Goal: Task Accomplishment & Management: Manage account settings

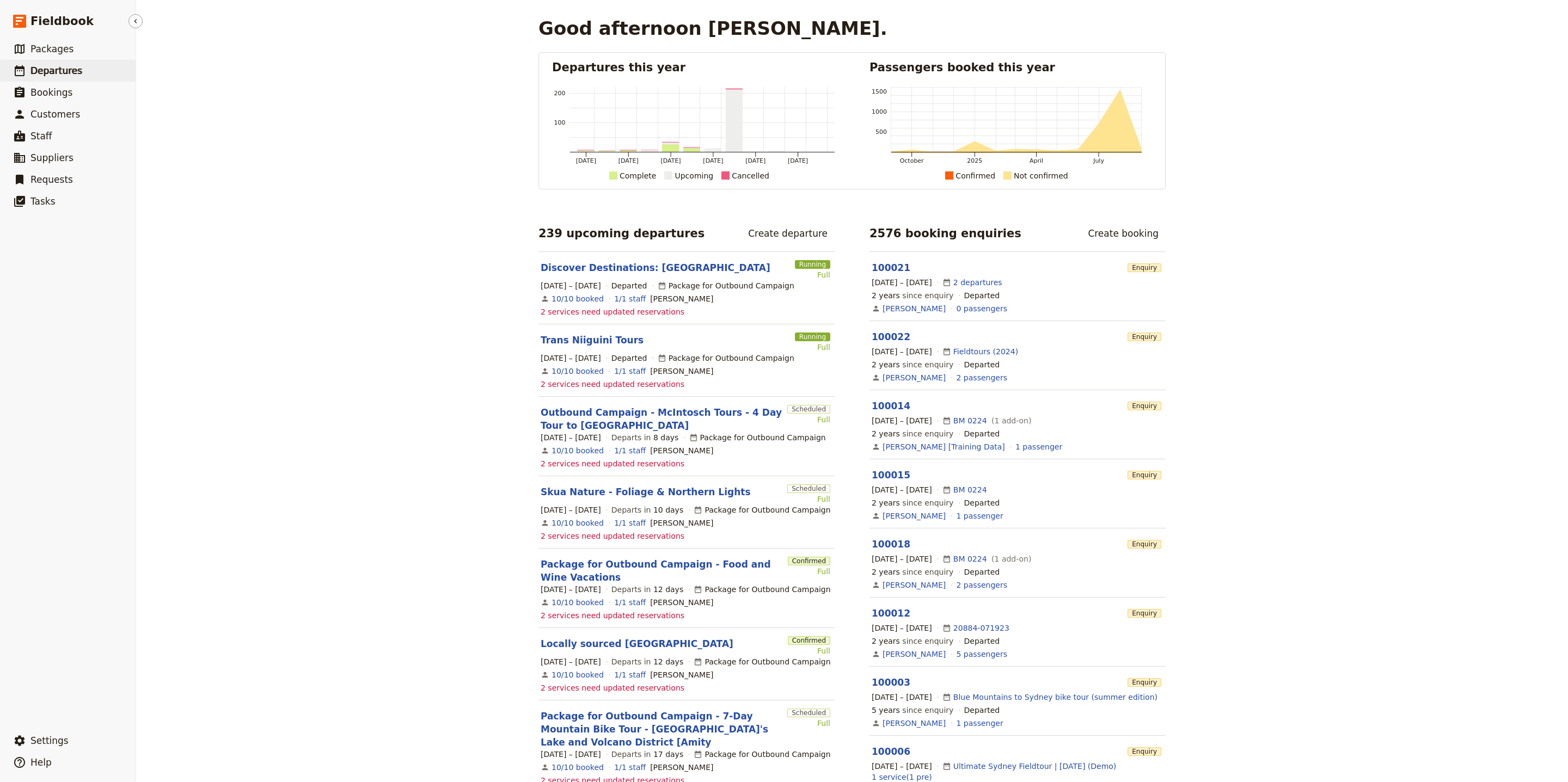
click at [88, 65] on link "​ Departures" at bounding box center [68, 71] width 136 height 22
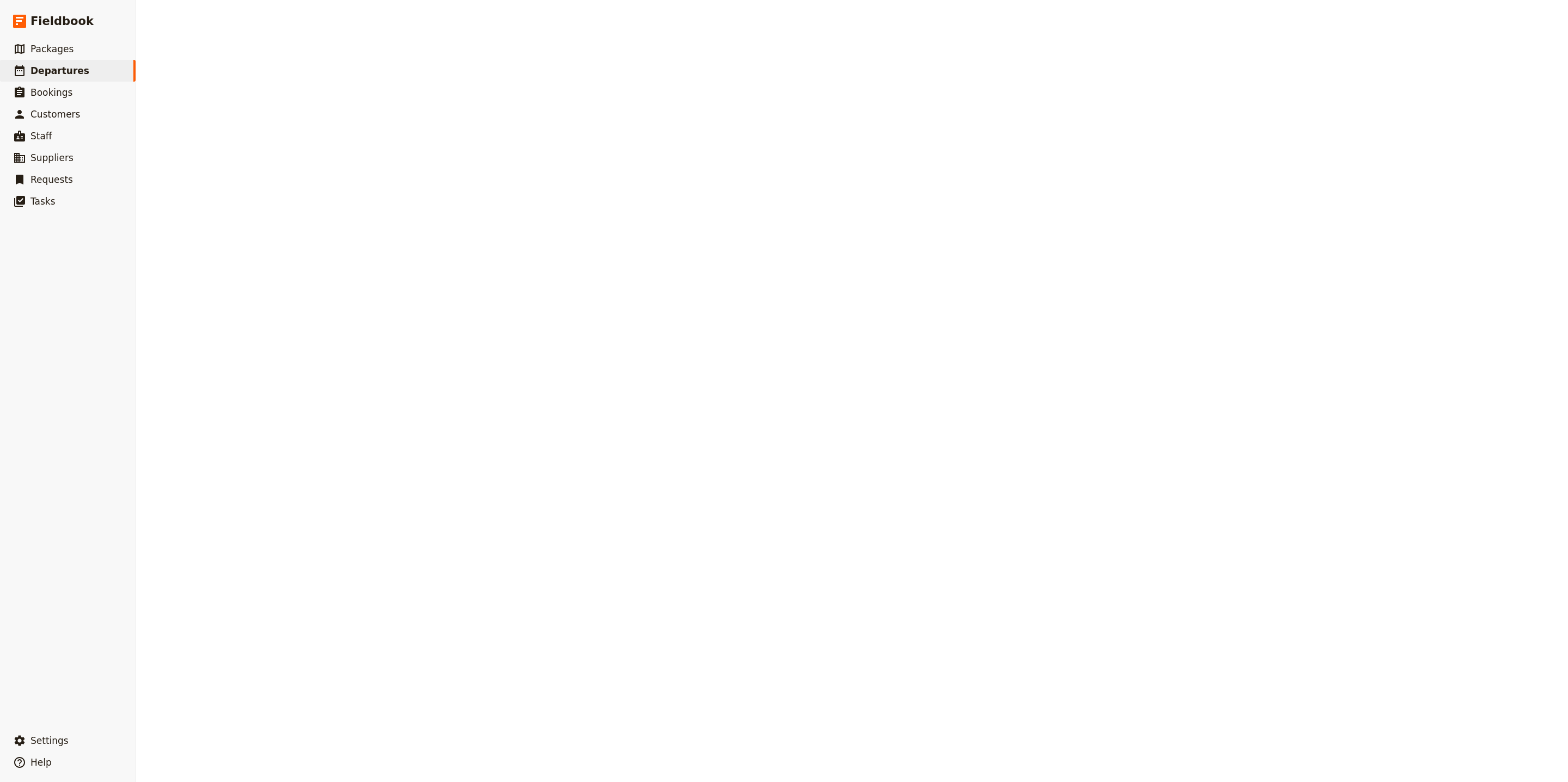
select select "UPDATED_AT"
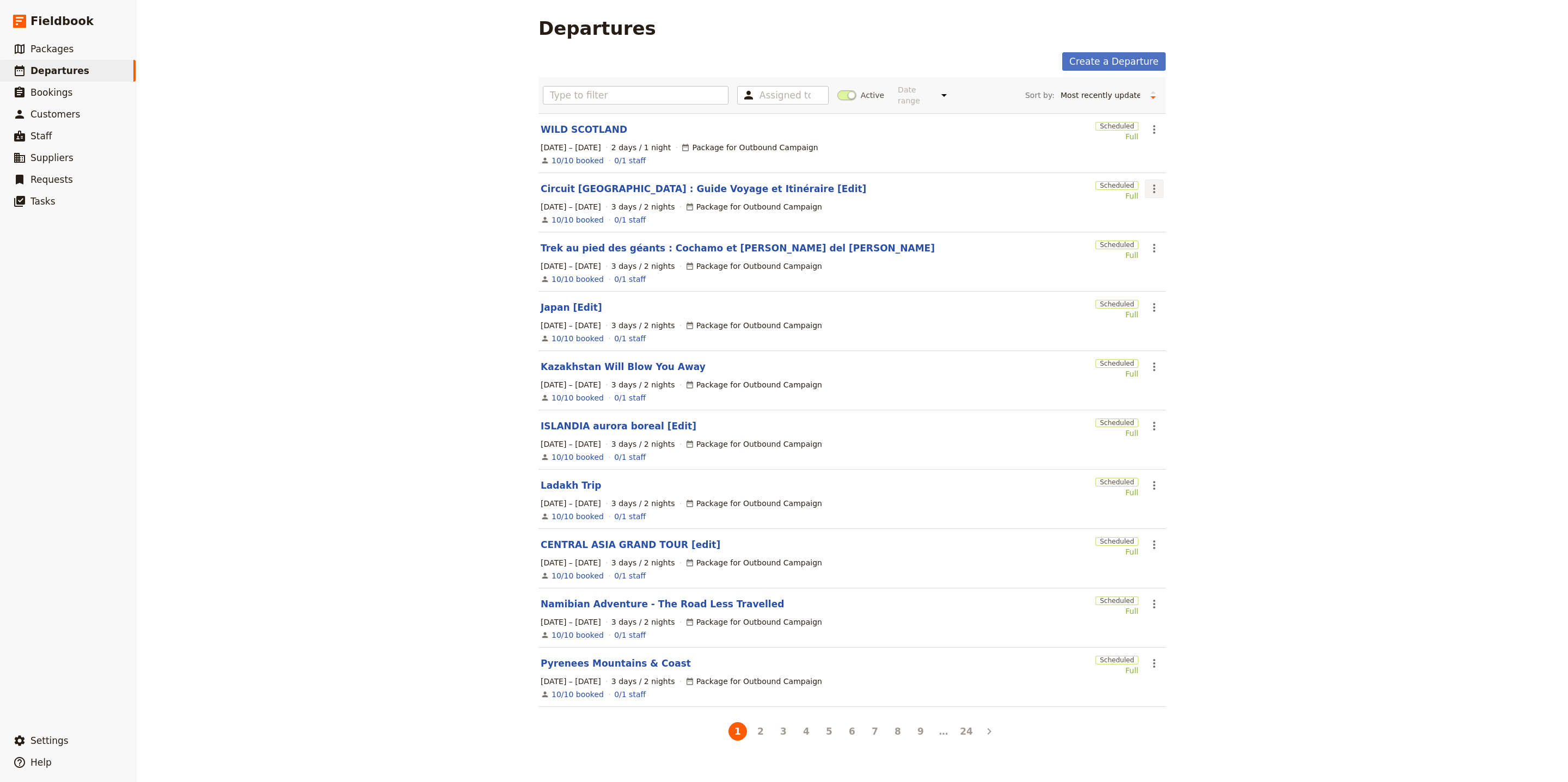
click at [1155, 180] on button "​" at bounding box center [1154, 189] width 18 height 18
click at [1157, 180] on button "​" at bounding box center [1154, 189] width 18 height 18
click at [1149, 421] on icon "Actions" at bounding box center [1153, 426] width 13 height 13
click at [1189, 452] on button "Clone this departure" at bounding box center [1189, 459] width 101 height 15
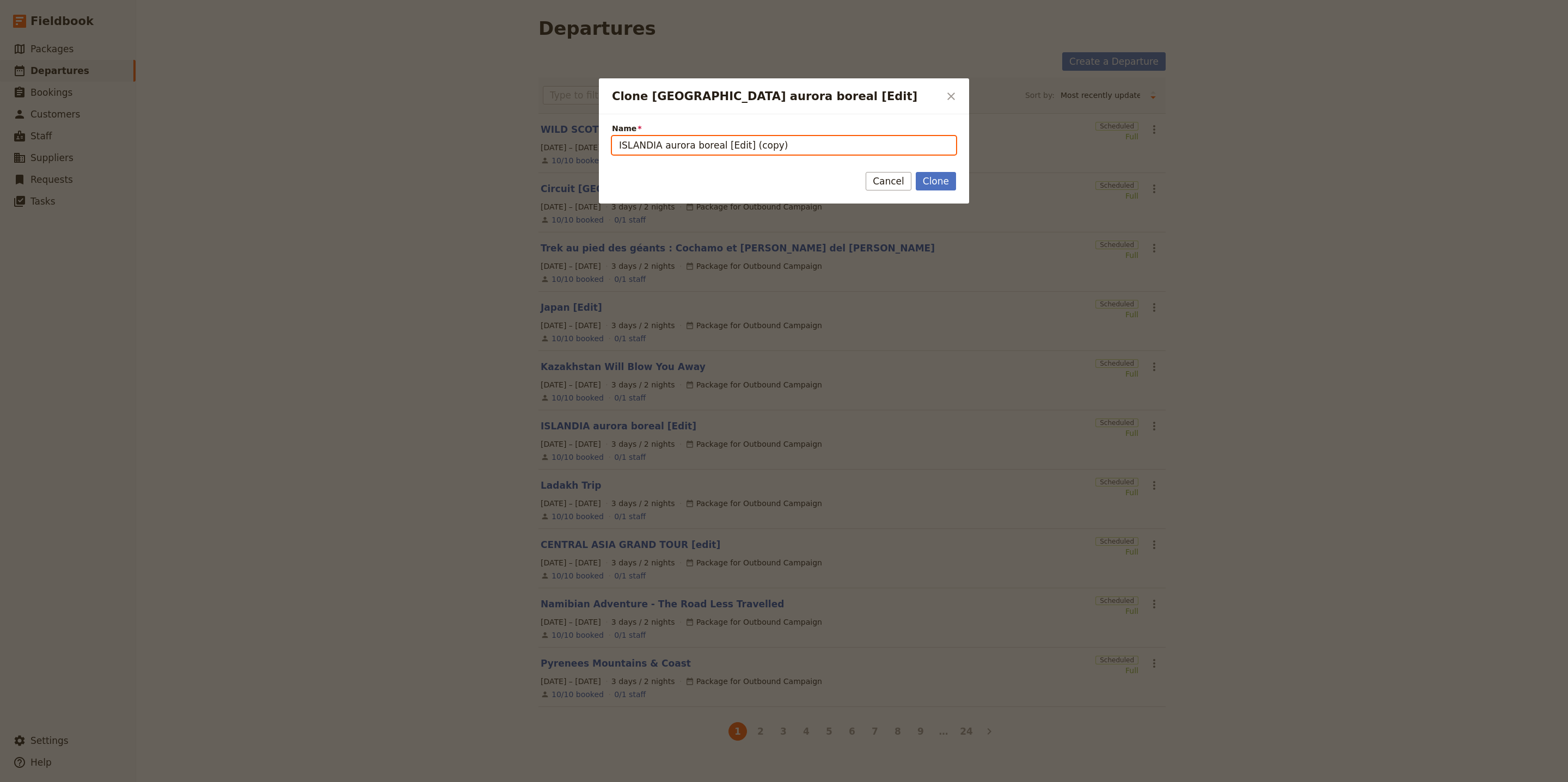
drag, startPoint x: 745, startPoint y: 145, endPoint x: 718, endPoint y: 144, distance: 27.0
click at [718, 144] on input "ISLANDIA aurora boreal [Edit] (copy)" at bounding box center [783, 145] width 344 height 18
drag, startPoint x: 776, startPoint y: 147, endPoint x: 745, endPoint y: 148, distance: 31.0
click at [745, 148] on input "ISLANDIA aurora boreal [Edit] (copy)" at bounding box center [783, 145] width 344 height 18
drag, startPoint x: 717, startPoint y: 146, endPoint x: 614, endPoint y: 143, distance: 103.0
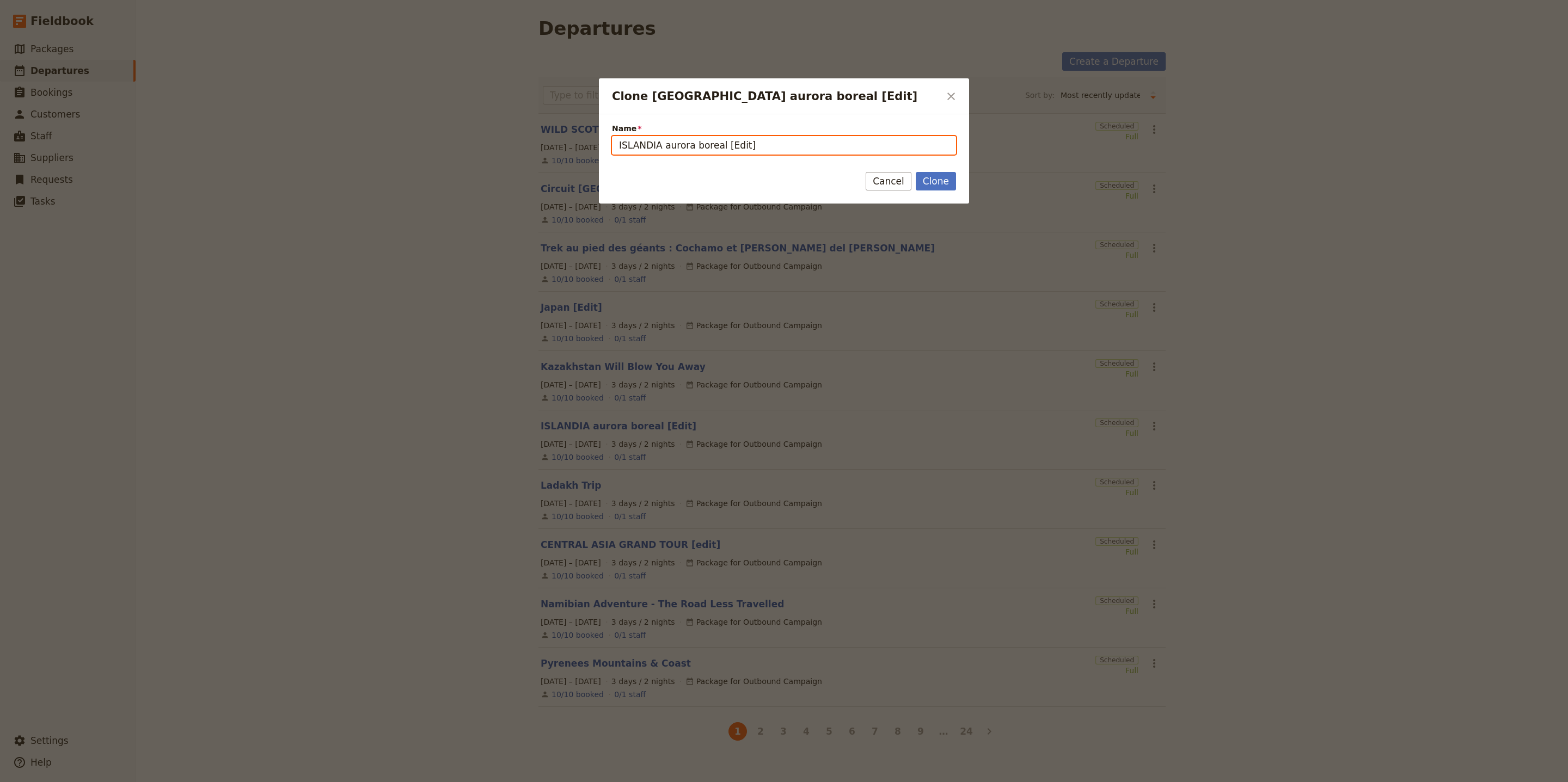
click at [614, 143] on input "ISLANDIA aurora boreal [Edit]" at bounding box center [783, 145] width 344 height 18
paste input "TEES, TACOS & TEQUILA — MEXICO GOLF TOUR"
type input "TEES, TACOS & TEQUILA — MEXICO GOLF TOUR [Edit]"
click at [929, 181] on button "Clone" at bounding box center [936, 181] width 40 height 18
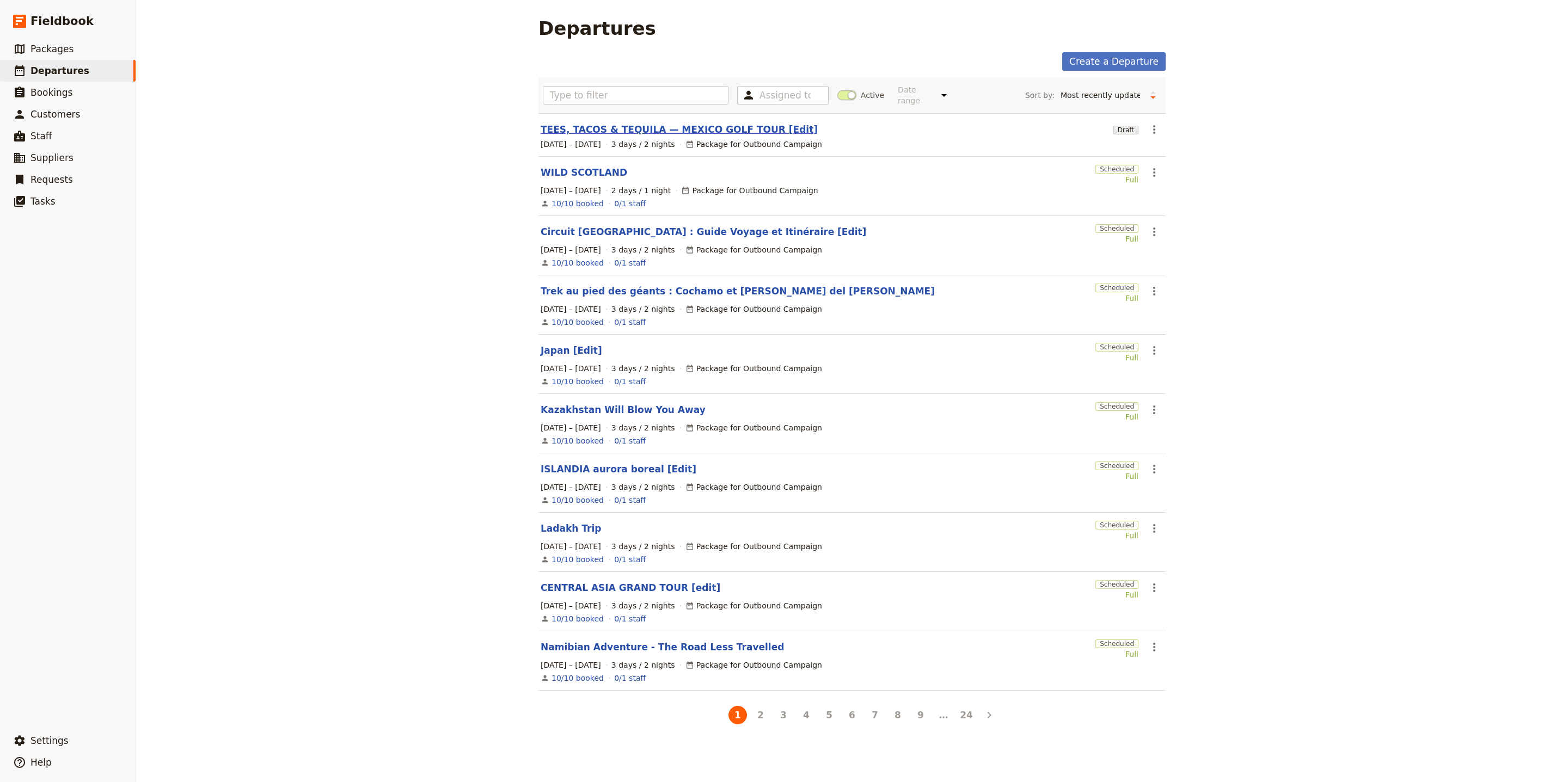
click at [682, 123] on link "TEES, TACOS & TEQUILA — MEXICO GOLF TOUR [Edit]" at bounding box center [679, 129] width 277 height 13
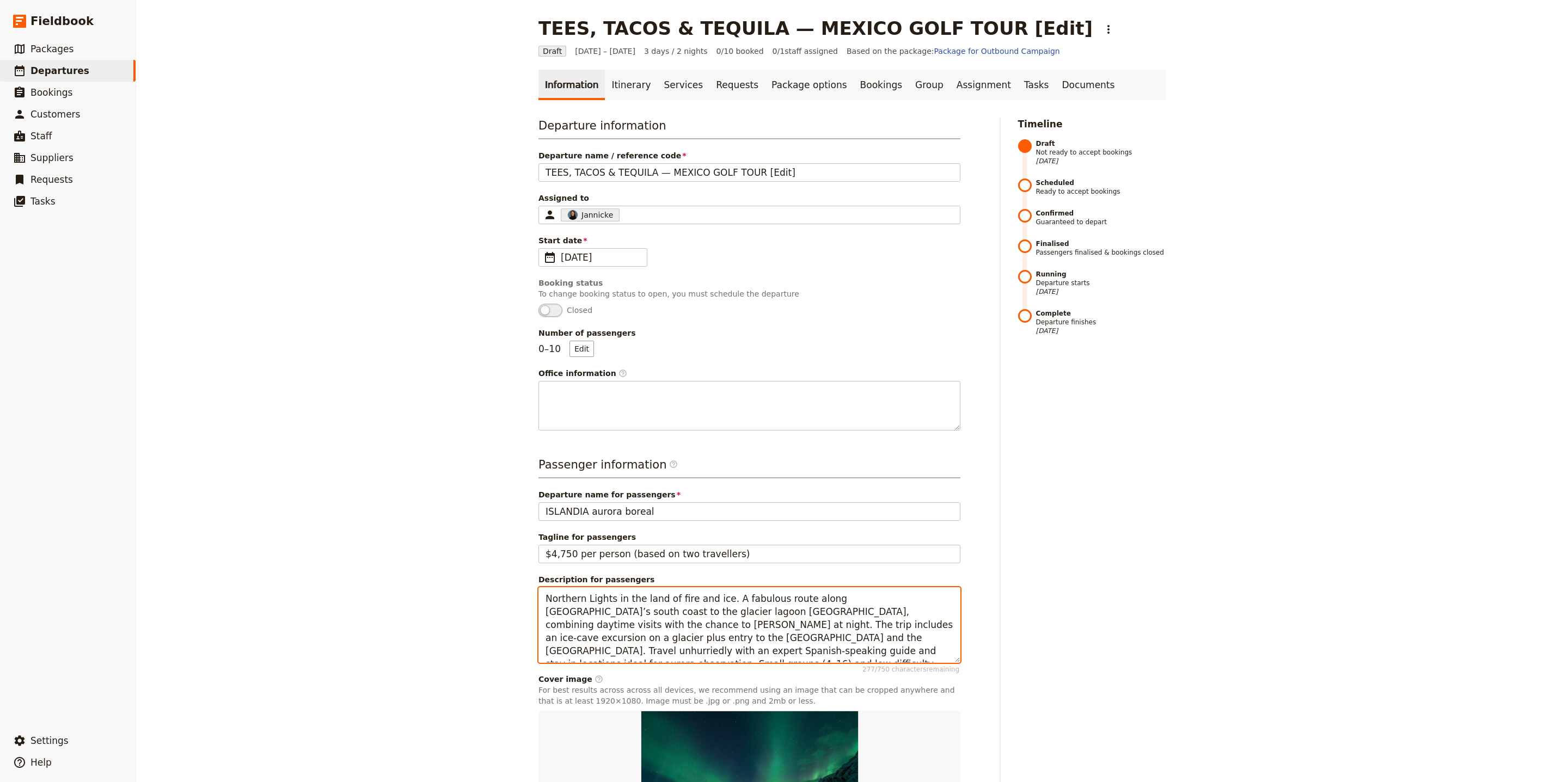
click at [664, 616] on textarea "Northern Lights in the land of fire and ice. A fabulous route along Iceland’s s…" at bounding box center [749, 625] width 422 height 75
click at [663, 616] on textarea "Northern Lights in the land of fire and ice. A fabulous route along Iceland’s s…" at bounding box center [749, 625] width 422 height 75
paste textarea "A 15-day hosted golf tour from Los Cabos to Riviera Maya with six rounds and si…"
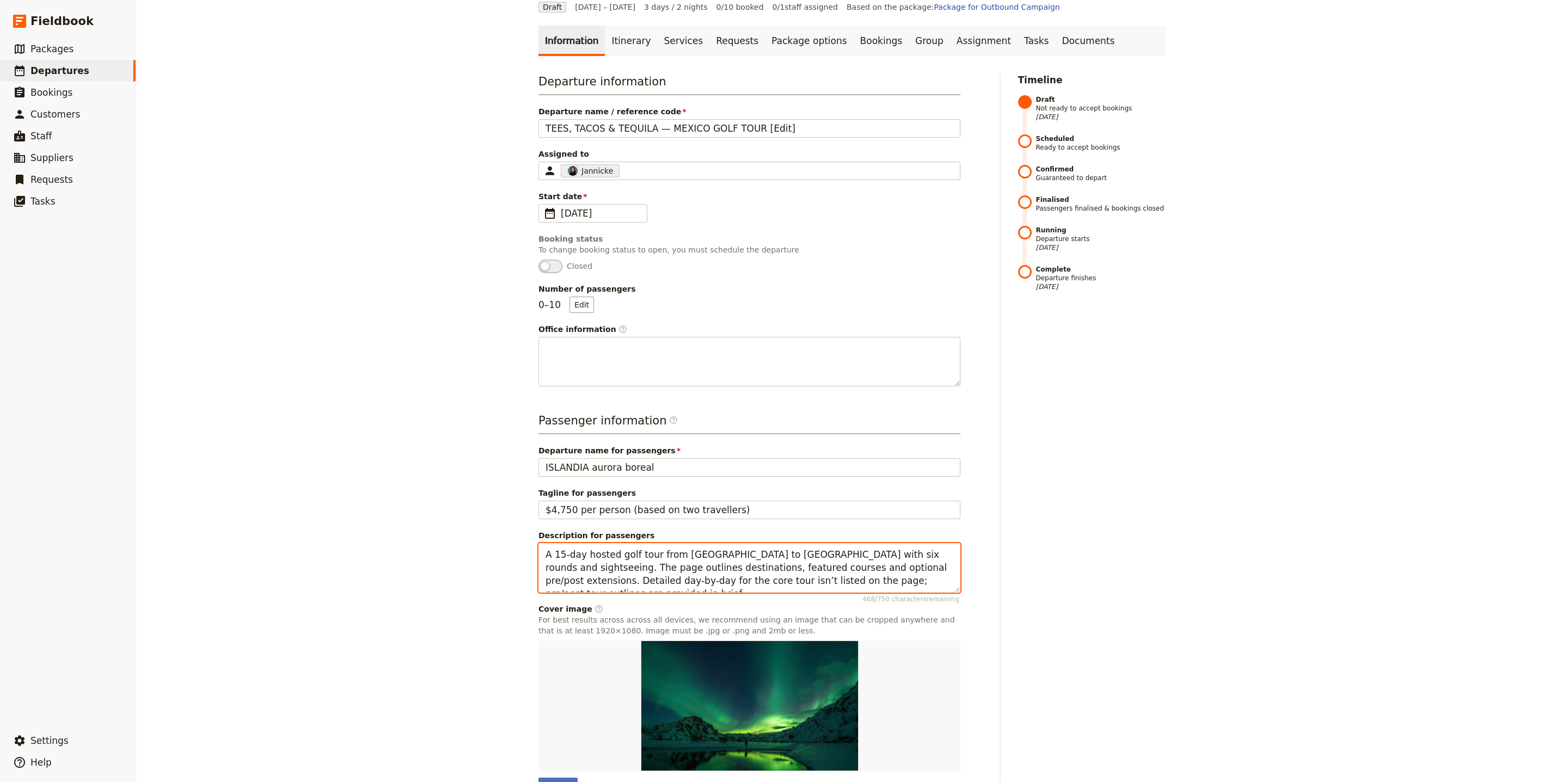
scroll to position [113, 0]
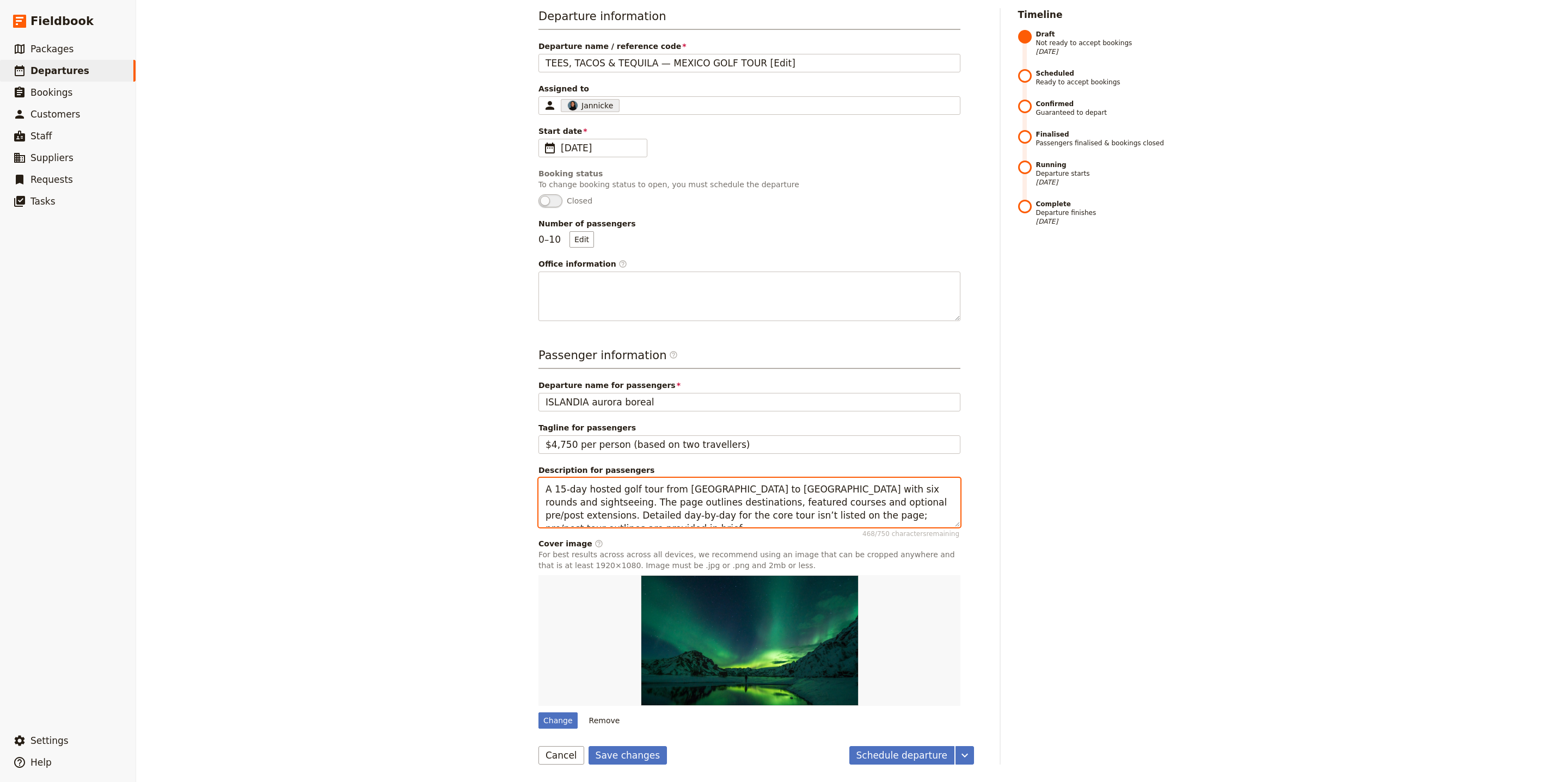
drag, startPoint x: 907, startPoint y: 509, endPoint x: 866, endPoint y: 503, distance: 41.4
click at [866, 503] on textarea "A 15-day hosted golf tour from Los Cabos to Riviera Maya with six rounds and si…" at bounding box center [749, 502] width 422 height 49
click at [671, 492] on textarea "A 15-day hosted golf tour from Los Cabos to Riviera Maya with six rounds and si…" at bounding box center [749, 502] width 422 height 49
click at [671, 491] on textarea "A 15-day hosted golf tour from Los Cabos to Riviera Maya with six rounds and si…" at bounding box center [749, 502] width 422 height 49
click at [671, 491] on textarea "A 15-day hosted golf tour from Los Cabos to Riviera Maya with six rounds and si…" at bounding box center [749, 502] width 422 height 49
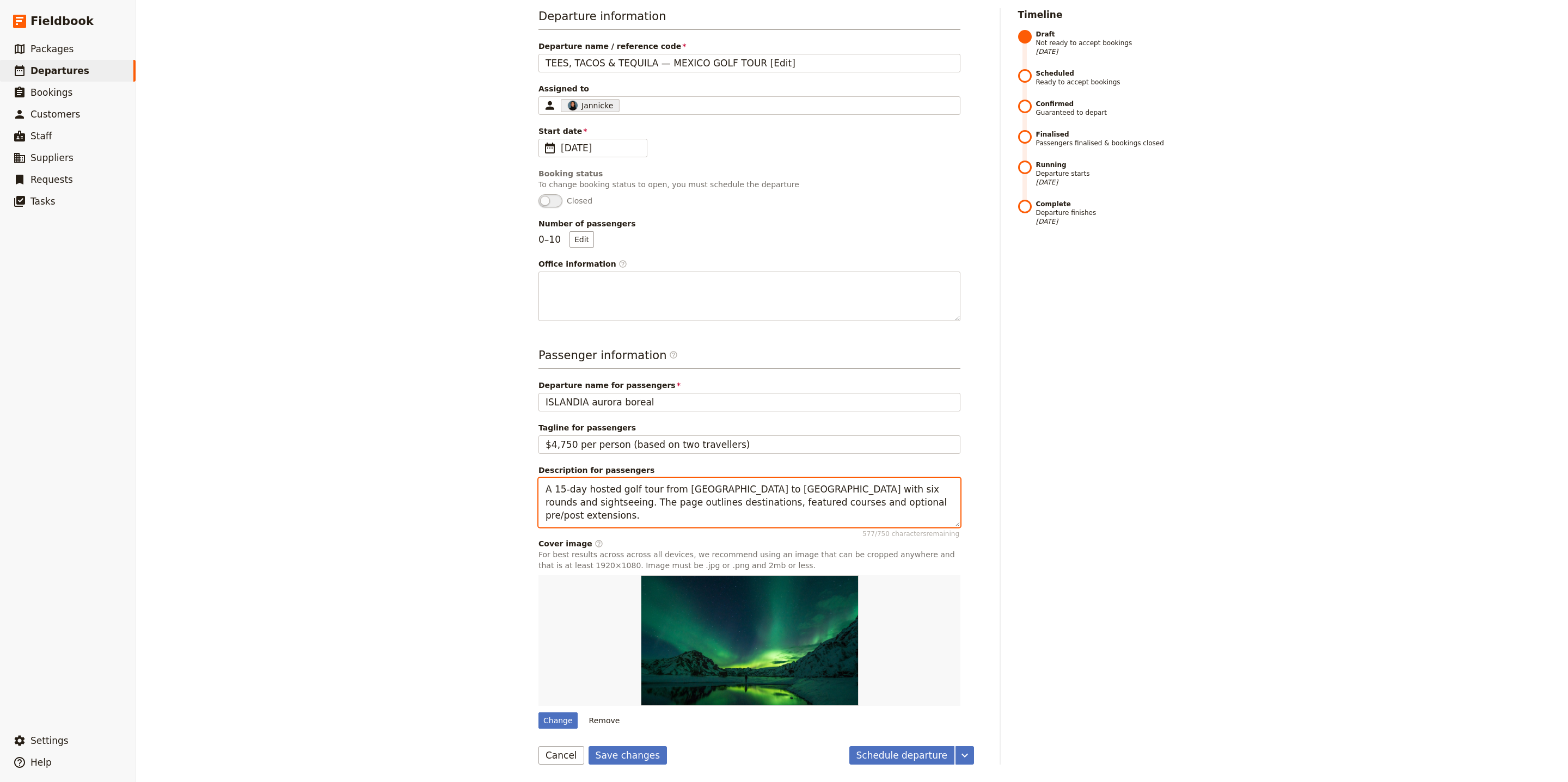
paste textarea "Discover the beauty and vibrancy of Los Cabos, Mexico, where desert landscapes …"
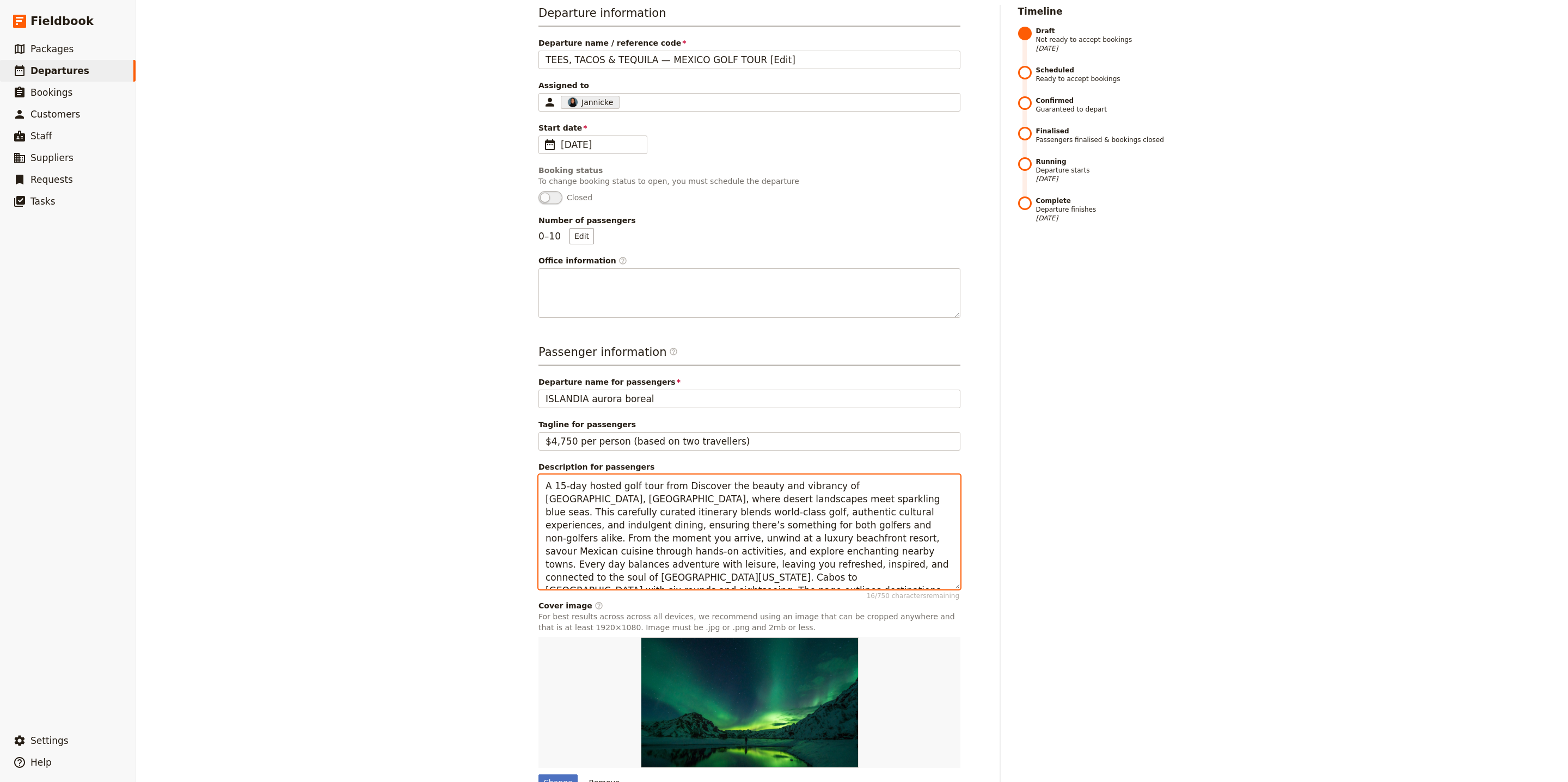
paste textarea "Discover the beauty and vibrancy of Los Cabos, Mexico, where desert landscapes …"
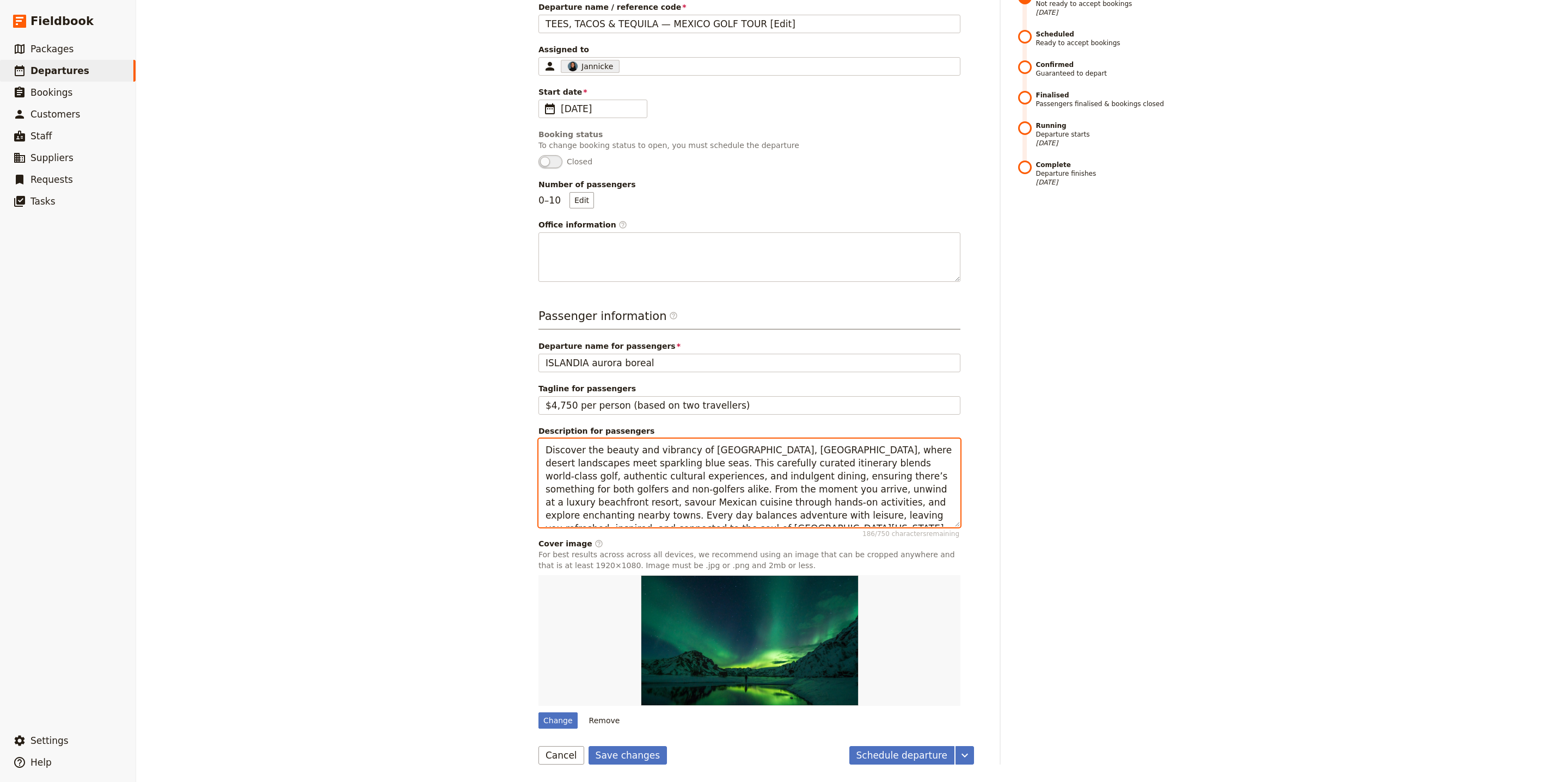
scroll to position [152, 0]
type textarea "Discover the beauty and vibrancy of Los Cabos, Mexico, where desert landscapes …"
click at [647, 753] on button "Save changes" at bounding box center [628, 755] width 79 height 18
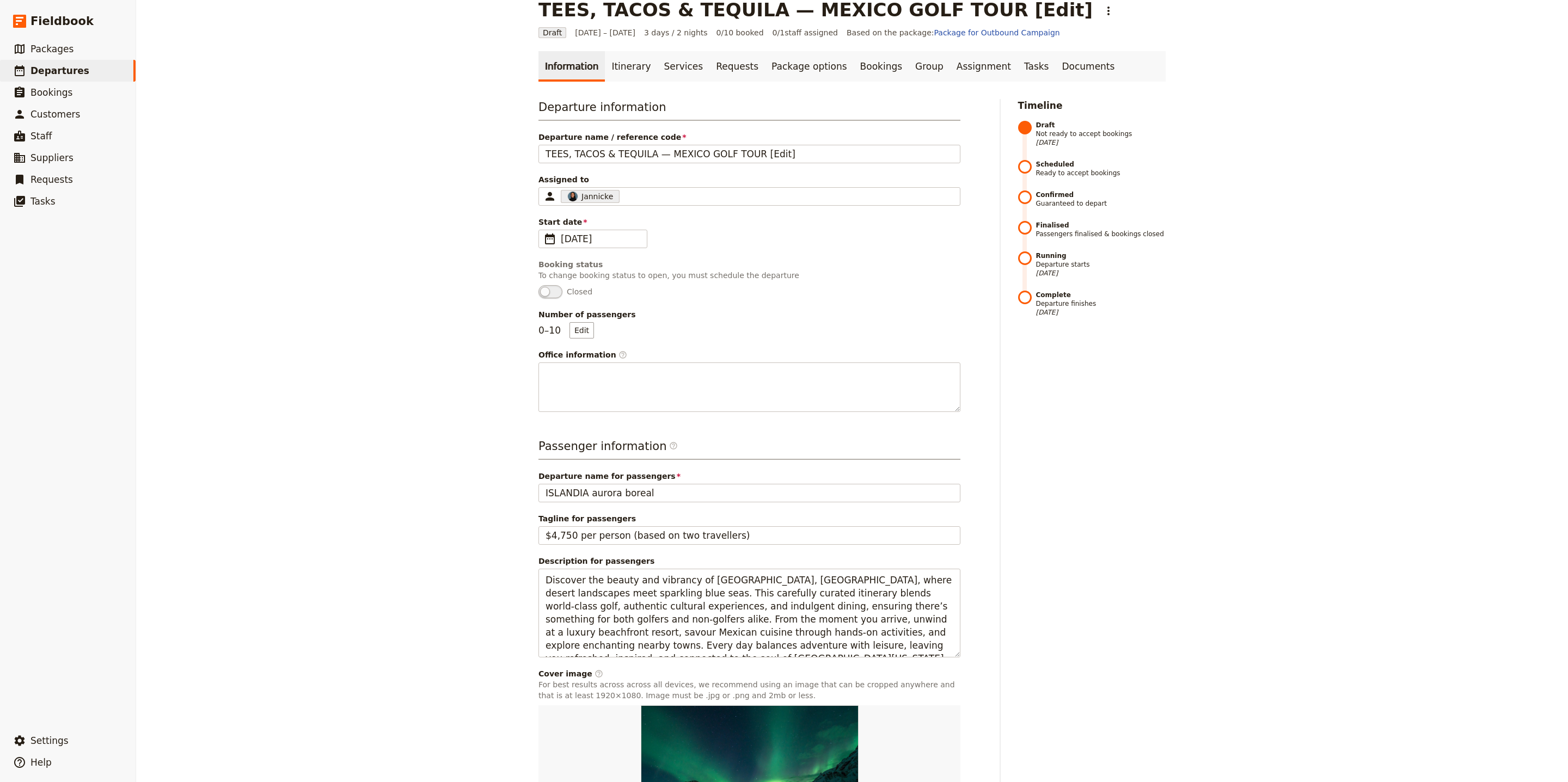
scroll to position [18, 0]
click at [633, 75] on link "Itinerary" at bounding box center [631, 67] width 52 height 30
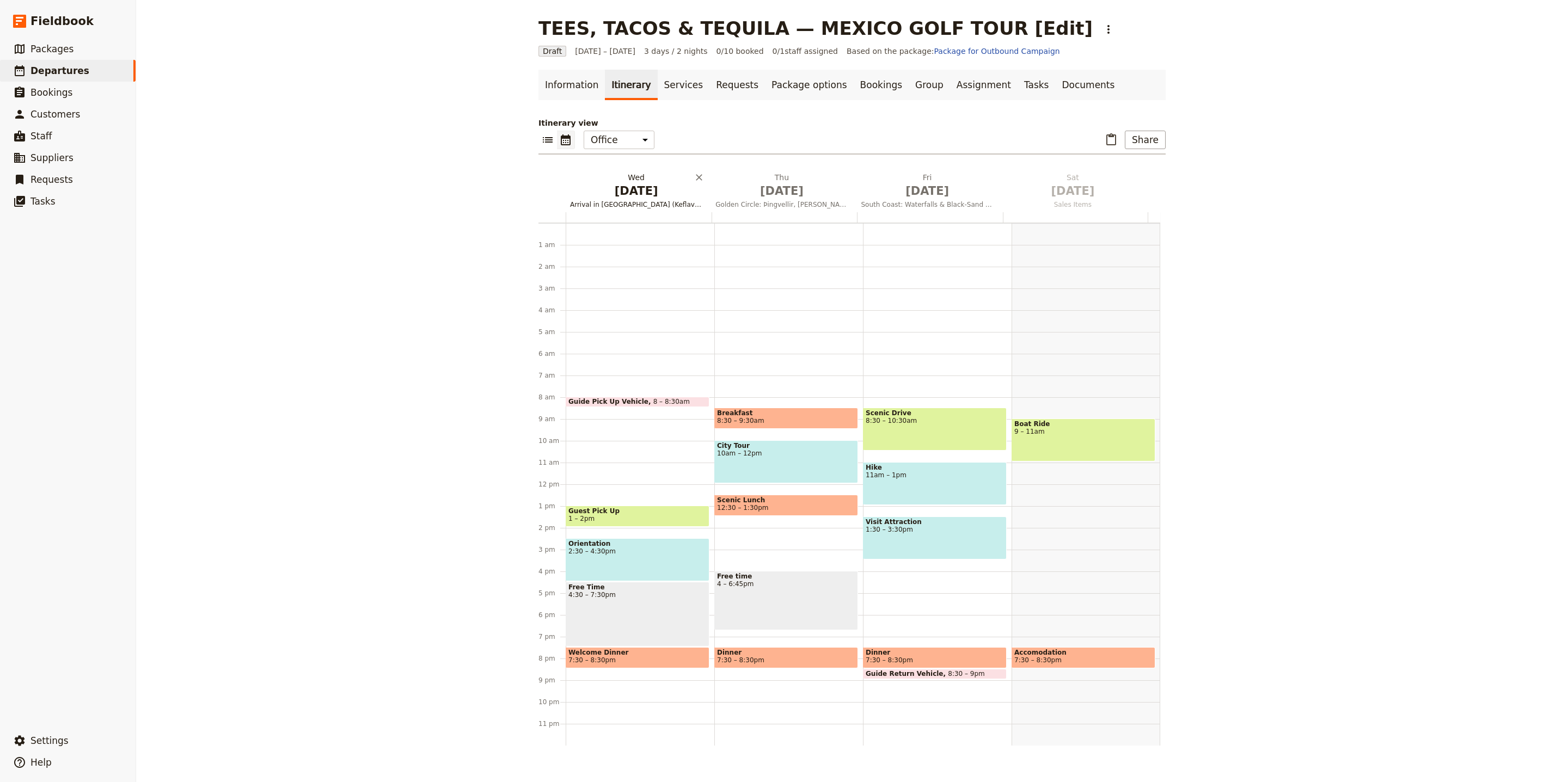
click at [645, 192] on span "Oct 1" at bounding box center [635, 191] width 132 height 16
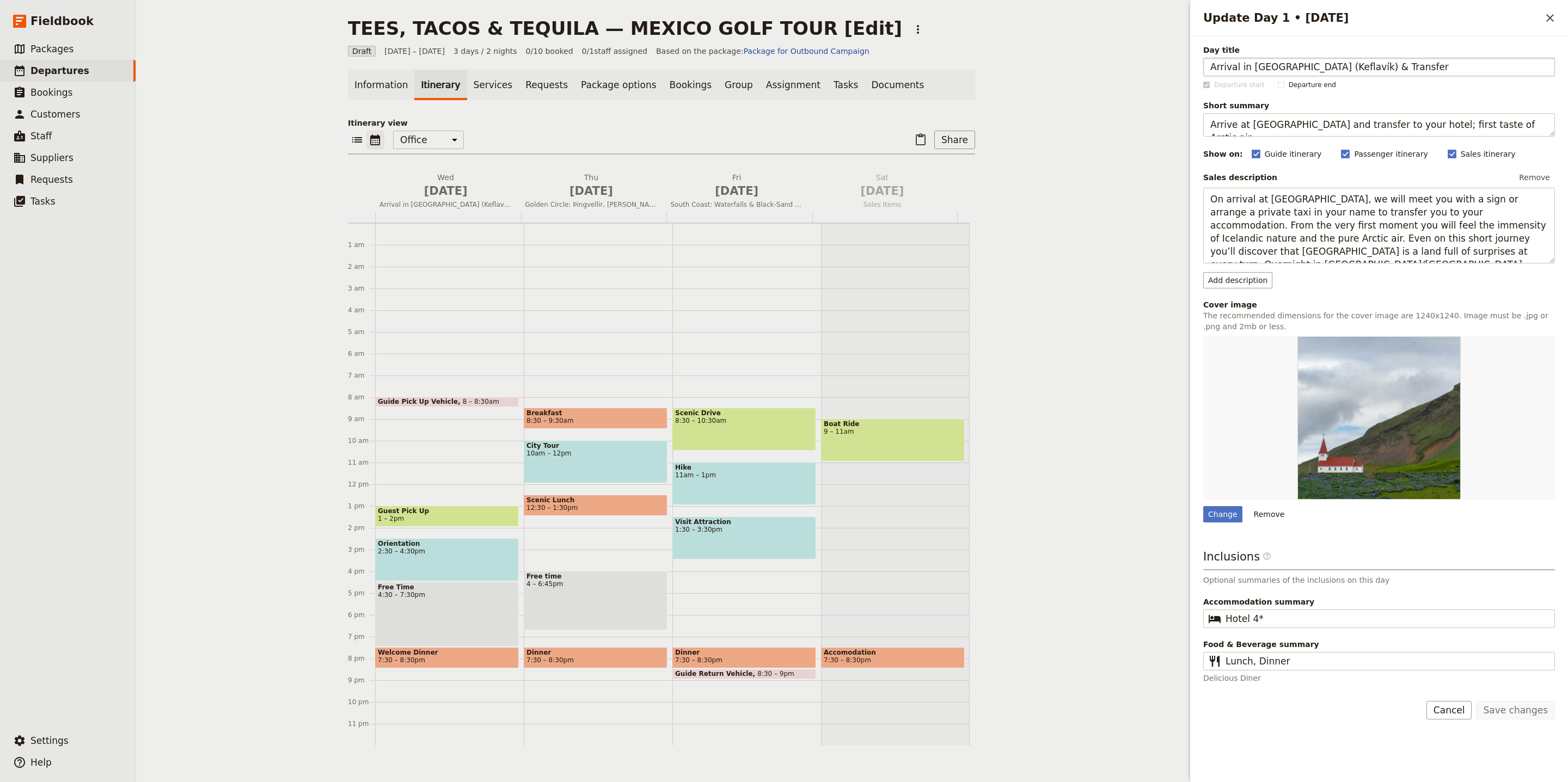
click at [1312, 69] on input "Arrival in Iceland (Keflavík) & Transfer" at bounding box center [1379, 67] width 352 height 18
type input "Arrival in Los Cabos"
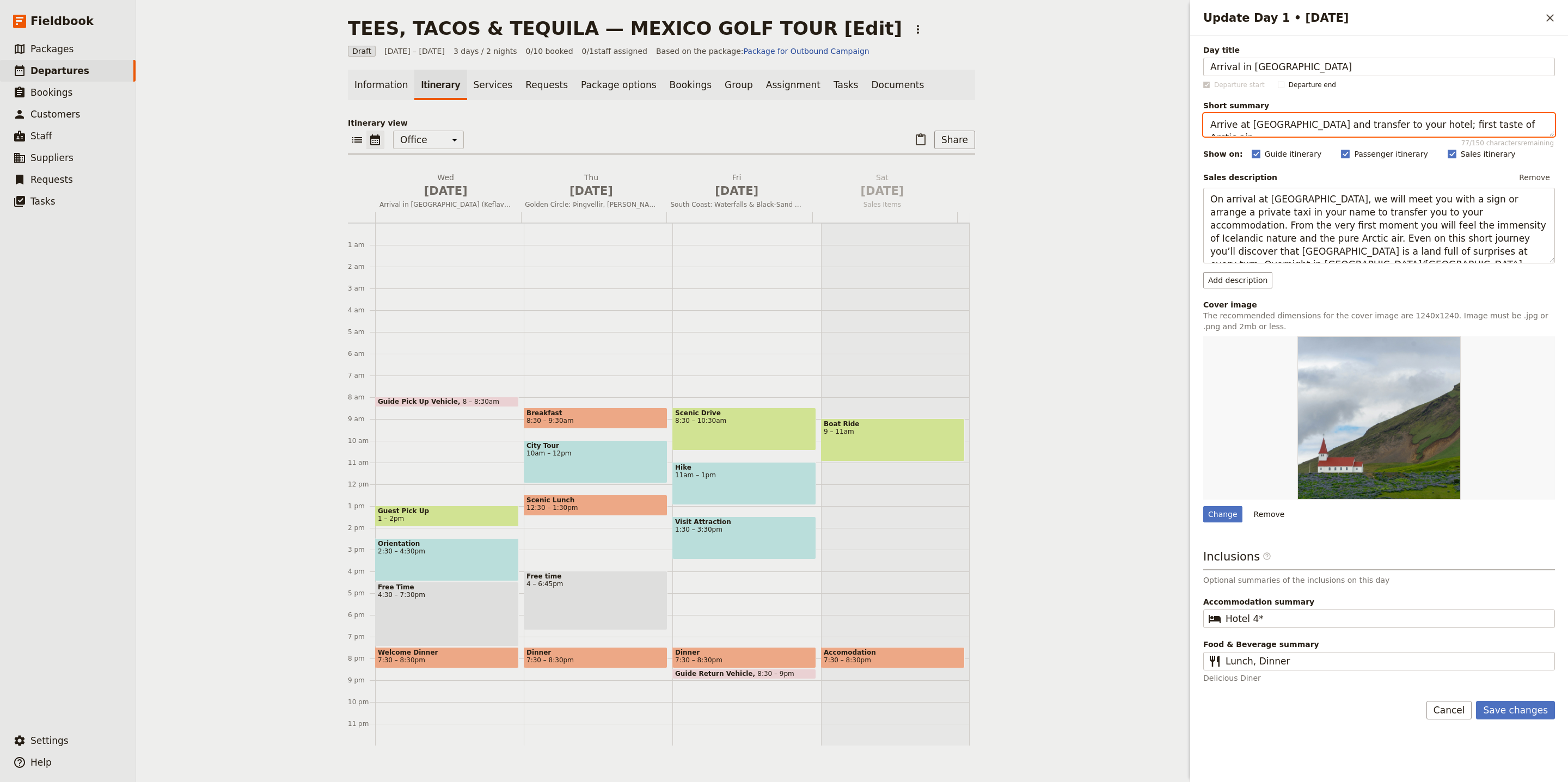
click at [1371, 122] on textarea "Arrive at Keflavík and transfer to your hotel; first taste of Arctic air." at bounding box center [1379, 125] width 352 height 23
paste textarea "Settle into your beachfront resort and relax after arrival"
type textarea "Settle into your beachfront resort and relax after arrival."
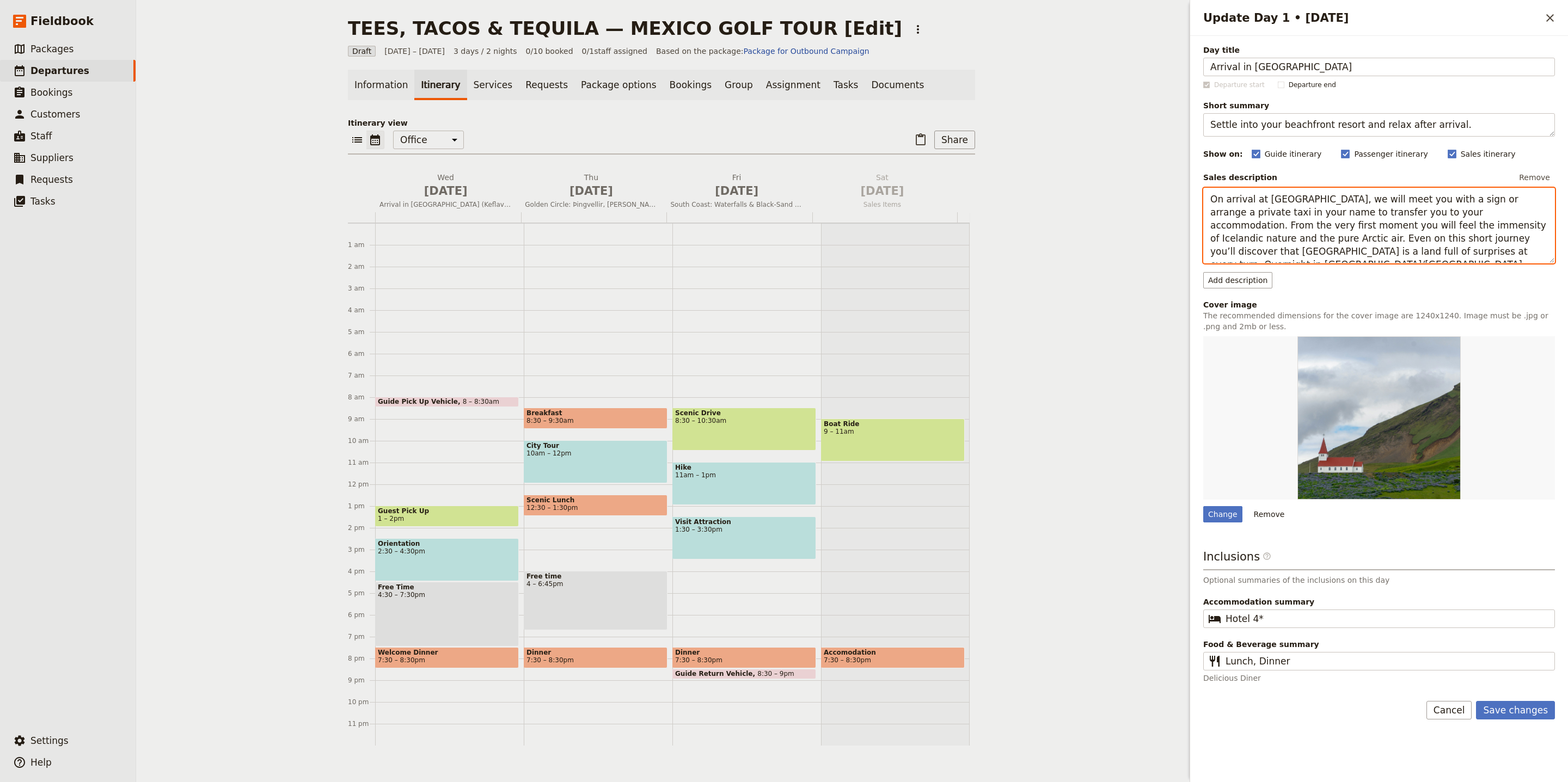
click at [1351, 214] on textarea "On arrival at Keflavík Airport, we will meet you with a sign or arrange a priva…" at bounding box center [1379, 226] width 352 height 75
click at [1351, 214] on textarea "On arrival at Keflavík Airport, we will meet you with a sign or arrange a priva…" at bounding box center [1379, 226] width 352 height 75
paste textarea "Arrive at San Jose del Cabo International Airport (SJD) and enjoy a seamless tr…"
type textarea "Arrive at San Jose del Cabo International Airport (SJD) and enjoy a seamless tr…"
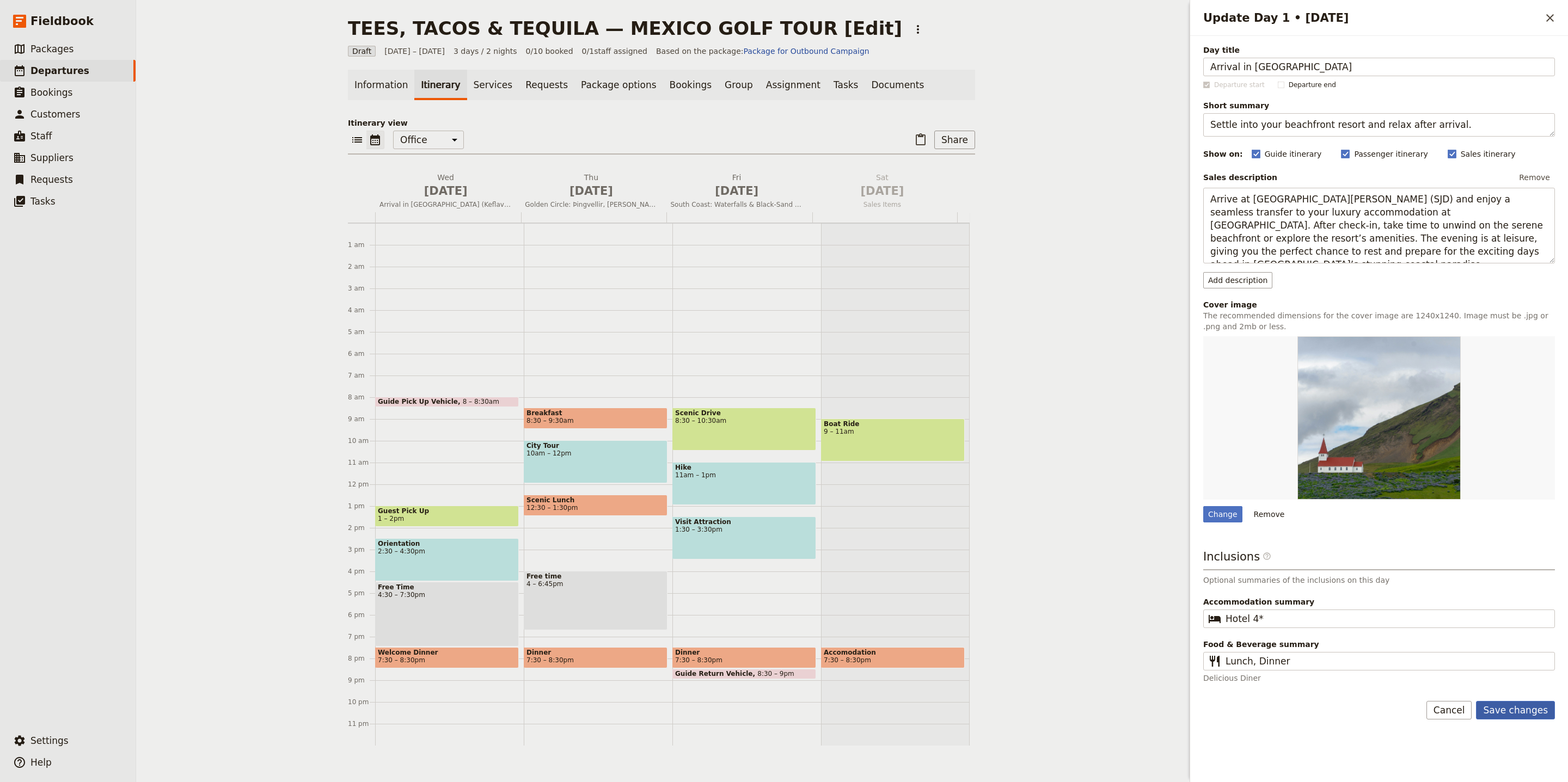
click at [1528, 714] on button "Save changes" at bounding box center [1516, 710] width 79 height 18
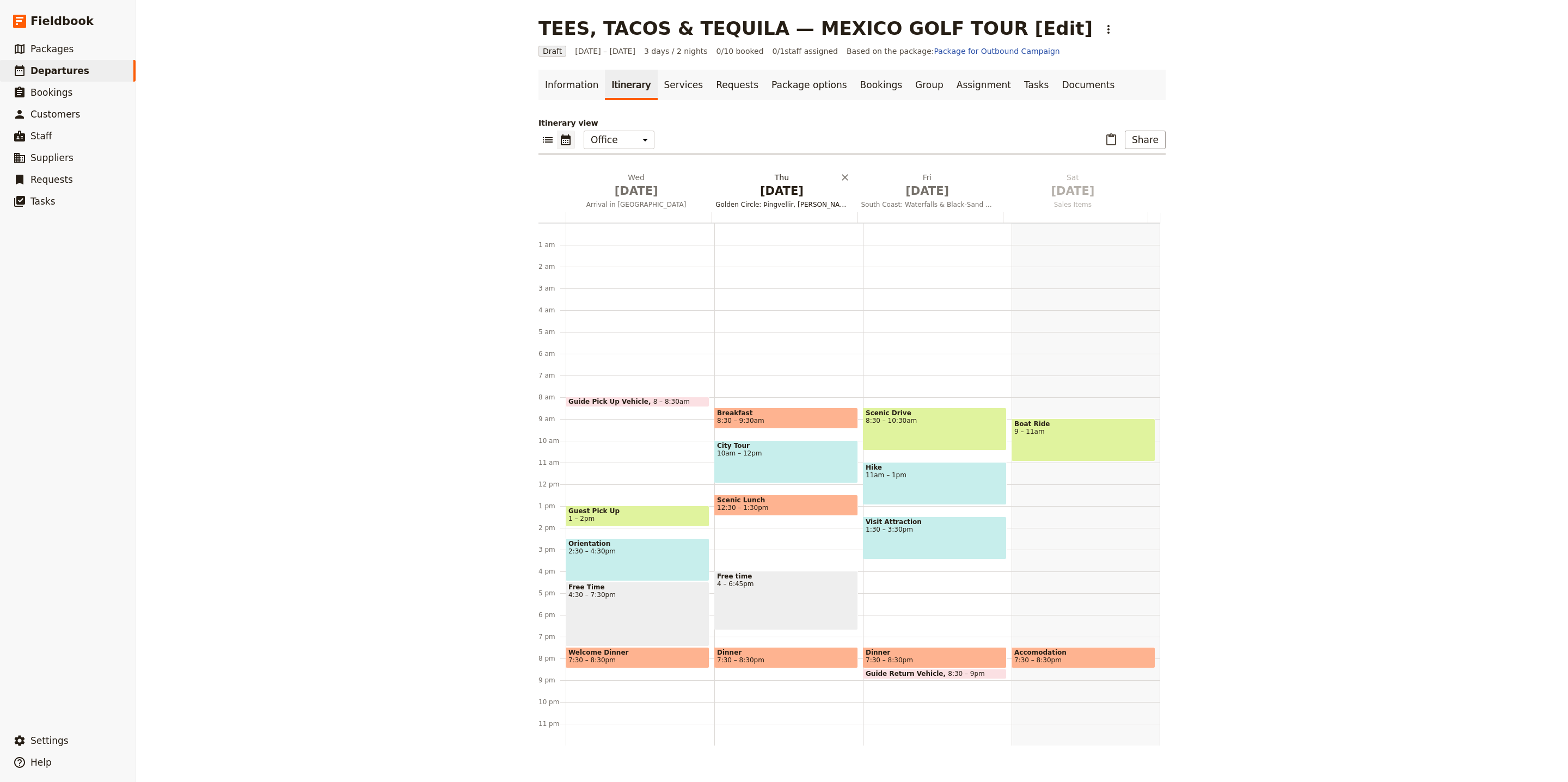
click at [766, 198] on span "Oct 2" at bounding box center [781, 191] width 132 height 16
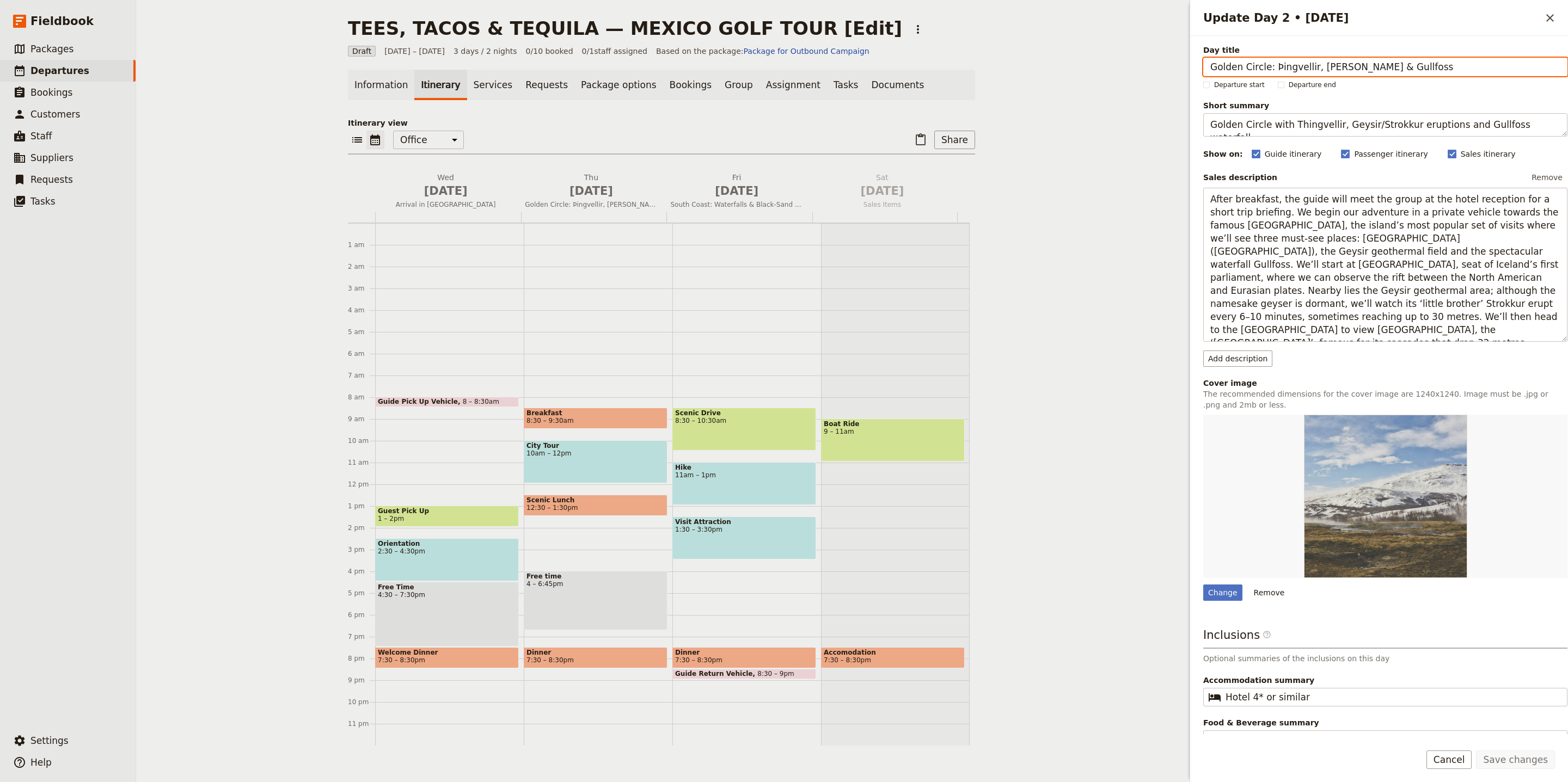
paste input "f & Culinary Flavour"
type input "Golf & Culinary Flavours"
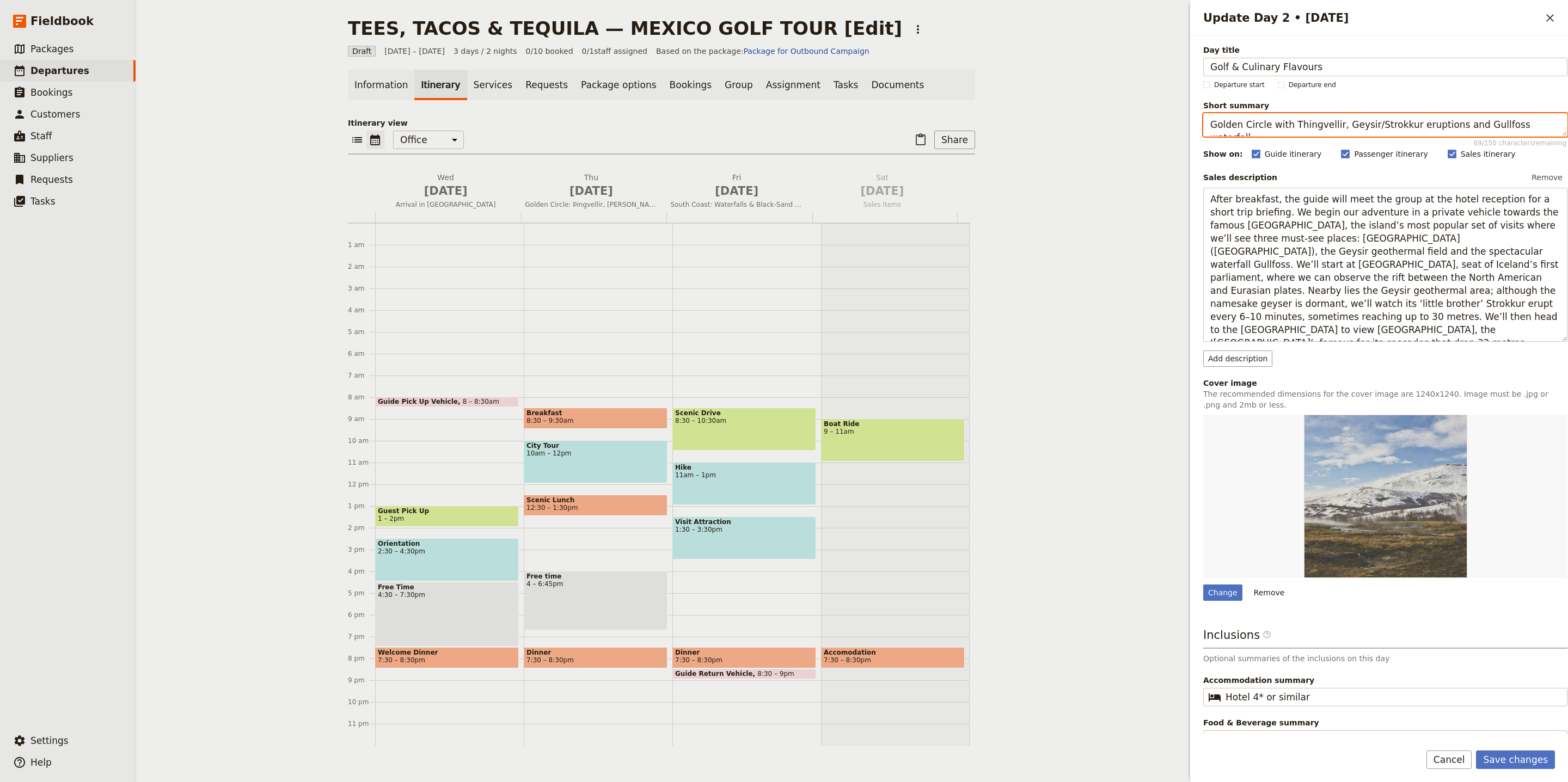
click at [1343, 133] on textarea "Golden Circle with Thingvellir, Geysir/Strokkur eruptions and Gullfoss waterfal…" at bounding box center [1385, 125] width 364 height 23
paste textarea "Tee off or enjoy a regional Mexican cooking class"
type textarea "Tee off or enjoy a regional Mexican cooking class."
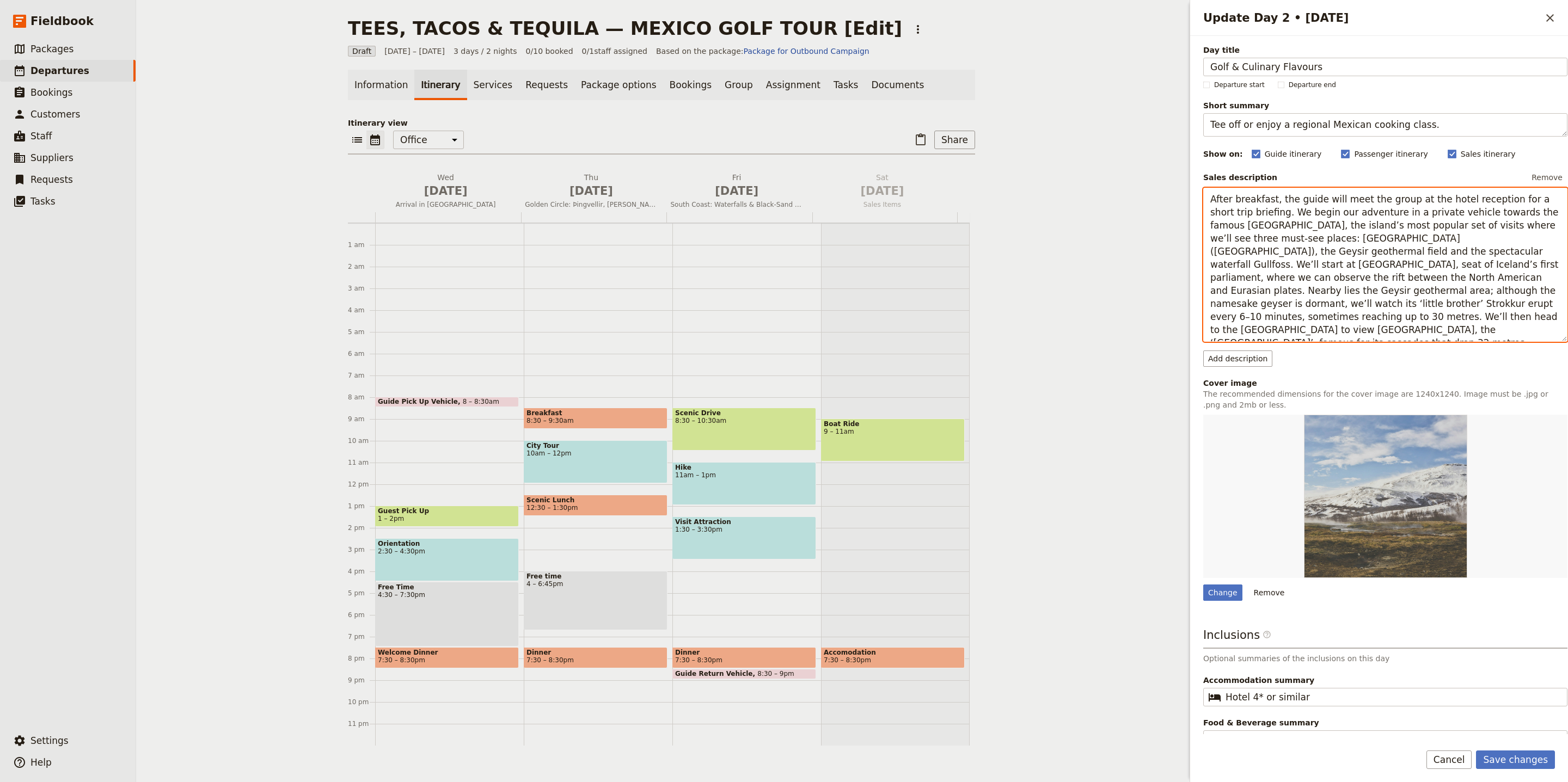
click at [1338, 232] on textarea "After breakfast, the guide will meet the group at the hotel reception for a sho…" at bounding box center [1385, 265] width 364 height 154
paste textarea "Golfers will head to the spectacular Quivira Golf Club, renowned for its dramat…"
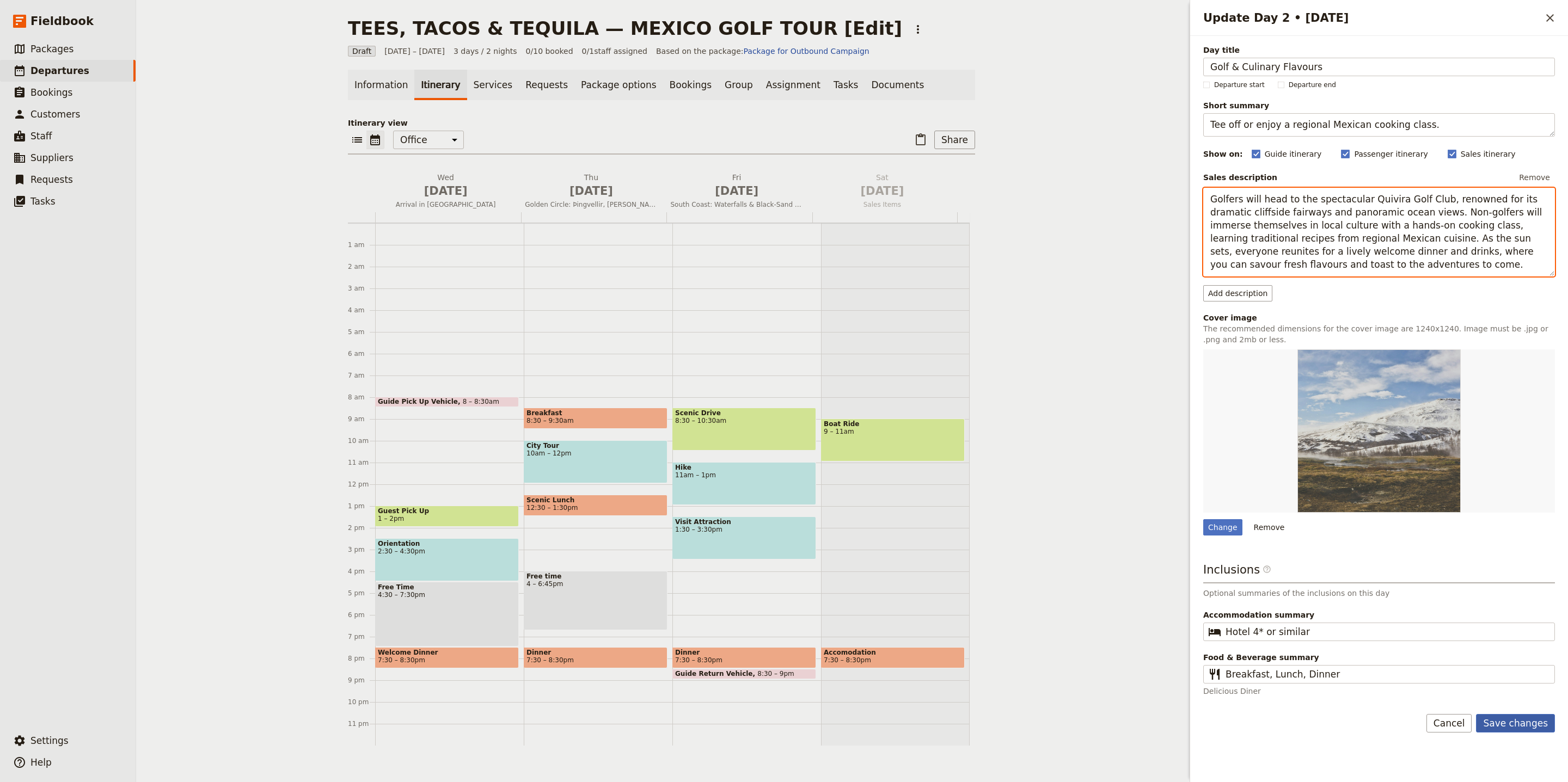
type textarea "Golfers will head to the spectacular Quivira Golf Club, renowned for its dramat…"
click at [1549, 730] on button "Save changes" at bounding box center [1516, 724] width 79 height 18
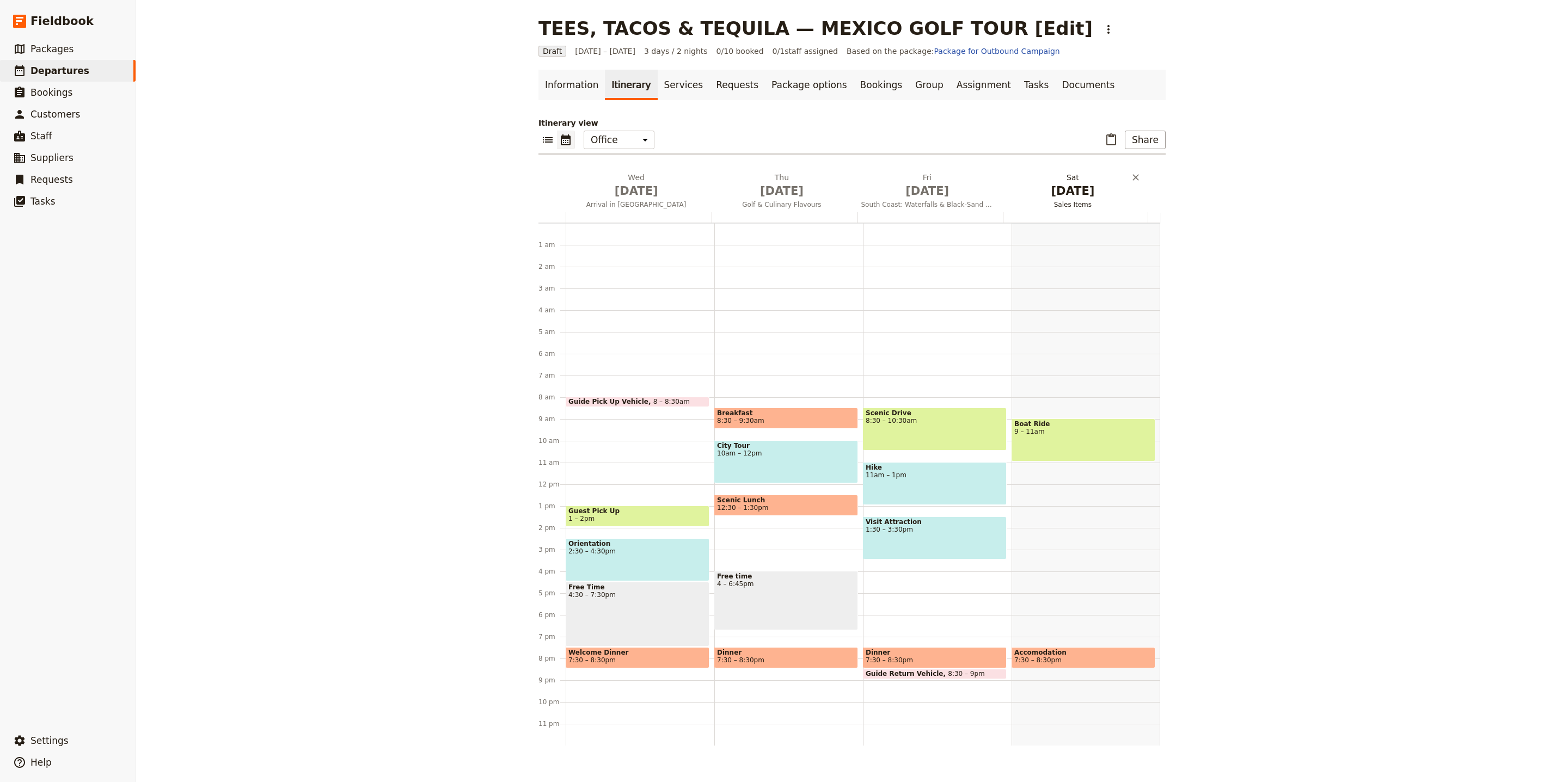
click at [931, 192] on span "Oct 3" at bounding box center [927, 191] width 132 height 16
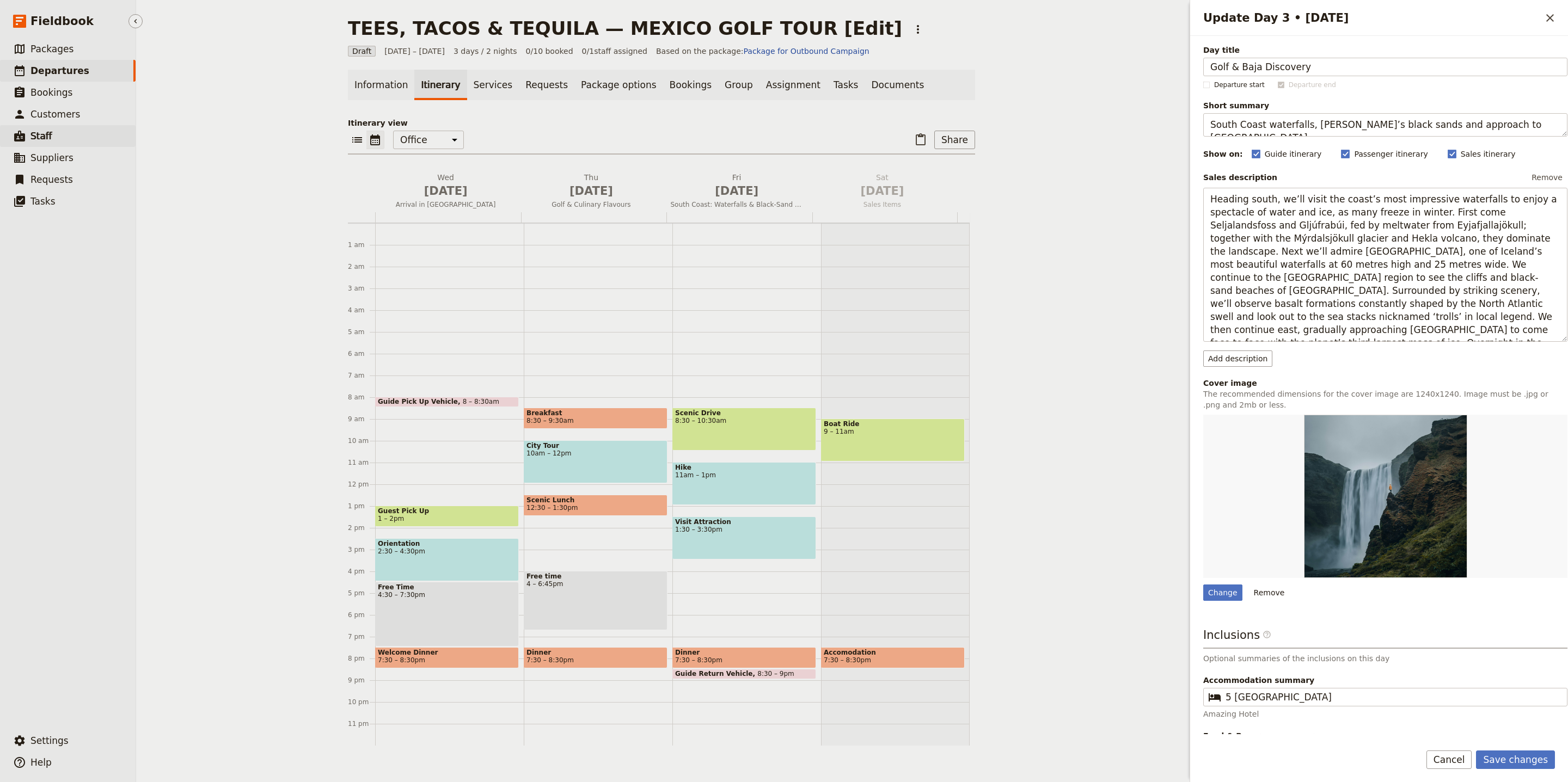
type input "Golf & Baja Discovery"
click at [1335, 124] on textarea "South Coast waterfalls, Reynisfjara’s black sands and approach to Vatnajökull." at bounding box center [1385, 125] width 364 height 23
paste textarea "Play golf or explore Todos Santos and the Camel Ranch"
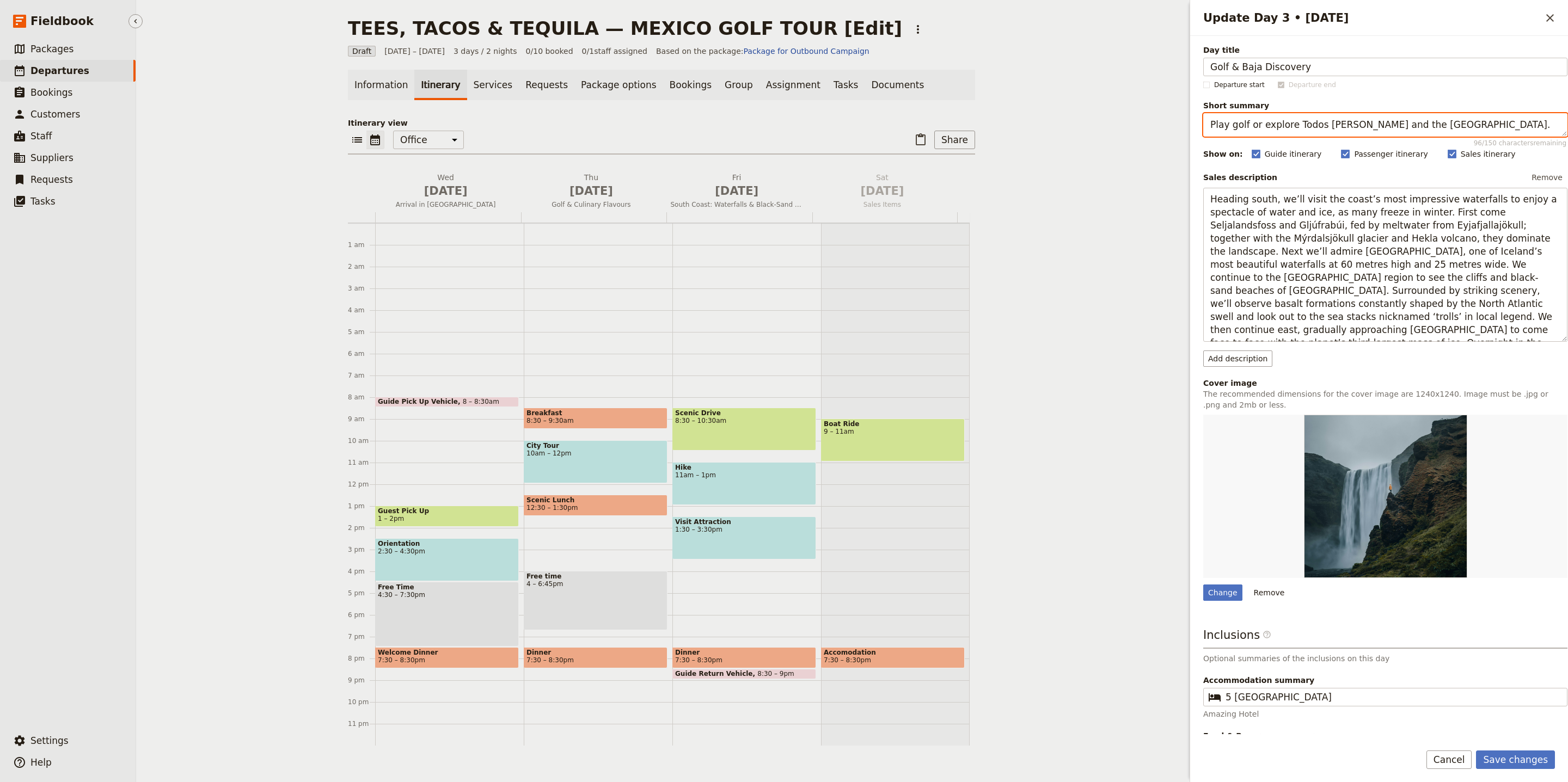
type textarea "Play golf or explore Todos Santos and the Camel Ranch."
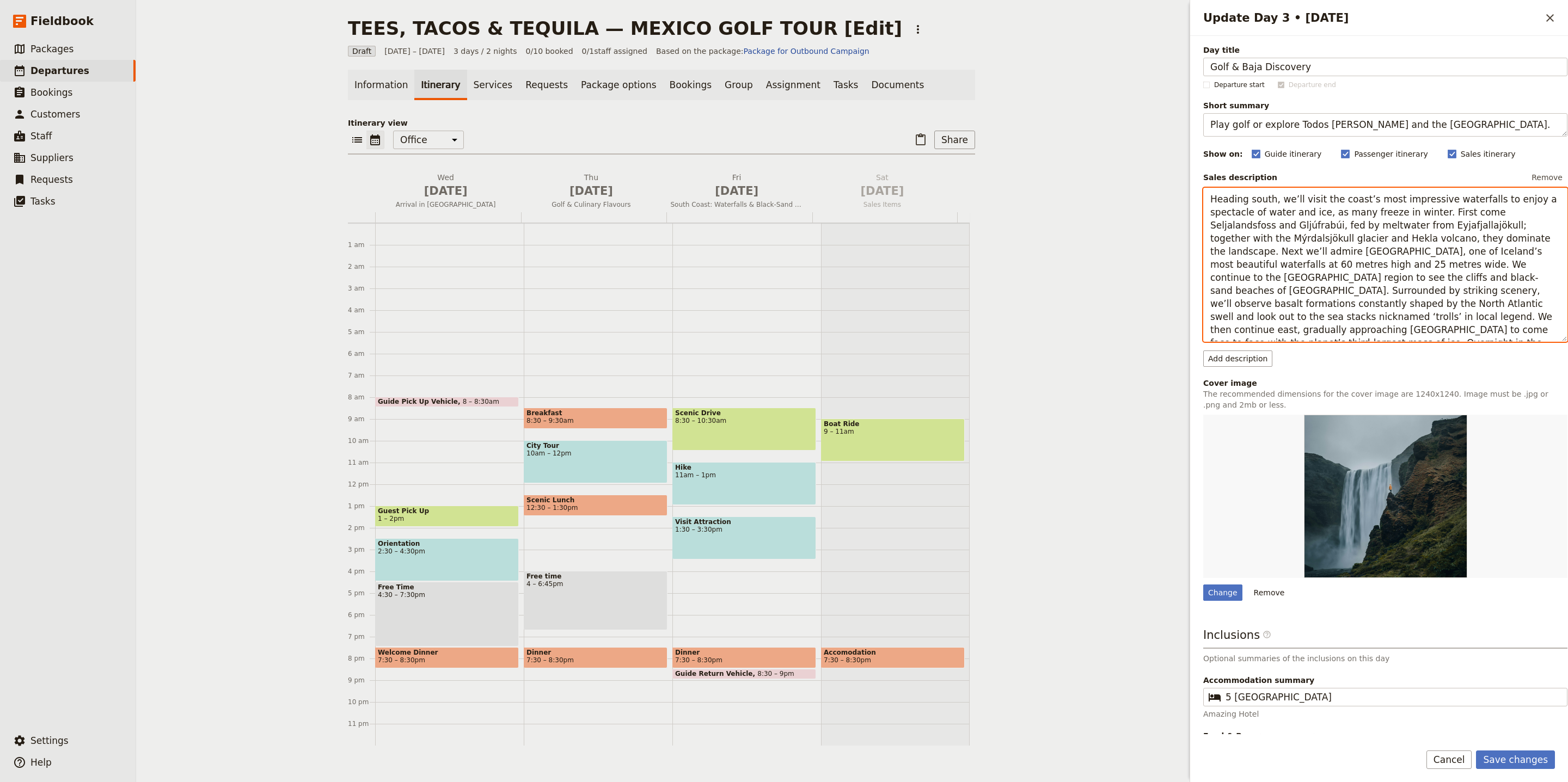
click at [1326, 267] on textarea "Heading south, we’ll visit the coast’s most impressive waterfalls to enjoy a sp…" at bounding box center [1385, 265] width 364 height 154
paste textarea "Today, golfers will take on the renowned Cabo Del Sol Desert Course, a stunning…"
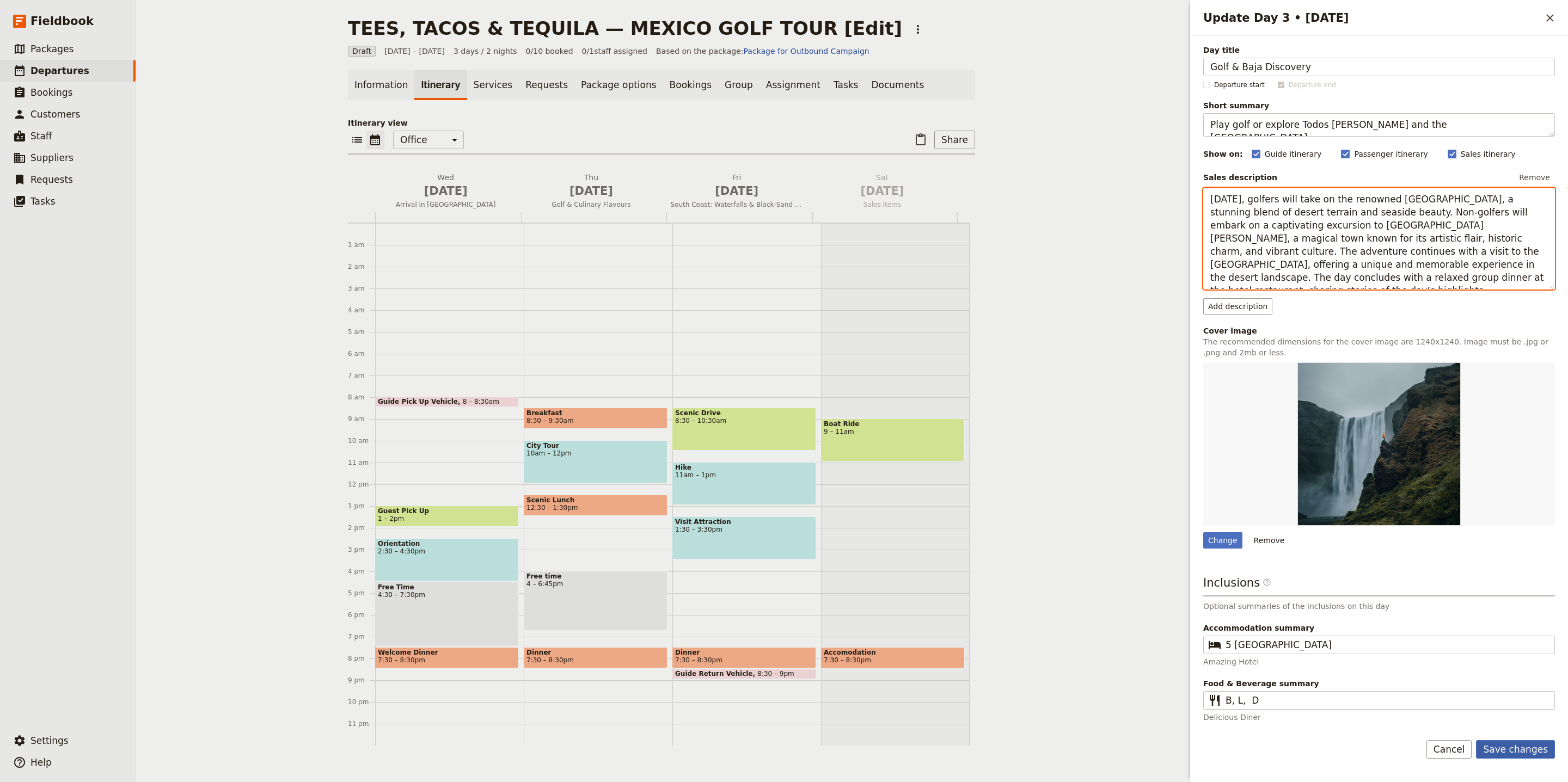
type textarea "Today, golfers will take on the renowned Cabo Del Sol Desert Course, a stunning…"
click at [1514, 755] on button "Save changes" at bounding box center [1516, 749] width 79 height 18
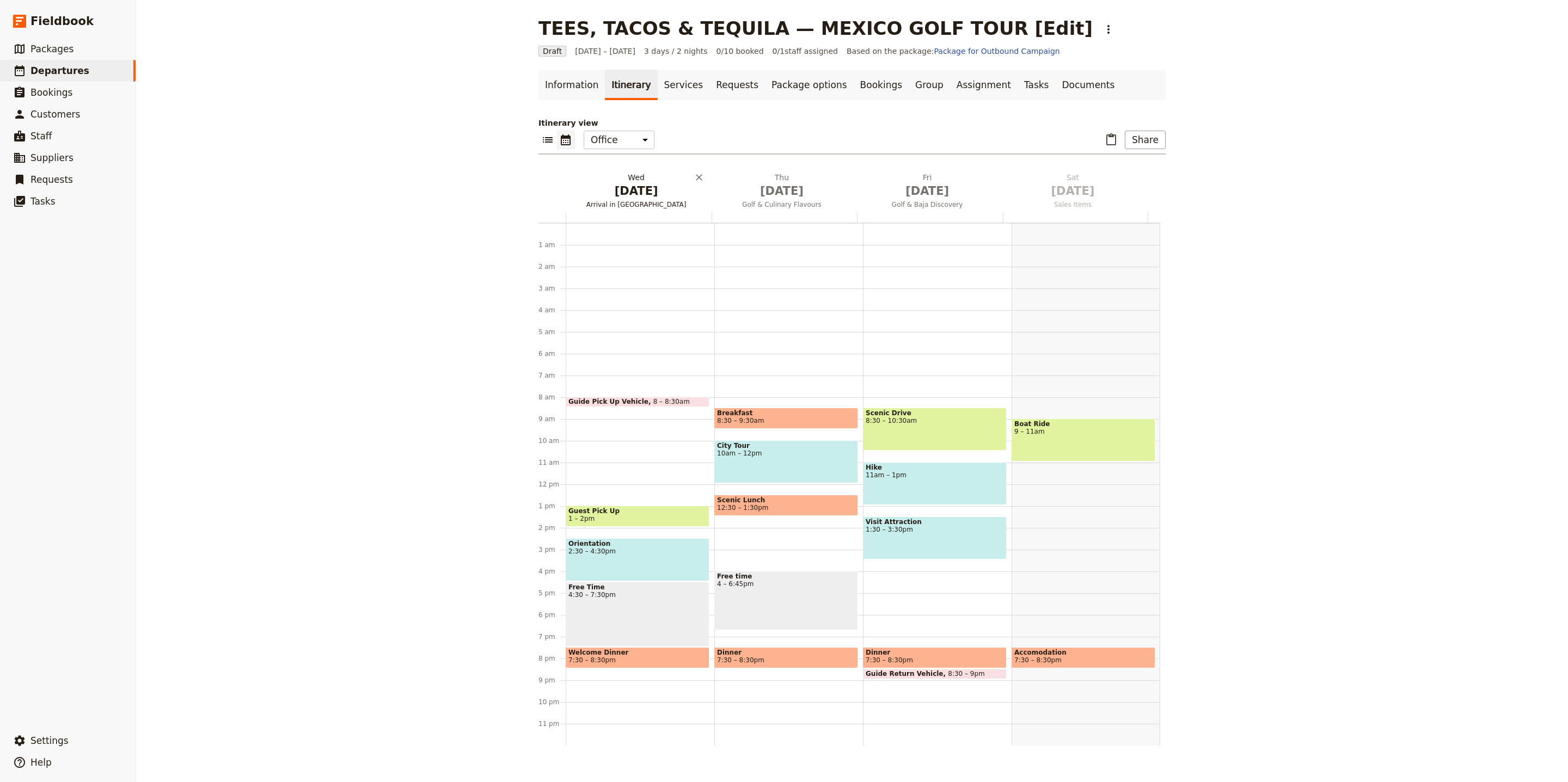
click at [630, 195] on span "Oct 1" at bounding box center [635, 191] width 132 height 16
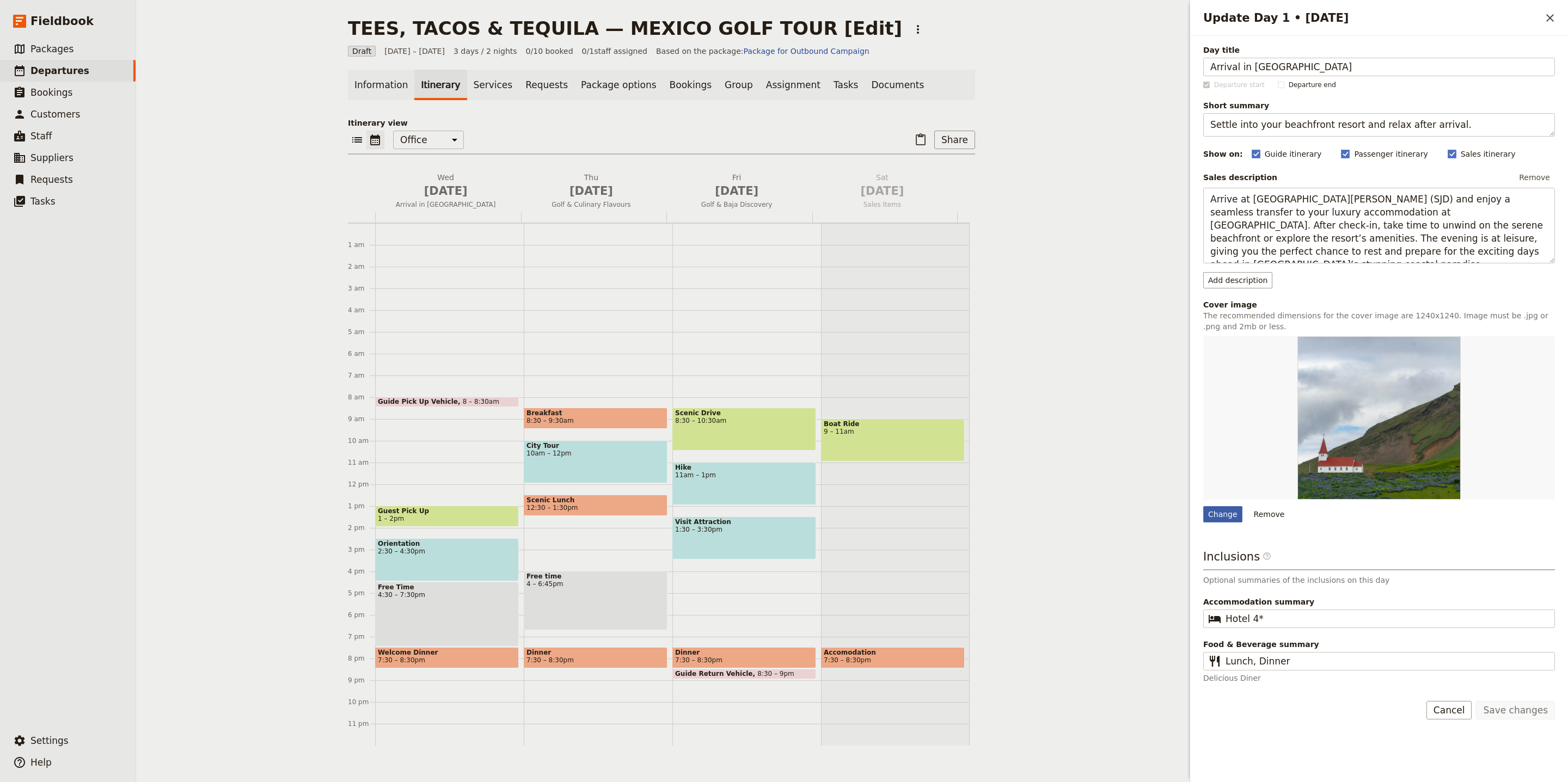
click at [1226, 509] on div "Change" at bounding box center [1223, 514] width 39 height 16
click at [1203, 506] on input "Change" at bounding box center [1203, 506] width 1 height 1
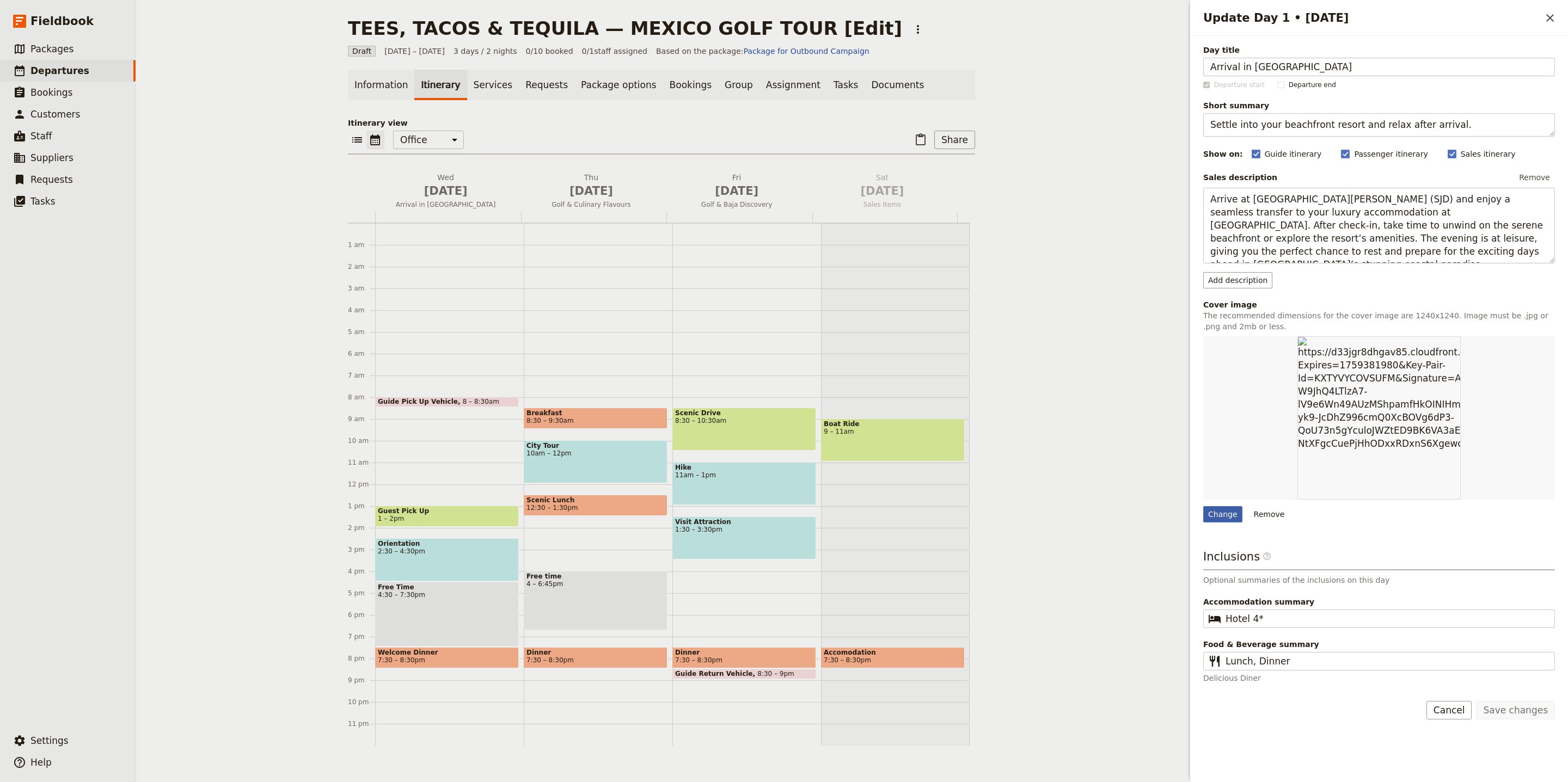
click at [1216, 518] on div "Change" at bounding box center [1223, 514] width 39 height 16
click at [1203, 506] on input "Change" at bounding box center [1203, 506] width 1 height 1
type input "C:\fakepath\Quivira-Golf-Gallery-4-58ebeb5fb66b9.jpg"
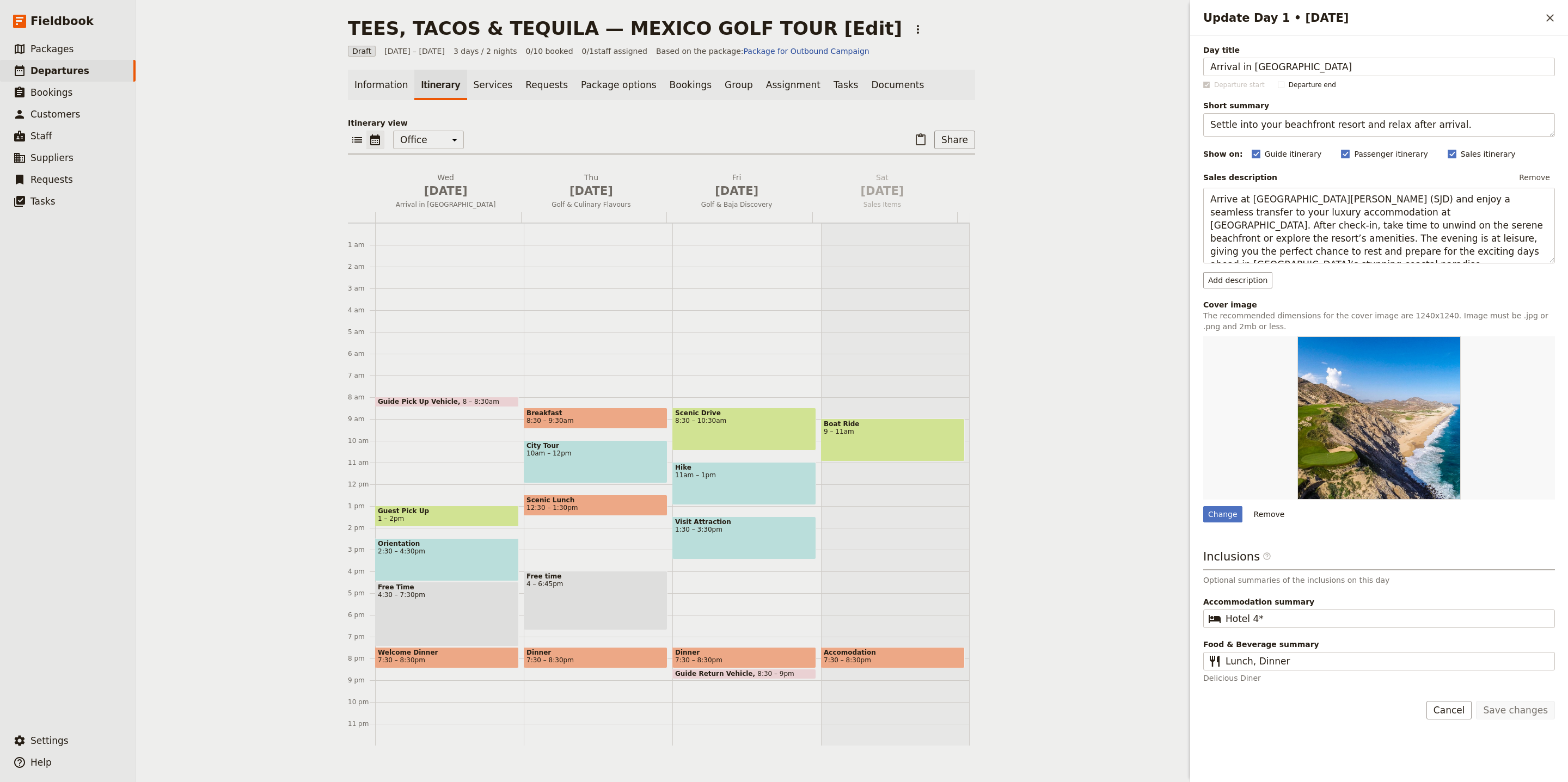
click at [1550, 21] on icon "Close drawer" at bounding box center [1550, 18] width 13 height 13
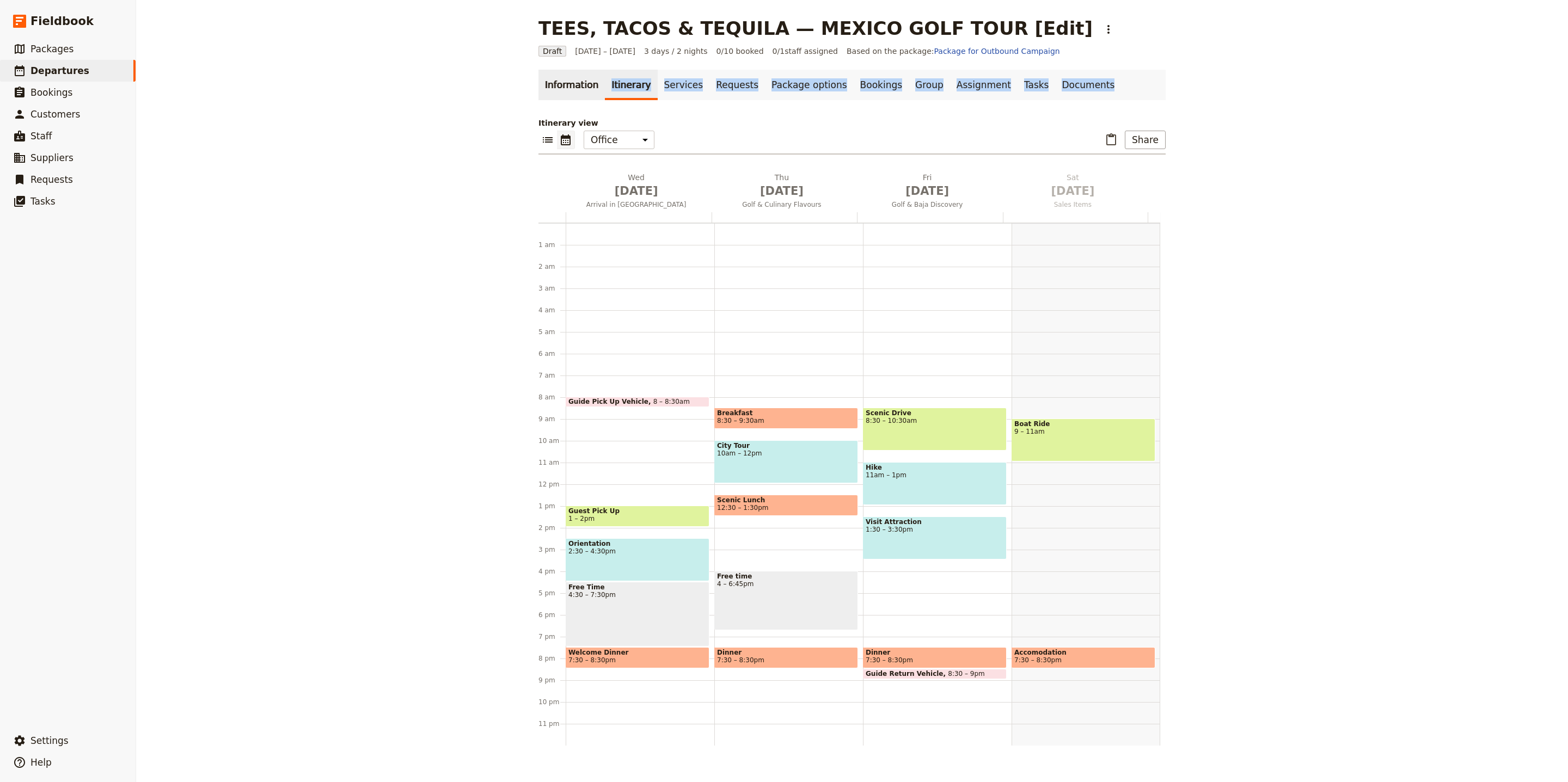
click at [544, 97] on div "Information Itinerary Services Requests Package options Bookings Group Assignme…" at bounding box center [852, 417] width 627 height 695
click at [550, 89] on link "Information" at bounding box center [572, 85] width 66 height 30
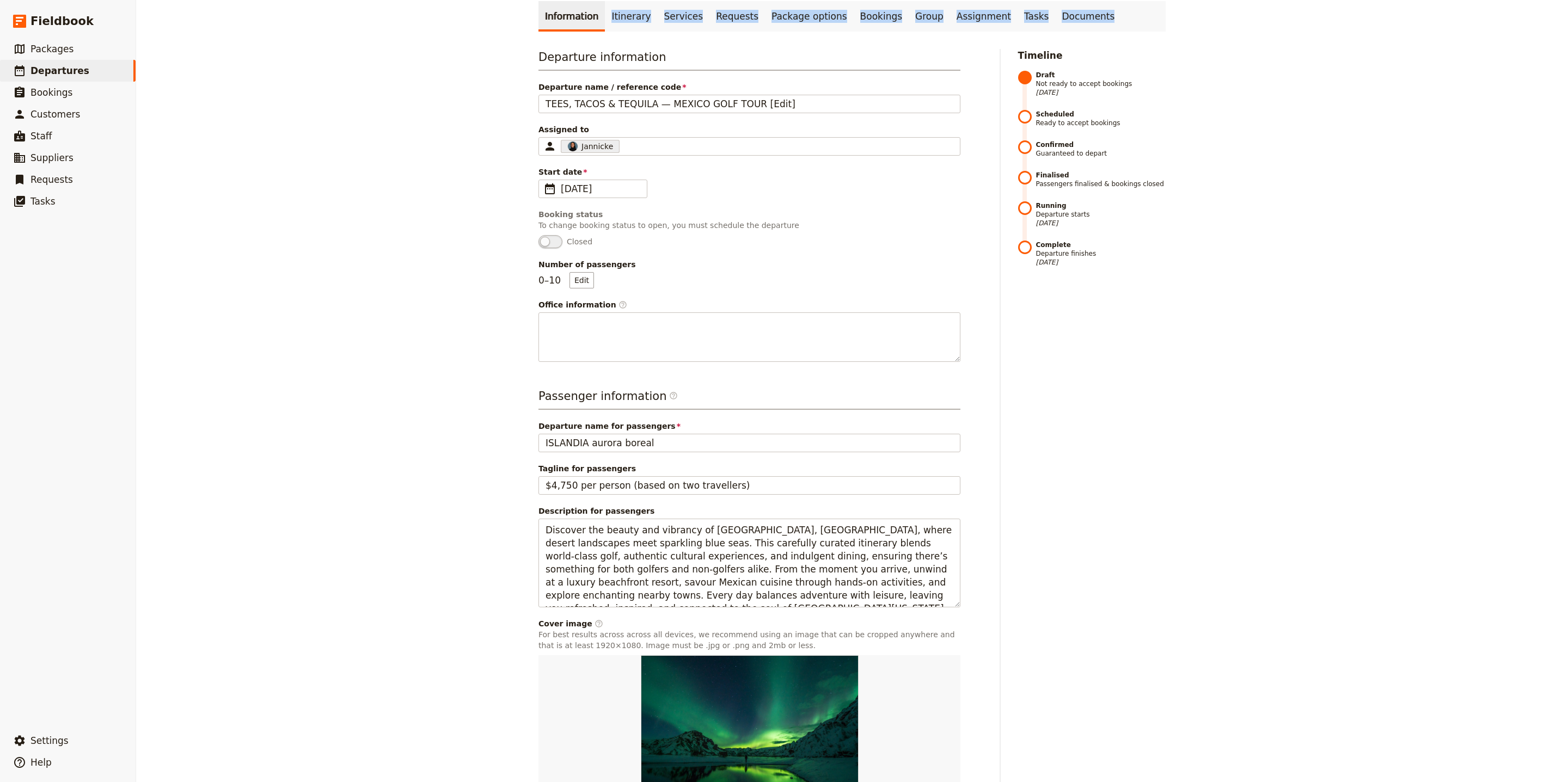
scroll to position [152, 0]
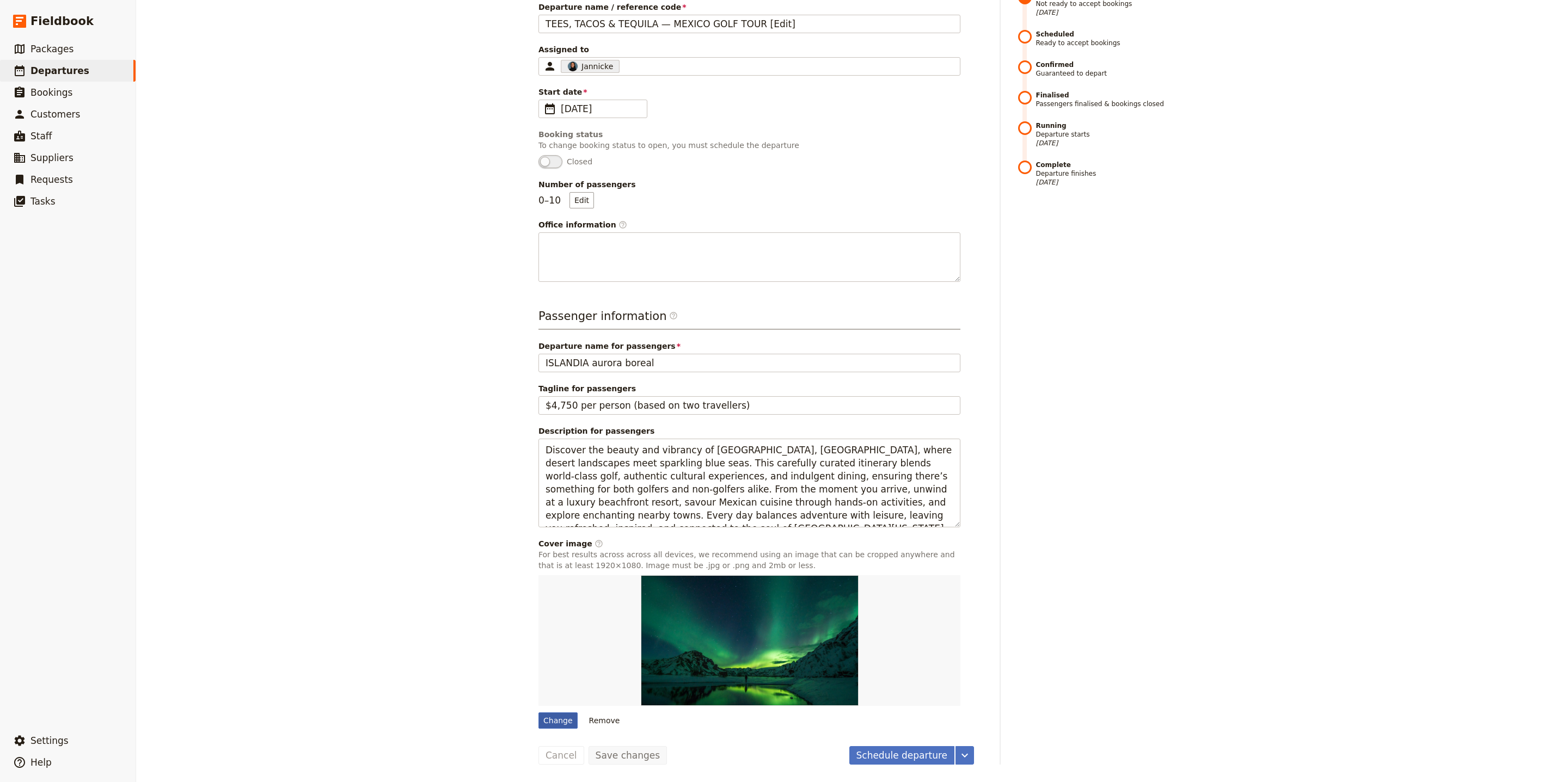
click at [539, 725] on div "Change" at bounding box center [558, 721] width 39 height 16
click at [538, 713] on input "Change" at bounding box center [538, 712] width 1 height 1
type input "C:\fakepath\Mexico+2025.png"
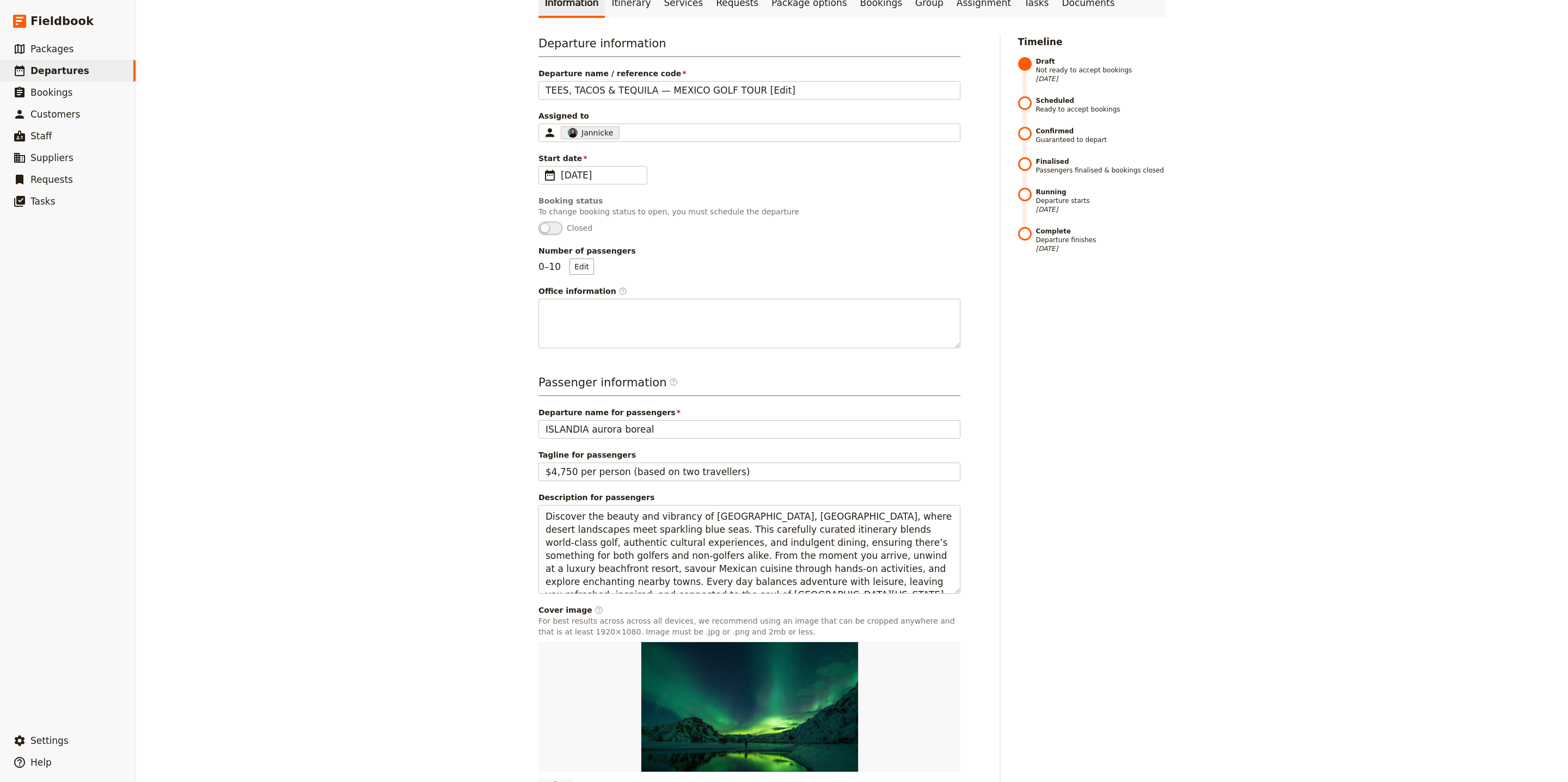
scroll to position [0, 0]
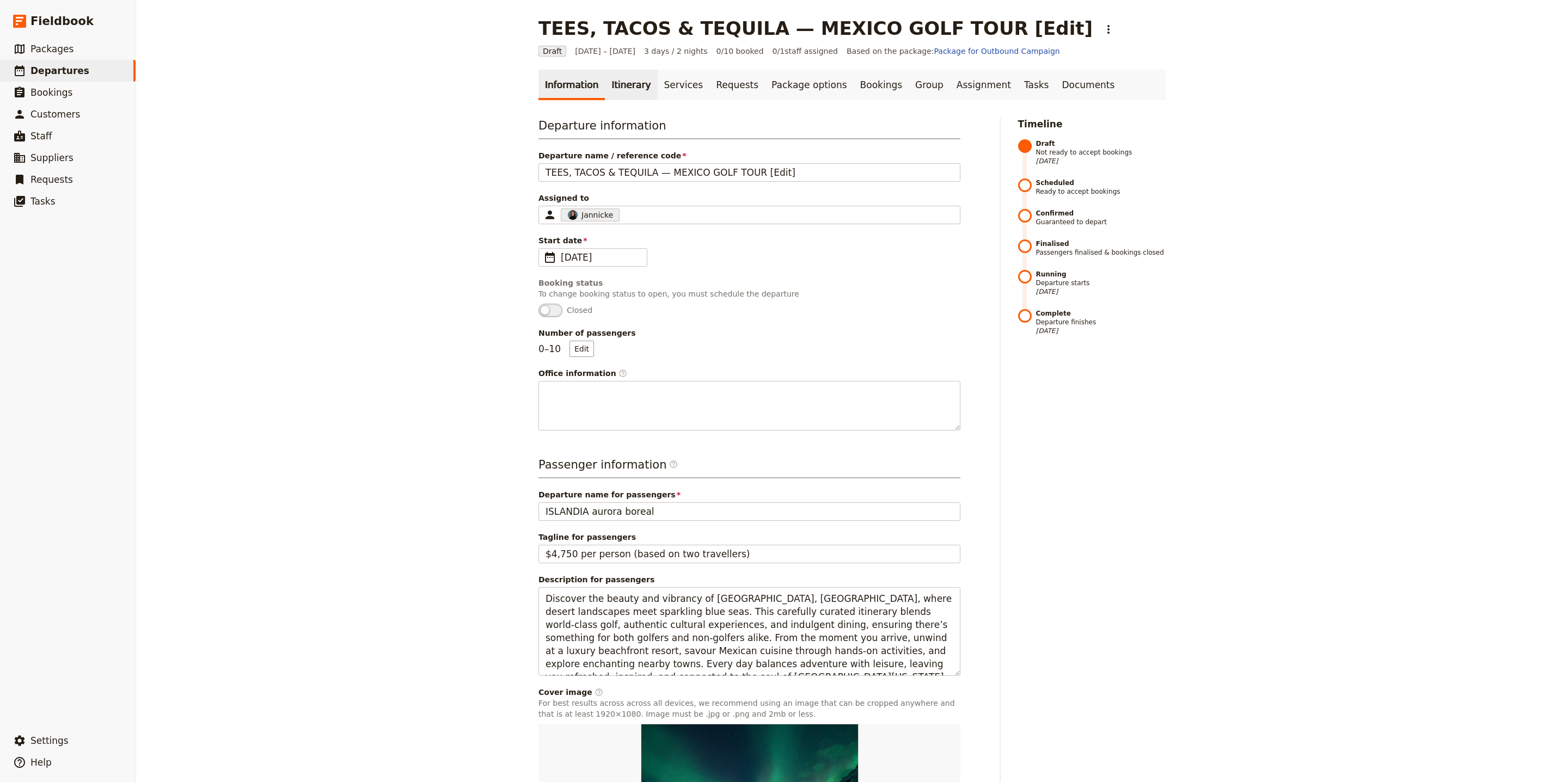
click at [618, 91] on link "Itinerary" at bounding box center [631, 85] width 52 height 30
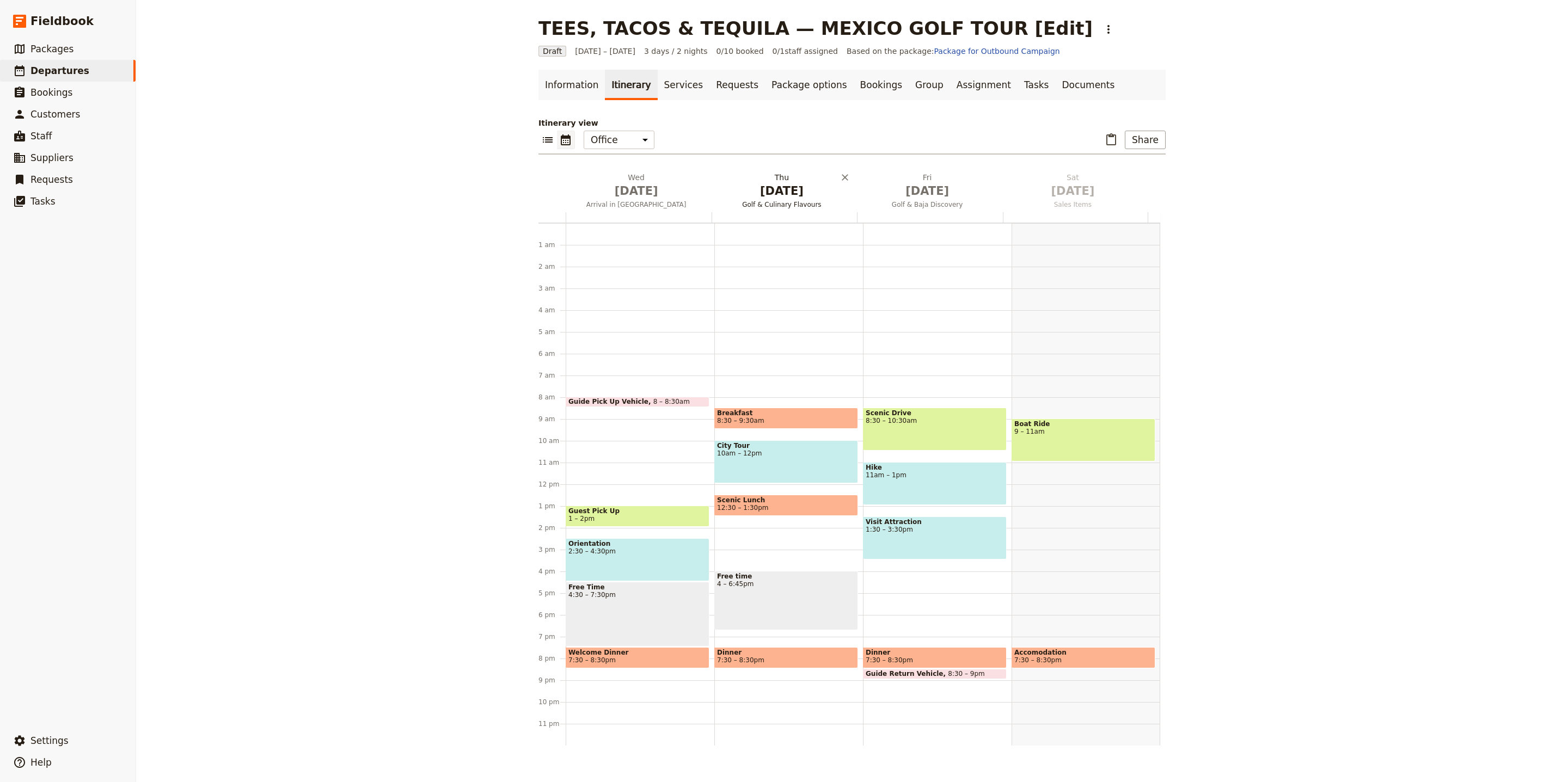
click at [783, 172] on h2 "Thu Oct 2 Golf & Culinary Flavours" at bounding box center [781, 186] width 132 height 27
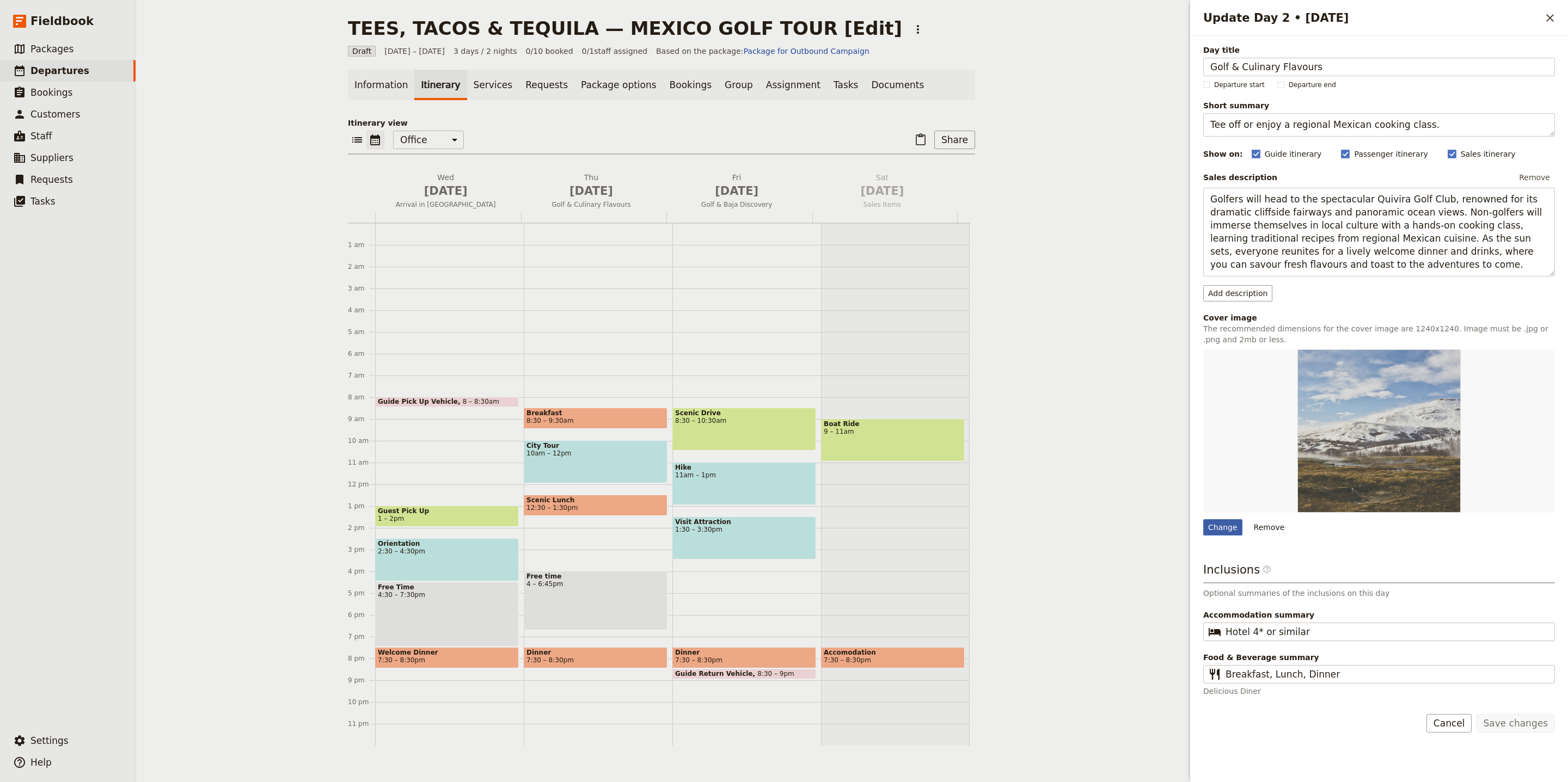
click at [1233, 532] on div "Change" at bounding box center [1223, 527] width 39 height 16
click at [1203, 519] on input "Change" at bounding box center [1203, 518] width 1 height 1
type input "C:\fakepath\shutterstock-620267228.png"
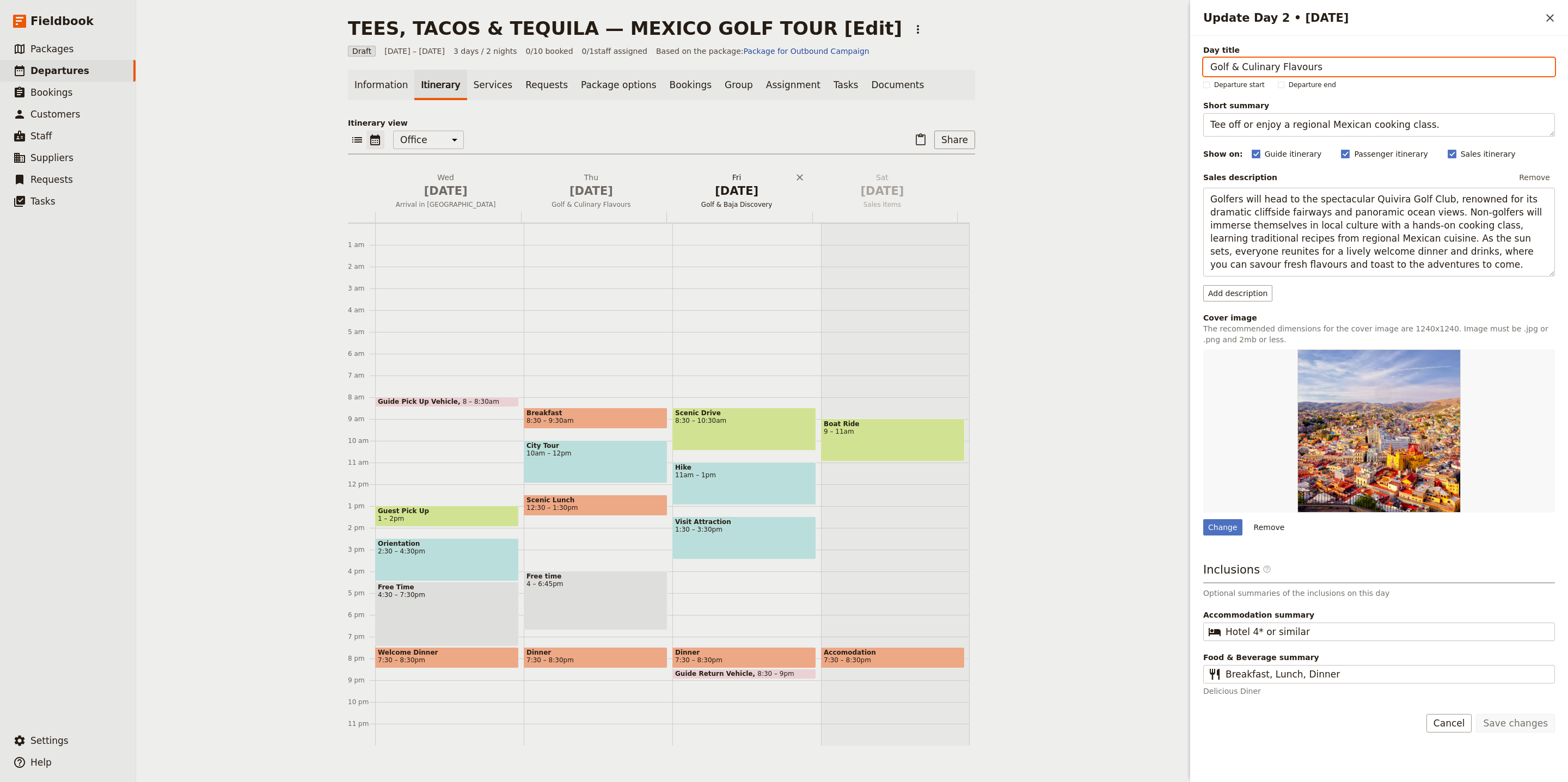
click at [718, 195] on span "Oct 3" at bounding box center [737, 191] width 132 height 16
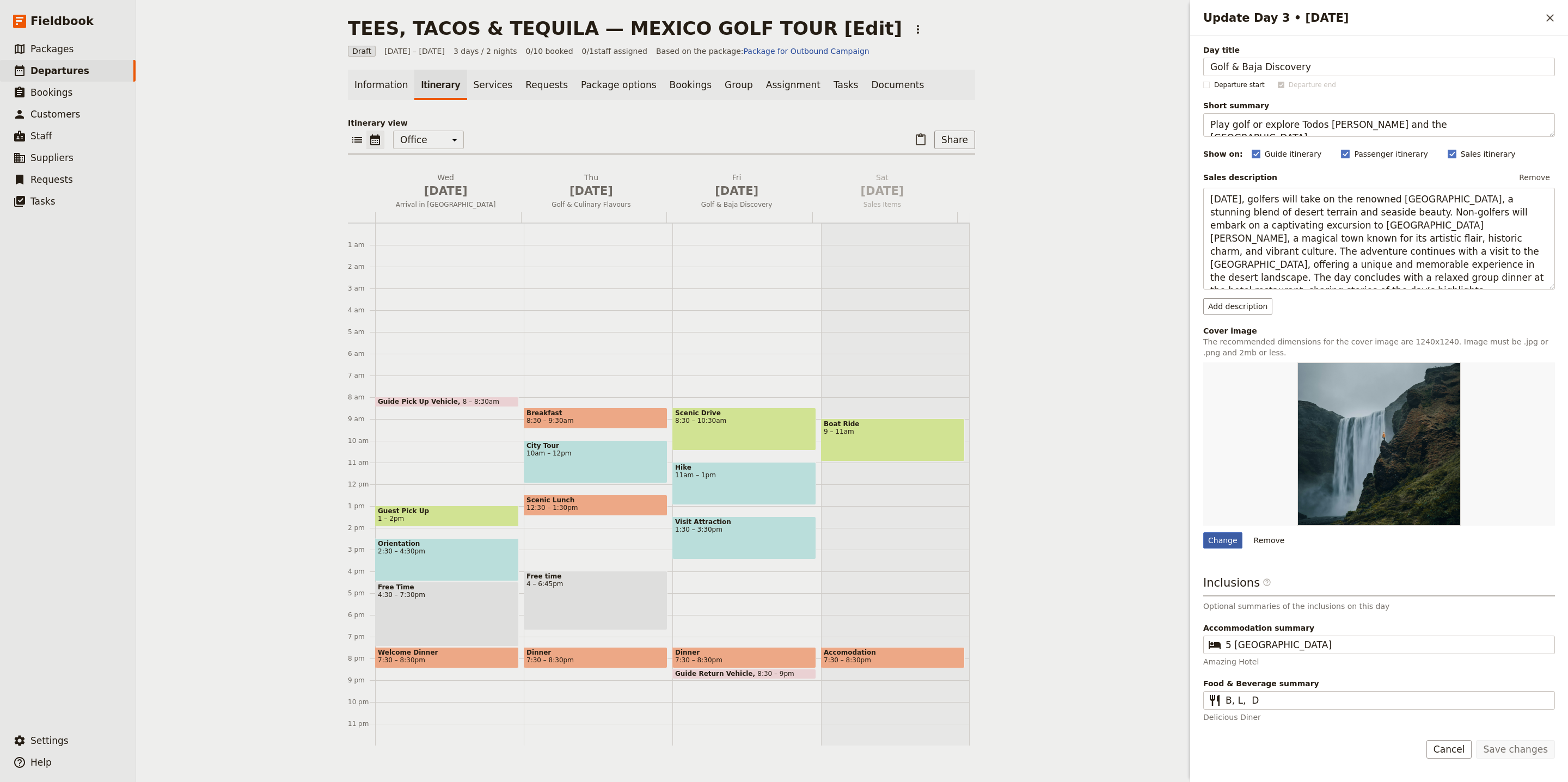
click at [1228, 535] on div "Change" at bounding box center [1223, 540] width 39 height 16
click at [1203, 532] on input "Change" at bounding box center [1203, 532] width 1 height 1
type input "C:\fakepath\unsplash-image-3snKY0XMKwg.jpg"
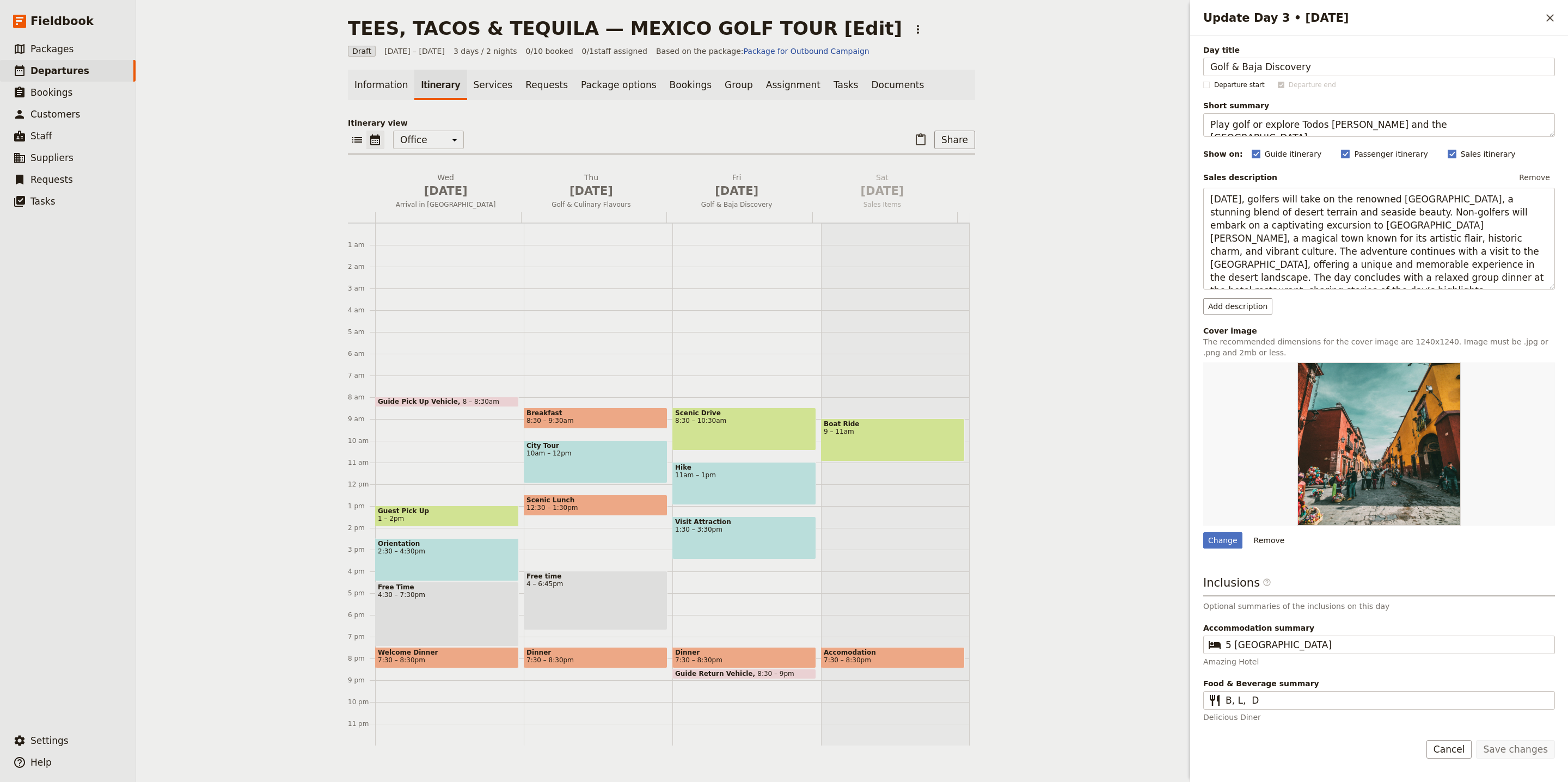
click at [1550, 9] on button "​" at bounding box center [1550, 18] width 18 height 18
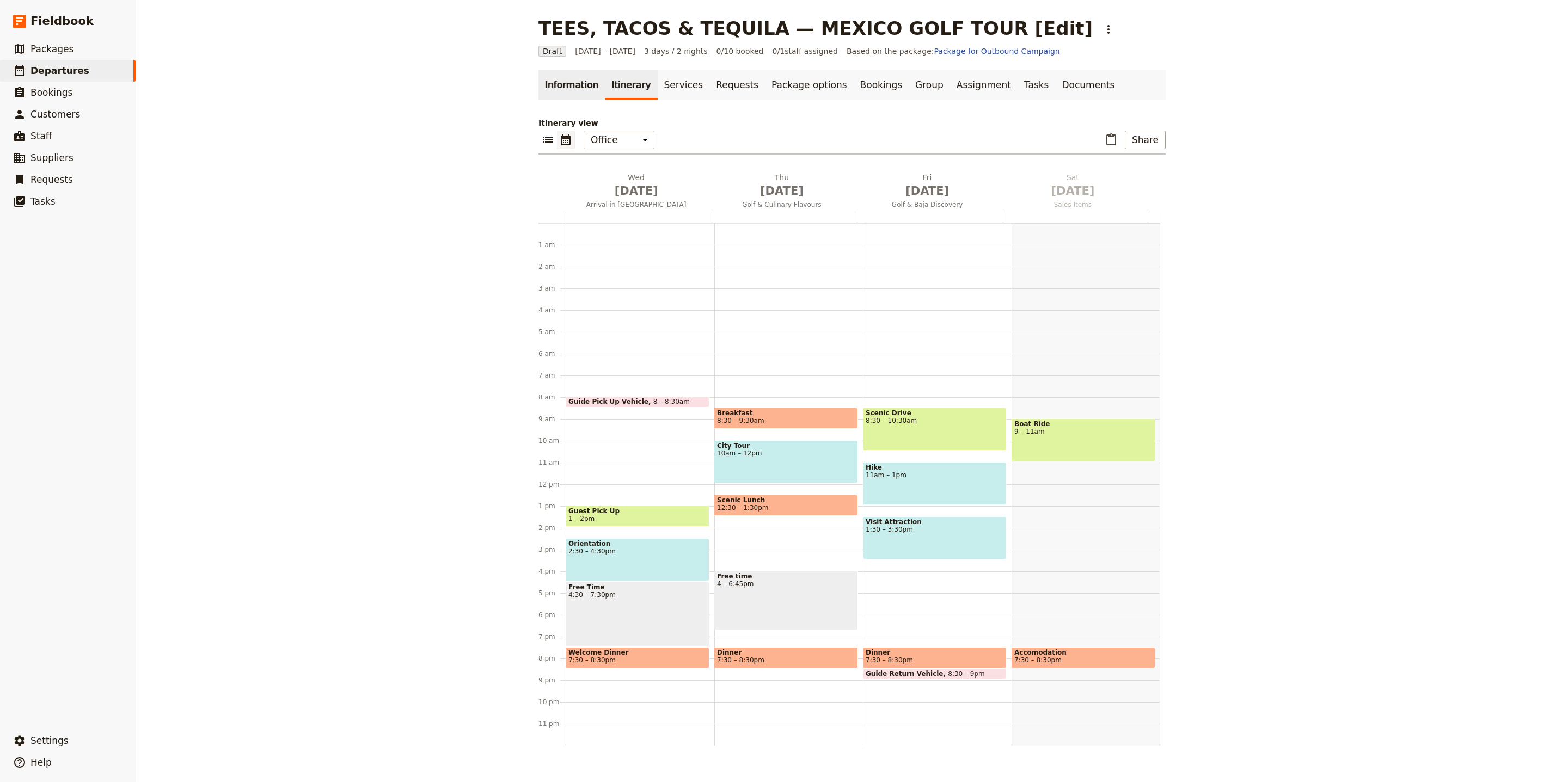
click at [565, 86] on link "Information" at bounding box center [572, 85] width 66 height 30
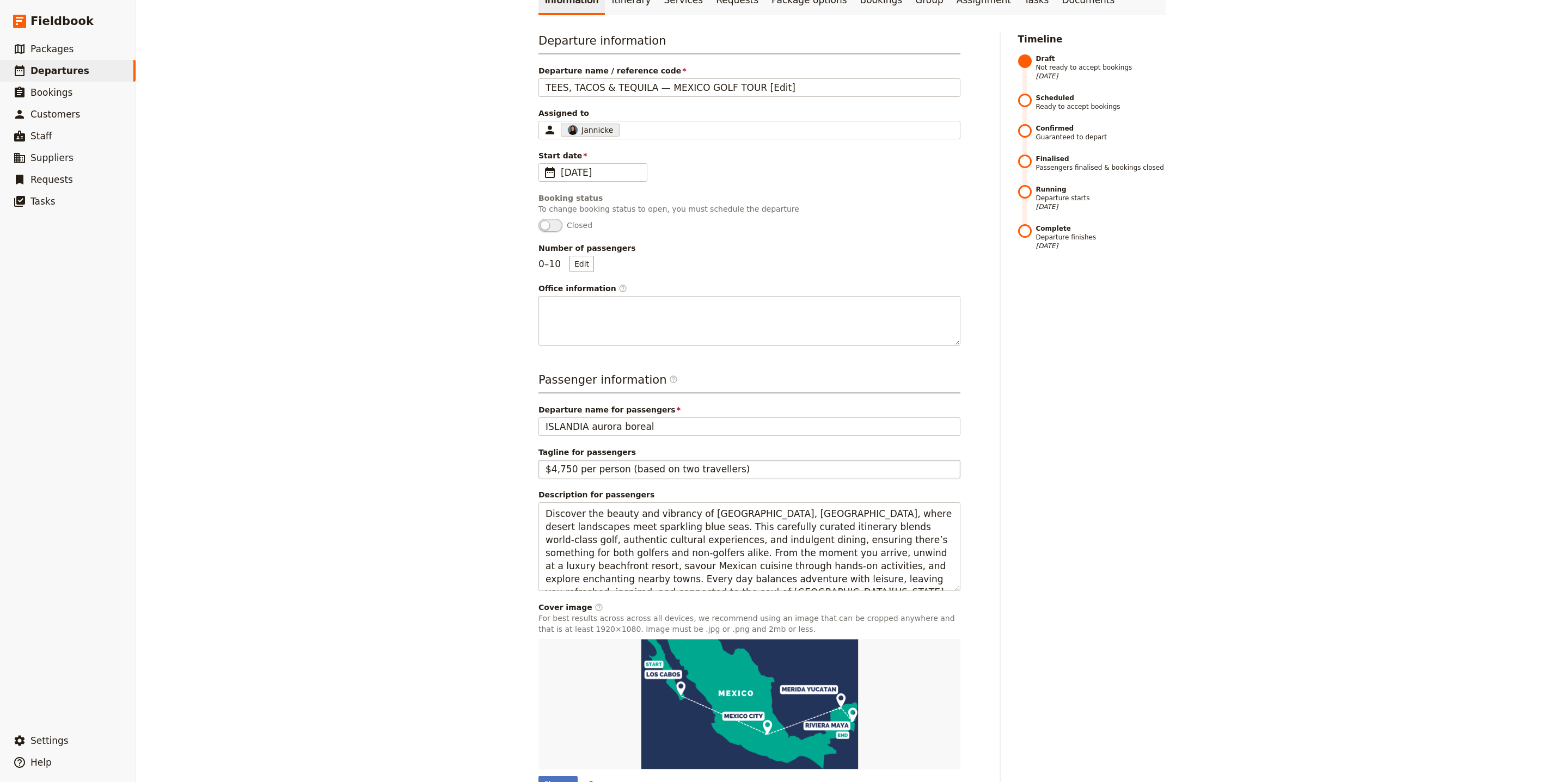
scroll to position [152, 0]
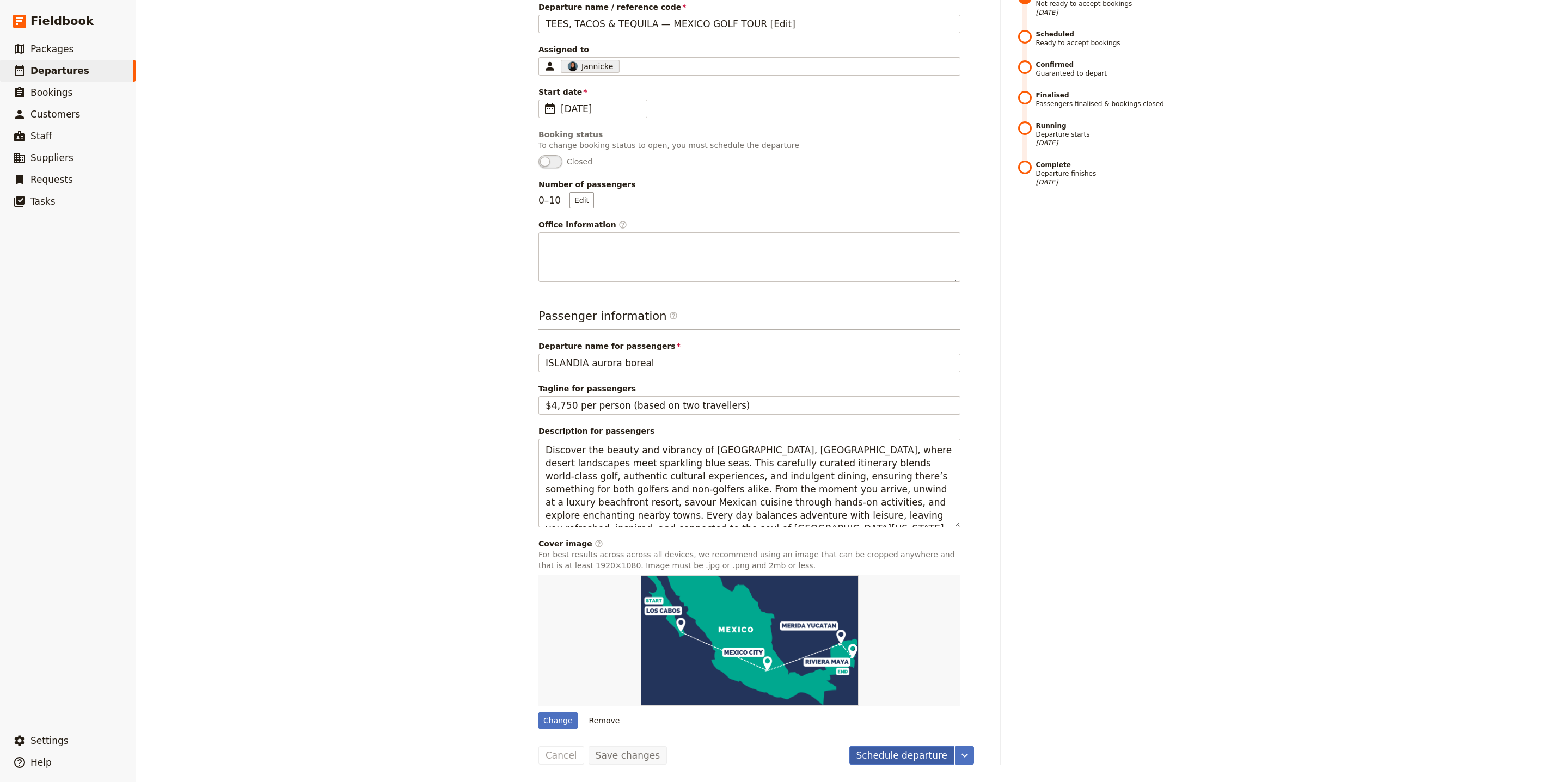
click at [888, 757] on button "Schedule departure" at bounding box center [902, 755] width 106 height 18
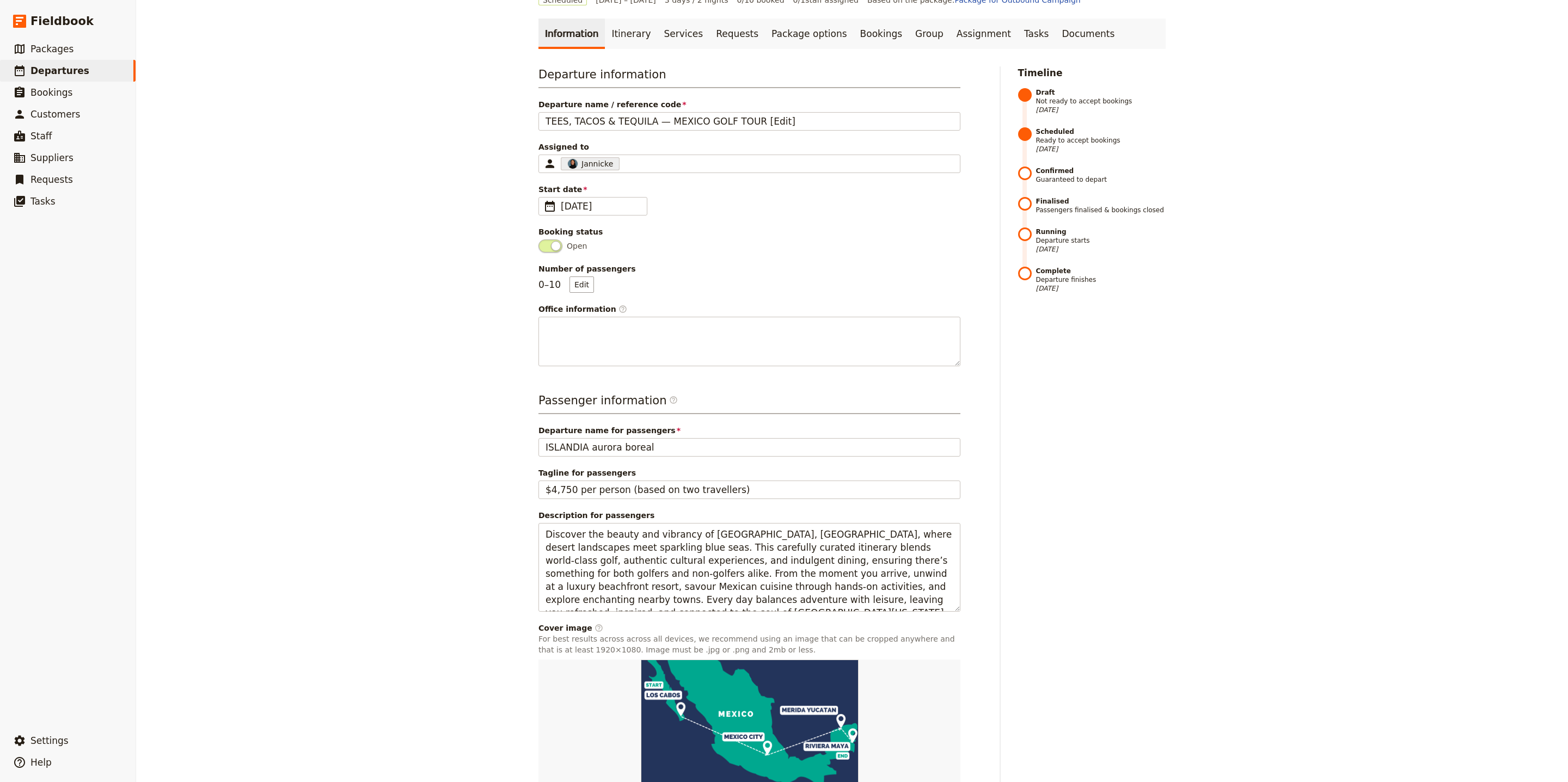
scroll to position [0, 0]
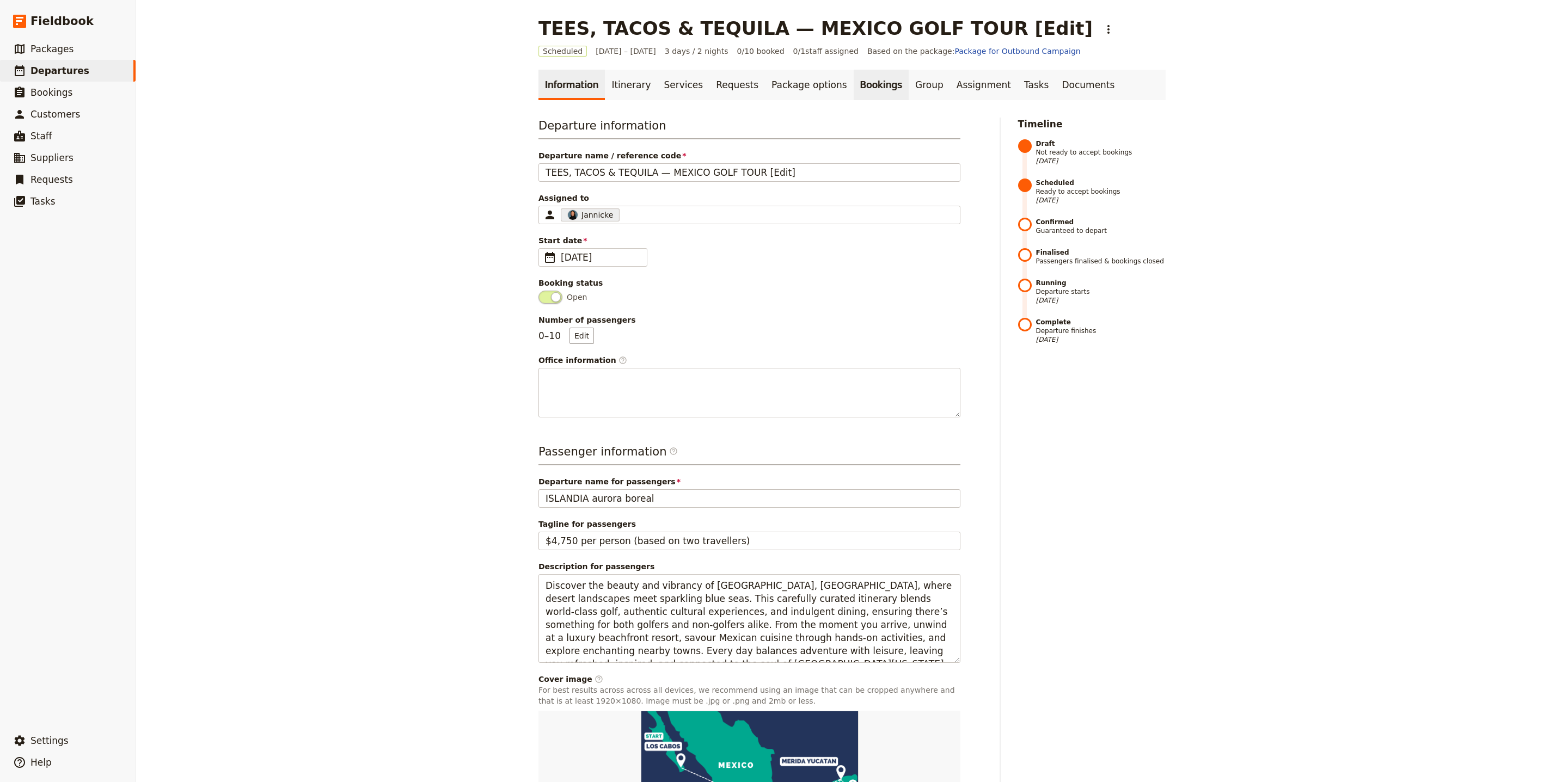
click at [870, 88] on link "Bookings" at bounding box center [881, 85] width 55 height 30
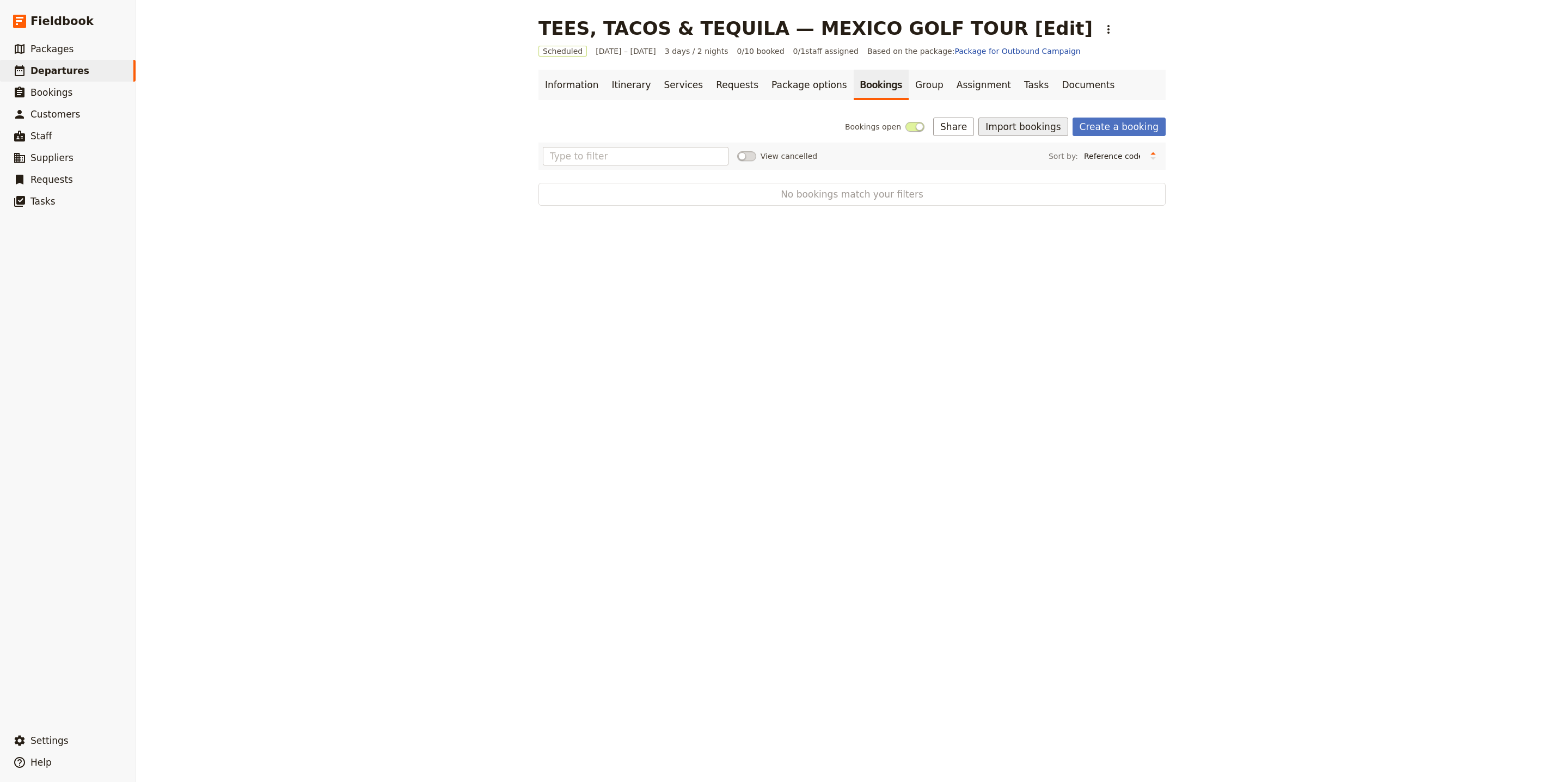
click at [1013, 129] on button "Import bookings" at bounding box center [1023, 127] width 89 height 18
click at [1012, 143] on ul "Import Bookings Download booking import template" at bounding box center [1059, 159] width 149 height 36
click at [1012, 149] on span "Import Bookings" at bounding box center [1023, 152] width 63 height 11
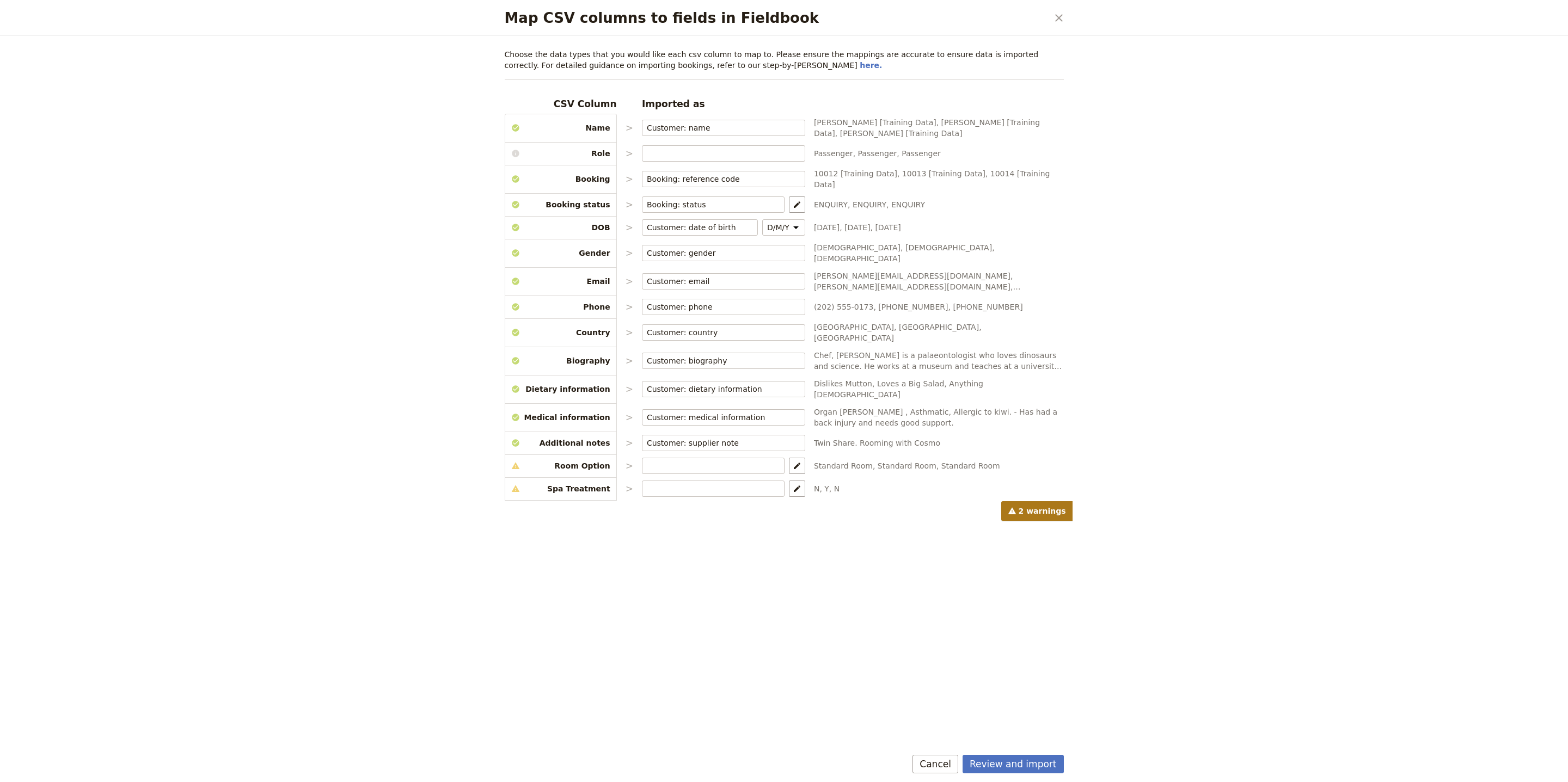
click at [1057, 749] on div "Choose the data types that you would like each csv column to map to. Please ens…" at bounding box center [785, 393] width 586 height 714
click at [1041, 757] on button "Review and import" at bounding box center [1013, 764] width 101 height 18
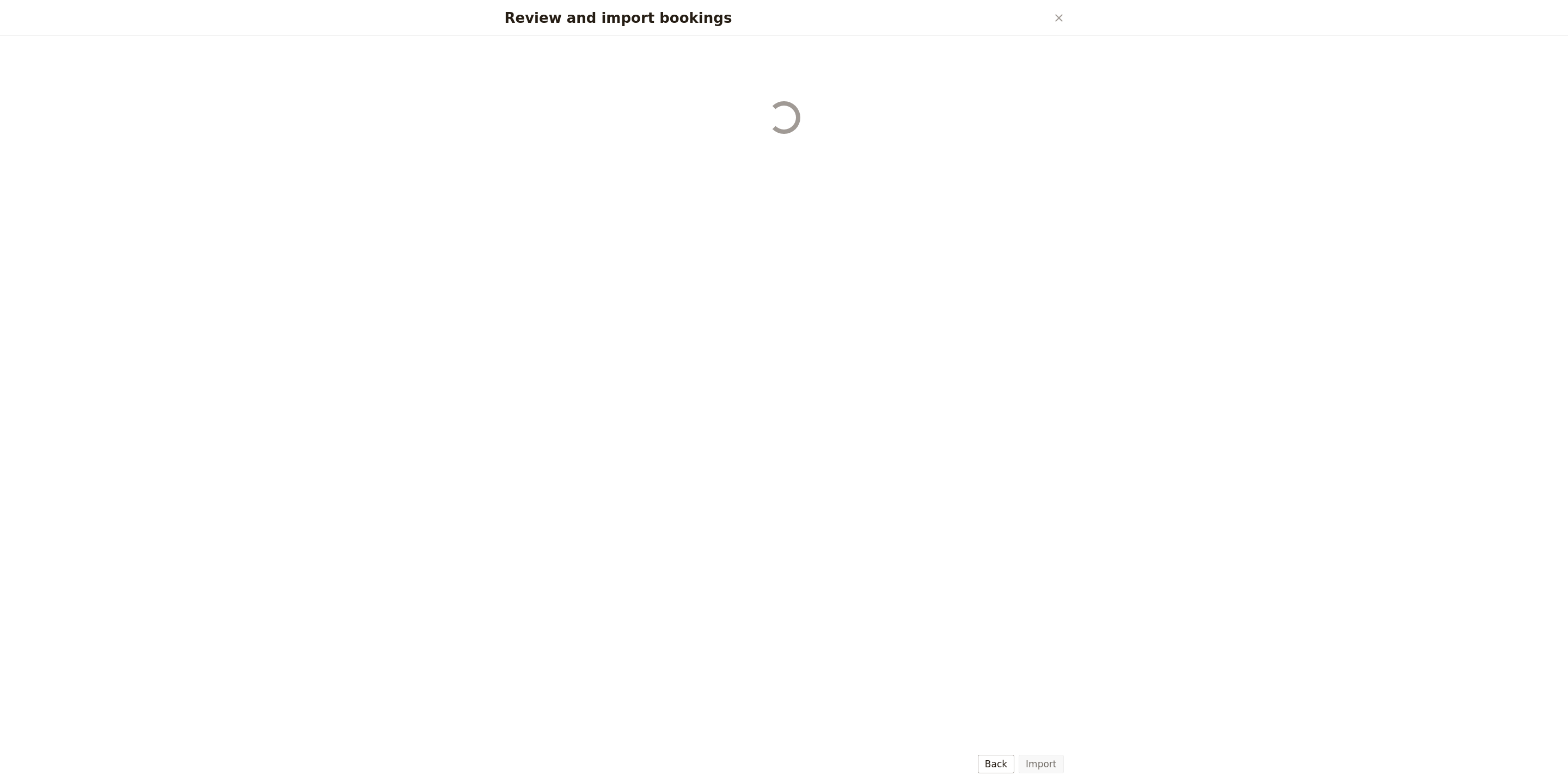
select select "68b002b7cac3c784cf00db27"
select select "68b002b7cac3c784cf00db28"
select select "68b002b7cac3c784cf00db29"
select select "68b002b7cac3c784cf00db2a"
select select "650e1b8d408bbede5b0c6045"
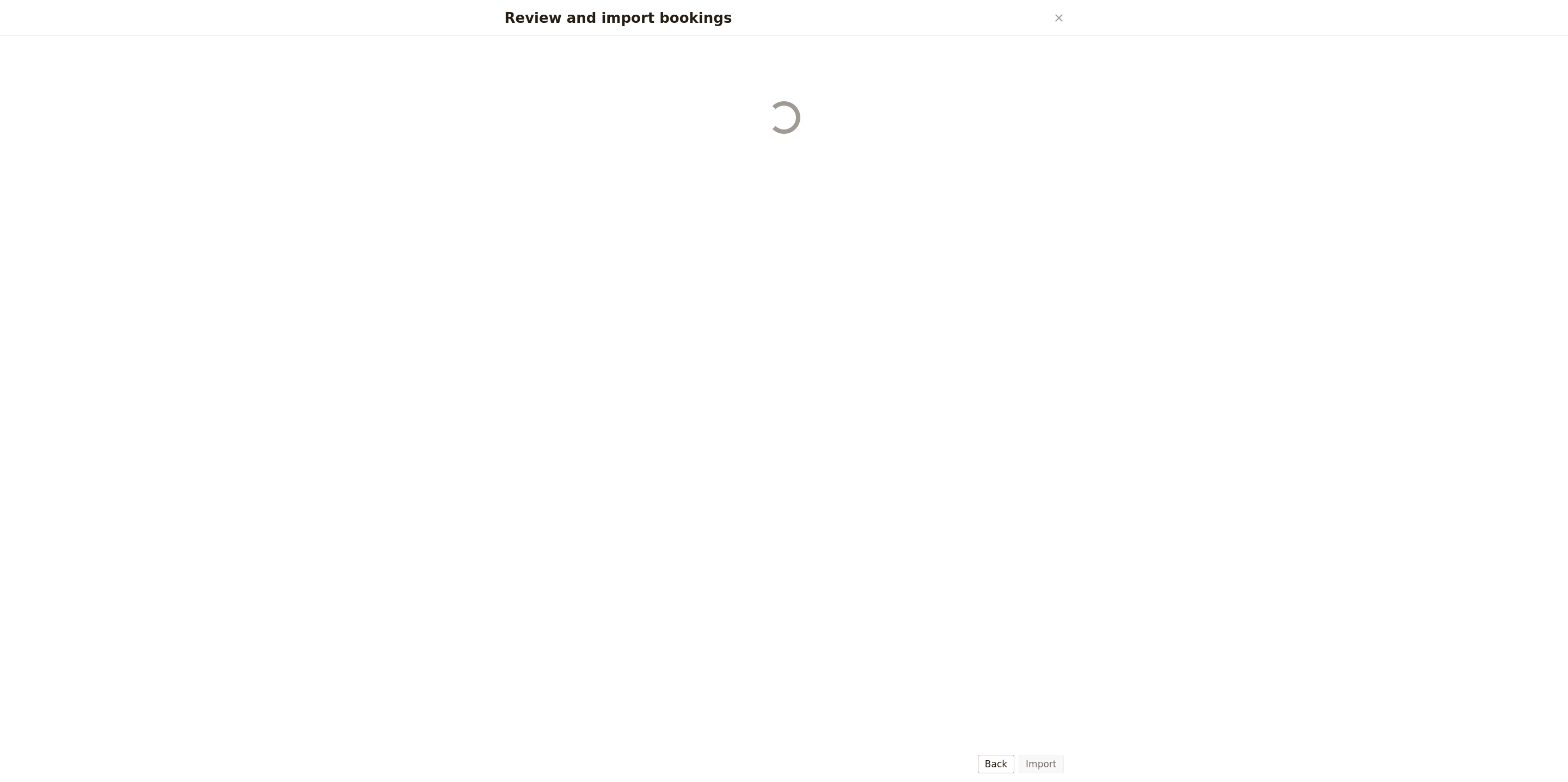
select select "68b002b7cac3c784cf00db2c"
select select "68b002b7cac3c784cf00db2d"
select select "68b002b7cac3c784cf00db2e"
select select "68b002b7cac3c784cf00db2f"
select select "68b002b7cac3c784cf00db30"
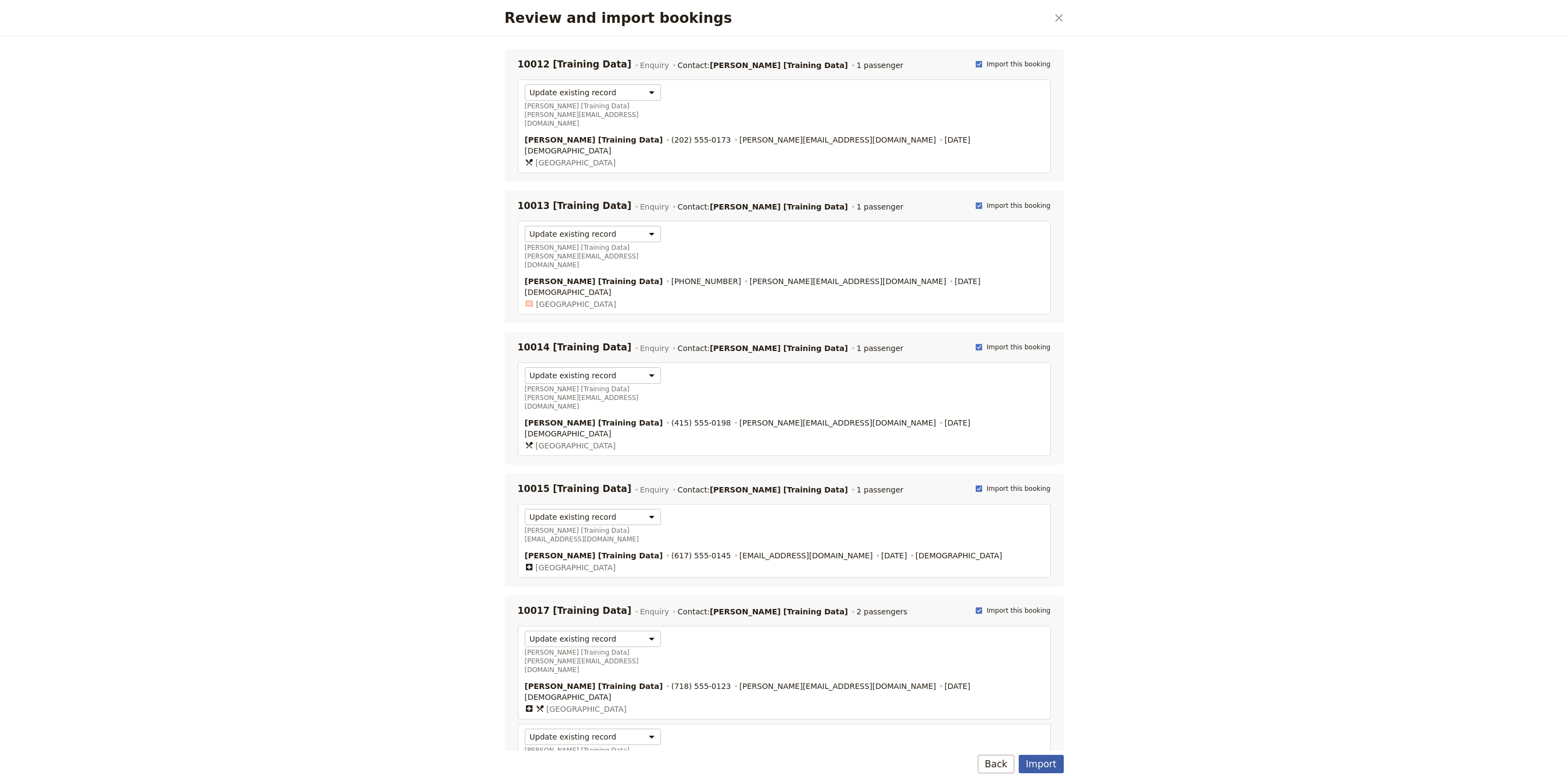
click at [1046, 764] on button "Import" at bounding box center [1041, 764] width 44 height 18
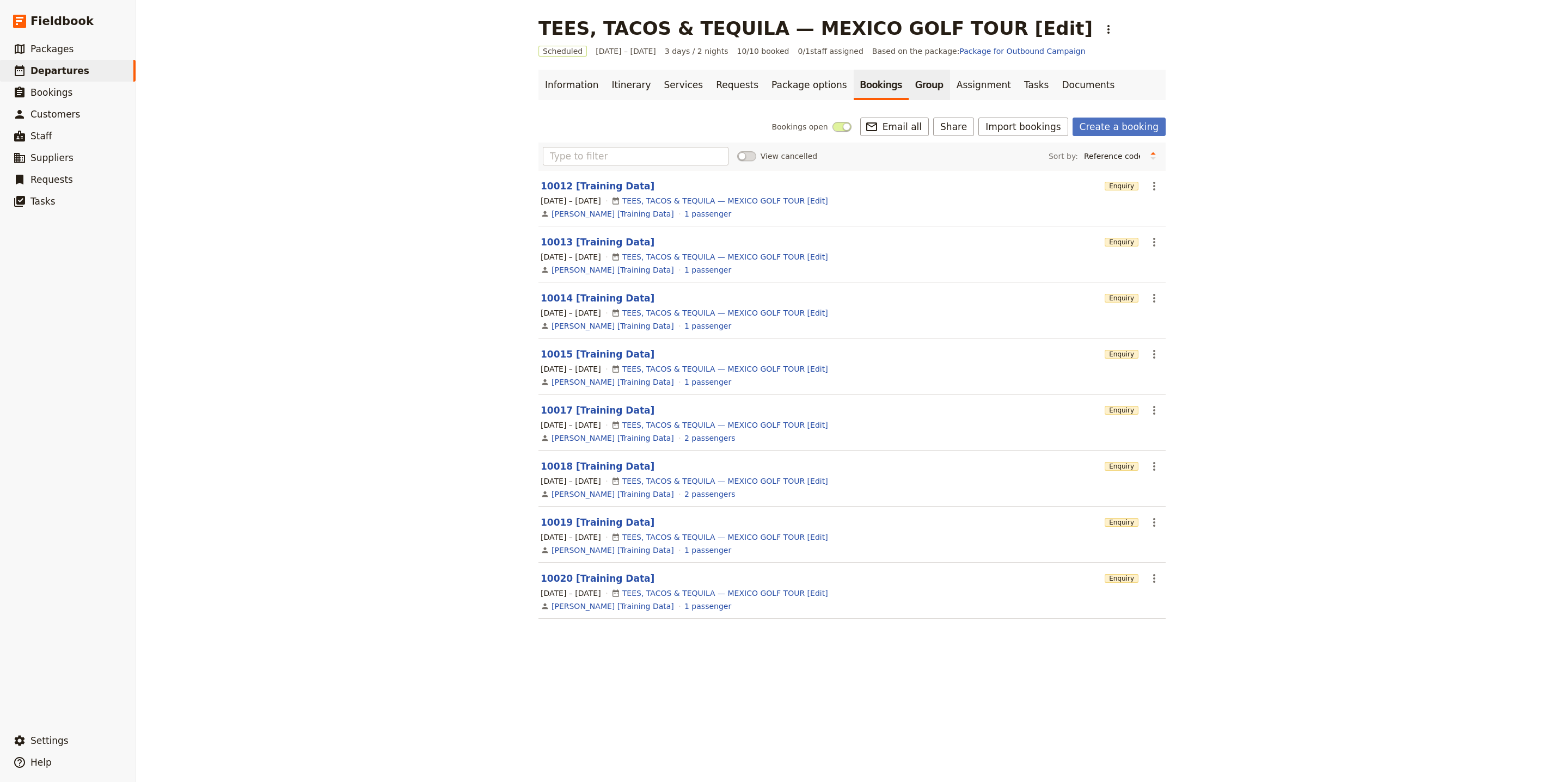
click at [909, 97] on link "Group" at bounding box center [929, 85] width 41 height 30
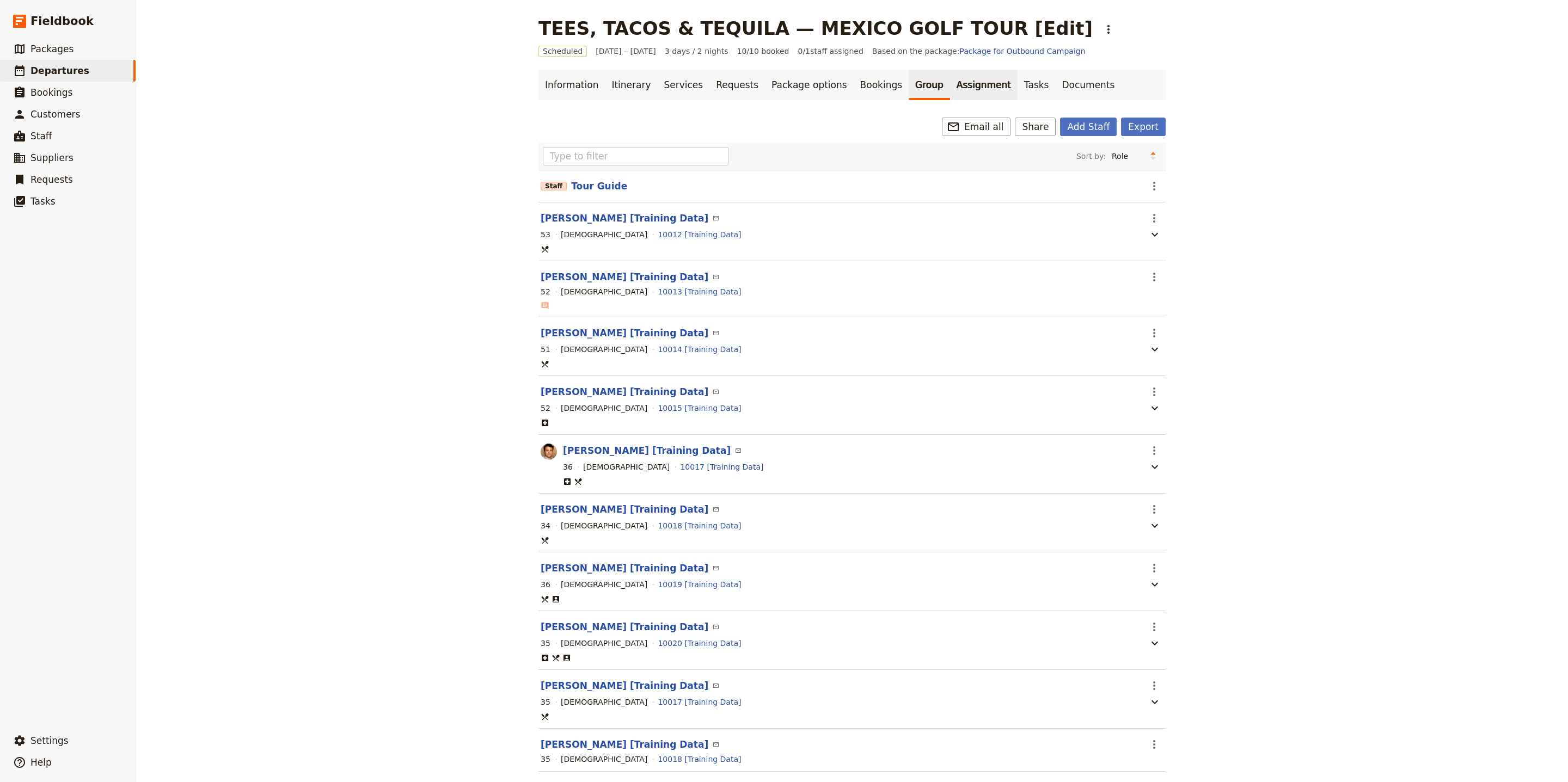
click at [950, 94] on link "Assignment" at bounding box center [984, 85] width 68 height 30
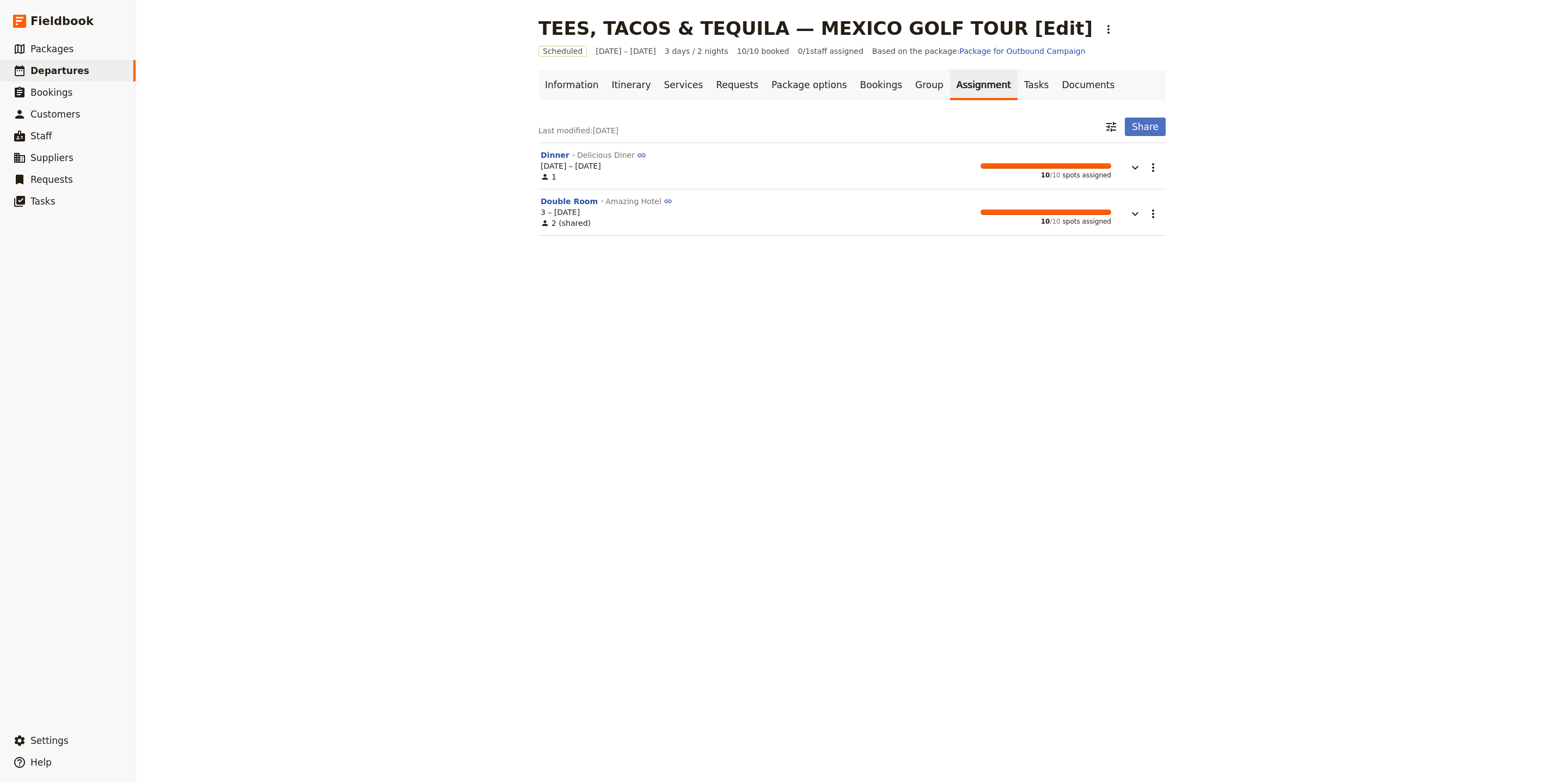
click at [966, 90] on link "Assignment" at bounding box center [984, 85] width 68 height 30
click at [1018, 91] on link "Tasks" at bounding box center [1037, 85] width 38 height 30
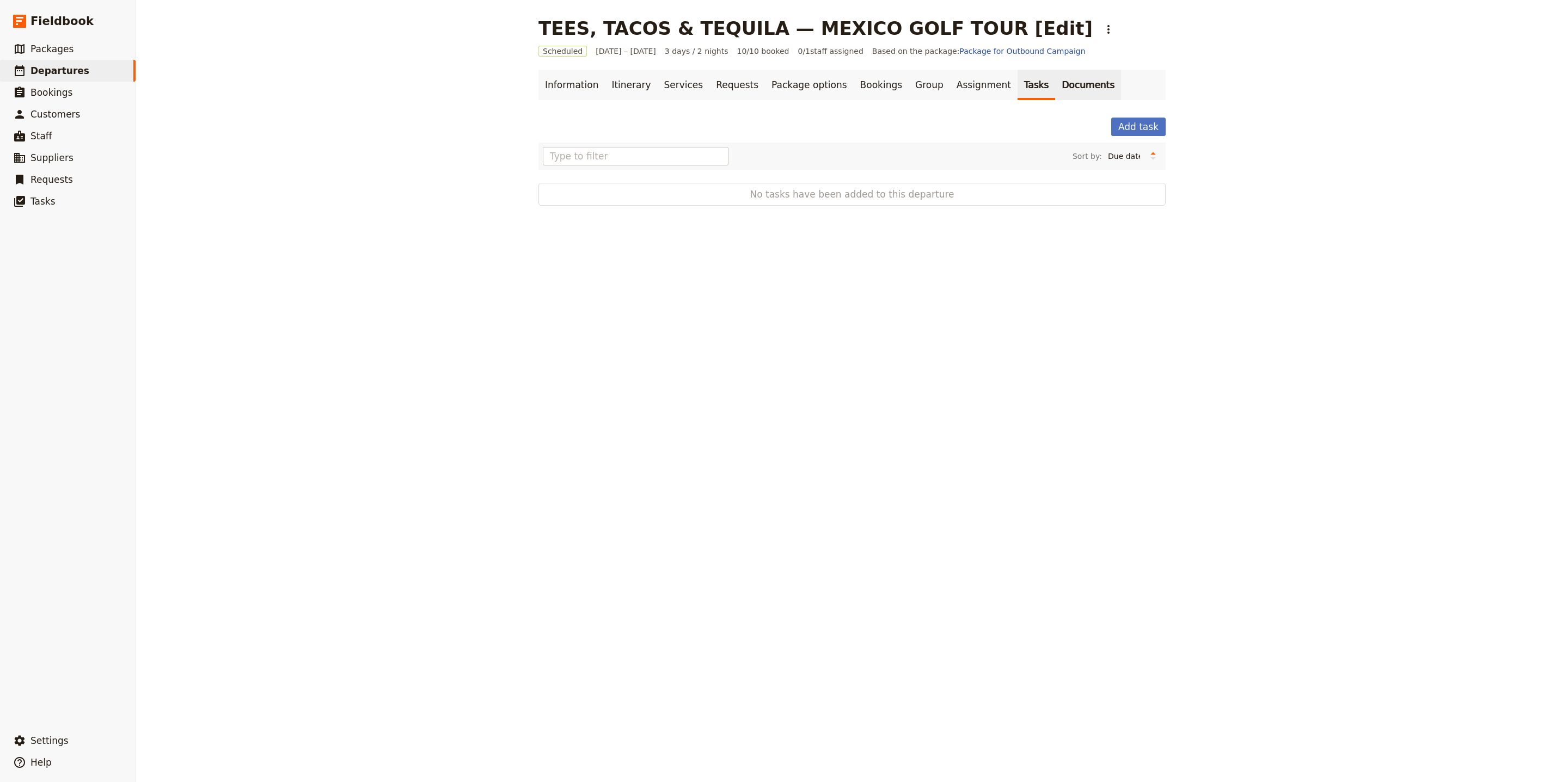
click at [1055, 90] on link "Documents" at bounding box center [1088, 85] width 66 height 30
click at [589, 181] on button "Guide itinerary" at bounding box center [579, 184] width 79 height 13
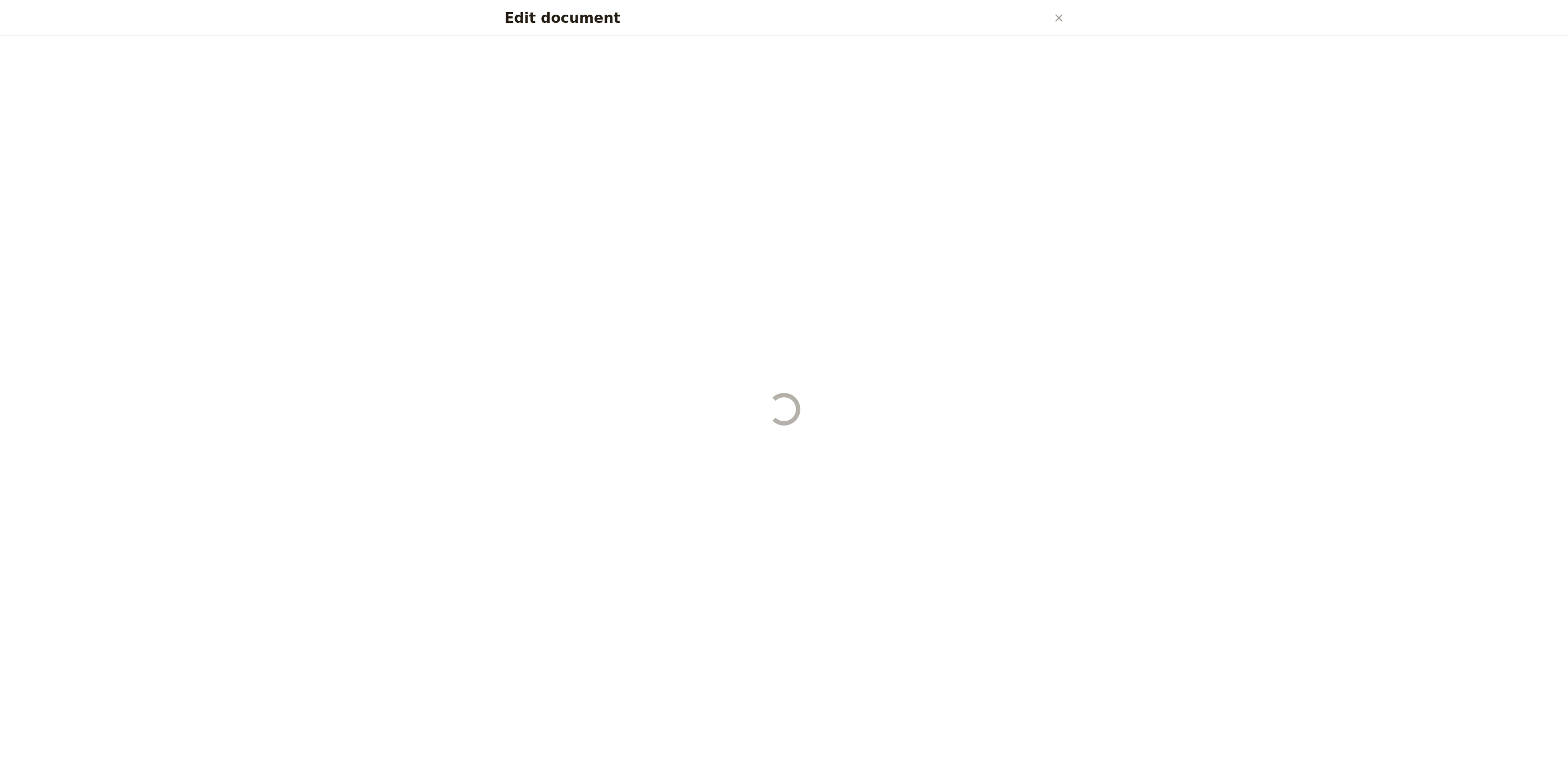
select select "STAFF"
select select "RUN_SHEET"
select select "LARGE"
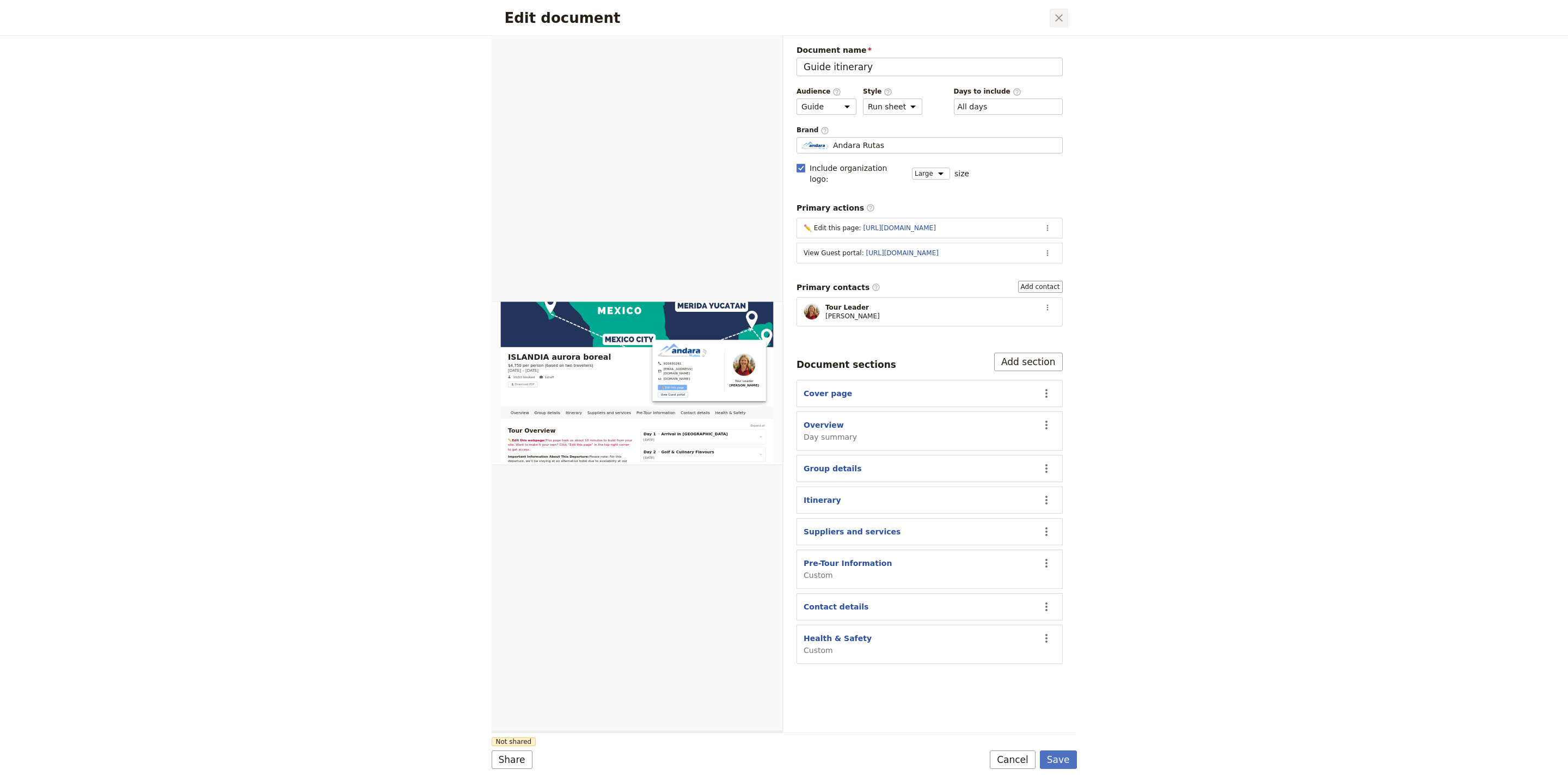
click at [1067, 18] on button "​" at bounding box center [1059, 18] width 18 height 18
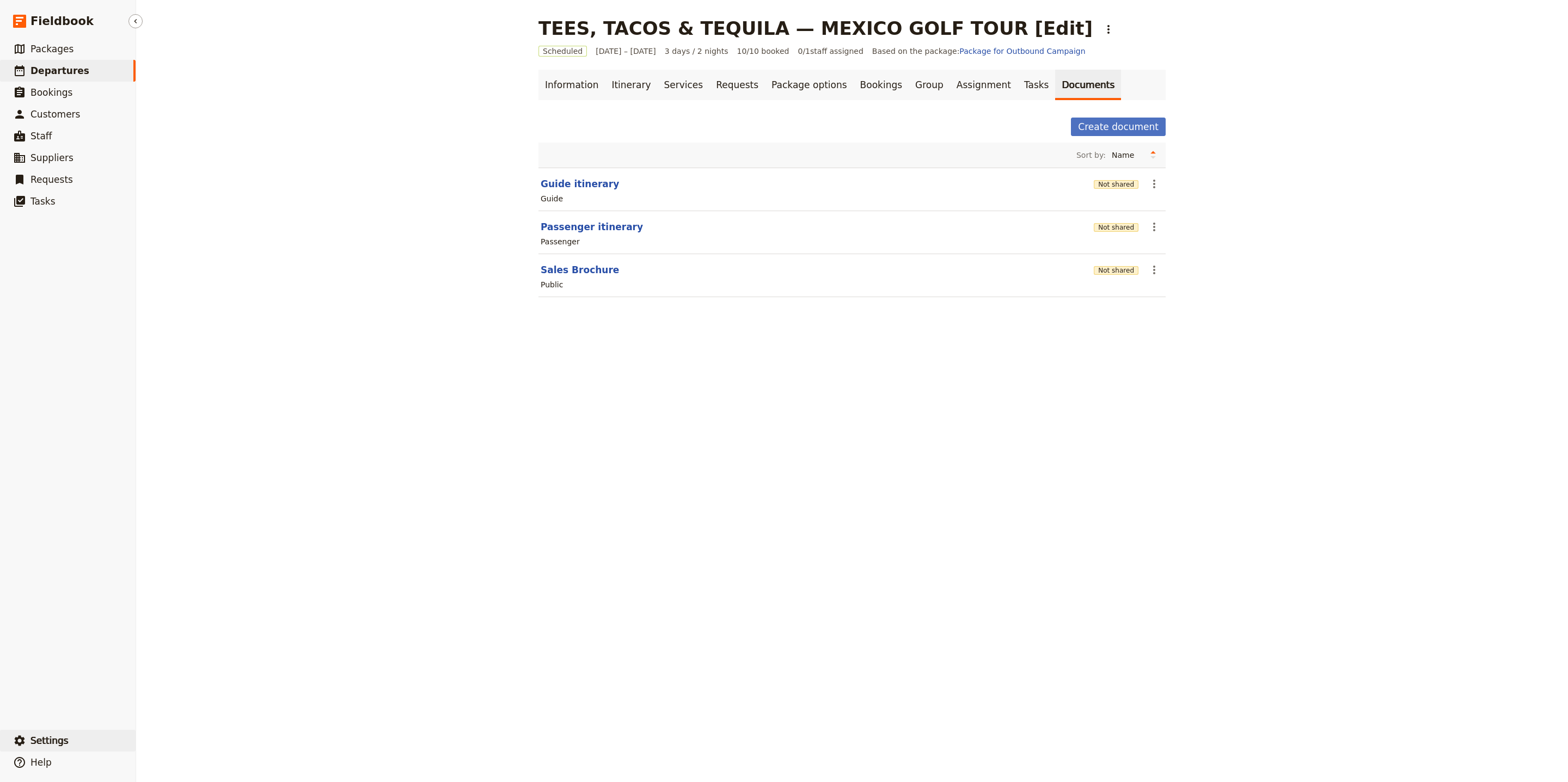
click at [49, 738] on span "Settings" at bounding box center [49, 741] width 38 height 11
click at [165, 715] on span "Your organization" at bounding box center [180, 711] width 66 height 11
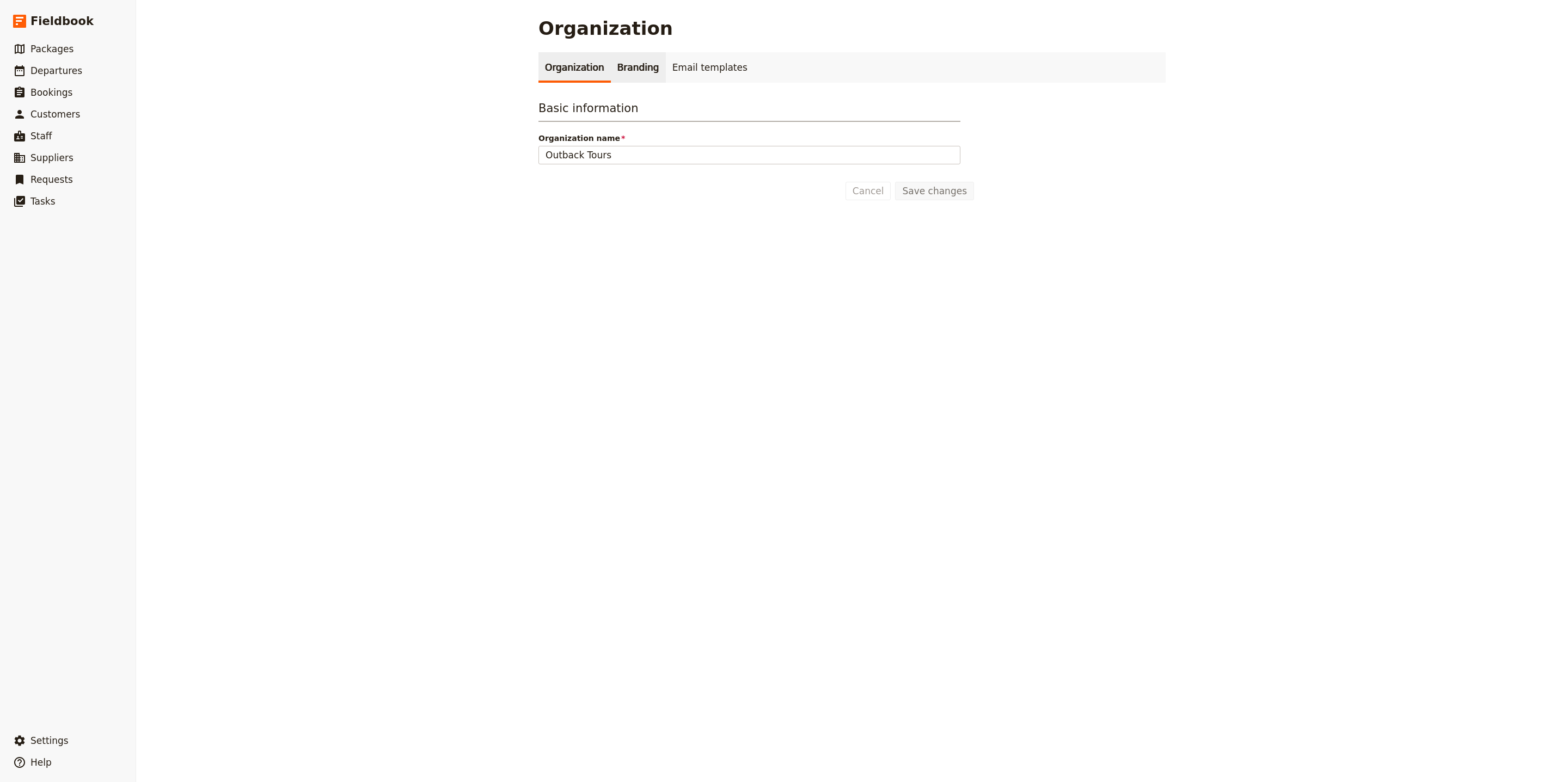
click at [638, 63] on link "Branding" at bounding box center [639, 68] width 55 height 30
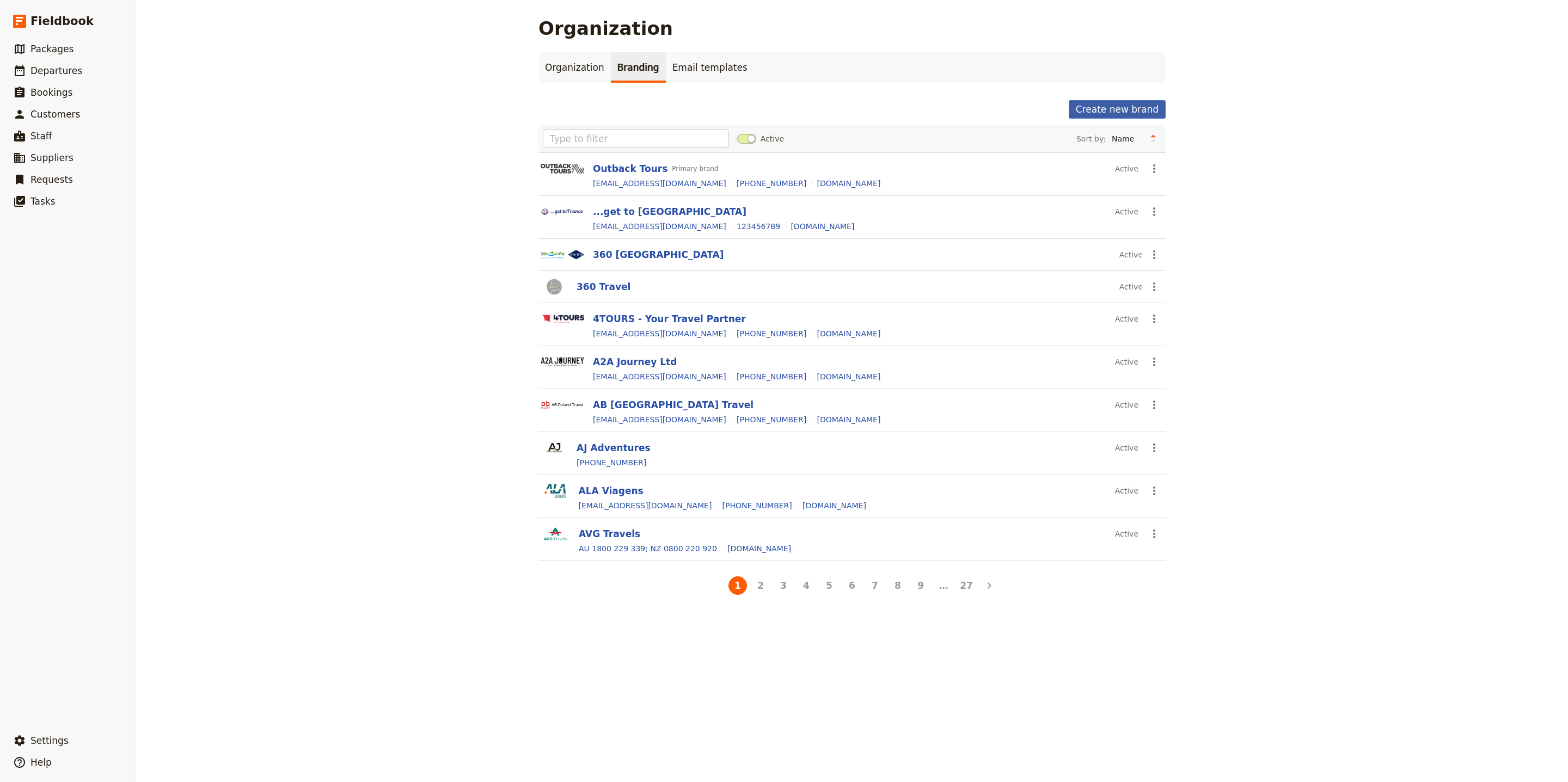
click at [1107, 112] on button "Create new brand" at bounding box center [1117, 110] width 97 height 18
click at [615, 136] on input "text" at bounding box center [635, 139] width 186 height 18
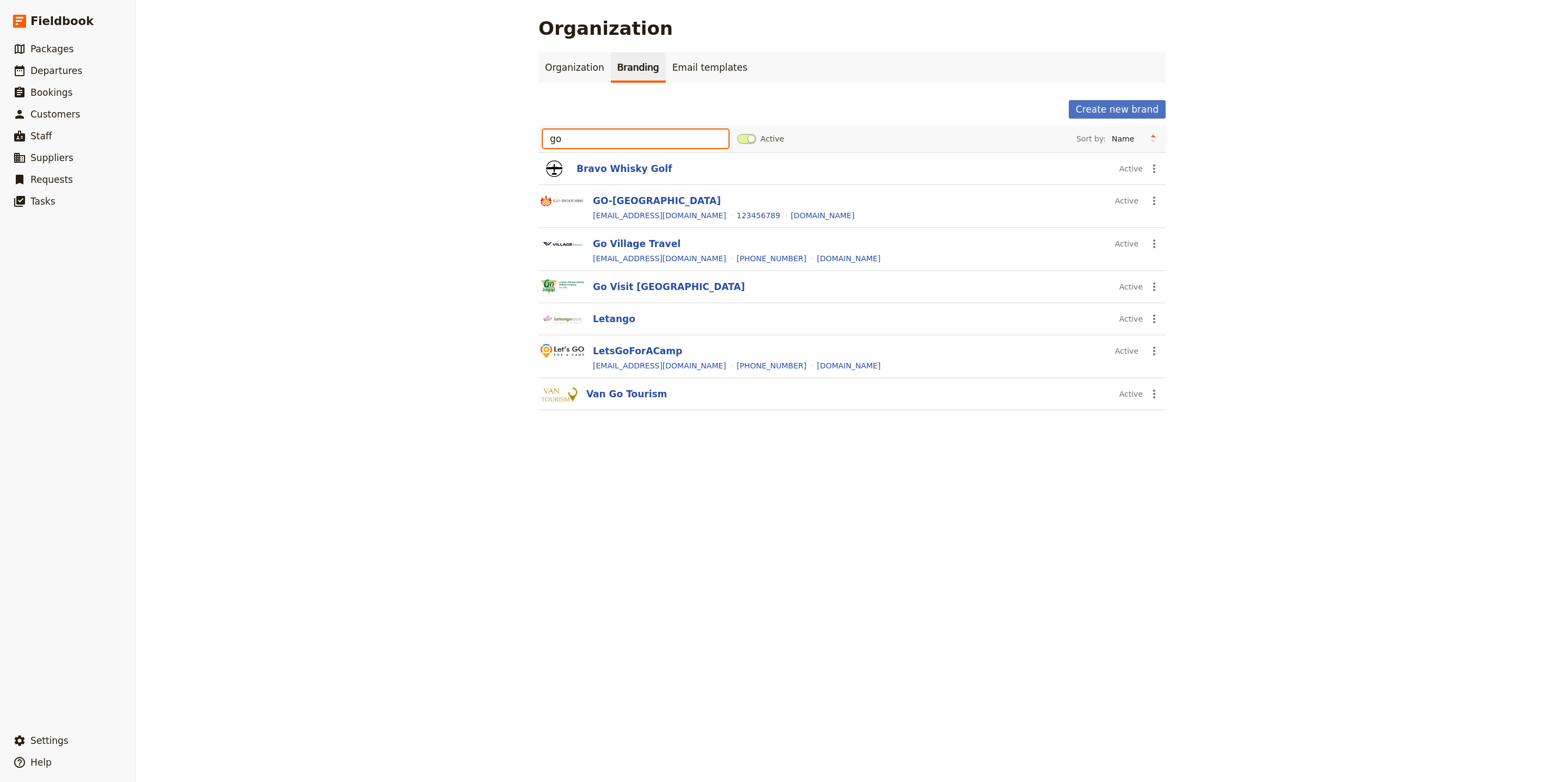
type input "go"
click at [1087, 109] on button "Create new brand" at bounding box center [1117, 110] width 97 height 18
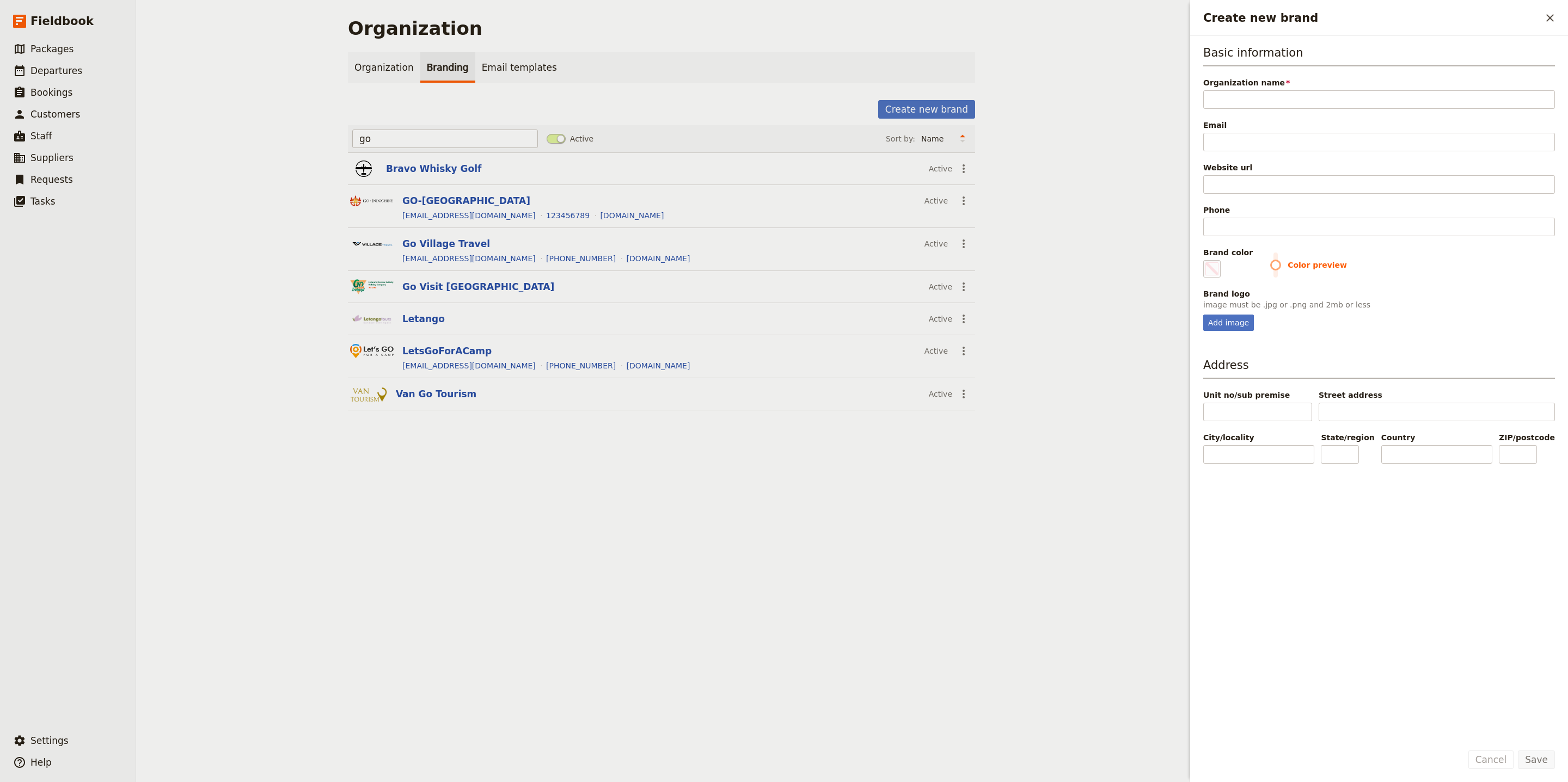
type input "G"
type input "#000000"
type input "Go"
type input "#000000"
type input "Go"
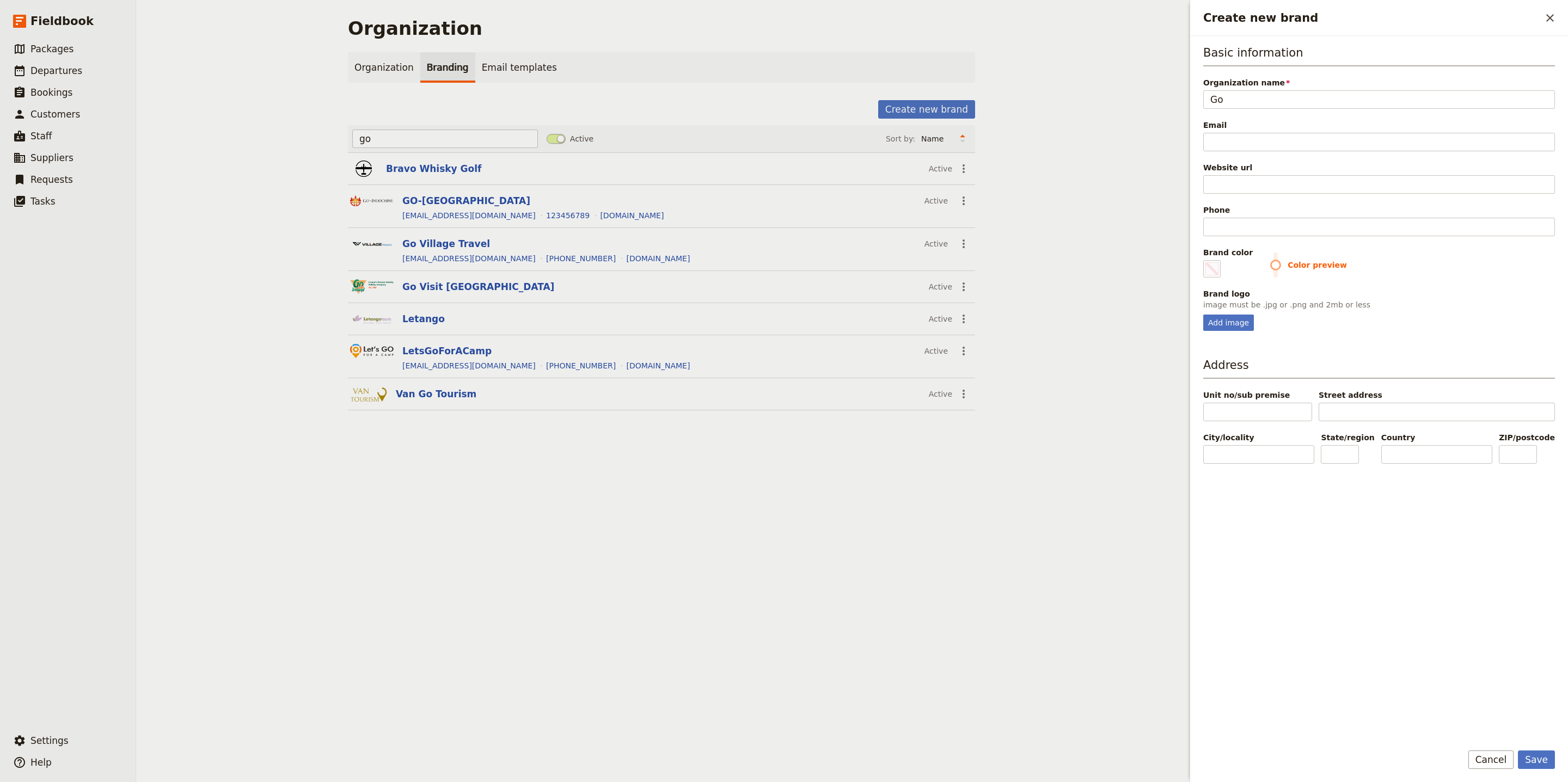
type input "#000000"
type input "Go G"
type input "#000000"
type input "Go Go"
type input "#000000"
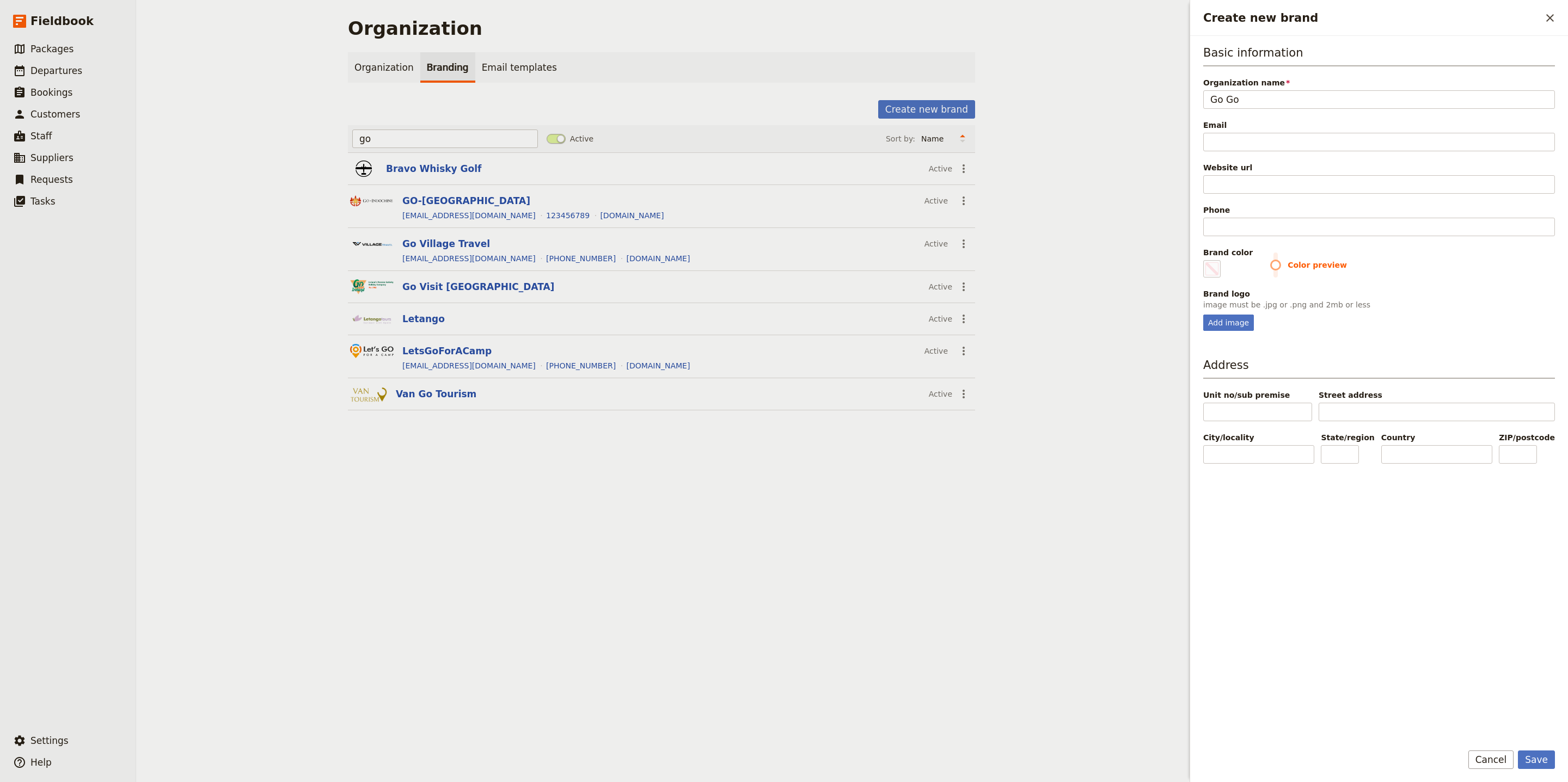
type input "Go Gol"
type input "#000000"
type input "Go Golf"
type input "#000000"
type input "Go Golfi"
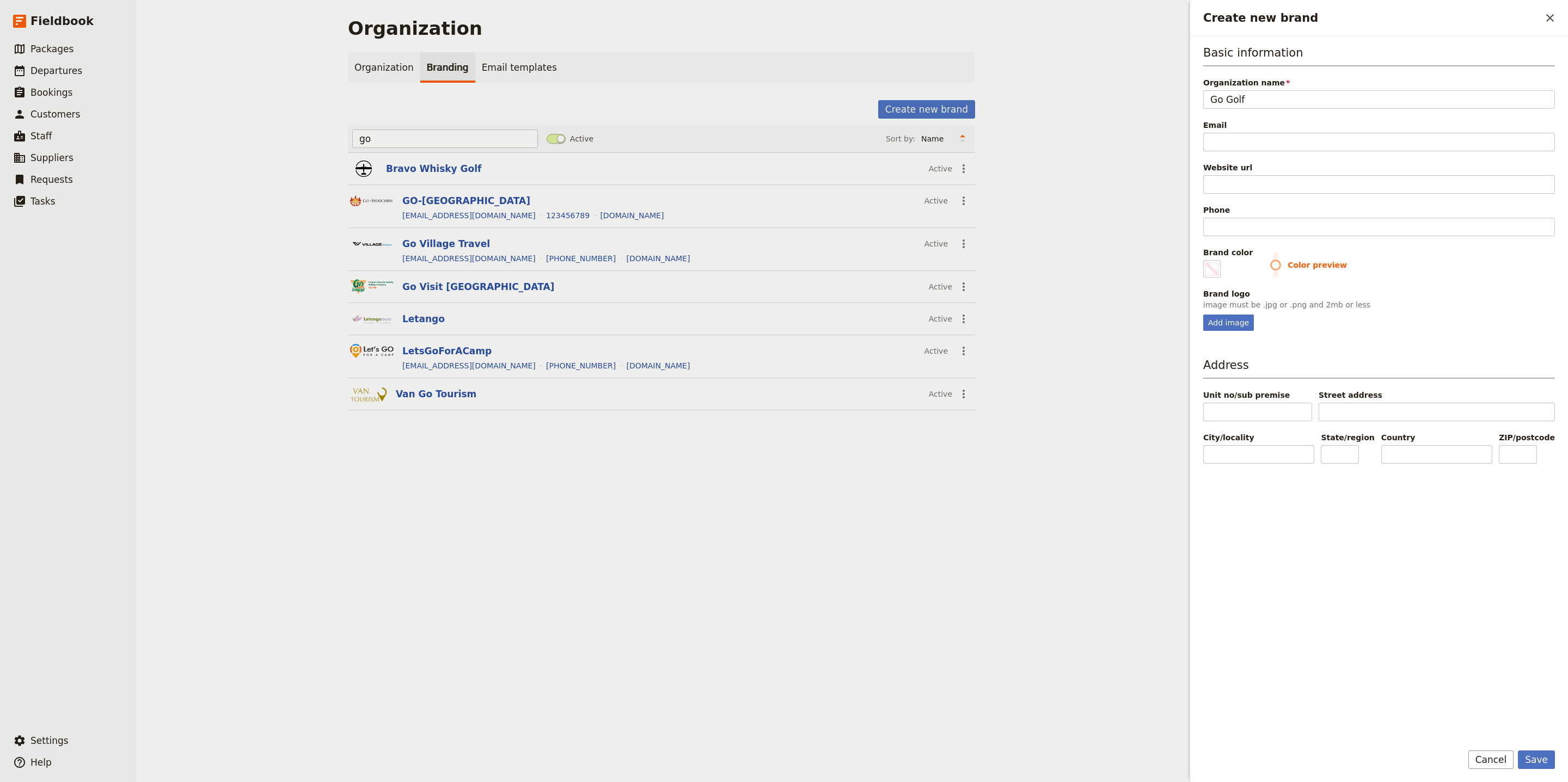
type input "#000000"
type input "Go Golfin"
type input "#000000"
type input "Go Golfing"
type input "#000000"
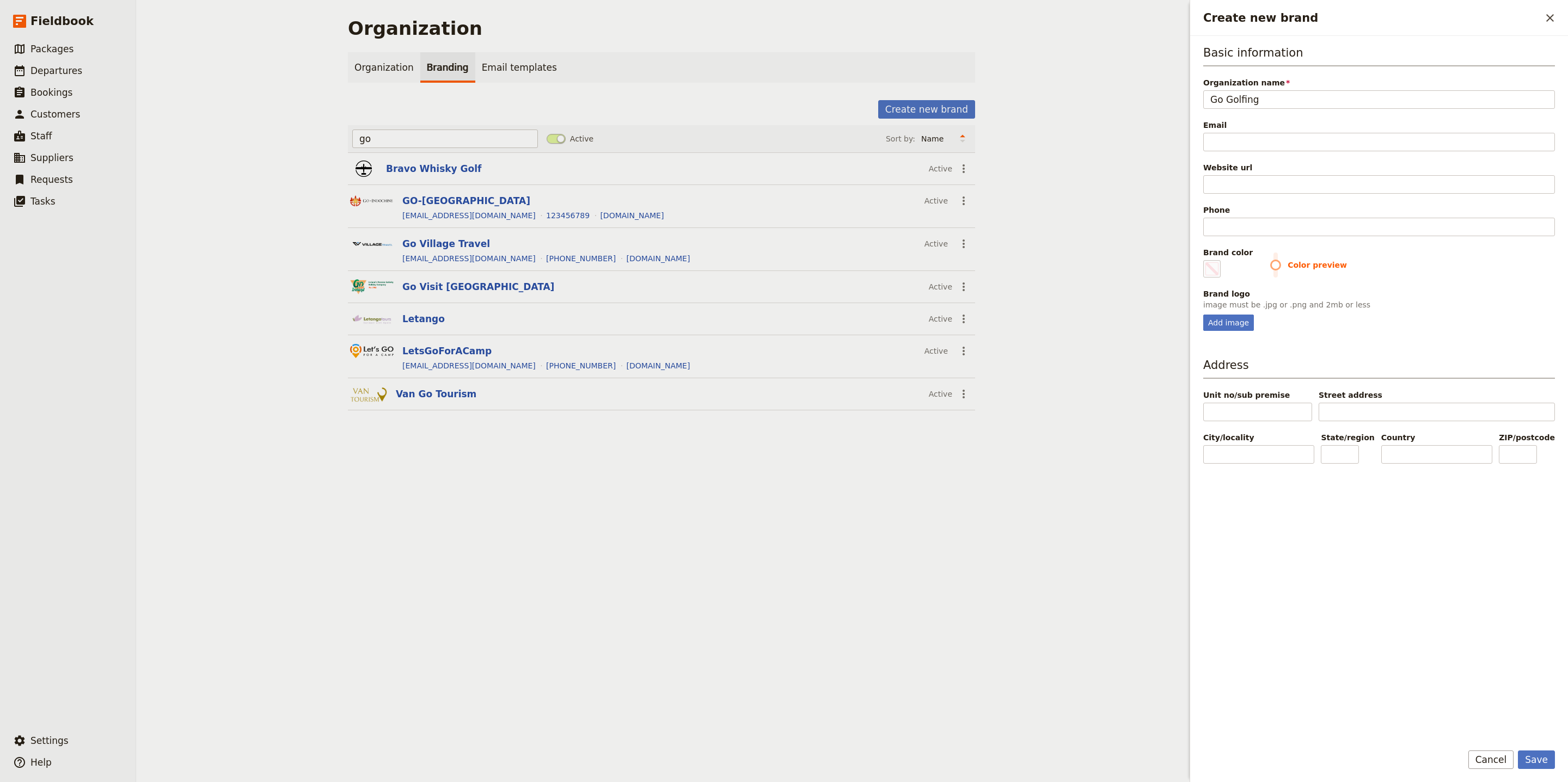
type input "Go Golfing"
click at [1261, 185] on input "Website url" at bounding box center [1379, 184] width 352 height 18
paste input "https://www.gogolfing.com.au/"
type input "https://www.gogolfing.com.au/"
type input "#000000"
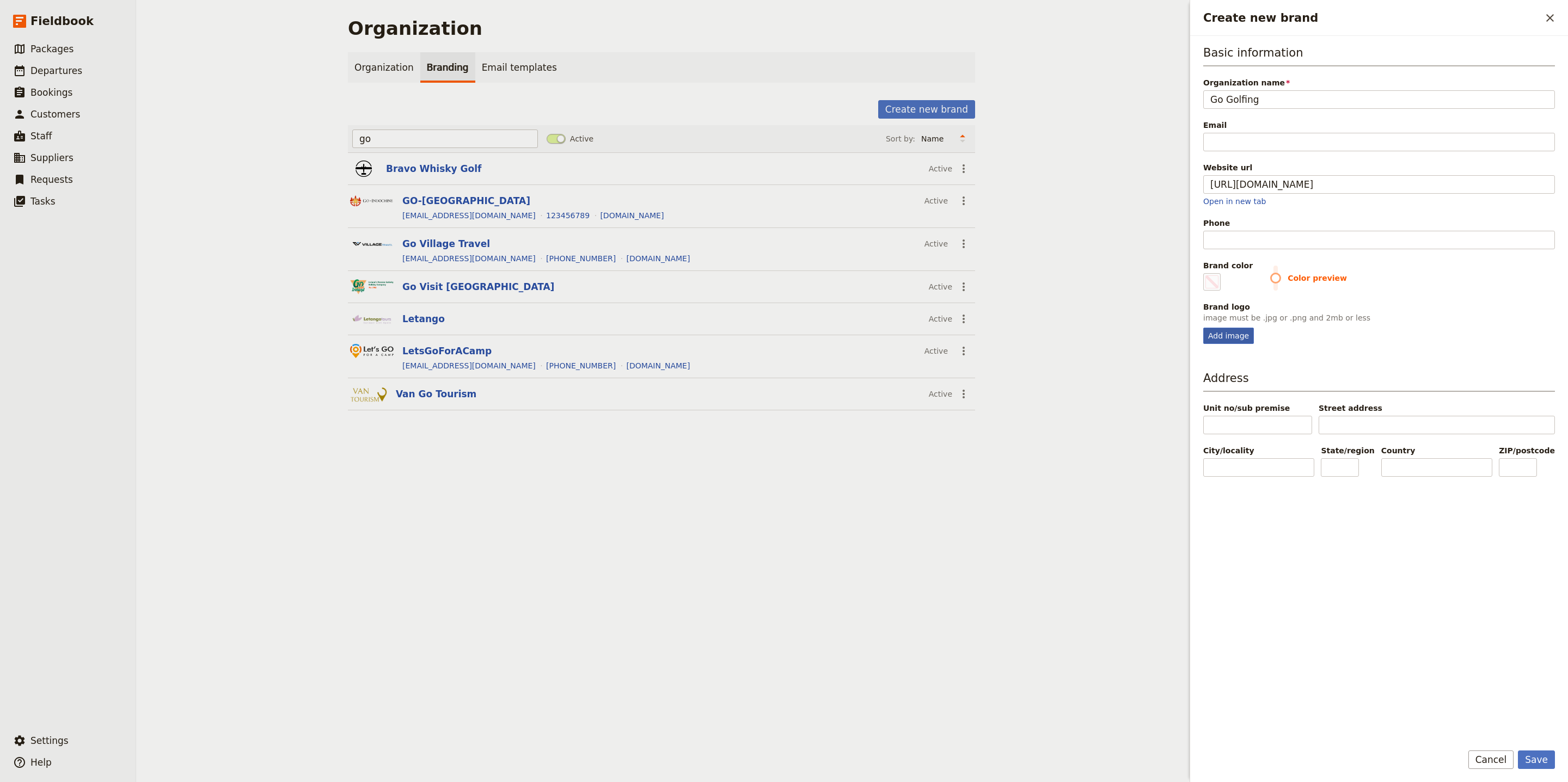
type input "https://www.gogolfing.com.au"
type input "#000000"
click at [1241, 333] on div "Add image" at bounding box center [1228, 335] width 51 height 16
click at [1203, 327] on input "Add image" at bounding box center [1203, 327] width 1 height 1
type input "C:\fakepath\GoGolfing_Logo_CMYK.png"
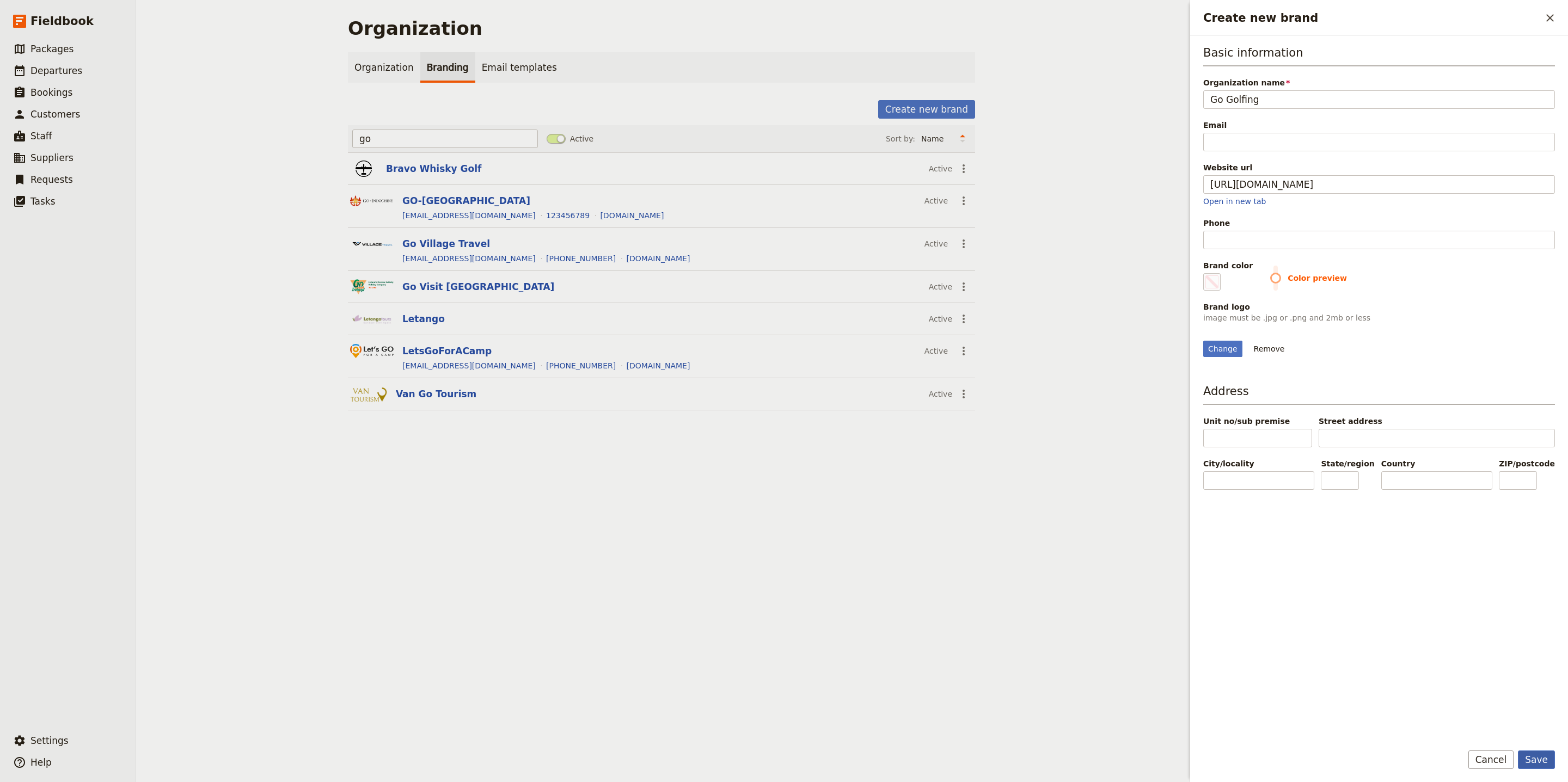
click at [1536, 755] on button "Save" at bounding box center [1536, 759] width 37 height 18
type input "#000000"
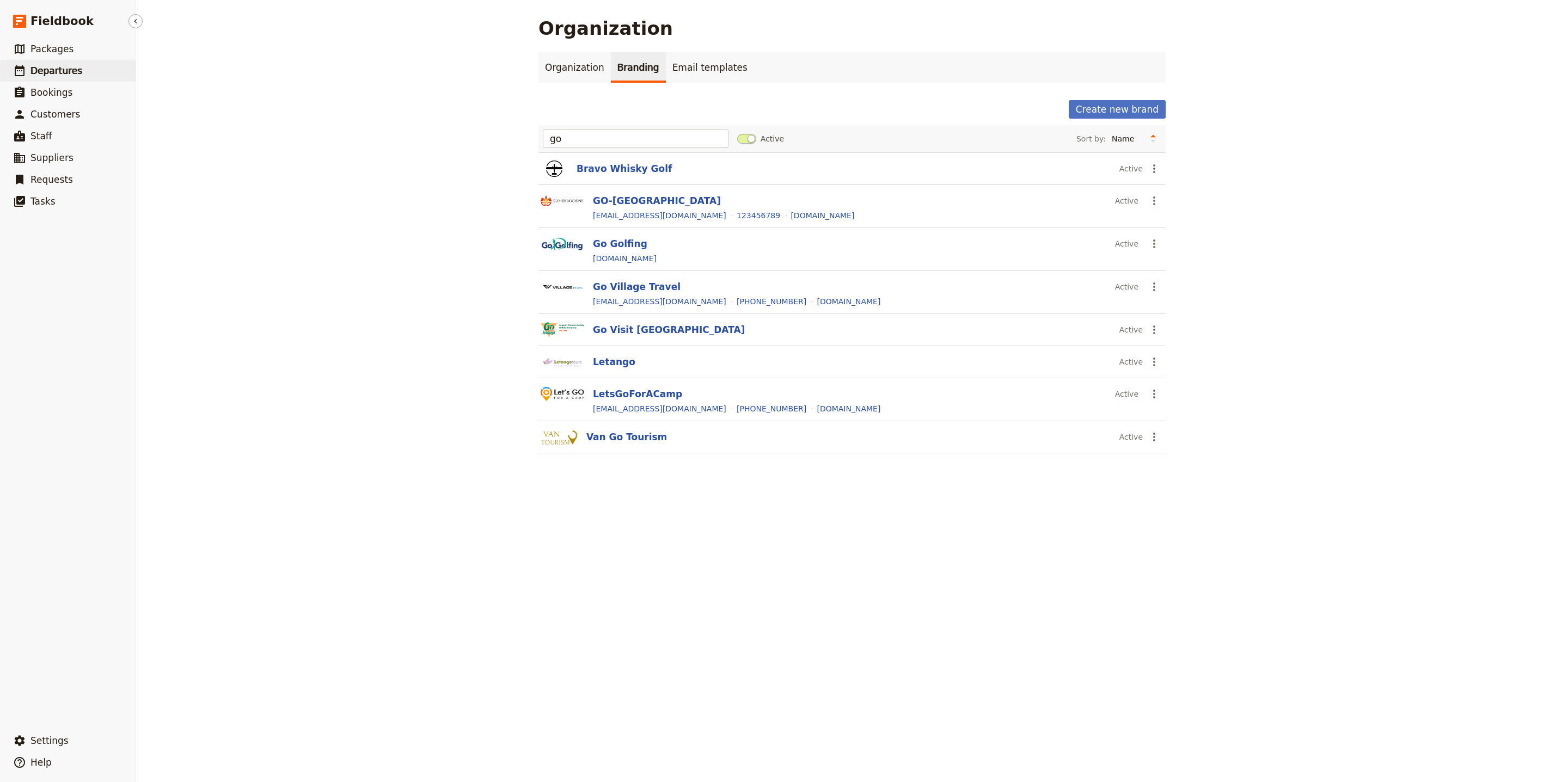
click at [97, 63] on link "​ Departures" at bounding box center [68, 71] width 136 height 22
select select "UPDATED_AT"
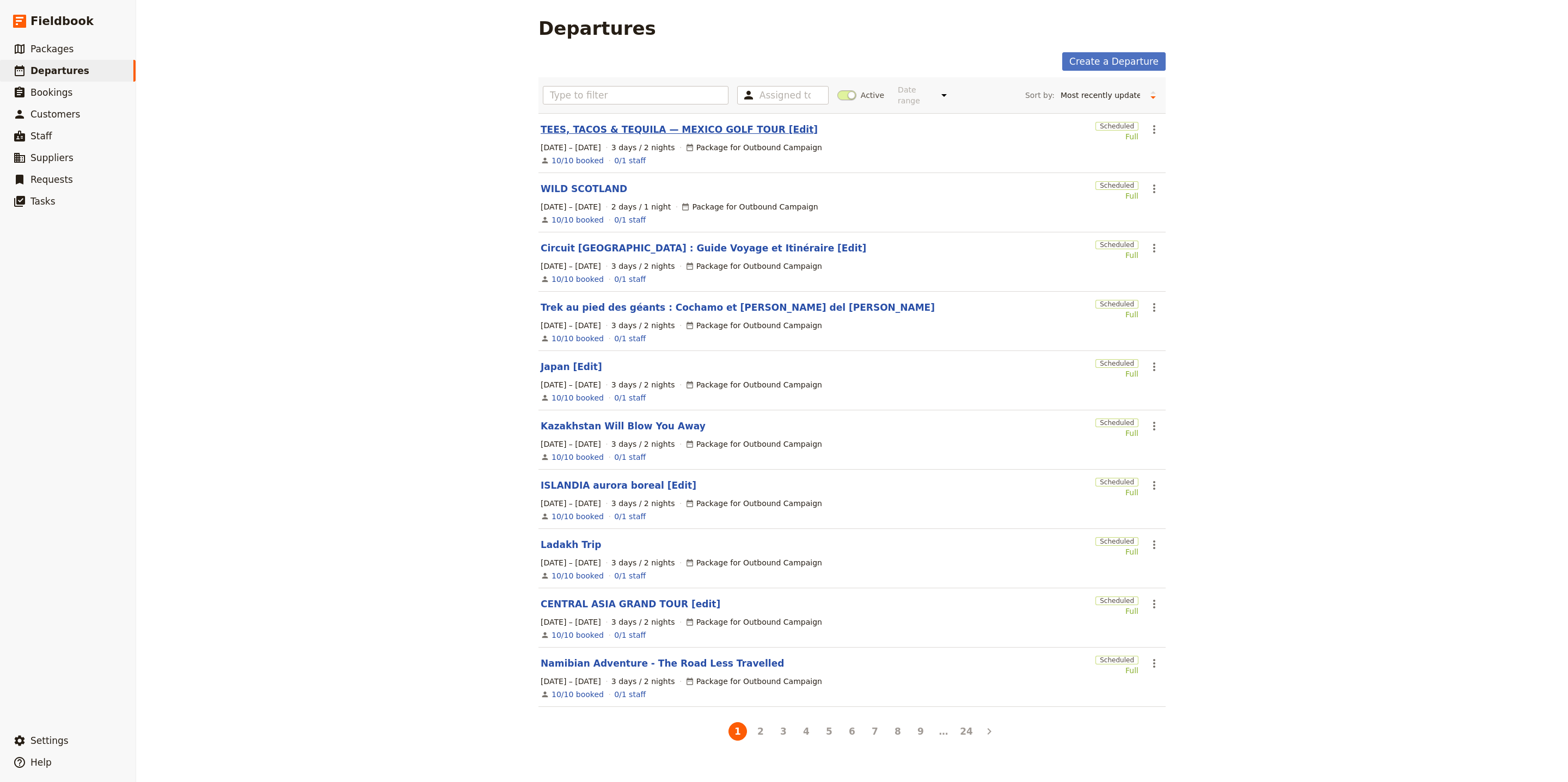
click at [668, 126] on link "TEES, TACOS & TEQUILA — MEXICO GOLF TOUR [Edit]" at bounding box center [679, 129] width 277 height 13
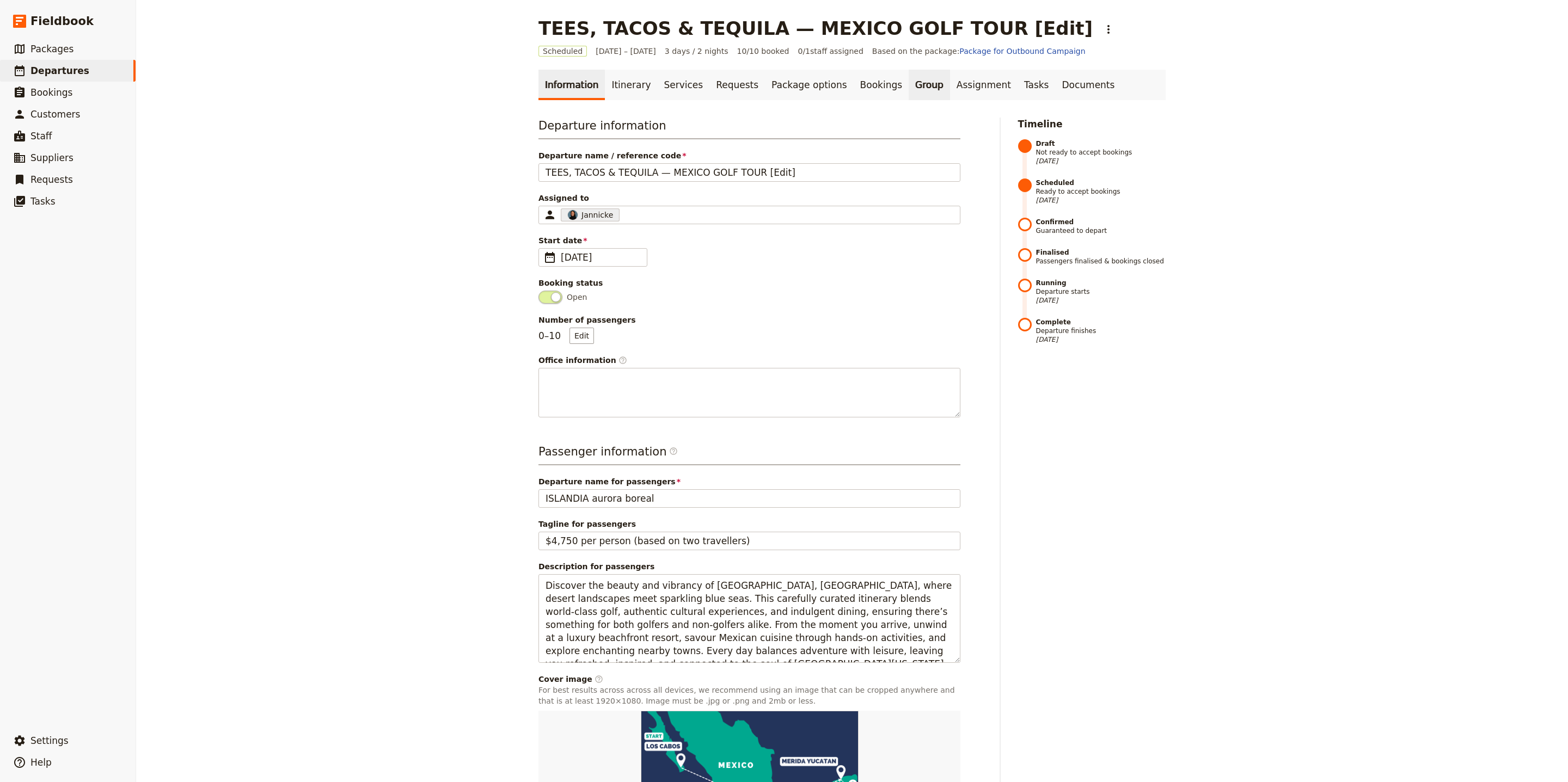
click at [909, 89] on link "Group" at bounding box center [929, 85] width 41 height 30
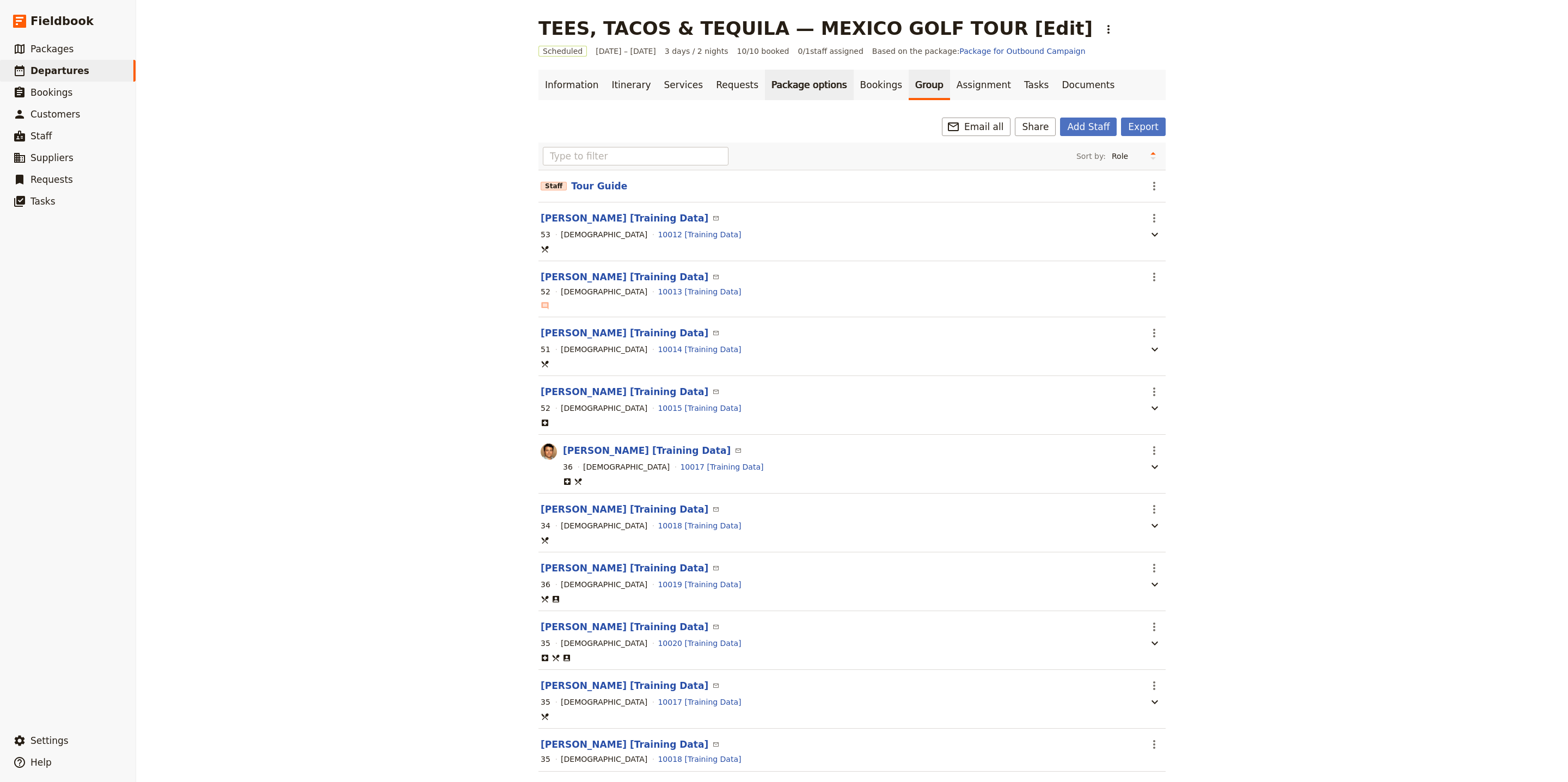
click at [816, 93] on link "Package options" at bounding box center [809, 85] width 88 height 30
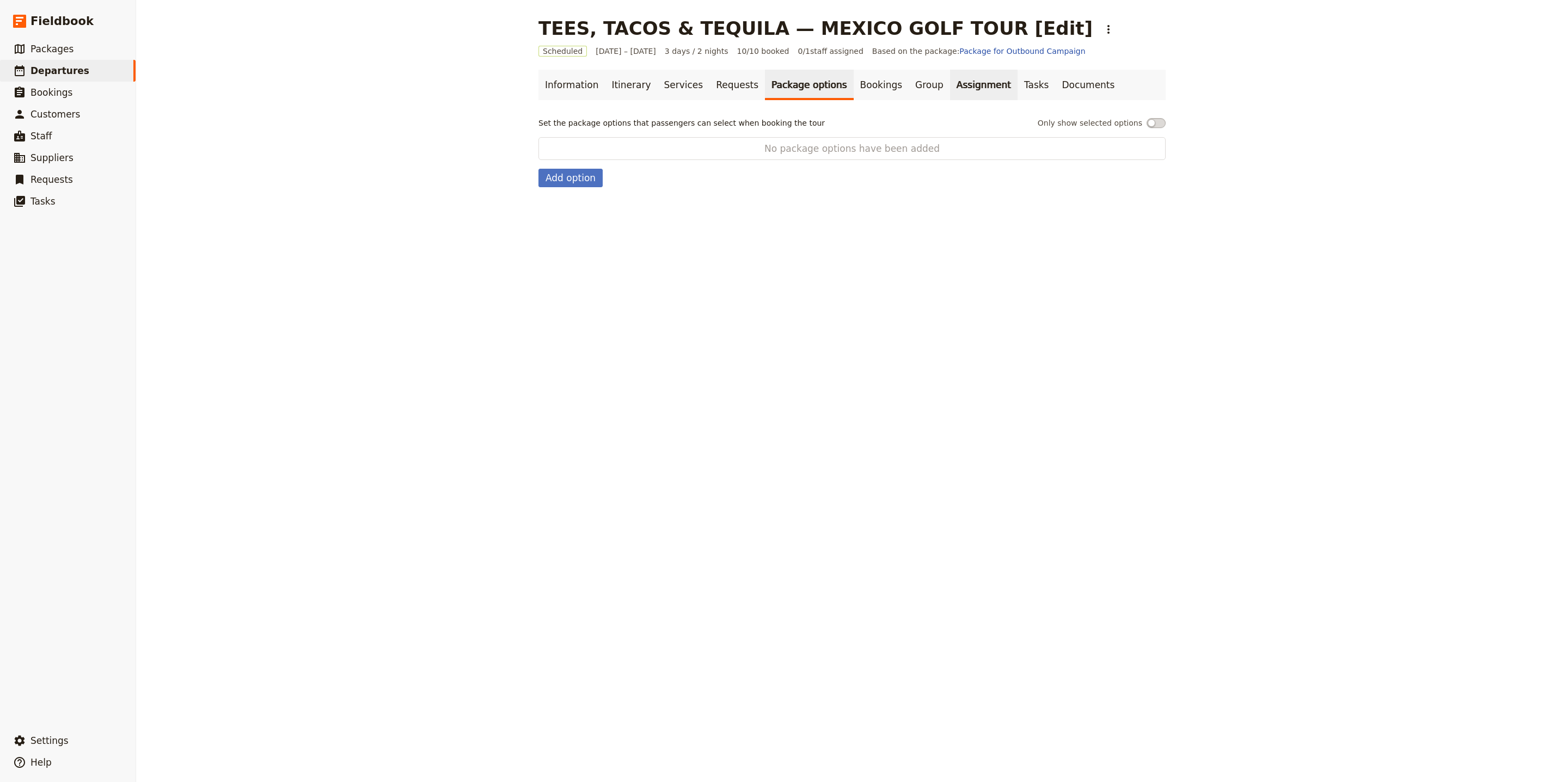
click at [950, 90] on link "Assignment" at bounding box center [984, 85] width 68 height 30
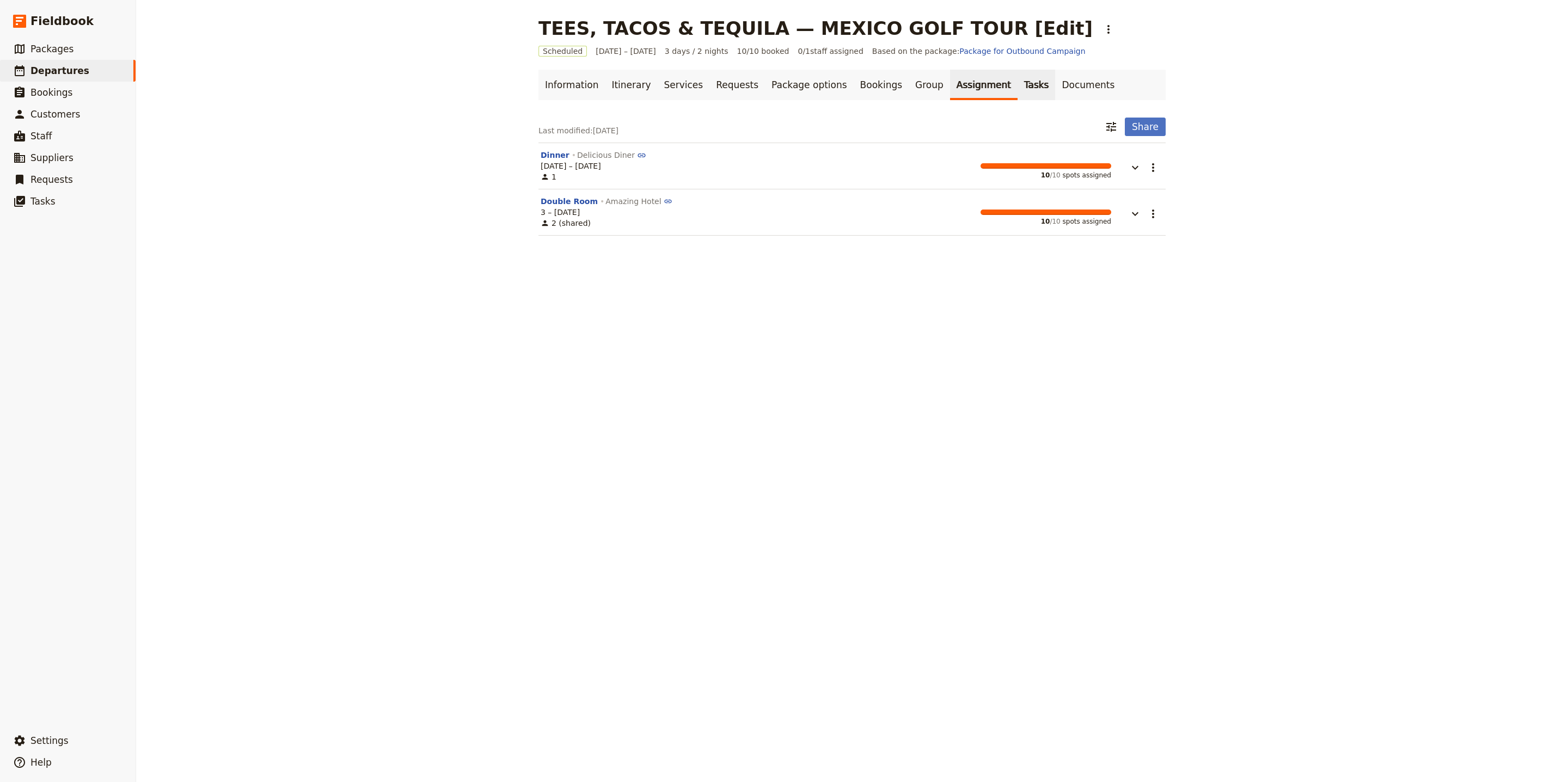
click at [1018, 86] on link "Tasks" at bounding box center [1037, 85] width 38 height 30
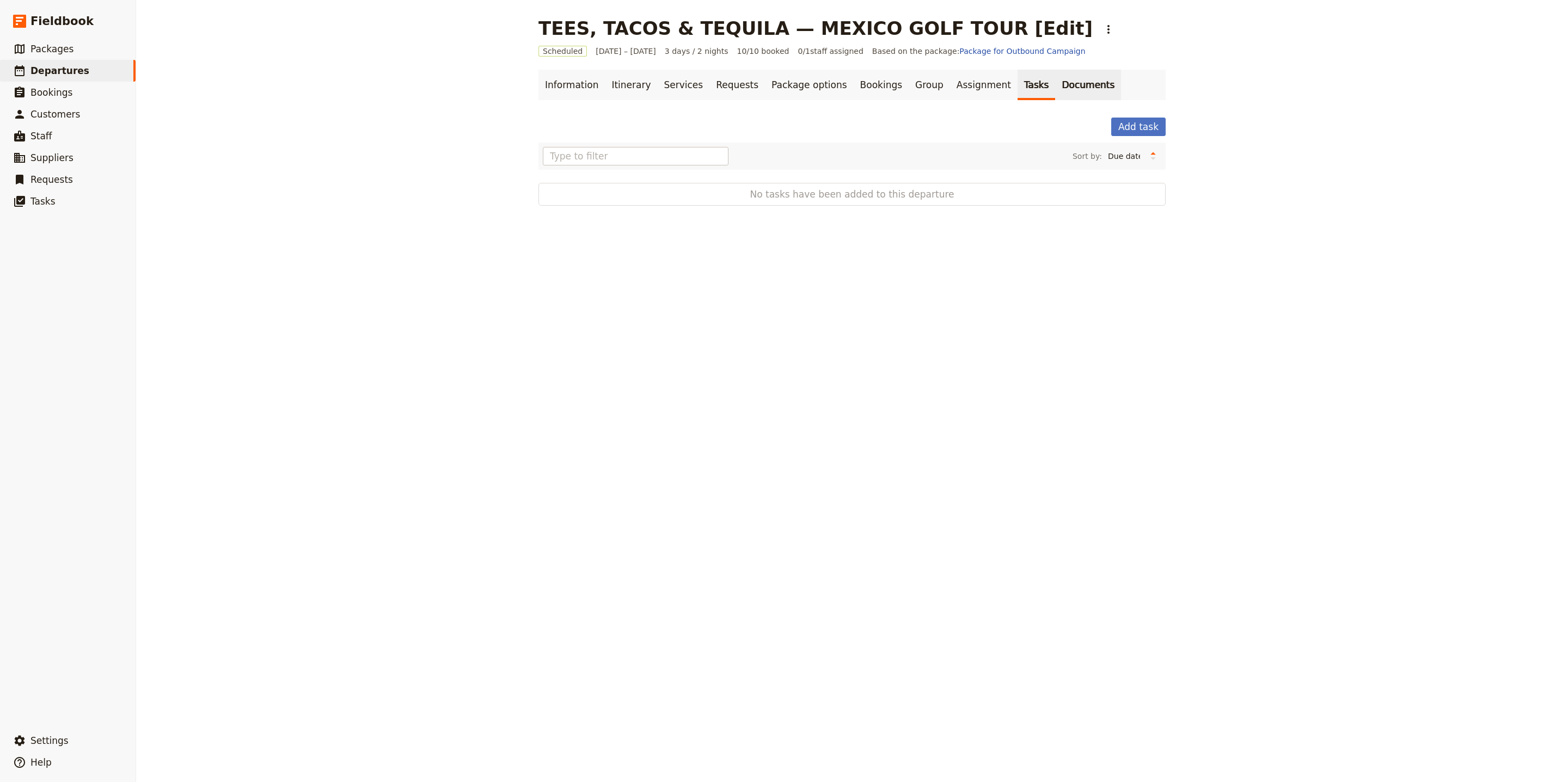
click at [1057, 91] on link "Documents" at bounding box center [1088, 85] width 66 height 30
click at [559, 183] on button "Guide itinerary" at bounding box center [579, 184] width 79 height 13
select select "STAFF"
select select "RUN_SHEET"
select select "LARGE"
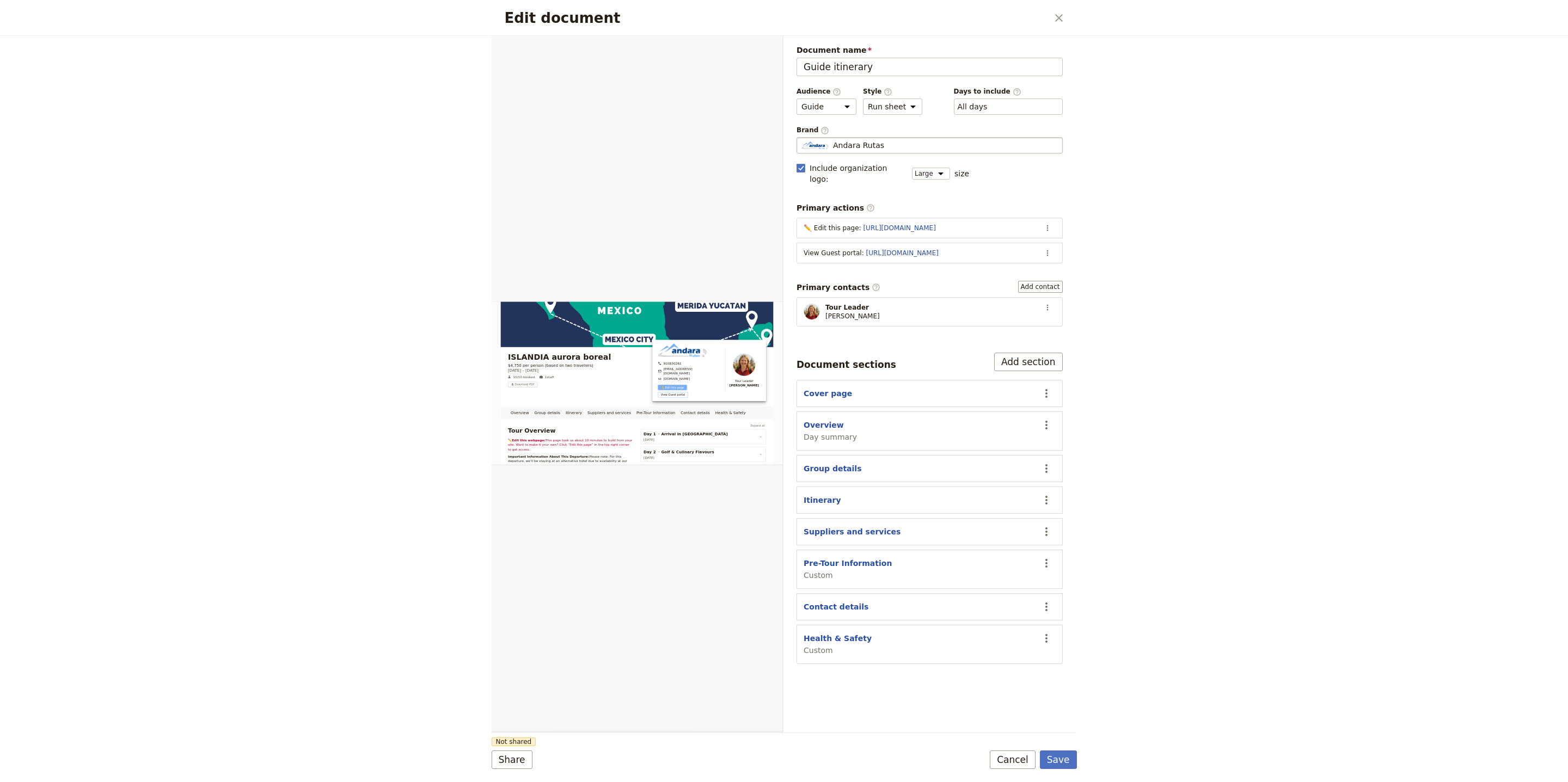
click at [925, 150] on div "Andara Rutas" at bounding box center [929, 145] width 256 height 11
click at [802, 138] on input "Andara Rutas" at bounding box center [801, 137] width 1 height 1
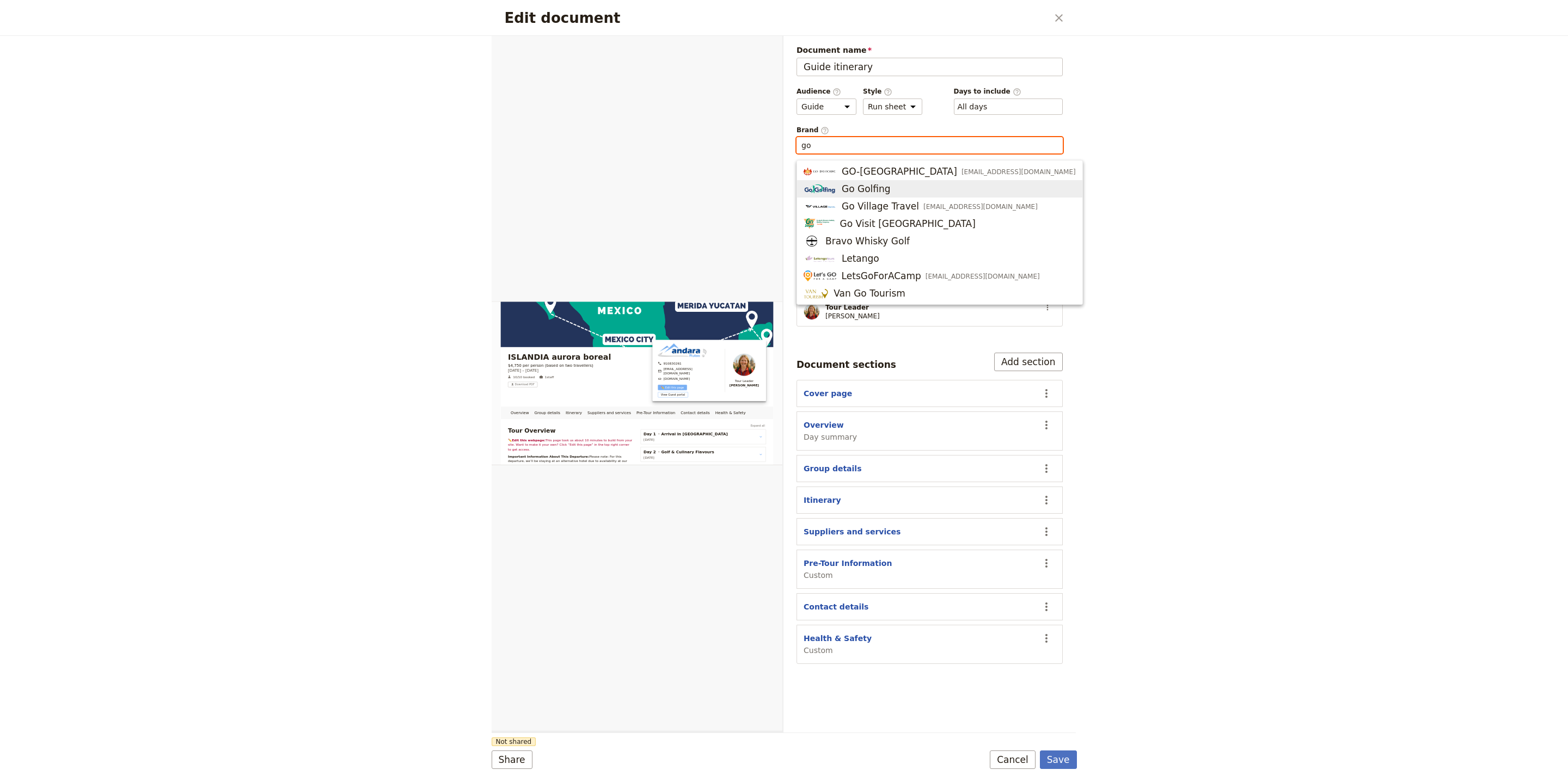
click at [931, 192] on span "Go Golfing" at bounding box center [939, 189] width 272 height 13
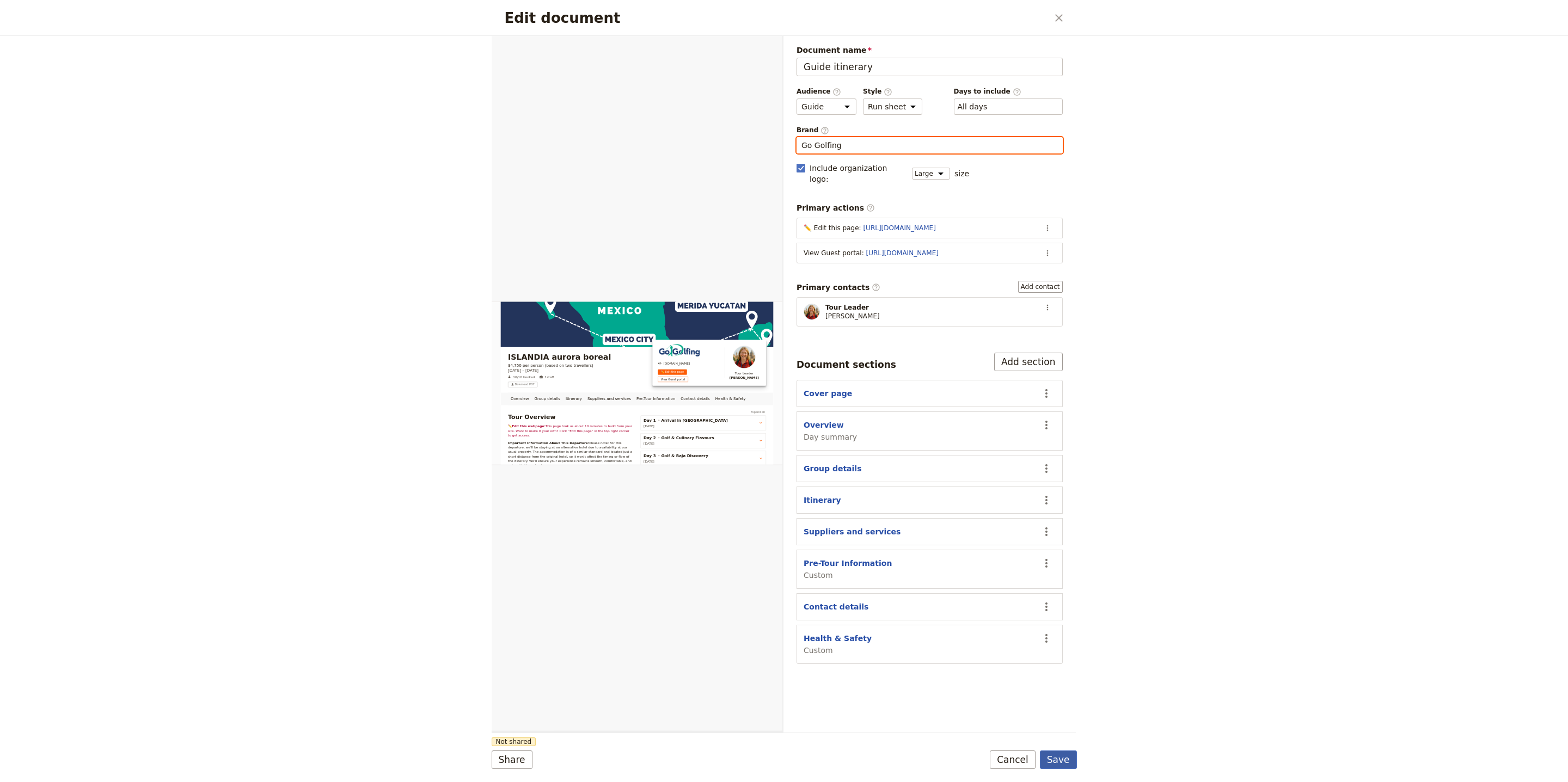
type input "Go Golfing"
click at [1063, 755] on button "Save" at bounding box center [1058, 759] width 37 height 18
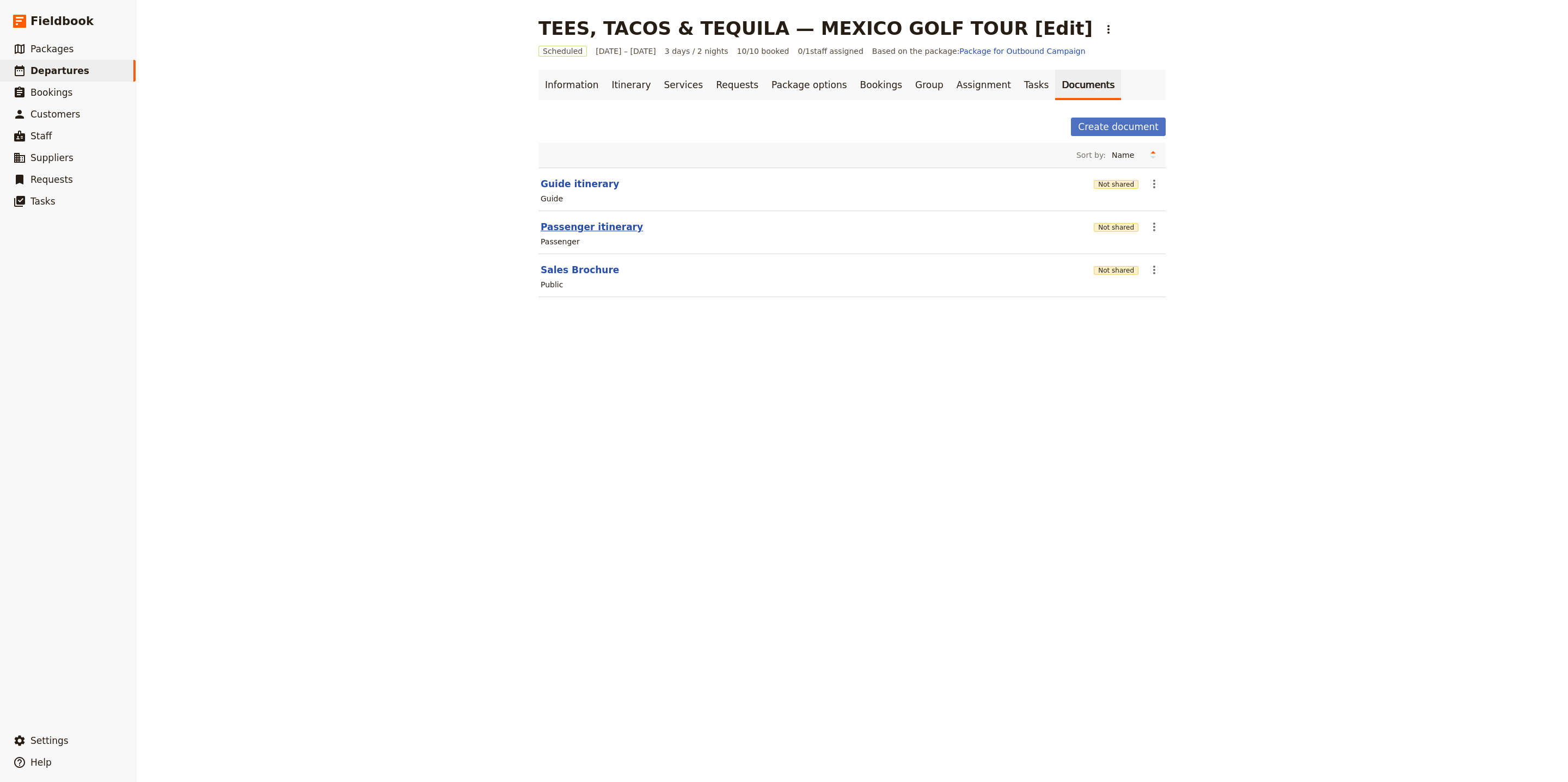
click at [570, 223] on button "Passenger itinerary" at bounding box center [592, 226] width 102 height 13
select select "PASSENGER"
select select "RUN_SHEET"
select select "LARGE"
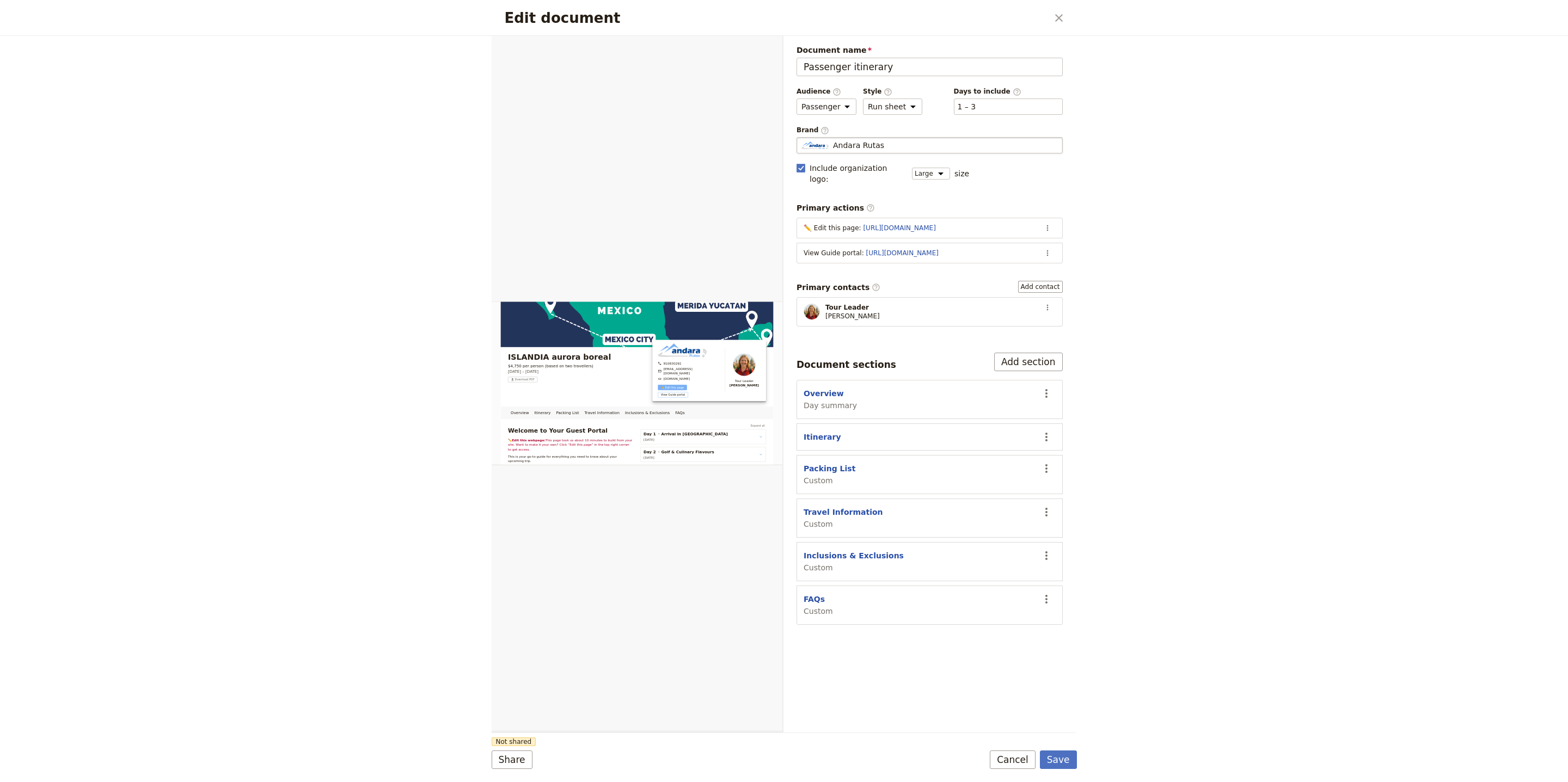
click at [953, 142] on div "Andara Rutas" at bounding box center [929, 145] width 256 height 11
click at [802, 138] on input "Andara Rutas" at bounding box center [801, 137] width 1 height 1
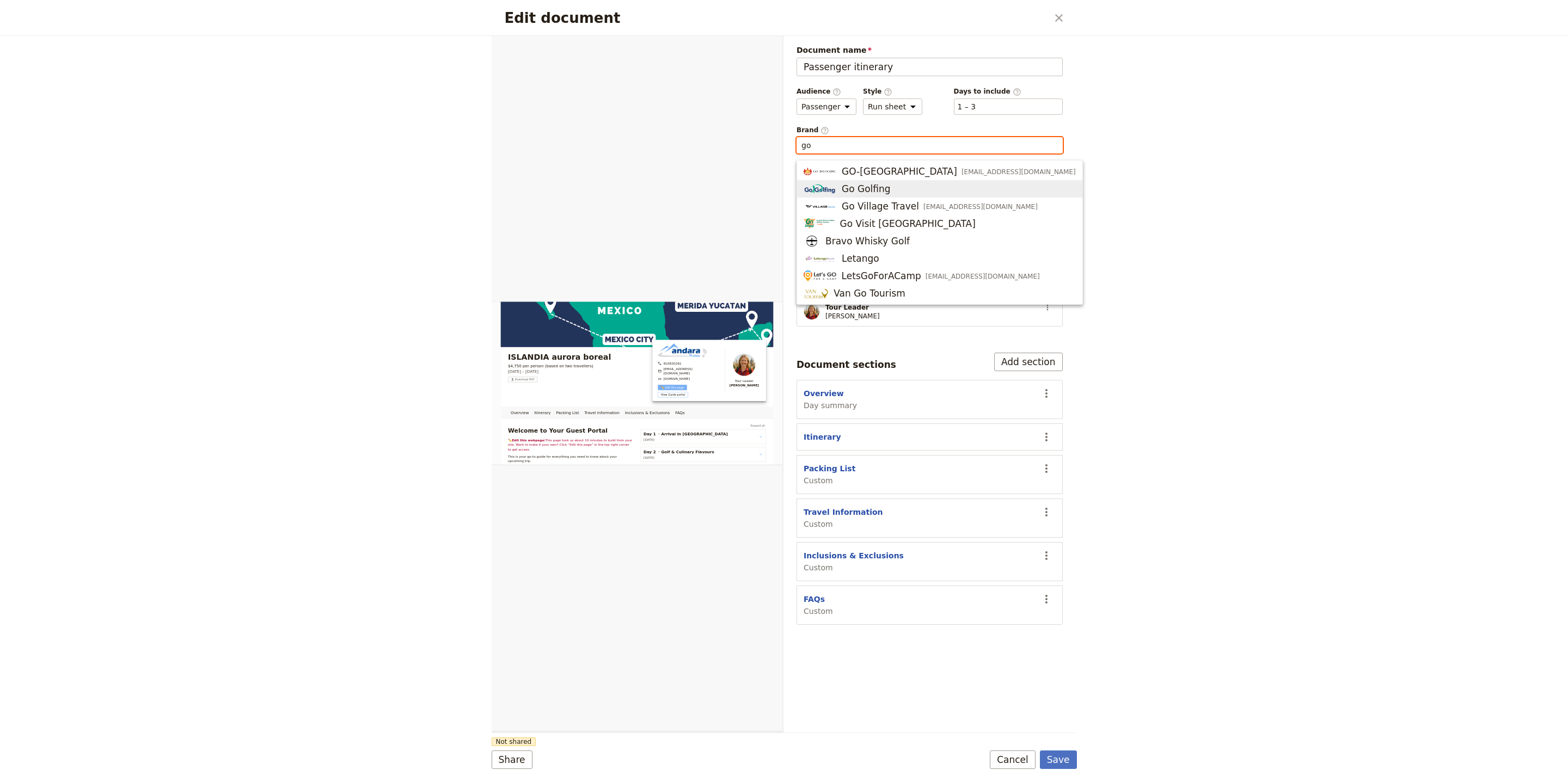
click at [935, 194] on span "Go Golfing" at bounding box center [939, 189] width 272 height 13
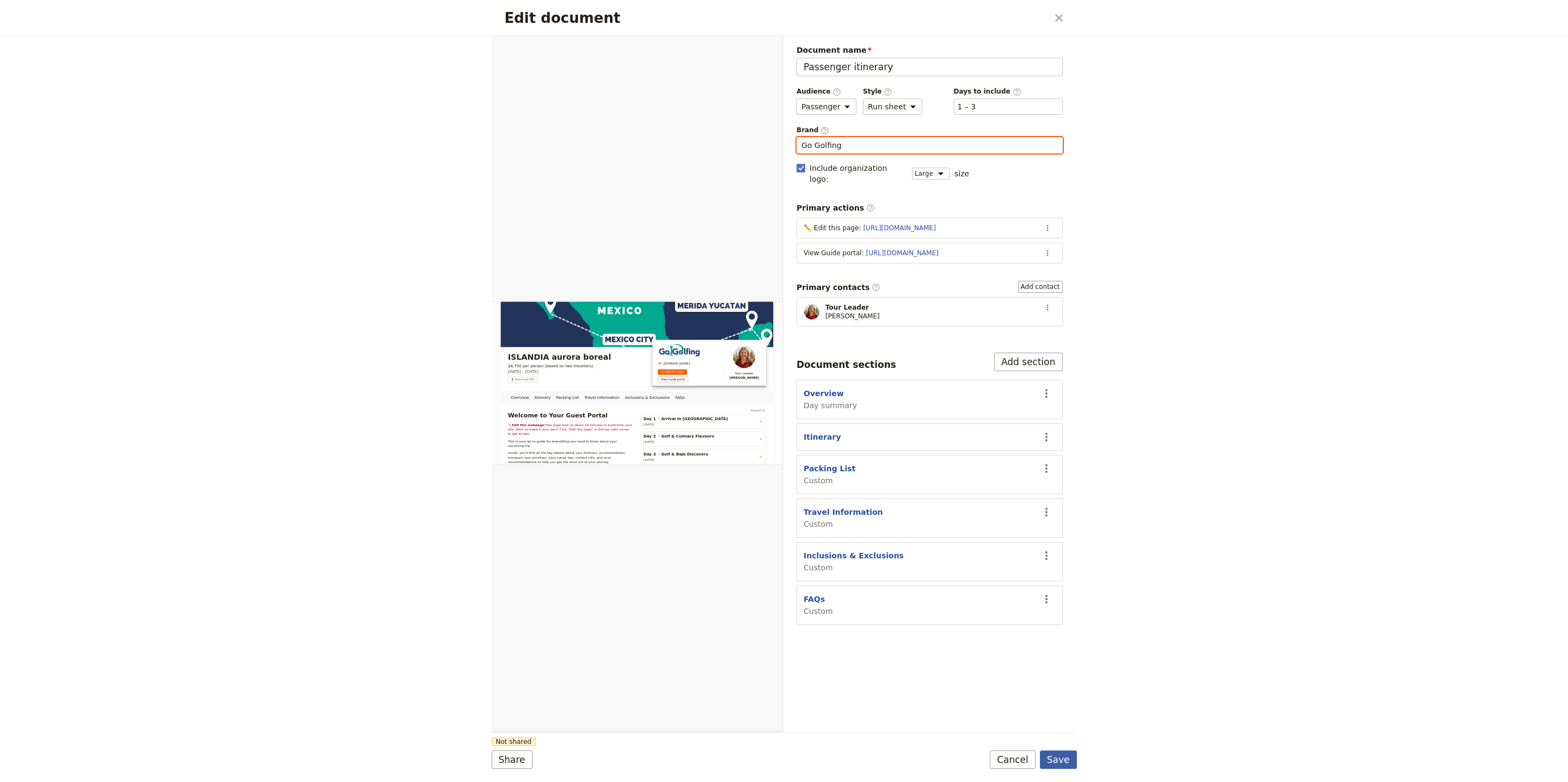
type input "Go Golfing"
click at [1069, 762] on button "Save" at bounding box center [1058, 759] width 37 height 18
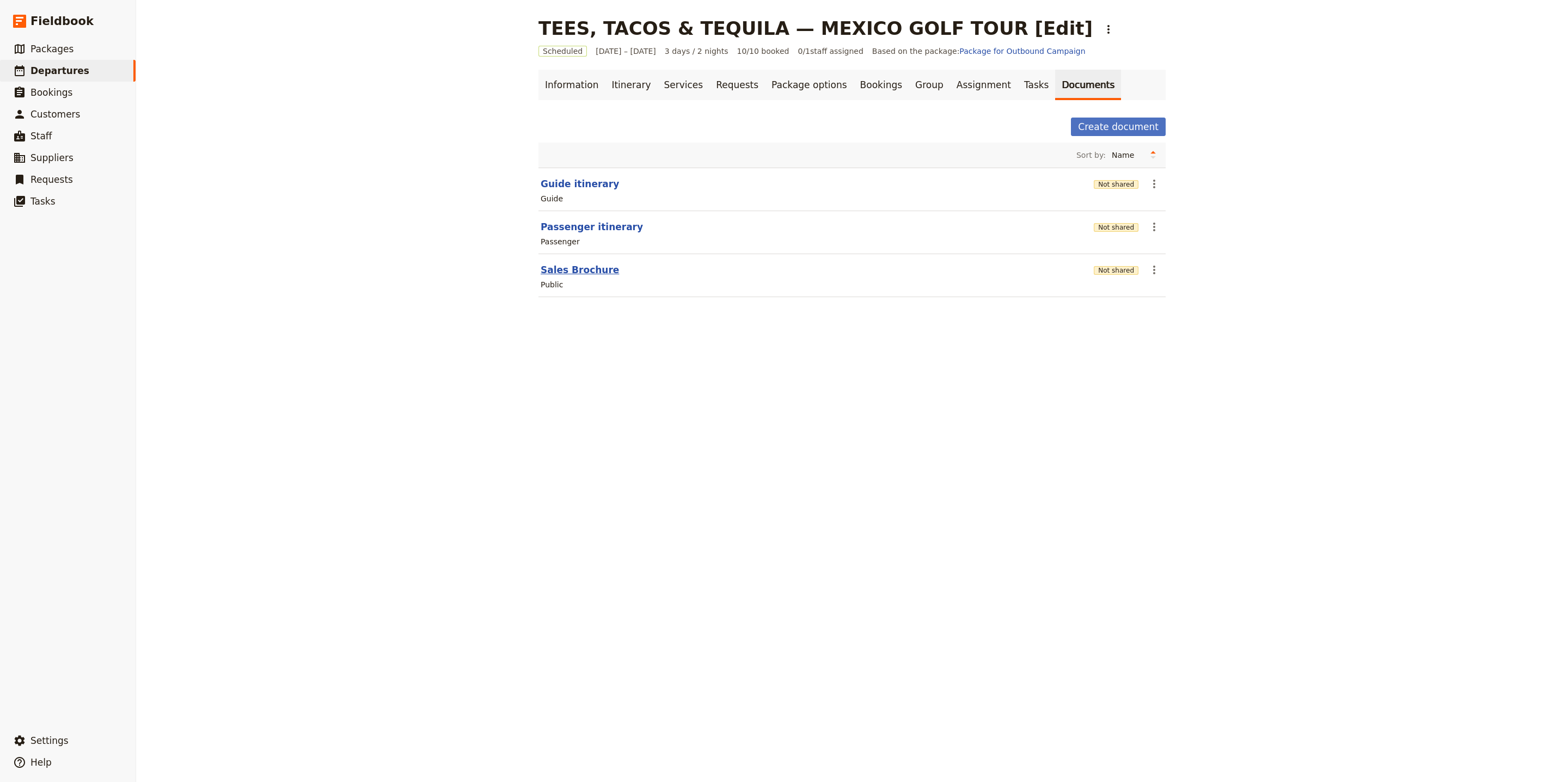
click at [573, 271] on button "Sales Brochure" at bounding box center [579, 270] width 79 height 13
select select "DEFAULT"
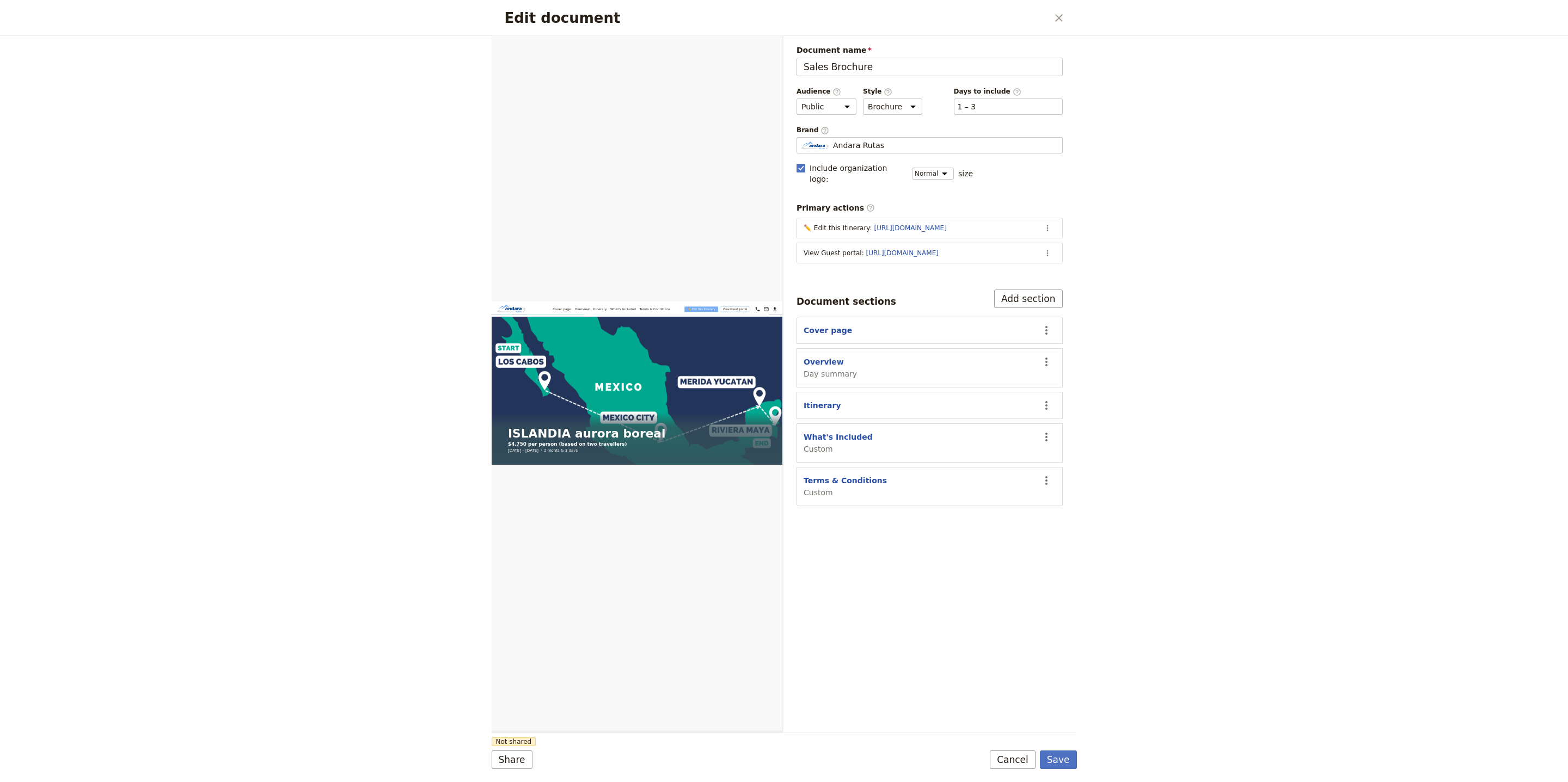
click at [940, 137] on div "Brand ​ Andara Rutas Andara Rutas" at bounding box center [929, 140] width 266 height 28
click at [939, 139] on fieldset "Andara Rutas Andara Rutas" at bounding box center [929, 145] width 266 height 16
click at [802, 138] on input "Andara Rutas" at bounding box center [801, 137] width 1 height 1
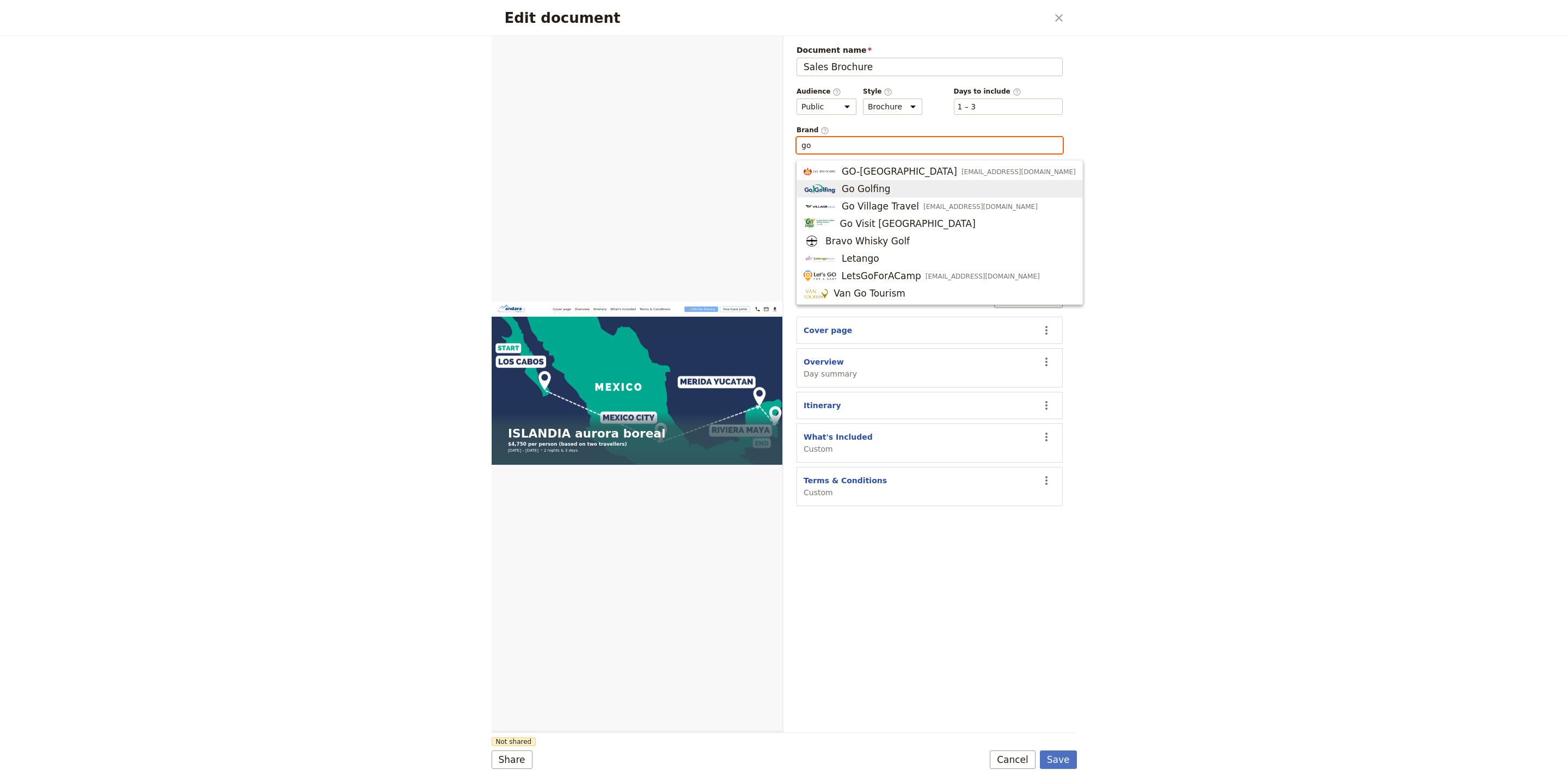
click at [929, 195] on button "Go Golfing" at bounding box center [939, 189] width 285 height 18
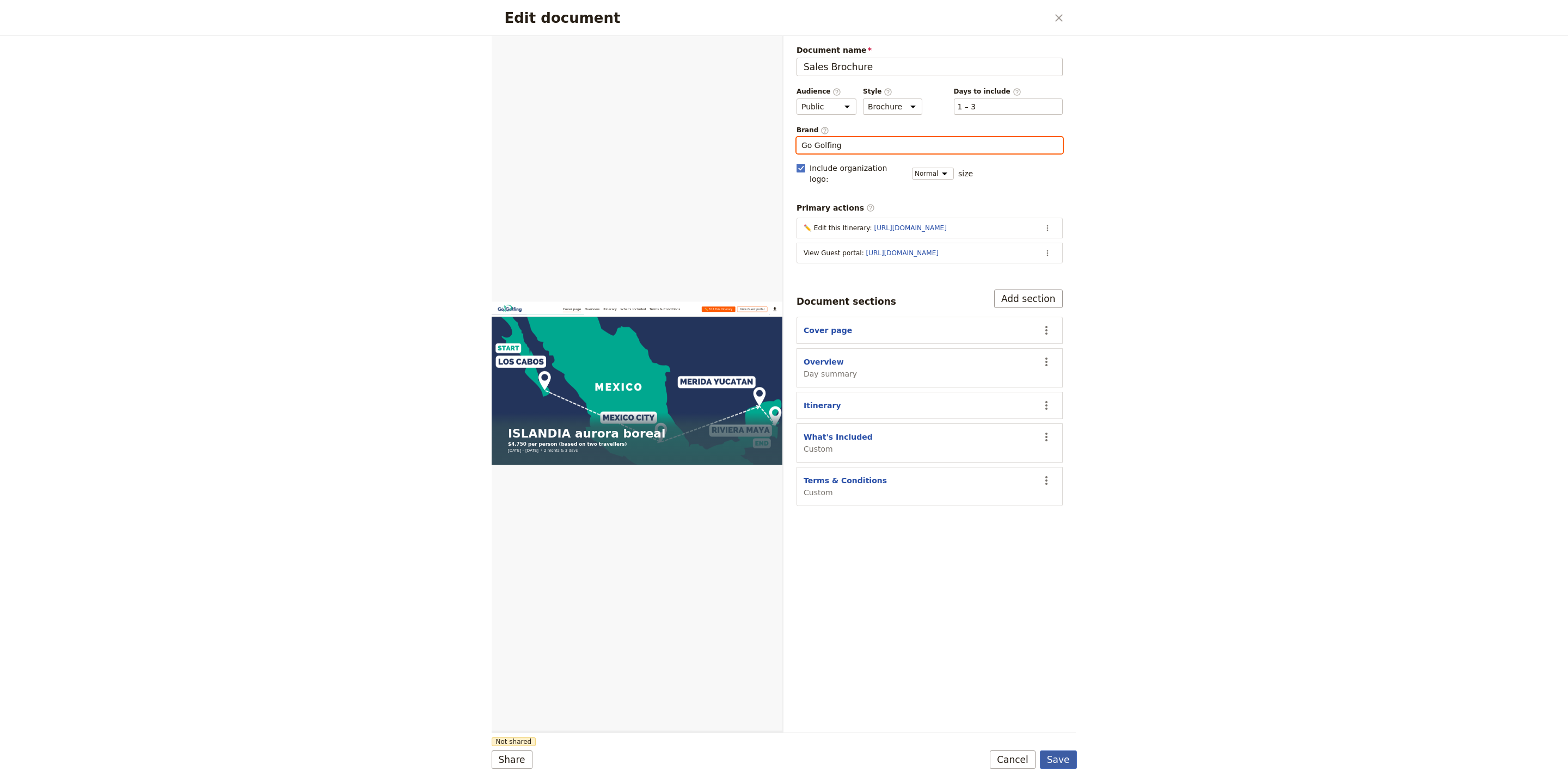
type input "Go Golfing"
click at [1057, 762] on button "Save" at bounding box center [1058, 759] width 37 height 18
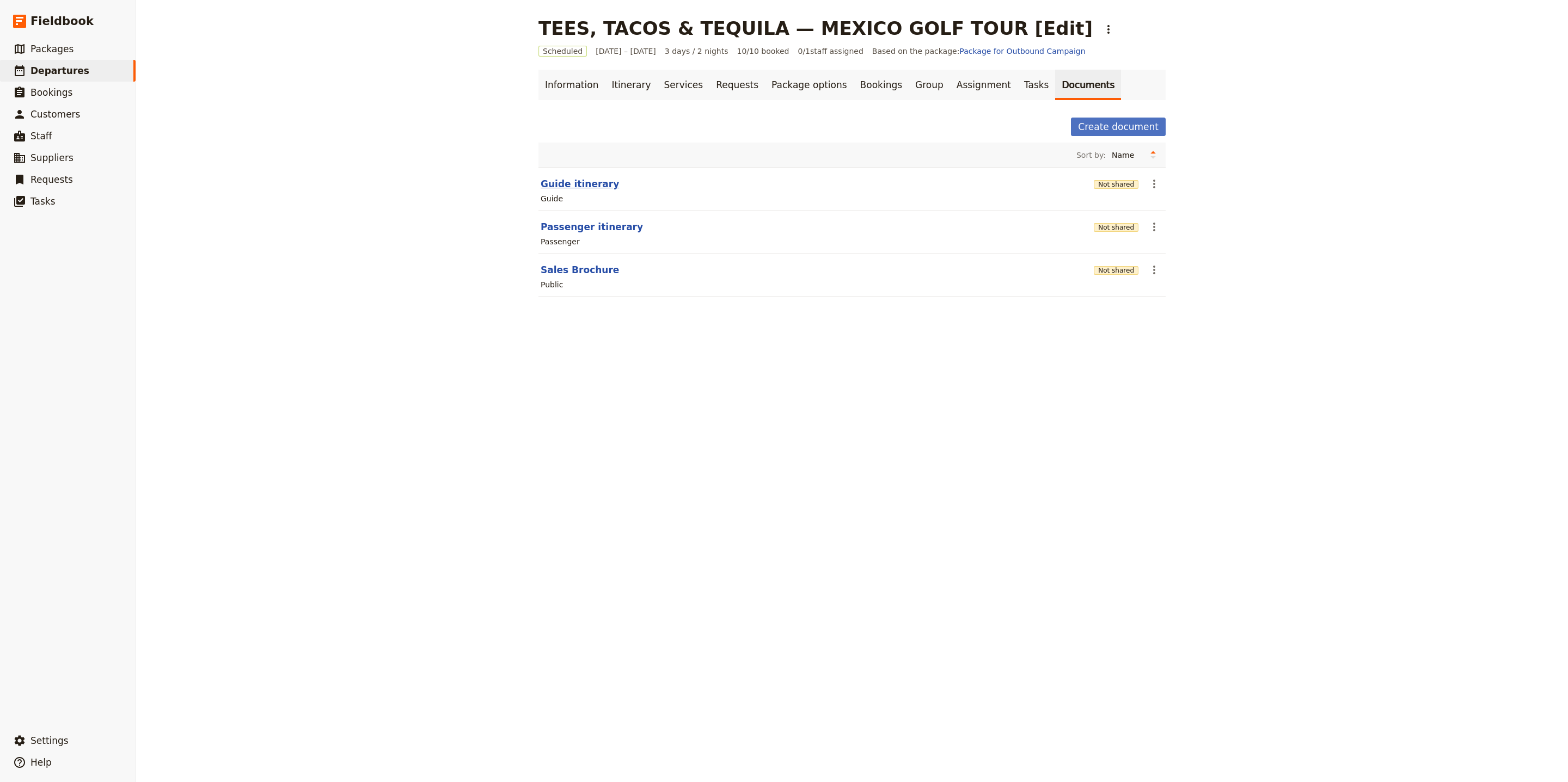
click at [590, 187] on button "Guide itinerary" at bounding box center [579, 184] width 79 height 13
select select "STAFF"
select select "RUN_SHEET"
select select "LARGE"
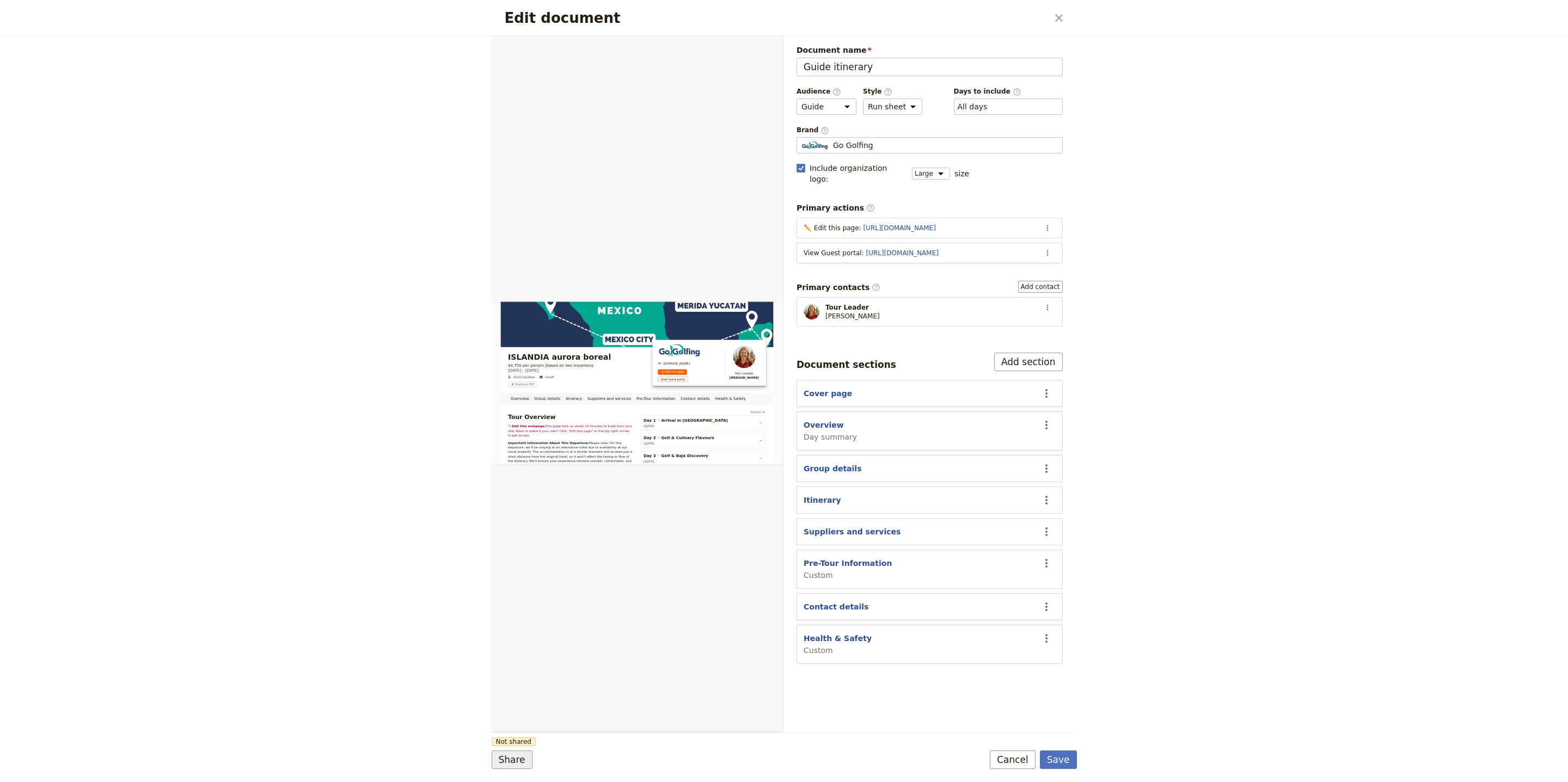
click at [503, 754] on button "Share" at bounding box center [512, 759] width 41 height 18
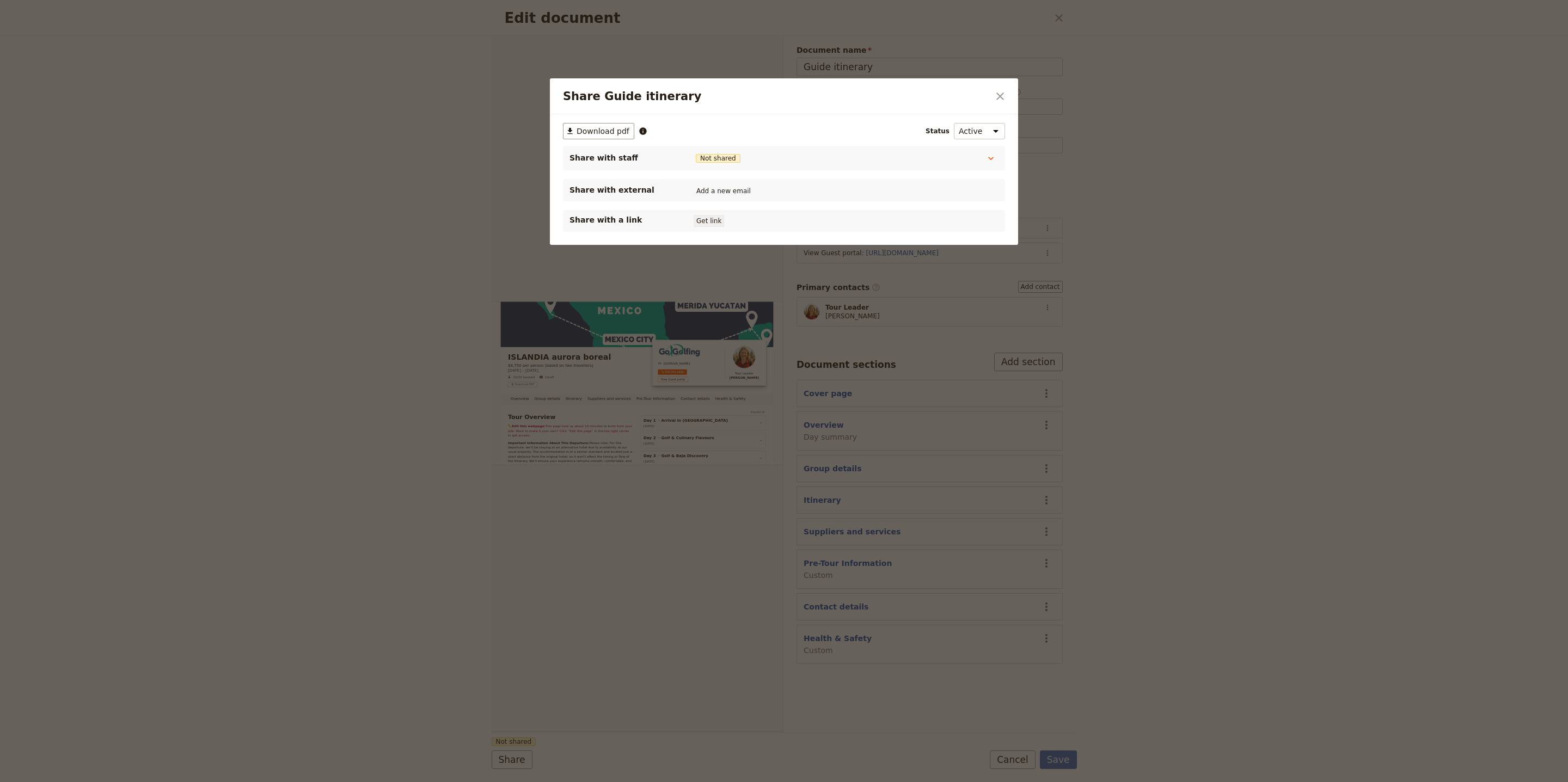
click at [703, 227] on button "Get link" at bounding box center [709, 221] width 30 height 12
click at [996, 91] on icon "Close dialog" at bounding box center [999, 96] width 13 height 13
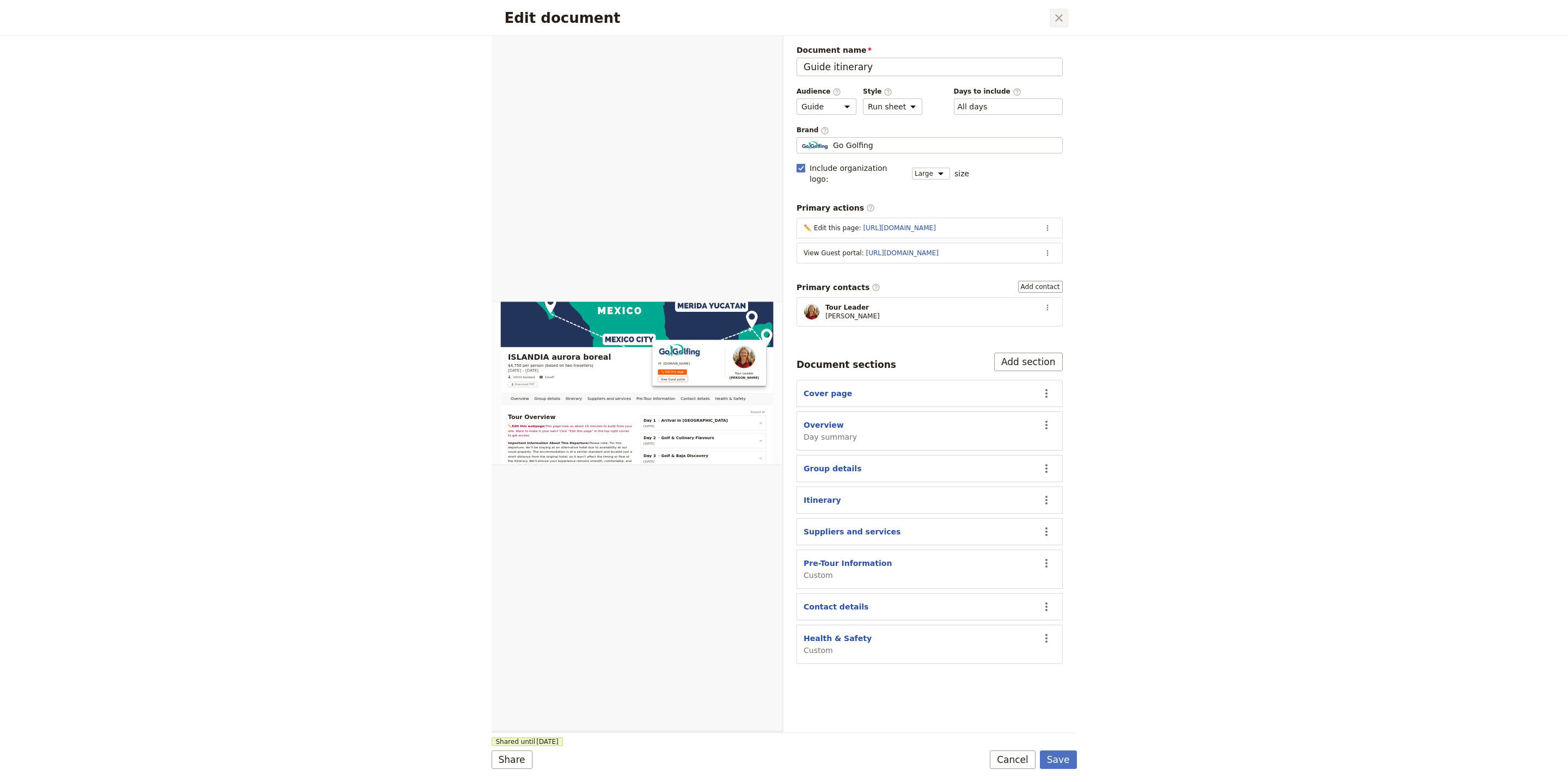
click at [1059, 23] on icon "Close dialog" at bounding box center [1059, 18] width 13 height 13
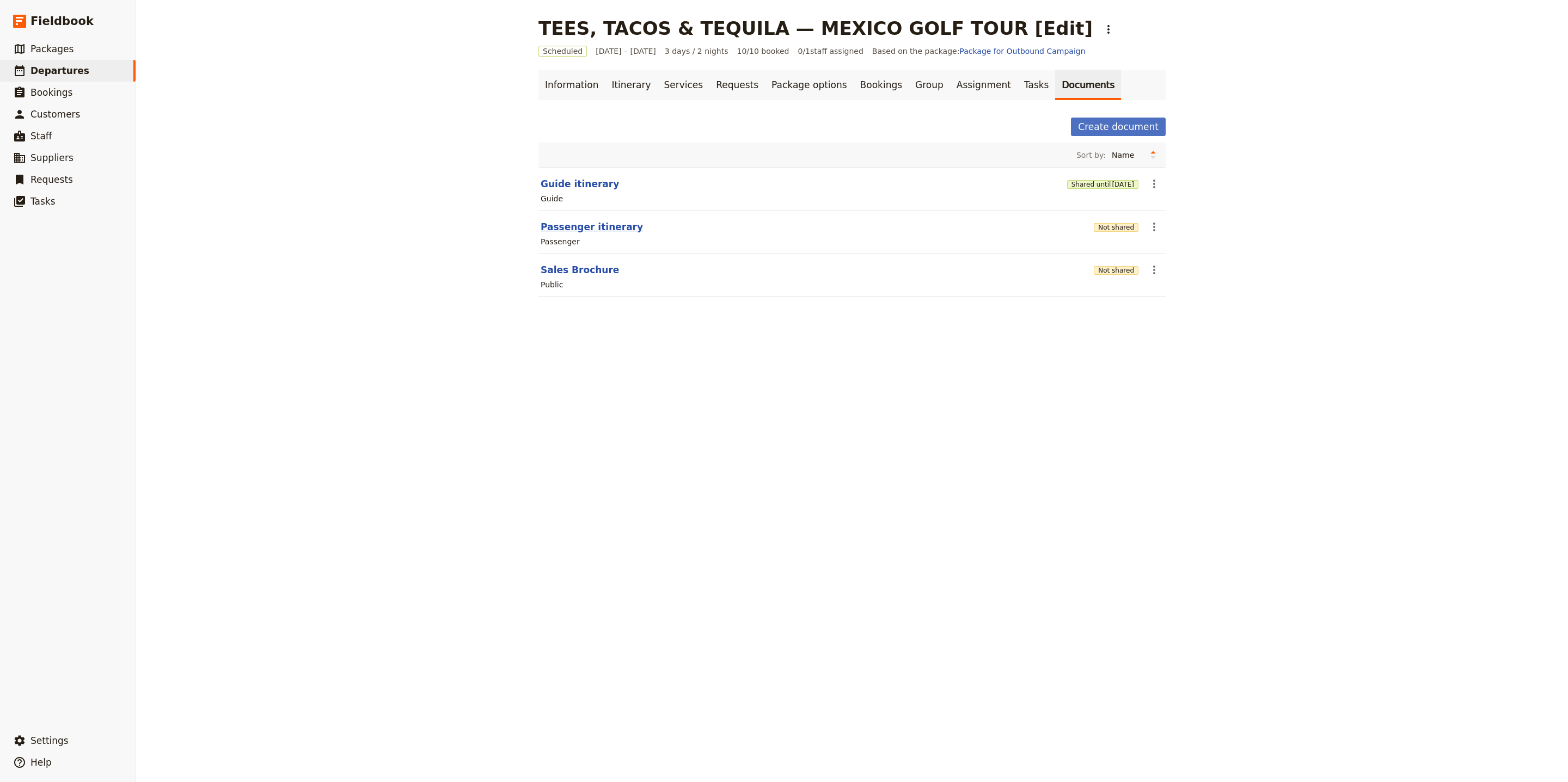
click at [575, 236] on section "Passenger itinerary Not shared ​ Passenger" at bounding box center [852, 232] width 627 height 43
click at [578, 230] on button "Passenger itinerary" at bounding box center [592, 226] width 102 height 13
select select "PASSENGER"
select select "RUN_SHEET"
select select "LARGE"
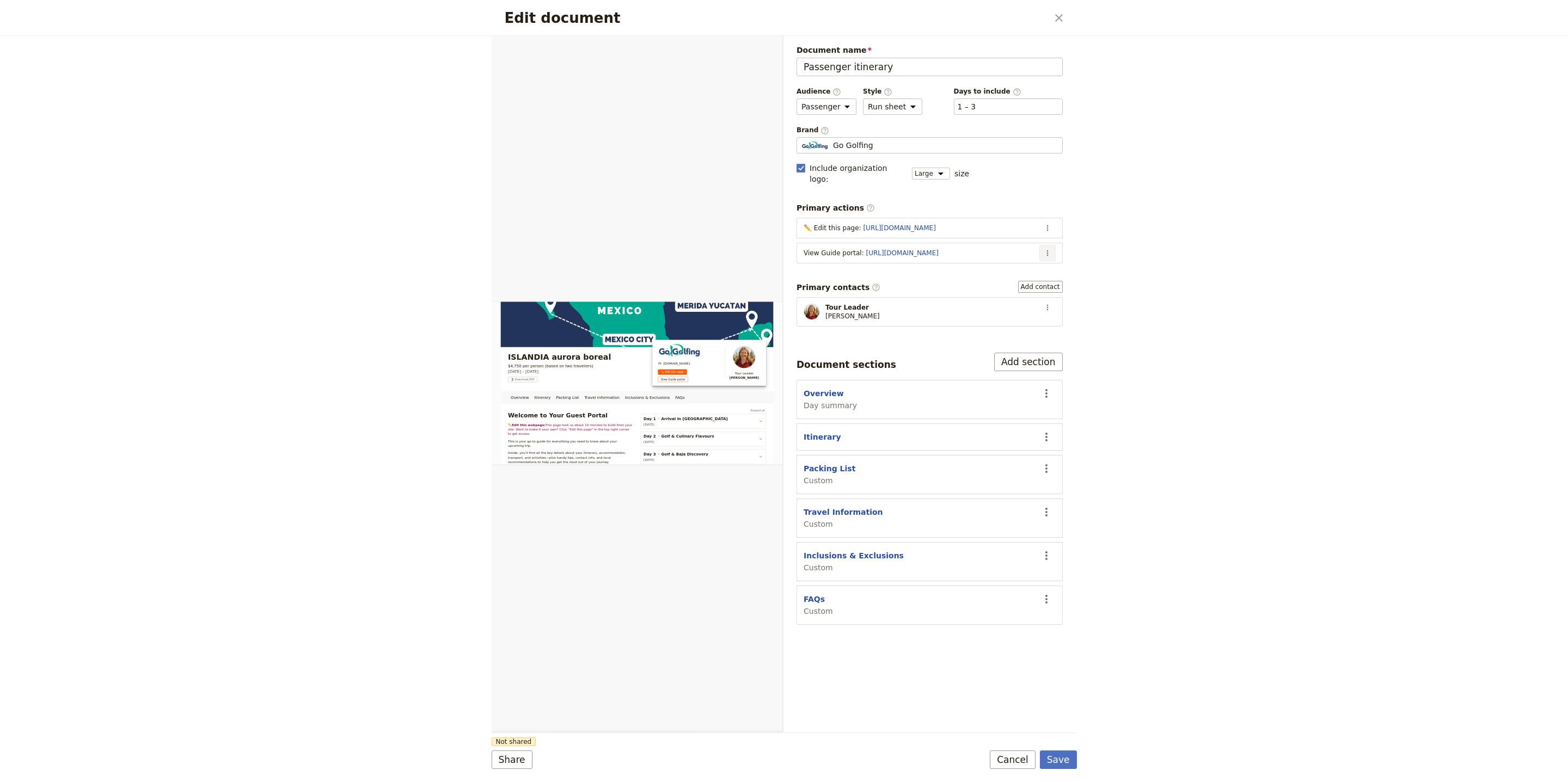
click at [1045, 249] on icon "Actions" at bounding box center [1048, 253] width 9 height 9
click at [1028, 265] on span "Edit action" at bounding box center [1004, 268] width 88 height 11
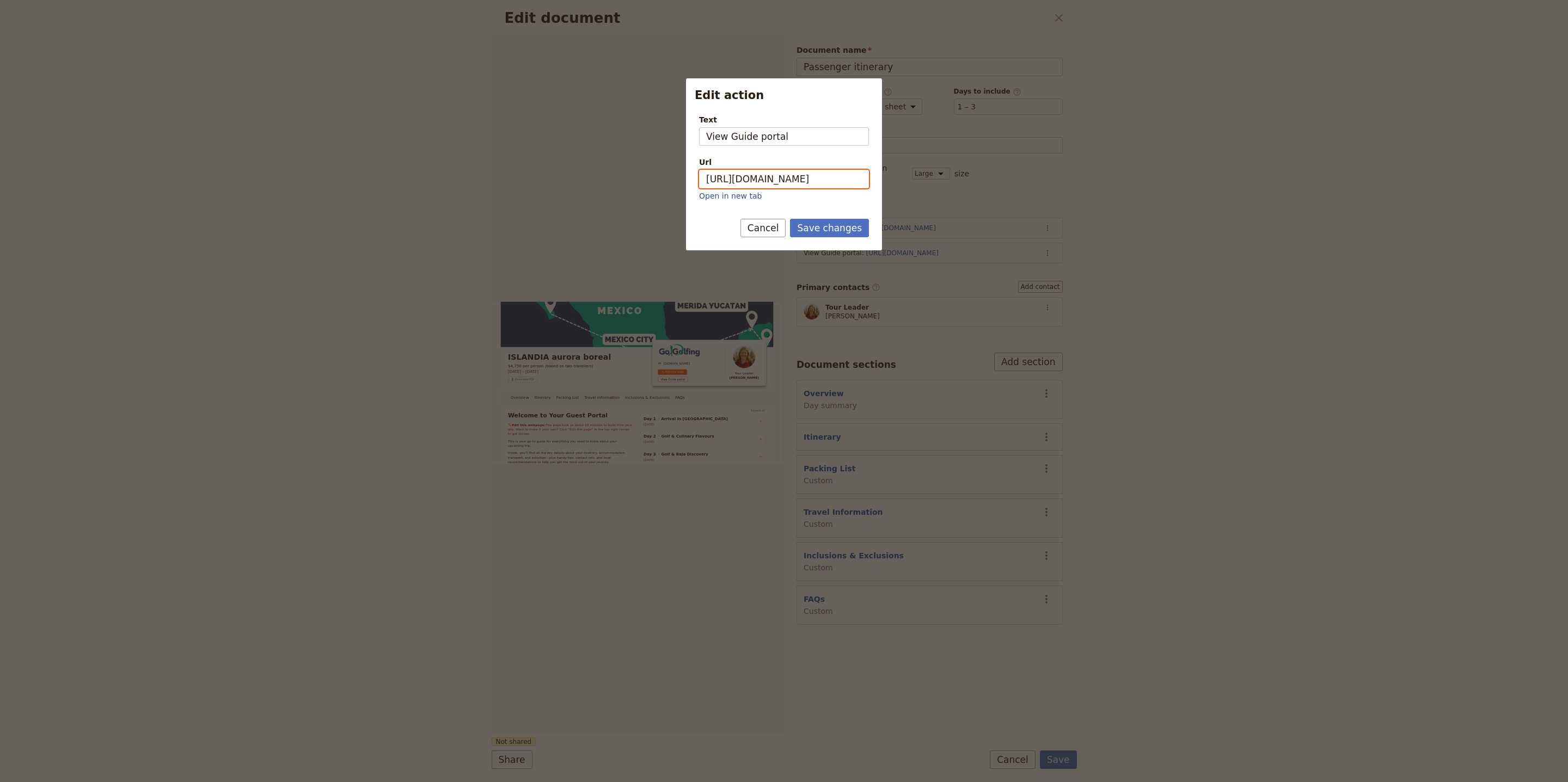
click at [822, 183] on input "https://trips.fieldbook.com/d/sJALDRCfSnmuhEeKnRAWg" at bounding box center [783, 179] width 170 height 18
paste input "ezxxnU6bZd3zXtF_JlMnq"
type input "https://trips.fieldbook.com/d/ezxxnU6bZd3zXtF_JlMnq"
click at [826, 226] on button "Save changes" at bounding box center [830, 228] width 79 height 18
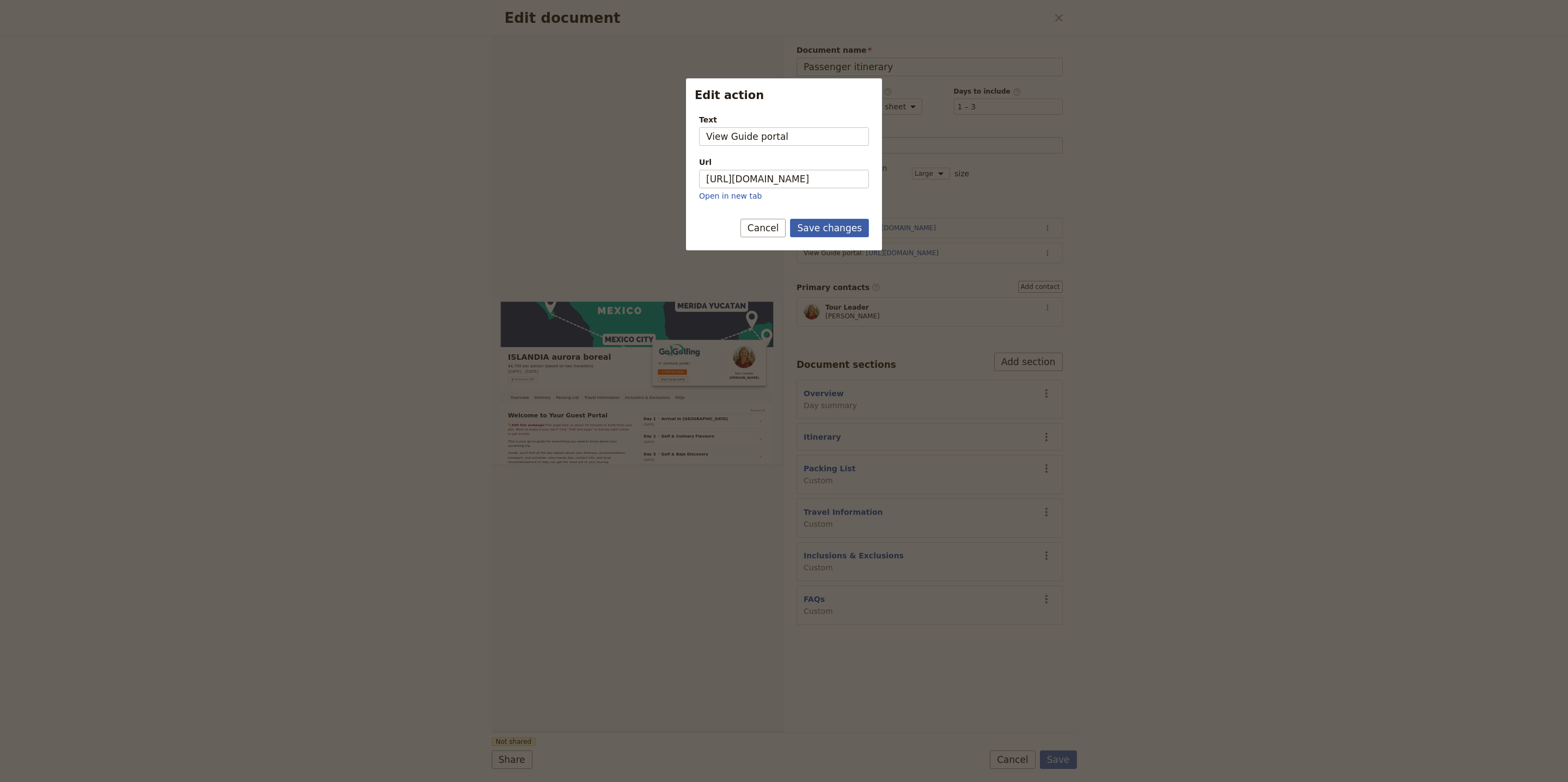
scroll to position [0, 0]
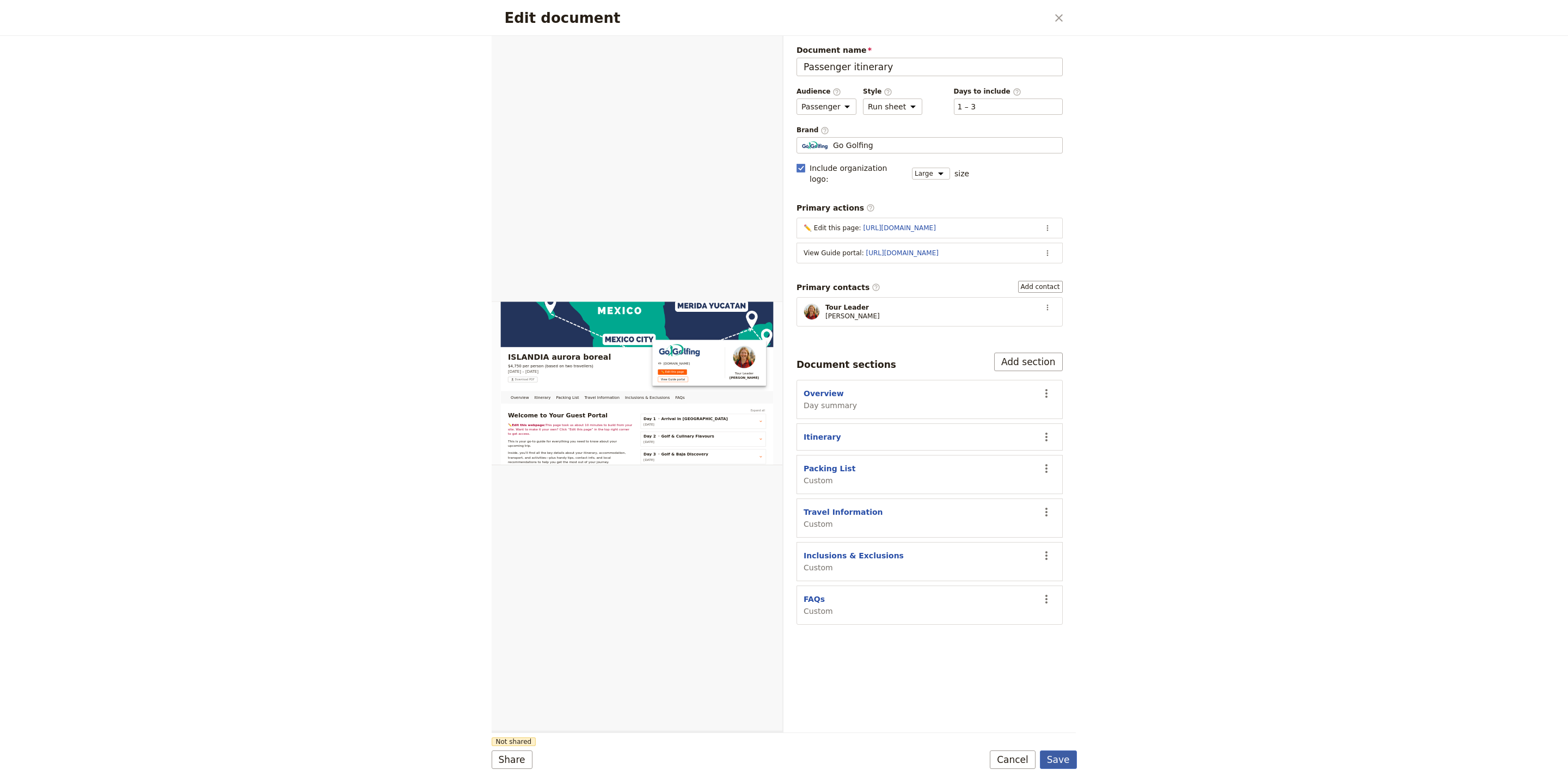
click at [1071, 769] on form "Overview Itinerary Packing List Travel Information Inclusions & Exclusions FAQs…" at bounding box center [785, 409] width 586 height 746
click at [1074, 757] on button "Save" at bounding box center [1058, 759] width 37 height 18
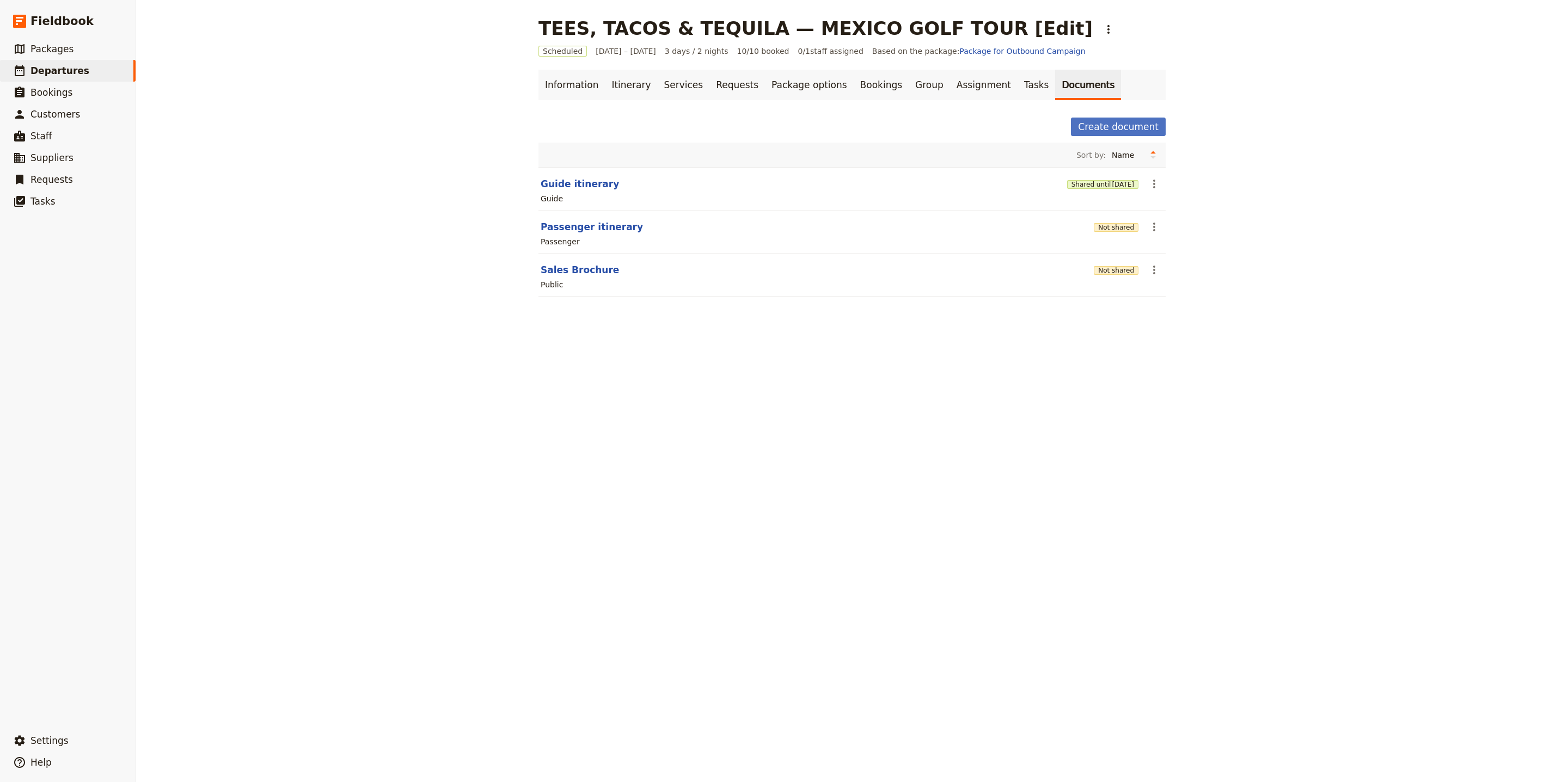
click at [598, 264] on section "Sales Brochure Not shared ​ Public" at bounding box center [852, 276] width 627 height 43
click at [598, 271] on button "Sales Brochure" at bounding box center [579, 270] width 79 height 13
select select "DEFAULT"
click at [579, 229] on button "Passenger itinerary" at bounding box center [592, 226] width 102 height 13
select select "PASSENGER"
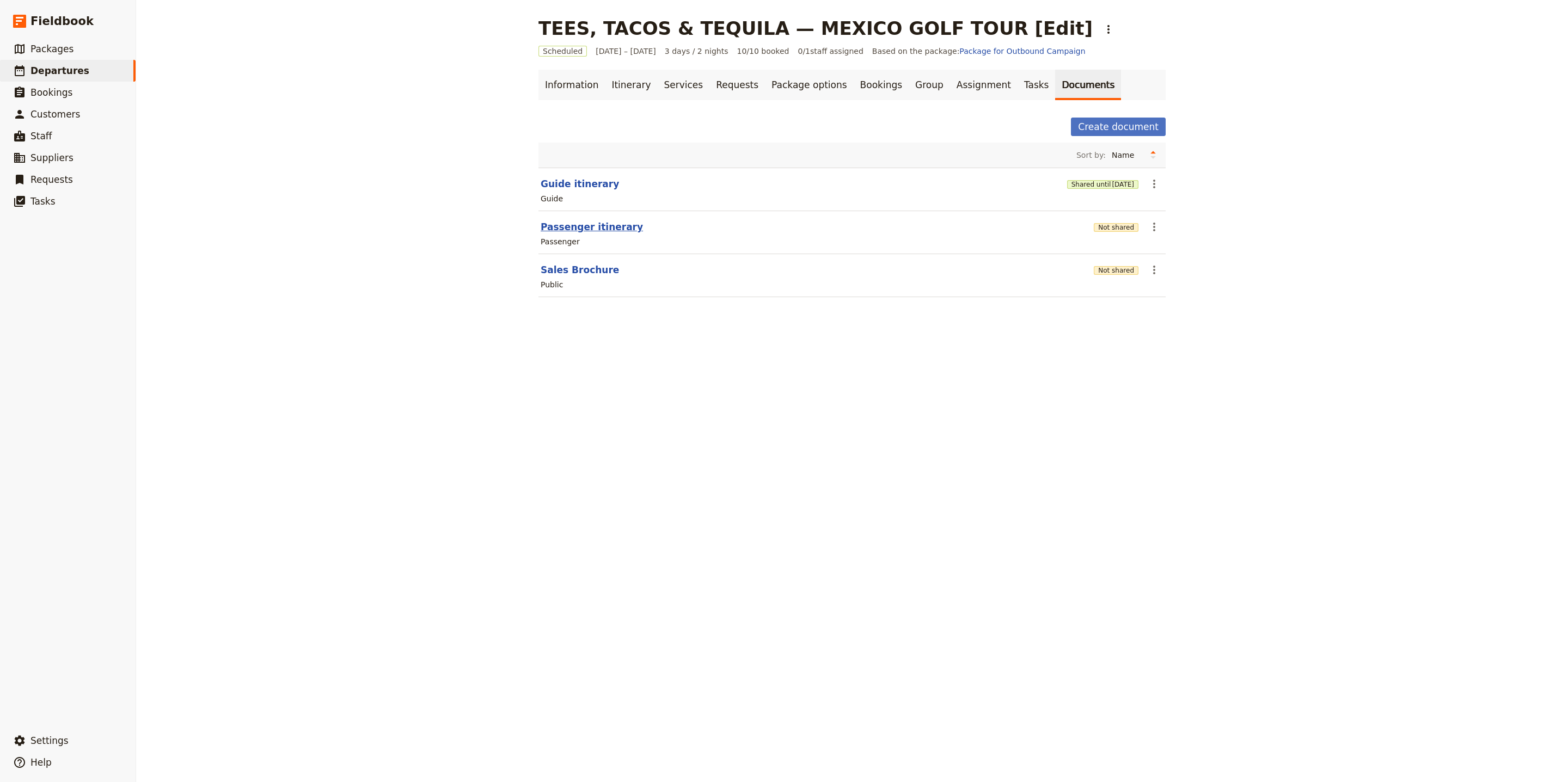
select select "RUN_SHEET"
select select "LARGE"
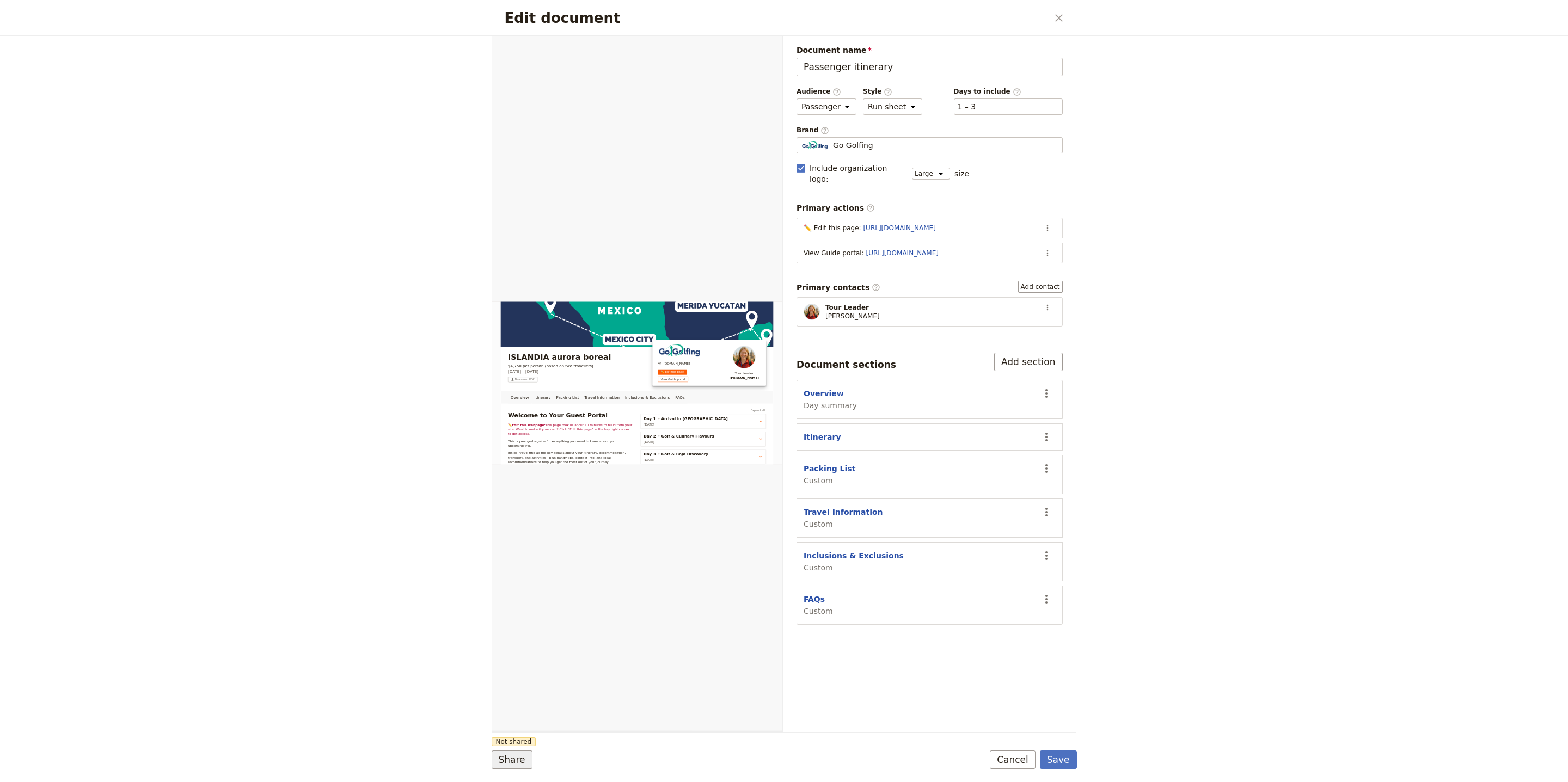
click at [514, 758] on button "Share" at bounding box center [512, 759] width 41 height 18
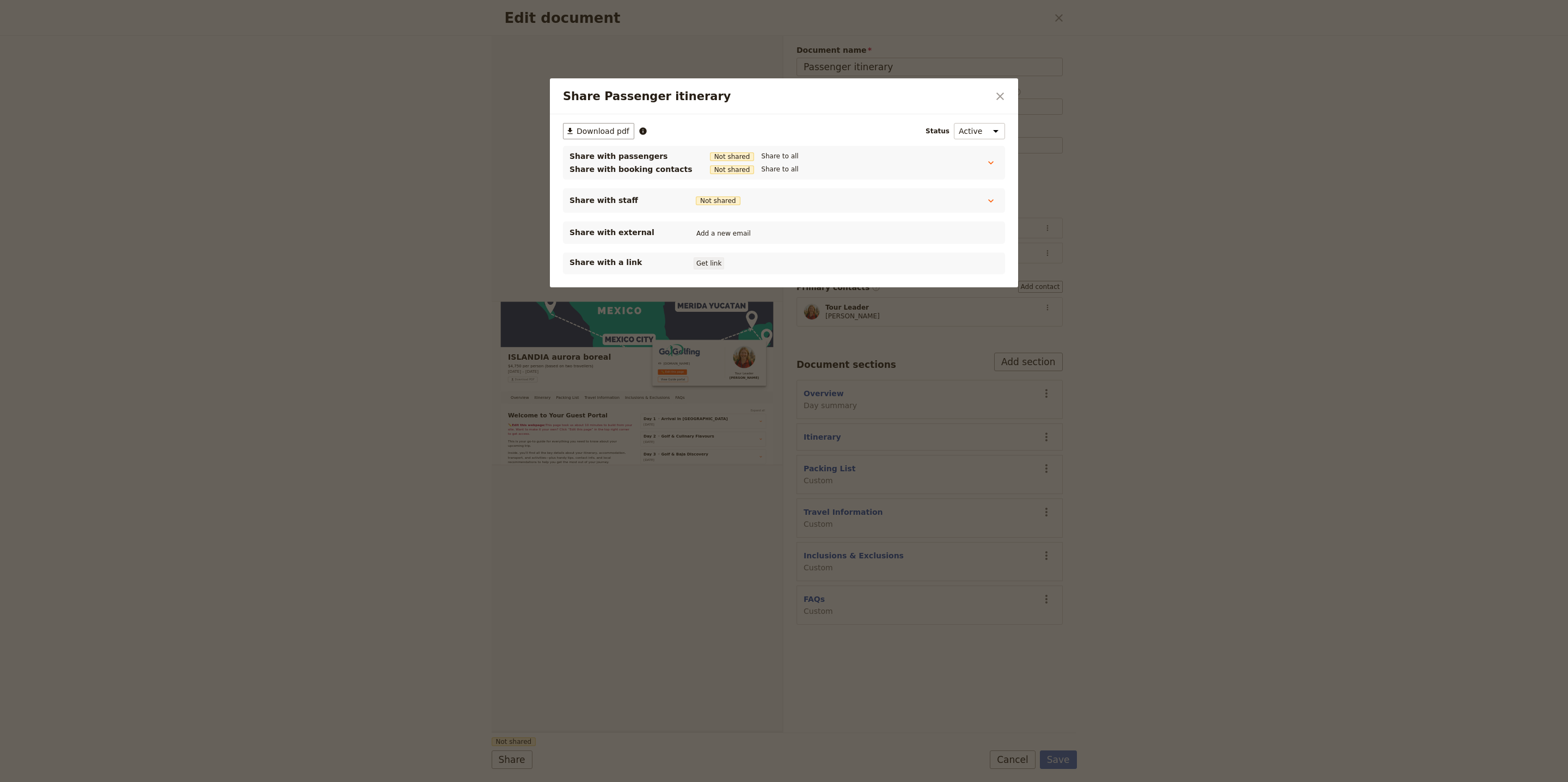
click at [713, 265] on button "Get link" at bounding box center [709, 264] width 30 height 12
click at [1006, 99] on icon "Close dialog" at bounding box center [999, 96] width 13 height 13
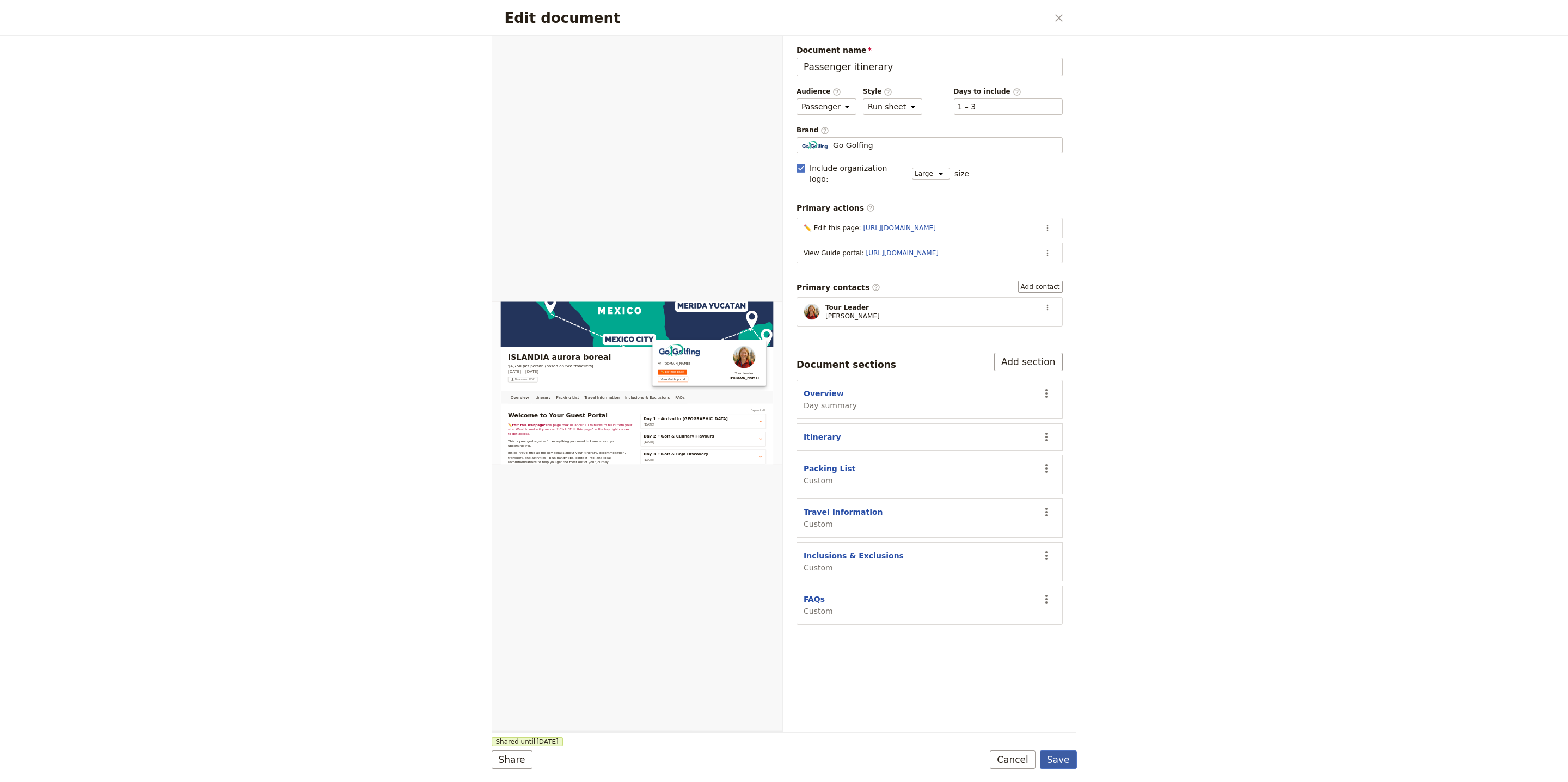
click at [1066, 758] on button "Save" at bounding box center [1058, 759] width 37 height 18
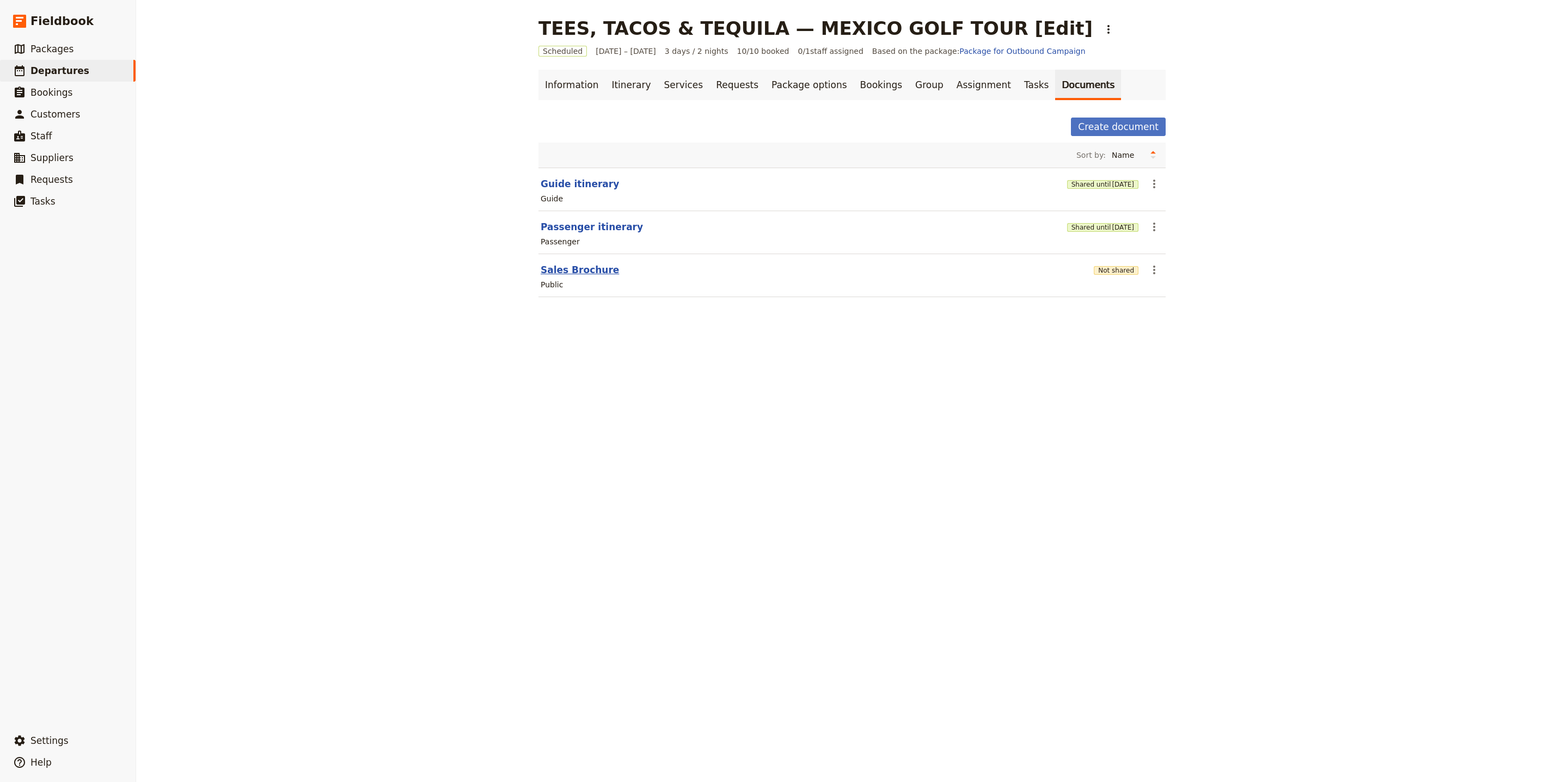
click at [587, 268] on button "Sales Brochure" at bounding box center [579, 270] width 79 height 13
select select "DEFAULT"
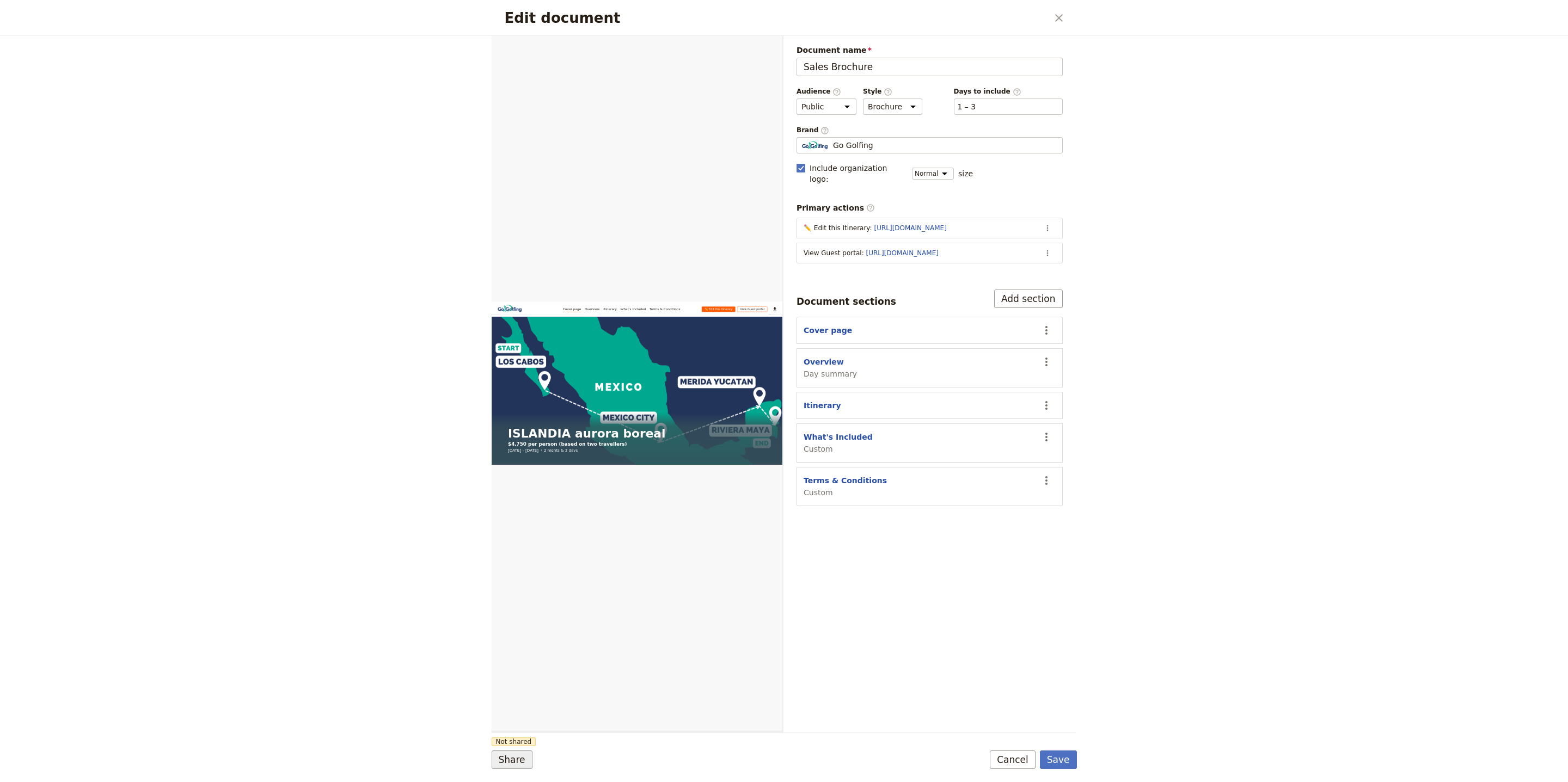
click at [513, 766] on button "Share" at bounding box center [512, 759] width 41 height 18
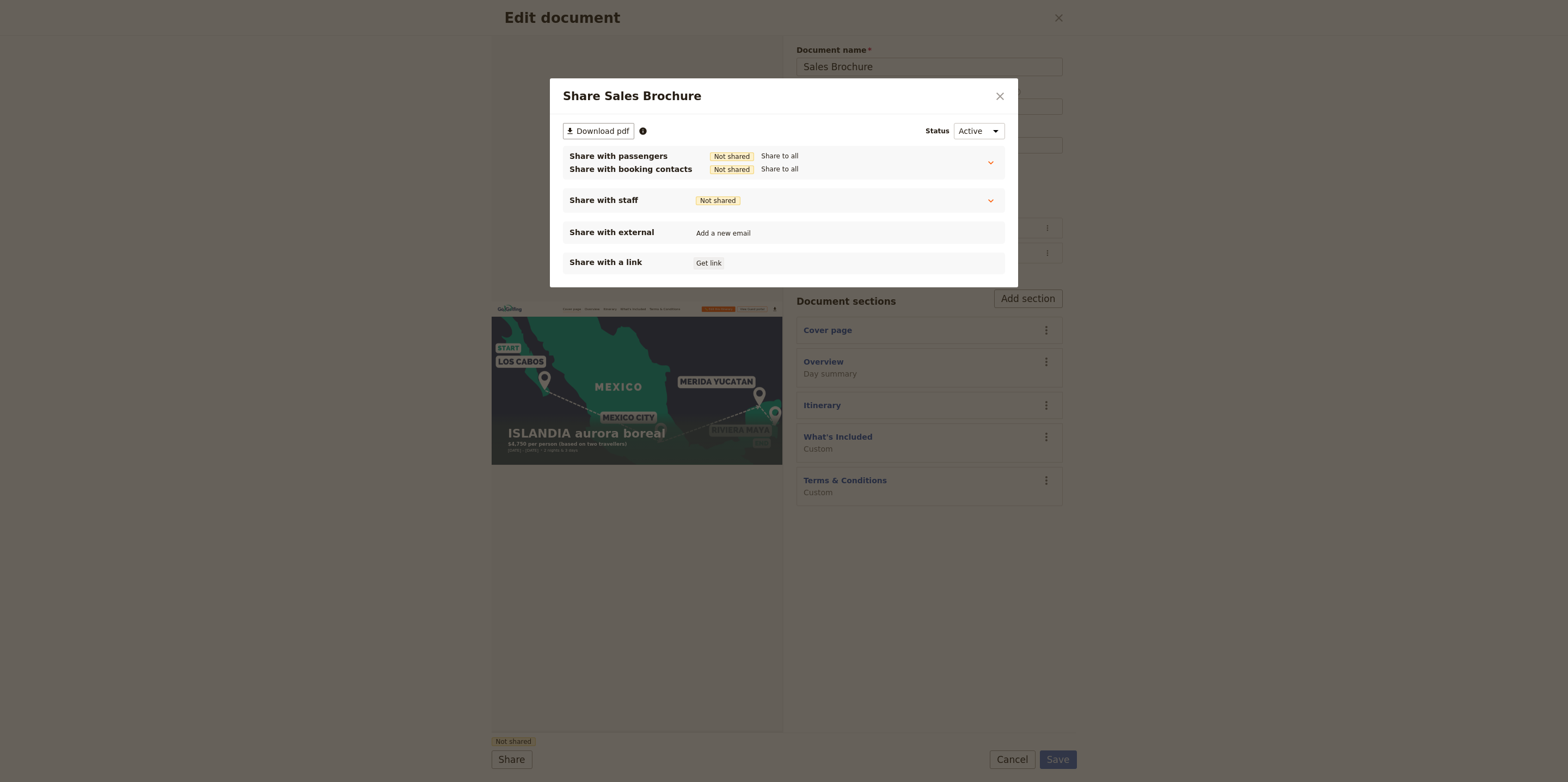
click at [708, 260] on button "Get link" at bounding box center [709, 264] width 30 height 12
click at [993, 89] on button "​" at bounding box center [1000, 96] width 18 height 18
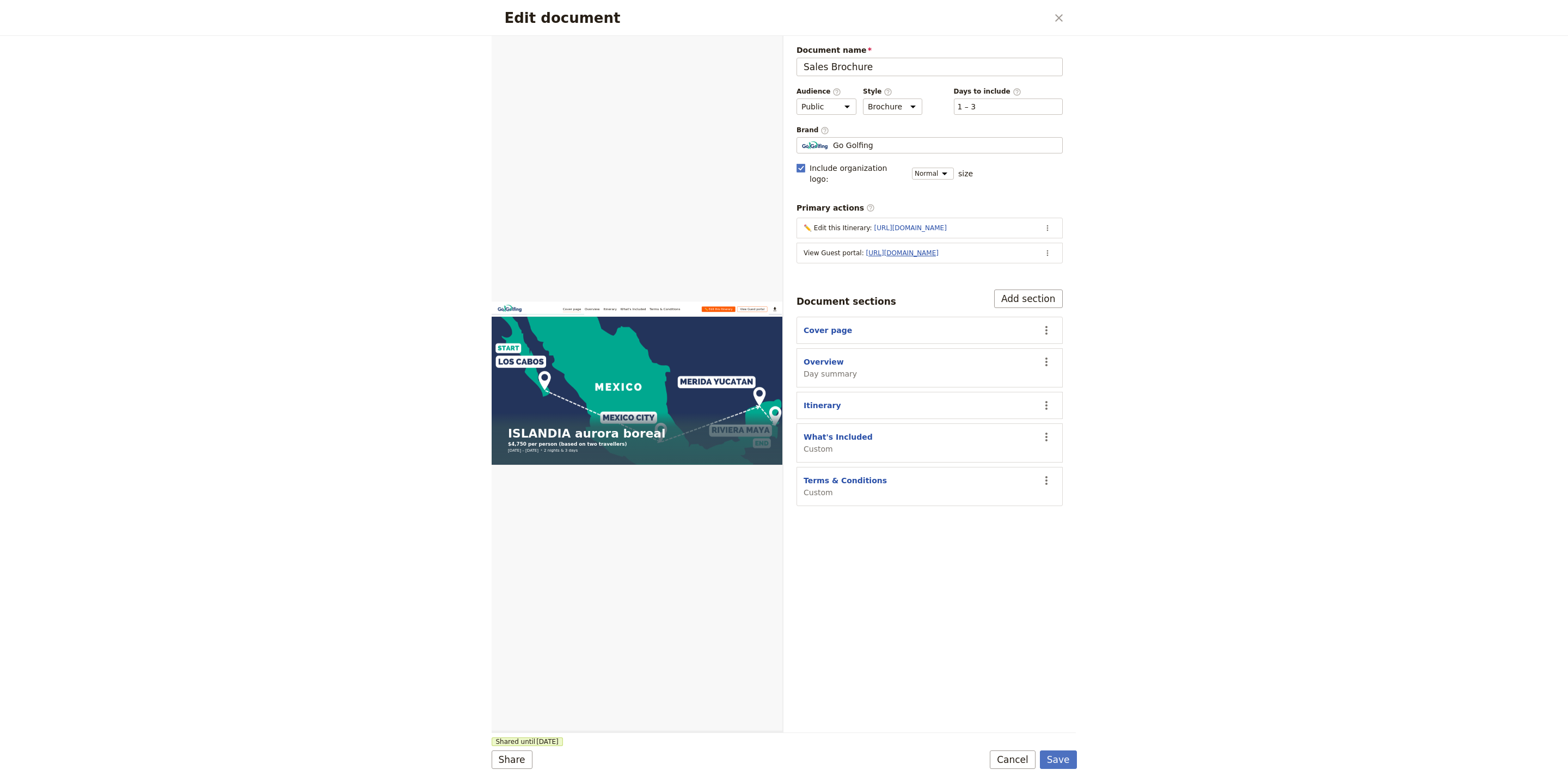
click at [921, 250] on link "https://trips.fieldbook.com/d/Y5Ecgu6bG3H4-SZWZJ2Wt" at bounding box center [902, 253] width 72 height 8
click at [1046, 250] on icon "Actions" at bounding box center [1047, 253] width 2 height 6
click at [1038, 265] on span "Edit action" at bounding box center [1004, 268] width 88 height 11
click at [1050, 18] on button "​" at bounding box center [1059, 18] width 18 height 18
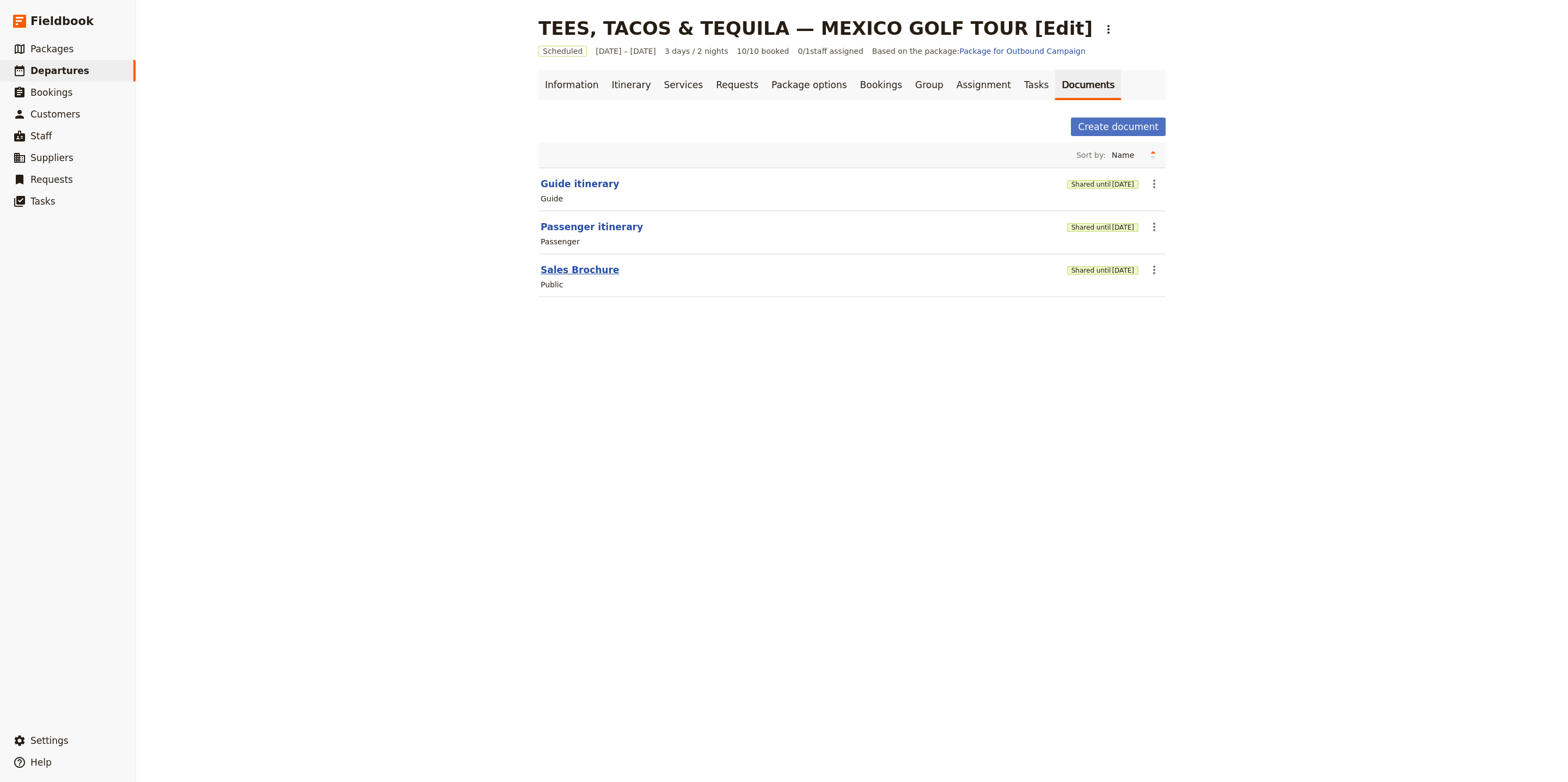
click at [580, 271] on button "Sales Brochure" at bounding box center [579, 270] width 79 height 13
select select "DEFAULT"
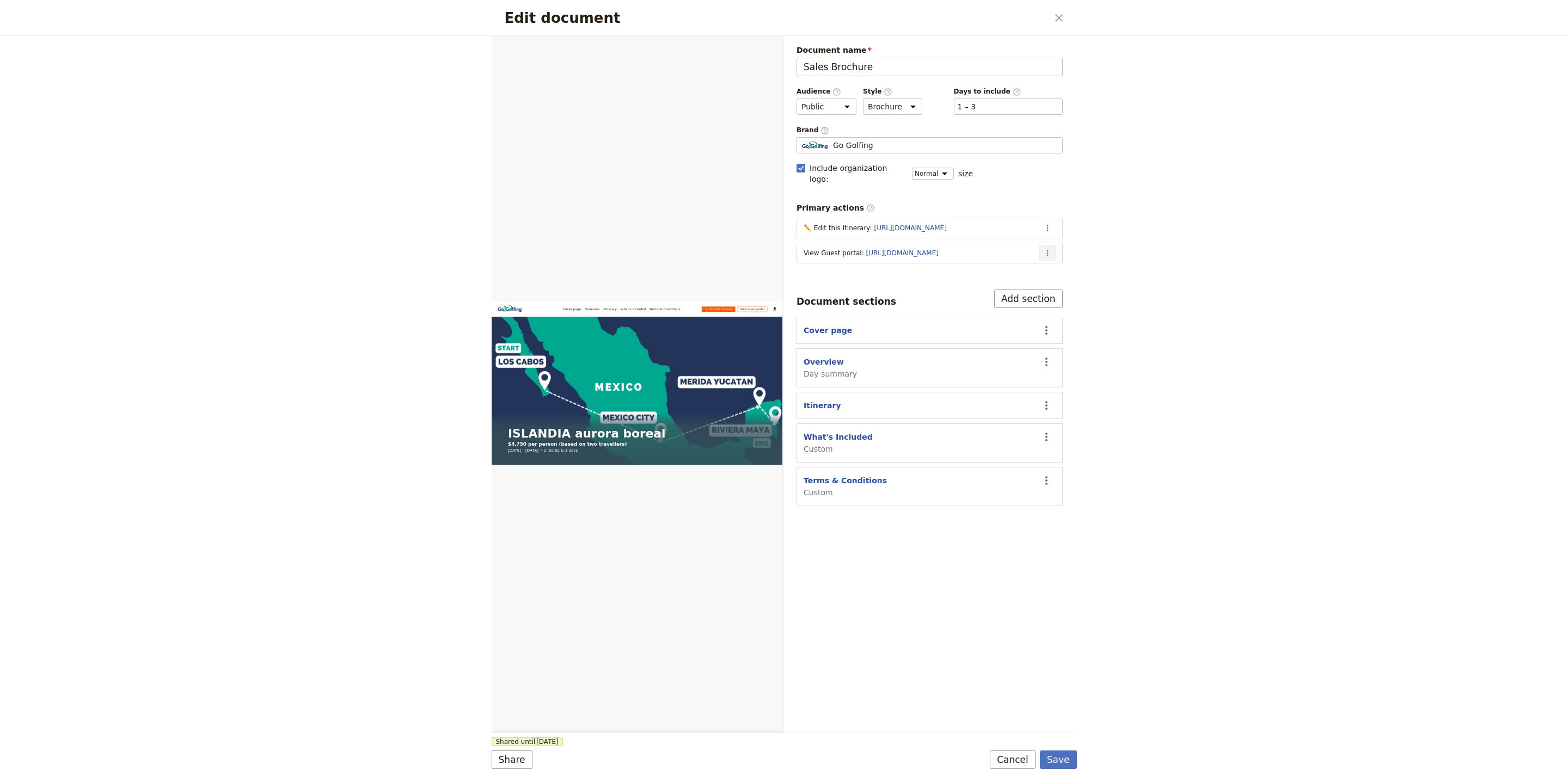
click at [1047, 250] on icon "Actions" at bounding box center [1047, 253] width 2 height 6
click at [1033, 260] on button "Edit action" at bounding box center [1004, 268] width 101 height 15
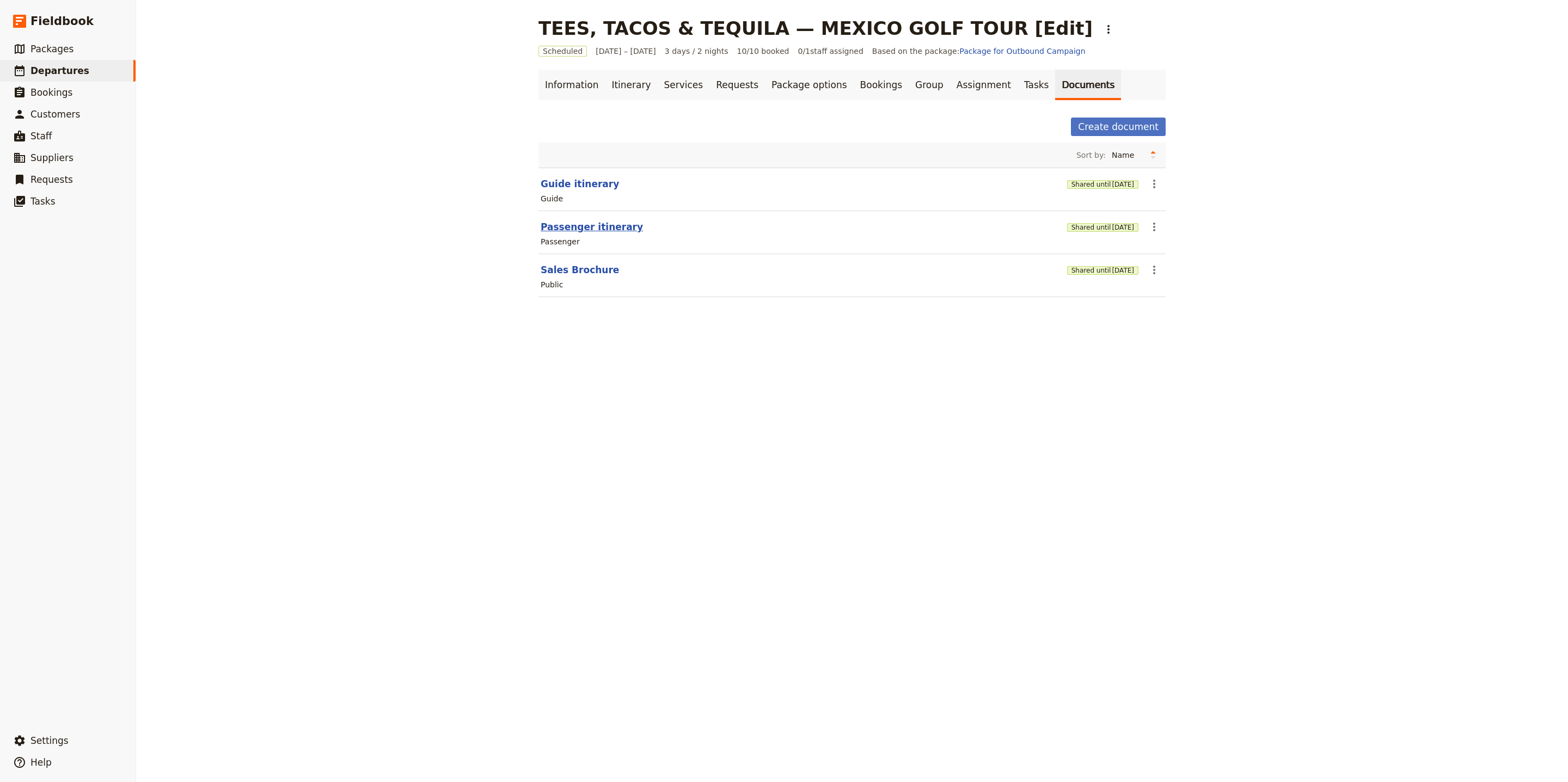
click at [589, 227] on button "Passenger itinerary" at bounding box center [592, 226] width 102 height 13
select select "PASSENGER"
select select "RUN_SHEET"
select select "LARGE"
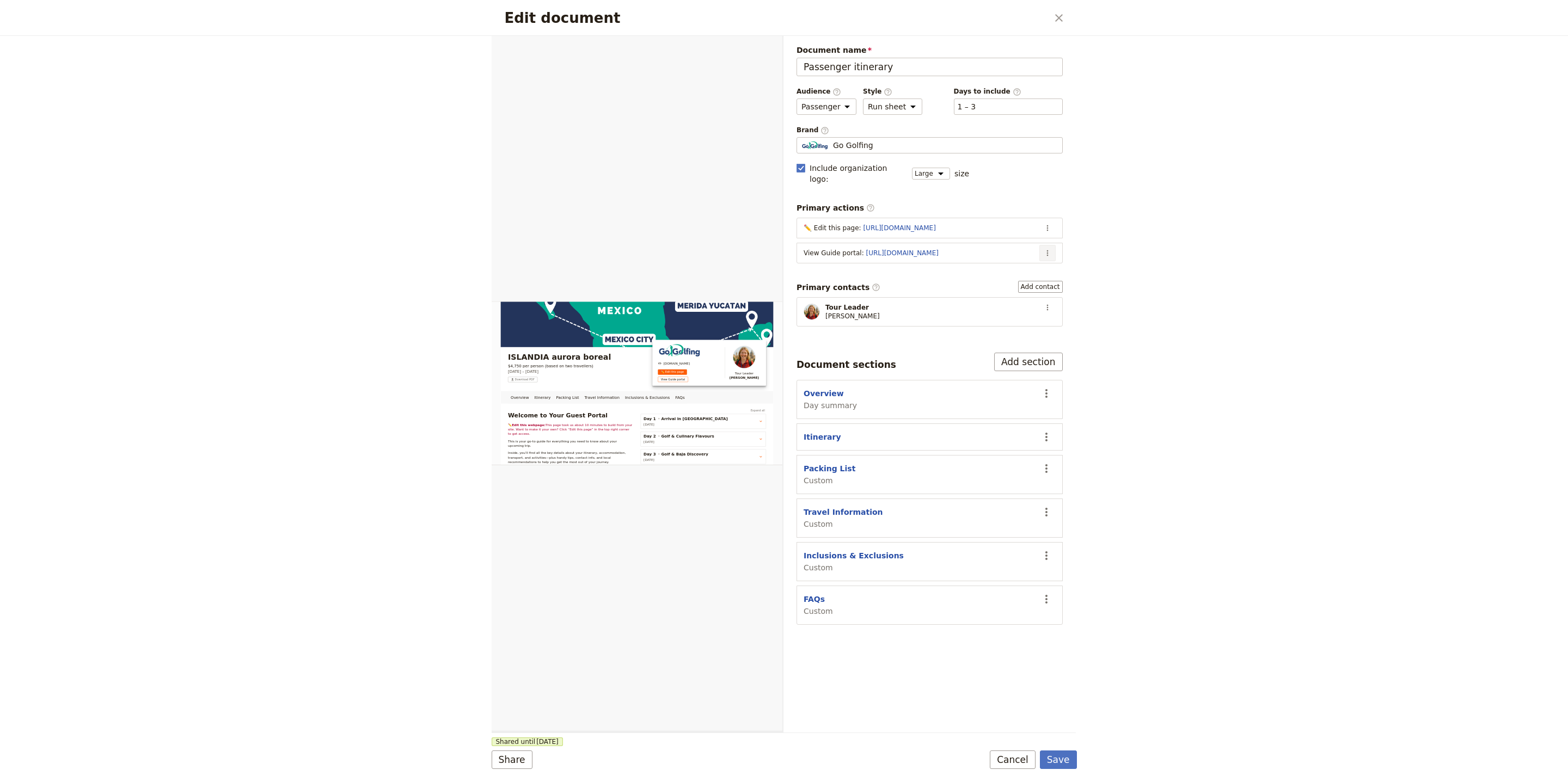
click at [1047, 250] on icon "Actions" at bounding box center [1047, 253] width 2 height 6
click at [1037, 263] on span "Edit action" at bounding box center [1004, 268] width 88 height 11
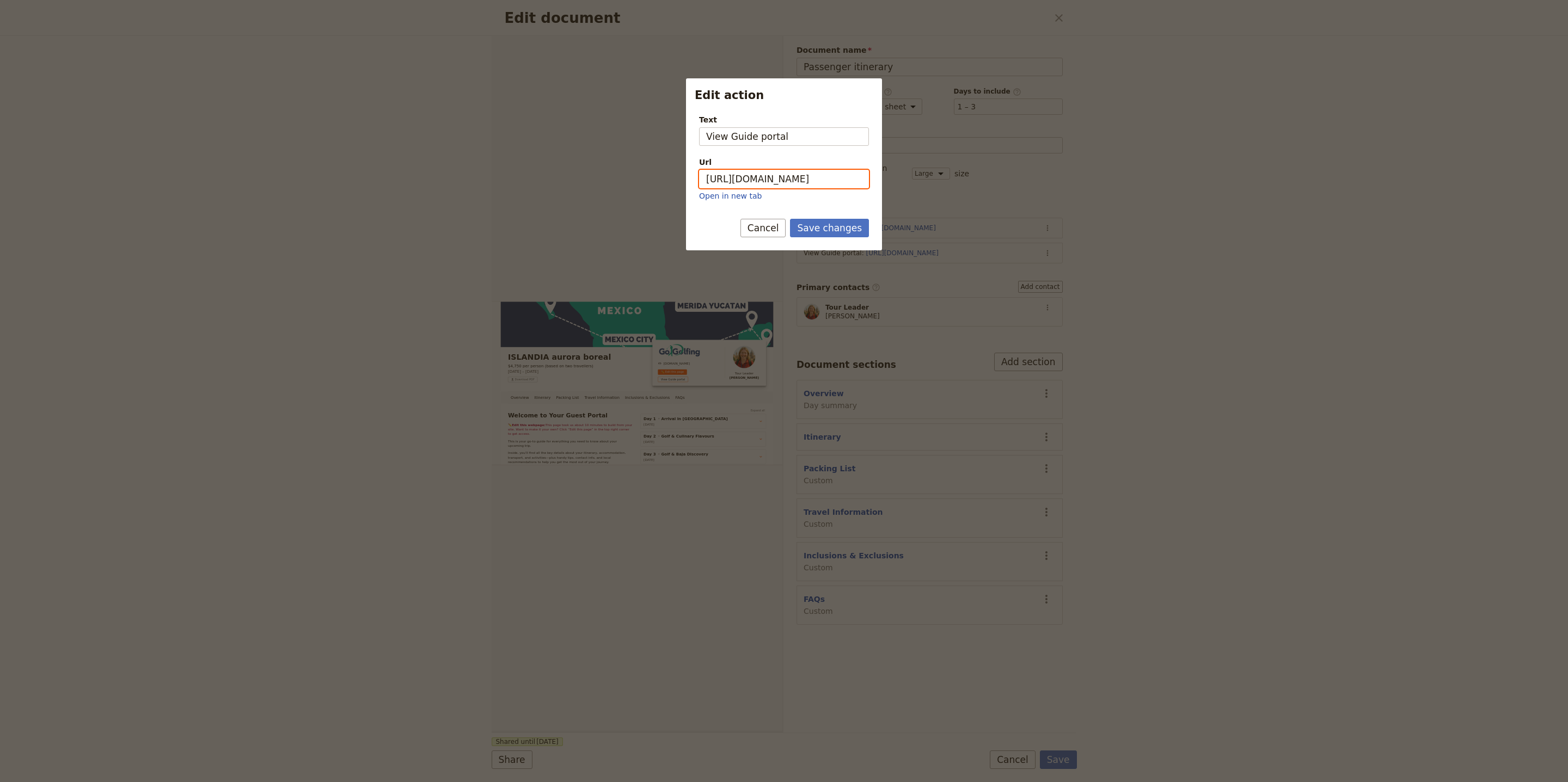
click at [849, 188] on input "https://trips.fieldbook.com/d/ezxxnU6bZd3zXtF_JlMnq" at bounding box center [783, 179] width 170 height 18
click at [850, 222] on button "Save changes" at bounding box center [830, 228] width 79 height 18
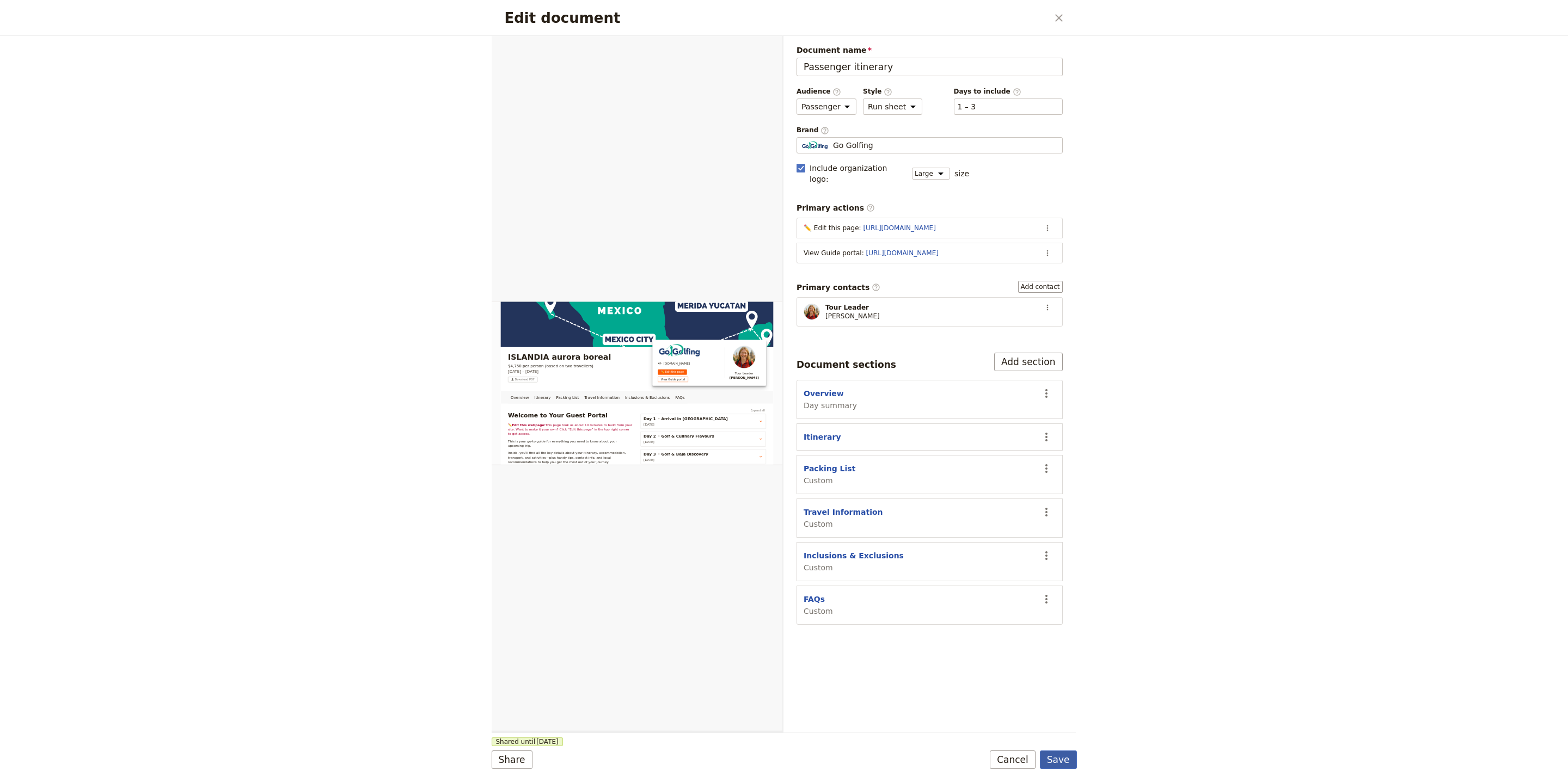
click at [1065, 763] on button "Save" at bounding box center [1058, 759] width 37 height 18
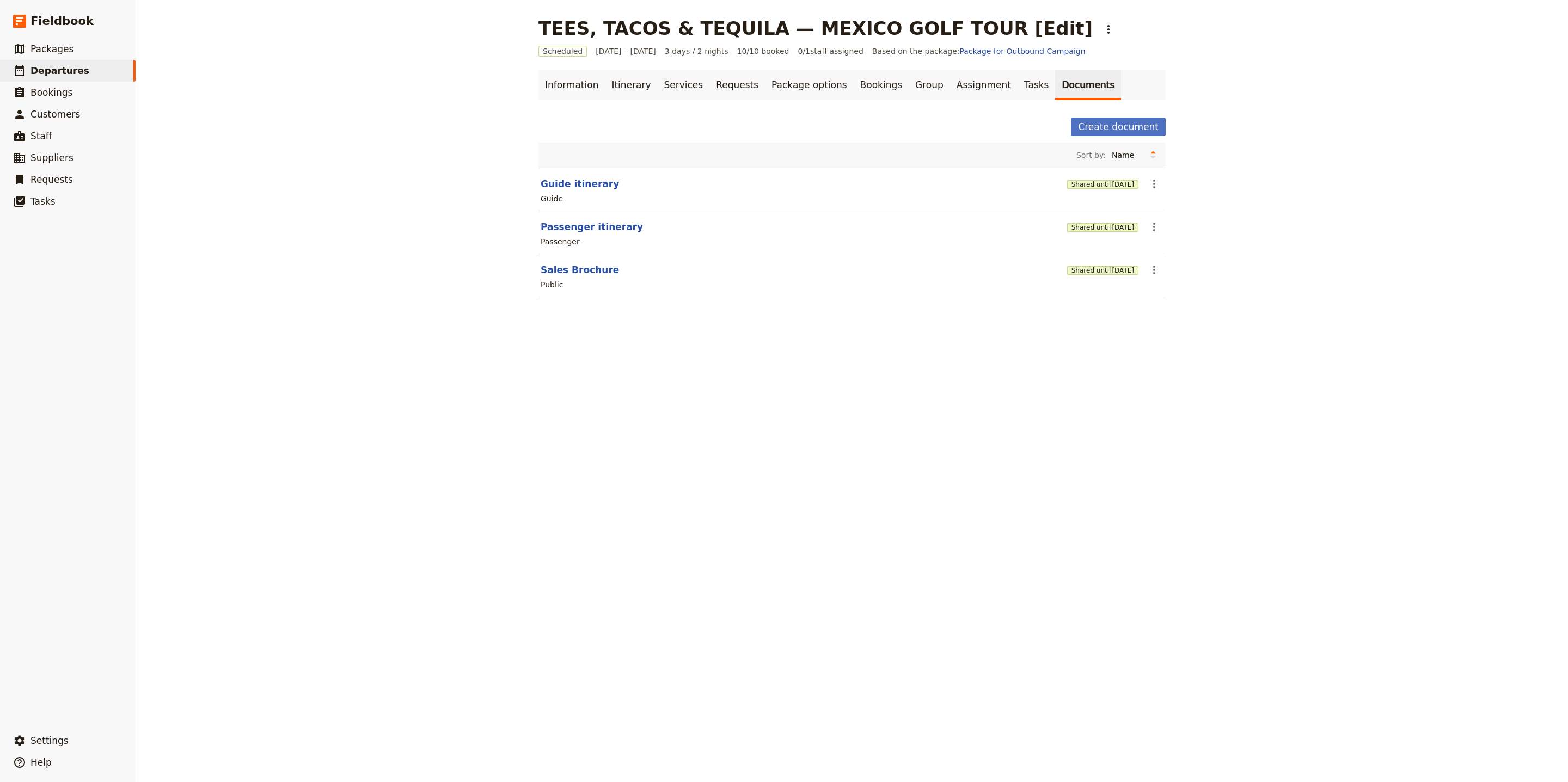
click at [912, 246] on div "Passenger" at bounding box center [852, 241] width 625 height 13
click at [578, 188] on button "Guide itinerary" at bounding box center [579, 184] width 79 height 13
select select "STAFF"
select select "RUN_SHEET"
select select "LARGE"
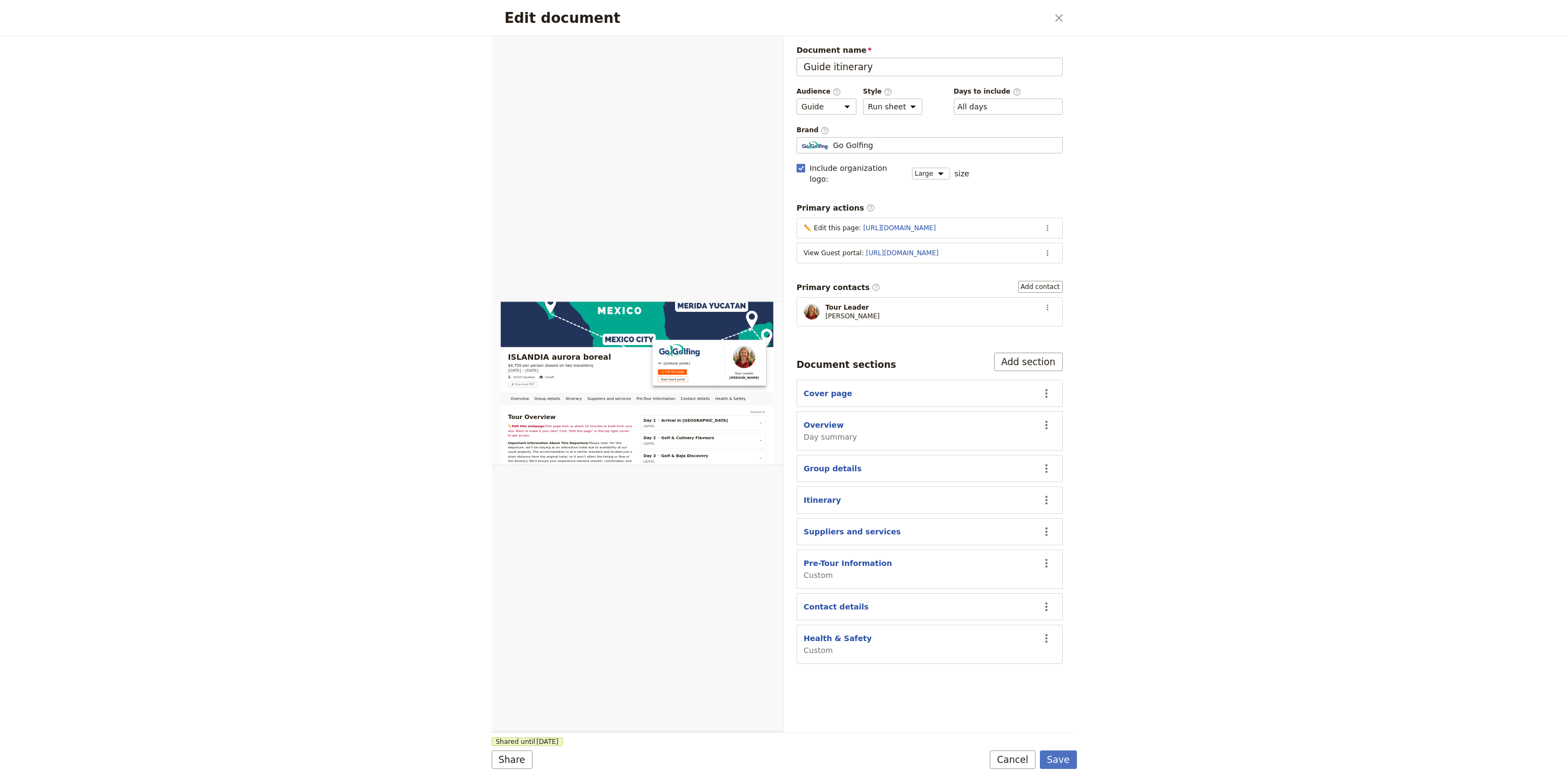
click at [943, 243] on section "View Guest portal : https://trips.fieldbook.com/d/Y5Ecgu6bG3H4-SZWZJ2Wt ​" at bounding box center [929, 253] width 266 height 21
click at [939, 250] on link "https://trips.fieldbook.com/d/Y5Ecgu6bG3H4-SZWZJ2Wt" at bounding box center [902, 253] width 72 height 8
click at [1052, 755] on button "Save" at bounding box center [1058, 759] width 37 height 18
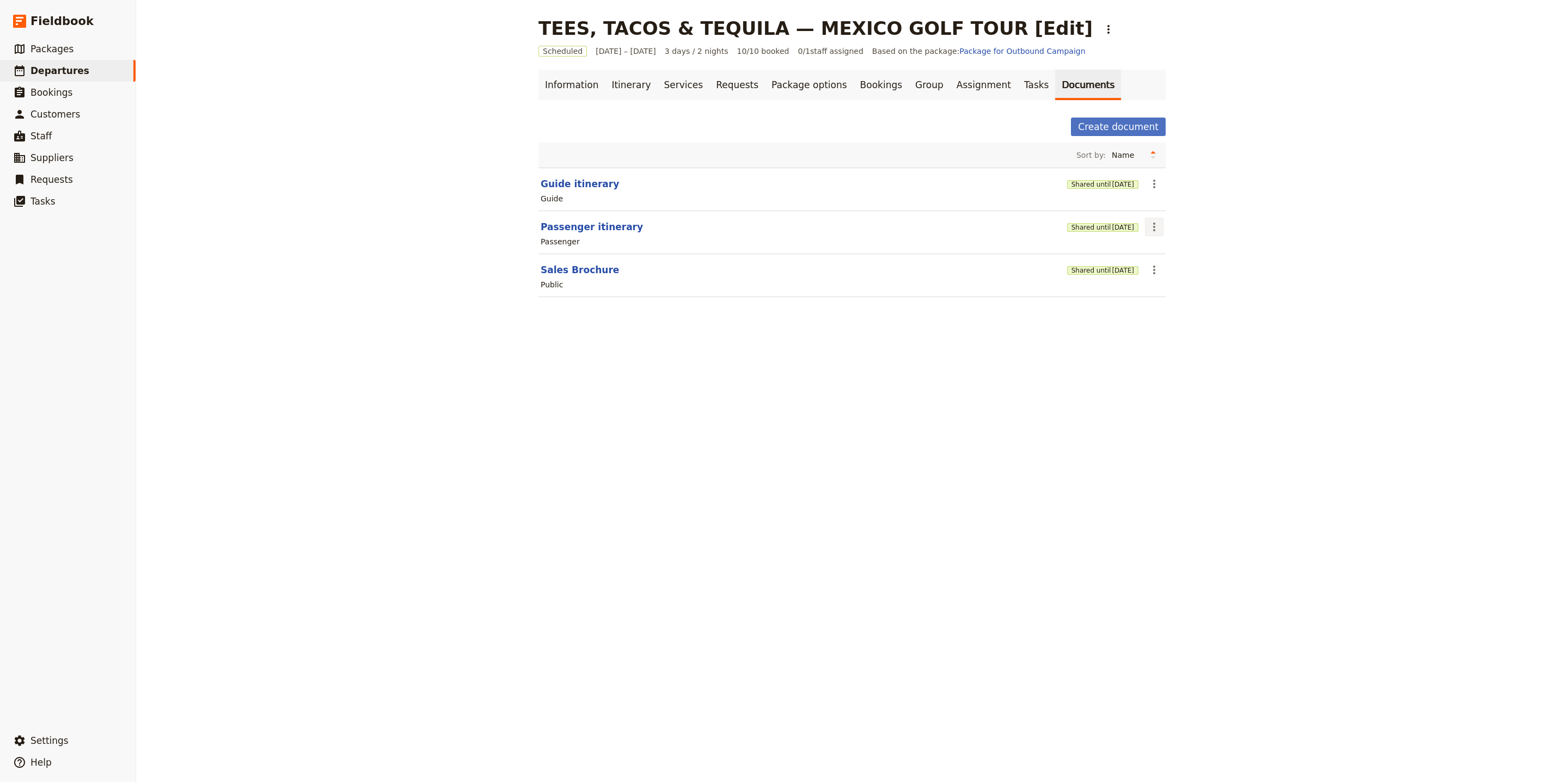
click at [1151, 228] on icon "Actions" at bounding box center [1153, 226] width 13 height 13
click at [1170, 254] on span "Share" at bounding box center [1178, 254] width 66 height 11
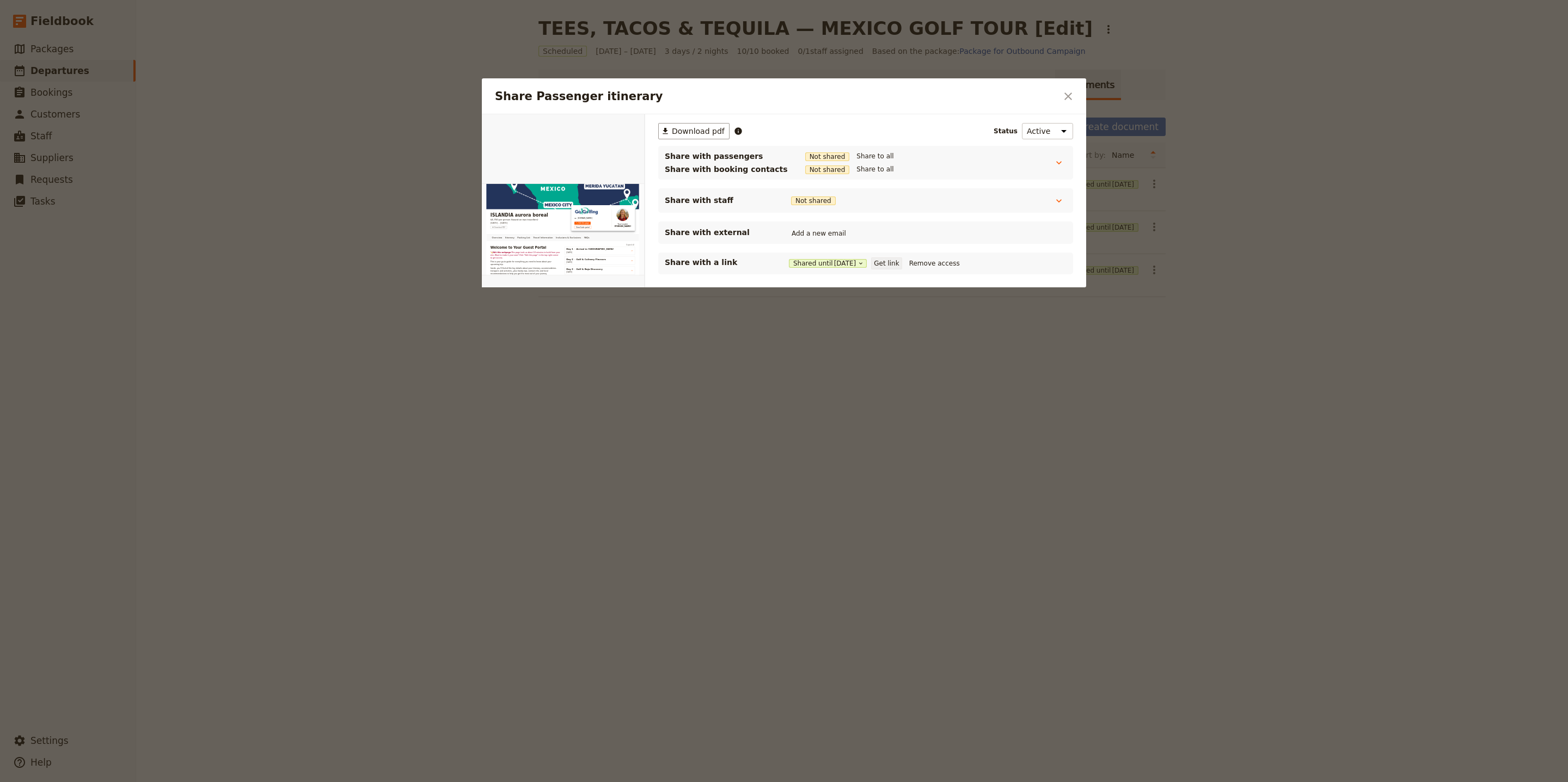
click at [901, 265] on button "Get link" at bounding box center [886, 264] width 30 height 12
click at [1066, 91] on icon "Close dialog" at bounding box center [1068, 96] width 13 height 13
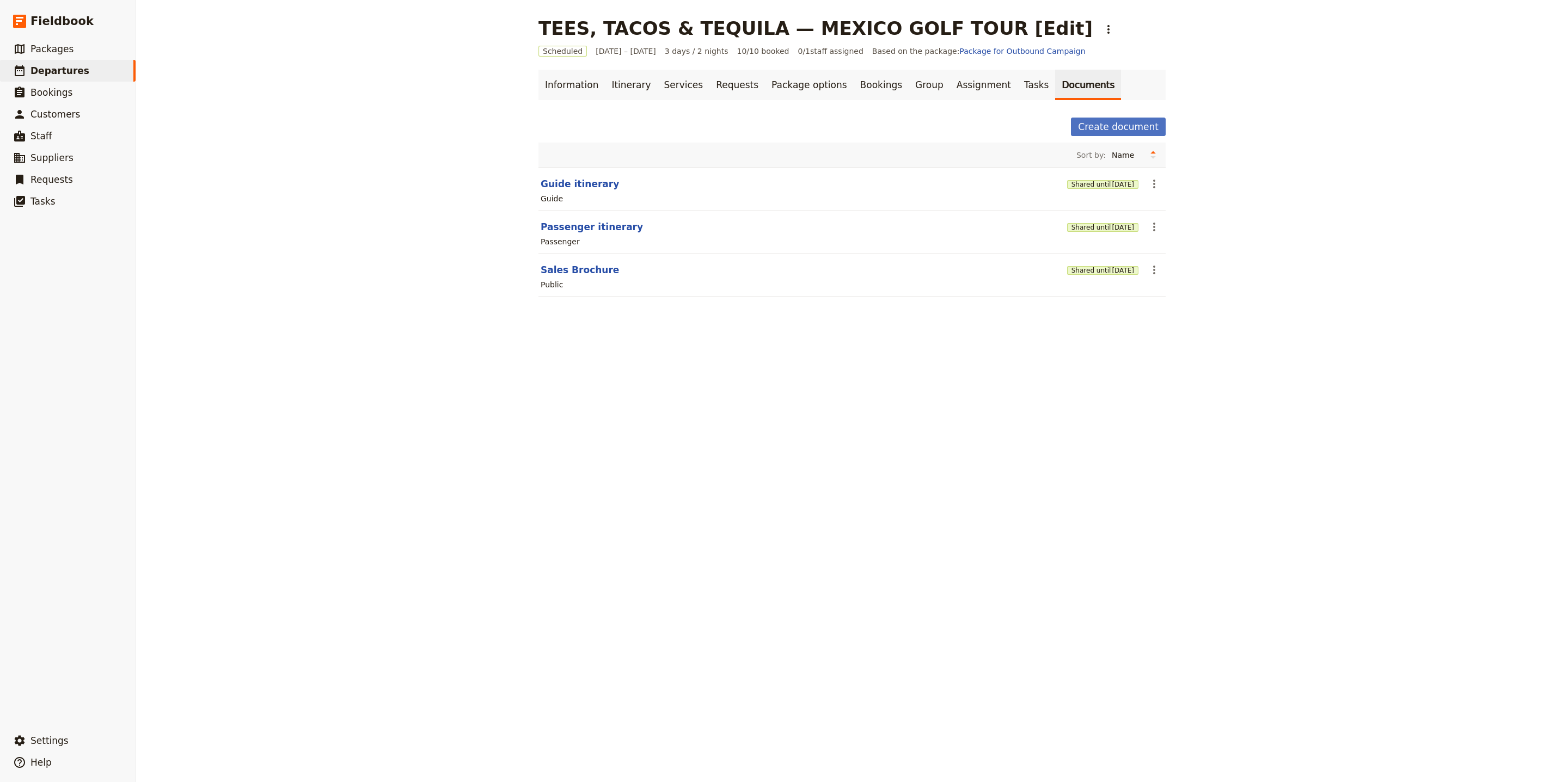
click at [573, 193] on section "Guide itinerary Shared until 4 Nov 2025 ​ Guide" at bounding box center [852, 189] width 627 height 44
click at [579, 186] on button "Guide itinerary" at bounding box center [579, 184] width 79 height 13
select select "STAFF"
select select "RUN_SHEET"
select select "LARGE"
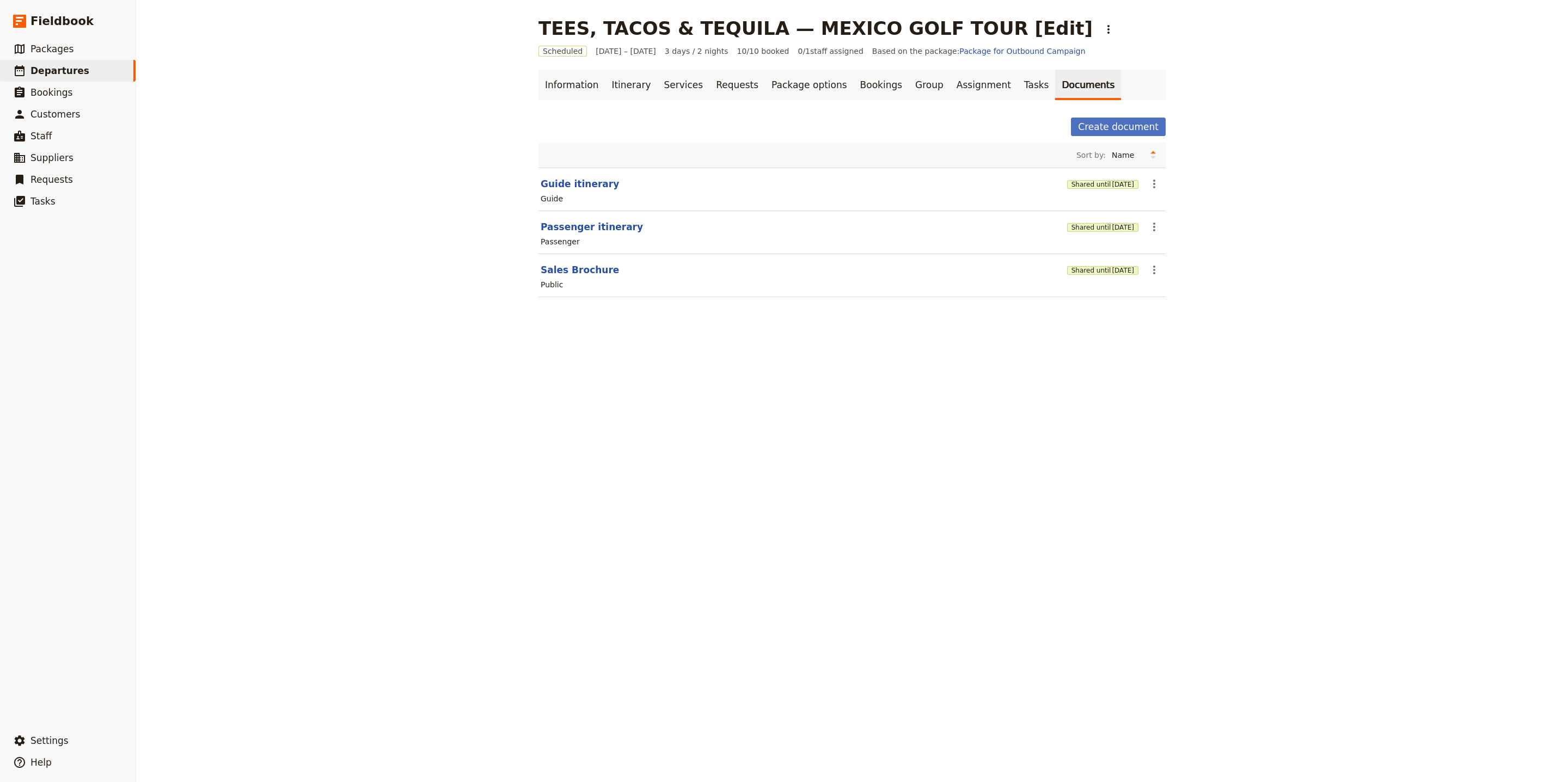
click at [621, 159] on div "Sort by: Name Most recently updated Most recently created" at bounding box center [852, 155] width 618 height 16
drag, startPoint x: 621, startPoint y: 144, endPoint x: 796, endPoint y: 98, distance: 180.9
click at [796, 98] on div "Information Itinerary Services Requests Package options Bookings Group Assignme…" at bounding box center [852, 189] width 627 height 240
click at [558, 83] on link "Information" at bounding box center [572, 85] width 66 height 30
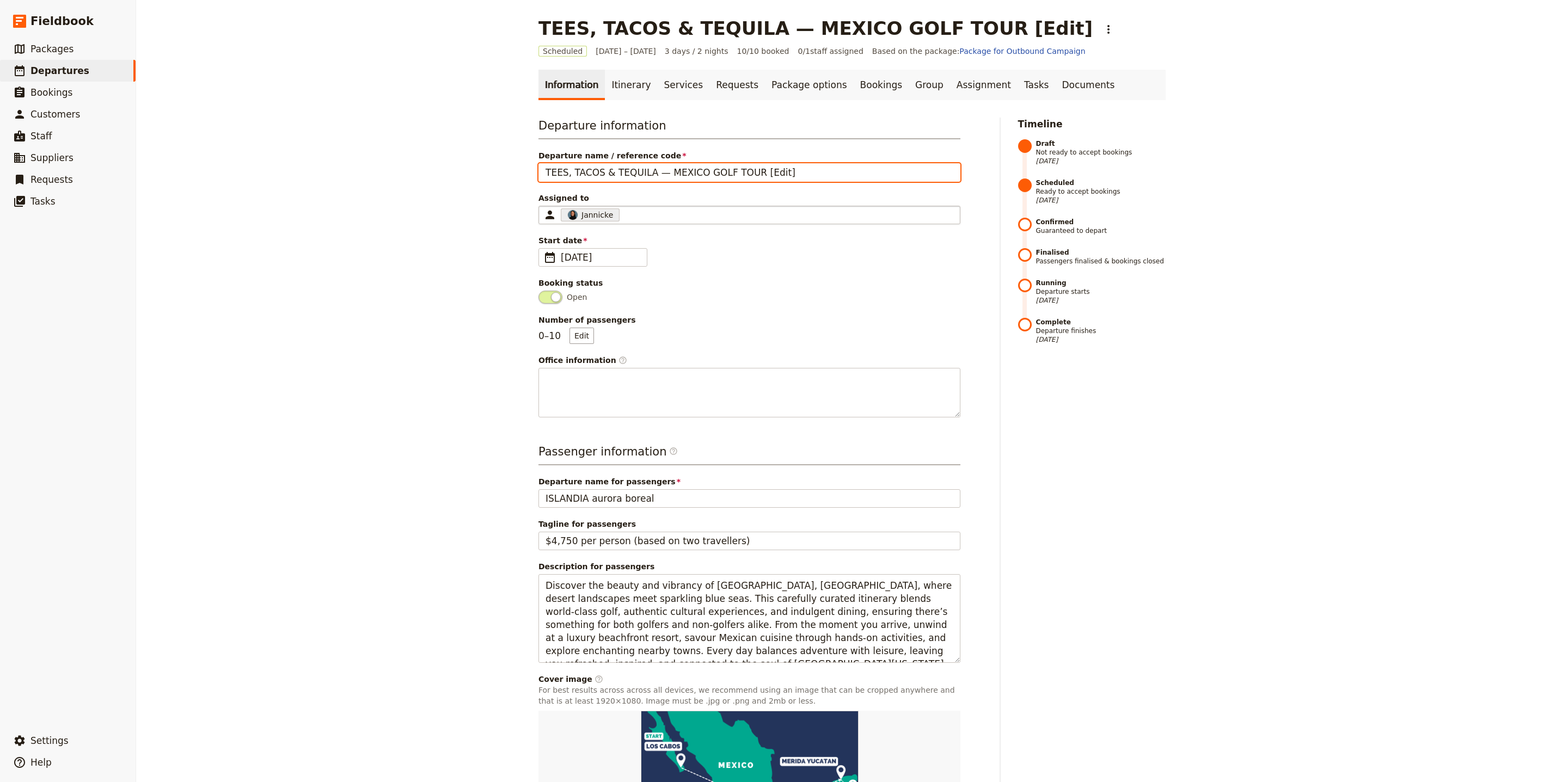
drag, startPoint x: 642, startPoint y: 172, endPoint x: 567, endPoint y: 212, distance: 85.0
click at [537, 176] on div "Departure information Departure name / reference code TEES, TACOS & TEQUILA — M…" at bounding box center [755, 490] width 436 height 749
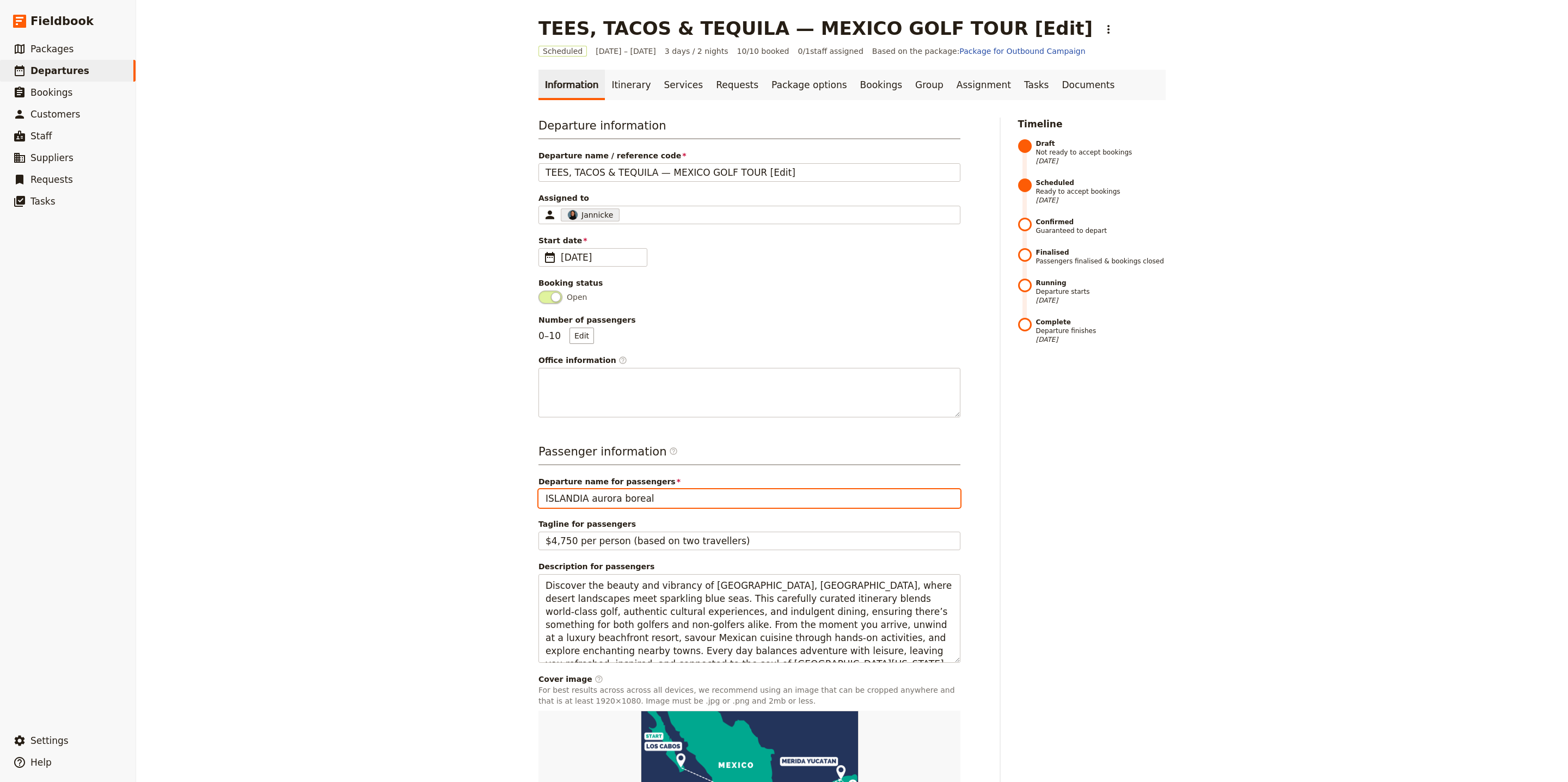
click at [613, 498] on input "ISLANDIA aurora boreal" at bounding box center [749, 498] width 422 height 18
paste input "TEES, TACOS & TEQUILA"
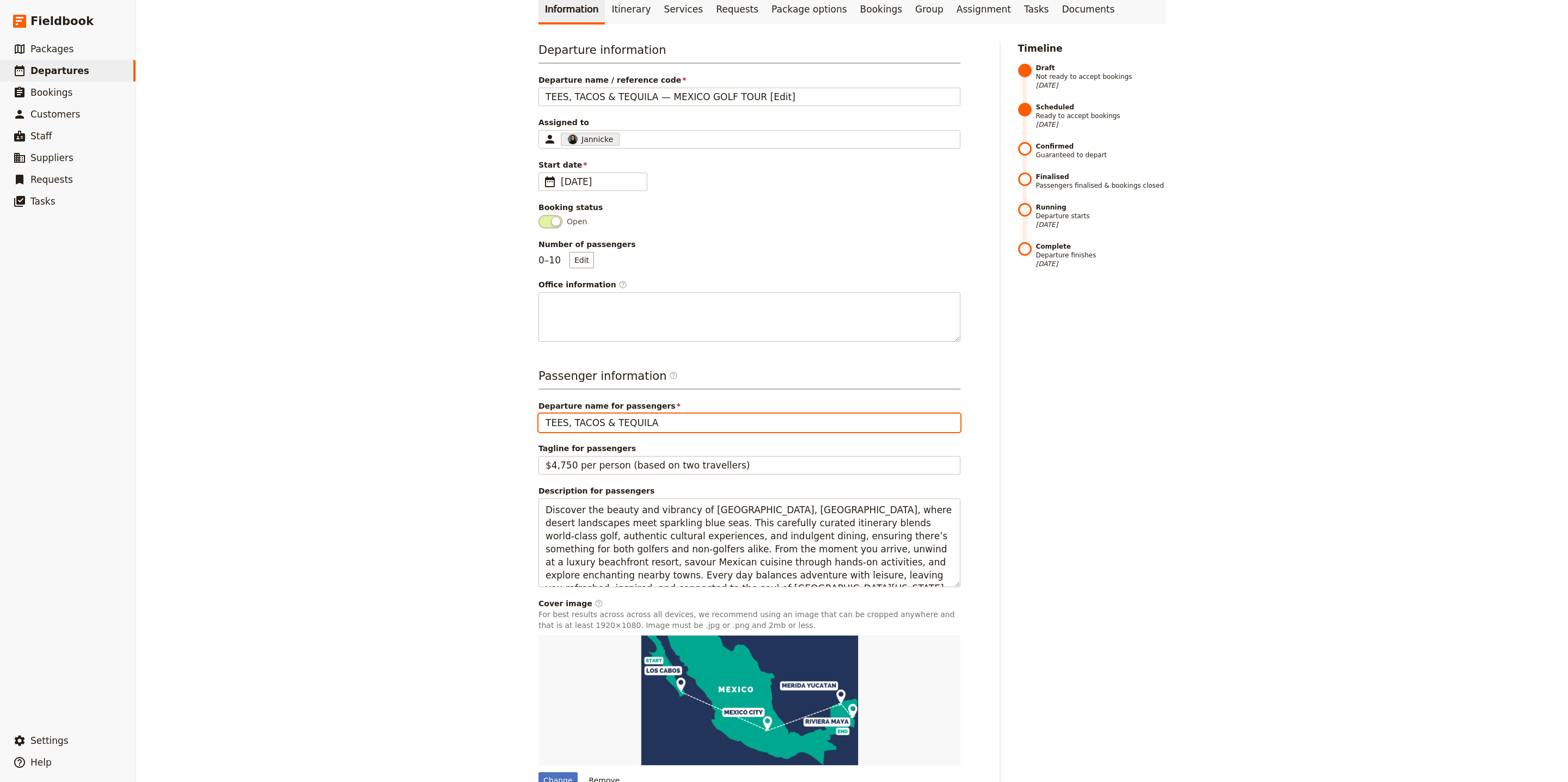
scroll to position [139, 0]
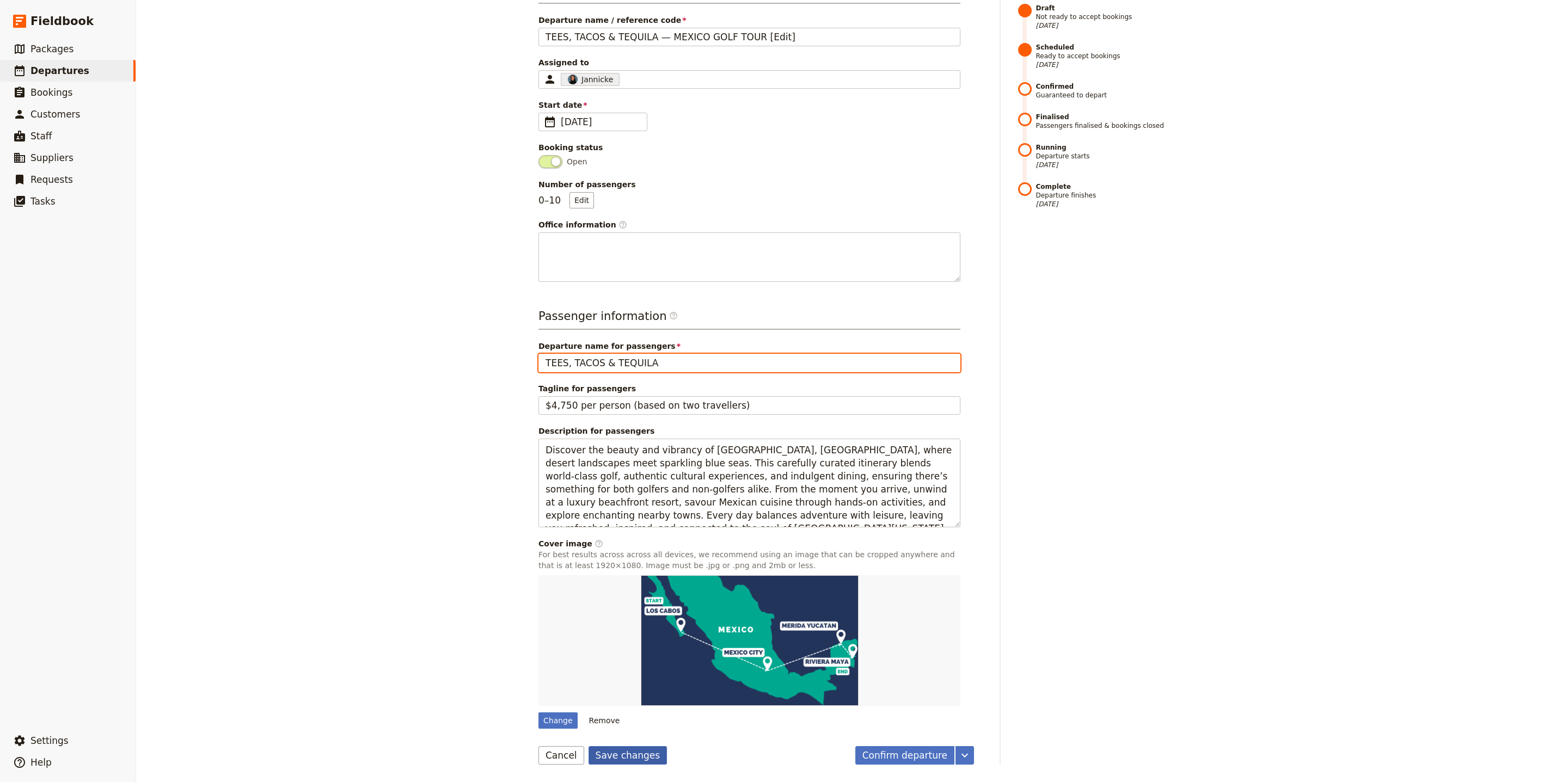
type input "TEES, TACOS & TEQUILA"
click at [636, 762] on button "Save changes" at bounding box center [628, 755] width 79 height 18
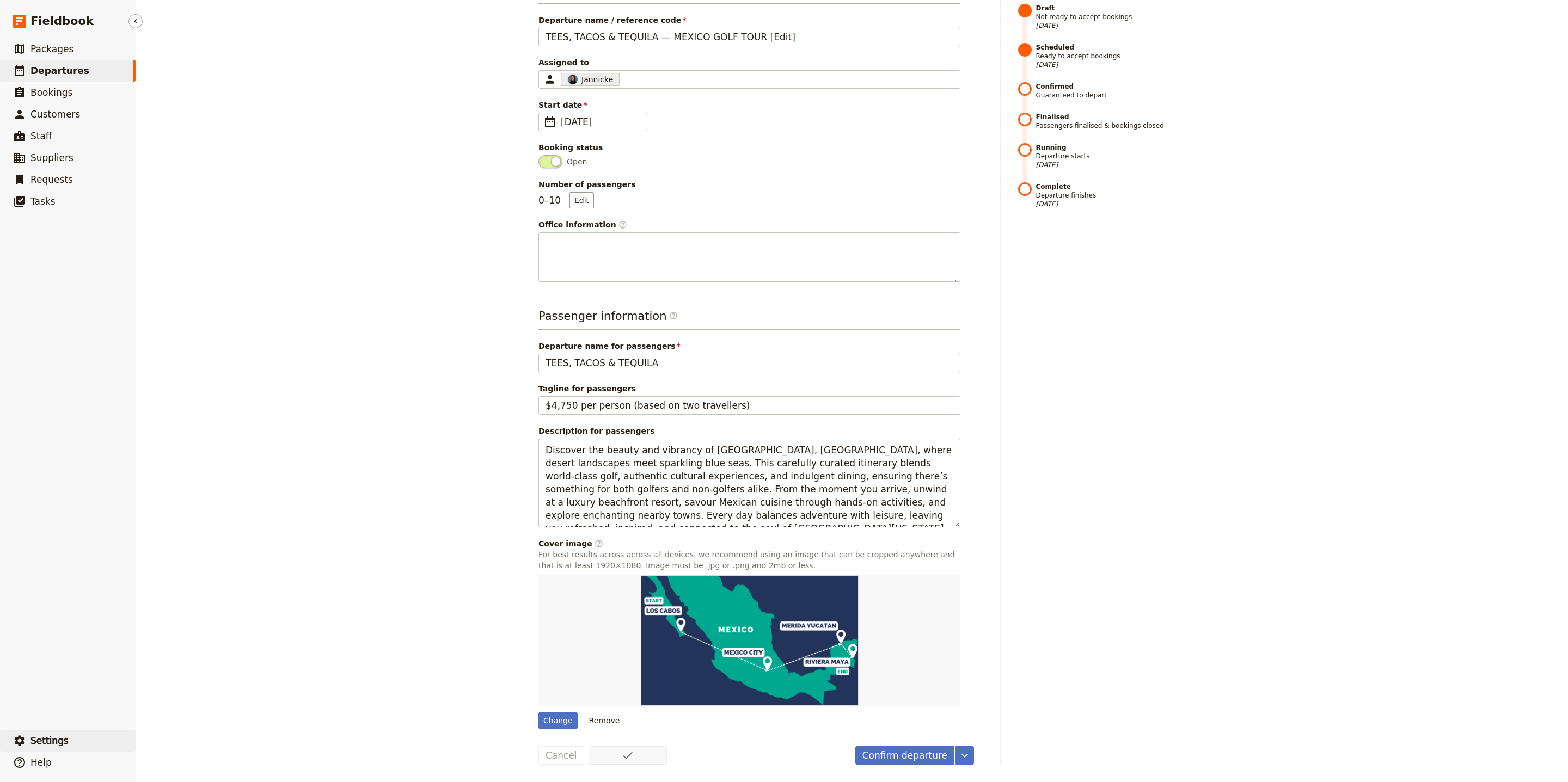
click at [41, 739] on span "Settings" at bounding box center [49, 741] width 38 height 11
click at [225, 704] on link "Your organization" at bounding box center [191, 711] width 101 height 15
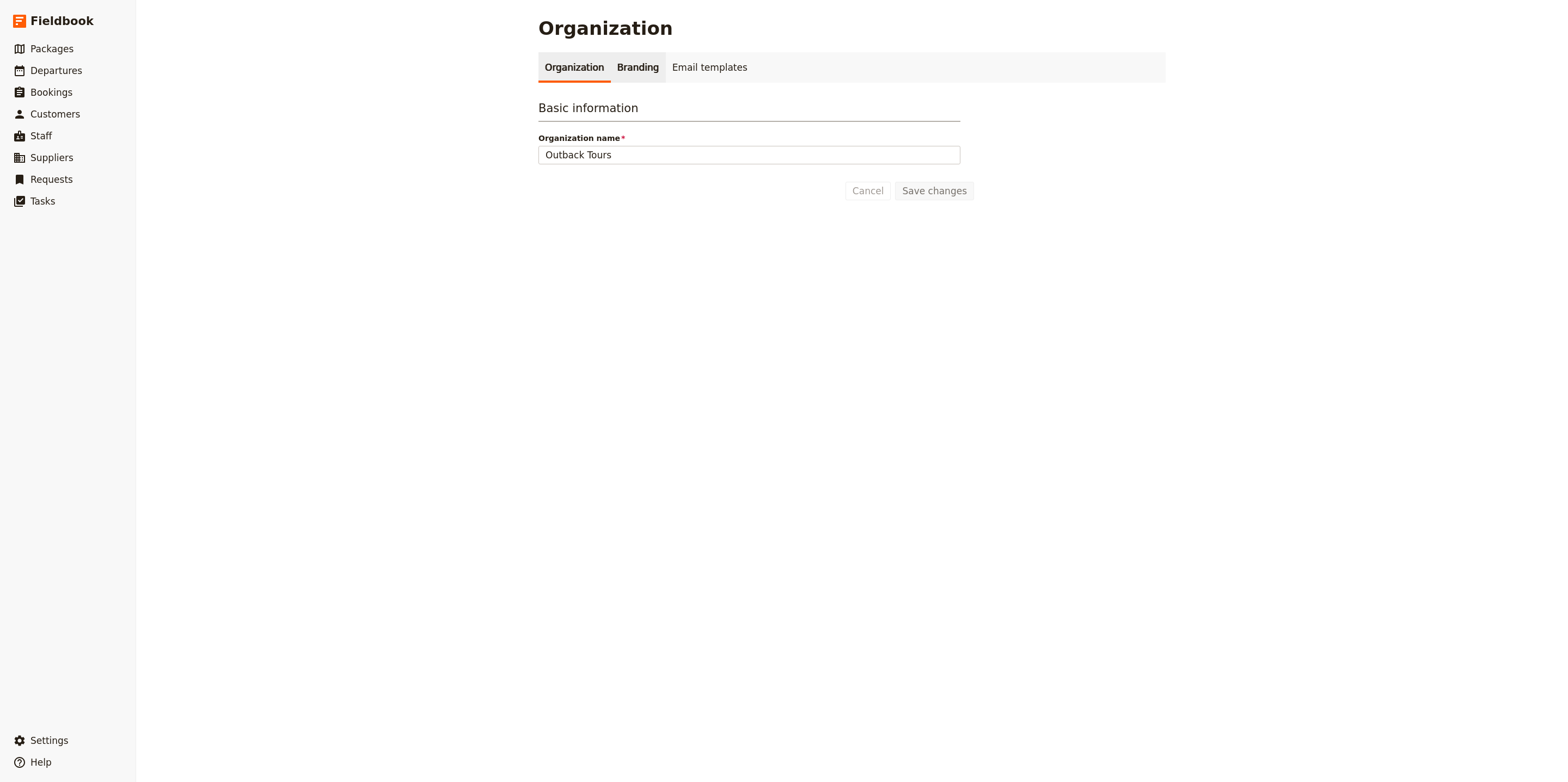
click at [615, 77] on link "Branding" at bounding box center [639, 68] width 55 height 30
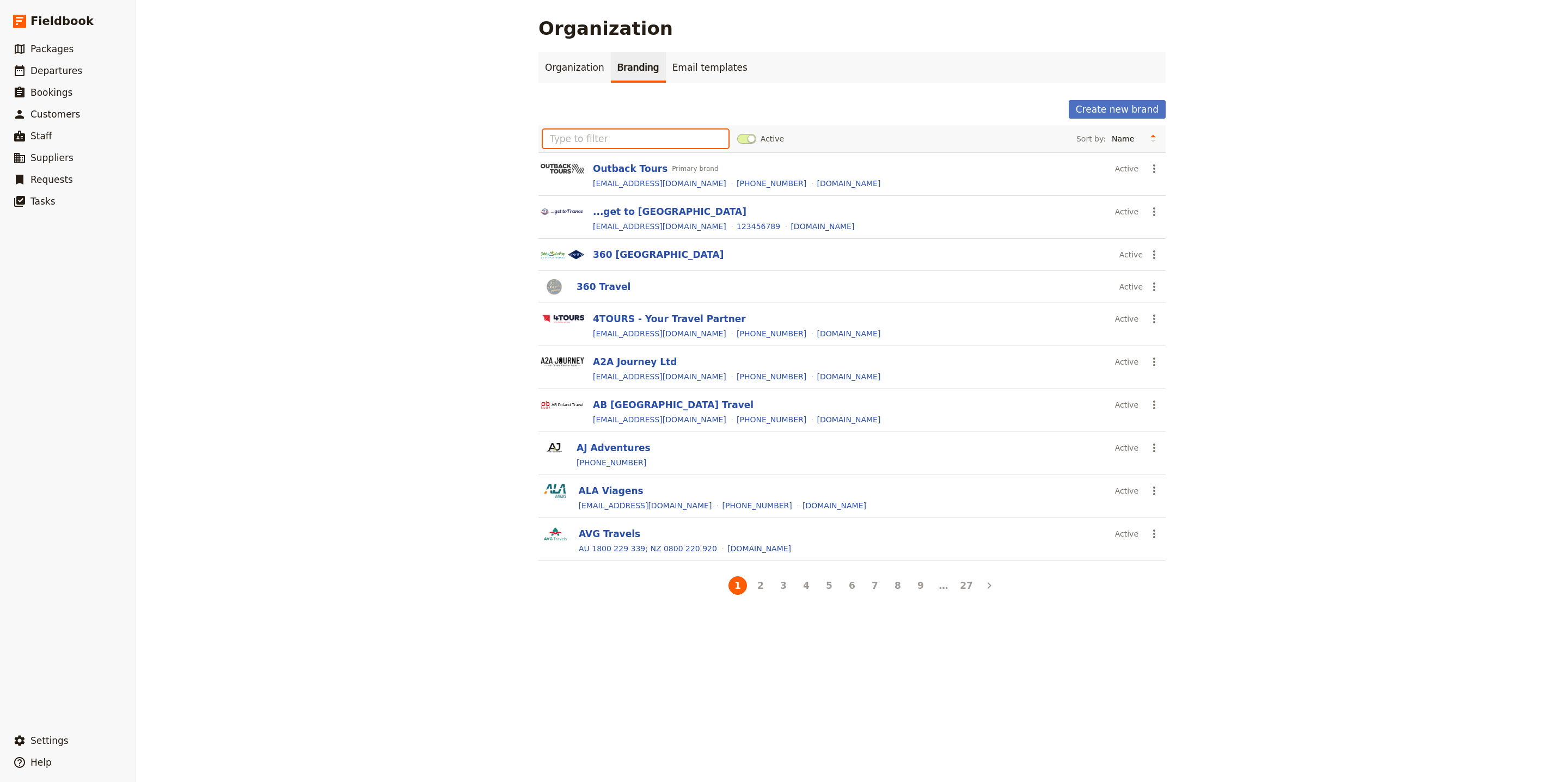
click at [645, 134] on input "text" at bounding box center [635, 139] width 186 height 18
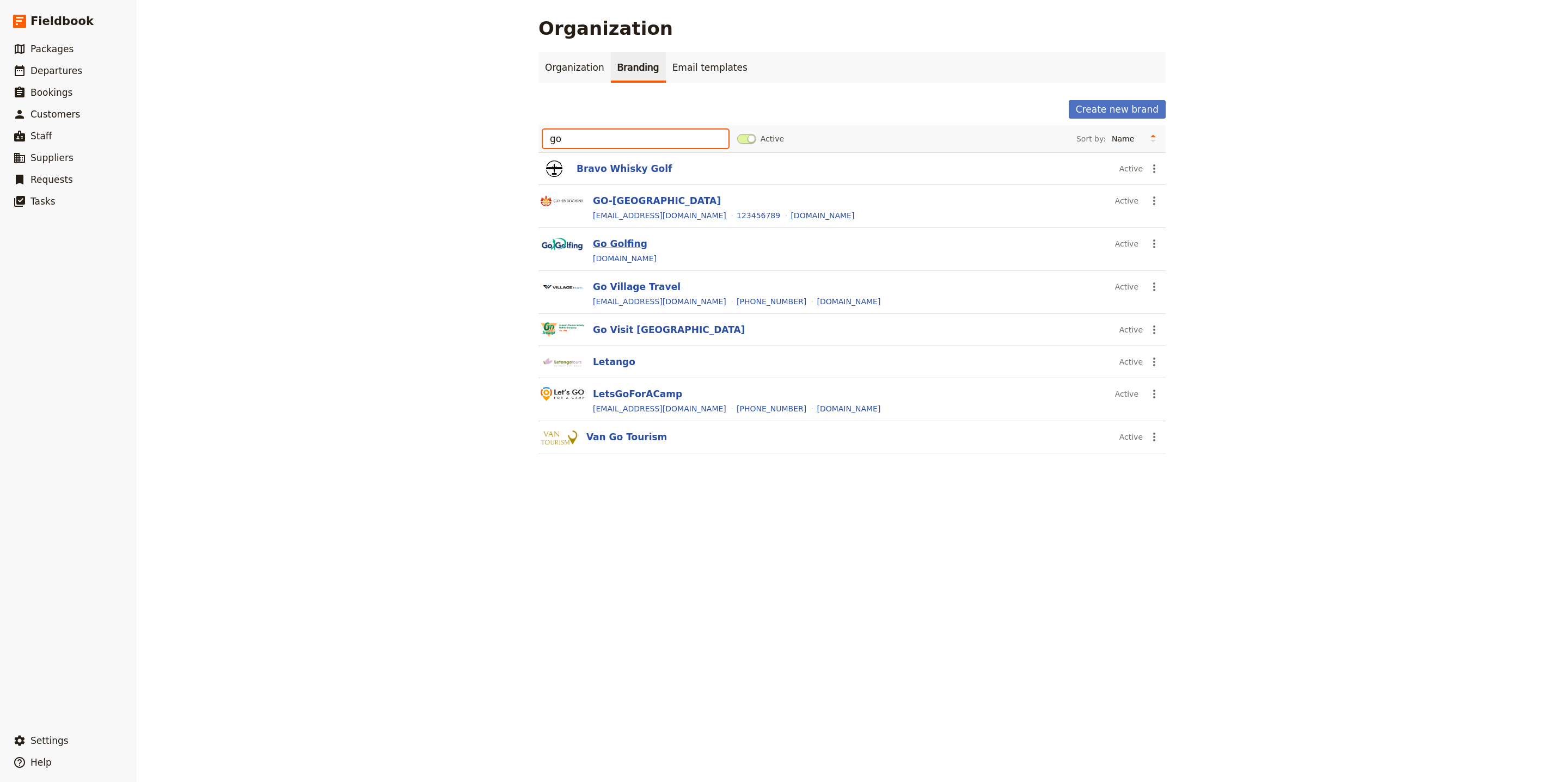
type input "go"
click at [619, 244] on button "Go Golfing" at bounding box center [620, 243] width 54 height 13
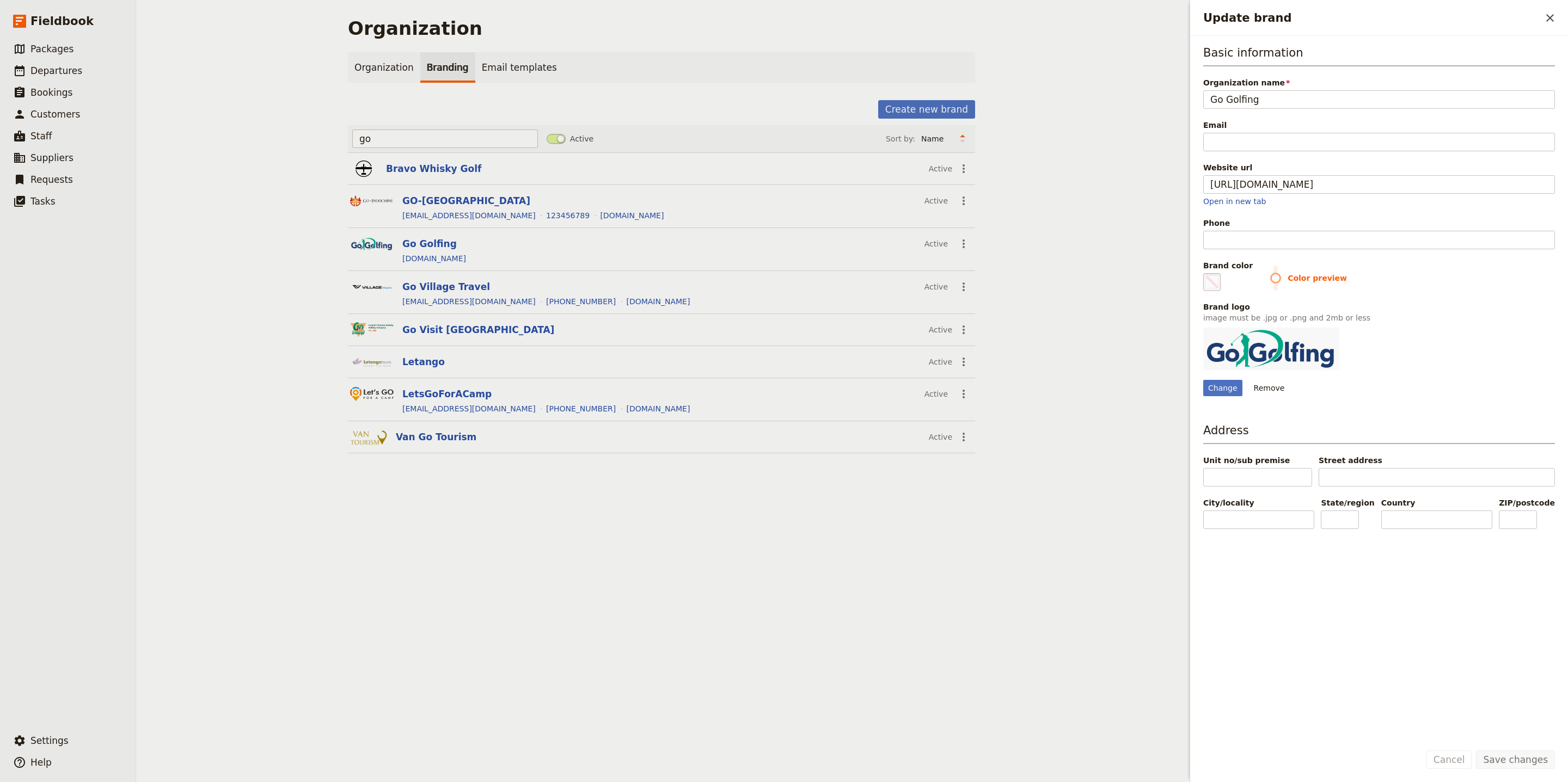
click at [1213, 288] on span "Update brand" at bounding box center [1211, 282] width 13 height 13
click at [1206, 273] on input "#000000" at bounding box center [1205, 273] width 1 height 1
type input "#05a88f"
drag, startPoint x: 1496, startPoint y: 704, endPoint x: 1516, endPoint y: 756, distance: 55.7
click at [1496, 704] on div "Basic information Organization name Go Golfing Email Website url https://www.go…" at bounding box center [1379, 388] width 352 height 688
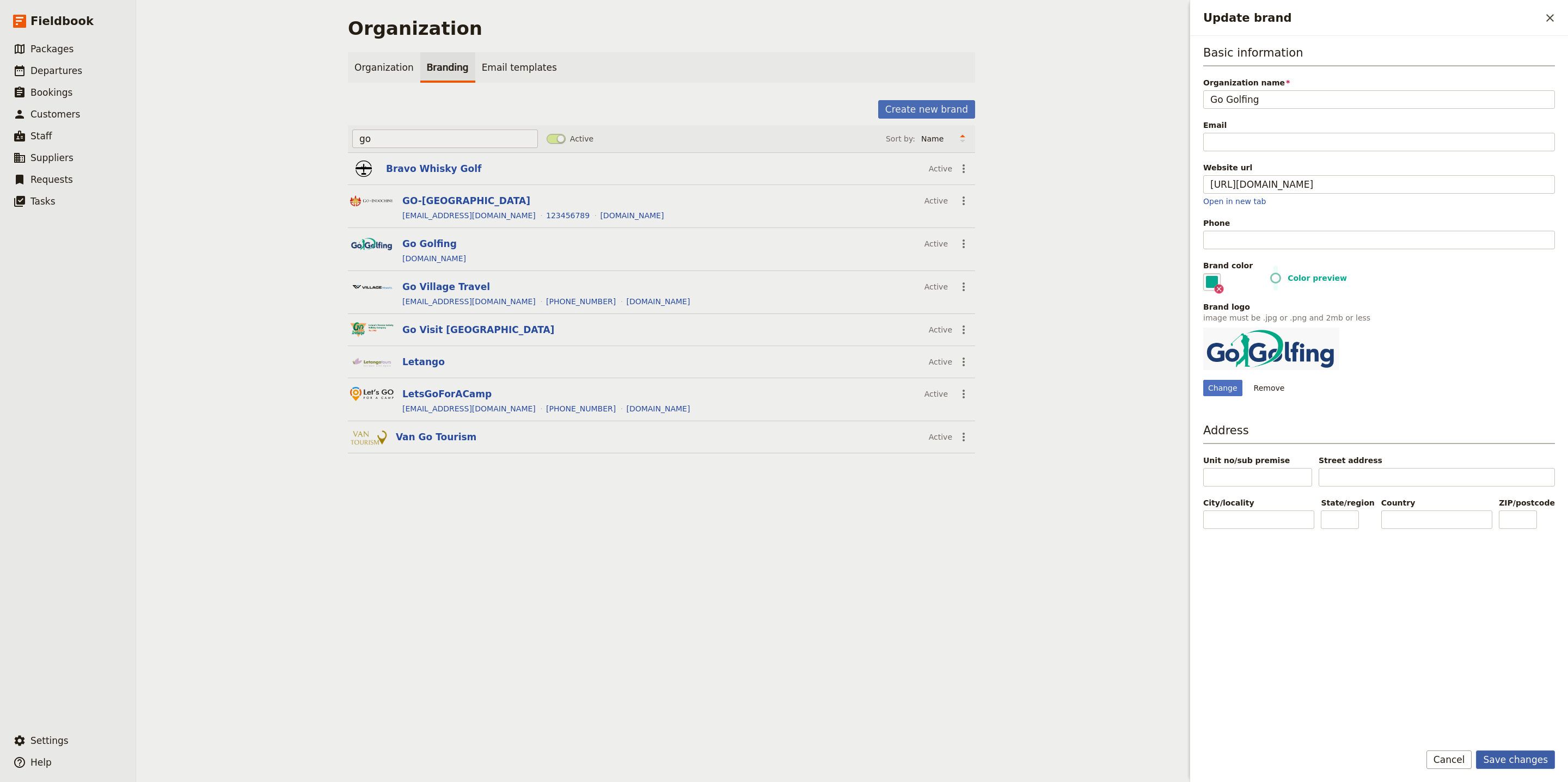
click at [1510, 765] on button "Save changes" at bounding box center [1516, 759] width 79 height 18
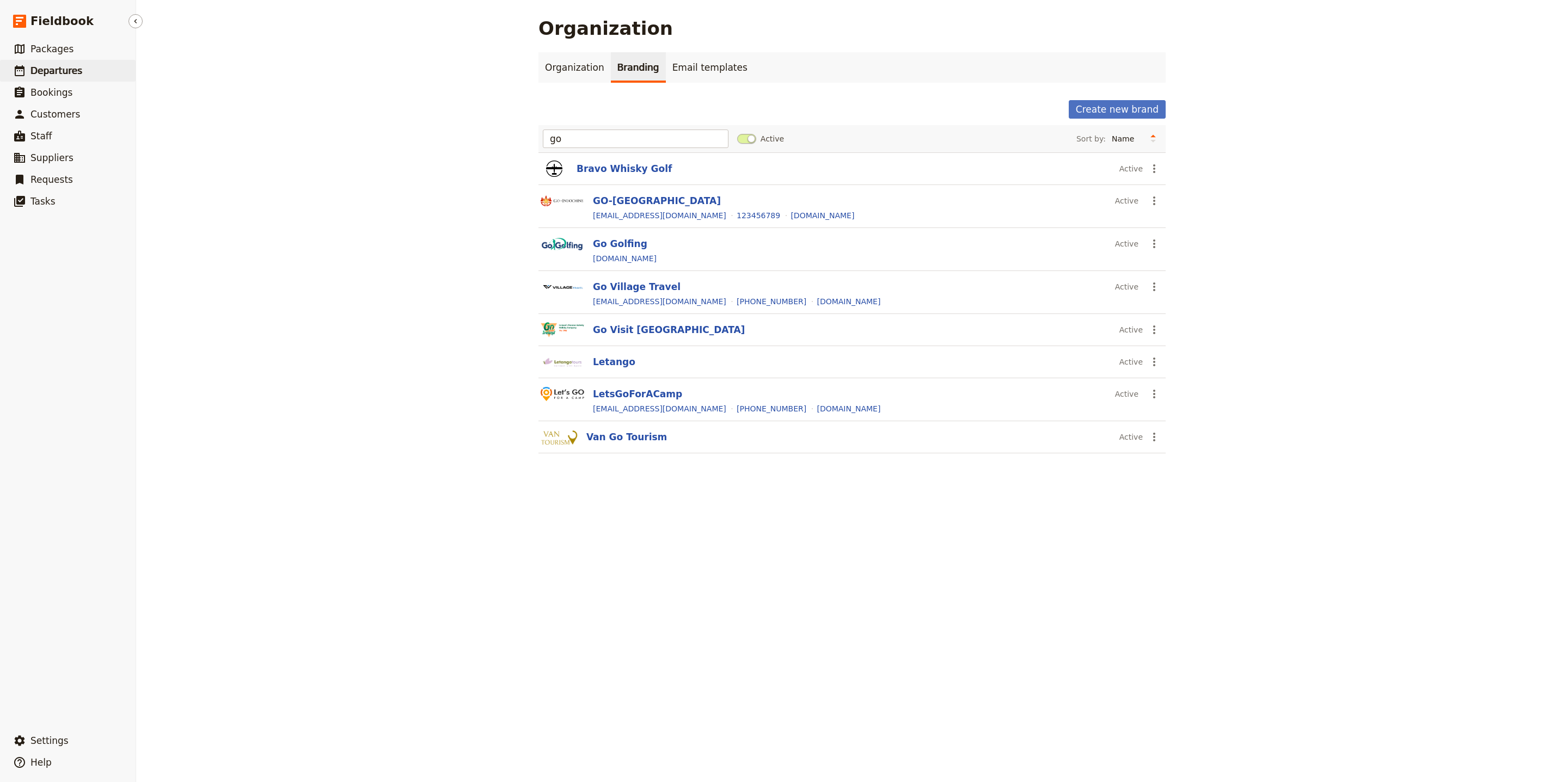
click at [83, 62] on link "​ Departures" at bounding box center [68, 71] width 136 height 22
select select "UPDATED_AT"
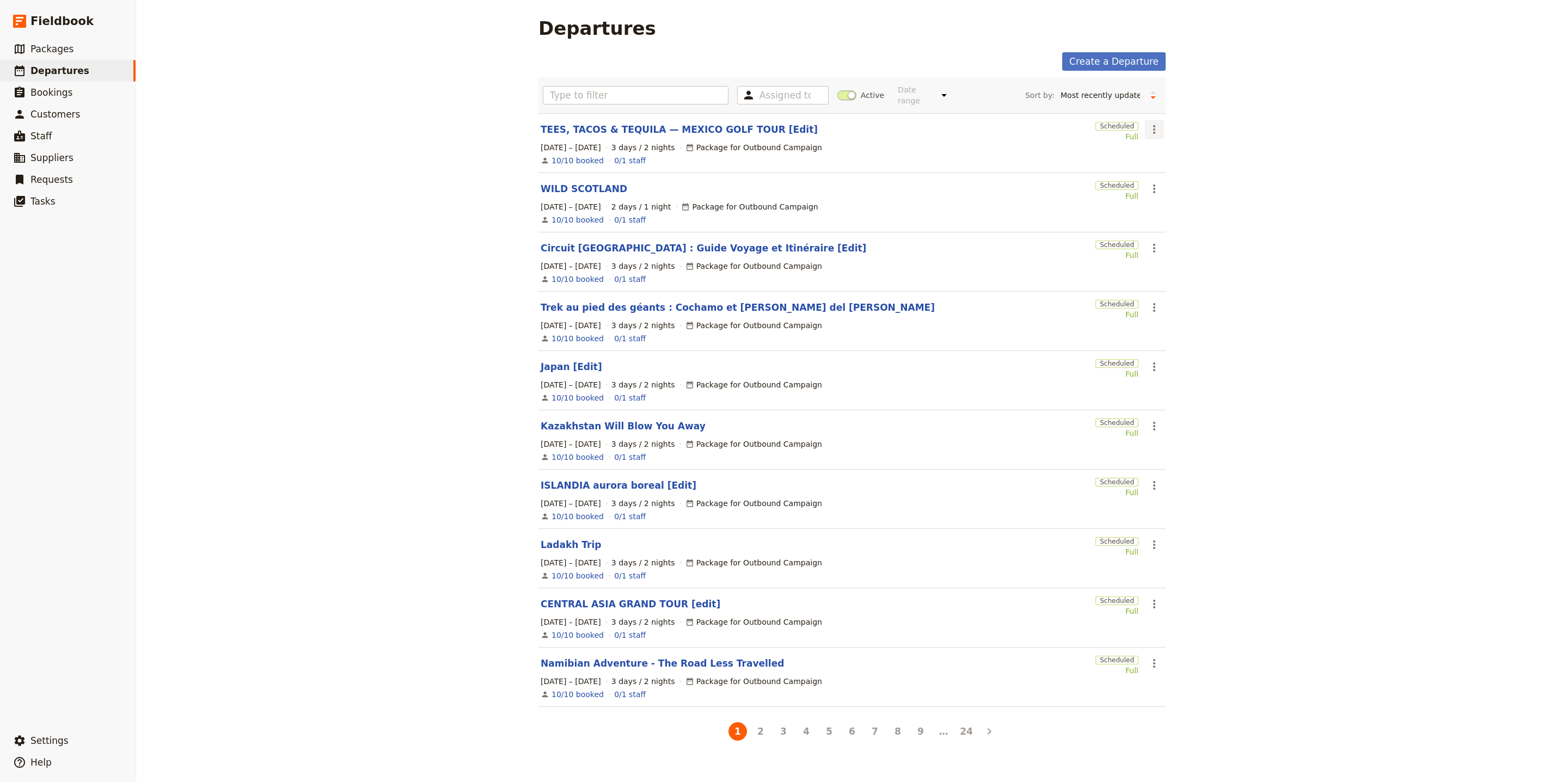
click at [1147, 123] on icon "Actions" at bounding box center [1153, 129] width 13 height 13
click at [1193, 166] on span "Clone this departure" at bounding box center [1185, 162] width 78 height 11
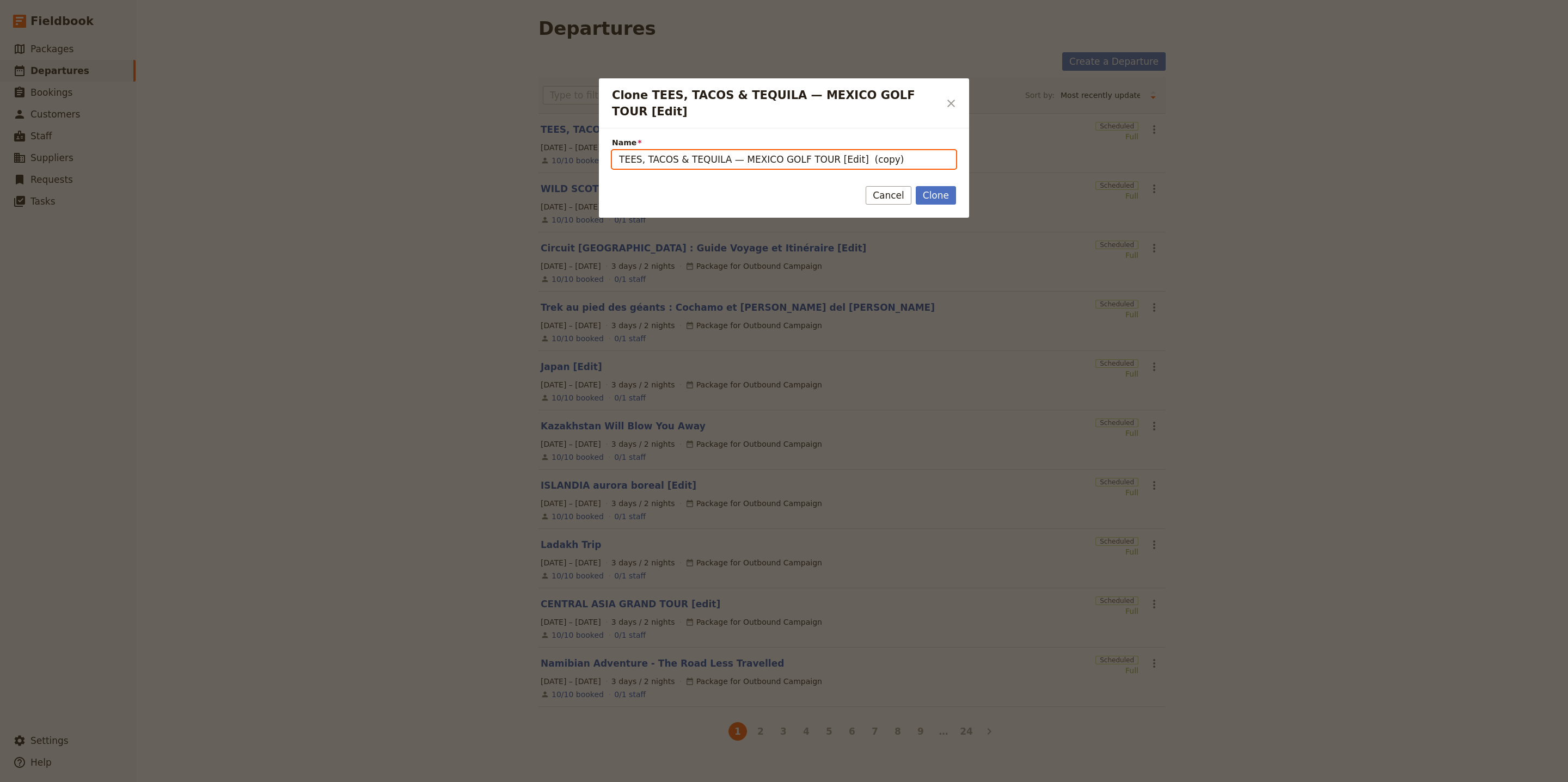
drag, startPoint x: 828, startPoint y: 144, endPoint x: 586, endPoint y: 148, distance: 242.0
click at [586, 781] on div "Clone TEES, TACOS & TEQUILA — MEXICO GOLF TOUR [Edit] ​ Name TEES, TACOS & TEQU…" at bounding box center [784, 782] width 1568 height 0
paste input "Small Group Experience – Epic: Great Expedition Adventure Tour"
drag, startPoint x: 931, startPoint y: 147, endPoint x: 967, endPoint y: 149, distance: 36.1
click at [962, 150] on div "Name Small Group Experience – Epic: Great Expedition Adventure Tour [Edit] (cop…" at bounding box center [784, 149] width 370 height 41
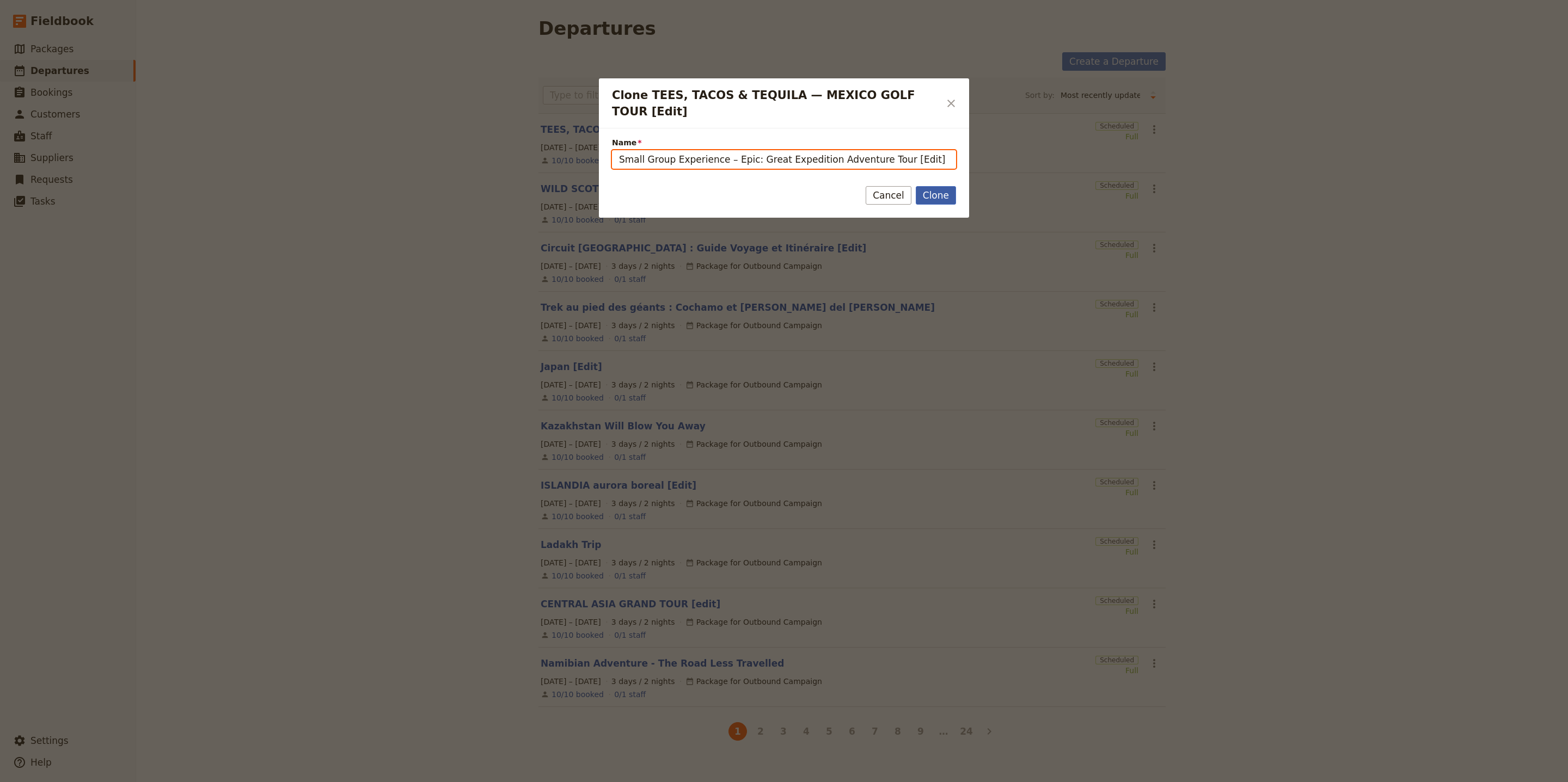
type input "Small Group Experience – Epic: Great Expedition Adventure Tour [Edit]"
click at [936, 186] on button "Clone" at bounding box center [936, 195] width 40 height 18
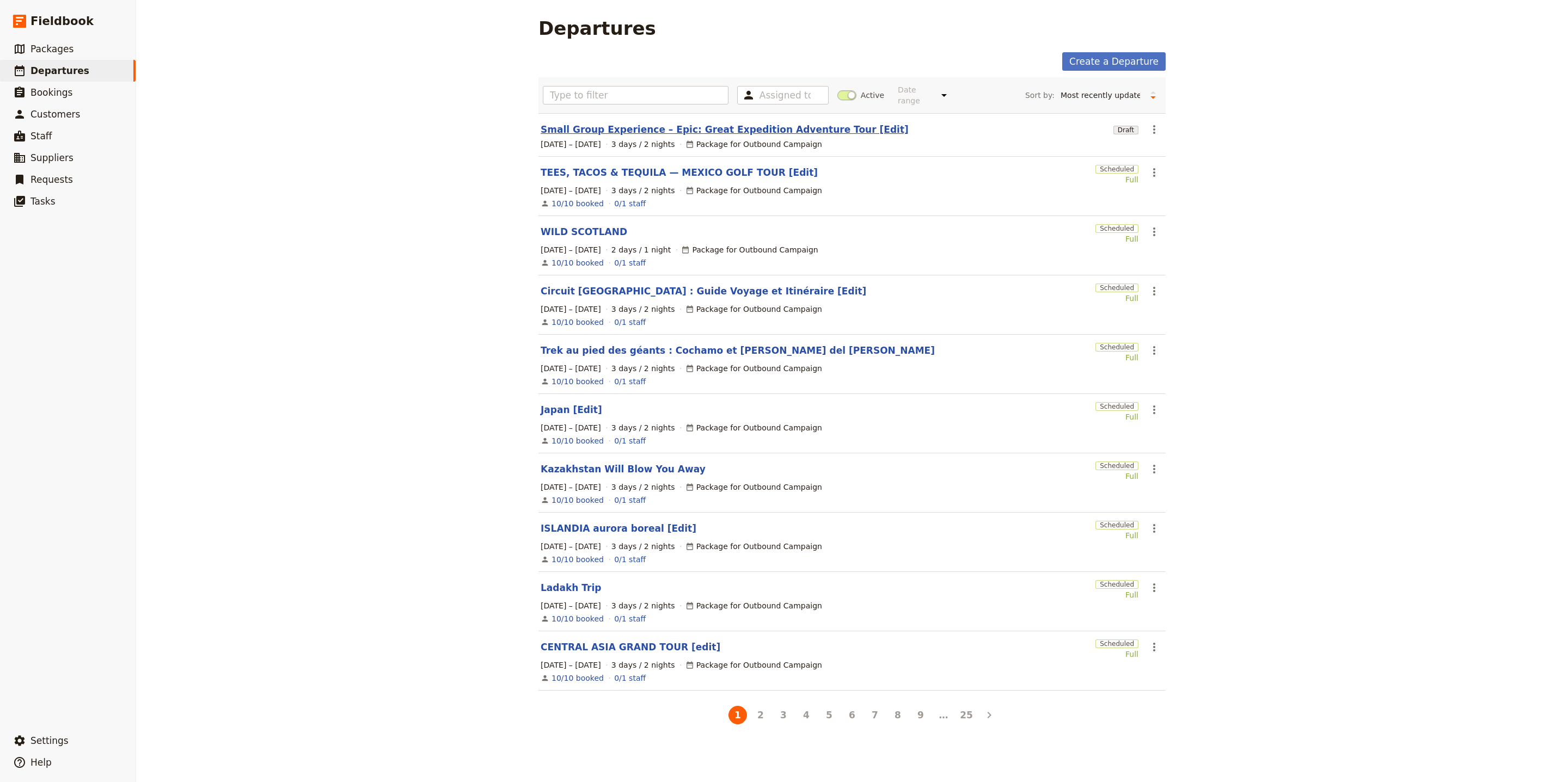
click at [611, 123] on link "Small Group Experience – Epic: Great Expedition Adventure Tour [Edit]" at bounding box center [724, 129] width 368 height 13
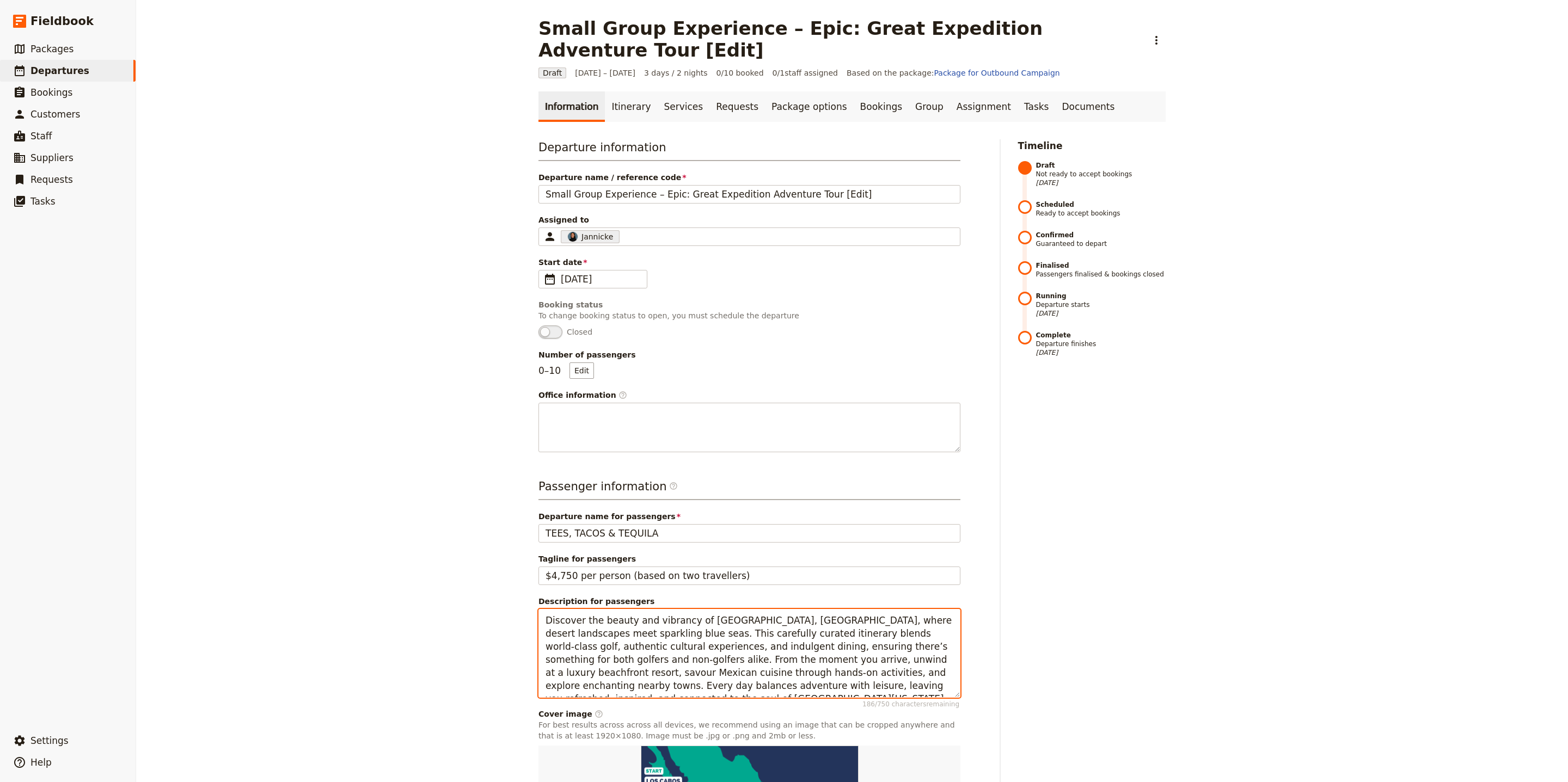
click at [658, 625] on textarea "Discover the beauty and vibrancy of Los Cabos, Mexico, where desert landscapes …" at bounding box center [749, 654] width 422 height 89
click at [659, 625] on textarea "Discover the beauty and vibrancy of Los Cabos, Mexico, where desert landscapes …" at bounding box center [749, 654] width 422 height 89
paste textarea "A nine-day Super-Jeep convoy that circles Iceland, blending highland tracks wit…"
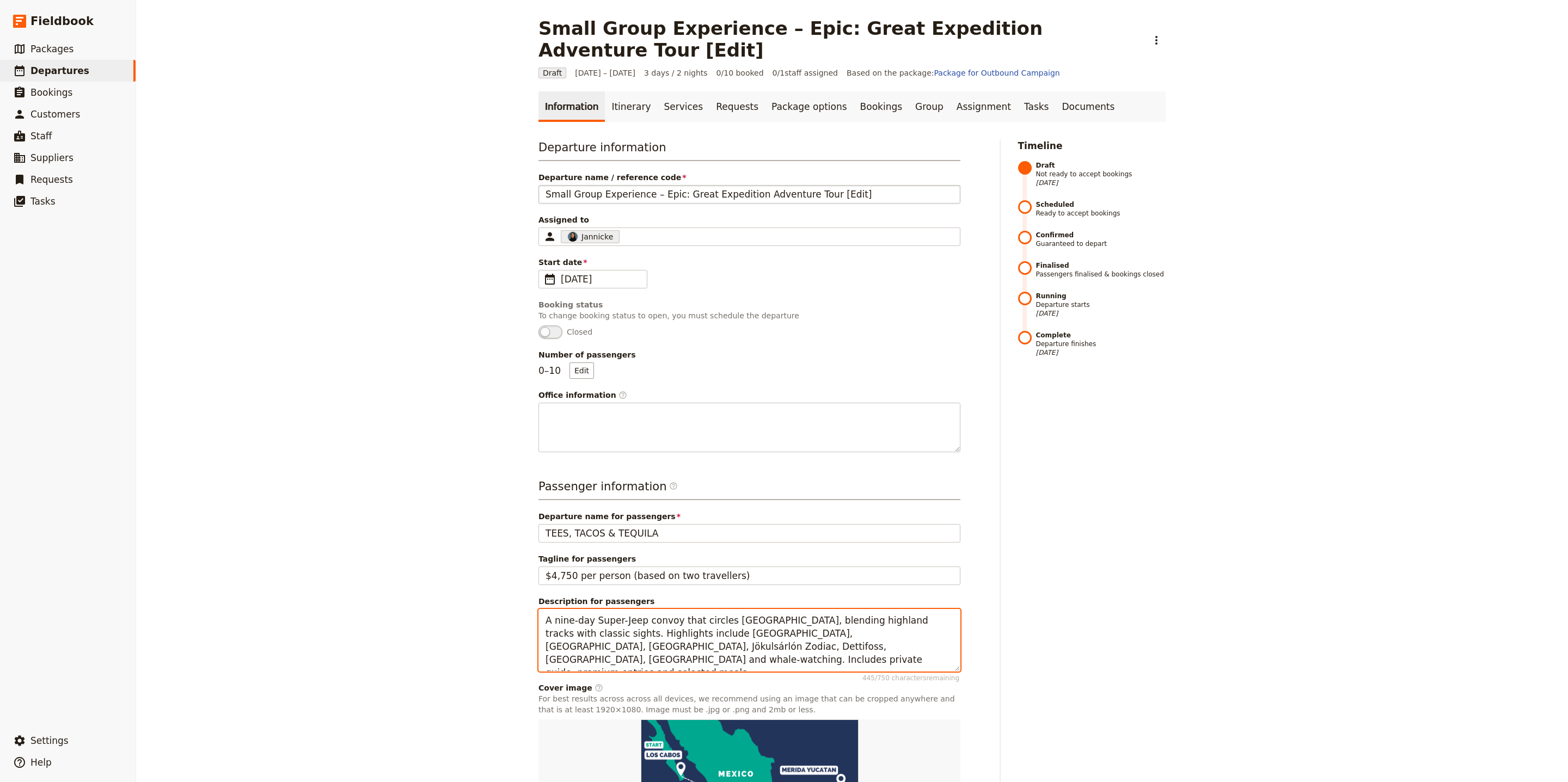
type textarea "A nine-day Super-Jeep convoy that circles Iceland, blending highland tracks wit…"
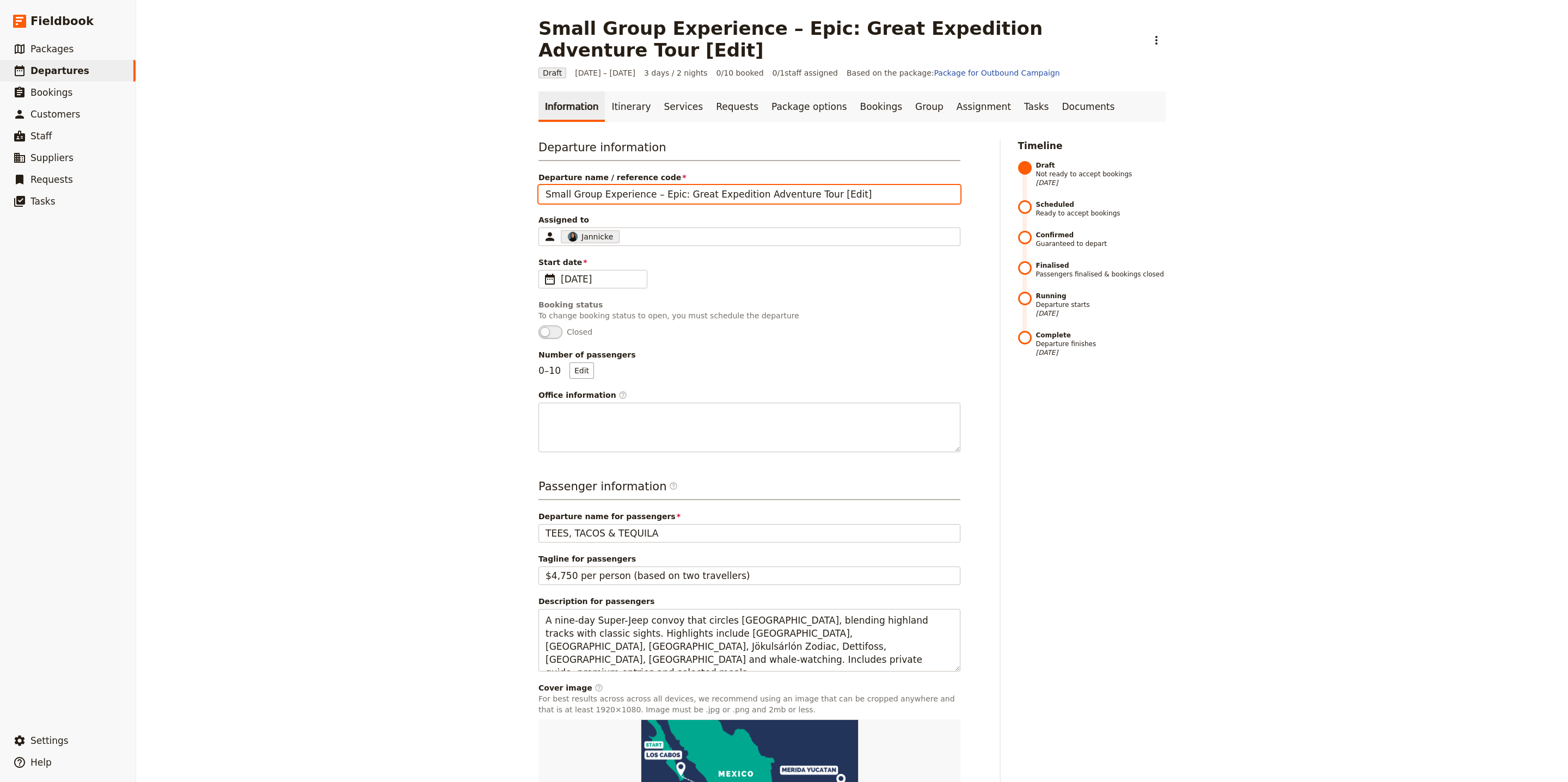
click at [667, 185] on input "Small Group Experience – Epic: Great Expedition Adventure Tour [Edit]" at bounding box center [749, 194] width 422 height 18
drag, startPoint x: 809, startPoint y: 173, endPoint x: 673, endPoint y: 173, distance: 136.0
click at [673, 185] on input "Small Group Experience – Epic: Great Expedition Adventure Tour [Edit]" at bounding box center [749, 194] width 422 height 18
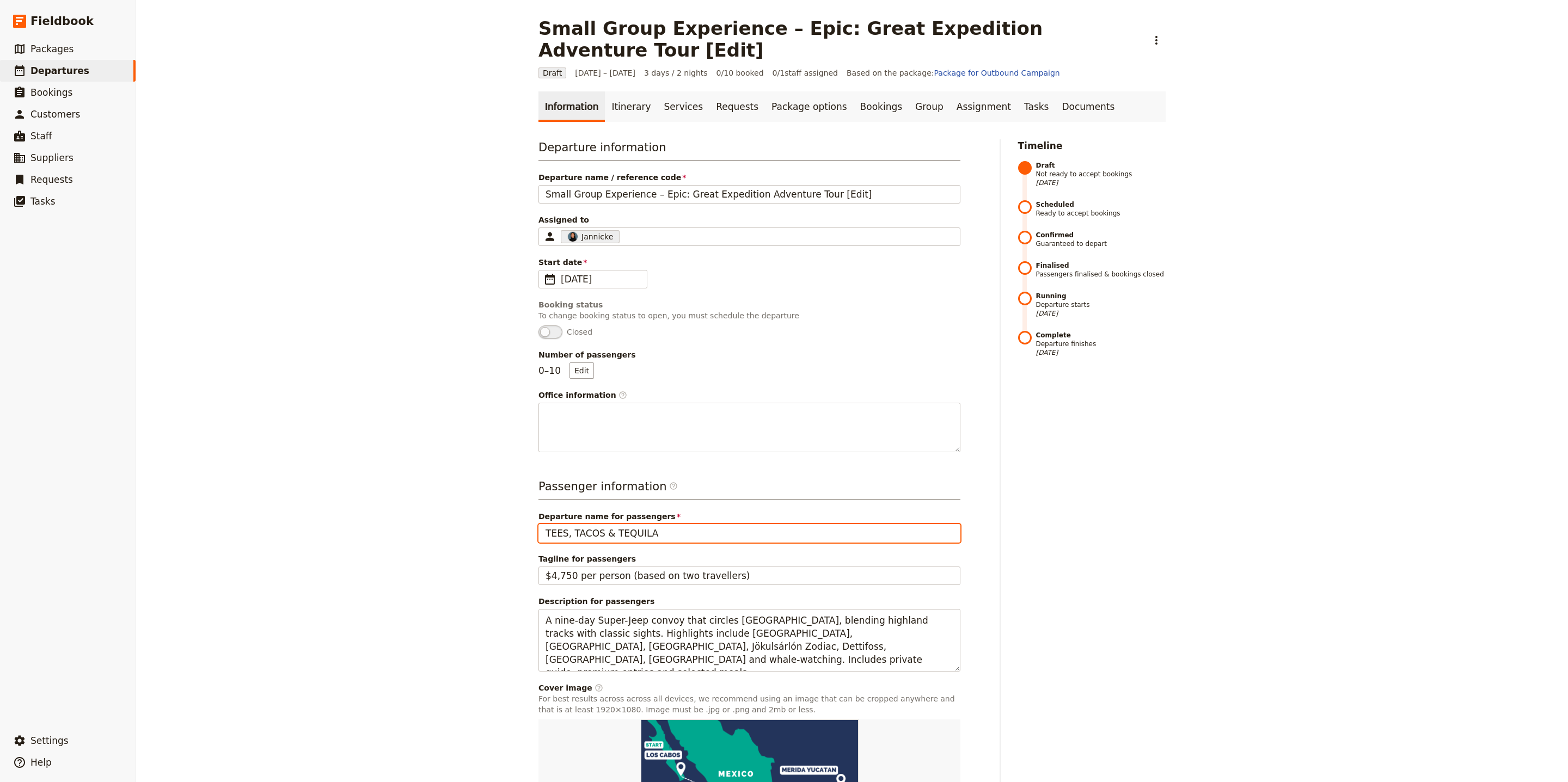
click at [660, 524] on input "TEES, TACOS & TEQUILA" at bounding box center [749, 533] width 422 height 18
paste input "Great Expedition Adventure Tour"
paste input "text"
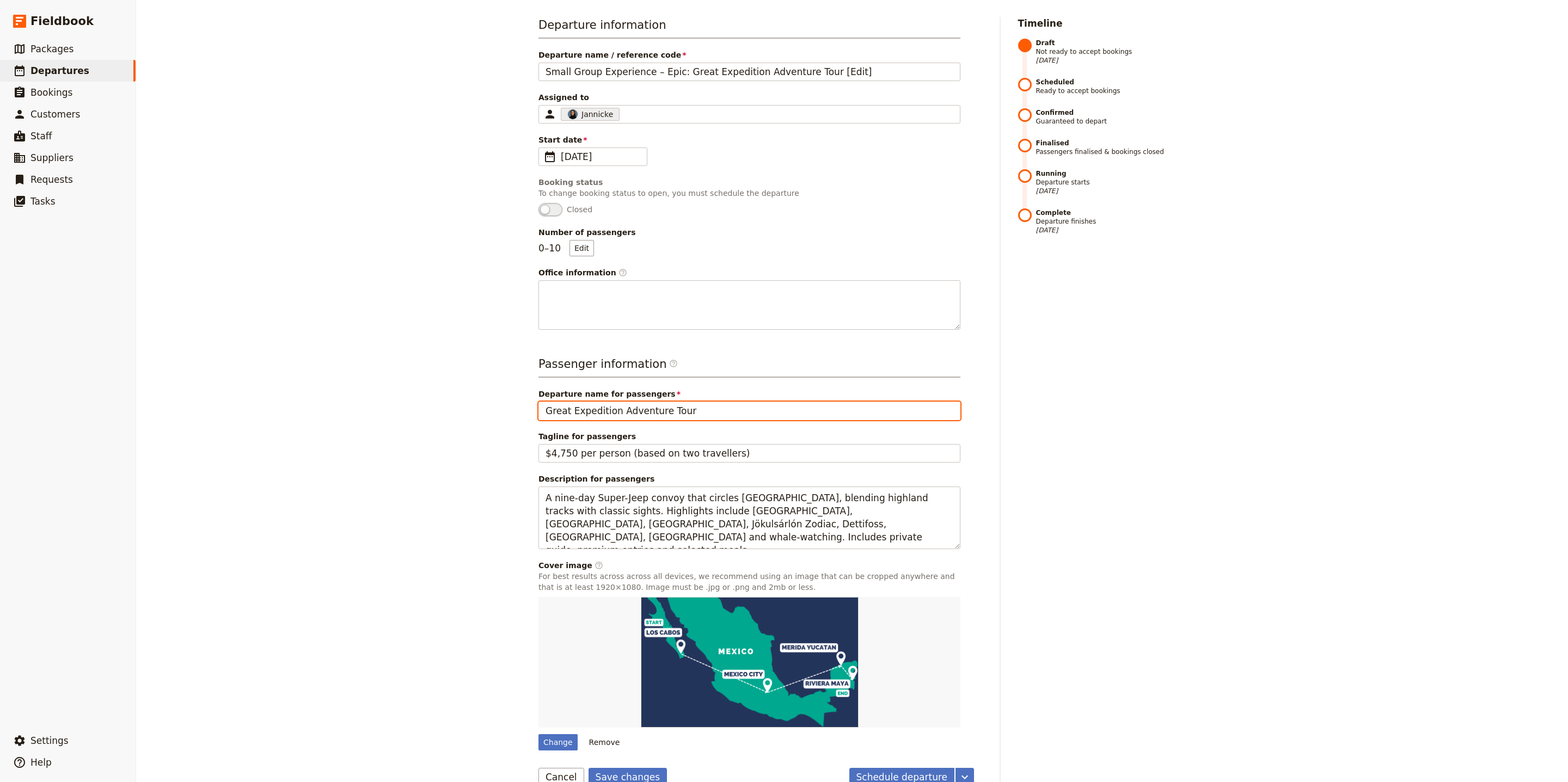
scroll to position [126, 0]
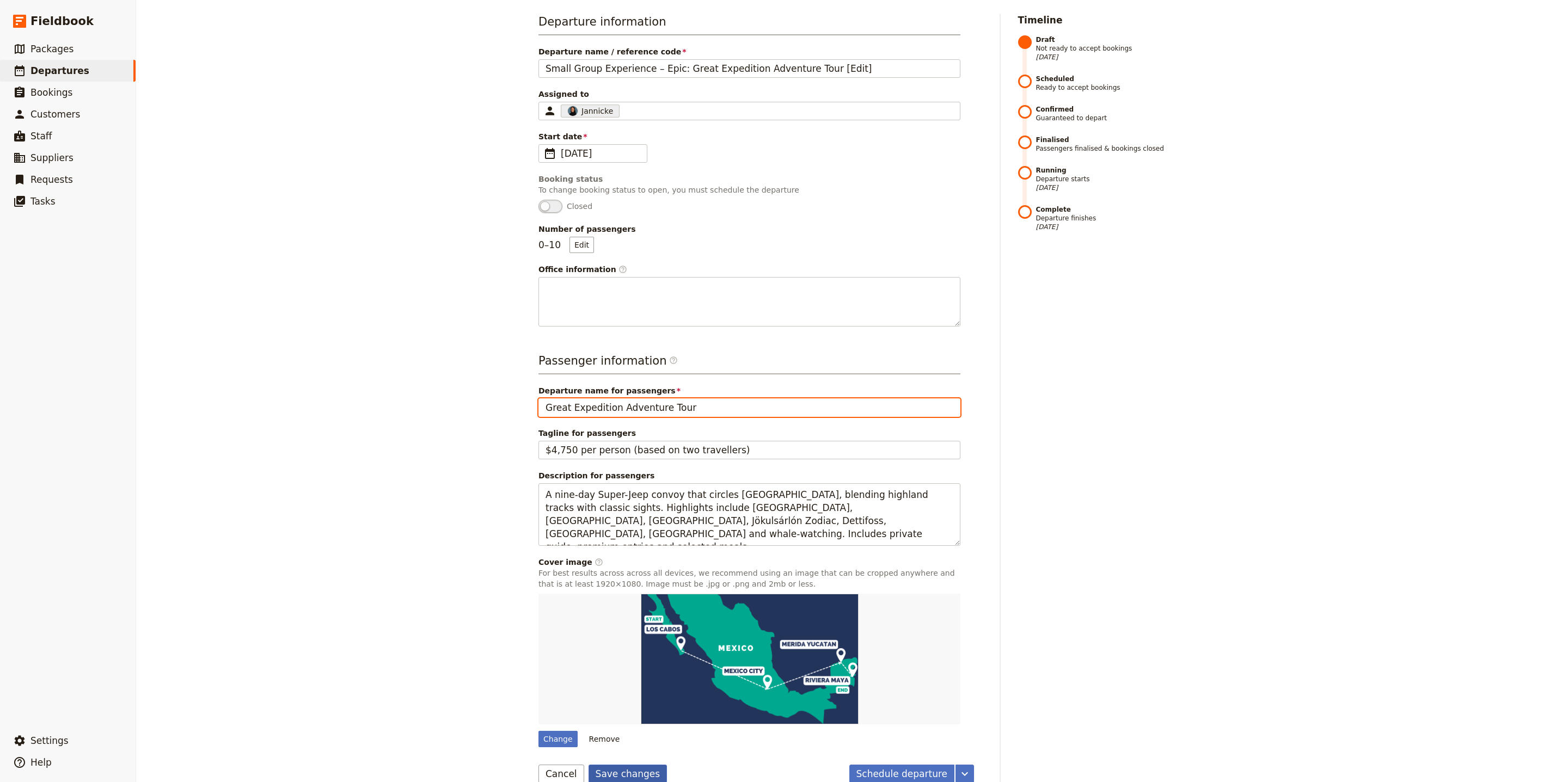
type input "Great Expedition Adventure Tour"
click at [599, 765] on button "Save changes" at bounding box center [628, 774] width 79 height 18
click at [555, 731] on div "Change" at bounding box center [558, 739] width 39 height 16
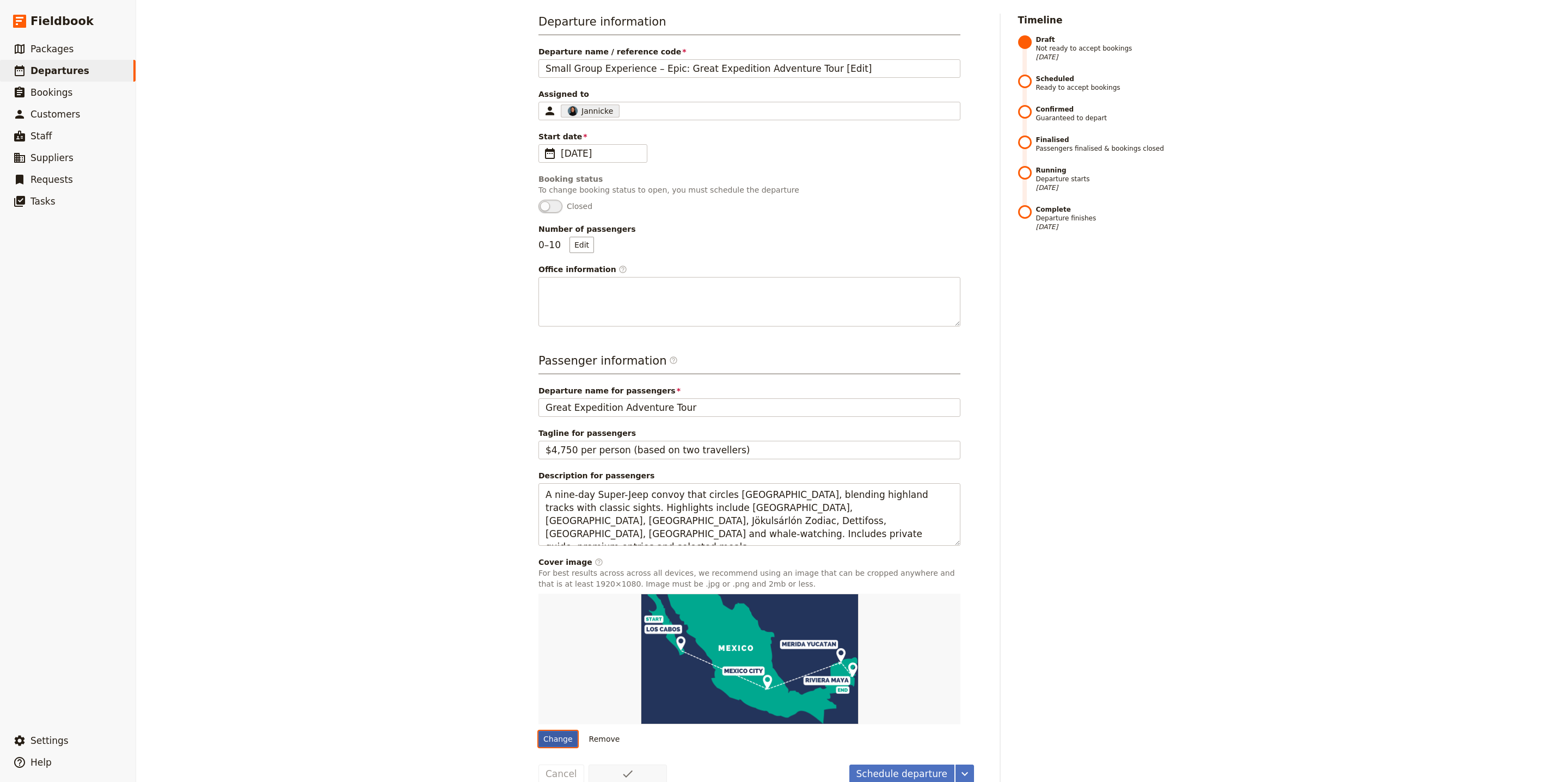
click at [539, 730] on input "Change" at bounding box center [538, 730] width 1 height 1
type input "C:\fakepath\2eed7f_11131d1ee1f74cb38b0c3429e92b1feb~mv2.jpg"
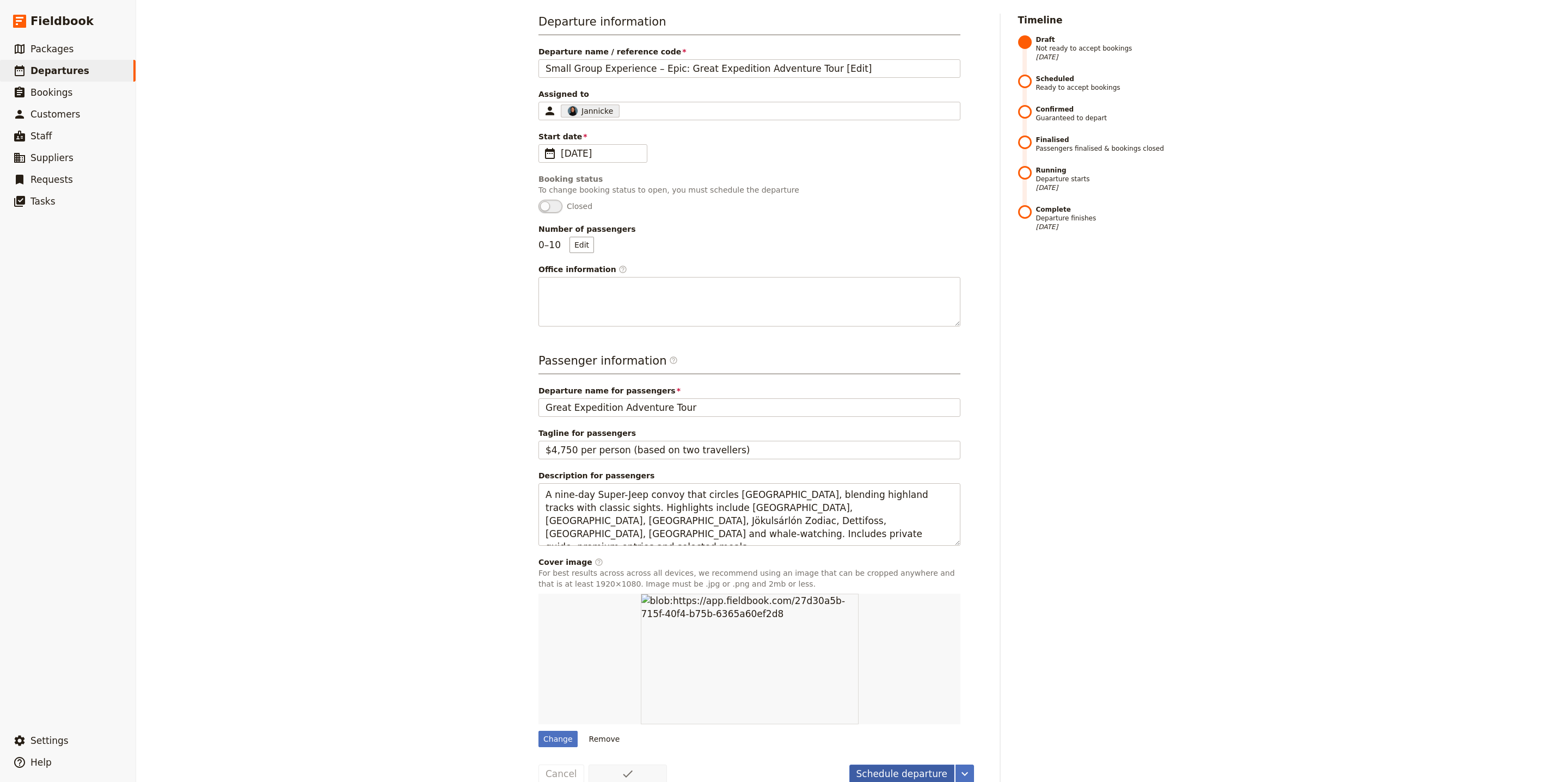
click at [909, 765] on button "Schedule departure" at bounding box center [902, 774] width 106 height 18
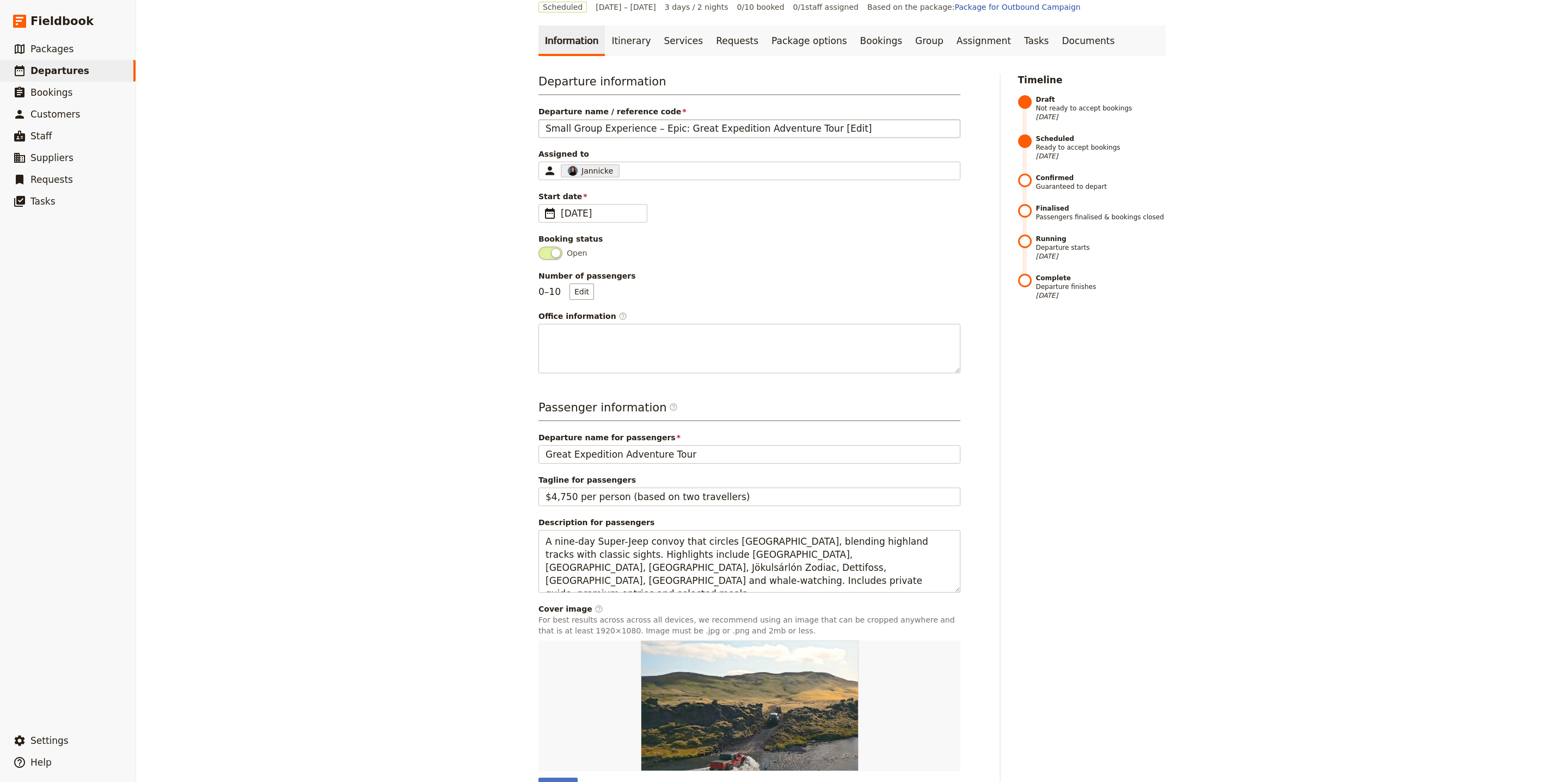
scroll to position [0, 0]
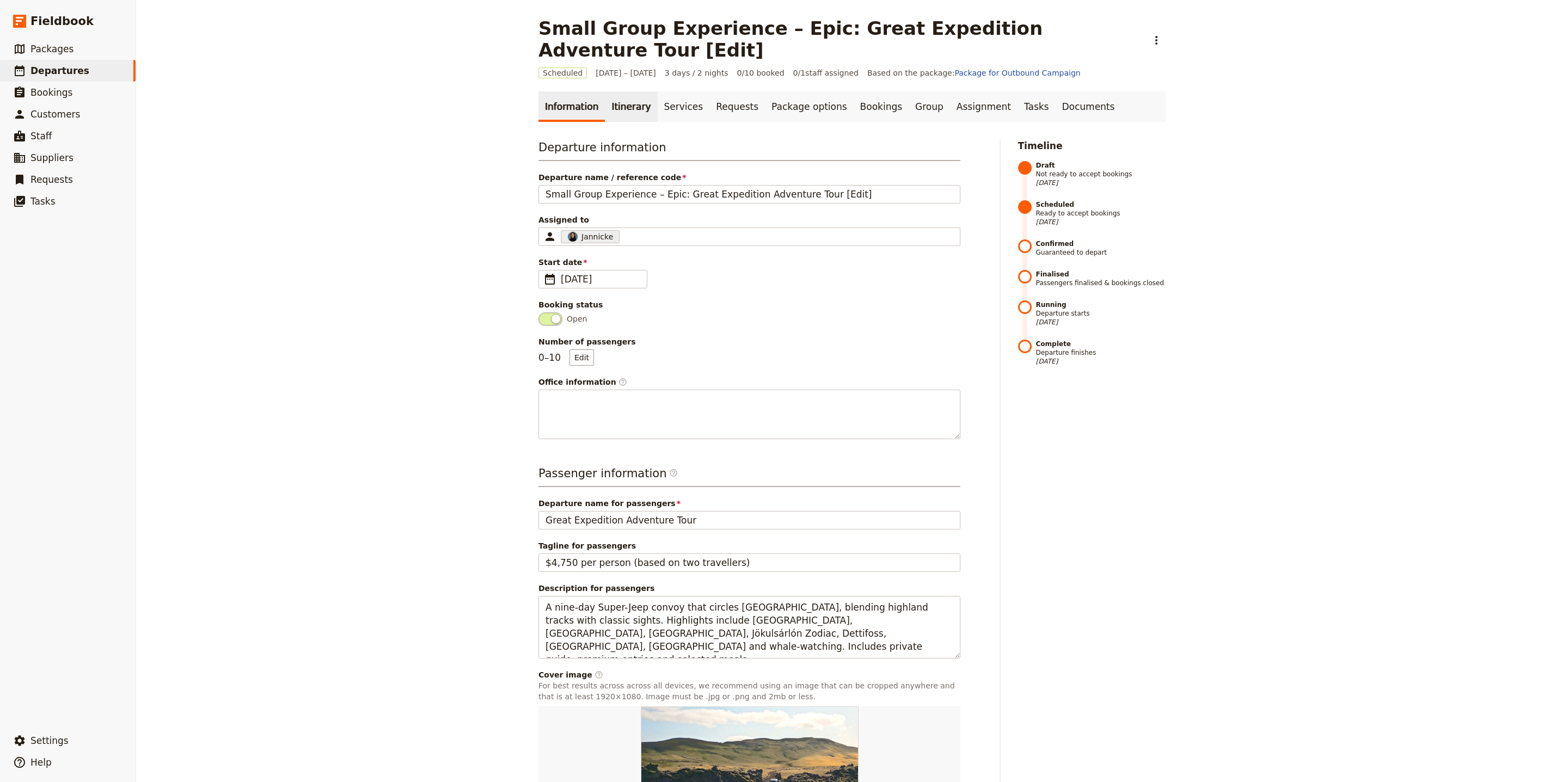
click at [618, 91] on link "Itinerary" at bounding box center [631, 106] width 52 height 30
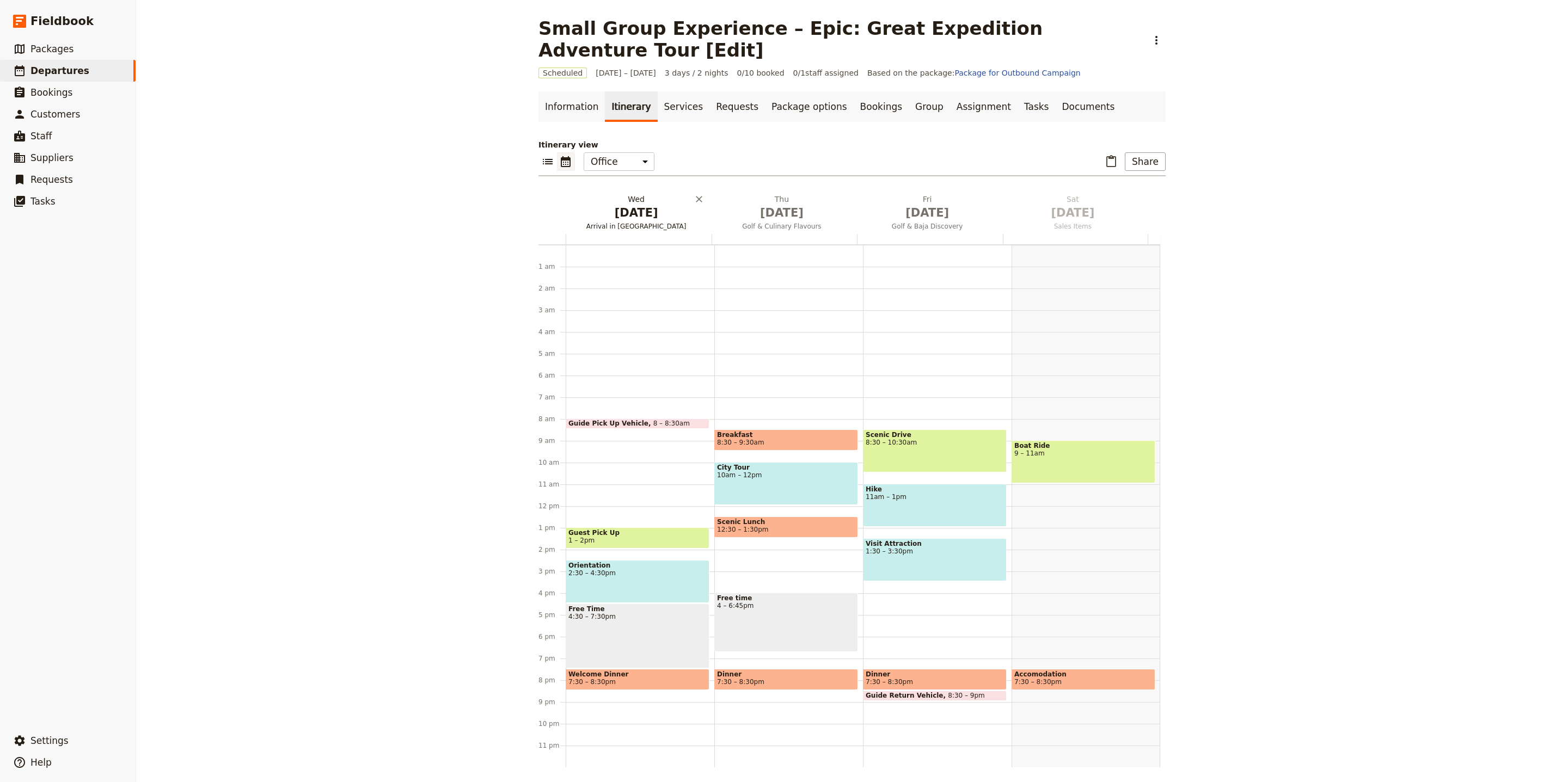
click at [636, 204] on span "[DATE]" at bounding box center [635, 212] width 132 height 16
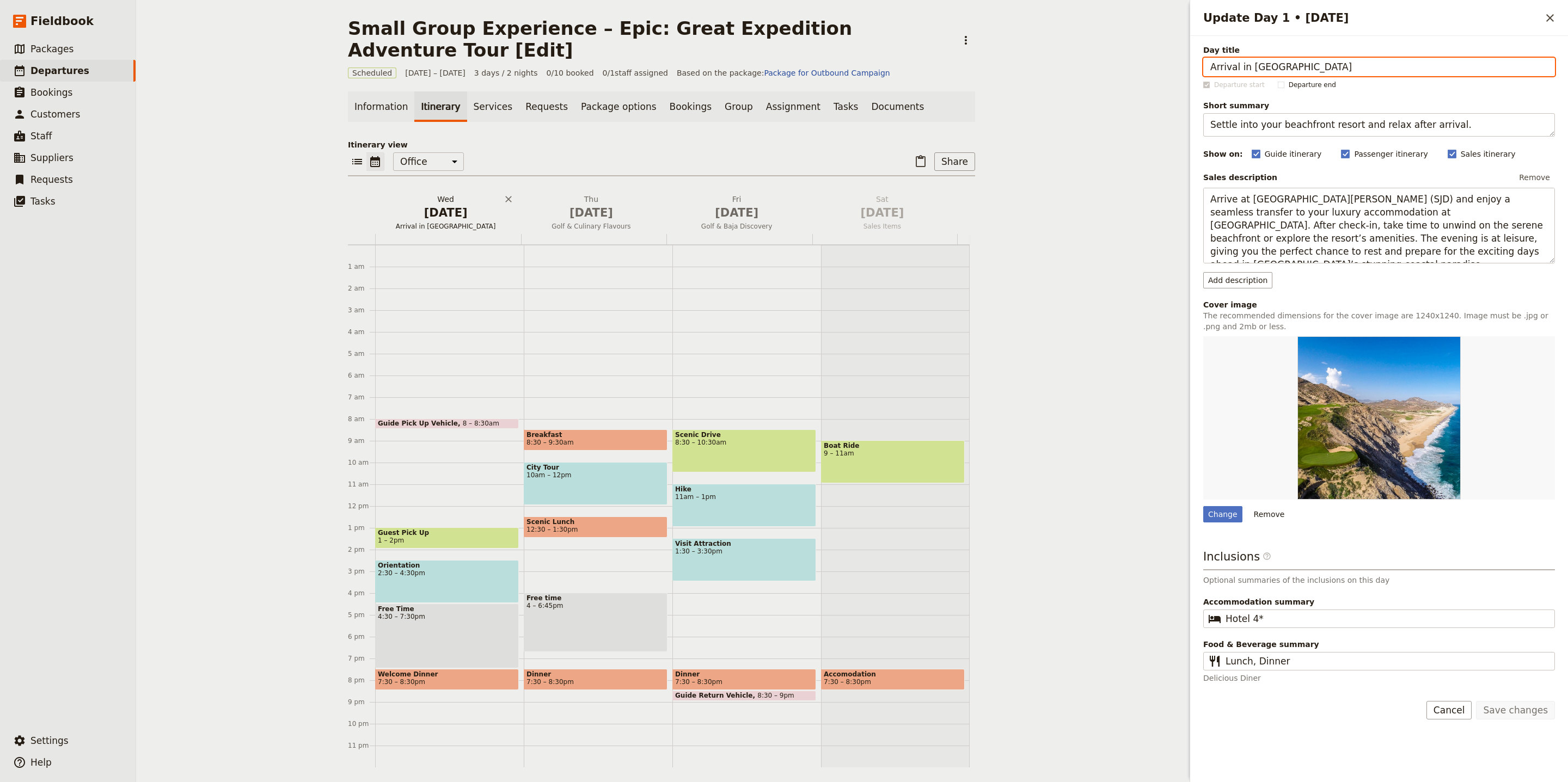
click at [453, 204] on span "[DATE]" at bounding box center [445, 212] width 132 height 16
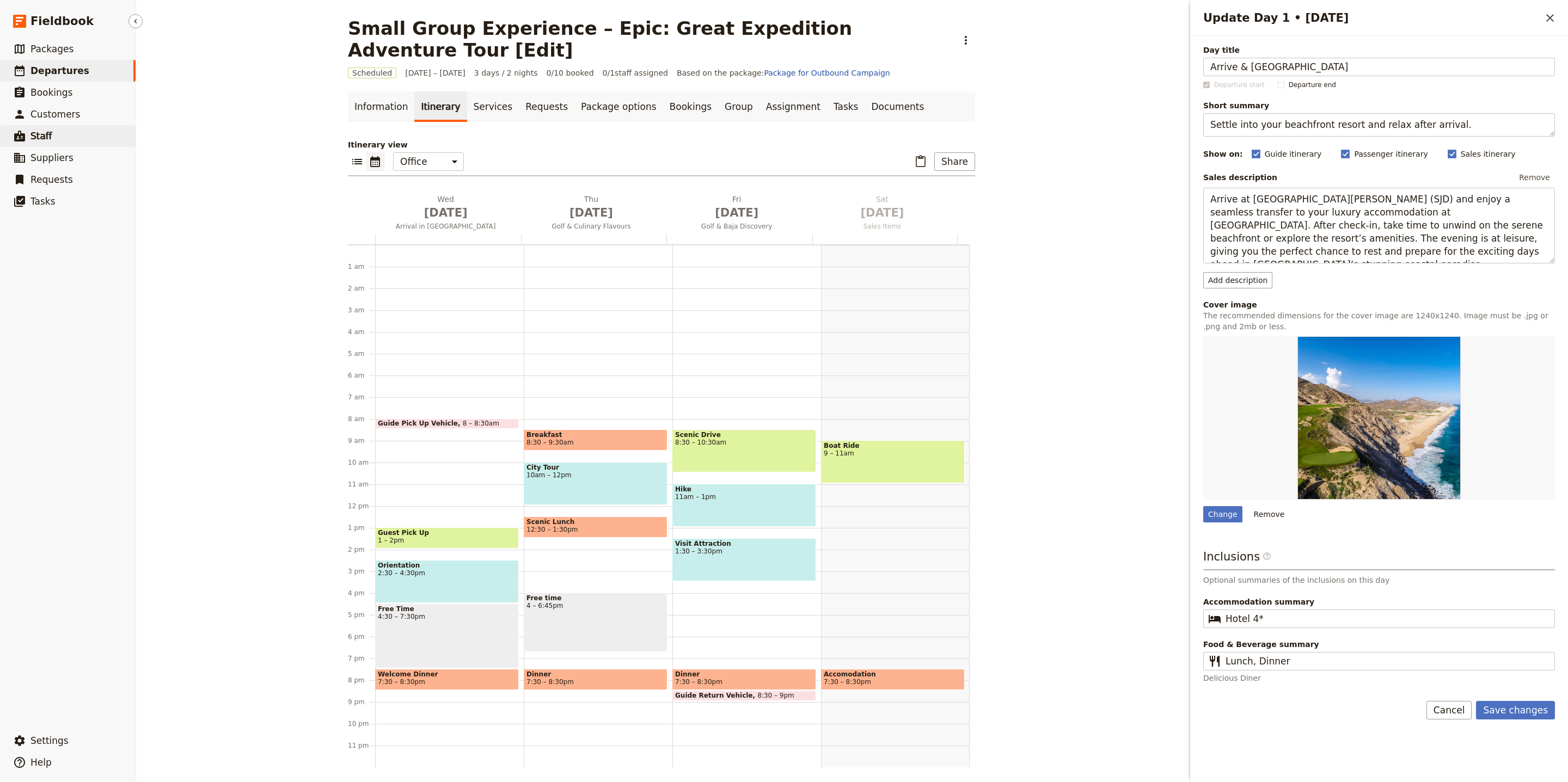
type input "Arrive & Blue Lagoon"
click at [1407, 133] on textarea "Settle into your beachfront resort and relax after arrival." at bounding box center [1379, 125] width 352 height 23
paste textarea "oak, stroll and settle in"
type textarea "Soak, stroll and settle in"
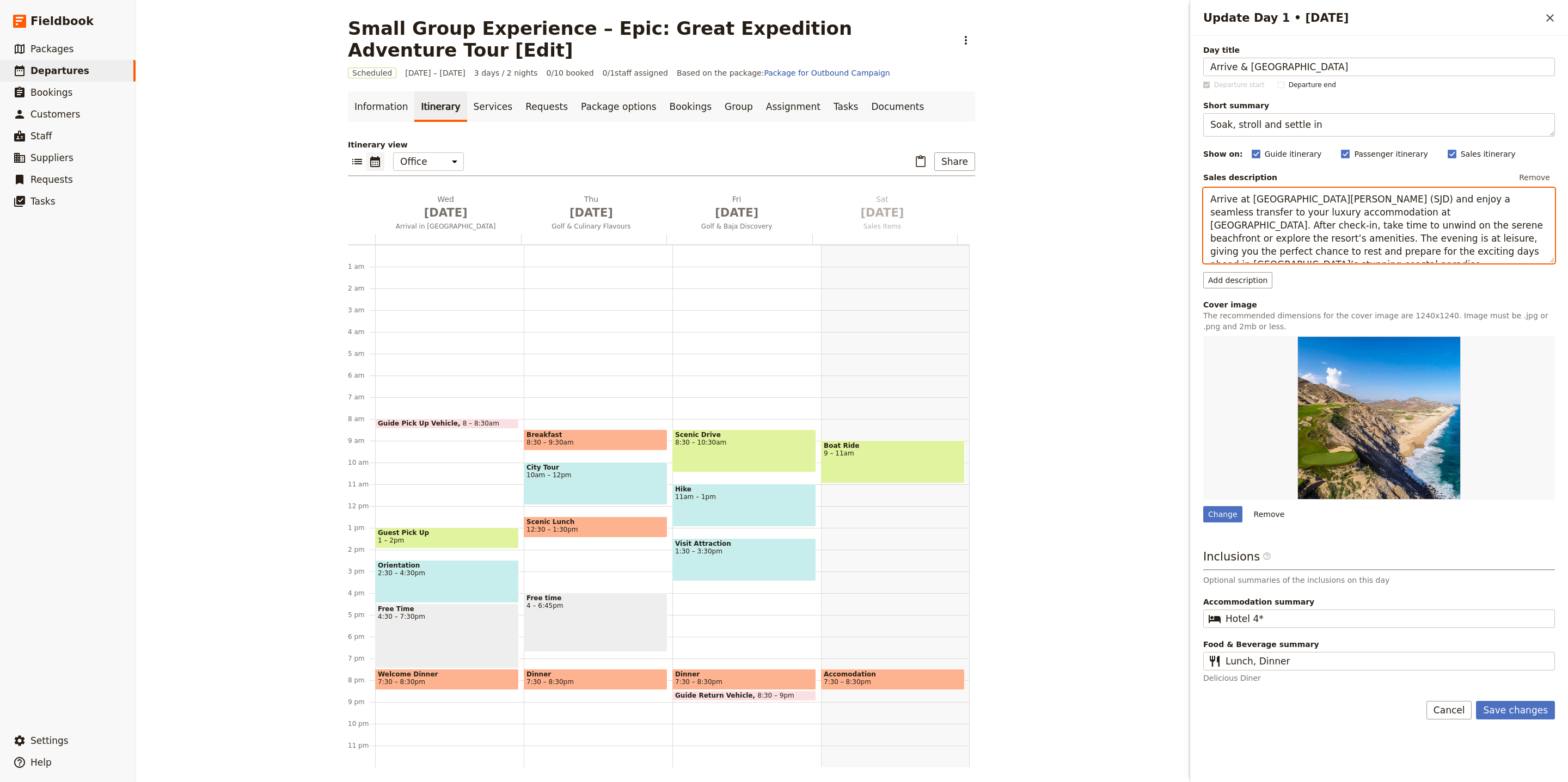
click at [1346, 225] on textarea "Arrive at San Jose del Cabo International Airport (SJD) and enjoy a seamless tr…" at bounding box center [1379, 226] width 352 height 75
paste textarea "Touch down at Keflavik Airport… we head to the world-famous Blue Lagoon. Let th…"
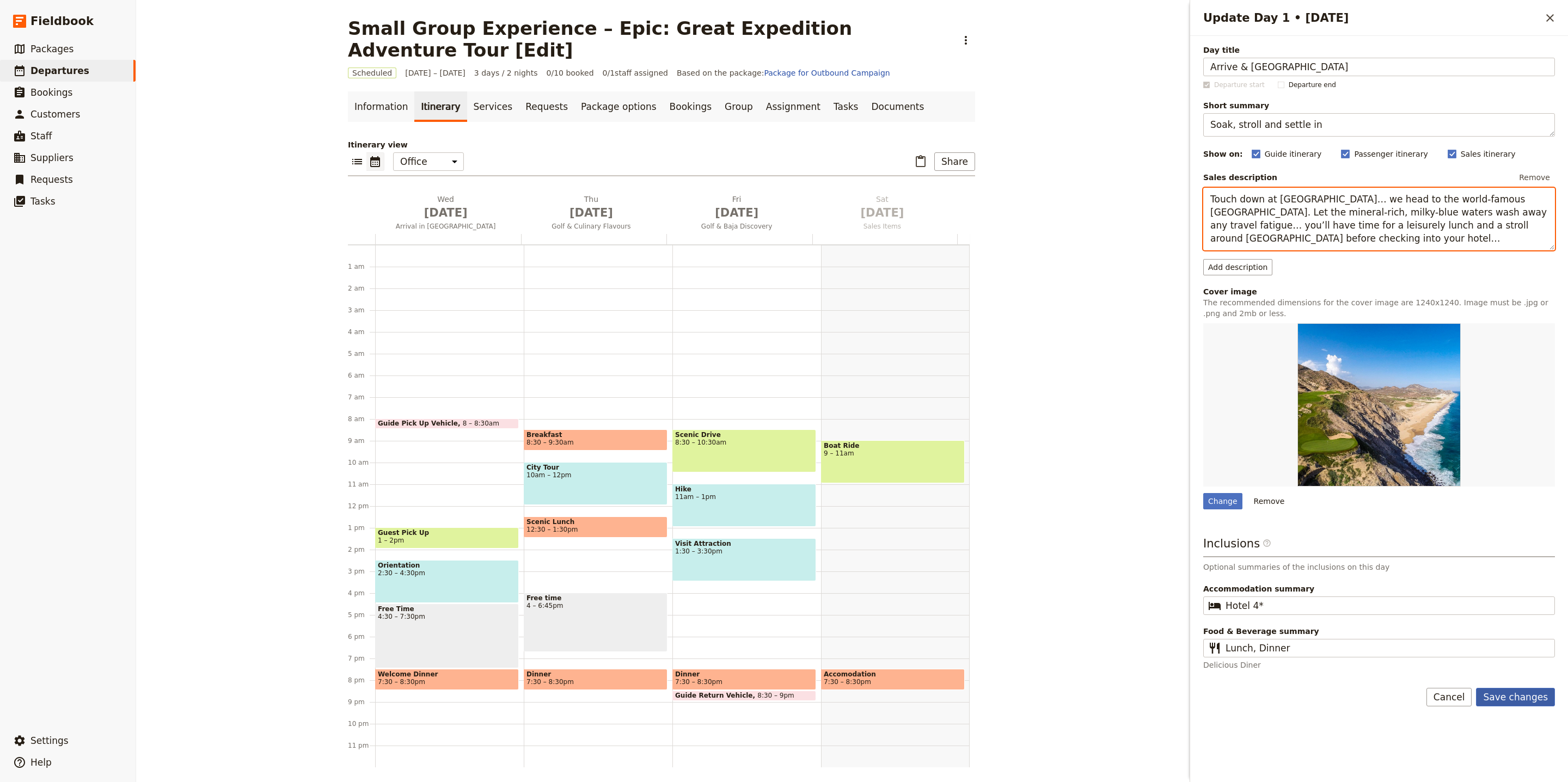
type textarea "Touch down at Keflavik Airport… we head to the world-famous Blue Lagoon. Let th…"
click at [1519, 697] on button "Save changes" at bounding box center [1516, 697] width 79 height 18
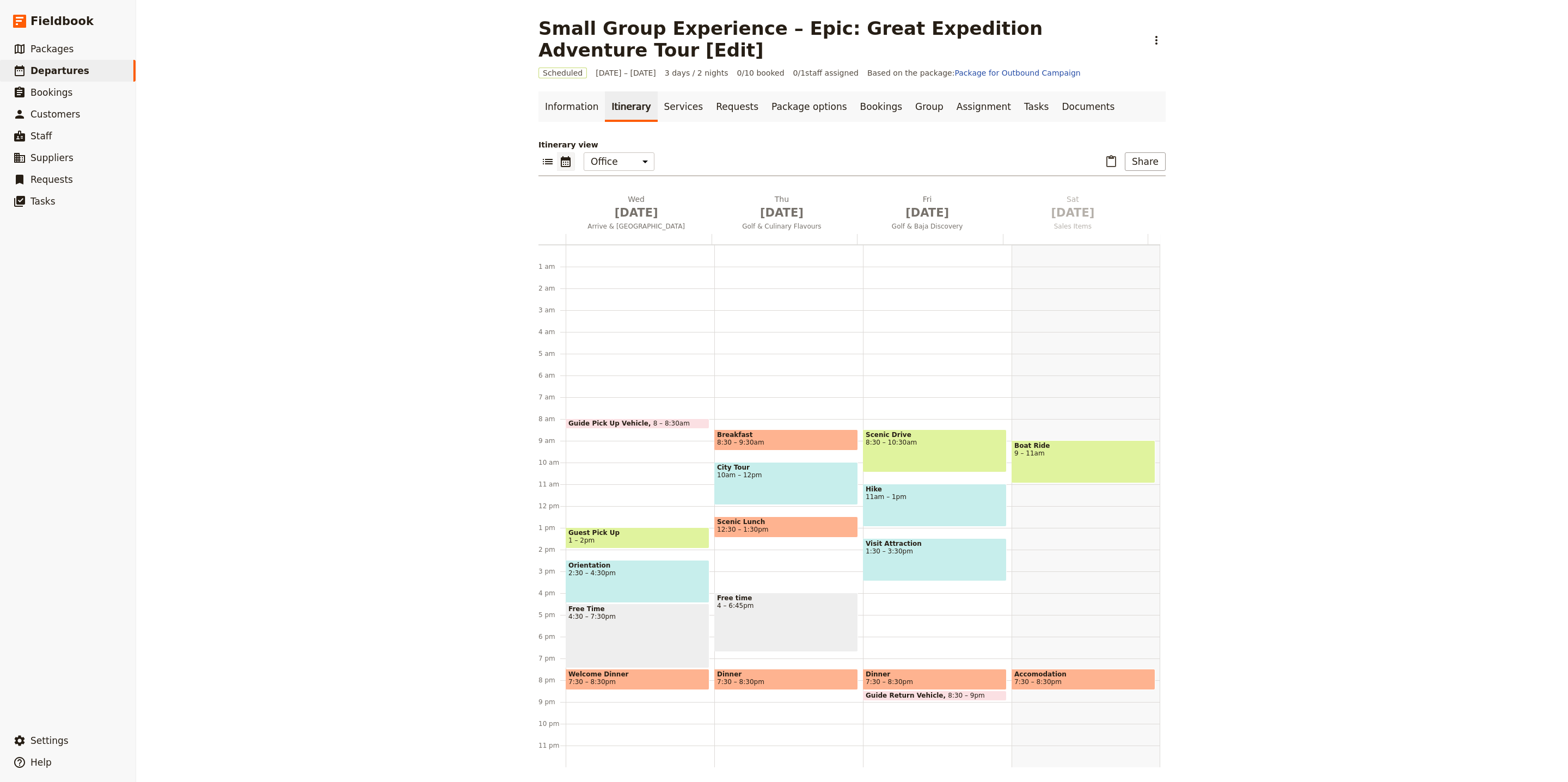
click at [605, 246] on div "Guide Pick Up Vehicle 8 – 8:30am Guest Pick Up 1 – 2pm Orientation 2:30 – 4:30p…" at bounding box center [640, 506] width 149 height 523
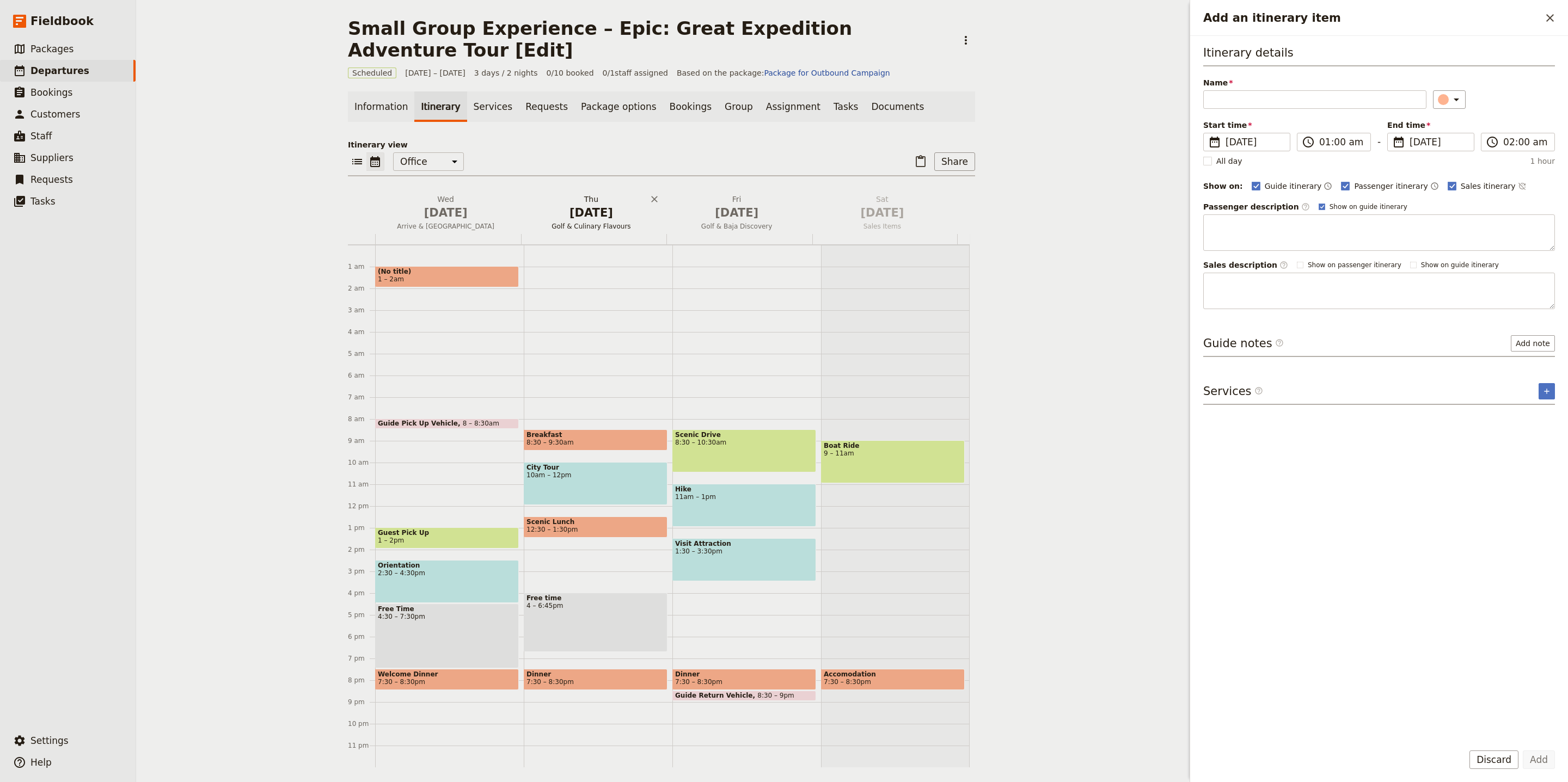
click at [612, 222] on span "Golf & Culinary Flavours" at bounding box center [591, 226] width 141 height 9
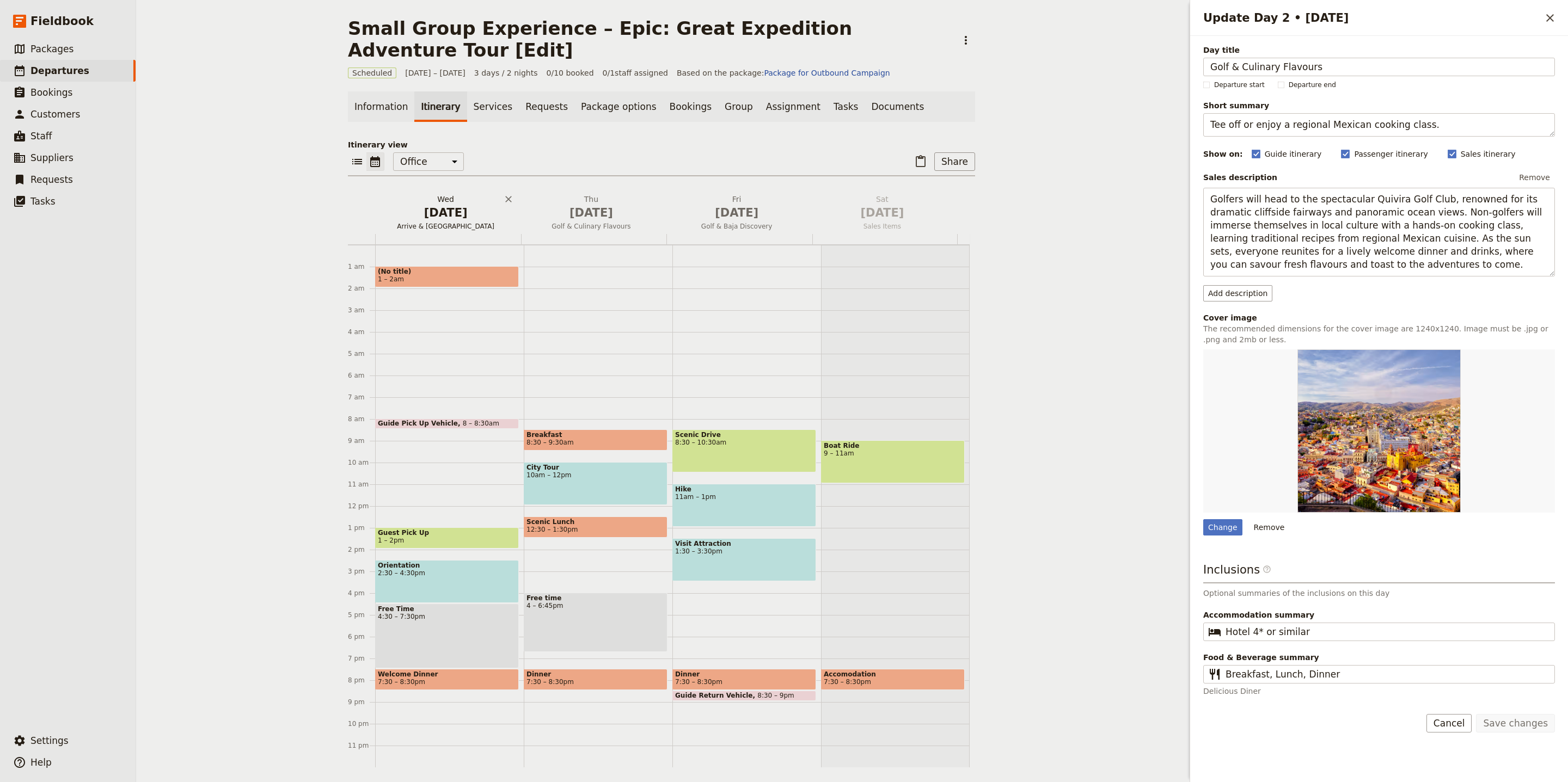
click at [461, 204] on span "[DATE]" at bounding box center [445, 212] width 132 height 16
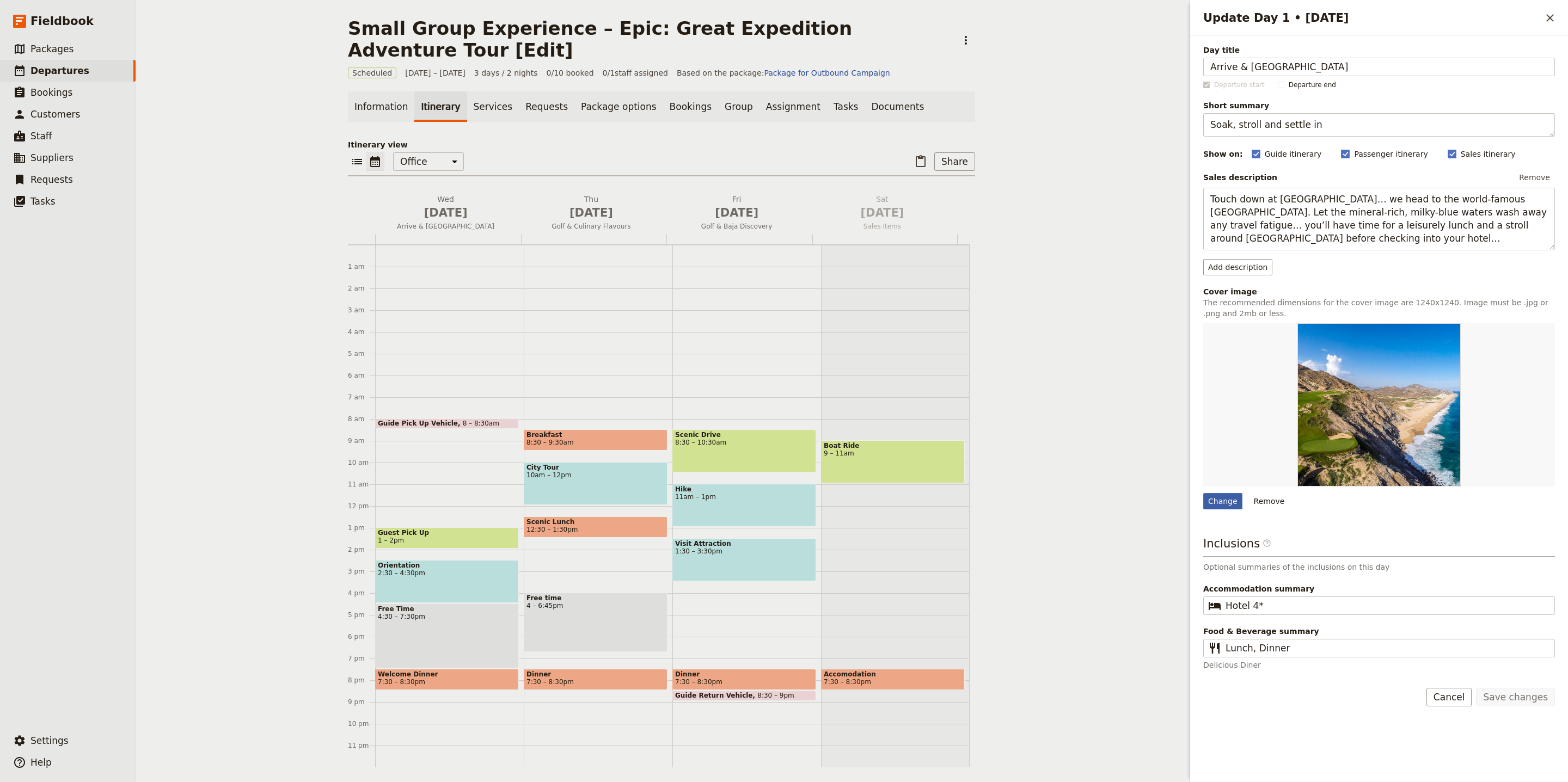
click at [1214, 499] on div "Change" at bounding box center [1223, 501] width 39 height 16
click at [1203, 493] on input "Change" at bounding box center [1203, 492] width 1 height 1
type input "C:\fakepath\2eed7f_f346a53b627e43dd845dd3d1207df7c4~mv2.jpg"
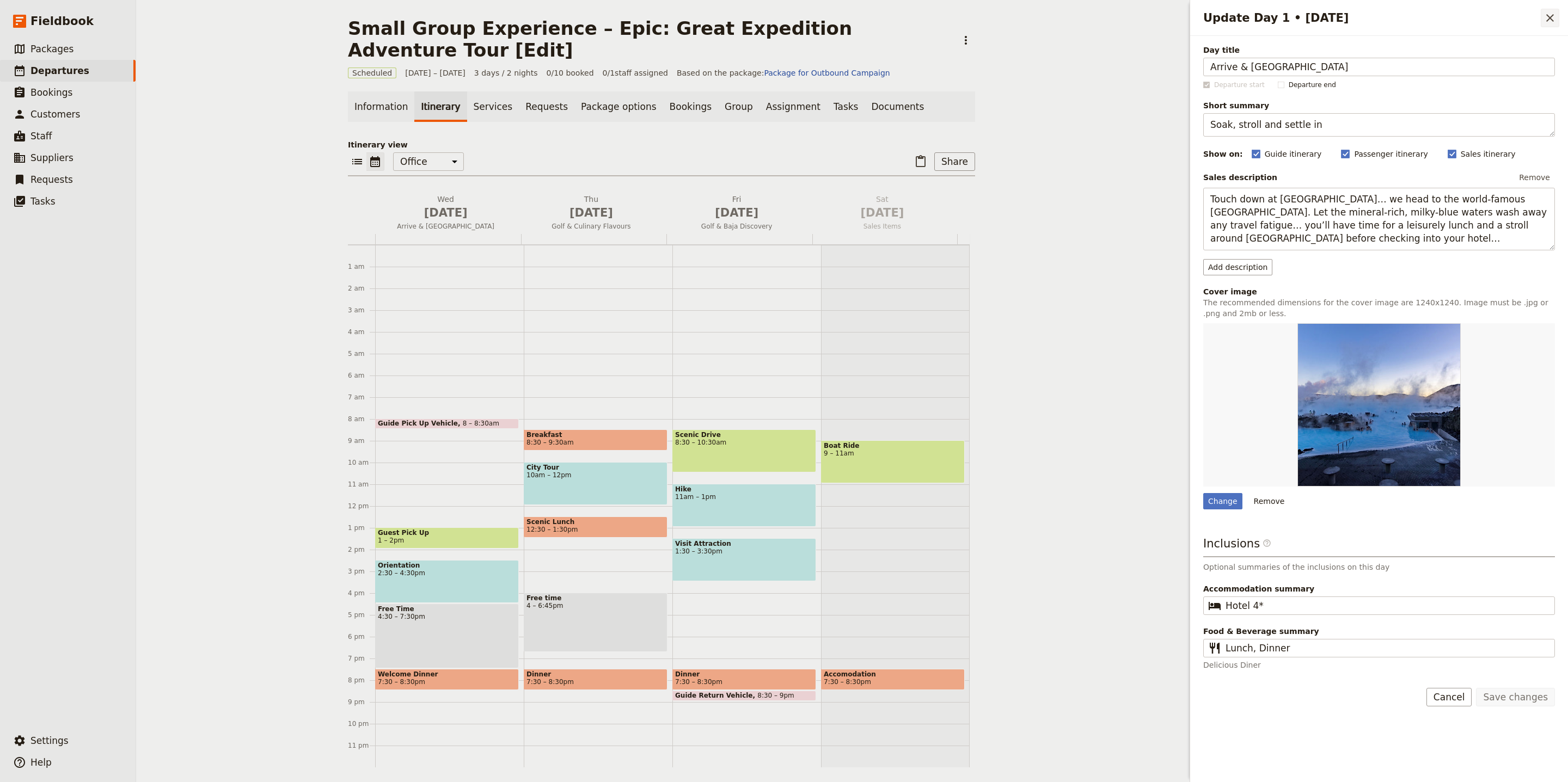
click at [1550, 12] on icon "Close drawer" at bounding box center [1550, 18] width 13 height 13
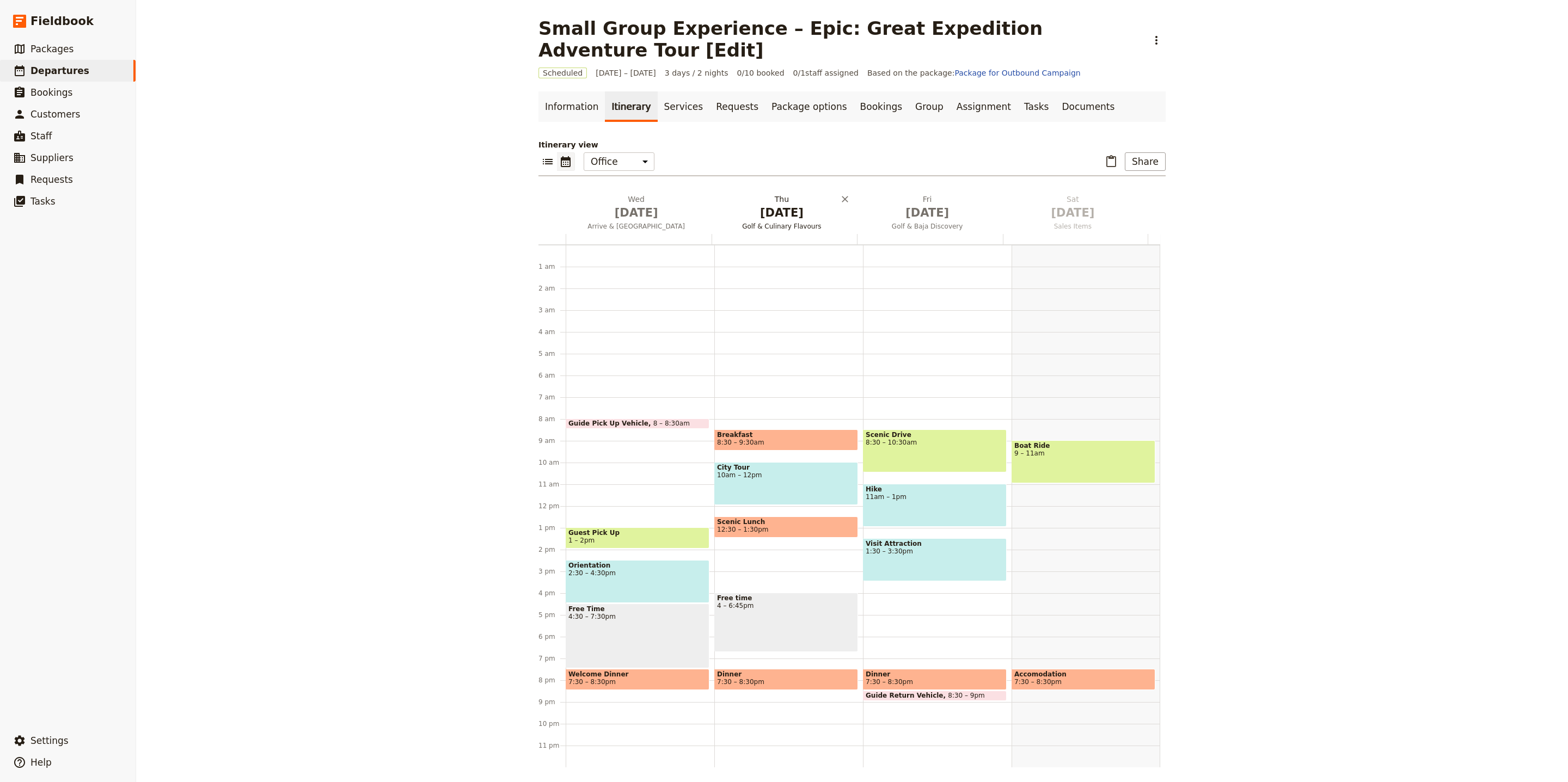
click at [725, 204] on span "Oct 2" at bounding box center [781, 212] width 132 height 16
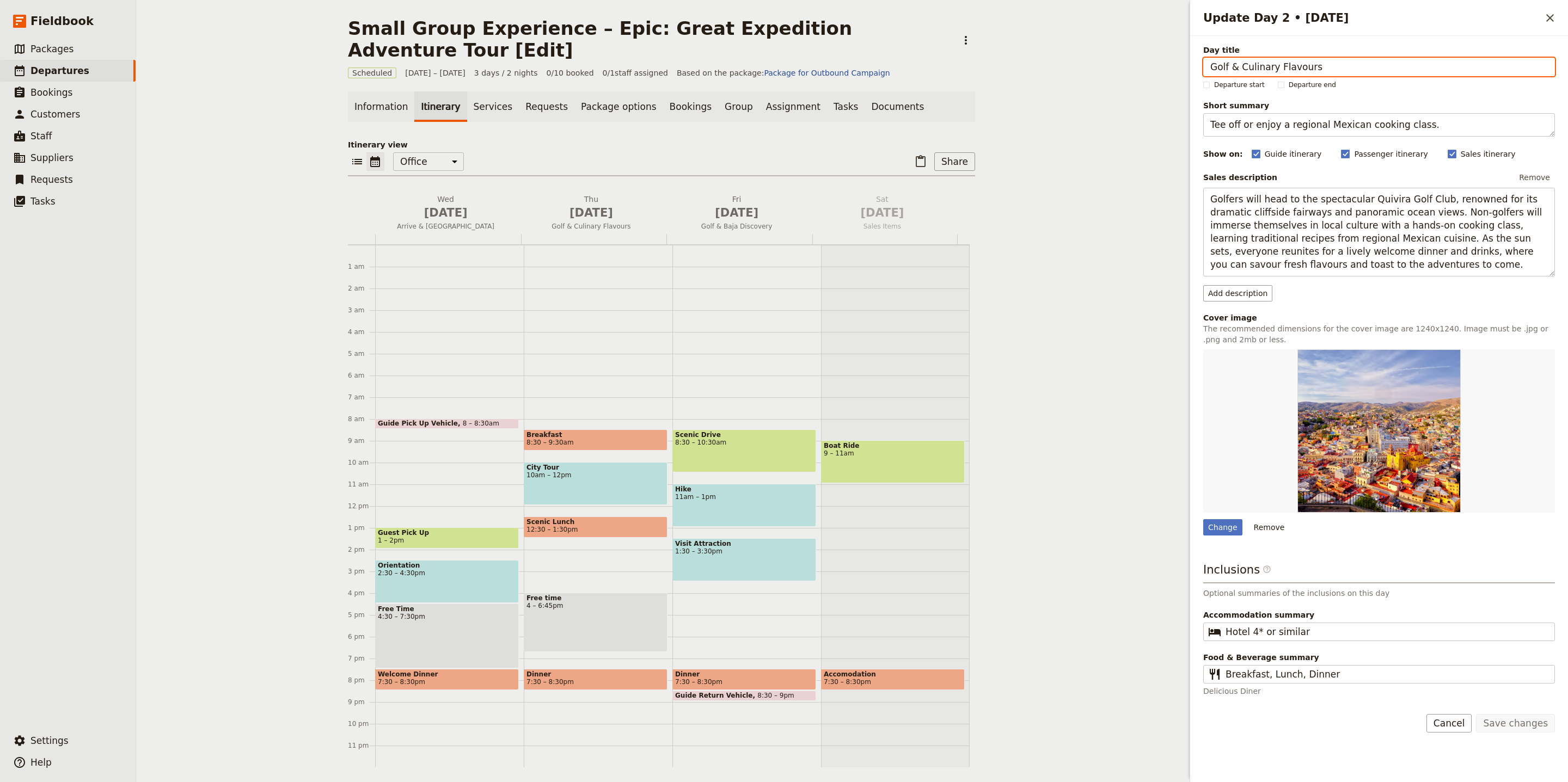
paste input "Thórsmörk & South Coast"
type input "Thórsmörk & South Coast"
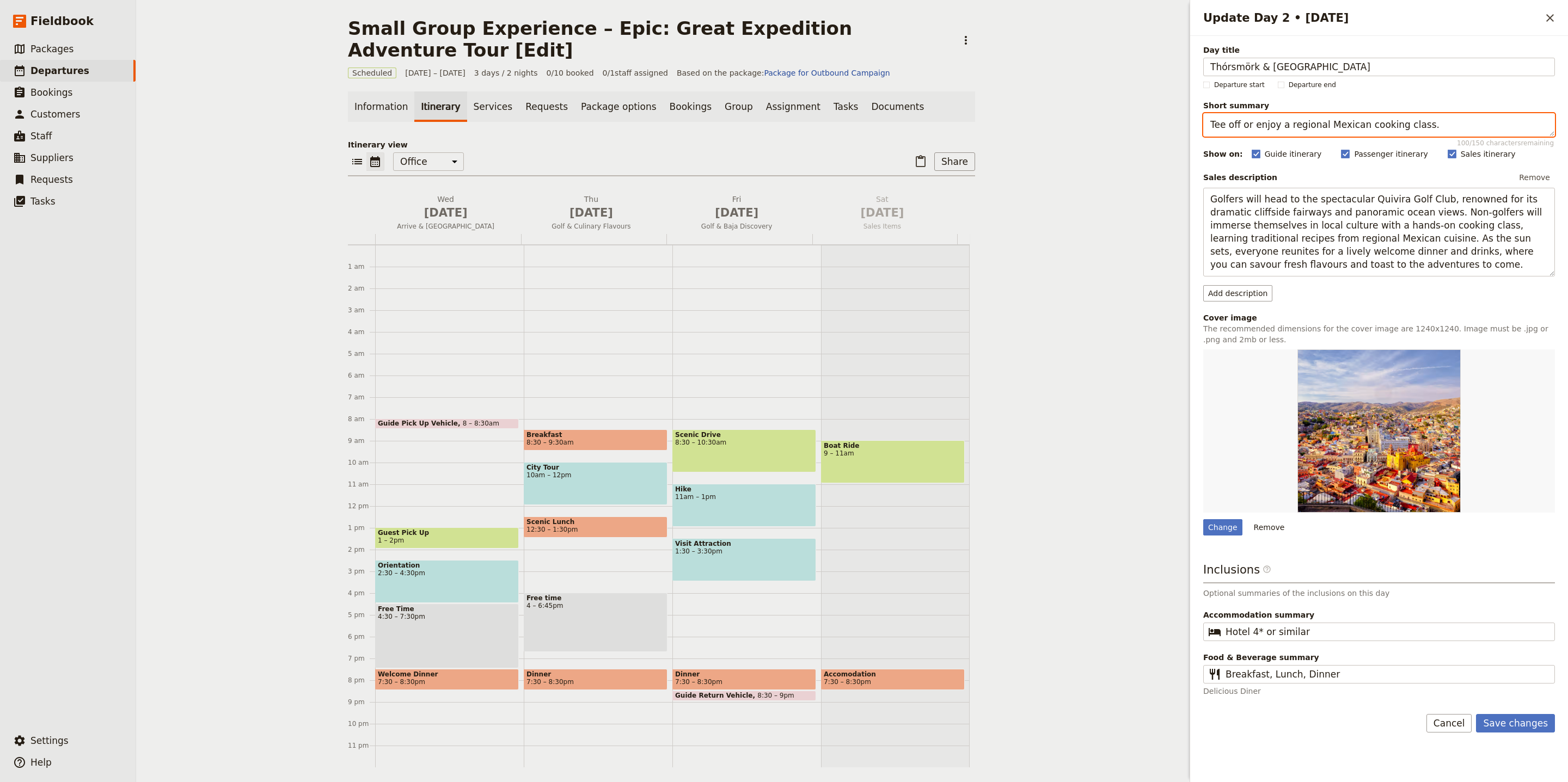
click at [1297, 122] on textarea "Tee off or enjoy a regional Mexican cooking class." at bounding box center [1379, 125] width 352 height 23
paste textarea "Rivers, black sands and falls"
type textarea "Rivers, black sands and falls"
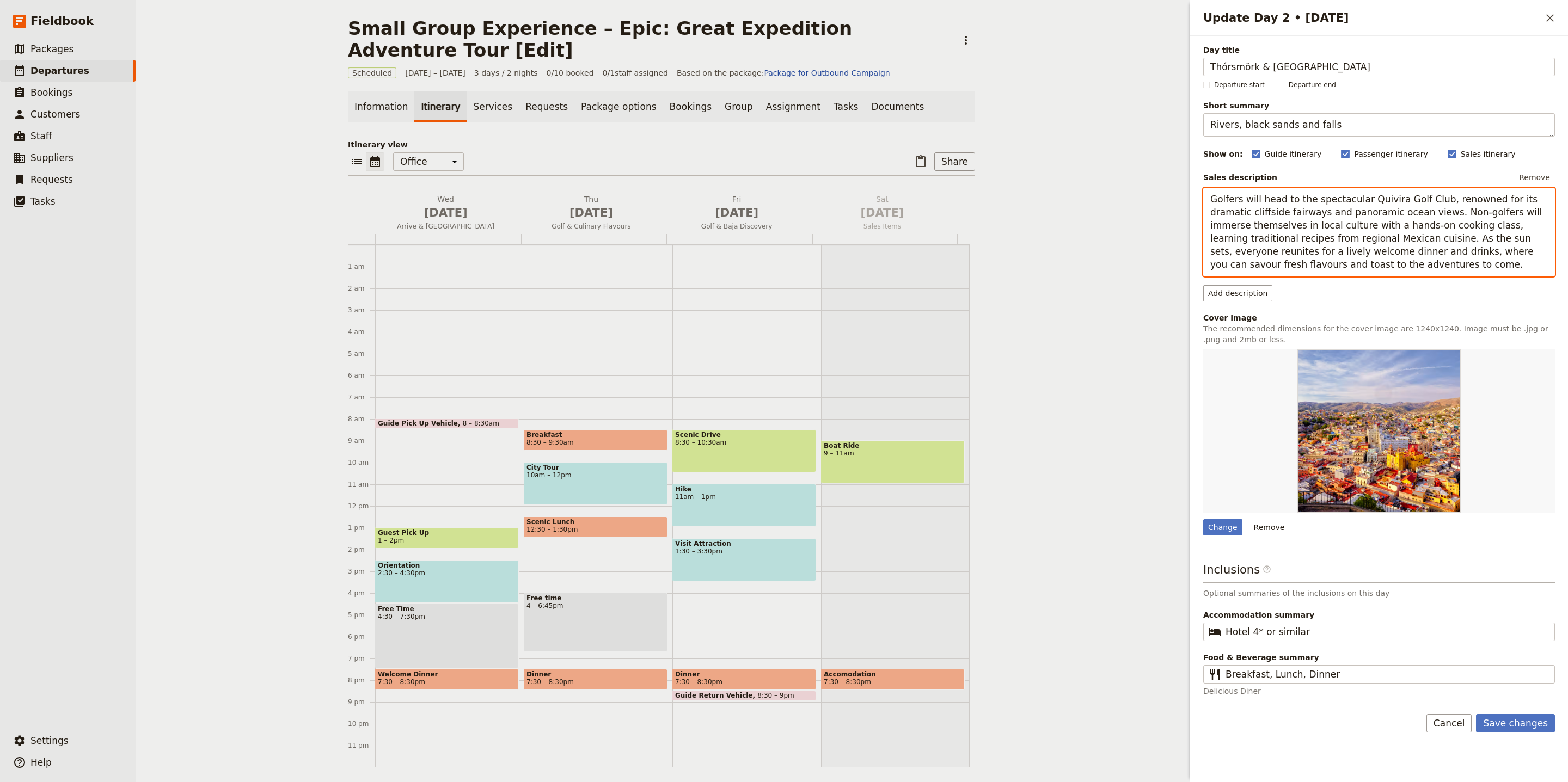
click at [1345, 206] on textarea "Golfers will head to the spectacular Quivira Golf Club, renowned for its dramat…" at bounding box center [1379, 232] width 352 height 89
paste textarea "After collecting our custom Super-Jeeps… crossing glacial rivers… hike into a s…"
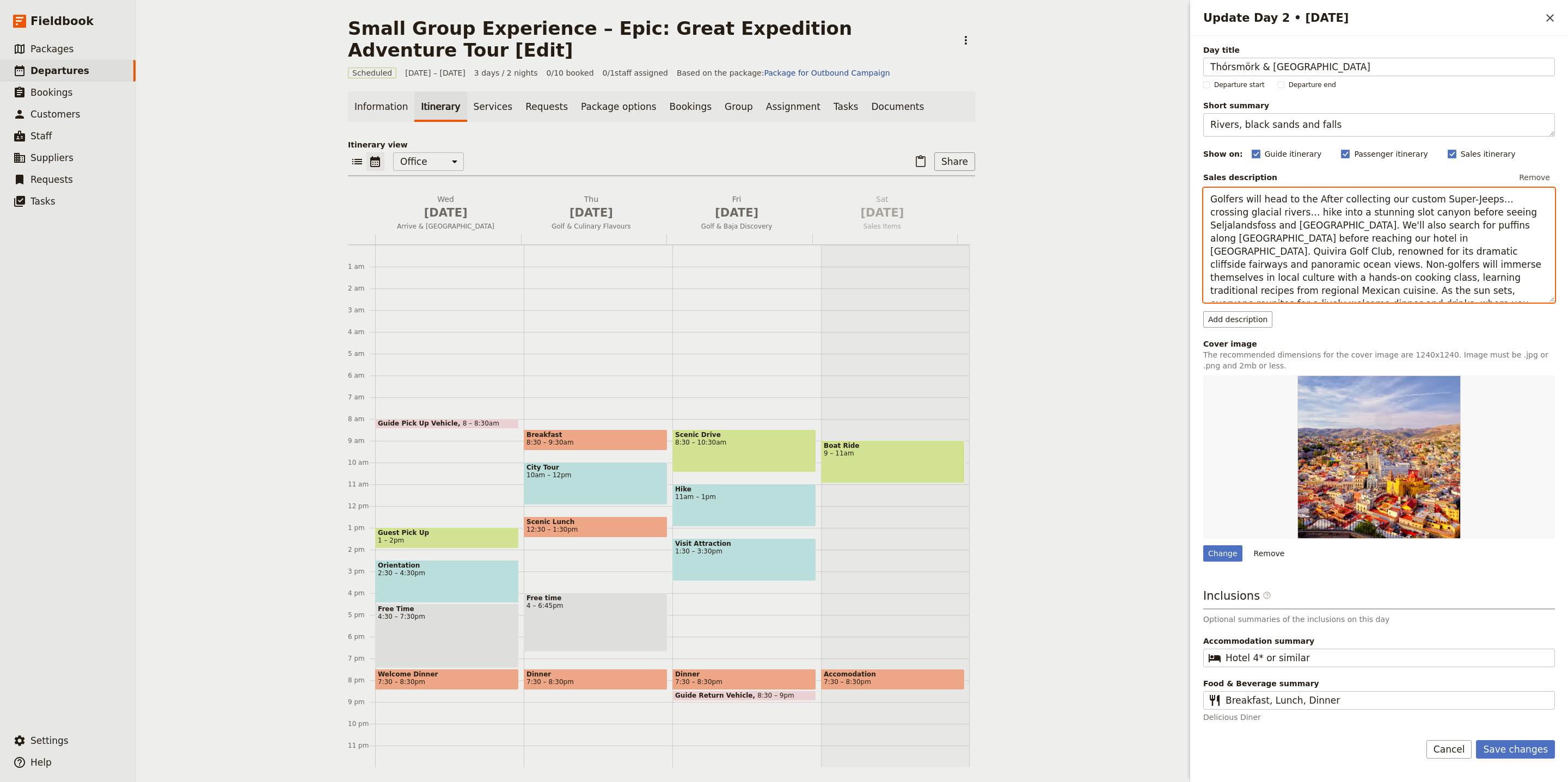
paste textarea "After collecting our custom Super-Jeeps… crossing glacial rivers… hike into a s…"
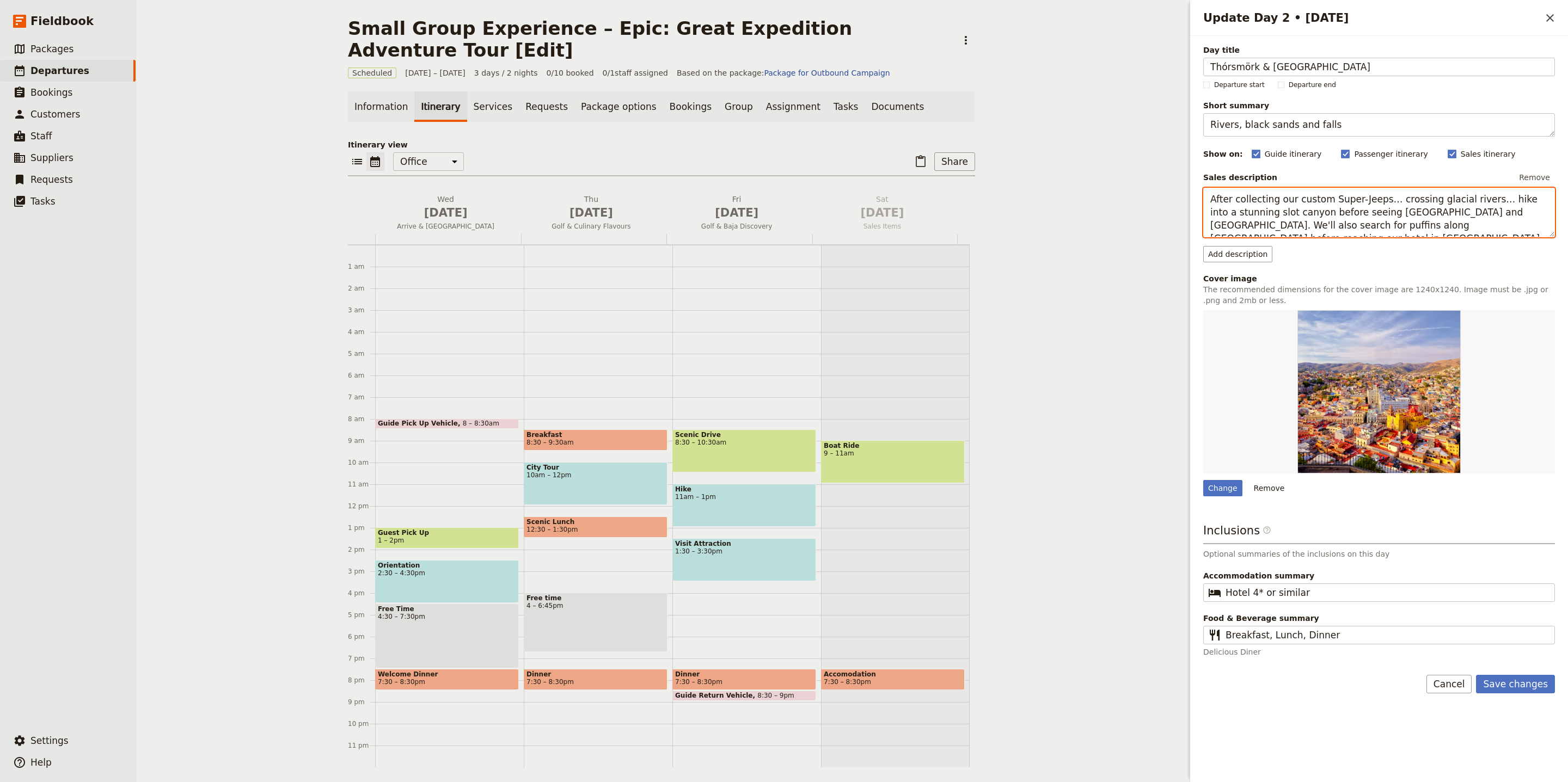
type textarea "After collecting our custom Super-Jeeps… crossing glacial rivers… hike into a s…"
click at [1222, 504] on div "Day title Thórsmörk & South Coast Departure start Departure end Short summary R…" at bounding box center [1379, 351] width 352 height 613
click at [1223, 497] on div "Change" at bounding box center [1223, 488] width 39 height 16
click at [1203, 480] on input "Change" at bounding box center [1203, 480] width 1 height 1
type input "C:\fakepath\280cf7_cf987e8caa734a7fb0ae48331e89d038~mv2.jpg"
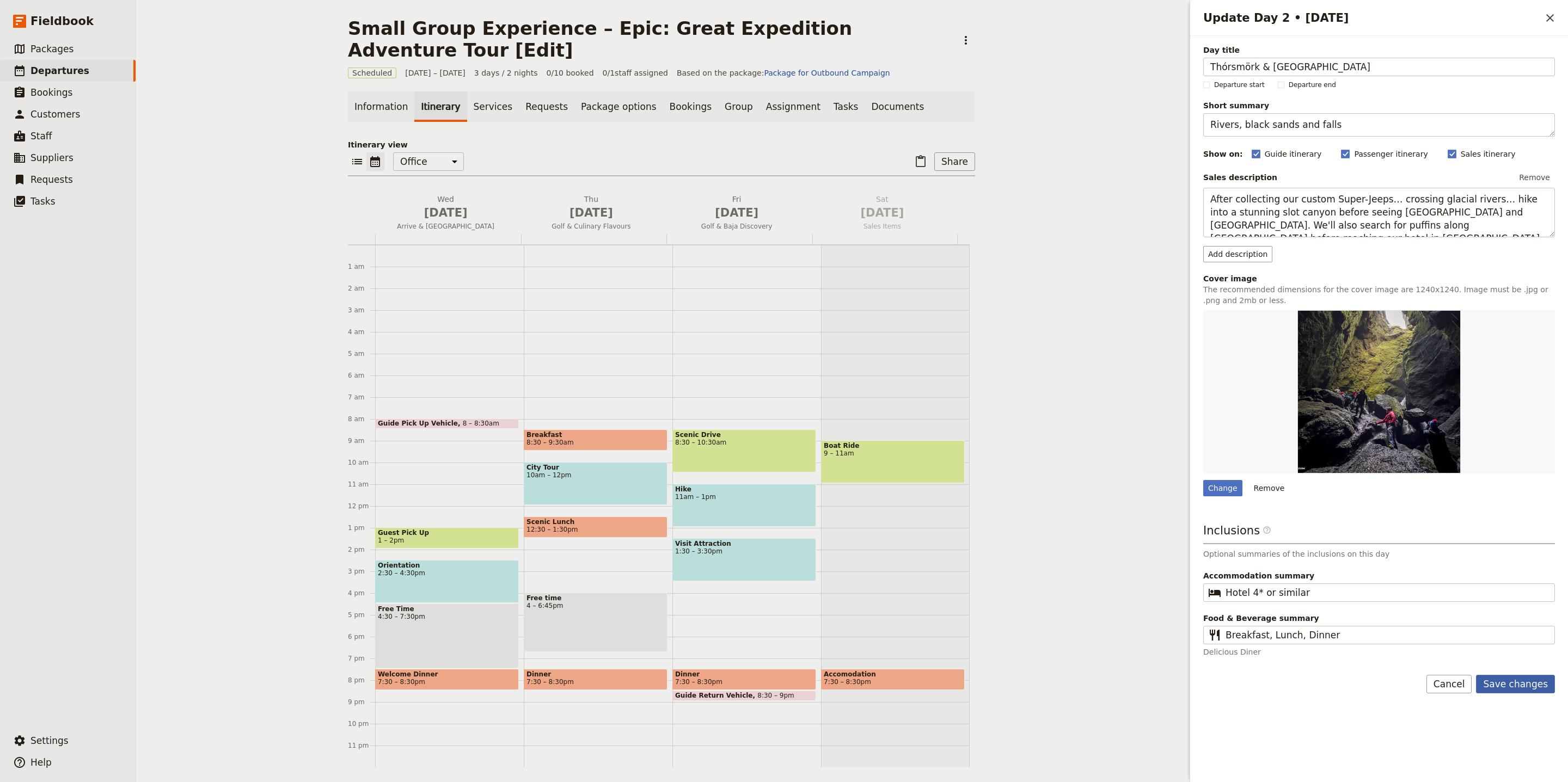
click at [1524, 688] on button "Save changes" at bounding box center [1516, 684] width 79 height 18
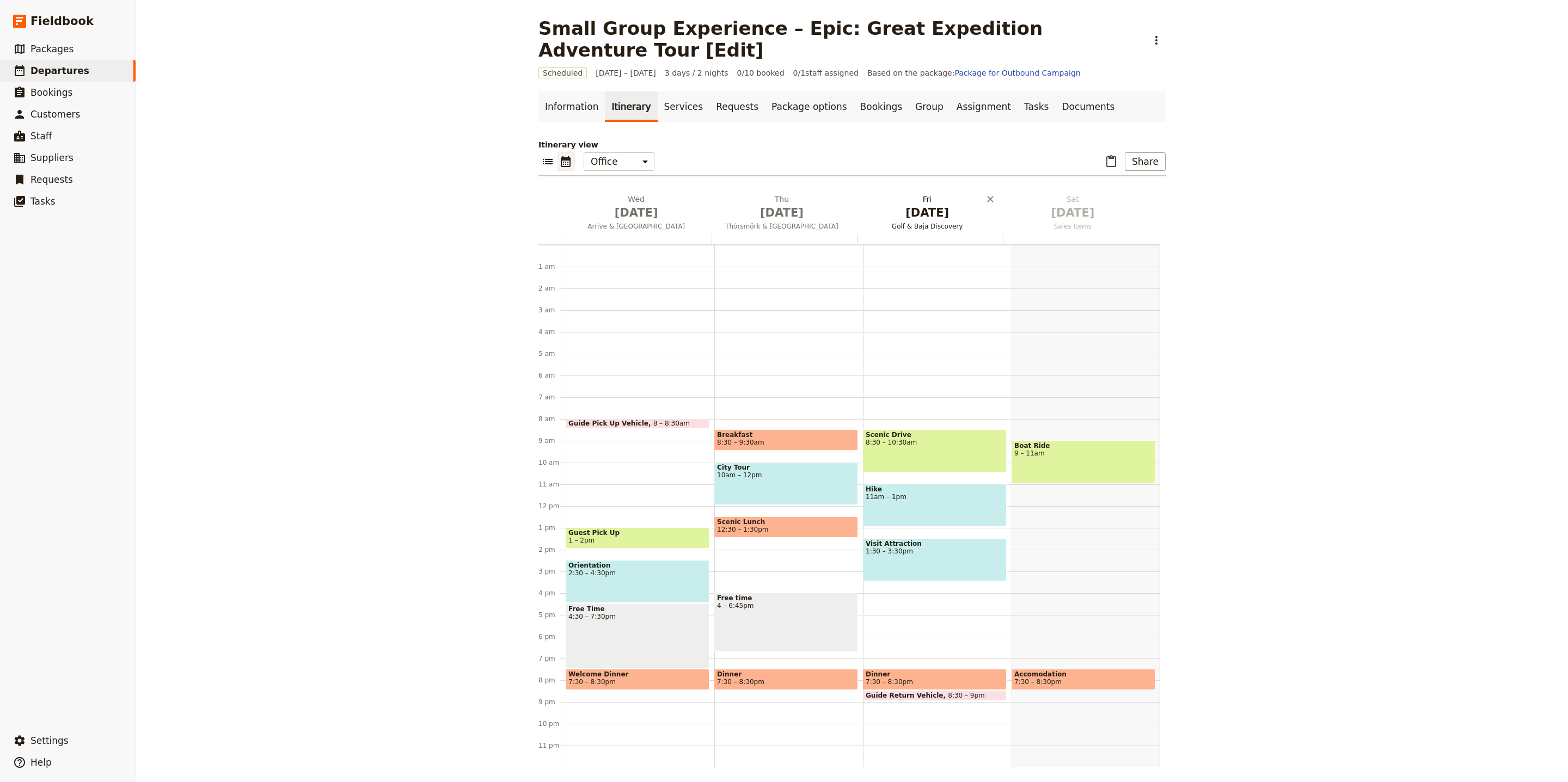
click at [923, 199] on button "Fri Oct 3 Golf & Baja Discovery" at bounding box center [929, 214] width 145 height 40
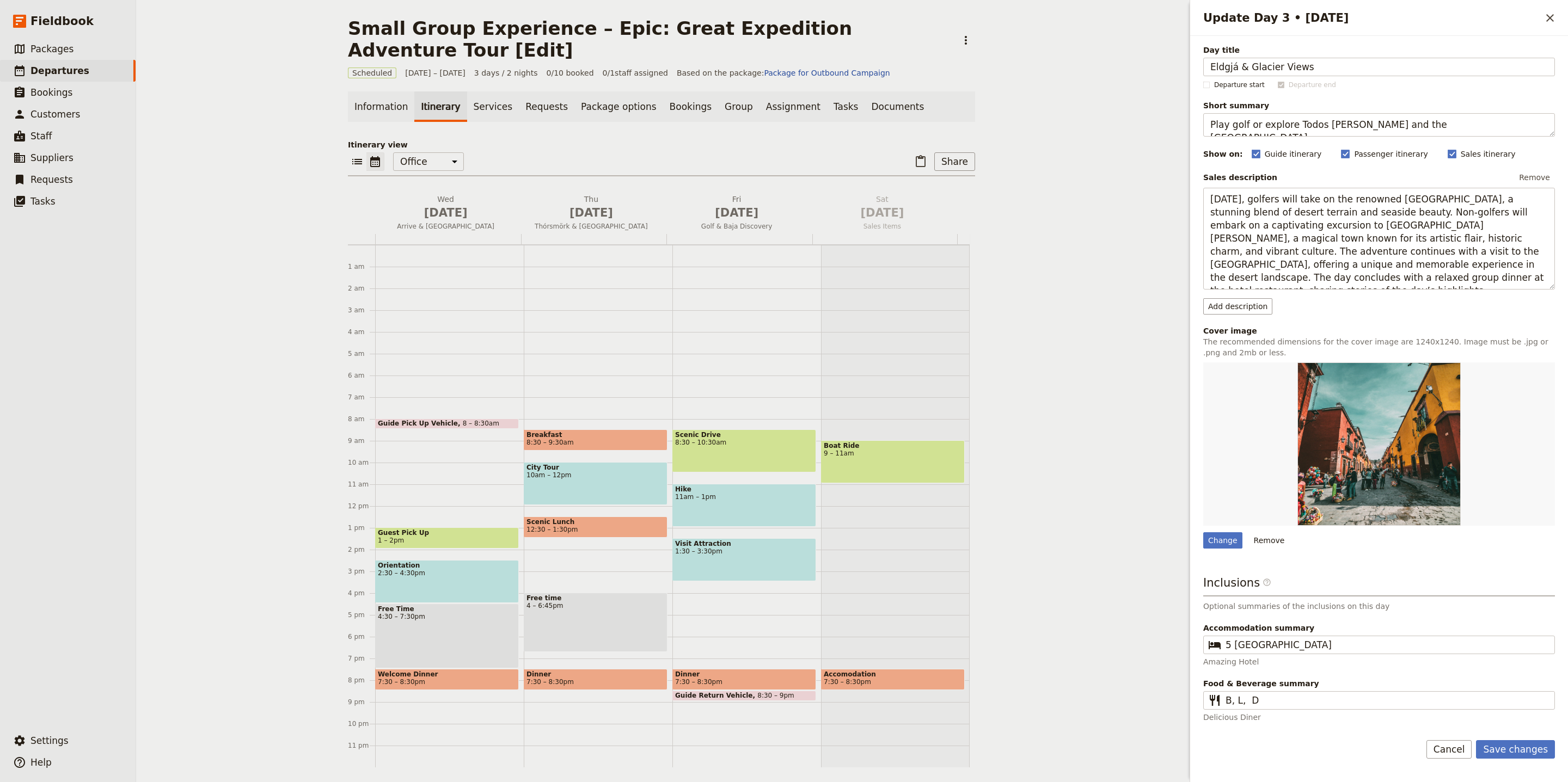
type input "Eldgjá & Glacier Views"
click at [1316, 119] on textarea "Play golf or explore Todos Santos and the Camel Ranch." at bounding box center [1379, 125] width 352 height 23
paste textarea "Volcanic canyon and ice cap vistas"
type textarea "Volcanic canyon and ice cap vistas"
click at [1492, 242] on textarea "Today, golfers will take on the renowned Cabo Del Sol Desert Course, a stunning…" at bounding box center [1379, 239] width 352 height 102
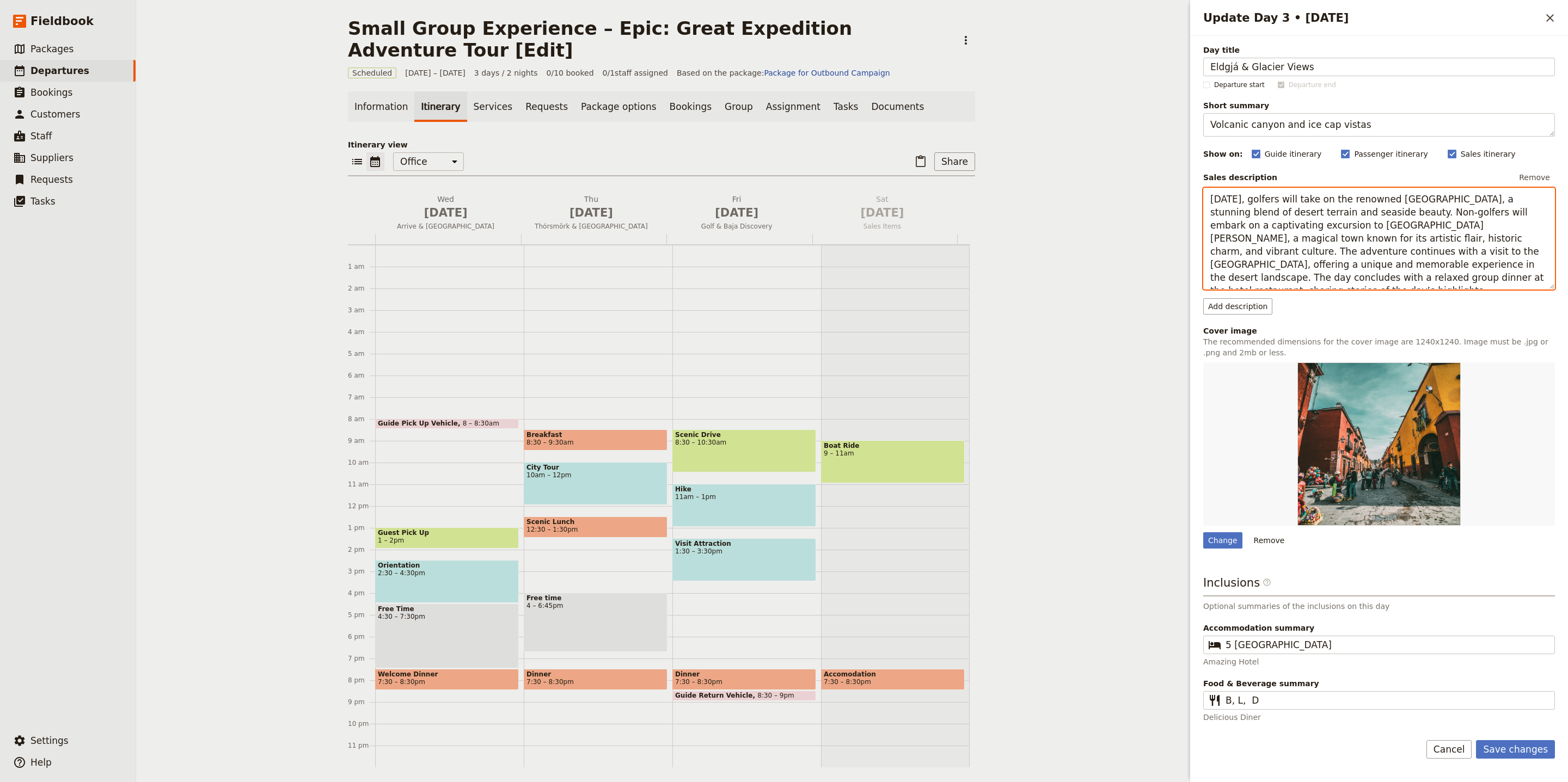
click at [1494, 242] on textarea "Today, golfers will take on the renowned Cabo Del Sol Desert Course, a stunning…" at bounding box center [1379, 239] width 352 height 102
paste textarea "Venture east from Vík… hike into Eldgjá, the world's largest volcanic canyon… m…"
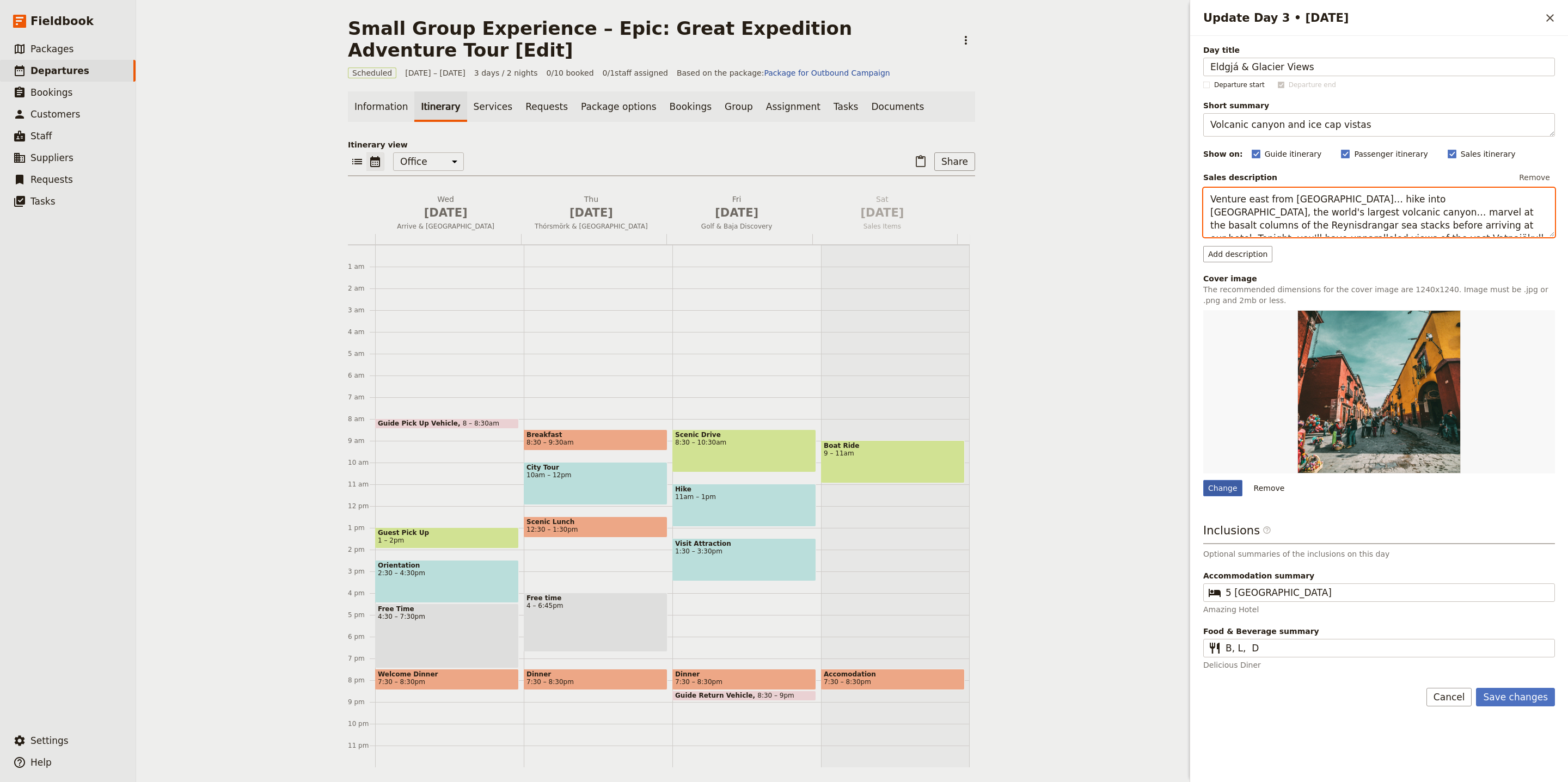
type textarea "Venture east from Vík… hike into Eldgjá, the world's largest volcanic canyon… m…"
click at [1230, 497] on div "Change" at bounding box center [1223, 488] width 39 height 16
click at [1203, 480] on input "Change" at bounding box center [1203, 480] width 1 height 1
type input "C:\fakepath\2eed7f_4fa1898143ce4b2ea8d37a63a9f0ad81~mv2.jpg"
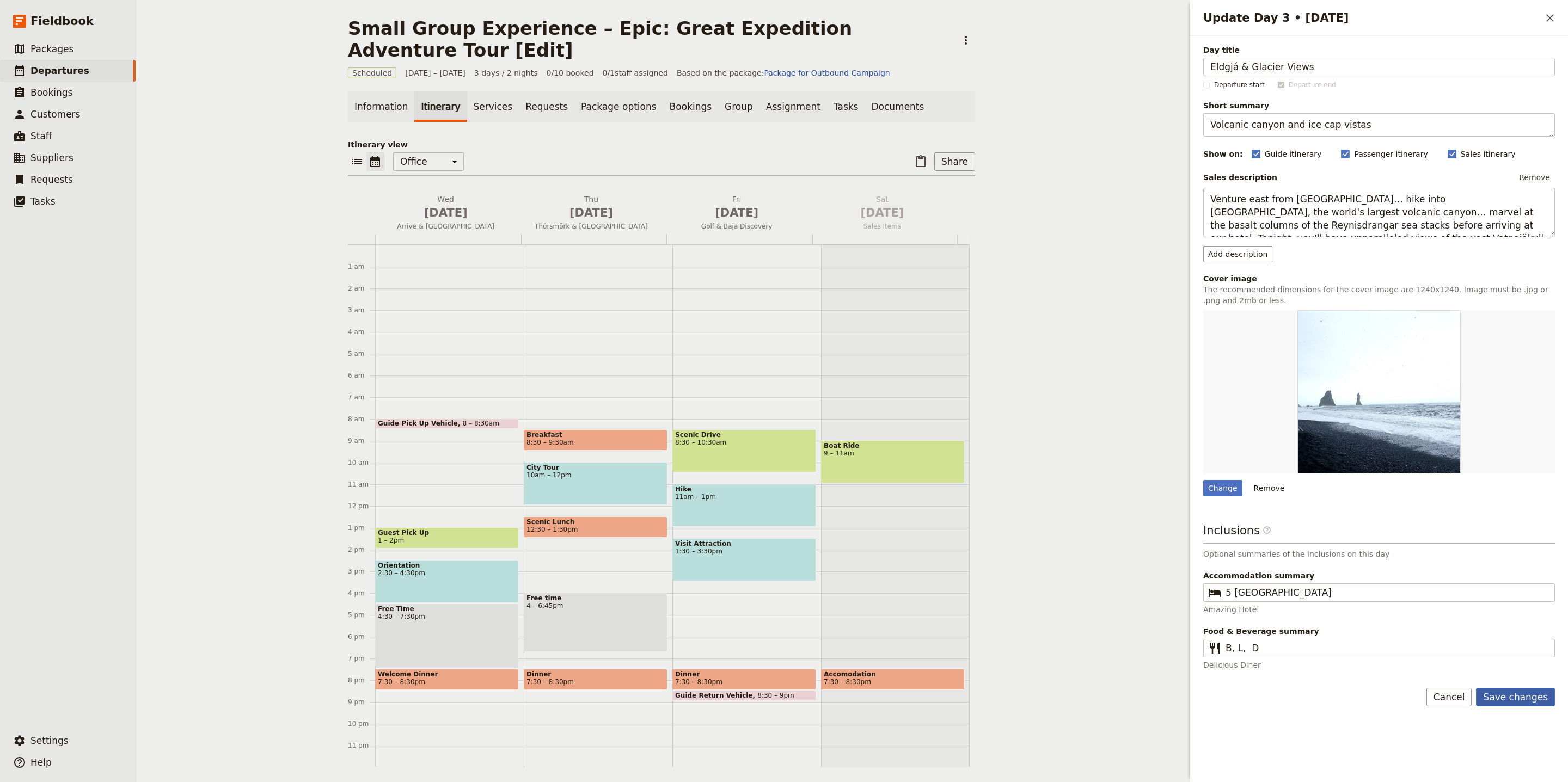
click at [1506, 704] on button "Save changes" at bounding box center [1516, 697] width 79 height 18
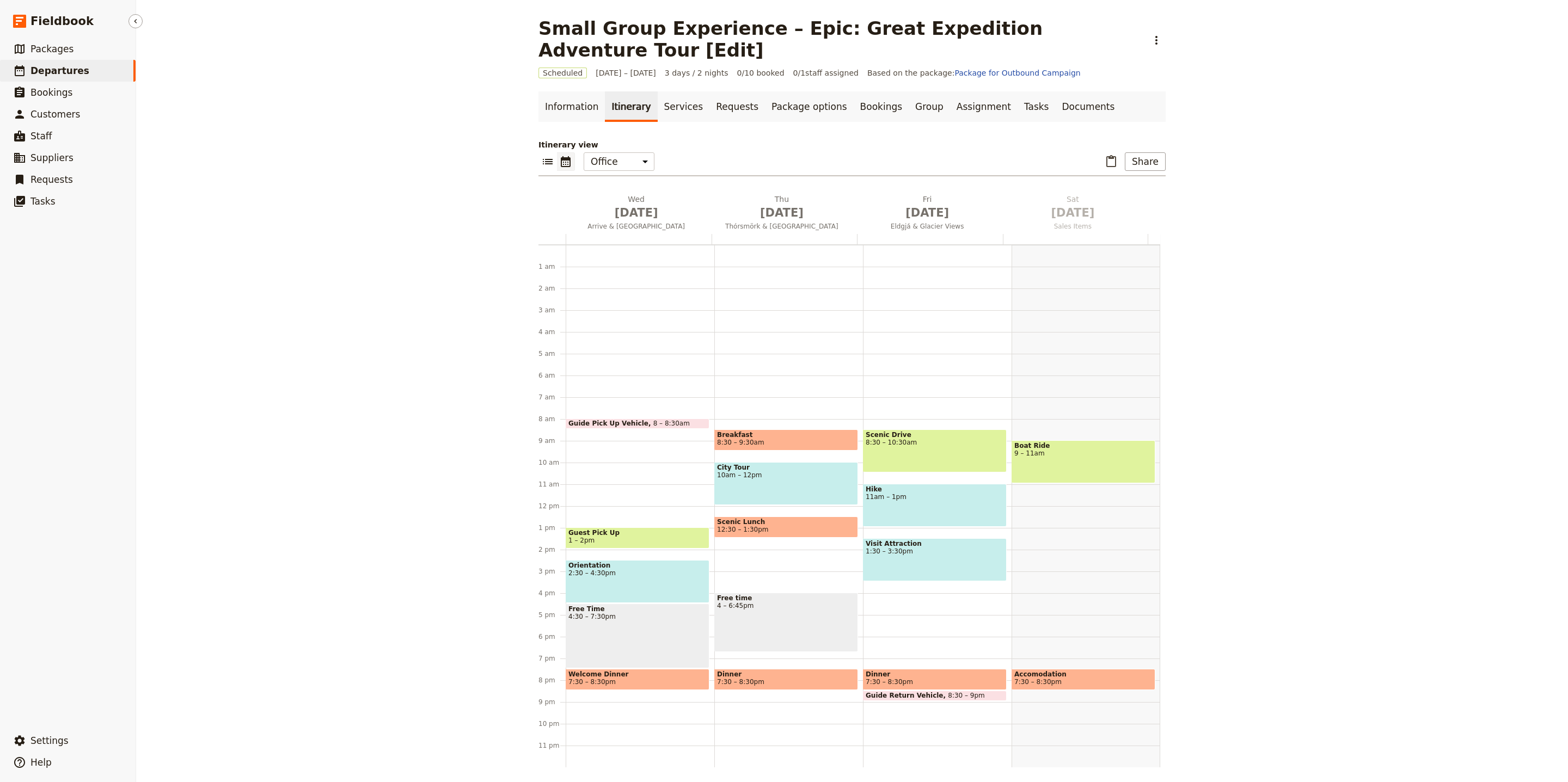
click at [102, 68] on link "​ Departures" at bounding box center [68, 71] width 136 height 22
select select "UPDATED_AT"
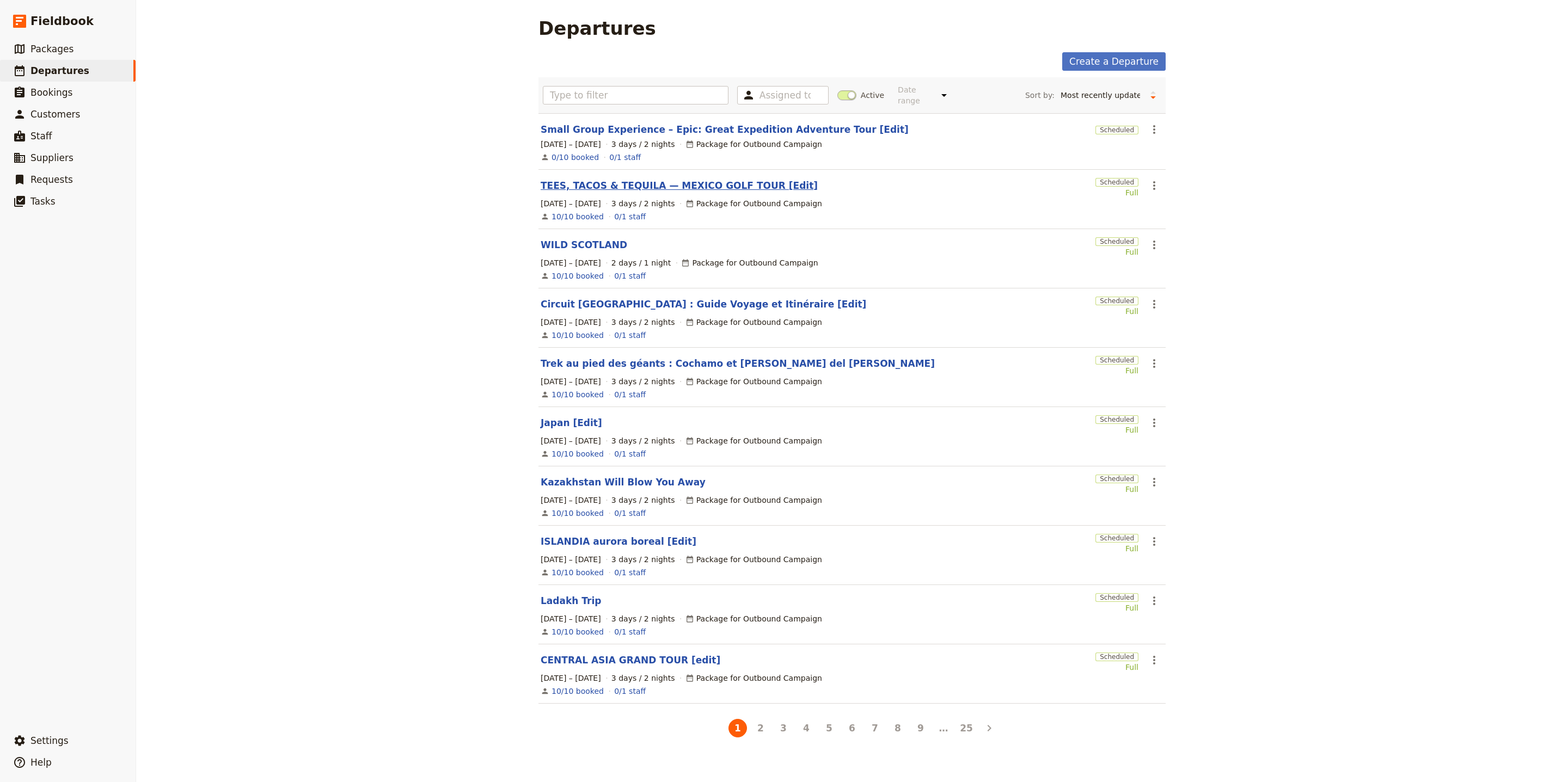
click at [716, 179] on link "TEES, TACOS & TEQUILA — MEXICO GOLF TOUR [Edit]" at bounding box center [679, 185] width 277 height 13
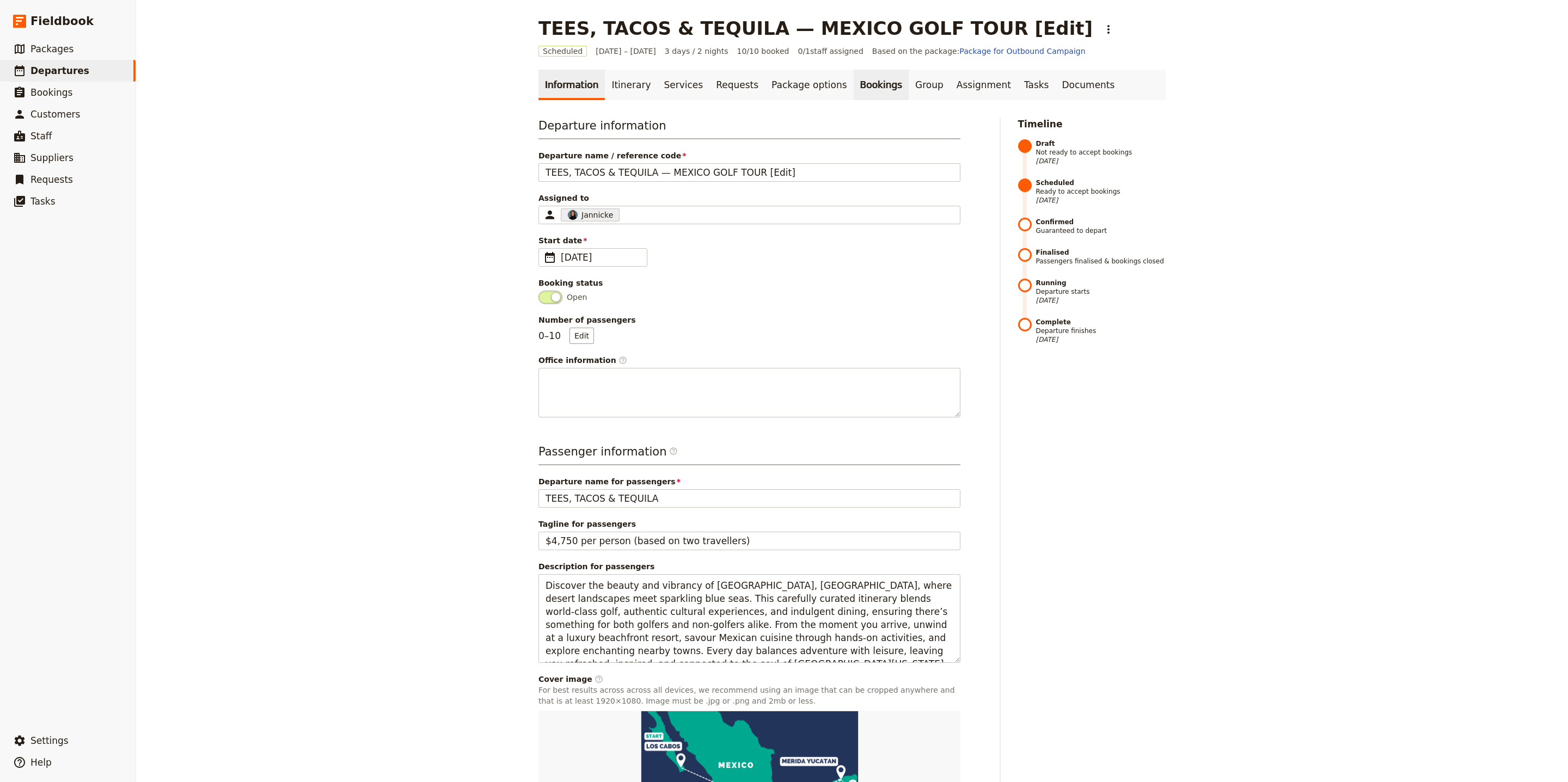
click at [853, 89] on link "Bookings" at bounding box center [881, 85] width 55 height 30
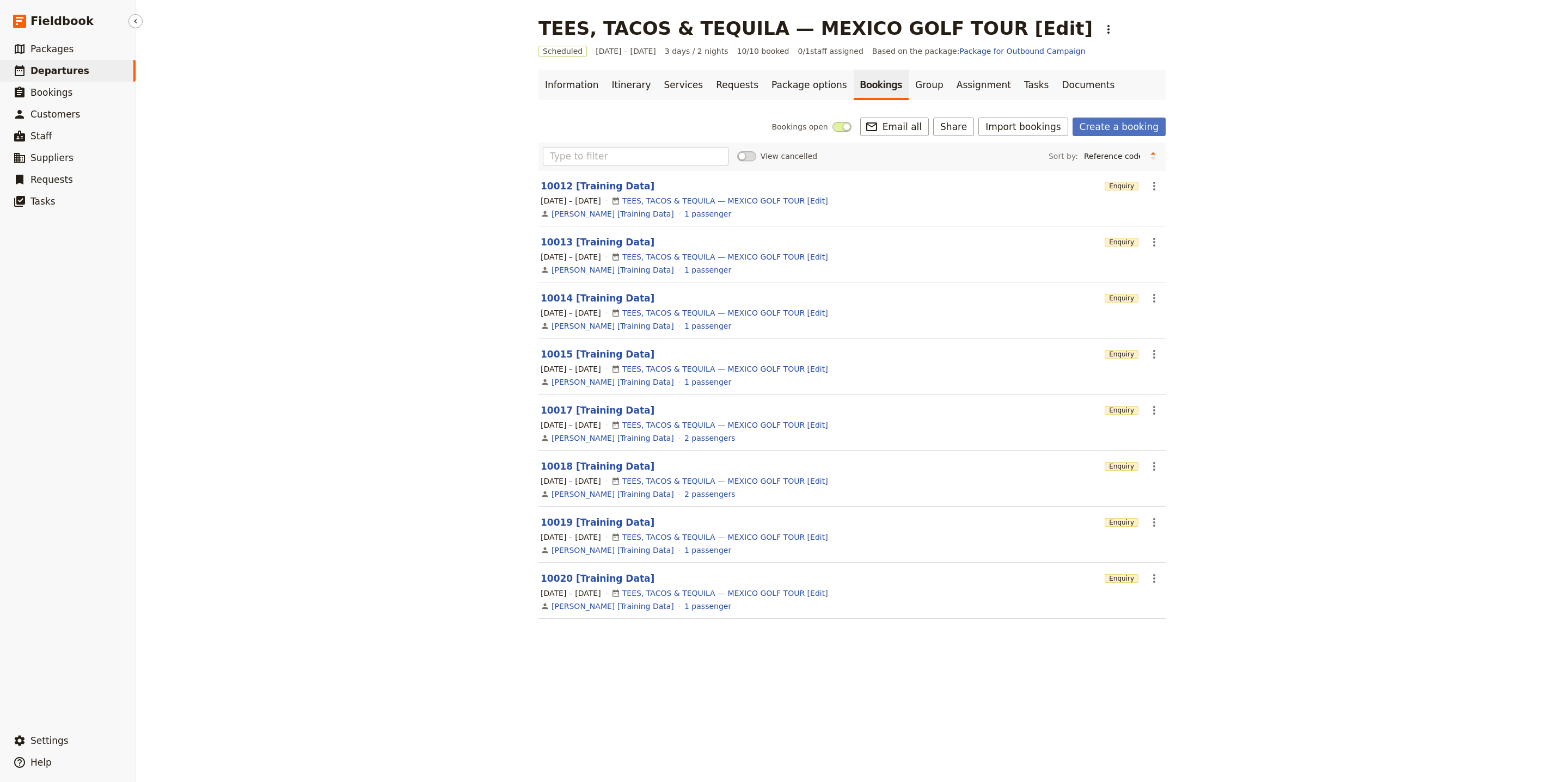
click at [70, 68] on span "Departures" at bounding box center [60, 71] width 59 height 11
select select "UPDATED_AT"
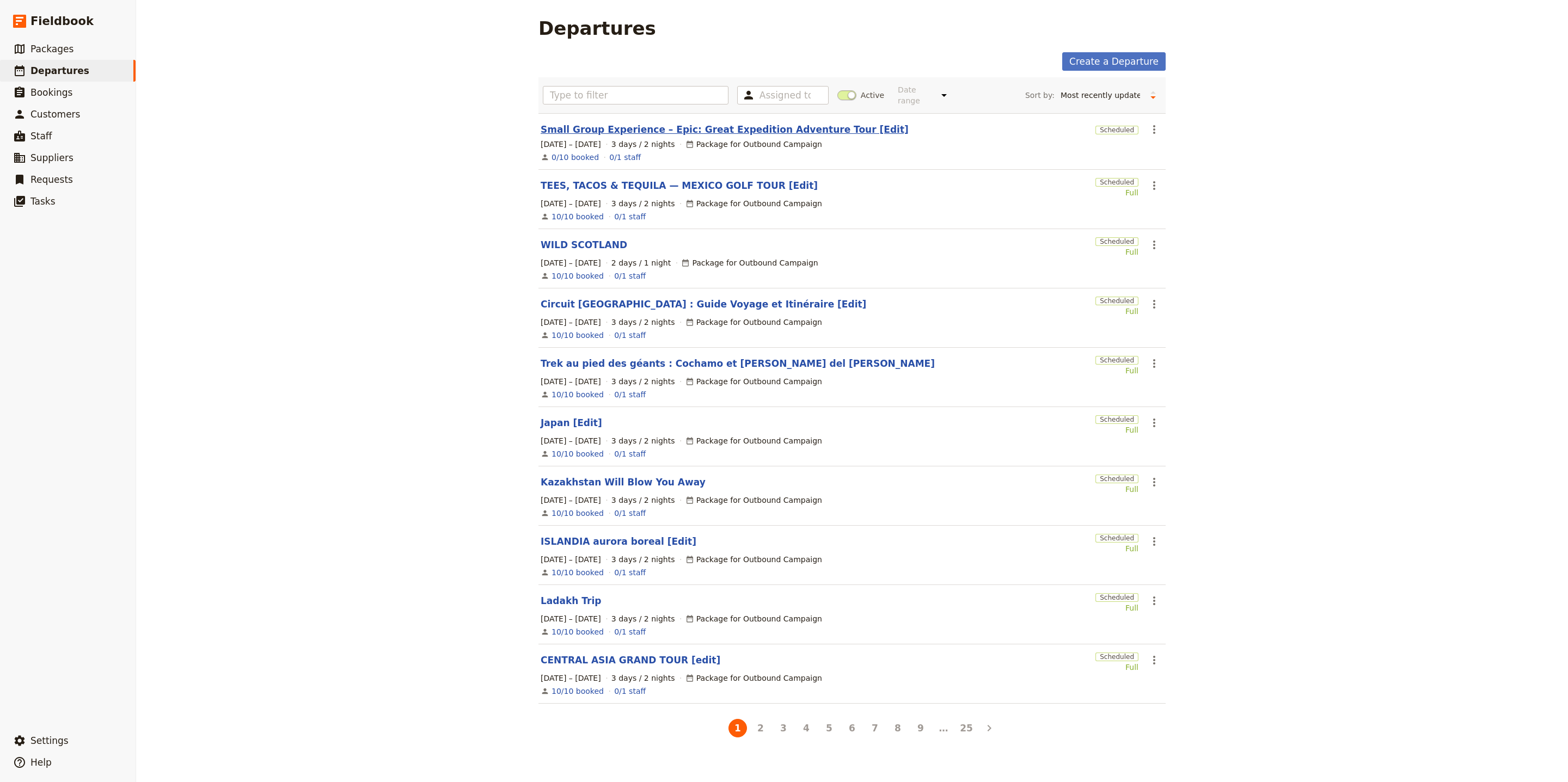
click at [630, 123] on link "Small Group Experience – Epic: Great Expedition Adventure Tour [Edit]" at bounding box center [724, 129] width 368 height 13
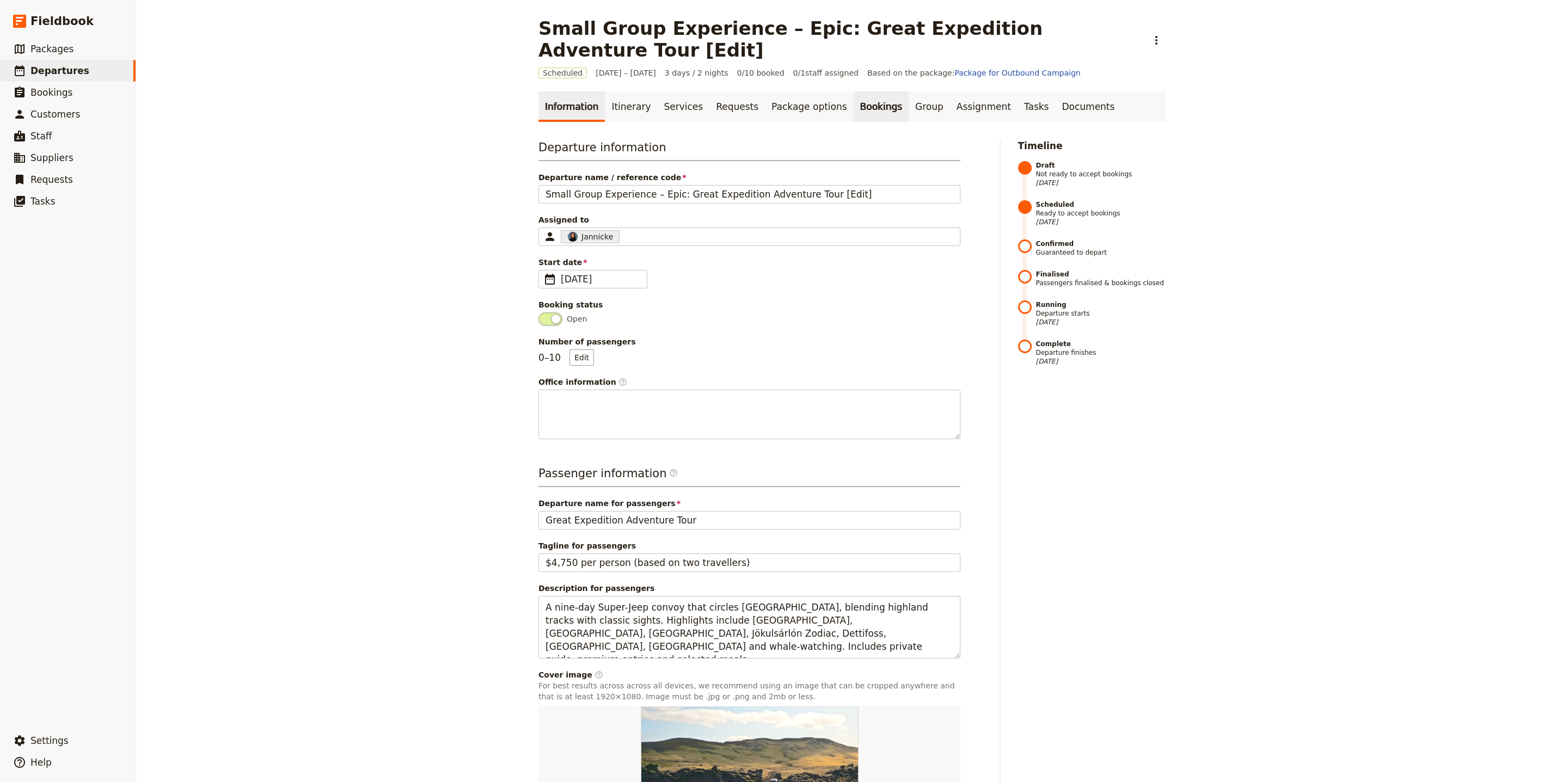
click at [853, 91] on link "Bookings" at bounding box center [881, 106] width 55 height 30
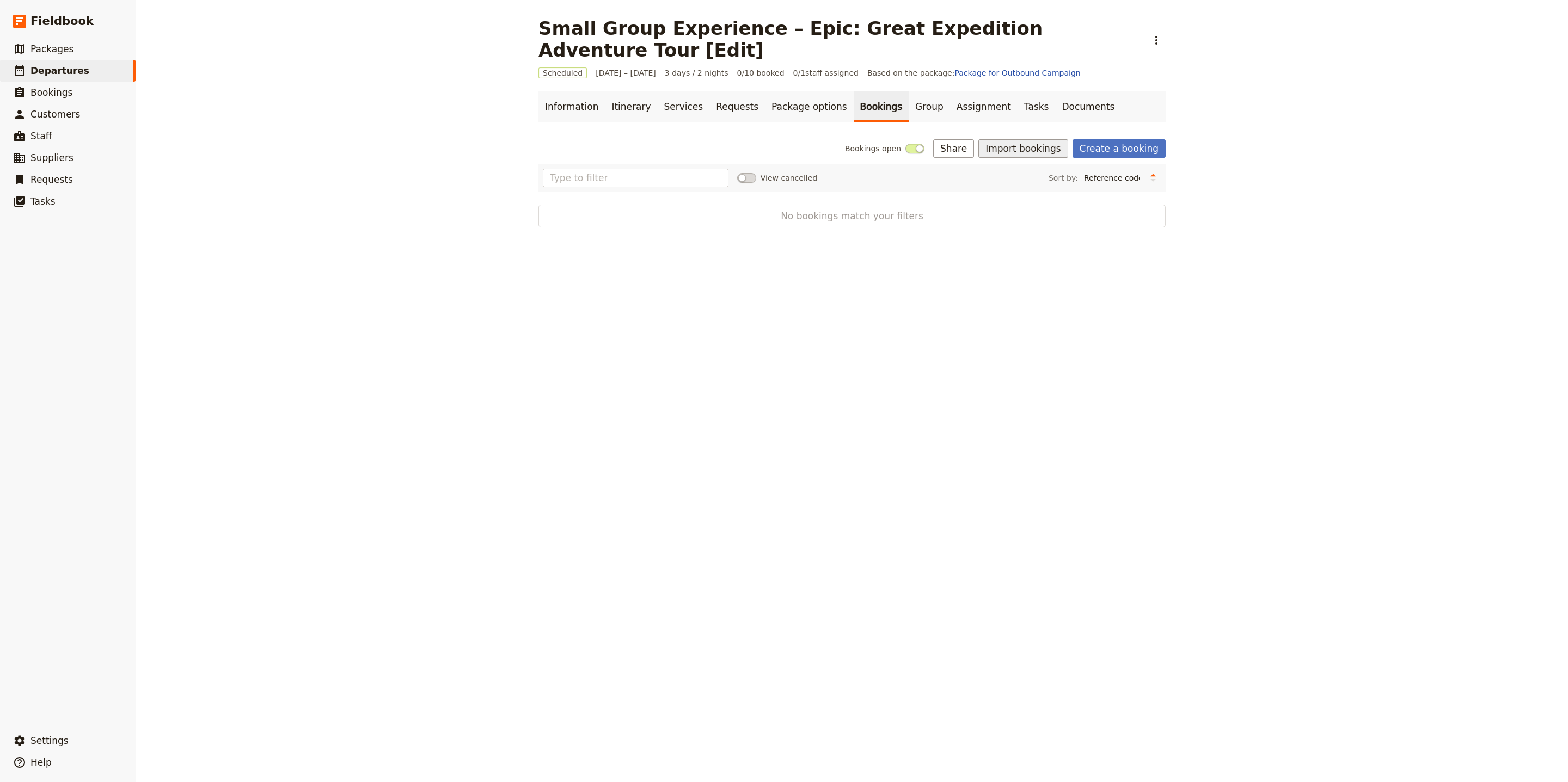
click at [1035, 139] on button "Import bookings" at bounding box center [1023, 148] width 89 height 18
click at [1043, 148] on span "Import Bookings" at bounding box center [1023, 152] width 63 height 11
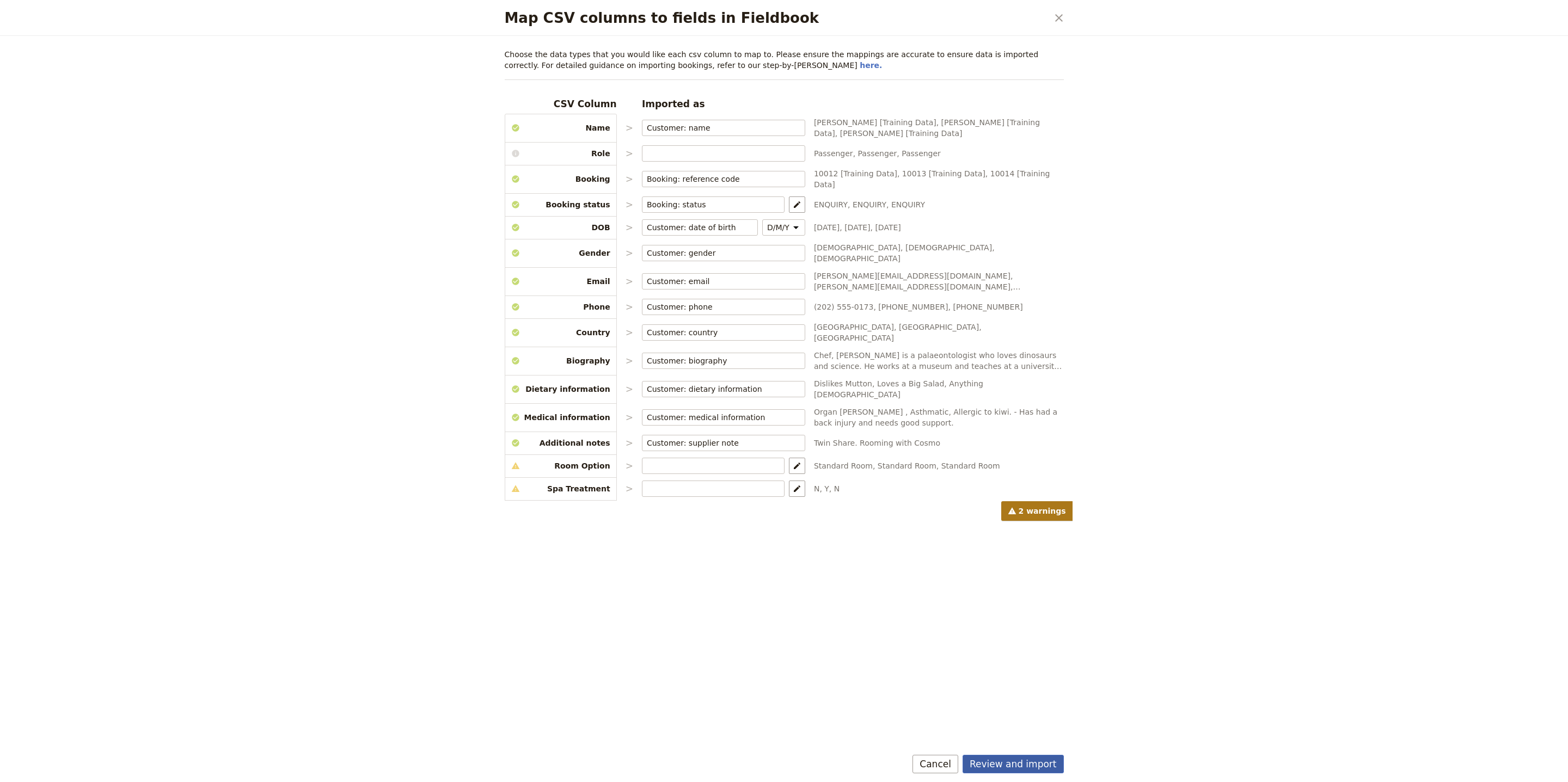
click at [1048, 771] on button "Review and import" at bounding box center [1013, 764] width 101 height 18
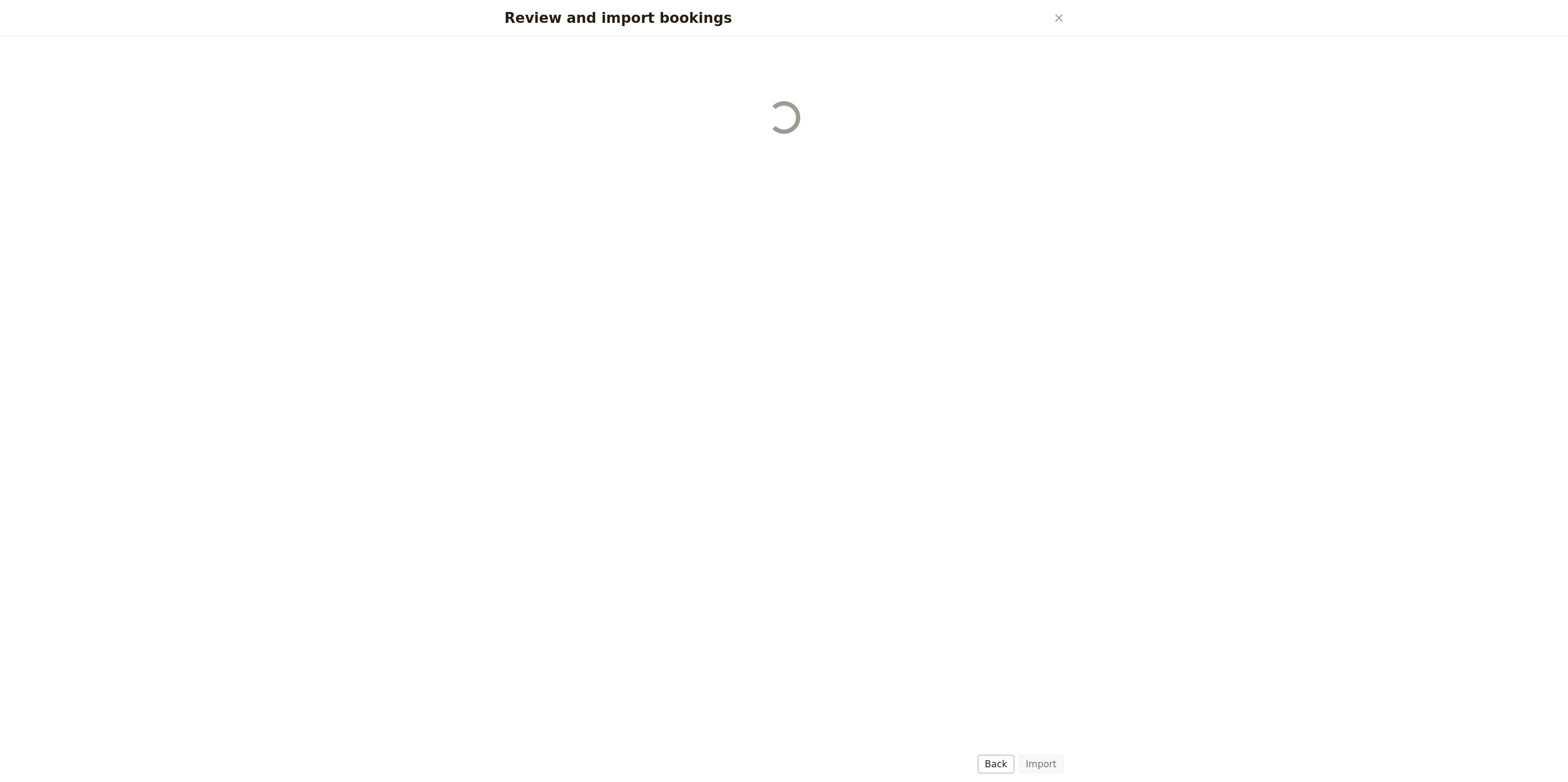
select select "68b002b7cac3c784cf00db27"
select select "68b002b7cac3c784cf00db28"
select select "68b002b7cac3c784cf00db29"
select select "68b002b7cac3c784cf00db2a"
select select "650e1b8d408bbede5b0c6045"
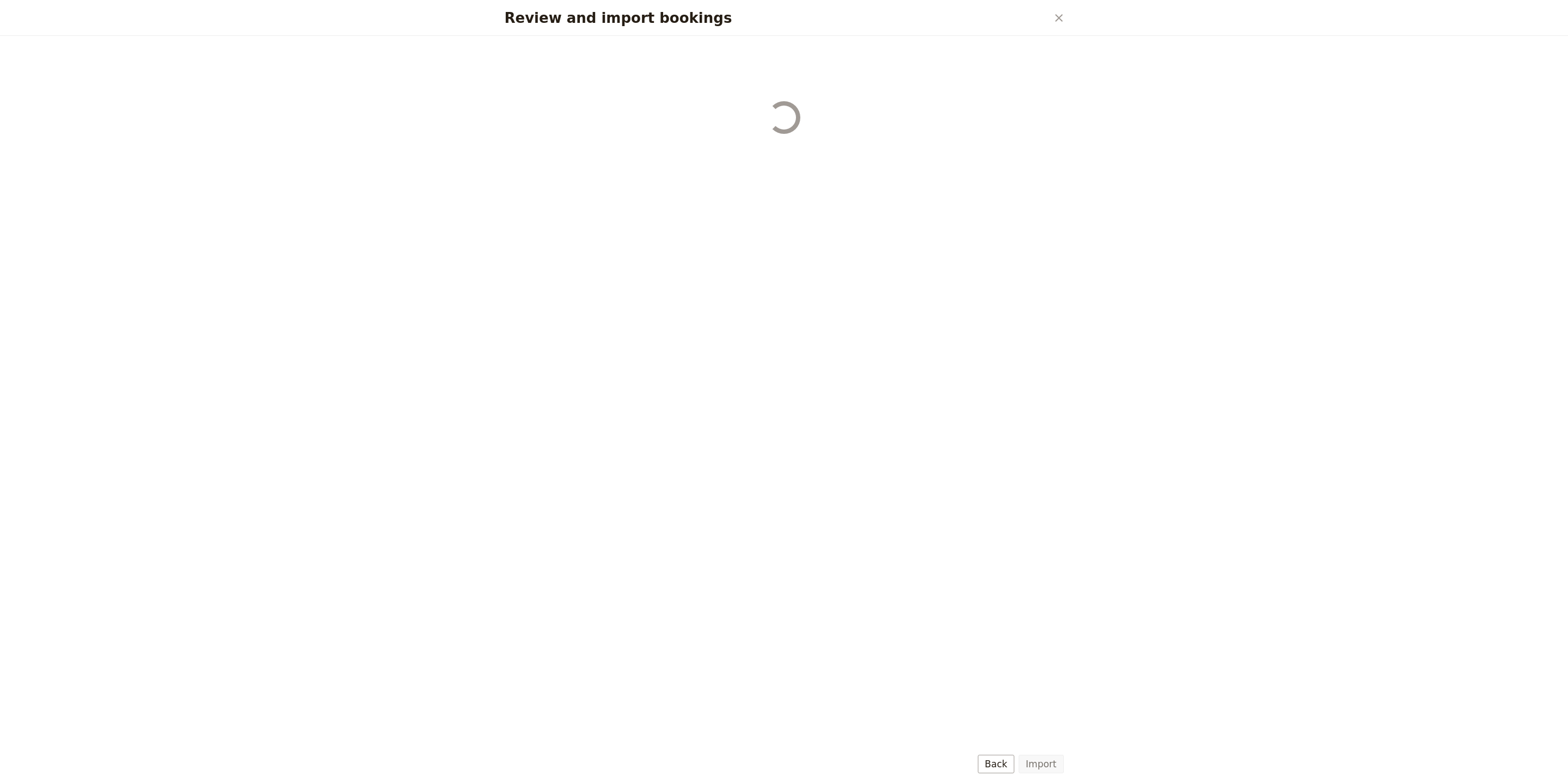
select select "68b002b7cac3c784cf00db2c"
select select "68b002b7cac3c784cf00db2d"
select select "68b002b7cac3c784cf00db2e"
select select "68b002b7cac3c784cf00db2f"
select select "68b002b7cac3c784cf00db30"
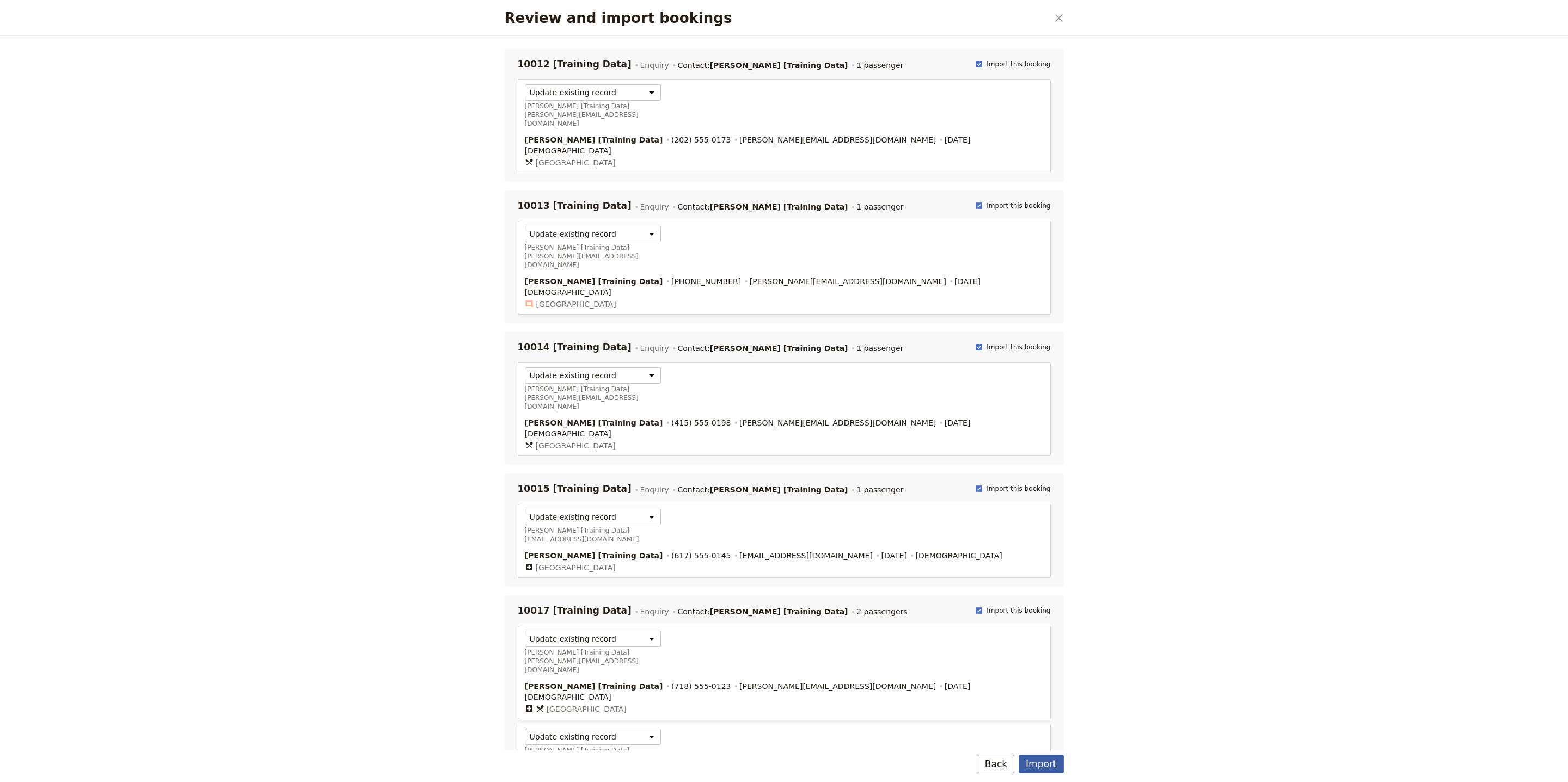
click at [1048, 756] on button "Import" at bounding box center [1041, 764] width 44 height 18
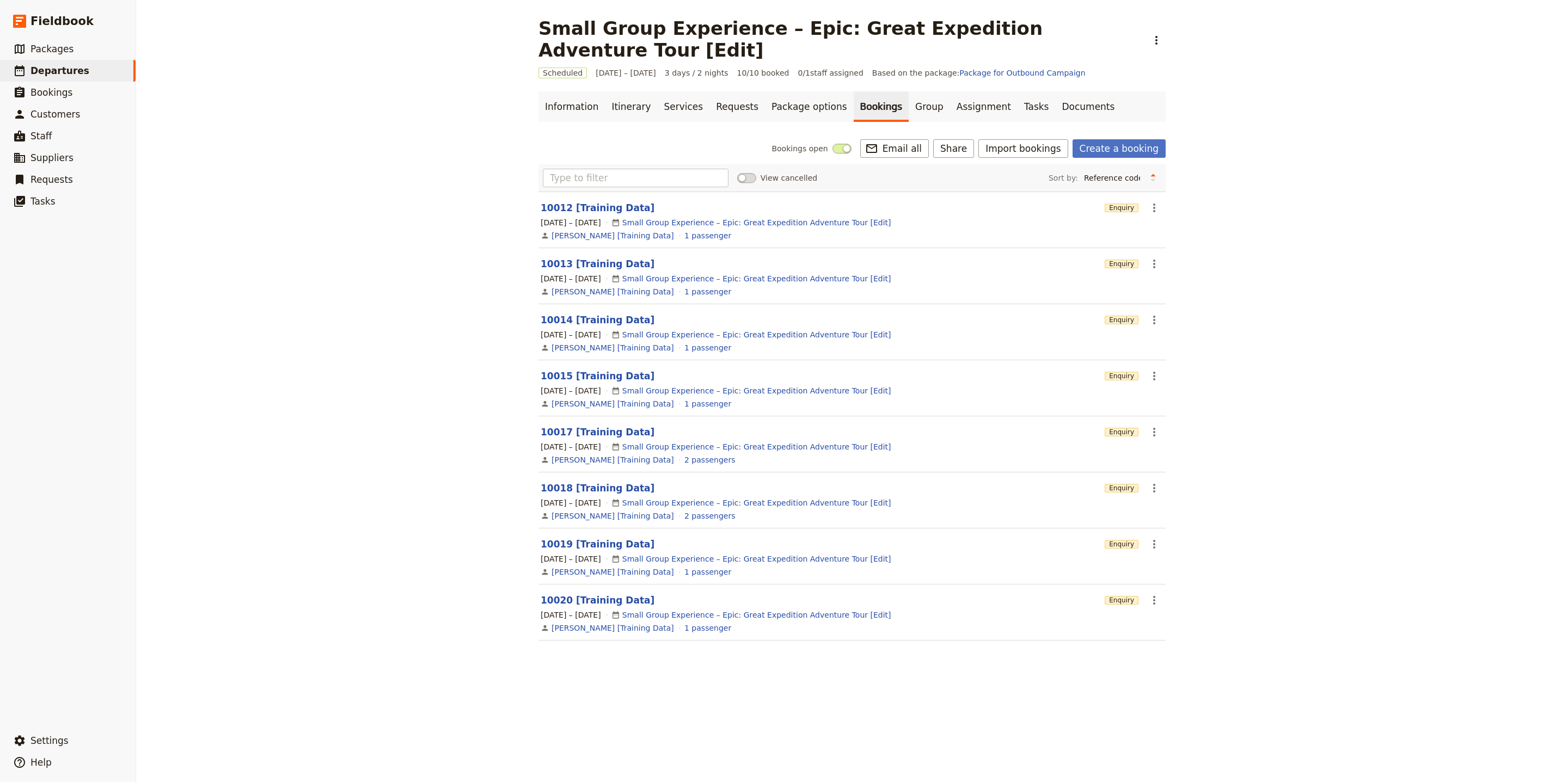
drag, startPoint x: 978, startPoint y: 188, endPoint x: 979, endPoint y: 225, distance: 37.0
click at [978, 189] on div "View cancelled Sort by: Reference code Contact Status PAX Most recently updated…" at bounding box center [852, 409] width 627 height 489
click at [909, 91] on link "Group" at bounding box center [929, 106] width 41 height 30
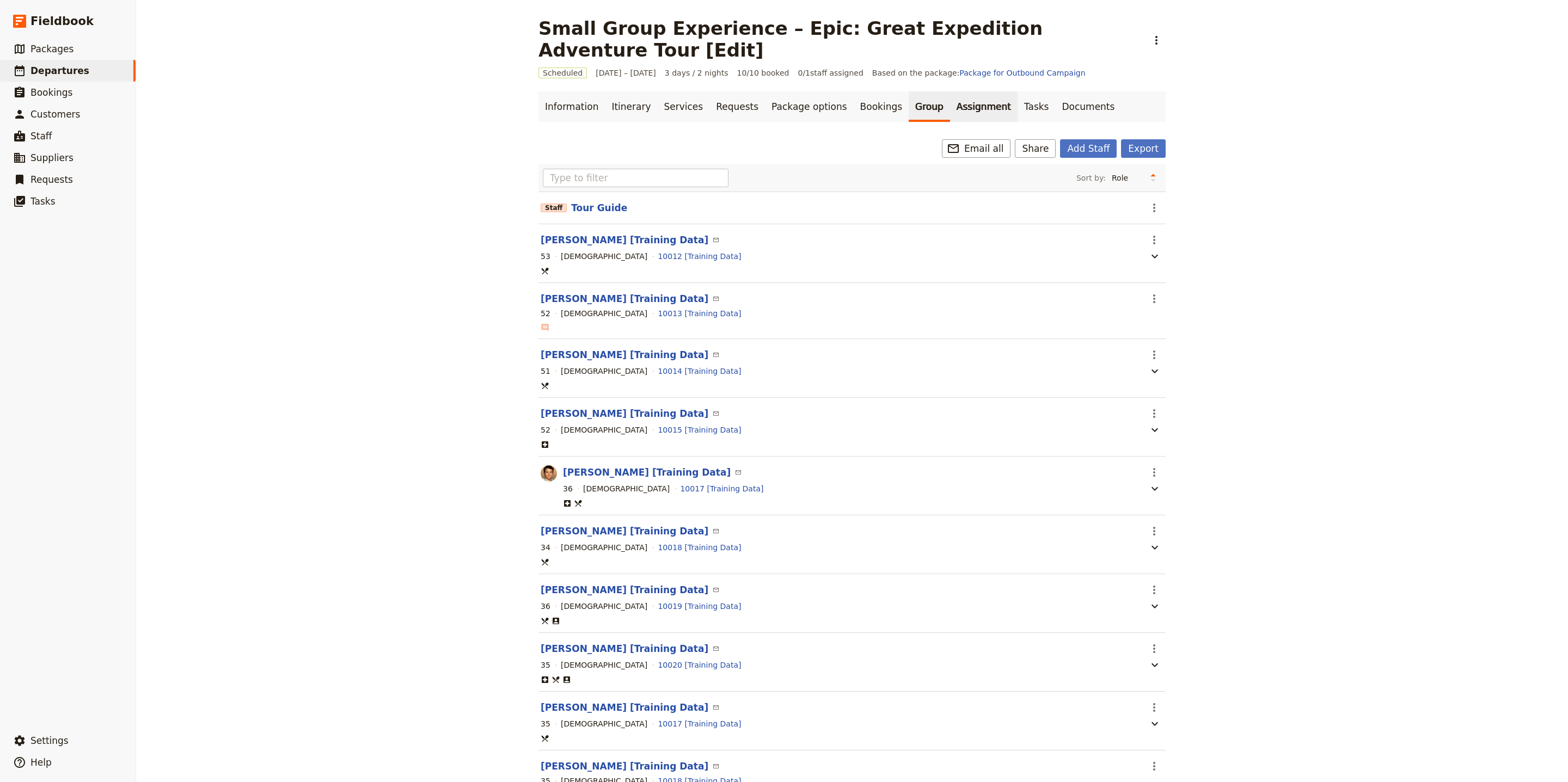
click at [953, 91] on link "Assignment" at bounding box center [984, 106] width 68 height 30
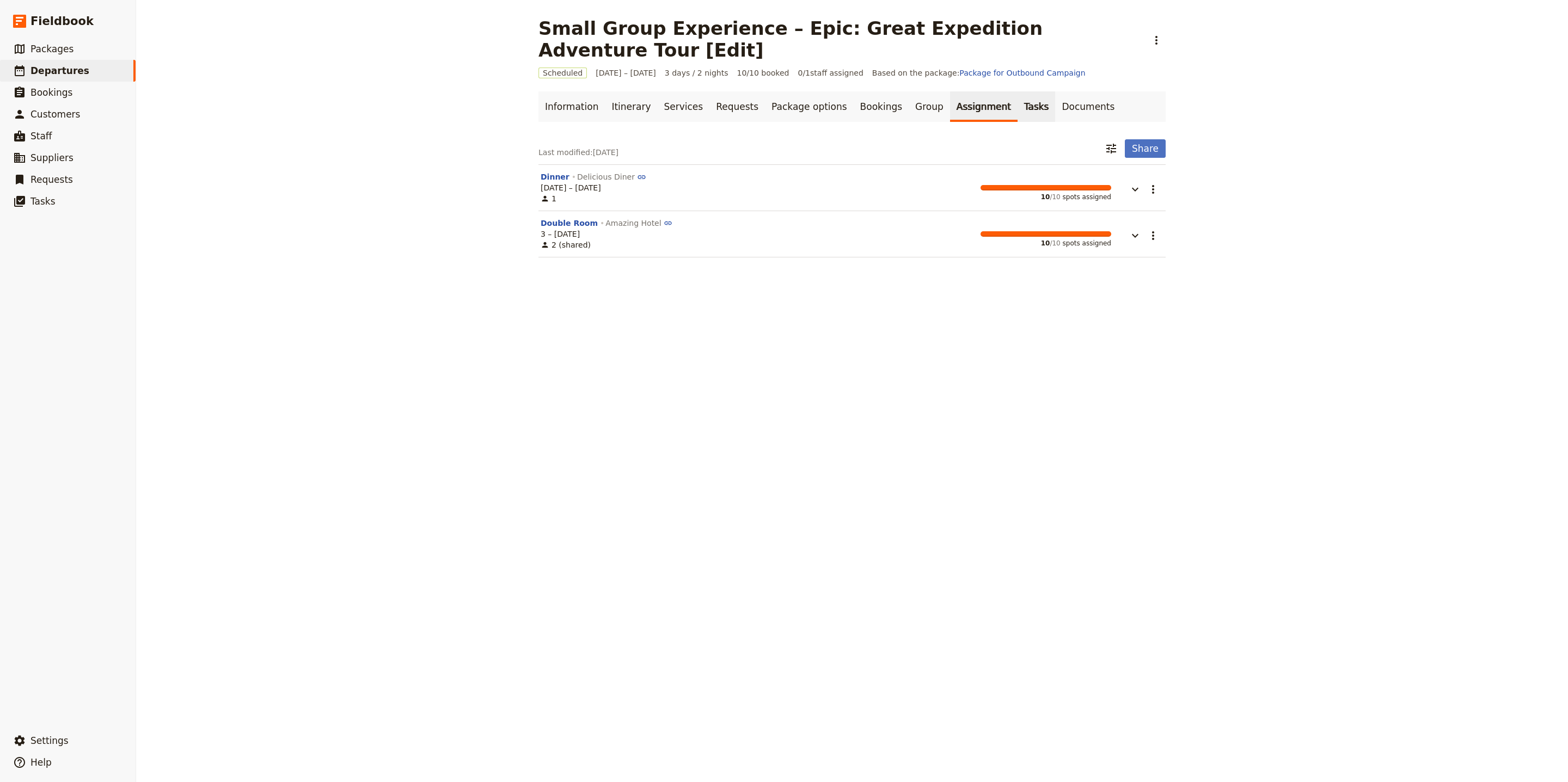
click at [1018, 91] on link "Tasks" at bounding box center [1037, 106] width 38 height 30
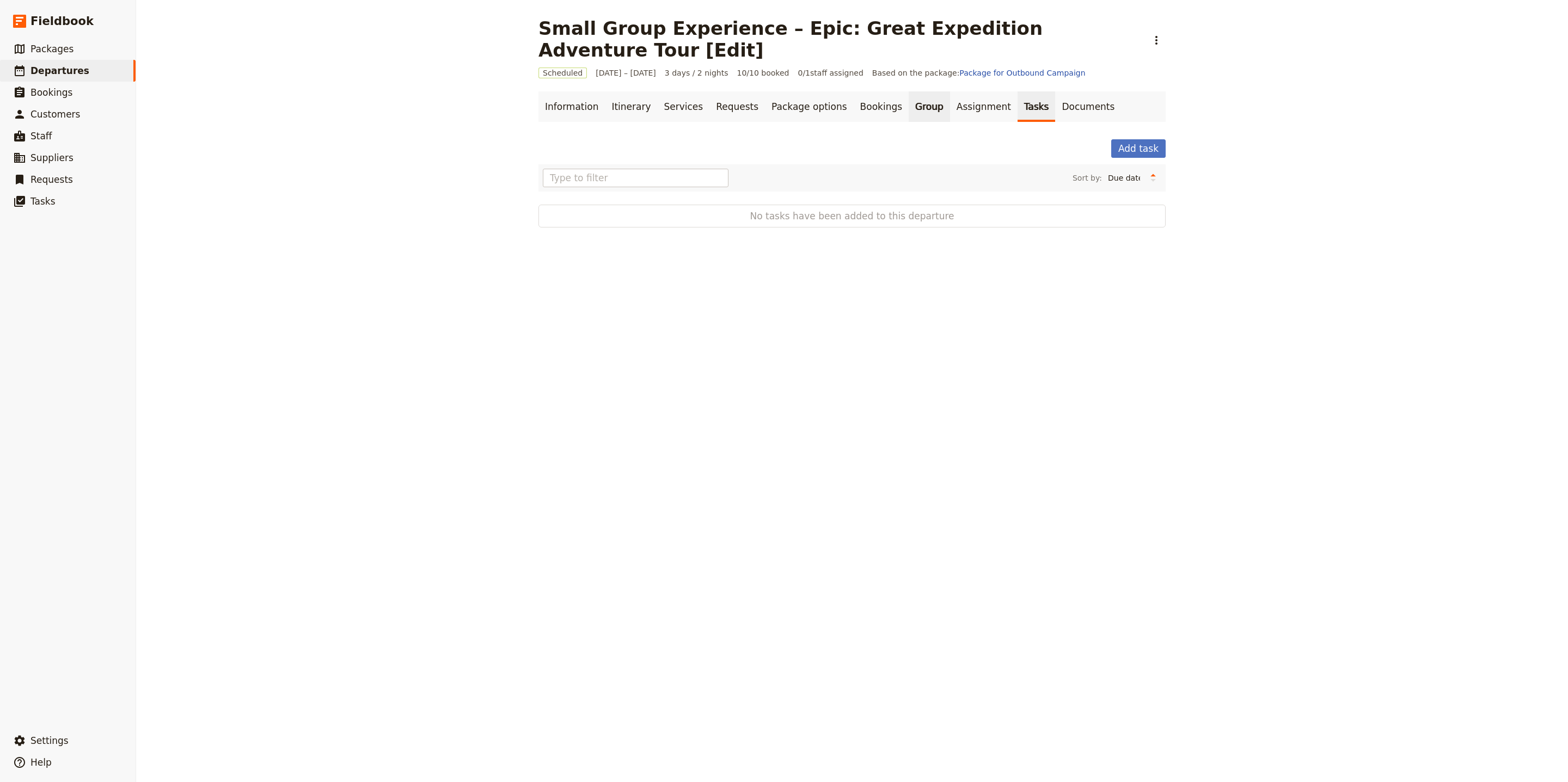
click at [909, 91] on link "Group" at bounding box center [929, 106] width 41 height 30
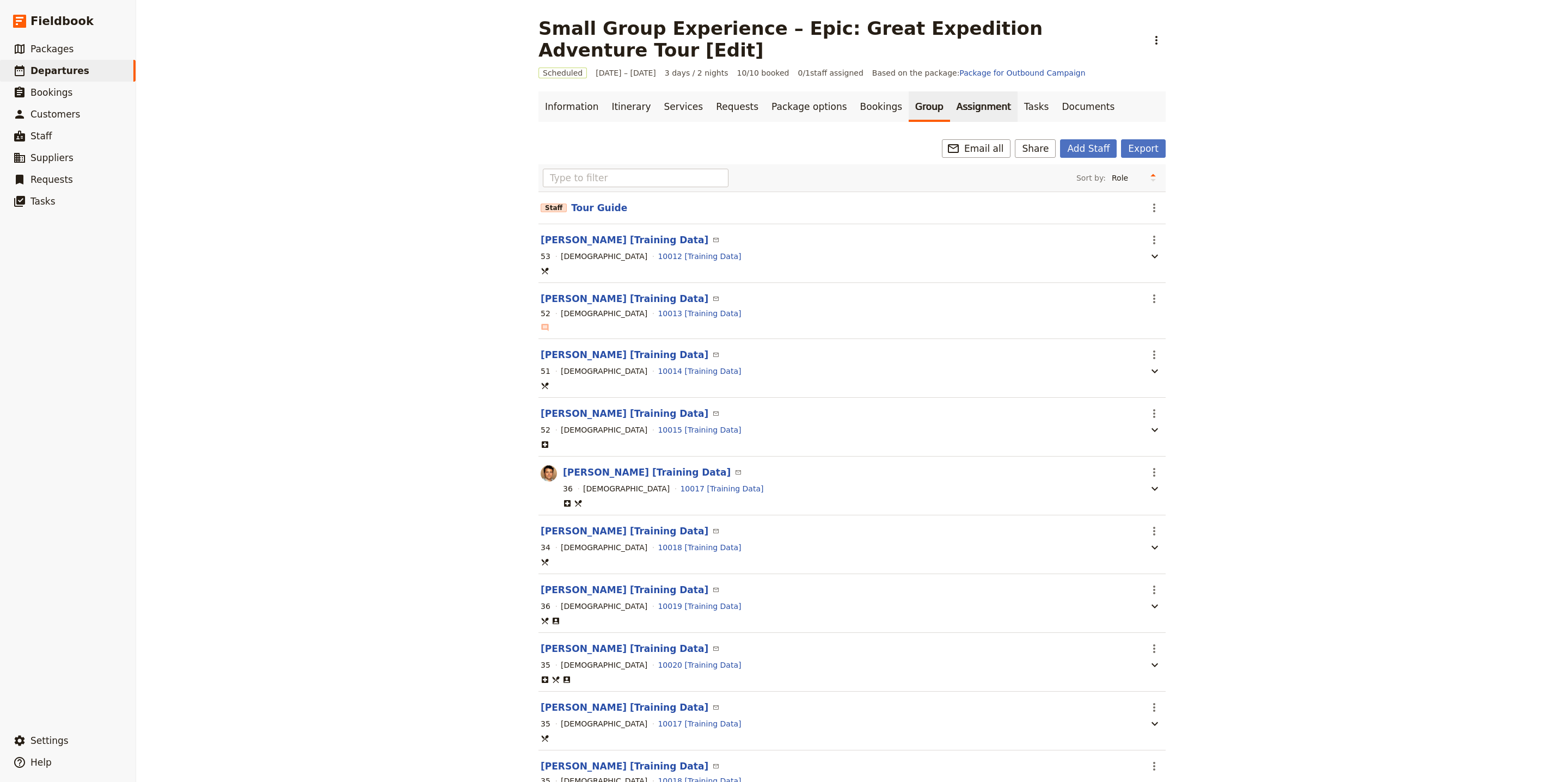
click at [950, 95] on link "Assignment" at bounding box center [984, 106] width 68 height 30
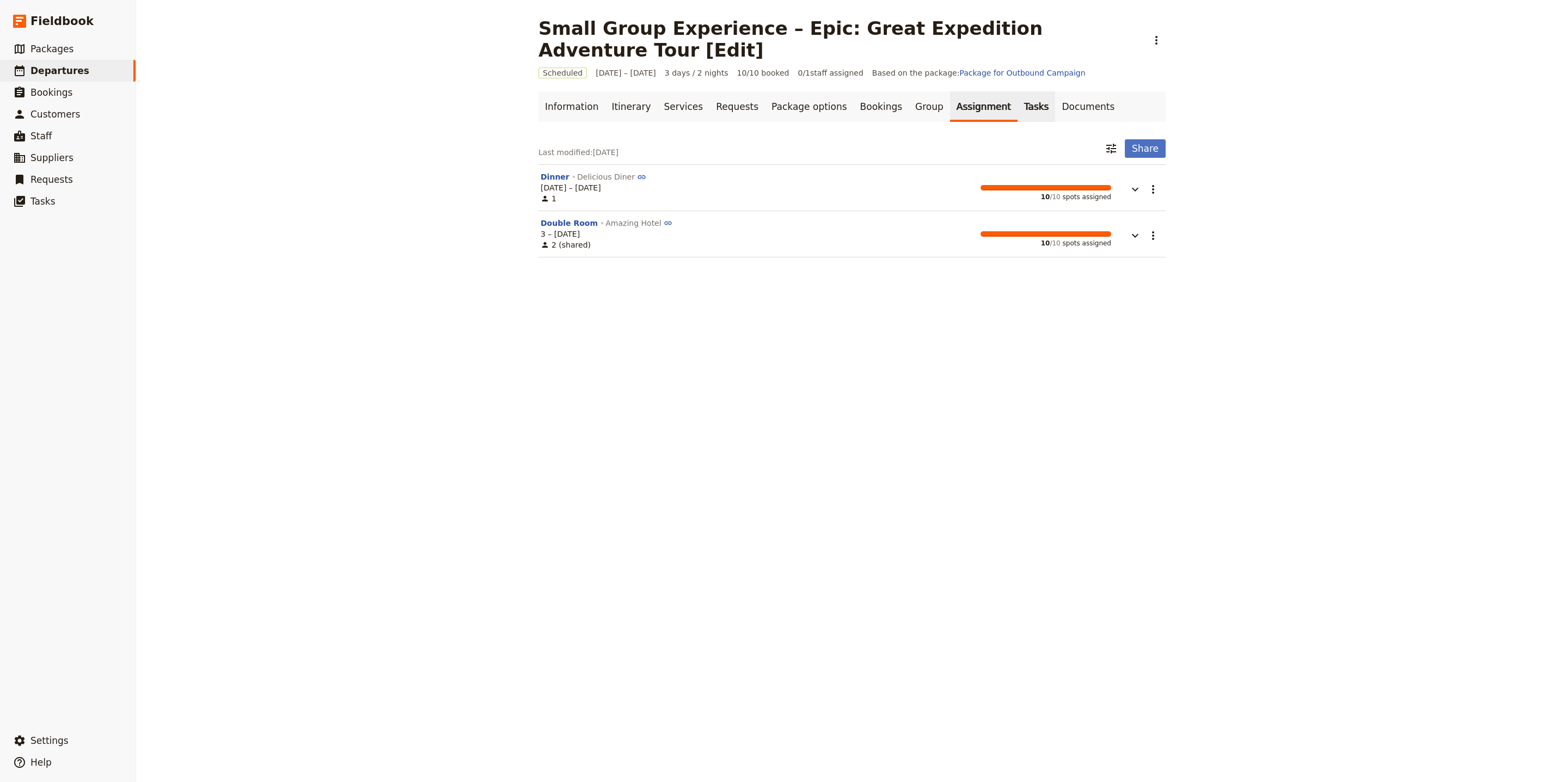
click at [1018, 91] on link "Tasks" at bounding box center [1037, 106] width 38 height 30
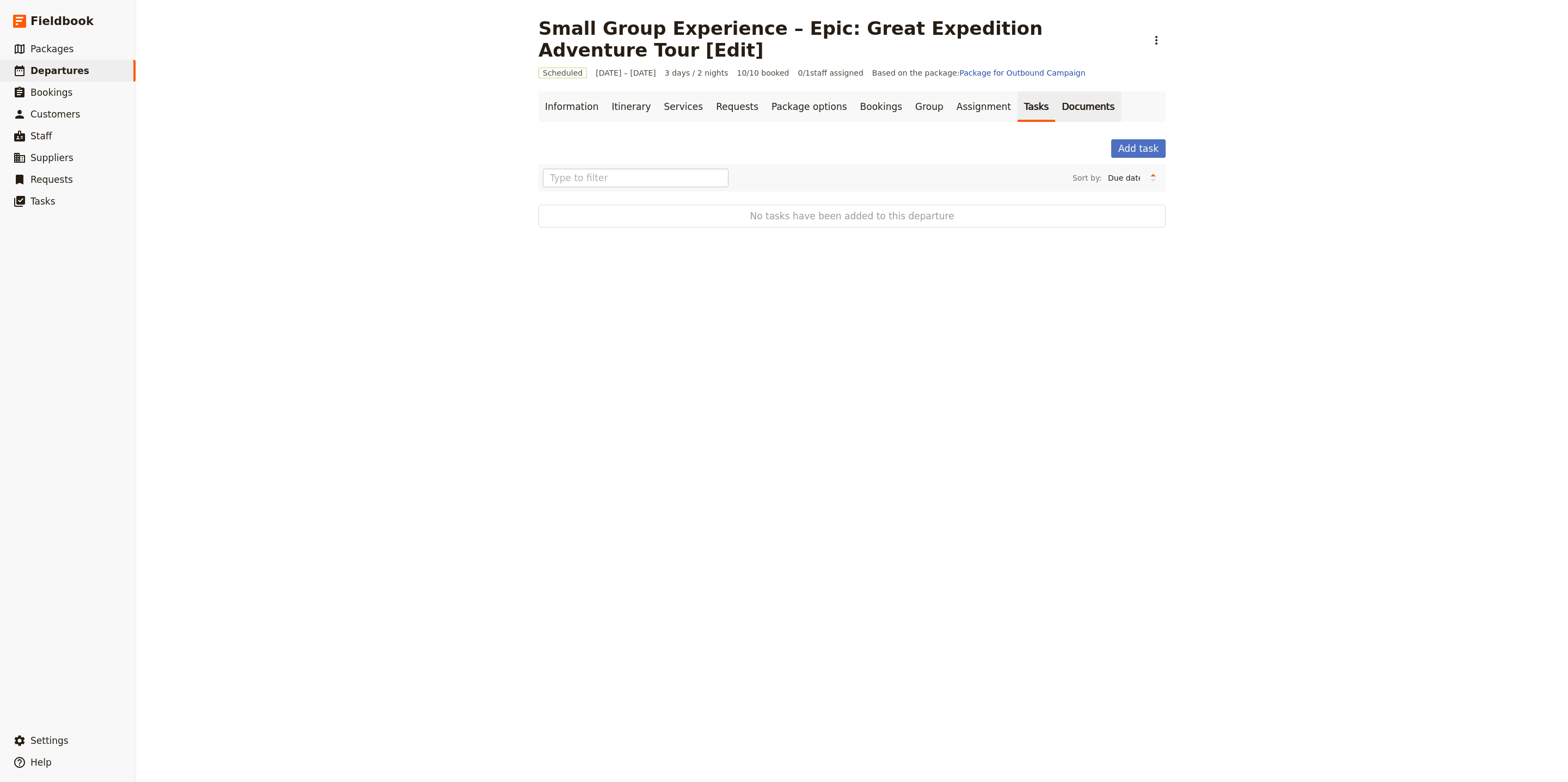
click at [1055, 91] on link "Documents" at bounding box center [1088, 106] width 66 height 30
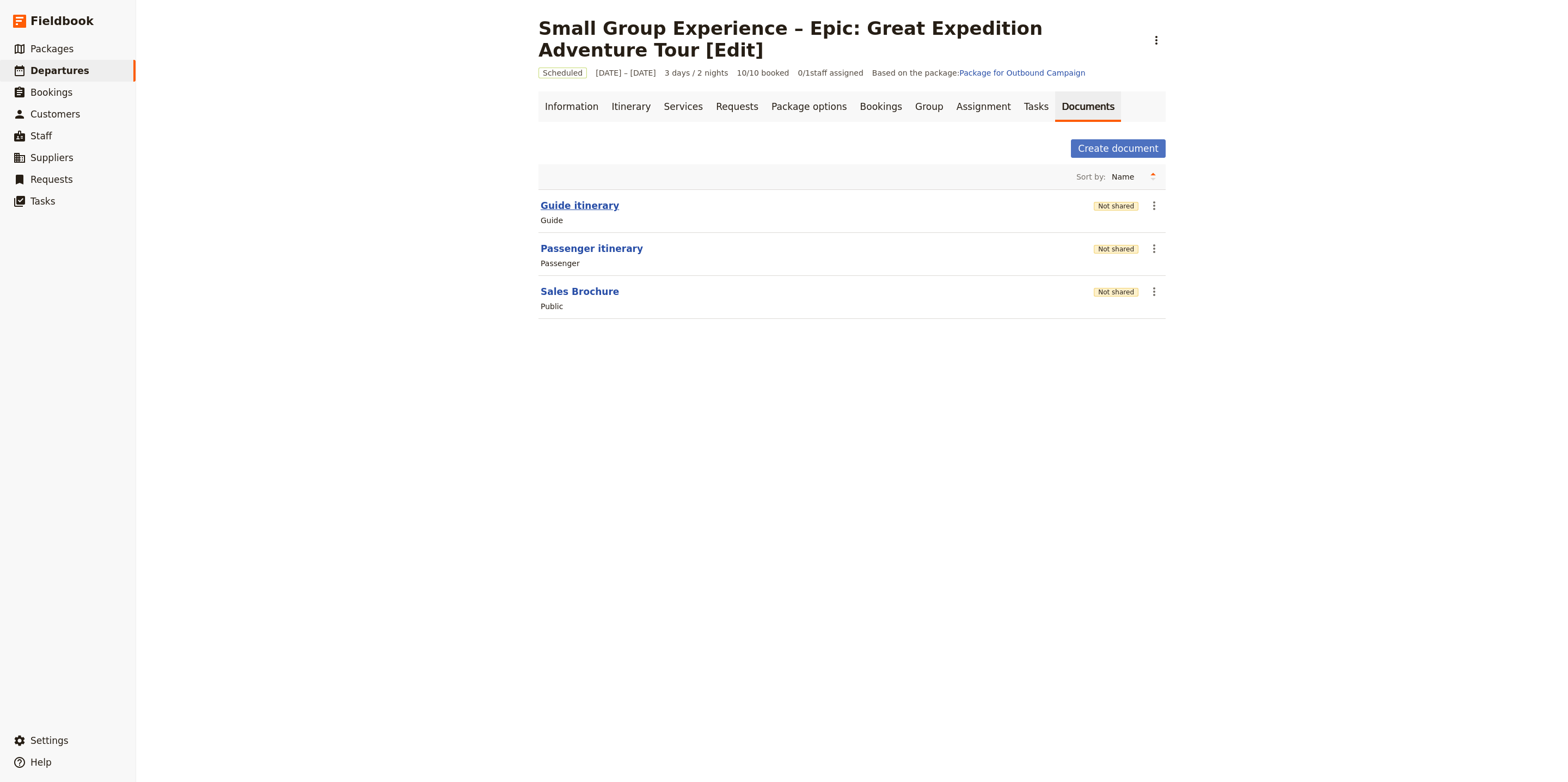
click at [562, 199] on button "Guide itinerary" at bounding box center [579, 205] width 79 height 13
select select "STAFF"
select select "RUN_SHEET"
select select "LARGE"
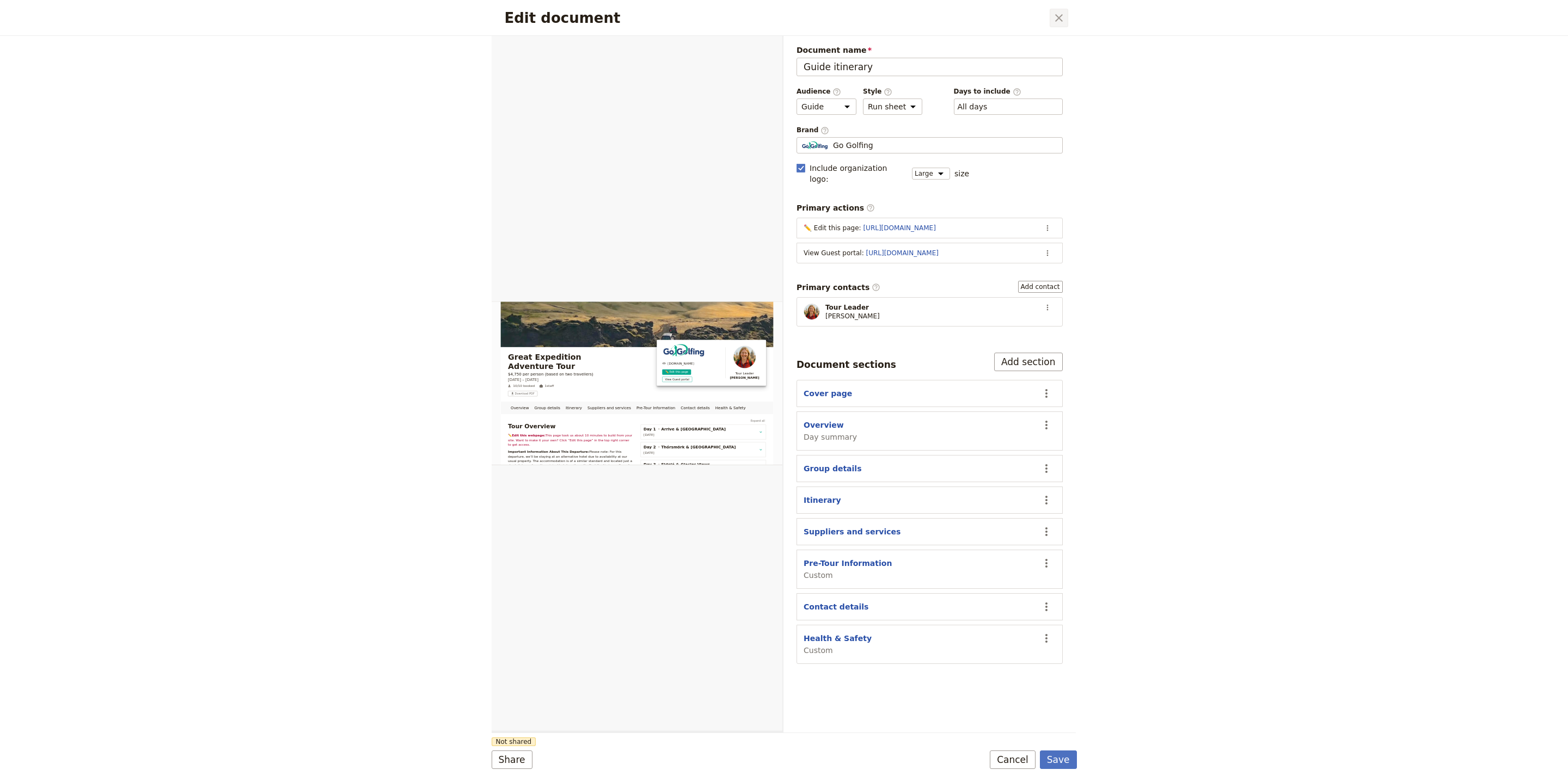
click at [1051, 12] on div "Edit document ​" at bounding box center [785, 18] width 586 height 36
click at [1059, 13] on icon "Close dialog" at bounding box center [1059, 18] width 13 height 13
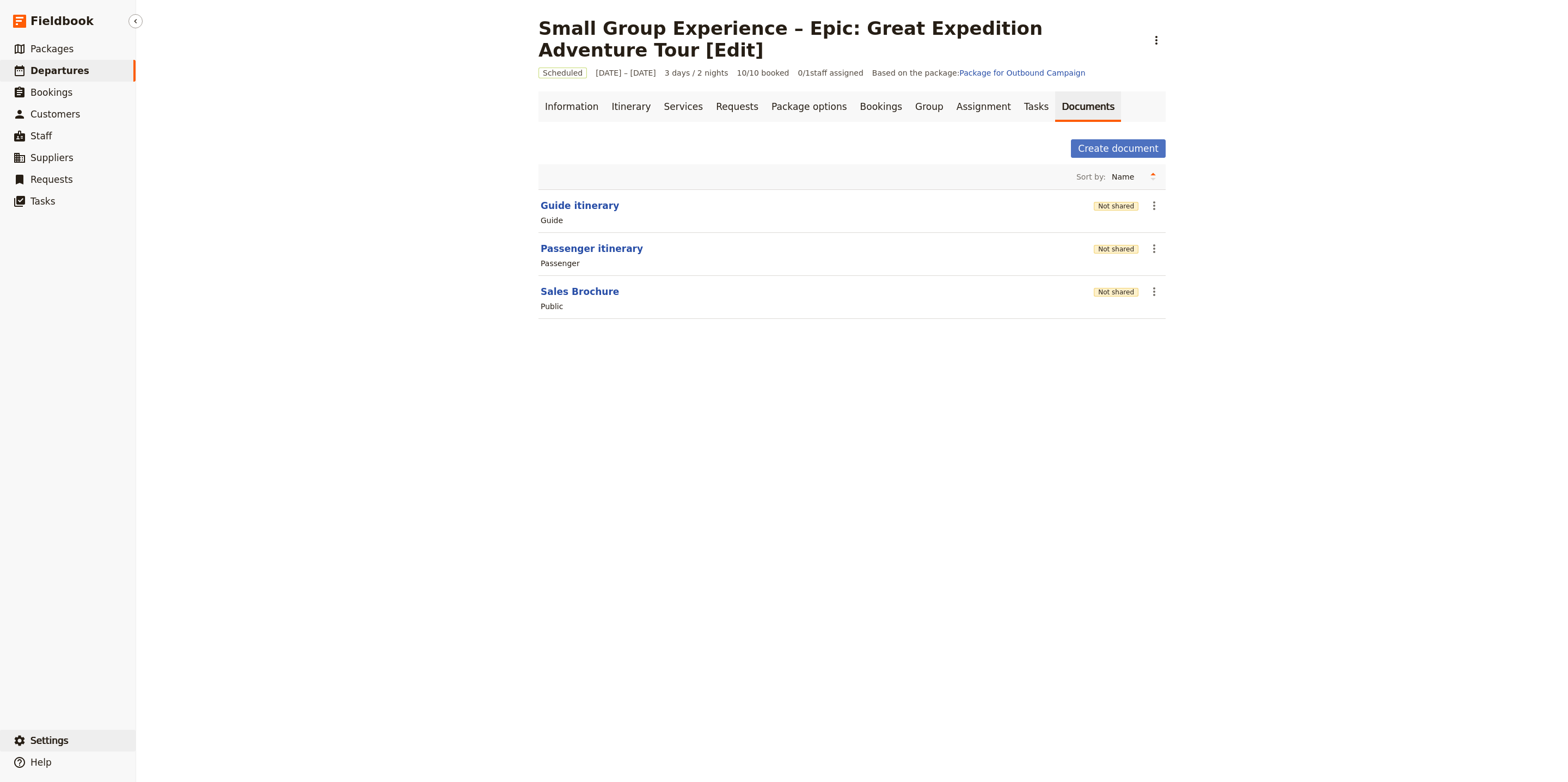
click at [58, 735] on span "Settings" at bounding box center [49, 741] width 38 height 11
click at [169, 711] on span "Your organization" at bounding box center [180, 711] width 66 height 11
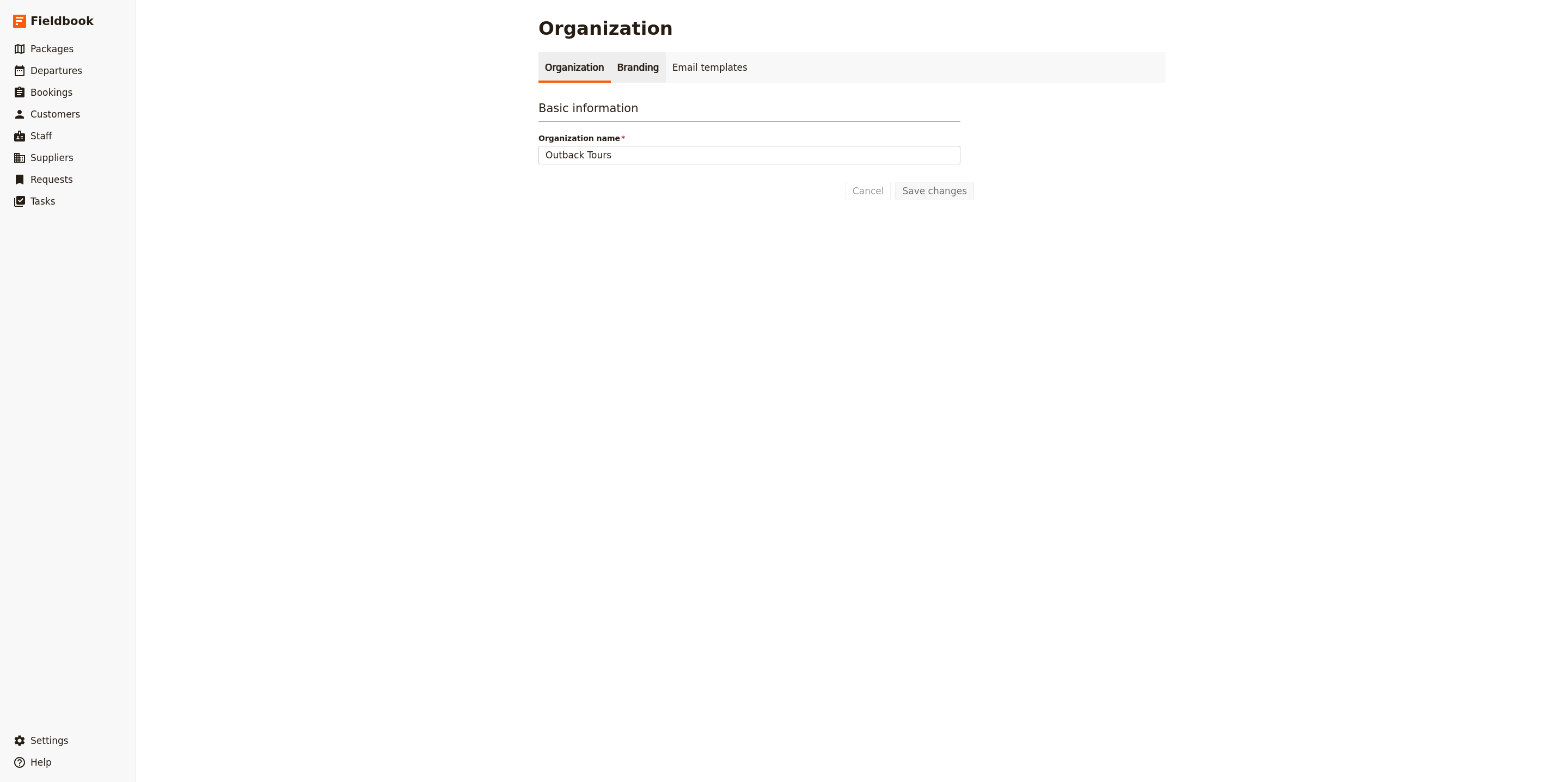
click at [614, 58] on link "Branding" at bounding box center [639, 68] width 55 height 30
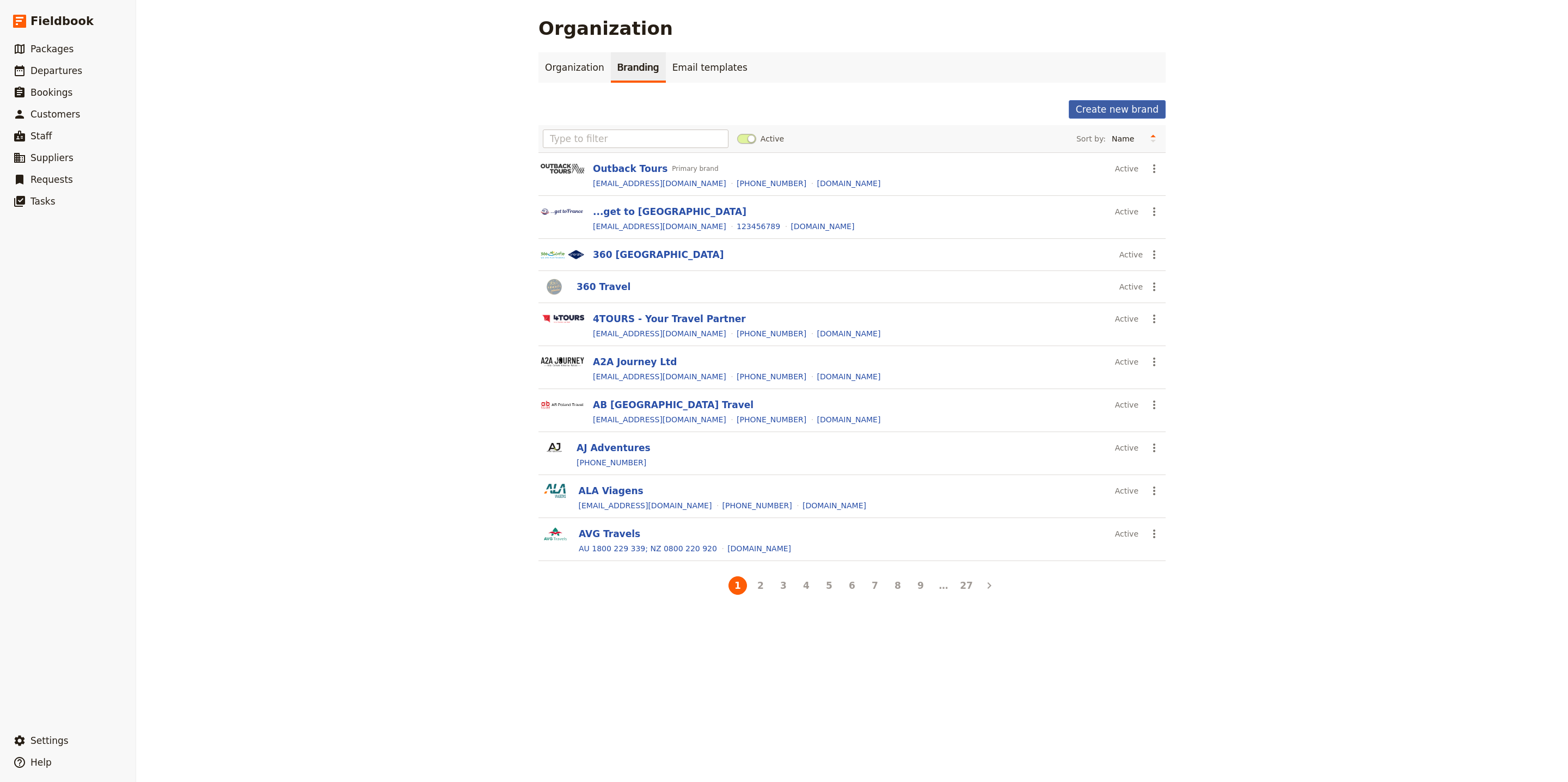
click at [1146, 105] on button "Create new brand" at bounding box center [1117, 110] width 97 height 18
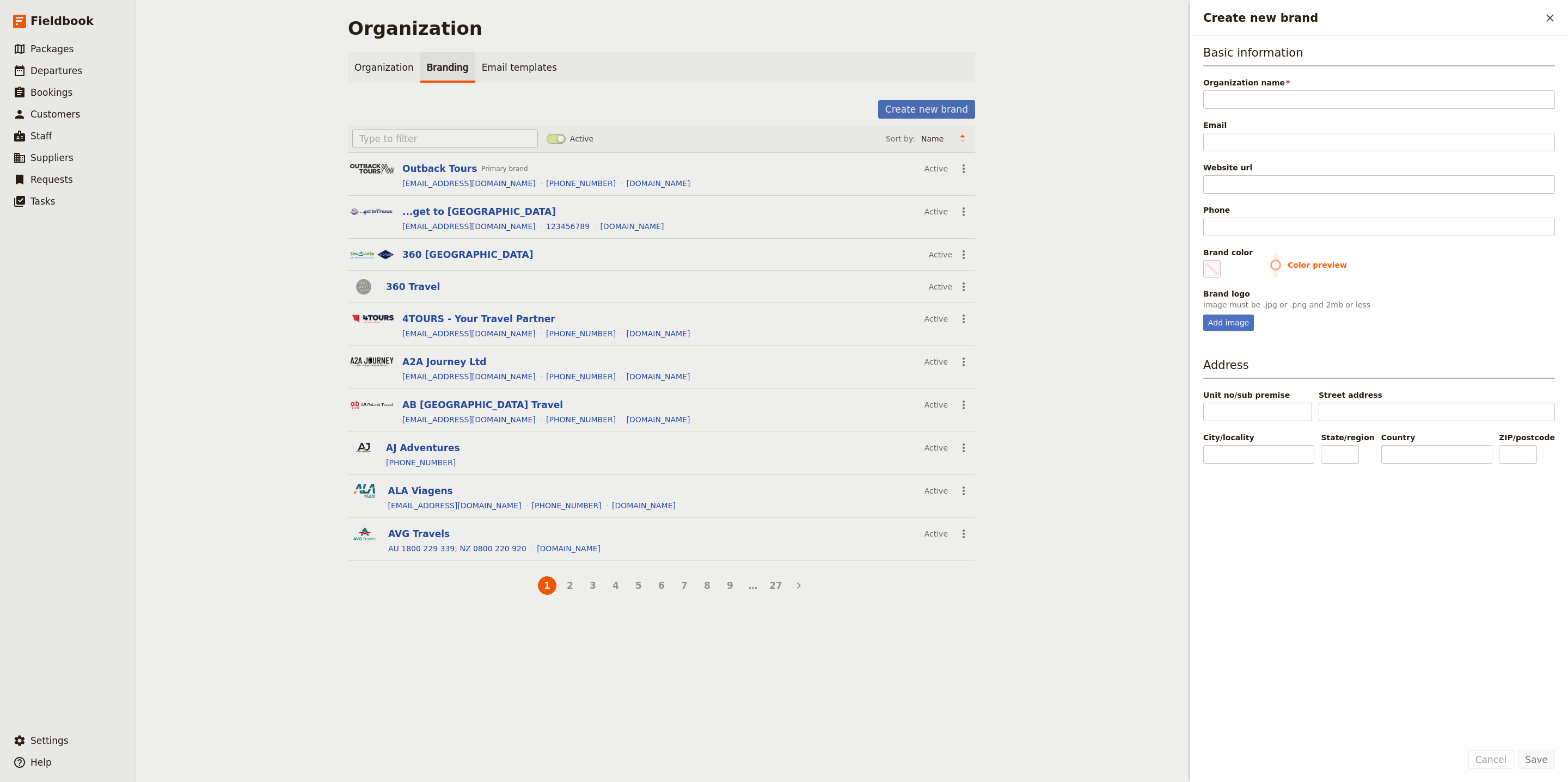
type input "IcelandX"
type input "#000000"
type input "IcelandX"
click at [1298, 140] on input "Email" at bounding box center [1379, 142] width 352 height 18
paste input "info@icelandx.com"
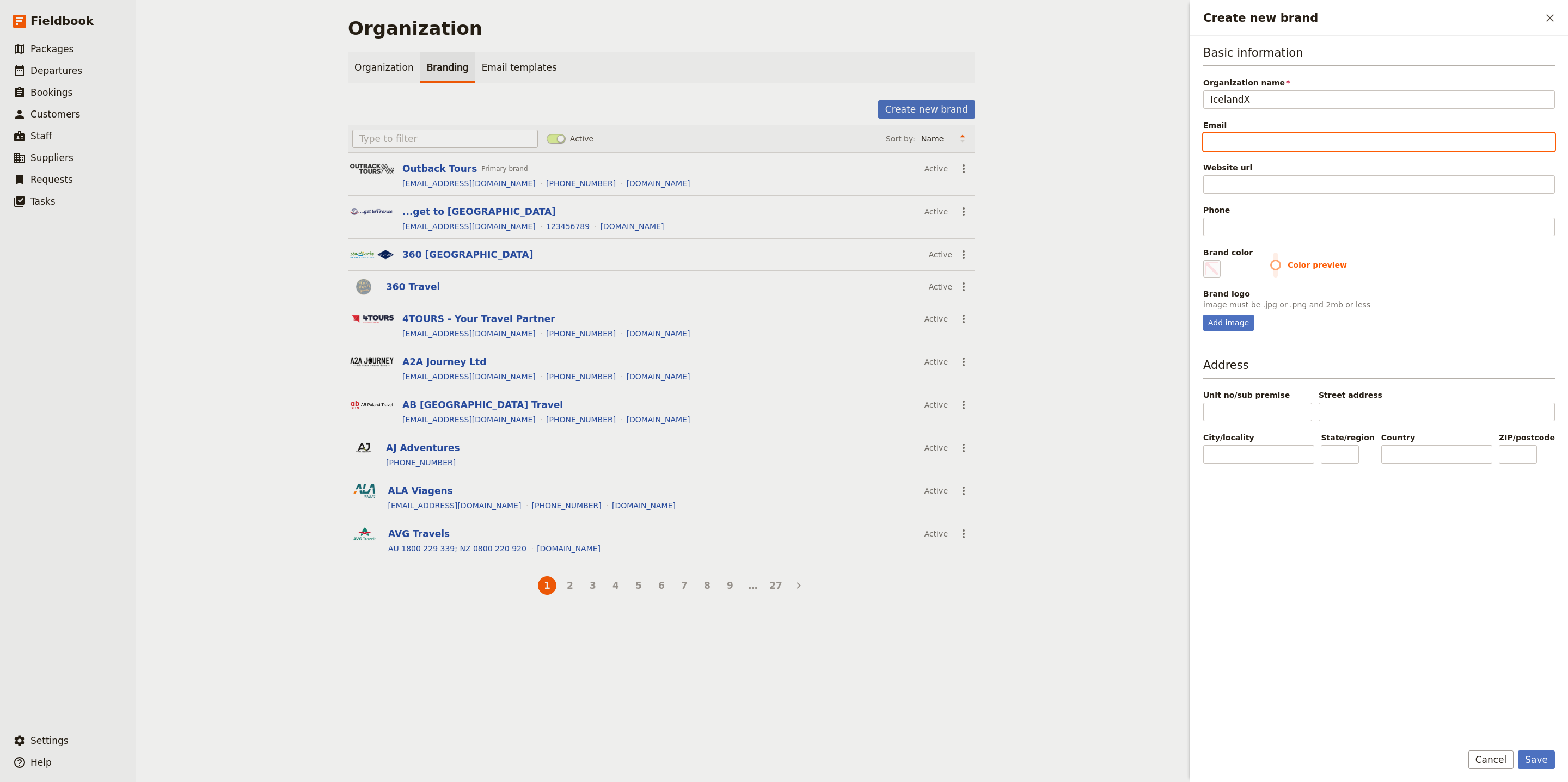
type input "info@icelandx.com"
type input "#000000"
type input "info@icelandx.com"
click at [1258, 187] on input "Website url" at bounding box center [1379, 184] width 352 height 18
paste input "https://www.icelandx.com"
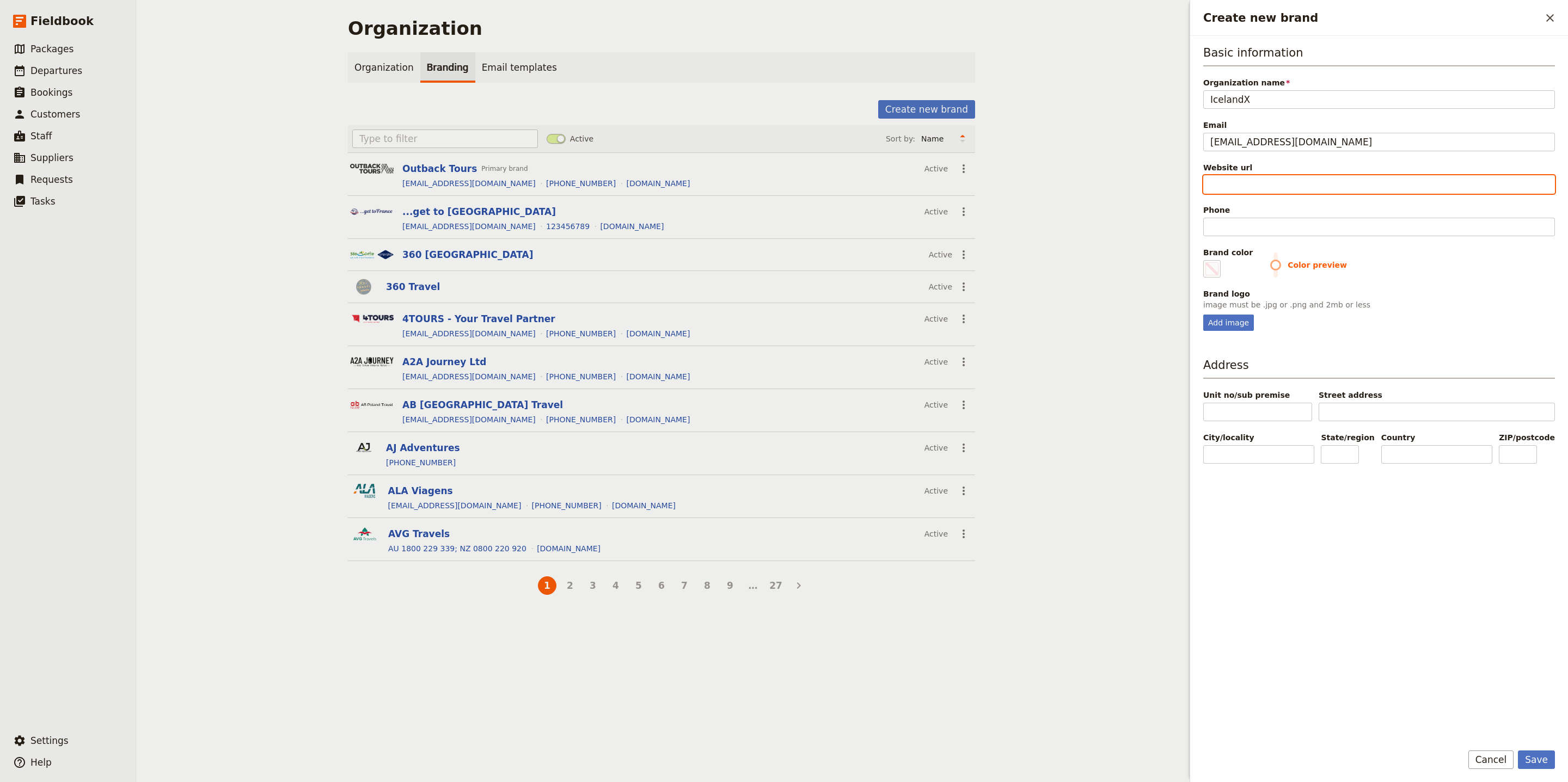
type input "https://www.icelandx.com"
type input "#000000"
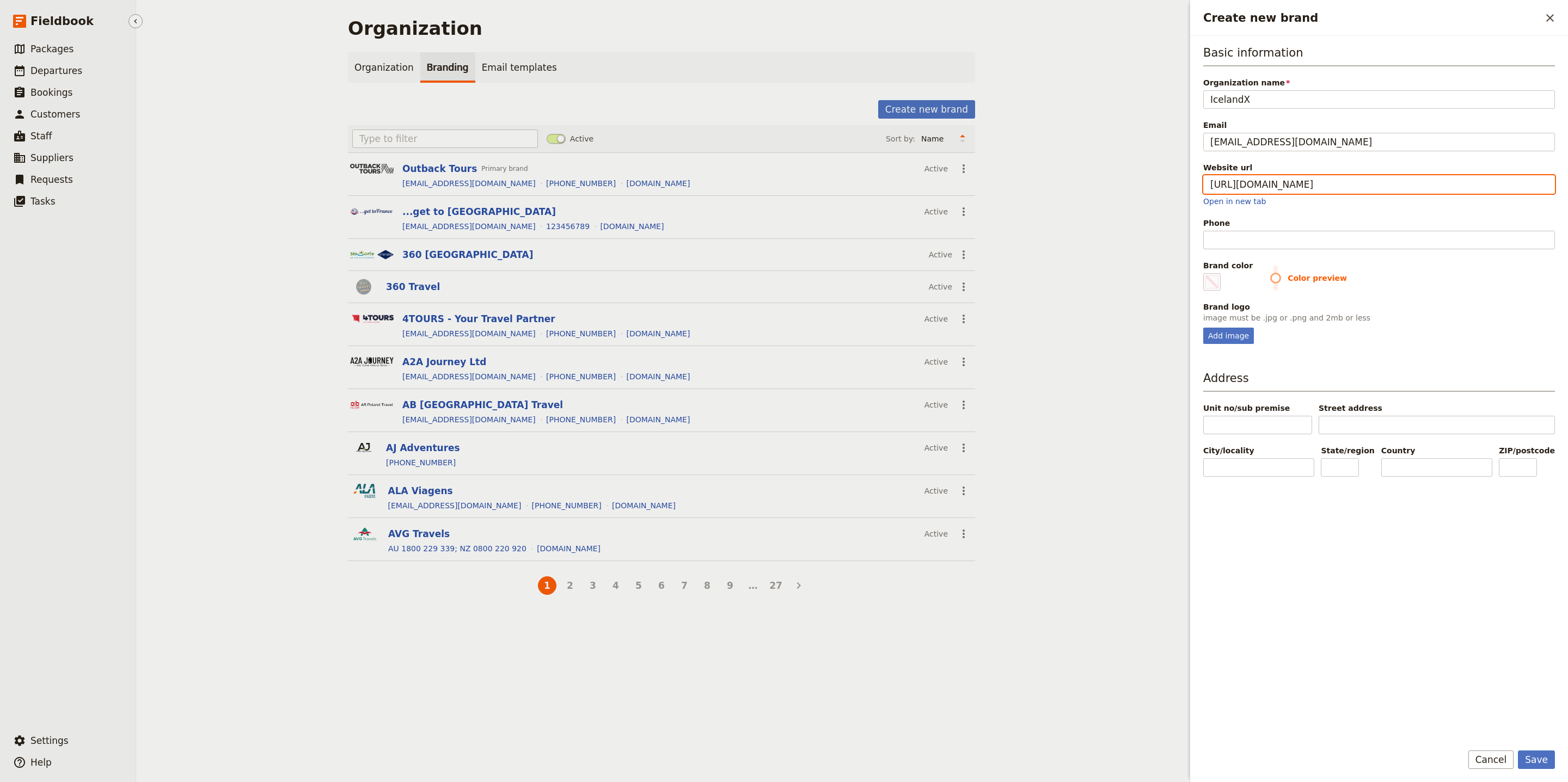
type input "https://www.icelandx.com"
type input "#000000"
click at [1237, 240] on input "Phone" at bounding box center [1379, 240] width 352 height 18
paste input "+1 303-498-9808"
type input "+1 303-498-9808"
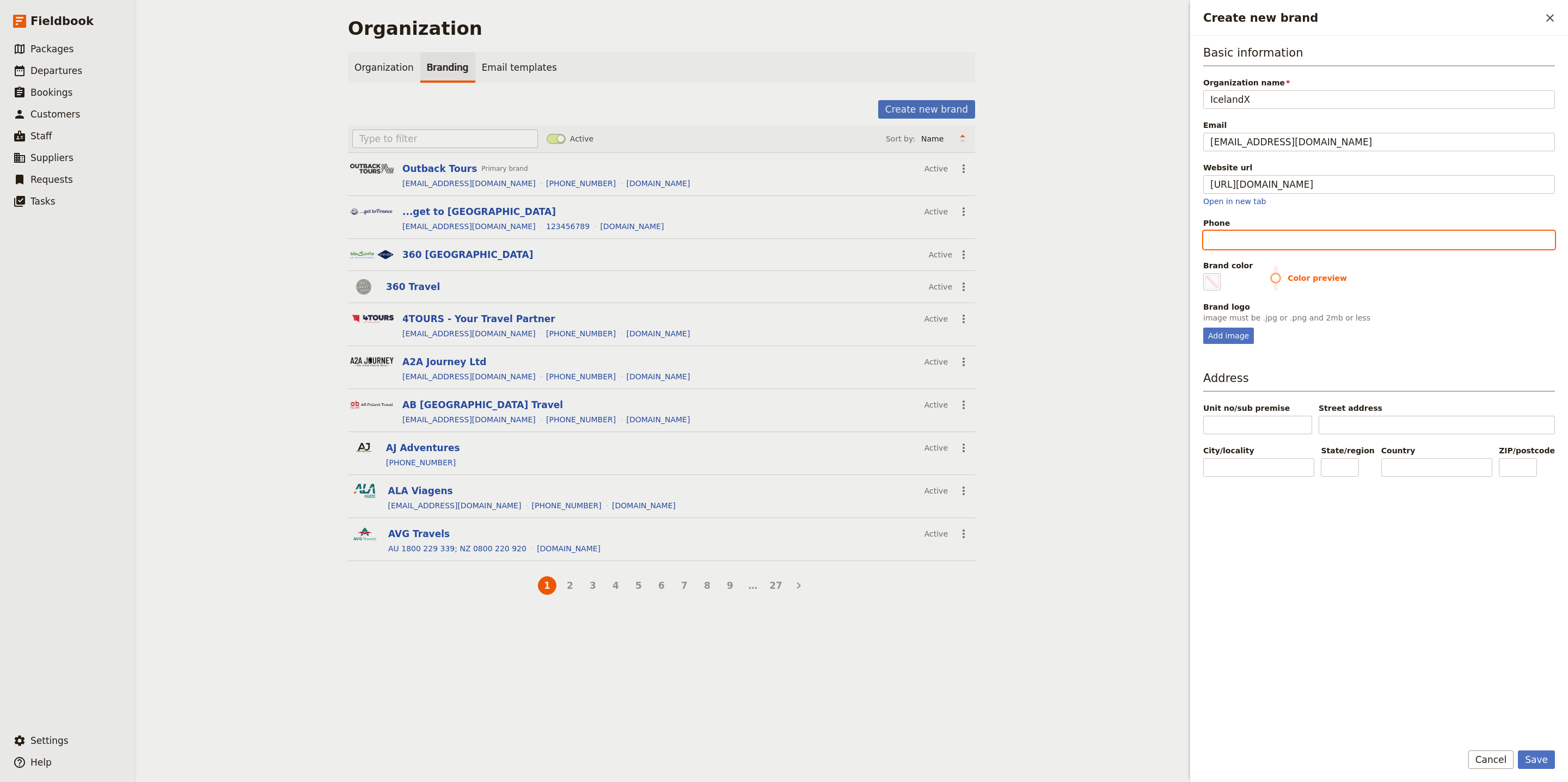
type input "#000000"
click at [1244, 239] on input "+1 303-498-9808" at bounding box center [1379, 240] width 352 height 18
type input "+1 303498-9808"
type input "#000000"
type input "+1 303 498-9808"
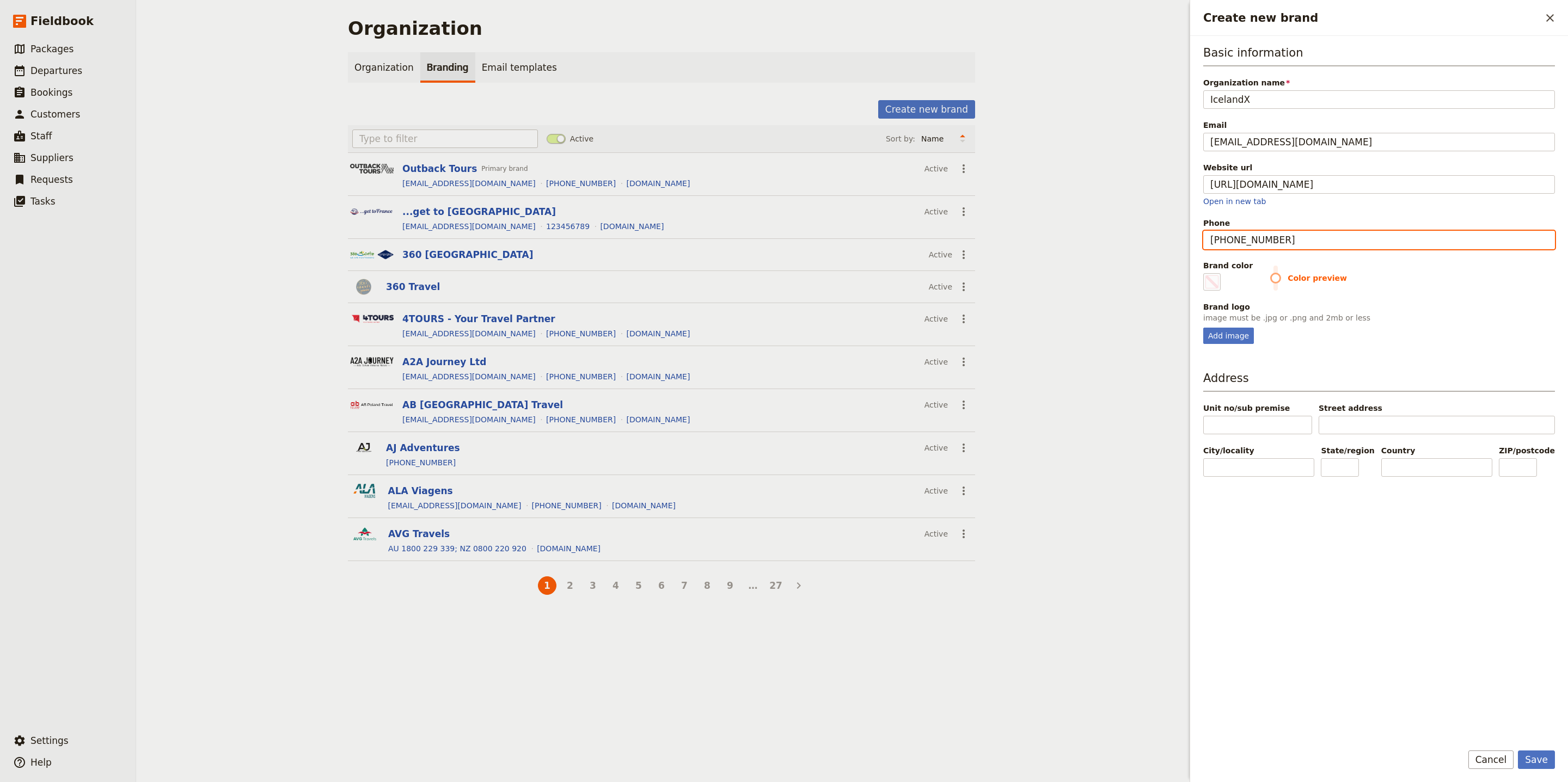
type input "#000000"
click at [1264, 243] on input "+1 303 498-9808" at bounding box center [1379, 240] width 352 height 18
type input "+1 303 4989808"
type input "#000000"
type input "+1 303 498 9808"
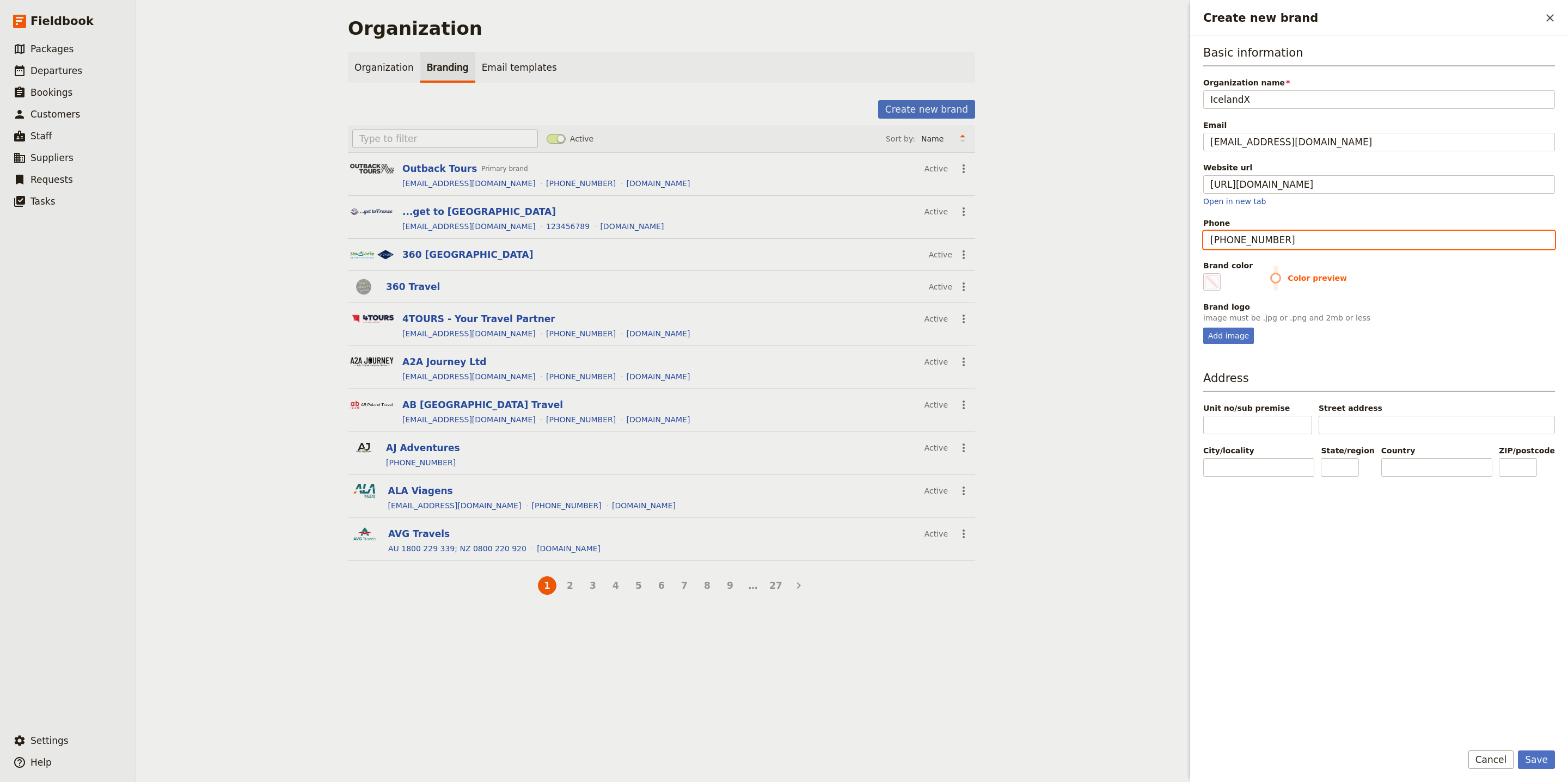
type input "#000000"
type input "+1 303 4989808"
type input "#000000"
click at [1241, 242] on input "+1 303 4989808" at bounding box center [1379, 240] width 352 height 18
type input "+1 3034989808"
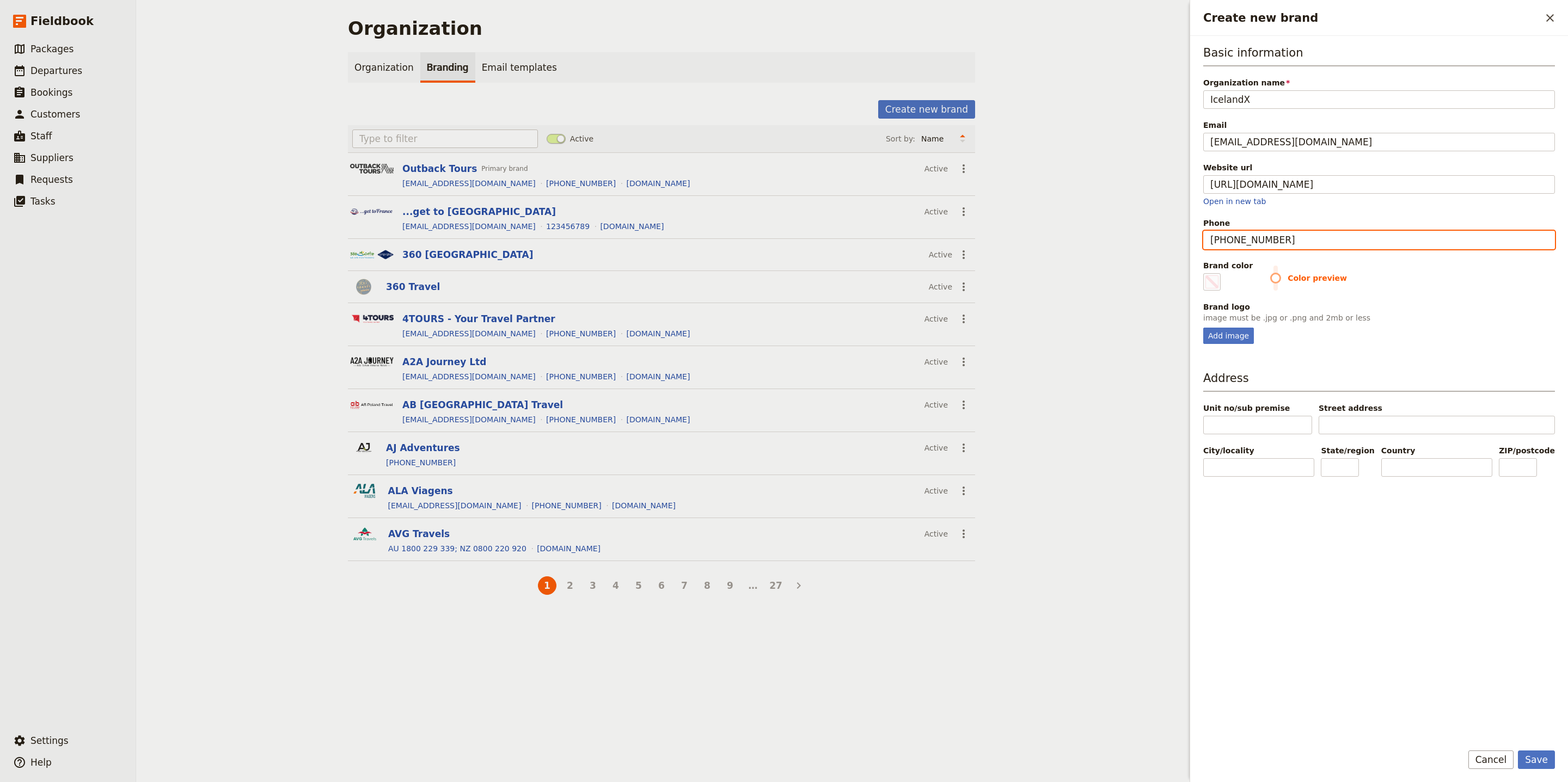
type input "#000000"
click at [1223, 243] on input "+1 3034989808" at bounding box center [1379, 240] width 352 height 18
type input "+13034989808"
type input "#000000"
type input "+13034989808"
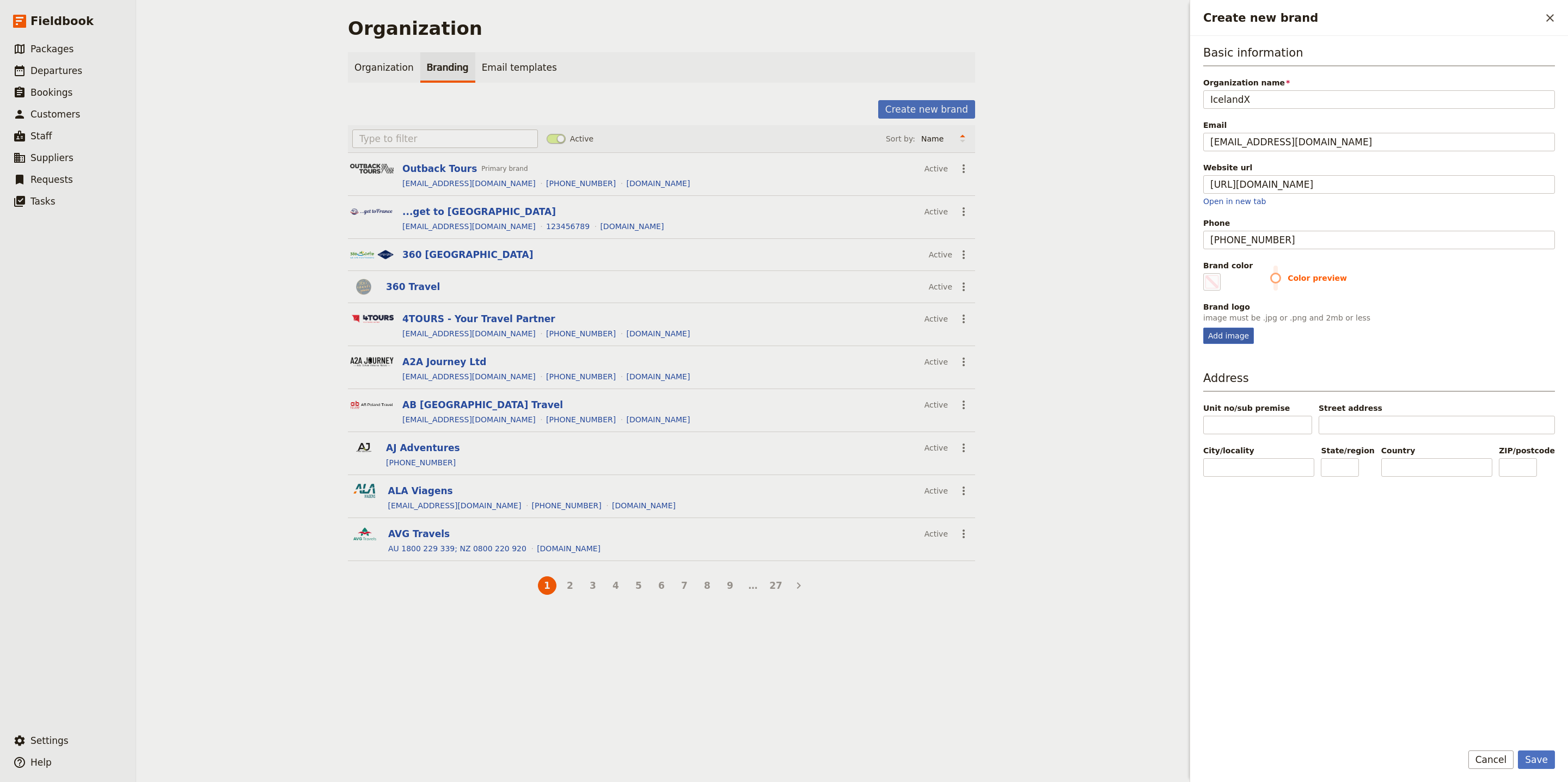
click at [1233, 338] on div "Add image" at bounding box center [1228, 335] width 51 height 16
click at [1203, 327] on input "Add image" at bounding box center [1203, 327] width 1 height 1
type input "C:\fakepath\IX TRAVEL BLK.png"
click at [1272, 280] on span "Color preview" at bounding box center [1413, 278] width 285 height 11
click at [1216, 282] on span "Create new brand" at bounding box center [1211, 282] width 13 height 13
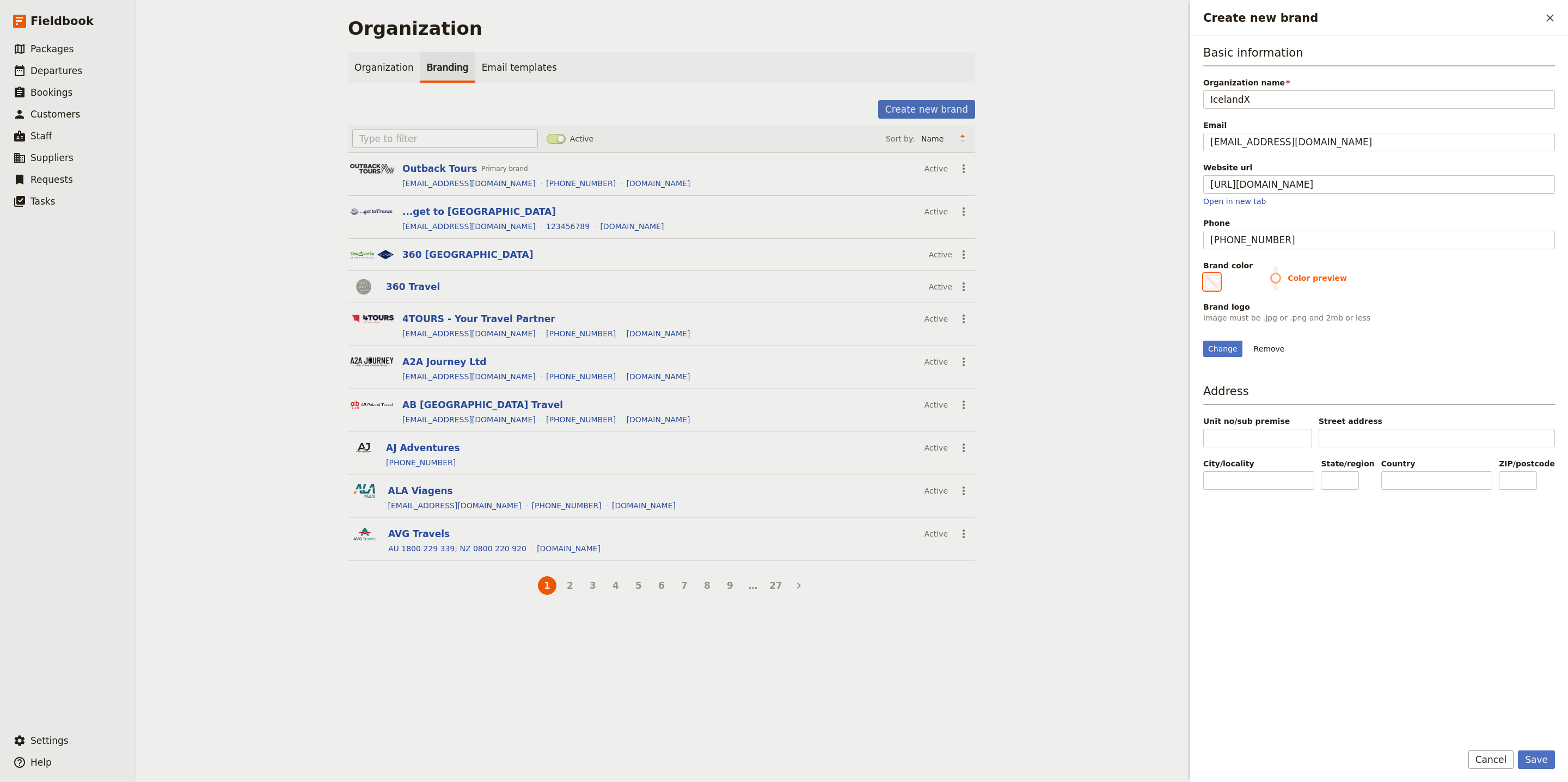
click at [1206, 273] on input "#000000" at bounding box center [1205, 273] width 1 height 1
click at [1412, 273] on div "Brand color #ffb54d Color preview" at bounding box center [1379, 276] width 352 height 30
click at [1270, 283] on span "Color preview" at bounding box center [1413, 278] width 285 height 11
click at [1279, 280] on span "Color preview" at bounding box center [1413, 278] width 285 height 11
click at [1209, 286] on fieldset "#ffb54d" at bounding box center [1212, 282] width 18 height 18
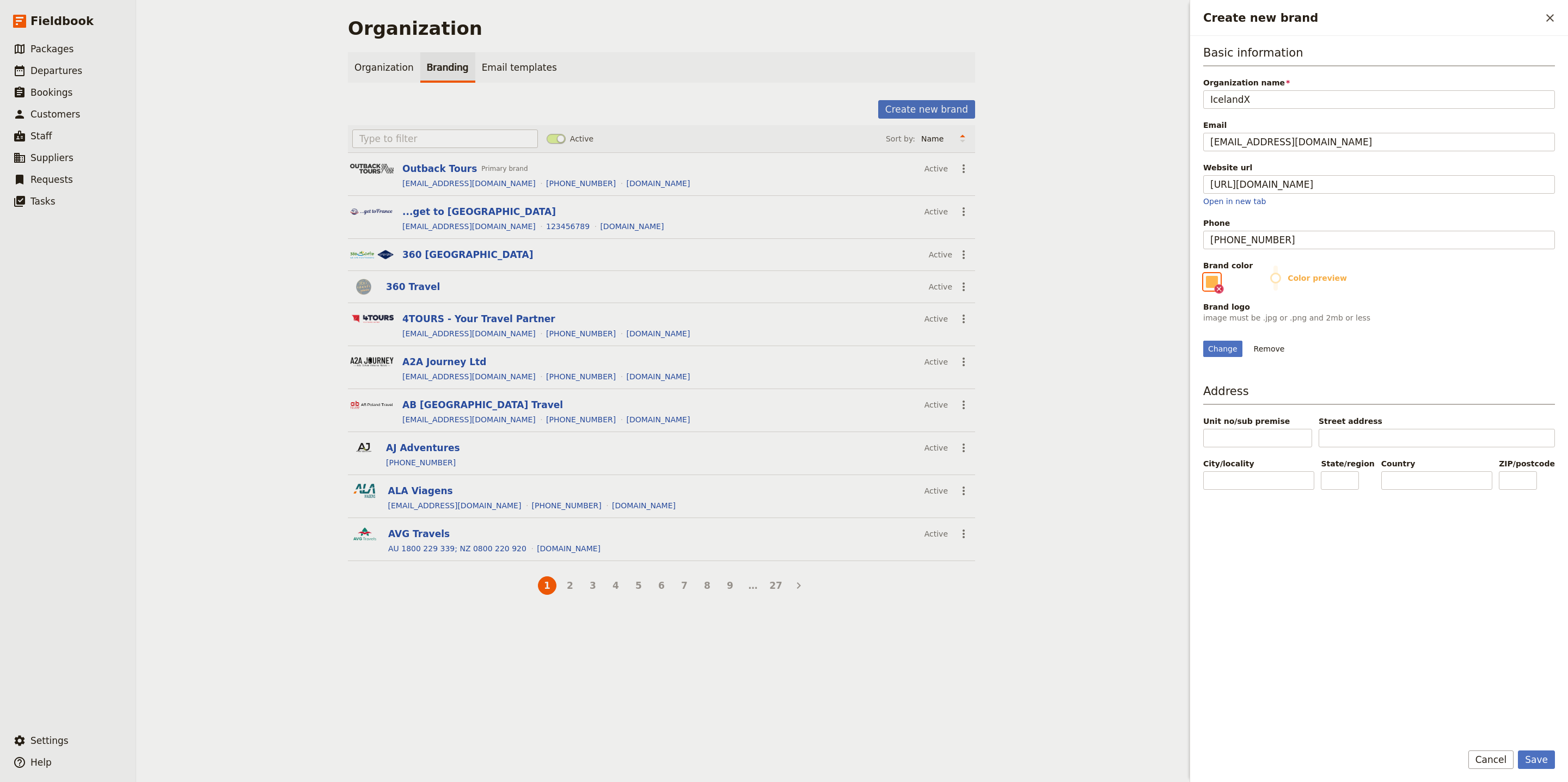
click at [1206, 273] on input "#ffb54d" at bounding box center [1205, 273] width 1 height 1
click at [1276, 274] on div "Brand color #ffb54d Color preview" at bounding box center [1379, 276] width 352 height 30
click at [1270, 282] on span "Color preview" at bounding box center [1413, 278] width 285 height 11
click at [1208, 286] on fieldset "#ffb54d" at bounding box center [1212, 282] width 18 height 18
click at [1206, 273] on input "#ffb54d" at bounding box center [1205, 273] width 1 height 1
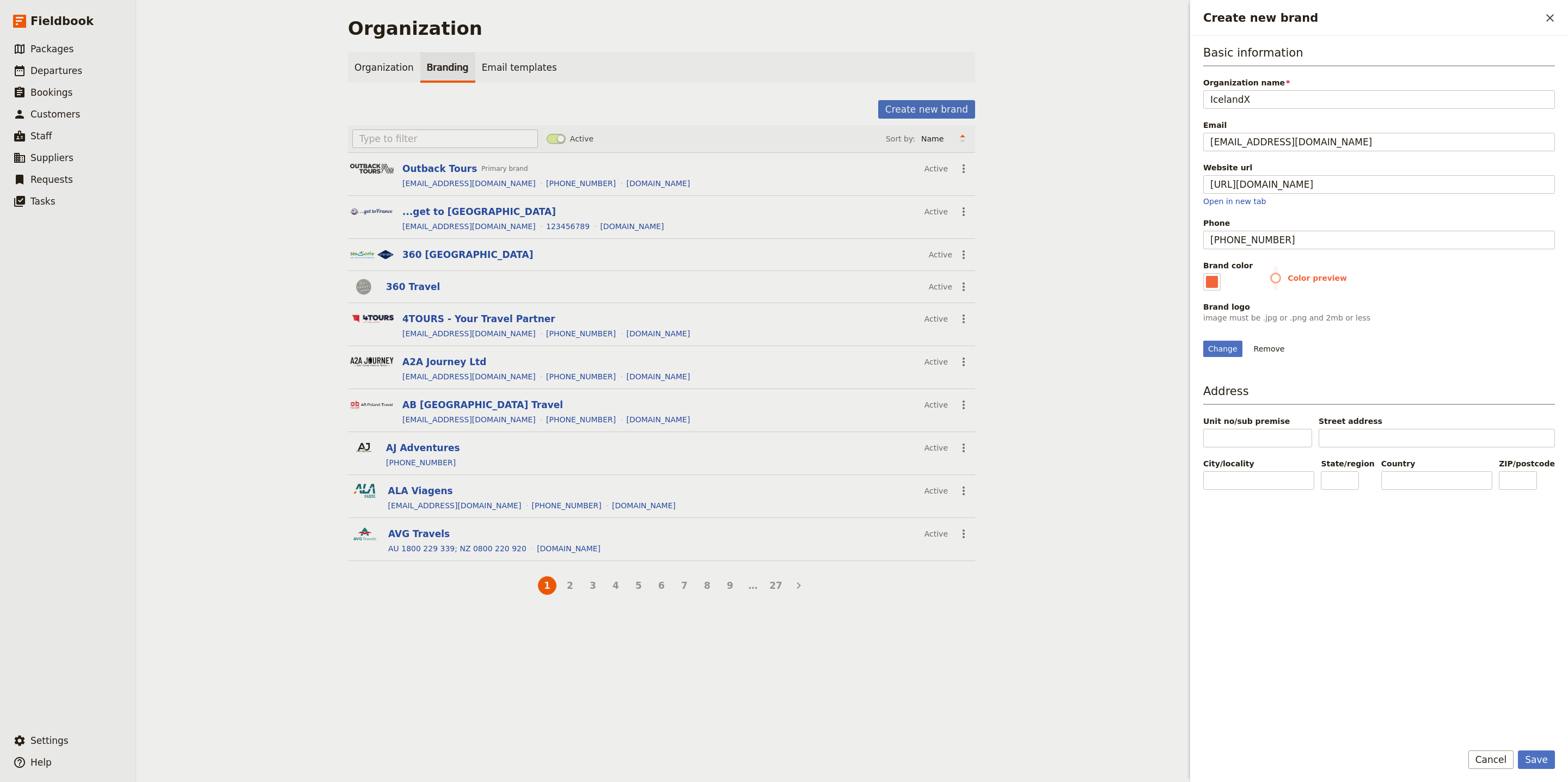
type input "#f3663a"
click at [1431, 264] on div "Brand color #f3663a Color preview" at bounding box center [1379, 276] width 352 height 30
click at [1535, 760] on button "Save" at bounding box center [1536, 759] width 37 height 18
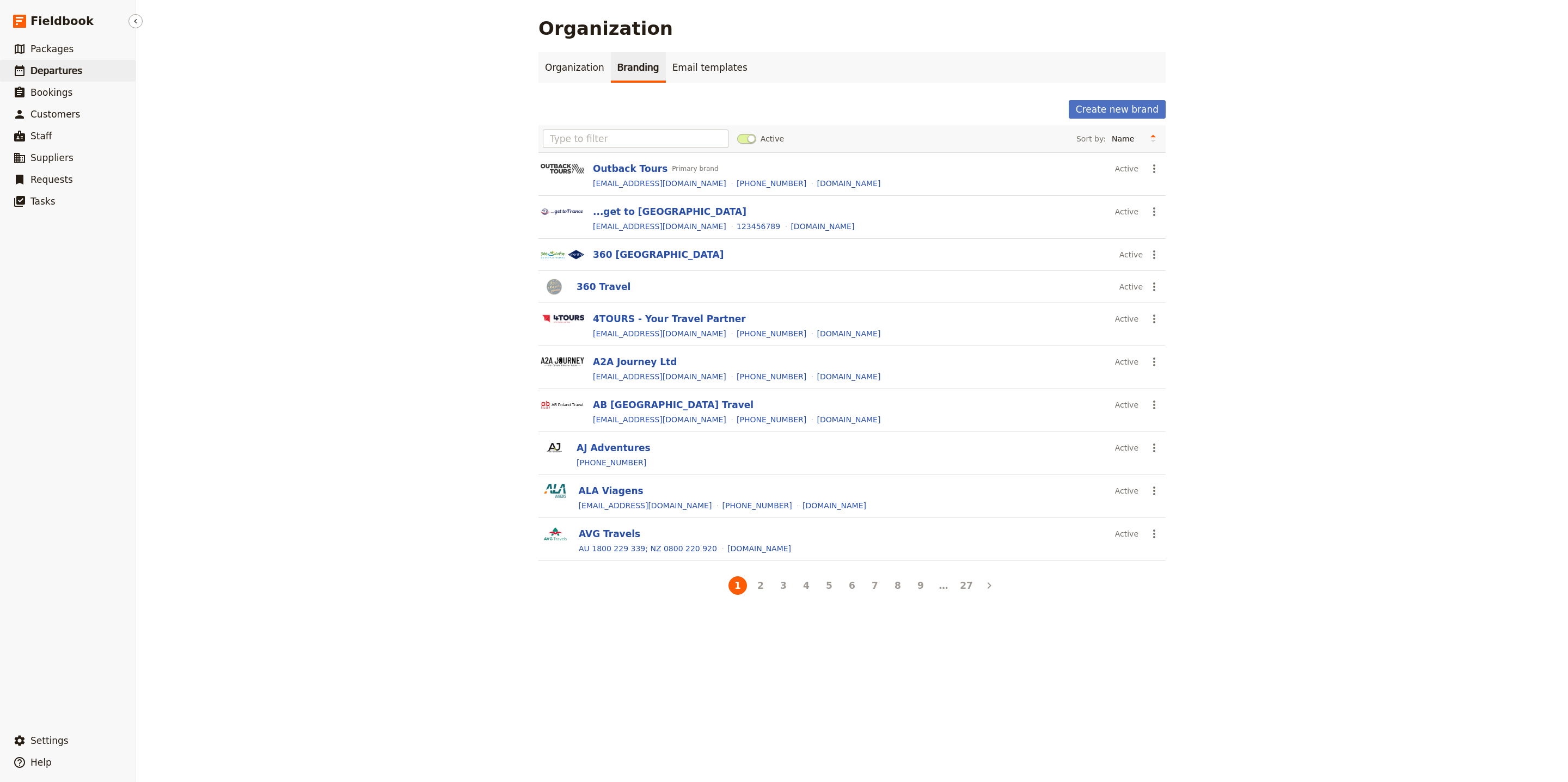
click at [83, 74] on link "​ Departures" at bounding box center [68, 71] width 136 height 22
select select "UPDATED_AT"
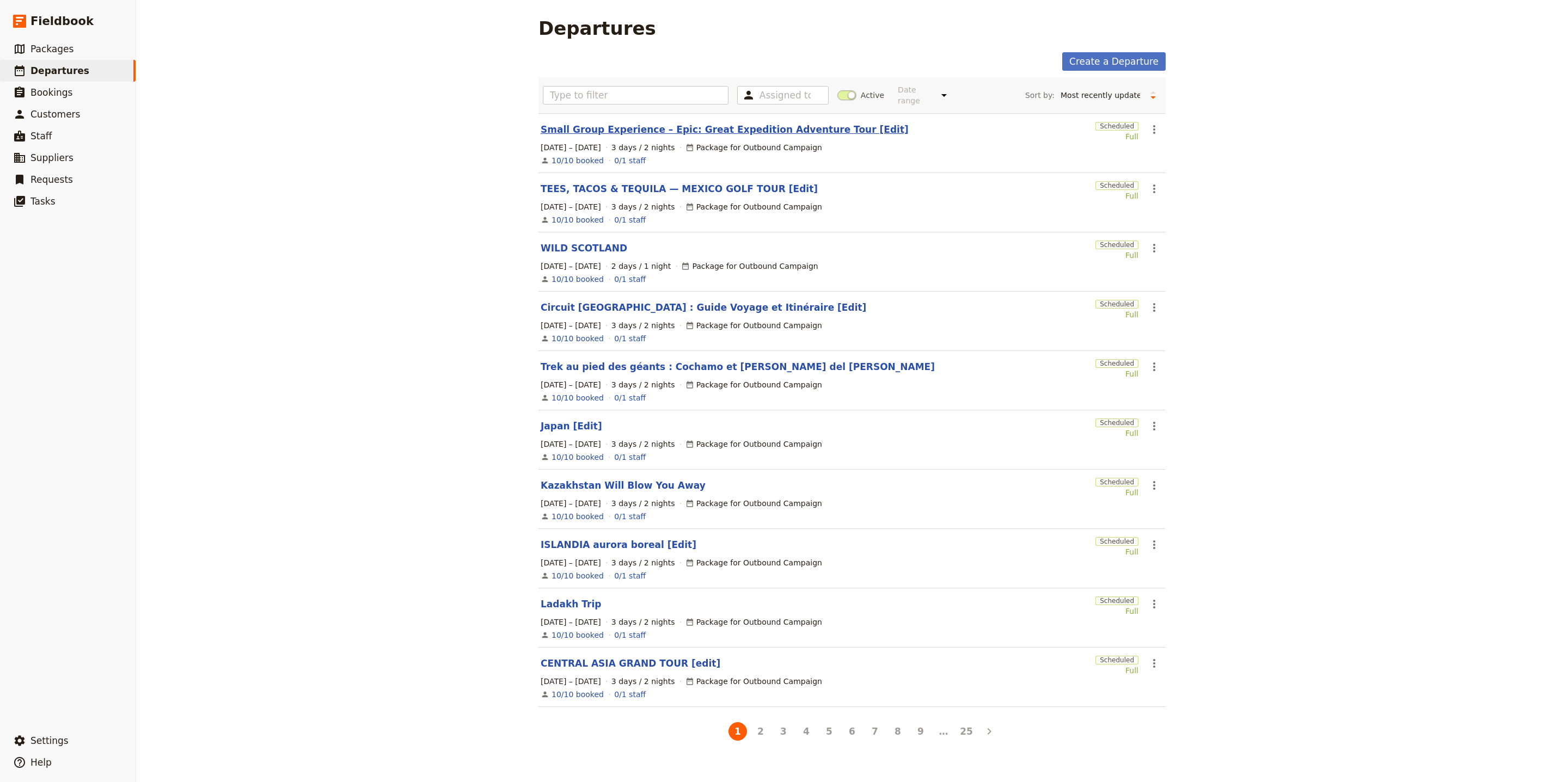
click at [730, 124] on link "Small Group Experience – Epic: Great Expedition Adventure Tour [Edit]" at bounding box center [724, 129] width 368 height 13
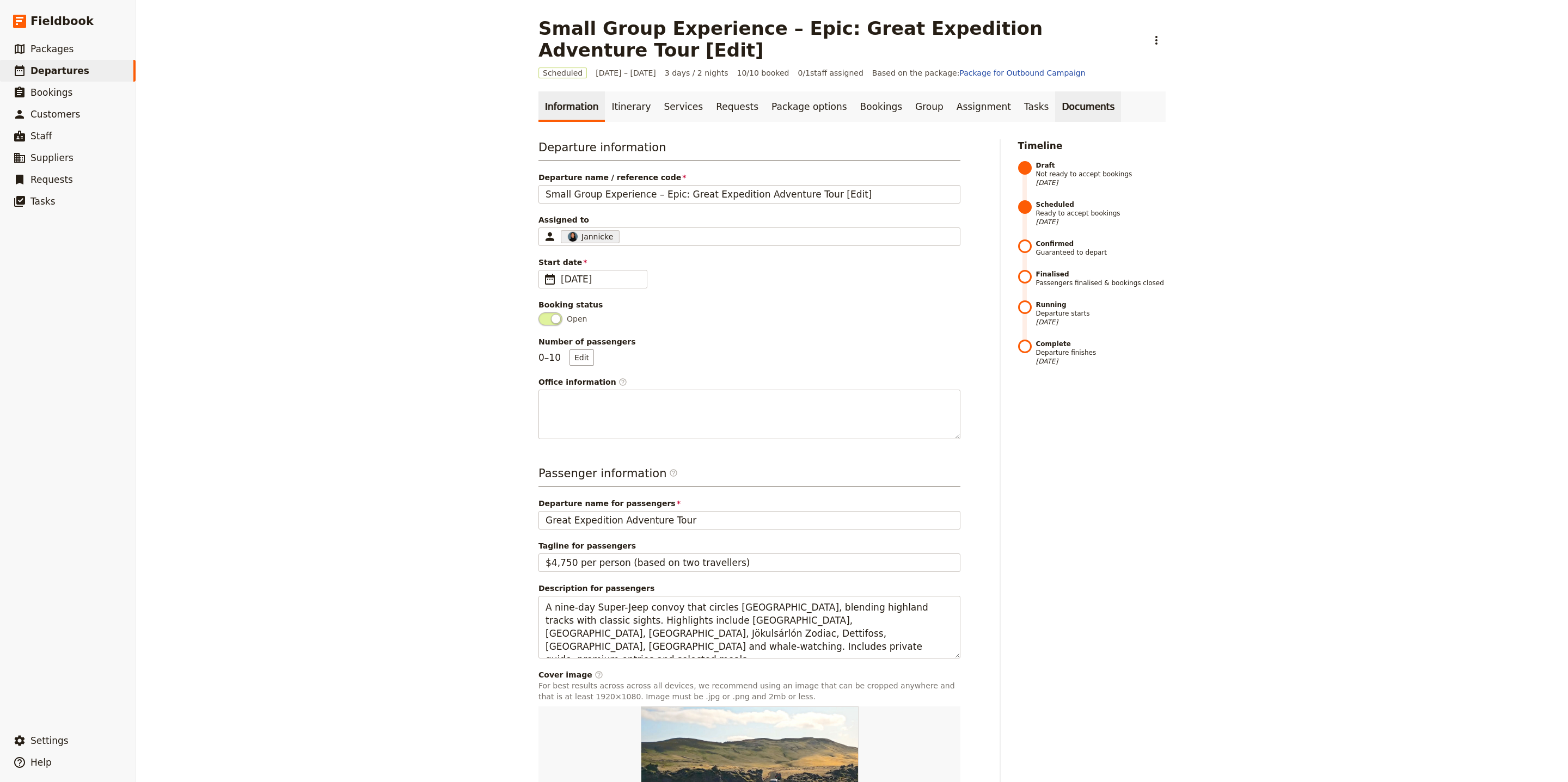
click at [1055, 91] on link "Documents" at bounding box center [1088, 106] width 66 height 30
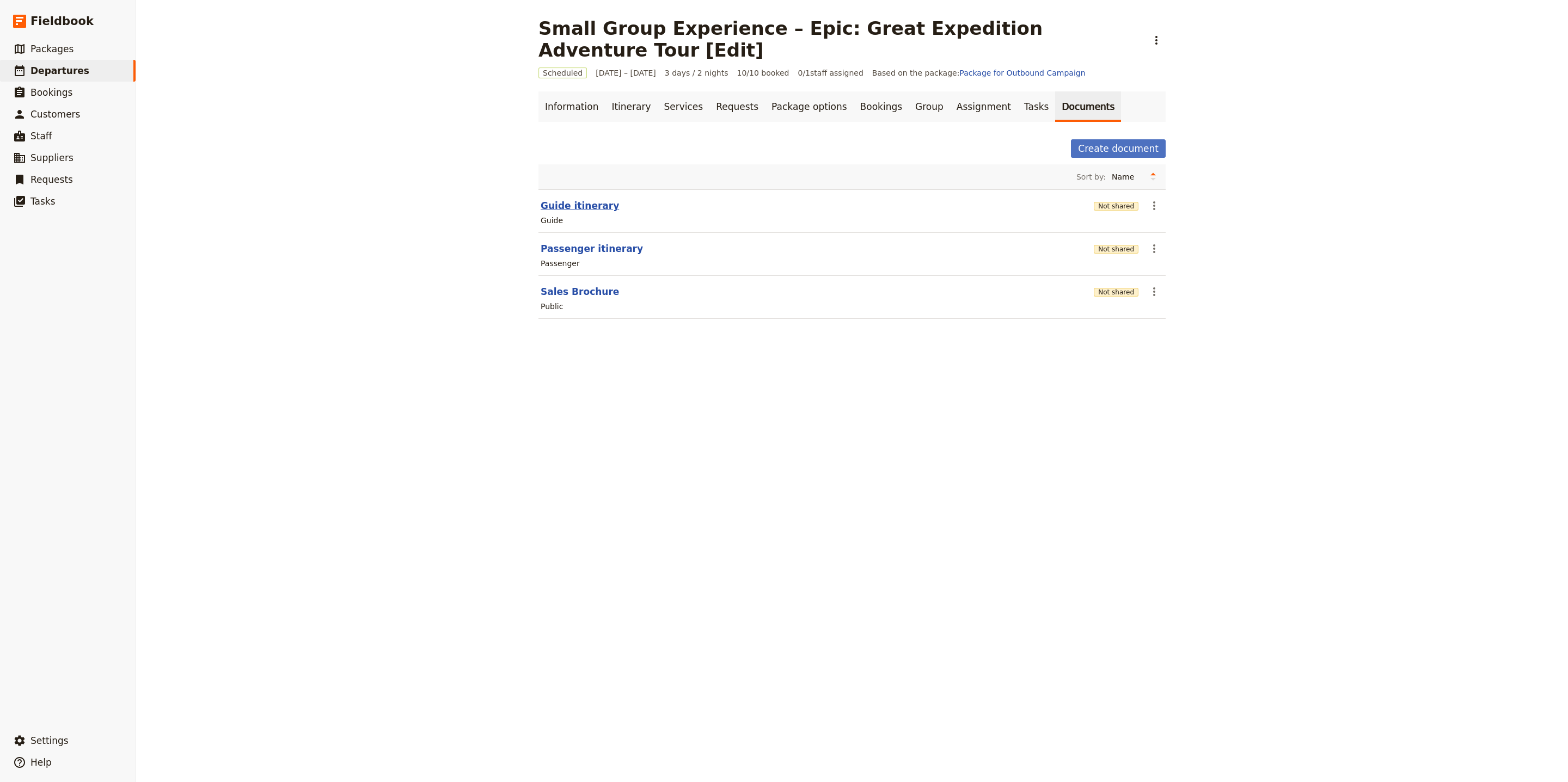
click at [576, 199] on button "Guide itinerary" at bounding box center [579, 205] width 79 height 13
select select "STAFF"
select select "RUN_SHEET"
select select "LARGE"
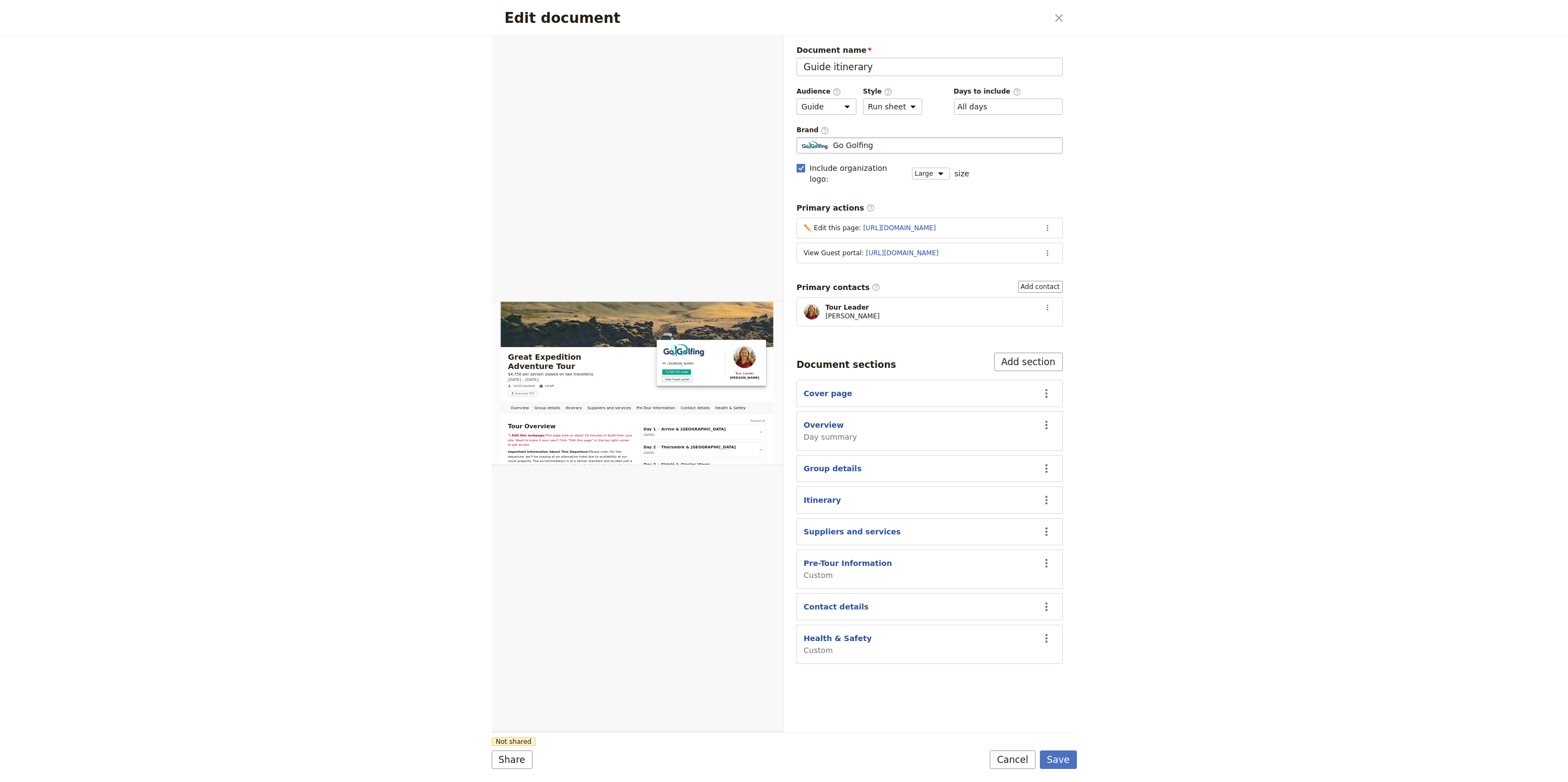
click at [910, 139] on fieldset "Go Golfing Go Golfing" at bounding box center [929, 145] width 266 height 16
click at [802, 138] on input "Go Golfing" at bounding box center [801, 137] width 1 height 1
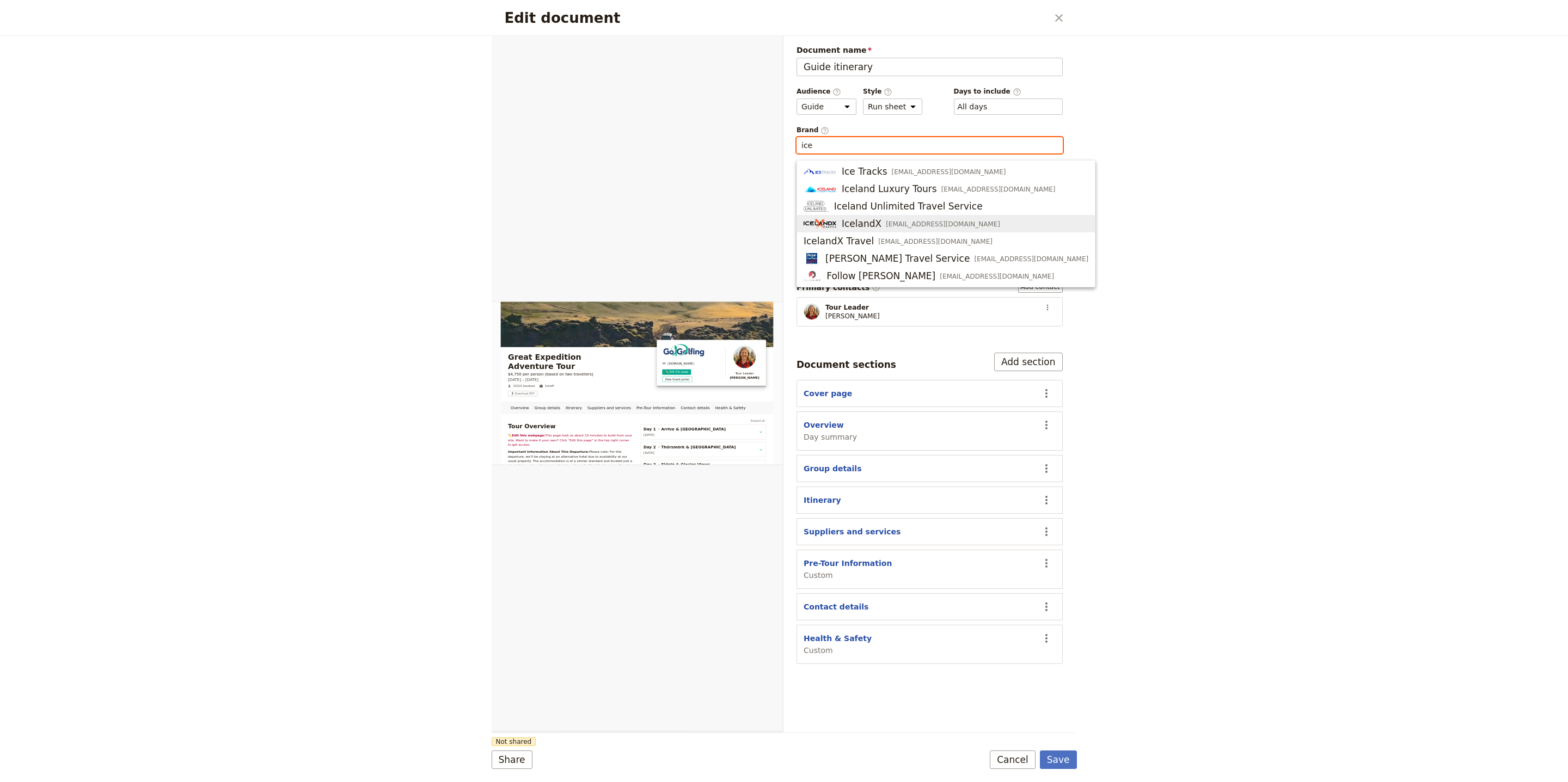
click at [895, 218] on div "IcelandX info@icelandx.com" at bounding box center [901, 223] width 197 height 13
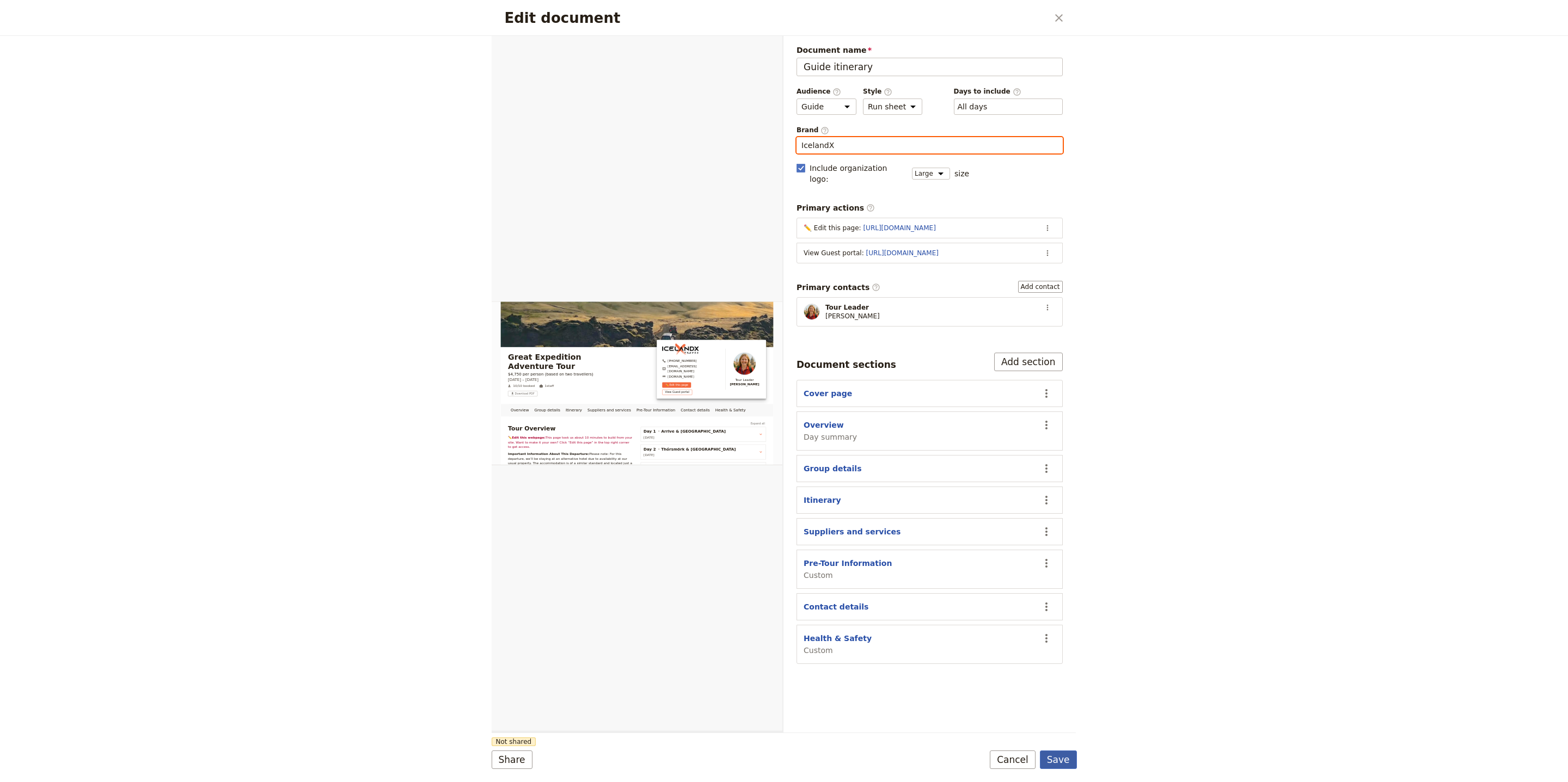
type input "IcelandX"
click at [1055, 756] on button "Save" at bounding box center [1058, 759] width 37 height 18
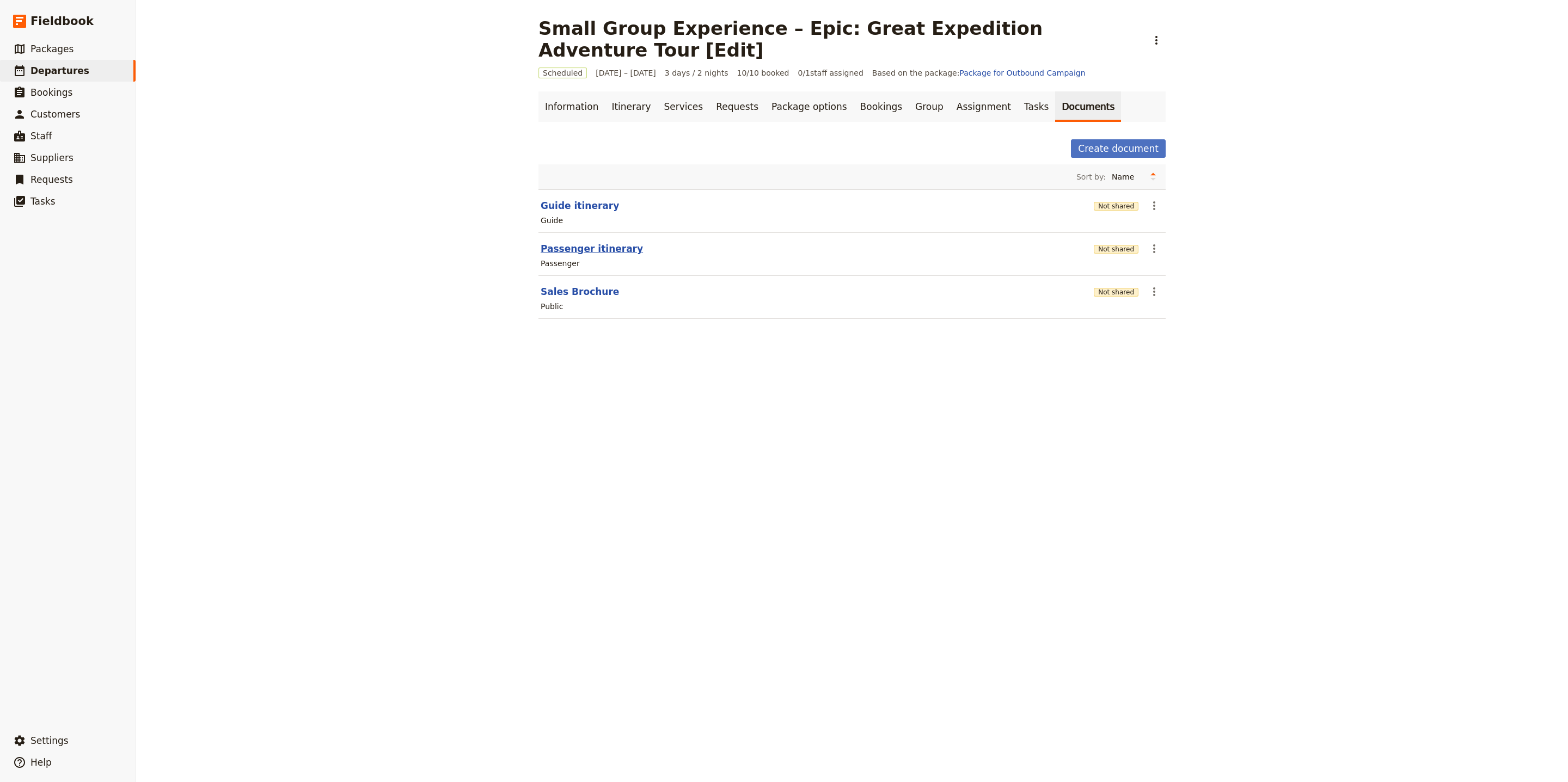
click at [551, 242] on button "Passenger itinerary" at bounding box center [592, 248] width 102 height 13
select select "PASSENGER"
select select "RUN_SHEET"
select select "LARGE"
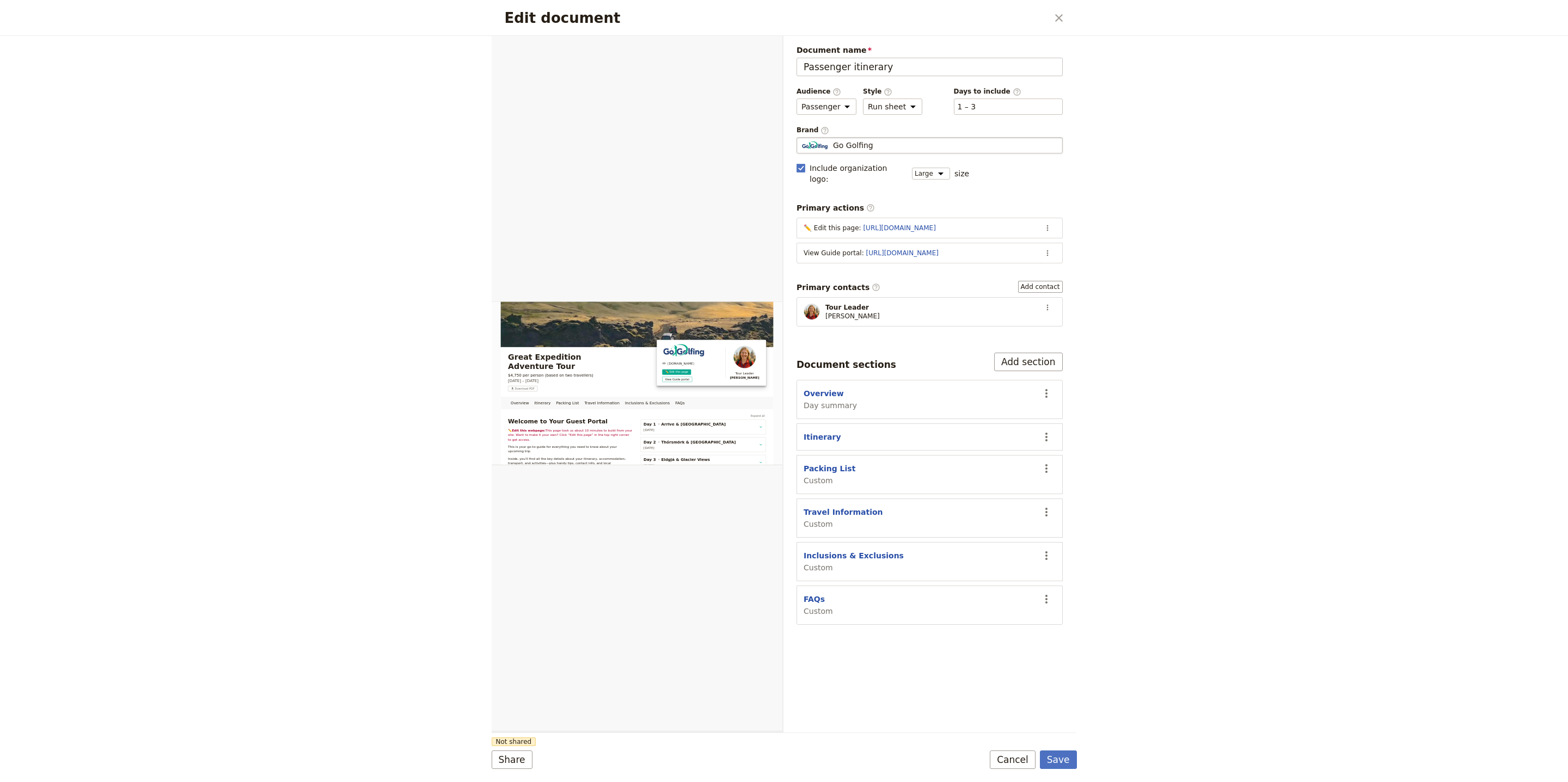
click at [874, 149] on div "Go Golfing" at bounding box center [929, 145] width 256 height 11
click at [802, 138] on input "Go Golfing" at bounding box center [801, 137] width 1 height 1
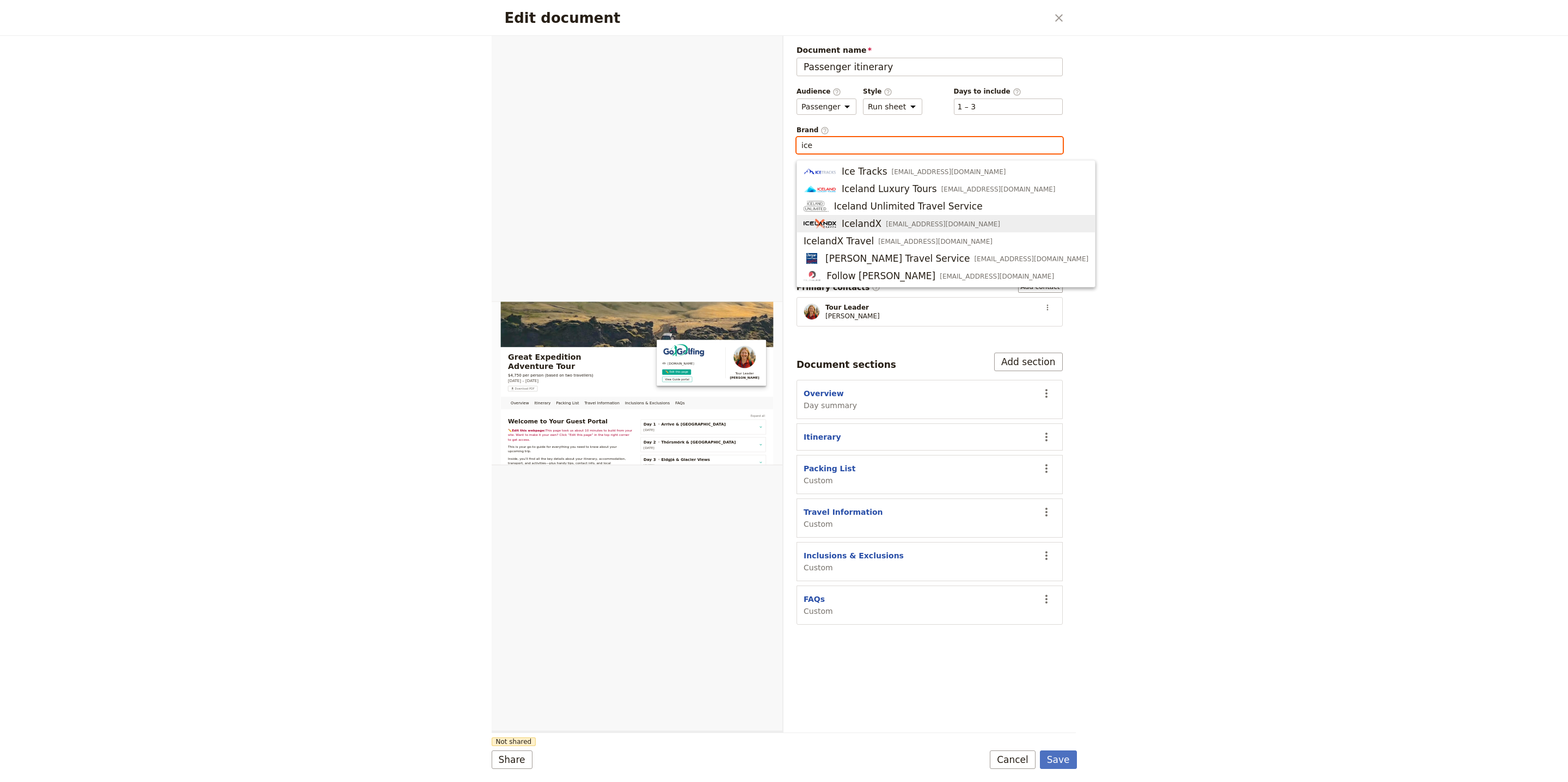
click at [914, 225] on span "info@icelandx.com" at bounding box center [943, 224] width 114 height 9
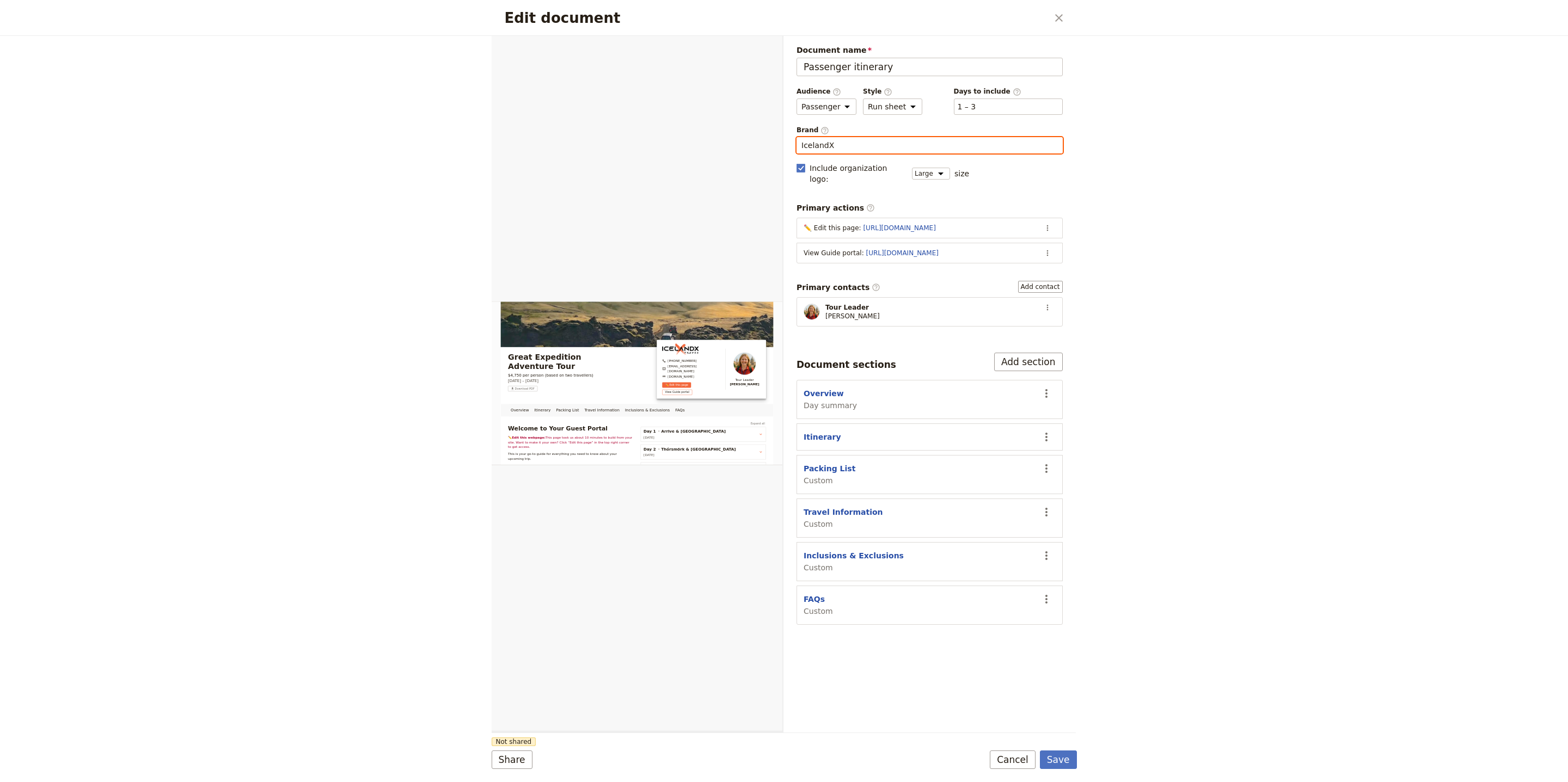
type input "IcelandX"
click at [1056, 775] on form "Overview Itinerary Packing List Travel Information Inclusions & Exclusions FAQs…" at bounding box center [785, 409] width 586 height 746
click at [1063, 769] on button "Save" at bounding box center [1058, 759] width 37 height 18
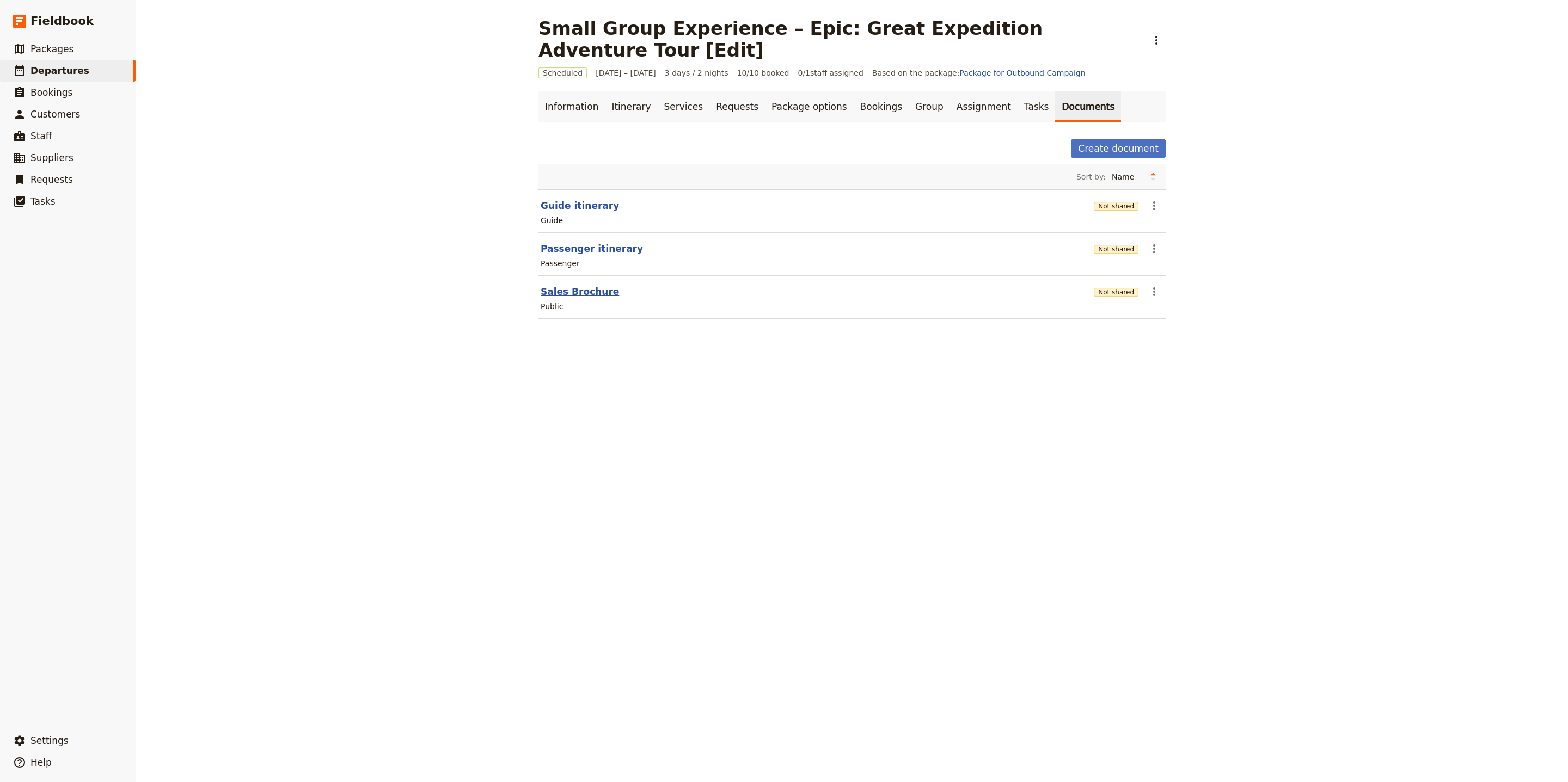
click at [578, 285] on button "Sales Brochure" at bounding box center [579, 292] width 79 height 13
select select "DEFAULT"
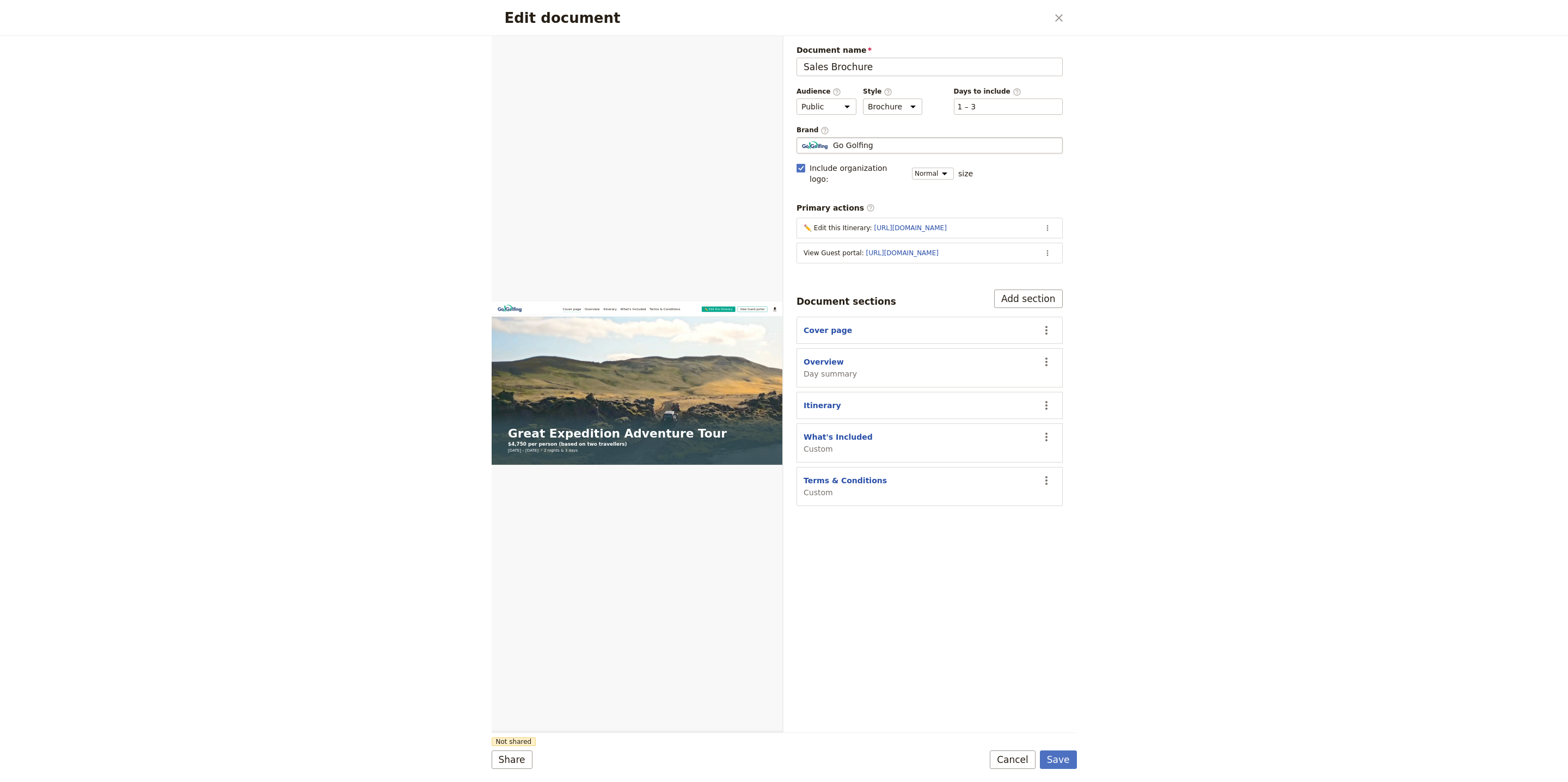
click at [909, 147] on div "Go Golfing" at bounding box center [929, 145] width 256 height 11
click at [802, 138] on input "Go Golfing" at bounding box center [801, 137] width 1 height 1
click at [968, 153] on fieldset "Go Golfing Go Golfing" at bounding box center [929, 145] width 266 height 16
click at [802, 138] on input "Go Golfing" at bounding box center [801, 137] width 1 height 1
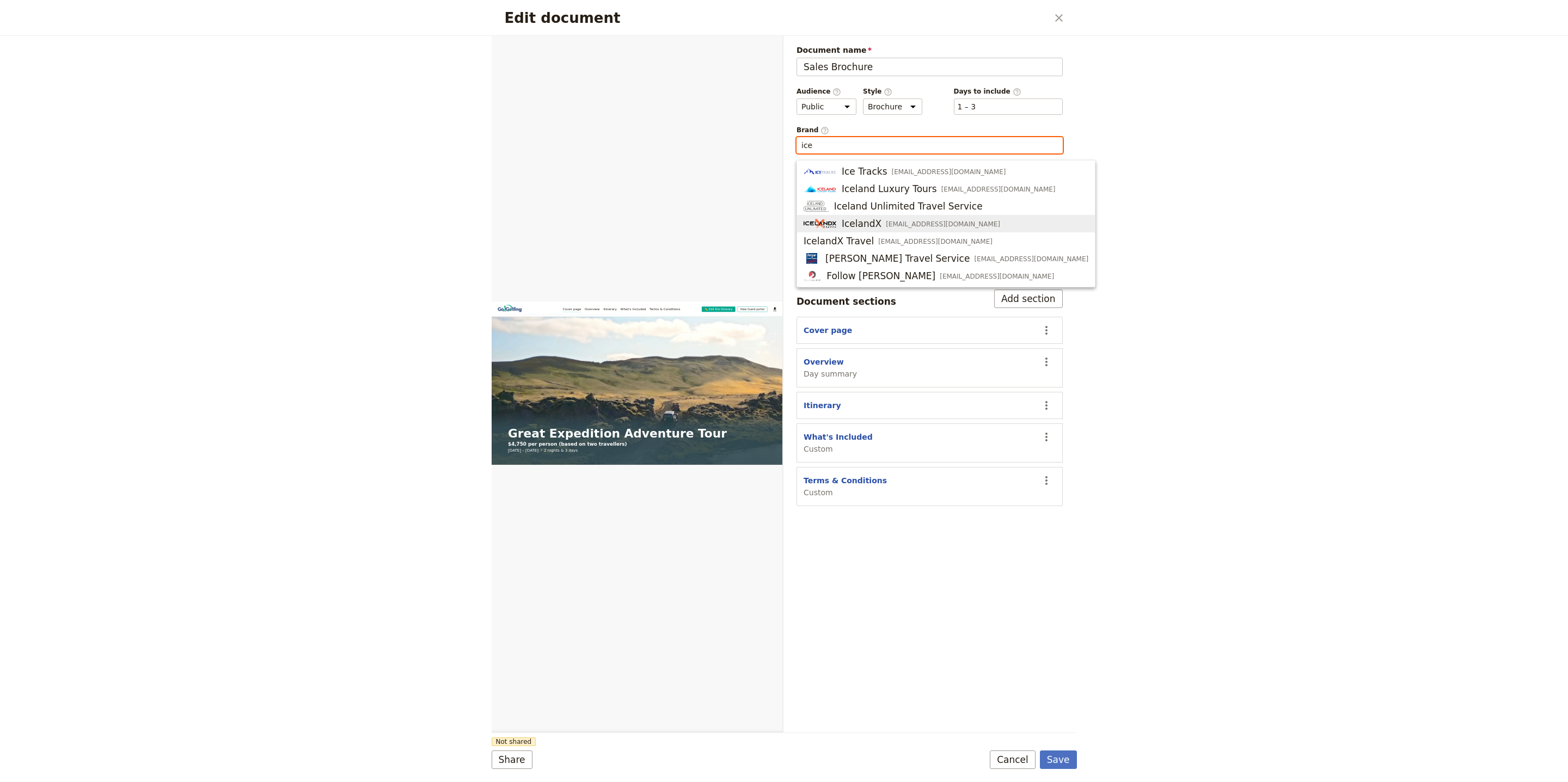
click at [951, 226] on span "IcelandX info@icelandx.com" at bounding box center [946, 223] width 285 height 13
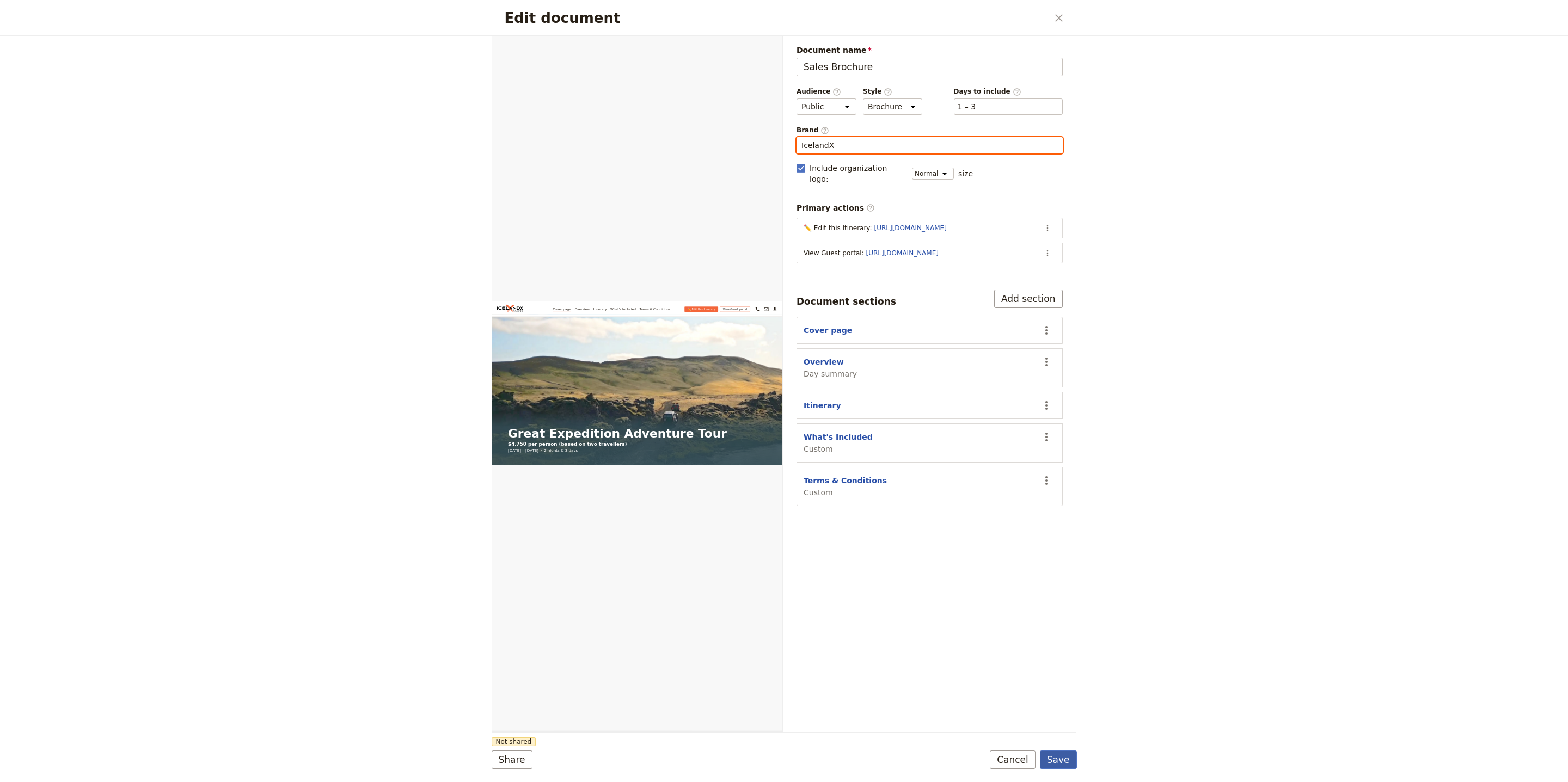
type input "IcelandX"
click at [1060, 758] on button "Save" at bounding box center [1058, 759] width 37 height 18
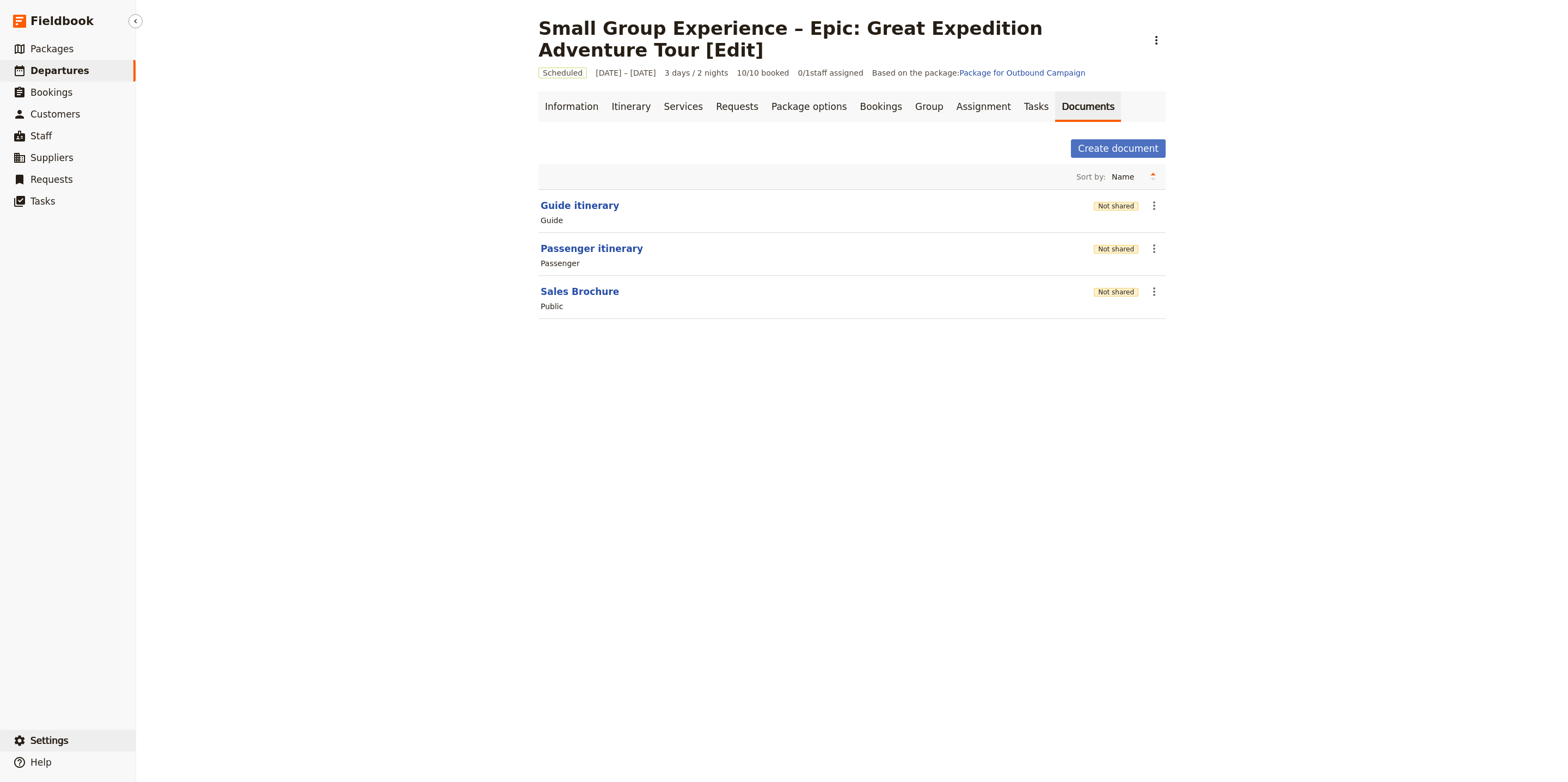
click at [69, 743] on button "​ Settings" at bounding box center [68, 741] width 136 height 22
click at [161, 717] on link "Your organization" at bounding box center [191, 711] width 101 height 15
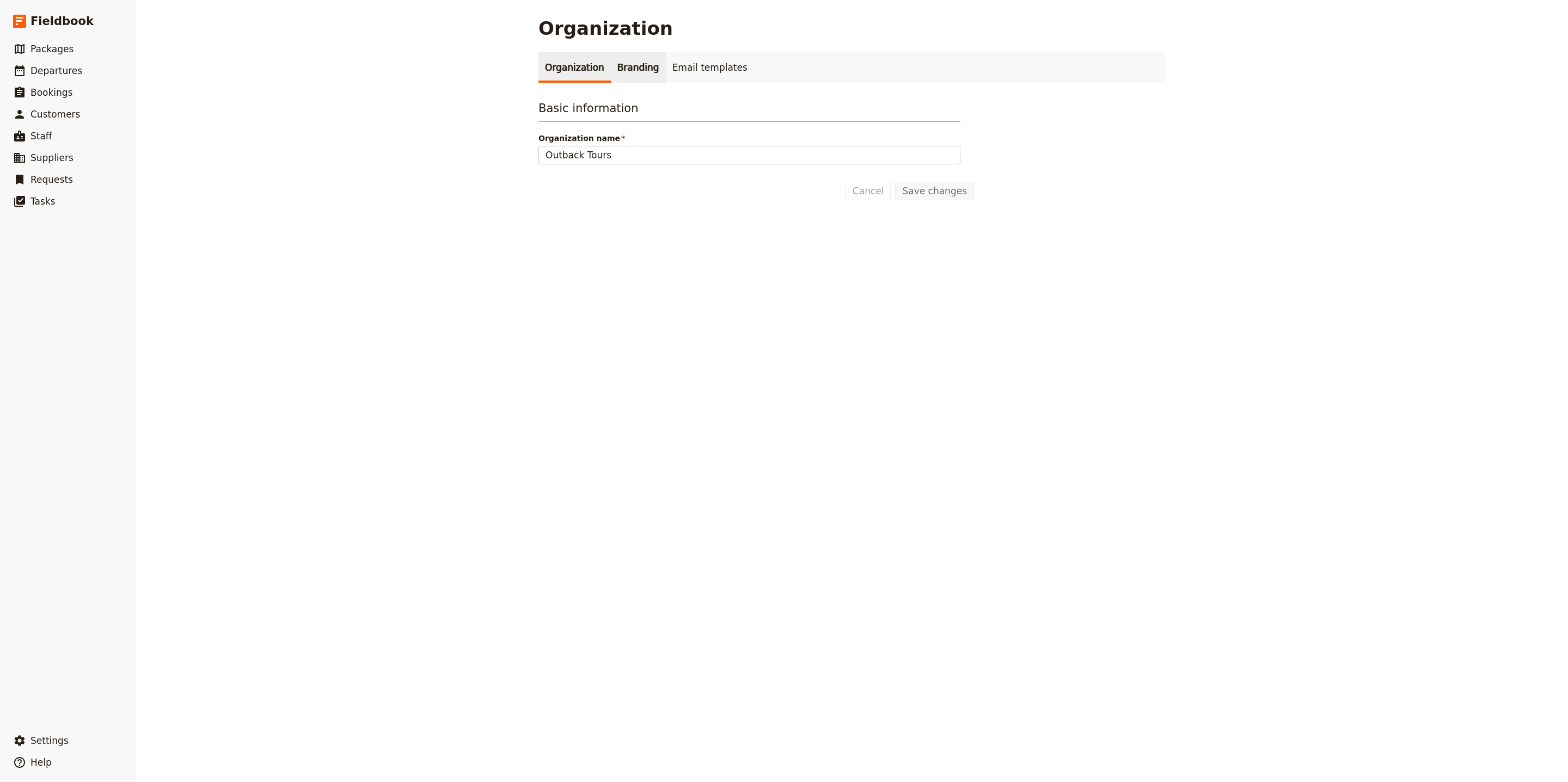
click at [627, 63] on link "Branding" at bounding box center [639, 68] width 55 height 30
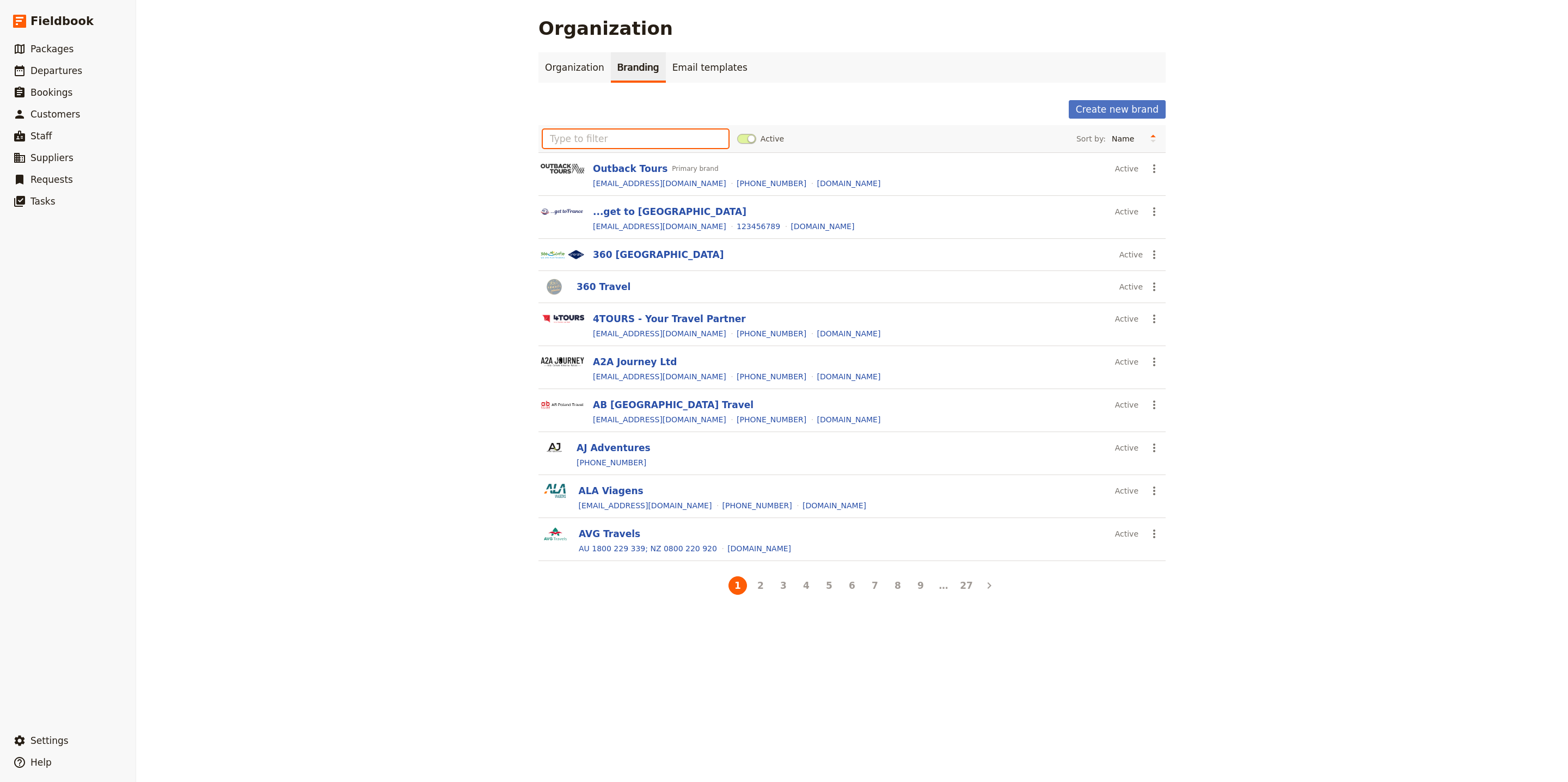
click at [654, 142] on input "text" at bounding box center [635, 139] width 186 height 18
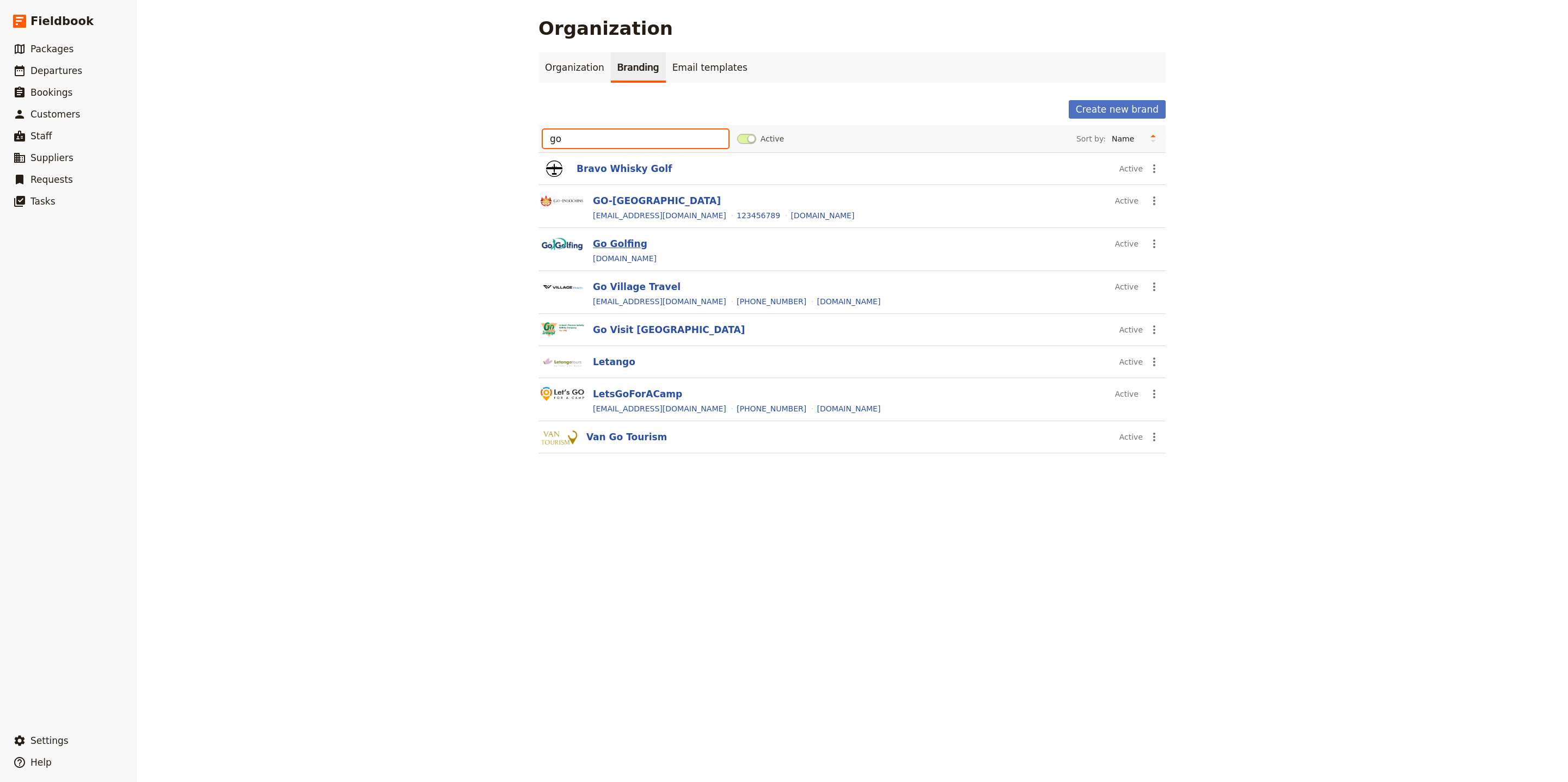
type input "go"
click at [619, 250] on button "Go Golfing" at bounding box center [620, 243] width 54 height 13
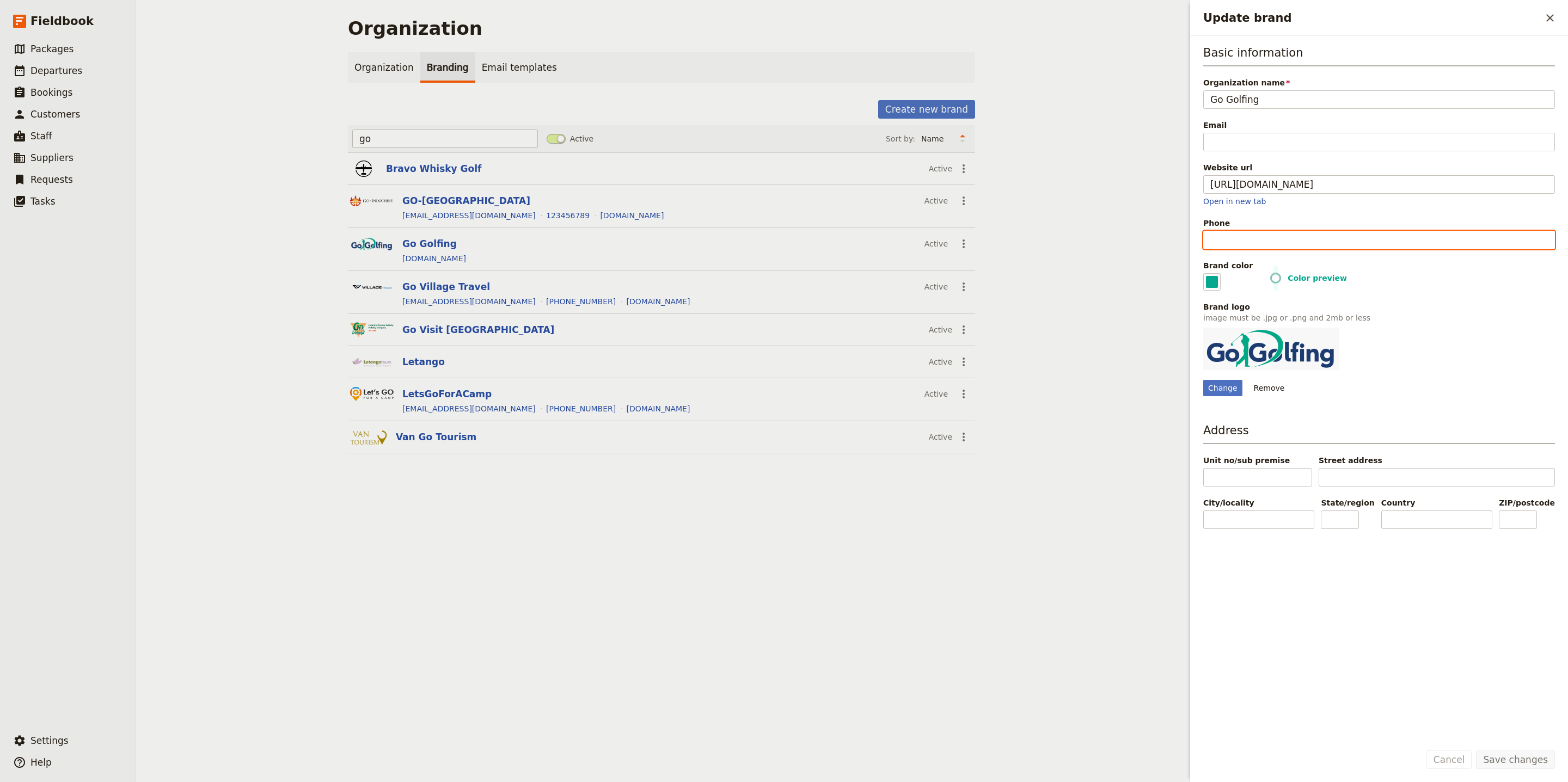
click at [1293, 240] on input "Phone" at bounding box center [1379, 240] width 352 height 18
paste input "+61 7 5508 2250"
click at [1264, 240] on input "+61 7 5508 2250" at bounding box center [1379, 240] width 352 height 18
type input "+61755082250"
click at [1505, 757] on button "Save changes" at bounding box center [1516, 759] width 79 height 18
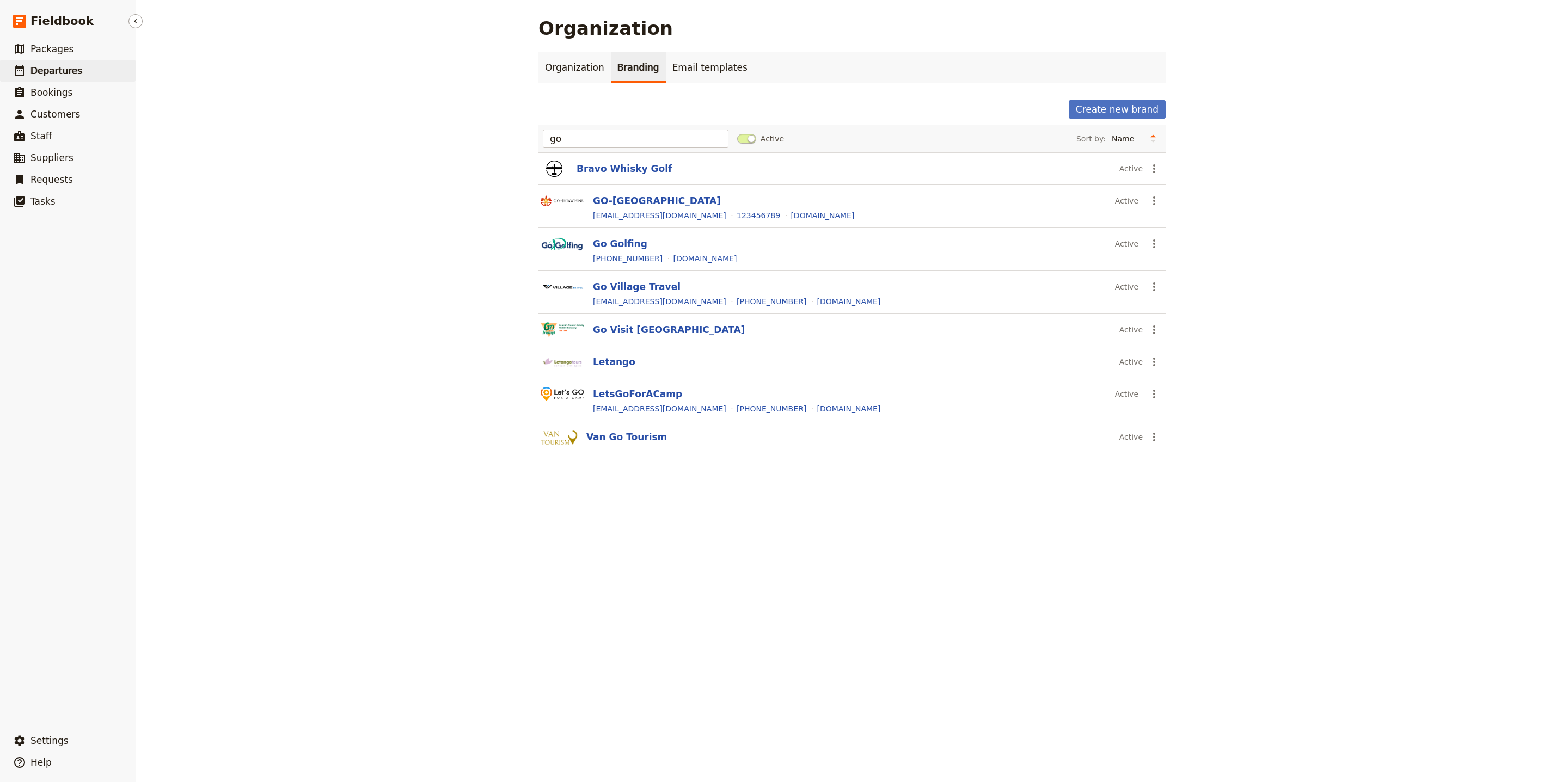
click at [33, 69] on span "Departures" at bounding box center [56, 71] width 52 height 11
select select "UPDATED_AT"
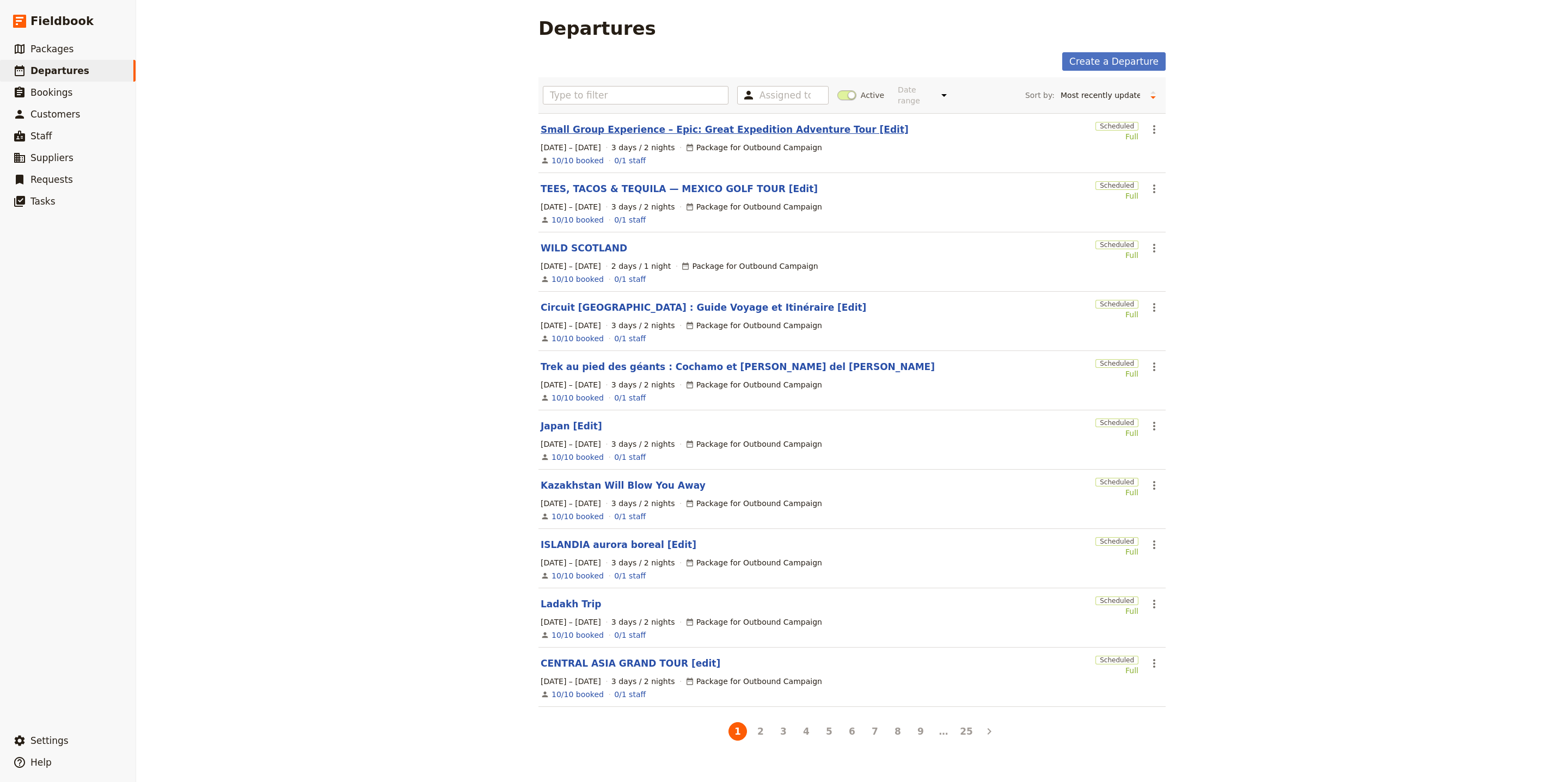
click at [723, 125] on link "Small Group Experience – Epic: Great Expedition Adventure Tour [Edit]" at bounding box center [724, 129] width 368 height 13
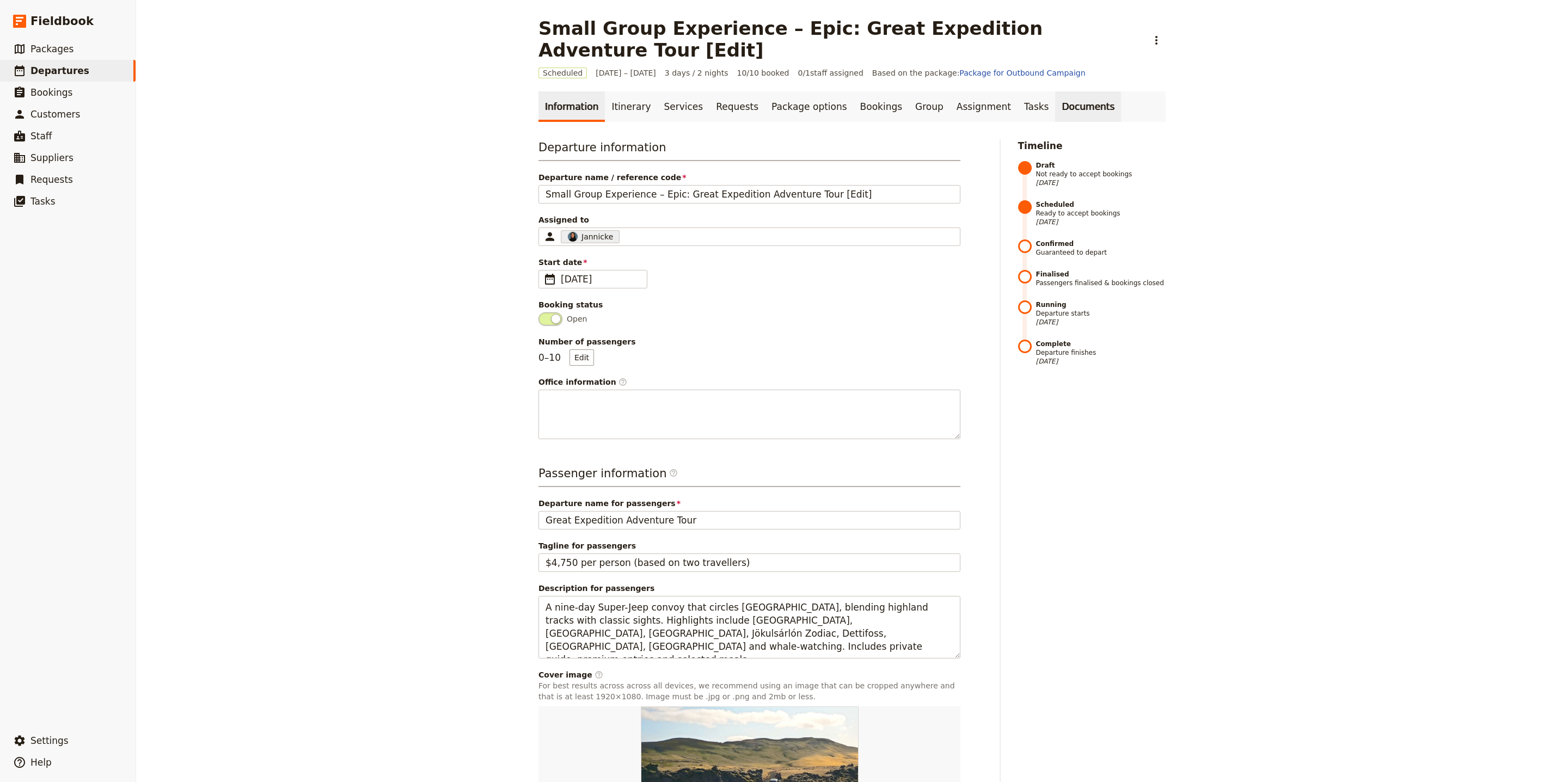
click at [1055, 91] on link "Documents" at bounding box center [1088, 106] width 66 height 30
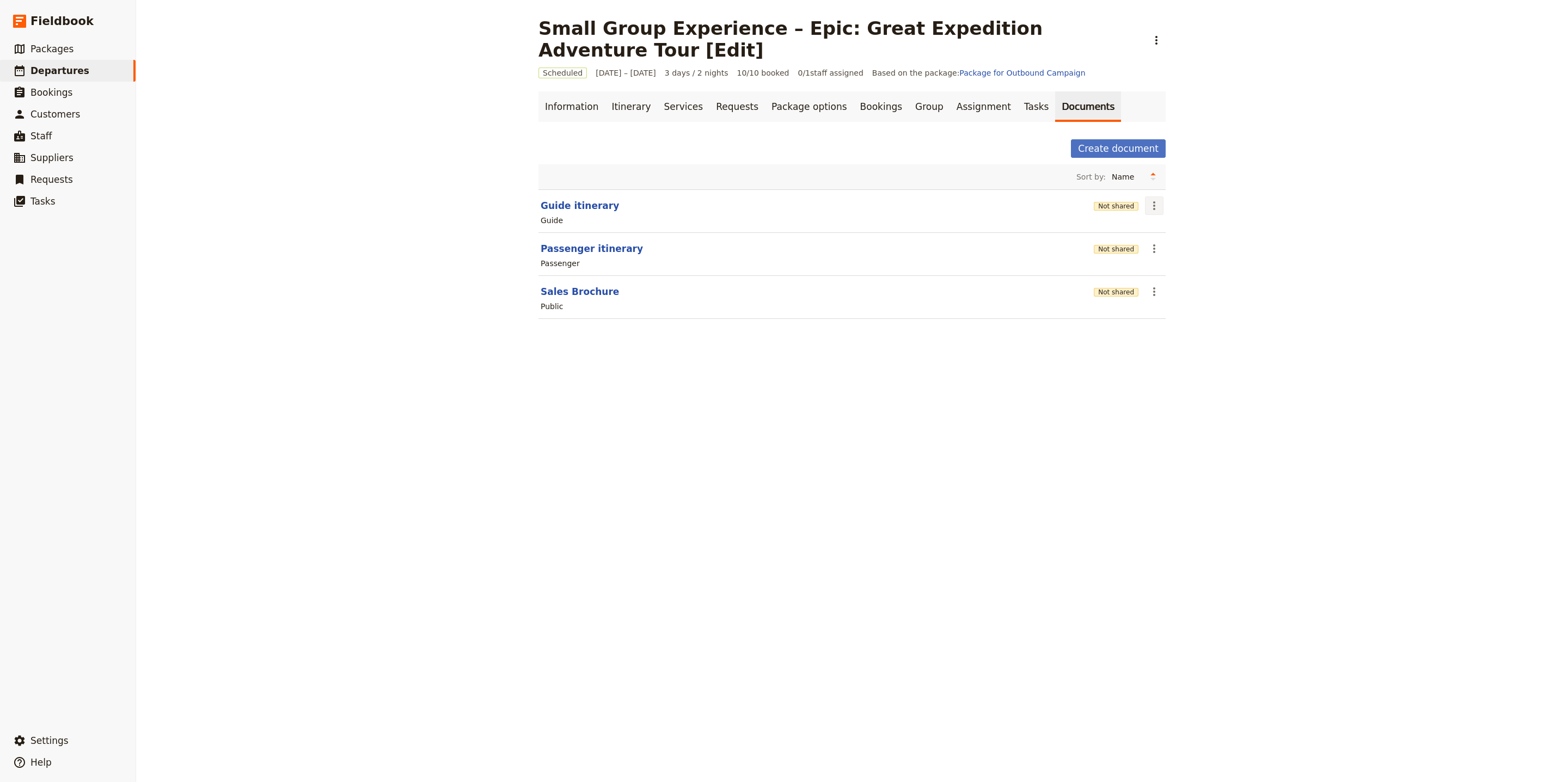
click at [1152, 199] on icon "Actions" at bounding box center [1153, 205] width 13 height 13
click at [1163, 209] on span "Share" at bounding box center [1157, 209] width 22 height 11
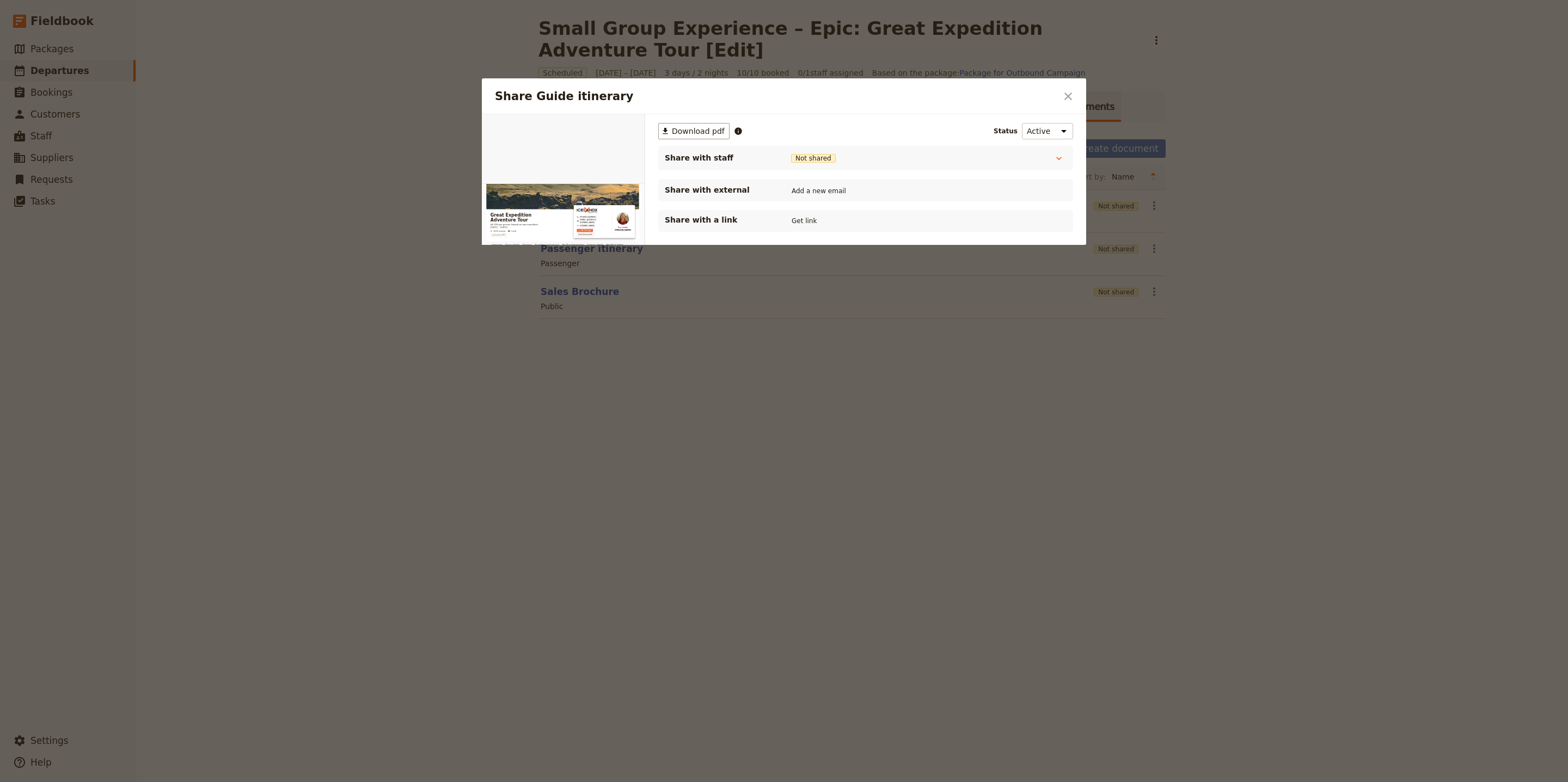
click at [831, 232] on div "Share with a link Get link" at bounding box center [866, 221] width 415 height 22
click at [799, 221] on button "Get link" at bounding box center [804, 221] width 30 height 12
click at [1076, 93] on button "​" at bounding box center [1068, 96] width 18 height 18
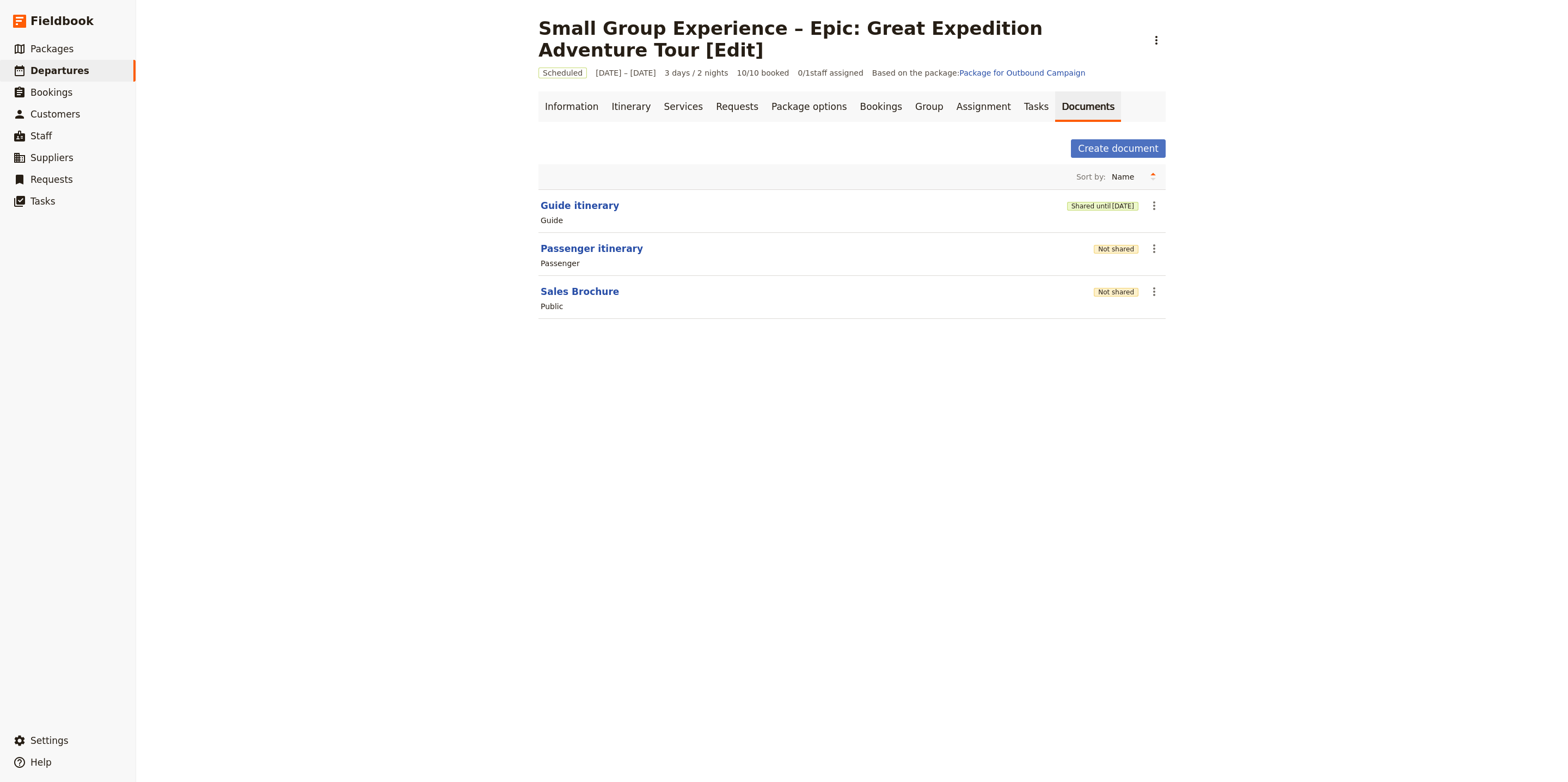
click at [596, 236] on section "Passenger itinerary Not shared ​ Passenger" at bounding box center [852, 254] width 627 height 43
click at [596, 242] on button "Passenger itinerary" at bounding box center [592, 248] width 102 height 13
select select "PASSENGER"
select select "RUN_SHEET"
select select "LARGE"
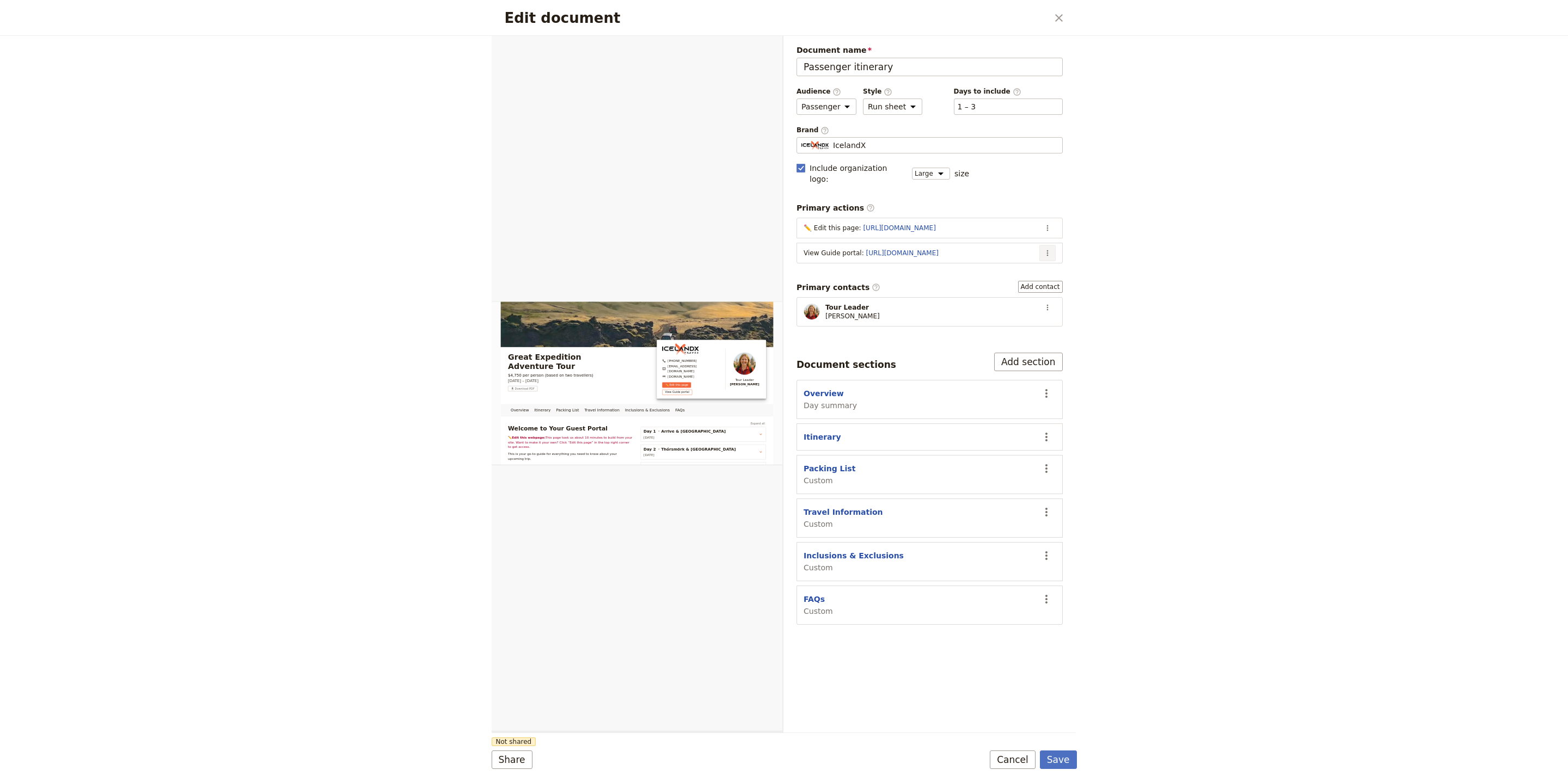
click at [1048, 249] on icon "Actions" at bounding box center [1048, 253] width 9 height 9
click at [1046, 267] on span "Edit action" at bounding box center [1004, 268] width 88 height 11
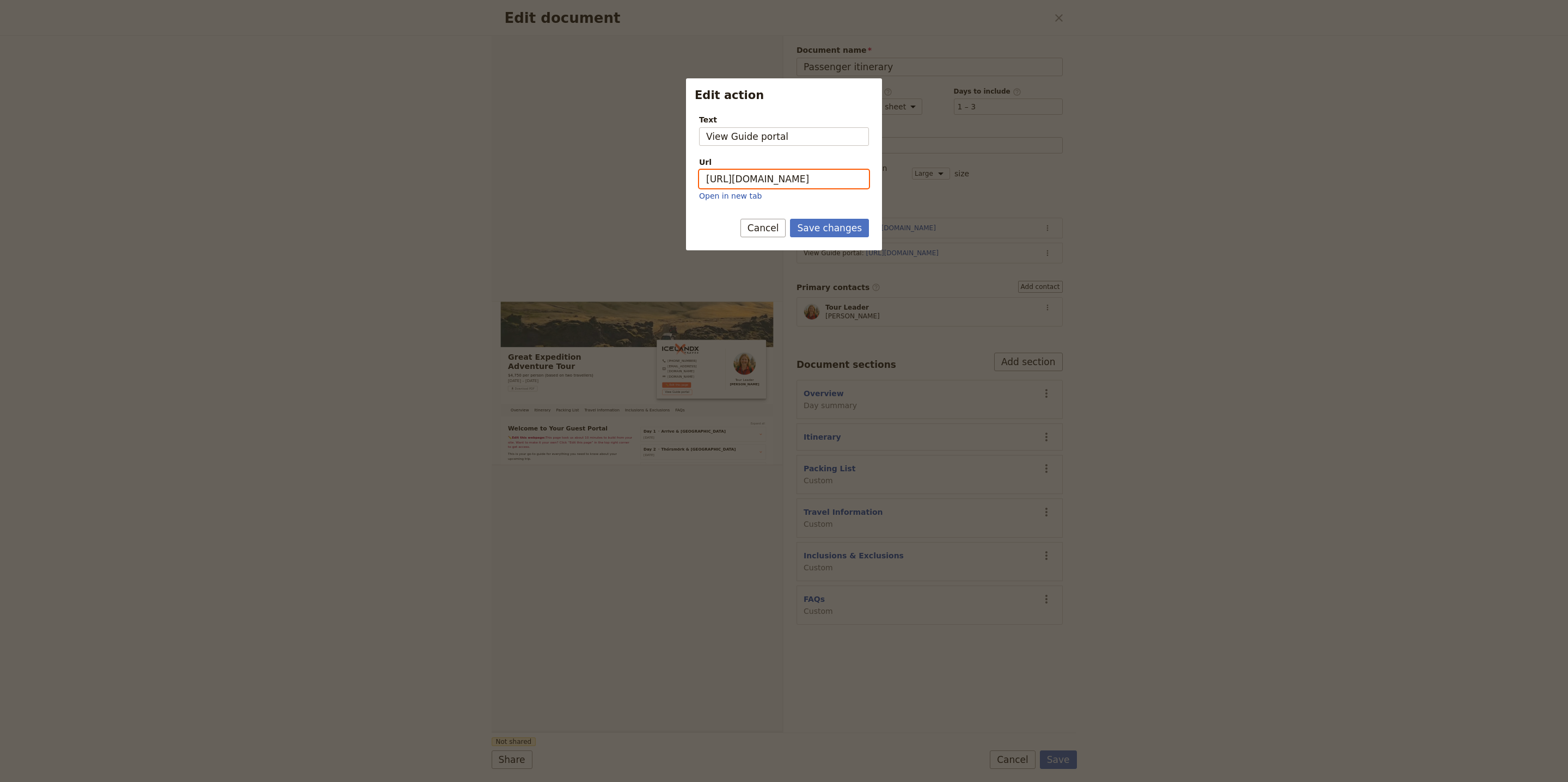
click at [810, 175] on input "https://trips.fieldbook.com/d/ezxxnU6bZd3zXtF_JlMnq" at bounding box center [783, 179] width 170 height 18
paste input "JSNSvjRzSa4EhpMTEj-Qg"
type input "https://trips.fieldbook.com/d/JSNSvjRzSa4EhpMTEj-Qg"
click at [838, 231] on button "Save changes" at bounding box center [830, 228] width 79 height 18
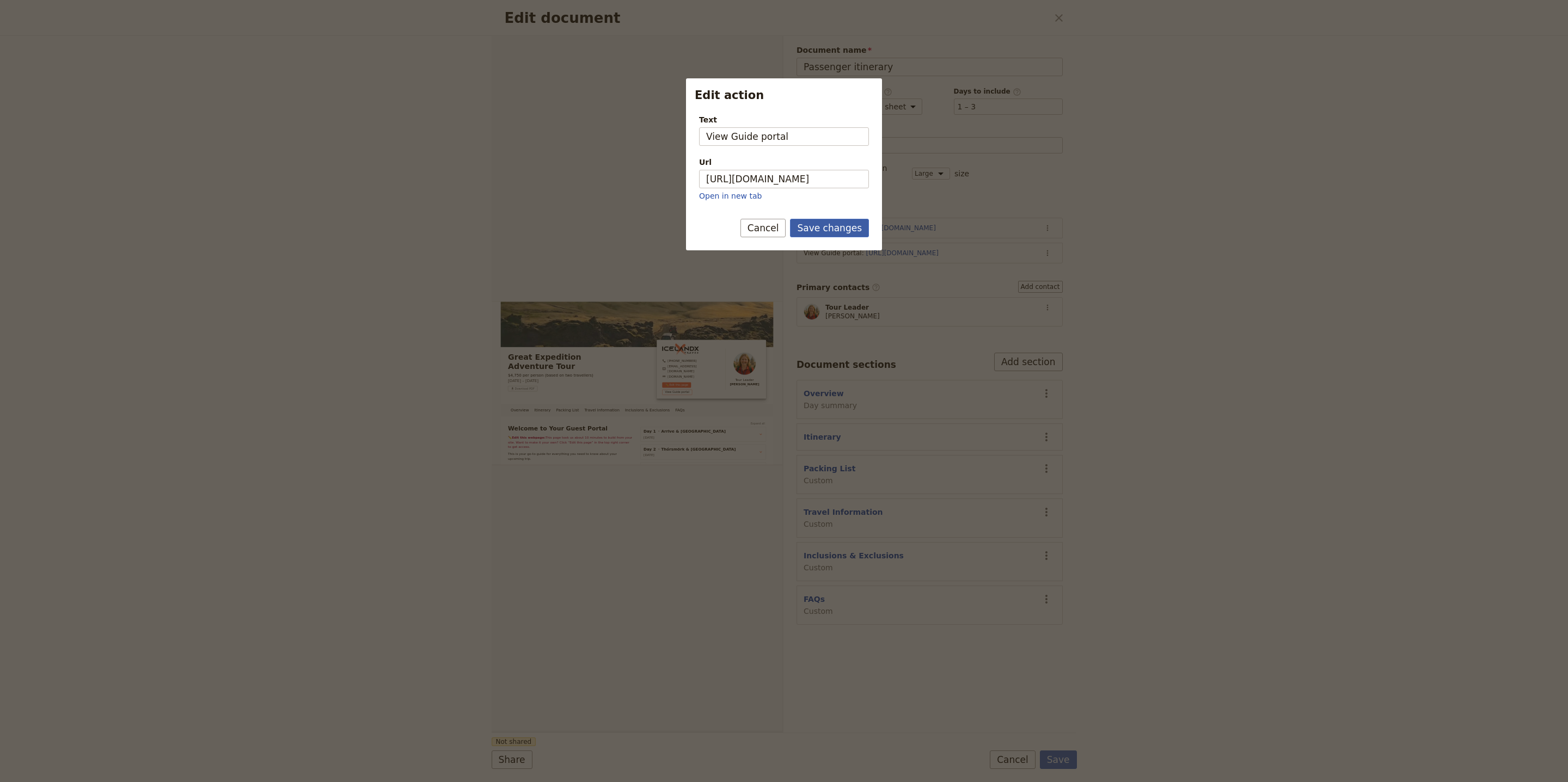
scroll to position [0, 0]
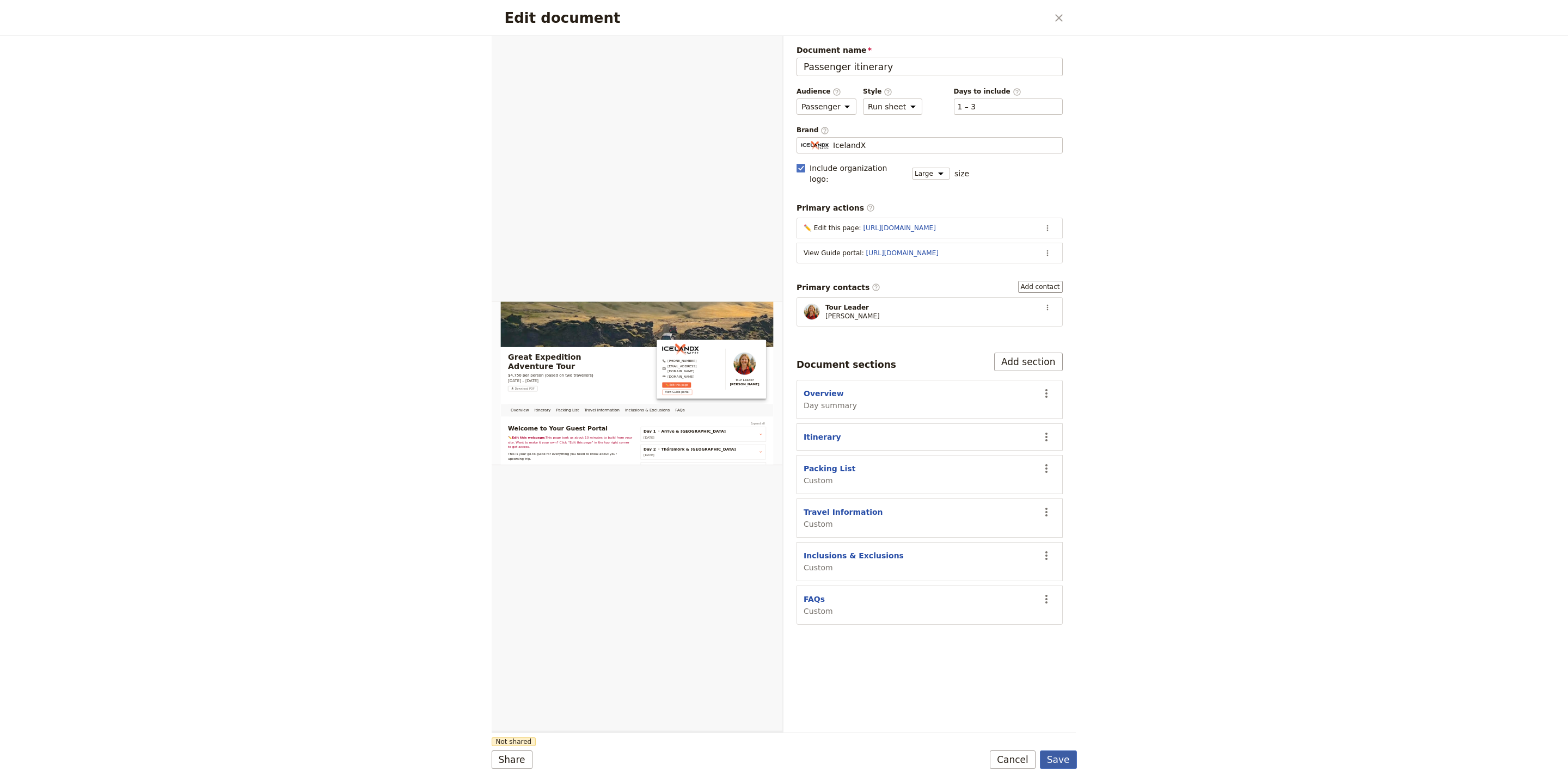
click at [1065, 761] on button "Save" at bounding box center [1058, 759] width 37 height 18
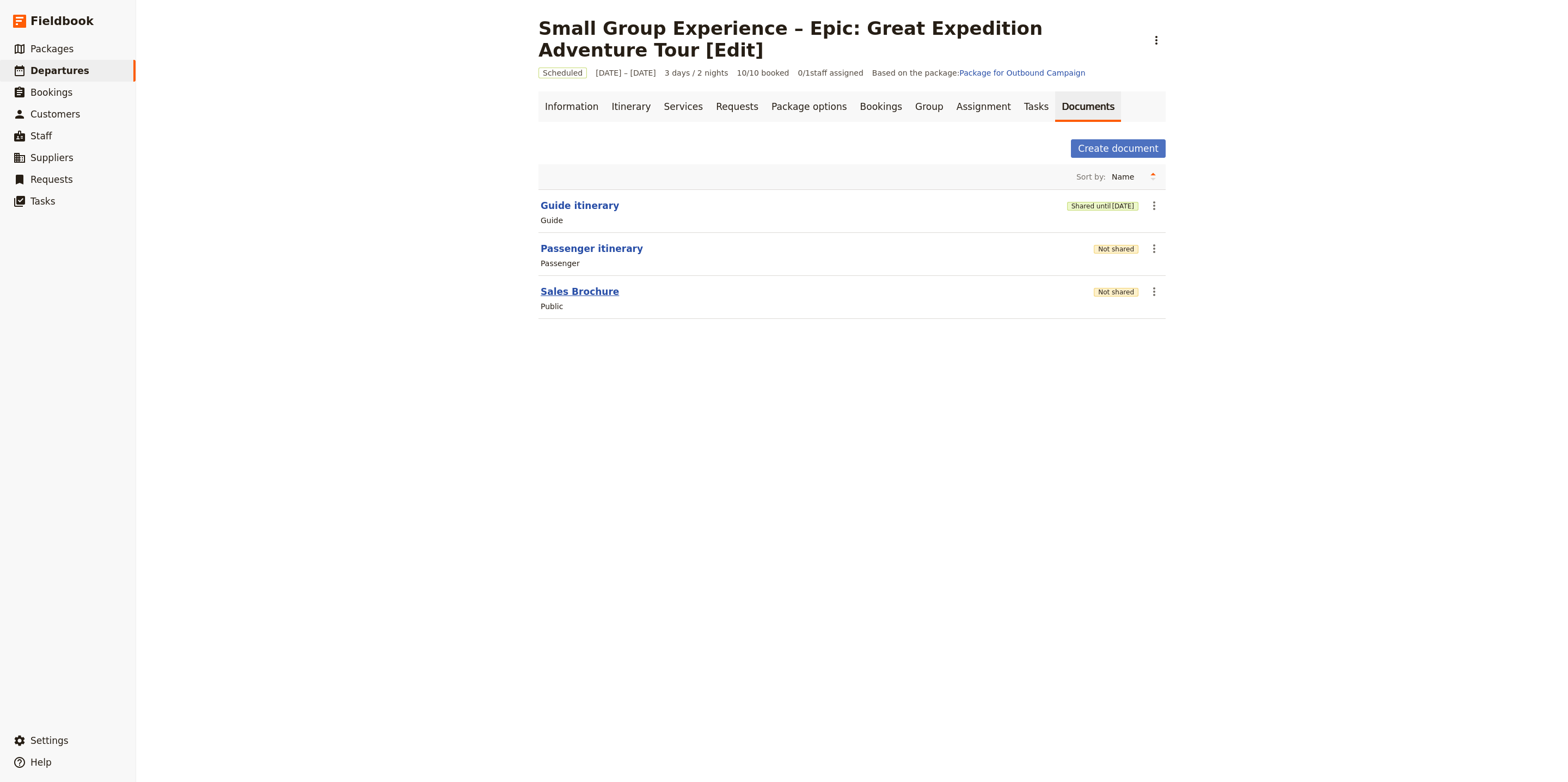
click at [579, 285] on button "Sales Brochure" at bounding box center [579, 292] width 79 height 13
select select "DEFAULT"
click at [573, 242] on button "Passenger itinerary" at bounding box center [592, 248] width 102 height 13
select select "PASSENGER"
select select "RUN_SHEET"
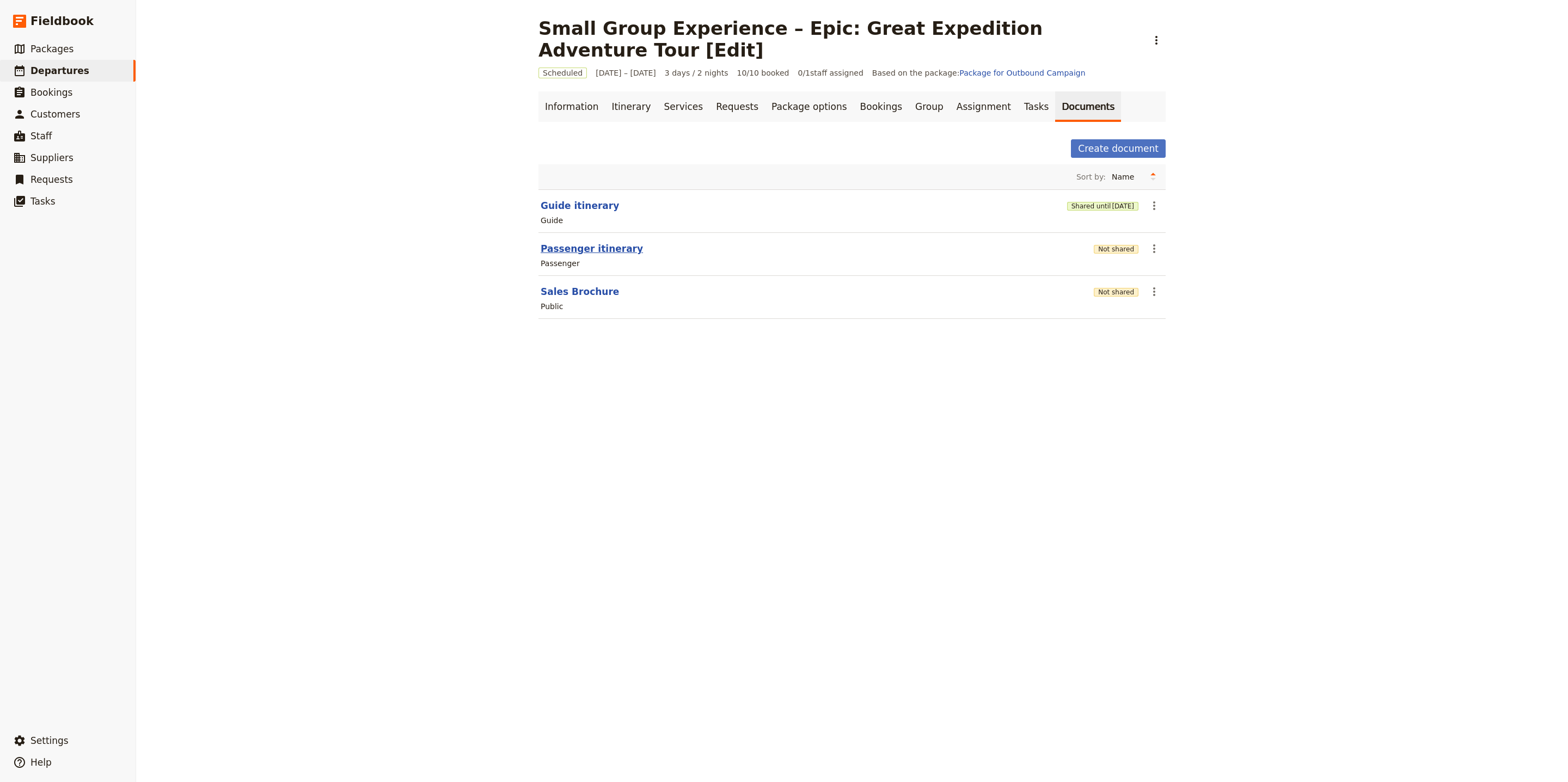
select select "LARGE"
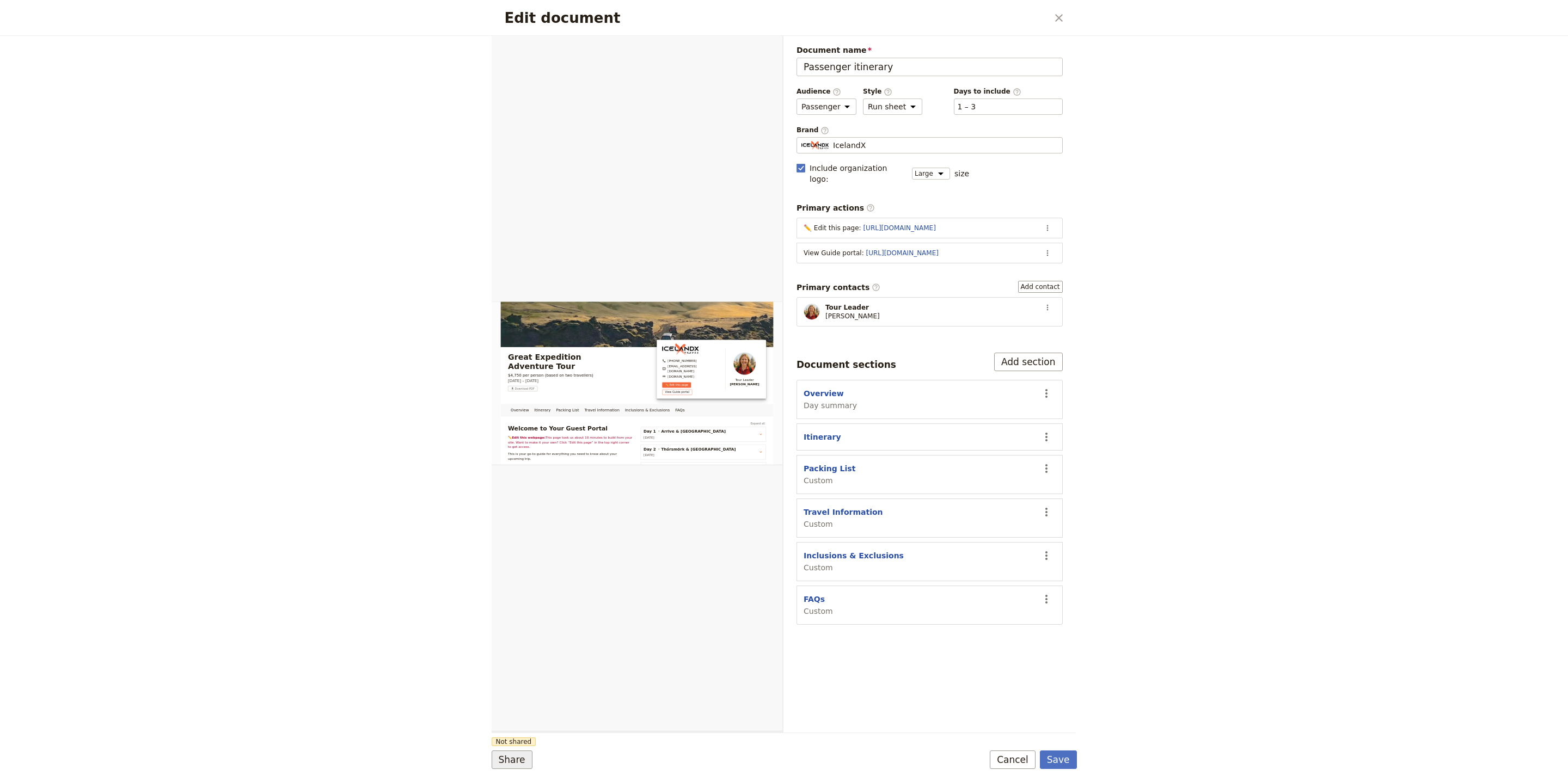
click at [520, 750] on button "Share" at bounding box center [512, 759] width 41 height 18
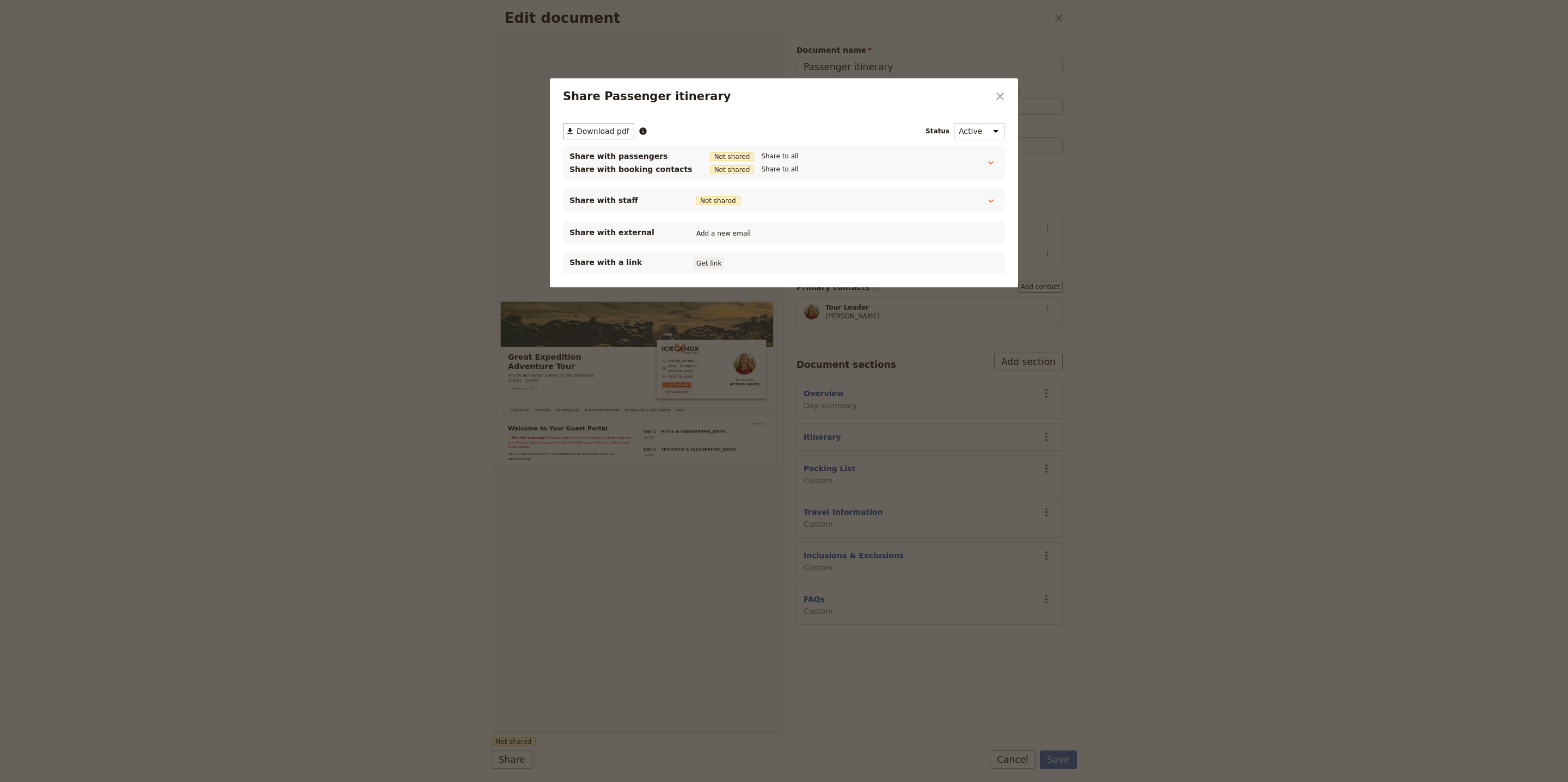
click at [710, 265] on button "Get link" at bounding box center [709, 264] width 30 height 12
click at [1006, 92] on icon "Close dialog" at bounding box center [999, 96] width 13 height 13
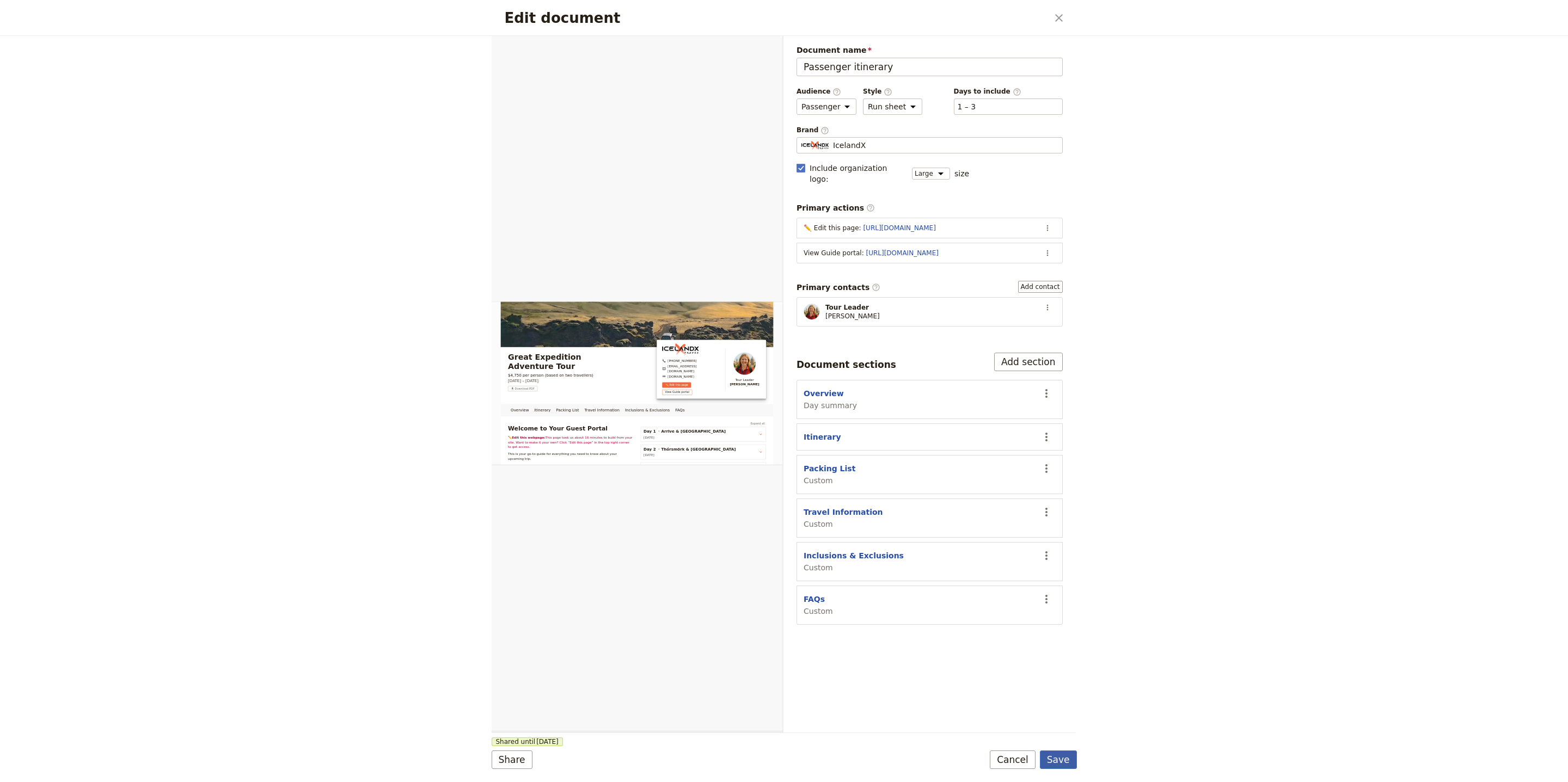
click at [1056, 762] on button "Save" at bounding box center [1058, 759] width 37 height 18
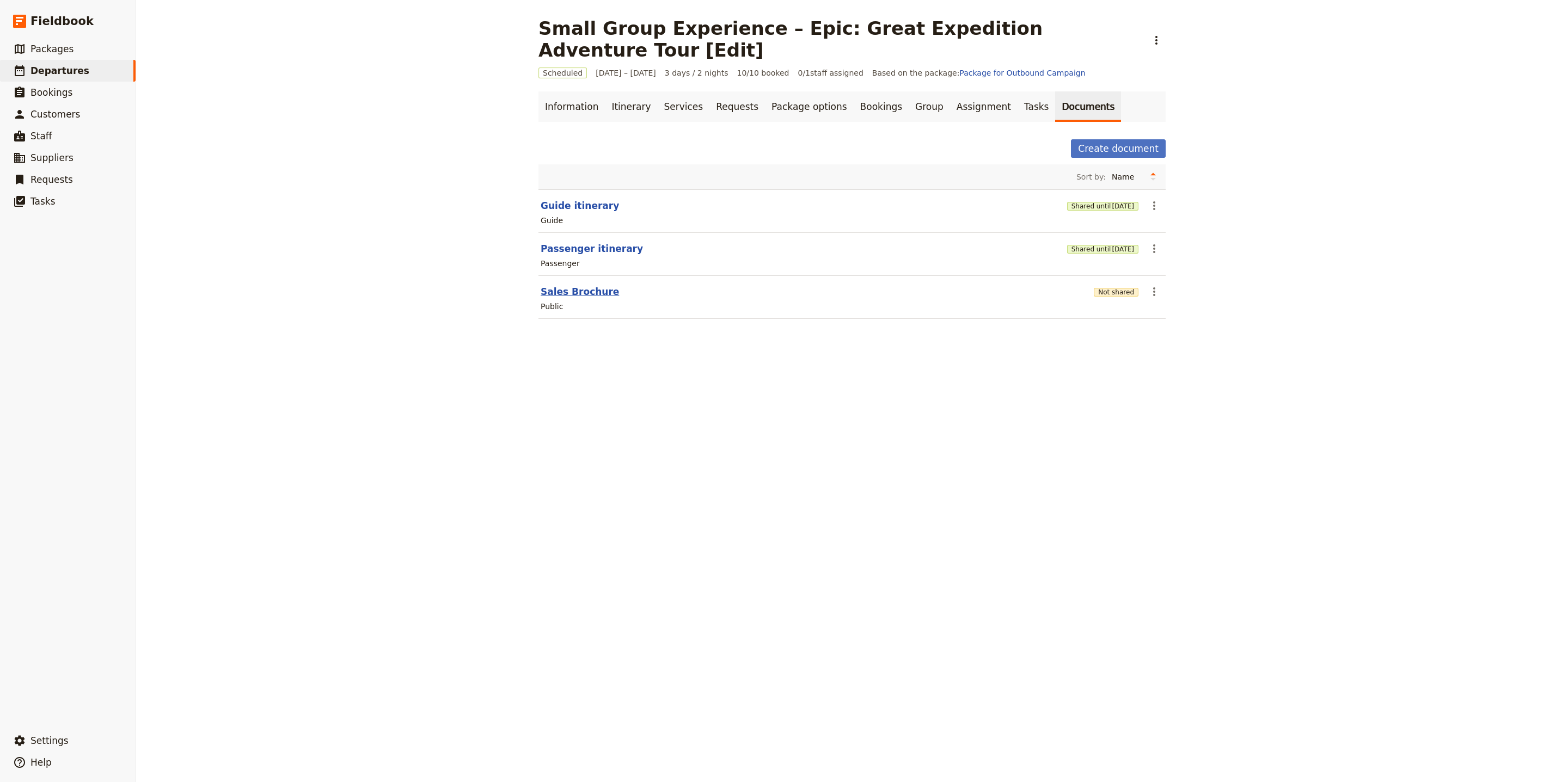
click at [593, 285] on button "Sales Brochure" at bounding box center [579, 292] width 79 height 13
select select "DEFAULT"
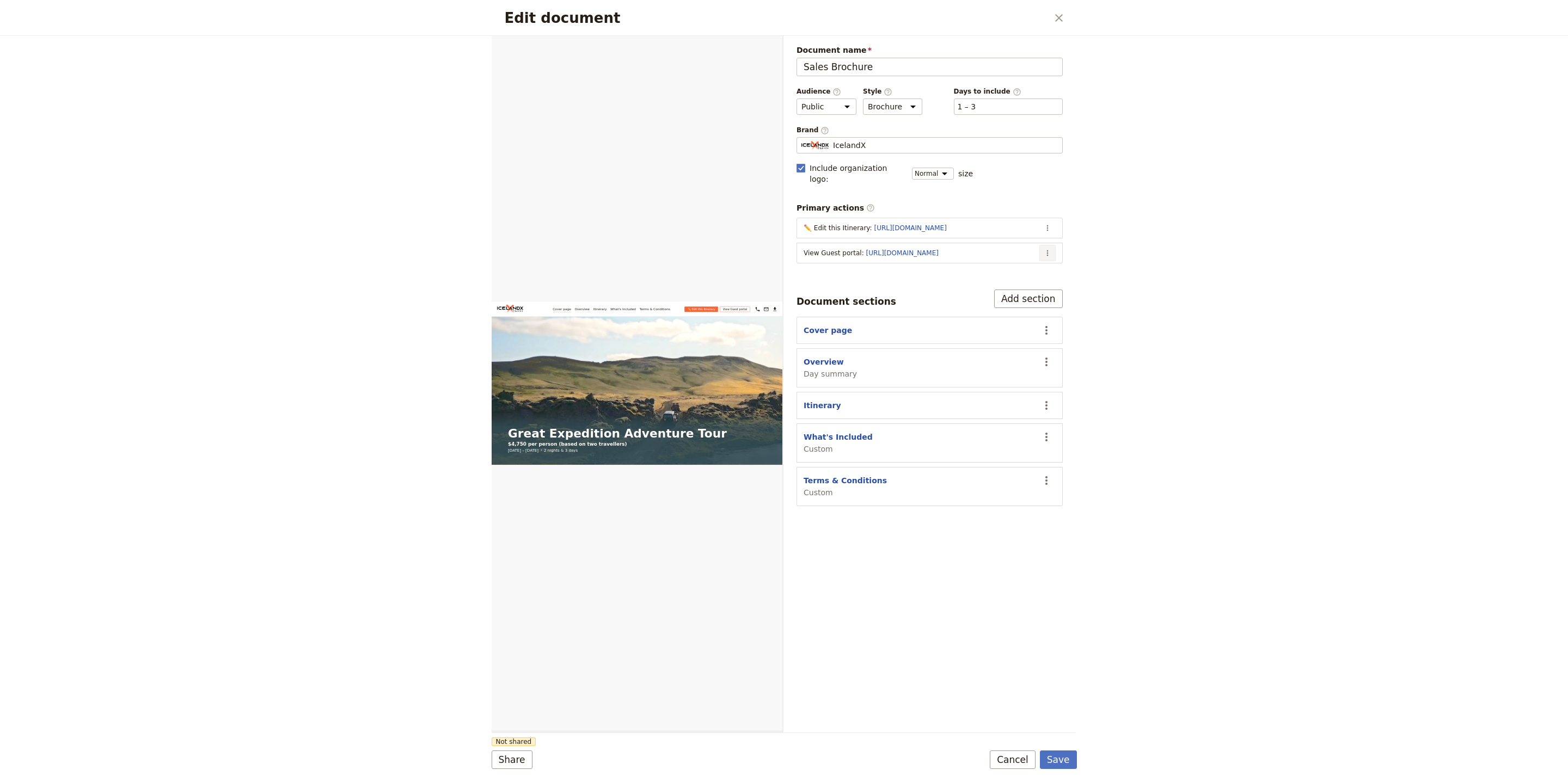
click at [1048, 249] on icon "Actions" at bounding box center [1048, 253] width 9 height 9
click at [1039, 265] on span "Edit action" at bounding box center [1004, 268] width 88 height 11
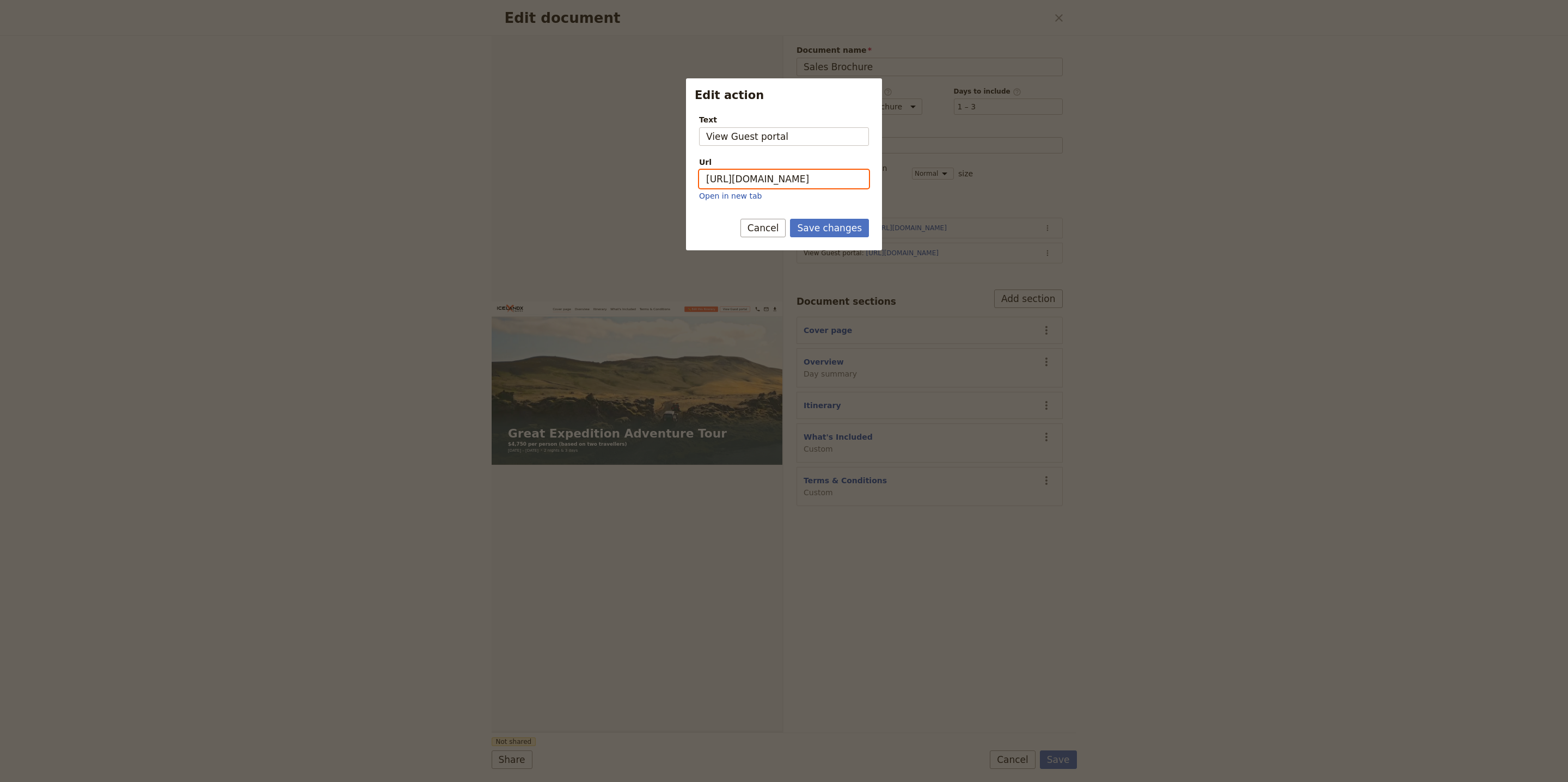
click at [796, 180] on input "https://trips.fieldbook.com/d/Y5Ecgu6bG3H4-SZWZJ2Wt" at bounding box center [783, 179] width 170 height 18
click at [841, 225] on button "Save changes" at bounding box center [830, 228] width 79 height 18
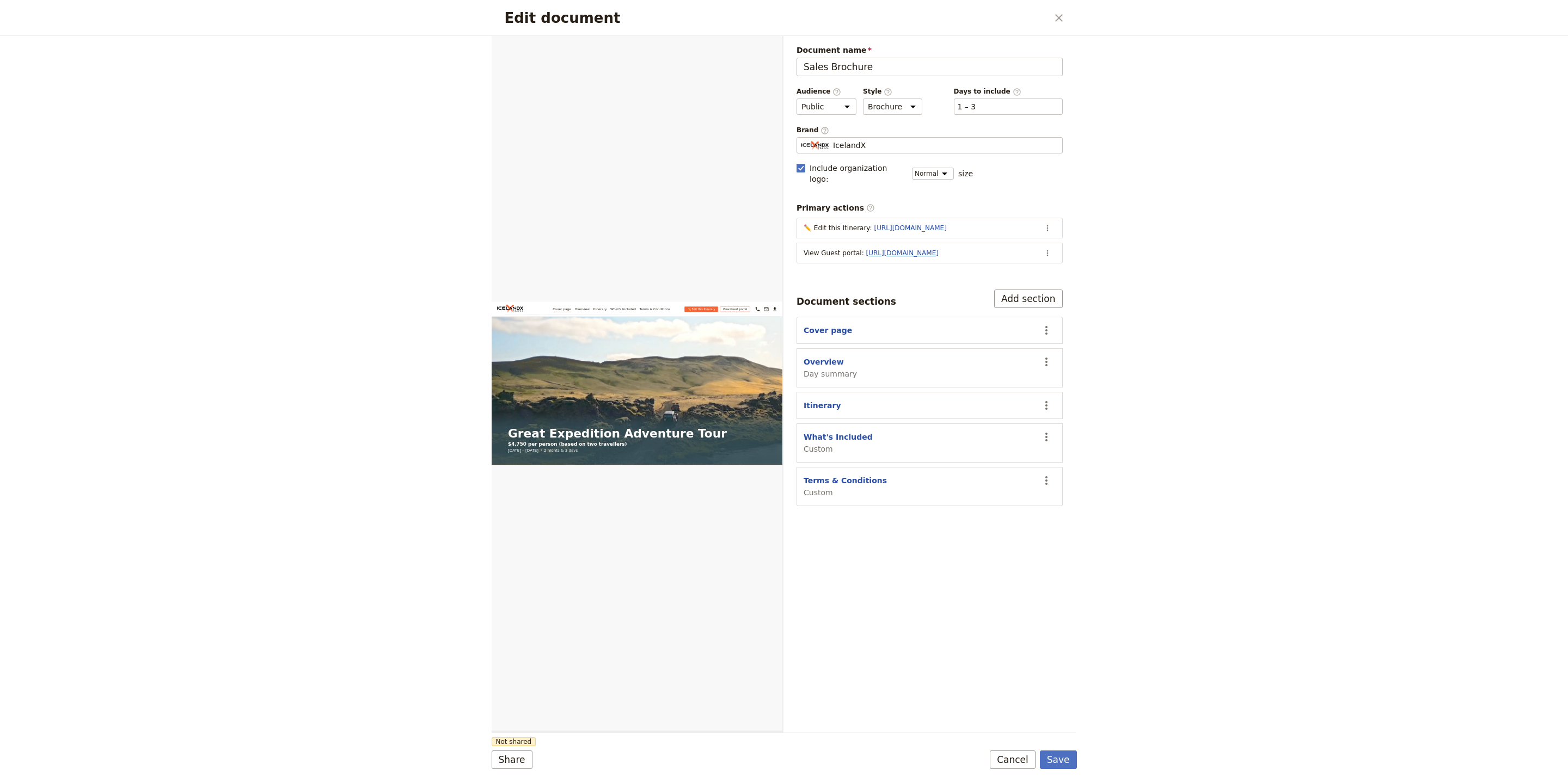
click at [906, 250] on link "https://trips.fieldbook.com/d/Y5Ecgu6bG3H4-SZWZJ2Wt" at bounding box center [902, 253] width 72 height 8
click at [1069, 756] on button "Save" at bounding box center [1058, 759] width 37 height 18
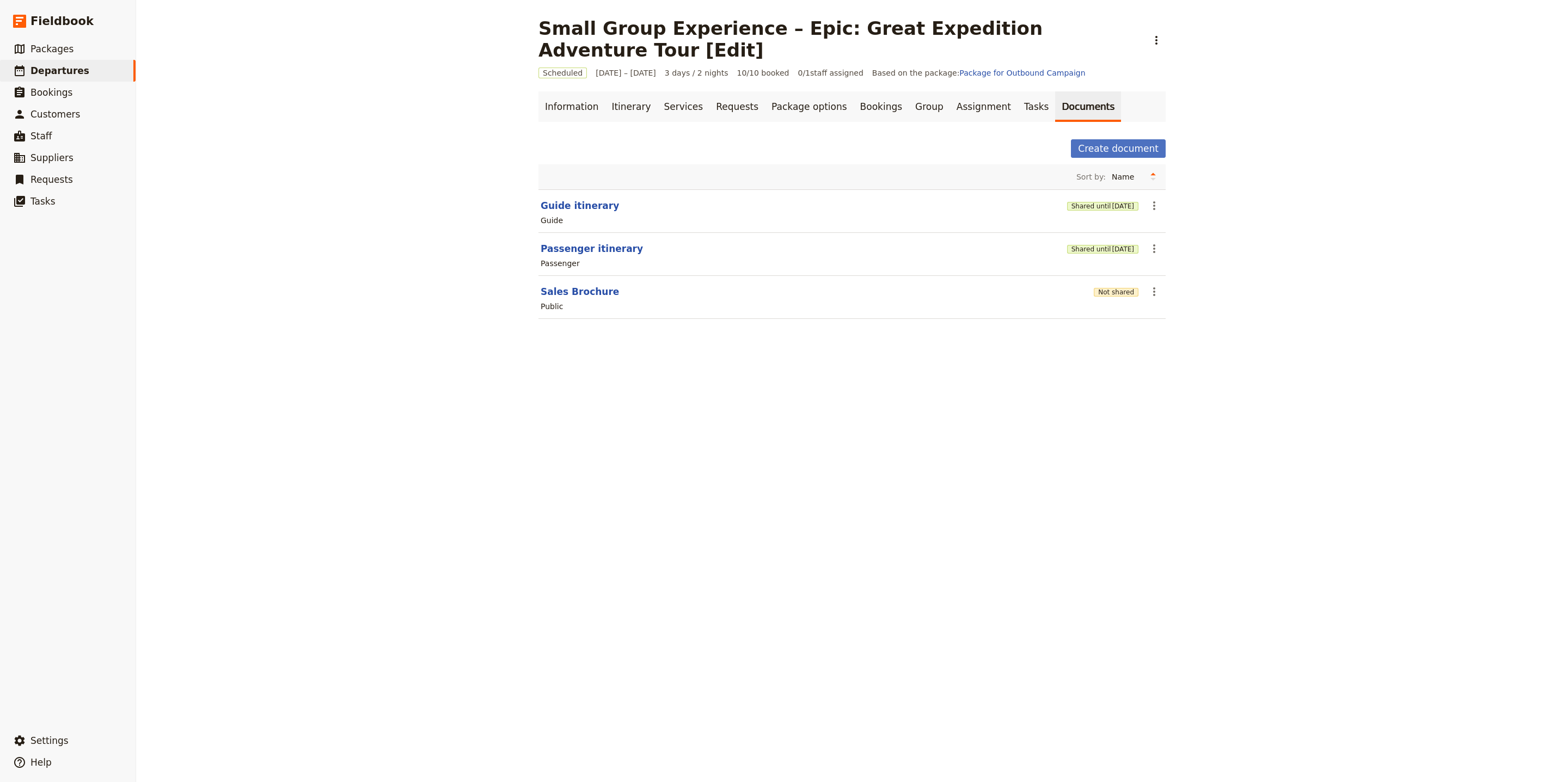
drag, startPoint x: 587, startPoint y: 239, endPoint x: 592, endPoint y: 236, distance: 5.8
click at [587, 257] on div "Passenger" at bounding box center [852, 263] width 625 height 13
click at [583, 242] on button "Passenger itinerary" at bounding box center [592, 248] width 102 height 13
select select "PASSENGER"
select select "RUN_SHEET"
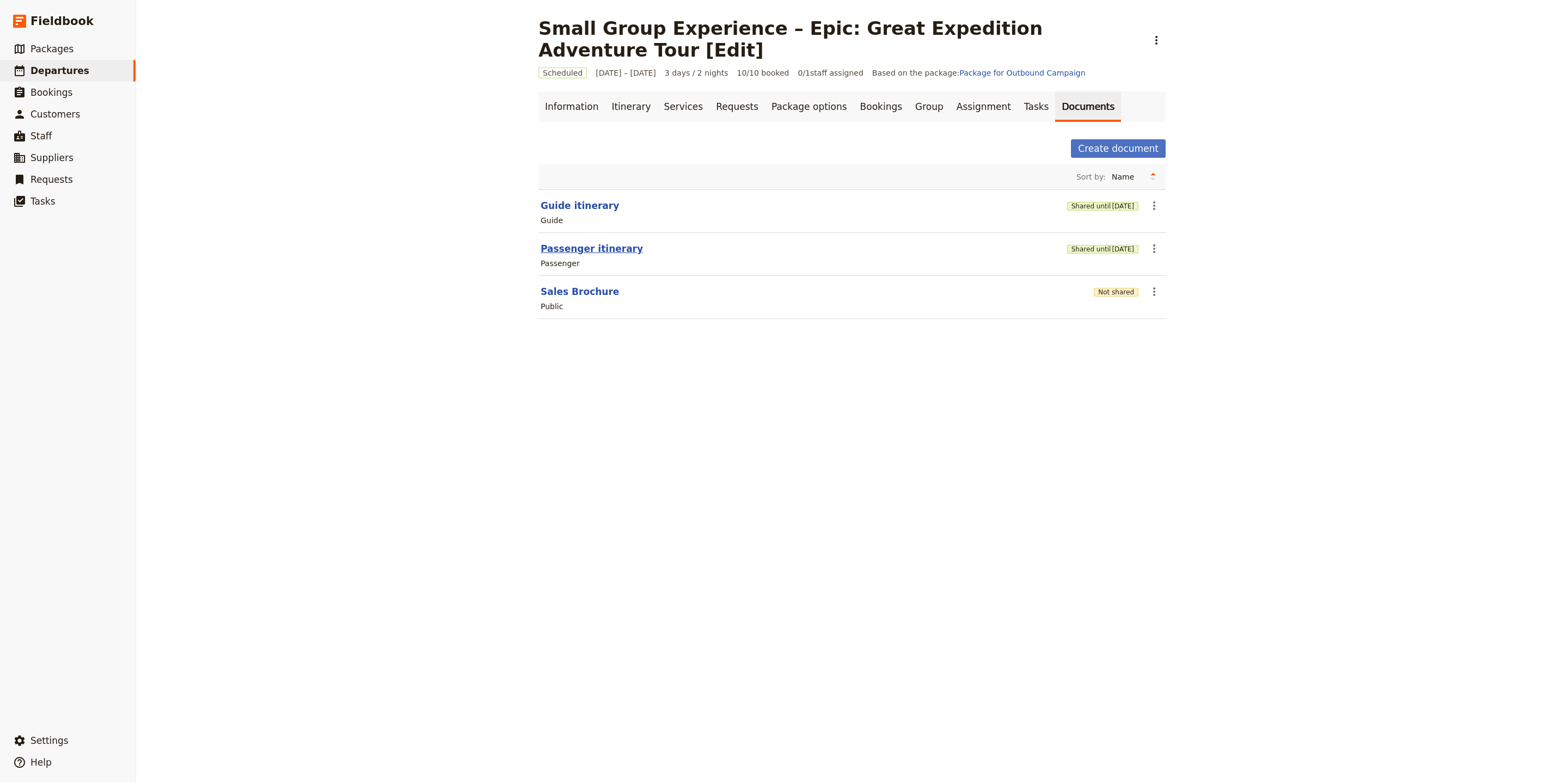
select select "LARGE"
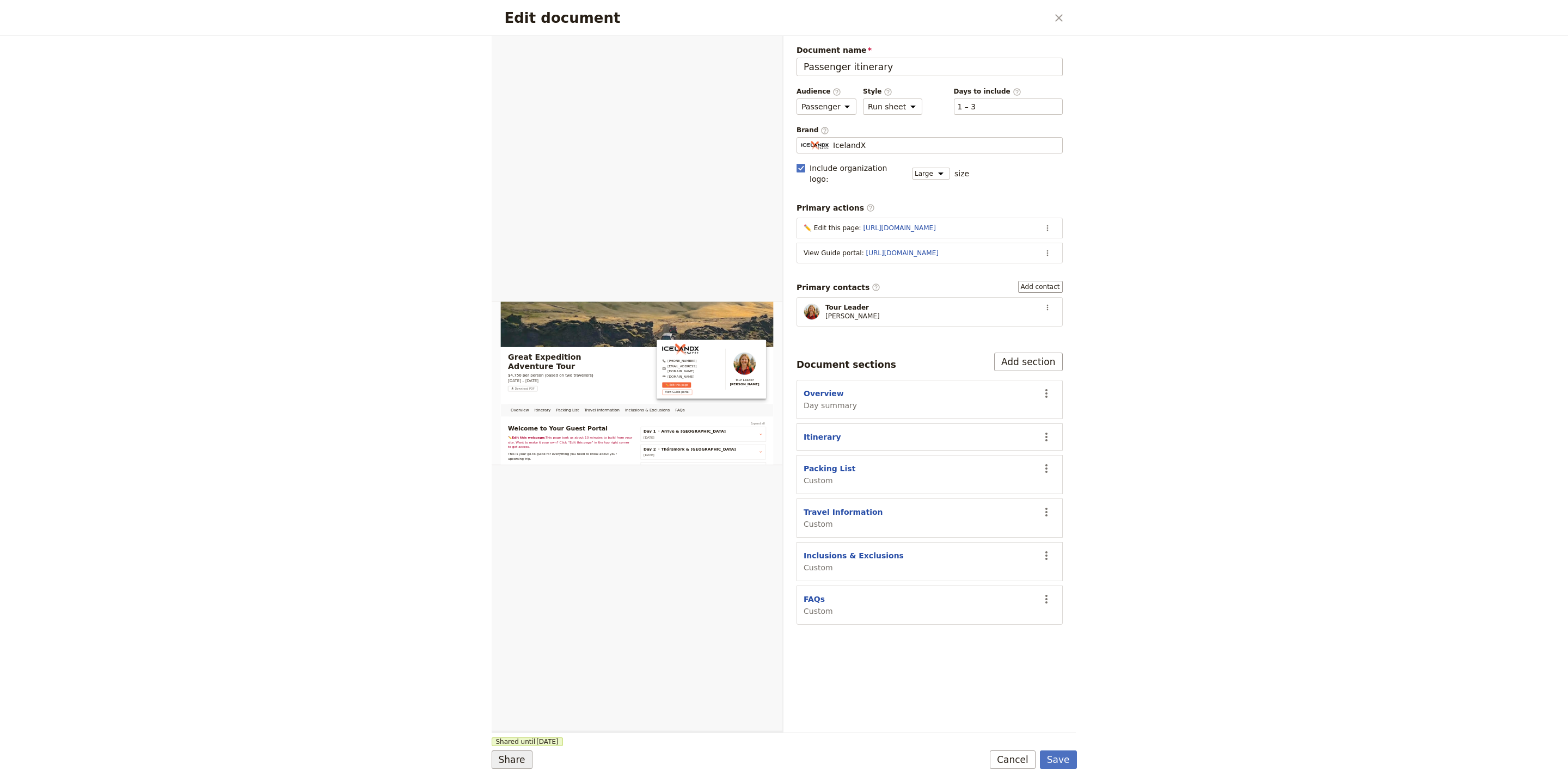
click at [520, 763] on button "Share" at bounding box center [512, 759] width 41 height 18
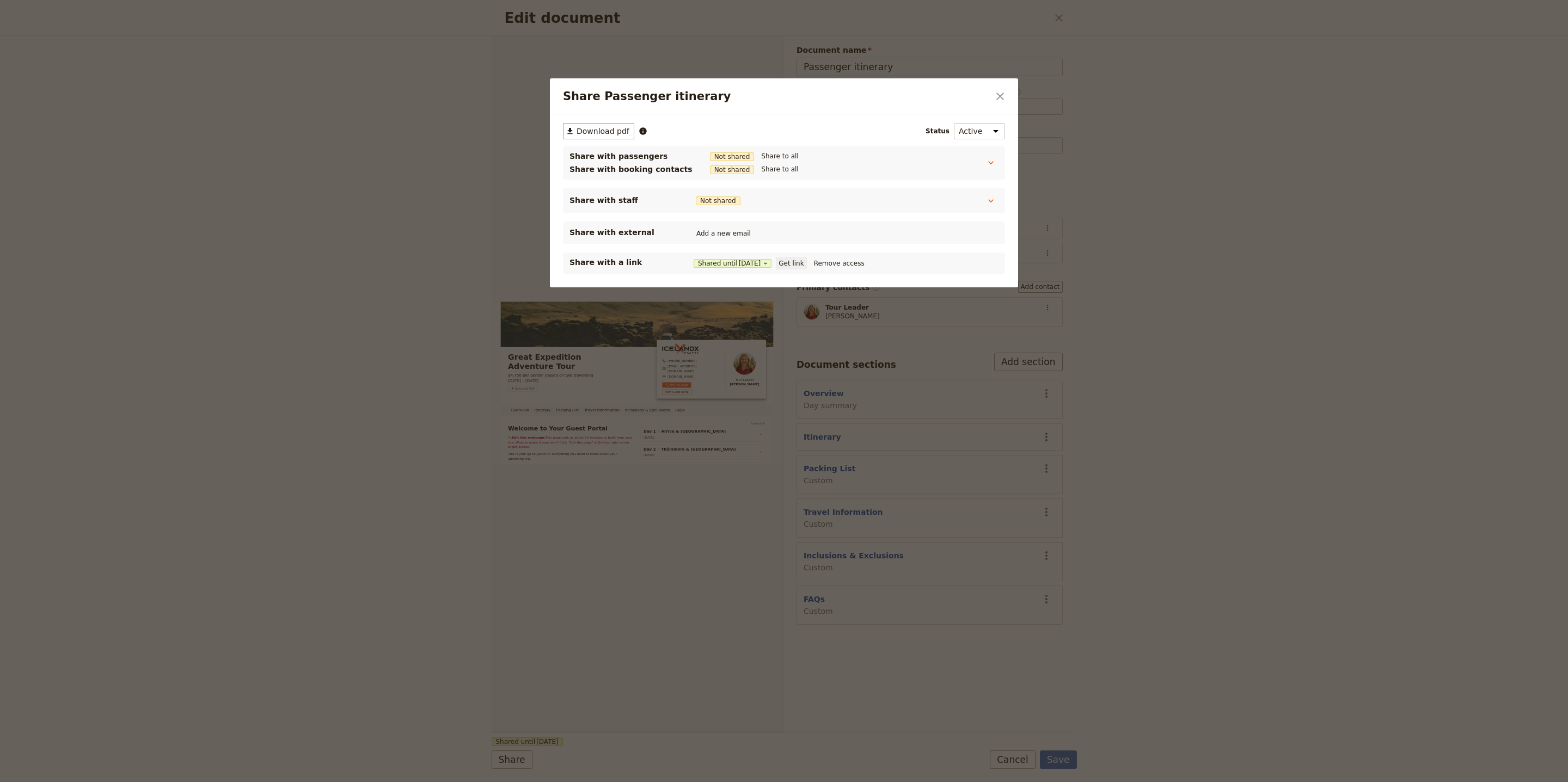
click at [799, 262] on button "Get link" at bounding box center [791, 264] width 30 height 12
click at [1004, 99] on icon "Close dialog" at bounding box center [999, 96] width 13 height 13
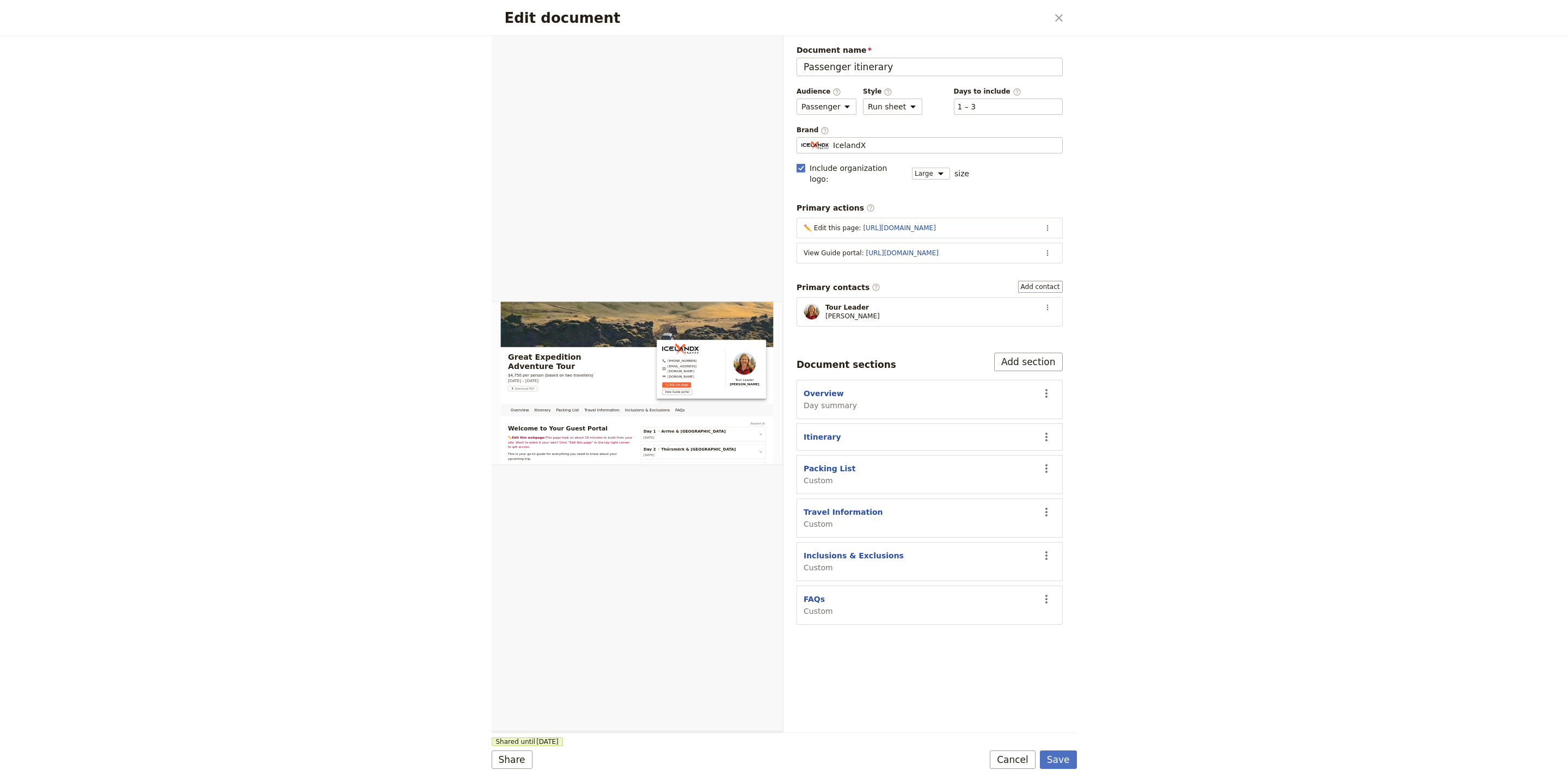
click at [1055, 21] on button "​" at bounding box center [1059, 18] width 18 height 18
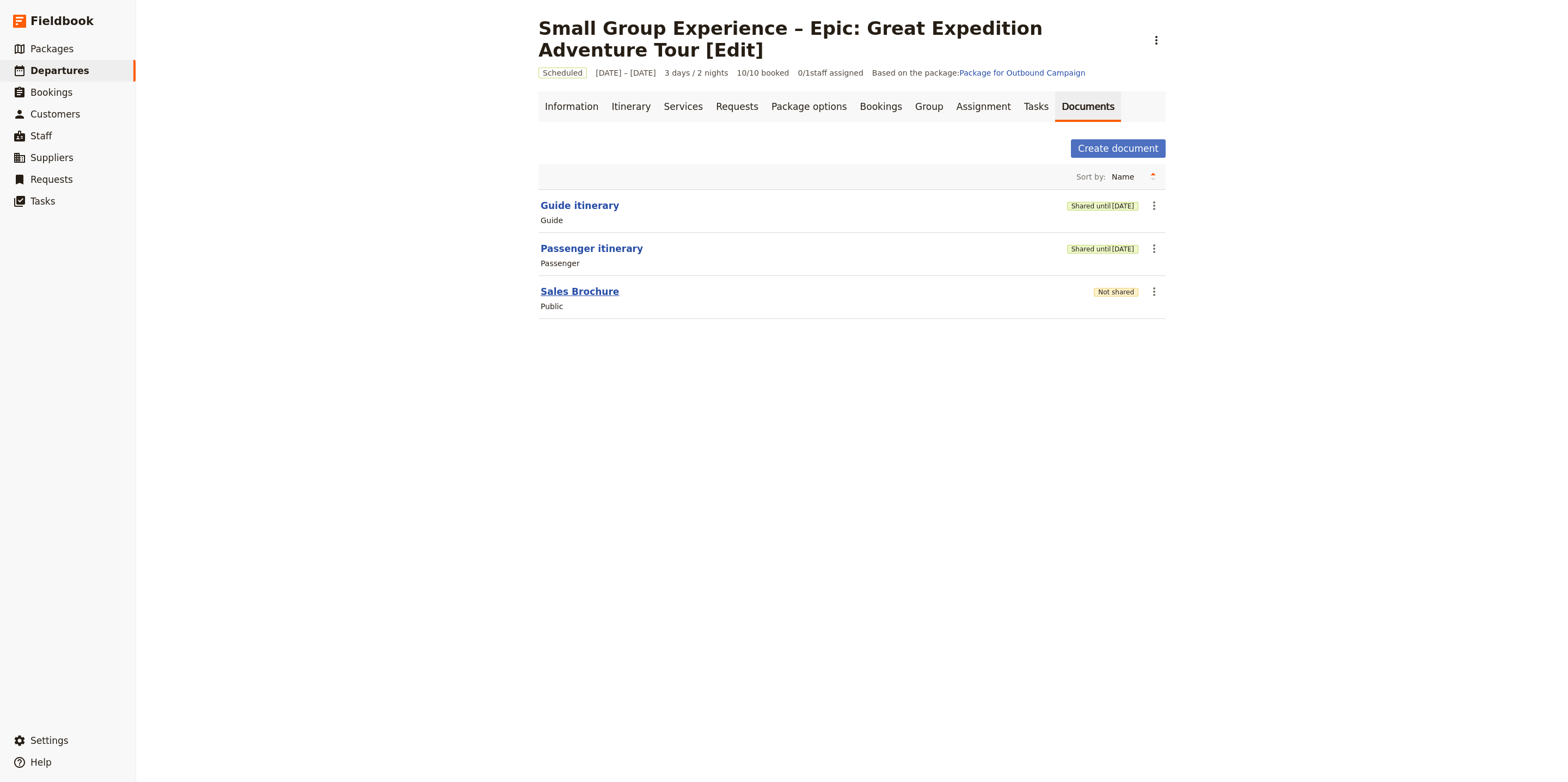
click at [598, 285] on button "Sales Brochure" at bounding box center [579, 292] width 79 height 13
select select "DEFAULT"
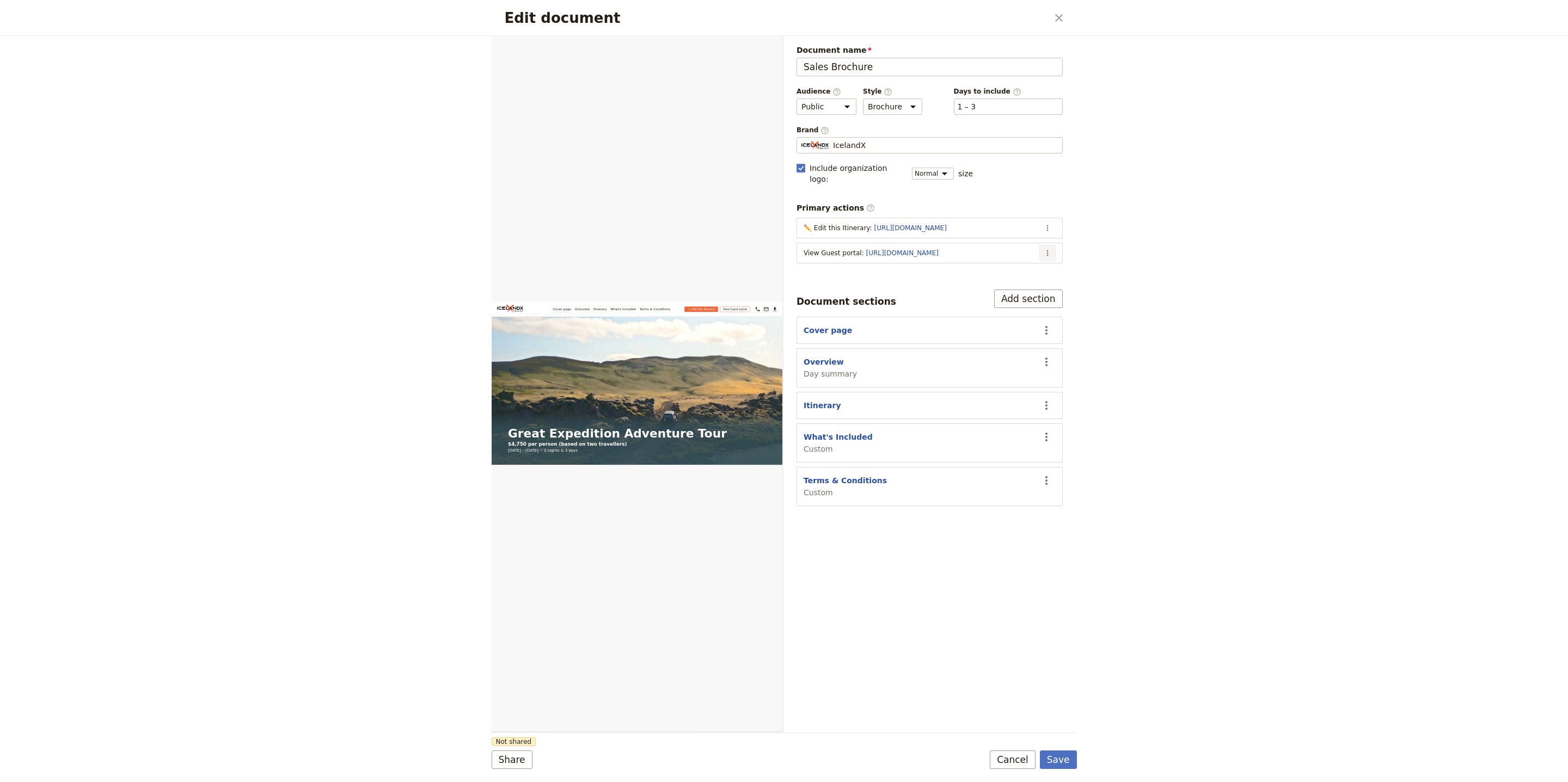
click at [1045, 249] on icon "Actions" at bounding box center [1048, 253] width 9 height 9
click at [1043, 260] on button "Edit action" at bounding box center [1004, 268] width 101 height 15
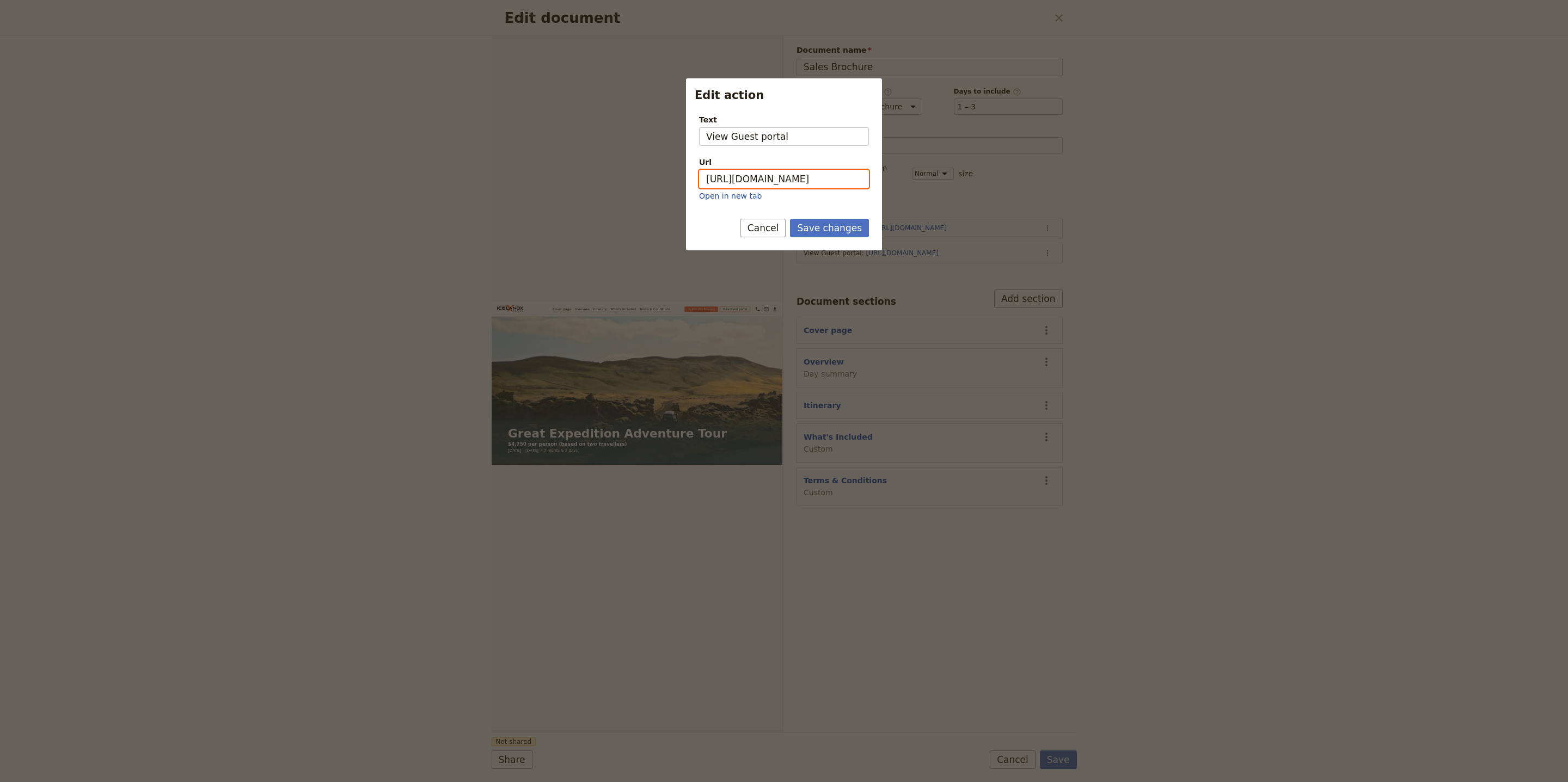
click at [828, 188] on input "https://trips.fieldbook.com/d/Y5Ecgu6bG3H4-SZWZJ2Wt" at bounding box center [783, 179] width 170 height 18
paste input "wXiRziSUME5T0UjwLCkaL"
type input "https://trips.fieldbook.com/d/wXiRziSUME5T0UjwLCkaL"
click at [843, 232] on button "Save changes" at bounding box center [830, 228] width 79 height 18
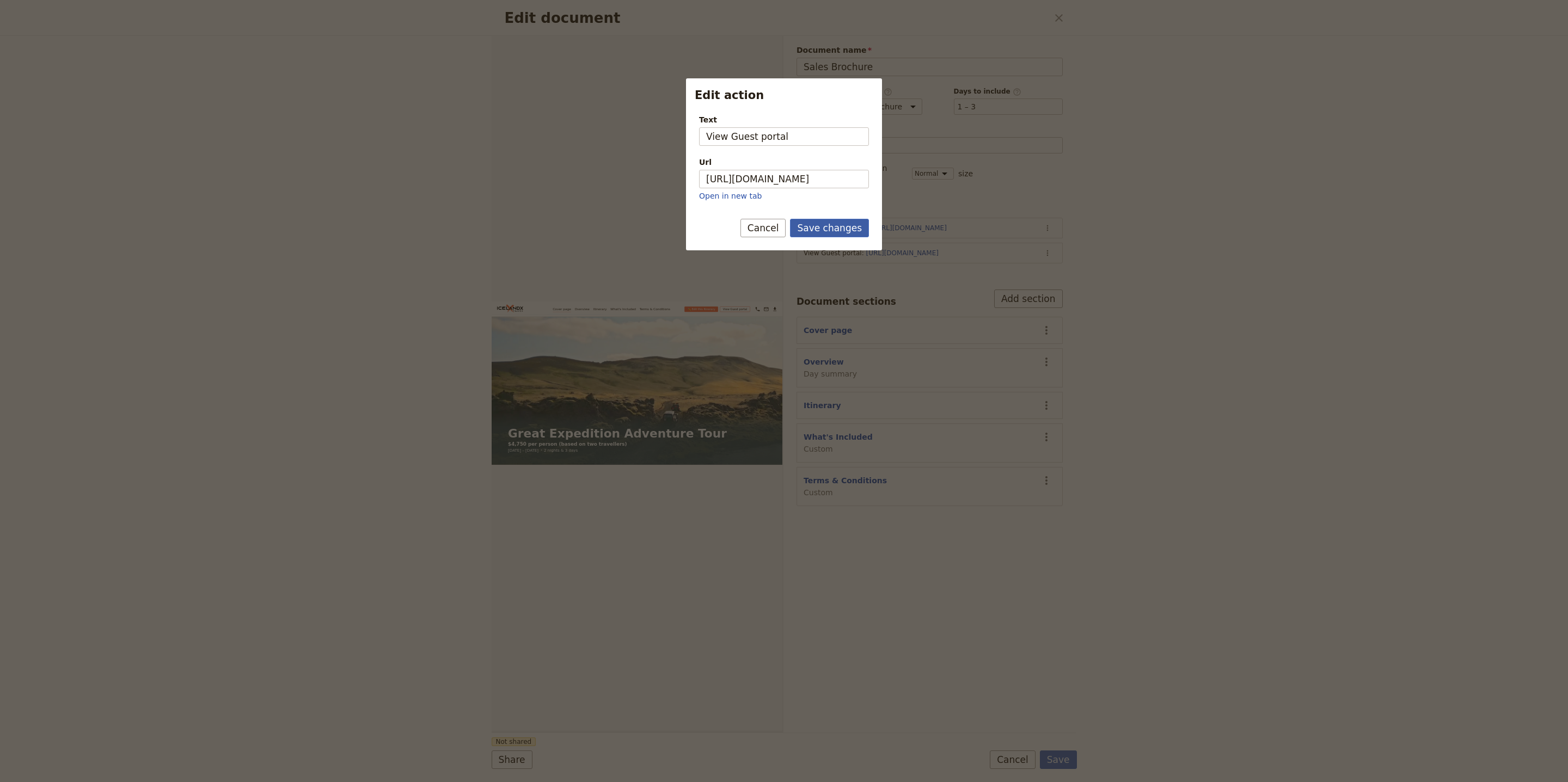
scroll to position [0, 0]
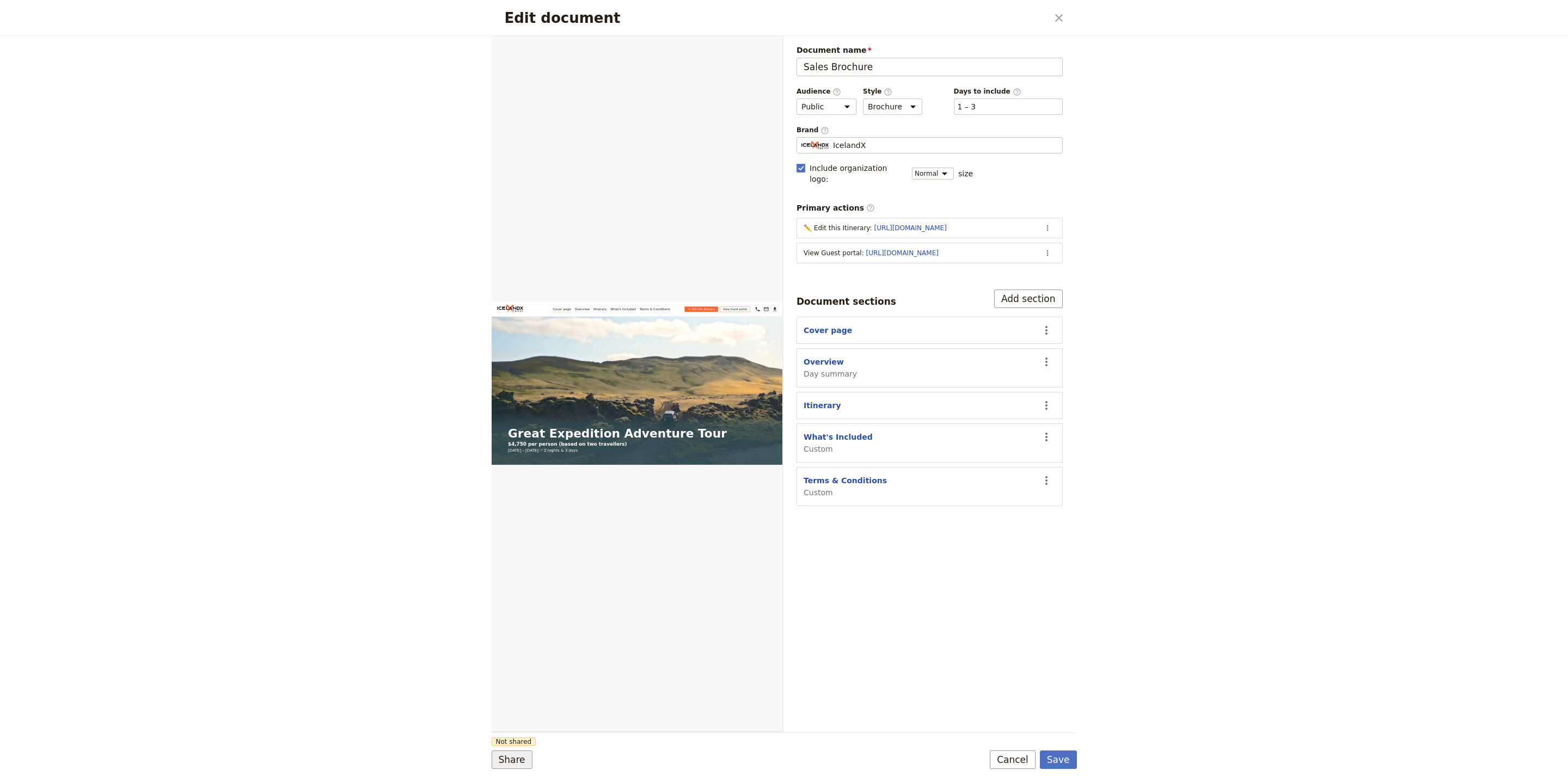
click at [504, 760] on button "Share" at bounding box center [512, 759] width 41 height 18
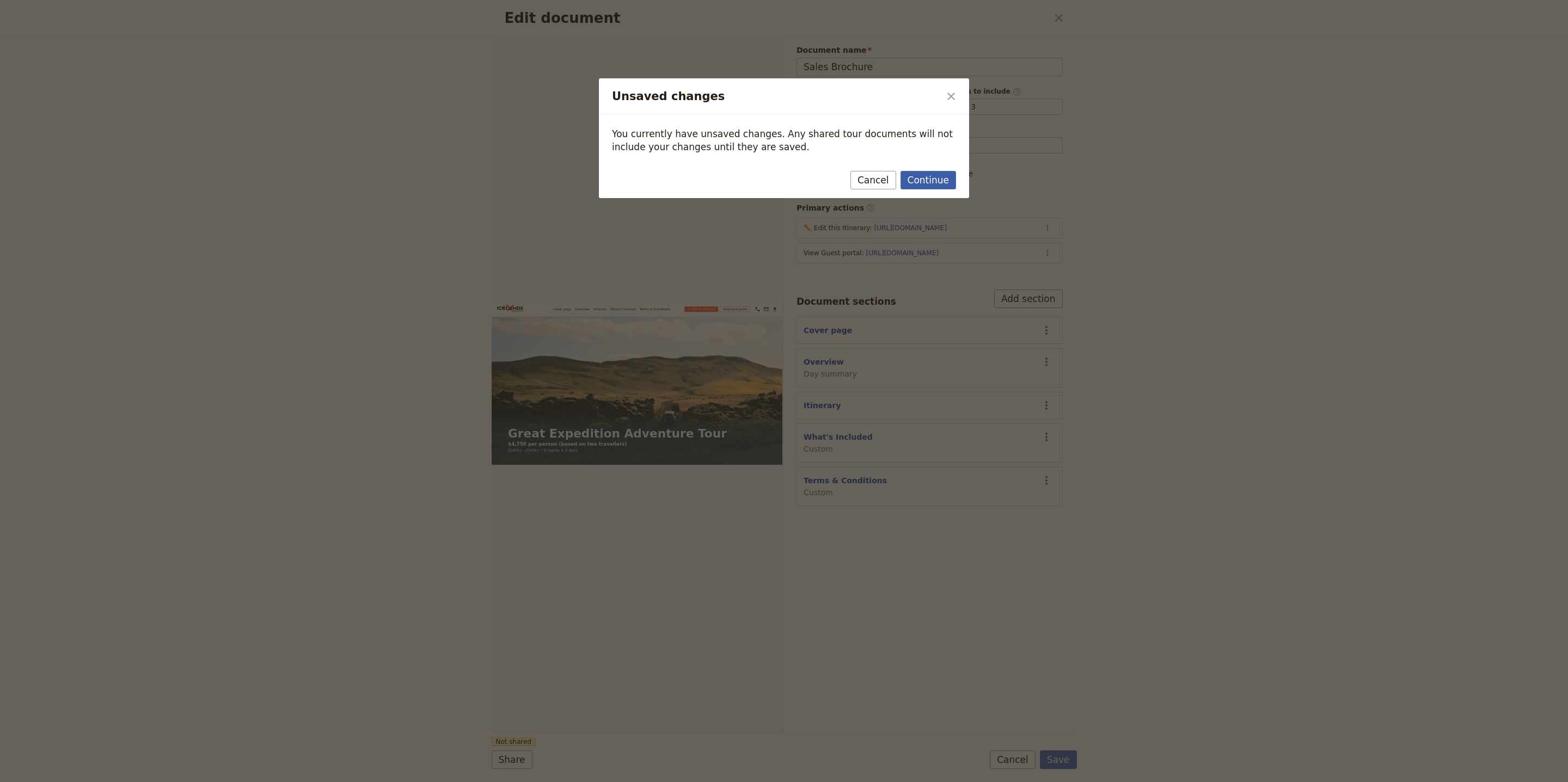
drag, startPoint x: 957, startPoint y: 192, endPoint x: 947, endPoint y: 187, distance: 11.2
click at [957, 192] on div "Continue Cancel" at bounding box center [784, 183] width 370 height 32
click at [948, 90] on icon "Close dialog" at bounding box center [951, 96] width 13 height 13
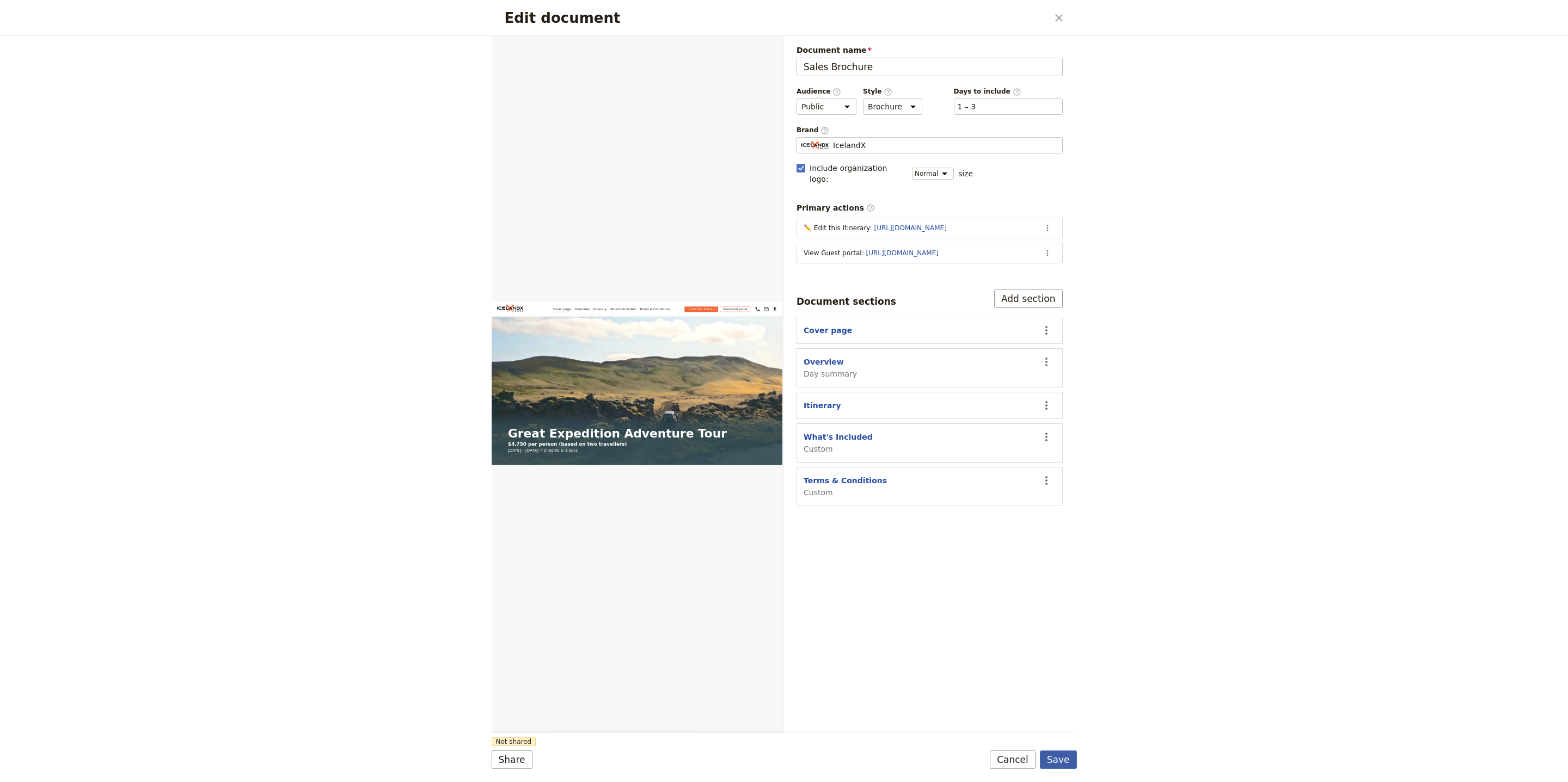
click at [1062, 755] on button "Save" at bounding box center [1058, 759] width 37 height 18
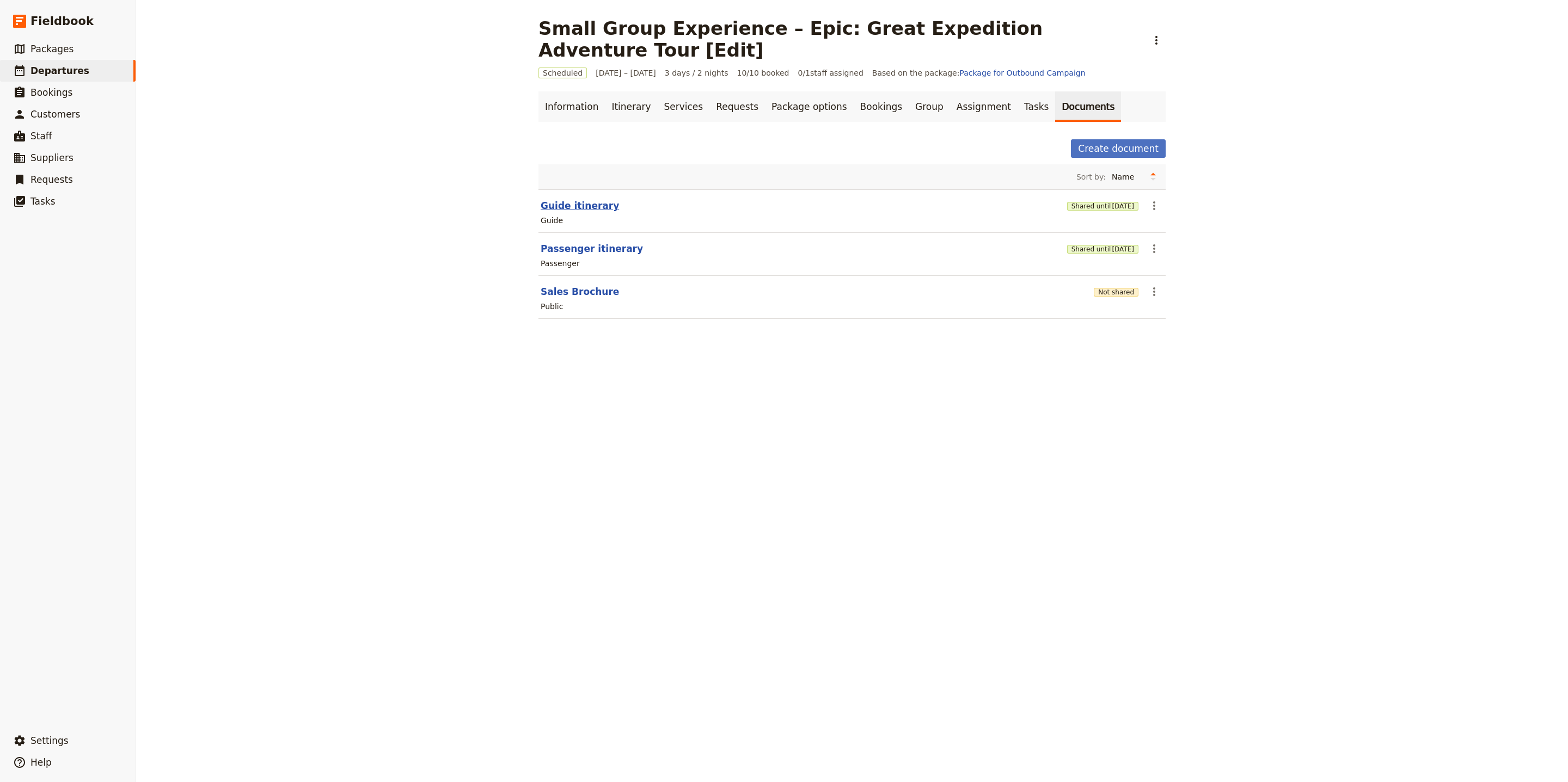
click at [568, 199] on button "Guide itinerary" at bounding box center [579, 205] width 79 height 13
select select "STAFF"
select select "RUN_SHEET"
select select "LARGE"
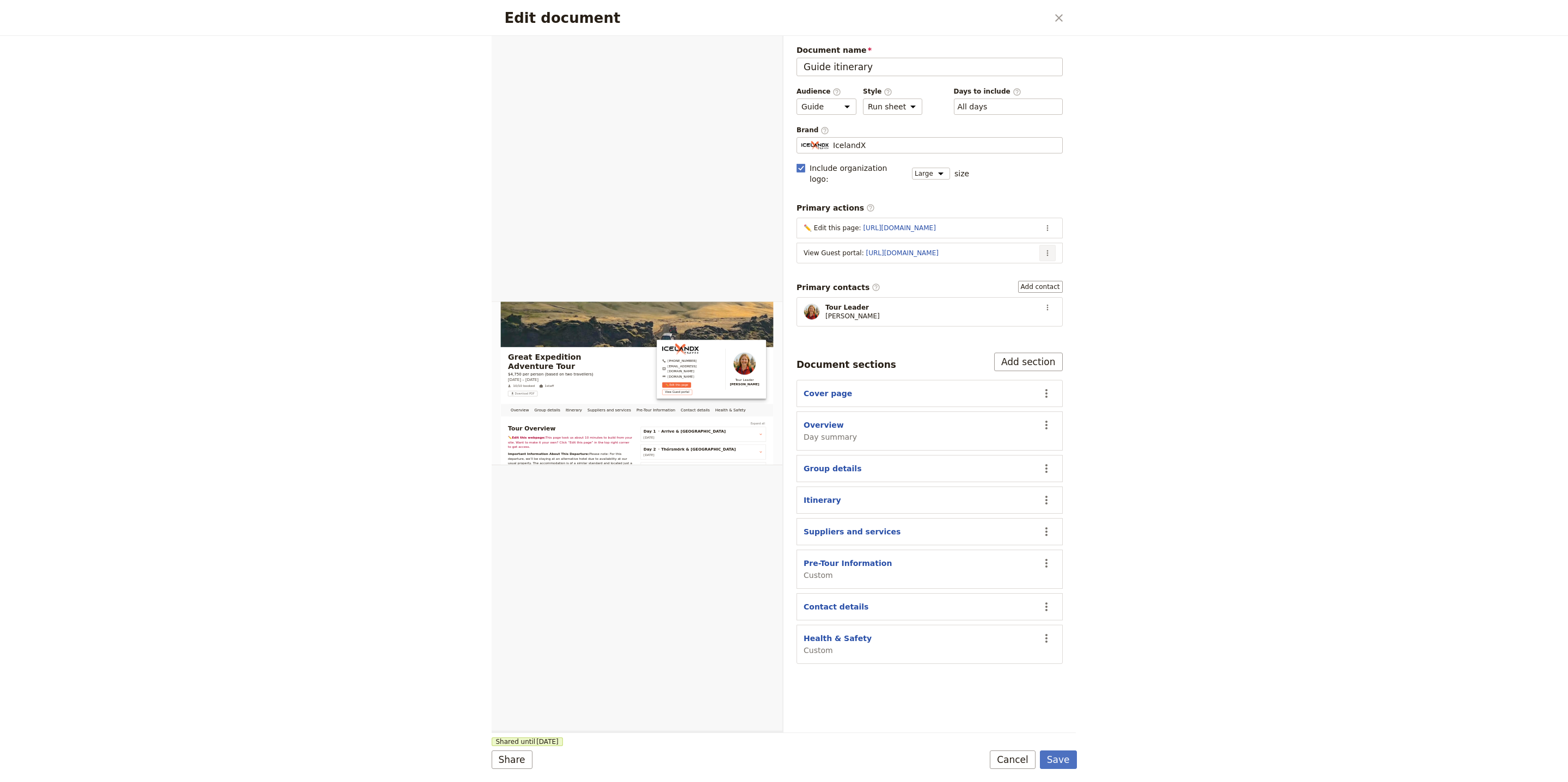
click at [1048, 249] on icon "Actions" at bounding box center [1048, 253] width 9 height 9
click at [1036, 268] on span "Edit action" at bounding box center [1004, 268] width 88 height 11
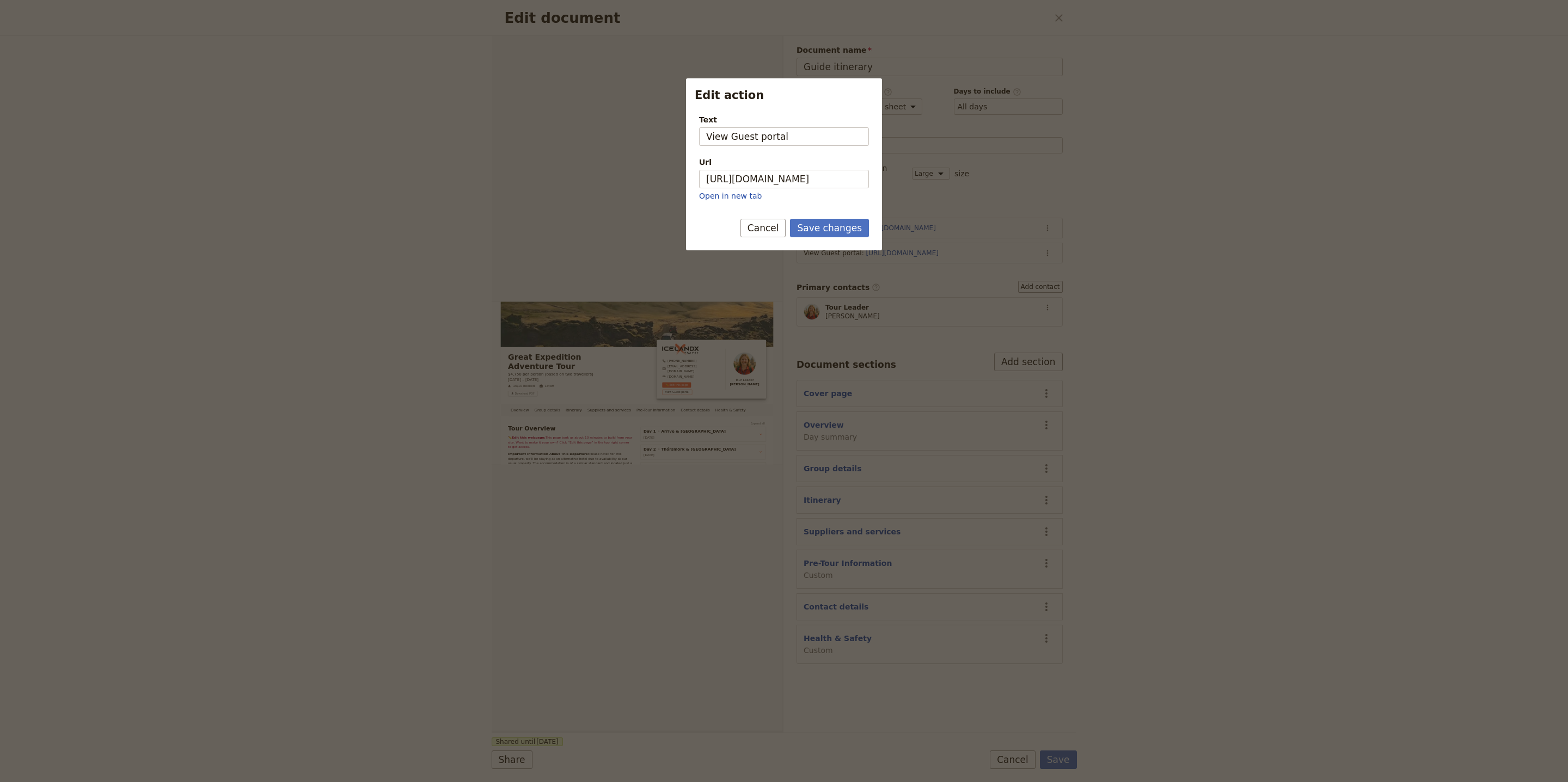
click at [797, 161] on div "Url" at bounding box center [783, 162] width 170 height 11
click at [797, 170] on input "https://trips.fieldbook.com/d/e-ZRmGUUUNILmfyttEOsg" at bounding box center [783, 179] width 170 height 18
click at [808, 173] on input "https://trips.fieldbook.com/d/e-ZRmGUUUNILmfyttEOsg" at bounding box center [783, 179] width 170 height 18
paste input "wXiRziSUME5T0UjwLCkaL"
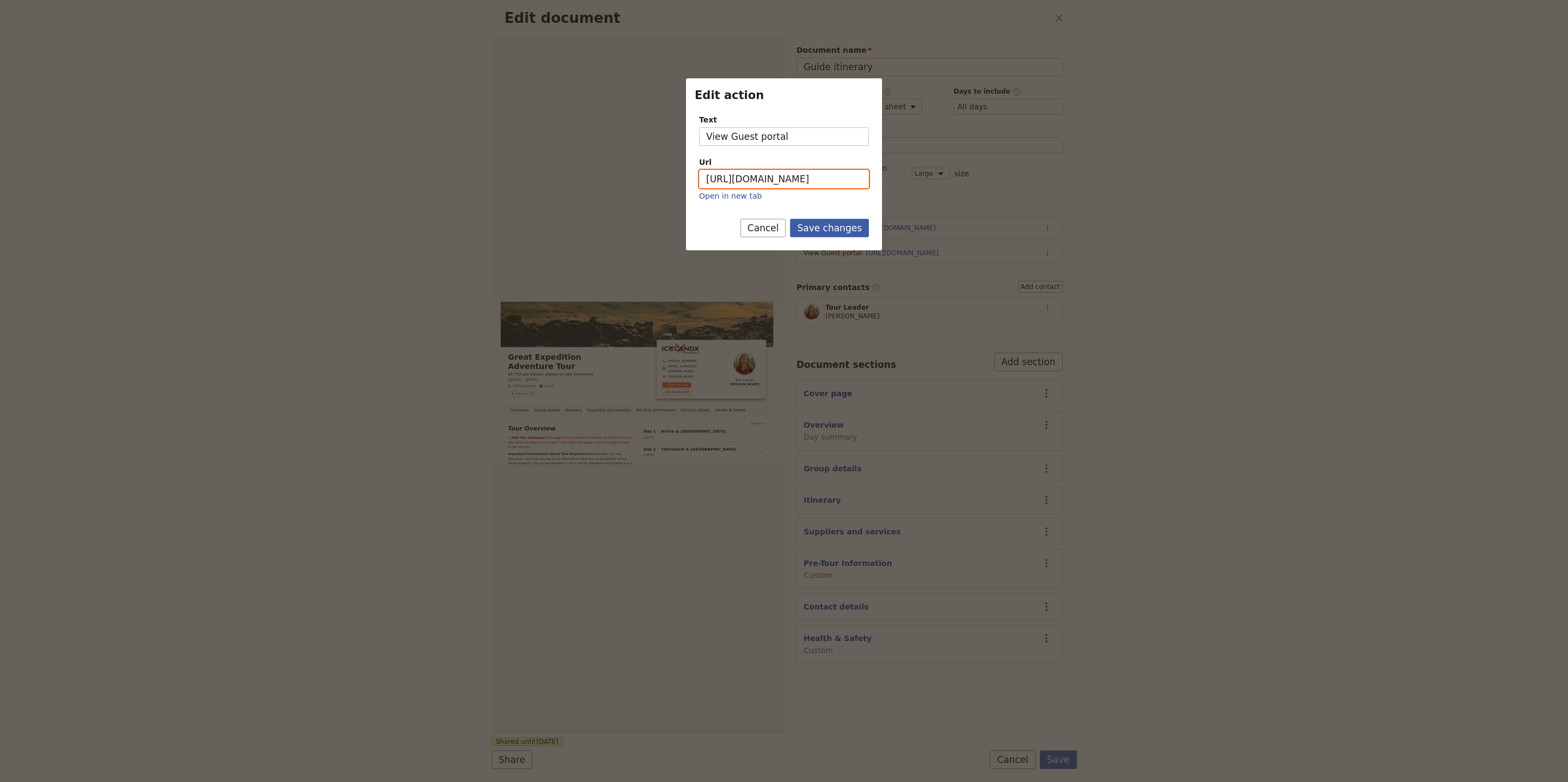
type input "https://trips.fieldbook.com/d/wXiRziSUME5T0UjwLCkaL"
click at [842, 228] on button "Save changes" at bounding box center [830, 228] width 79 height 18
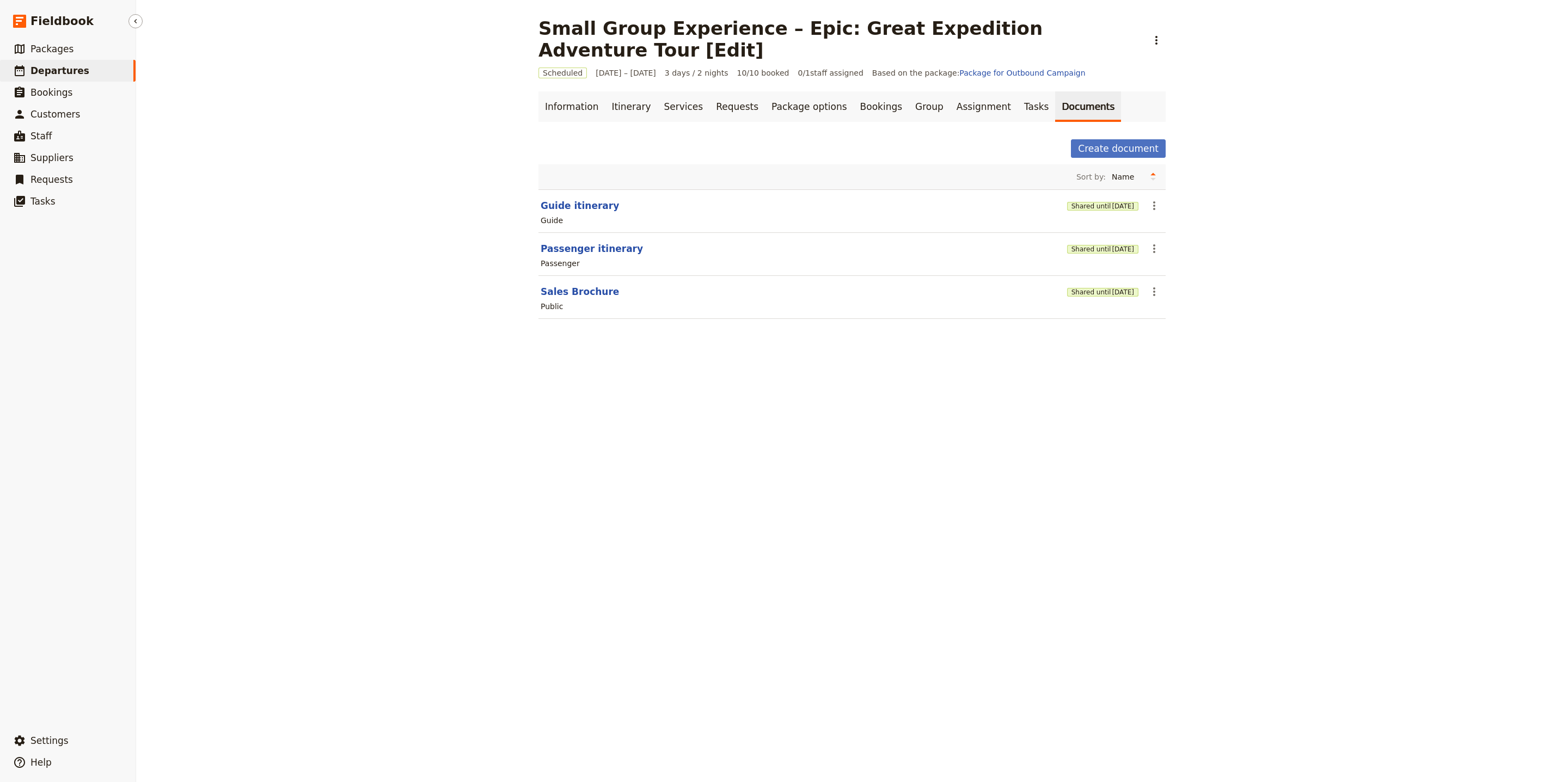
click at [96, 68] on link "​ Departures" at bounding box center [68, 71] width 136 height 22
select select "UPDATED_AT"
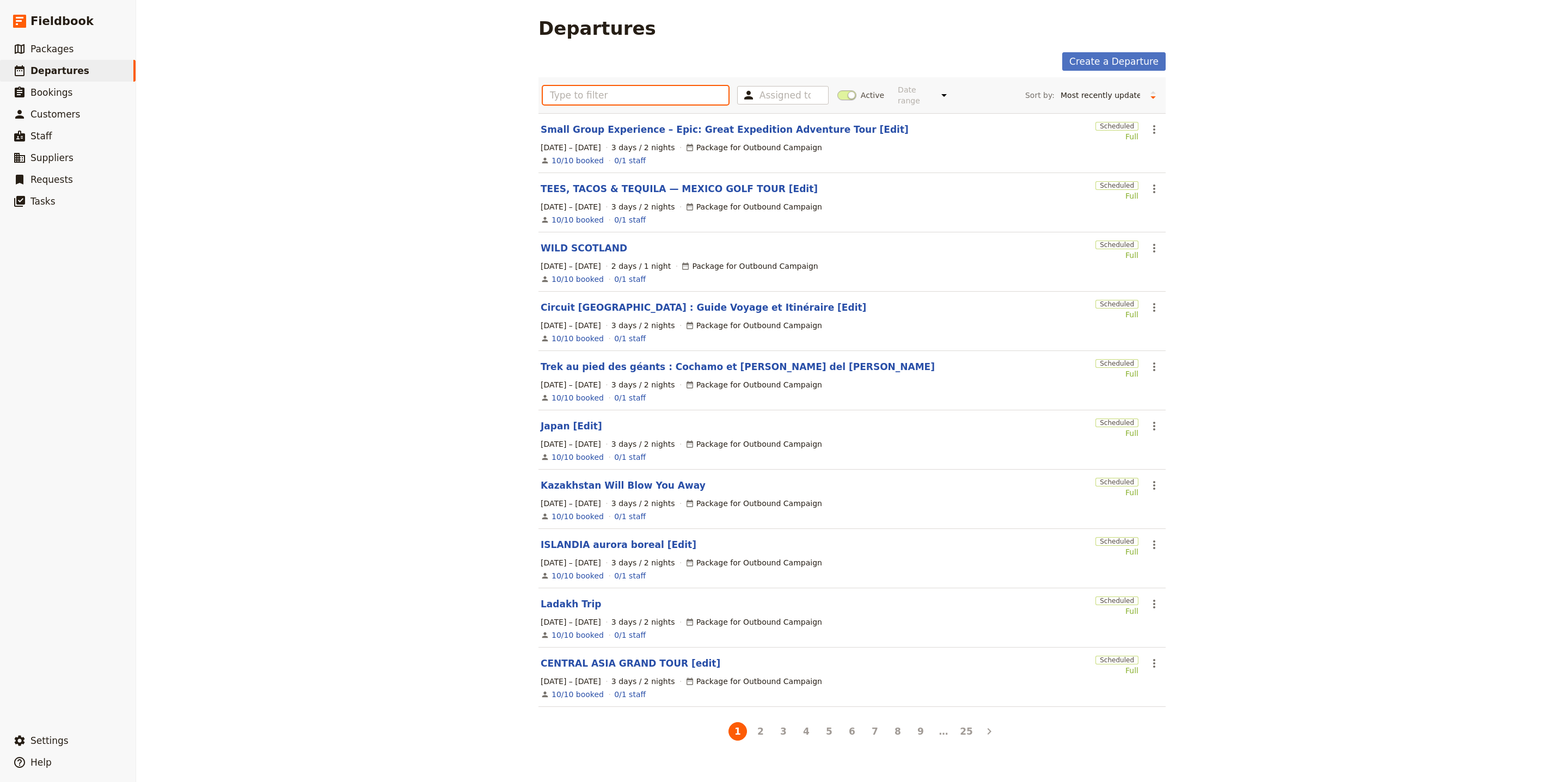
click at [629, 94] on input "text" at bounding box center [635, 95] width 186 height 18
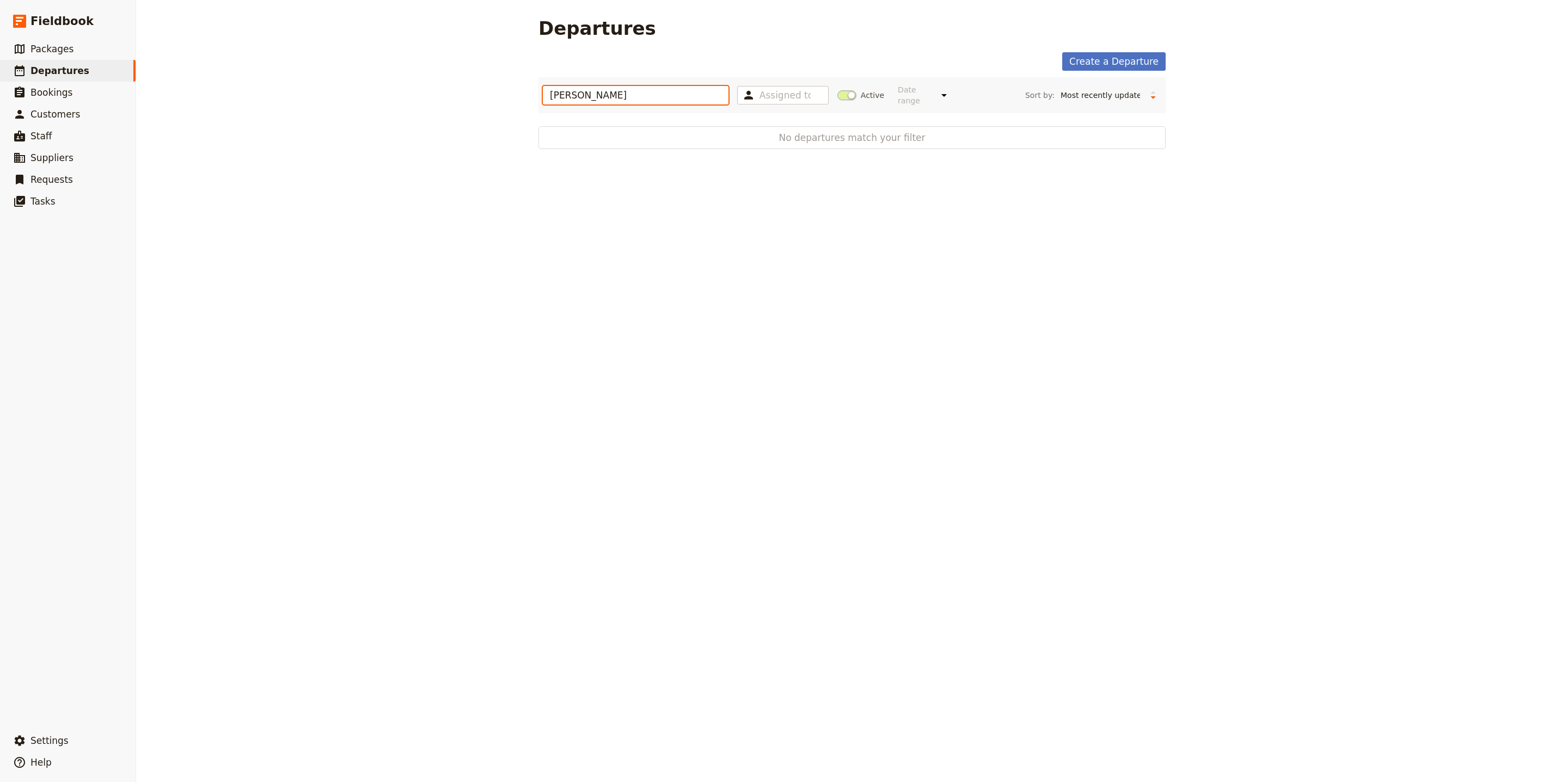
type input "bakera"
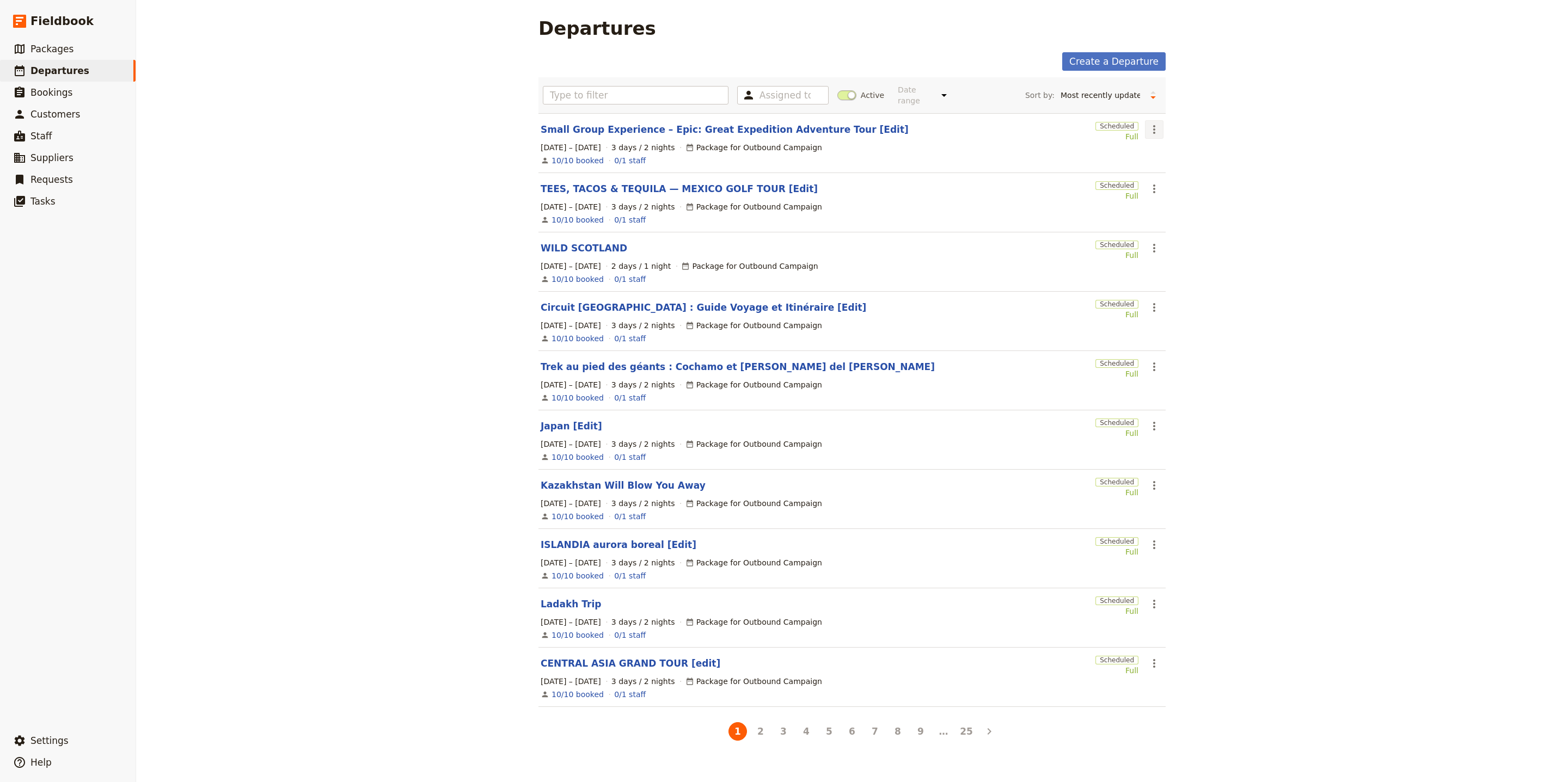
click at [1153, 124] on icon "Actions" at bounding box center [1153, 129] width 13 height 13
click at [1149, 159] on span "Clone this departure" at bounding box center [1185, 162] width 78 height 11
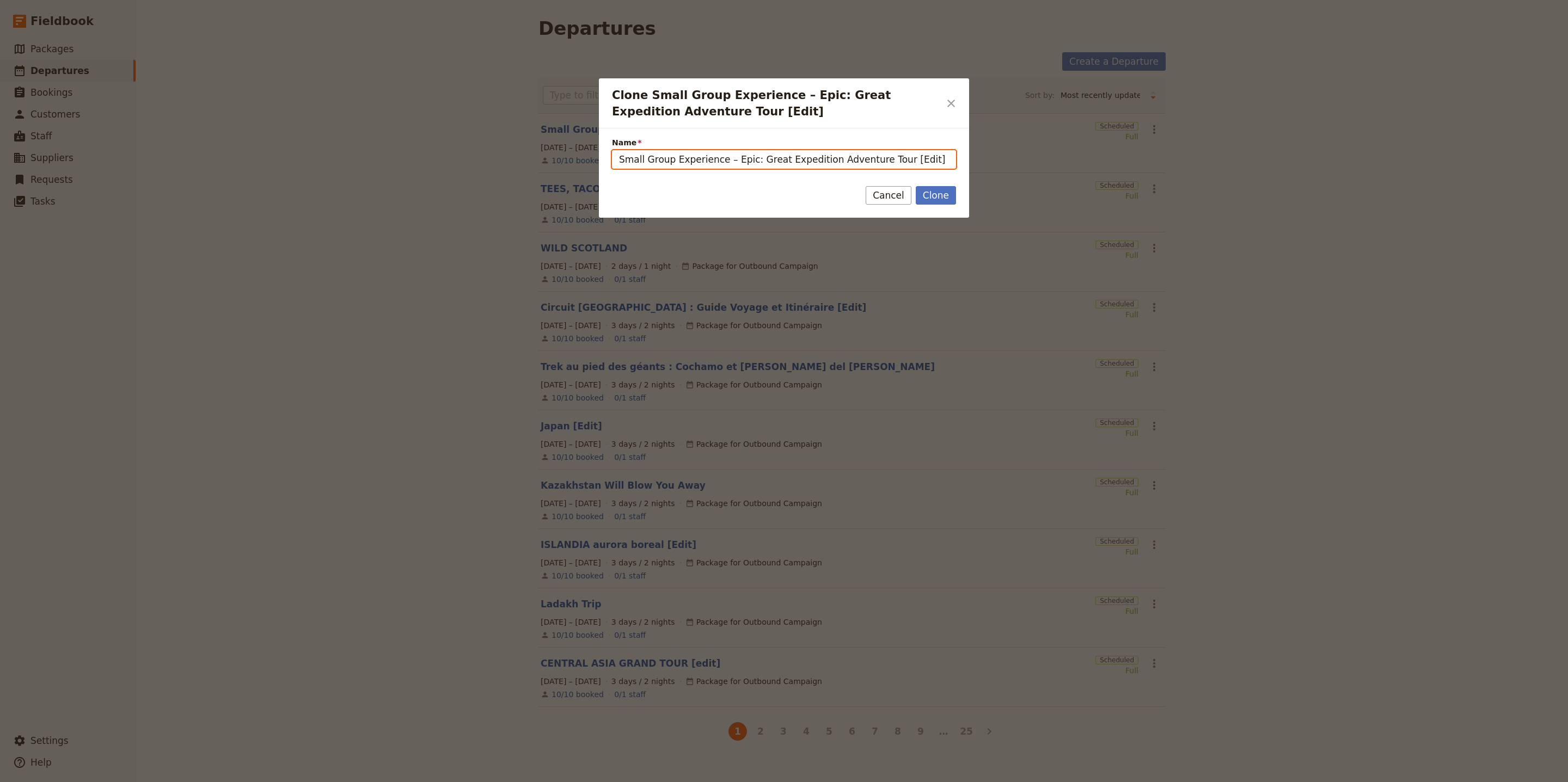
drag, startPoint x: 914, startPoint y: 157, endPoint x: 978, endPoint y: 153, distance: 64.1
click at [978, 781] on div "Clone Small Group Experience – Epic: Great Expedition Adventure Tour [Edit] ​ N…" at bounding box center [784, 782] width 1568 height 0
drag, startPoint x: 890, startPoint y: 159, endPoint x: 606, endPoint y: 166, distance: 284.1
click at [606, 167] on div "Name Small Group Experience – Epic: Great Expedition Adventure Tour [Edit]" at bounding box center [784, 149] width 370 height 41
paste input "Mt. Baker Climb"
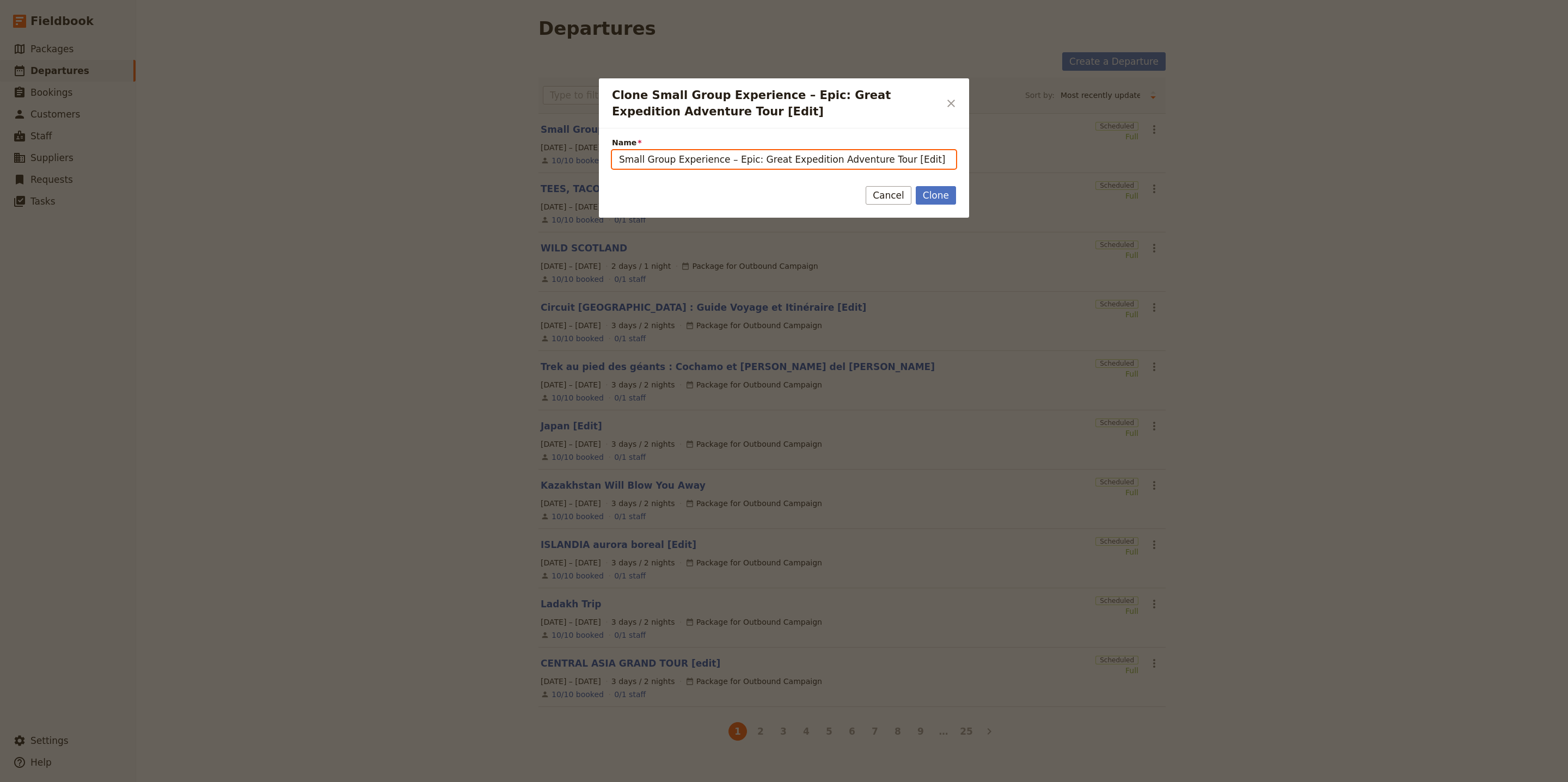
click at [884, 159] on input "Small Group Experience – Epic: Great Expedition Adventure Tour [Edit]" at bounding box center [783, 159] width 344 height 18
drag, startPoint x: 772, startPoint y: 151, endPoint x: 516, endPoint y: 151, distance: 256.0
click at [516, 781] on div "Clone Small Group Experience – Epic: Great Expedition Adventure Tour [Edit] ​ N…" at bounding box center [784, 782] width 1568 height 0
paste input "Mt. Baker Climb"
type input "Mt. [PERSON_NAME] Climb[Edit]"
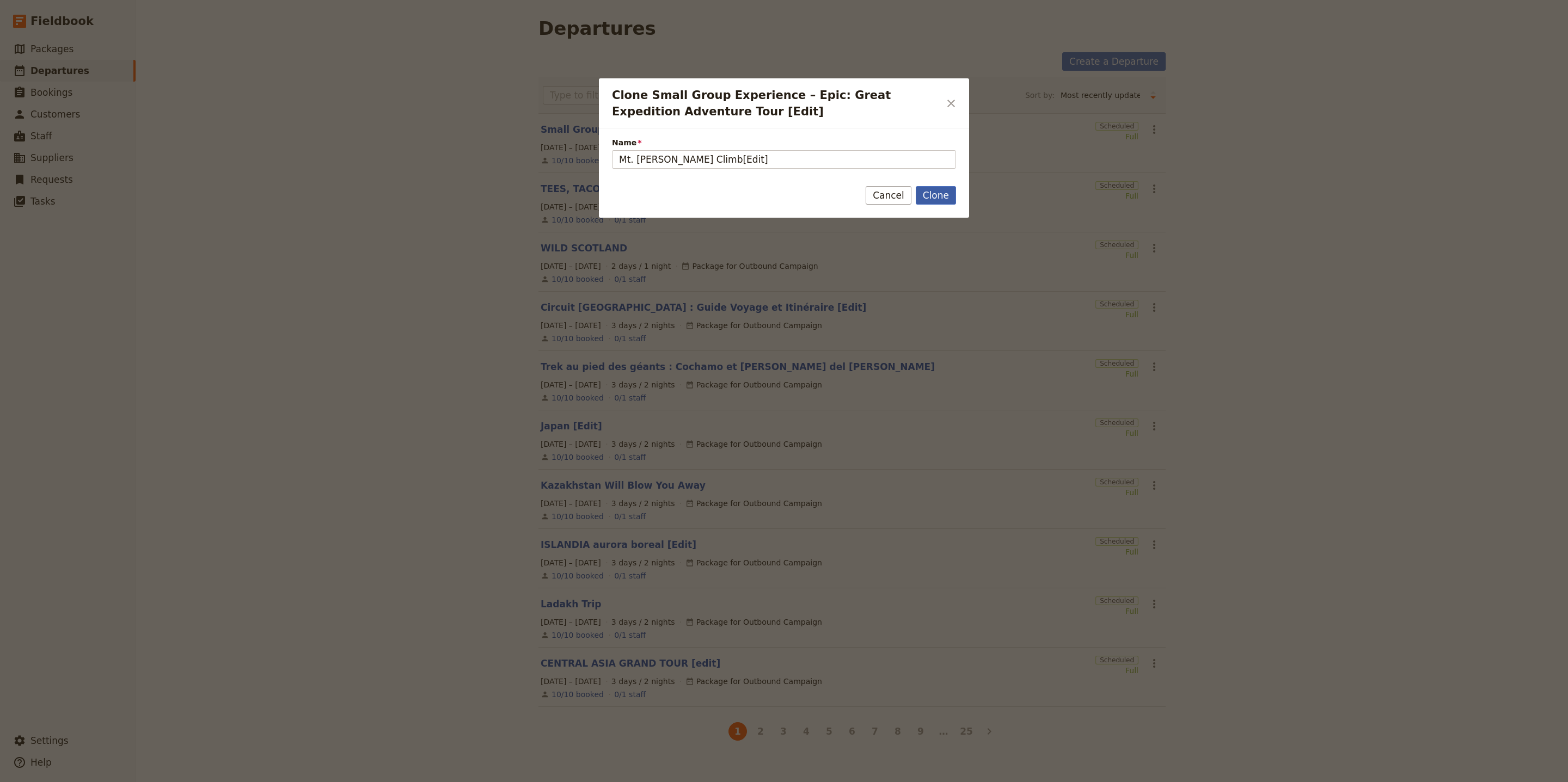
click at [942, 194] on button "Clone" at bounding box center [936, 195] width 40 height 18
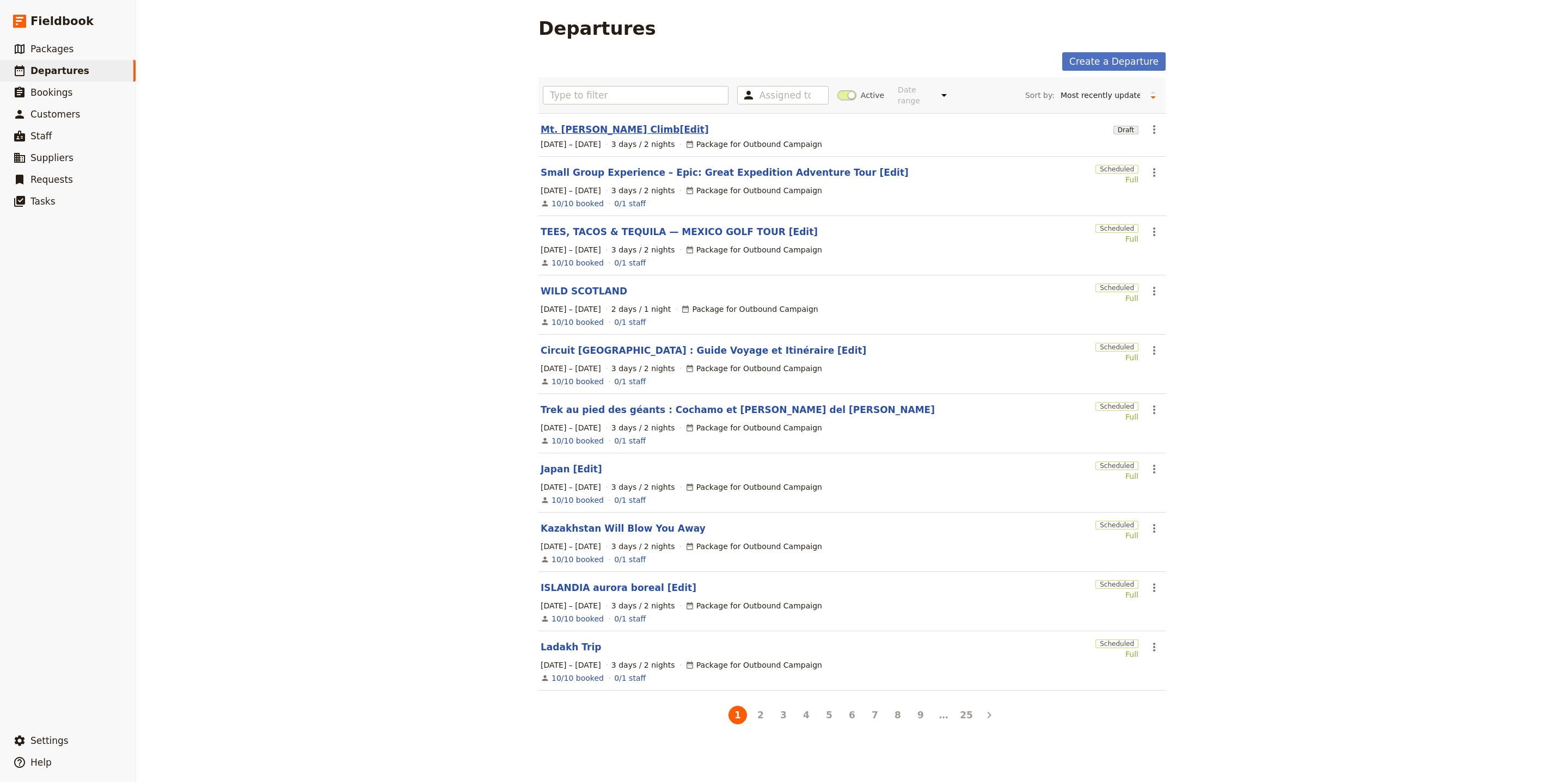
click at [598, 123] on link "Mt. [PERSON_NAME] Climb[Edit]" at bounding box center [625, 129] width 168 height 13
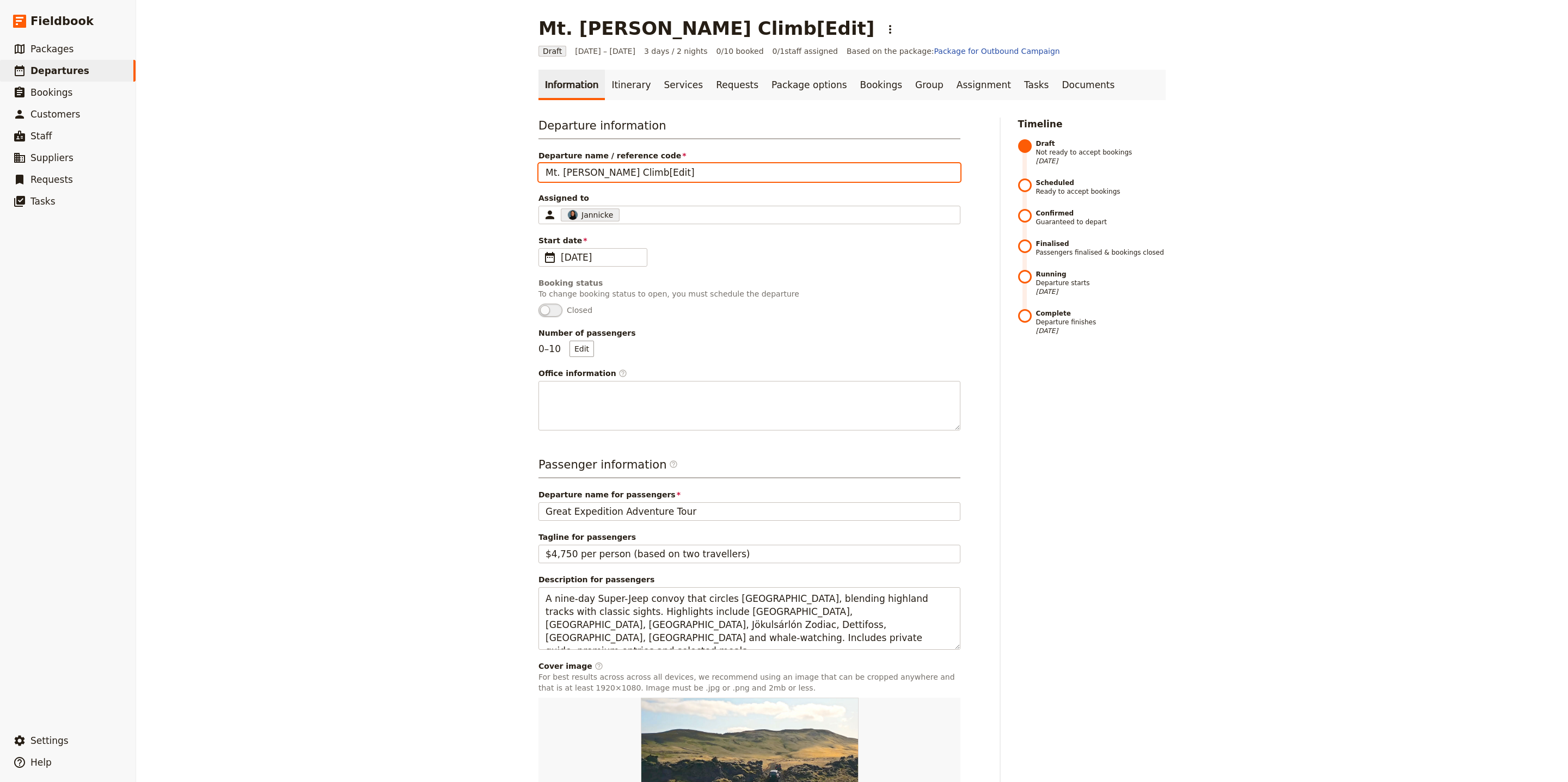
drag, startPoint x: 595, startPoint y: 172, endPoint x: 522, endPoint y: 172, distance: 73.0
click at [525, 172] on main "Mt. Baker Climb[Edit] ​ Draft 1 – 3 Oct 2025 3 days / 2 nights 0/10 booked 0 / …" at bounding box center [852, 452] width 653 height 905
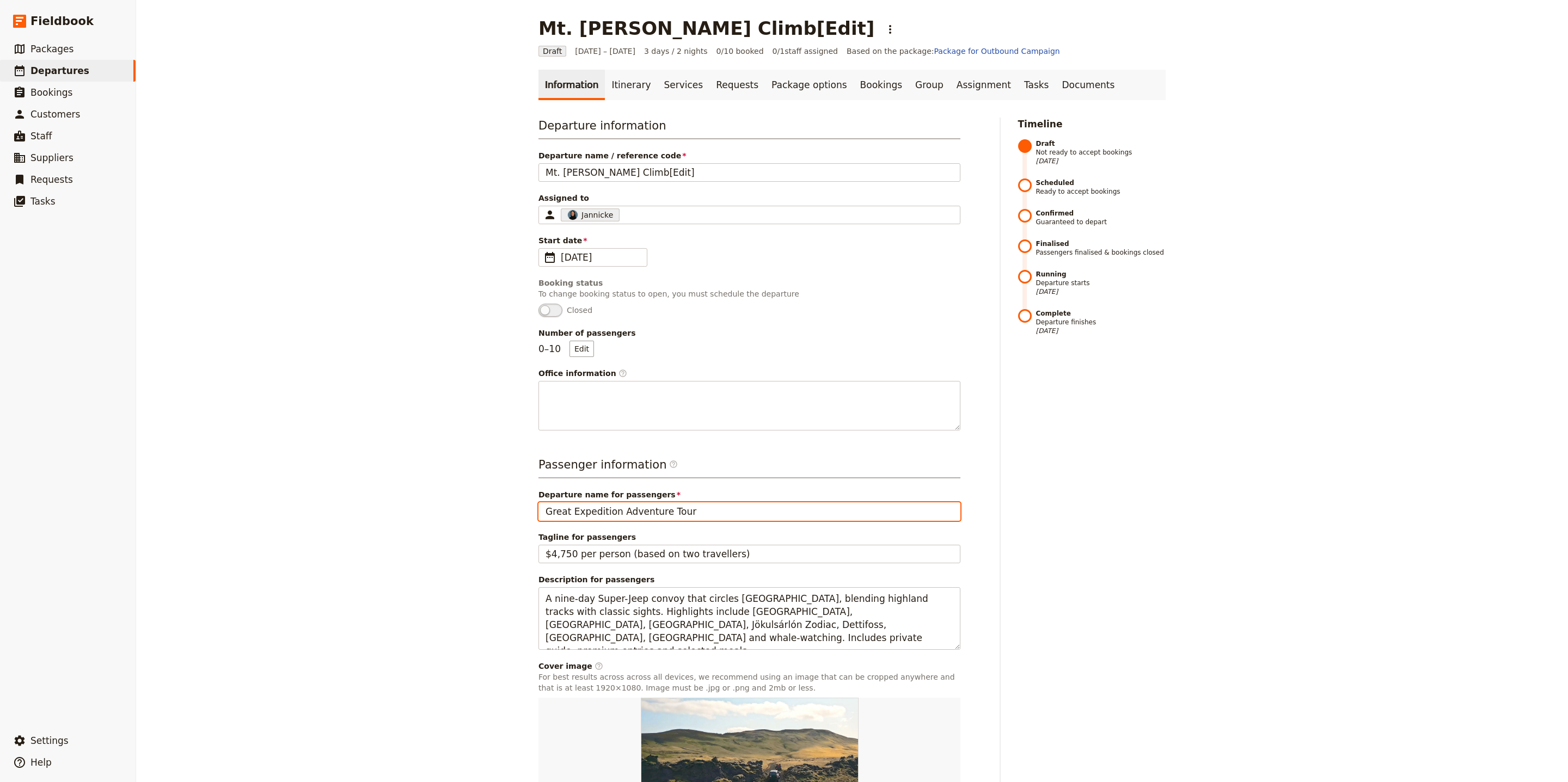
click at [635, 509] on input "Great Expedition Adventure Tour" at bounding box center [749, 512] width 422 height 18
paste input "Mt. Baker Climb"
click at [776, 518] on input "Great Expedition Mt. Baker Climb Tour" at bounding box center [749, 512] width 422 height 18
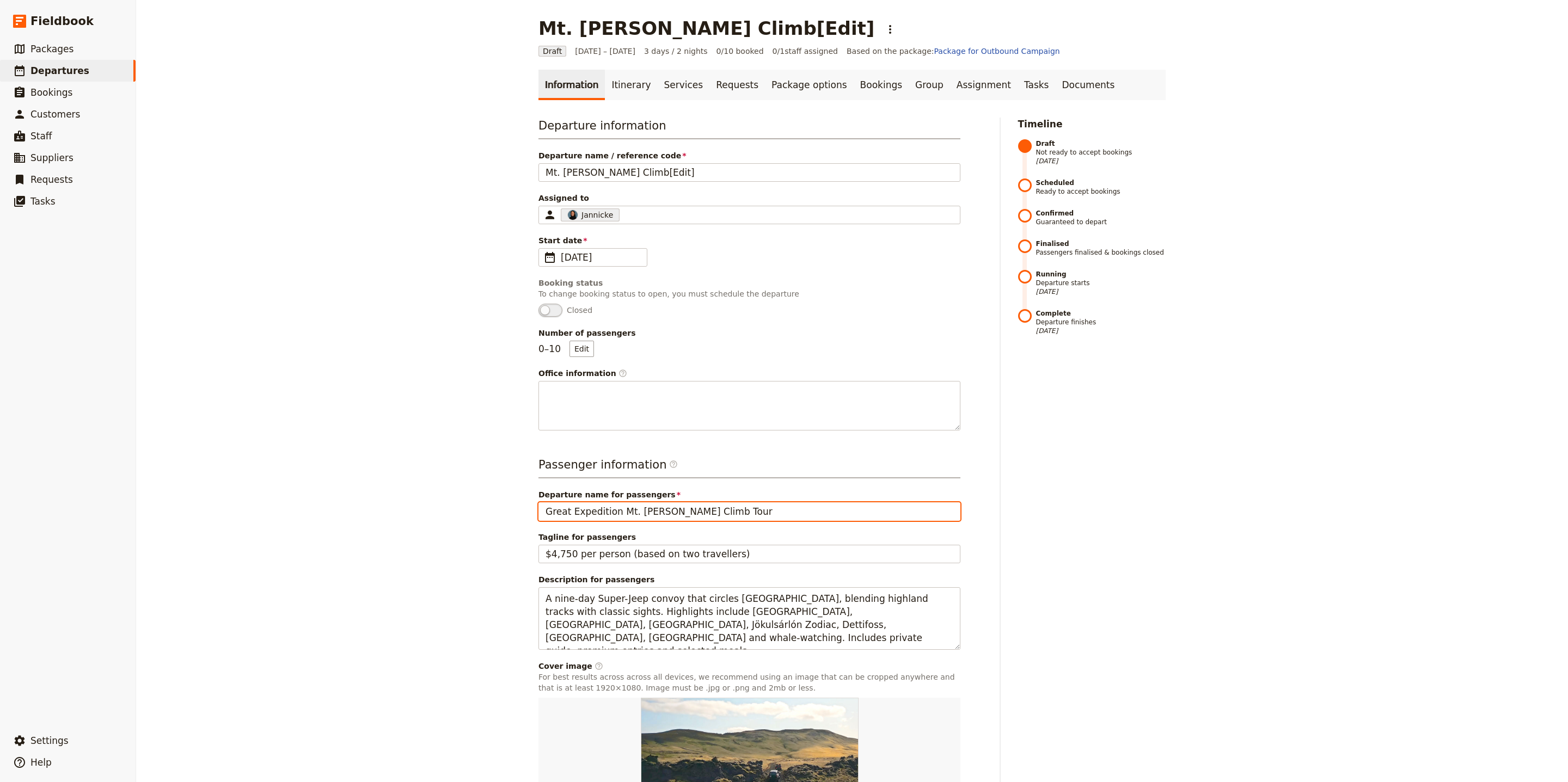
paste input "Mt. Baker Climb"
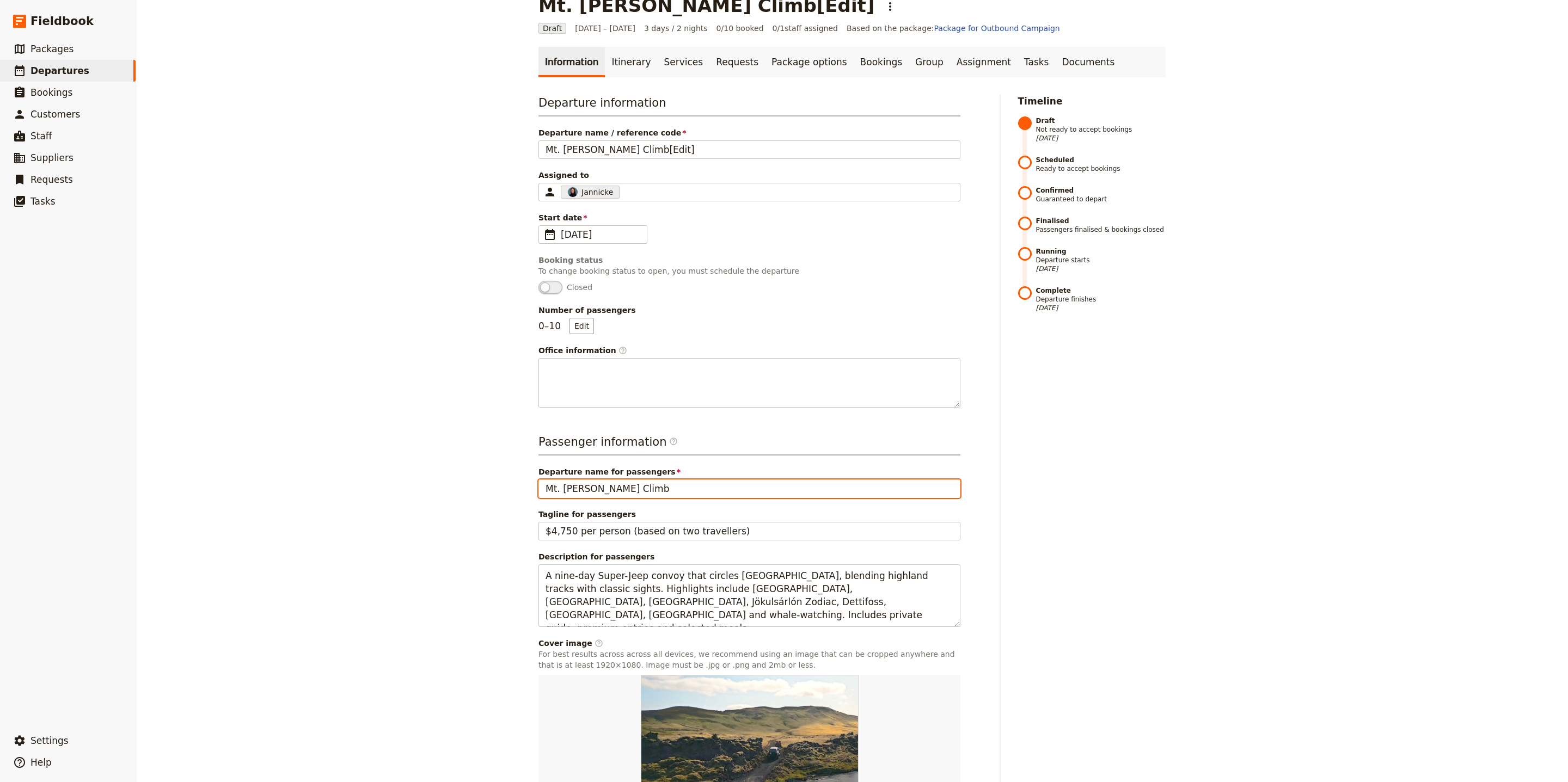
scroll to position [126, 0]
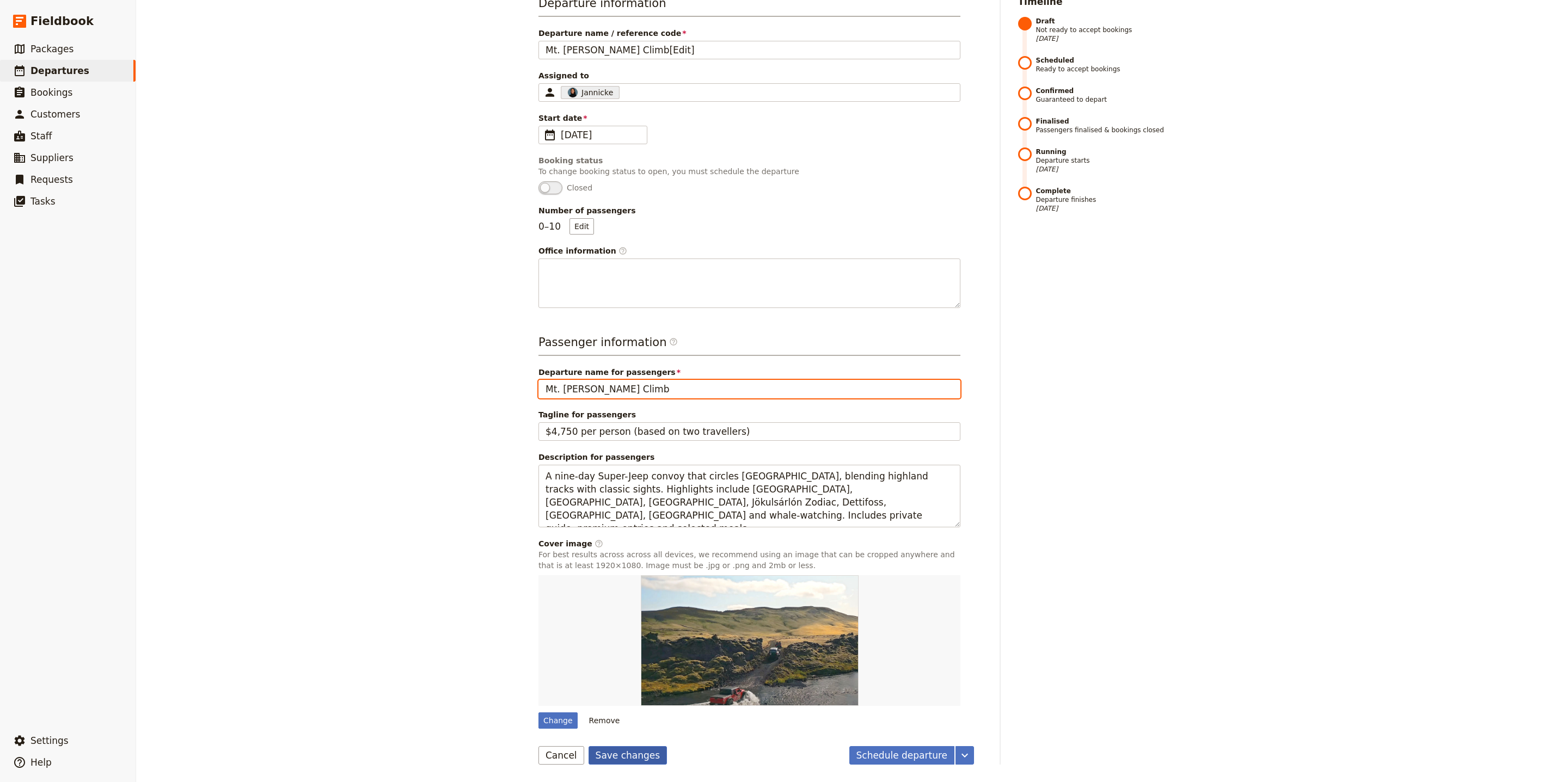
type input "Mt. Baker Climb"
click at [621, 751] on button "Save changes" at bounding box center [628, 755] width 79 height 18
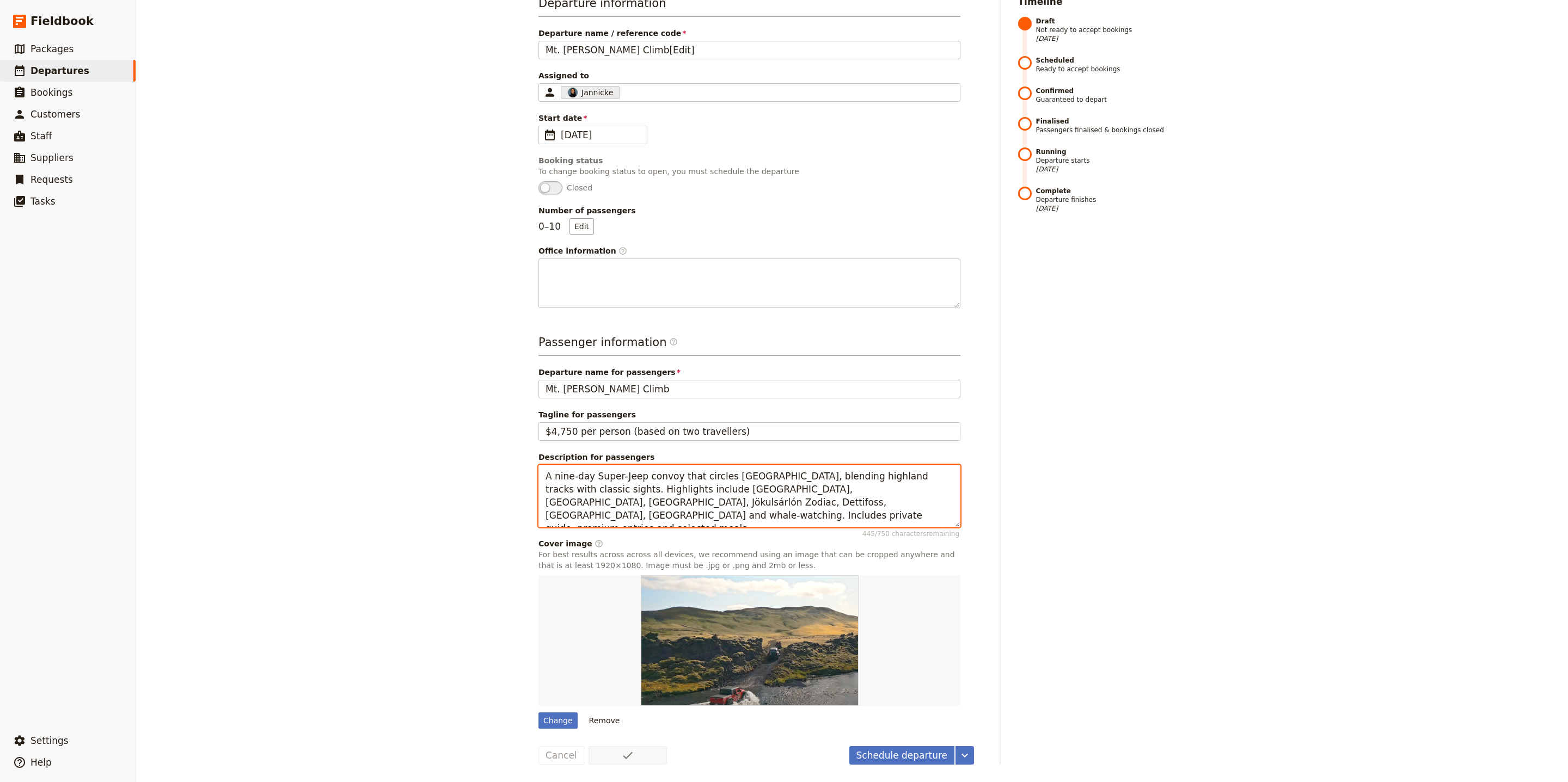
click at [768, 491] on textarea "A nine-day Super-Jeep convoy that circles Iceland, blending highland tracks wit…" at bounding box center [749, 496] width 422 height 63
paste textarea "three-day mountaineering programme on Mount Baker via Easton or Coleman-Deming.…"
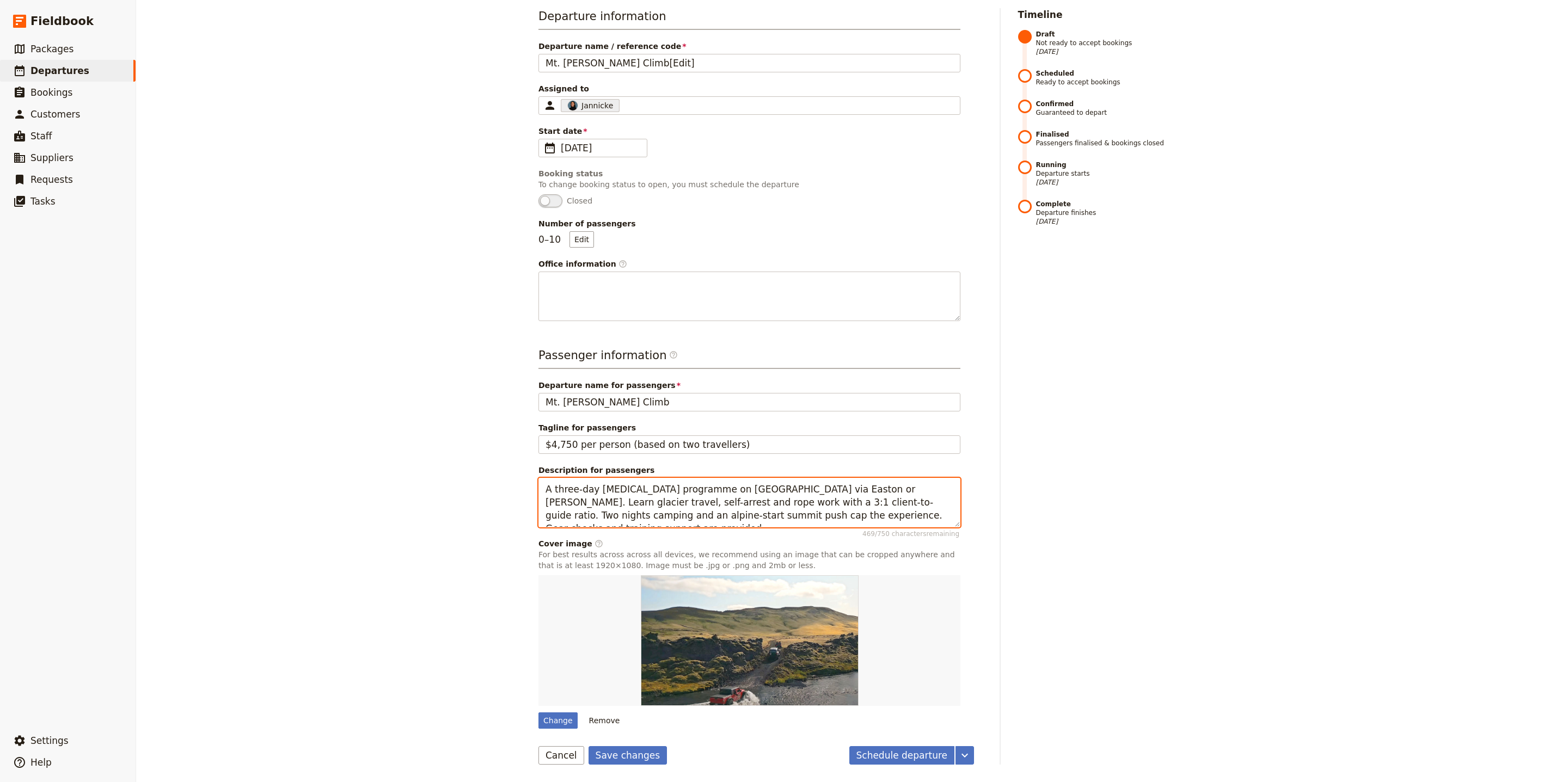
scroll to position [113, 0]
type textarea "A three-day mountaineering programme on Mount Baker via Easton or Coleman-Demin…"
click at [615, 756] on button "Save changes" at bounding box center [628, 755] width 79 height 18
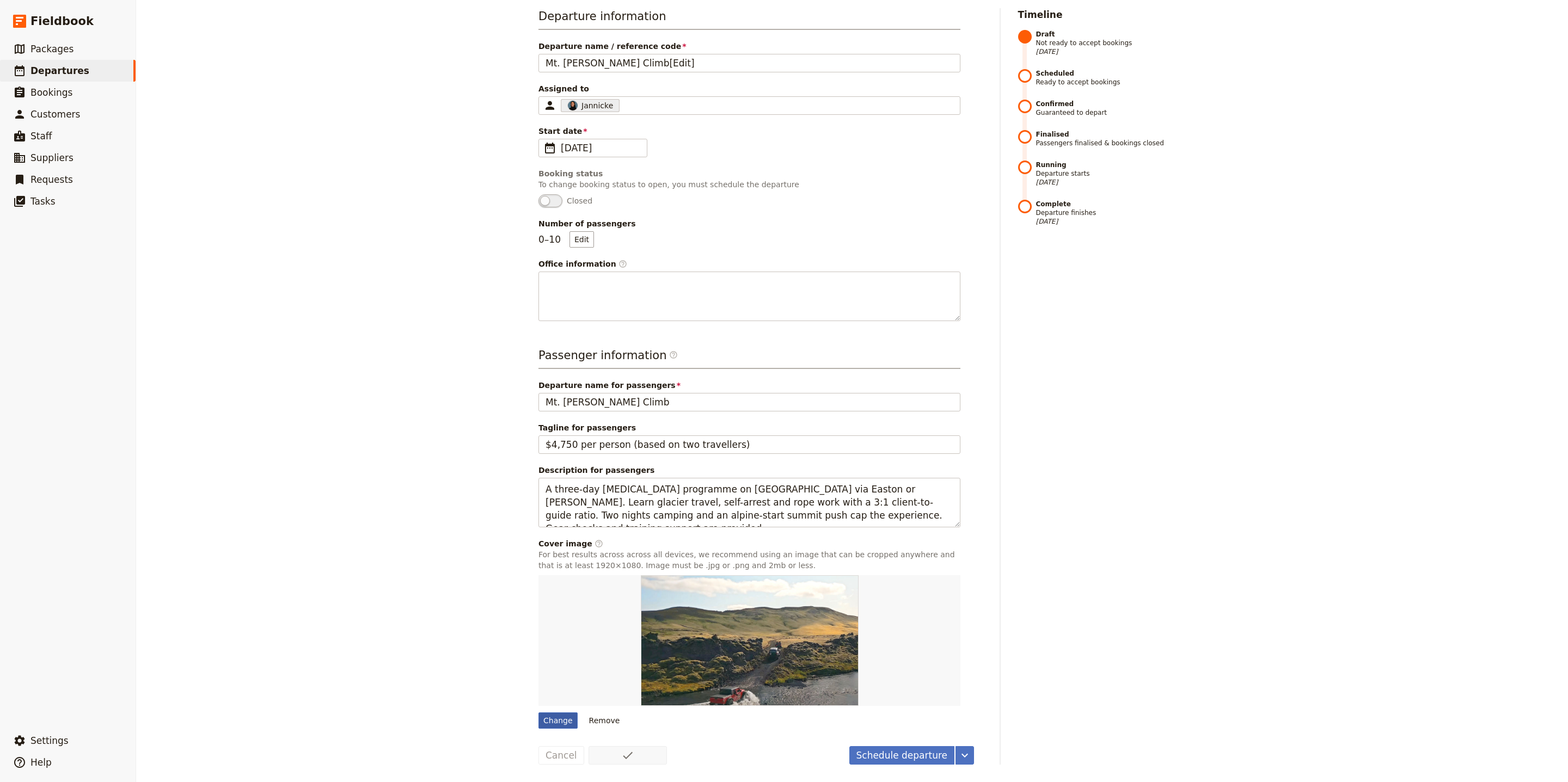
click at [562, 722] on div "Change" at bounding box center [558, 721] width 39 height 16
click at [539, 713] on input "Change" at bounding box center [538, 712] width 1 height 1
click at [553, 719] on div "Change" at bounding box center [558, 721] width 39 height 16
click at [539, 713] on input "Change" at bounding box center [538, 712] width 1 height 1
type input "C:\fakepath\dsc02593_720-452x300.jpeg"
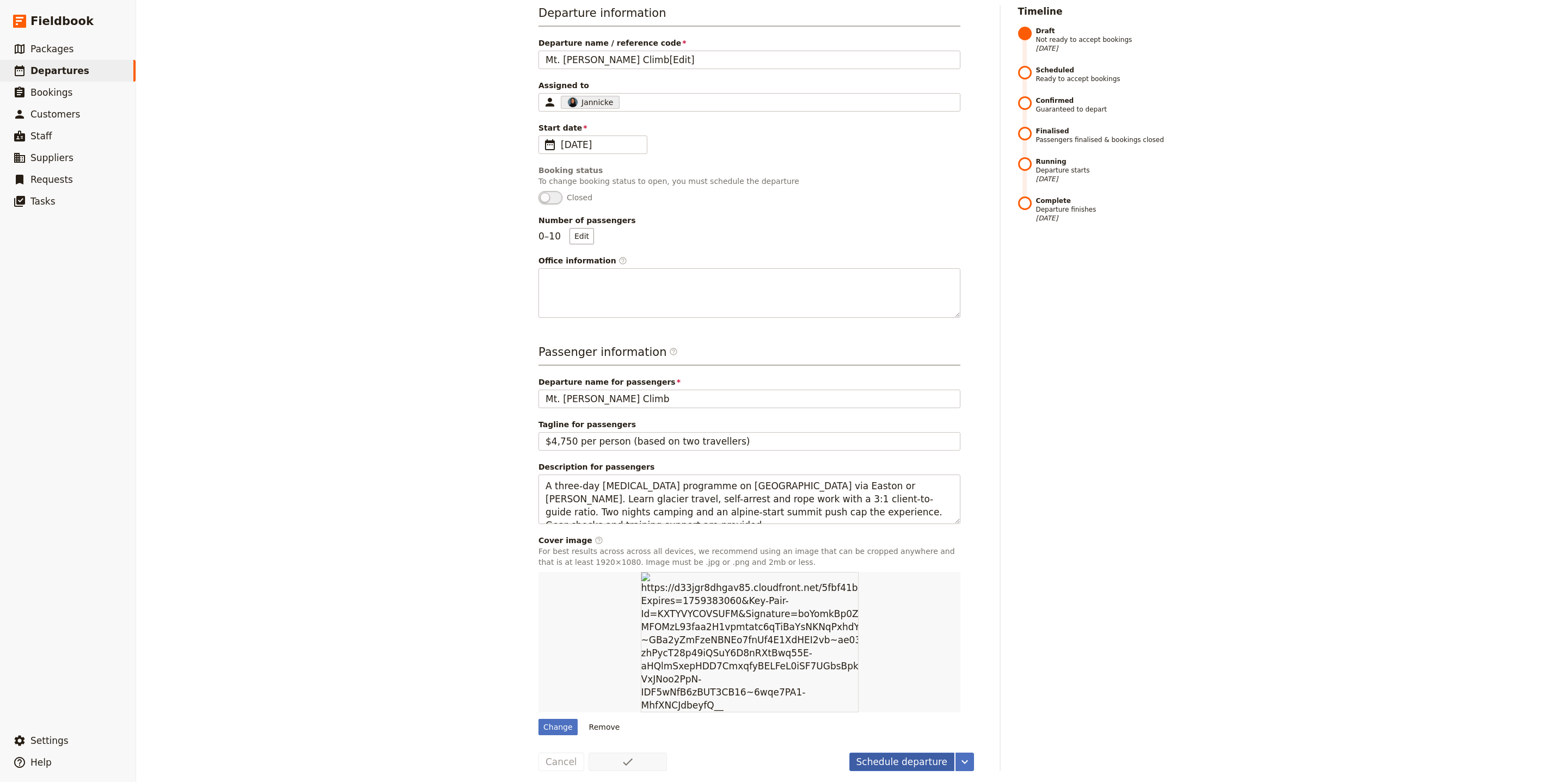
click at [875, 753] on button "Schedule departure" at bounding box center [902, 762] width 106 height 18
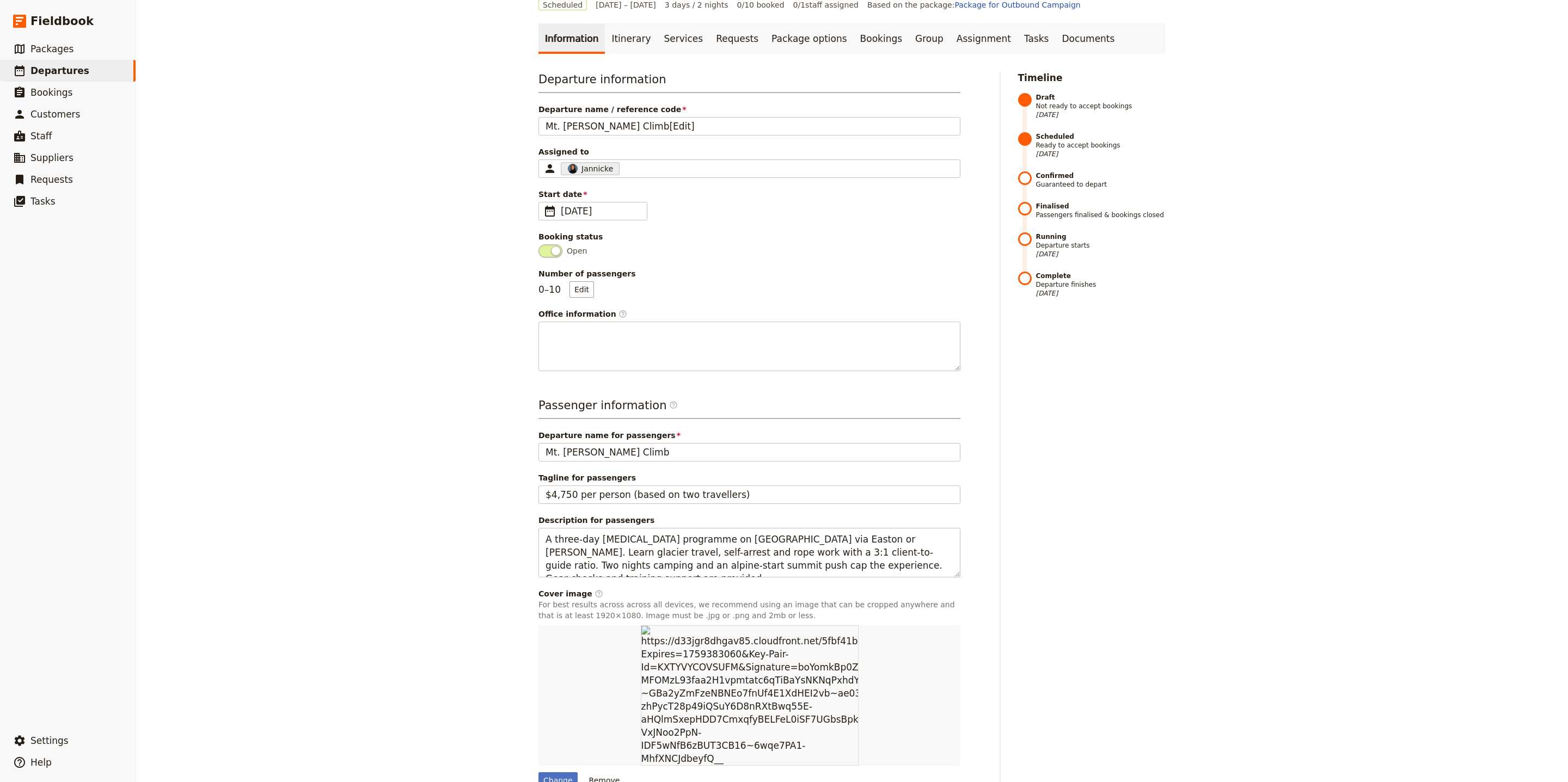
scroll to position [0, 0]
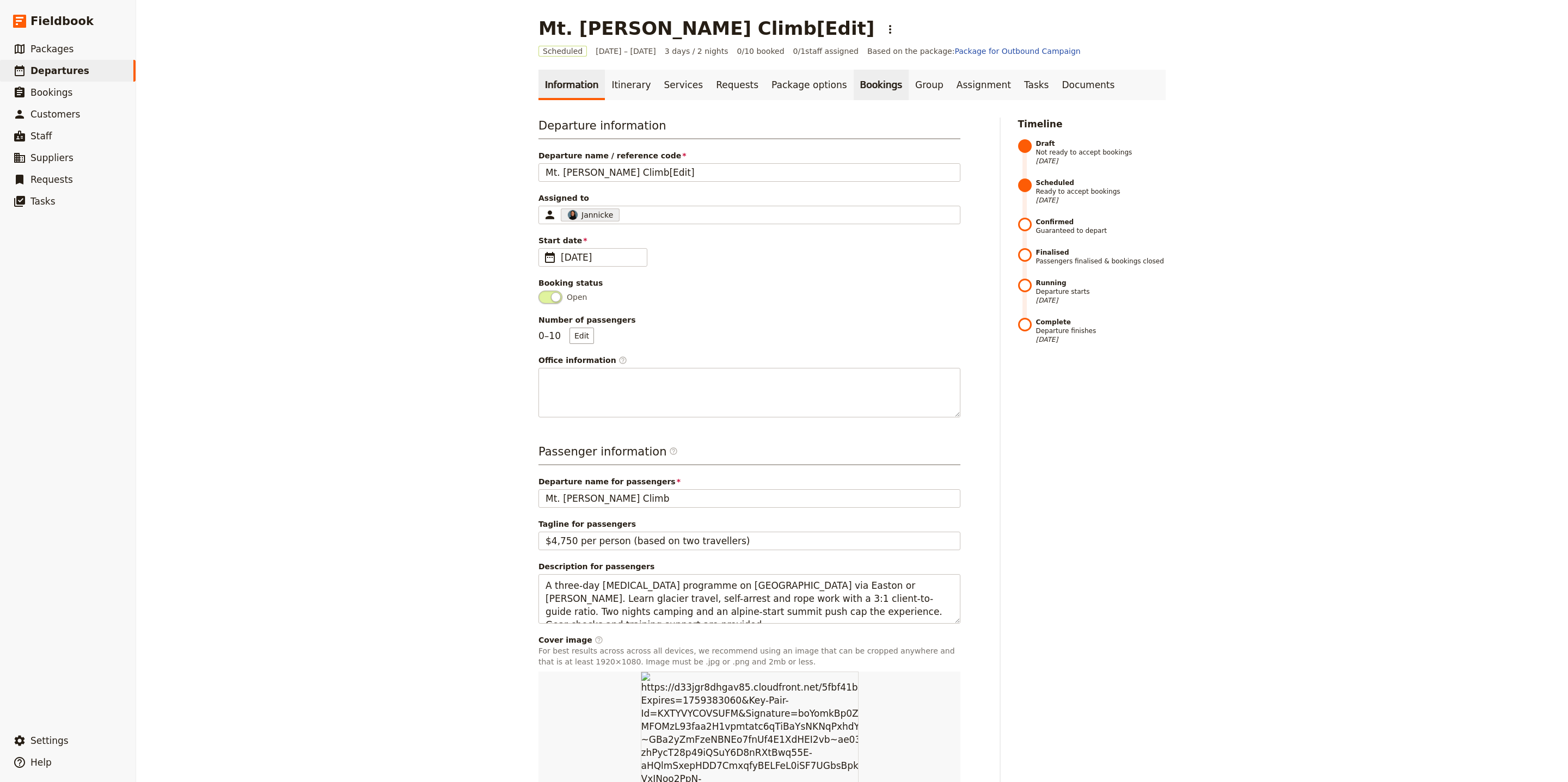
click at [854, 87] on link "Bookings" at bounding box center [881, 85] width 55 height 30
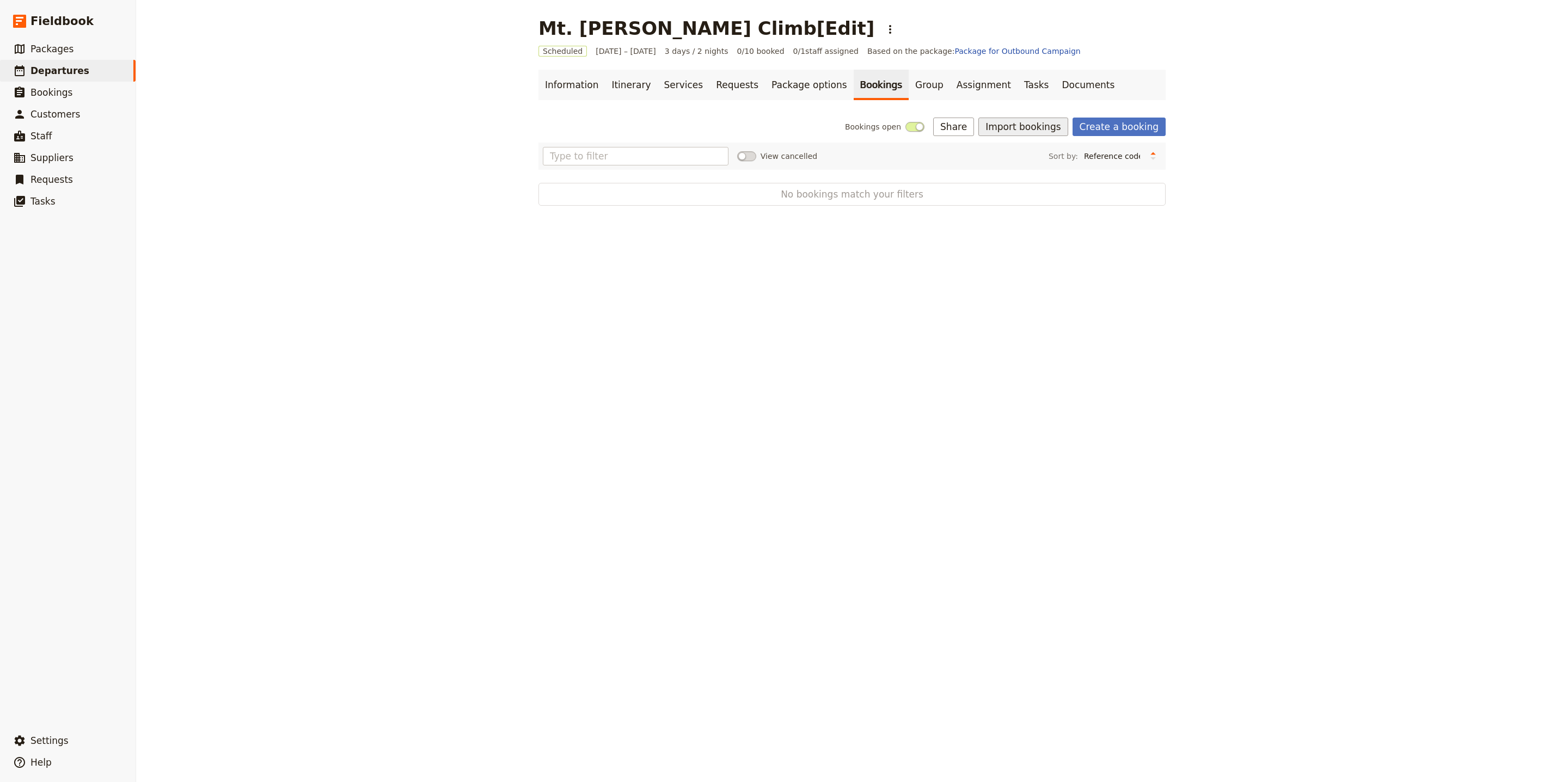
click at [1053, 136] on button "Import bookings" at bounding box center [1023, 127] width 89 height 18
click at [1048, 147] on span "Import Bookings" at bounding box center [1023, 152] width 63 height 11
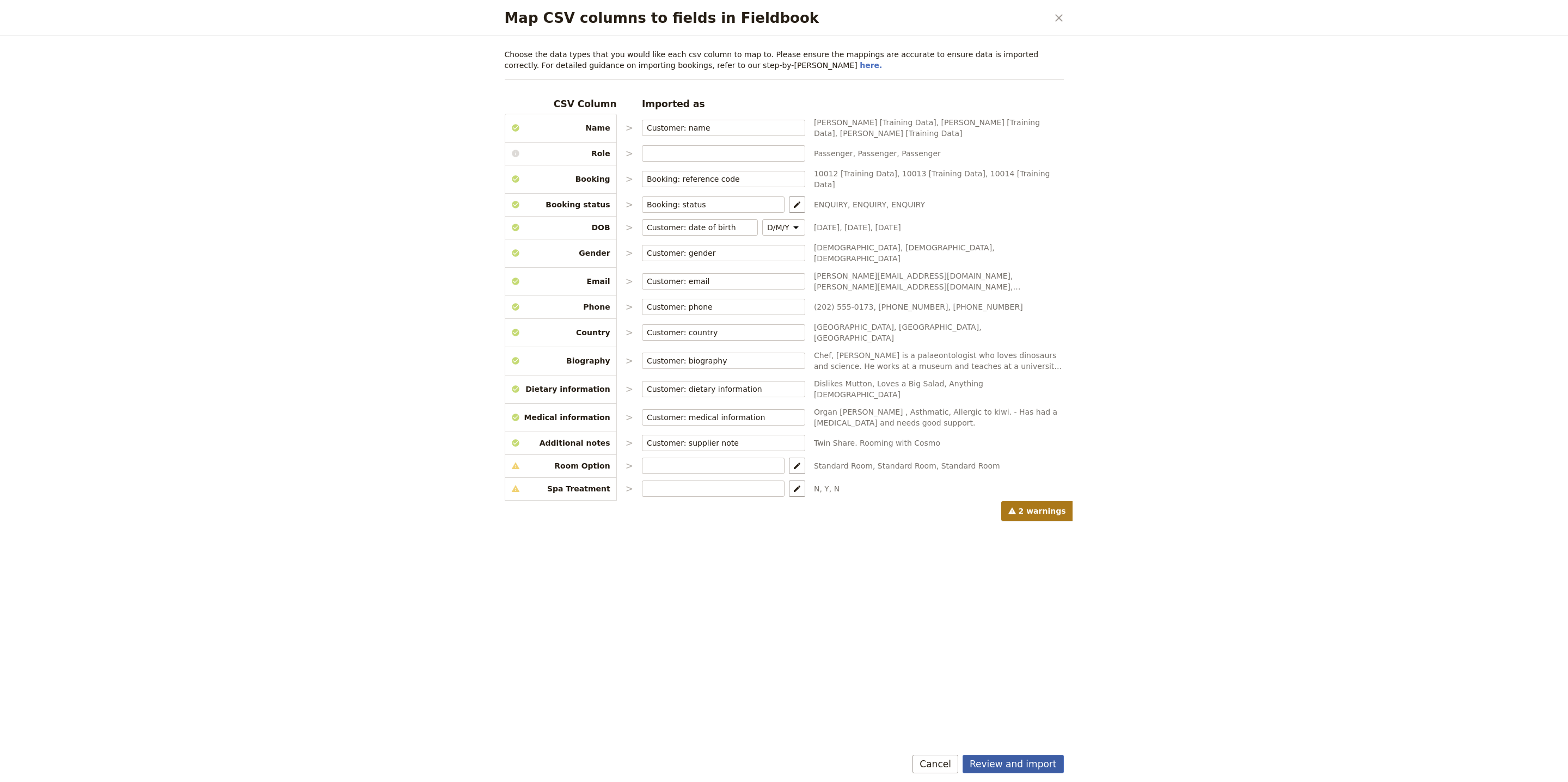
click at [1001, 771] on button "Review and import" at bounding box center [1013, 764] width 101 height 18
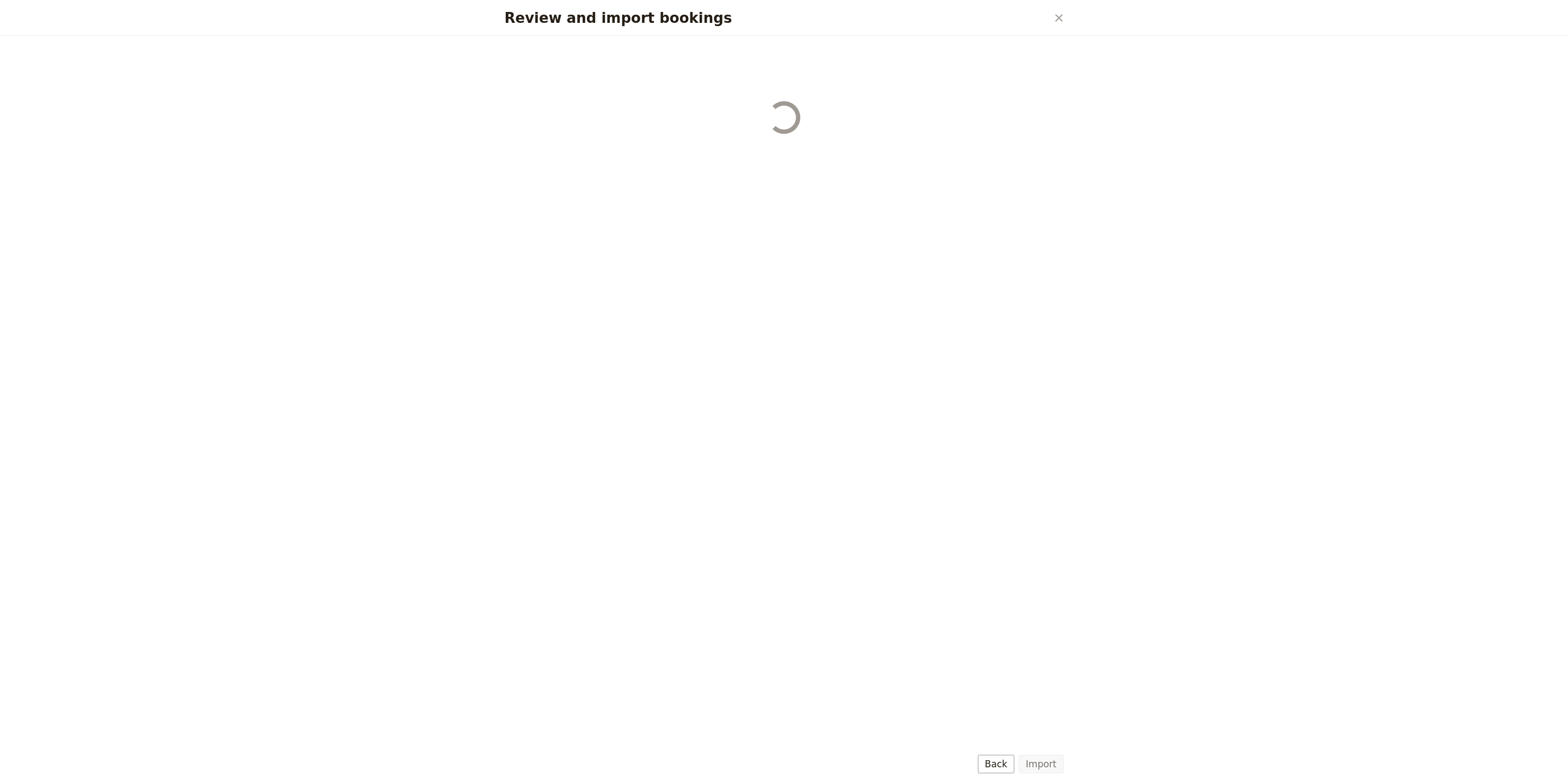
select select "68b002b7cac3c784cf00db27"
select select "68b002b7cac3c784cf00db28"
select select "68b002b7cac3c784cf00db29"
select select "68b002b7cac3c784cf00db2a"
select select "650e1b8d408bbede5b0c6045"
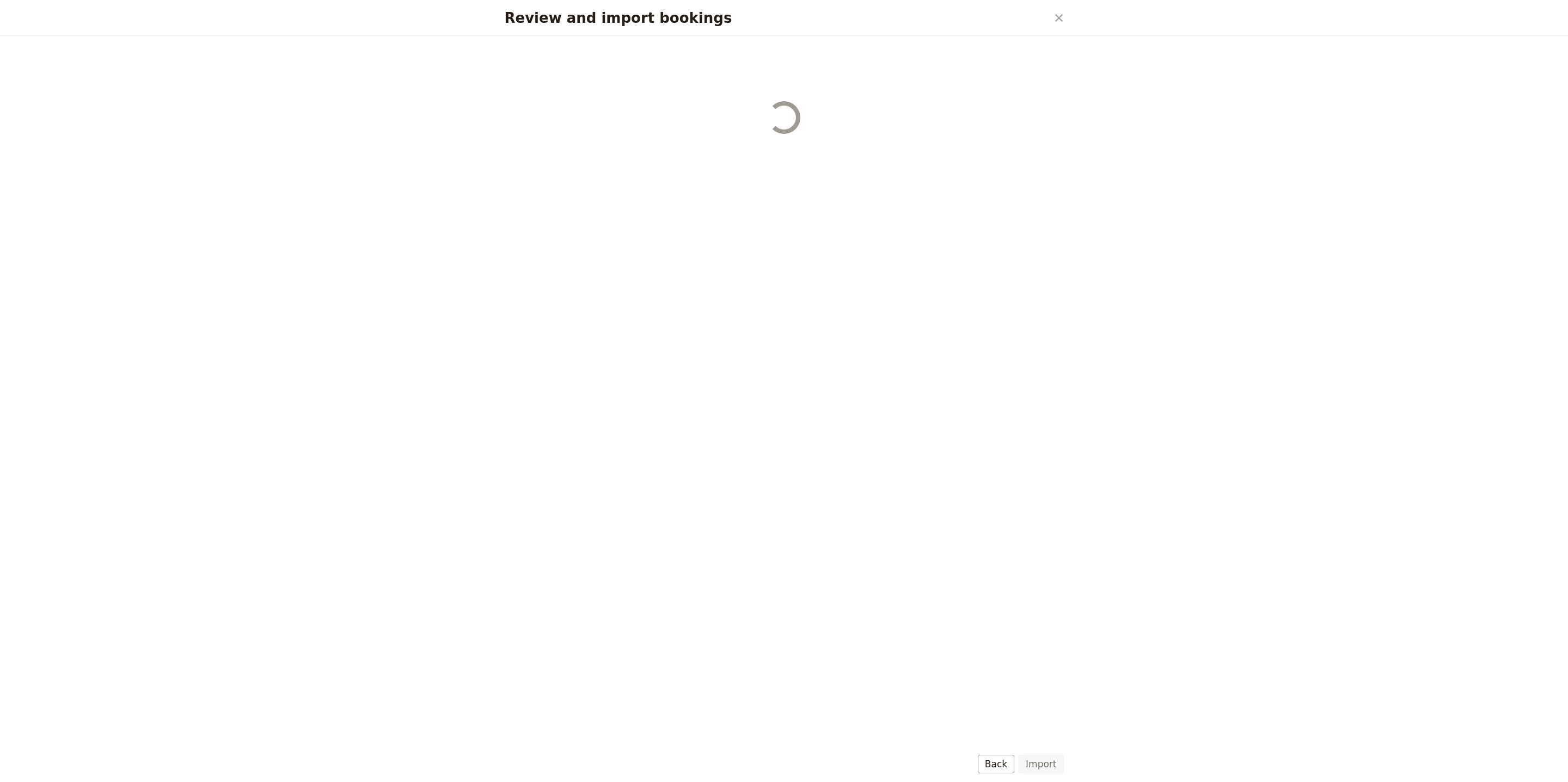
select select "68b002b7cac3c784cf00db2c"
select select "68b002b7cac3c784cf00db2d"
select select "68b002b7cac3c784cf00db2e"
select select "68b002b7cac3c784cf00db2f"
select select "68b002b7cac3c784cf00db30"
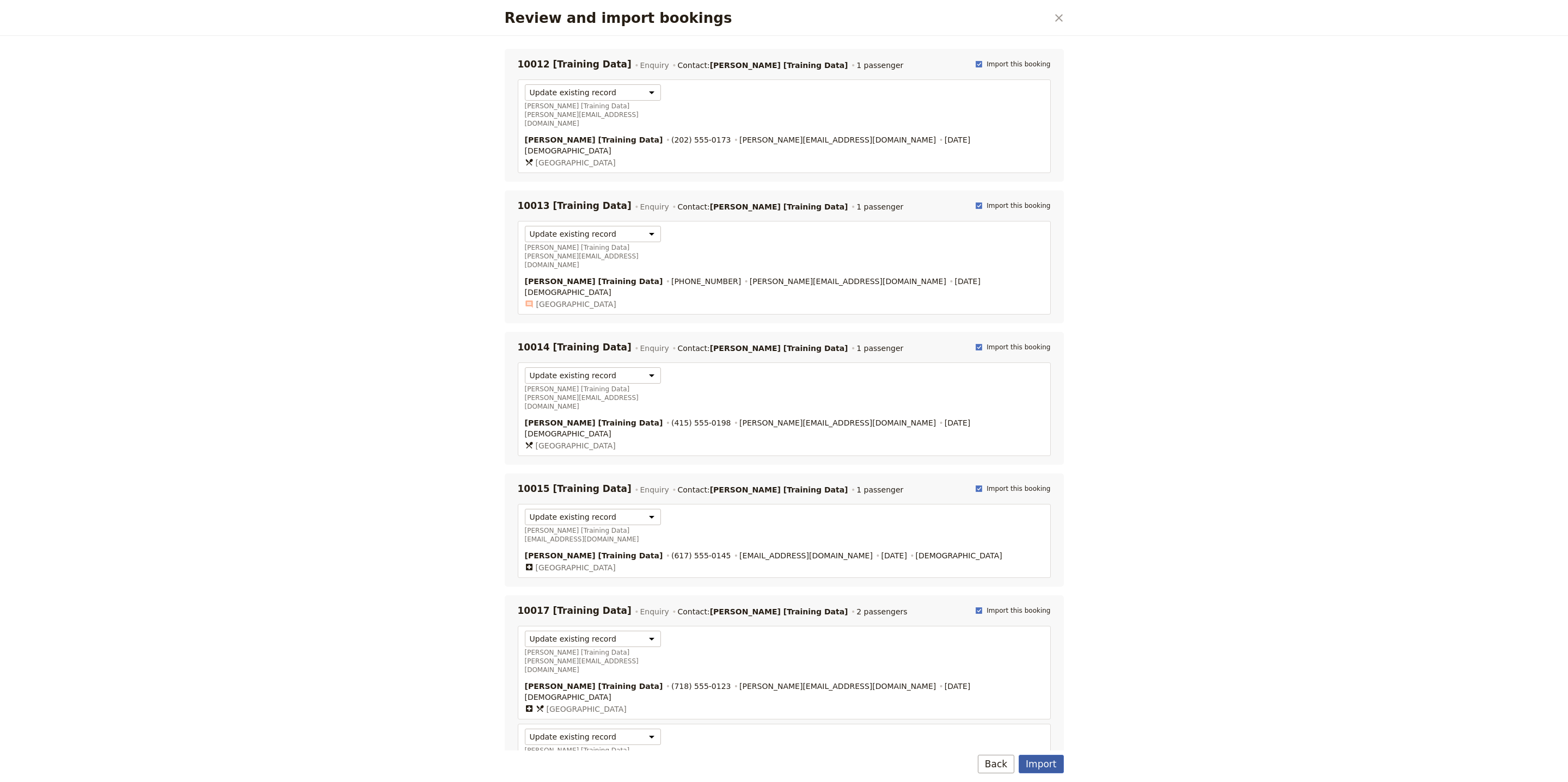
click at [1041, 764] on button "Import" at bounding box center [1041, 764] width 44 height 18
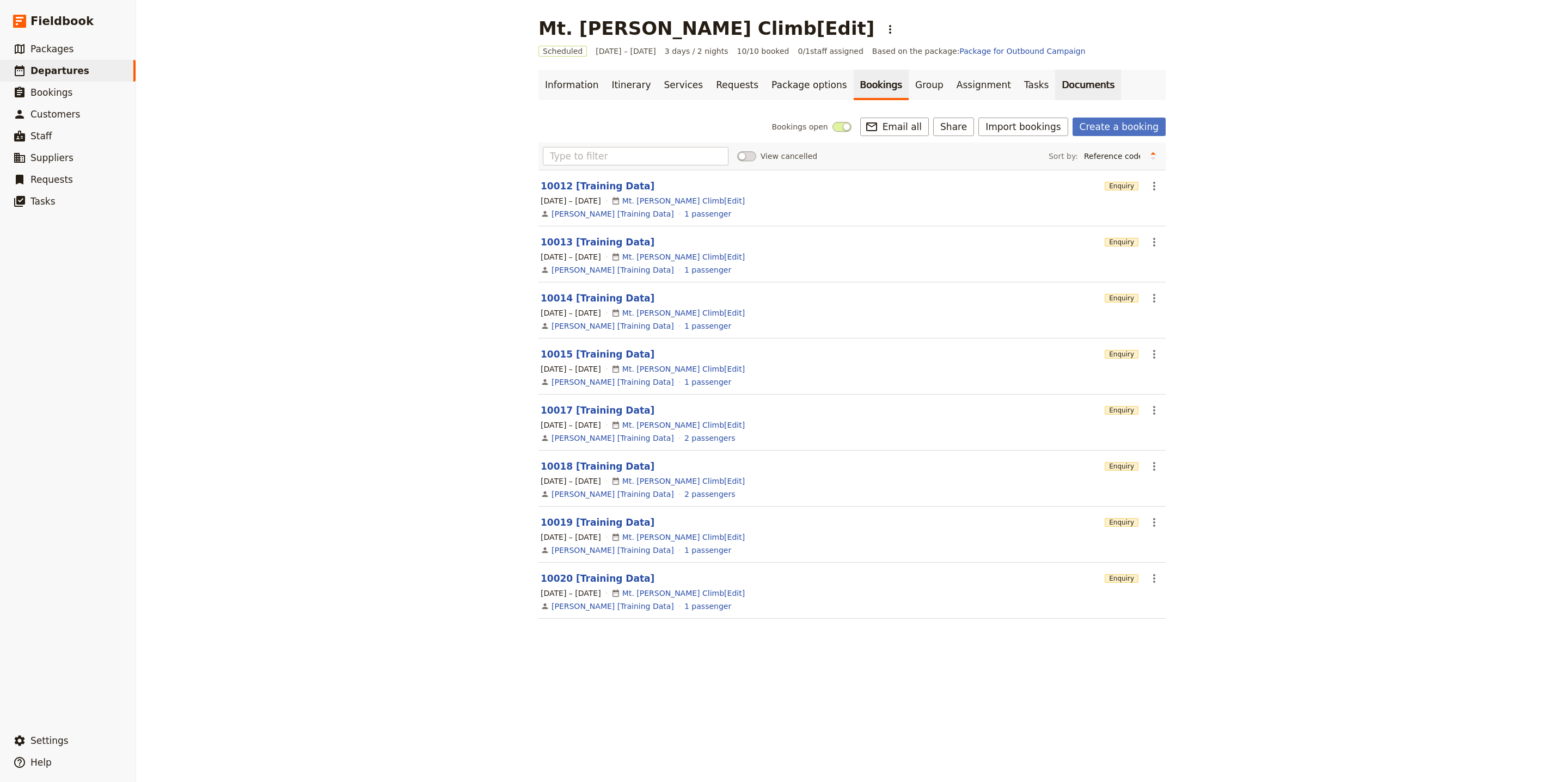
click at [1055, 93] on link "Documents" at bounding box center [1088, 85] width 66 height 30
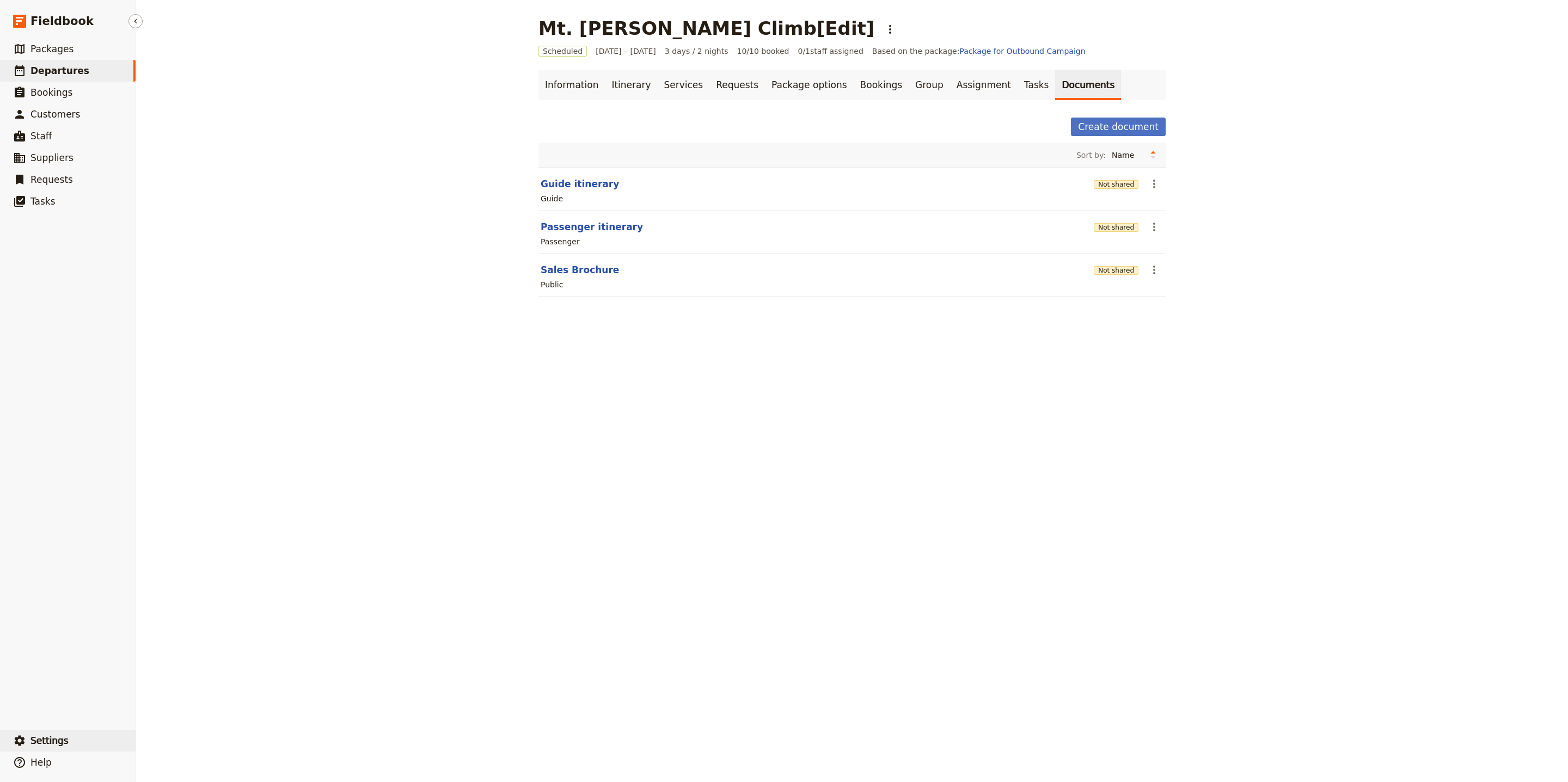
click at [38, 741] on span "Settings" at bounding box center [49, 741] width 38 height 11
click at [235, 711] on span "Your organization" at bounding box center [191, 711] width 88 height 11
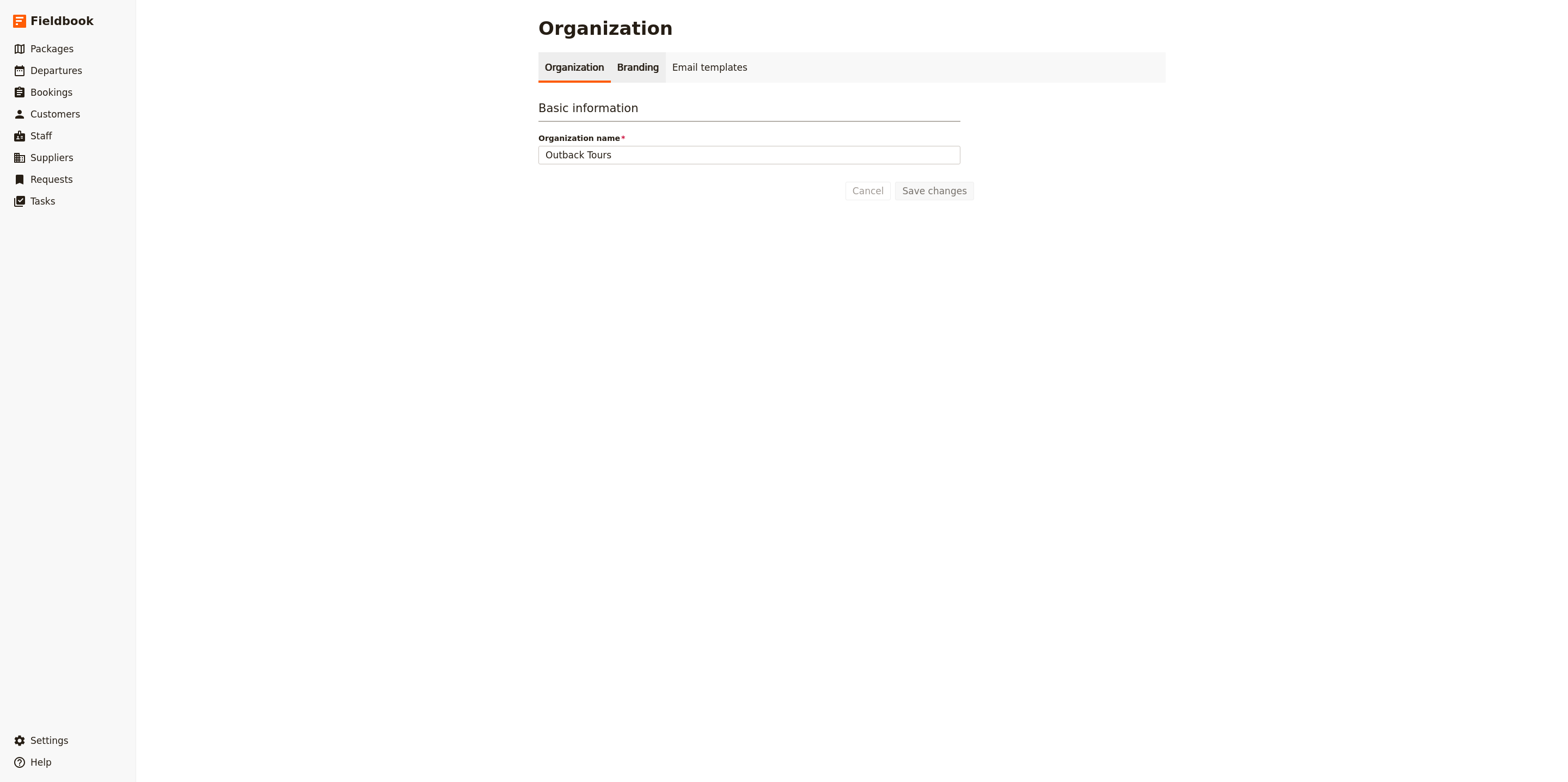
click at [623, 65] on link "Branding" at bounding box center [639, 68] width 55 height 30
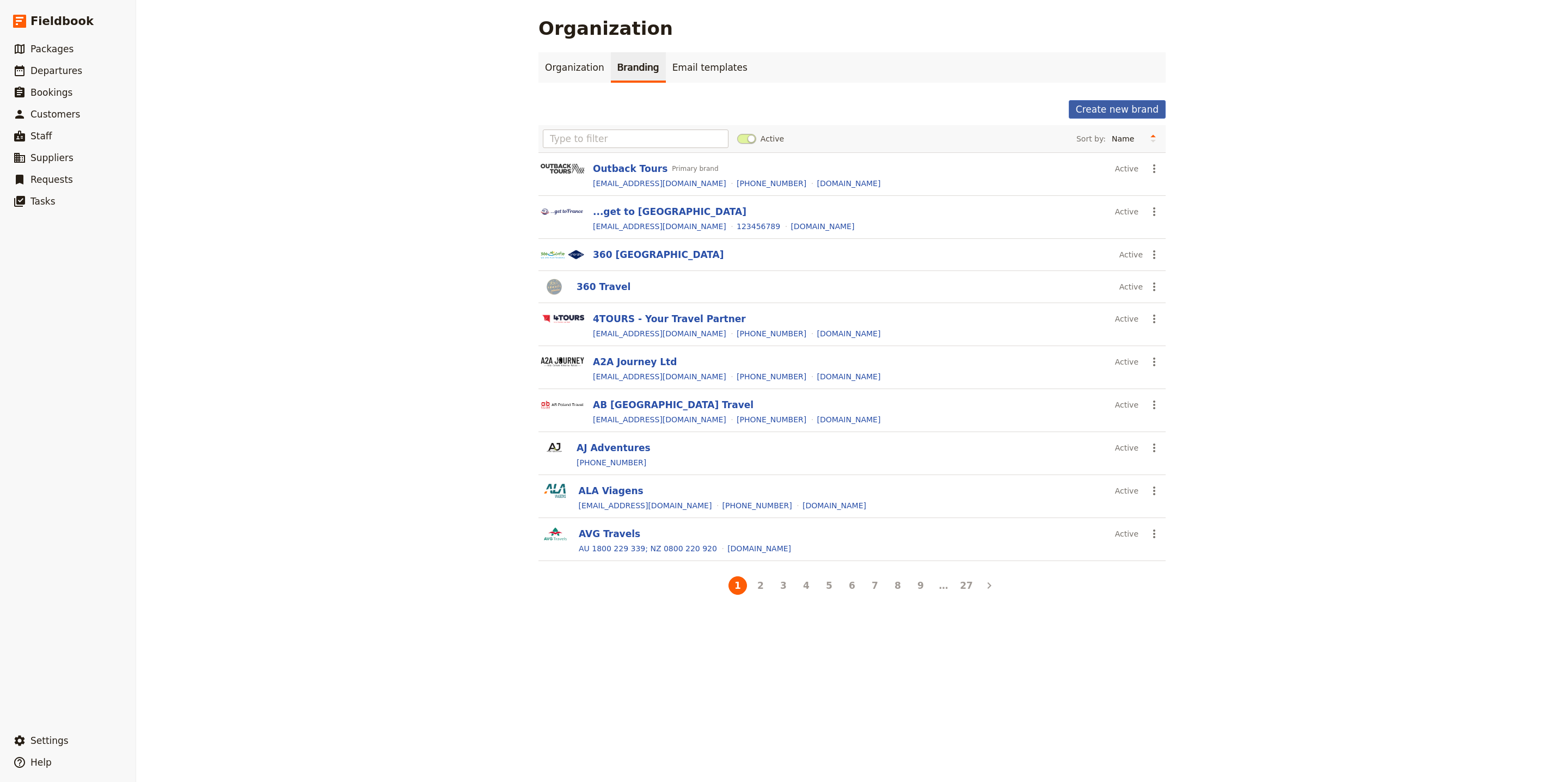
click at [1119, 111] on button "Create new brand" at bounding box center [1117, 110] width 97 height 18
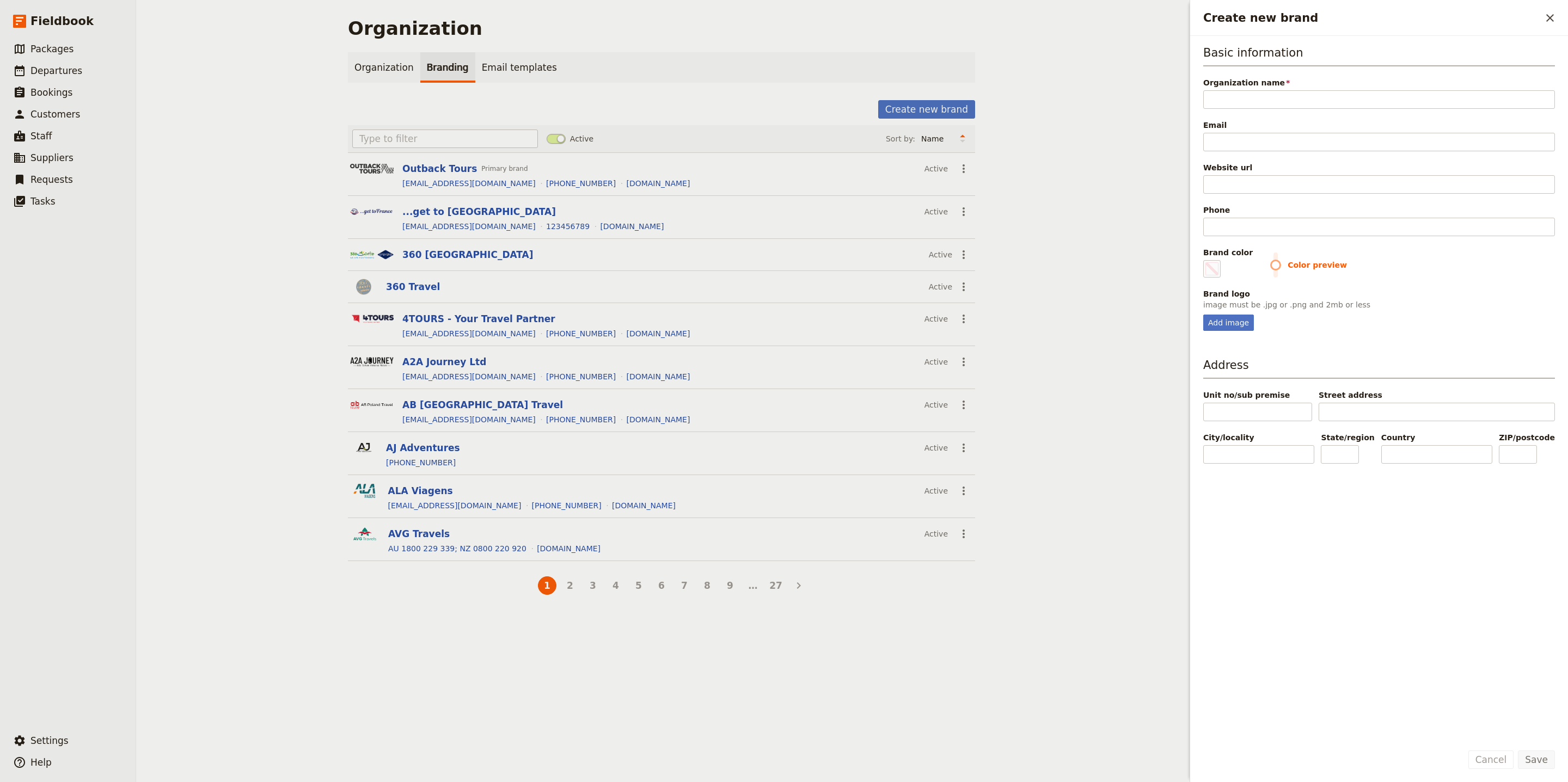
type input "Miyar Adventures"
type input "#000000"
type input "Miyar Adventures"
click at [1323, 142] on input "Email" at bounding box center [1379, 142] width 352 height 18
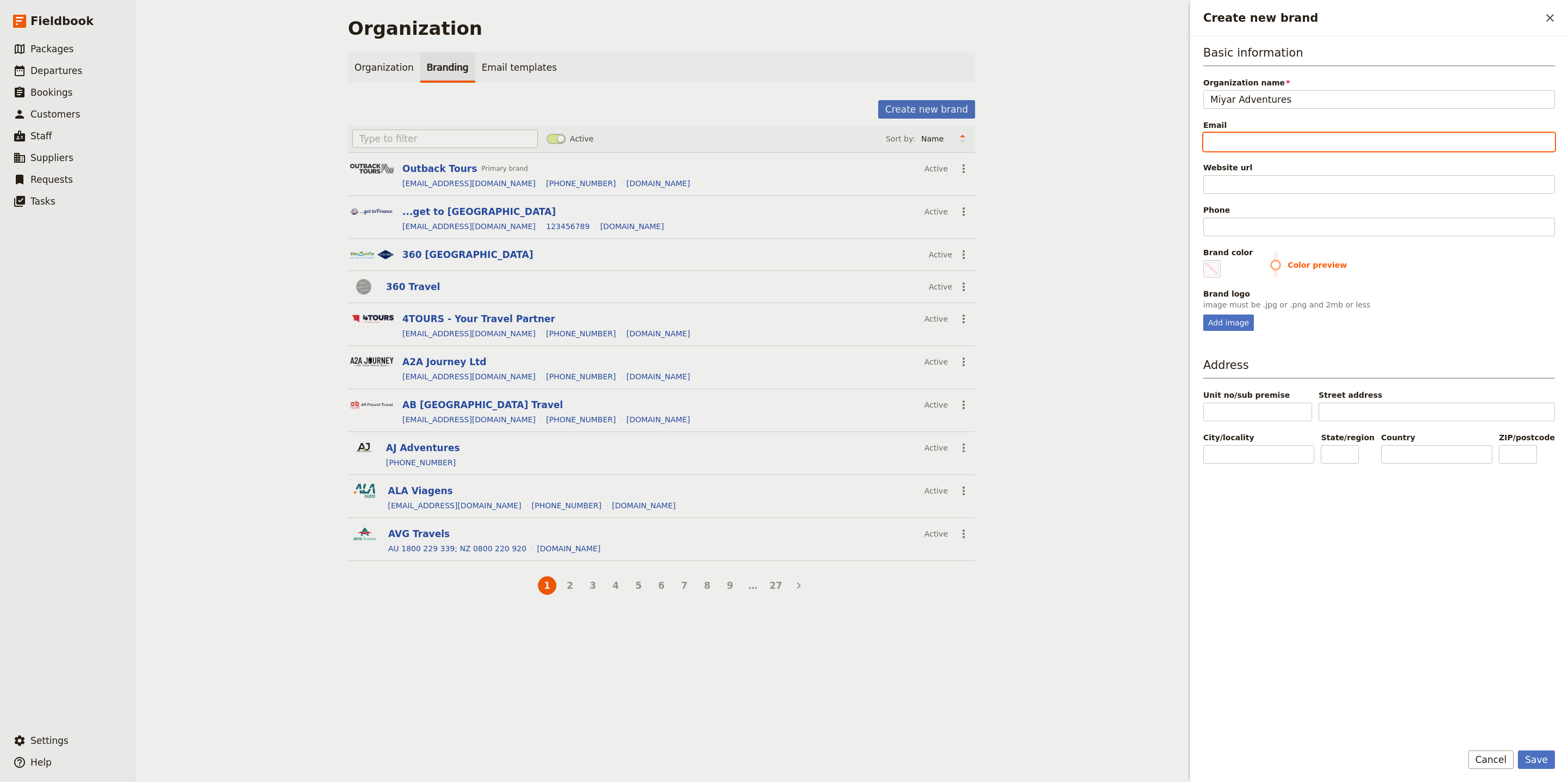
paste input "[EMAIL_ADDRESS][DOMAIN_NAME]"
type input "[EMAIL_ADDRESS][DOMAIN_NAME]"
type input "#000000"
type input "[EMAIL_ADDRESS][DOMAIN_NAME]"
click at [1290, 186] on input "Website url" at bounding box center [1379, 184] width 352 height 18
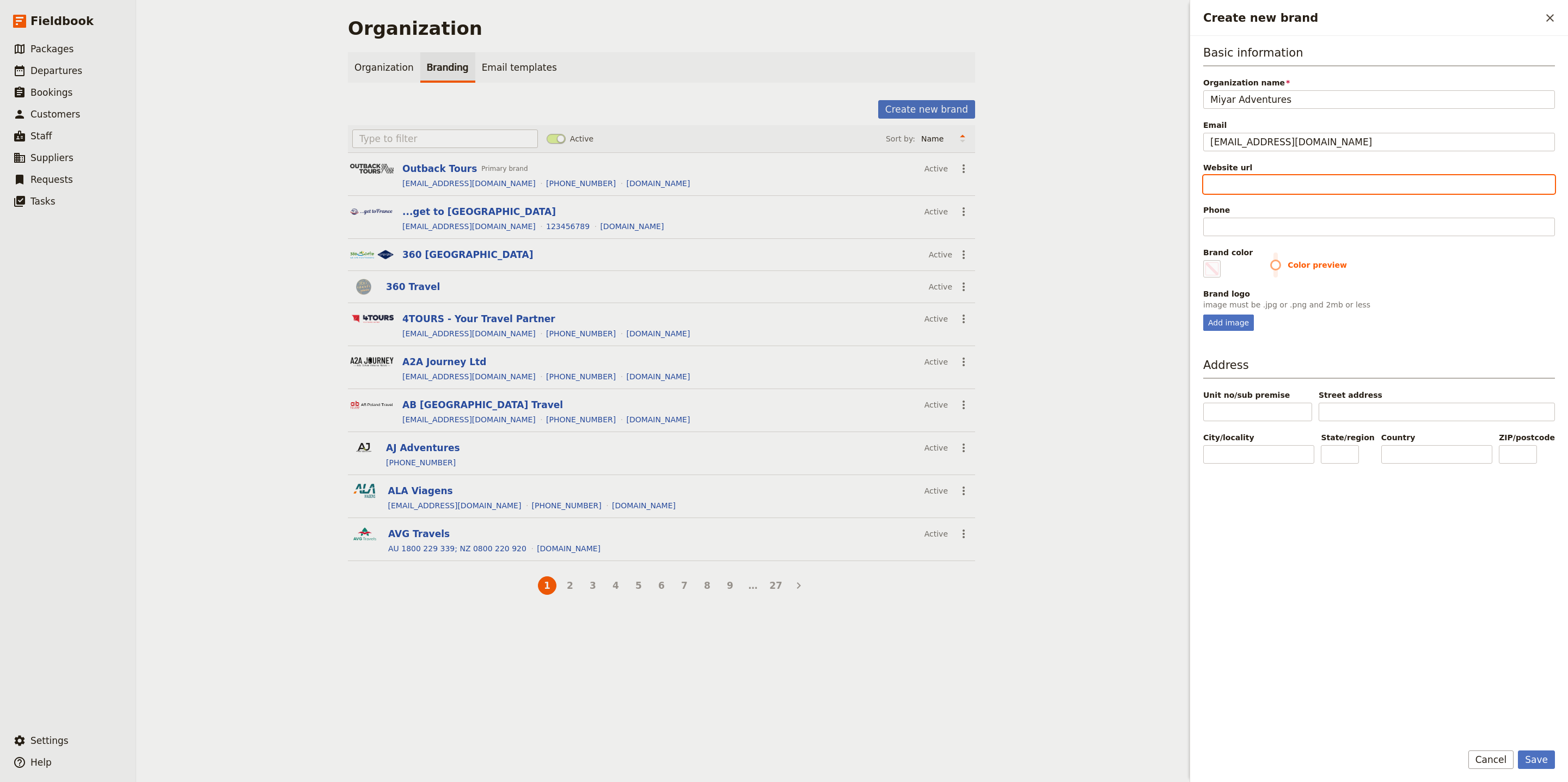
click at [1290, 186] on input "Website url" at bounding box center [1379, 184] width 352 height 18
paste input "https://www.miyaradventures.com"
type input "https://www.miyaradventures.com"
type input "#000000"
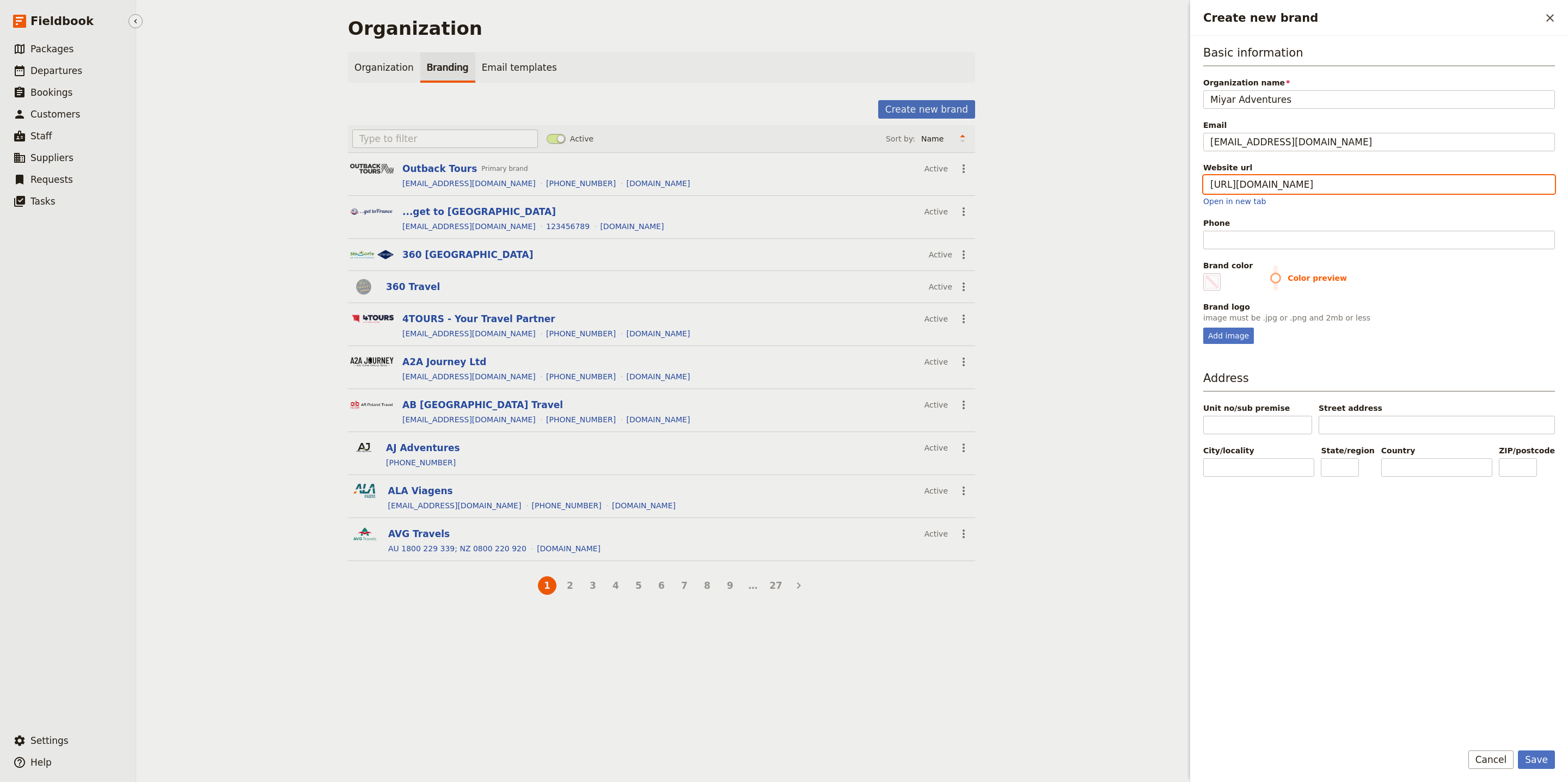
type input "https://www.miyaradventures.com"
type input "#000000"
click at [1292, 242] on input "Phone" at bounding box center [1379, 240] width 352 height 18
paste input "+1 206-452-0939"
type input "+1 206-452-0939"
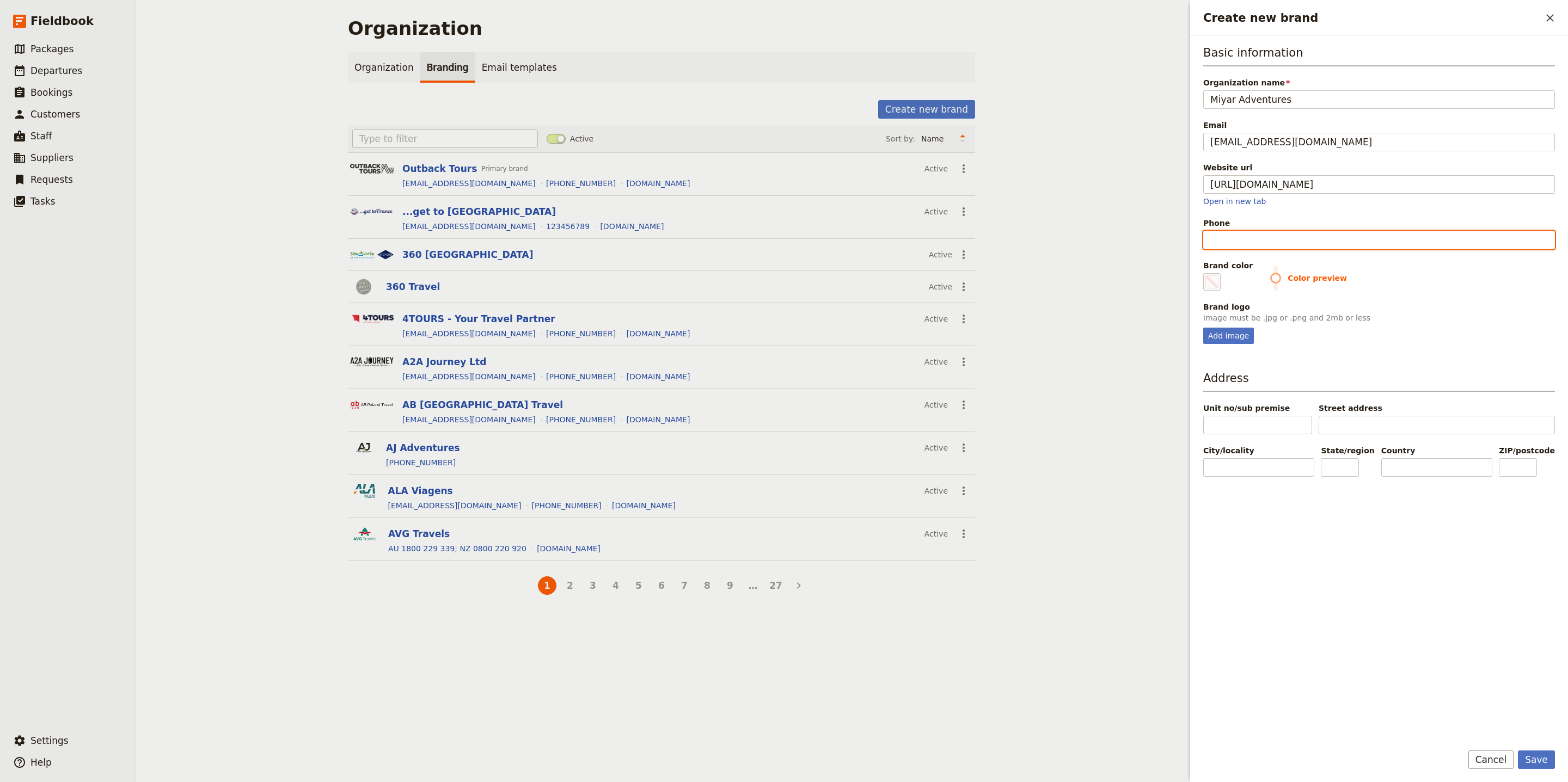
type input "#000000"
click at [1265, 242] on input "+1 206-452-0939" at bounding box center [1379, 240] width 352 height 18
type input "+1 206-4520939"
type input "#000000"
click at [1244, 240] on input "+1 206-4520939" at bounding box center [1379, 240] width 352 height 18
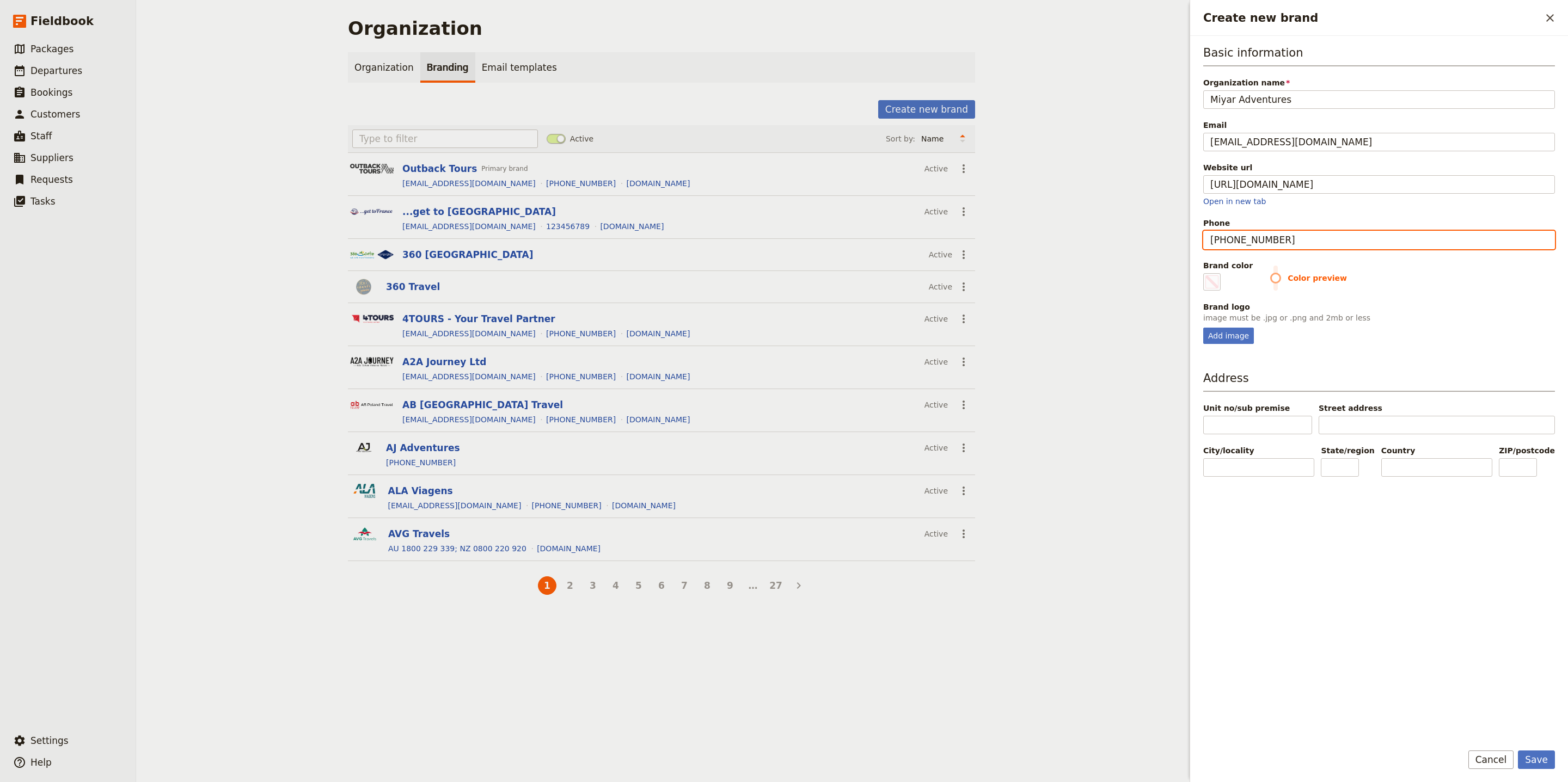
type input "+1 2064520939"
type input "#000000"
click at [1222, 243] on input "+1 2064520939" at bounding box center [1379, 240] width 352 height 18
type input "[PHONE_NUMBER]"
type input "#000000"
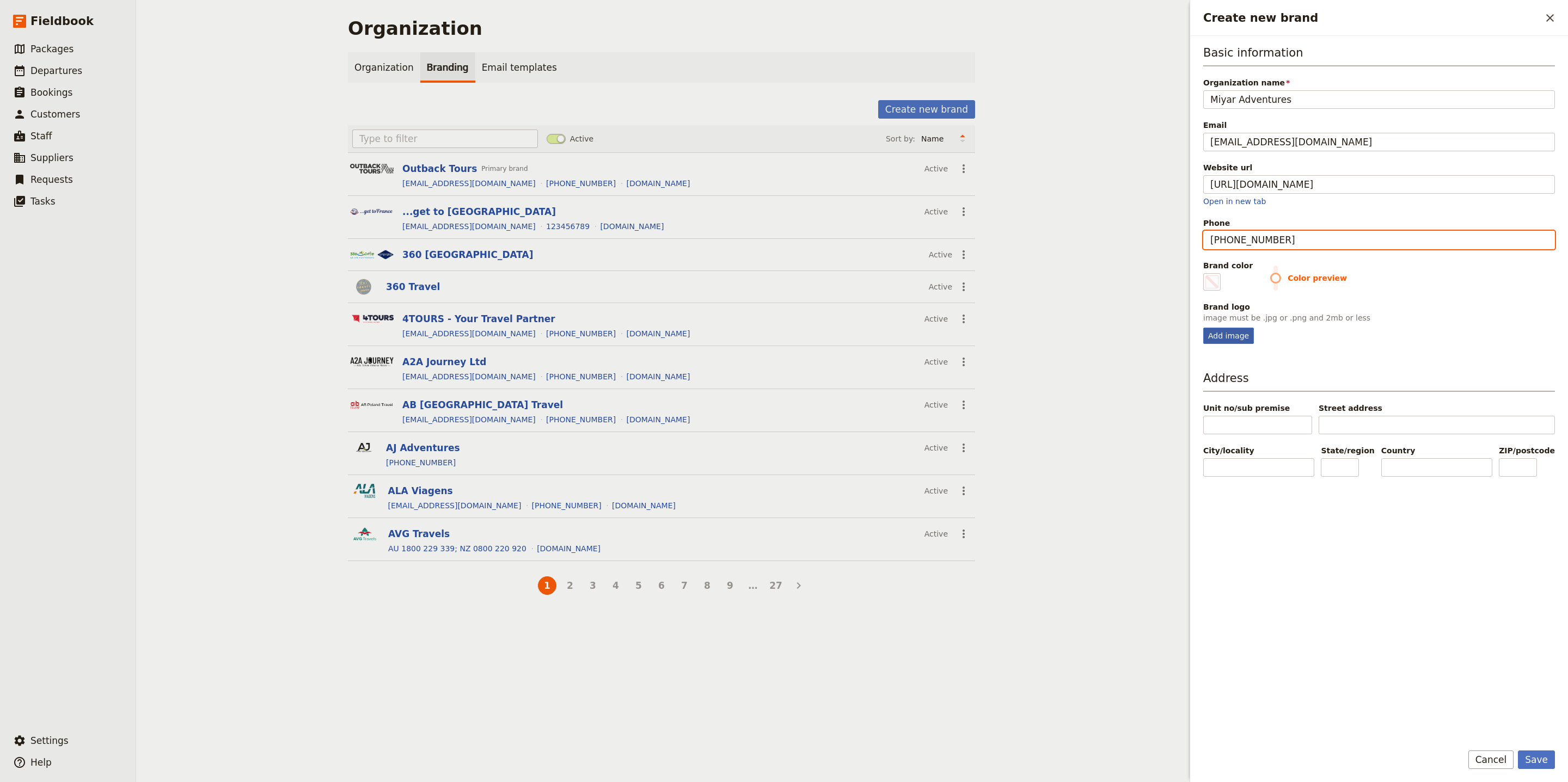
type input "[PHONE_NUMBER]"
click at [1232, 337] on div "Add image" at bounding box center [1228, 335] width 51 height 16
click at [1203, 327] on input "Add image" at bounding box center [1203, 327] width 1 height 1
type input "C:\fakepath\MicrosoftTeams-image-12-1-e1663657680420.png"
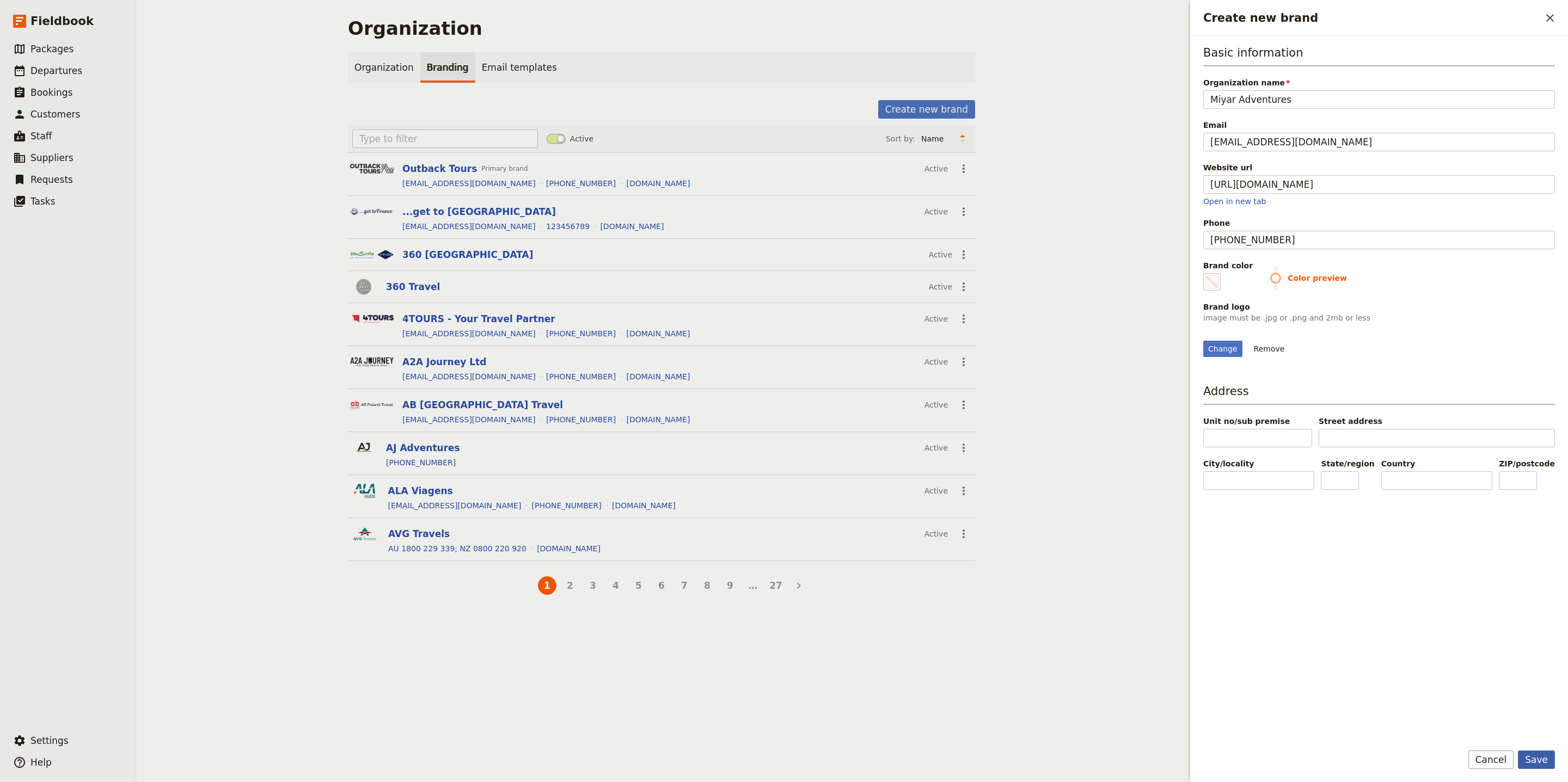
click at [1533, 754] on button "Save" at bounding box center [1536, 759] width 37 height 18
type input "#000000"
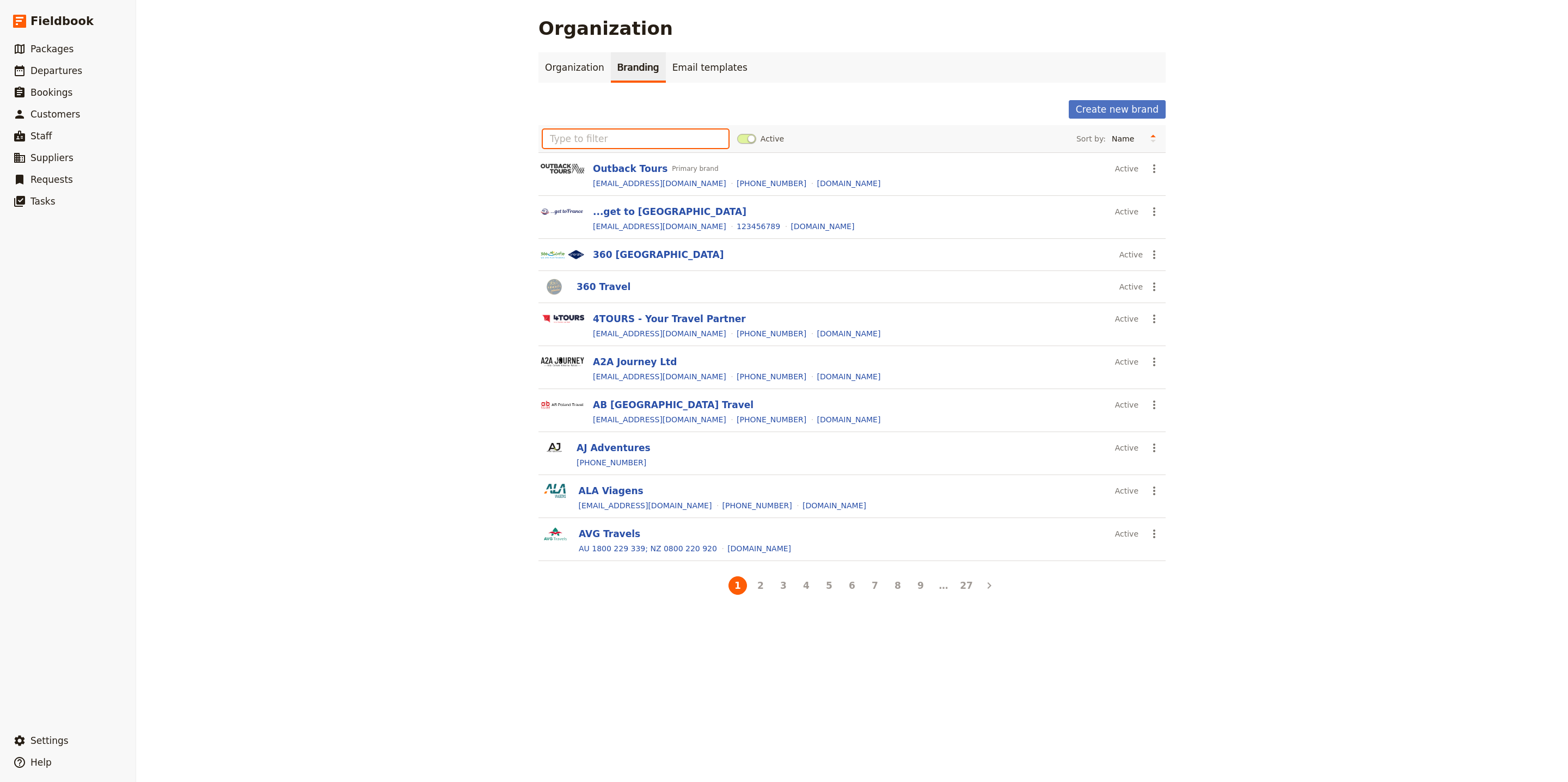
click at [572, 142] on input "text" at bounding box center [635, 139] width 186 height 18
paste input "+1 206-452-0939"
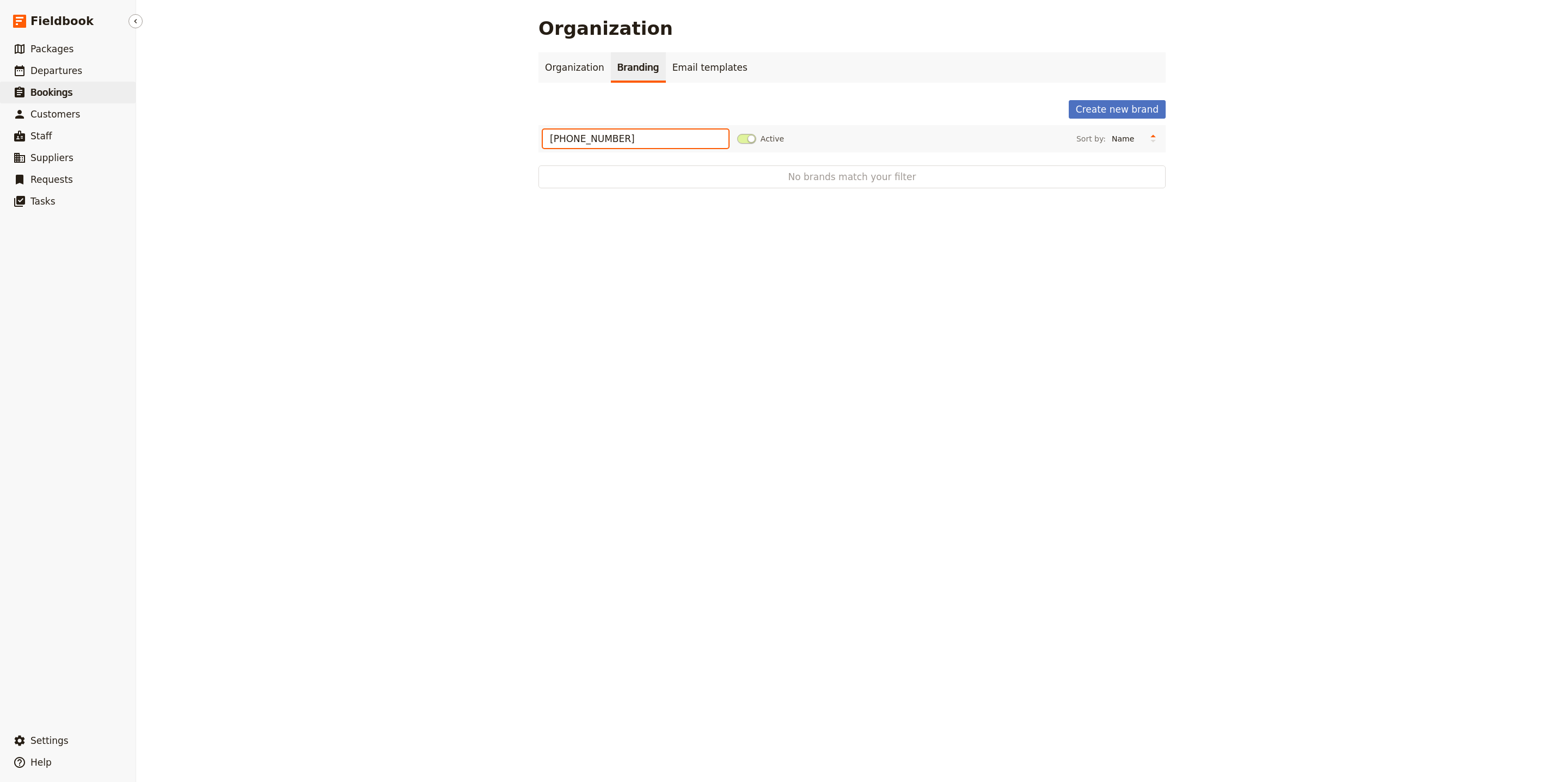
drag, startPoint x: 617, startPoint y: 139, endPoint x: 24, endPoint y: 96, distance: 594.6
click at [17, 93] on div "Fieldbook ​ ​ Fieldbook ​ ​ Packages ​ Departures ​ Bookings ​ Customers ​ Staf…" at bounding box center [784, 391] width 1568 height 782
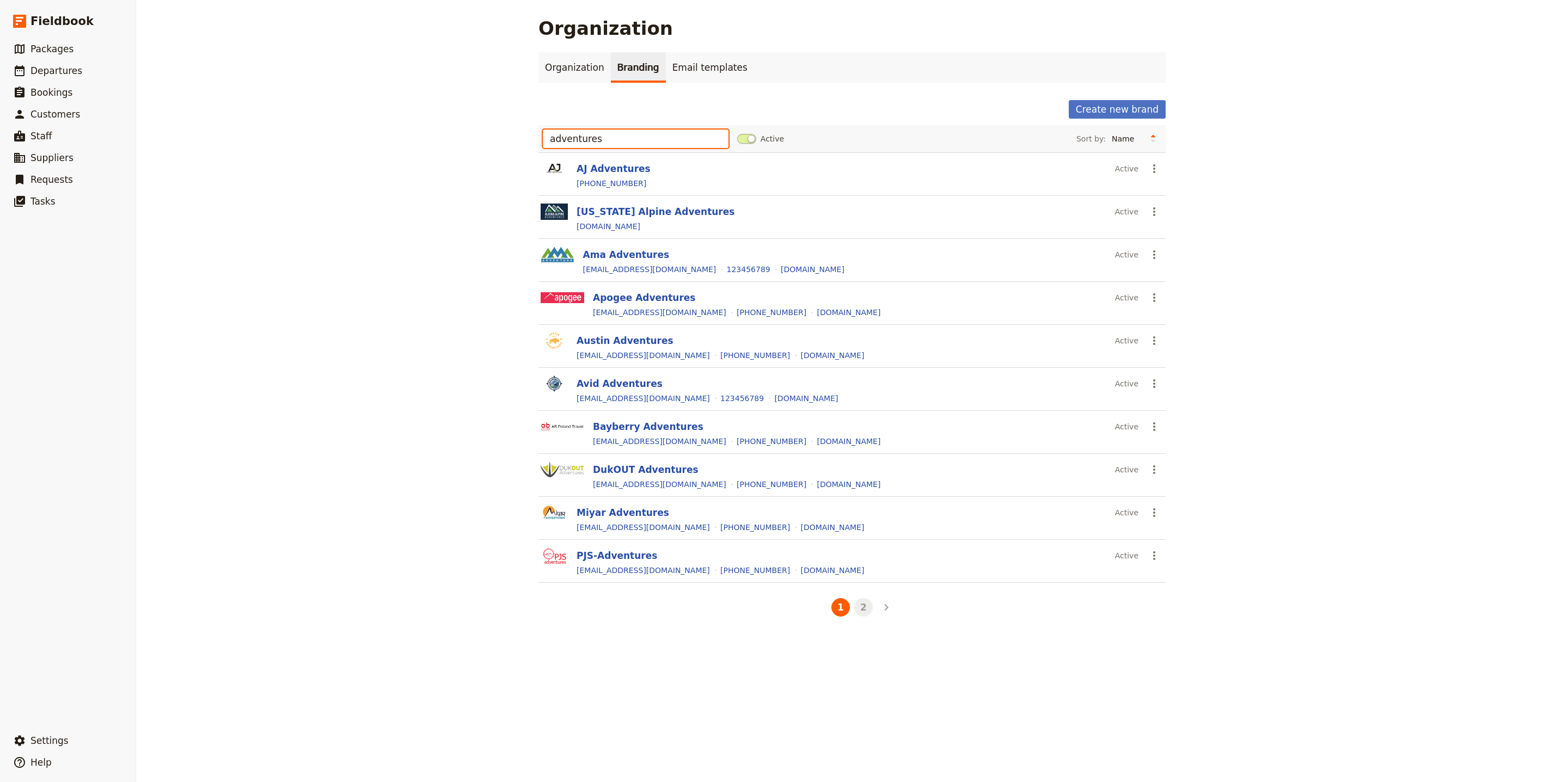
type input "adventures"
click at [859, 616] on button "2" at bounding box center [863, 607] width 18 height 18
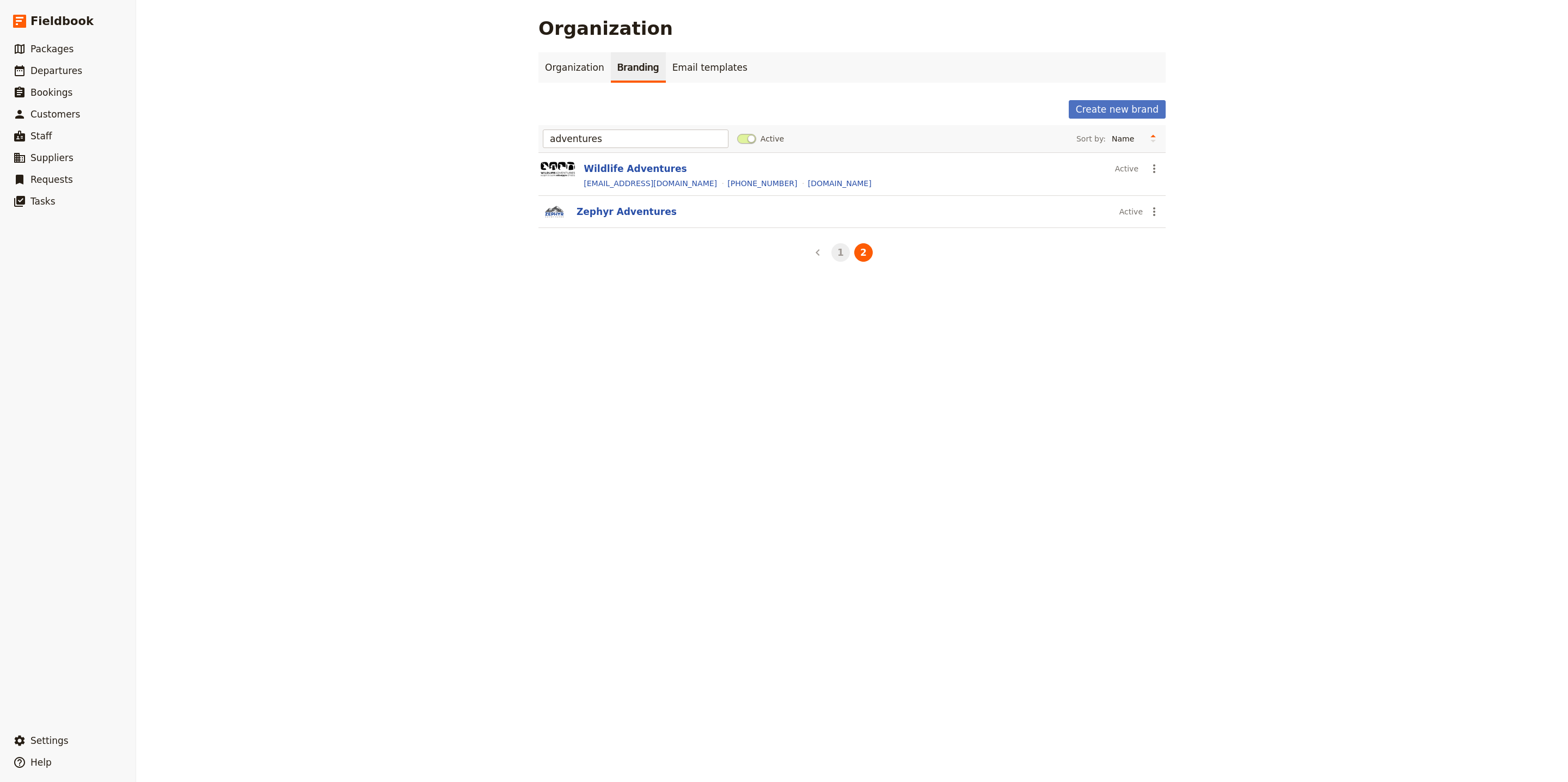
click at [839, 257] on button "1" at bounding box center [841, 253] width 18 height 18
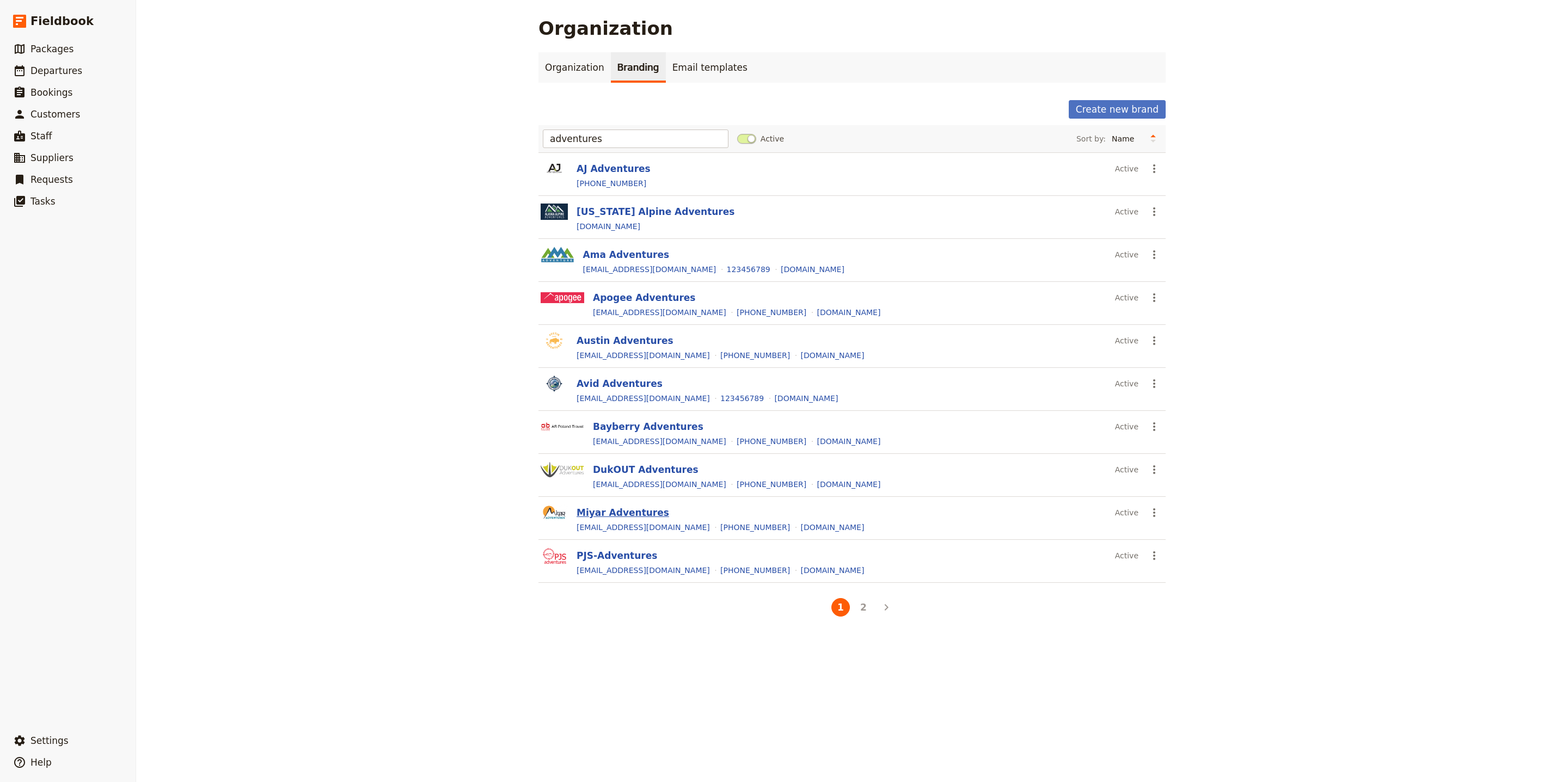
click at [594, 516] on button "Miyar Adventures" at bounding box center [623, 512] width 93 height 13
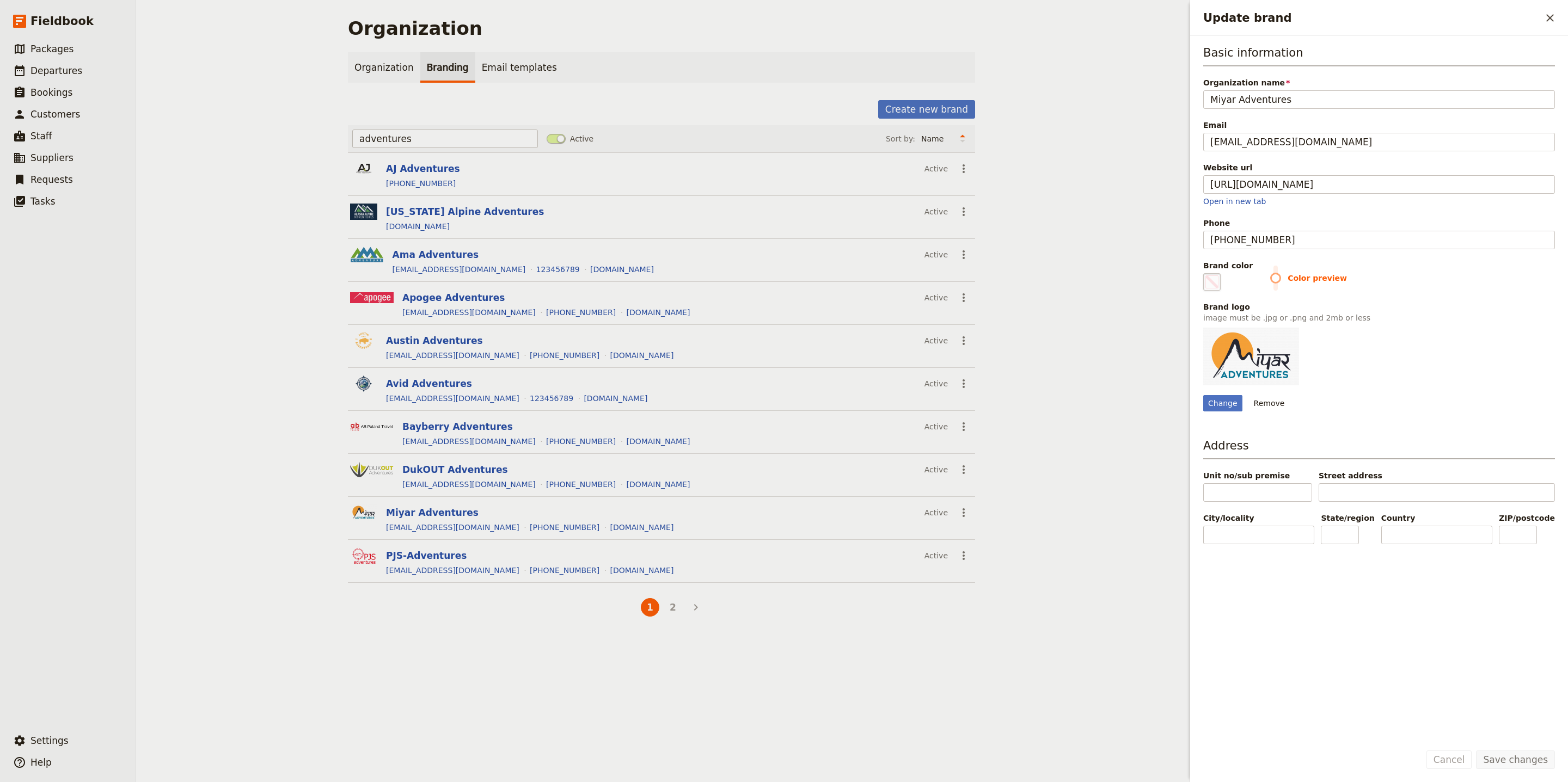
click at [1206, 285] on span "Update brand" at bounding box center [1211, 282] width 13 height 13
click at [1206, 273] on input "#000000" at bounding box center [1205, 273] width 1 height 1
type input "#f4a036"
click at [1556, 714] on div "Basic information Organization name Miyar Adventures Email contact@miyaradventu…" at bounding box center [1379, 385] width 378 height 699
click at [1529, 773] on div "Save changes Cancel" at bounding box center [1379, 766] width 378 height 32
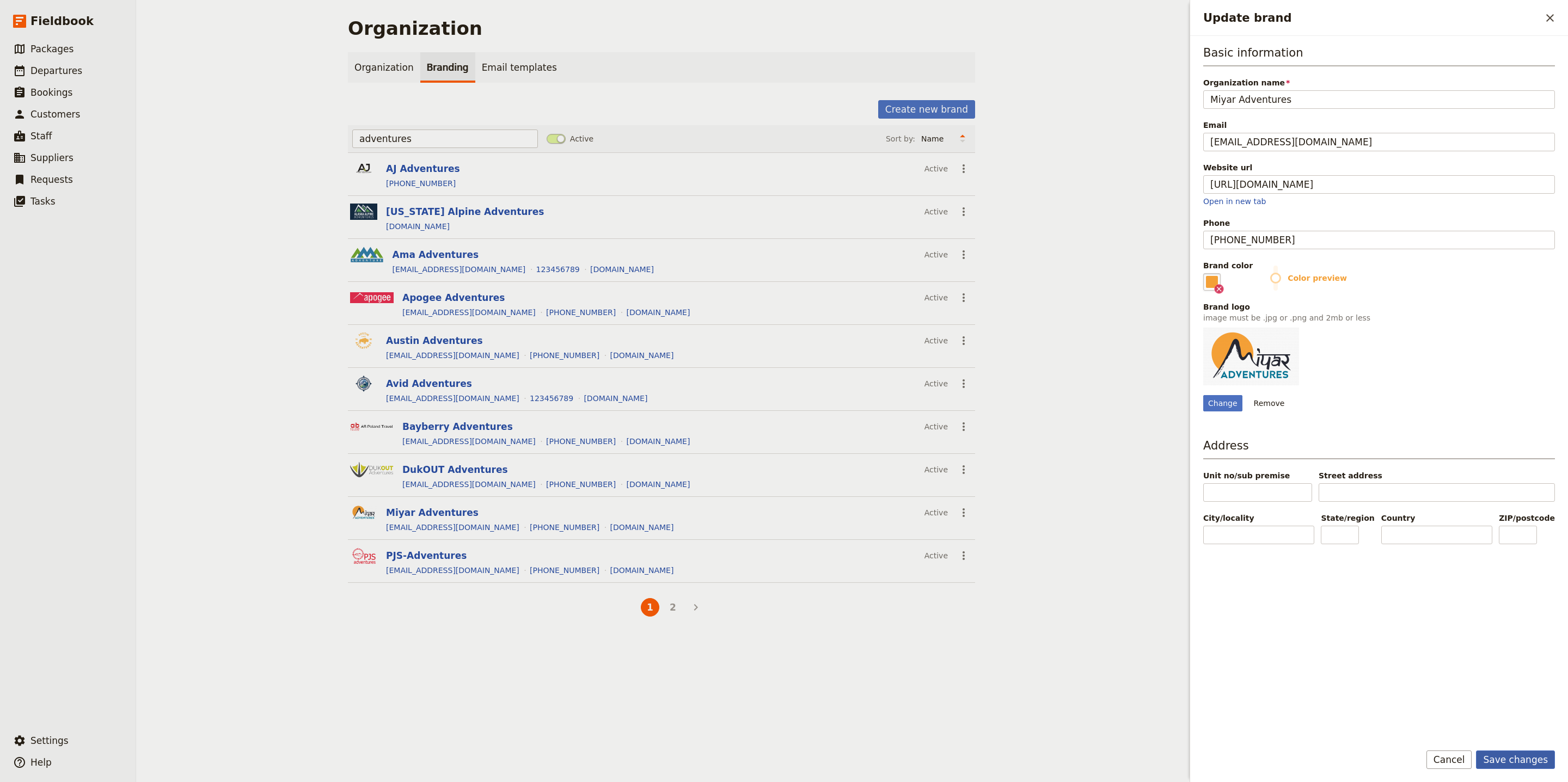
click at [1530, 766] on button "Save changes" at bounding box center [1516, 759] width 79 height 18
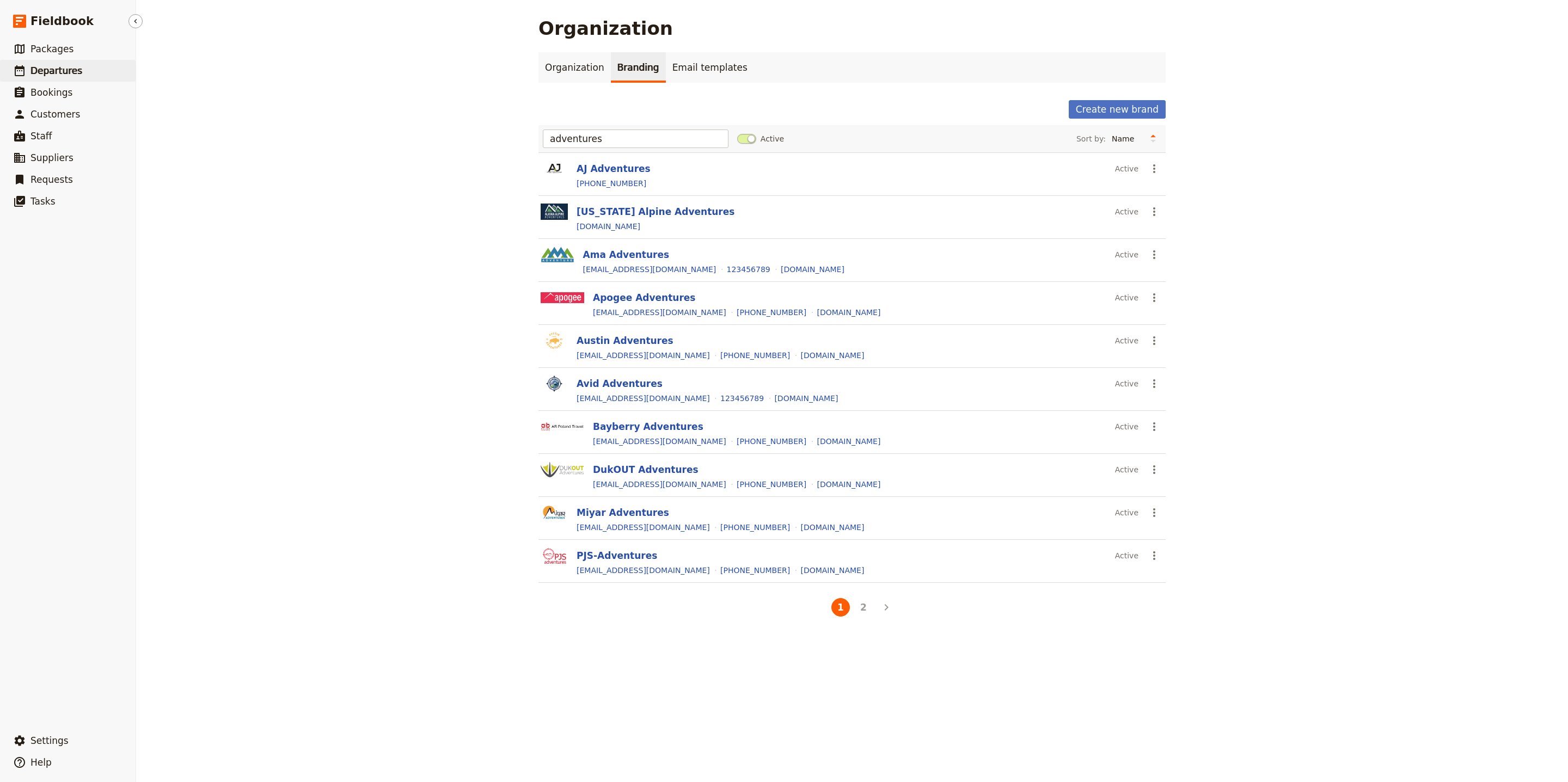
click at [82, 65] on link "​ Departures" at bounding box center [68, 71] width 136 height 22
select select "UPDATED_AT"
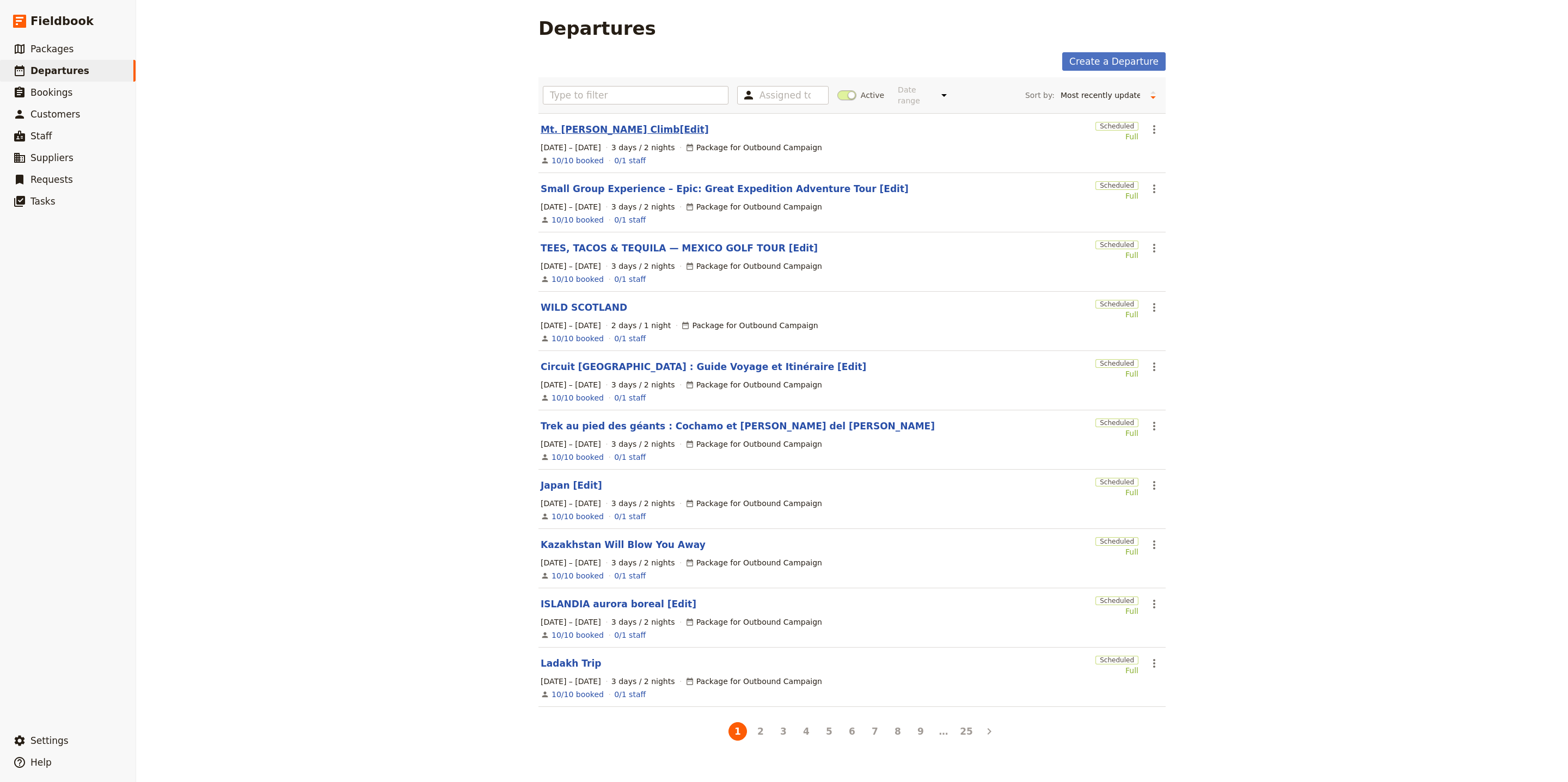
click at [602, 123] on link "Mt. [PERSON_NAME] Climb[Edit]" at bounding box center [625, 129] width 168 height 13
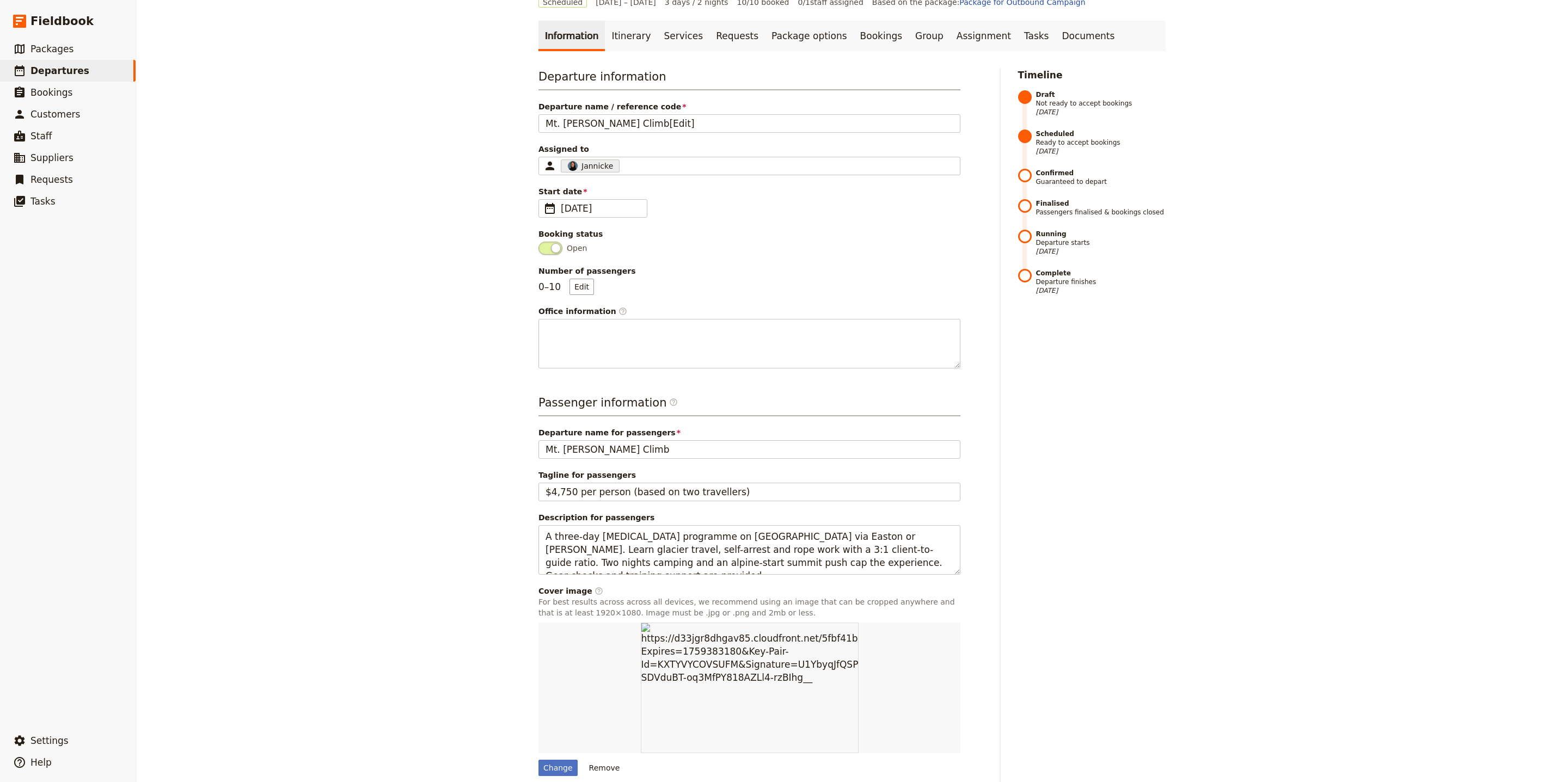
scroll to position [100, 0]
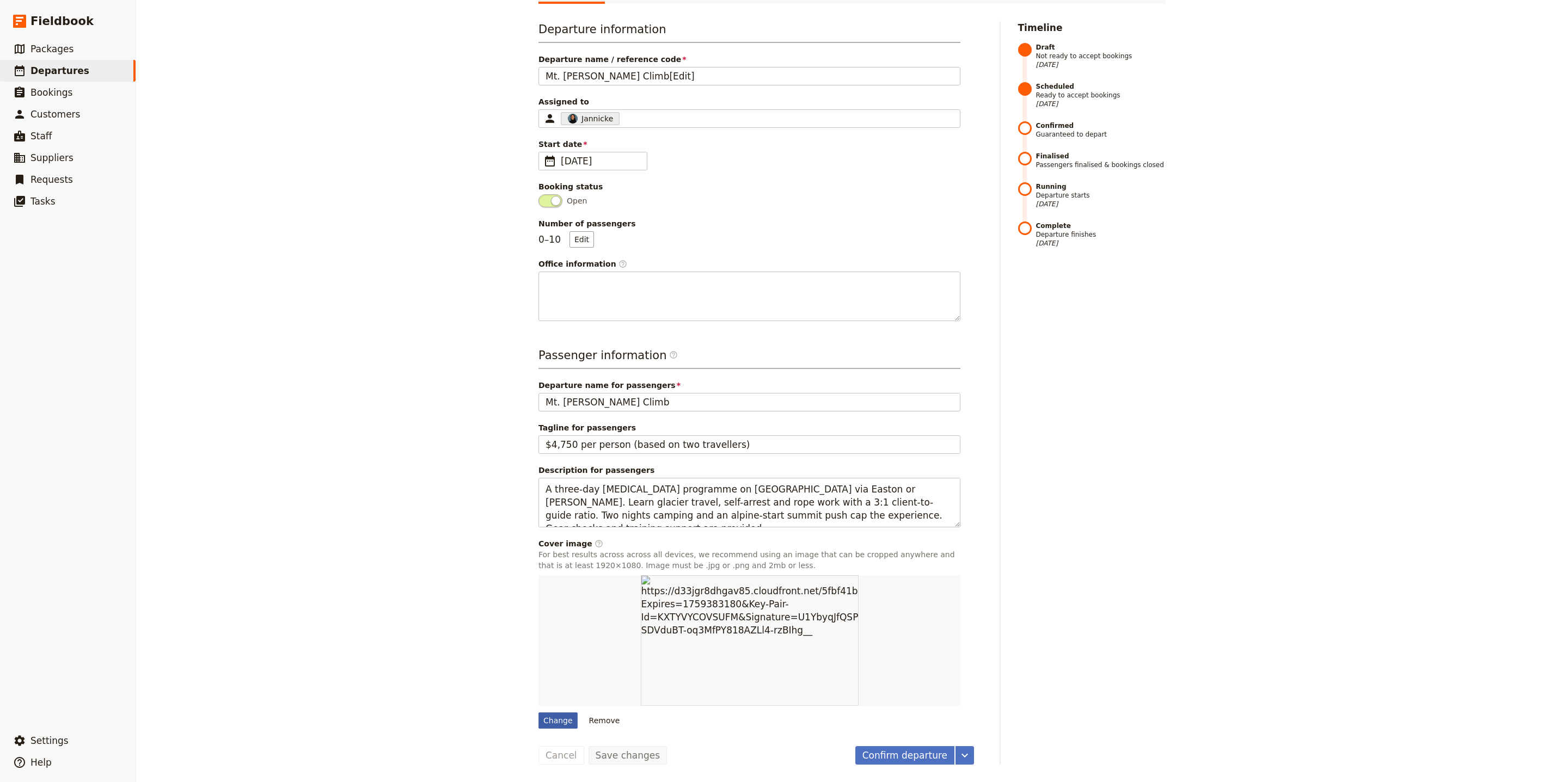
click at [558, 716] on div "Change" at bounding box center [558, 721] width 39 height 16
click at [539, 713] on input "Change" at bounding box center [538, 712] width 1 height 1
type input "C:\fakepath\edited2-1024x505.jpeg"
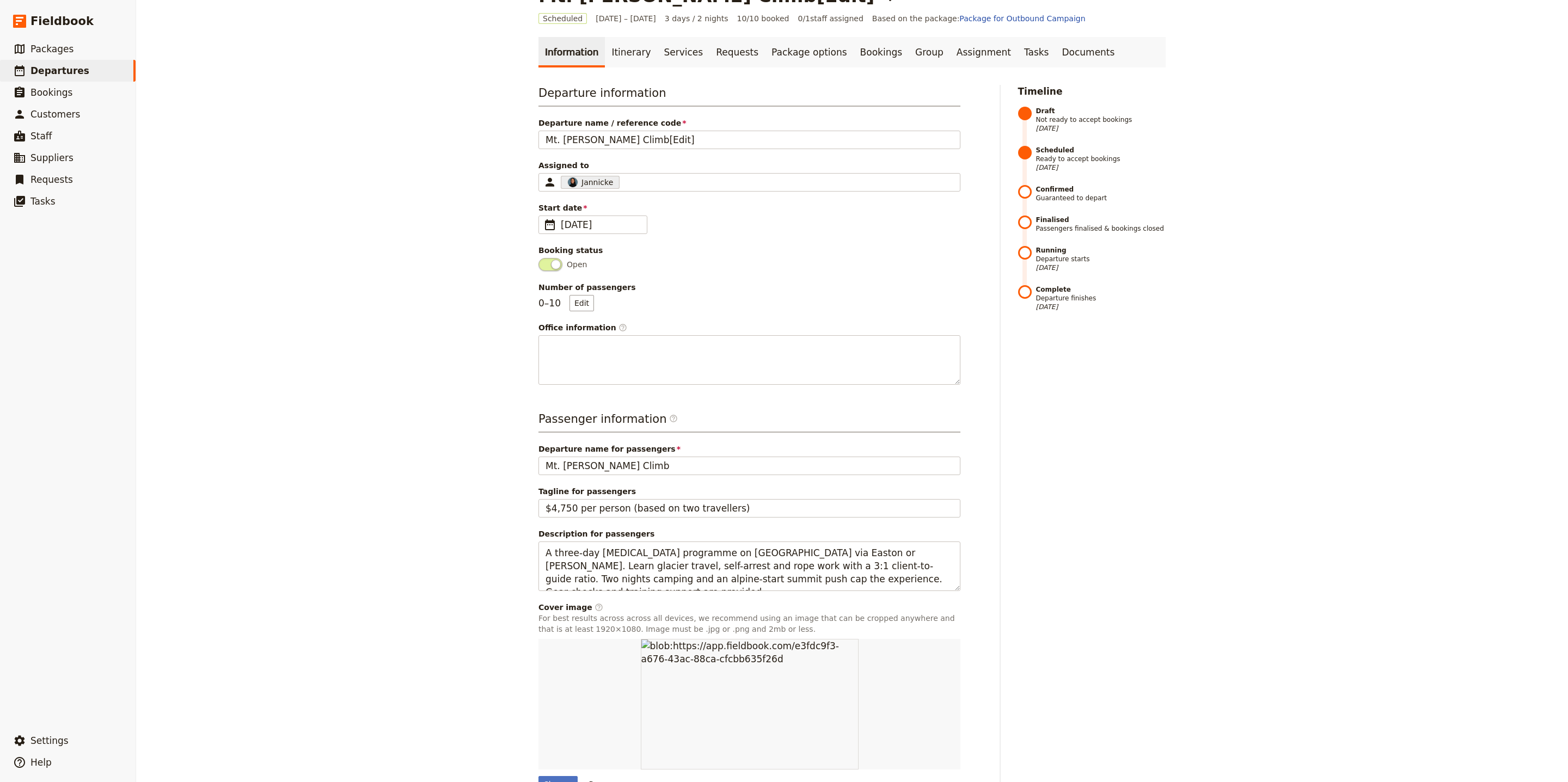
scroll to position [0, 0]
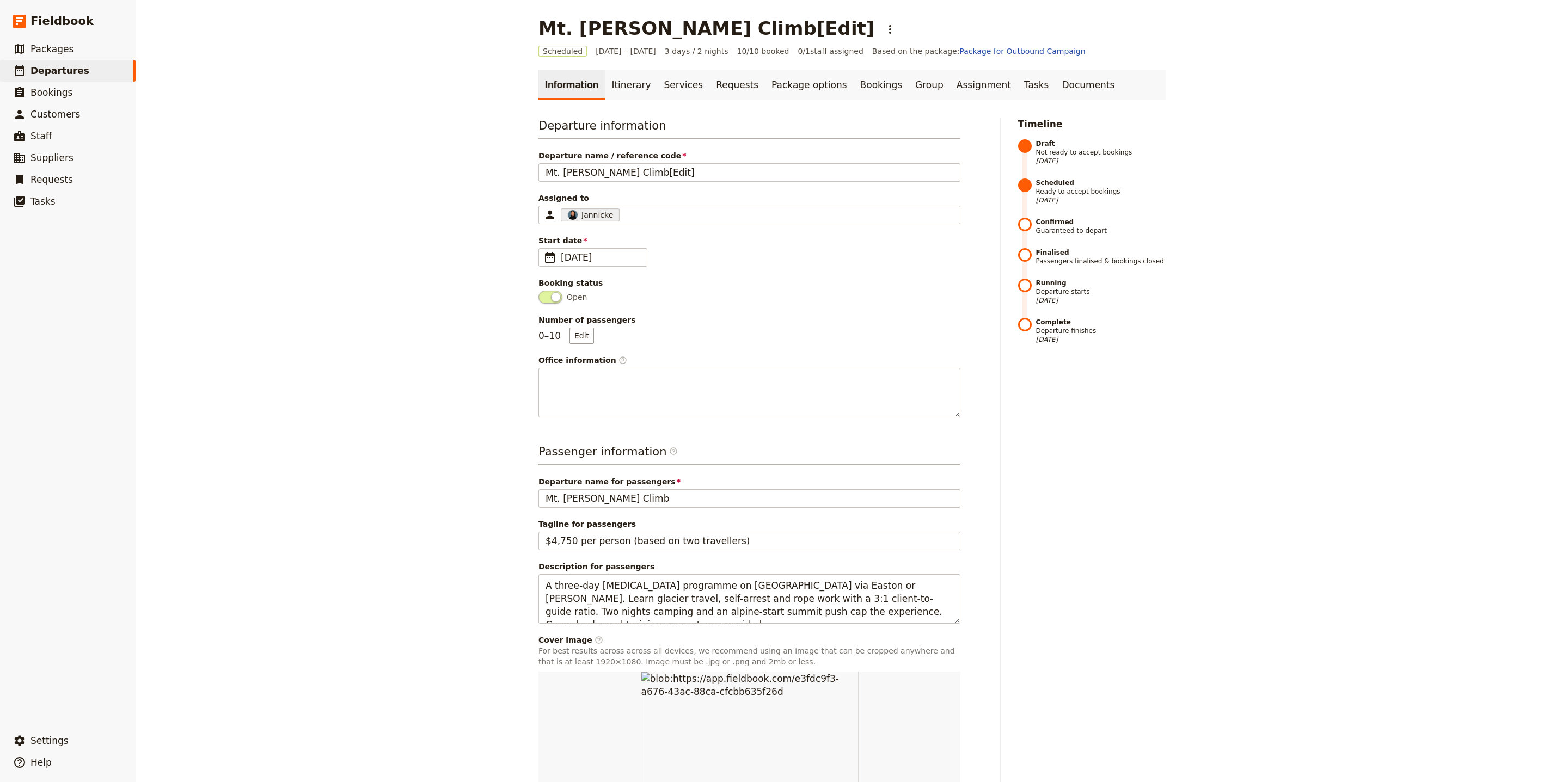
click at [605, 65] on main "Mt. Baker Climb[Edit] ​ Scheduled 1 – 3 Oct 2025 3 days / 2 nights 10/10 booked…" at bounding box center [852, 439] width 653 height 879
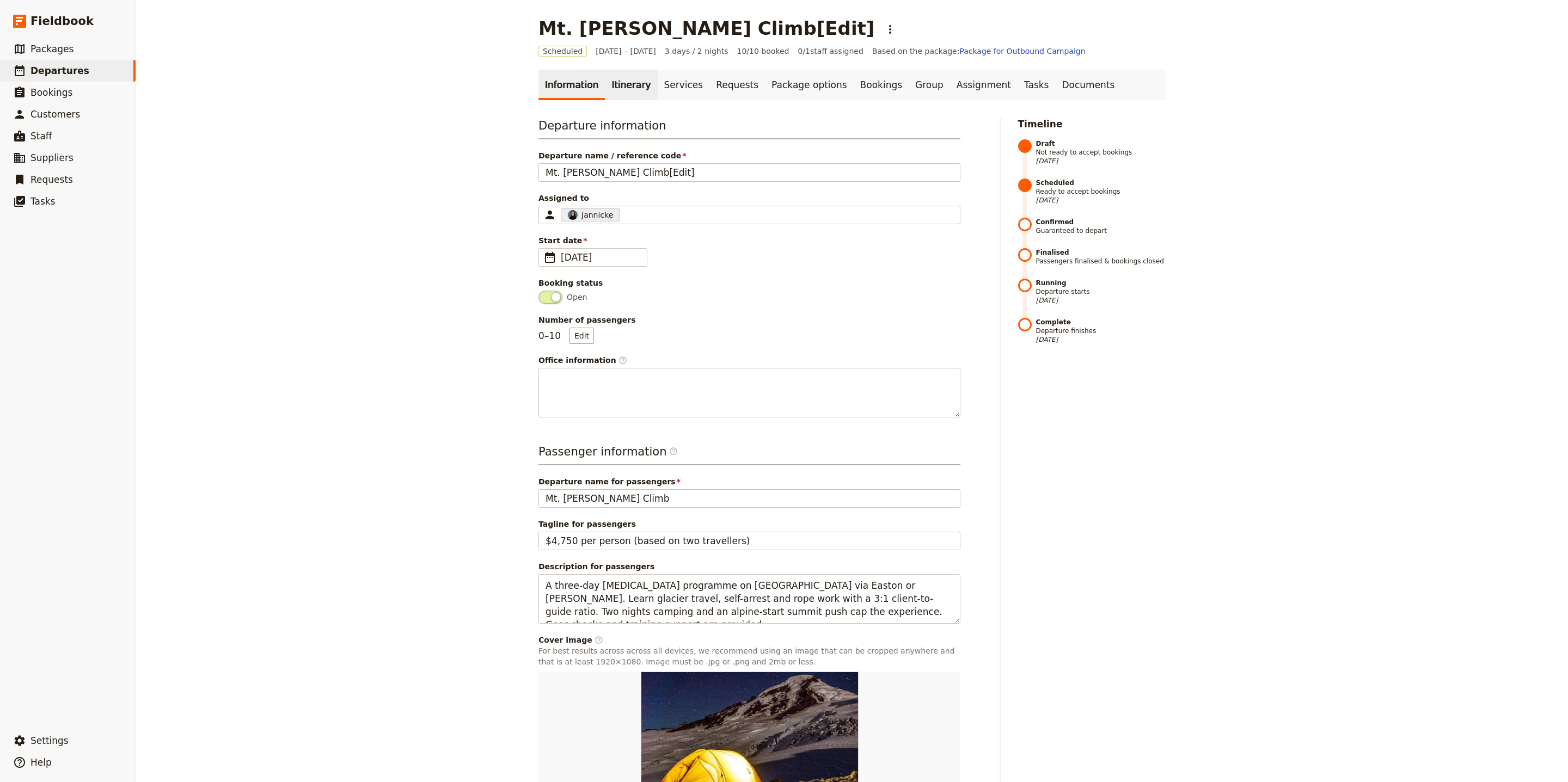
click at [632, 78] on link "Itinerary" at bounding box center [631, 85] width 52 height 30
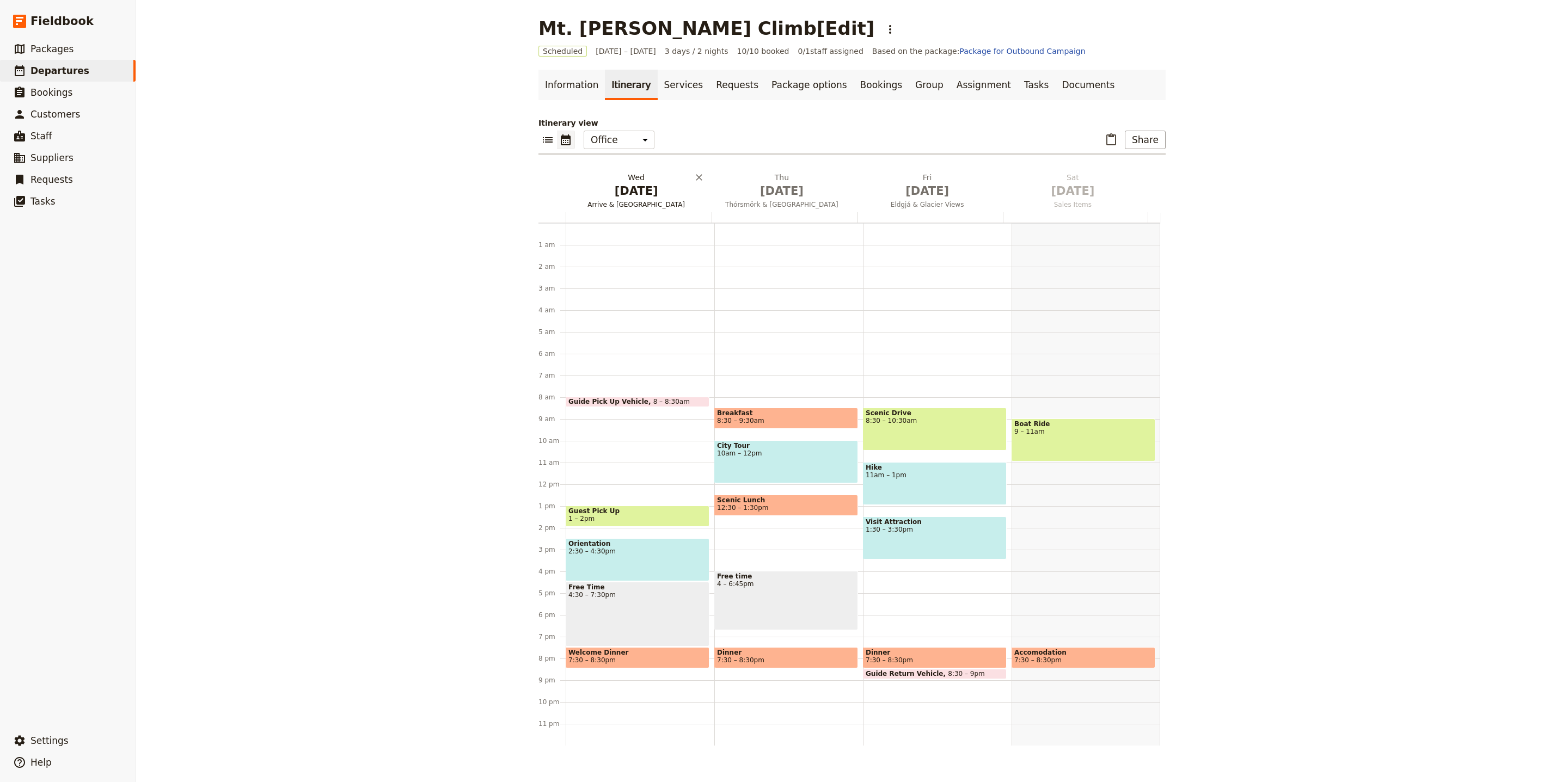
click at [611, 179] on h2 "Wed Oct 1 Arrive & Blue Lagoon" at bounding box center [635, 186] width 132 height 27
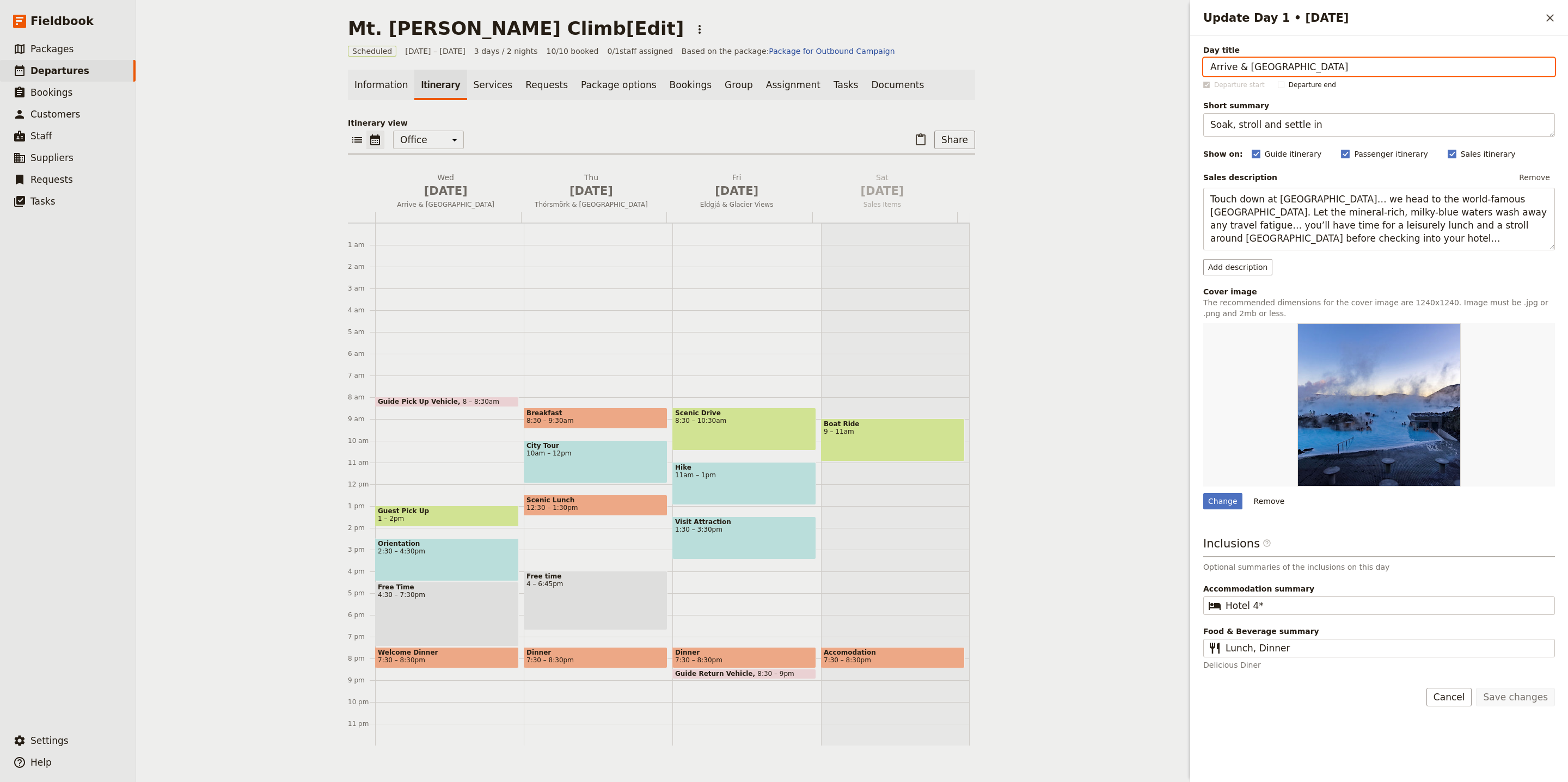
paste input "Hike to Hogsback Camp"
type input "Hike to Hogsback Camp"
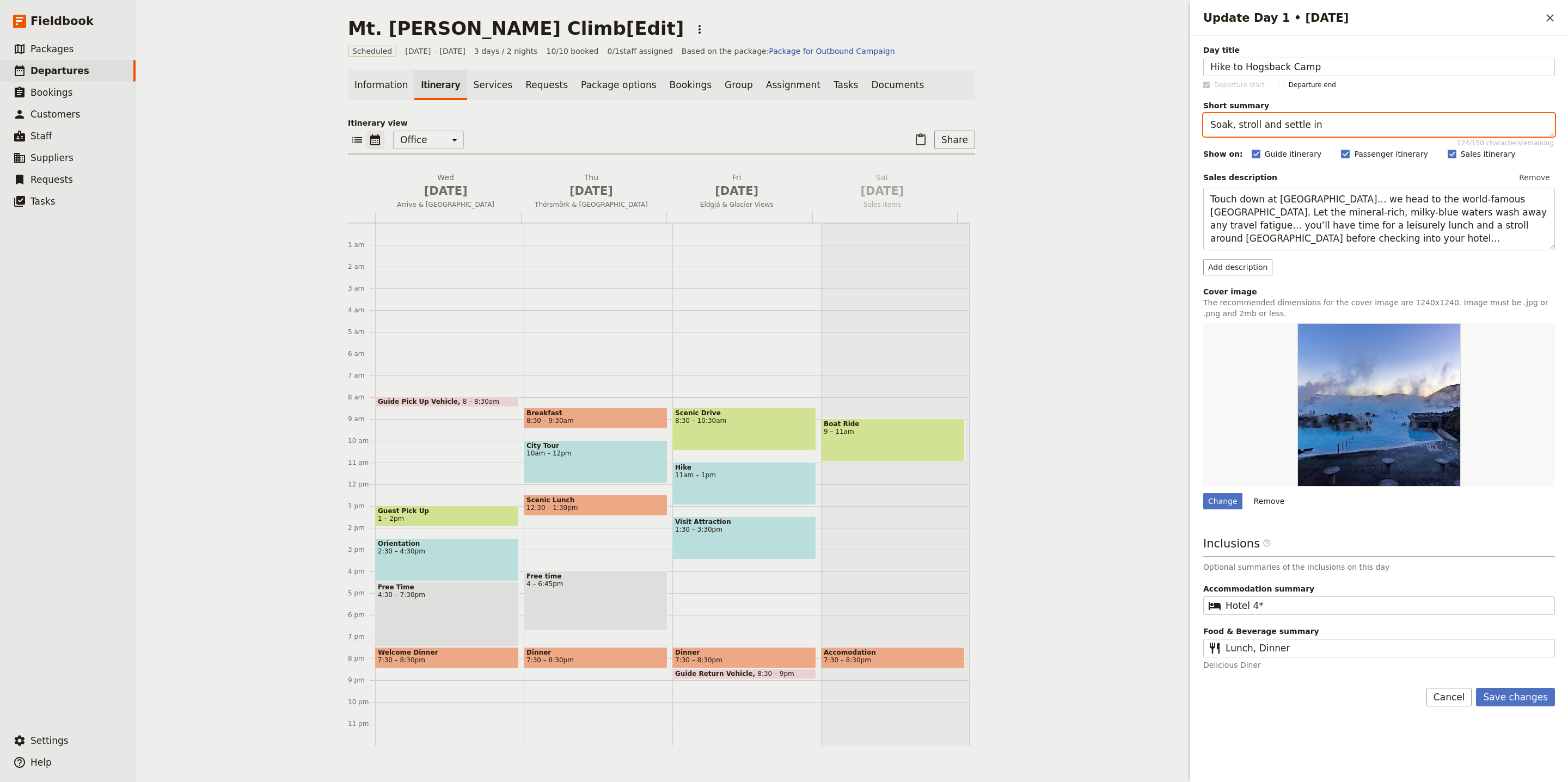
click at [1306, 125] on textarea "Soak, stroll and settle in" at bounding box center [1379, 125] width 352 height 23
click at [1306, 125] on textarea "Soak, stroll and settle in" at bounding box center [1379, 125] width 352 height 23
paste textarea "Trailhead to basecamp skills"
type textarea "Trailhead to basecamp skills"
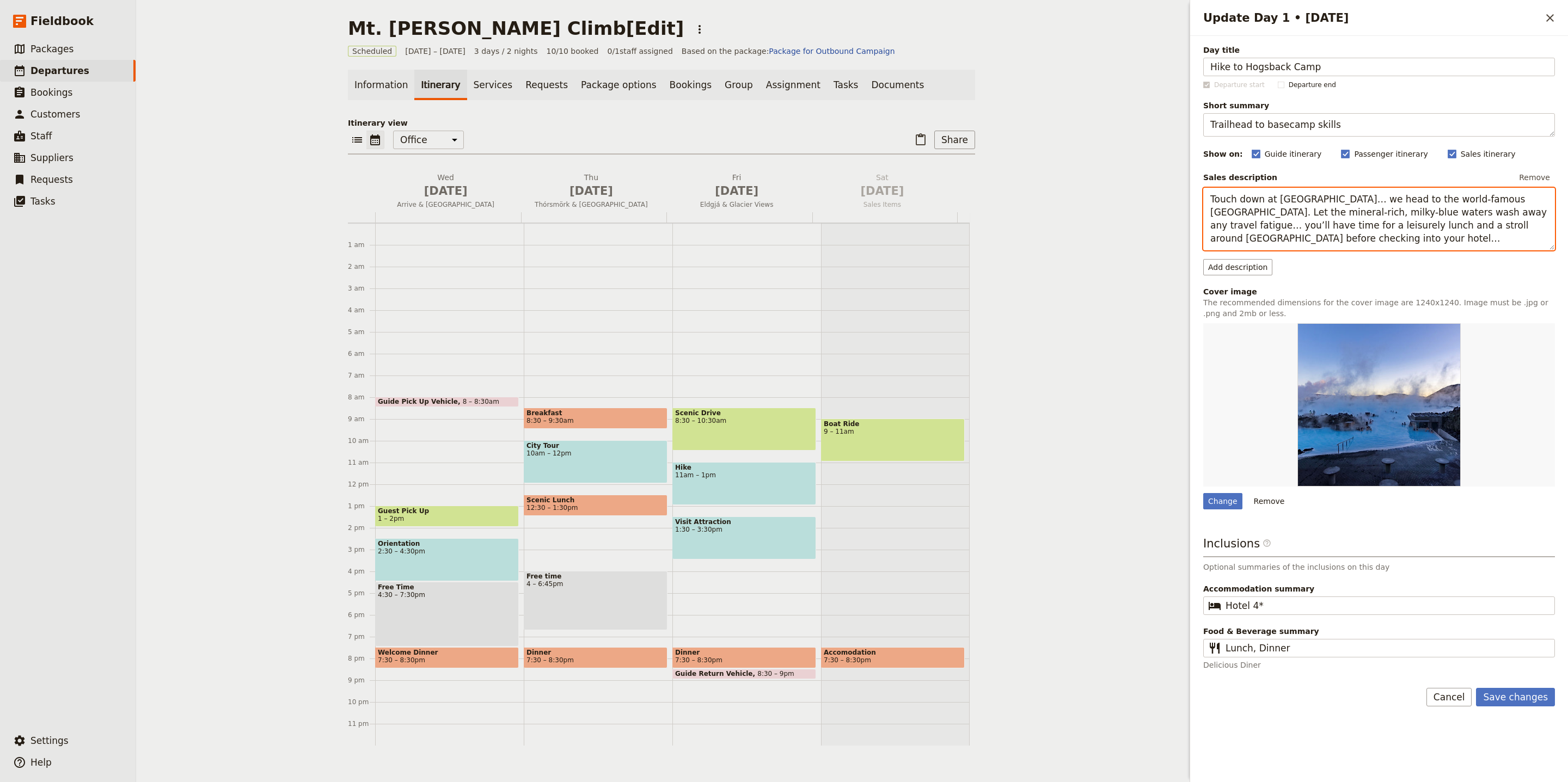
click at [1351, 214] on textarea "Touch down at Keflavik Airport… we head to the world-famous Blue Lagoon. Let th…" at bounding box center [1379, 219] width 352 height 63
paste textarea "Meet… Drive from Seattle to the trailhead (3,700 feet)… Hike to base camp at Ho…"
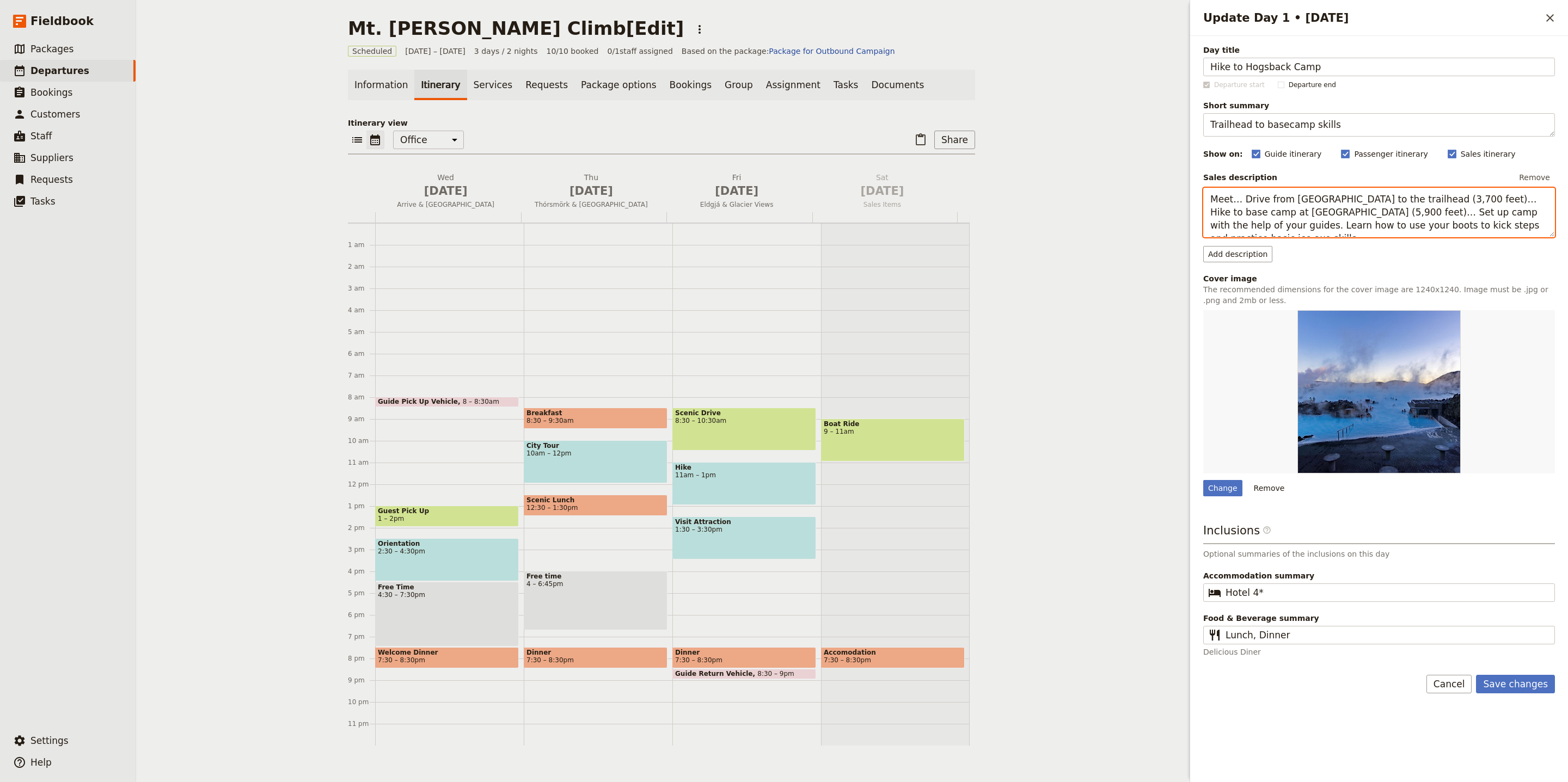
drag, startPoint x: 1244, startPoint y: 201, endPoint x: 1184, endPoint y: 200, distance: 60.0
click at [1184, 200] on div "Mt. Baker Climb[Edit] ​ Scheduled 1 – 3 Oct 2025 3 days / 2 nights 10/10 booked…" at bounding box center [852, 391] width 1432 height 782
type textarea "Drive from [GEOGRAPHIC_DATA] to the trailhead (3,700 feet)… Hike to base camp a…"
click at [1225, 489] on div "Change" at bounding box center [1223, 488] width 39 height 16
click at [1203, 480] on input "Change" at bounding box center [1203, 480] width 1 height 1
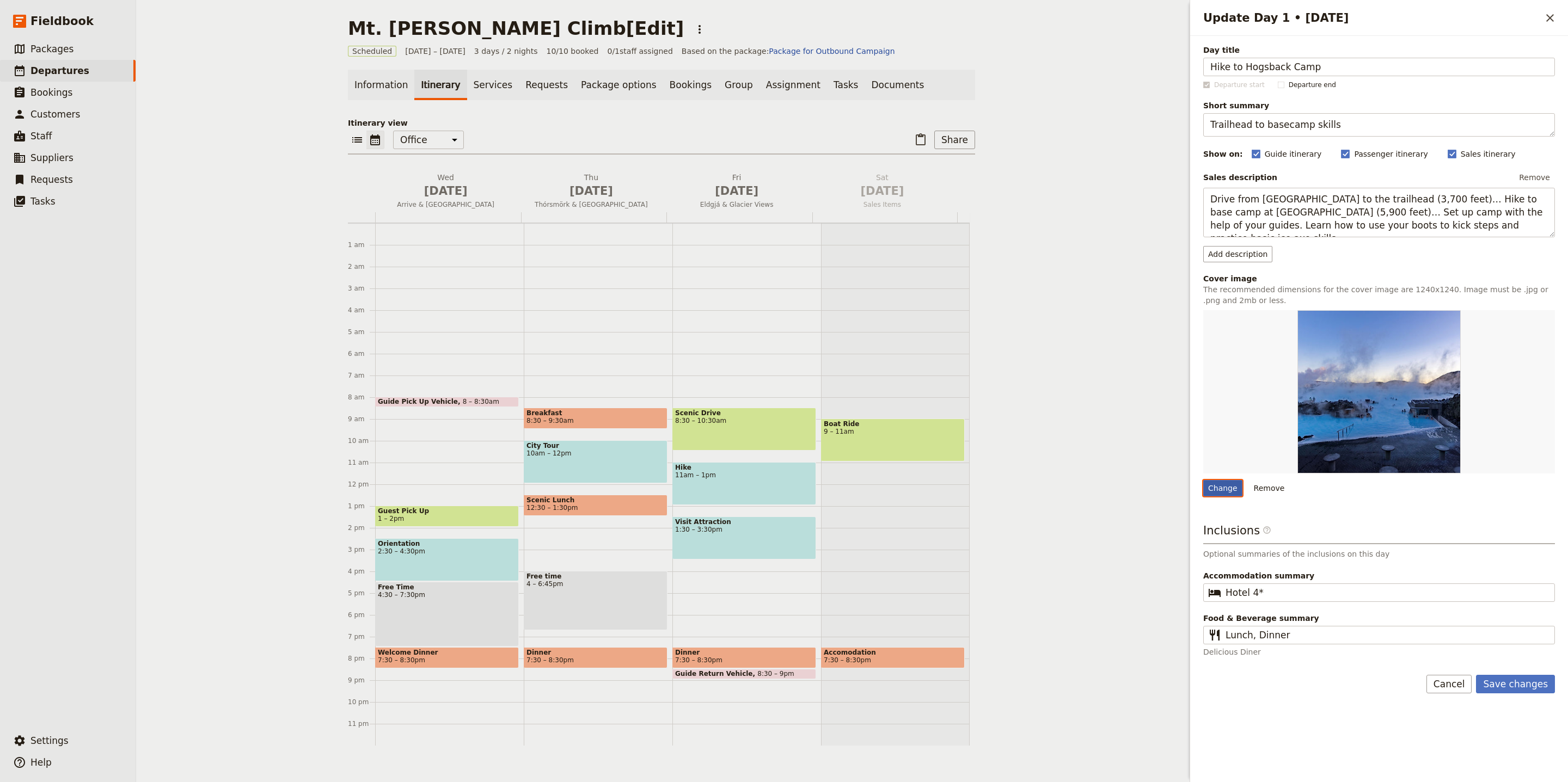
type input "C:\fakepath\dsc02593_720-452x300.jpeg"
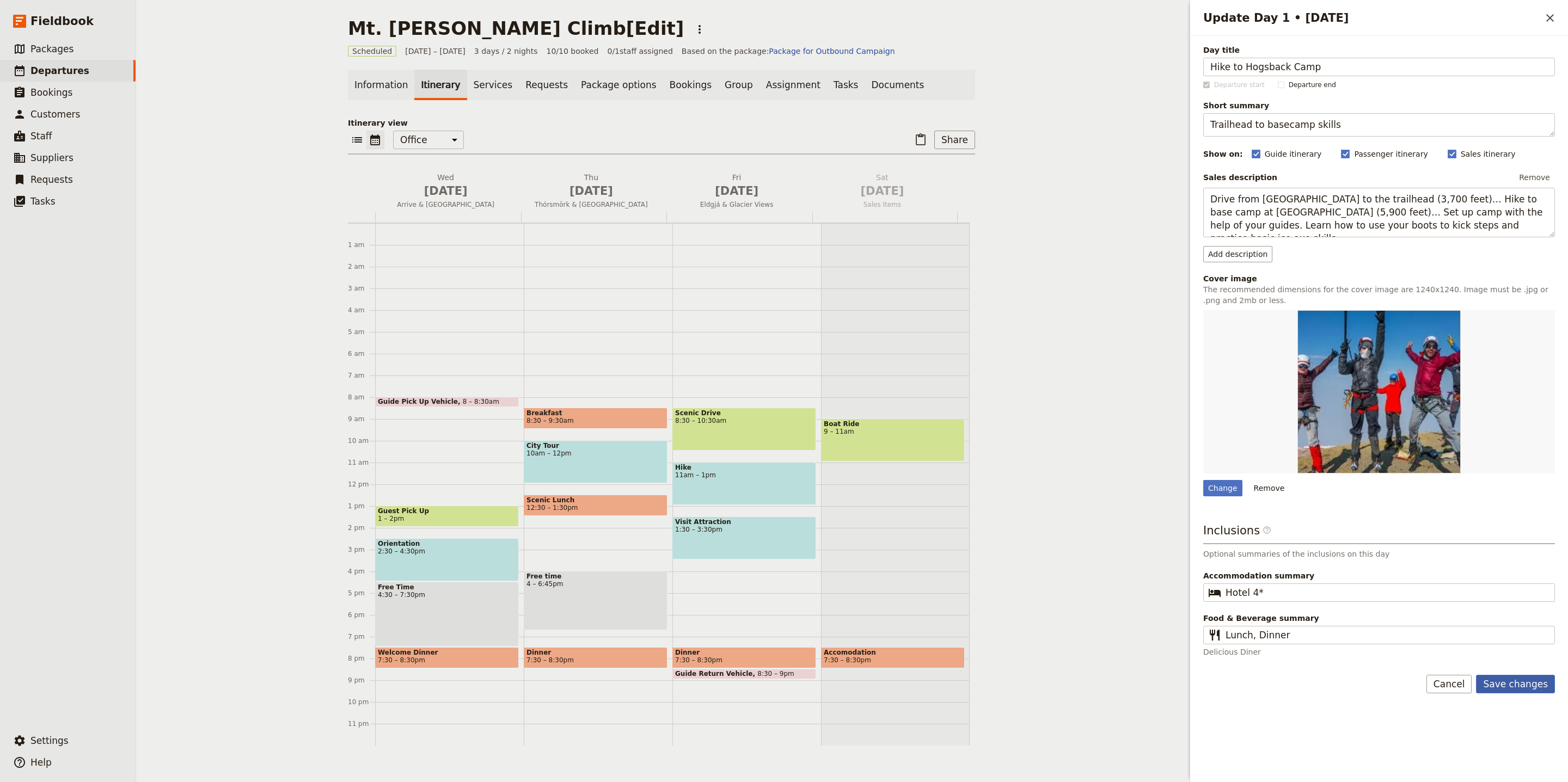
click at [1535, 686] on button "Save changes" at bounding box center [1516, 684] width 79 height 18
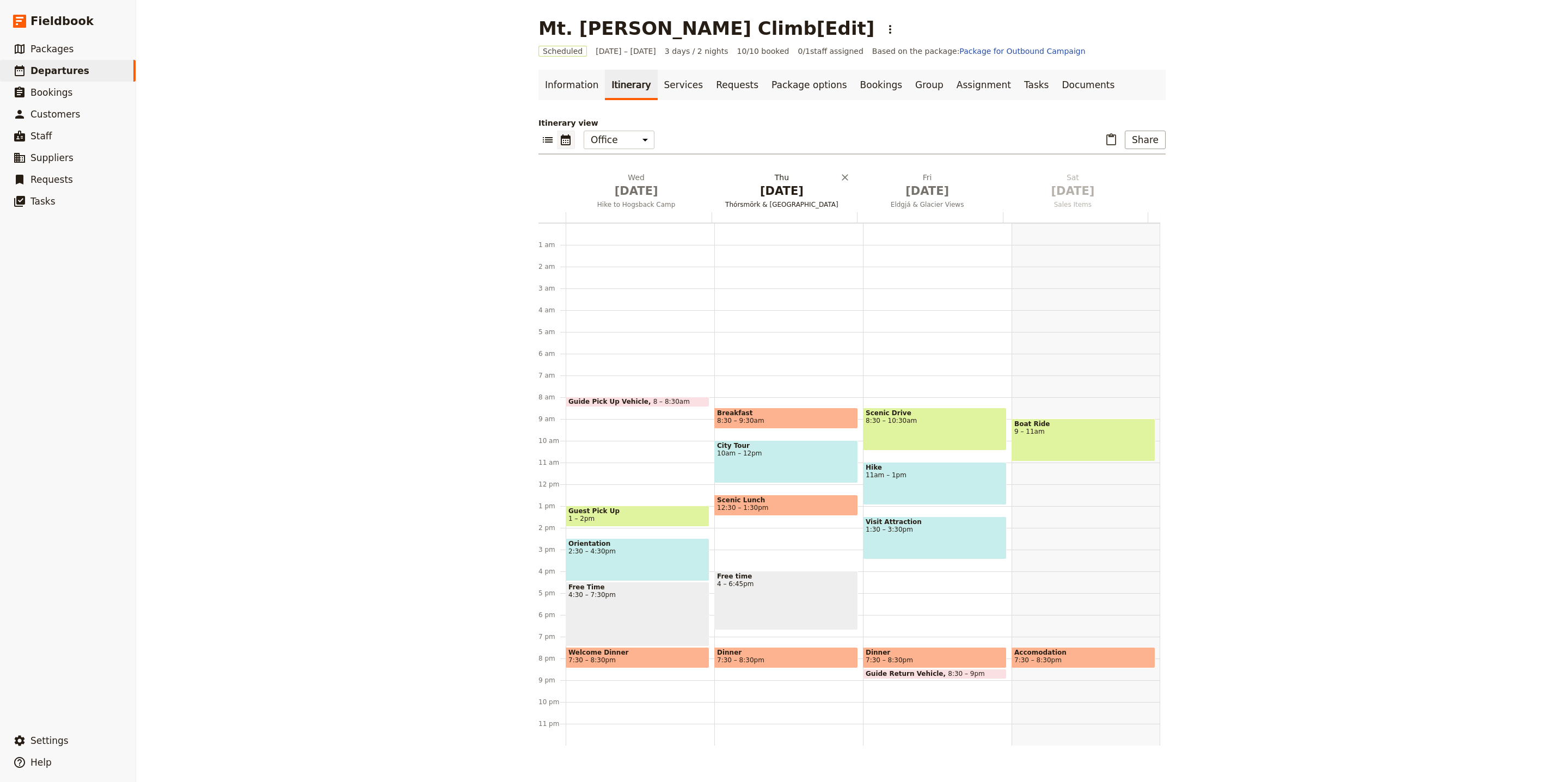
click at [757, 186] on span "Oct 2" at bounding box center [781, 191] width 132 height 16
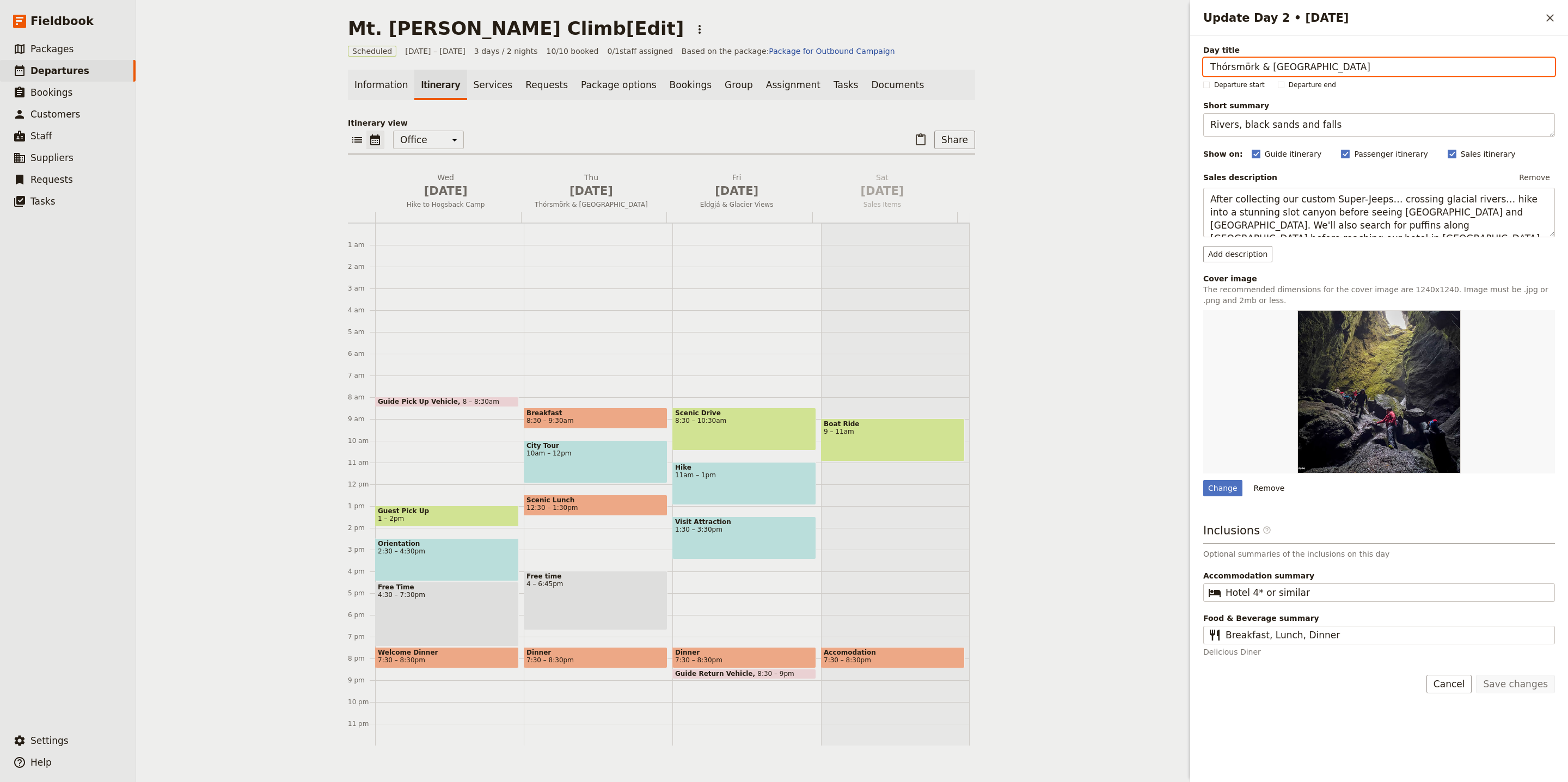
click at [1362, 68] on input "Thórsmörk & South Coast" at bounding box center [1379, 67] width 352 height 18
paste input "Snow Skills Clinic"
type input "Snow Skills Clinic"
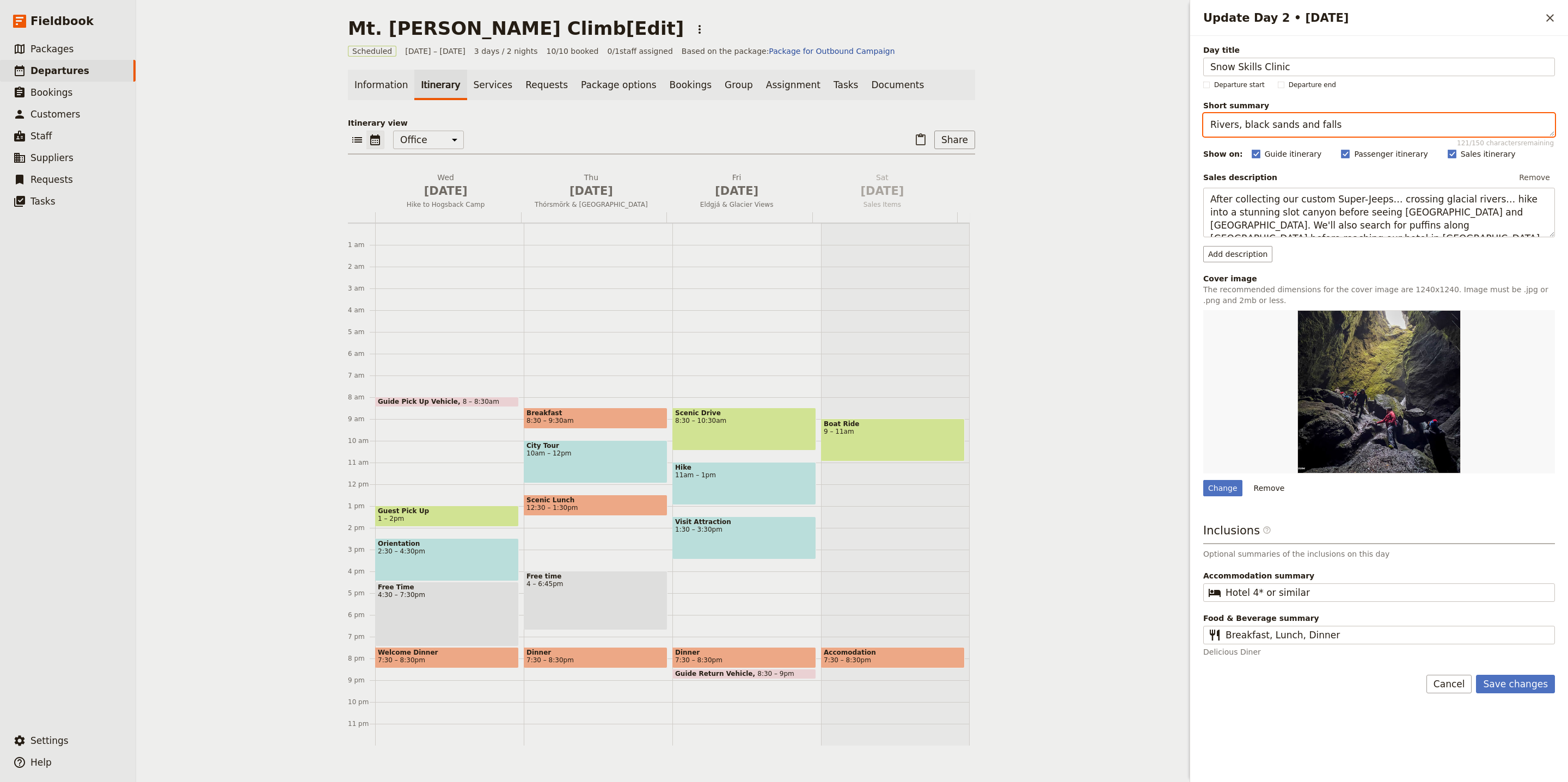
click at [1377, 127] on textarea "Rivers, black sands and falls" at bounding box center [1379, 125] width 352 height 23
click at [1376, 127] on textarea "Rivers, black sands and falls" at bounding box center [1379, 125] width 352 height 23
paste textarea "Crampons, knots and rope team"
type textarea "Crampons, knots and rope teams"
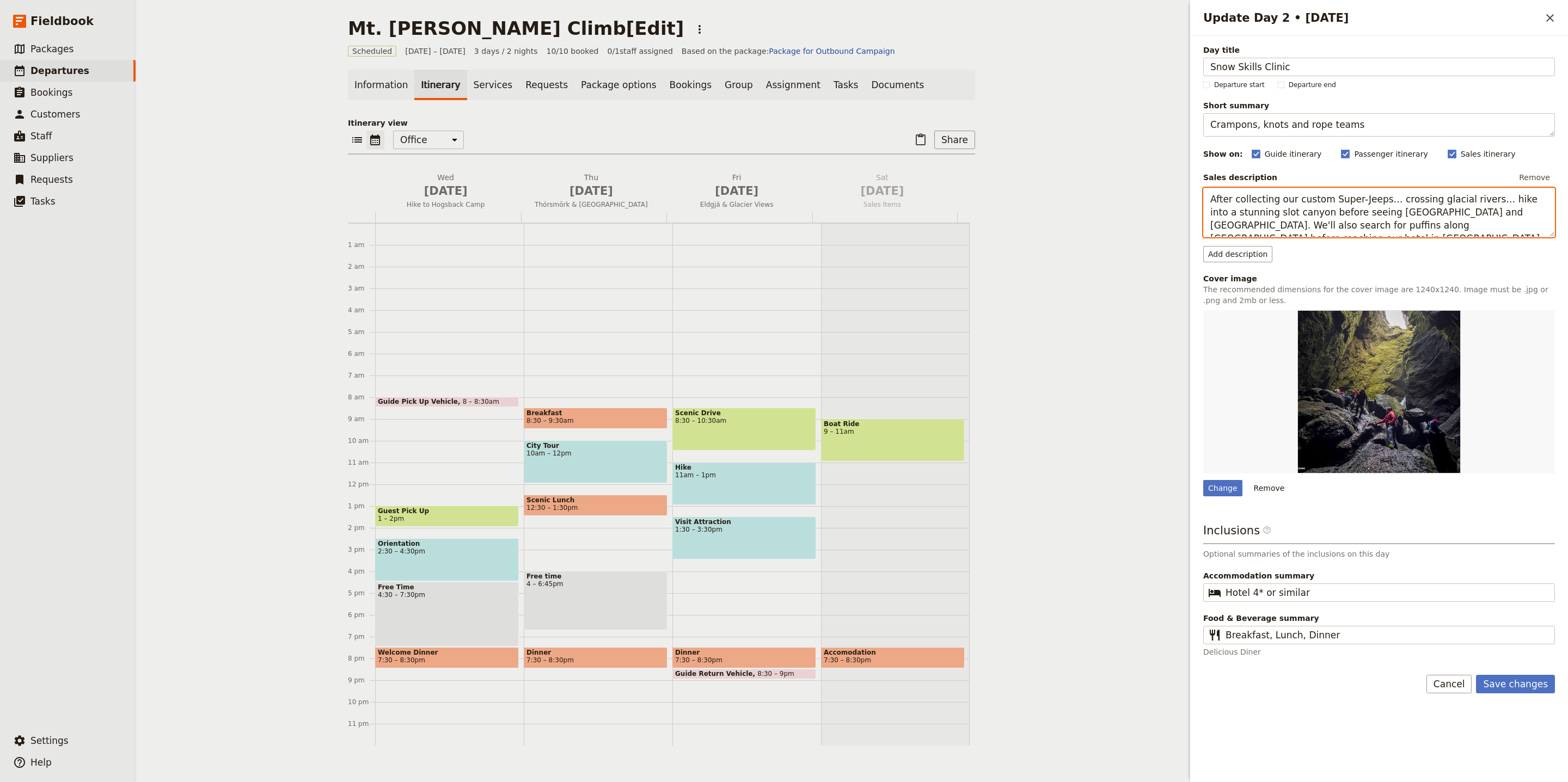
click at [1313, 194] on textarea "After collecting our custom Super-Jeeps… crossing glacial rivers… hike into a s…" at bounding box center [1379, 212] width 352 height 49
paste textarea "Practice snow walking techniques, ice axe skills, and learn how to use crampons…"
type textarea "Practice snow walking techniques, ice axe skills, and learn how to use crampons…"
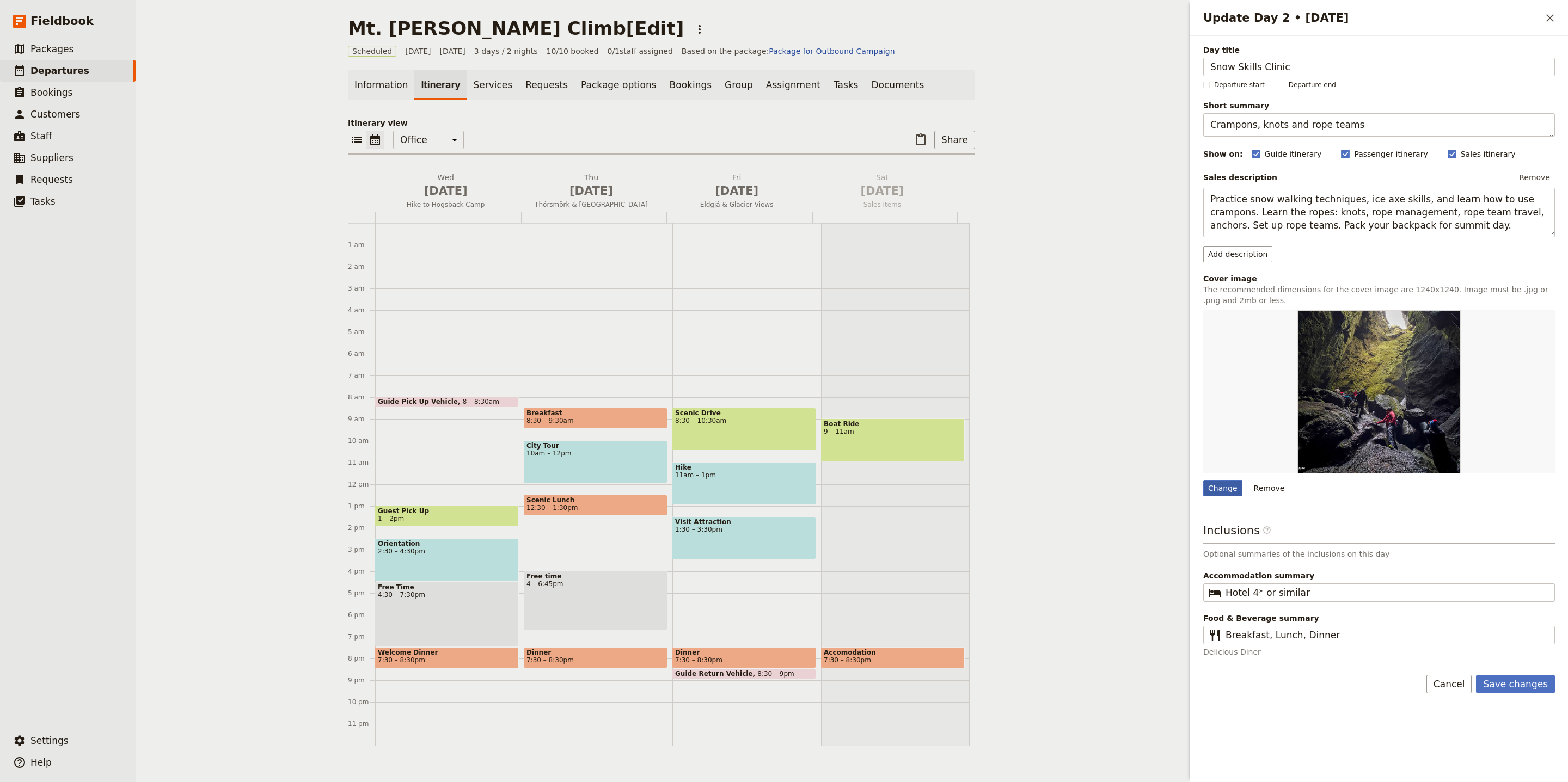
click at [1216, 486] on div "Change" at bounding box center [1223, 488] width 39 height 16
click at [1203, 480] on input "Change" at bounding box center [1203, 480] width 1 height 1
type input "C:\fakepath\dsc02286_720-452x300.jpeg"
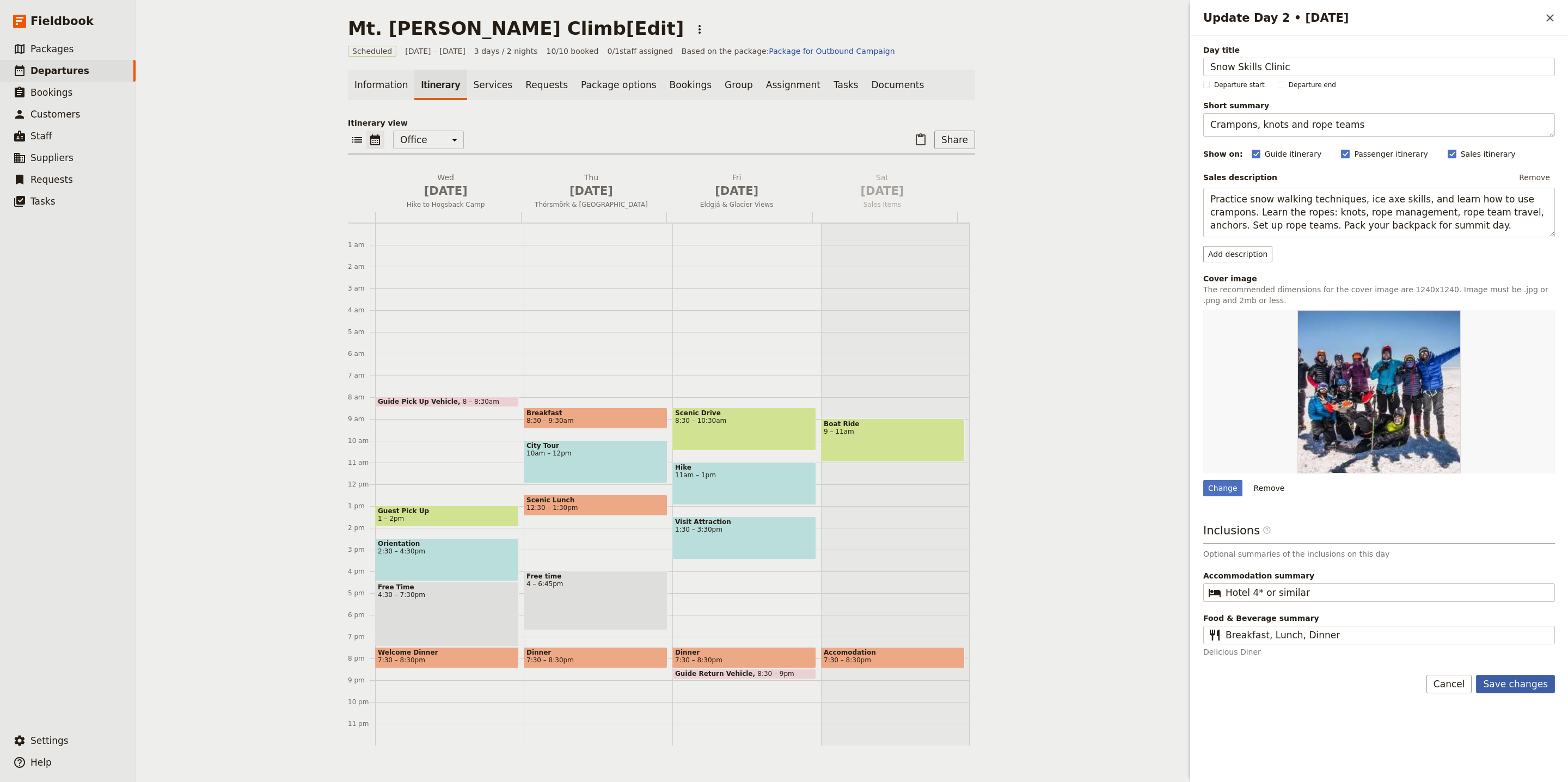
click at [1513, 686] on button "Save changes" at bounding box center [1516, 684] width 79 height 18
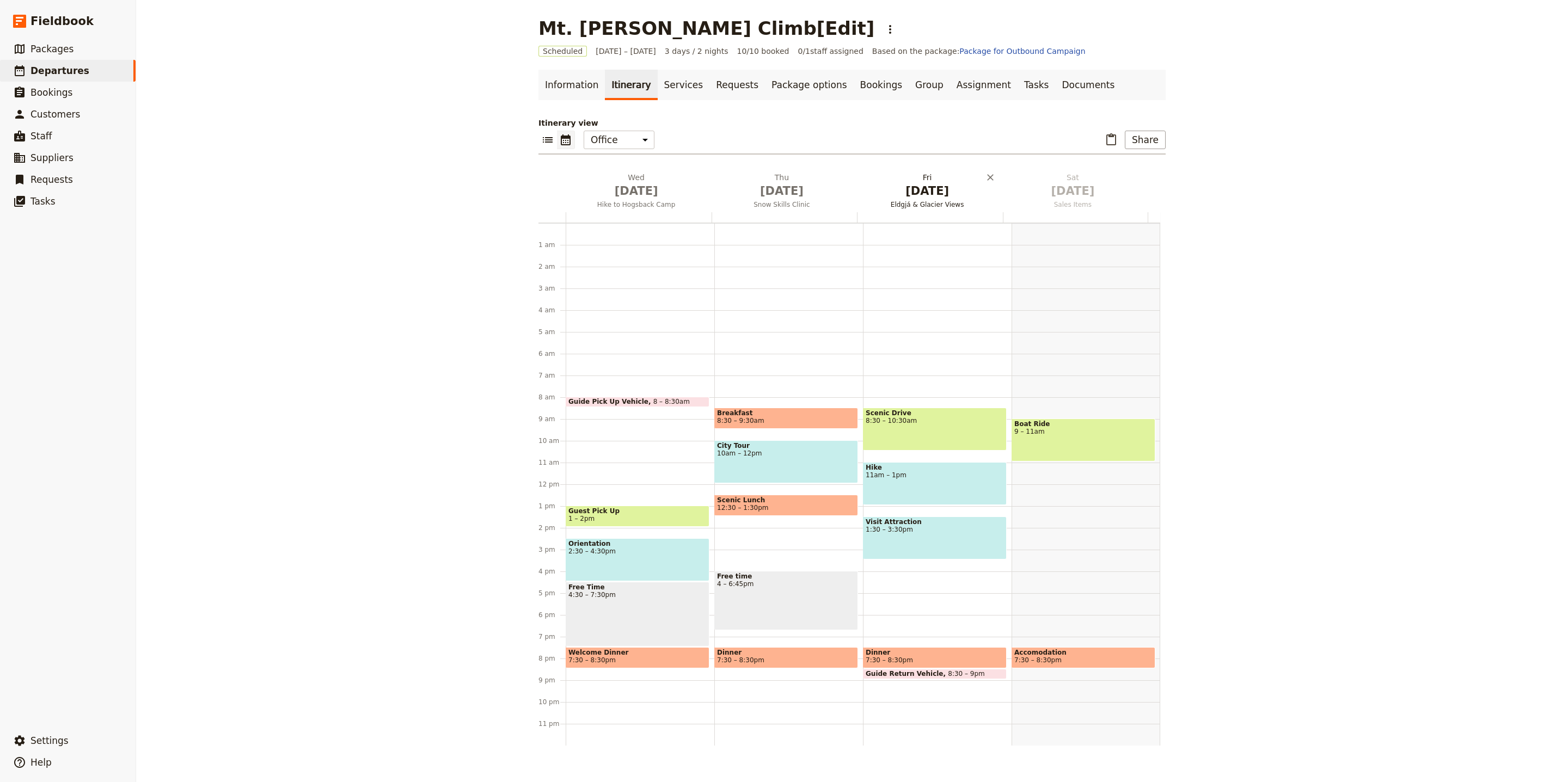
click at [875, 199] on button "Fri Oct 3 Eldgjá & Glacier Views" at bounding box center [929, 192] width 145 height 40
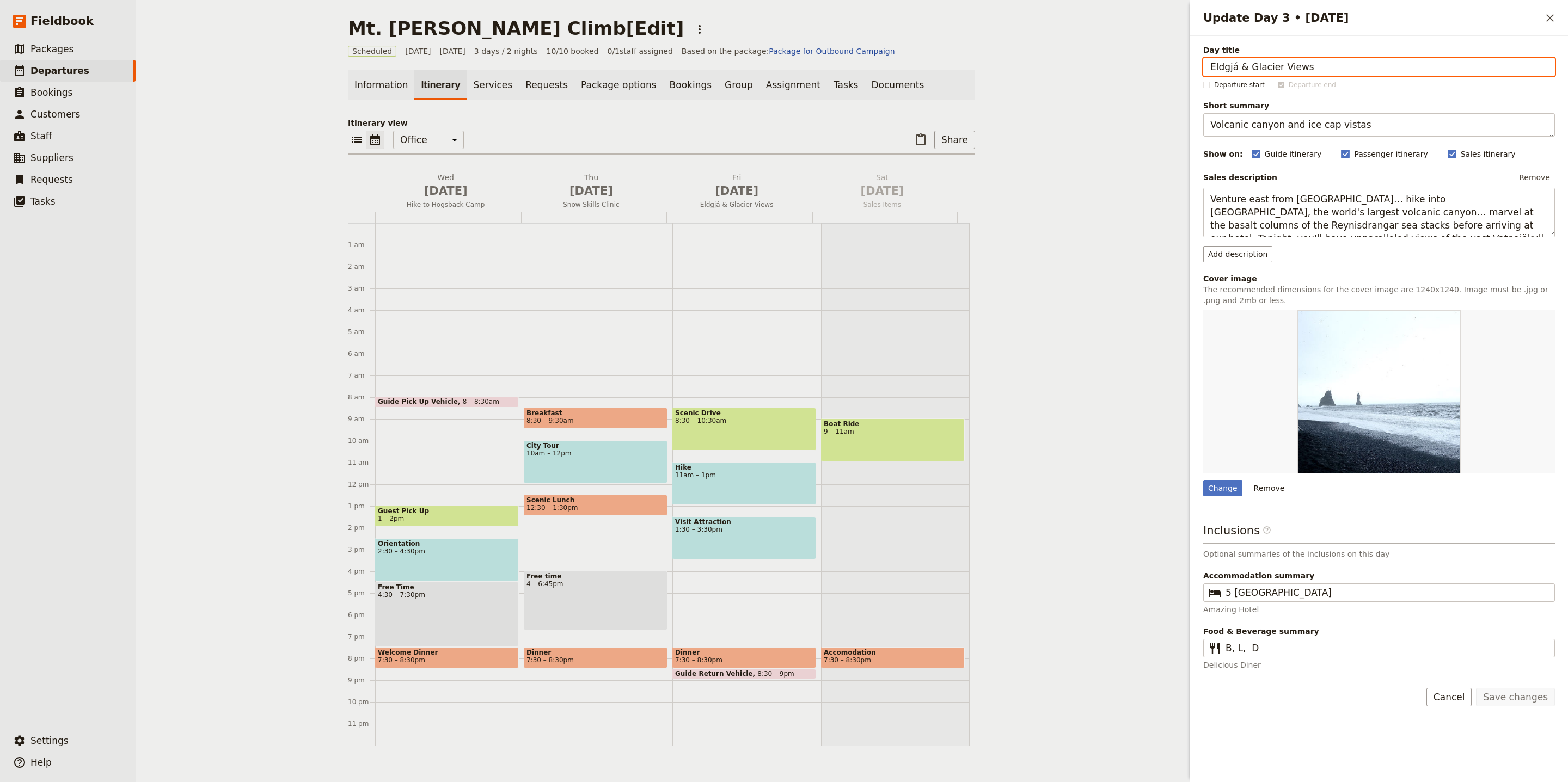
click at [1303, 64] on input "Eldgjá & Glacier Views" at bounding box center [1379, 67] width 352 height 18
paste input "Summit Day"
type input "Summit Day"
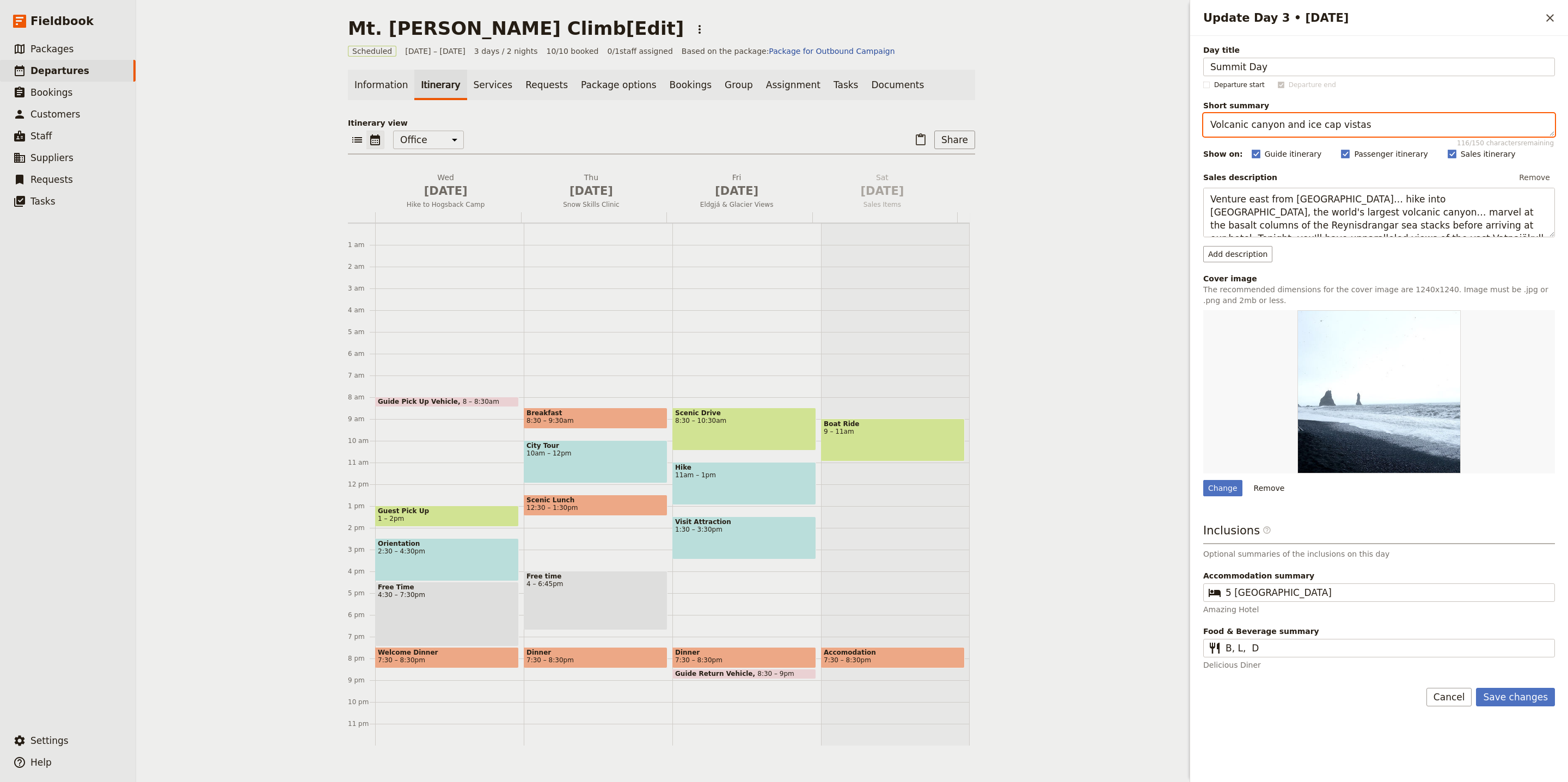
click at [1302, 128] on textarea "Volcanic canyon and ice cap vistas" at bounding box center [1379, 125] width 352 height 23
paste textarea "Alpine start and descent"
type textarea "Alpine start and descent"
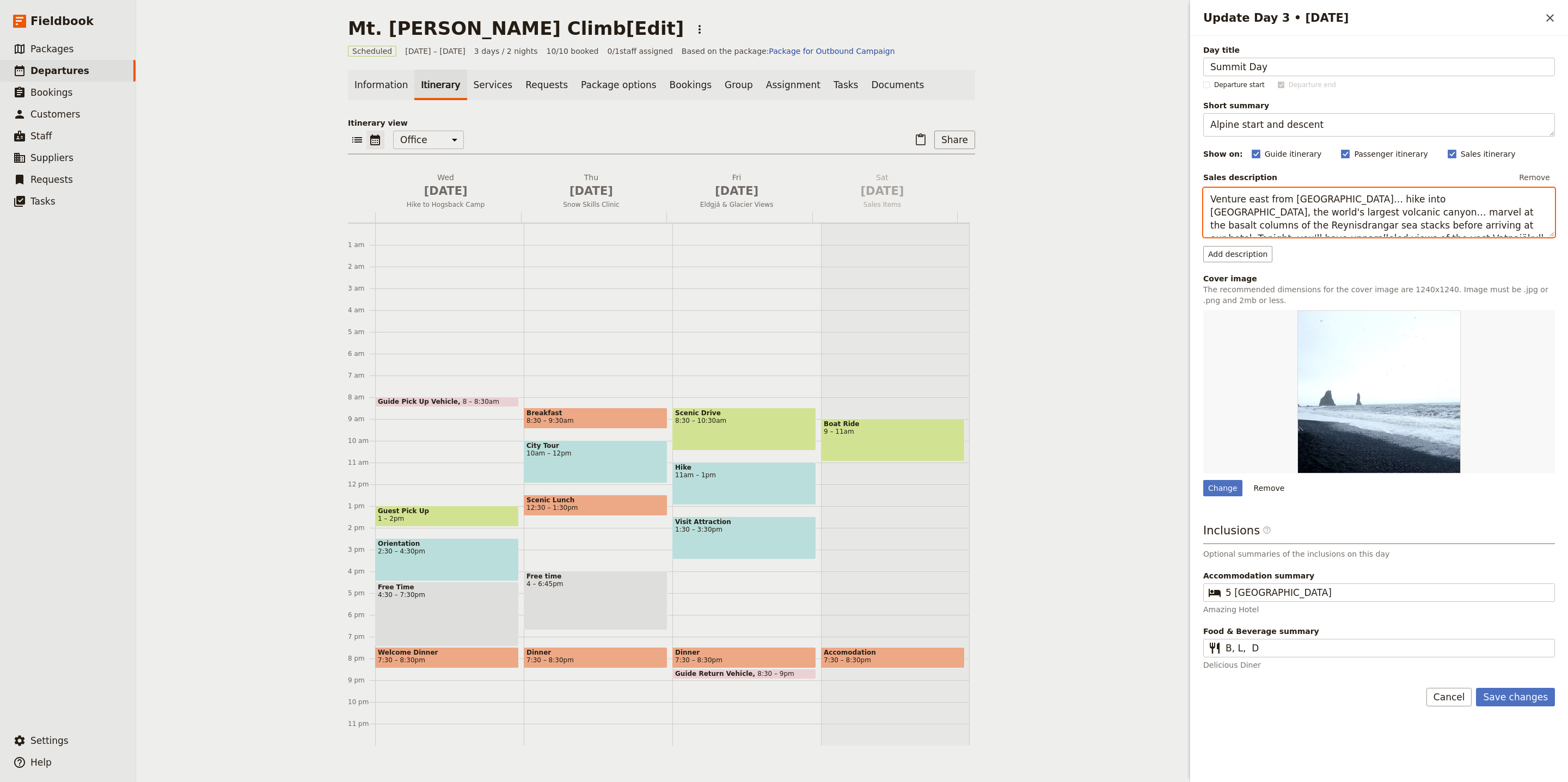
click at [1360, 217] on textarea "Venture east from Vík… hike into Eldgjá, the world's largest volcanic canyon… m…" at bounding box center [1379, 212] width 352 height 49
paste textarea "Summit day begins with an alpine start… Rope-up and start climbing between 1am …"
type textarea "Summit day begins with an alpine start… Rope-up and start climbing between 1am …"
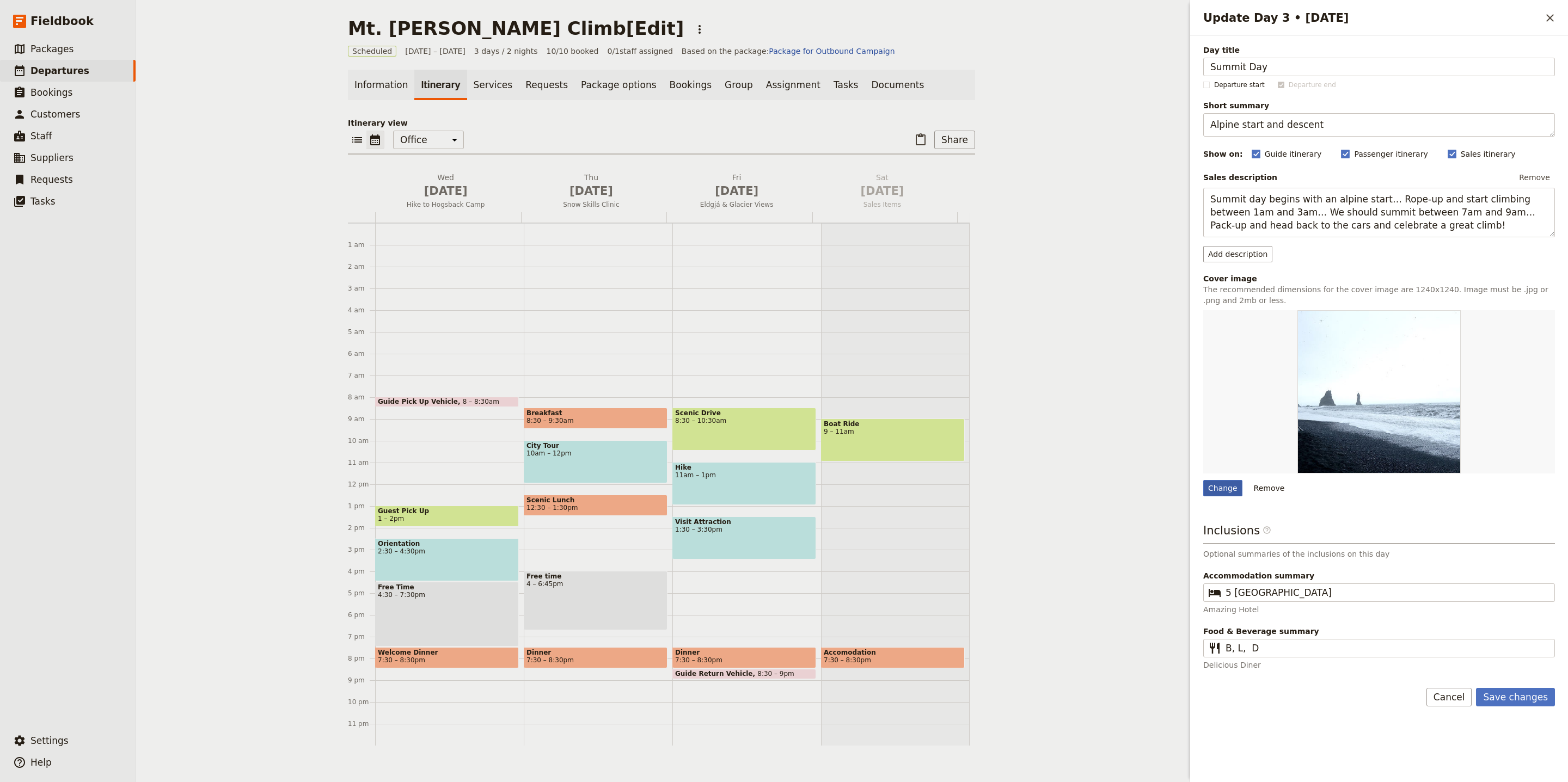
click at [1215, 482] on div "Change" at bounding box center [1223, 488] width 39 height 16
click at [1203, 480] on input "Change" at bounding box center [1203, 480] width 1 height 1
type input "C:\fakepath\dsc02593_720-452x300.jpeg"
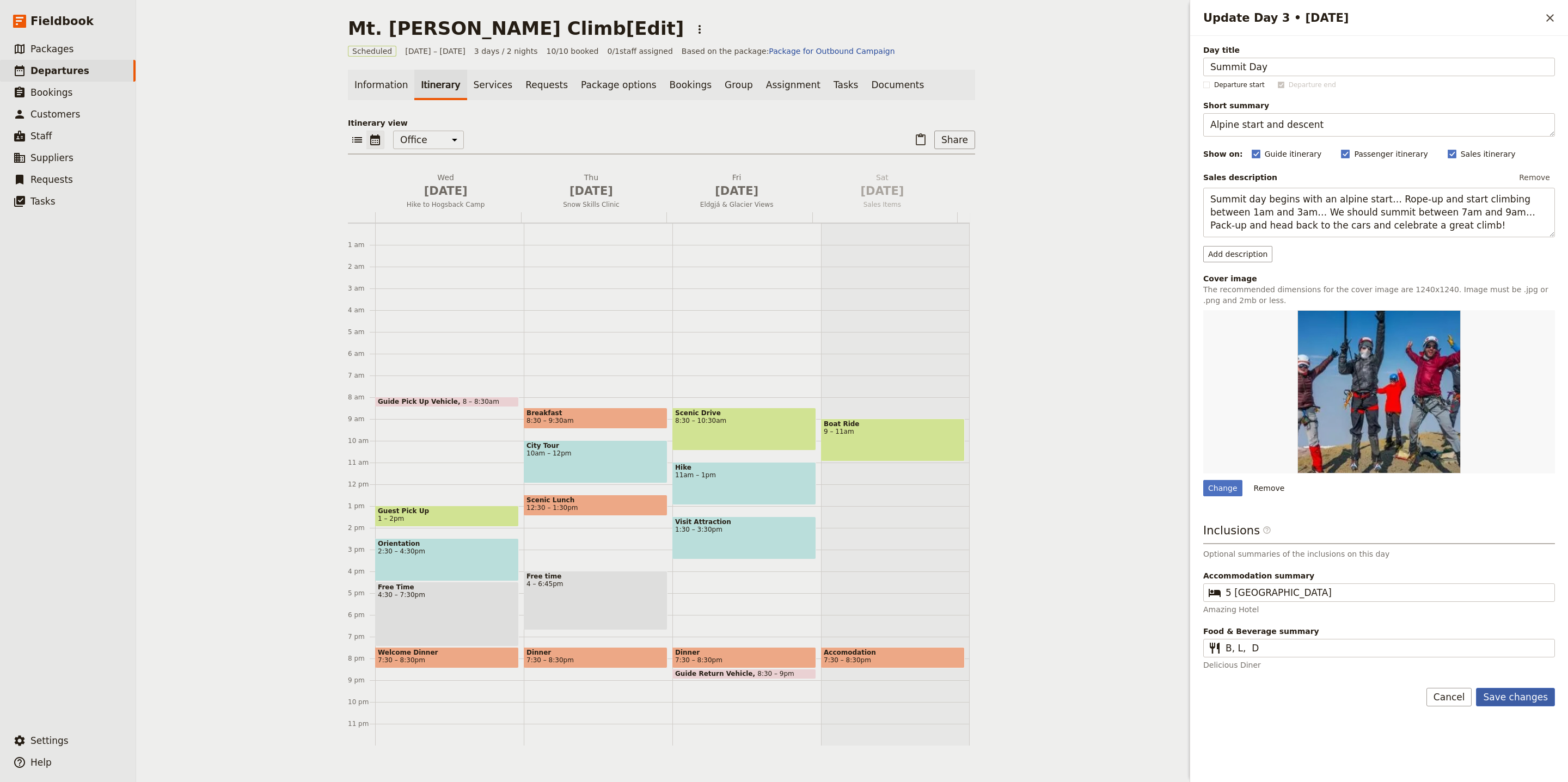
click at [1524, 705] on button "Save changes" at bounding box center [1516, 697] width 79 height 18
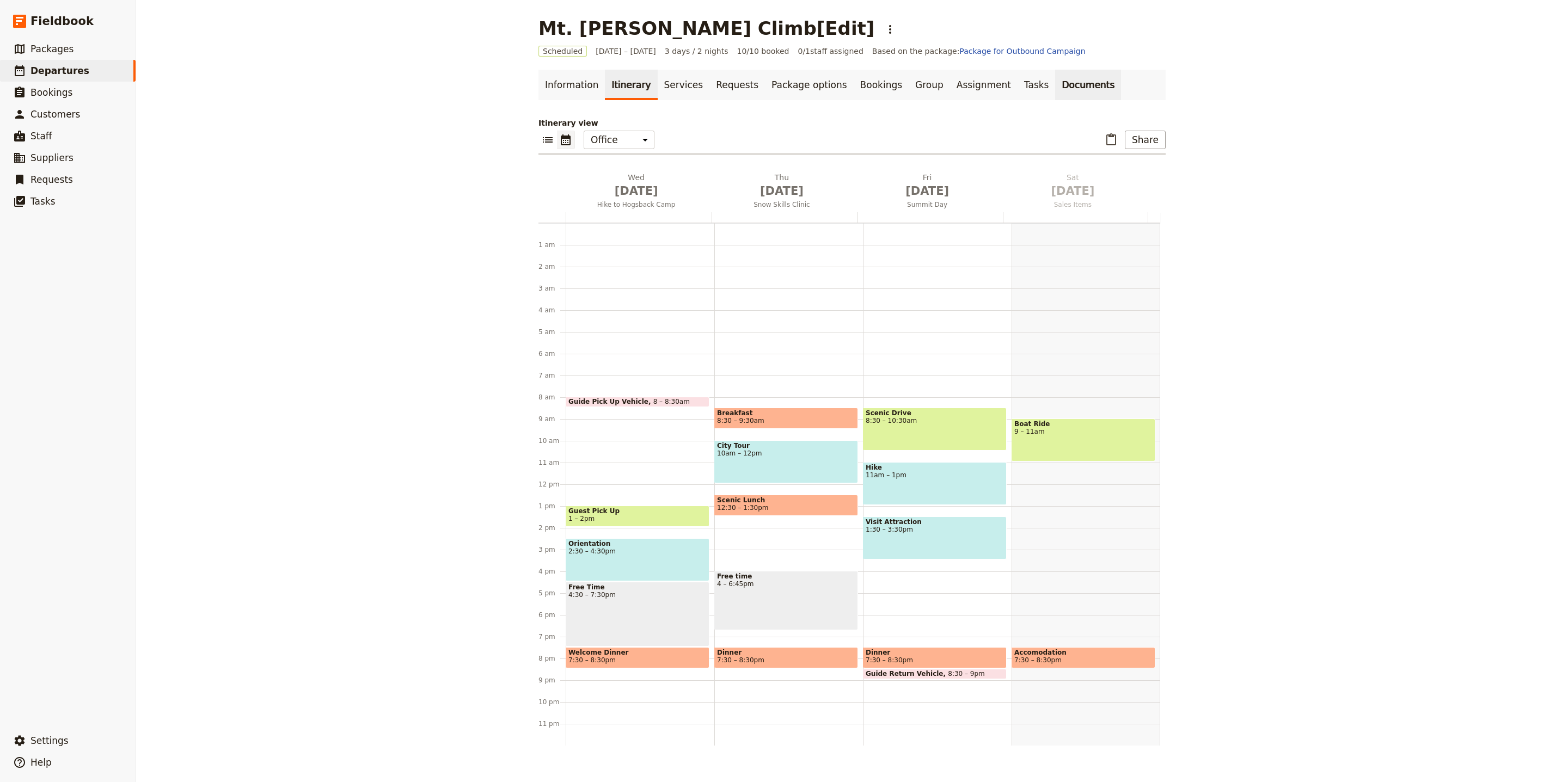
click at [1055, 91] on link "Documents" at bounding box center [1088, 85] width 66 height 30
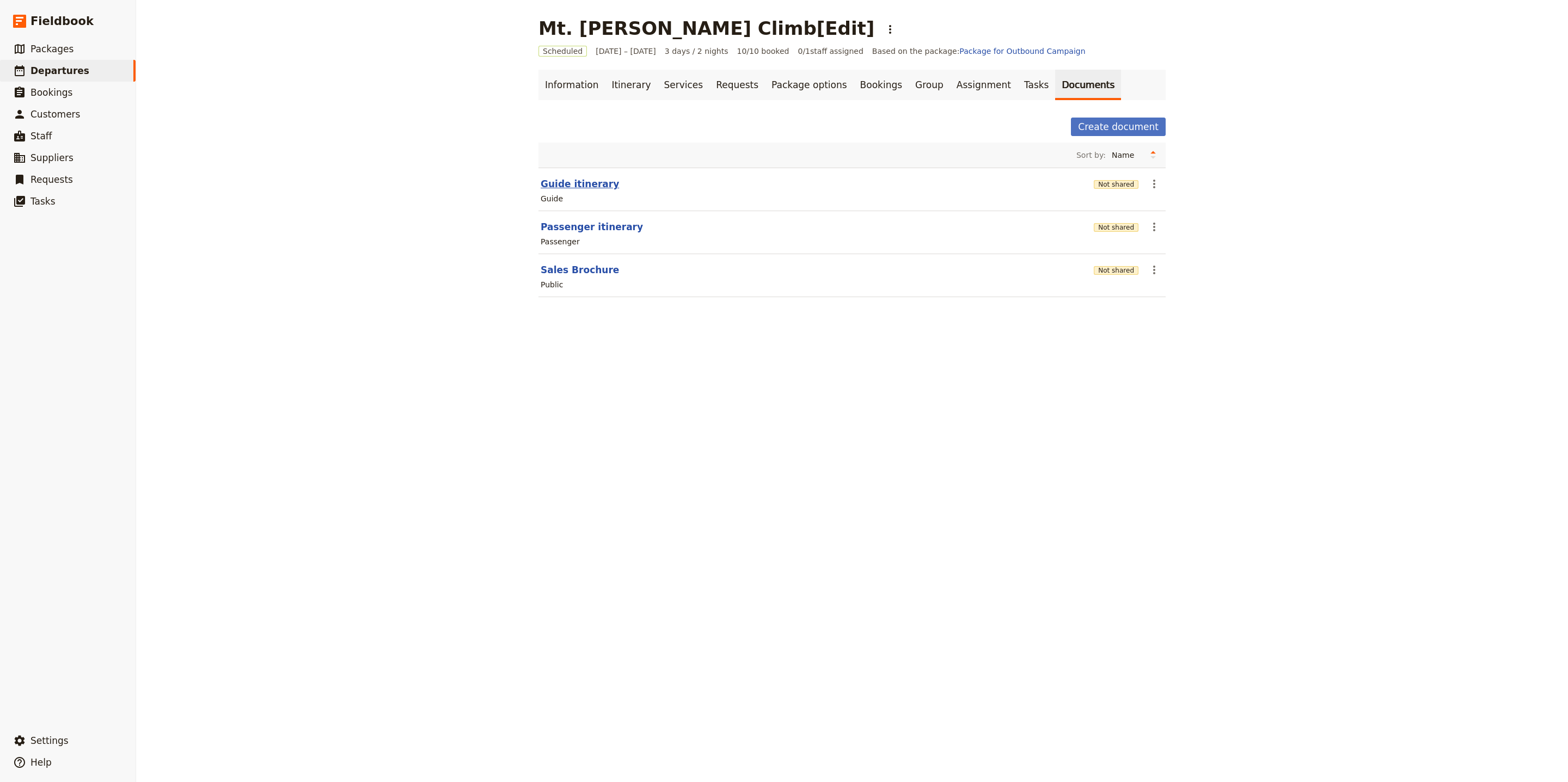
click at [553, 178] on button "Guide itinerary" at bounding box center [579, 184] width 79 height 13
select select "STAFF"
select select "RUN_SHEET"
select select "LARGE"
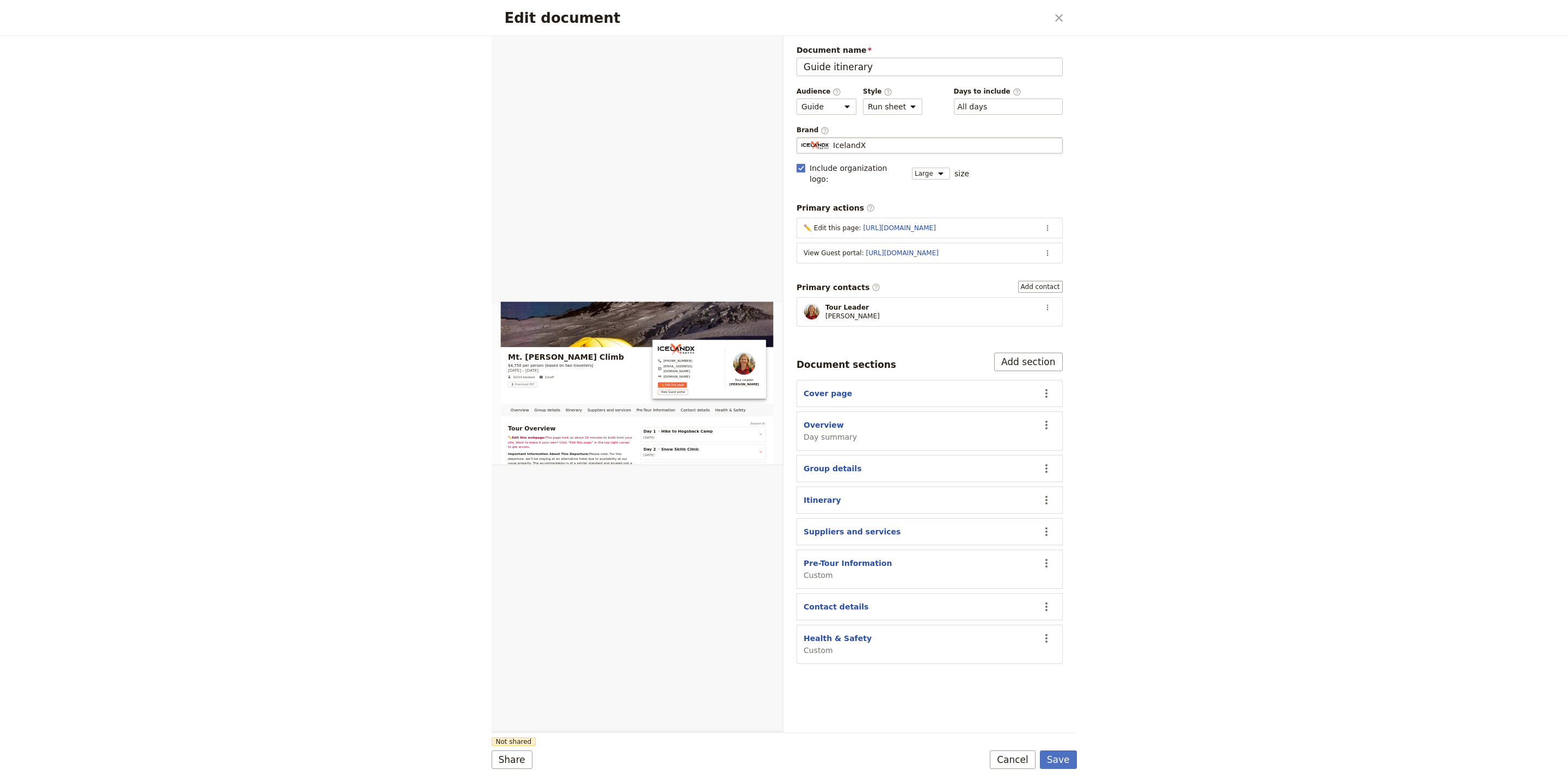
click at [908, 142] on div "IcelandX" at bounding box center [929, 145] width 256 height 11
click at [802, 138] on input "IcelandX" at bounding box center [801, 137] width 1 height 1
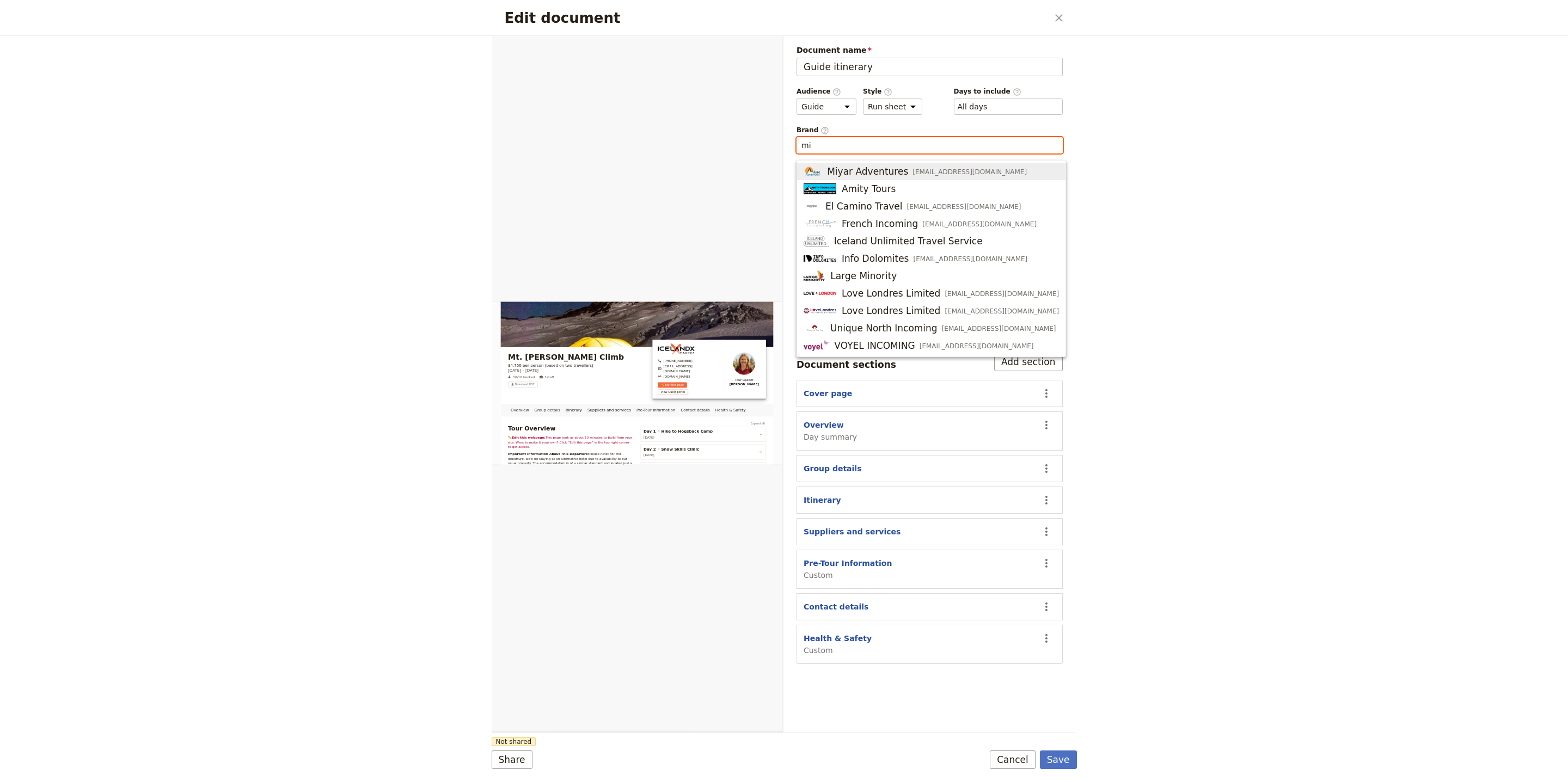
click at [912, 170] on span "[EMAIL_ADDRESS][DOMAIN_NAME]" at bounding box center [970, 172] width 114 height 9
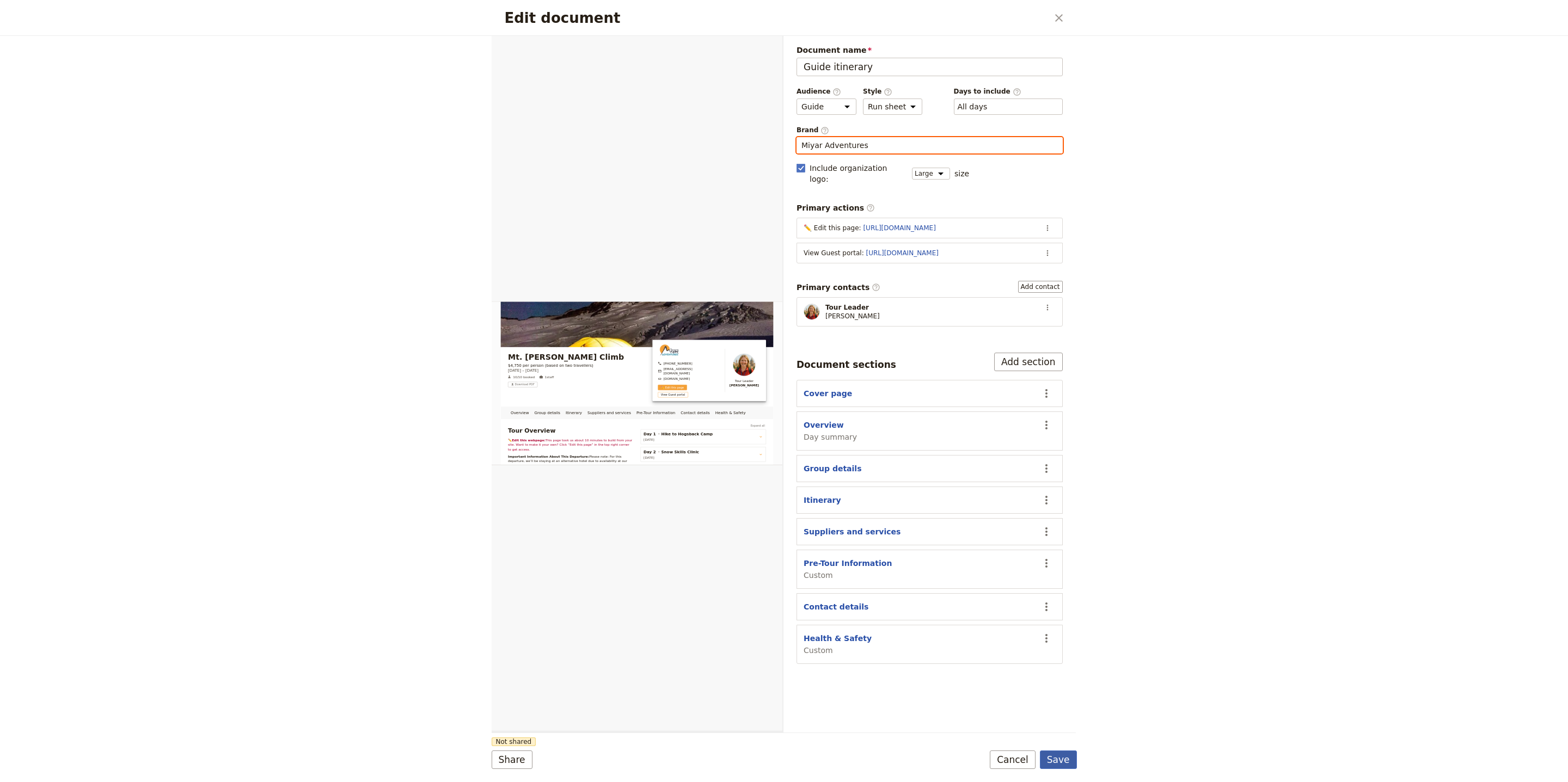
type input "Miyar Adventures"
click at [1055, 766] on button "Save" at bounding box center [1058, 759] width 37 height 18
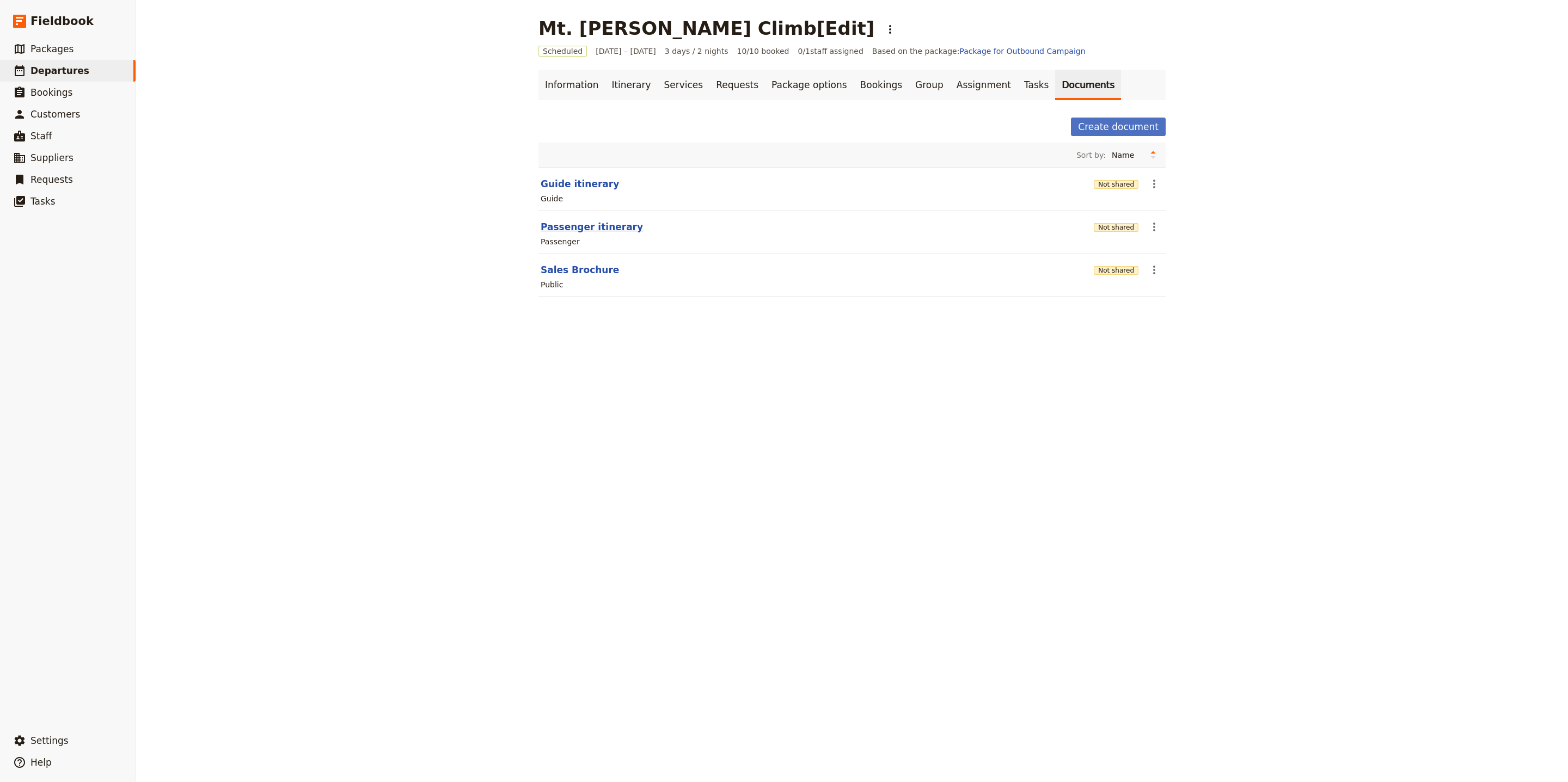
click at [601, 223] on button "Passenger itinerary" at bounding box center [592, 226] width 102 height 13
select select "PASSENGER"
select select "RUN_SHEET"
select select "LARGE"
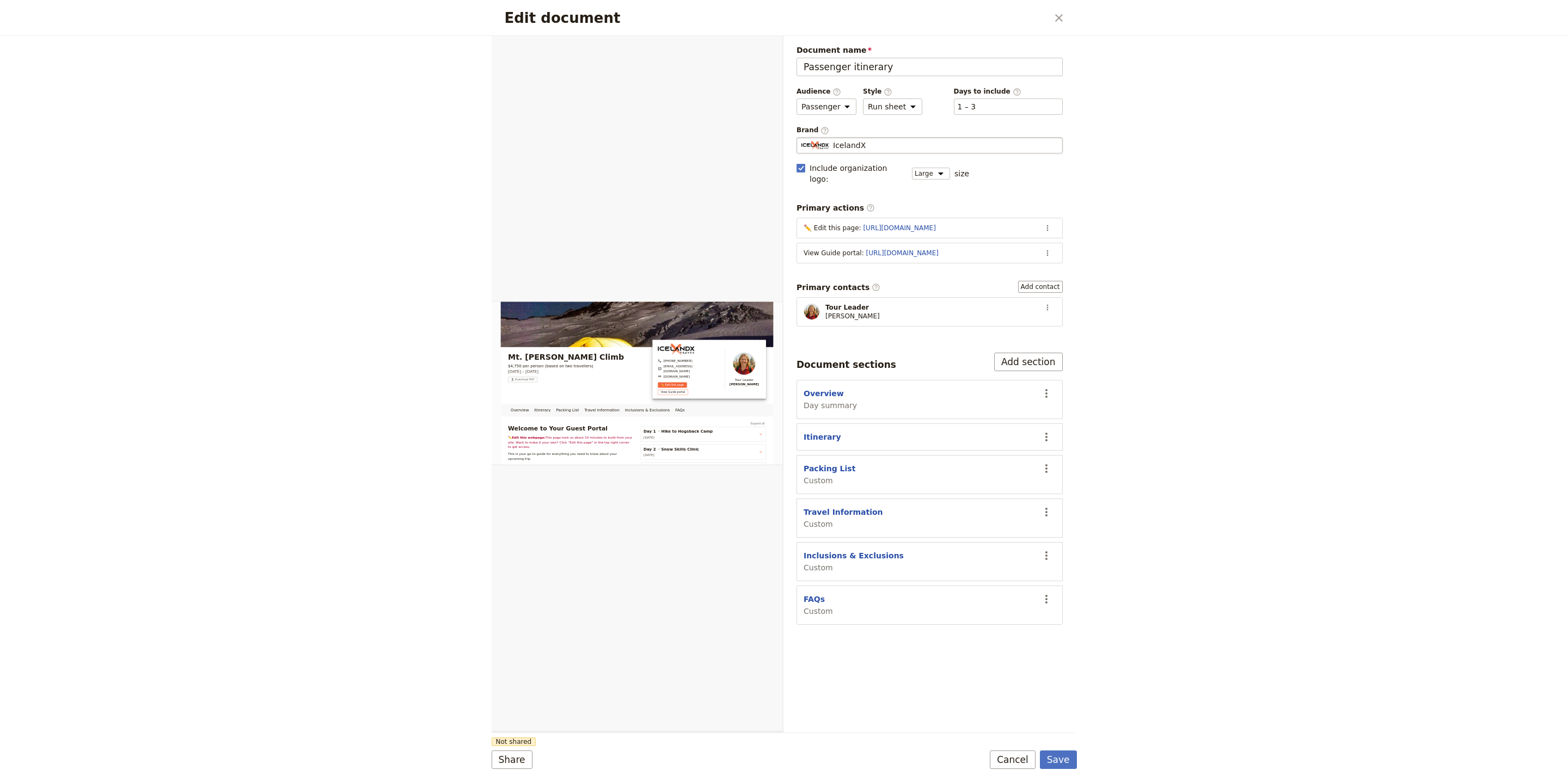
click at [905, 144] on div "IcelandX" at bounding box center [929, 145] width 256 height 11
click at [802, 138] on input "IcelandX" at bounding box center [801, 137] width 1 height 1
click at [915, 170] on span "[EMAIL_ADDRESS][DOMAIN_NAME]" at bounding box center [970, 172] width 114 height 9
type input "Miyar Adventures"
click at [1080, 764] on div "Edit document ​ Overview Itinerary Packing List Travel Information Inclusions &…" at bounding box center [784, 391] width 1568 height 782
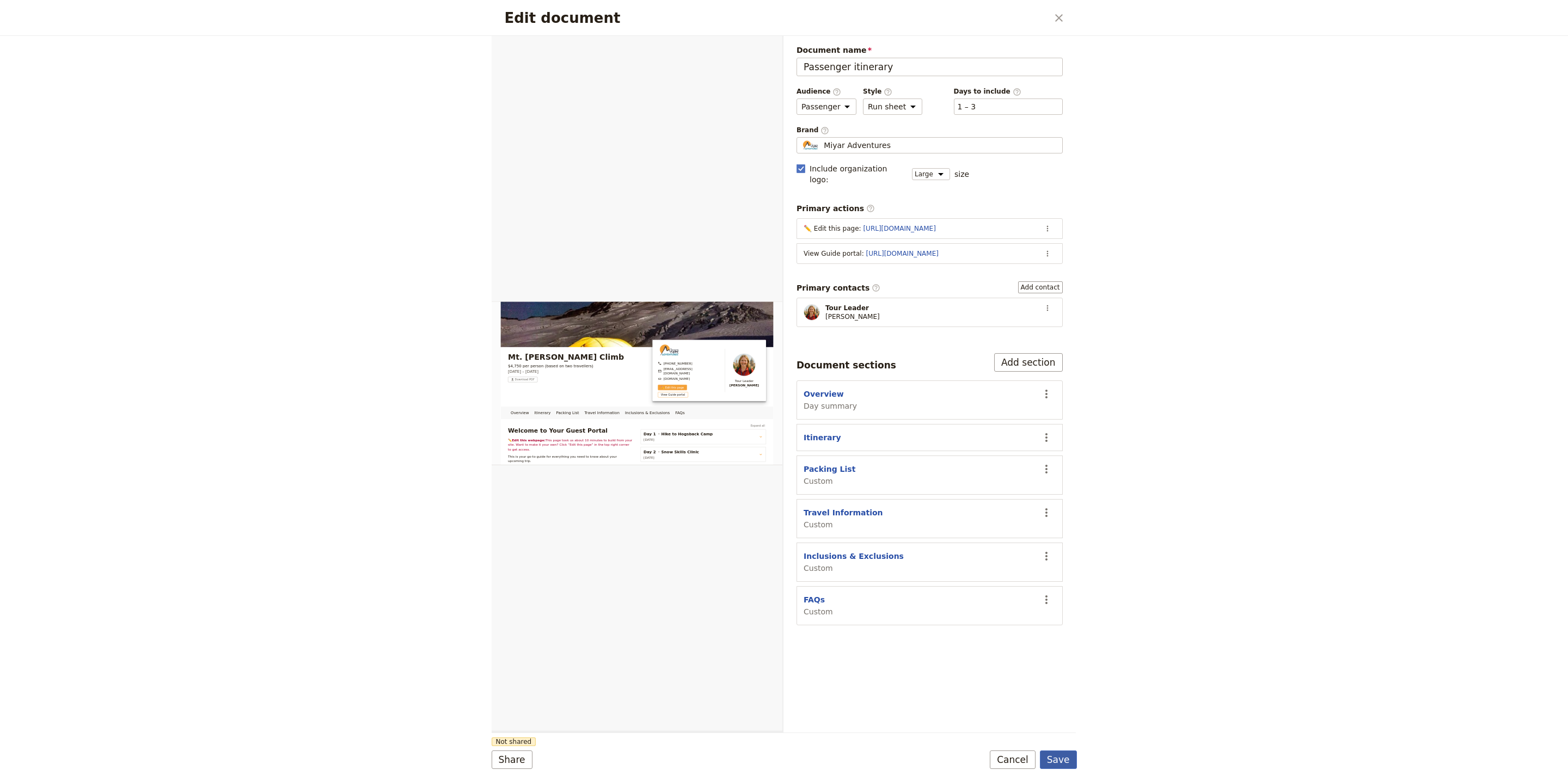
click at [1073, 761] on button "Save" at bounding box center [1058, 759] width 37 height 18
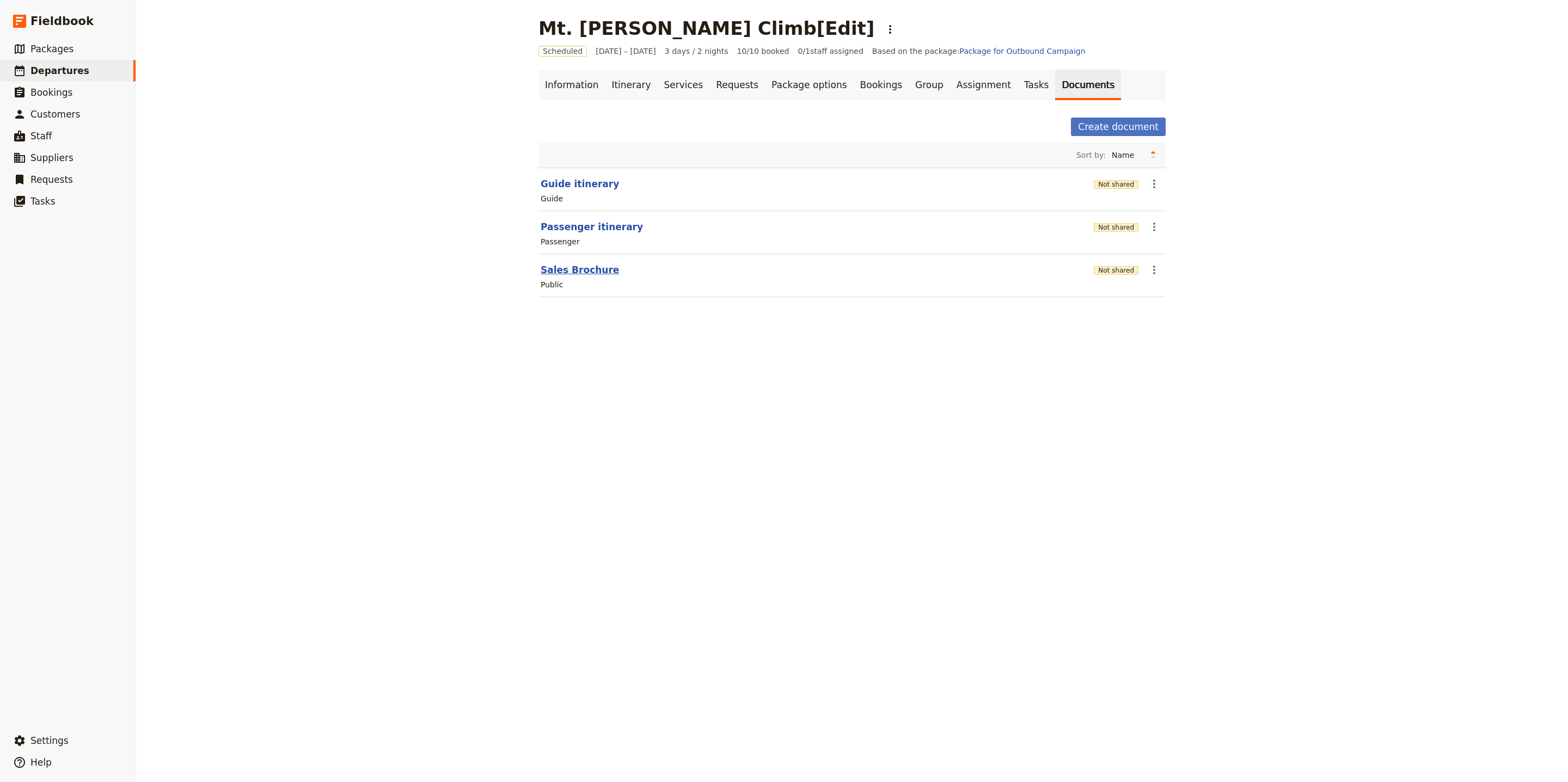
click at [544, 276] on button "Sales Brochure" at bounding box center [579, 270] width 79 height 13
select select "DEFAULT"
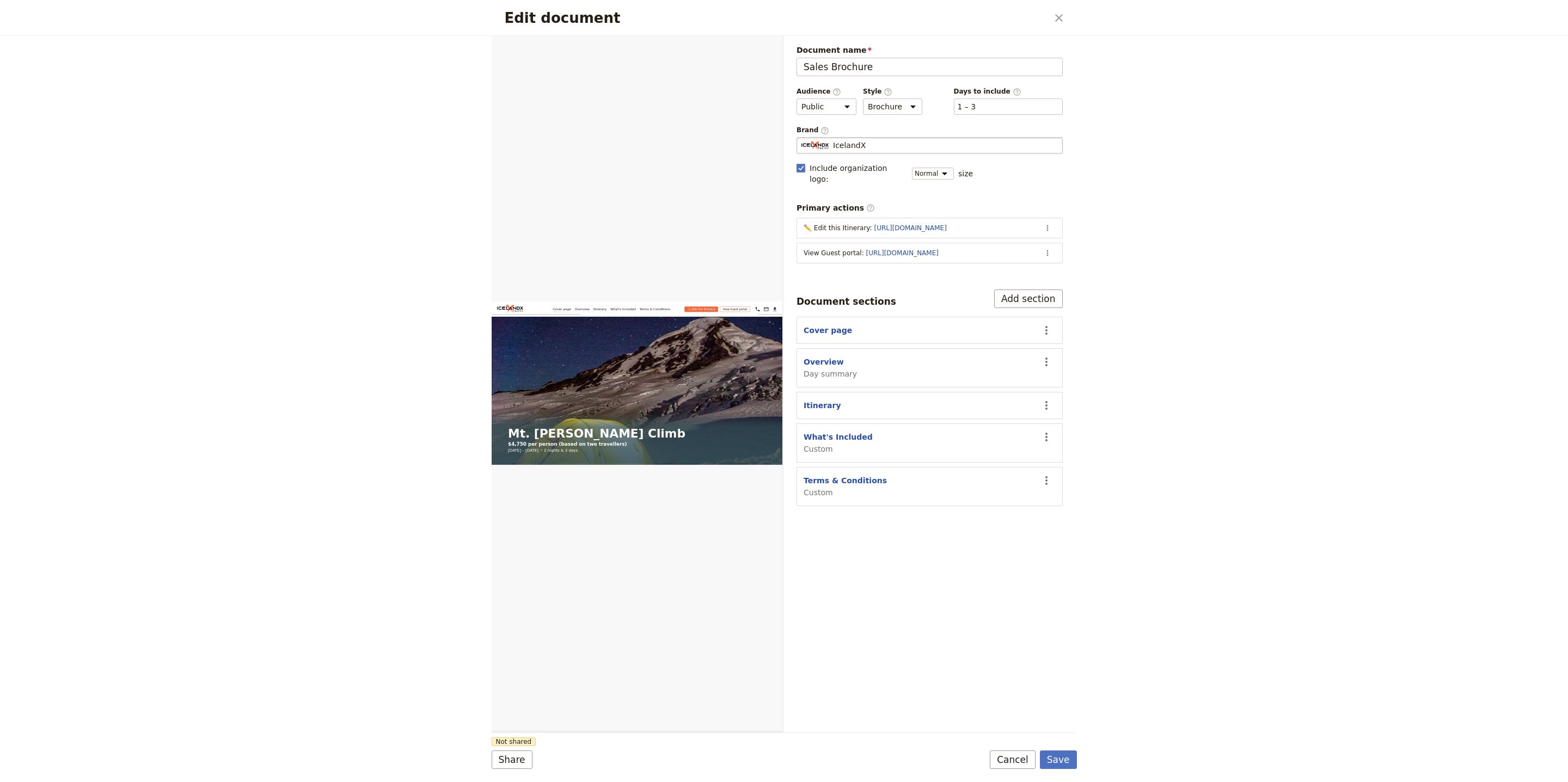
click at [918, 150] on div "IcelandX" at bounding box center [929, 145] width 256 height 11
click at [802, 138] on input "IcelandX" at bounding box center [801, 137] width 1 height 1
click at [963, 175] on span "contact@miyaradventures.com" at bounding box center [970, 172] width 114 height 9
type input "Miyar Adventures"
click at [1057, 755] on button "Save" at bounding box center [1058, 759] width 37 height 18
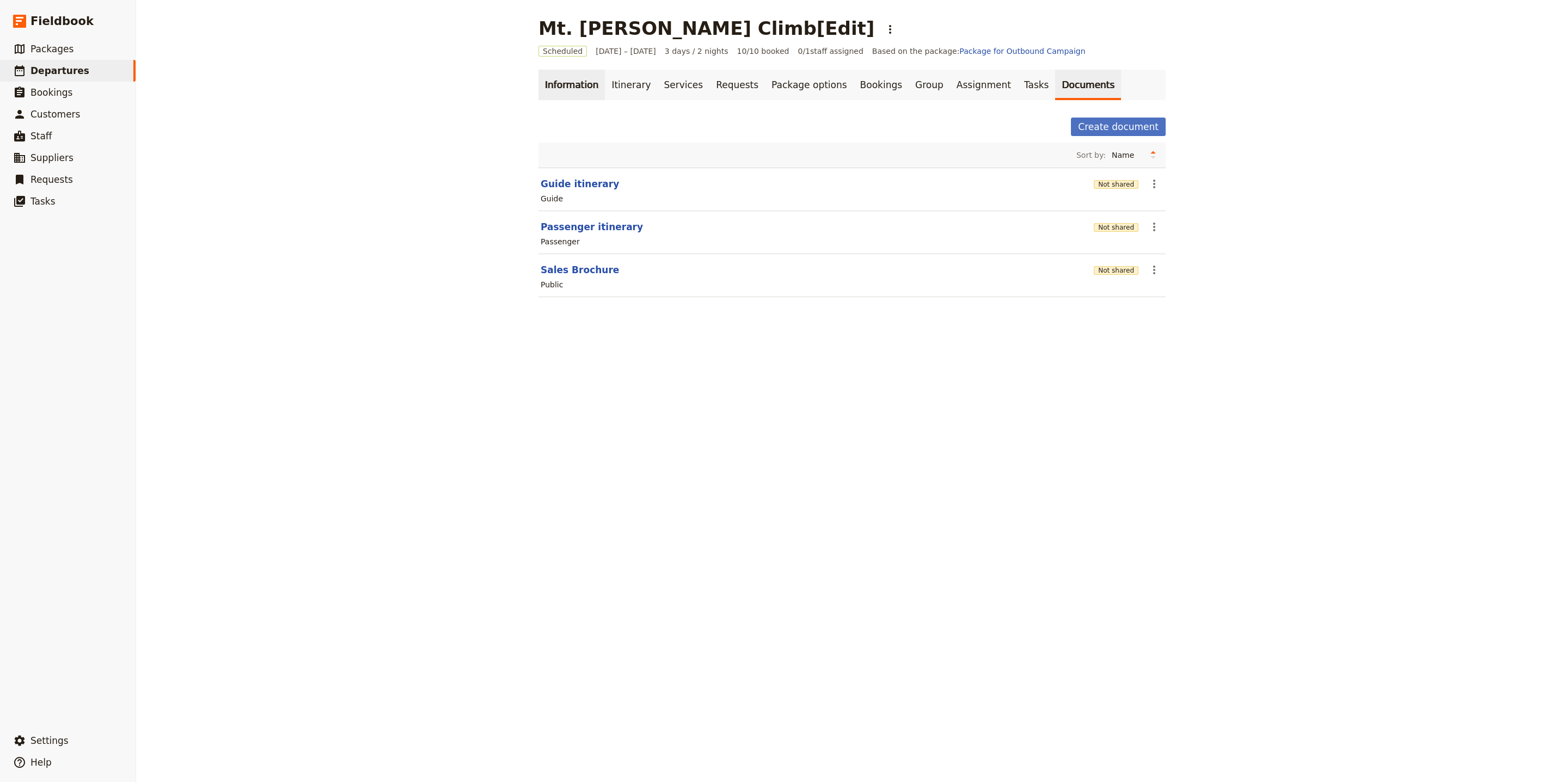
click at [555, 90] on link "Information" at bounding box center [572, 85] width 66 height 30
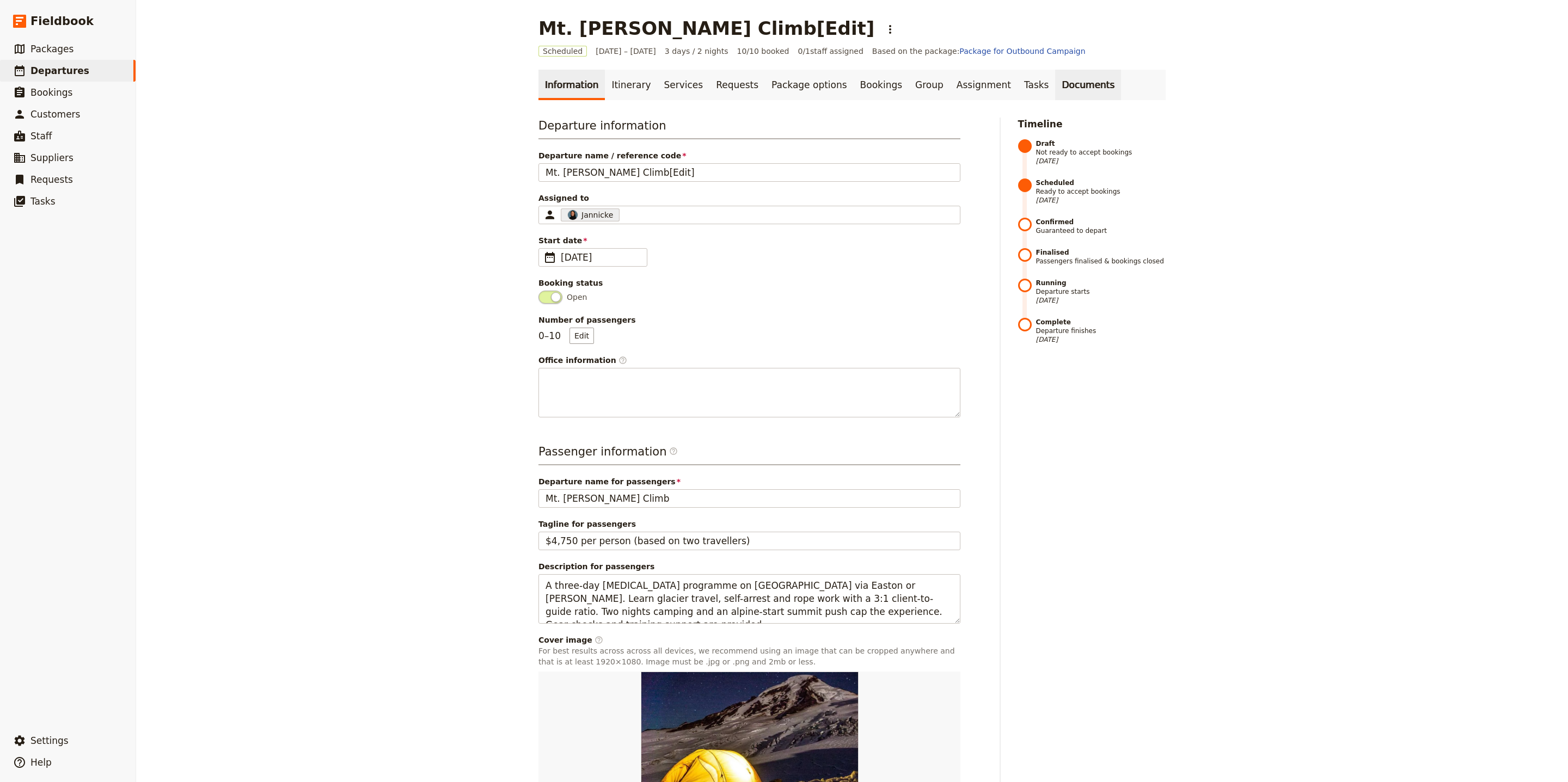
click at [1055, 78] on link "Documents" at bounding box center [1088, 85] width 66 height 30
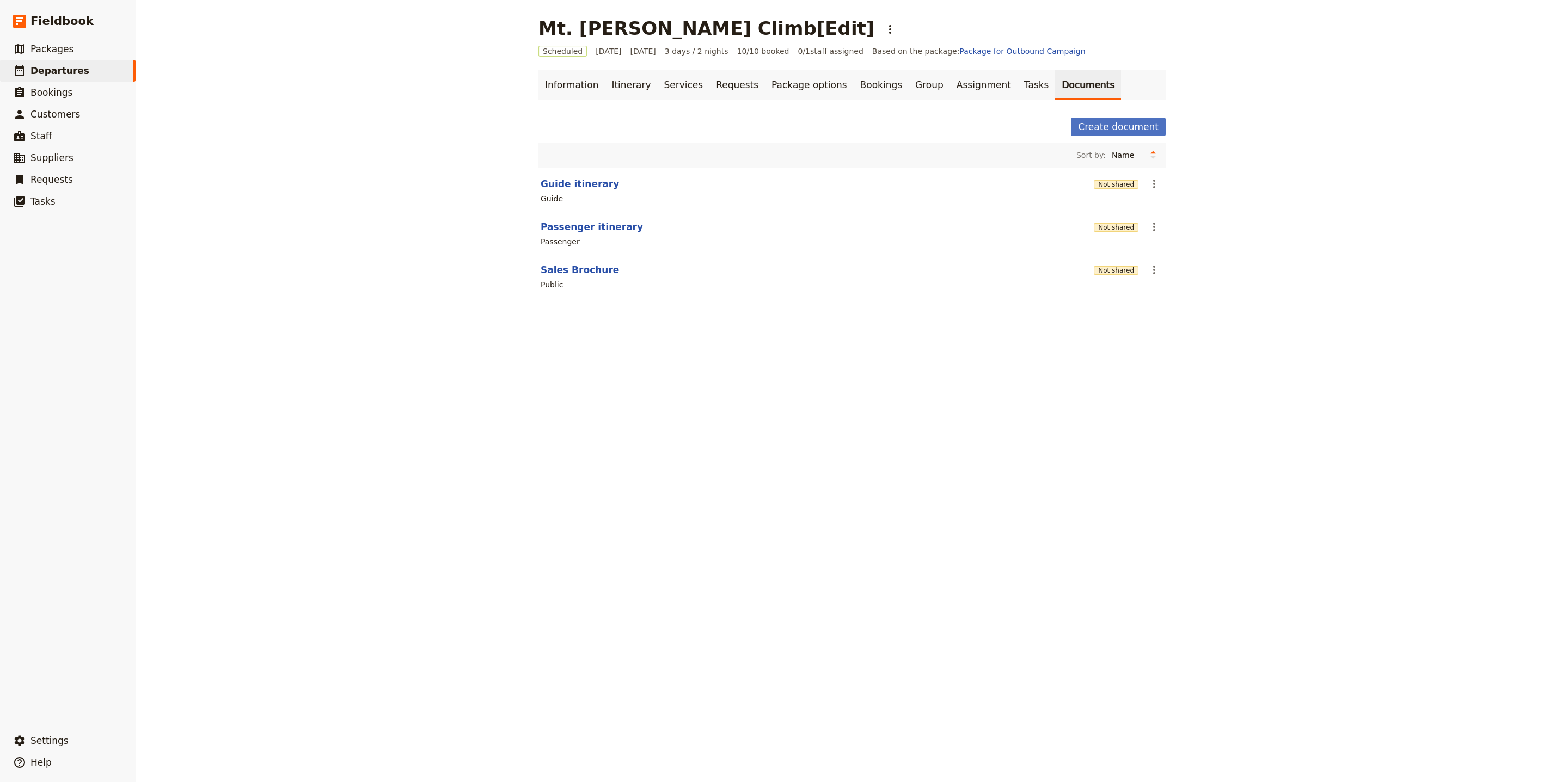
click at [576, 177] on section "Guide itinerary Not shared ​ Guide" at bounding box center [852, 189] width 627 height 44
click at [574, 181] on button "Guide itinerary" at bounding box center [579, 184] width 79 height 13
select select "STAFF"
select select "RUN_SHEET"
select select "LARGE"
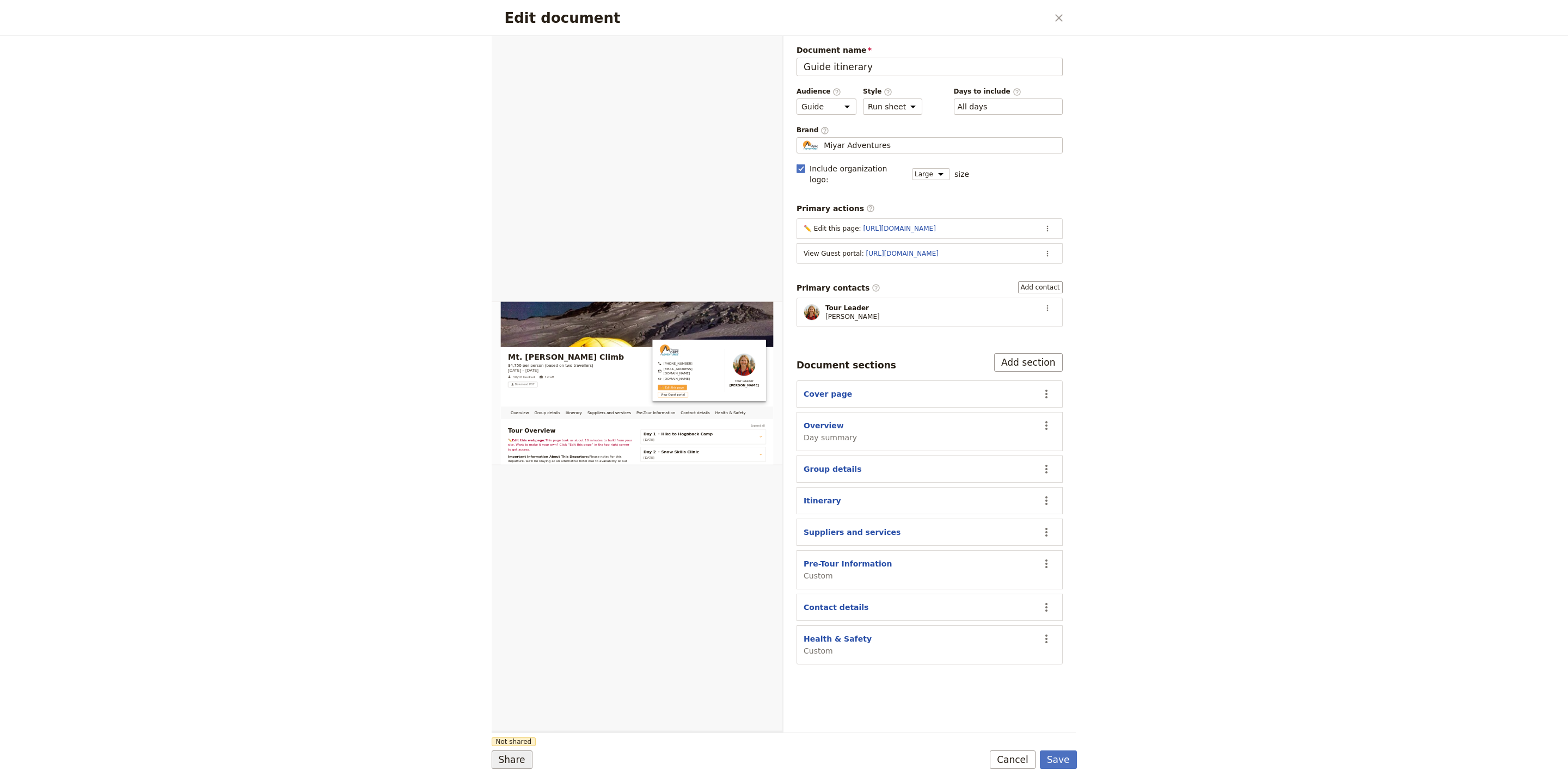
click at [510, 761] on button "Share" at bounding box center [512, 759] width 41 height 18
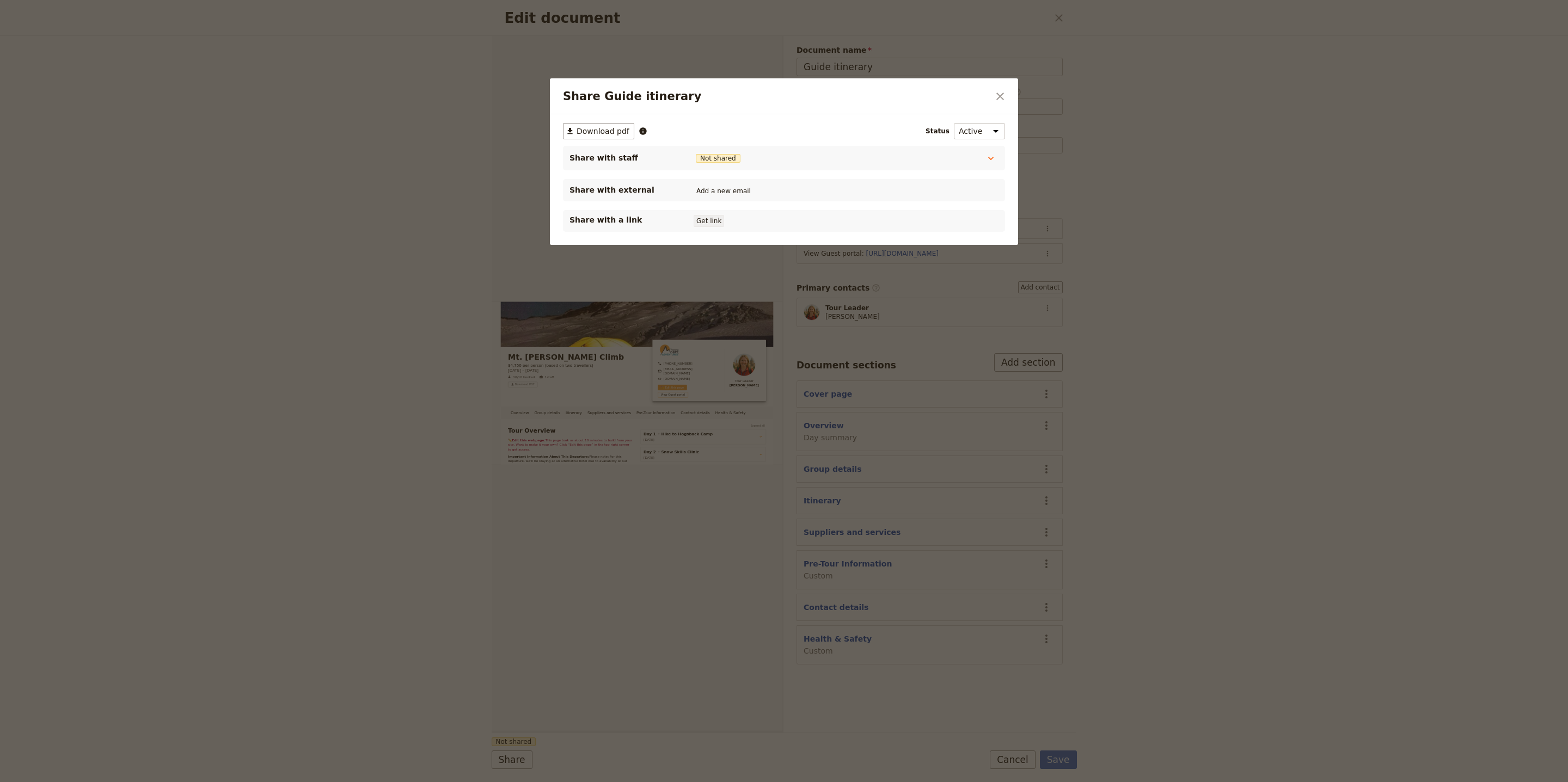
click at [713, 224] on button "Get link" at bounding box center [709, 221] width 30 height 12
click at [998, 102] on icon "Close dialog" at bounding box center [999, 96] width 13 height 13
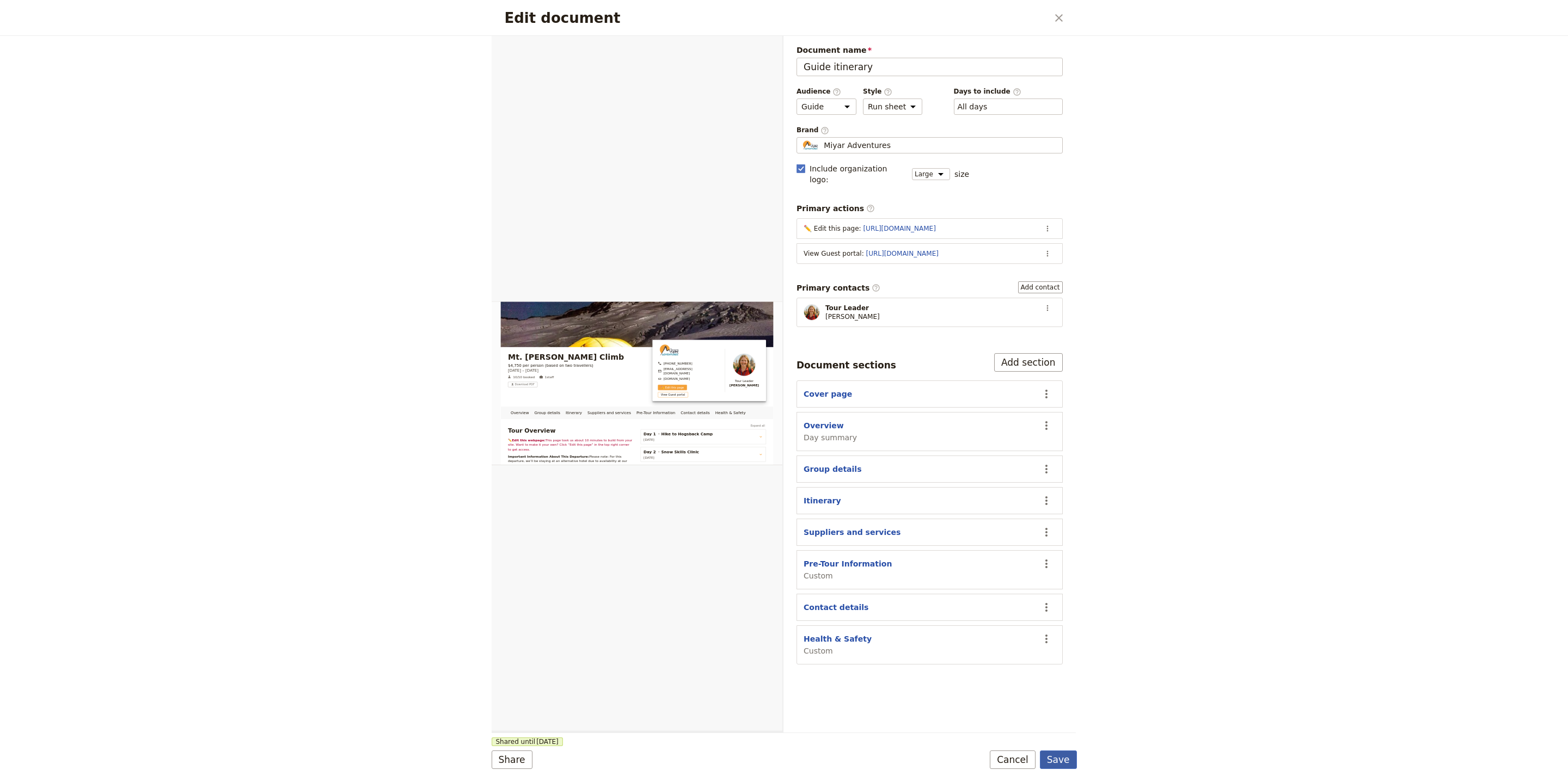
click at [1070, 761] on button "Save" at bounding box center [1058, 759] width 37 height 18
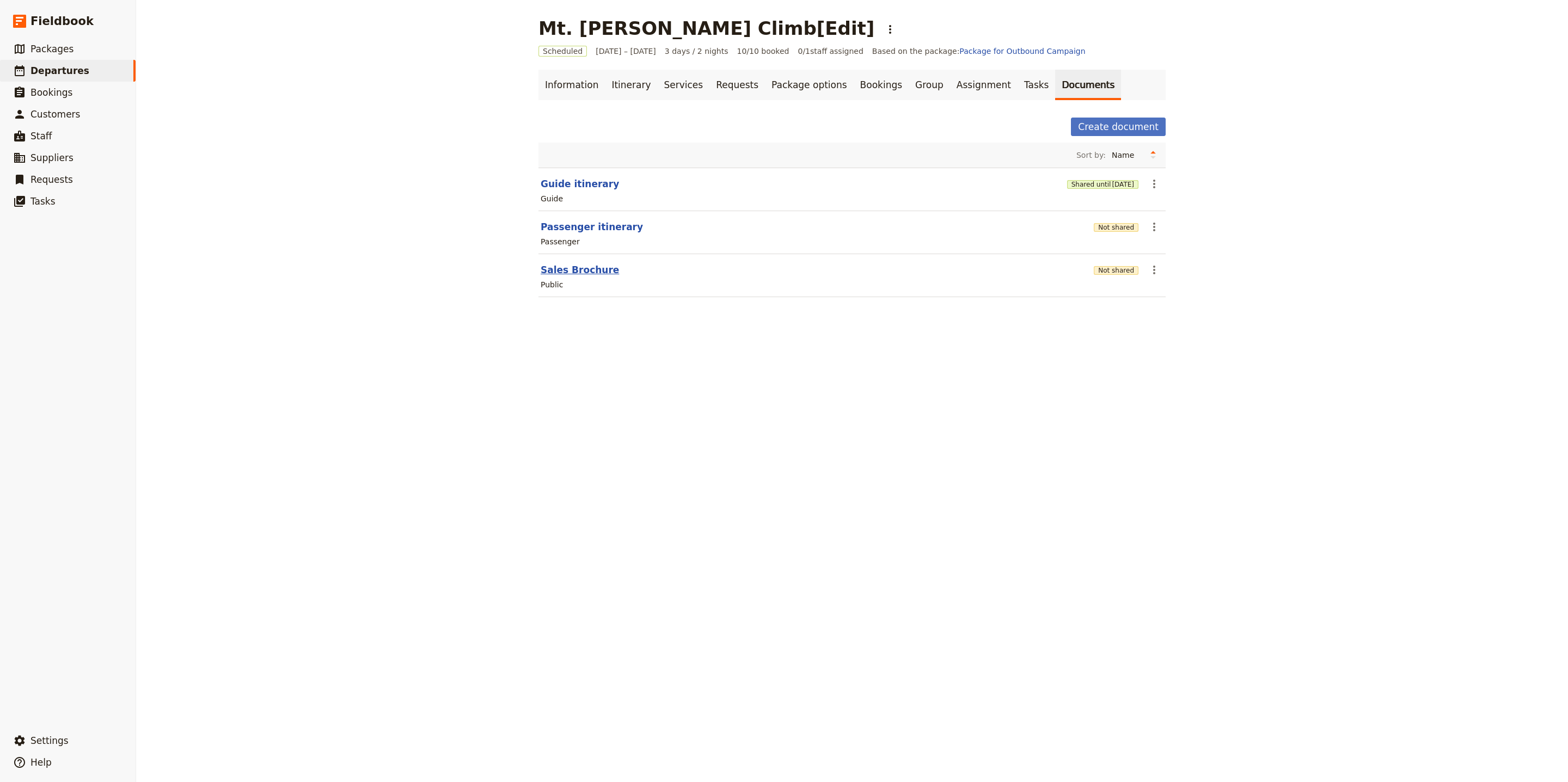
click at [567, 274] on button "Sales Brochure" at bounding box center [579, 270] width 79 height 13
select select "DEFAULT"
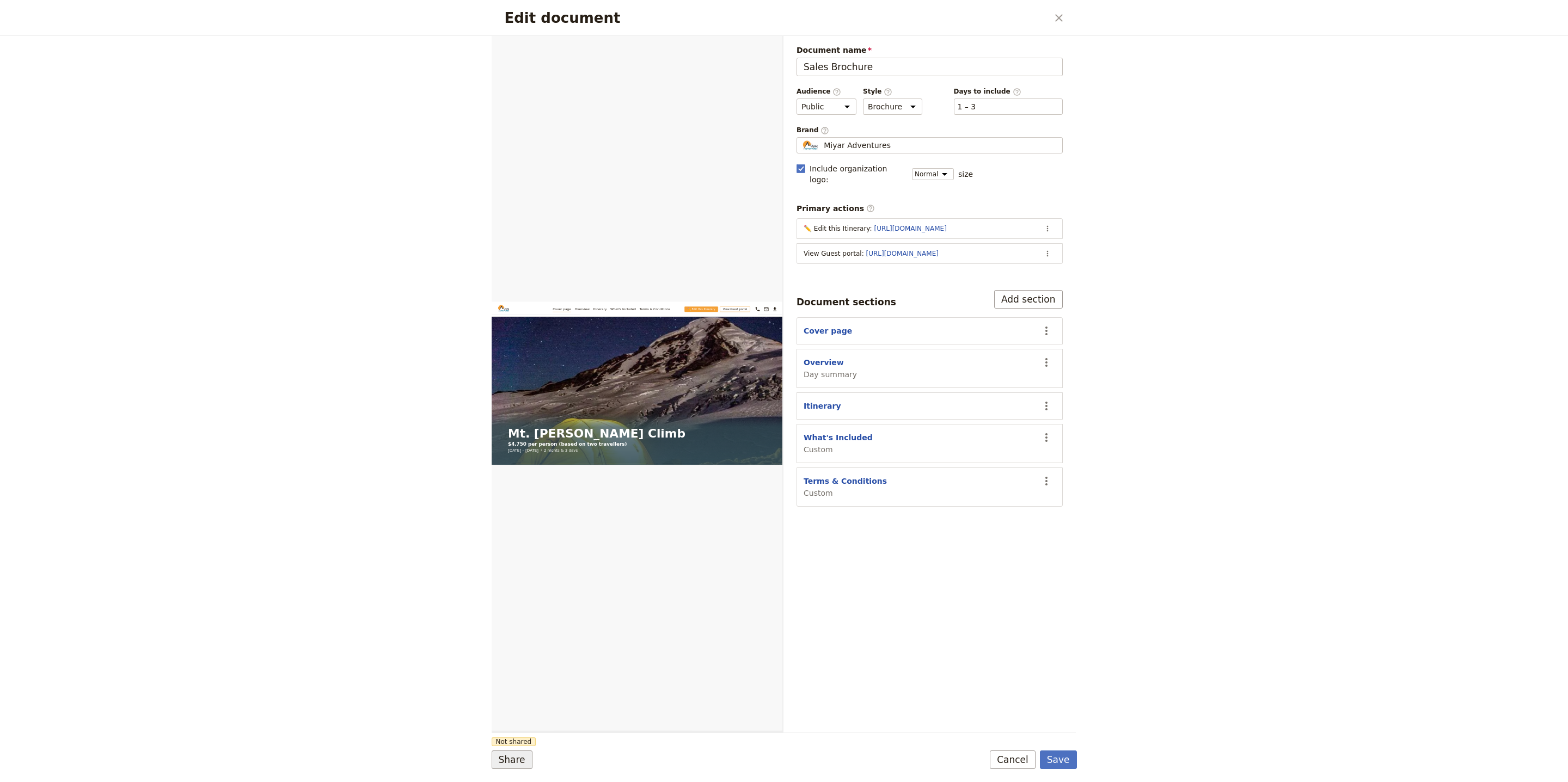
click at [492, 762] on div "Edit document ​ Web PDF ​ Document name Sales Brochure Preview Audience ​ Publi…" at bounding box center [784, 391] width 1568 height 782
click at [497, 762] on button "Share" at bounding box center [512, 759] width 41 height 18
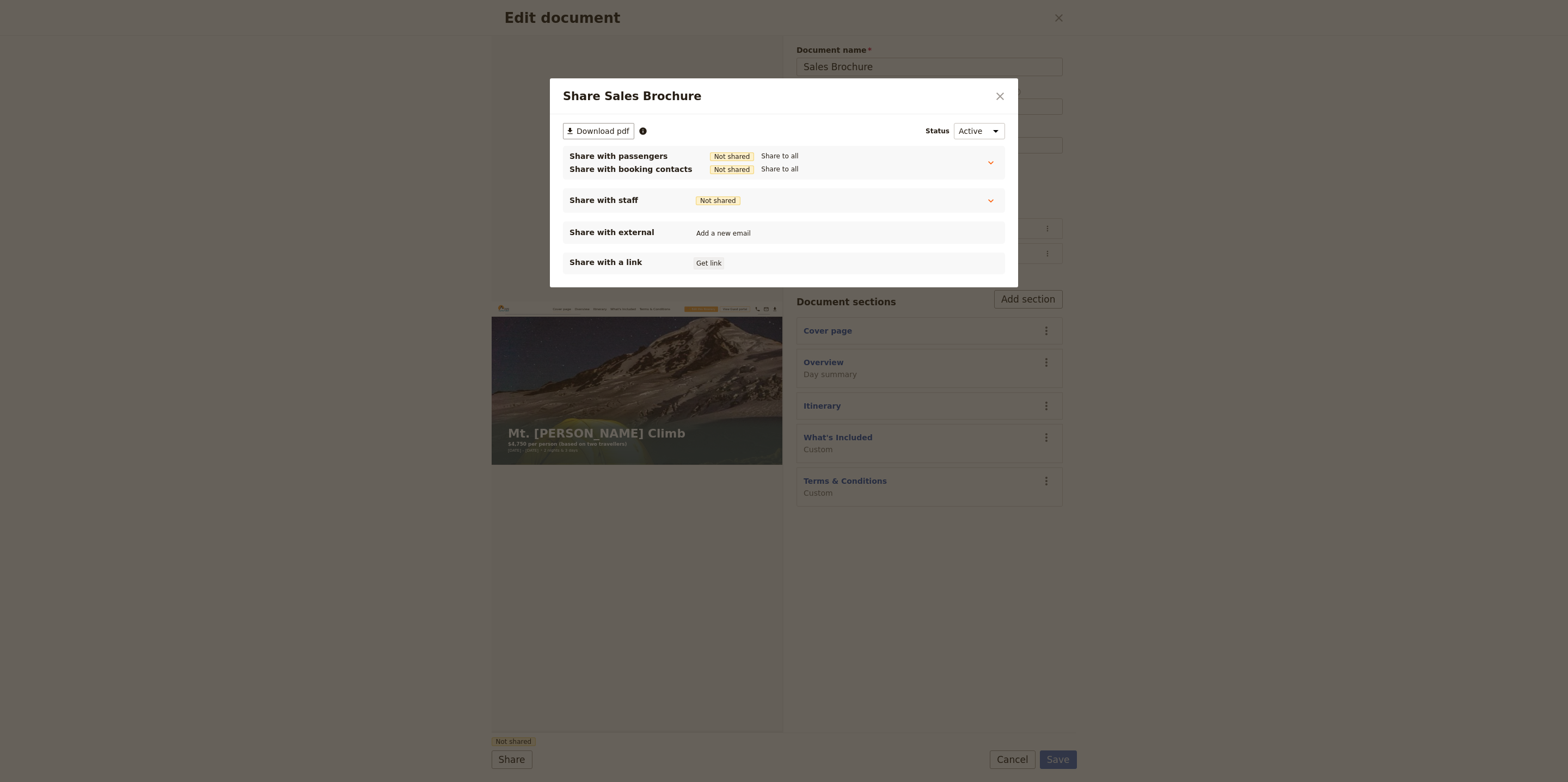
click at [716, 267] on button "Get link" at bounding box center [709, 264] width 30 height 12
click at [1004, 95] on icon "Close dialog" at bounding box center [999, 96] width 13 height 13
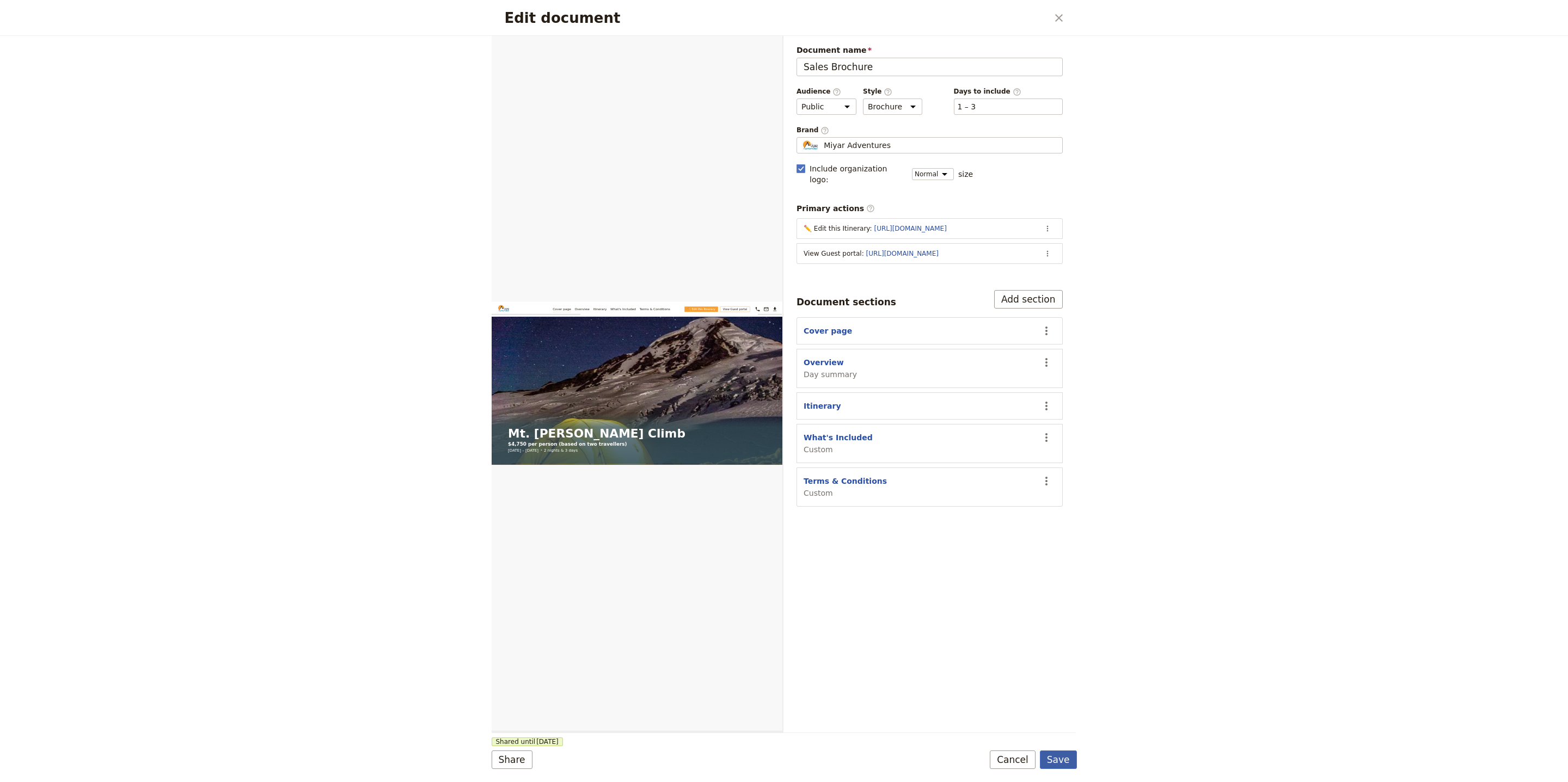
click at [1055, 758] on button "Save" at bounding box center [1058, 759] width 37 height 18
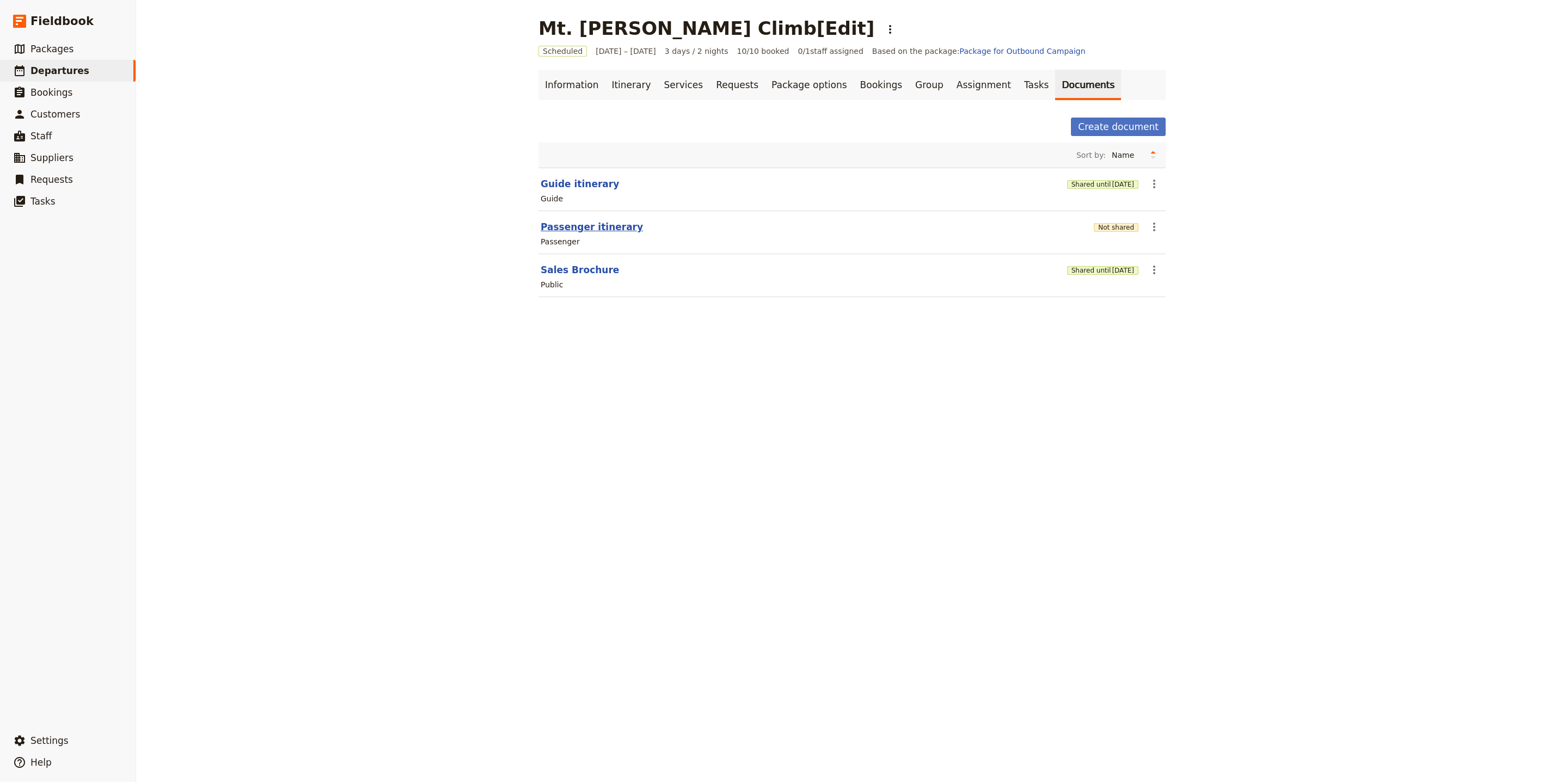
click at [564, 229] on button "Passenger itinerary" at bounding box center [592, 226] width 102 height 13
select select "PASSENGER"
select select "RUN_SHEET"
select select "LARGE"
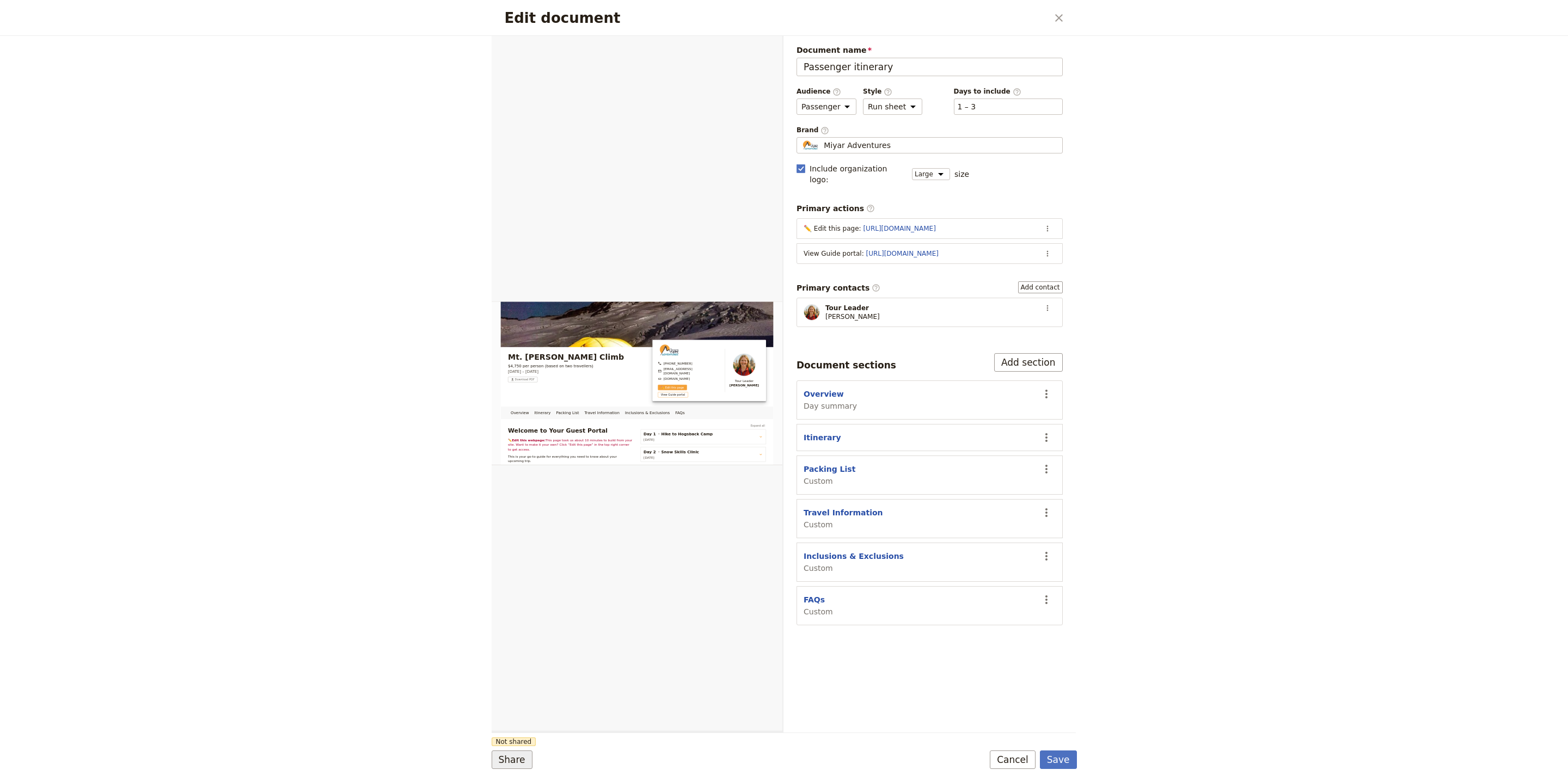
click at [515, 757] on button "Share" at bounding box center [512, 759] width 41 height 18
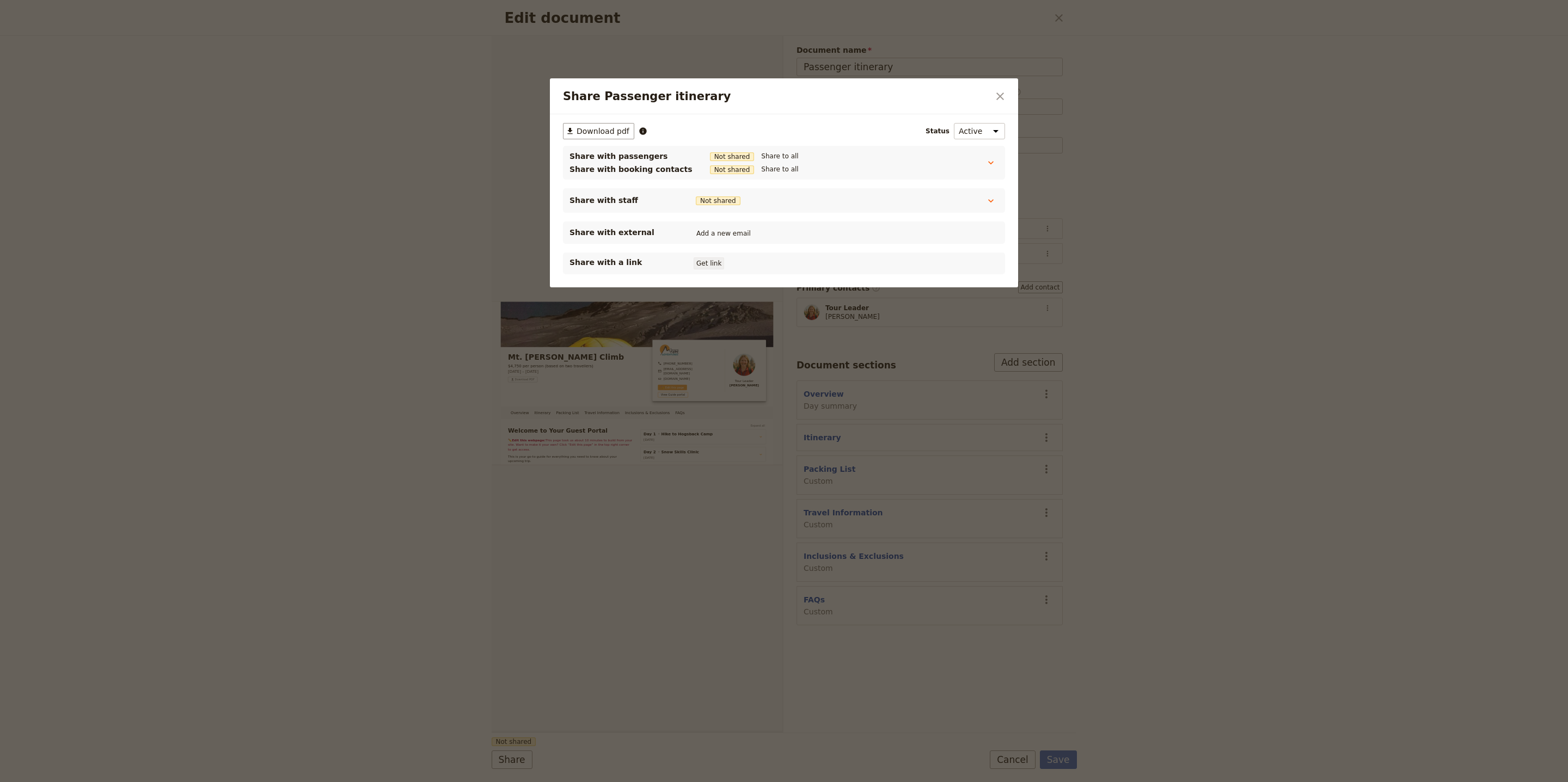
click at [704, 264] on button "Get link" at bounding box center [709, 264] width 30 height 12
click at [798, 264] on button "Get link" at bounding box center [791, 264] width 30 height 12
drag, startPoint x: 1003, startPoint y: 86, endPoint x: 1007, endPoint y: 103, distance: 17.5
click at [1003, 87] on button "​" at bounding box center [1000, 96] width 18 height 18
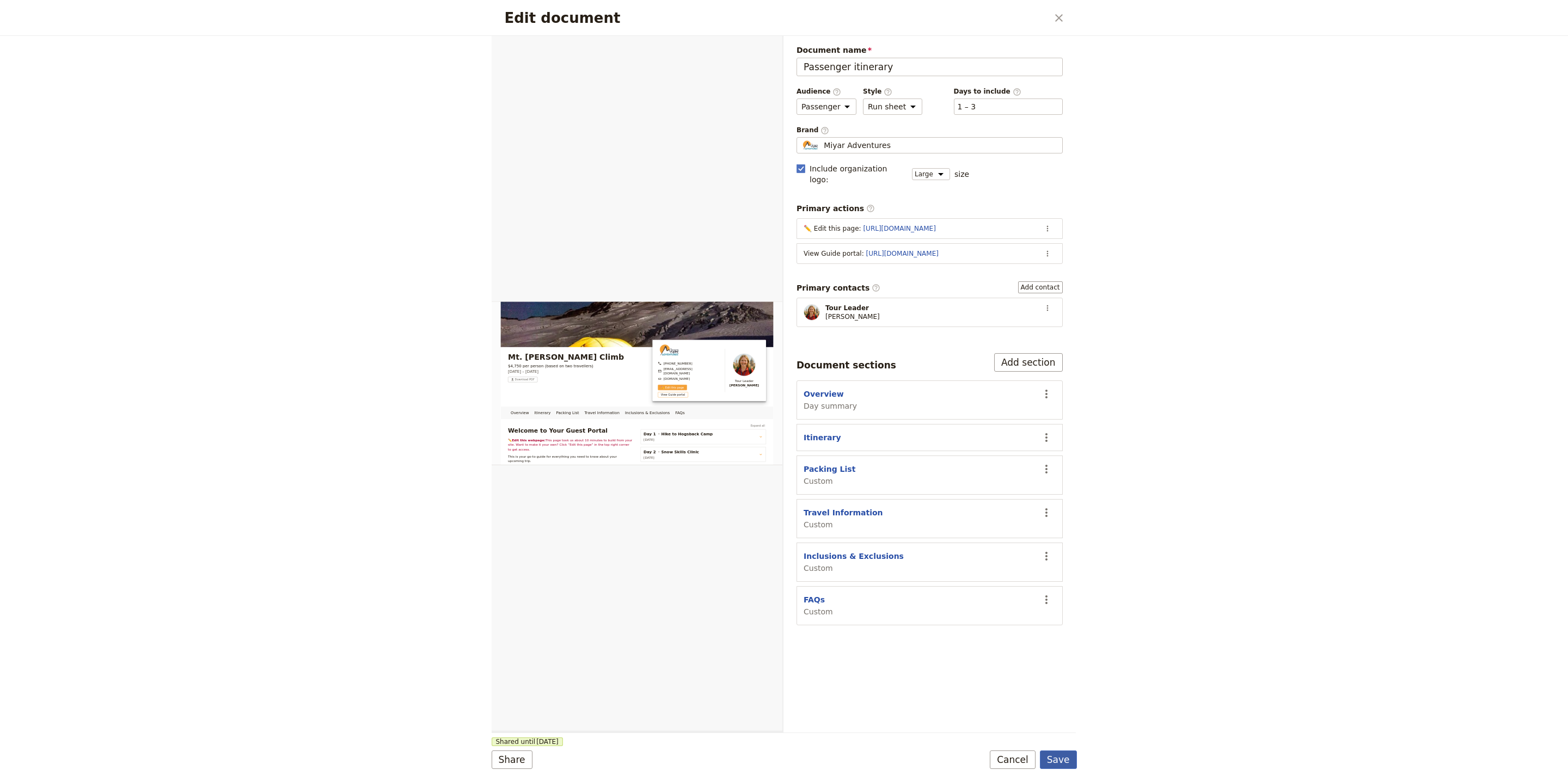
click at [1068, 763] on button "Save" at bounding box center [1058, 759] width 37 height 18
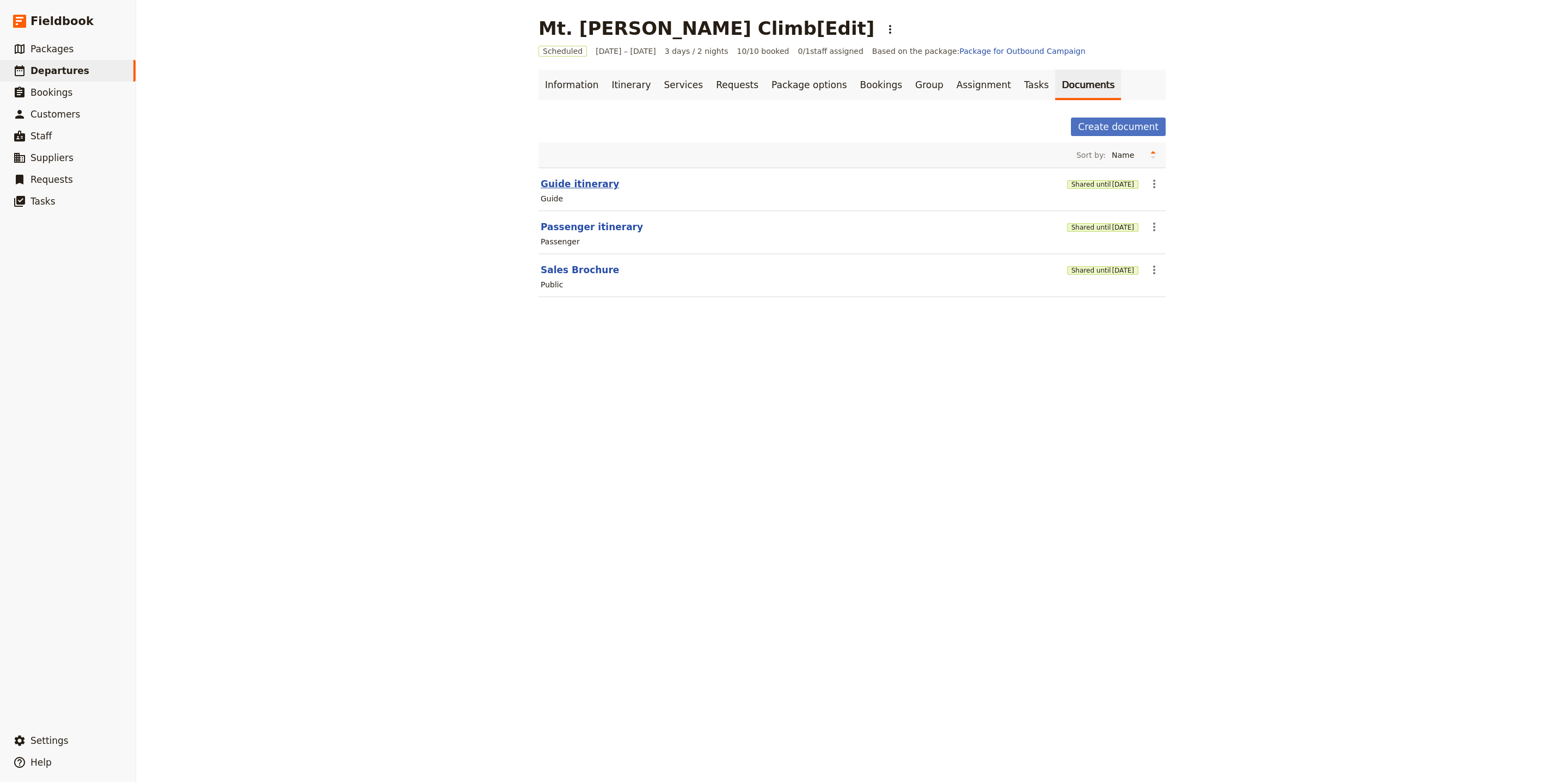
click at [574, 186] on button "Guide itinerary" at bounding box center [579, 184] width 79 height 13
select select "STAFF"
select select "RUN_SHEET"
select select "LARGE"
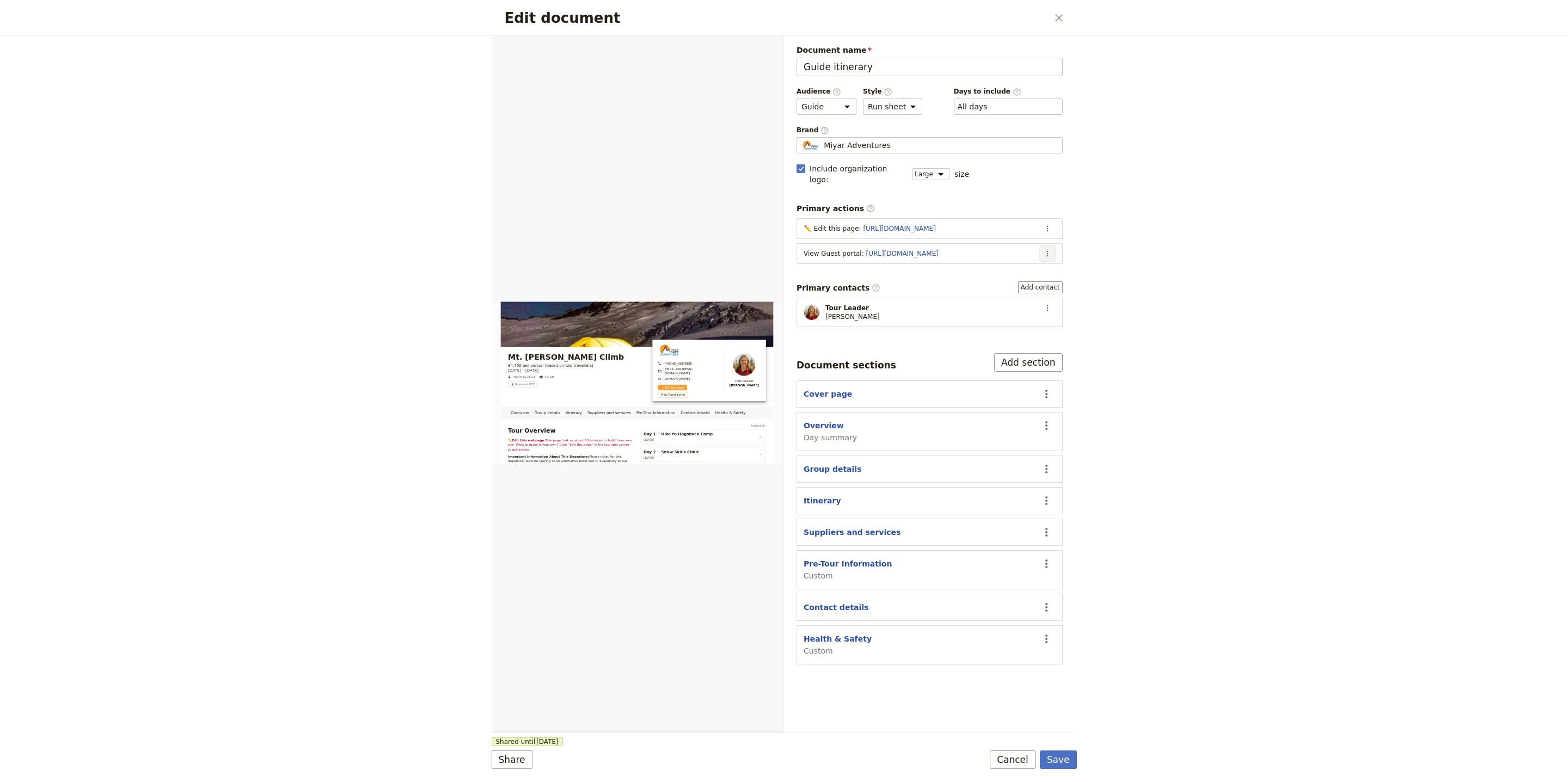
click at [1049, 250] on icon "Actions" at bounding box center [1048, 254] width 9 height 9
click at [1048, 264] on button "Edit action" at bounding box center [1004, 268] width 101 height 15
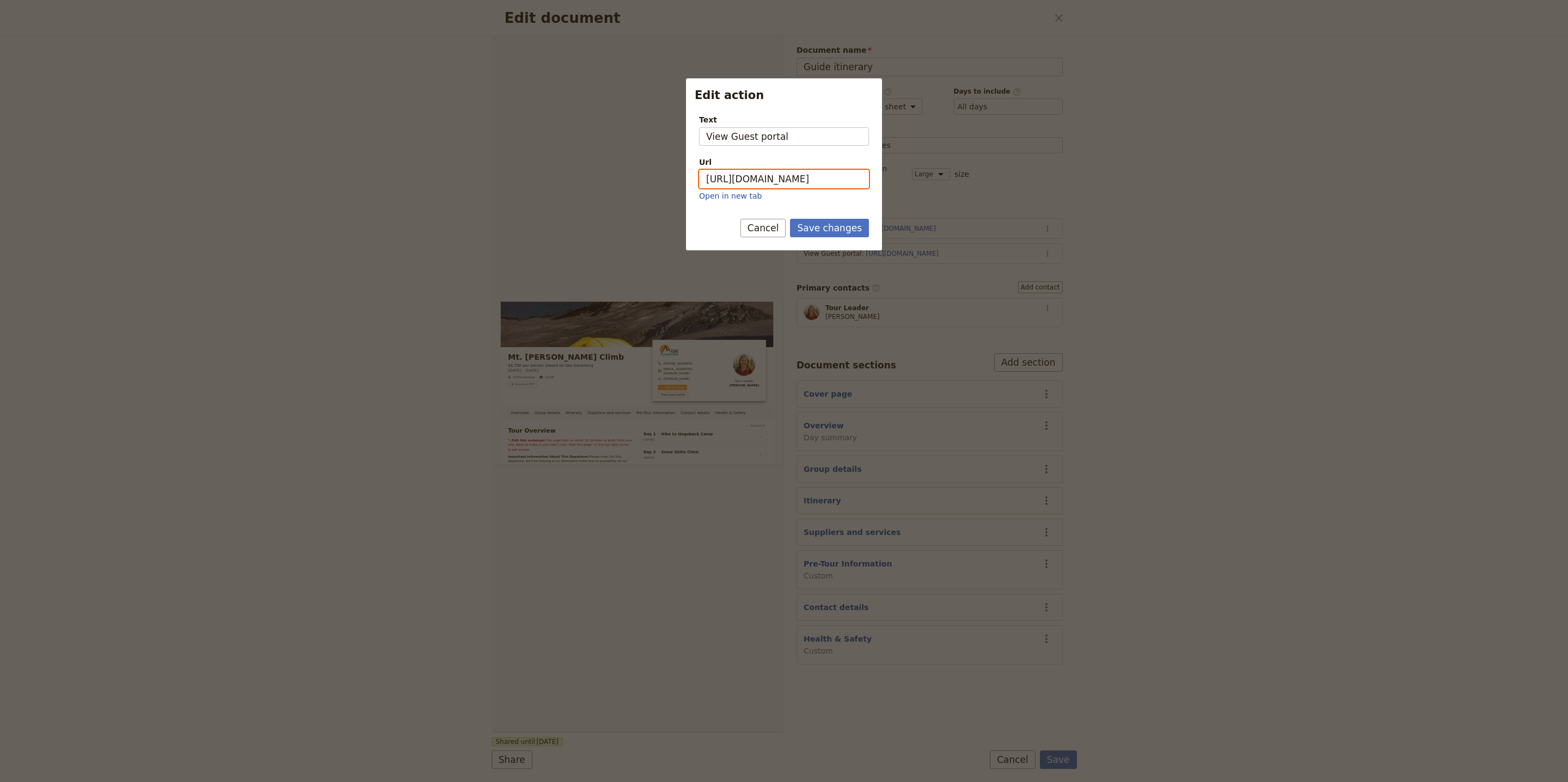
click at [775, 183] on input "https://trips.fieldbook.com/d/wXiRziSUME5T0UjwLCkaL" at bounding box center [783, 179] width 170 height 18
paste input "ODwn0KZABZEtw6EfhrpX"
type input "https://trips.fieldbook.com/d/ODwn0KZABZEtw6EfhrpXL"
click at [845, 235] on button "Save changes" at bounding box center [830, 228] width 79 height 18
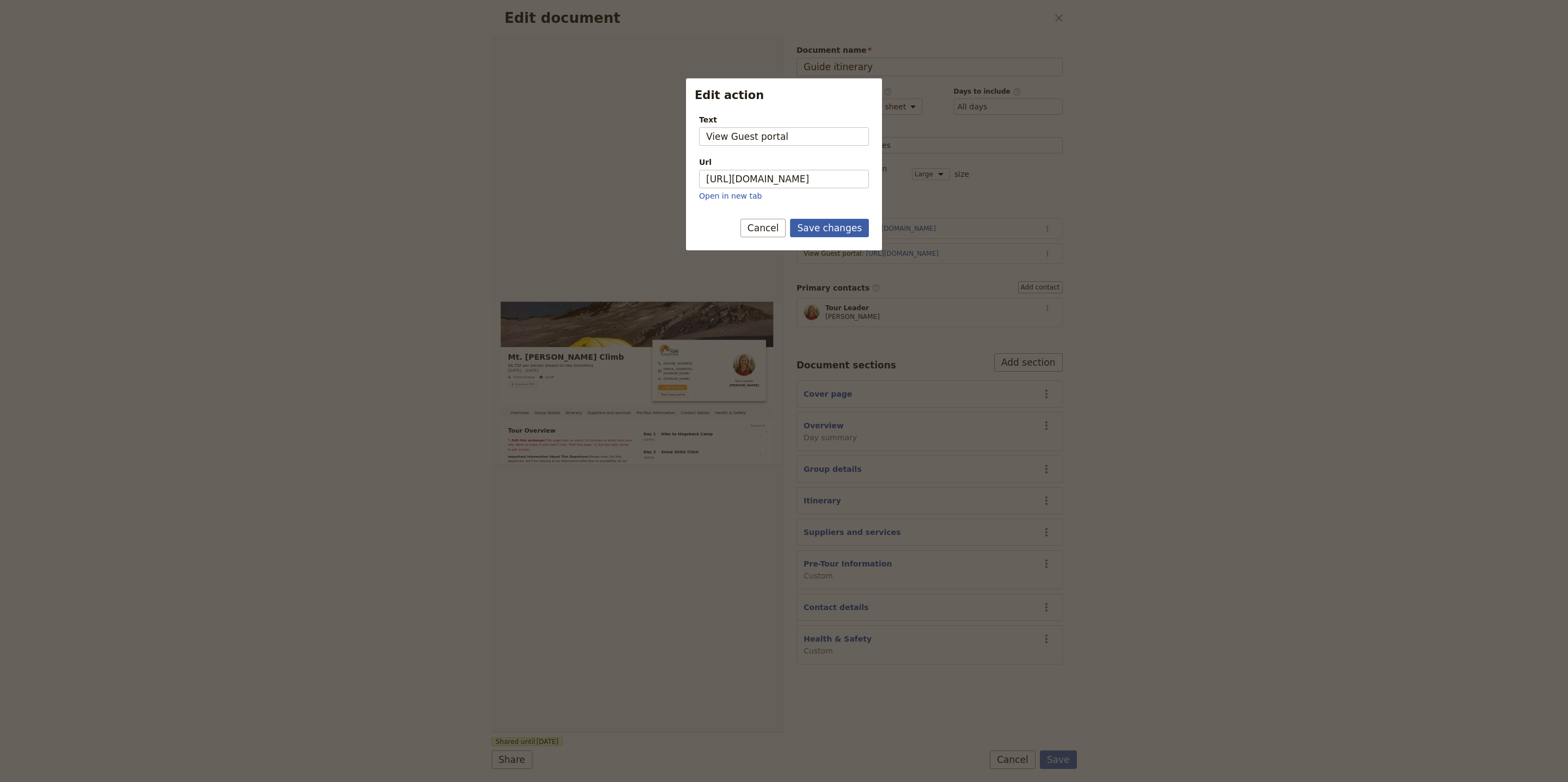
scroll to position [0, 0]
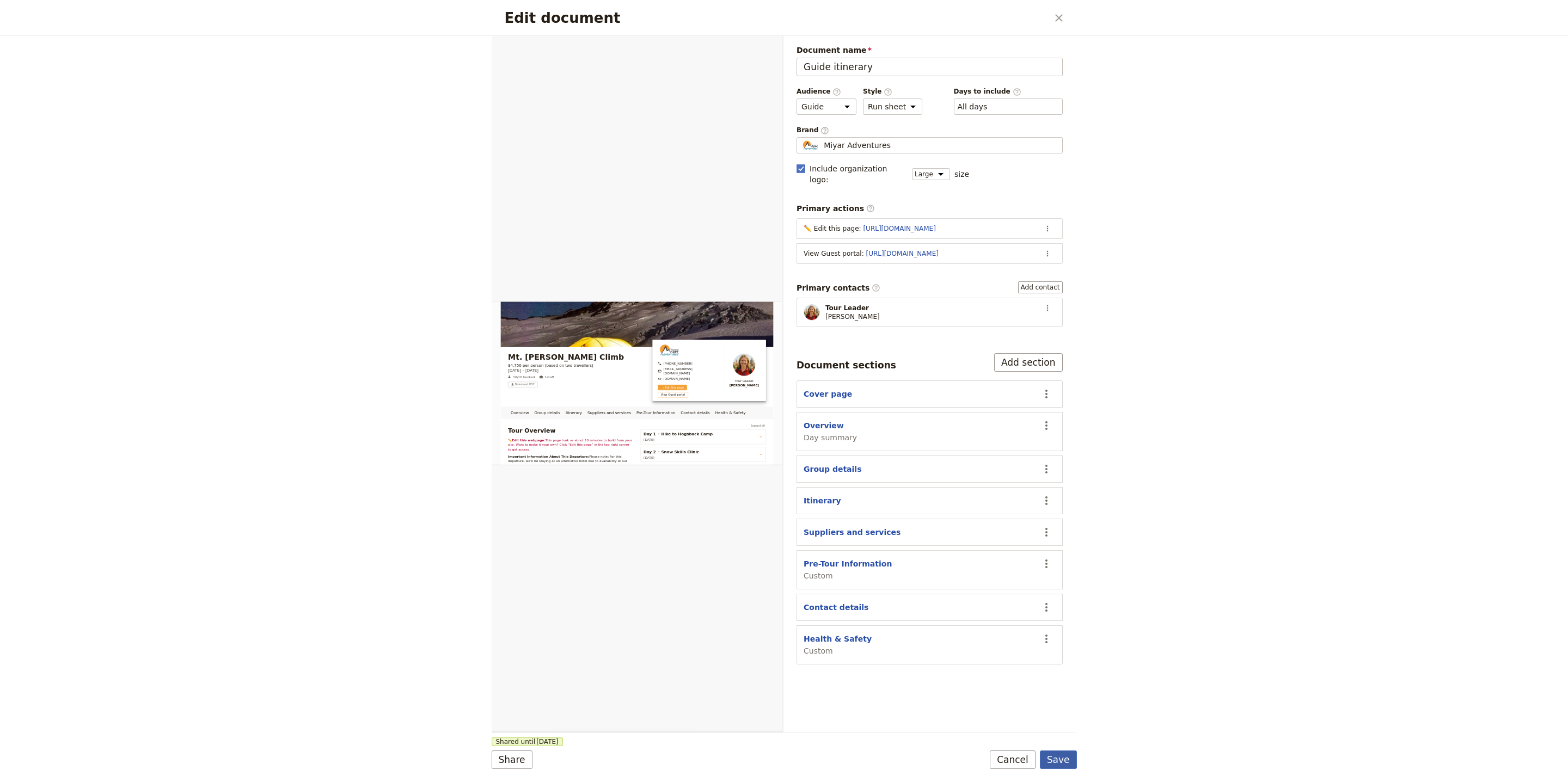
click at [1056, 767] on button "Save" at bounding box center [1058, 759] width 37 height 18
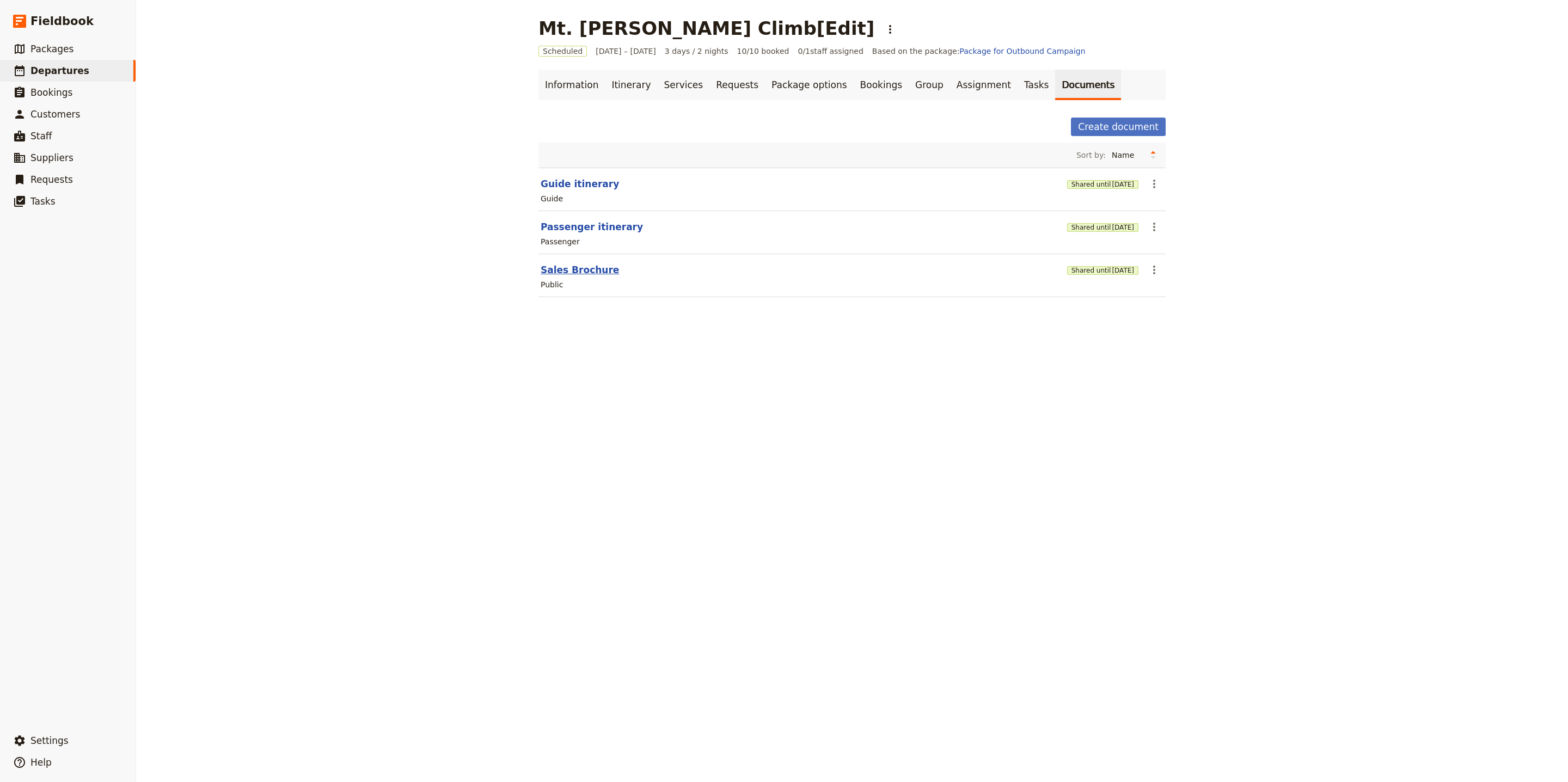
click at [570, 276] on button "Sales Brochure" at bounding box center [579, 270] width 79 height 13
select select "DEFAULT"
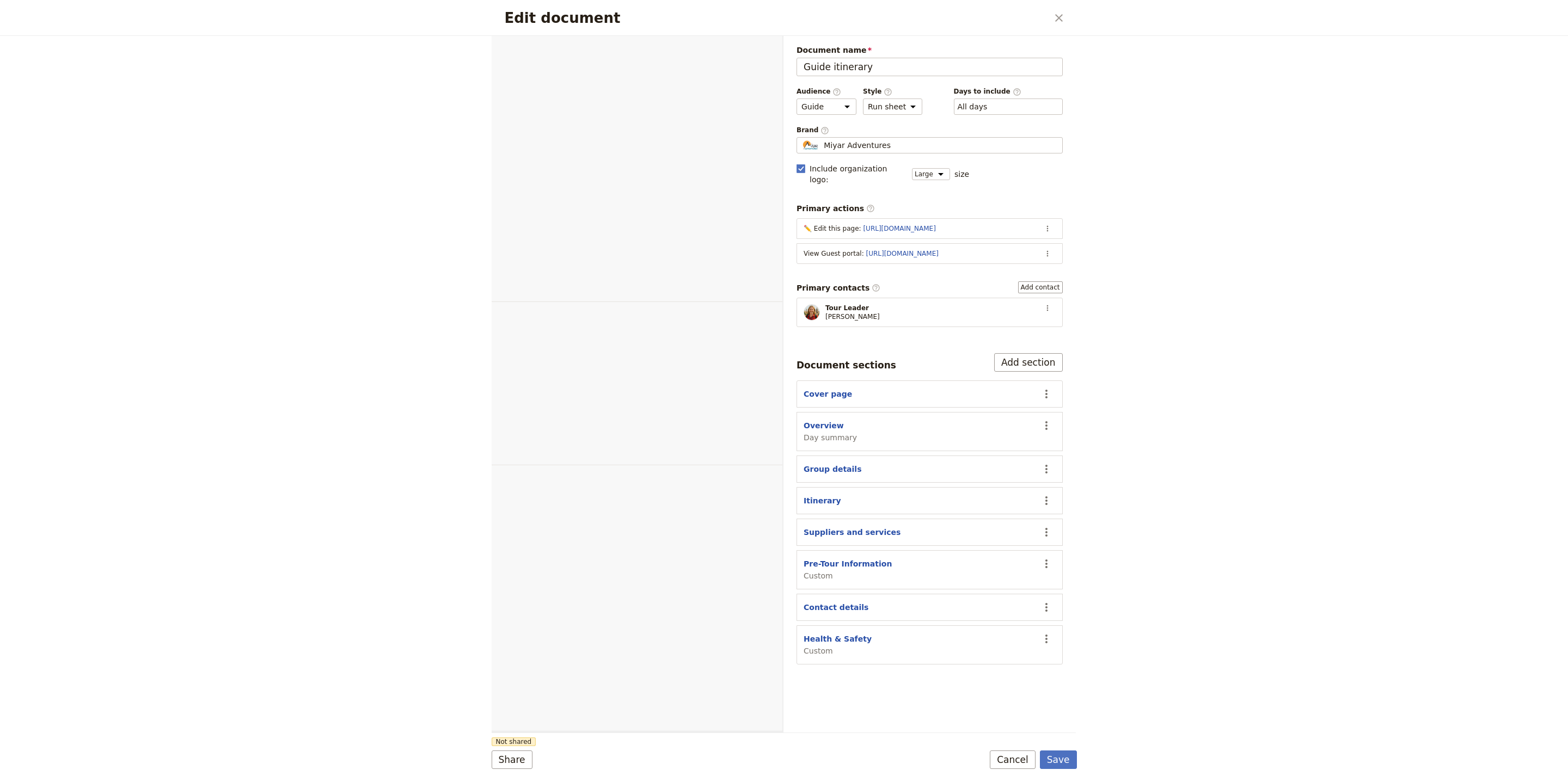
select select "STAFF"
select select "RUN_SHEET"
select select "LARGE"
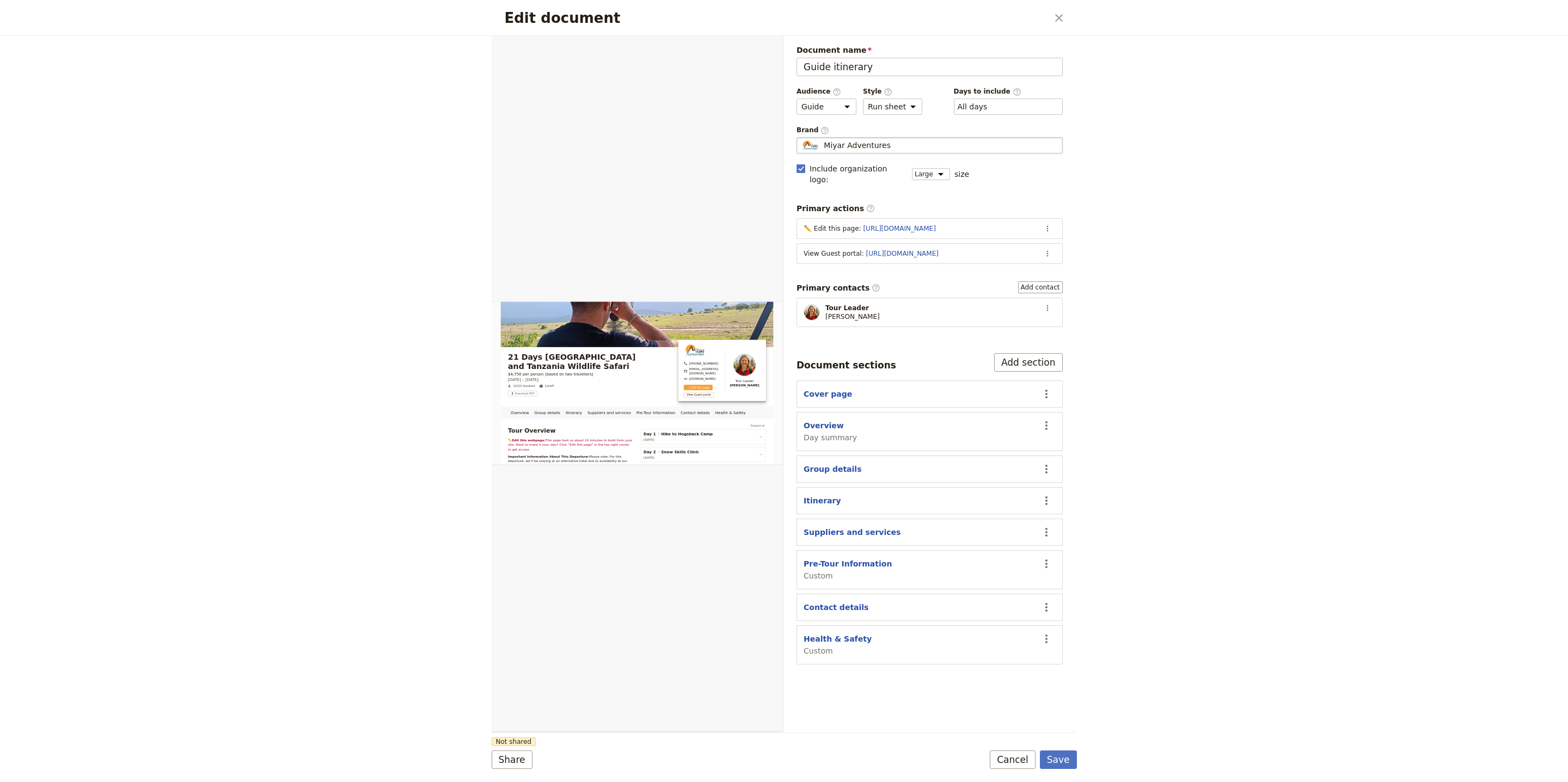
click at [915, 148] on div "Miyar Adventures" at bounding box center [929, 145] width 256 height 11
click at [802, 138] on input "Miyar Adventures" at bounding box center [801, 137] width 1 height 1
click at [956, 169] on span "[EMAIL_ADDRESS][DOMAIN_NAME]" at bounding box center [954, 172] width 114 height 9
type input "Kwezi Safaris"
click at [1055, 766] on button "Save" at bounding box center [1058, 759] width 37 height 18
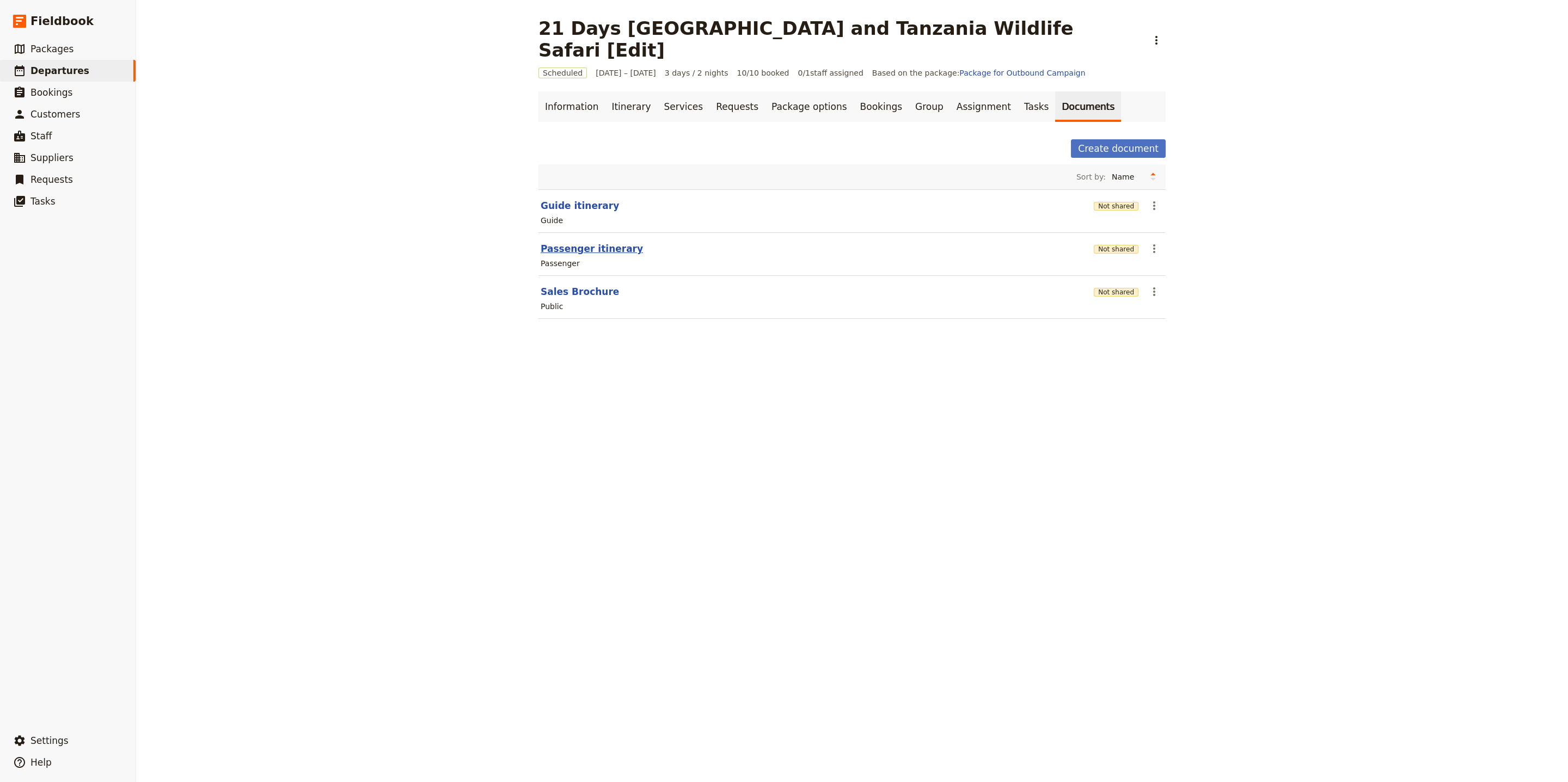
click at [572, 242] on button "Passenger itinerary" at bounding box center [592, 248] width 102 height 13
select select "PASSENGER"
select select "RUN_SHEET"
select select "LARGE"
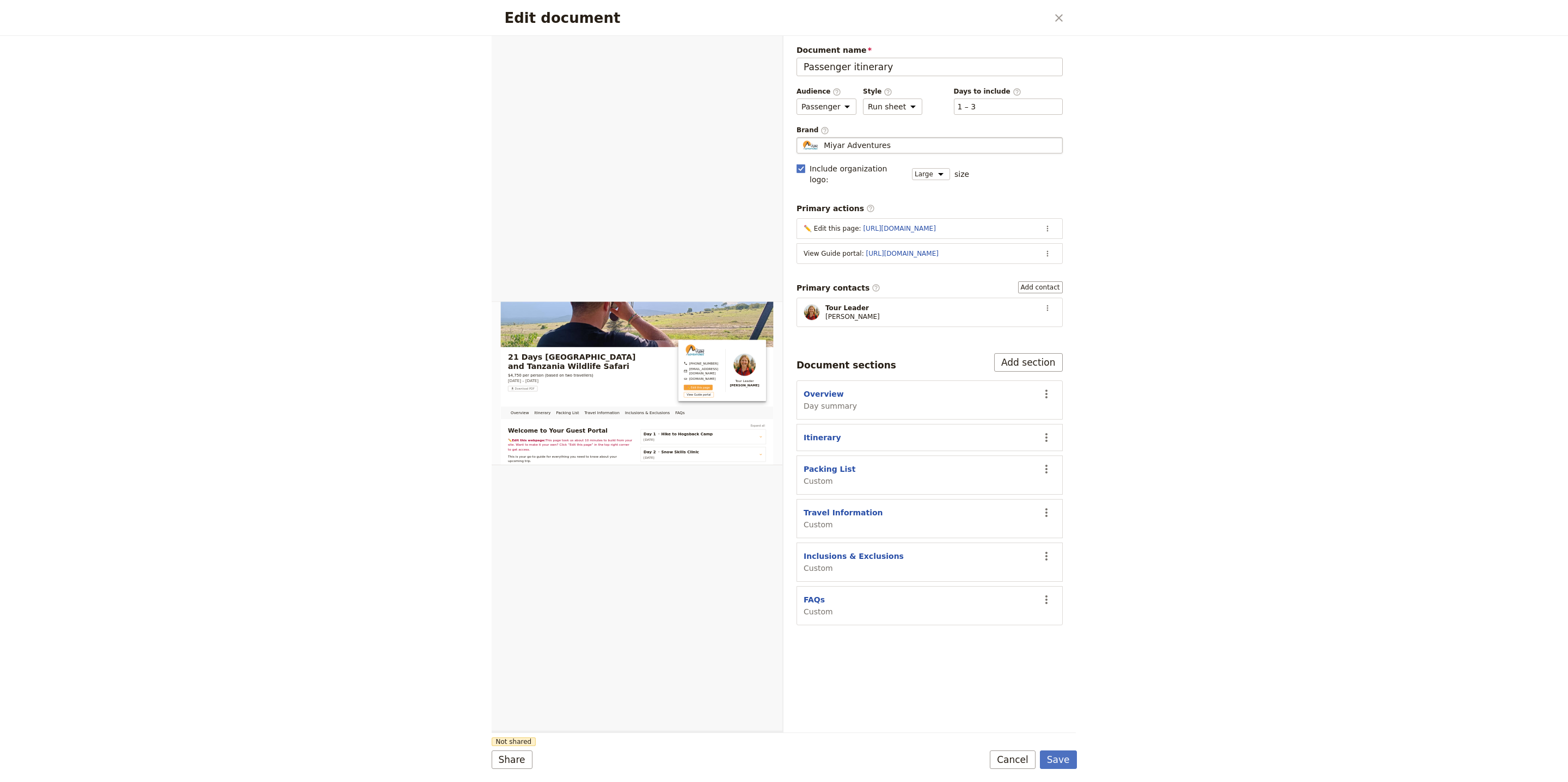
click at [865, 147] on span "Miyar Adventures" at bounding box center [857, 145] width 67 height 11
click at [802, 138] on input "Miyar Adventures" at bounding box center [801, 137] width 1 height 1
click at [877, 173] on span "Kwezi Safaris" at bounding box center [861, 171] width 61 height 13
type input "Kwezi Safaris"
click at [1062, 757] on button "Save" at bounding box center [1058, 759] width 37 height 18
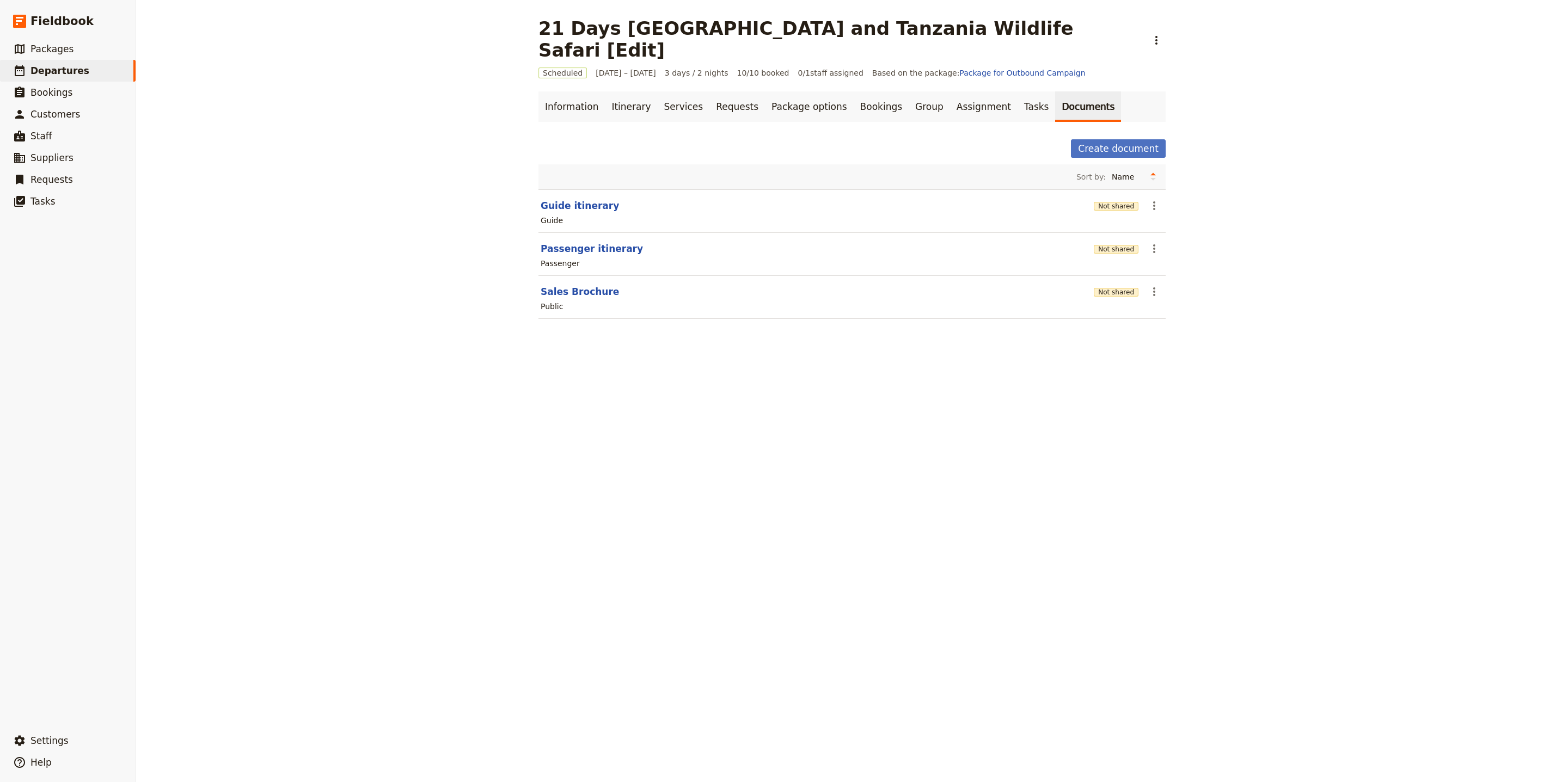
click at [548, 276] on section "Sales Brochure Not shared ​ Public" at bounding box center [852, 297] width 627 height 43
click at [549, 285] on button "Sales Brochure" at bounding box center [579, 292] width 79 height 13
select select "DEFAULT"
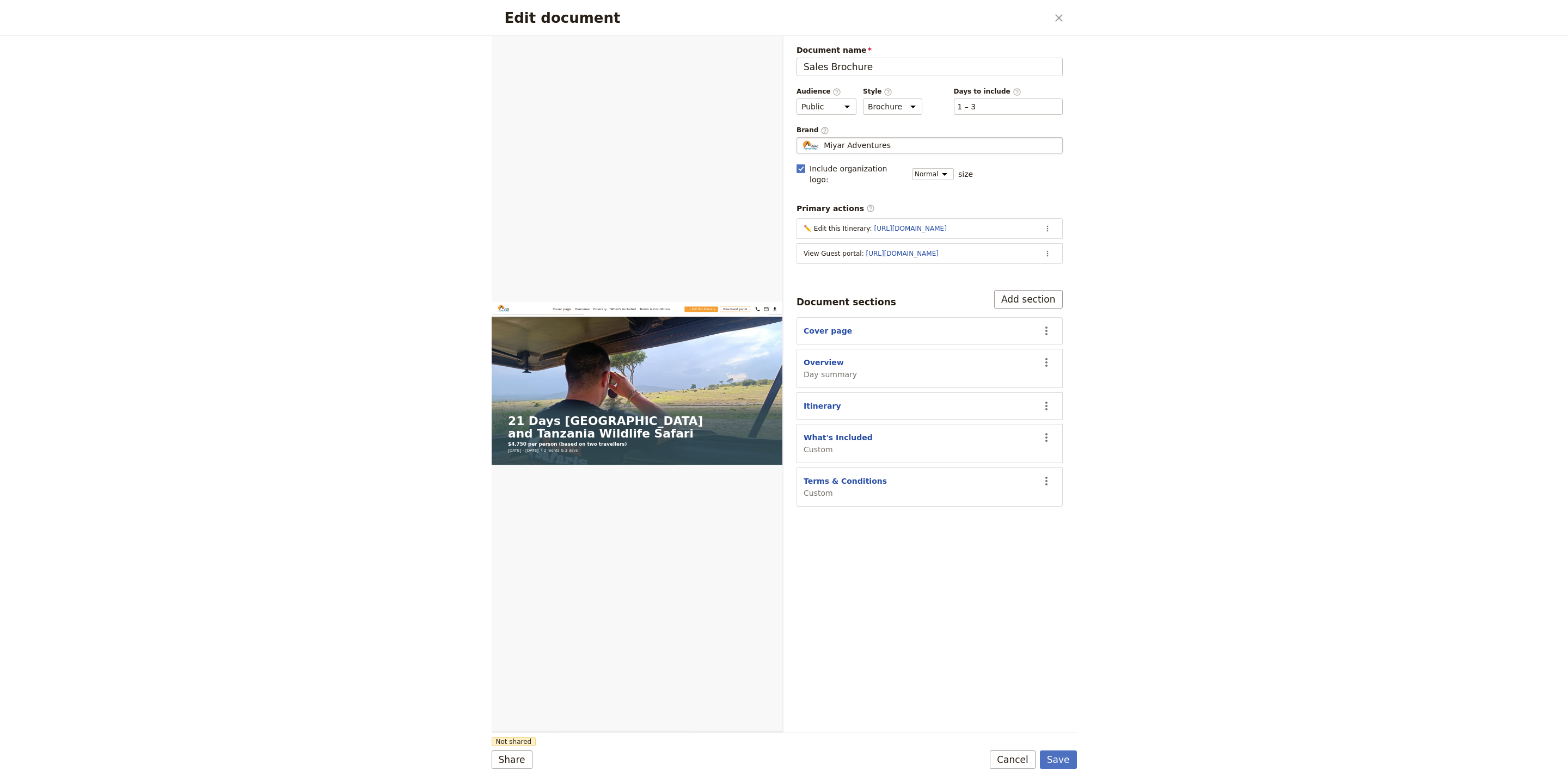
click at [907, 151] on div "Miyar Adventures" at bounding box center [929, 145] width 256 height 11
click at [802, 138] on input "Miyar Adventures" at bounding box center [801, 137] width 1 height 1
click at [889, 171] on div "Kwezi Safaris [EMAIL_ADDRESS][DOMAIN_NAME]" at bounding box center [907, 171] width 208 height 13
type input "Kwezi Safaris"
click at [1083, 766] on div "Edit document ​ Web PDF ​ Document name Sales Brochure Preview Audience ​ Publi…" at bounding box center [784, 391] width 1568 height 782
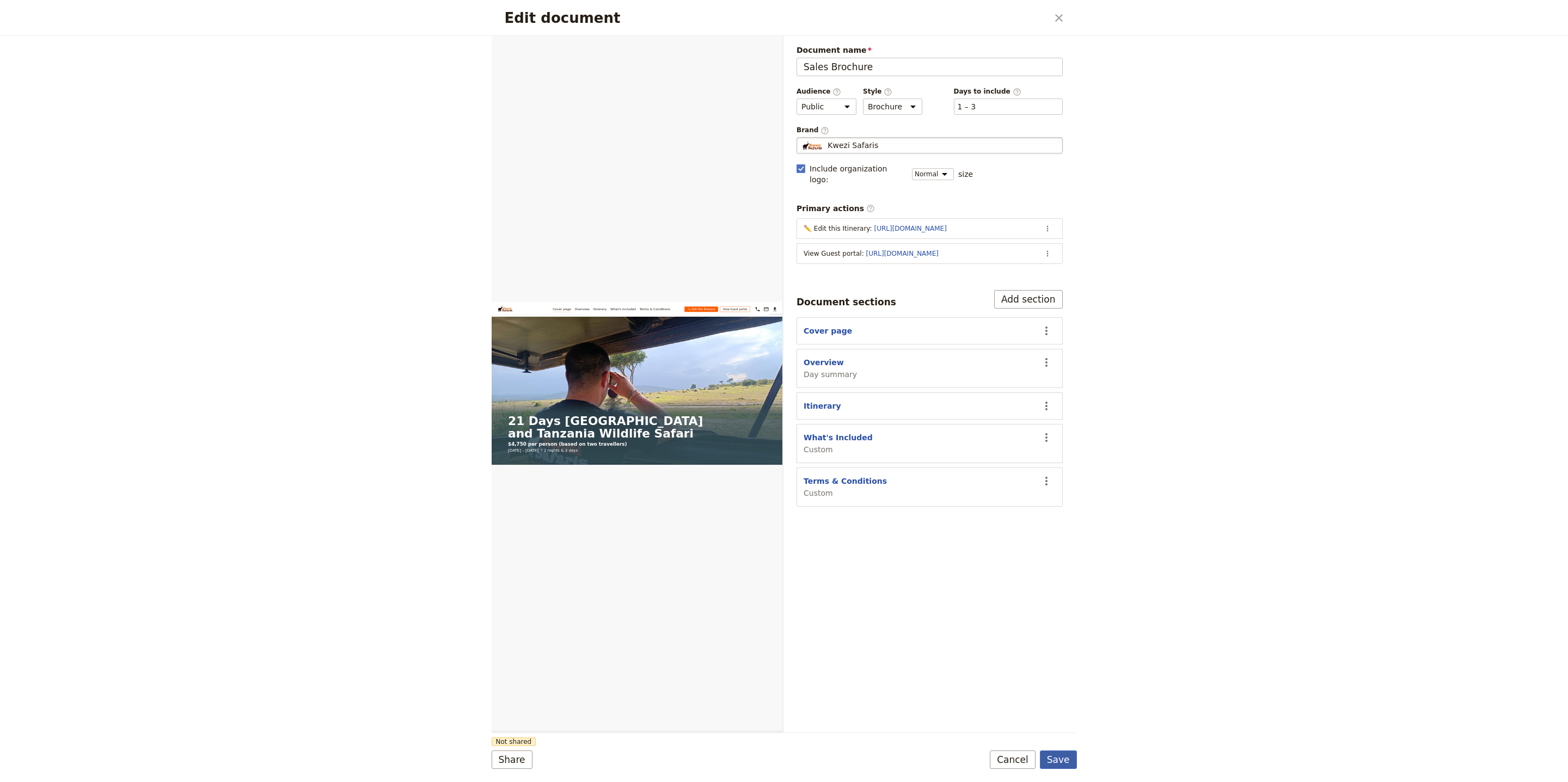
click at [1068, 760] on button "Save" at bounding box center [1058, 759] width 37 height 18
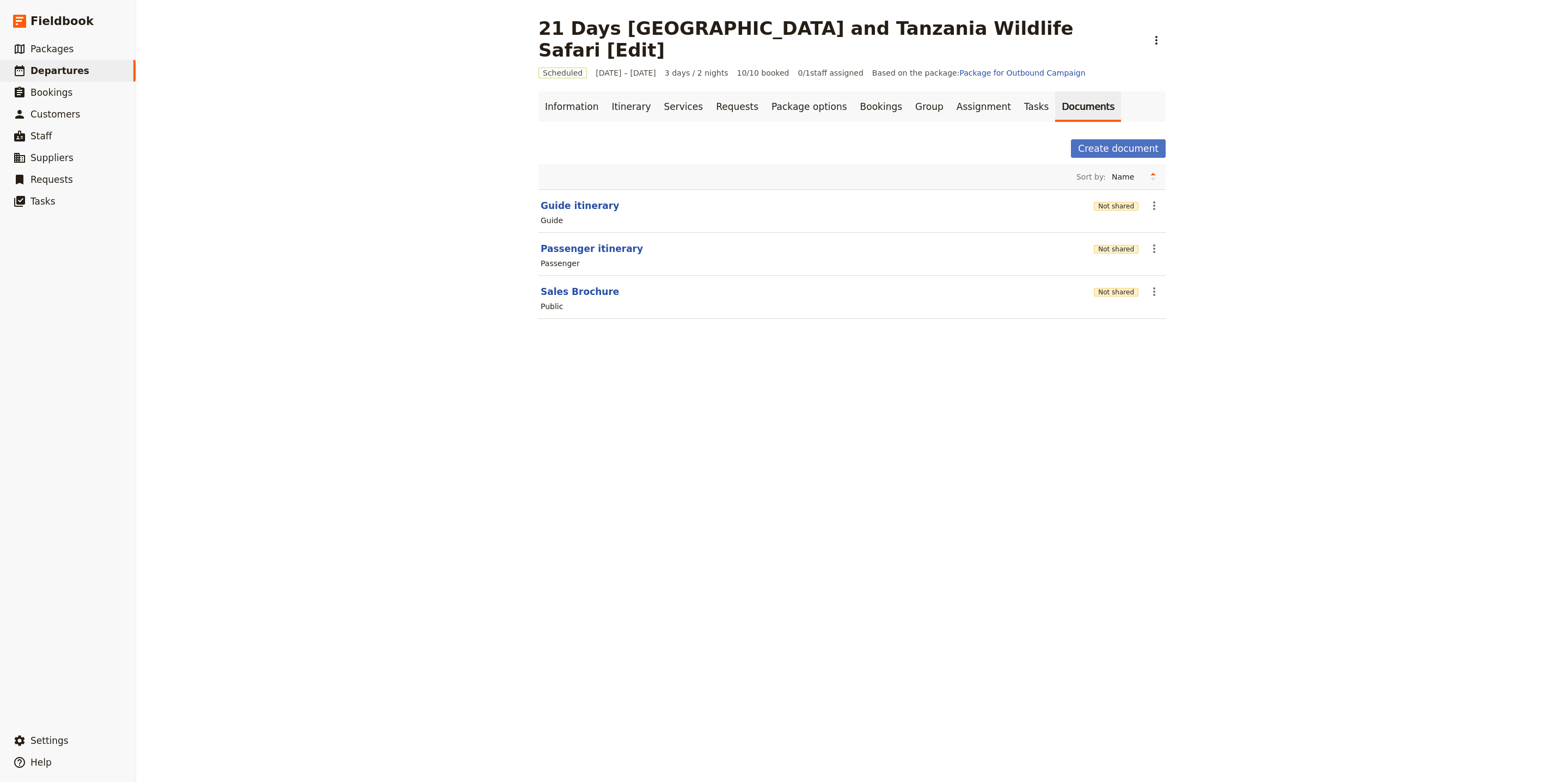
click at [584, 189] on section "Guide itinerary Not shared ​ Guide" at bounding box center [852, 211] width 627 height 44
click at [582, 199] on button "Guide itinerary" at bounding box center [579, 205] width 79 height 13
select select "STAFF"
select select "RUN_SHEET"
select select "LARGE"
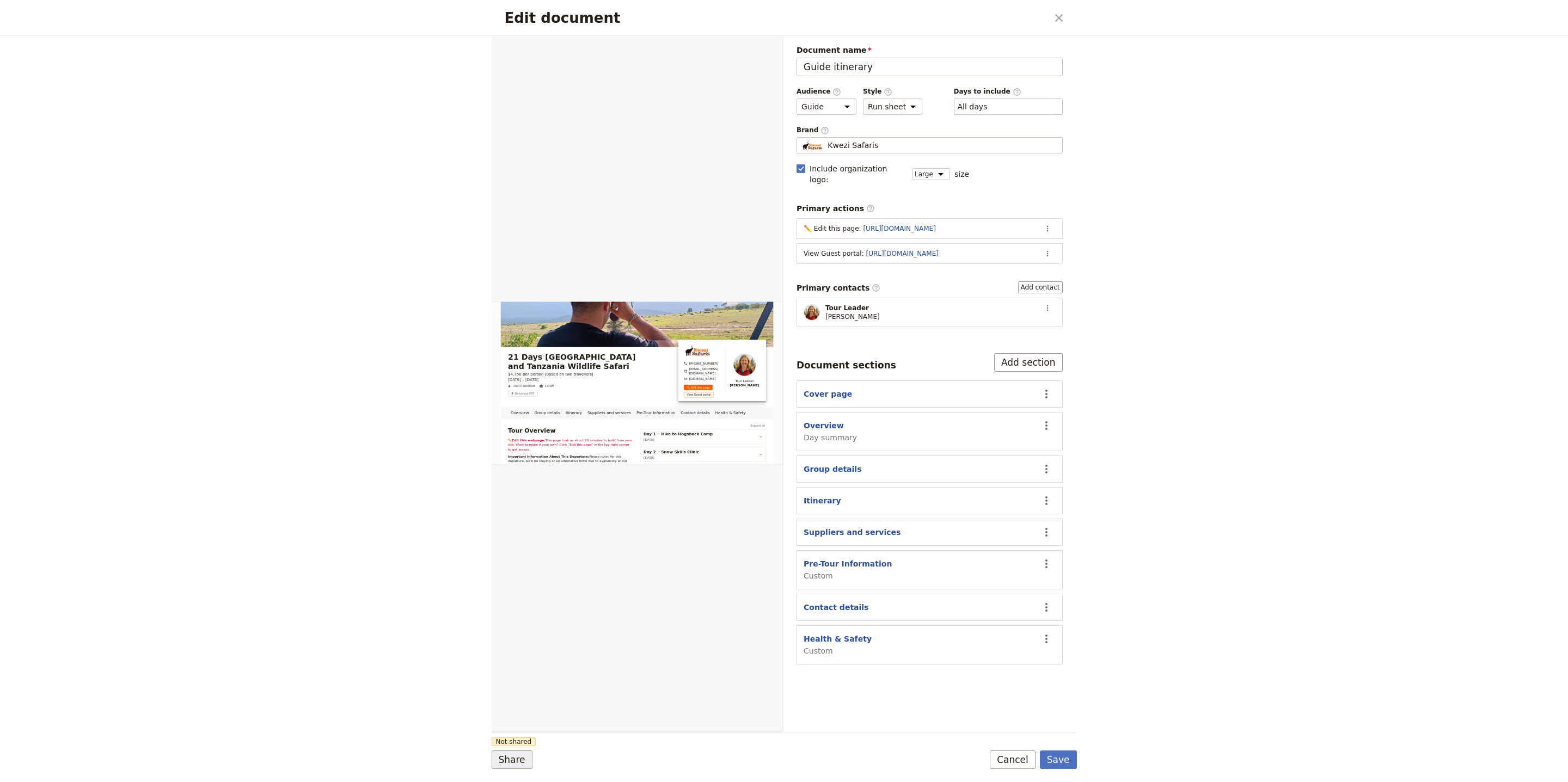
click at [506, 758] on button "Share" at bounding box center [512, 759] width 41 height 18
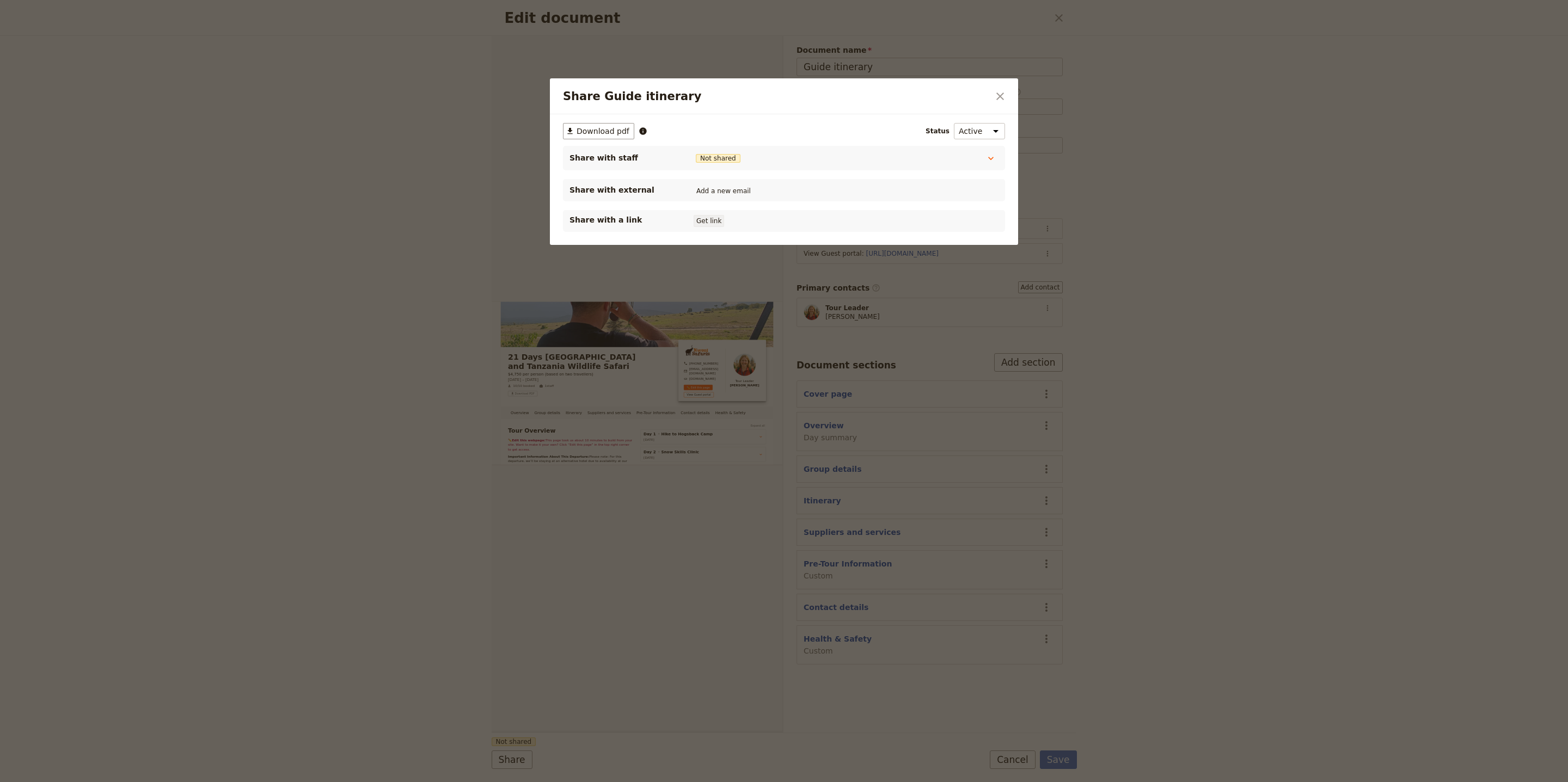
click at [704, 227] on button "Get link" at bounding box center [709, 221] width 30 height 12
click at [1001, 96] on icon "Close dialog" at bounding box center [1000, 96] width 8 height 8
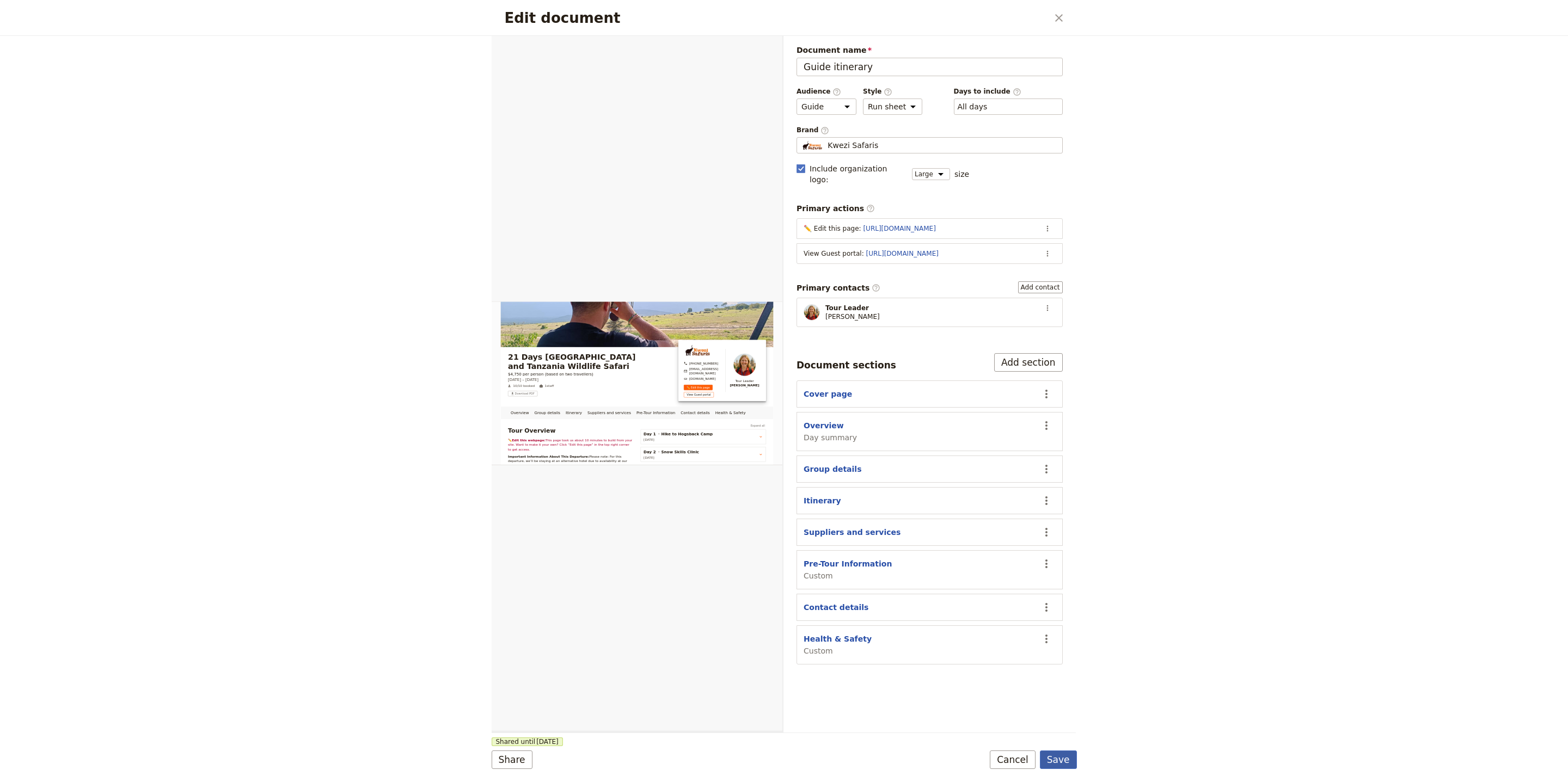
click at [1059, 762] on button "Save" at bounding box center [1058, 759] width 37 height 18
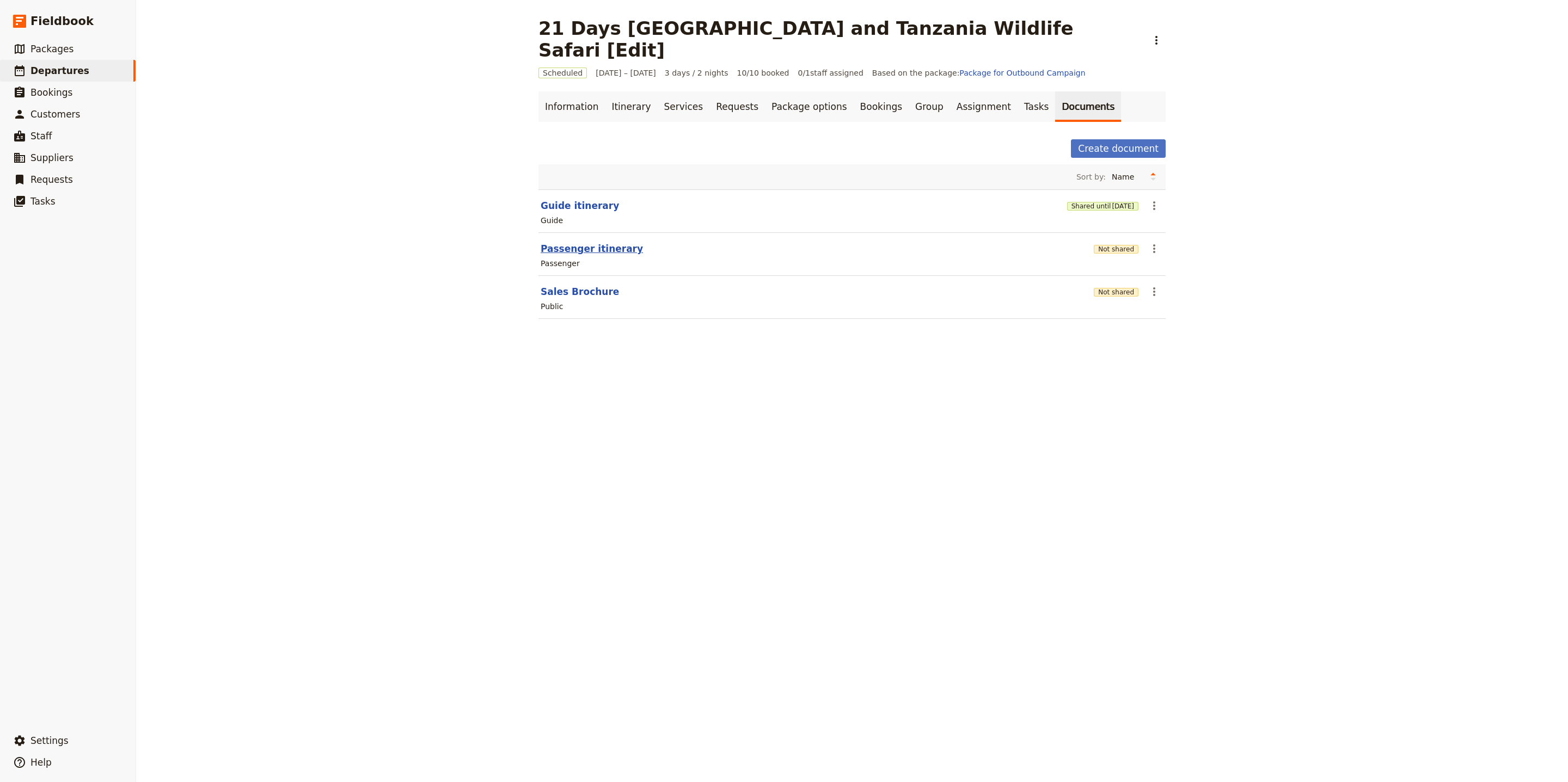
click at [584, 242] on button "Passenger itinerary" at bounding box center [592, 248] width 102 height 13
select select "PASSENGER"
select select "RUN_SHEET"
select select "LARGE"
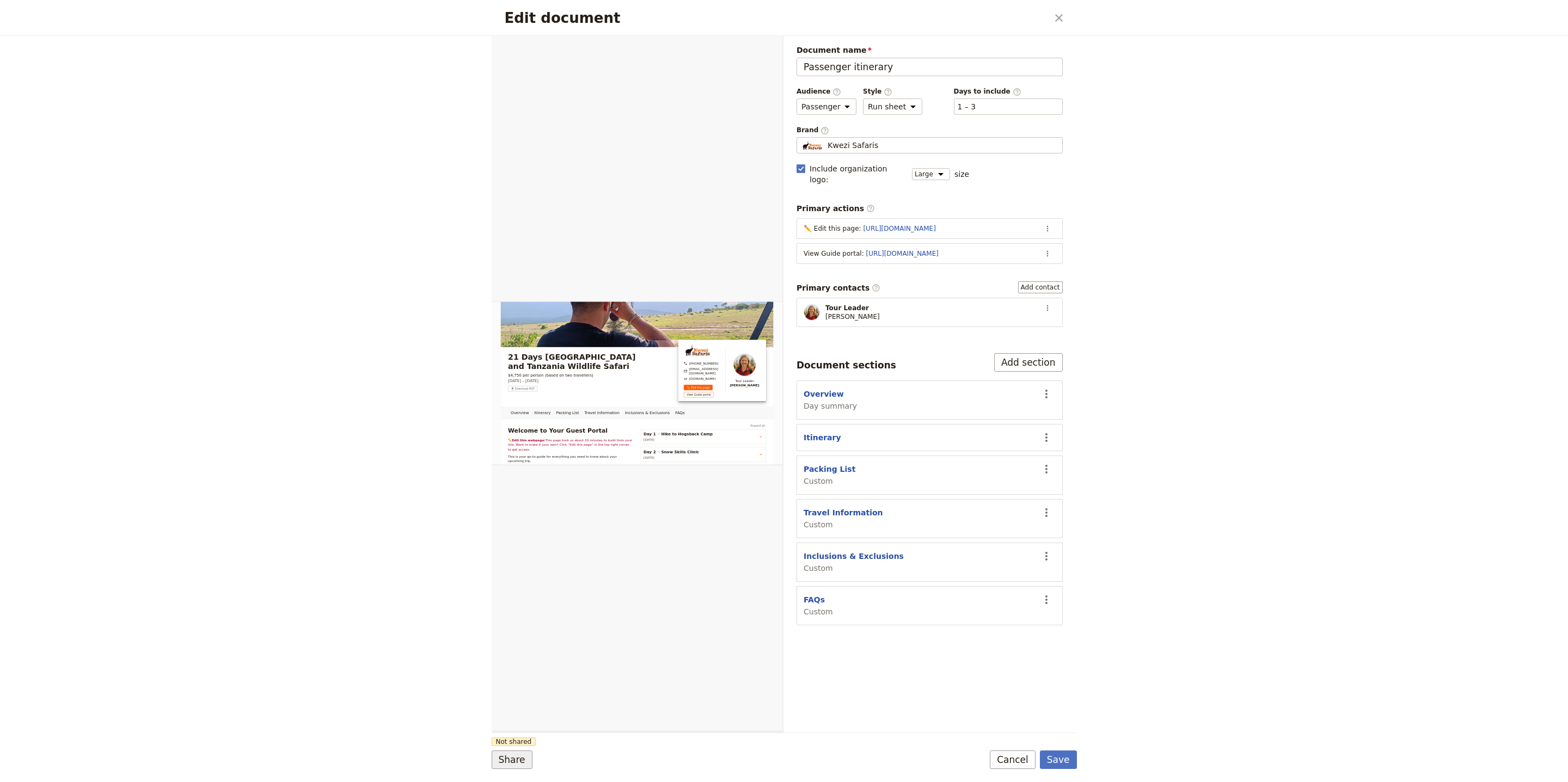
click at [514, 755] on button "Share" at bounding box center [512, 759] width 41 height 18
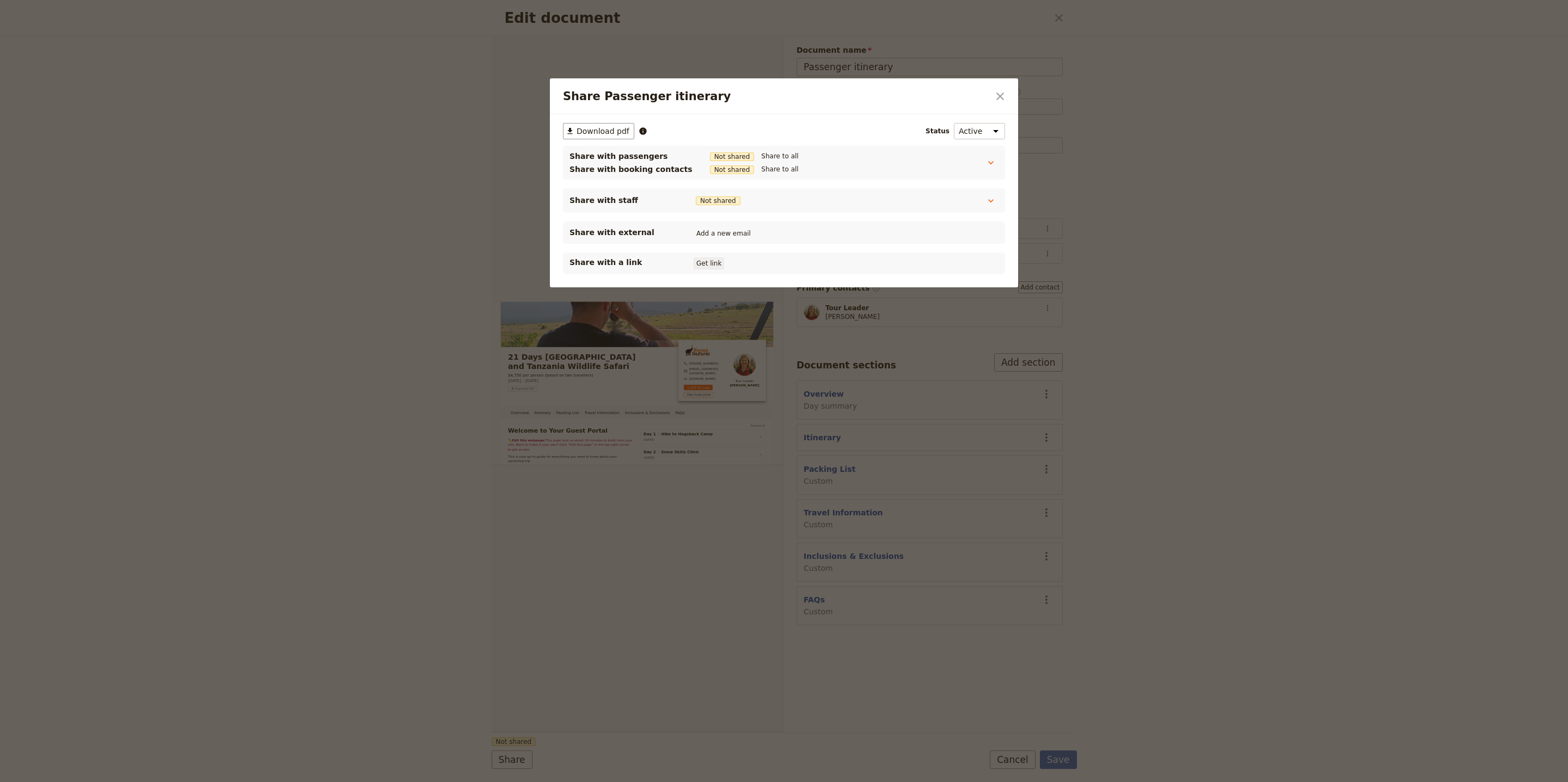
click at [719, 261] on button "Get link" at bounding box center [709, 264] width 30 height 12
click at [1002, 90] on icon "Close dialog" at bounding box center [999, 96] width 13 height 13
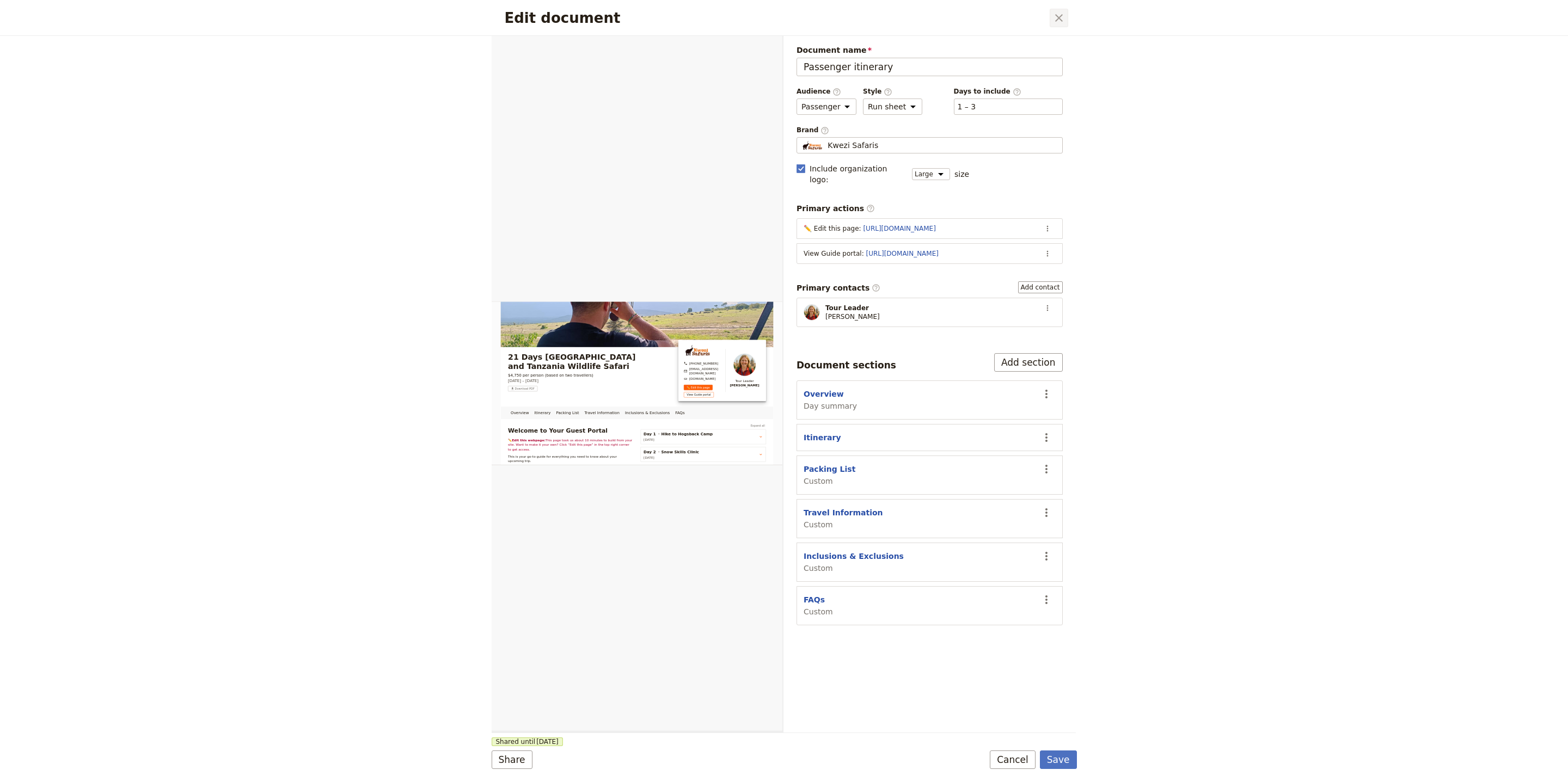
click at [1060, 16] on icon "Close dialog" at bounding box center [1059, 18] width 13 height 13
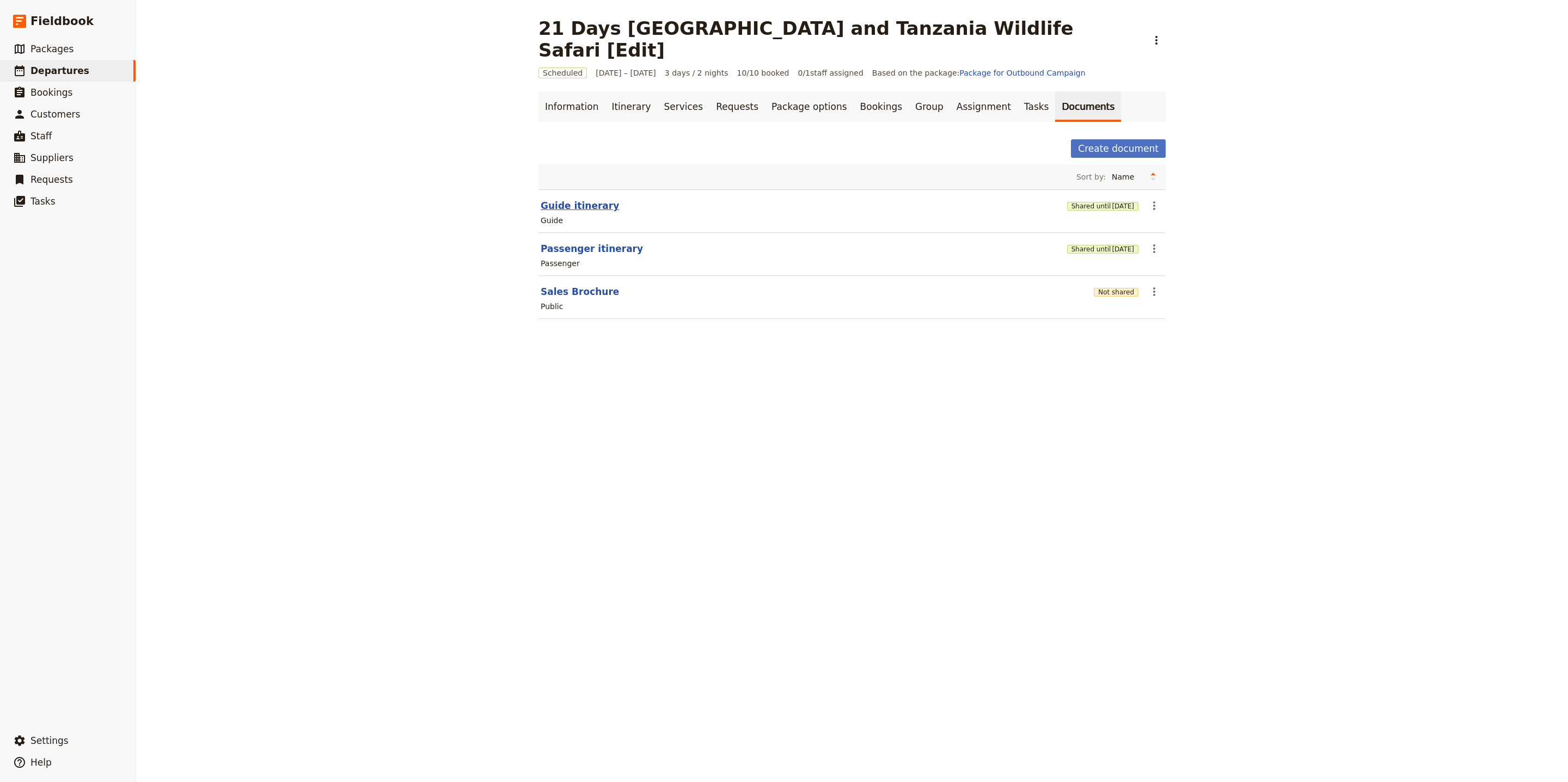
click at [579, 199] on button "Guide itinerary" at bounding box center [579, 205] width 79 height 13
select select "STAFF"
select select "RUN_SHEET"
select select "LARGE"
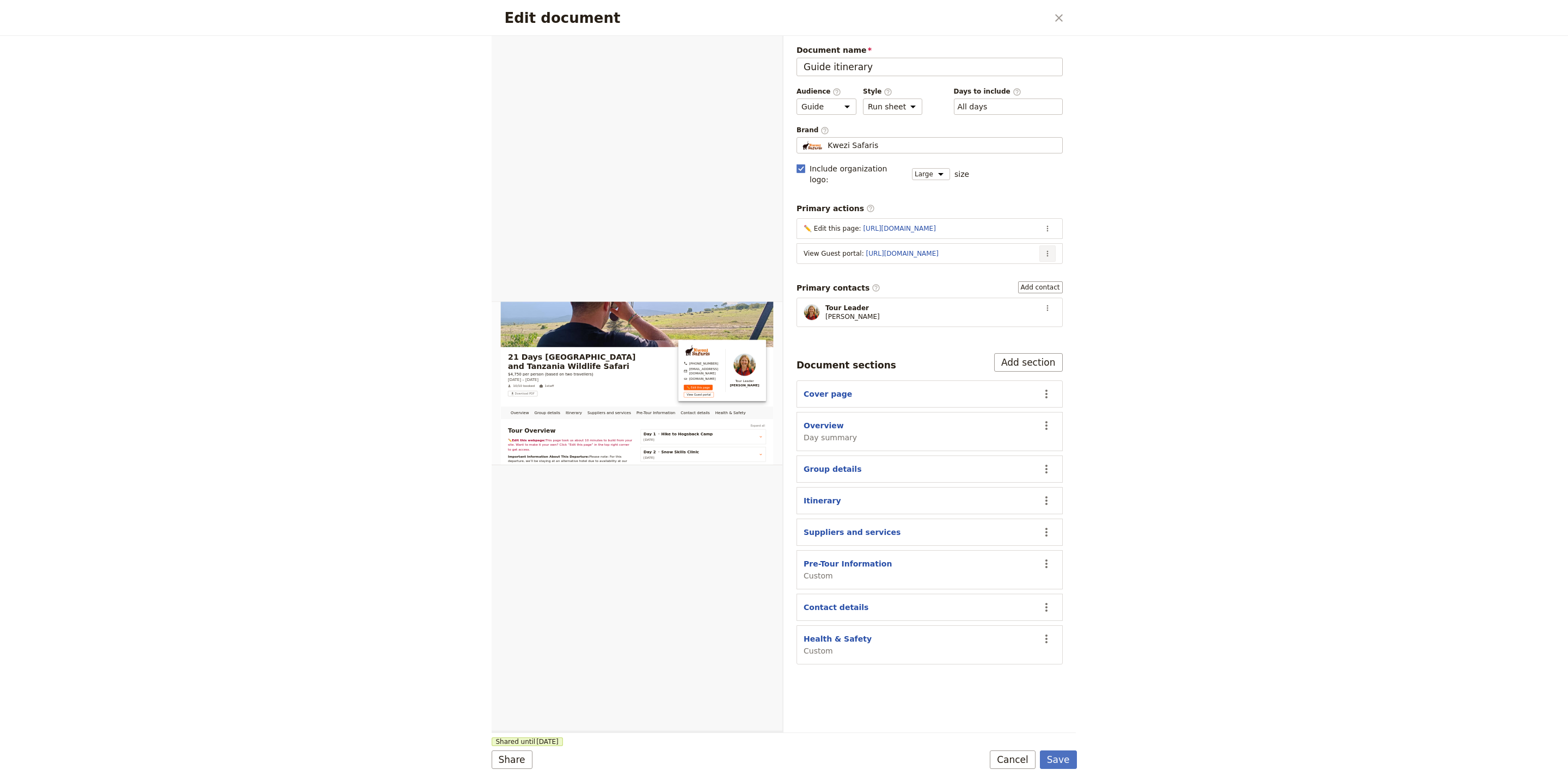
click at [1046, 250] on icon "Actions" at bounding box center [1048, 254] width 9 height 9
click at [1032, 270] on span "Edit action" at bounding box center [1004, 269] width 88 height 11
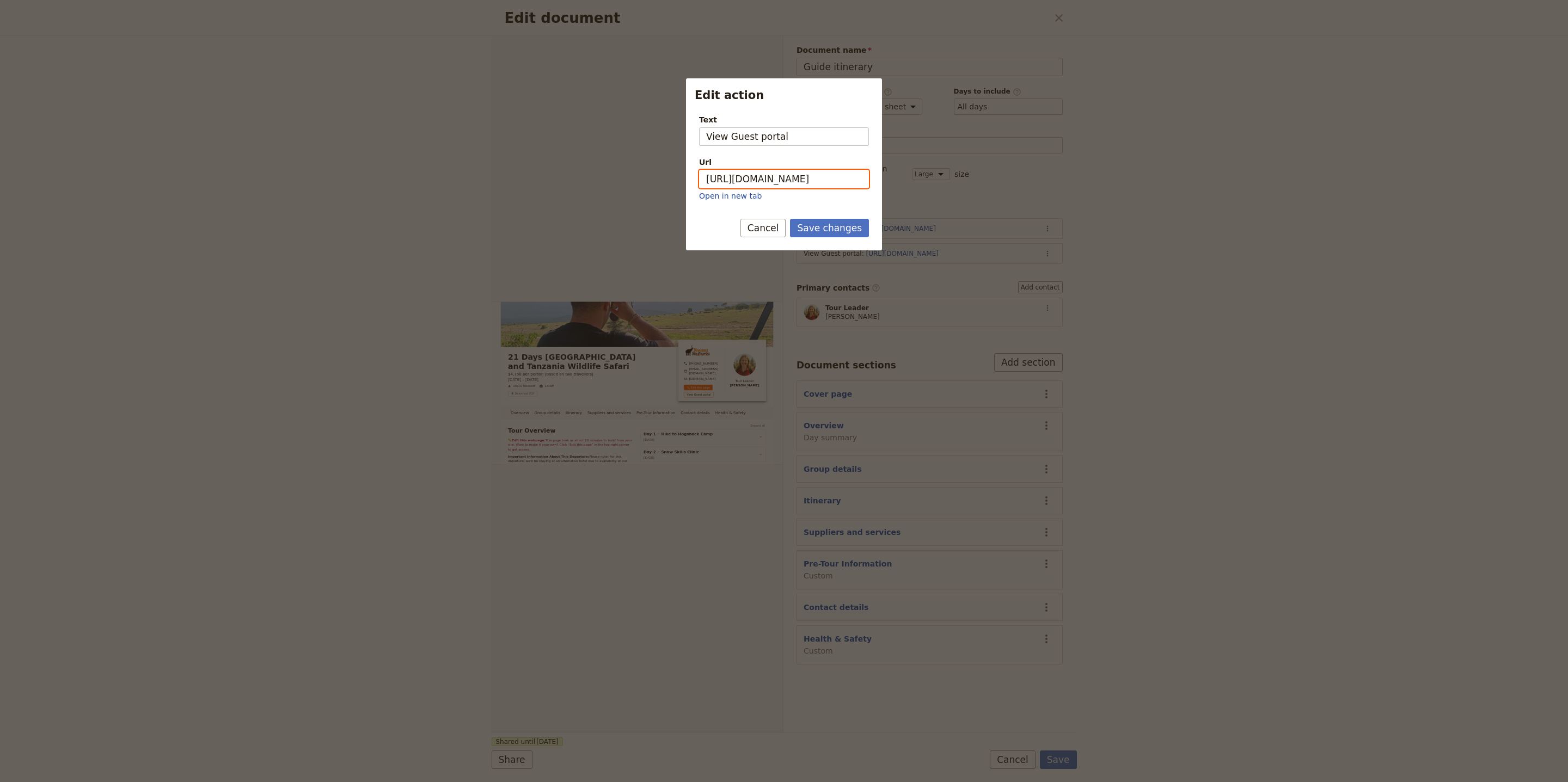
click at [824, 173] on input "https://trips.fieldbook.com/d/ODwn0KZABZEtw6EfhrpXL" at bounding box center [783, 179] width 170 height 18
paste input "4WkCqRE0YakecE6YQXcdx"
type input "https://trips.fieldbook.com/d/4WkCqRE0YakecE6YQXcdx"
click at [838, 225] on button "Save changes" at bounding box center [830, 228] width 79 height 18
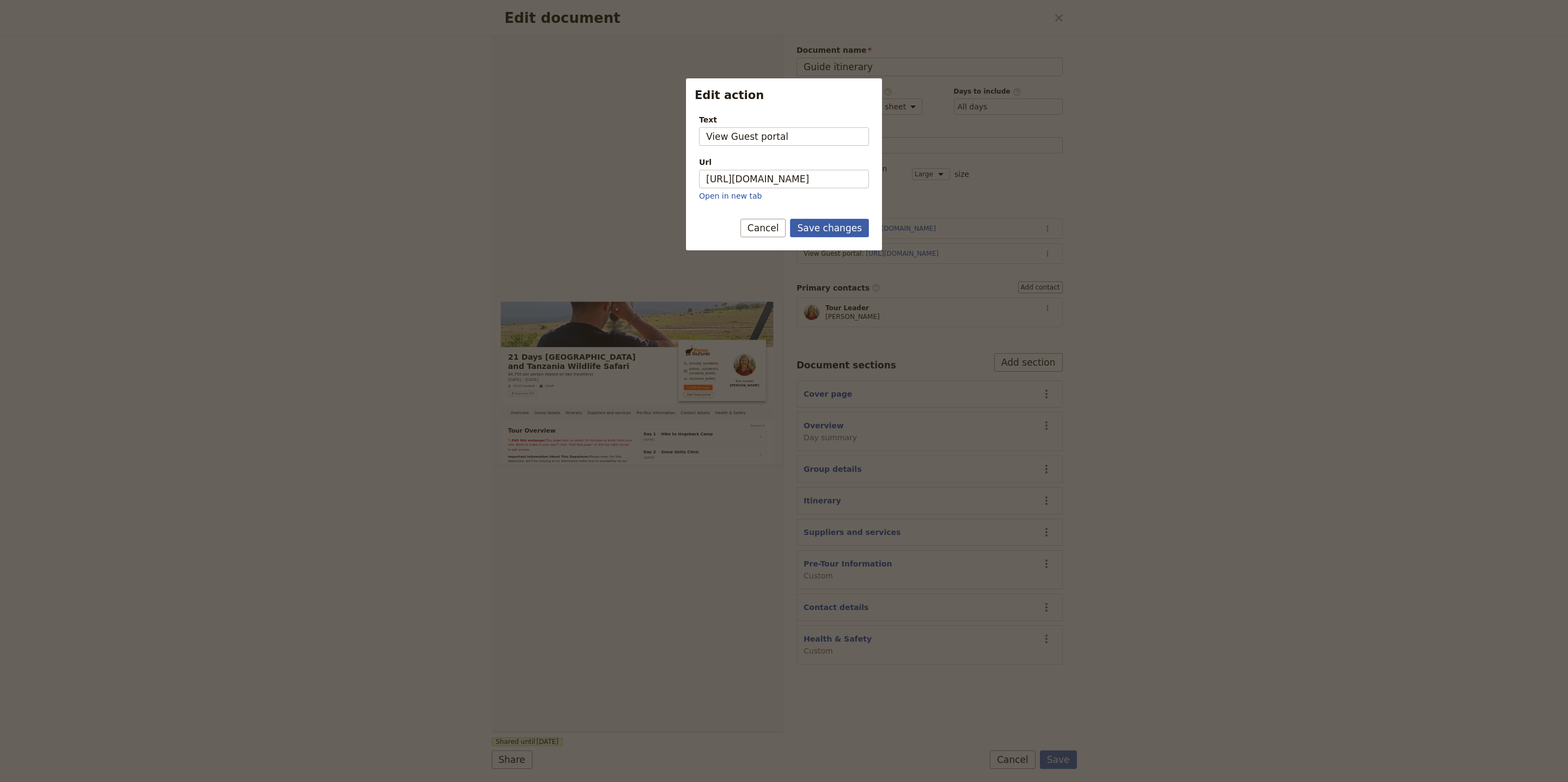
scroll to position [0, 0]
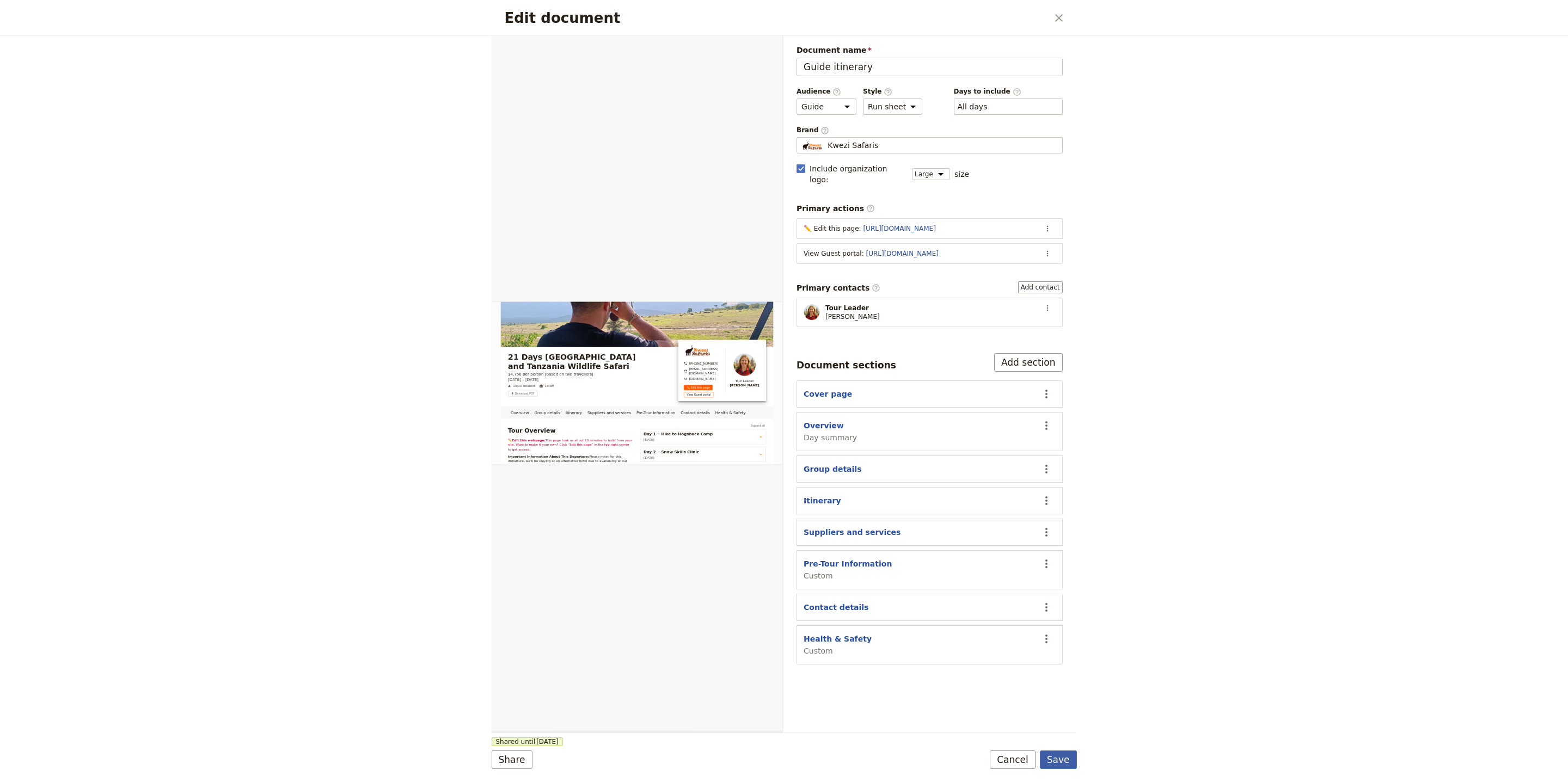
click at [1044, 757] on button "Save" at bounding box center [1058, 759] width 37 height 18
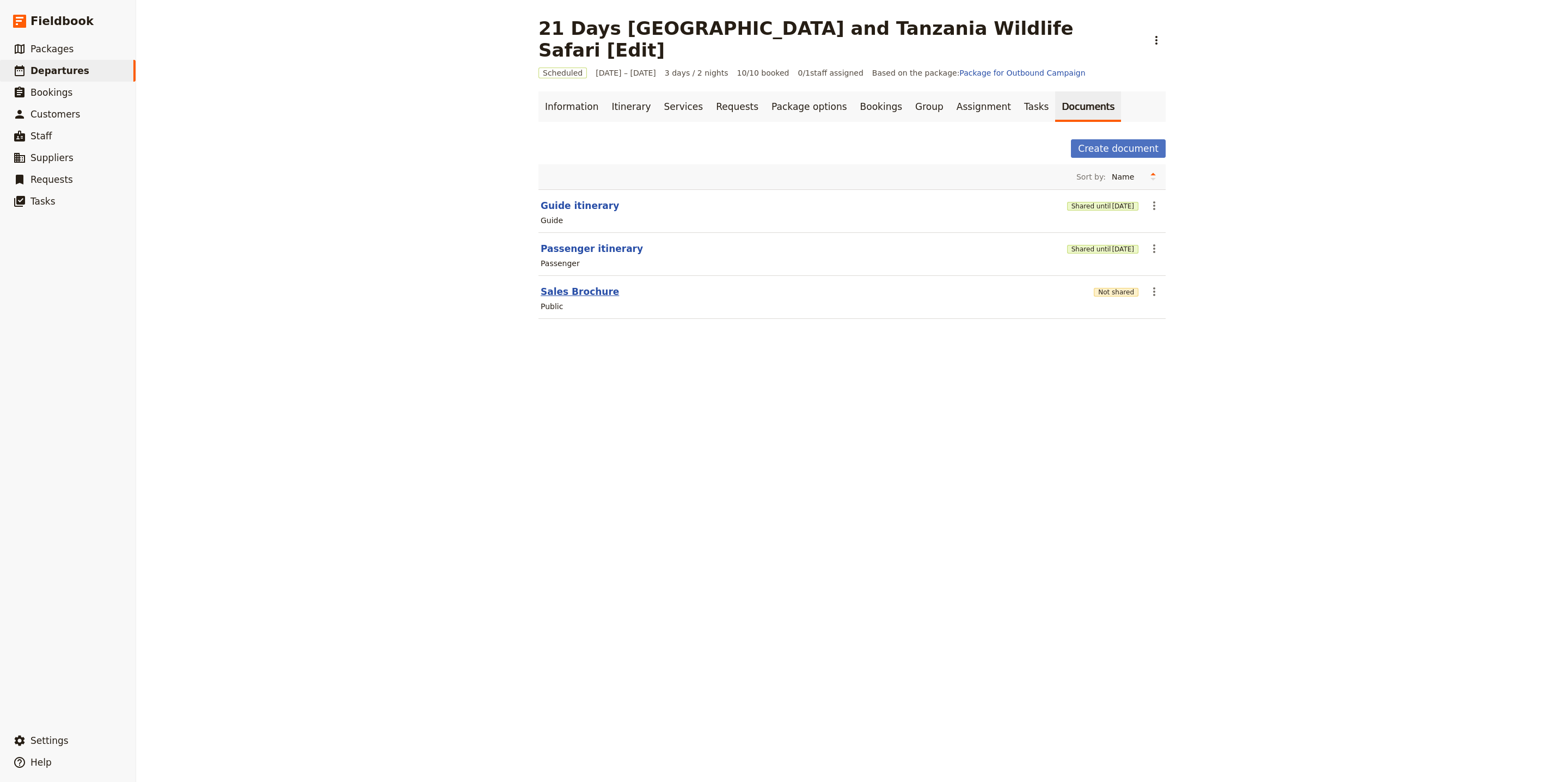
click at [580, 285] on button "Sales Brochure" at bounding box center [579, 292] width 79 height 13
select select "DEFAULT"
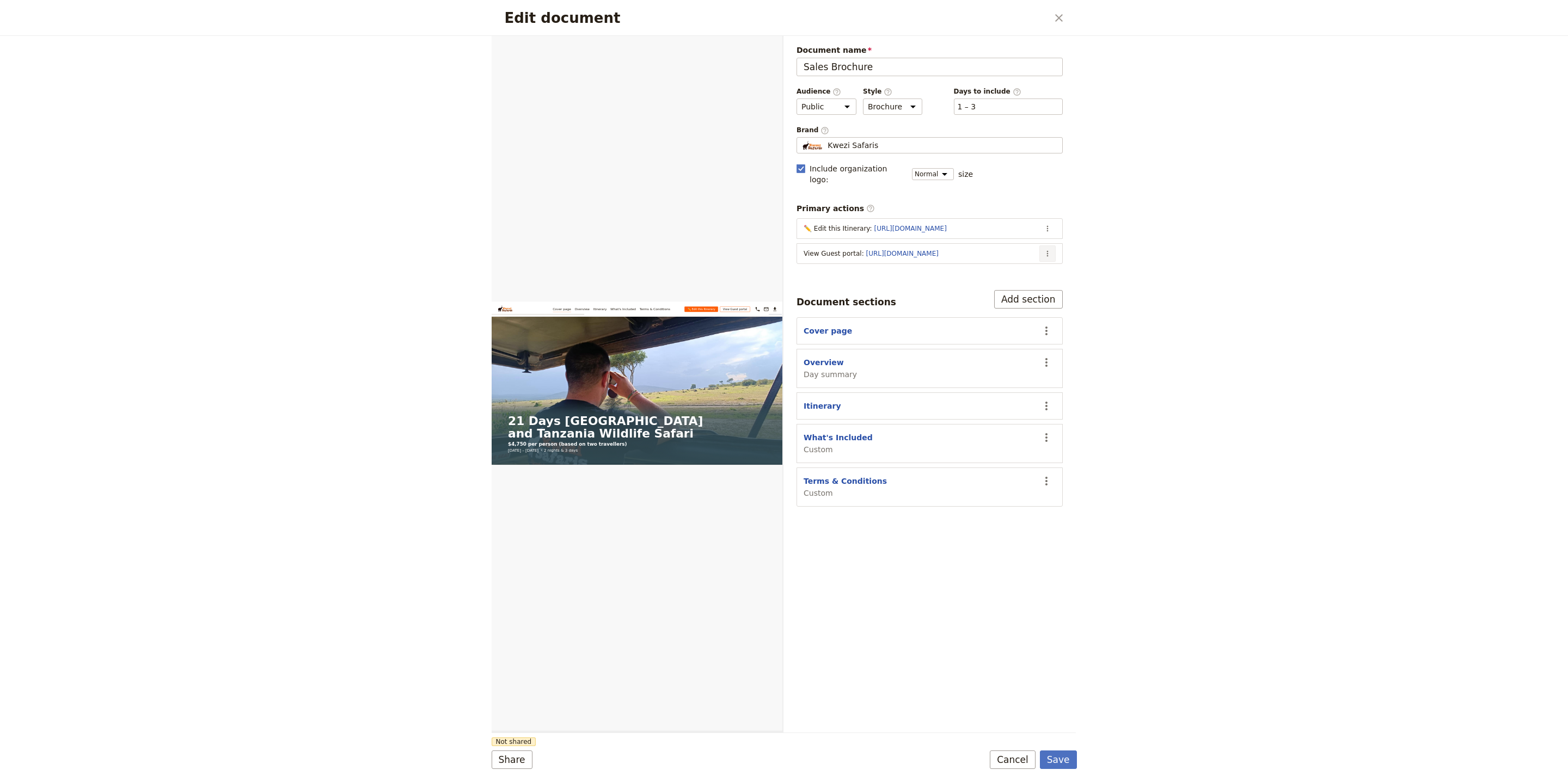
click at [1044, 250] on icon "Actions" at bounding box center [1048, 254] width 9 height 9
click at [1036, 271] on span "Edit action" at bounding box center [1004, 269] width 88 height 11
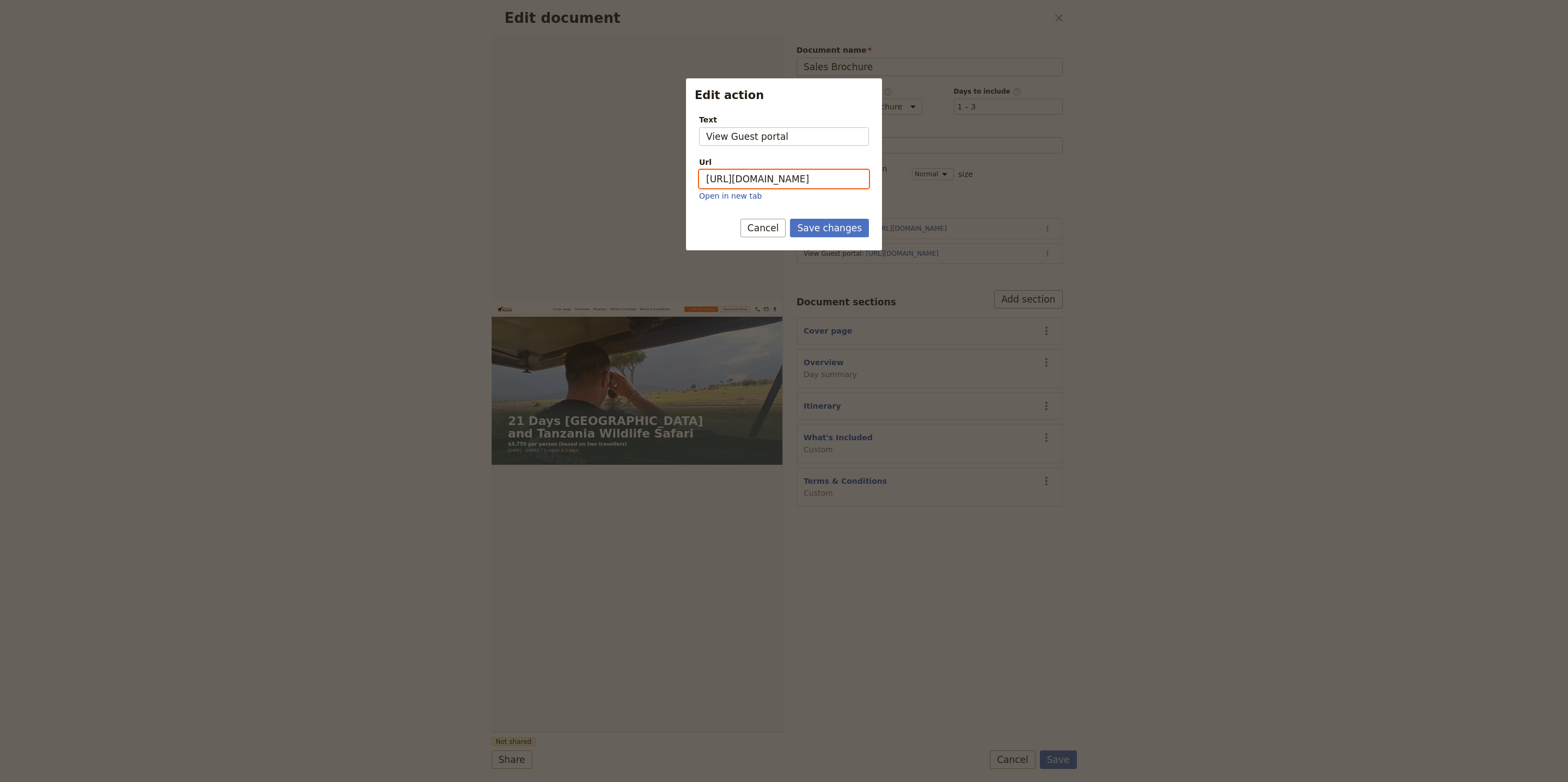
click at [845, 182] on input "https://trips.fieldbook.com/d/ODwn0KZABZEtw6EfhrpXL" at bounding box center [783, 179] width 170 height 18
paste input "4WkCqRE0YakecE6YQXcdx"
type input "https://trips.fieldbook.com/d/4WkCqRE0YakecE6YQXcdx"
click at [841, 227] on button "Save changes" at bounding box center [830, 228] width 79 height 18
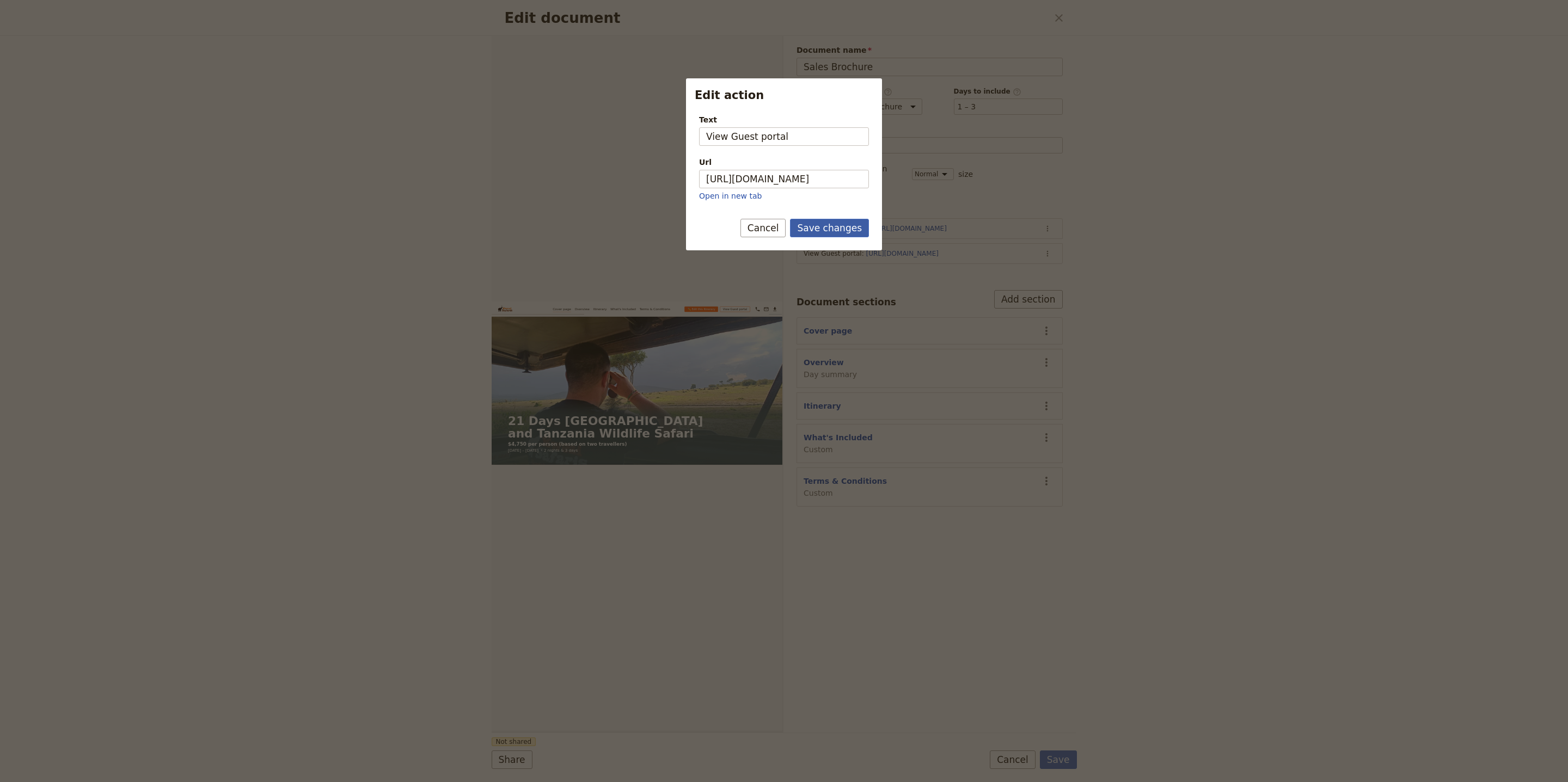
scroll to position [0, 0]
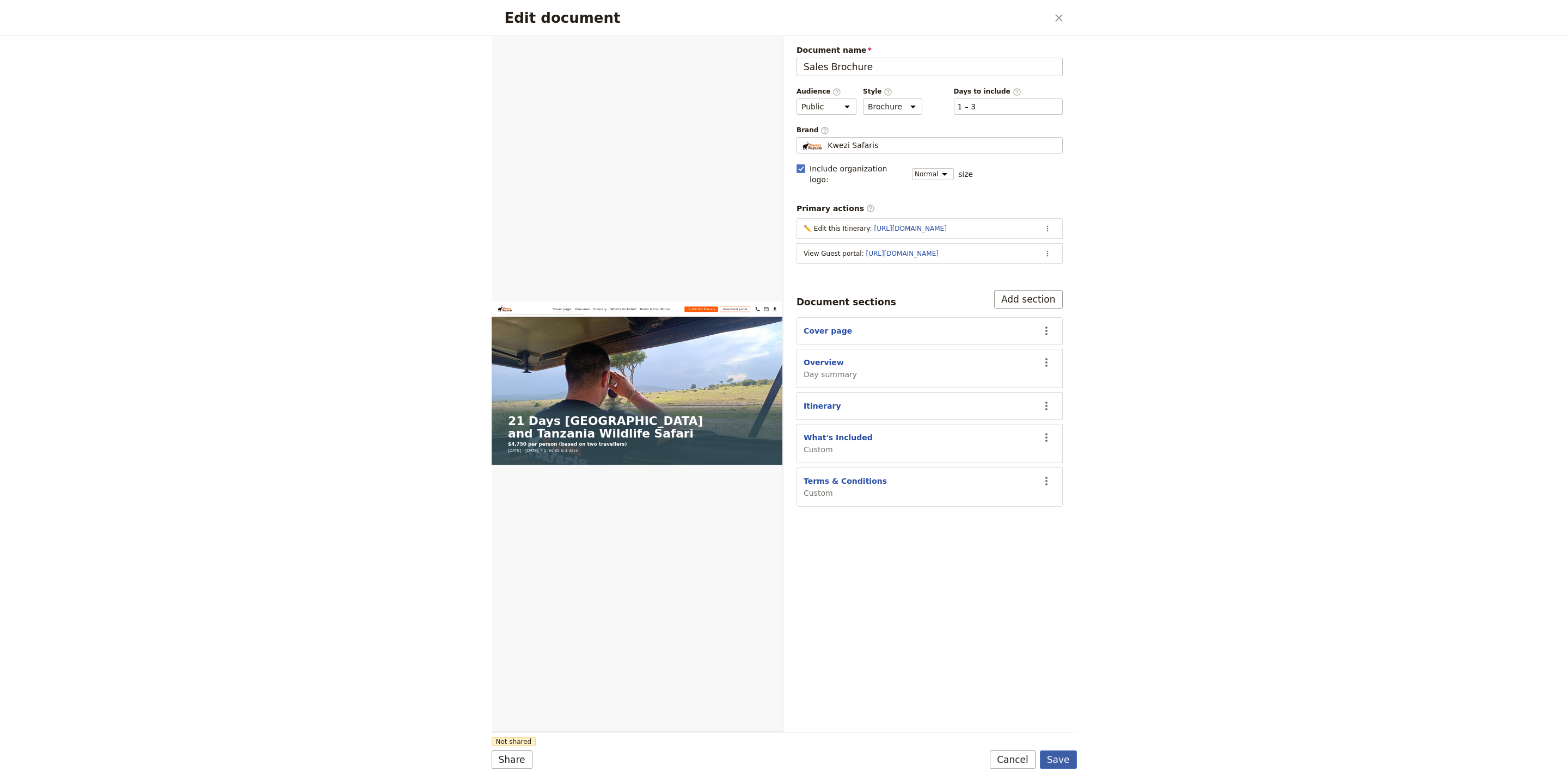
click at [1069, 757] on button "Save" at bounding box center [1058, 759] width 37 height 18
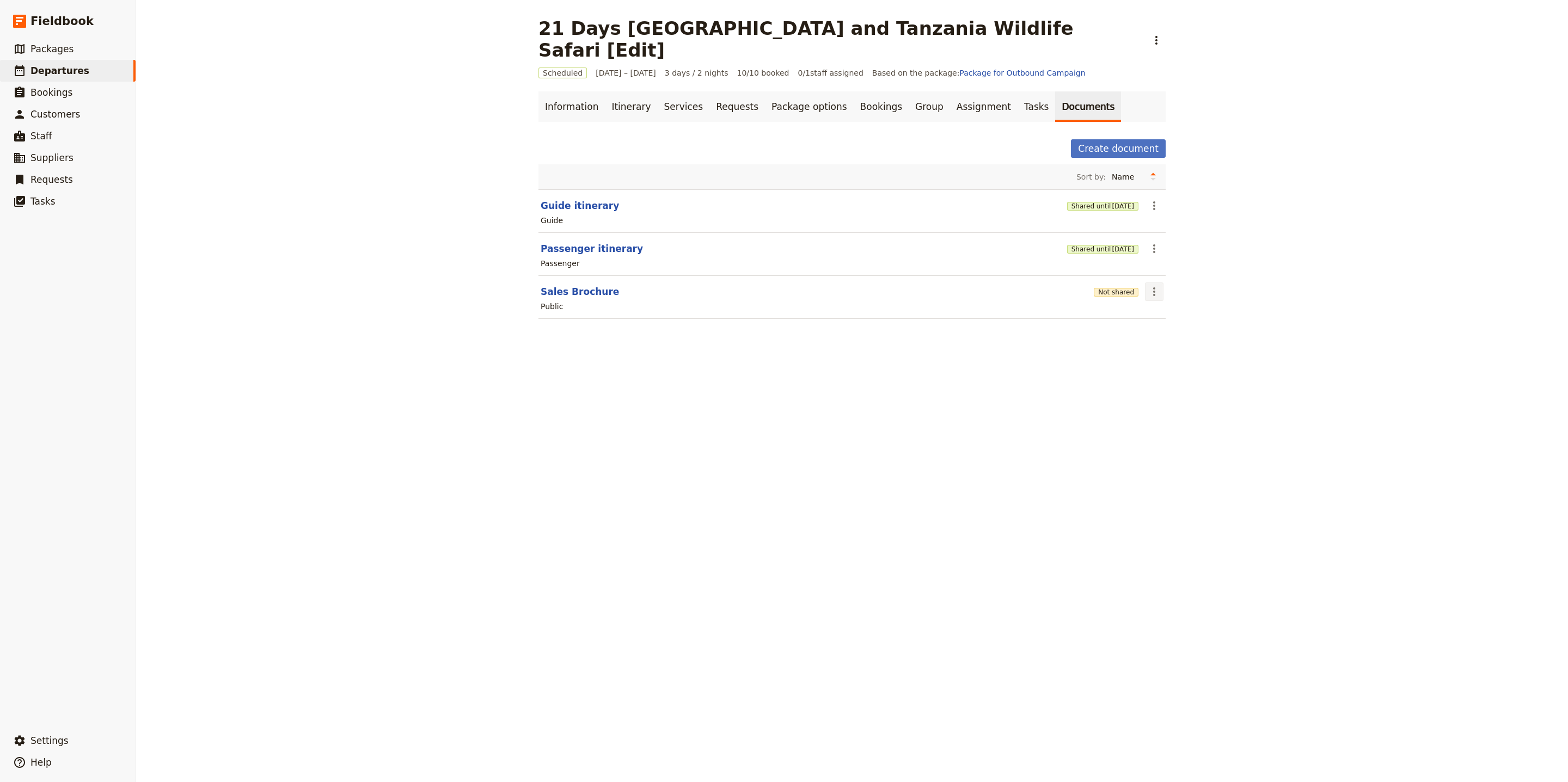
click at [1149, 285] on icon "Actions" at bounding box center [1153, 292] width 13 height 13
click at [1156, 298] on span "Share" at bounding box center [1157, 297] width 22 height 11
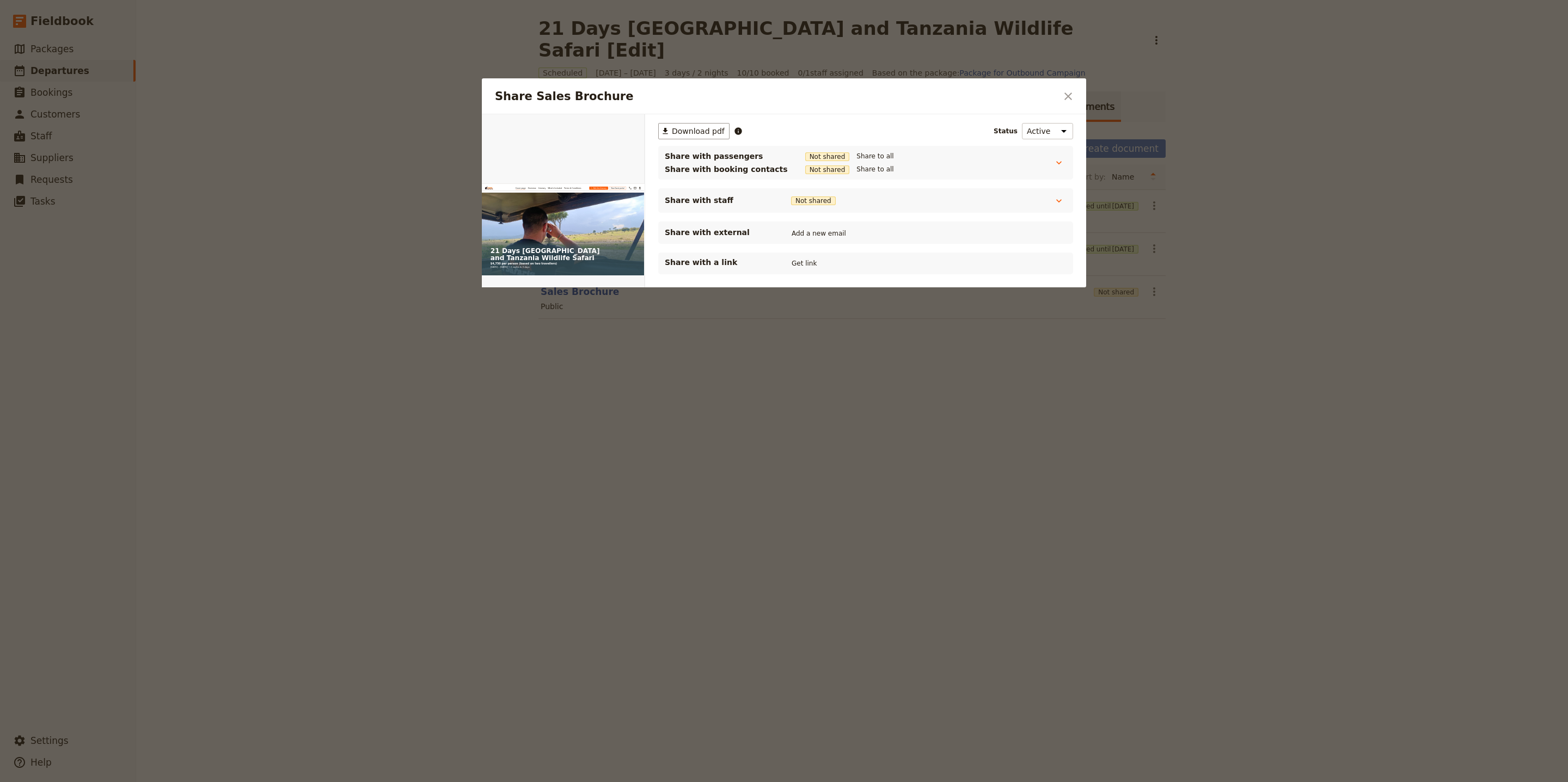
click at [766, 265] on p "Share with a link" at bounding box center [719, 262] width 109 height 11
click at [803, 264] on button "Get link" at bounding box center [804, 264] width 30 height 12
click at [1074, 88] on button "​" at bounding box center [1068, 96] width 18 height 18
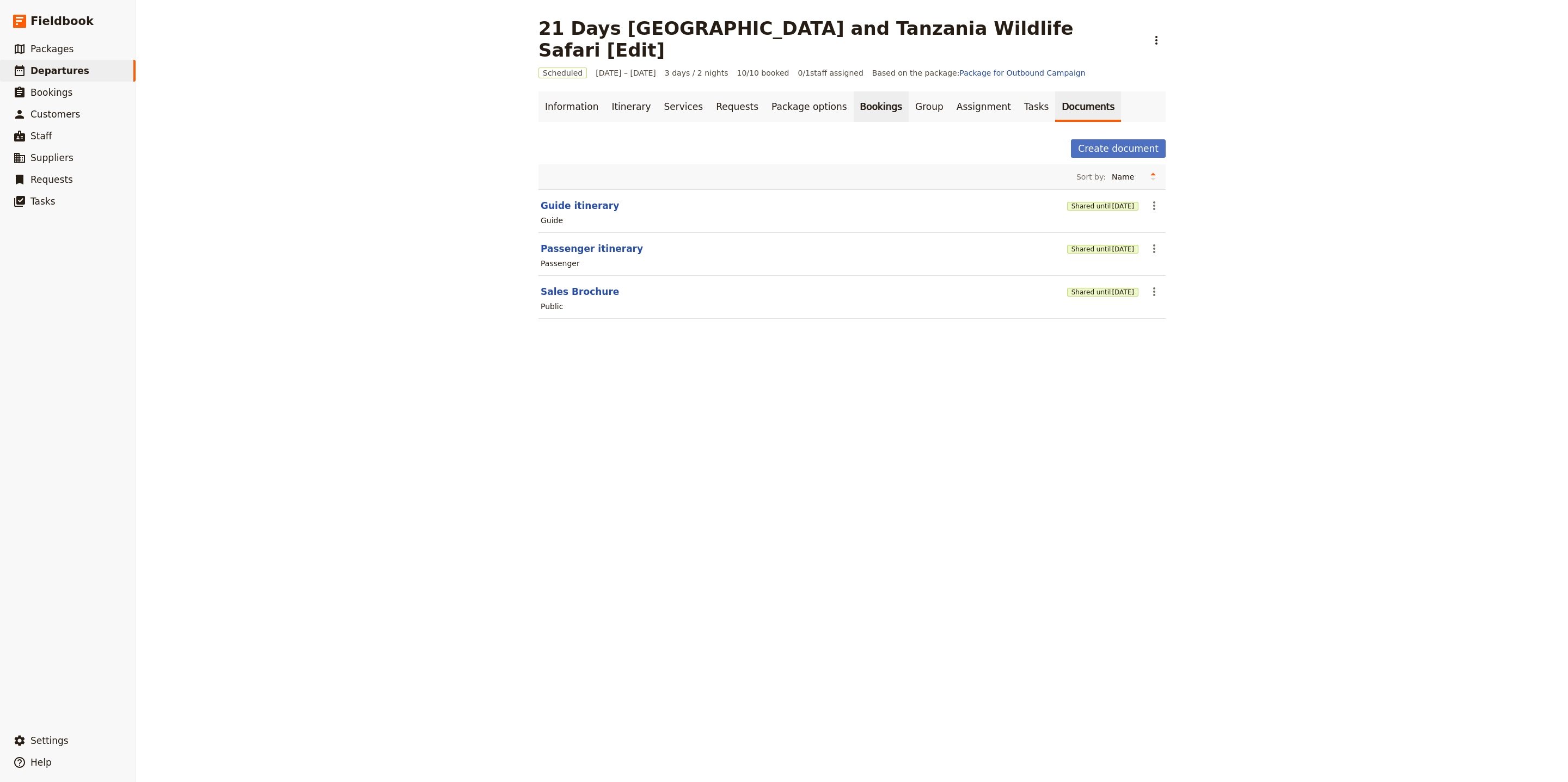
click at [866, 91] on link "Bookings" at bounding box center [881, 106] width 55 height 30
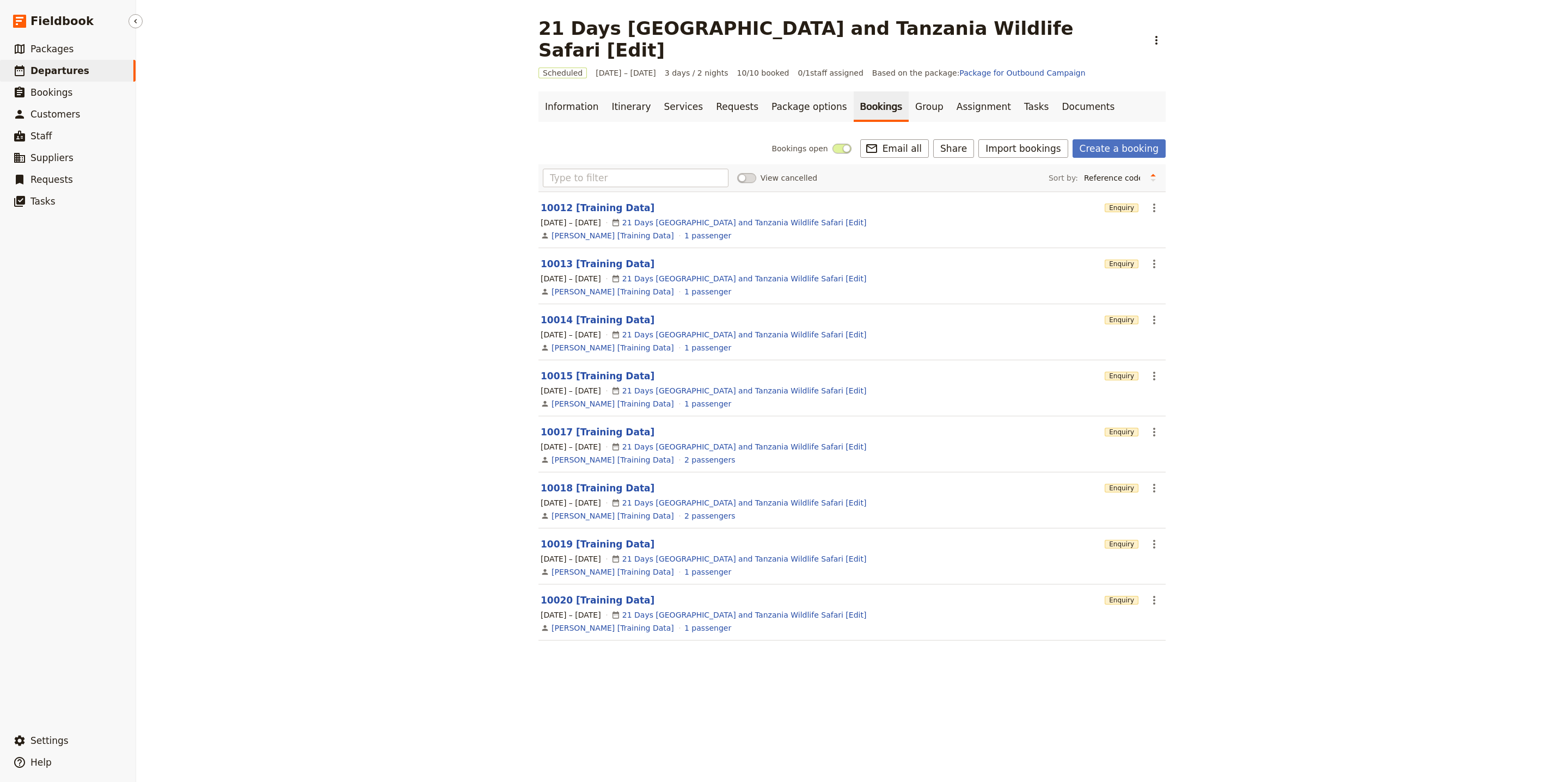
click at [77, 74] on span "Departures" at bounding box center [60, 71] width 59 height 11
select select "UPDATED_AT"
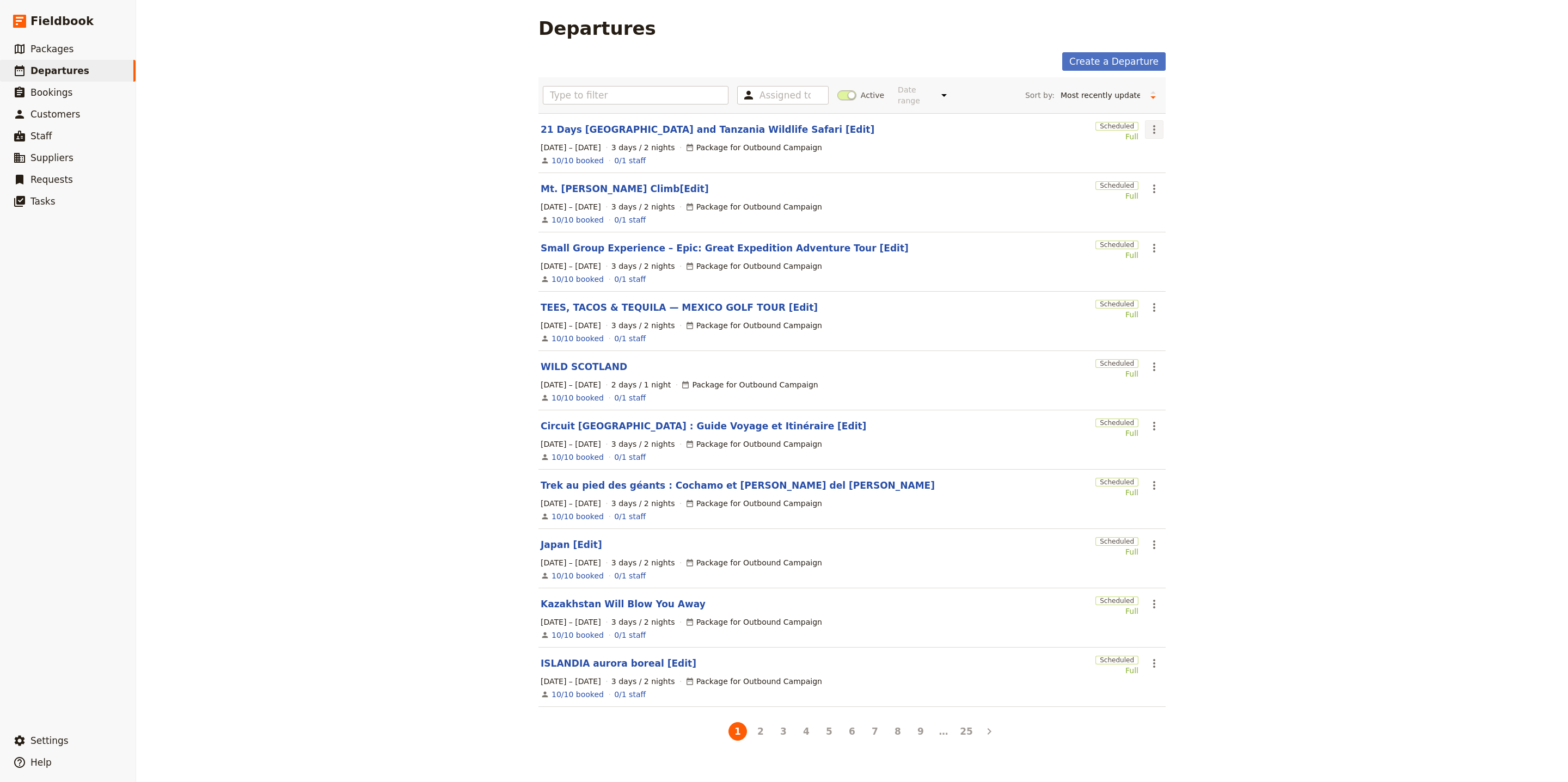
click at [1147, 124] on icon "Actions" at bounding box center [1153, 129] width 13 height 13
click at [1163, 157] on span "Clone this departure" at bounding box center [1185, 162] width 78 height 11
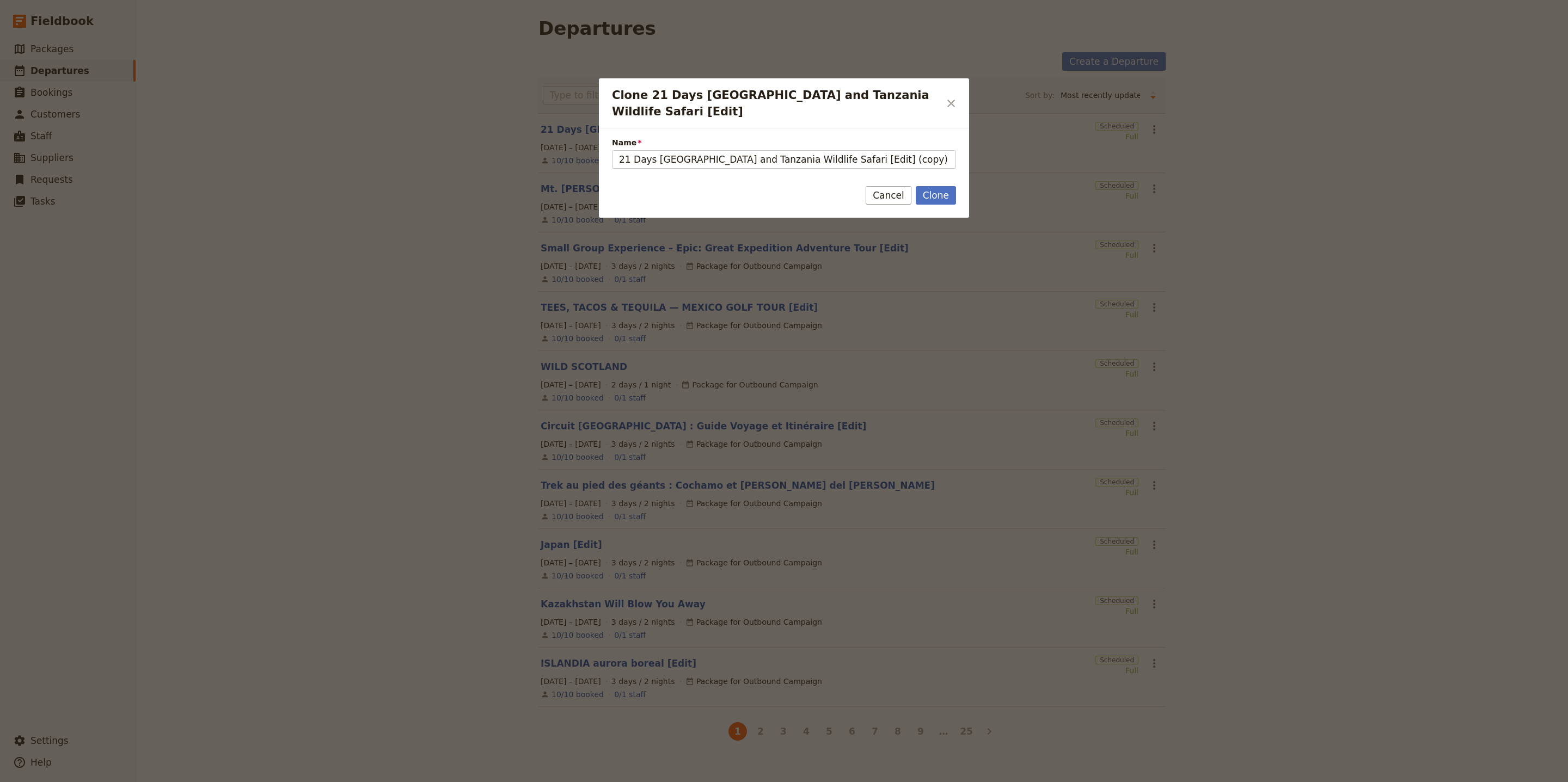
select select "UPDATED_AT"
drag, startPoint x: 741, startPoint y: 147, endPoint x: 592, endPoint y: 141, distance: 149.1
click at [592, 781] on div "Clone 21 Days [GEOGRAPHIC_DATA] and [GEOGRAPHIC_DATA] Wildlife Safari [Edit] ​ …" at bounding box center [784, 782] width 1568 height 0
paste input "Best of Ireland & [GEOGRAPHIC_DATA] 15-Day Heritage Tour"
drag, startPoint x: 912, startPoint y: 143, endPoint x: 876, endPoint y: 145, distance: 36.1
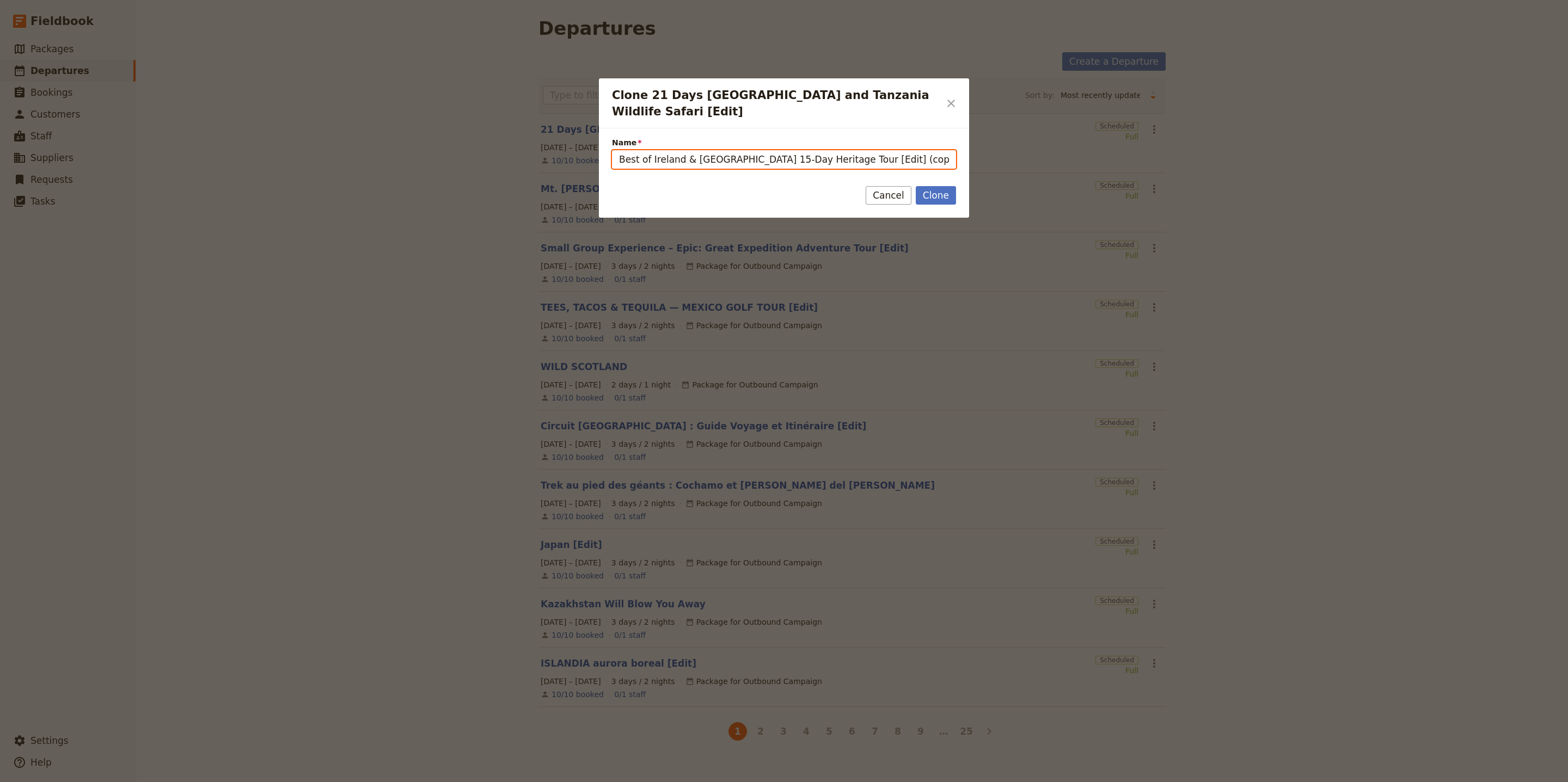
click at [876, 150] on input "Best of Ireland & [GEOGRAPHIC_DATA] 15-Day Heritage Tour [Edit] (copy)" at bounding box center [783, 159] width 344 height 18
type input "Best of Ireland & [GEOGRAPHIC_DATA] 15-Day Heritage Tour [Edit]"
click at [925, 186] on button "Clone" at bounding box center [936, 195] width 40 height 18
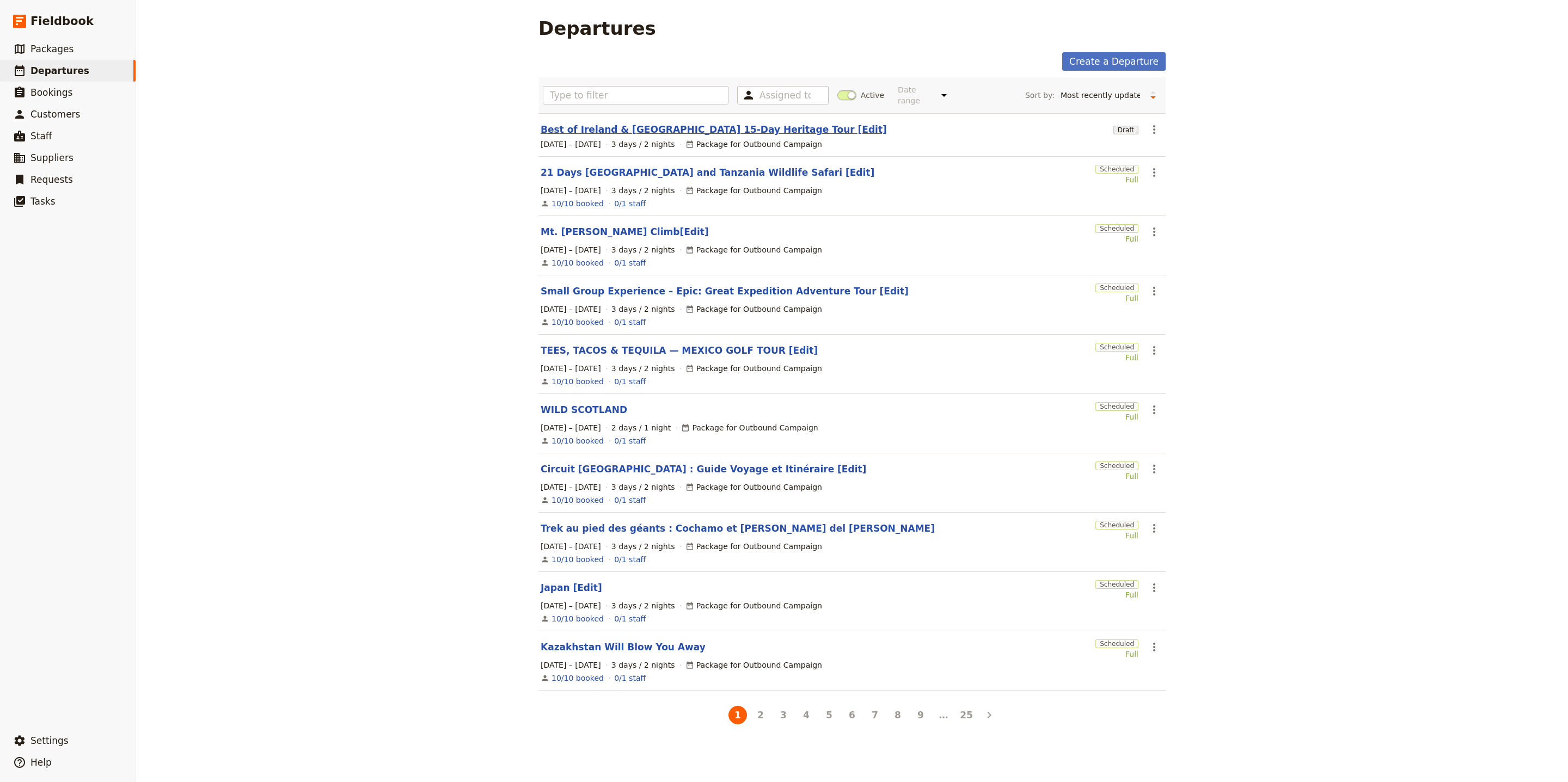
click at [705, 123] on link "Best of Ireland & [GEOGRAPHIC_DATA] 15-Day Heritage Tour [Edit]" at bounding box center [713, 129] width 346 height 13
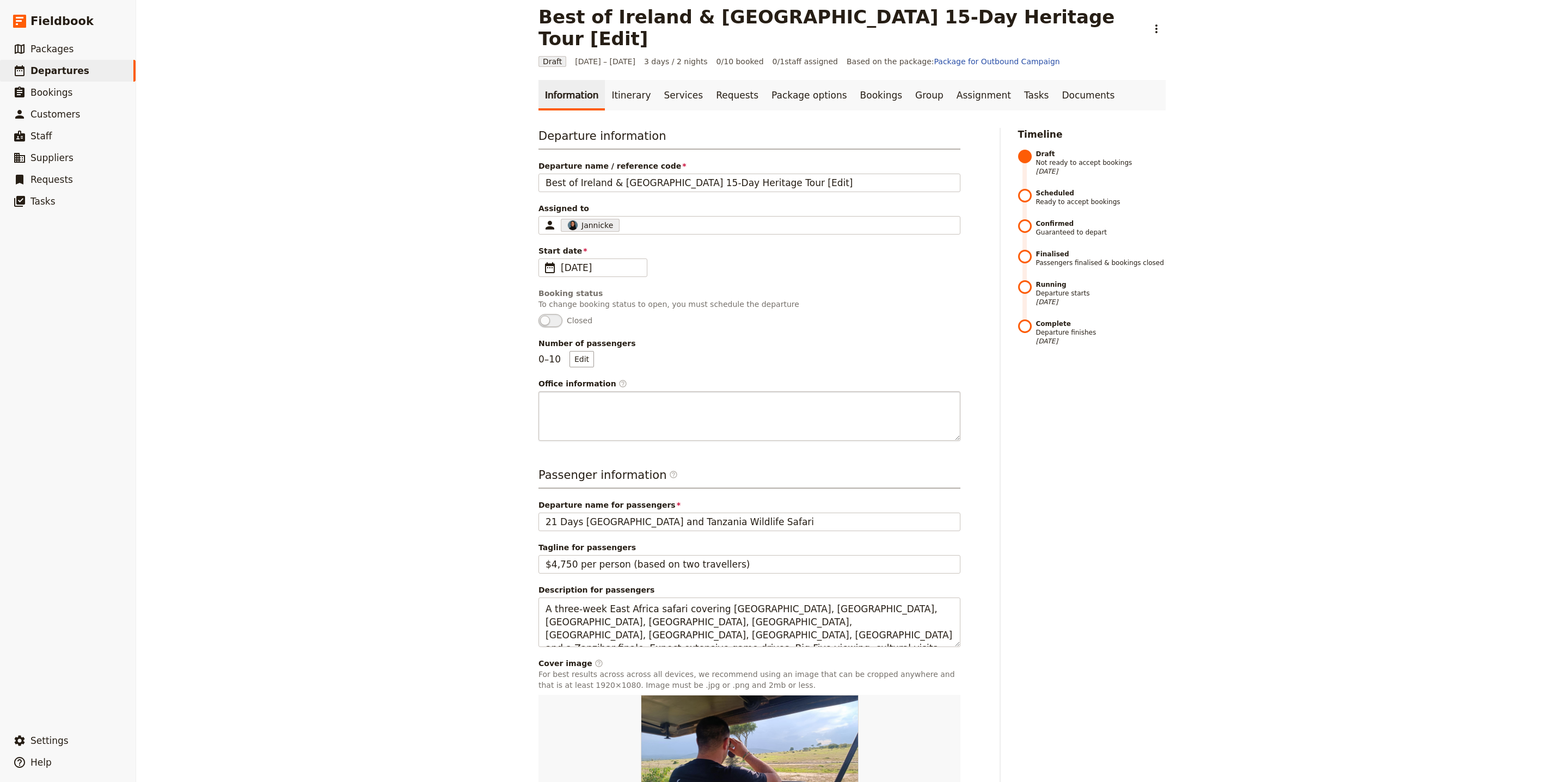
scroll to position [27, 0]
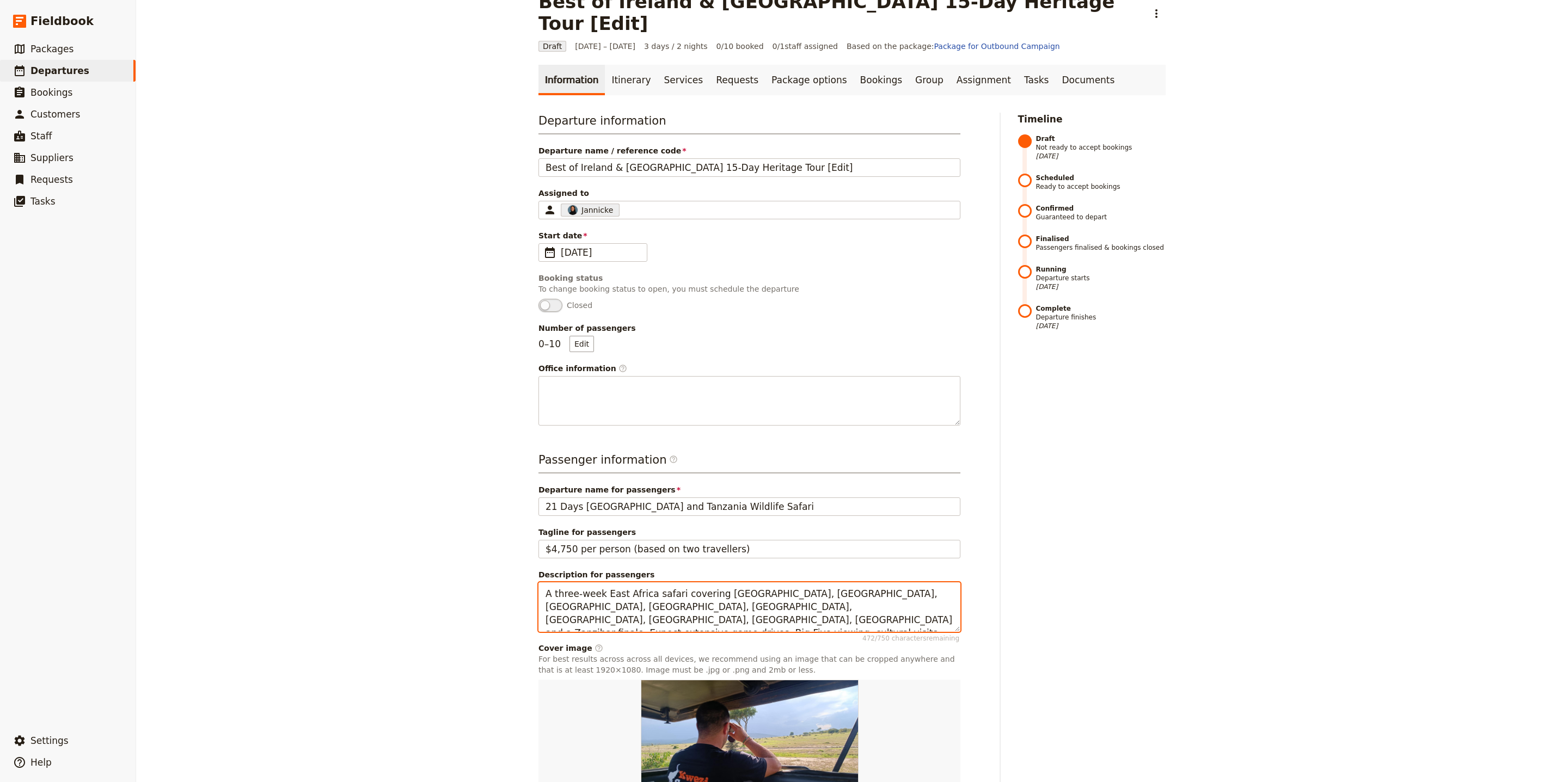
click at [634, 582] on textarea "A three-week East Africa safari covering [GEOGRAPHIC_DATA], [GEOGRAPHIC_DATA], …" at bounding box center [749, 607] width 422 height 49
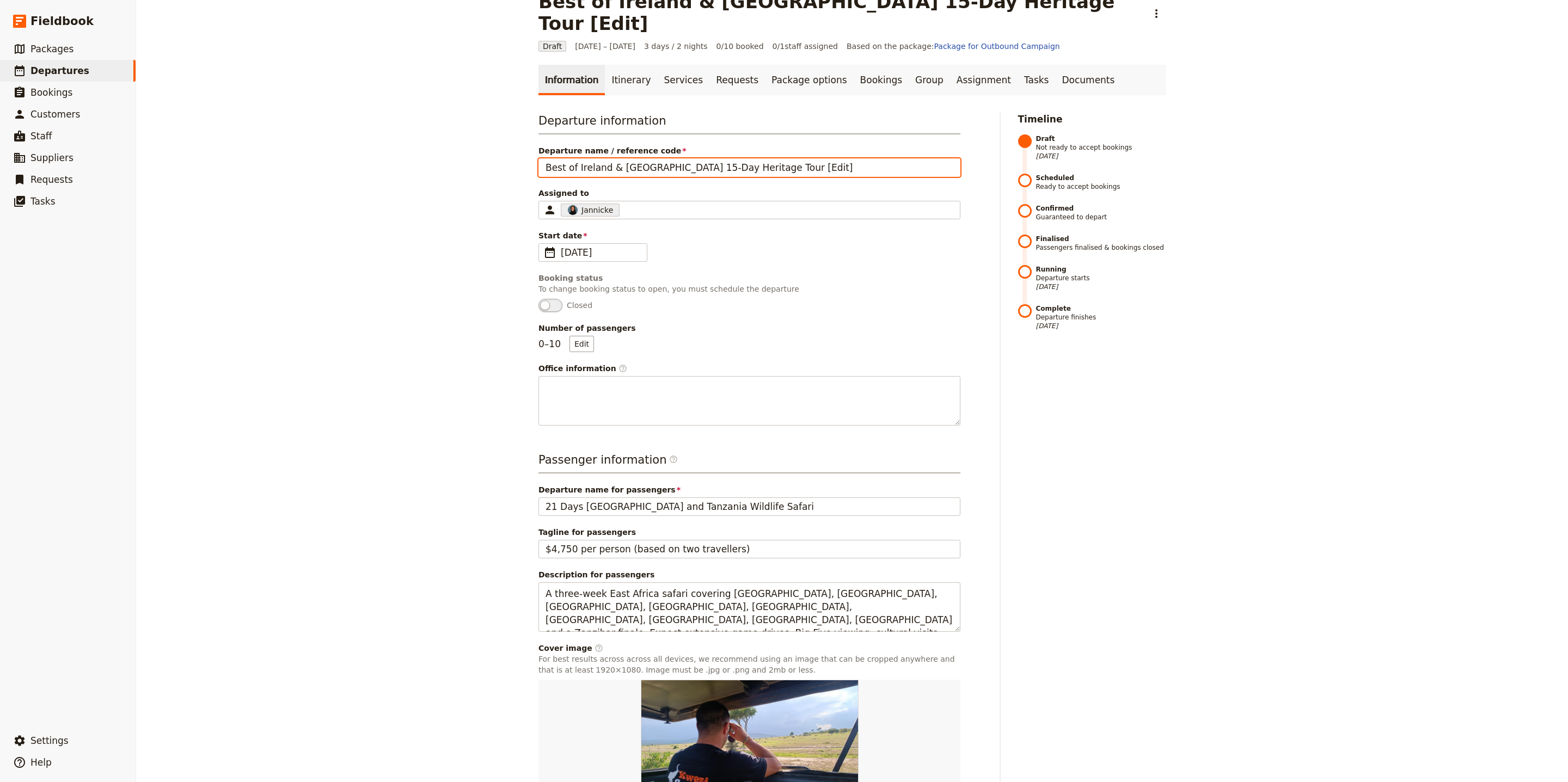
click at [649, 158] on input "Best of Ireland & [GEOGRAPHIC_DATA] 15-Day Heritage Tour [Edit]" at bounding box center [749, 167] width 422 height 18
click at [723, 497] on div "Passenger information ​ Departure name for passengers 21 Days [GEOGRAPHIC_DATA]…" at bounding box center [749, 642] width 422 height 382
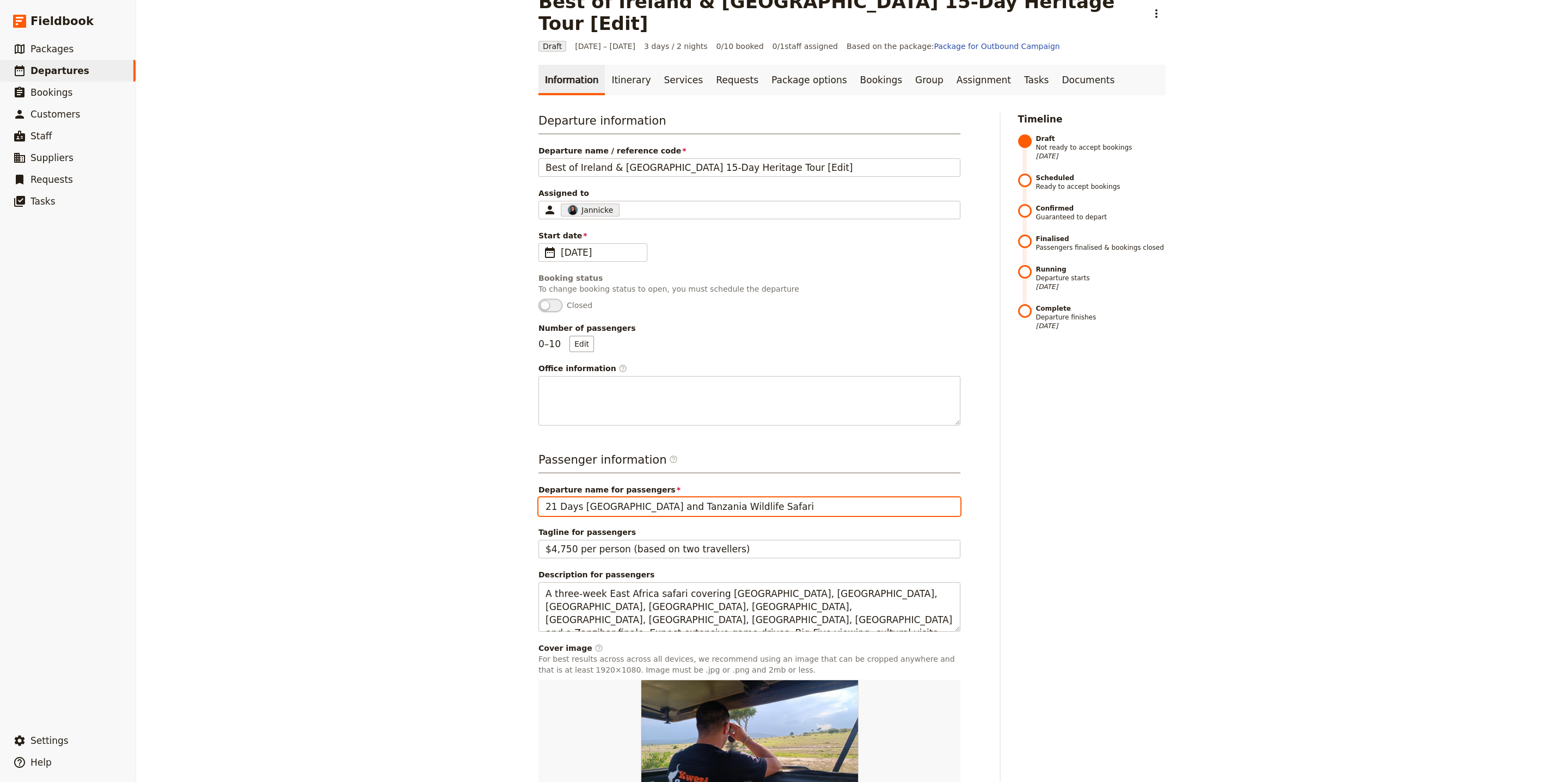
click at [727, 498] on input "21 Days [GEOGRAPHIC_DATA] and Tanzania Wildlife Safari" at bounding box center [749, 507] width 422 height 18
click at [728, 498] on input "21 Days [GEOGRAPHIC_DATA] and Tanzania Wildlife Safari" at bounding box center [749, 507] width 422 height 18
paste input "Best of Ireland & [GEOGRAPHIC_DATA] 15-Day Heritage Tour"
type input "Best of Ireland & [GEOGRAPHIC_DATA] 15-Day Heritage Tour"
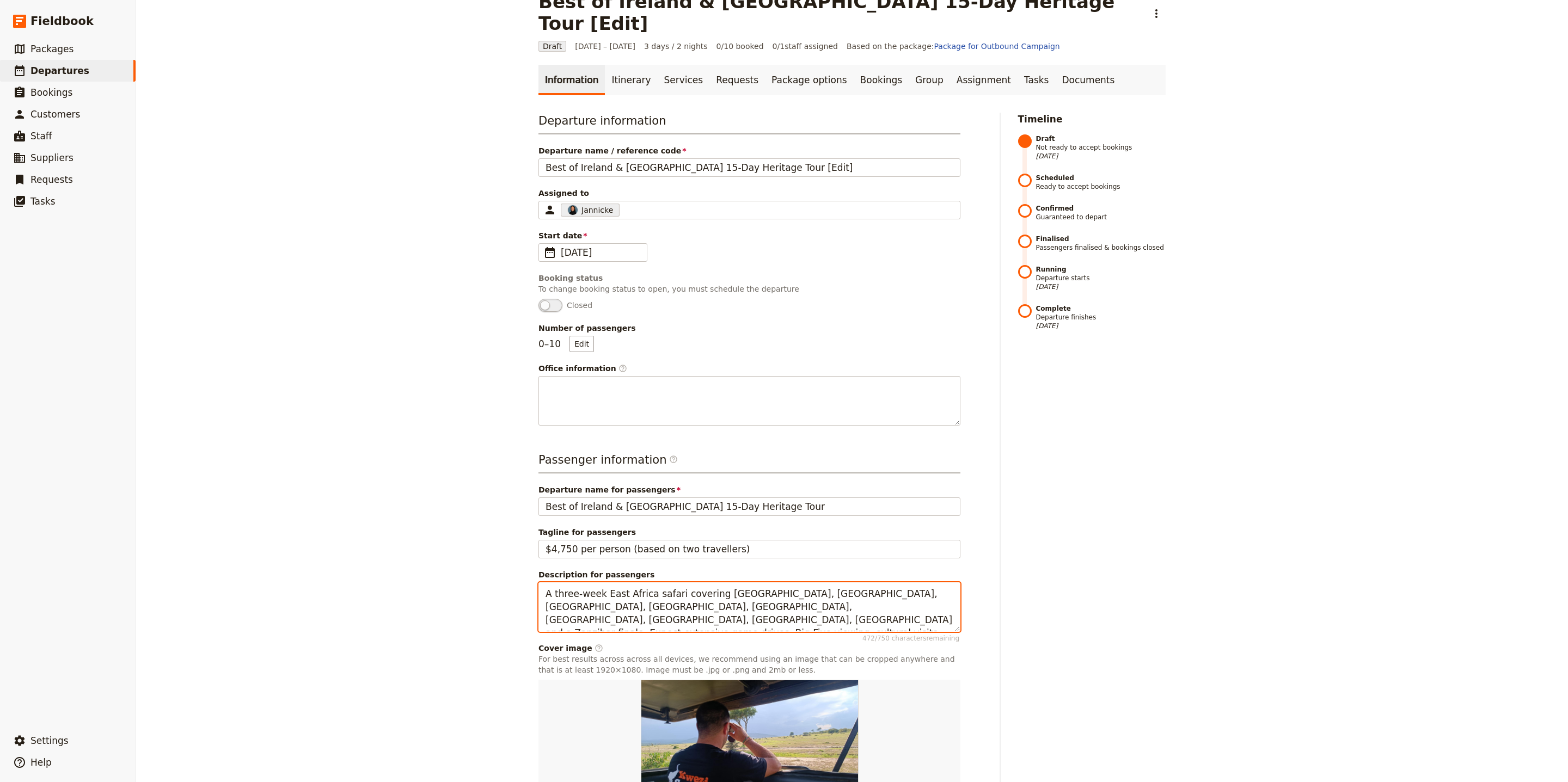
click at [715, 587] on textarea "A three-week East Africa safari covering [GEOGRAPHIC_DATA], [GEOGRAPHIC_DATA], …" at bounding box center [749, 607] width 422 height 49
paste textarea "Best of Ireland & [GEOGRAPHIC_DATA] 15-Day Heritage Tour"
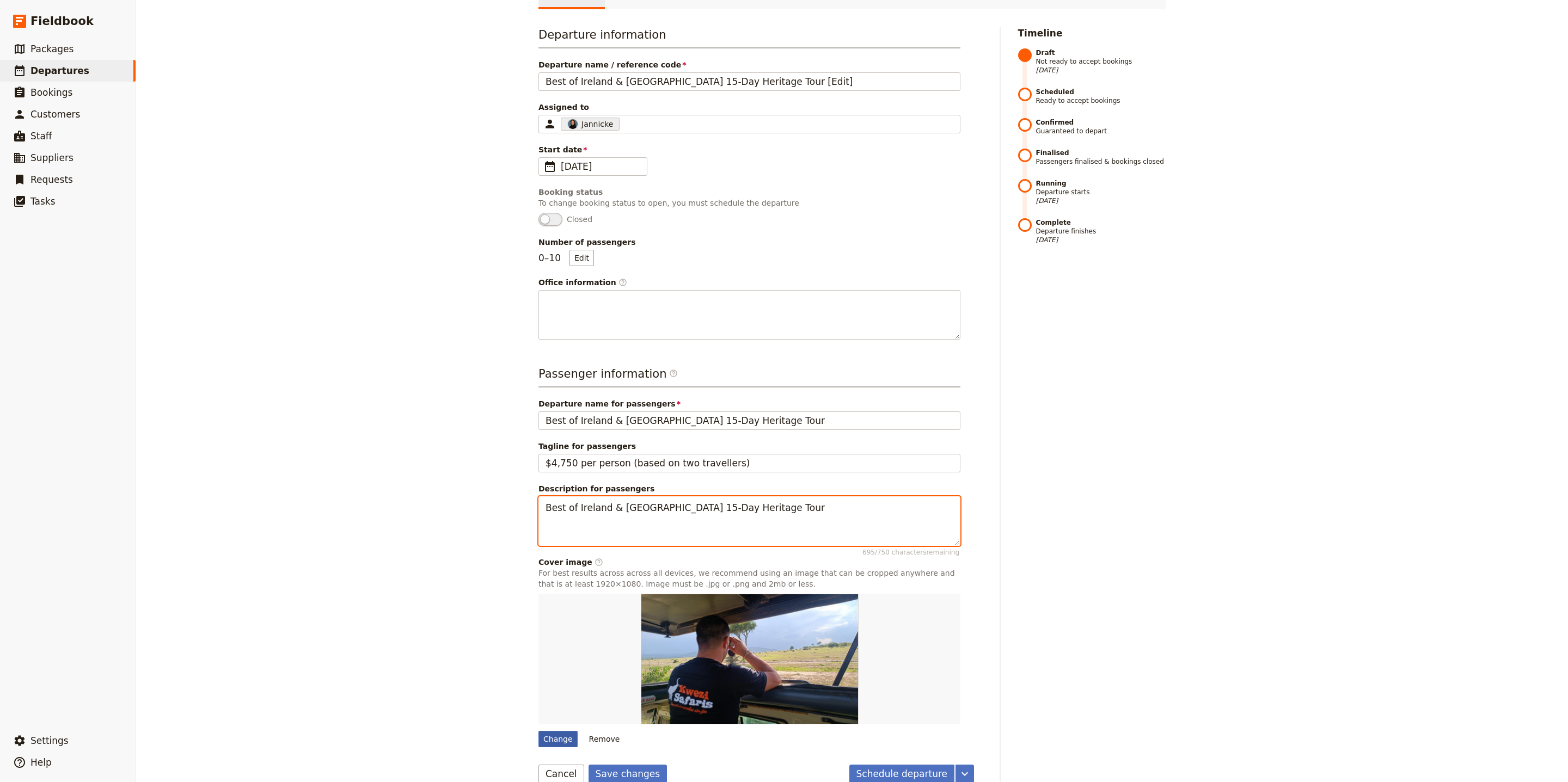
type textarea "Best of Ireland & [GEOGRAPHIC_DATA] 15-Day Heritage Tour"
click at [551, 731] on div "Change" at bounding box center [558, 739] width 39 height 16
click at [539, 730] on input "Change" at bounding box center [538, 730] width 1 height 1
type input "C:\fakepath\ireland-2408435_1280.jpg"
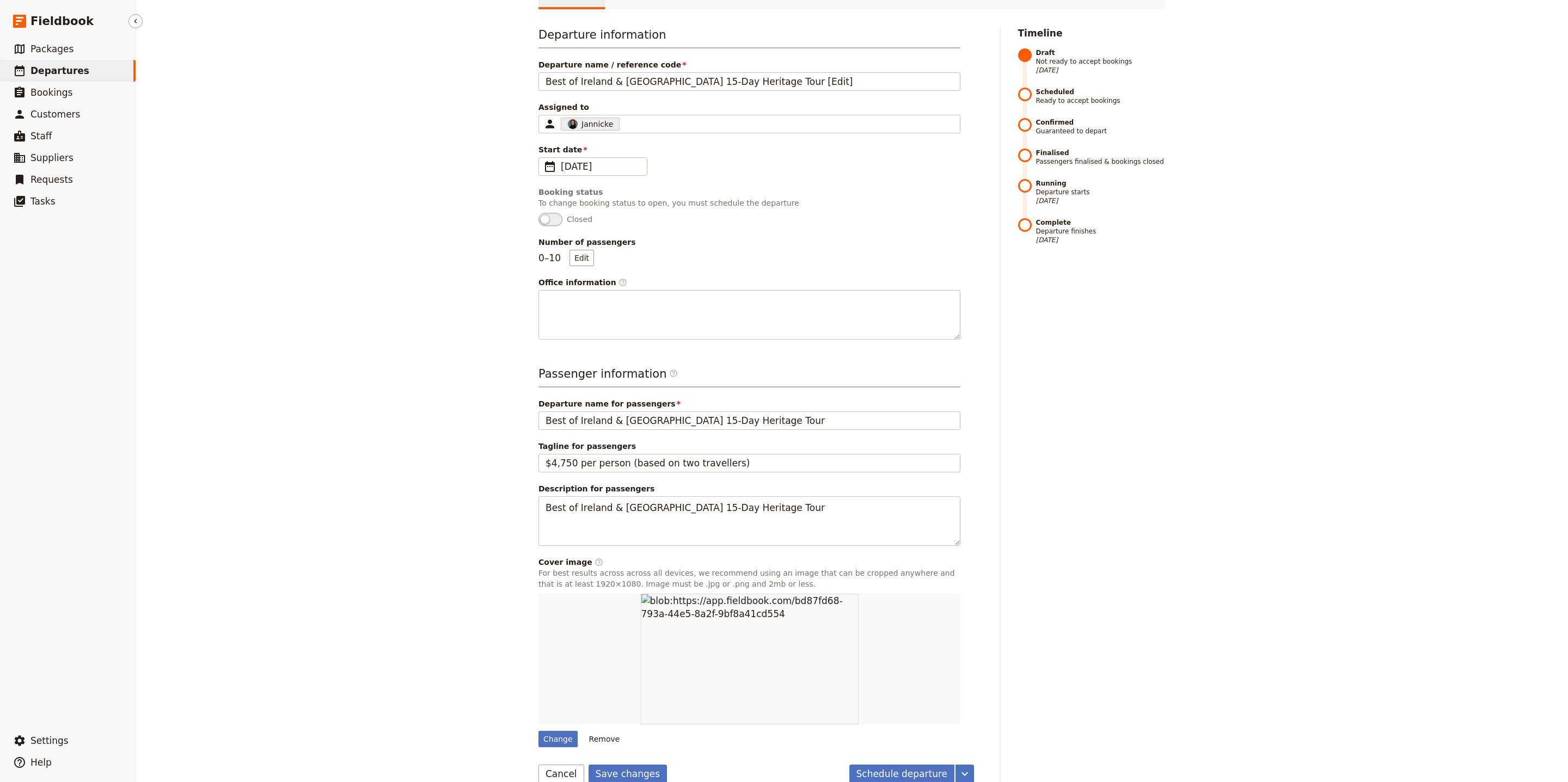
type input "21 Days [GEOGRAPHIC_DATA] and Tanzania Wildlife Safari"
type textarea "A three-week East Africa safari covering [GEOGRAPHIC_DATA], [GEOGRAPHIC_DATA], …"
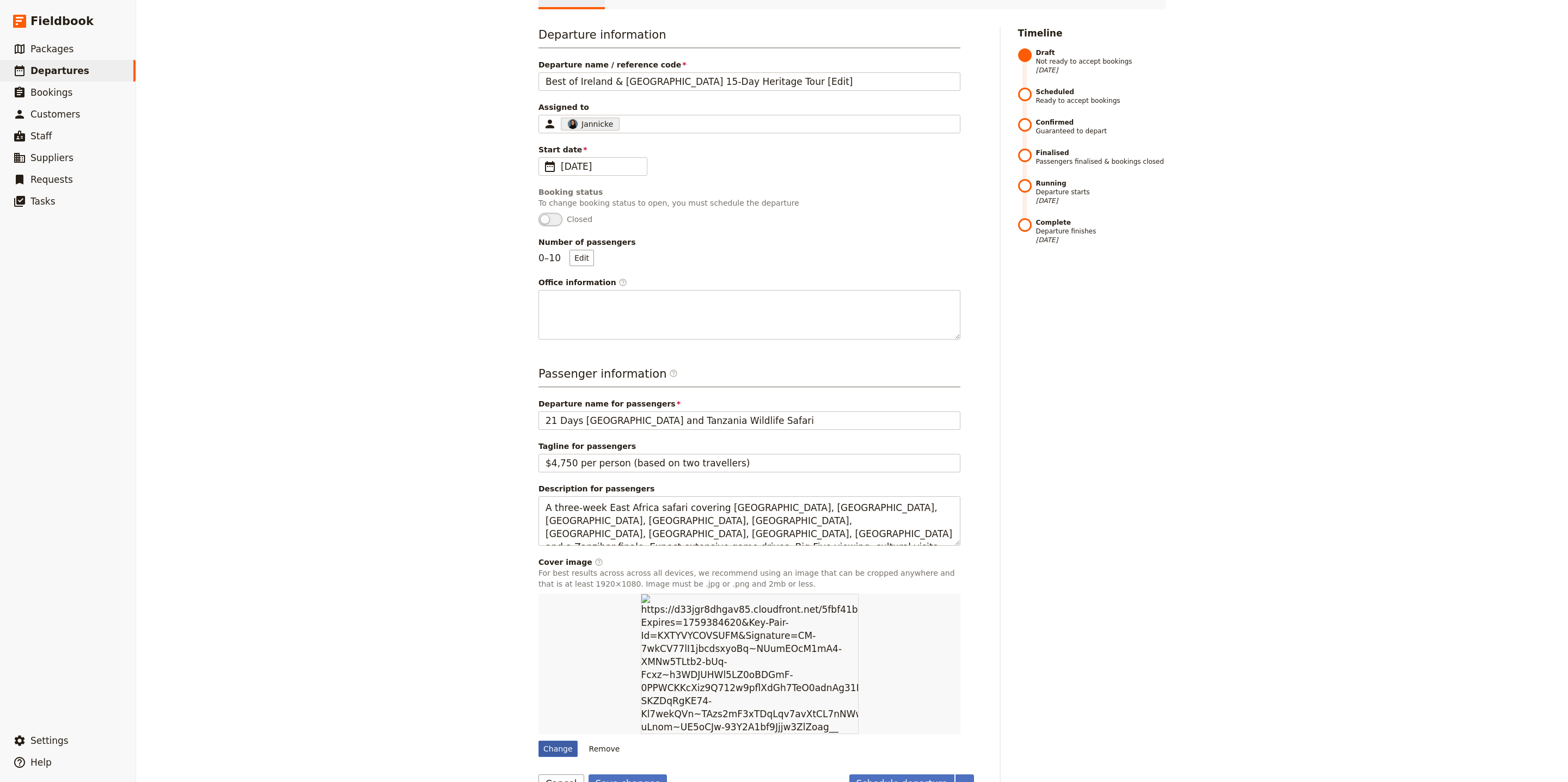
click at [560, 741] on div "Change" at bounding box center [558, 749] width 39 height 16
click at [539, 740] on input "Change" at bounding box center [538, 740] width 1 height 1
click at [560, 741] on div "Change" at bounding box center [558, 749] width 39 height 16
click at [539, 740] on input "Change" at bounding box center [538, 740] width 1 height 1
type input "C:\fakepath\Screenshot+2025-03-17+142253.png"
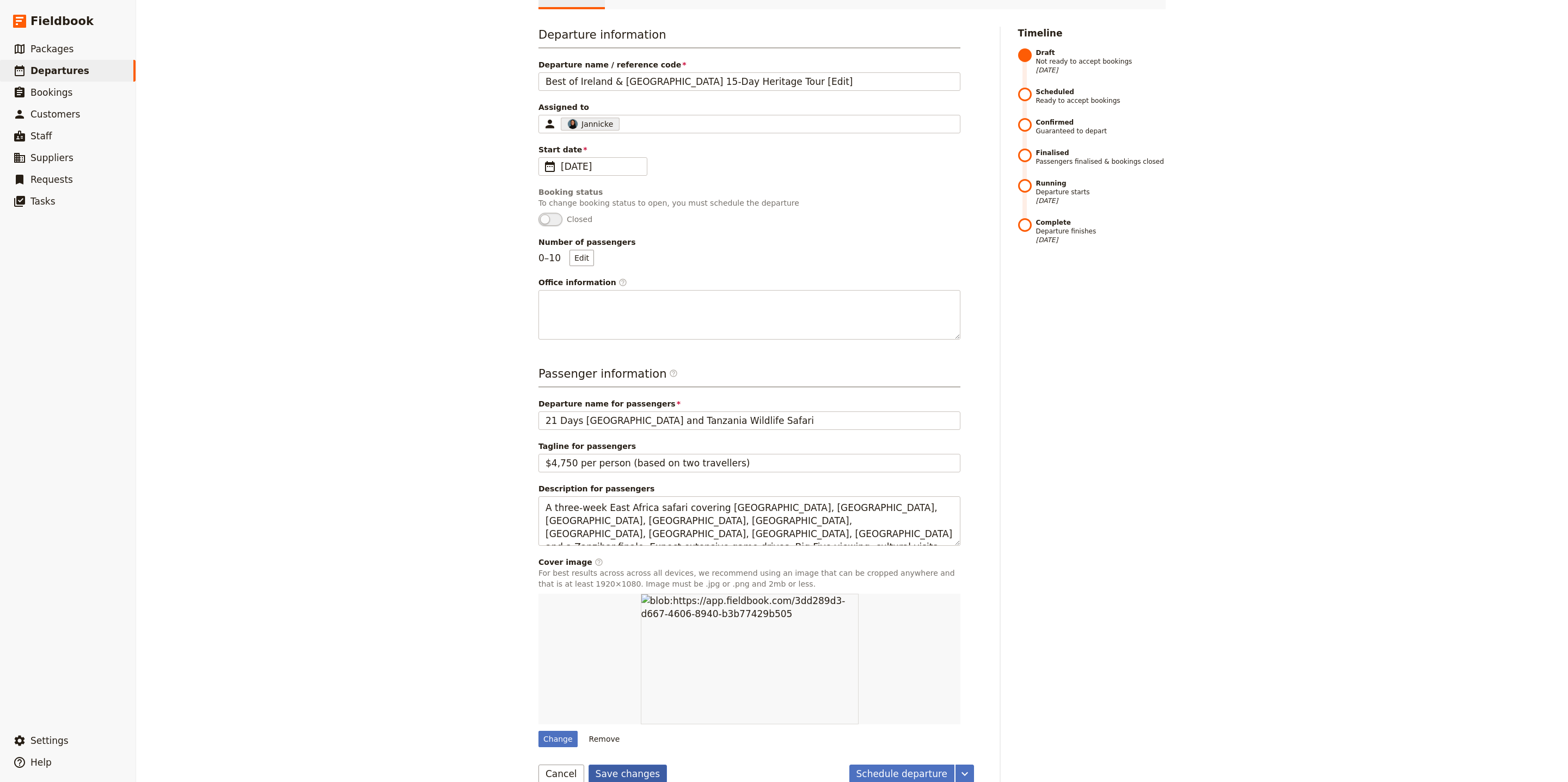
click at [620, 765] on button "Save changes" at bounding box center [628, 774] width 79 height 18
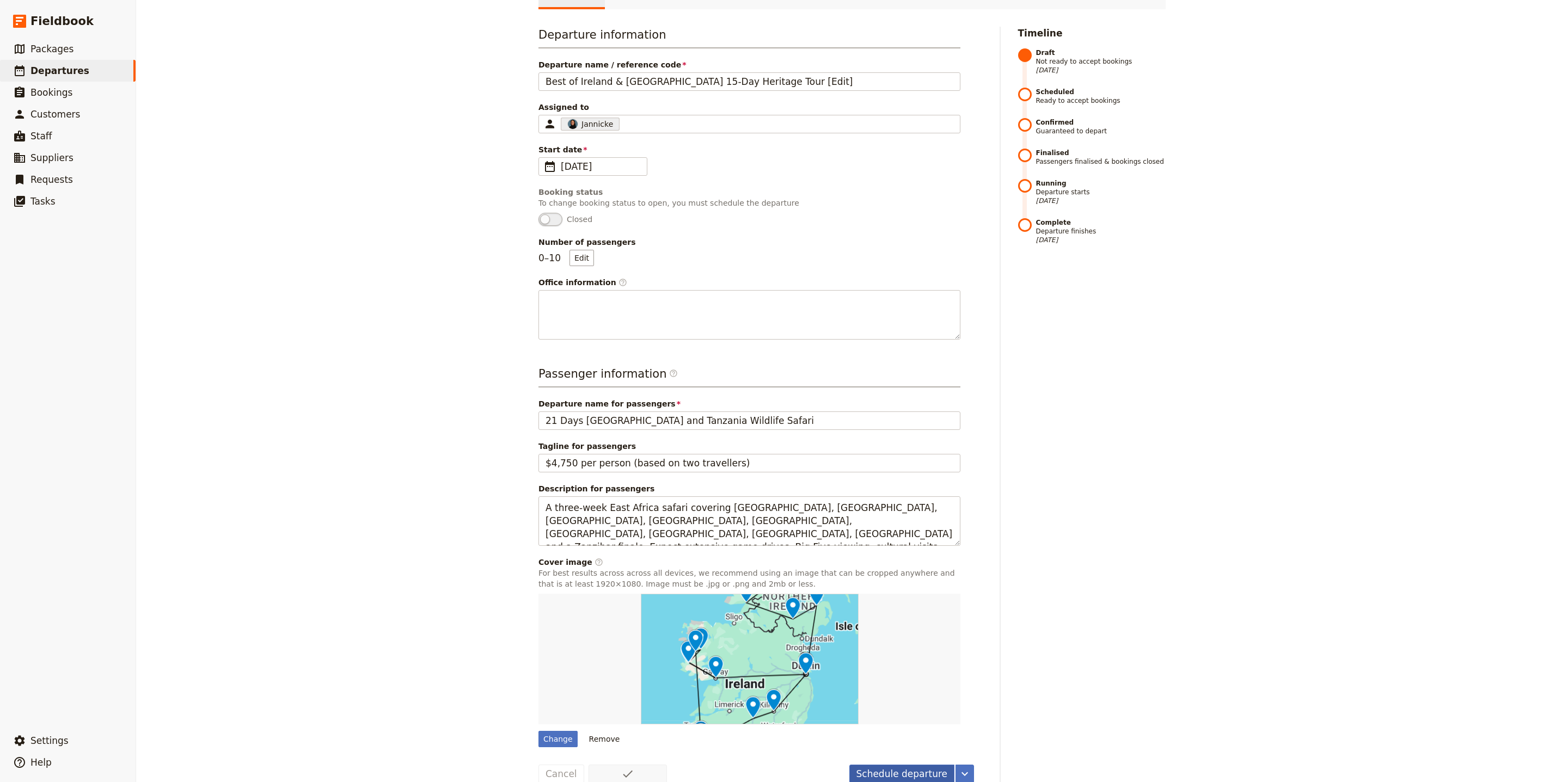
click at [903, 765] on button "Schedule departure" at bounding box center [902, 774] width 106 height 18
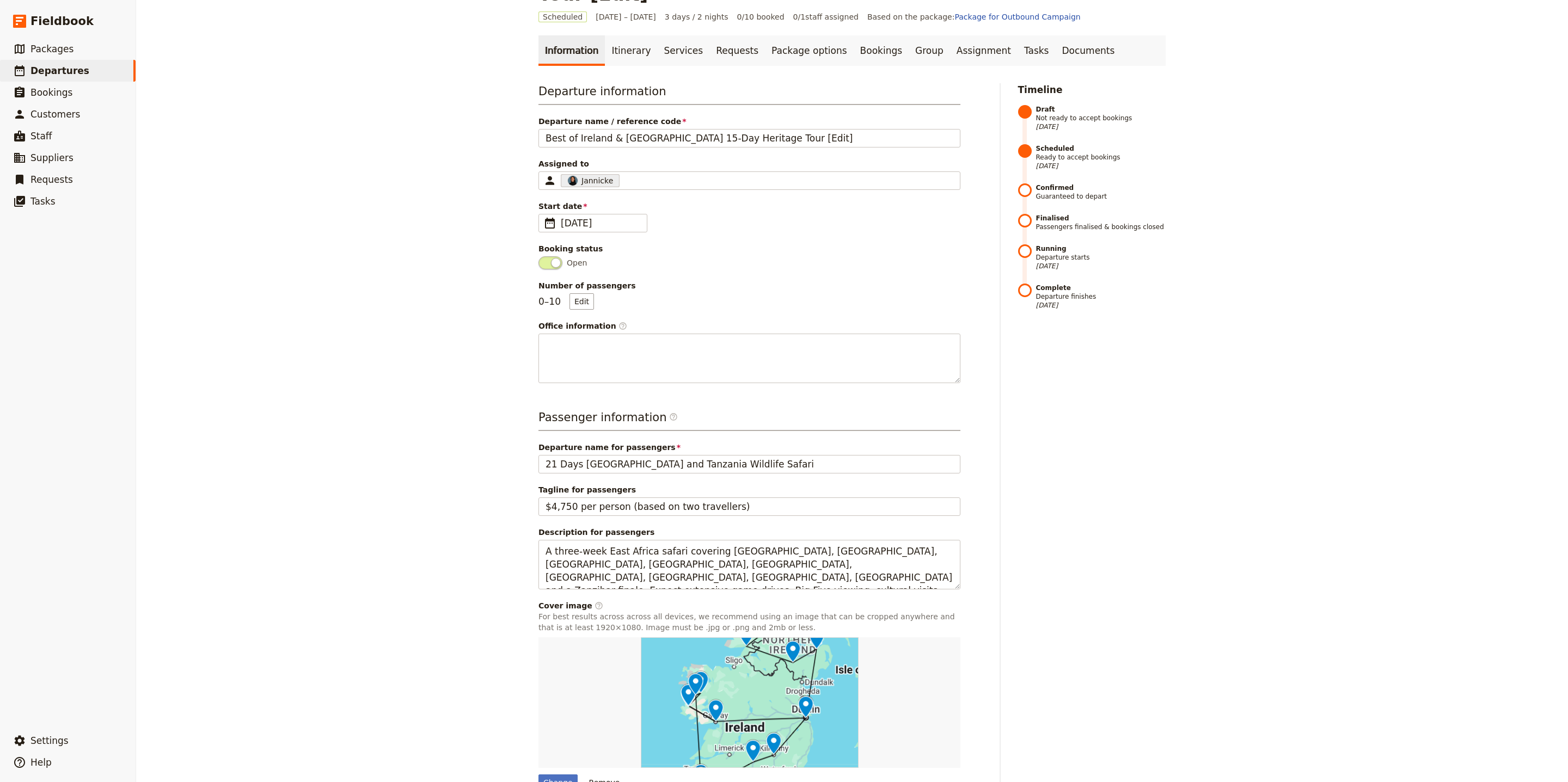
scroll to position [0, 0]
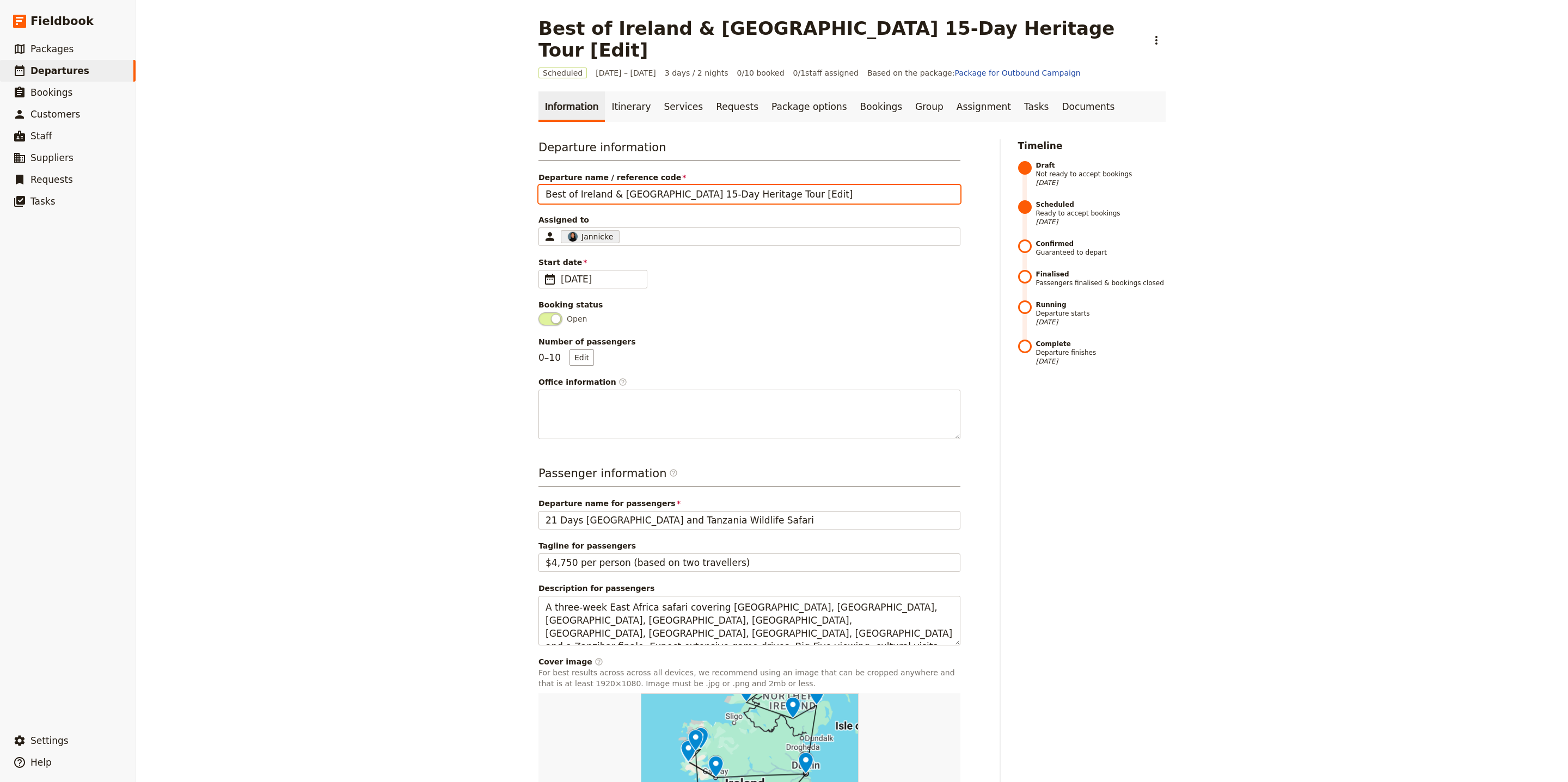
drag, startPoint x: 768, startPoint y: 172, endPoint x: 528, endPoint y: 184, distance: 240.3
click at [512, 163] on div "Best of [GEOGRAPHIC_DATA] & [GEOGRAPHIC_DATA] 15-Day Heritage Tour [Edit] ​ Sch…" at bounding box center [852, 391] width 1432 height 782
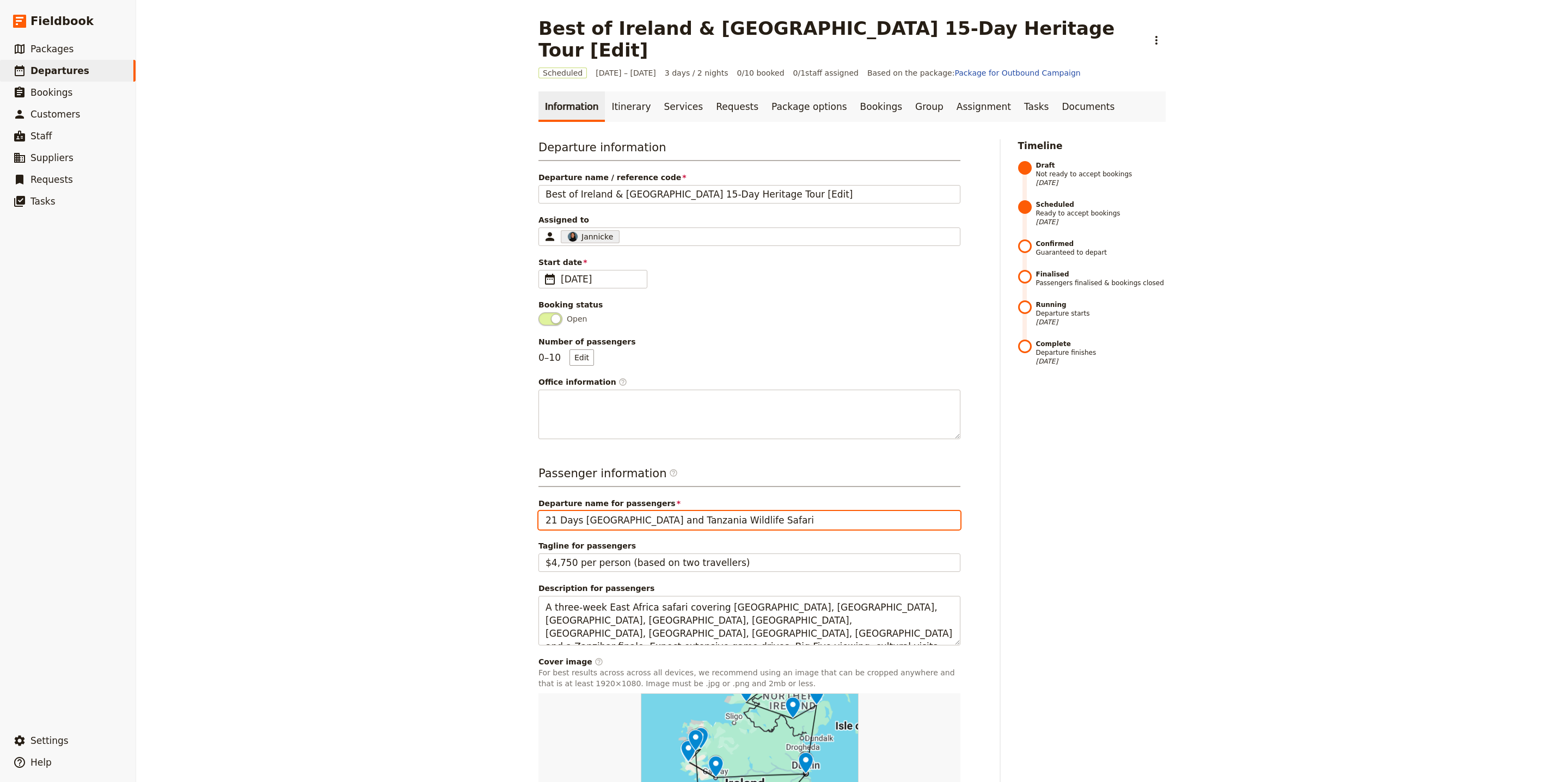
click at [668, 511] on input "21 Days [GEOGRAPHIC_DATA] and Tanzania Wildlife Safari" at bounding box center [749, 520] width 422 height 18
click at [669, 511] on input "21 Days [GEOGRAPHIC_DATA] and Tanzania Wildlife Safari" at bounding box center [749, 520] width 422 height 18
paste input "Best of Ireland & [GEOGRAPHIC_DATA] 15-Day Heritage Tour"
type input "Best of Ireland & [GEOGRAPHIC_DATA] 15-Day Heritage Tour"
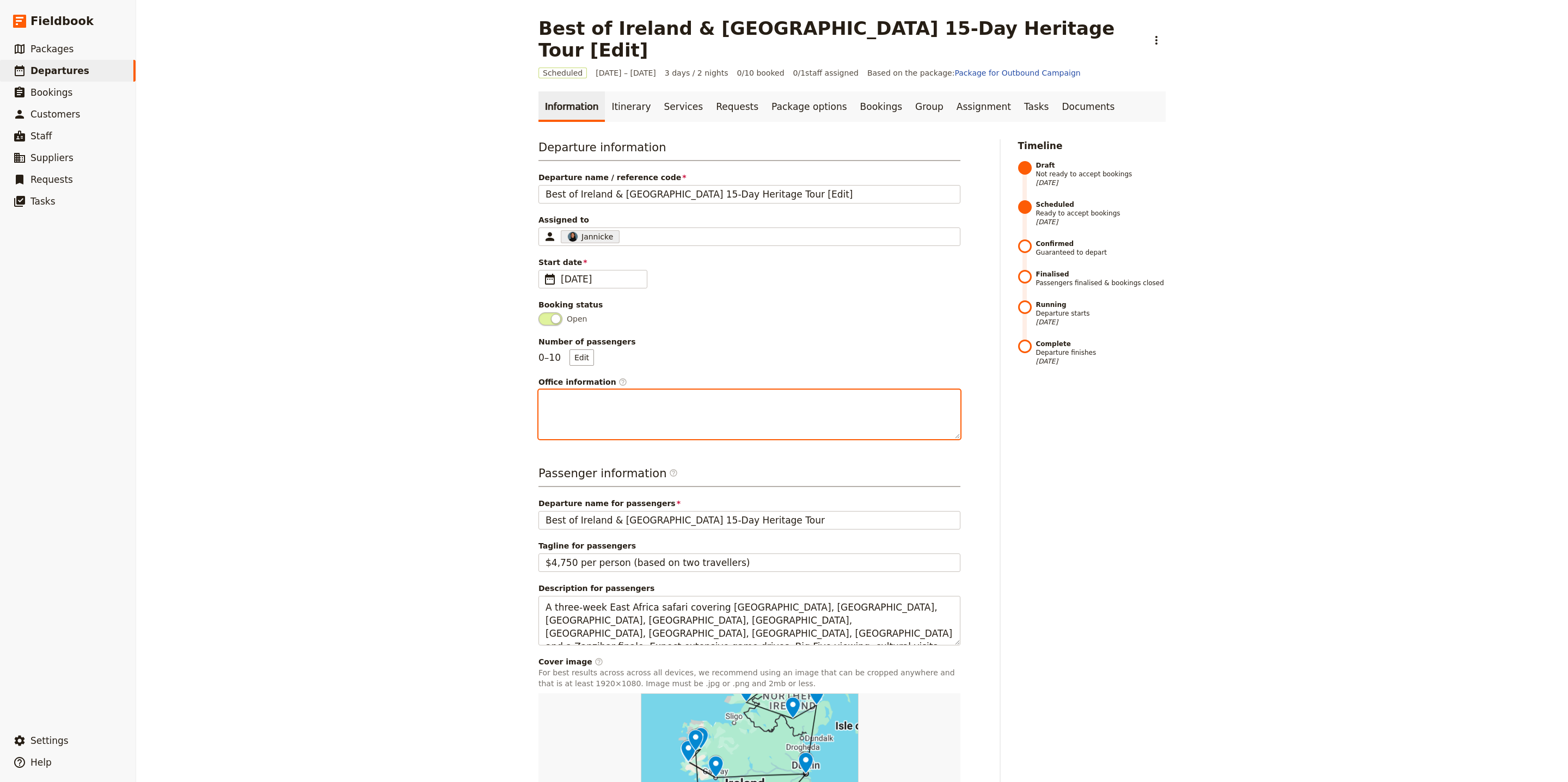
click at [627, 411] on textarea "Office information ​" at bounding box center [749, 414] width 422 height 49
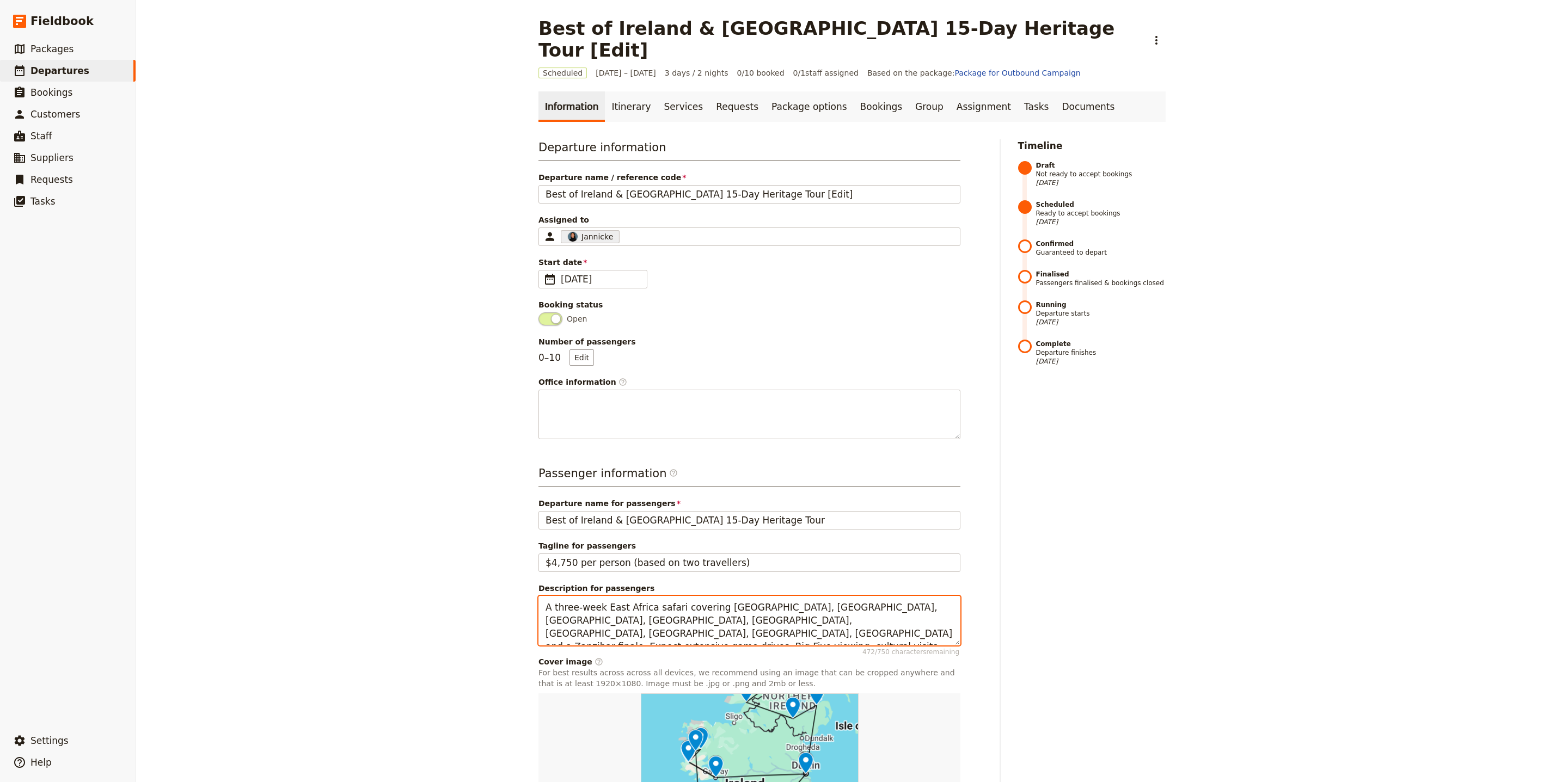
click at [627, 616] on textarea "A three-week East Africa safari covering [GEOGRAPHIC_DATA], [GEOGRAPHIC_DATA], …" at bounding box center [749, 620] width 422 height 49
paste textarea "Embark on a 15-day cultural and historical journey through [GEOGRAPHIC_DATA] an…"
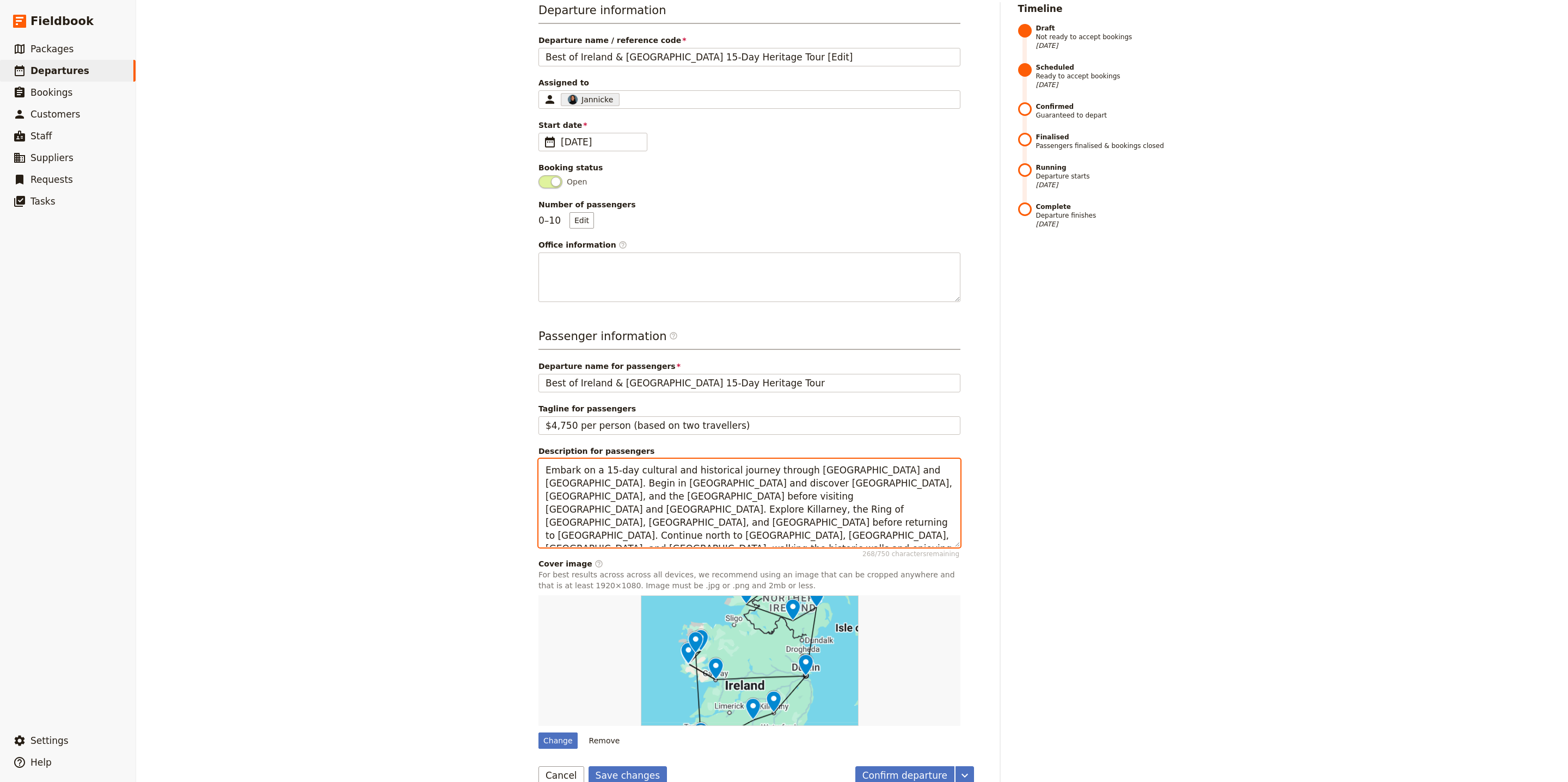
scroll to position [139, 0]
type textarea "Embark on a 15-day cultural and historical journey through [GEOGRAPHIC_DATA] an…"
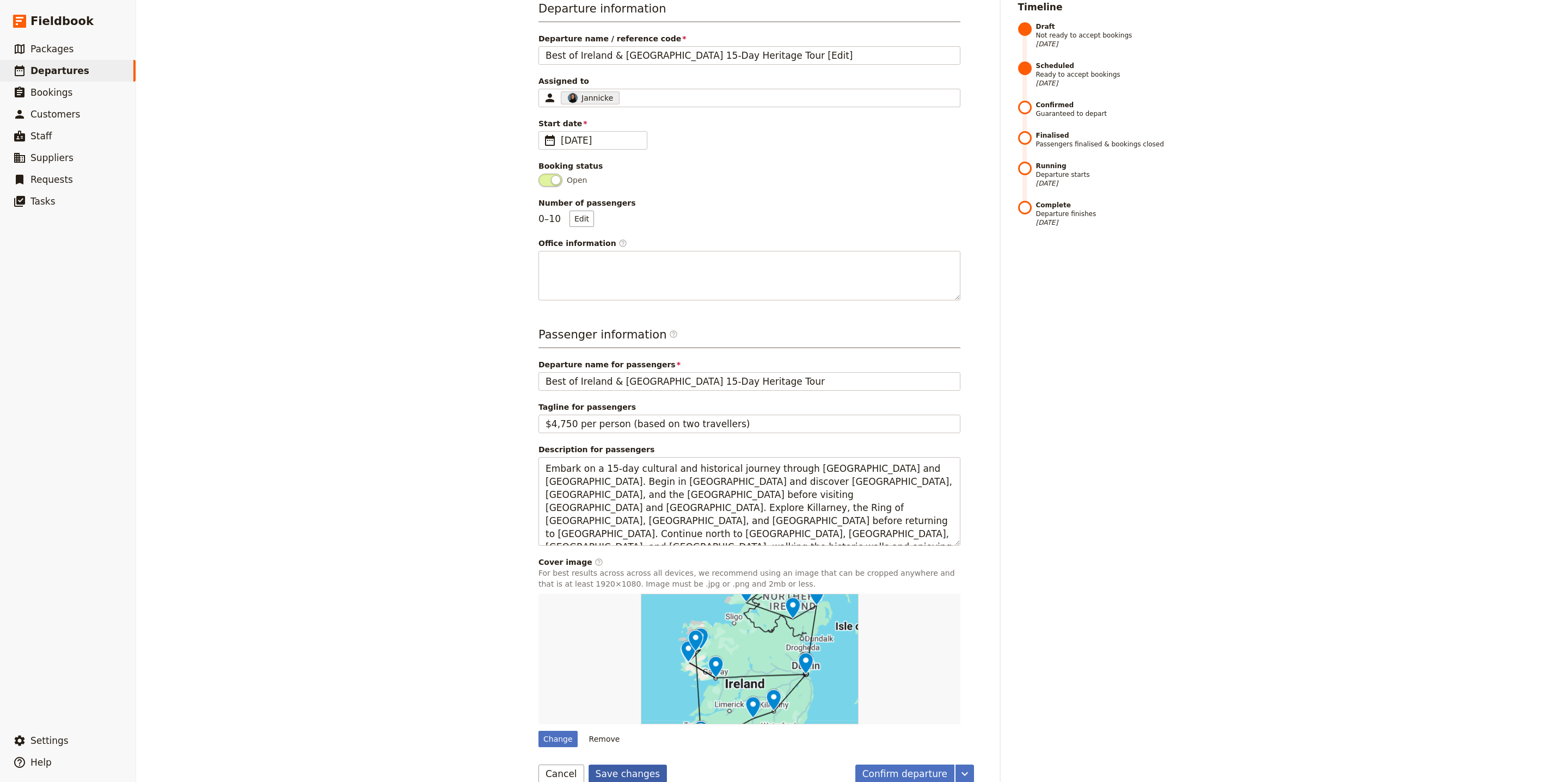
click at [639, 765] on button "Save changes" at bounding box center [628, 774] width 79 height 18
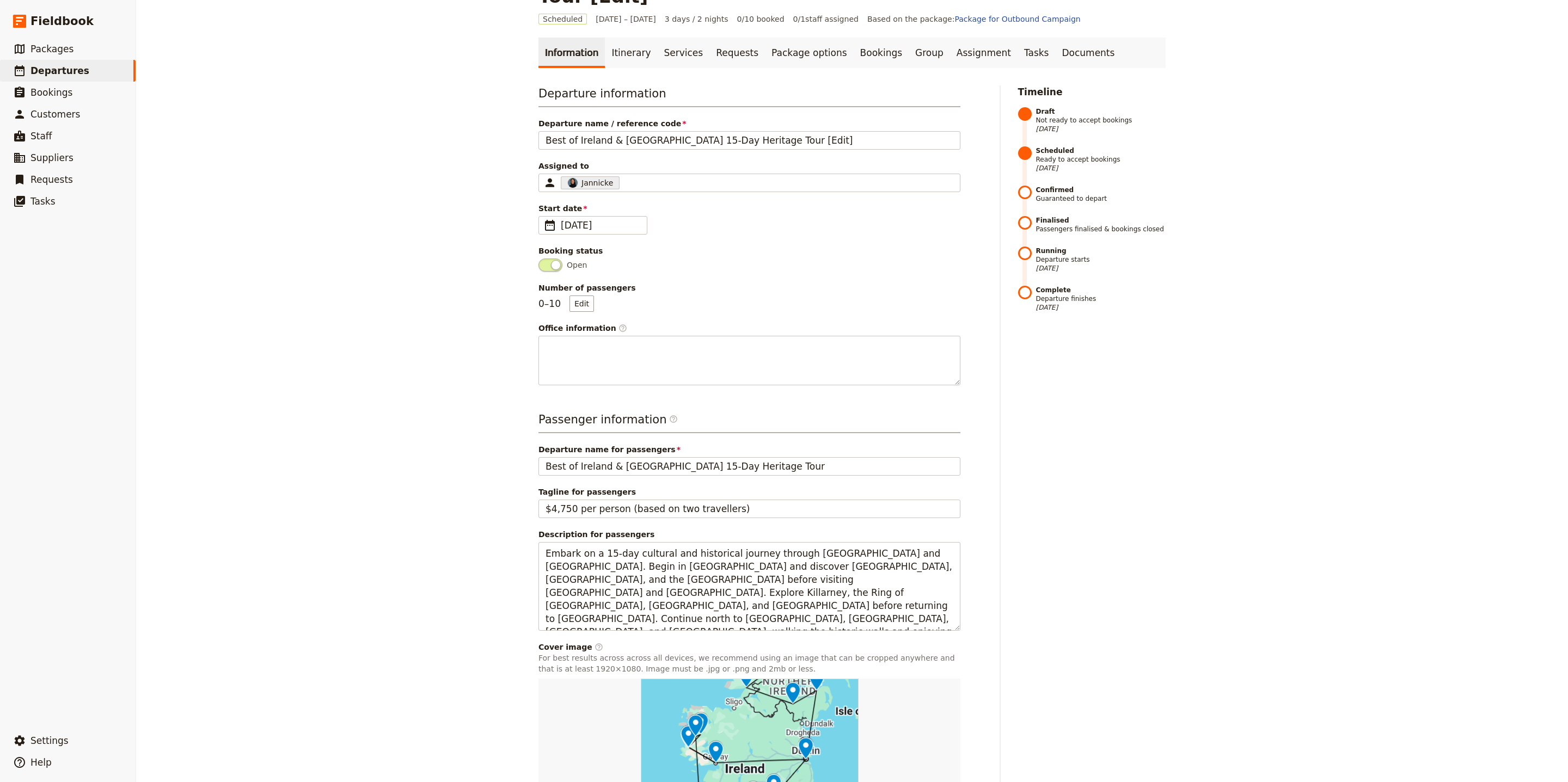
scroll to position [0, 0]
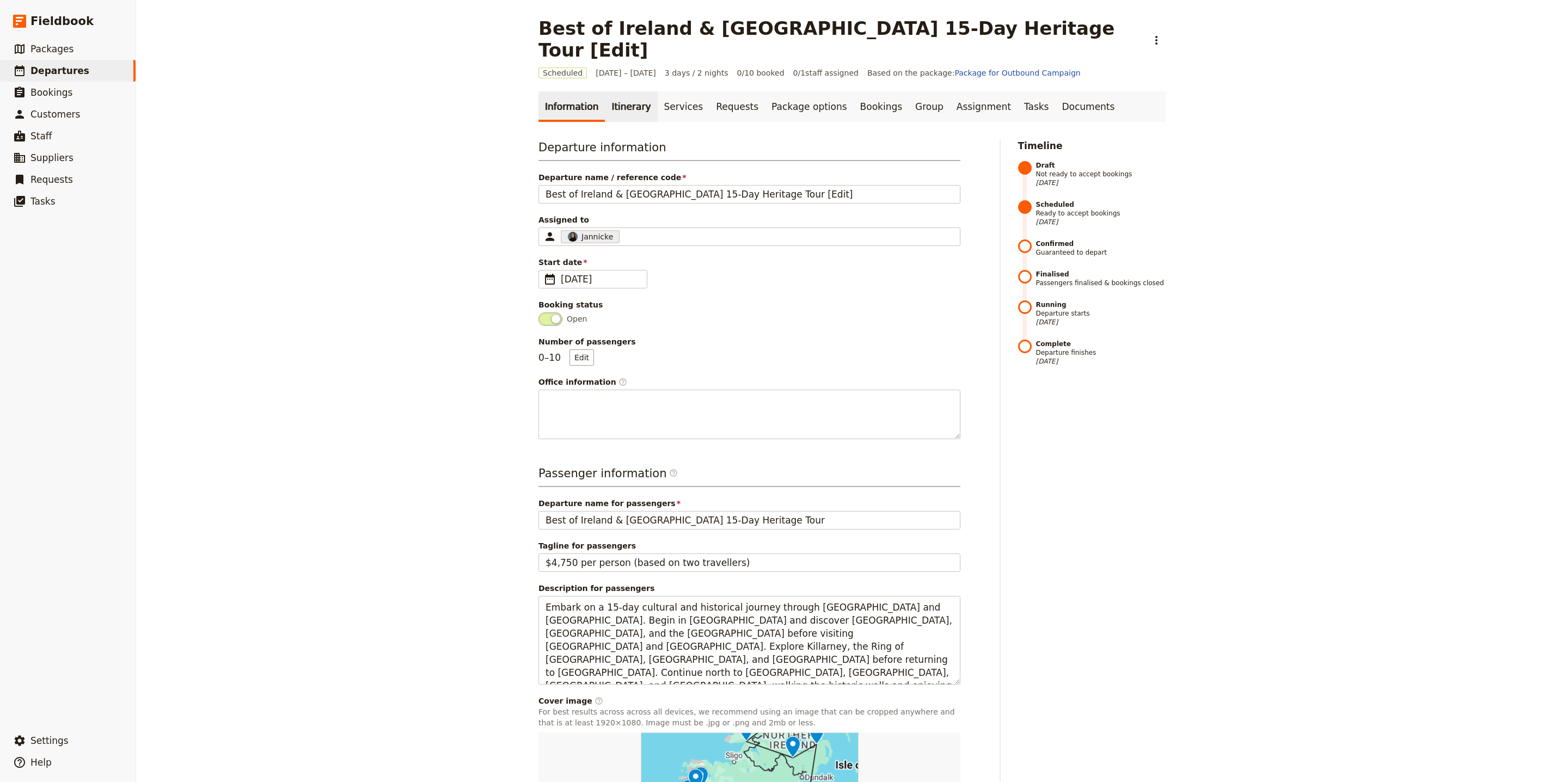
click at [617, 91] on link "Itinerary" at bounding box center [631, 106] width 52 height 30
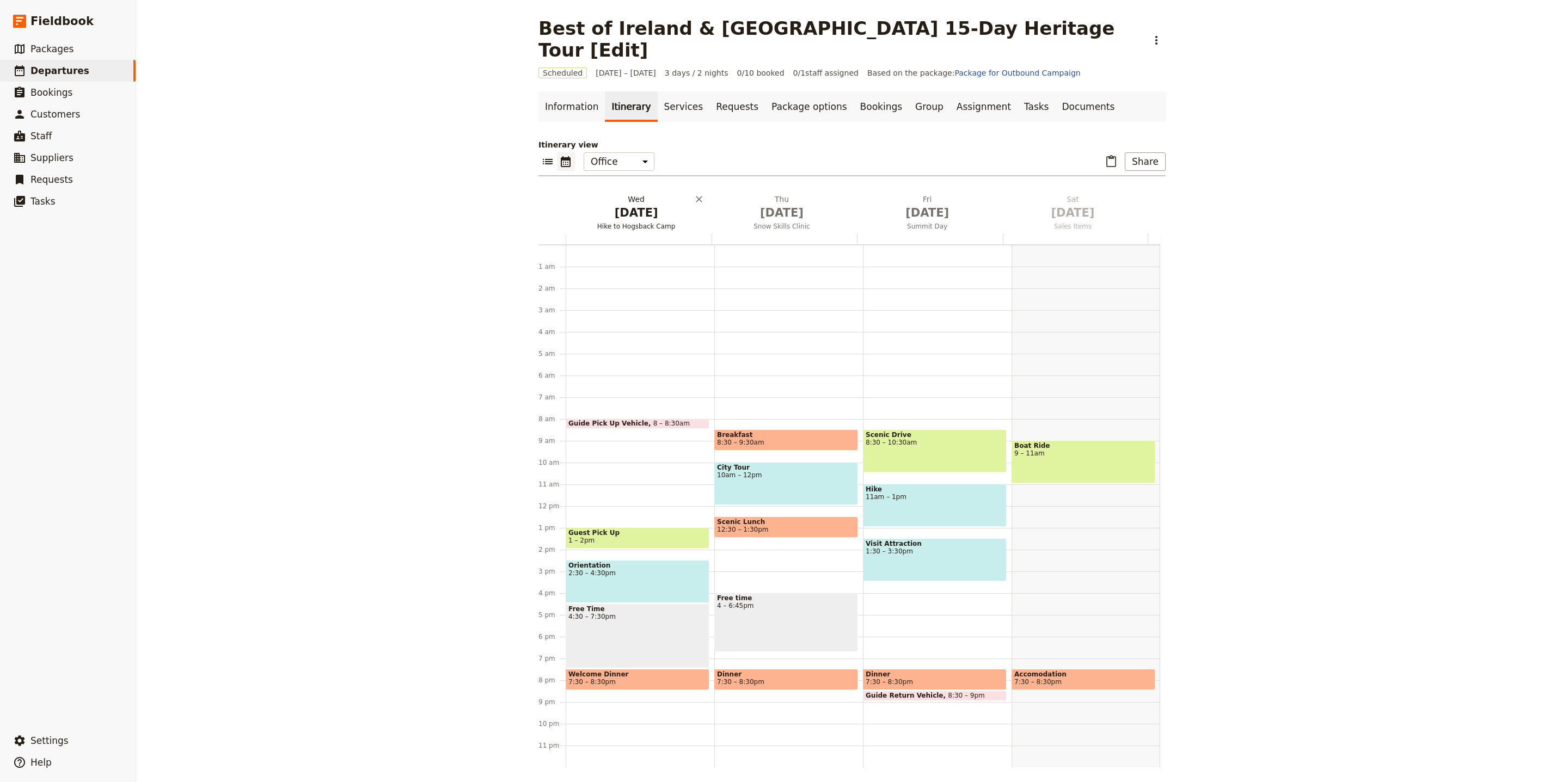
click at [658, 204] on span "[DATE]" at bounding box center [635, 212] width 132 height 16
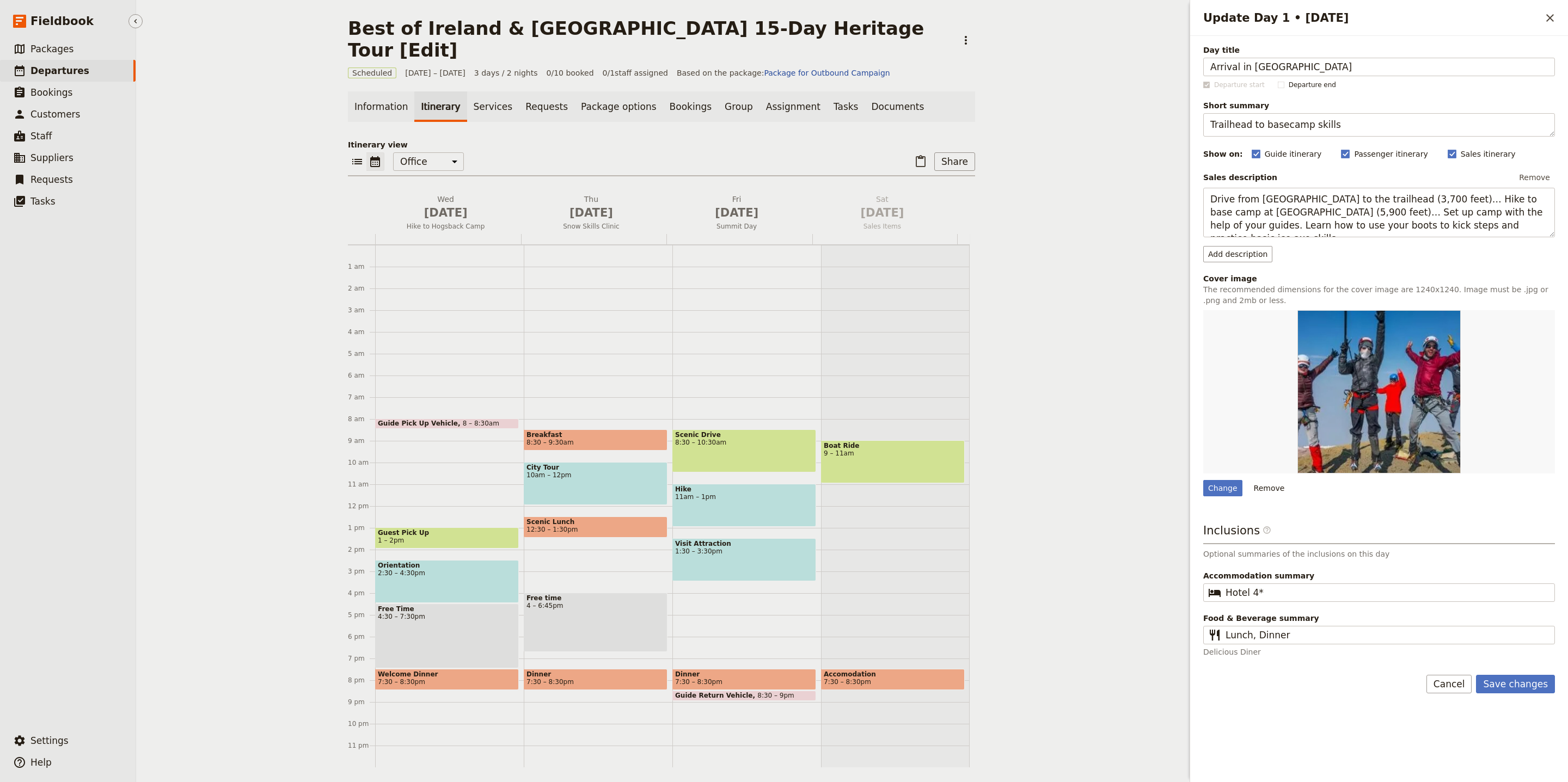
type input "Arrival in [GEOGRAPHIC_DATA]"
click at [1289, 124] on textarea "Trailhead to basecamp skills" at bounding box center [1379, 125] width 352 height 23
paste textarea "Welcome dinner and first stroll through [GEOGRAPHIC_DATA]."
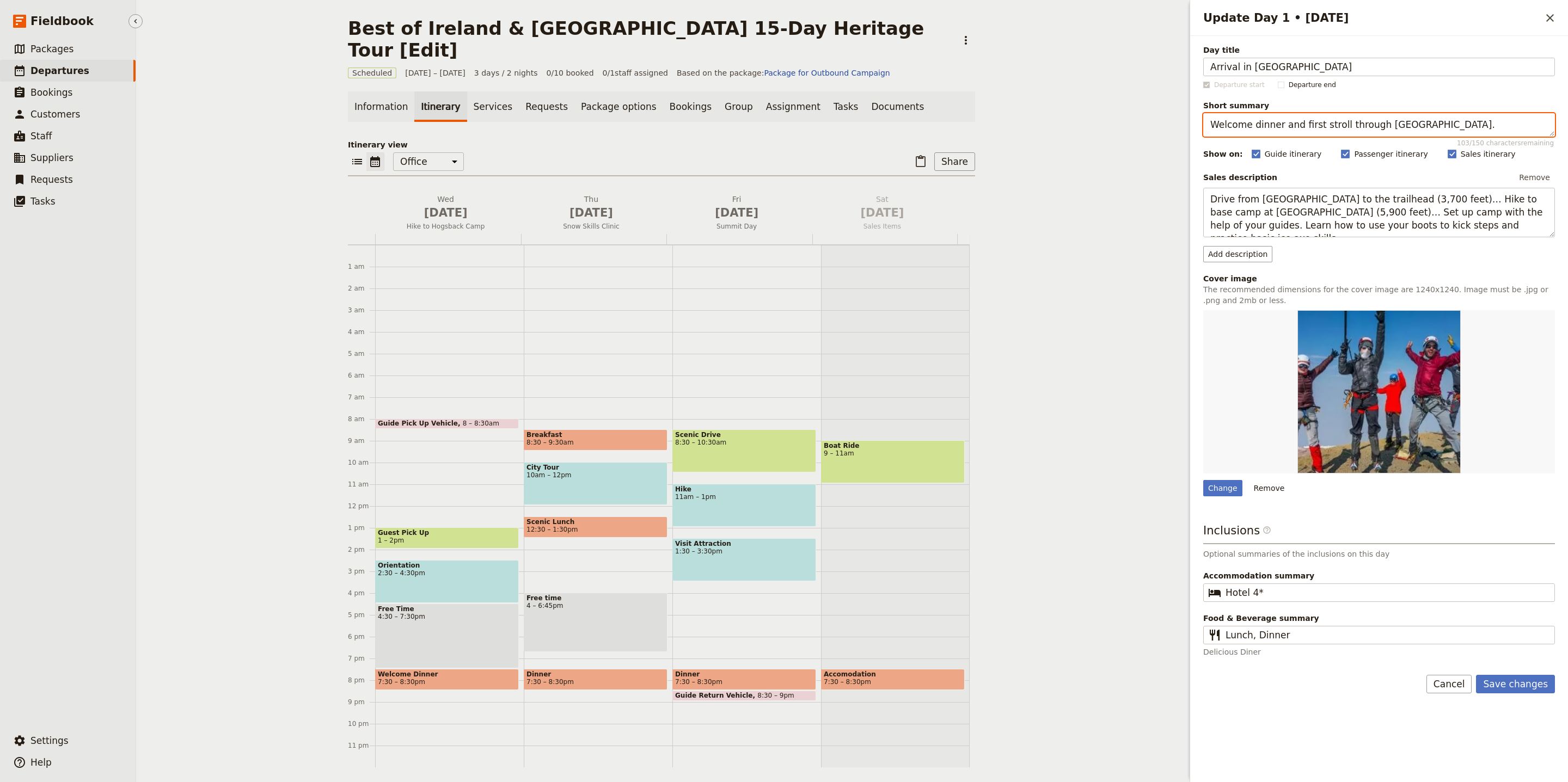
type textarea "Welcome dinner and first stroll through [GEOGRAPHIC_DATA]."
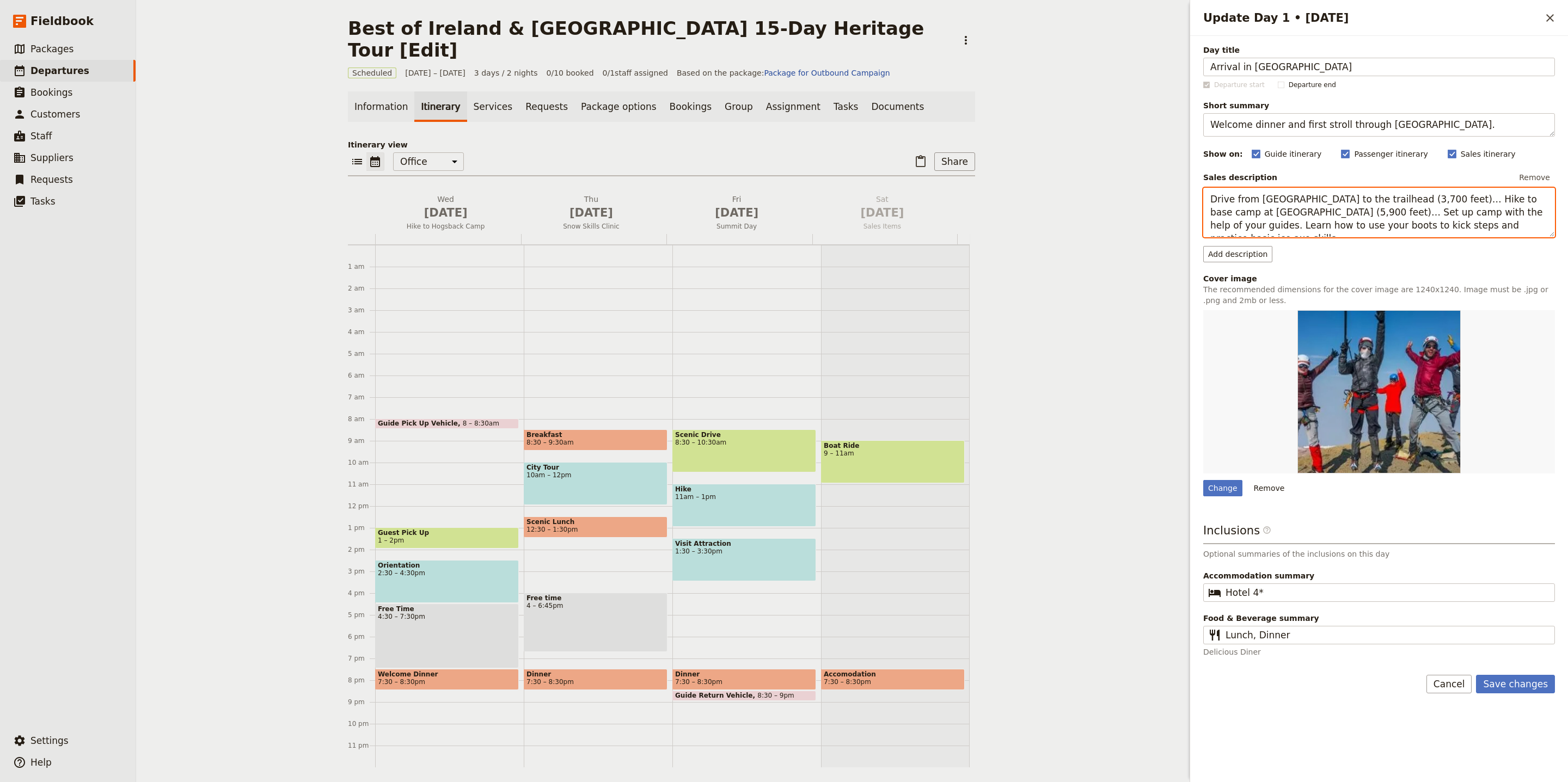
click at [1329, 218] on textarea "Drive from [GEOGRAPHIC_DATA] to the trailhead (3,700 feet)… Hike to base camp a…" at bounding box center [1379, 212] width 352 height 49
click at [1329, 218] on textarea "Drive from [GEOGRAPHIC_DATA] to the trailhead (3,700 feet)… Hike to base camp a…" at bounding box center [1379, 212] width 352 height 49
paste textarea "Arrive in [GEOGRAPHIC_DATA] and check into your accommodation. At 4pm, meet [PE…"
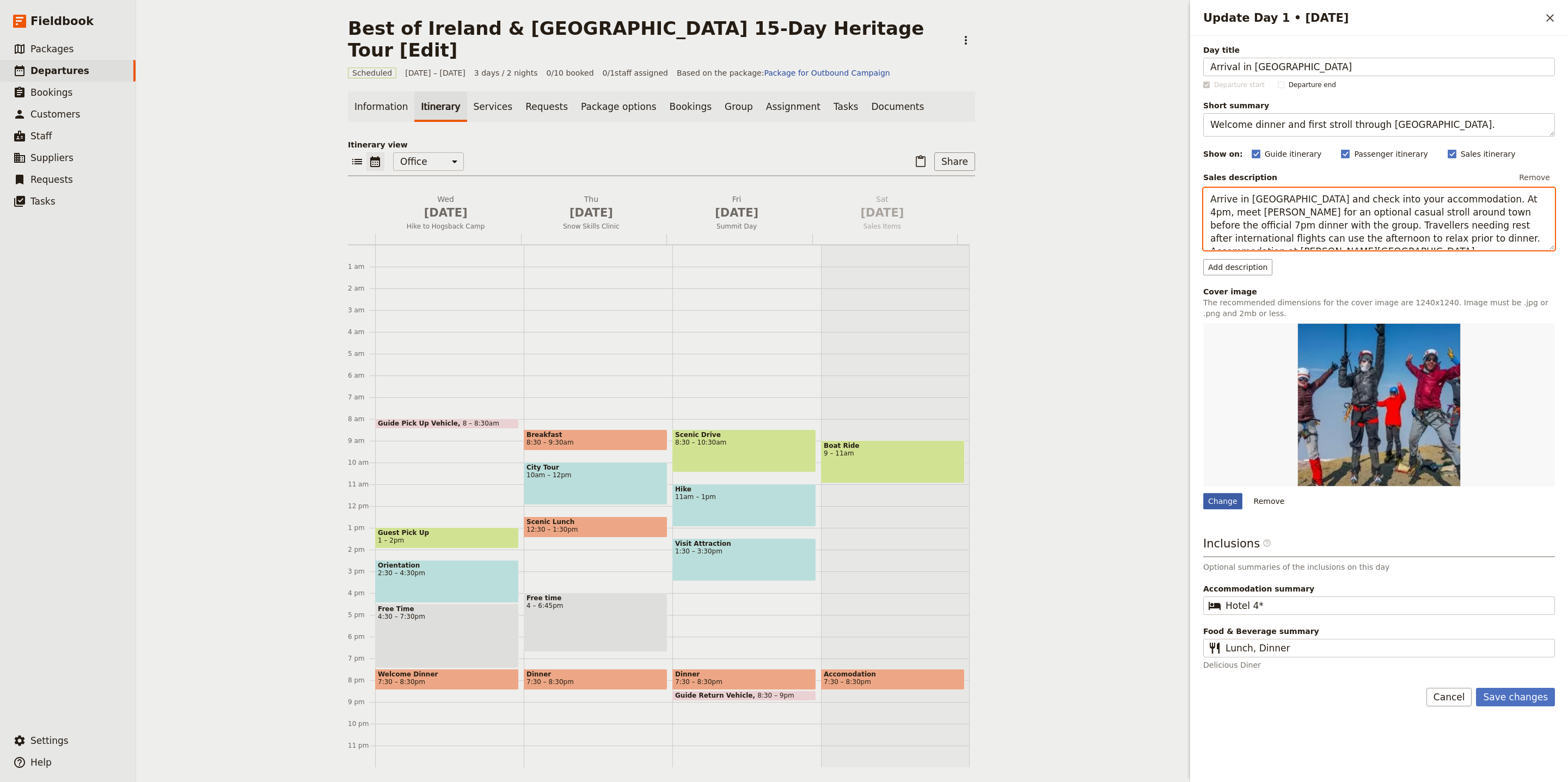
type textarea "Arrive in [GEOGRAPHIC_DATA] and check into your accommodation. At 4pm, meet [PE…"
click at [1216, 508] on div "Change" at bounding box center [1223, 501] width 39 height 16
click at [1203, 493] on input "Change" at bounding box center [1203, 492] width 1 height 1
type input "C:\fakepath\Screenshot [DATE] 15.54.22.png"
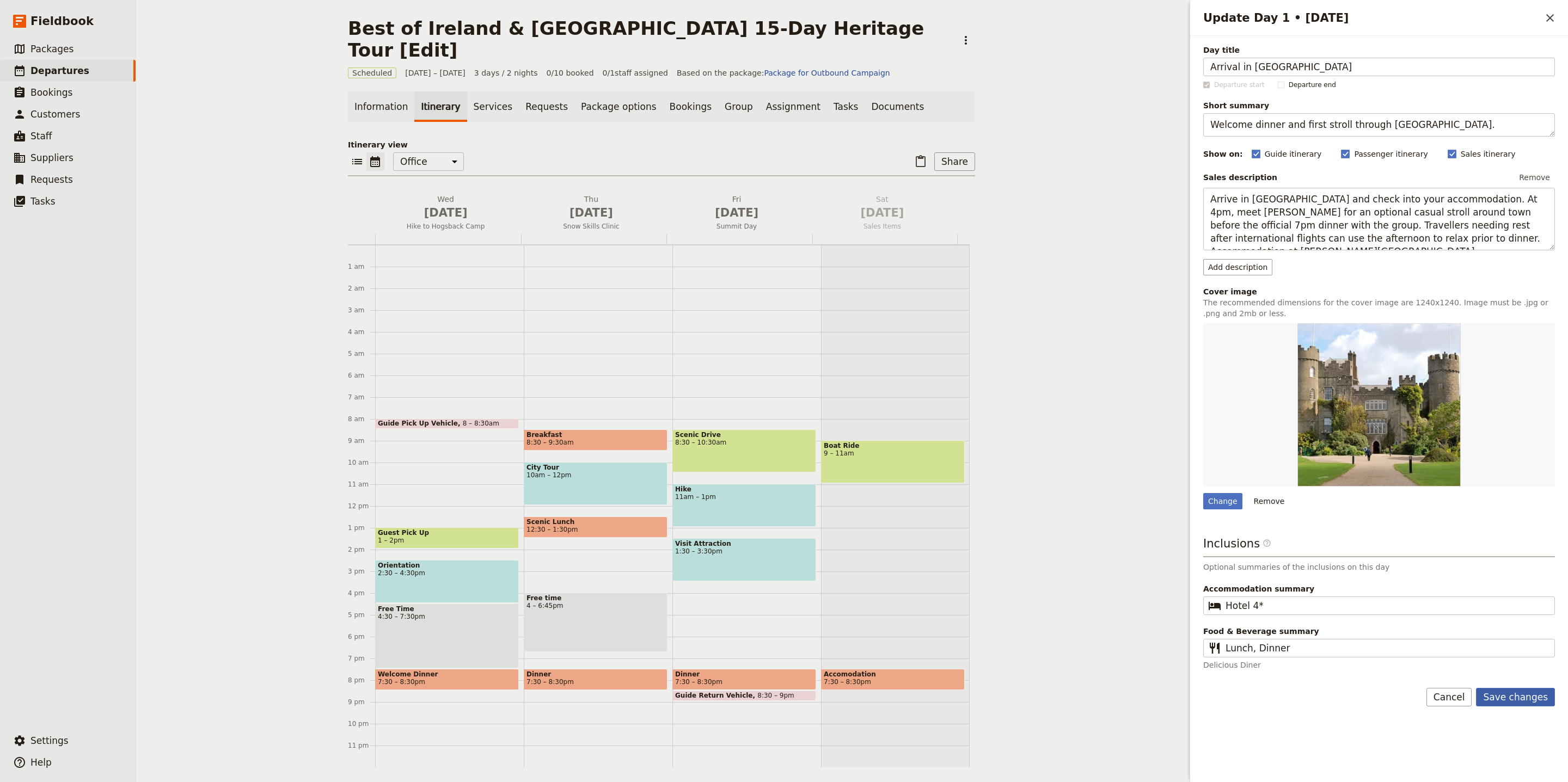
click at [1490, 700] on button "Save changes" at bounding box center [1516, 697] width 79 height 18
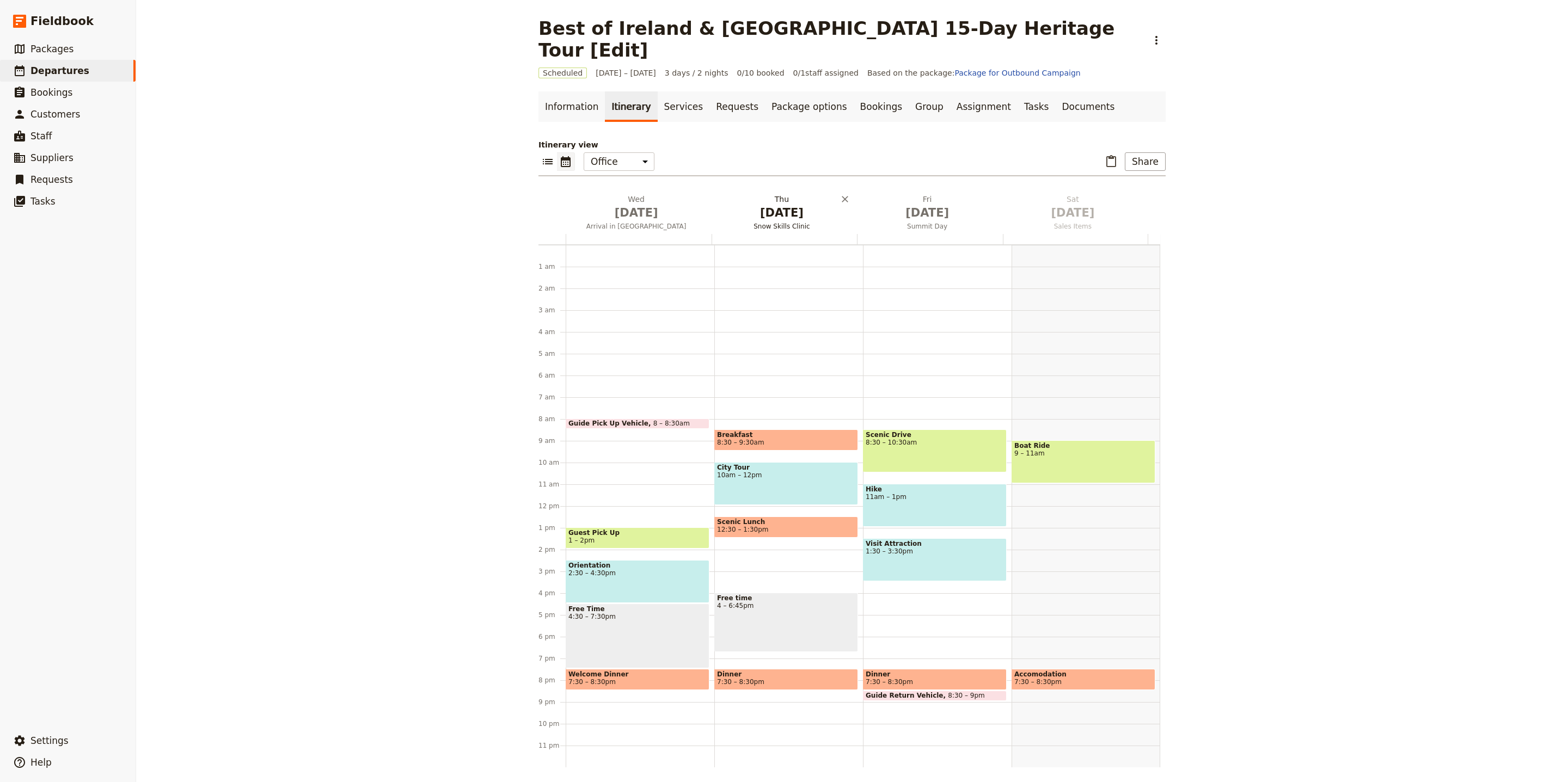
click at [770, 204] on span "[DATE]" at bounding box center [781, 212] width 132 height 16
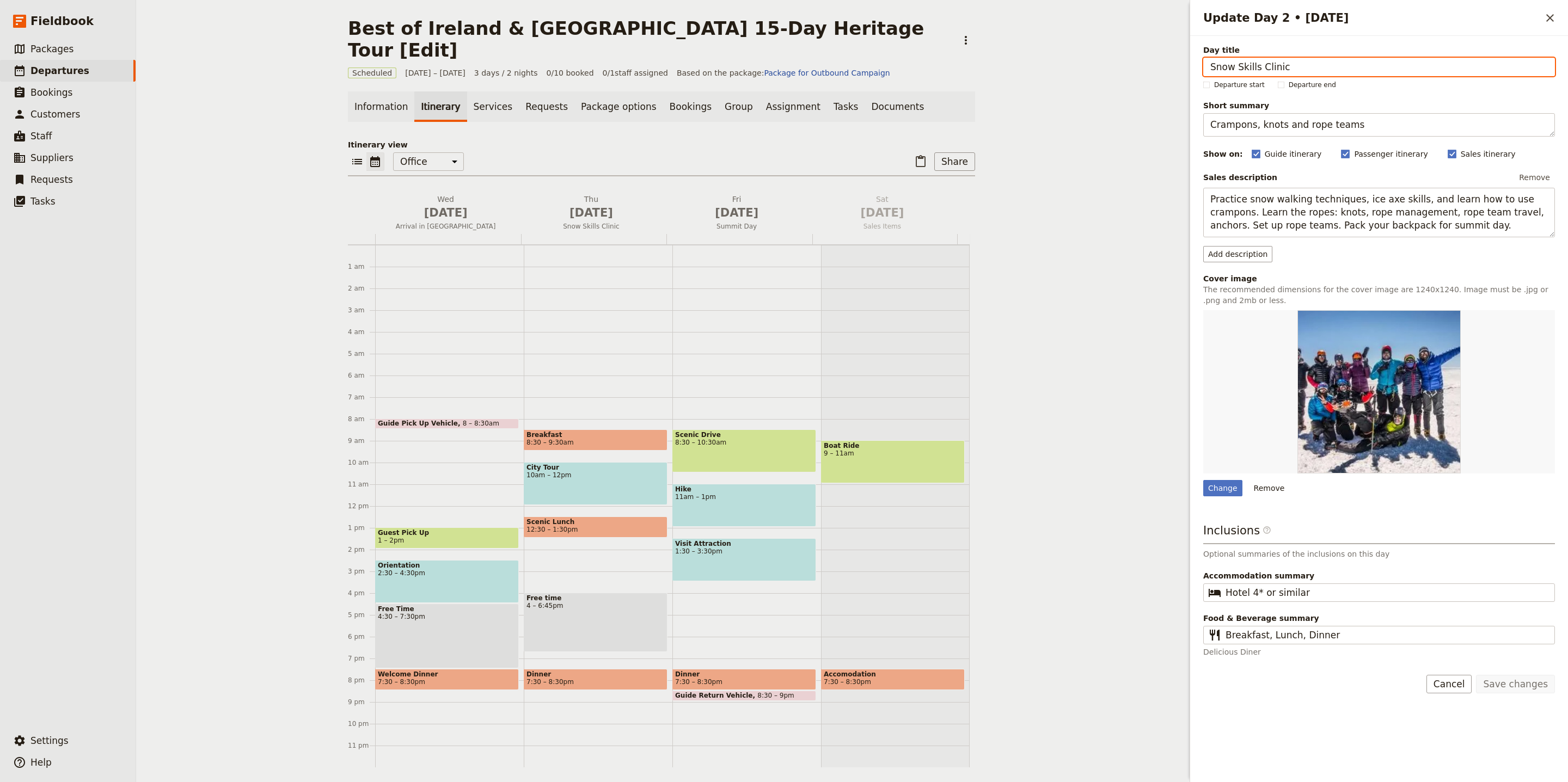
click at [1307, 71] on input "Snow Skills Clinic" at bounding box center [1379, 67] width 352 height 18
paste input "Galway Exploration"
type input "Galway Exploration"
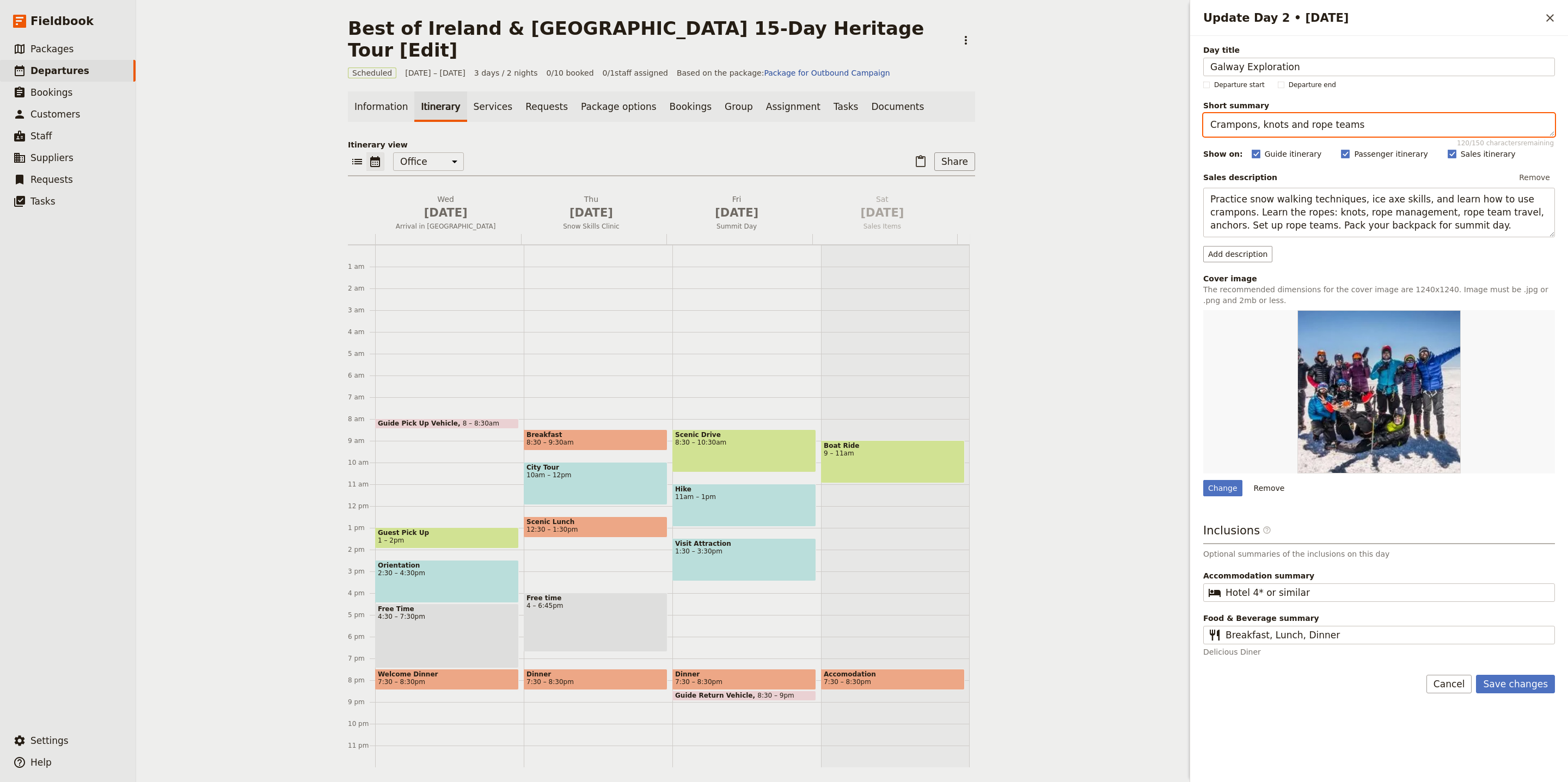
click at [1290, 125] on textarea "Crampons, knots and rope teams" at bounding box center [1379, 125] width 352 height 23
paste textarea "Travel west to lively [GEOGRAPHIC_DATA] and explore."
type textarea "Travel west to lively [GEOGRAPHIC_DATA] and explore."
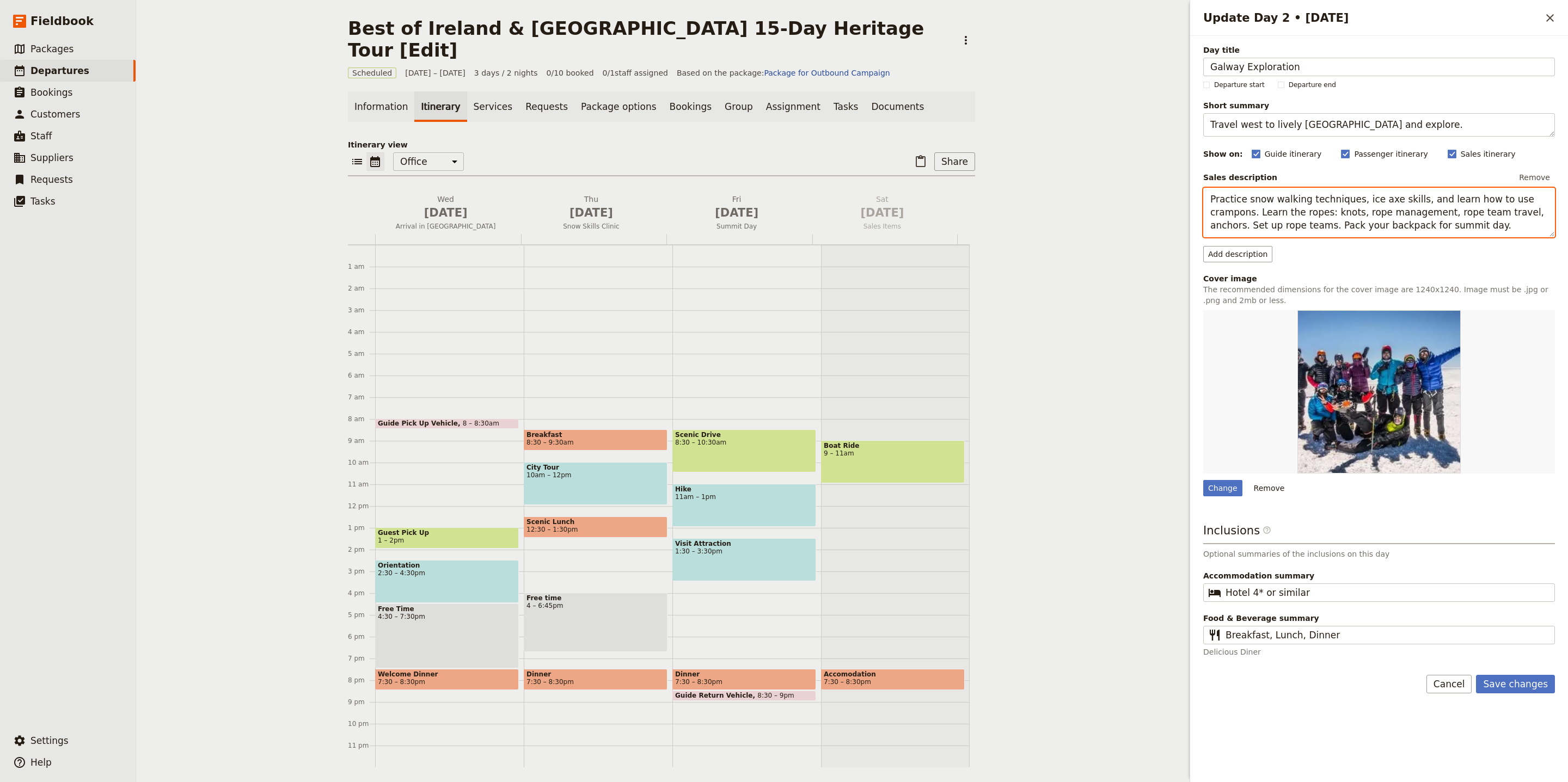
click at [1349, 195] on textarea "Practice snow walking techniques, ice axe skills, and learn how to use crampons…" at bounding box center [1379, 212] width 352 height 49
paste textarea "After breakfast, travel to Galway, a vibrant city on the west coast of Ireland …"
type textarea "After breakfast, travel to [GEOGRAPHIC_DATA], a vibrant city on the west coast …"
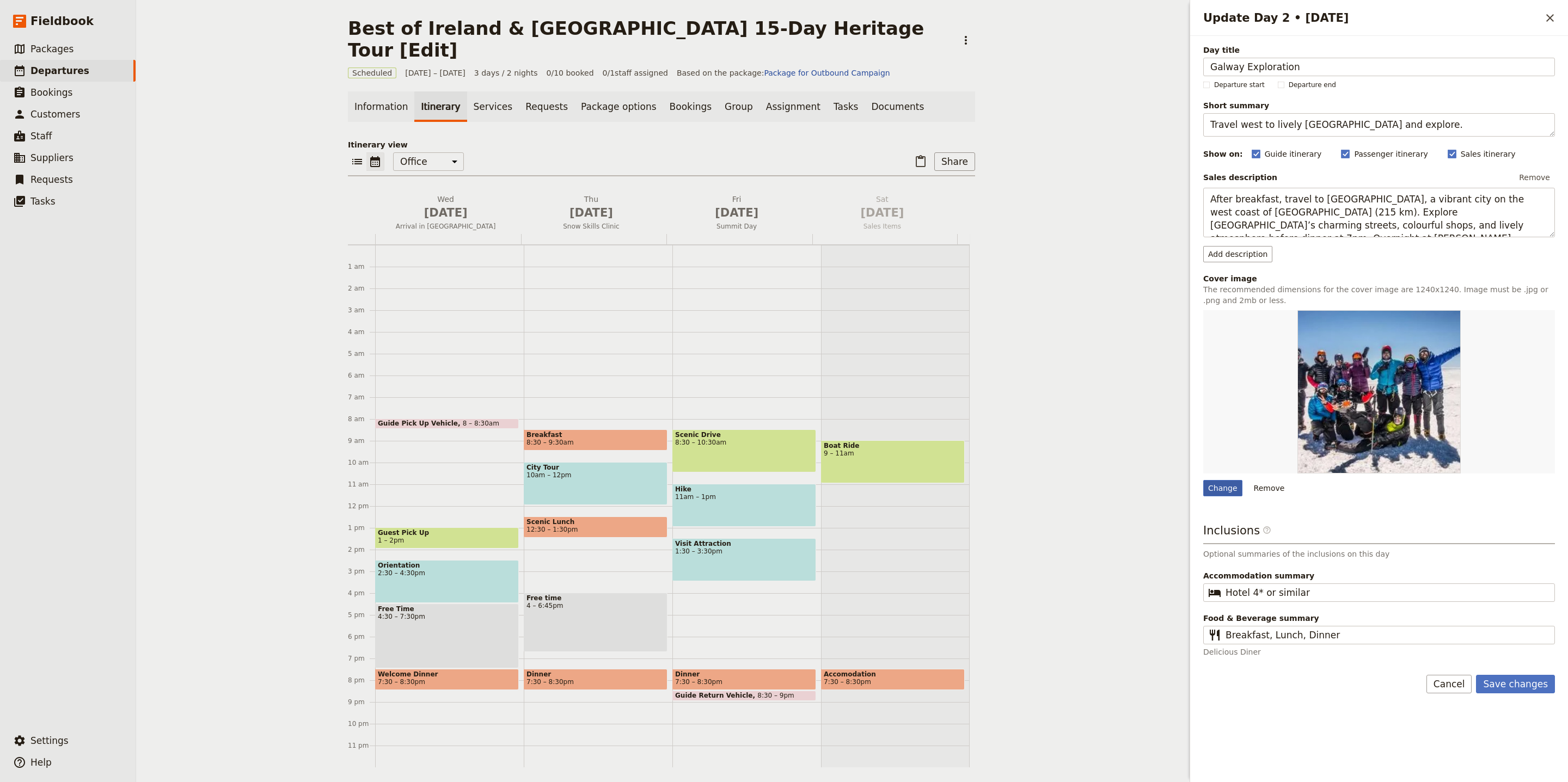
click at [1219, 488] on div "Change" at bounding box center [1223, 488] width 39 height 16
click at [1203, 480] on input "Change" at bounding box center [1203, 480] width 1 height 1
type input "C:\fakepath\Screenshot 2025-09-02 at 15.54.28.png"
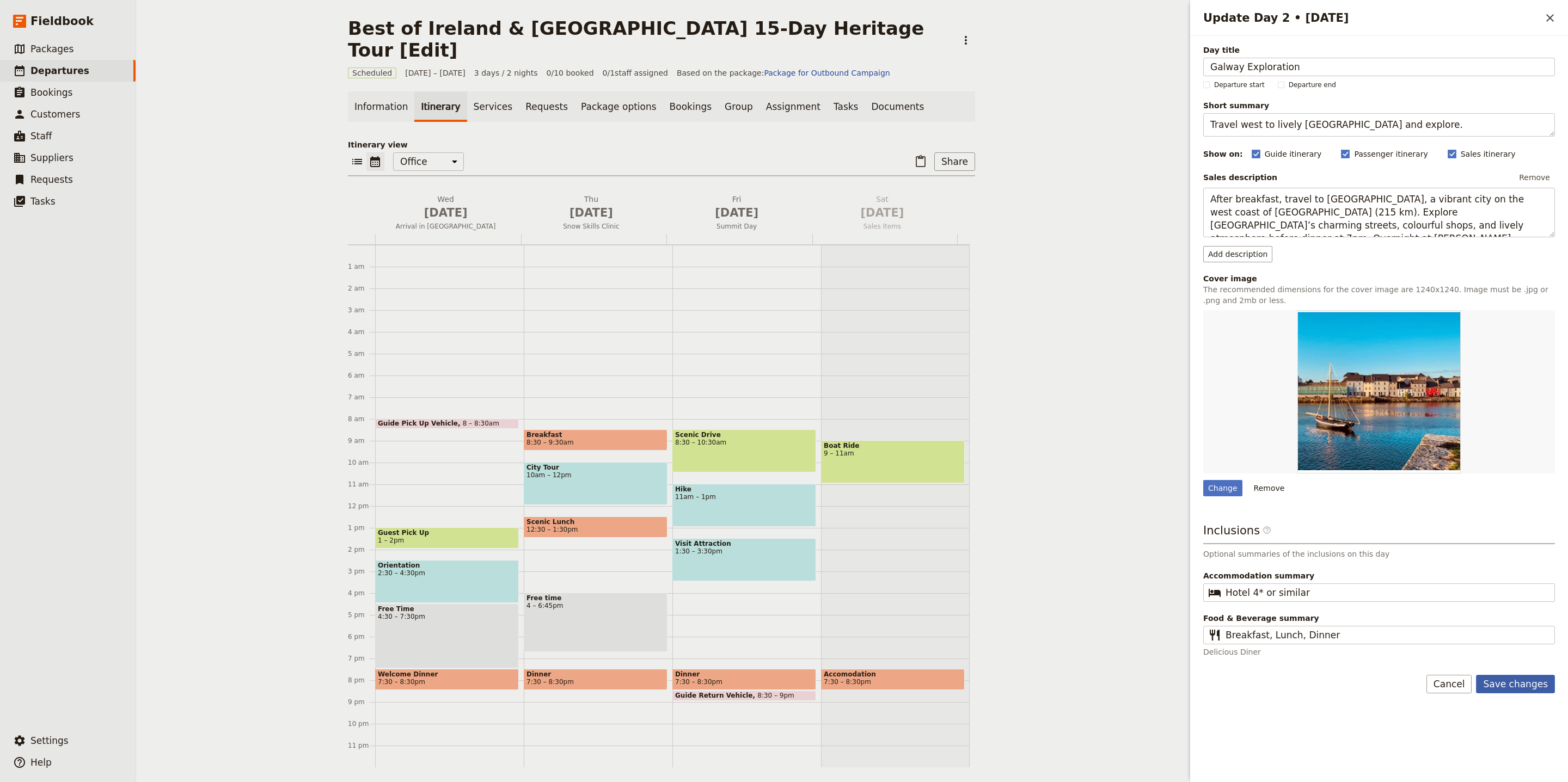
click at [1547, 688] on button "Save changes" at bounding box center [1516, 684] width 79 height 18
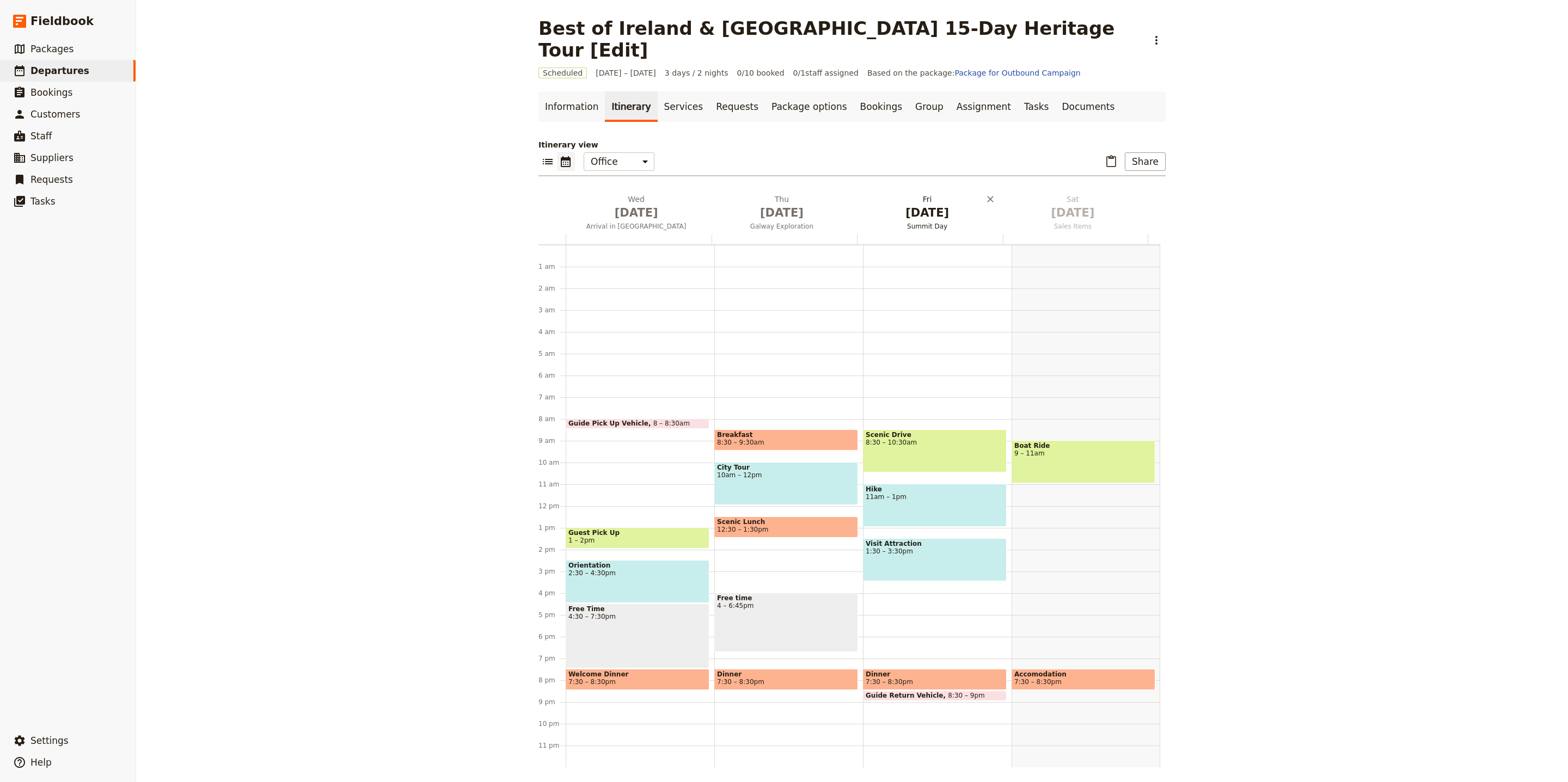
click at [925, 204] on span "Oct 3" at bounding box center [927, 212] width 132 height 16
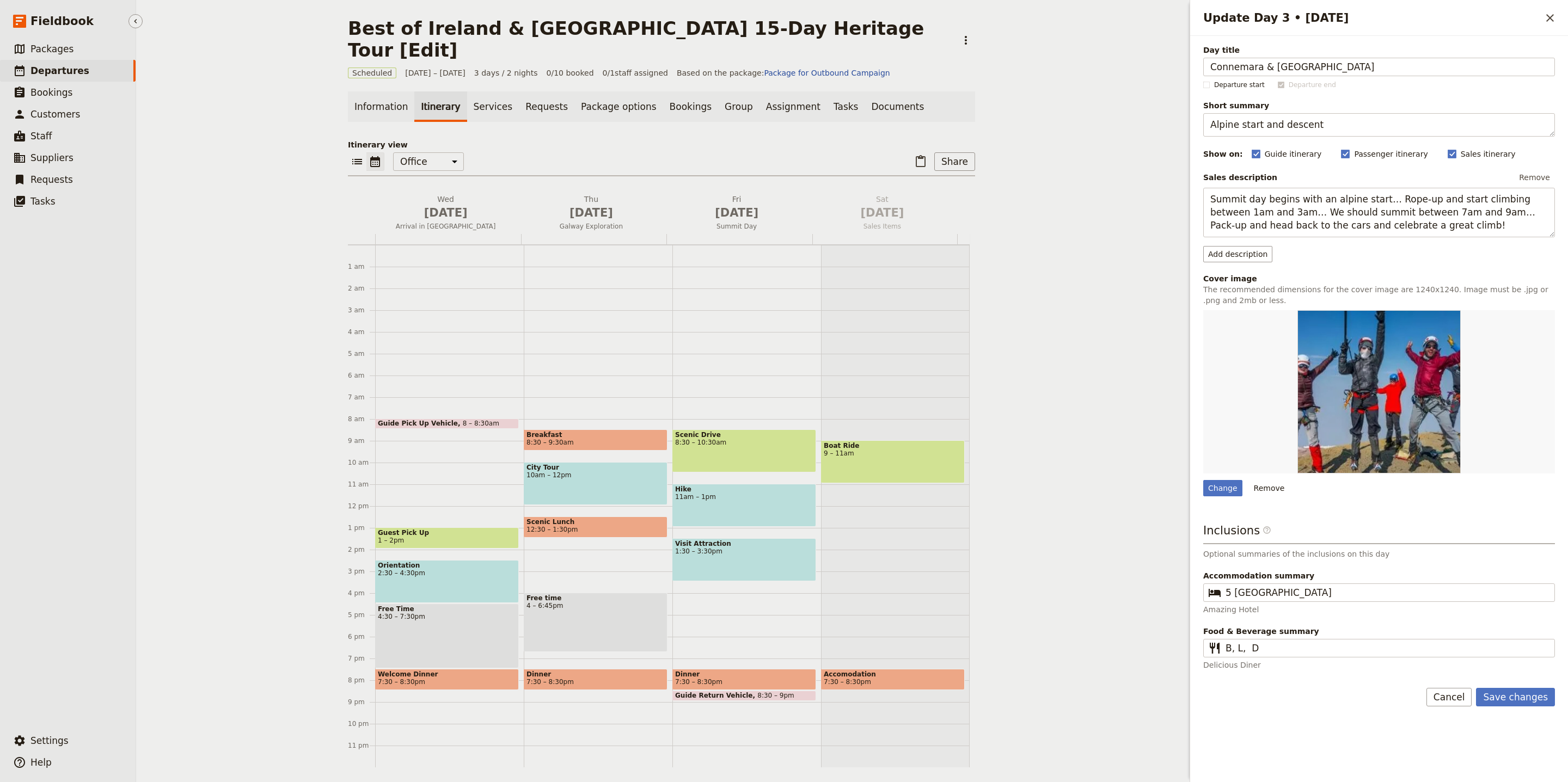
type input "Connemara & [GEOGRAPHIC_DATA]"
click at [1247, 131] on textarea "Alpine start and descent" at bounding box center [1379, 125] width 352 height 23
paste textarea "Visit Connemara and enjoy Ashford Castle."
type textarea "Visit Connemara and enjoy Ashford Castle."
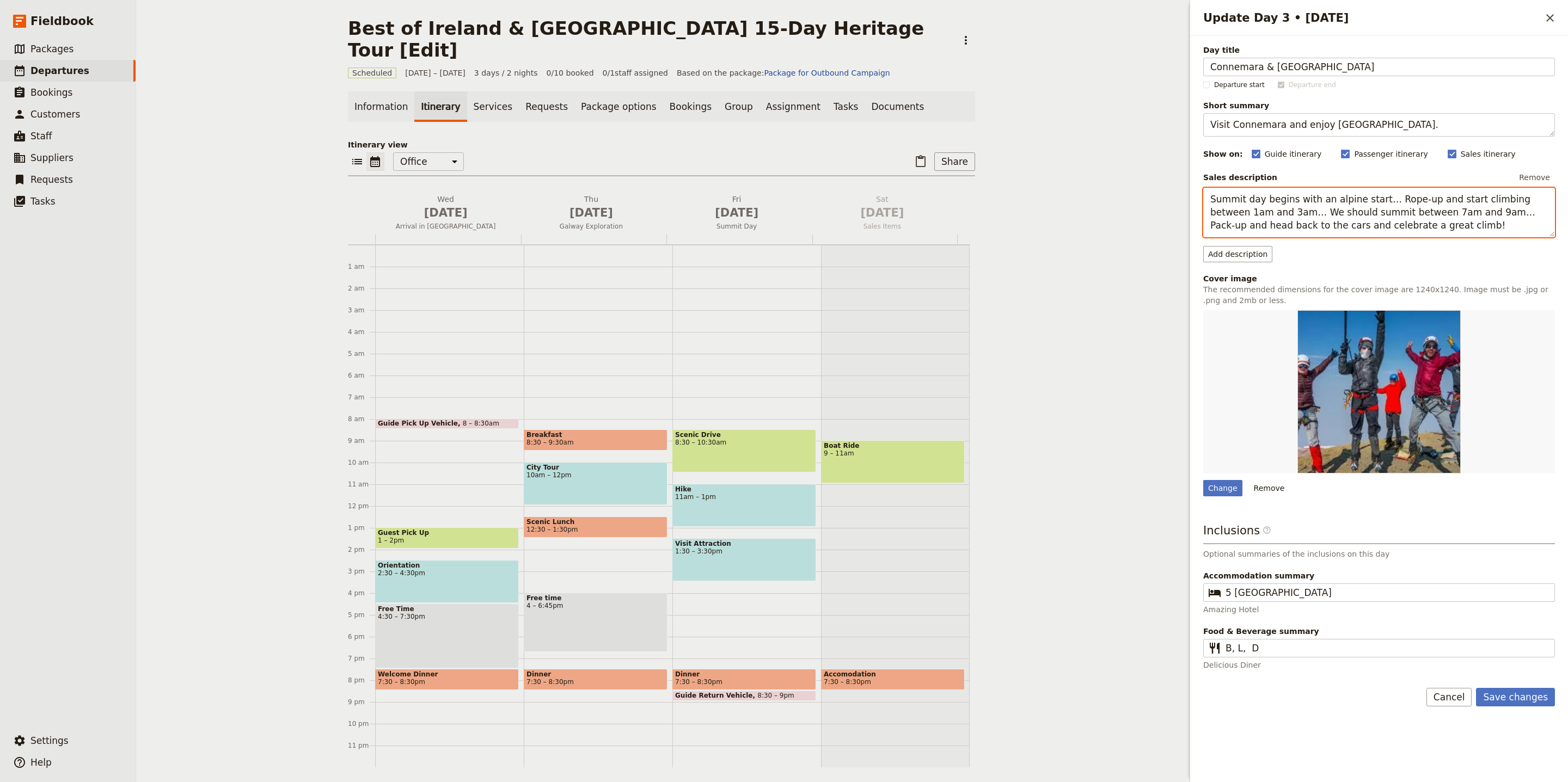
click at [1379, 214] on textarea "Summit day begins with an alpine start… Rope-up and start climbing between 1am …" at bounding box center [1379, 212] width 352 height 49
click at [1379, 214] on textarea "Summit day begins with an alpine start… Rope-up and start climbing between 1am …" at bounding box center [1379, 212] width 352 height 49
paste textarea "After breakfast, depart for [GEOGRAPHIC_DATA]. Enjoy morning tea with scones, j…"
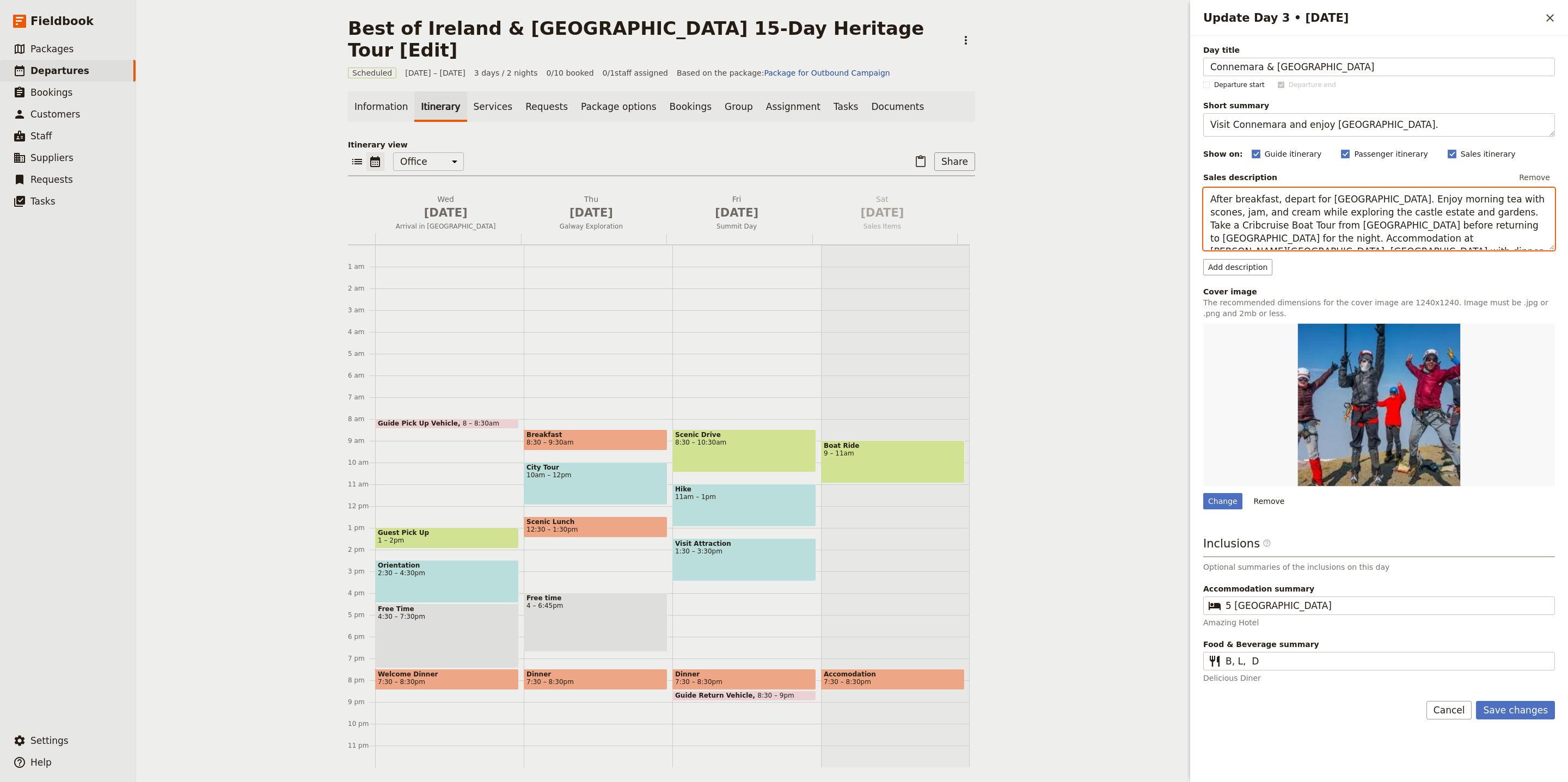
type textarea "After breakfast, depart for [GEOGRAPHIC_DATA]. Enjoy morning tea with scones, j…"
click at [1227, 503] on div "Change" at bounding box center [1223, 501] width 39 height 16
click at [1203, 493] on input "Change" at bounding box center [1203, 492] width 1 height 1
type input "C:\fakepath\images (8).jpeg"
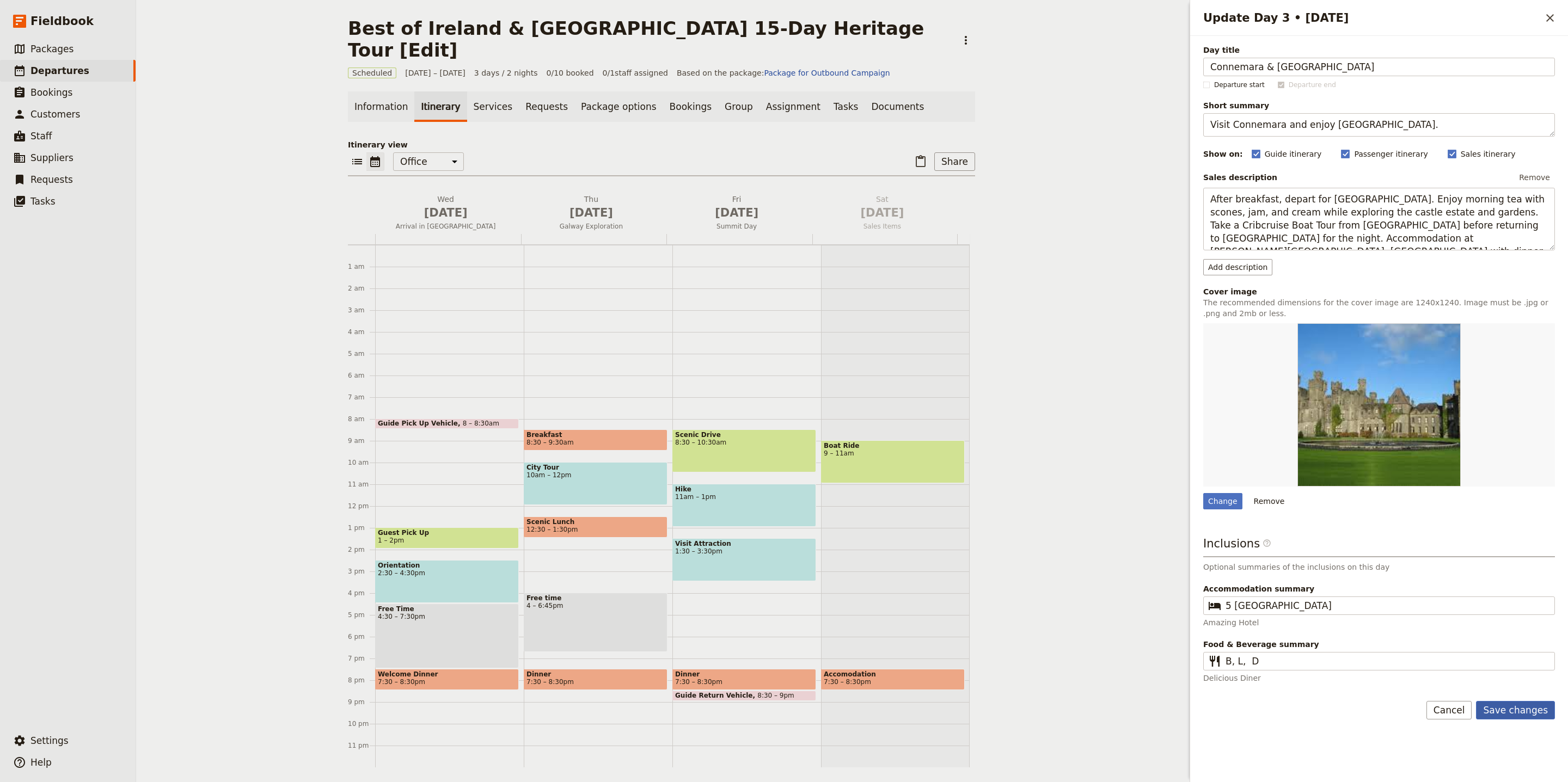
click at [1523, 717] on button "Save changes" at bounding box center [1516, 710] width 79 height 18
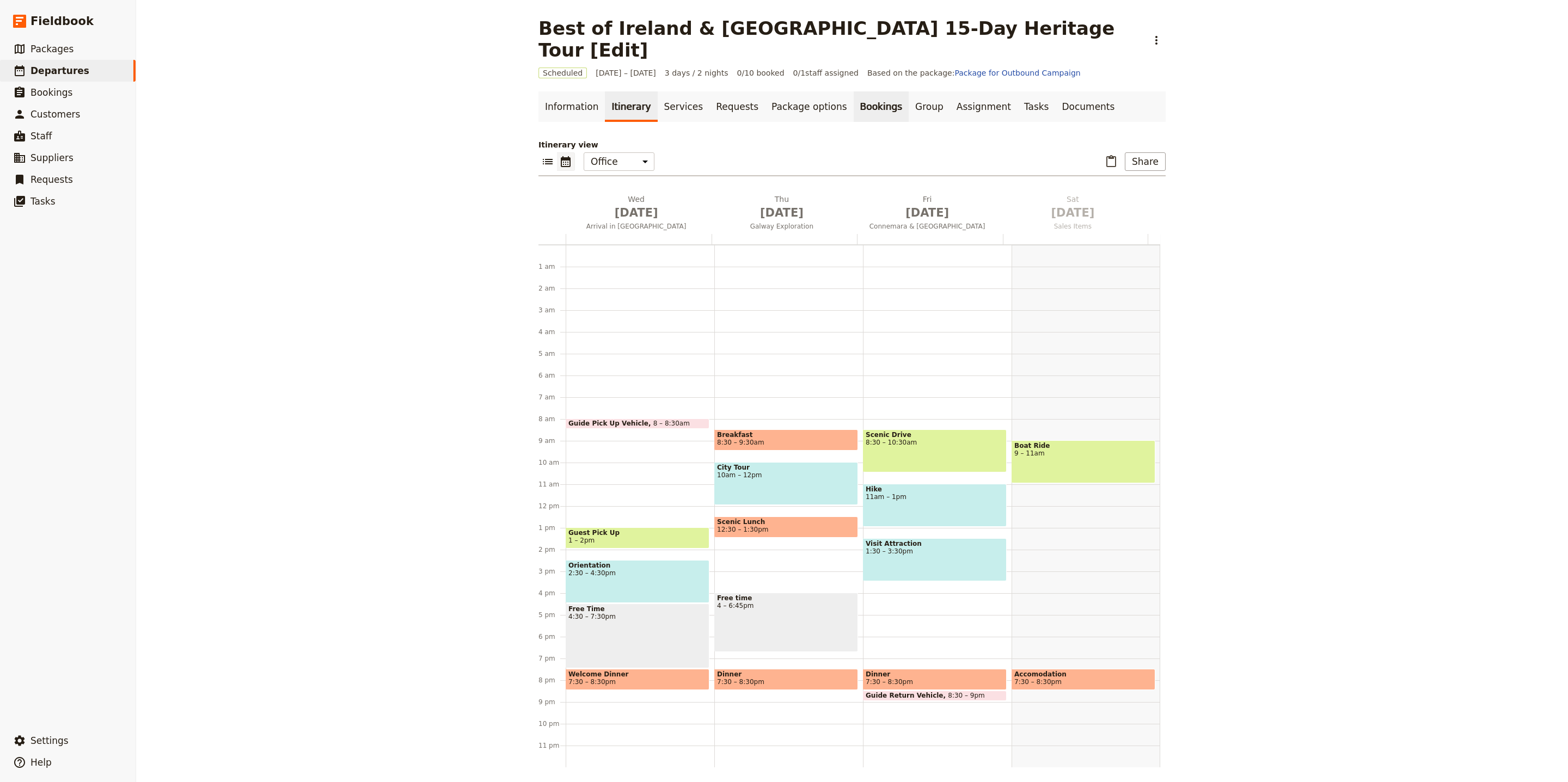
click at [855, 93] on link "Bookings" at bounding box center [881, 106] width 55 height 30
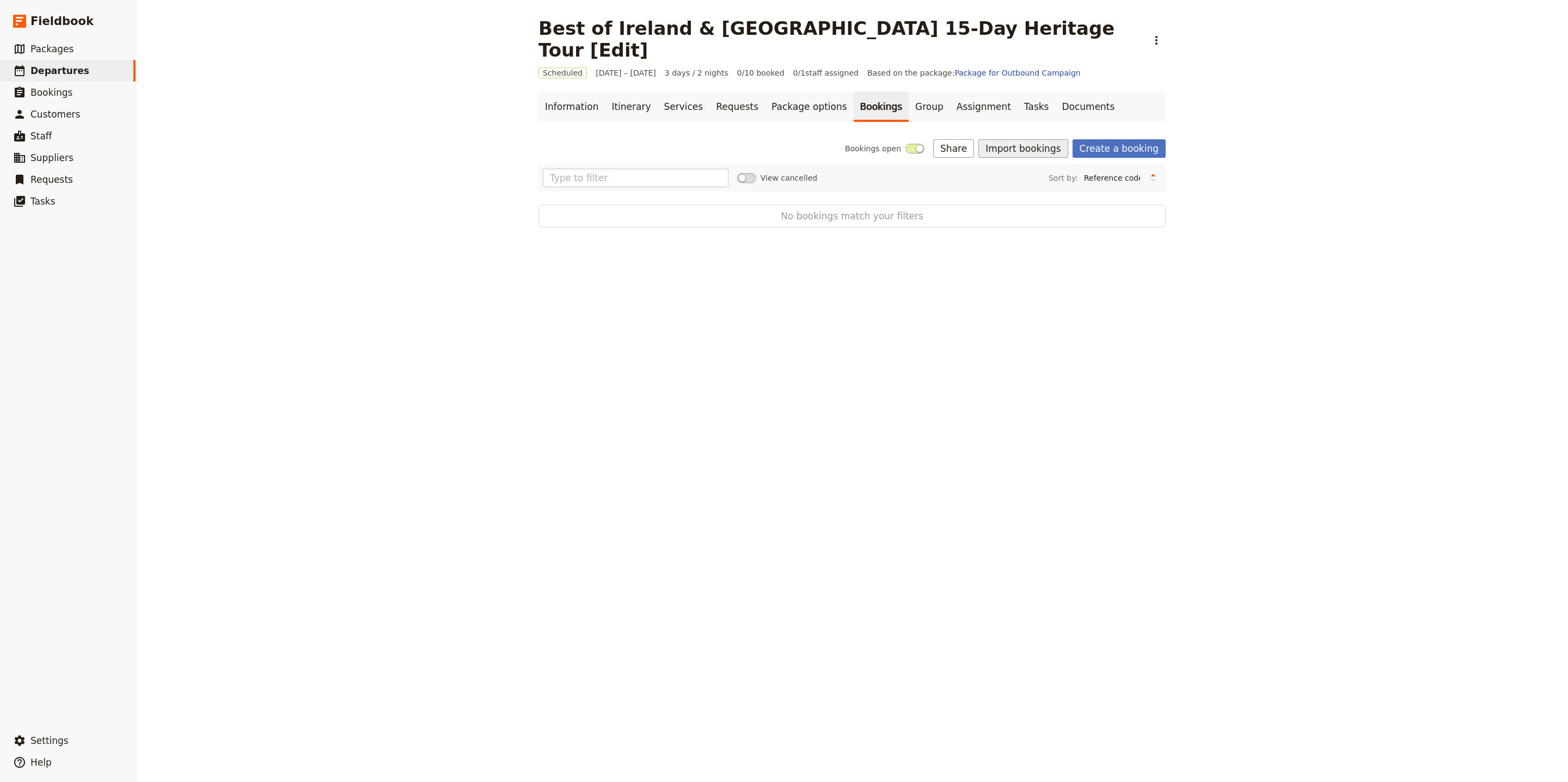
click at [1029, 139] on button "Import bookings" at bounding box center [1023, 148] width 89 height 18
click at [1035, 148] on span "Import Bookings" at bounding box center [1023, 152] width 63 height 11
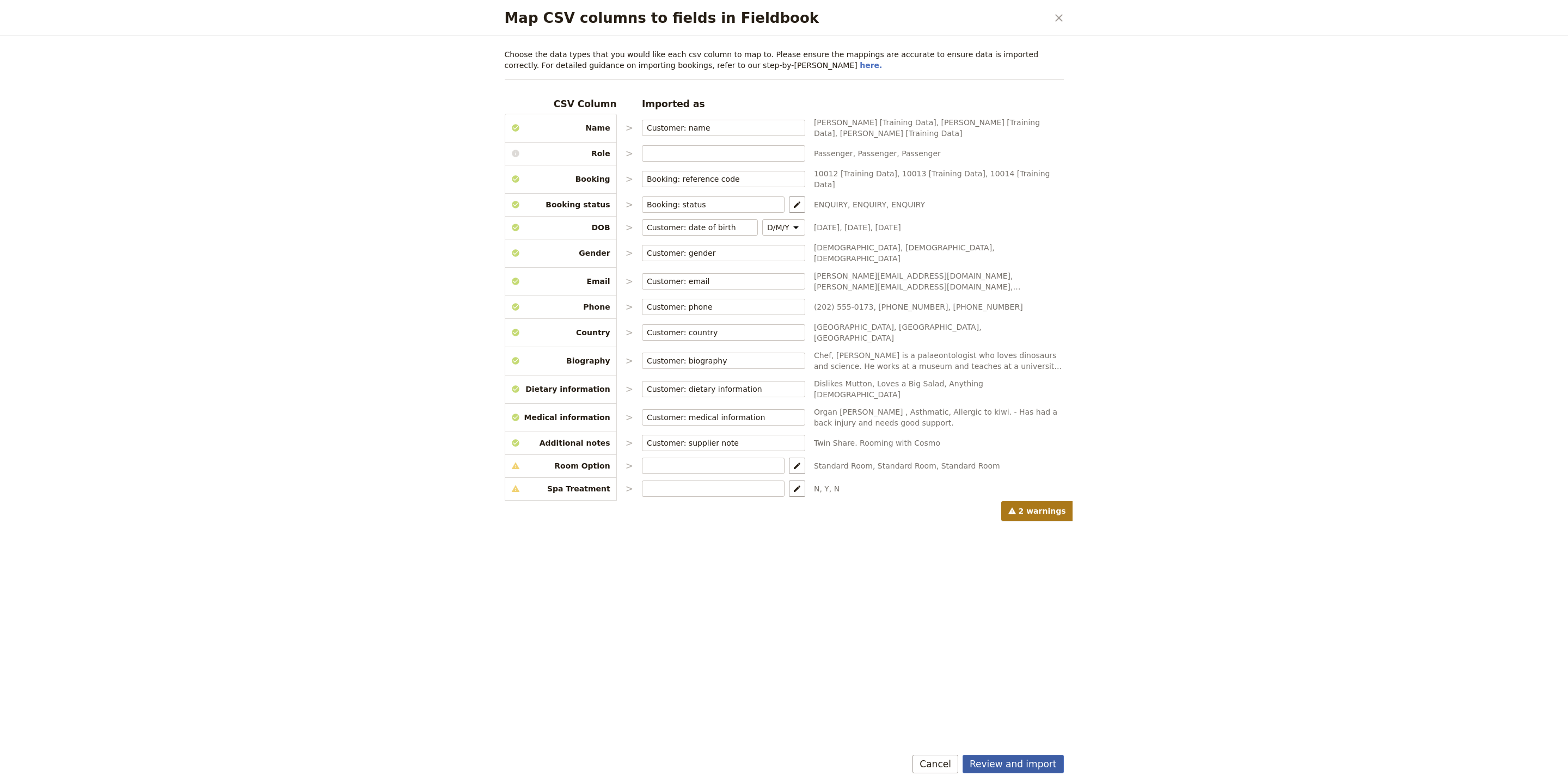
click at [1011, 756] on button "Review and import" at bounding box center [1013, 764] width 101 height 18
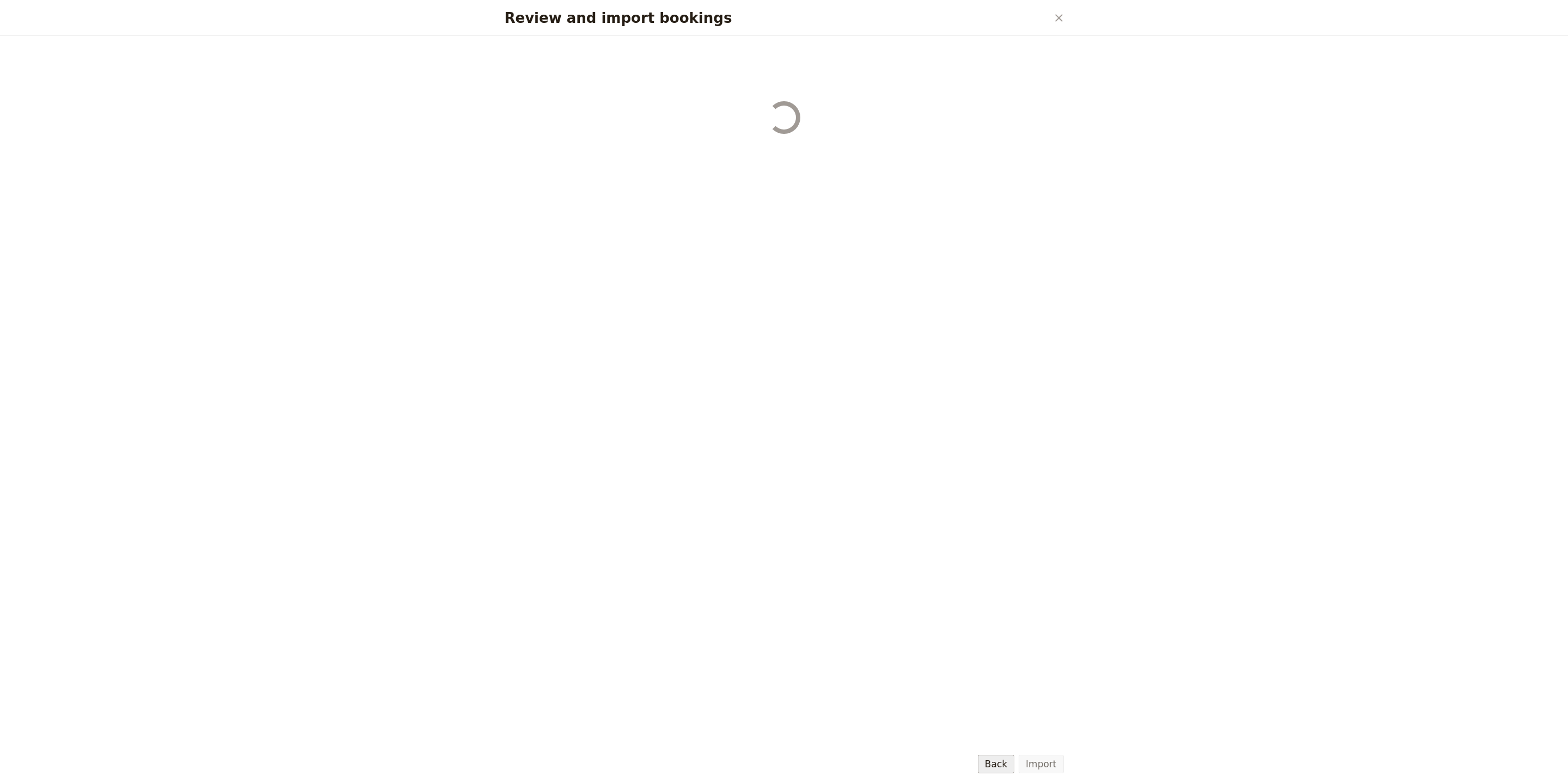
select select "68b002b7cac3c784cf00db27"
select select "68b002b7cac3c784cf00db28"
select select "68b002b7cac3c784cf00db29"
select select "68b002b7cac3c784cf00db2a"
select select "650e1b8d408bbede5b0c6045"
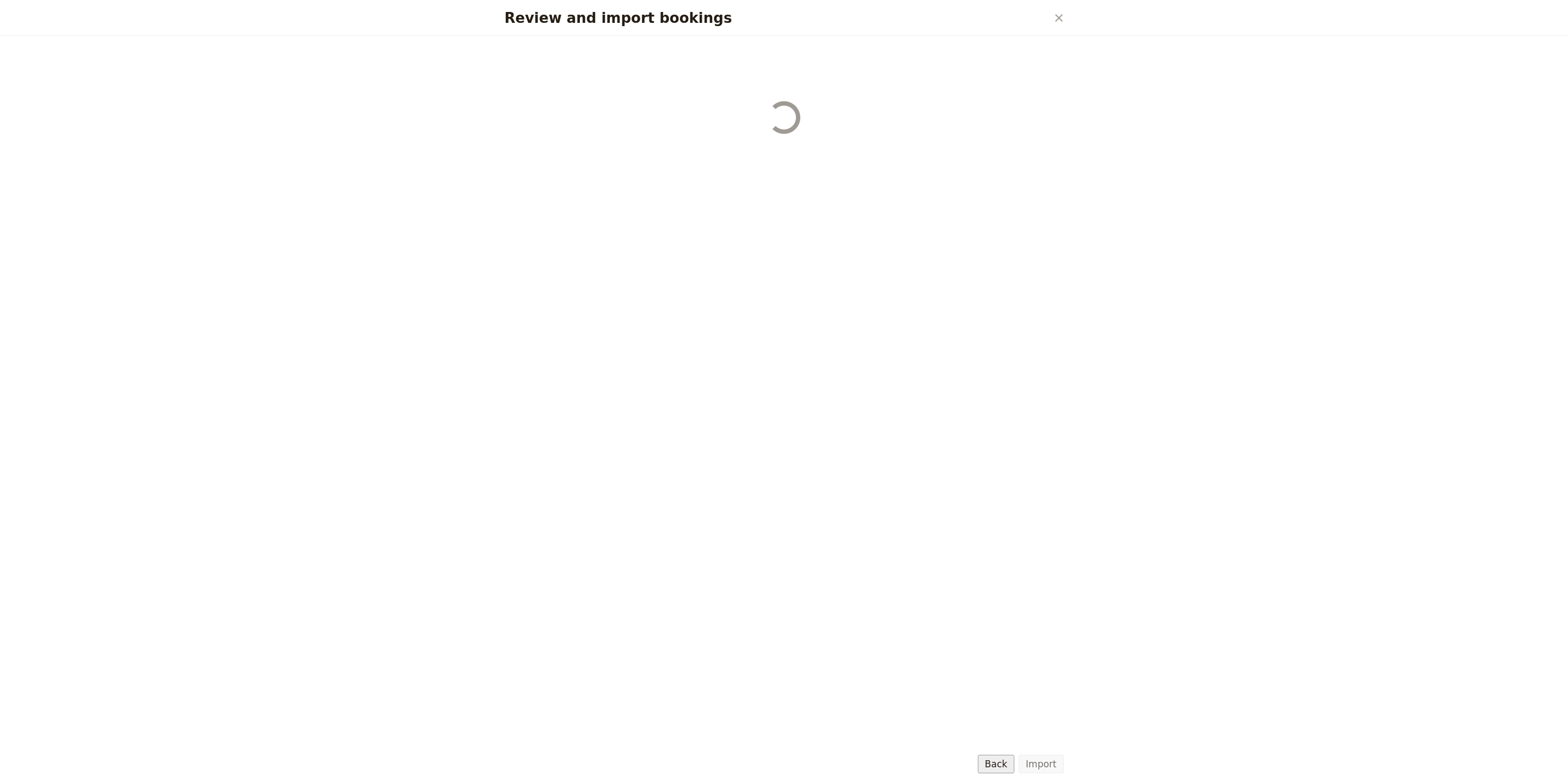
select select "68b002b7cac3c784cf00db2c"
select select "68b002b7cac3c784cf00db2d"
select select "68b002b7cac3c784cf00db2e"
select select "68b002b7cac3c784cf00db2f"
select select "68b002b7cac3c784cf00db30"
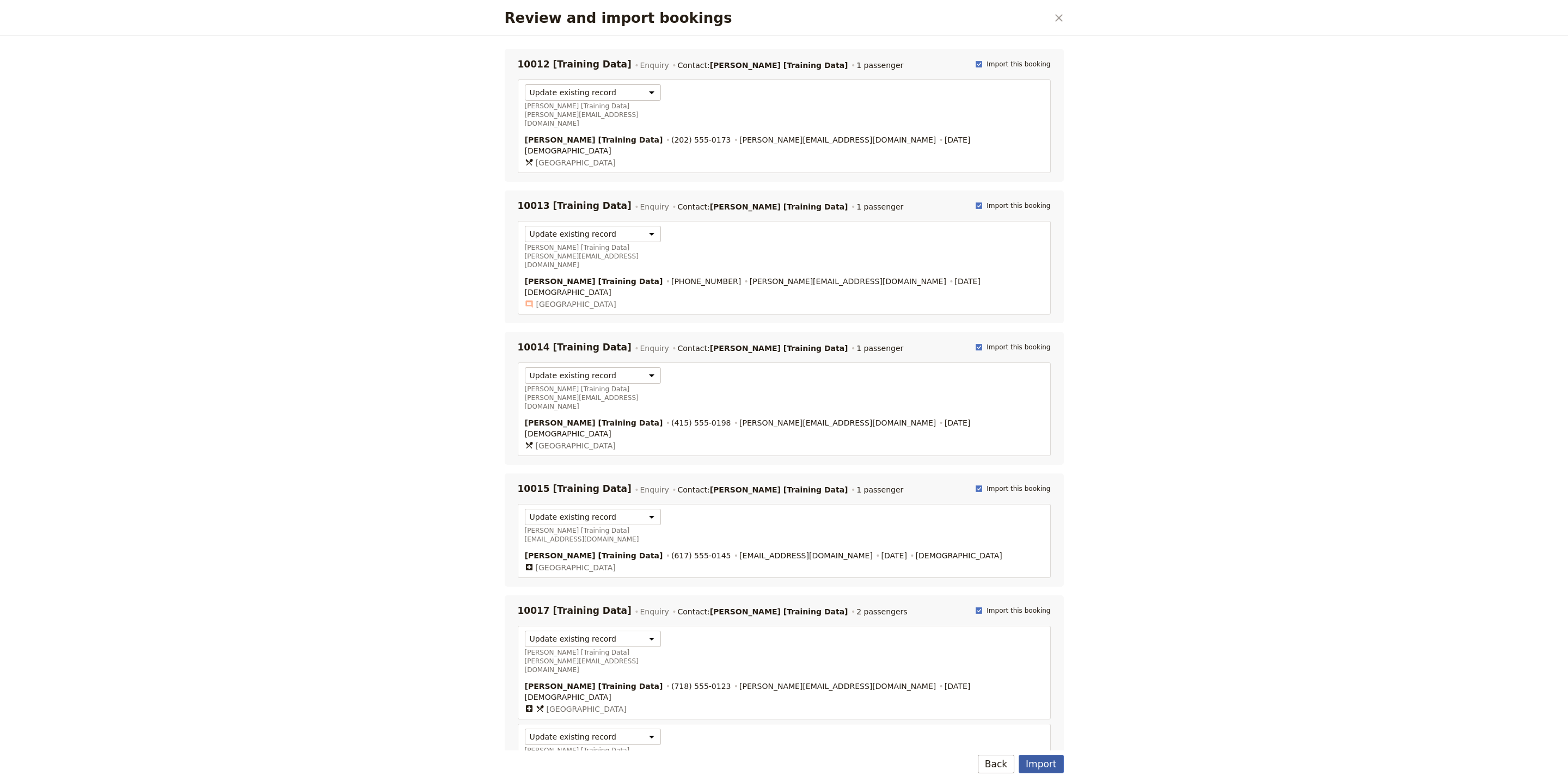
click at [1024, 758] on button "Import" at bounding box center [1041, 764] width 44 height 18
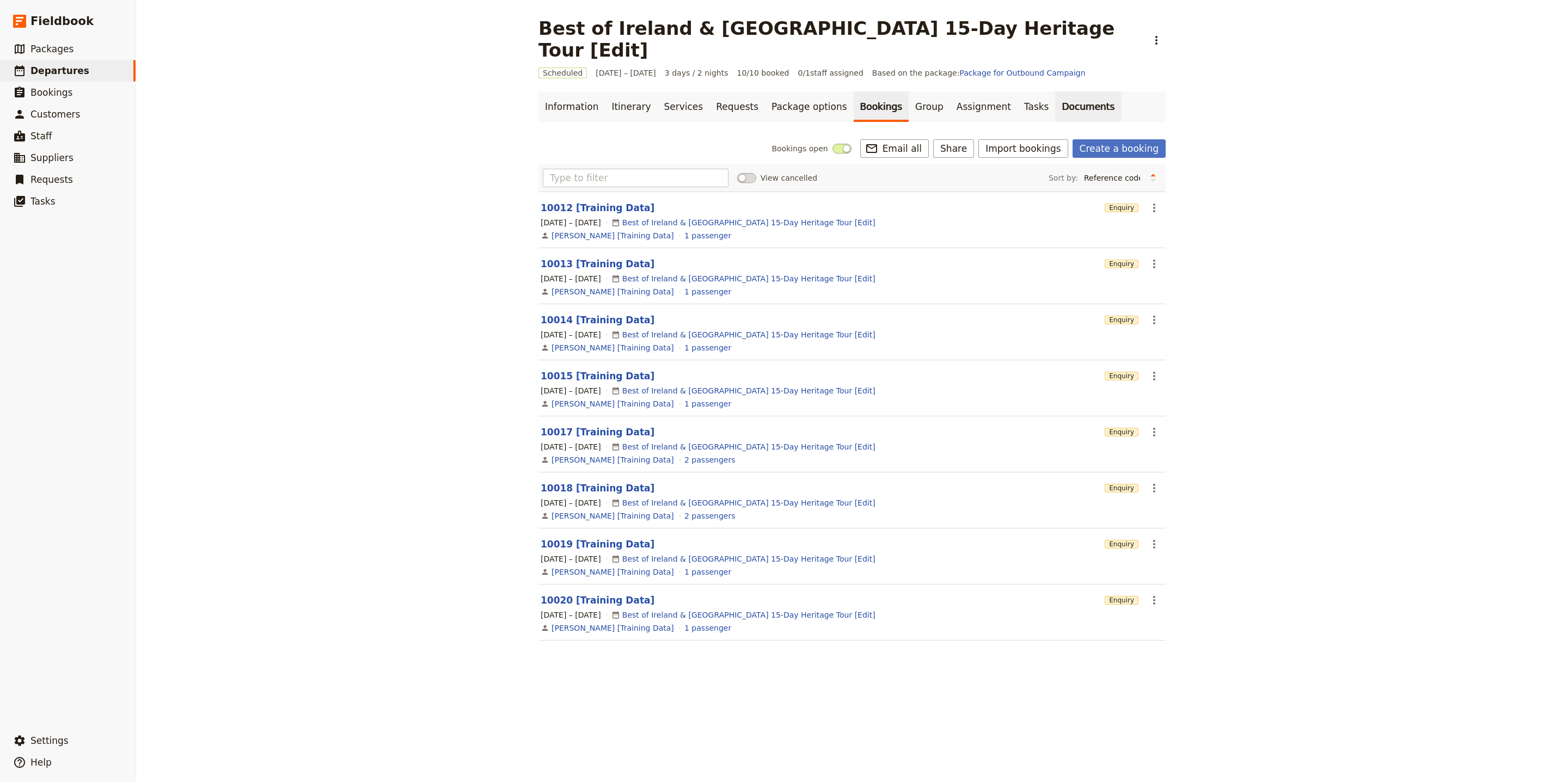
click at [1055, 91] on link "Documents" at bounding box center [1088, 106] width 66 height 30
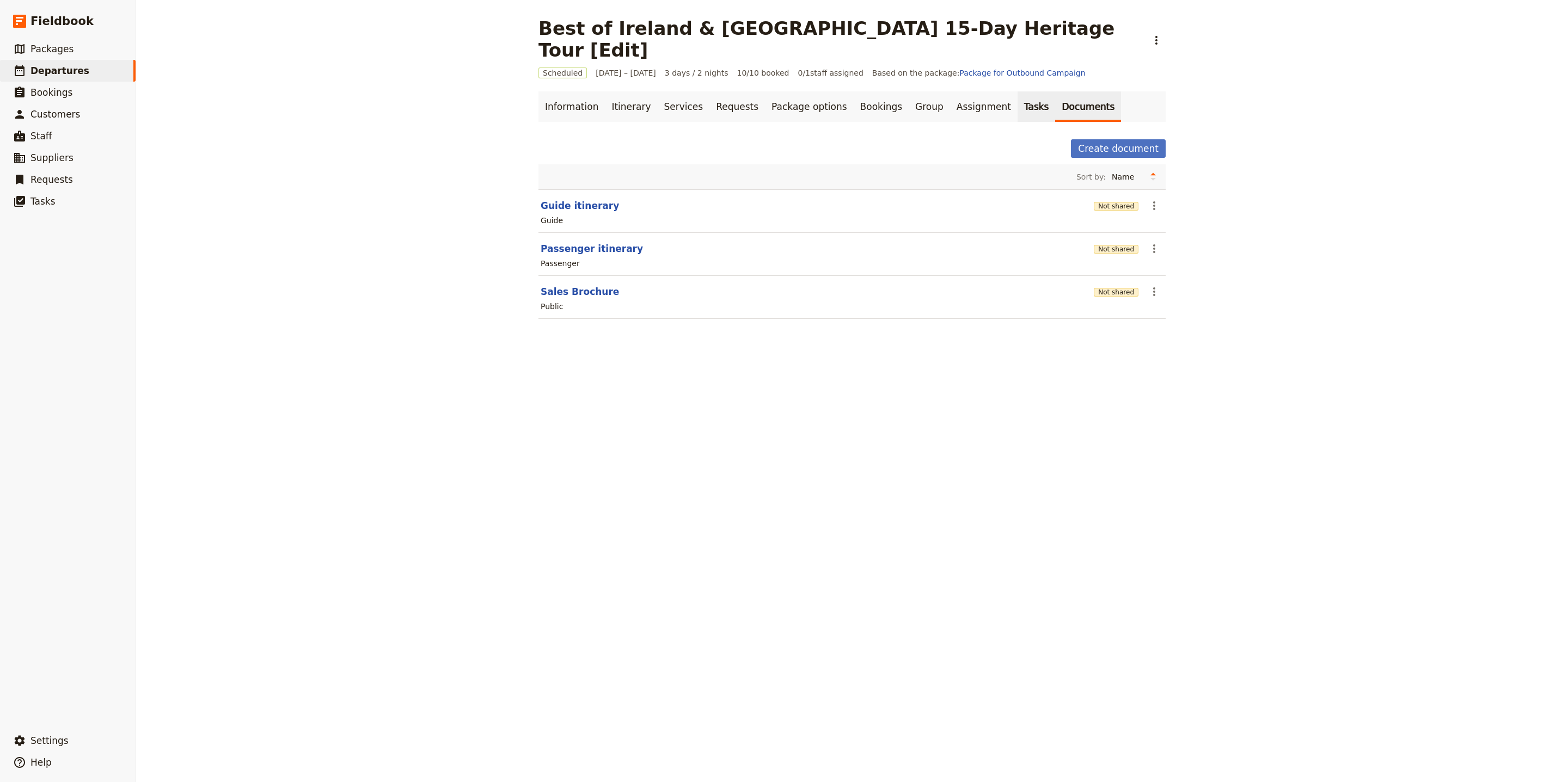
click at [1018, 91] on link "Tasks" at bounding box center [1037, 106] width 38 height 30
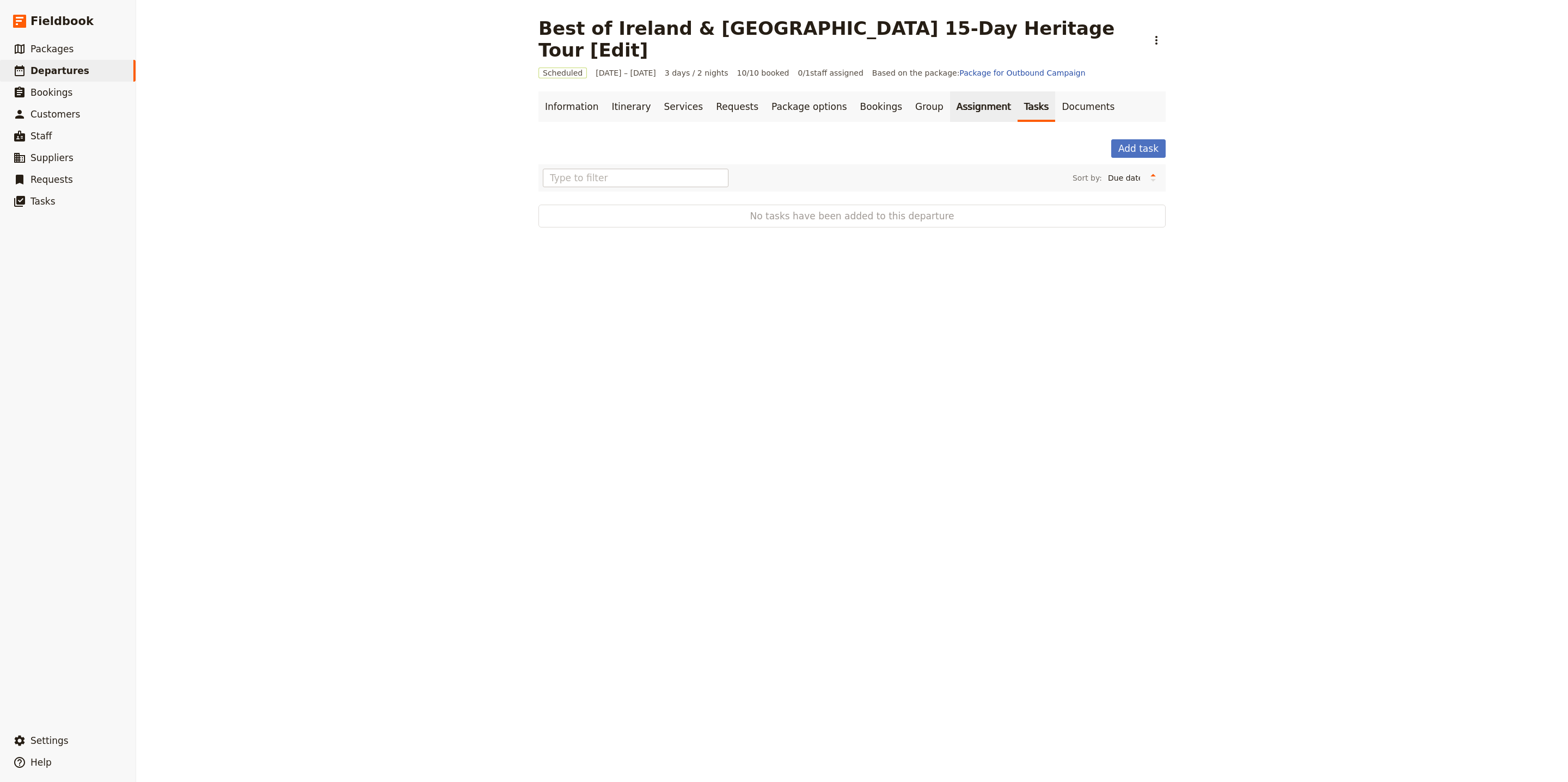
click at [950, 91] on link "Assignment" at bounding box center [984, 106] width 68 height 30
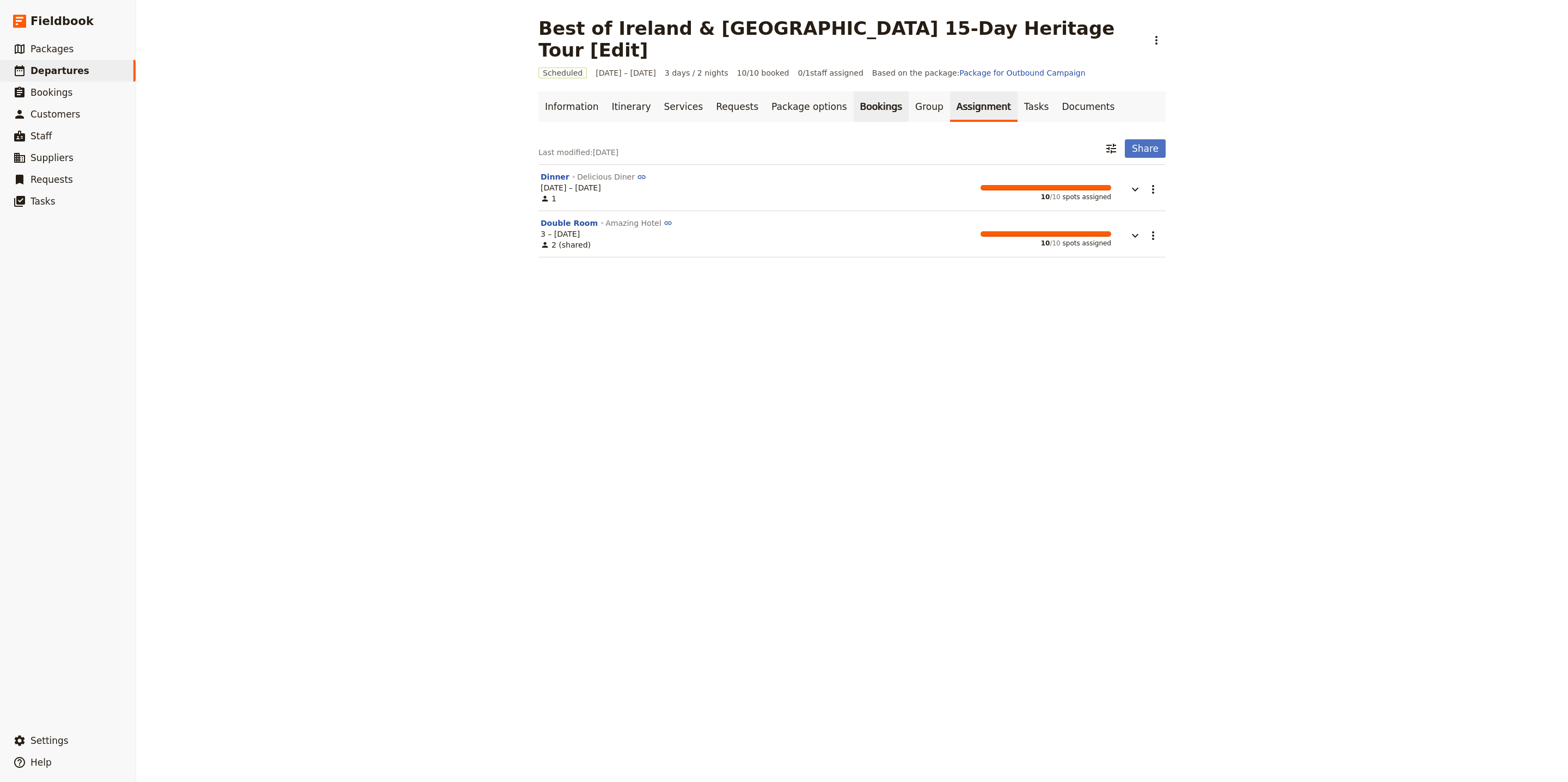
click at [867, 91] on link "Bookings" at bounding box center [881, 106] width 55 height 30
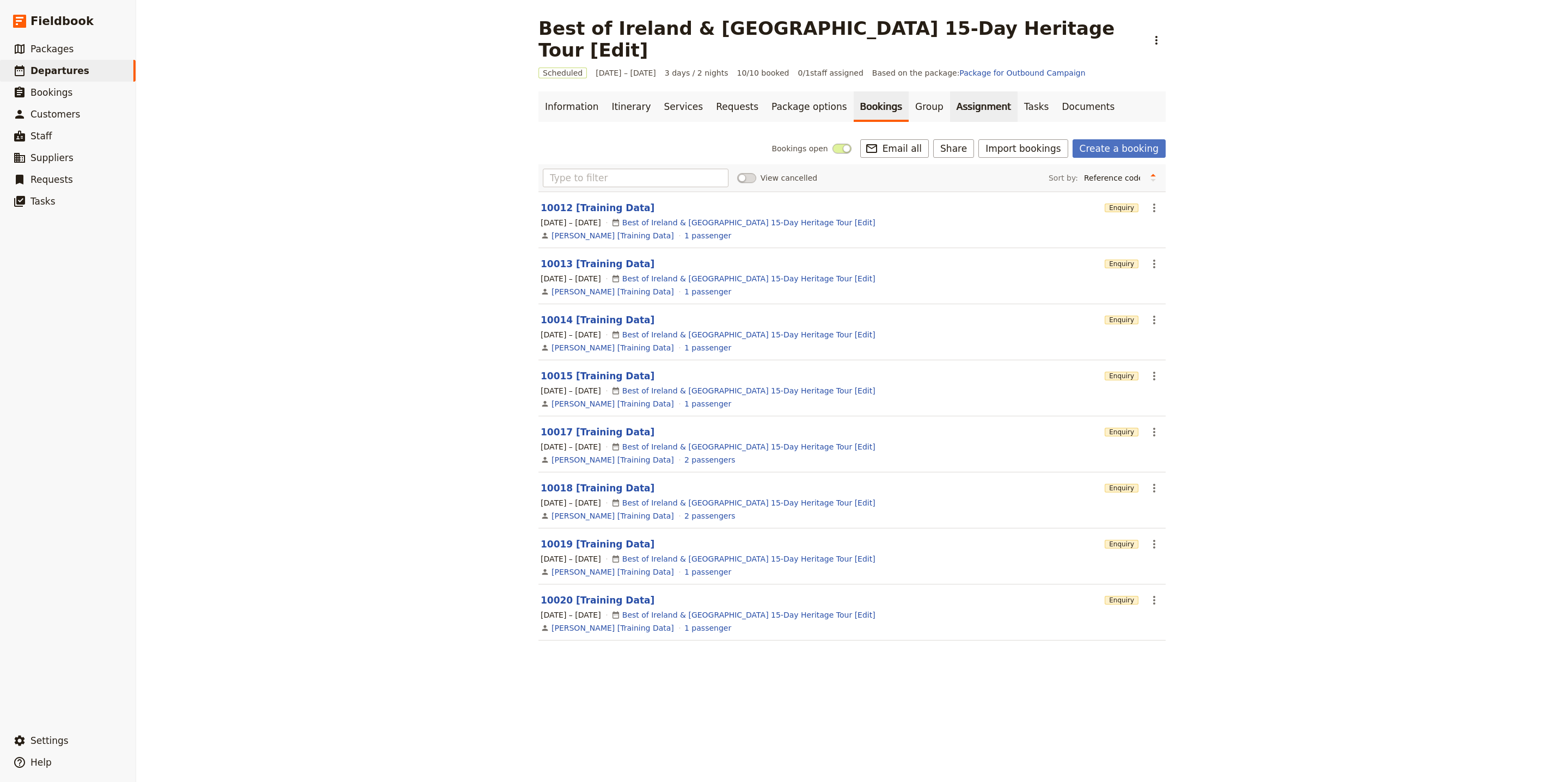
click at [950, 91] on link "Assignment" at bounding box center [984, 106] width 68 height 30
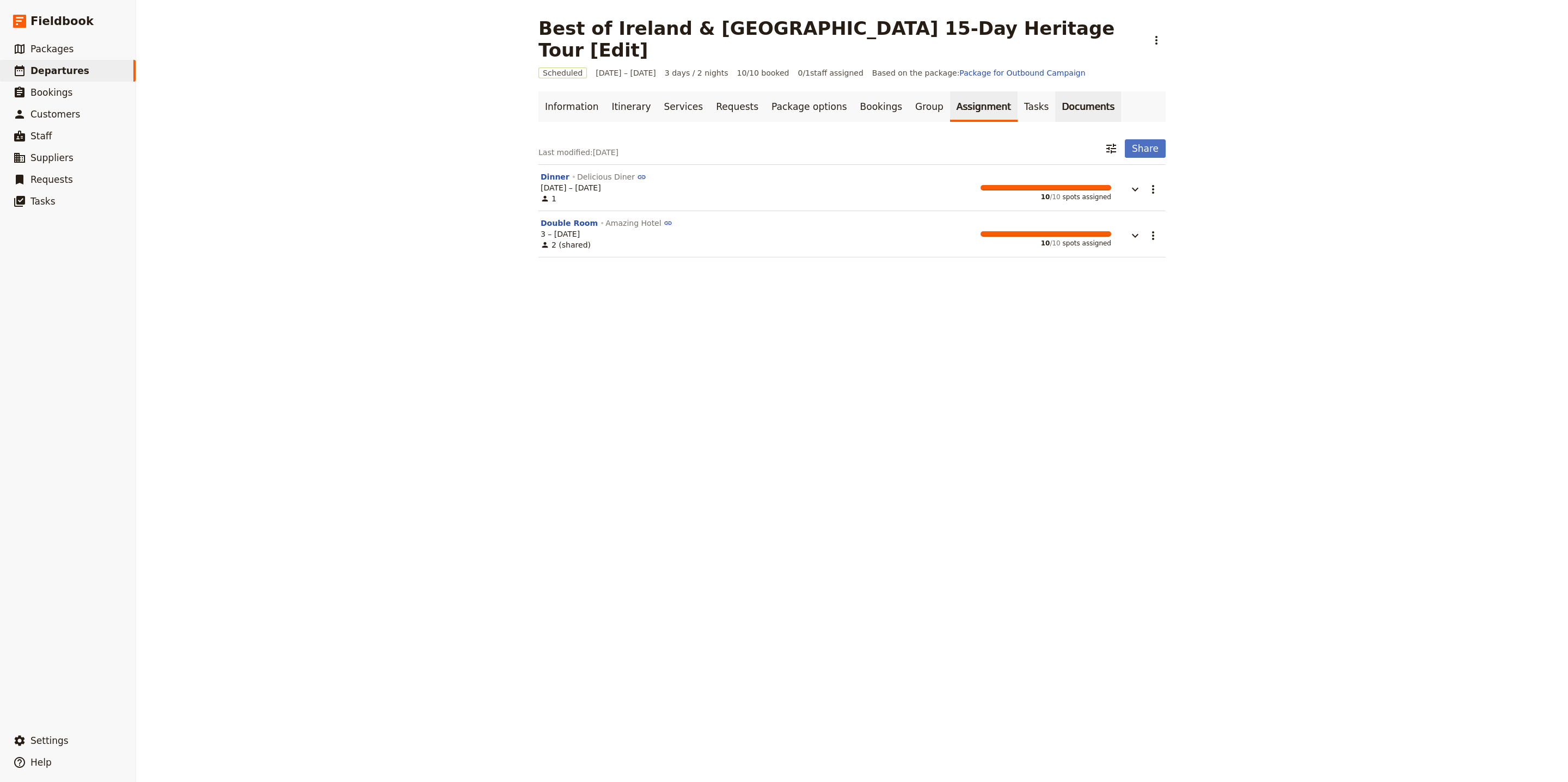
click at [1055, 93] on link "Documents" at bounding box center [1088, 106] width 66 height 30
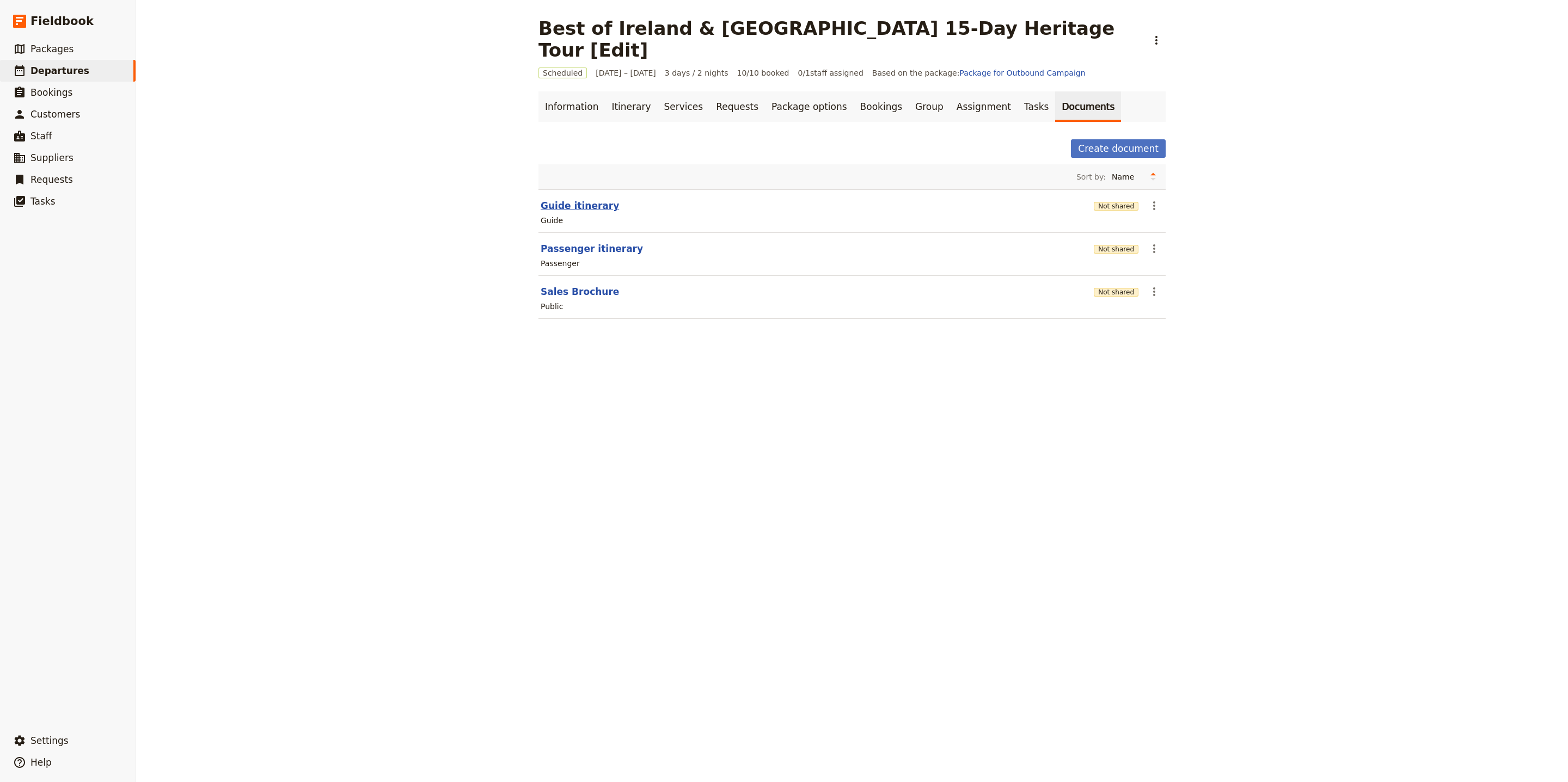
click at [595, 199] on button "Guide itinerary" at bounding box center [579, 205] width 79 height 13
select select "STAFF"
select select "RUN_SHEET"
select select "LARGE"
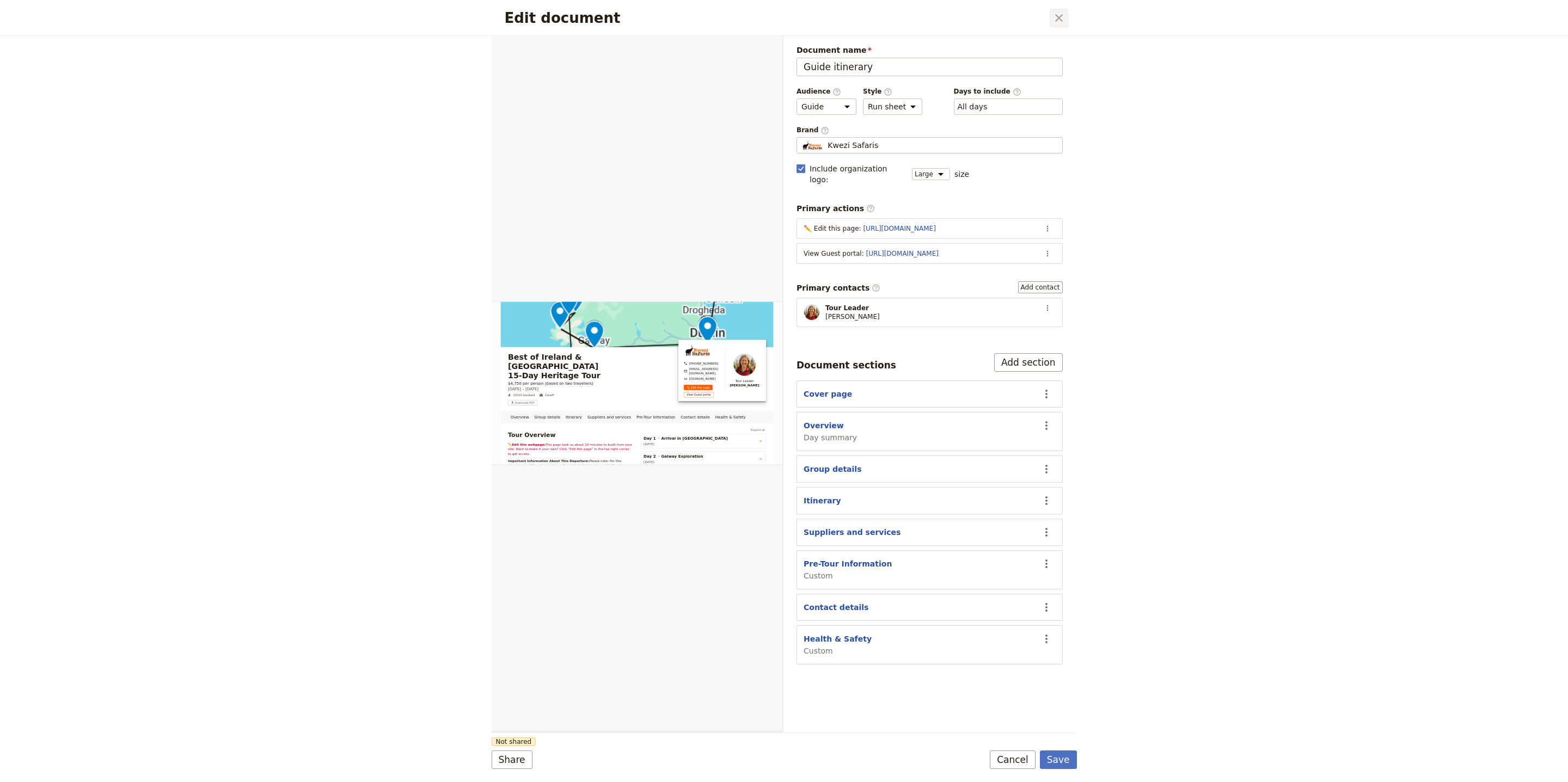
click at [1059, 21] on icon "Close dialog" at bounding box center [1059, 18] width 13 height 13
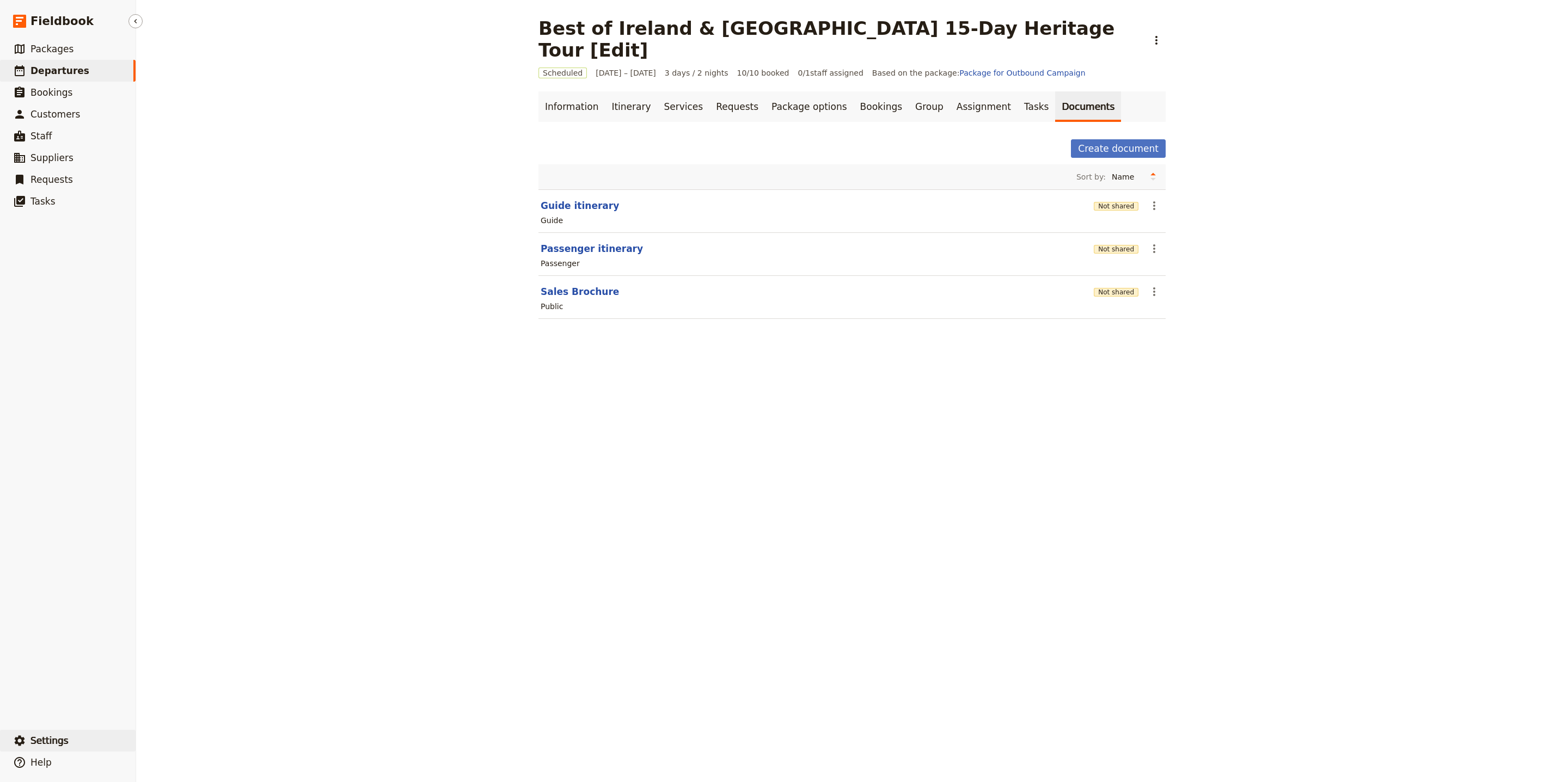
click at [84, 742] on button "​ Settings" at bounding box center [68, 741] width 136 height 22
click at [217, 715] on span "Your organization" at bounding box center [191, 711] width 88 height 11
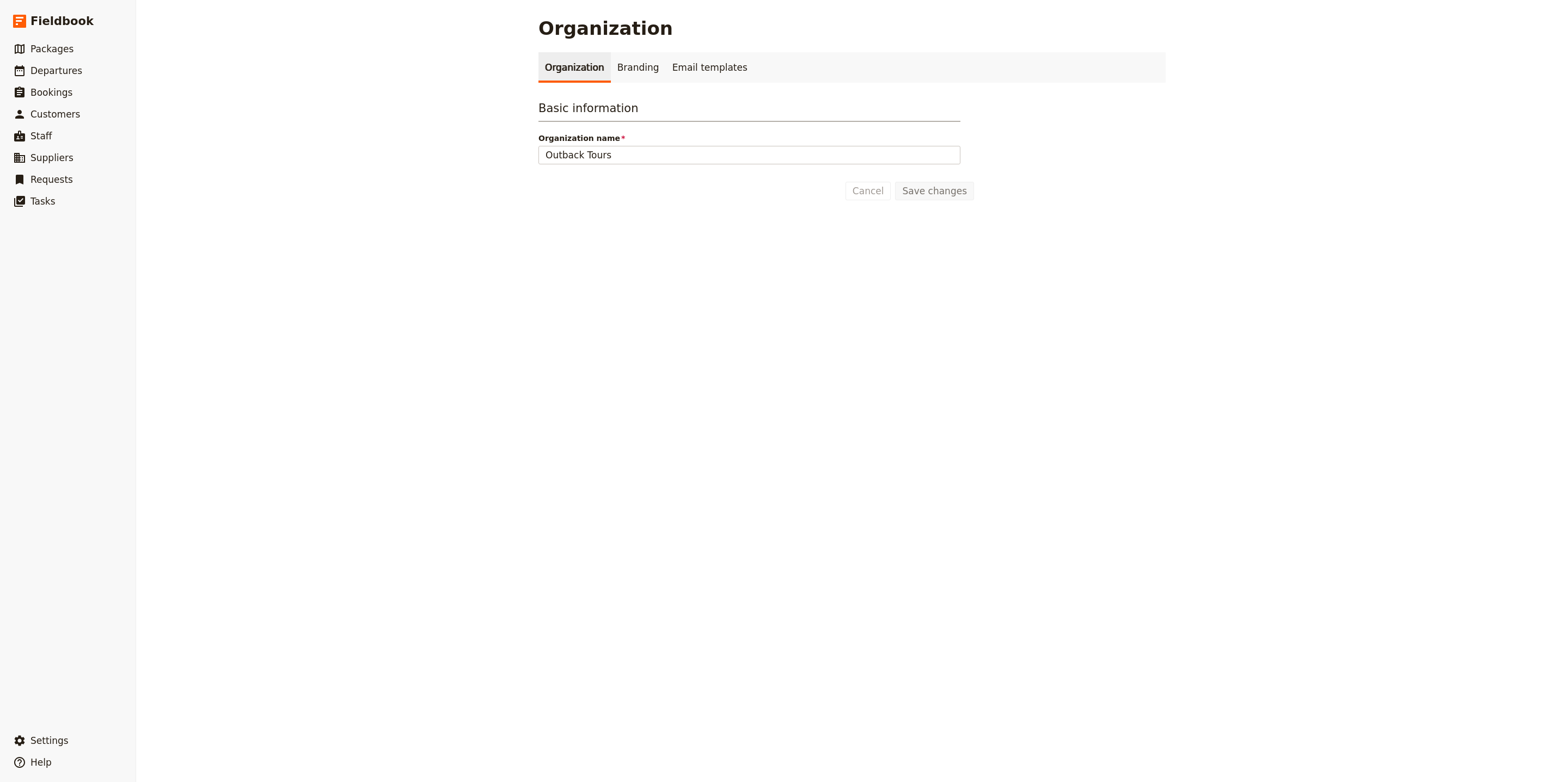
click at [537, 781] on div "Organization Organization Branding Email templates Basic information Organizati…" at bounding box center [852, 391] width 1432 height 782
click at [625, 65] on link "Branding" at bounding box center [639, 68] width 55 height 30
click at [626, 75] on link "Branding" at bounding box center [639, 68] width 55 height 30
click at [627, 72] on link "Branding" at bounding box center [639, 68] width 55 height 30
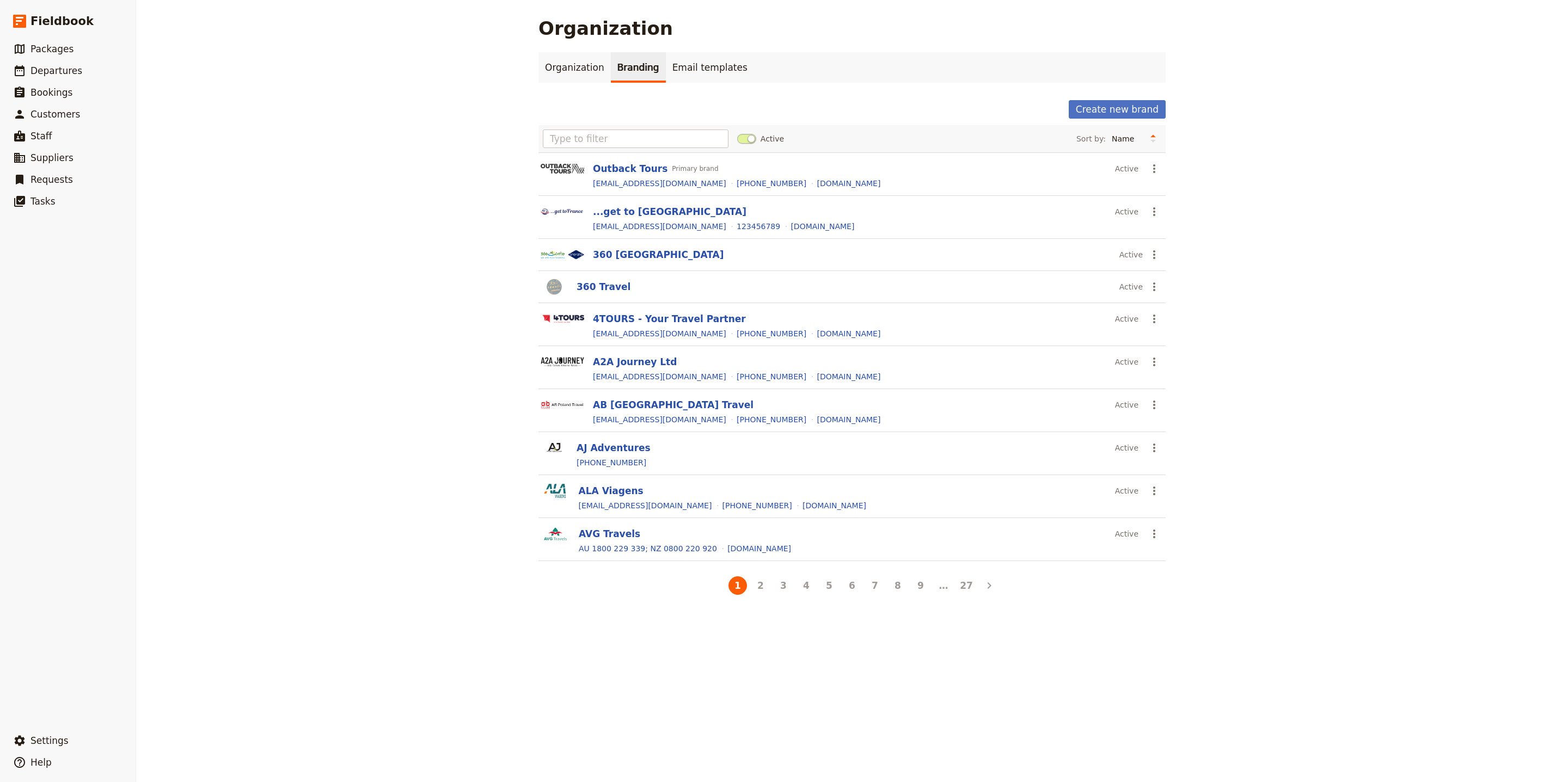
click at [1135, 116] on button "Create new brand" at bounding box center [1117, 110] width 97 height 18
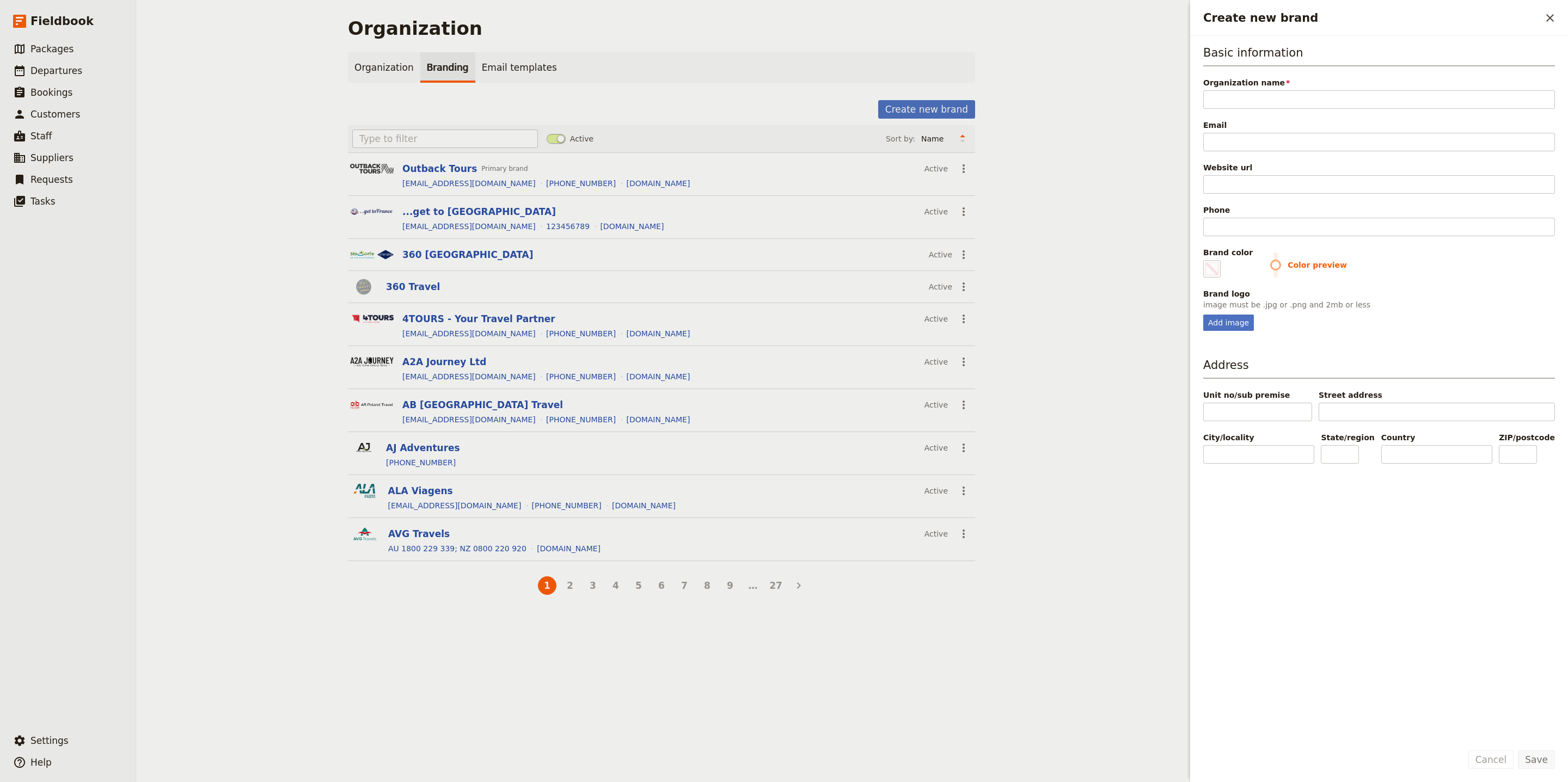
type input "The Celtic Way"
type input "#000000"
type input "The Celtic Way"
click at [1267, 181] on input "Website url" at bounding box center [1379, 184] width 352 height 18
paste input "http://www.thecelticway.com.au"
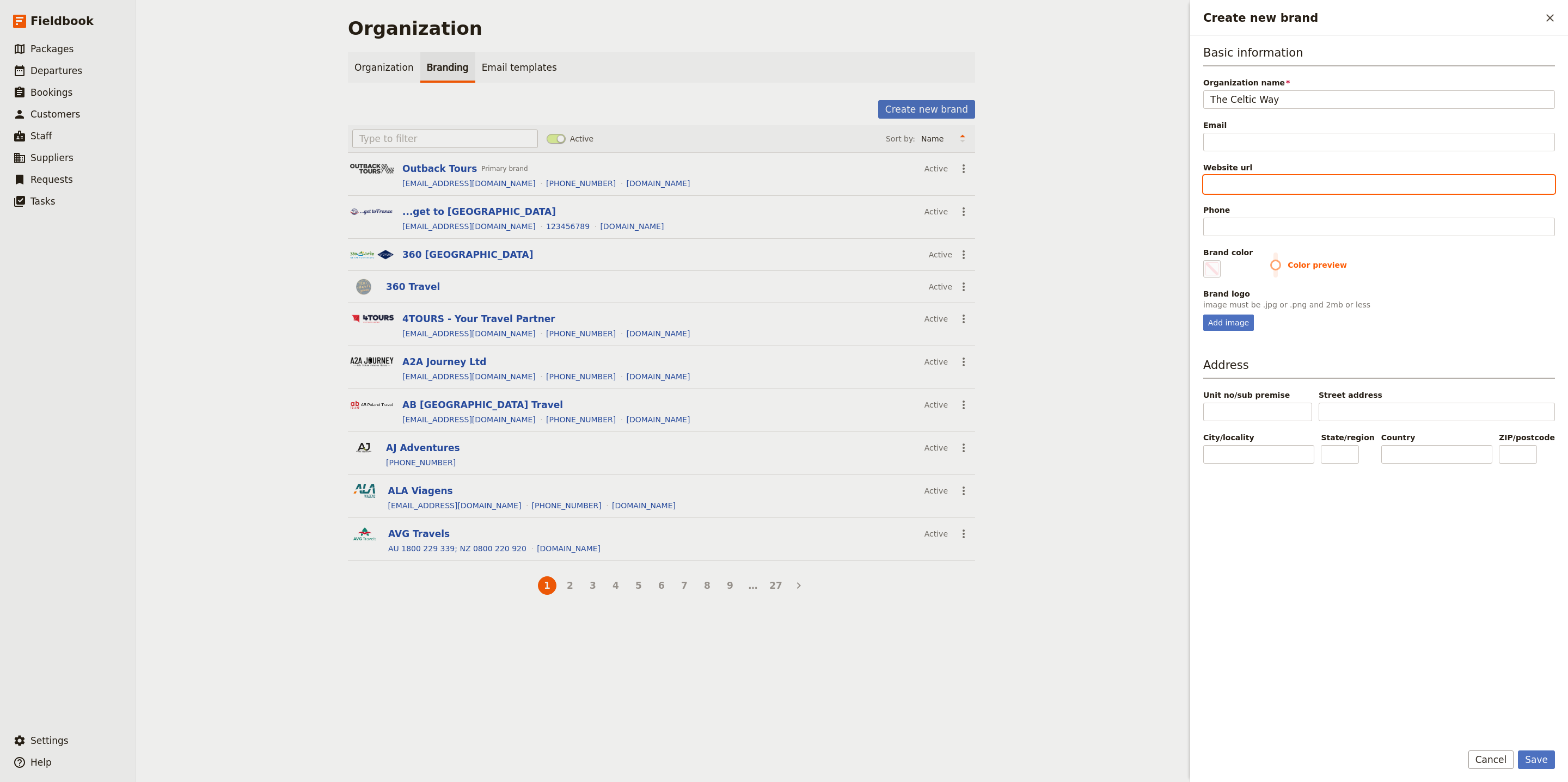
type input "http://www.thecelticway.com.au"
type input "#000000"
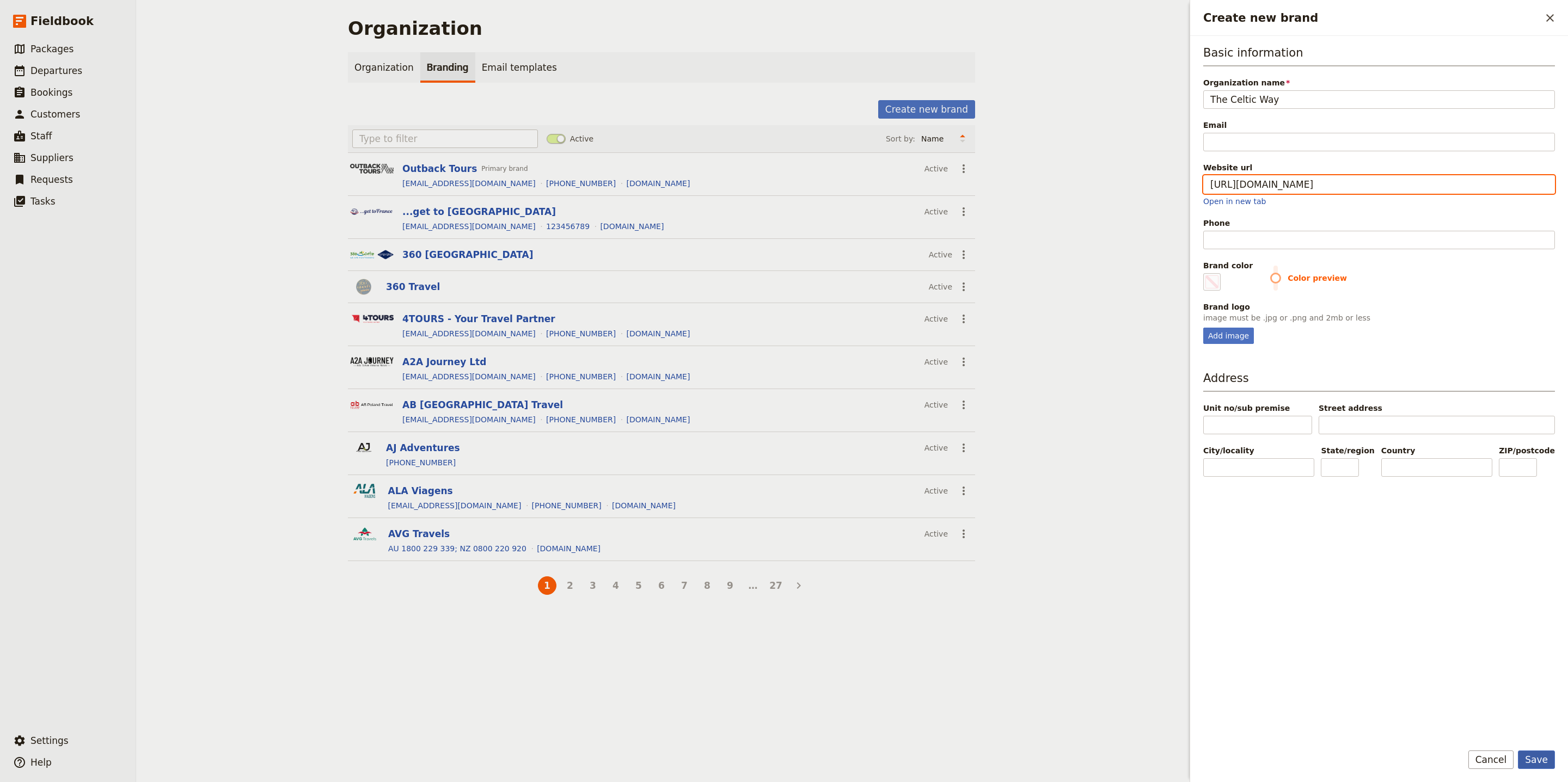
type input "http://www.thecelticway.com.au"
click at [1535, 755] on button "Save" at bounding box center [1536, 759] width 37 height 18
type input "#000000"
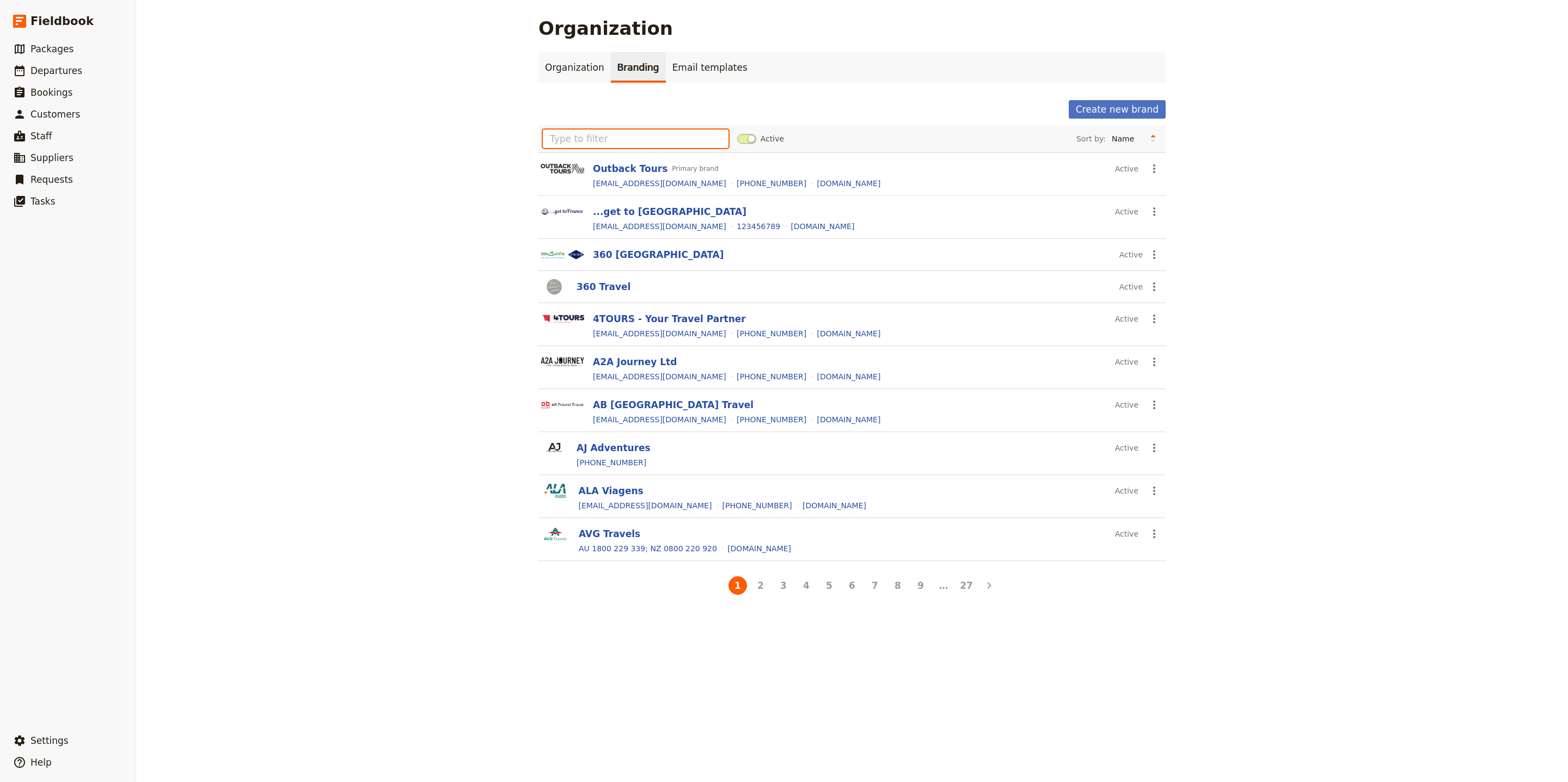
click at [662, 147] on input "text" at bounding box center [635, 139] width 186 height 18
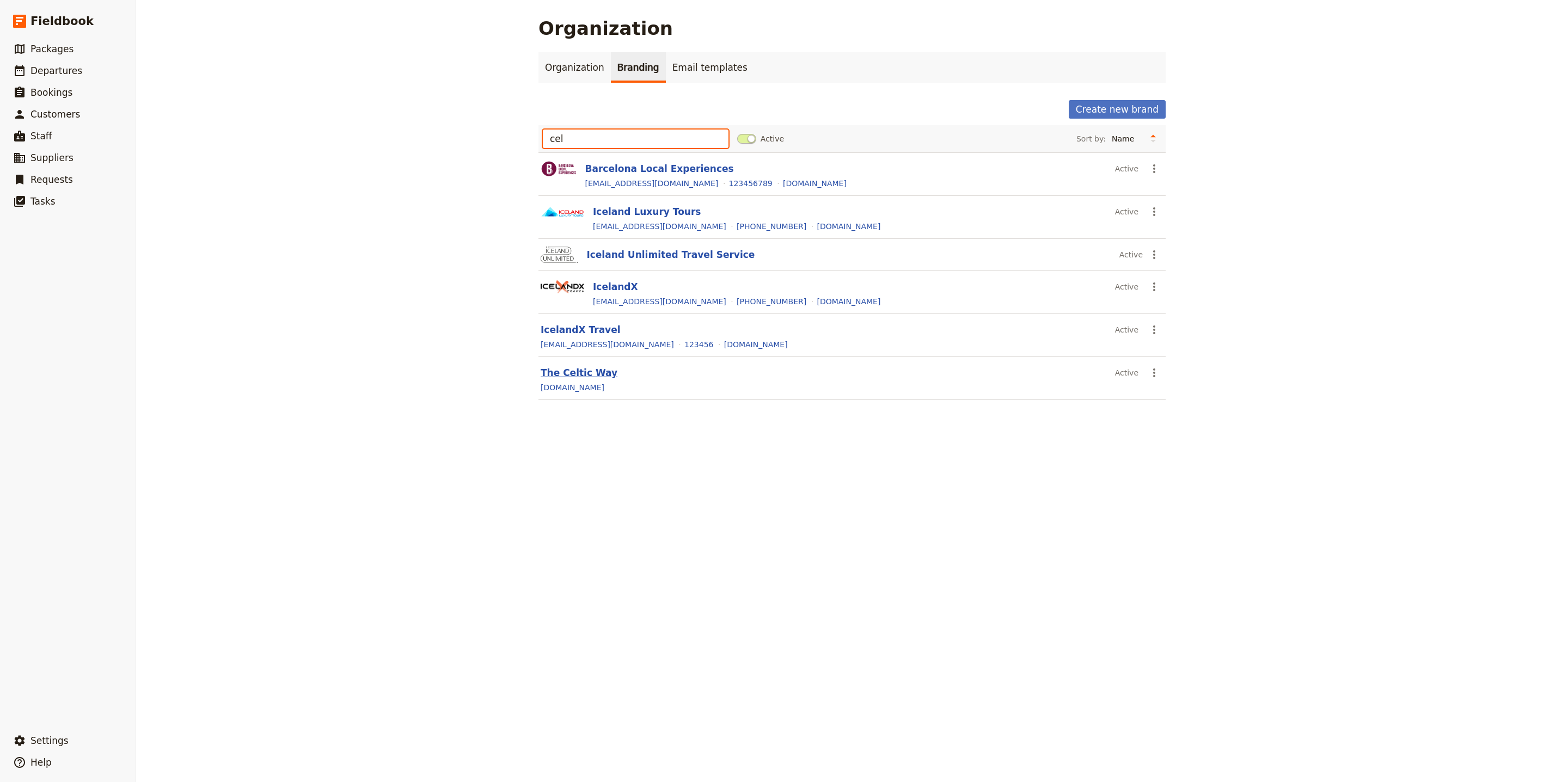
type input "cel"
click at [562, 372] on button "The Celtic Way" at bounding box center [579, 372] width 77 height 13
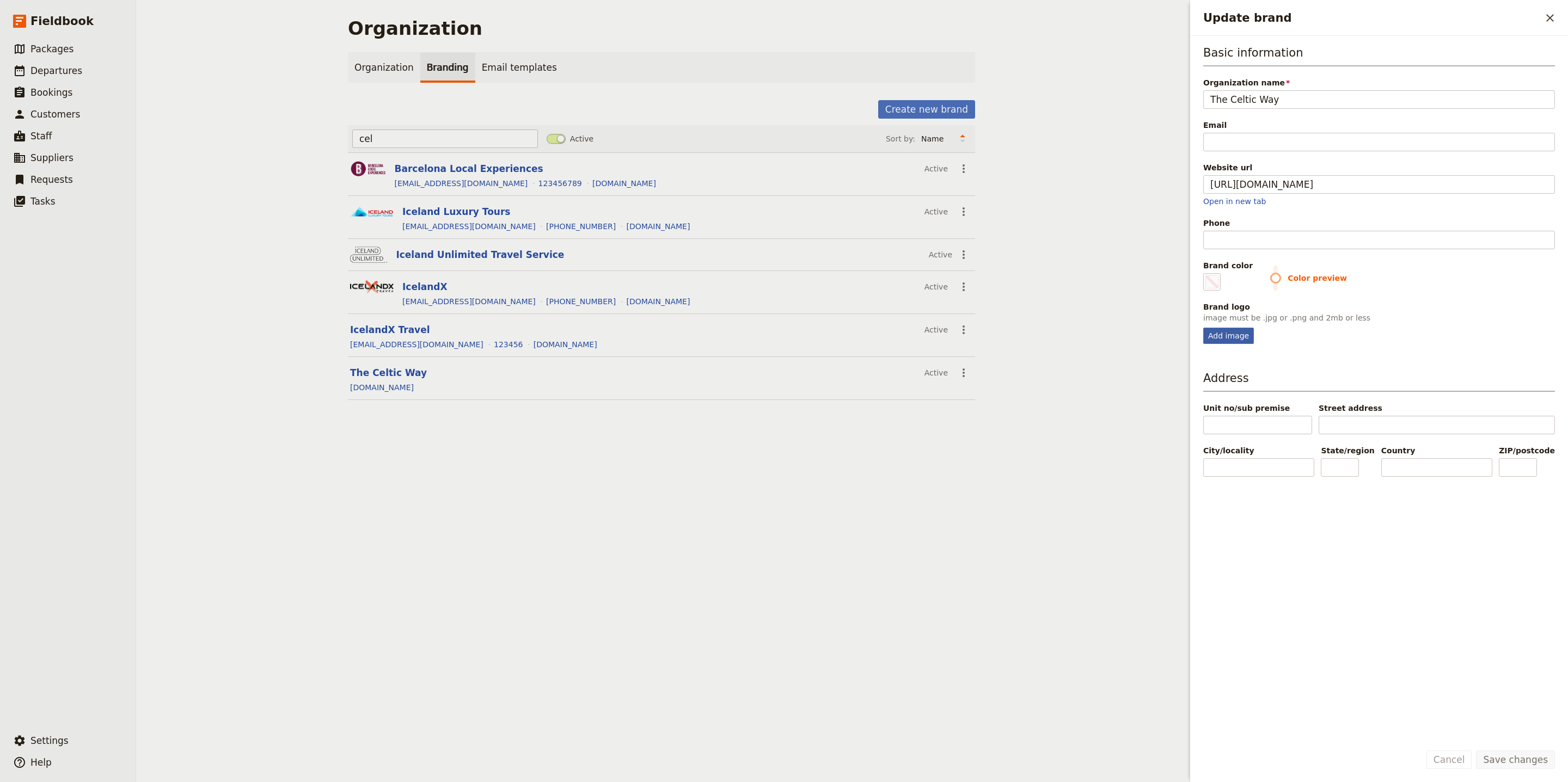
click at [1228, 343] on div "Add image" at bounding box center [1228, 335] width 51 height 16
click at [1203, 327] on input "Add image" at bounding box center [1203, 327] width 1 height 1
click at [1247, 327] on fieldset "Brand logo image must be .jpg or .png and 2mb or less Add image" at bounding box center [1379, 323] width 352 height 43
click at [1247, 338] on div "Add image" at bounding box center [1228, 335] width 51 height 16
click at [1203, 327] on input "Add image" at bounding box center [1203, 327] width 1 height 1
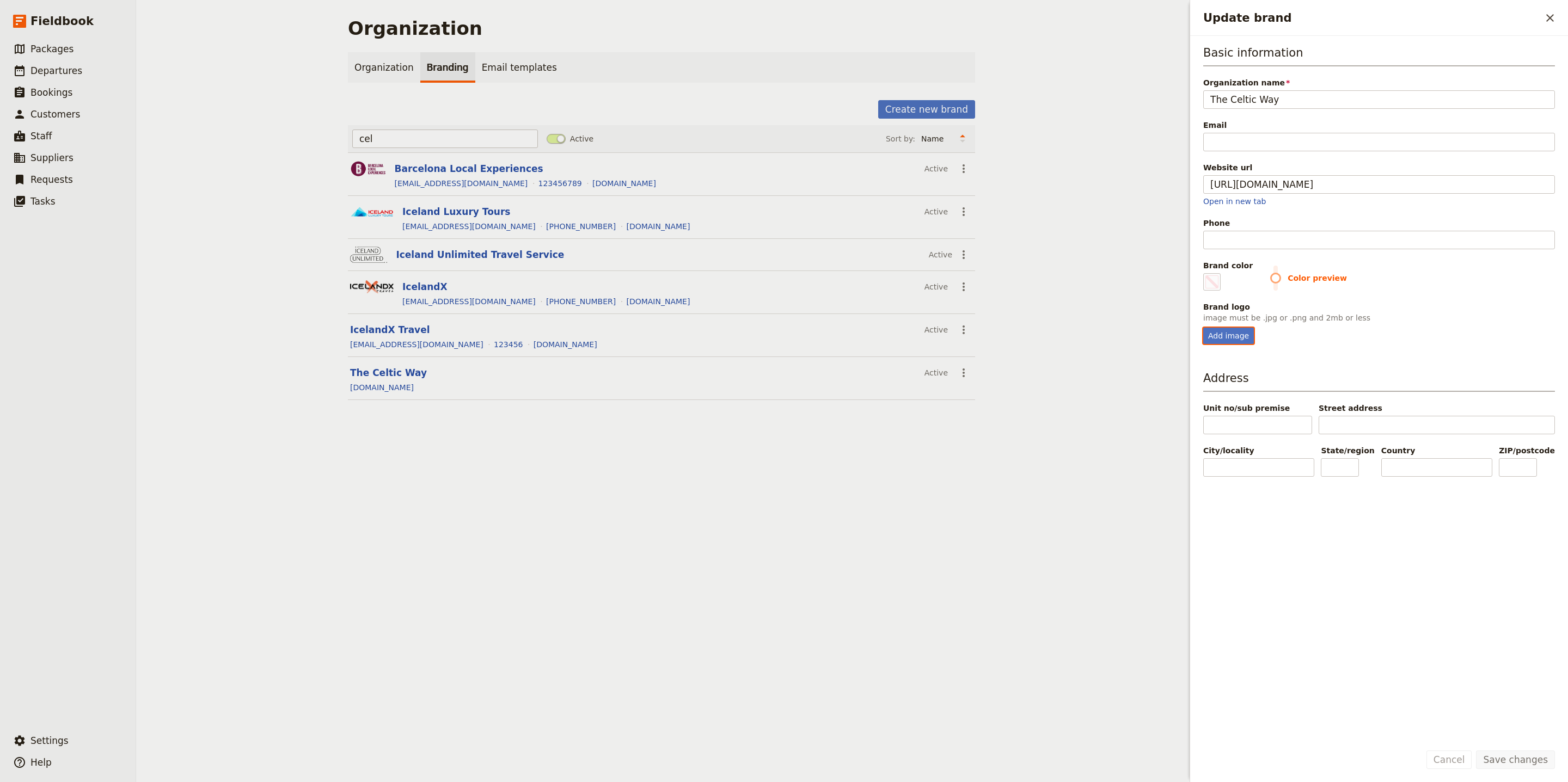
type input "C:\fakepath\Celtic+Way+-+final.jpeg"
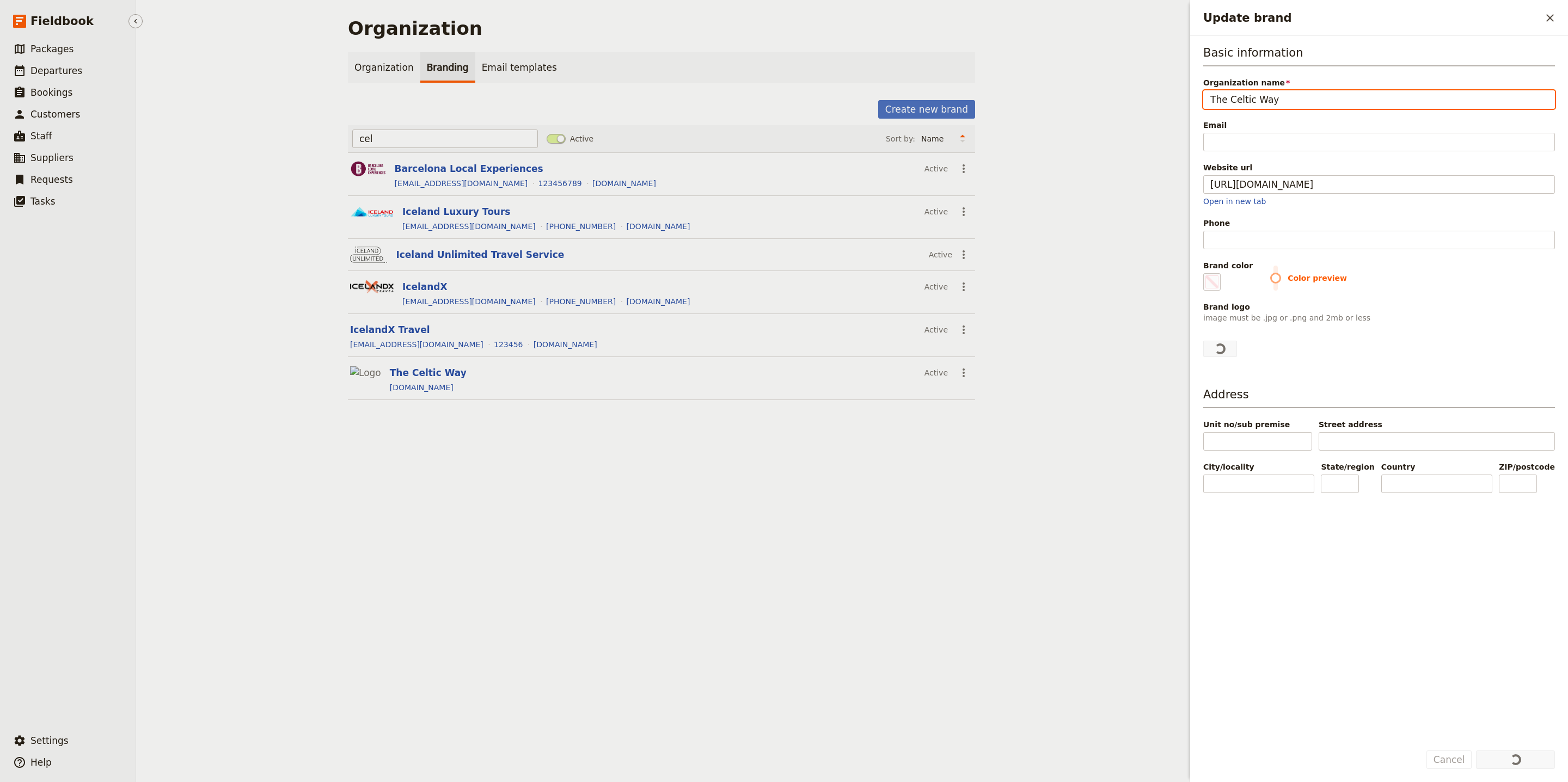
type input "#000000"
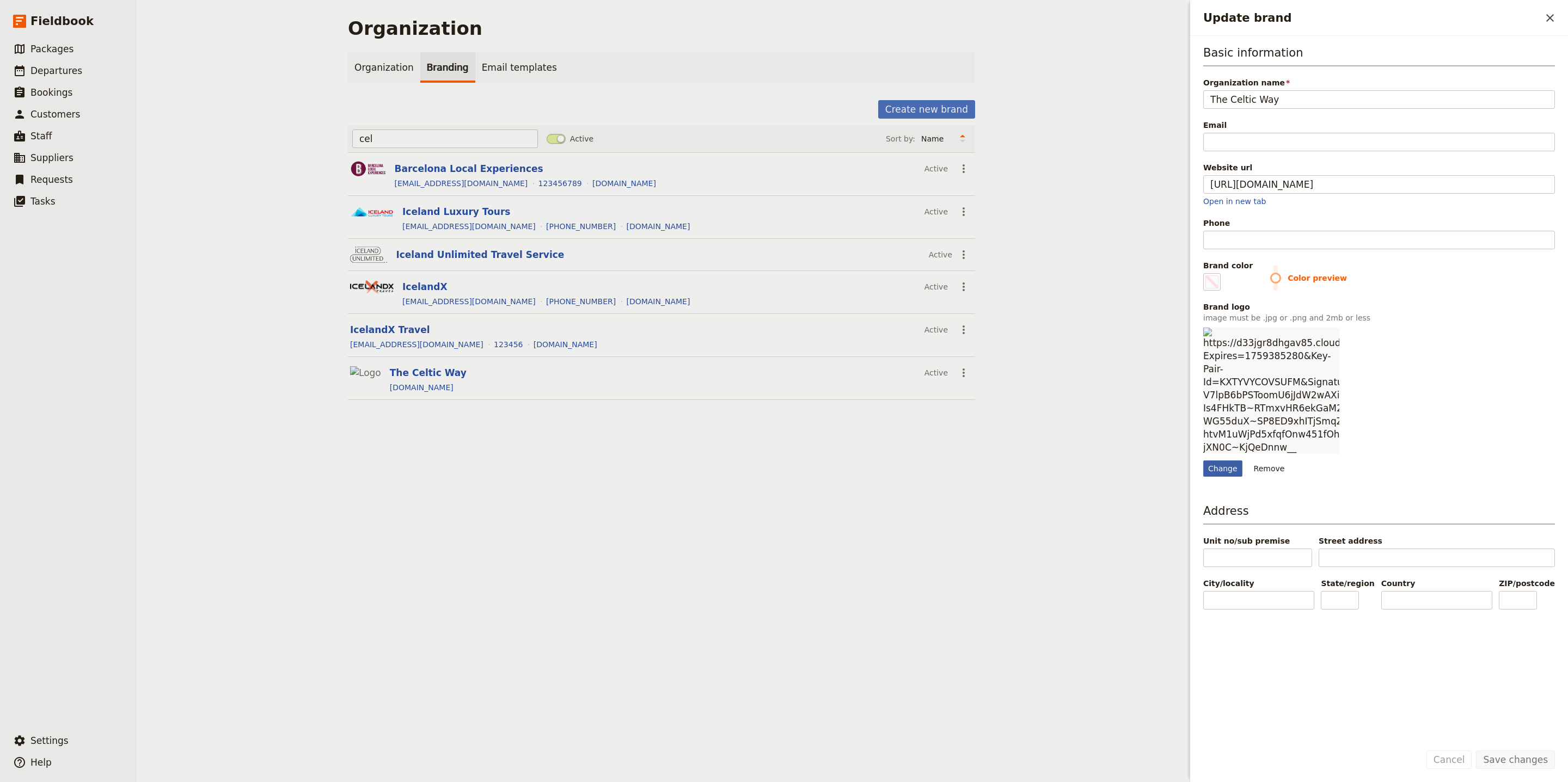
click at [1207, 461] on div "Change" at bounding box center [1223, 469] width 39 height 16
click at [1203, 460] on input "Change" at bounding box center [1203, 460] width 1 height 1
type input "C:\fakepath\images.png"
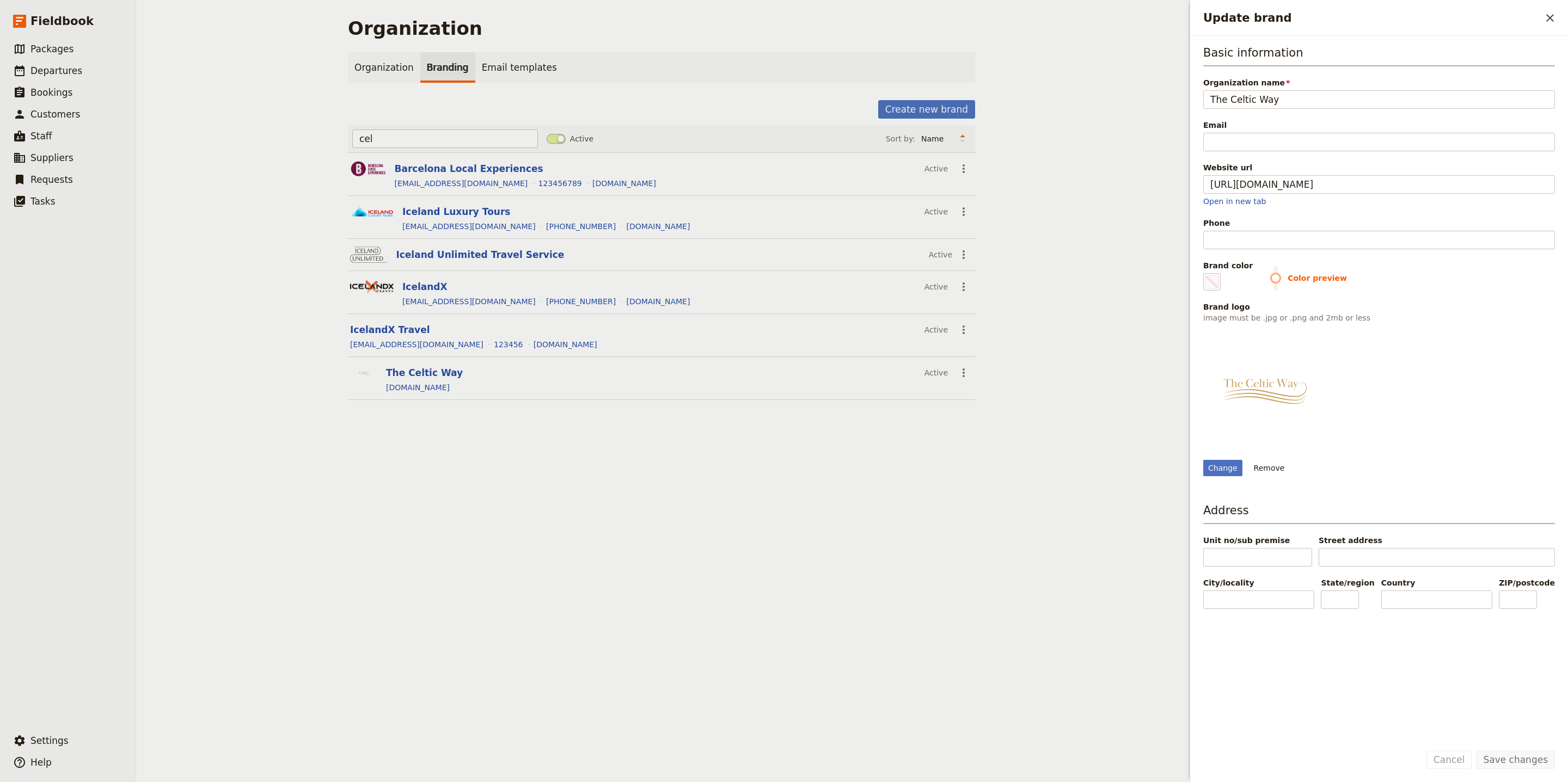
click at [1295, 393] on img "Update brand" at bounding box center [1264, 388] width 122 height 122
click at [1286, 397] on img "Update brand" at bounding box center [1264, 388] width 122 height 122
click at [62, 72] on span "Departures" at bounding box center [56, 71] width 52 height 11
type input "#000000"
select select "UPDATED_AT"
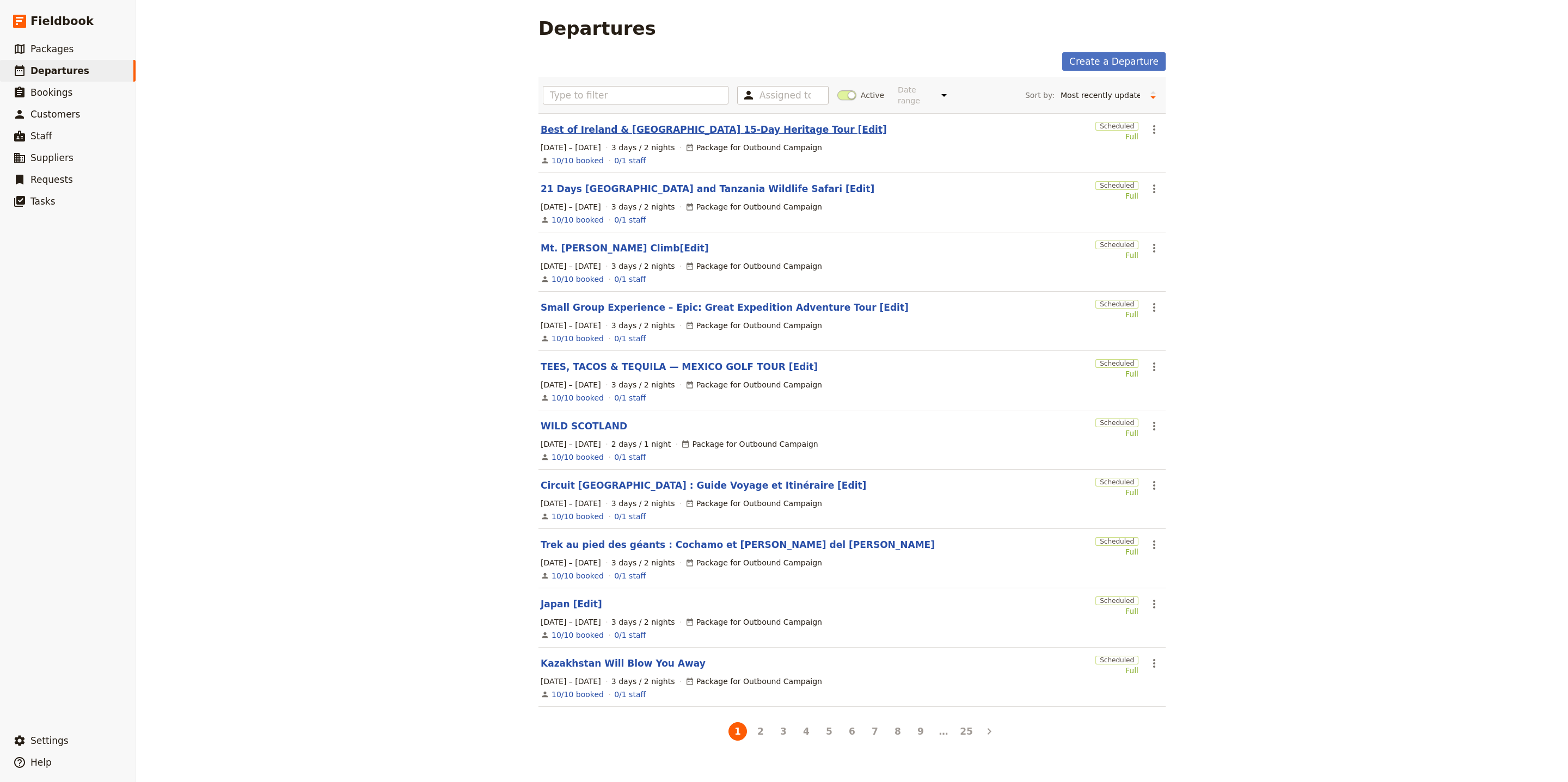
click at [739, 123] on link "Best of Ireland & [GEOGRAPHIC_DATA] 15-Day Heritage Tour [Edit]" at bounding box center [713, 129] width 346 height 13
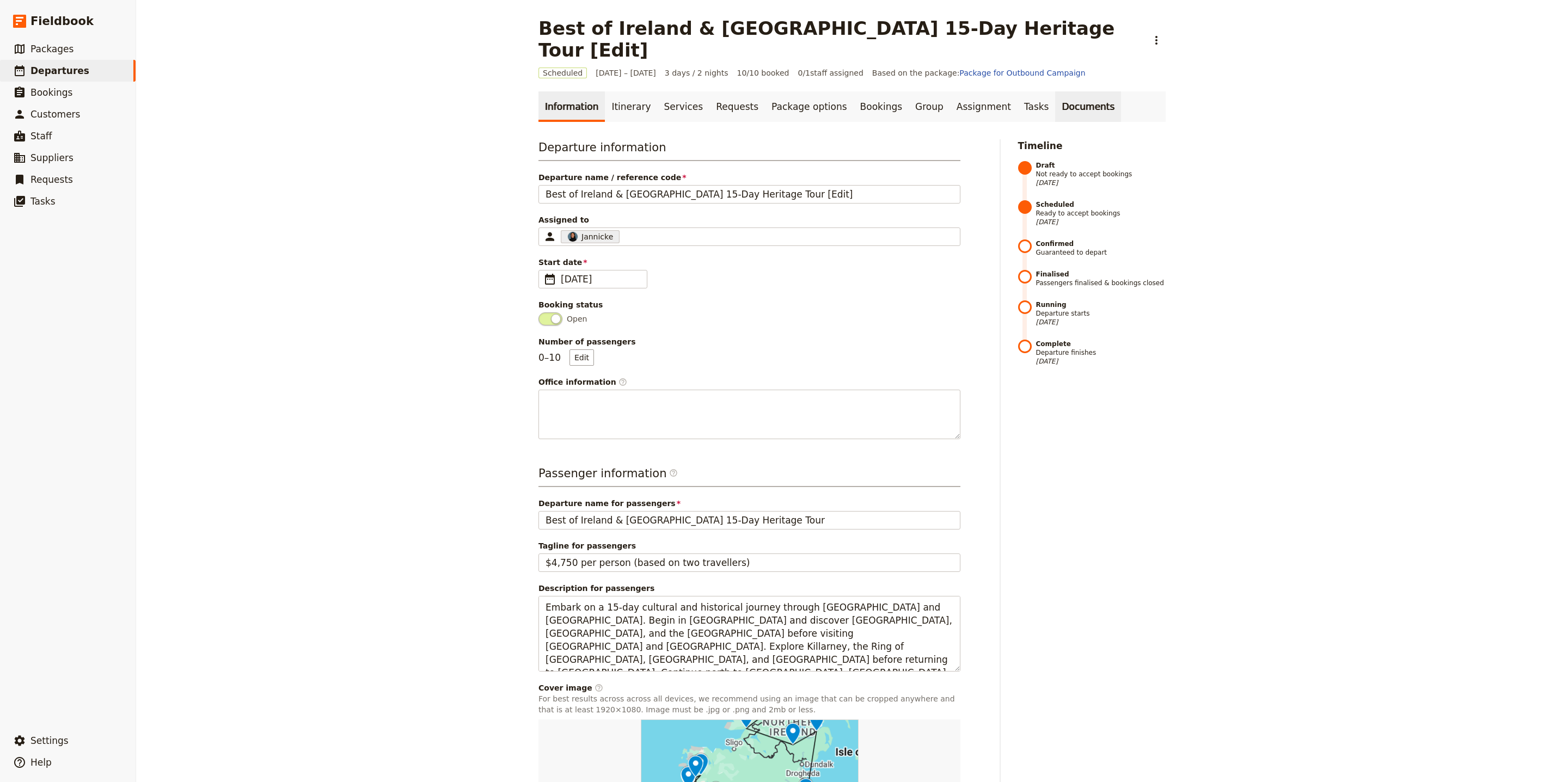
click at [1055, 91] on link "Documents" at bounding box center [1088, 106] width 66 height 30
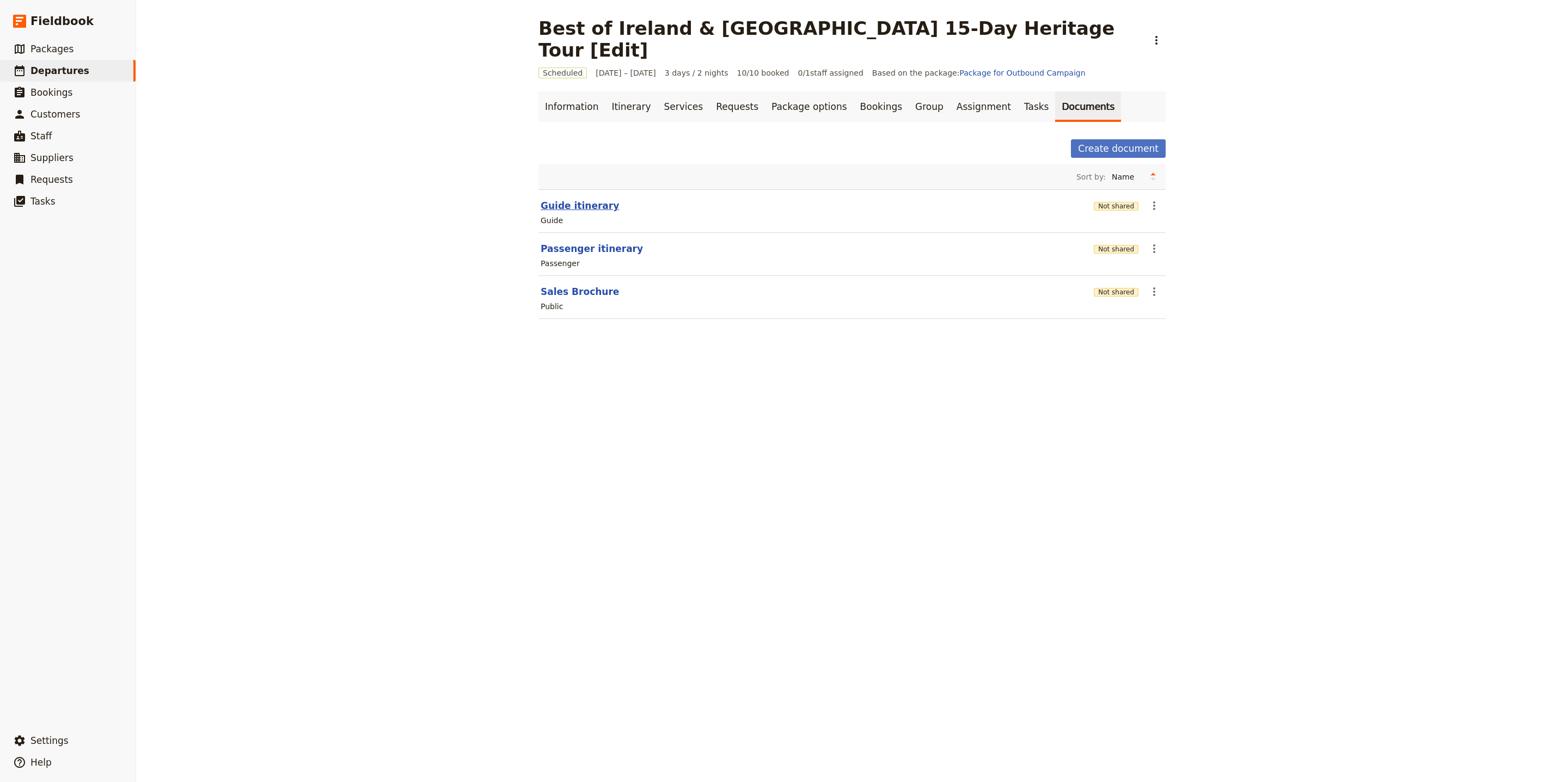
click at [588, 199] on button "Guide itinerary" at bounding box center [579, 205] width 79 height 13
select select "STAFF"
select select "RUN_SHEET"
select select "LARGE"
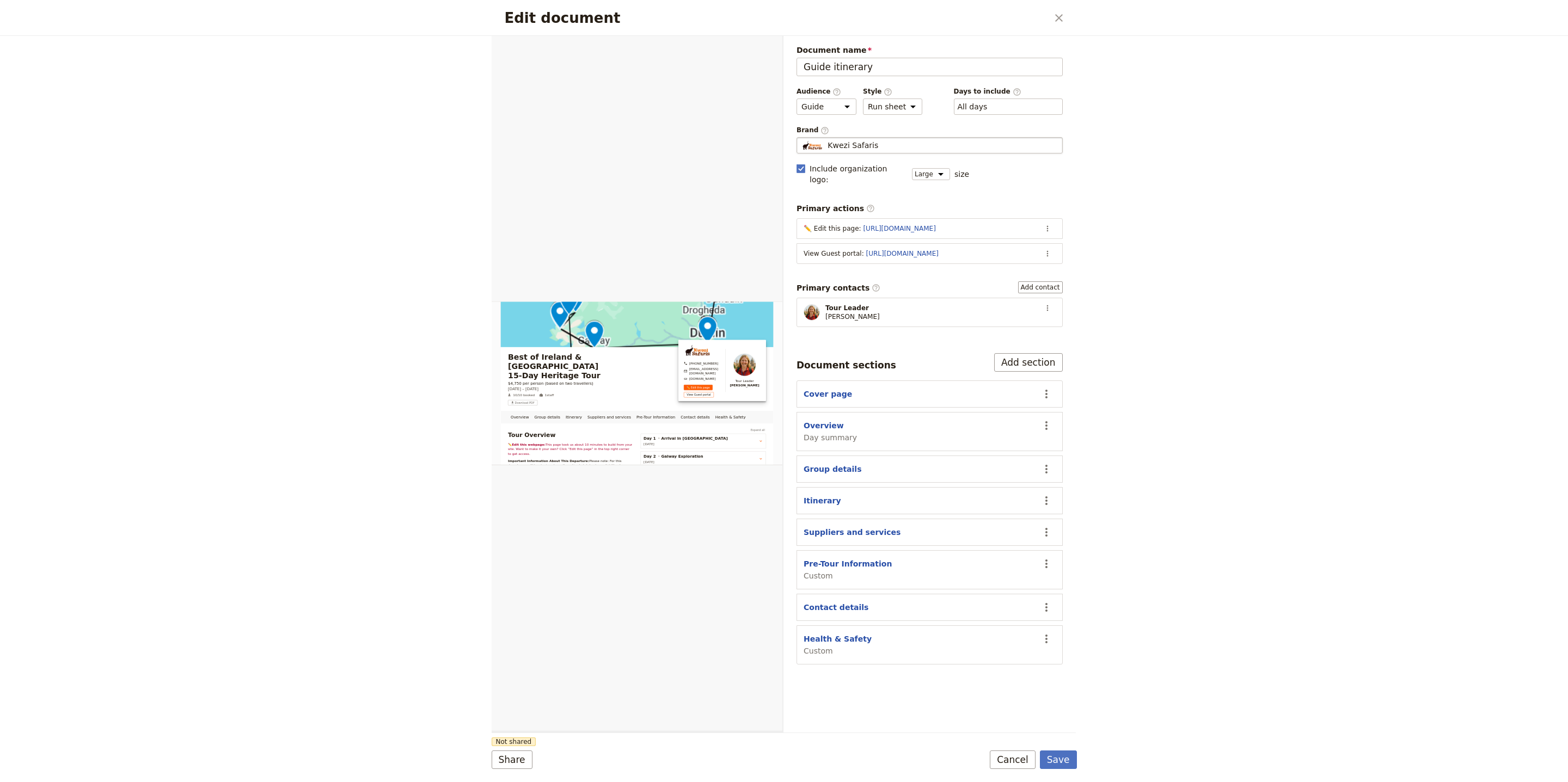
click at [863, 143] on span "Kwezi Safaris" at bounding box center [853, 145] width 51 height 11
click at [802, 138] on input "Kwezi Safaris" at bounding box center [801, 137] width 1 height 1
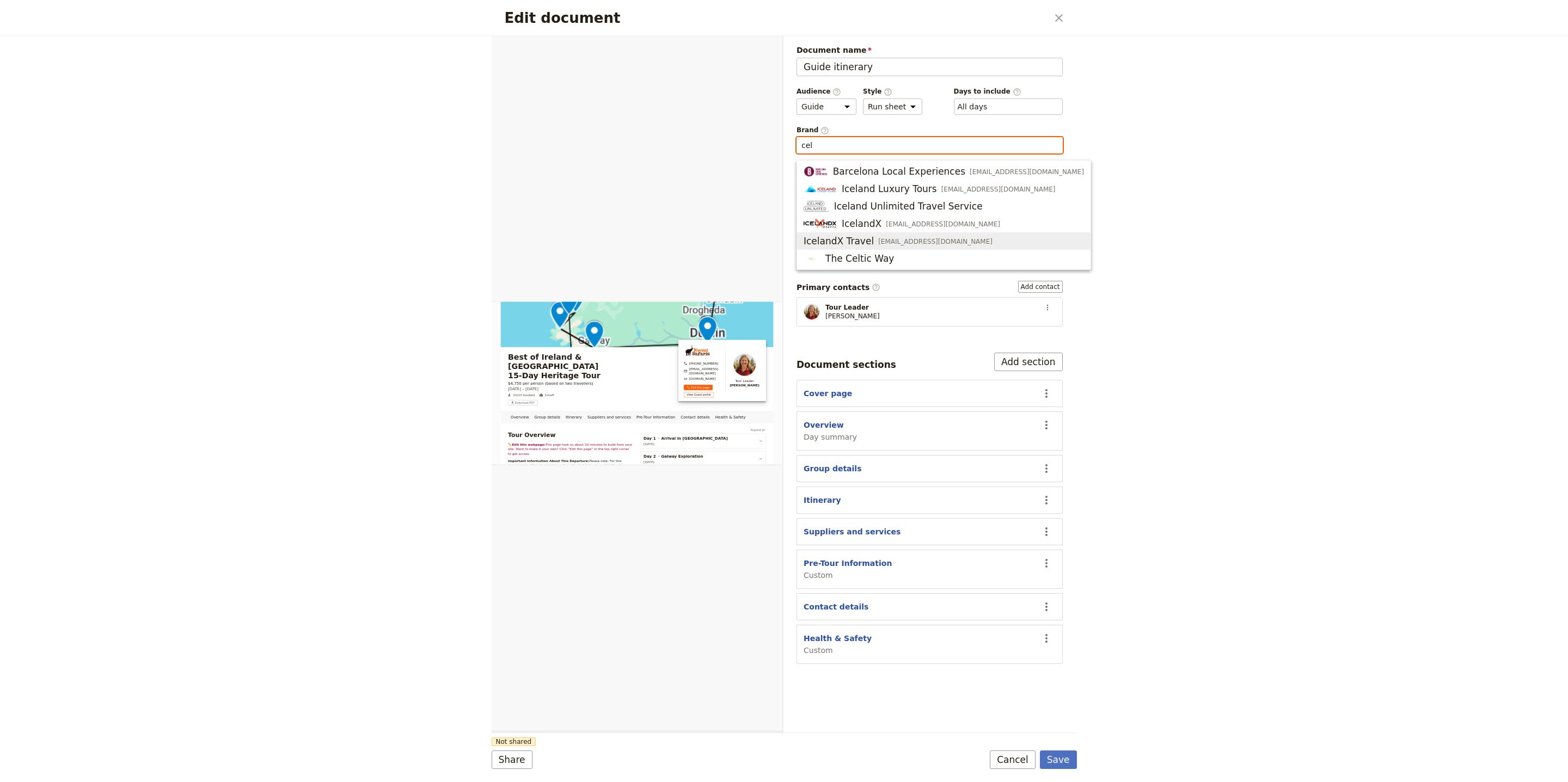
click at [914, 266] on button "The Celtic Way" at bounding box center [943, 259] width 293 height 18
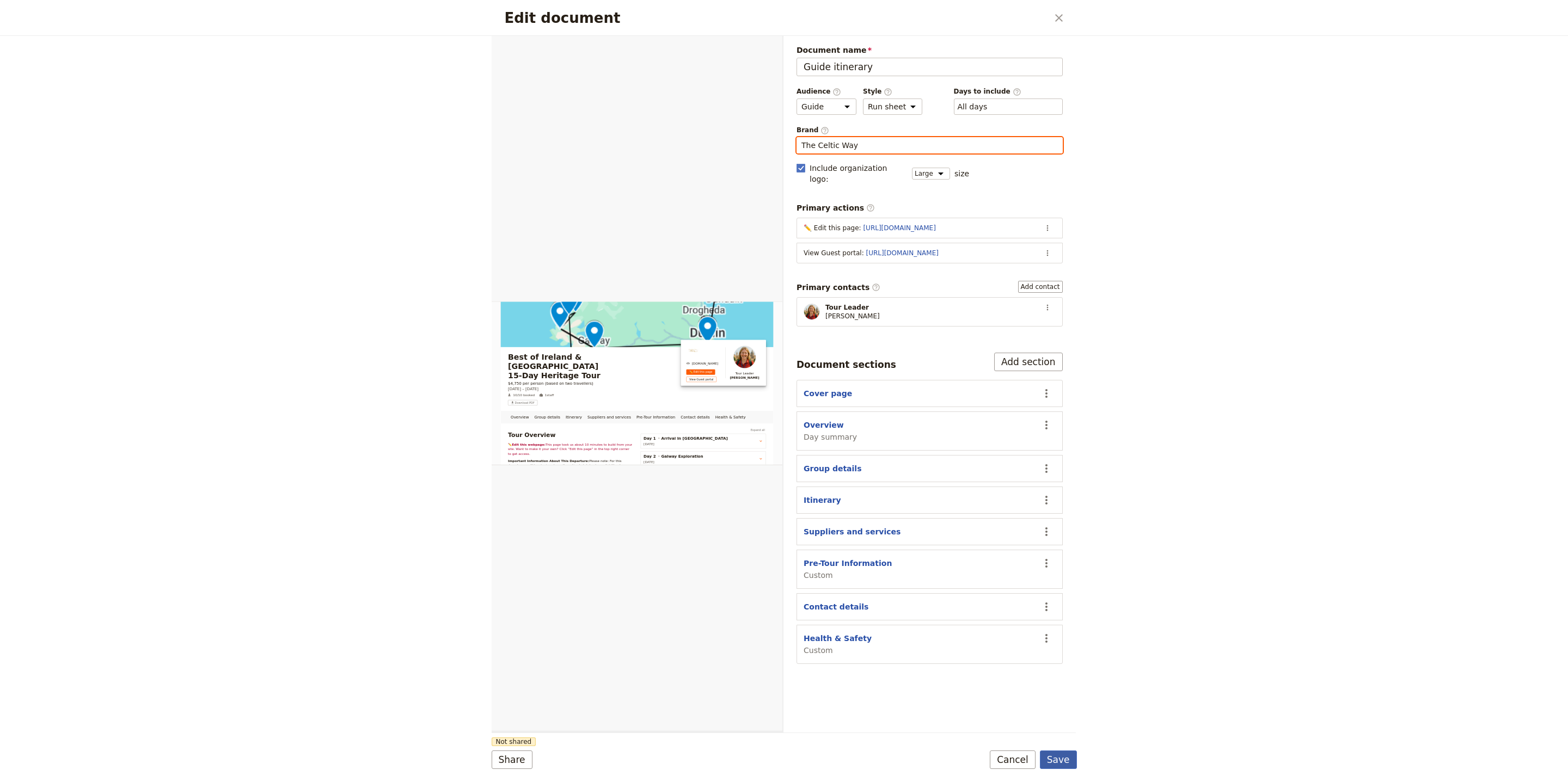
type input "The Celtic Way"
click at [1065, 756] on button "Save" at bounding box center [1058, 759] width 37 height 18
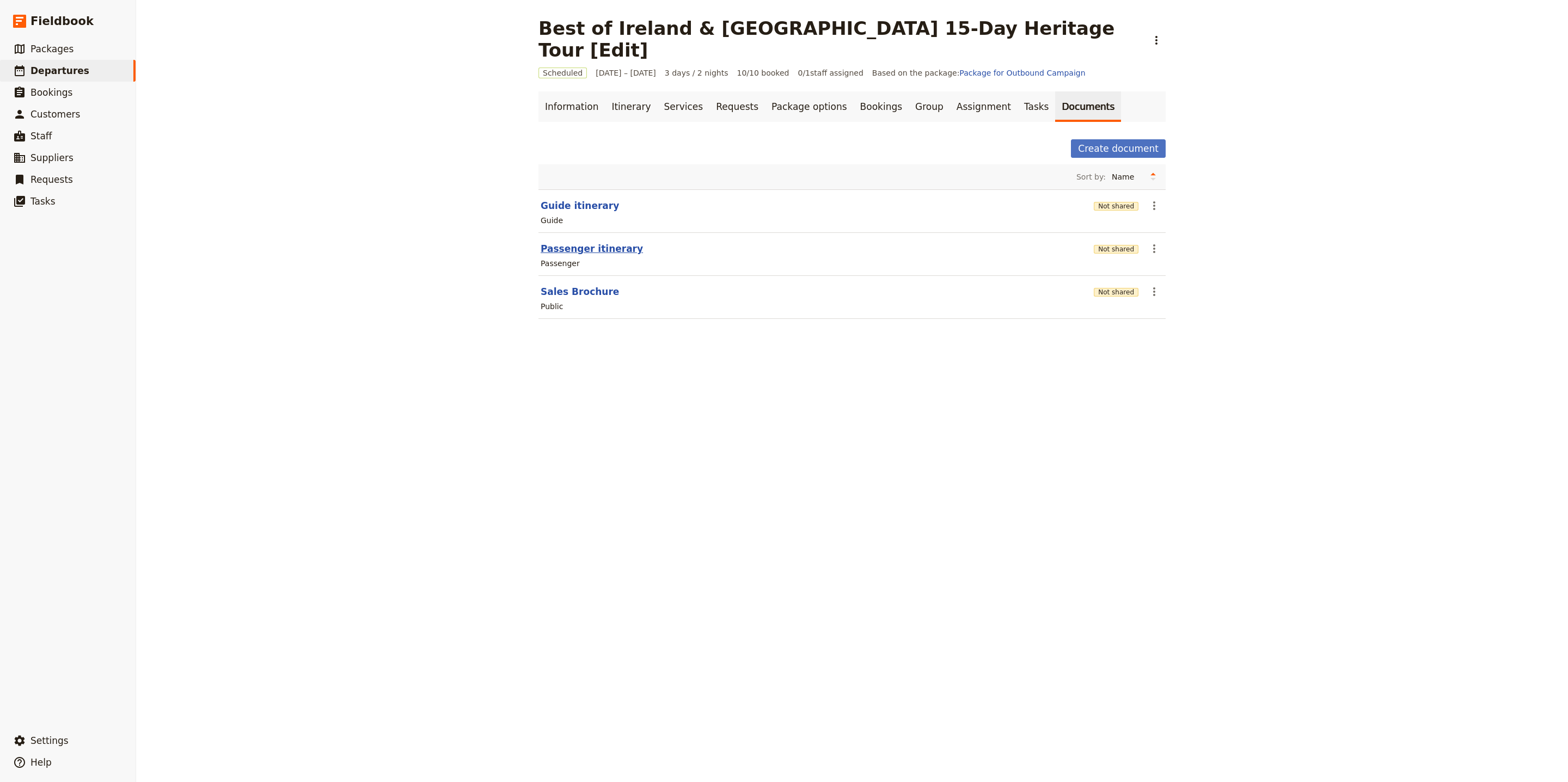
click at [586, 242] on button "Passenger itinerary" at bounding box center [592, 248] width 102 height 13
select select "PASSENGER"
select select "RUN_SHEET"
select select "LARGE"
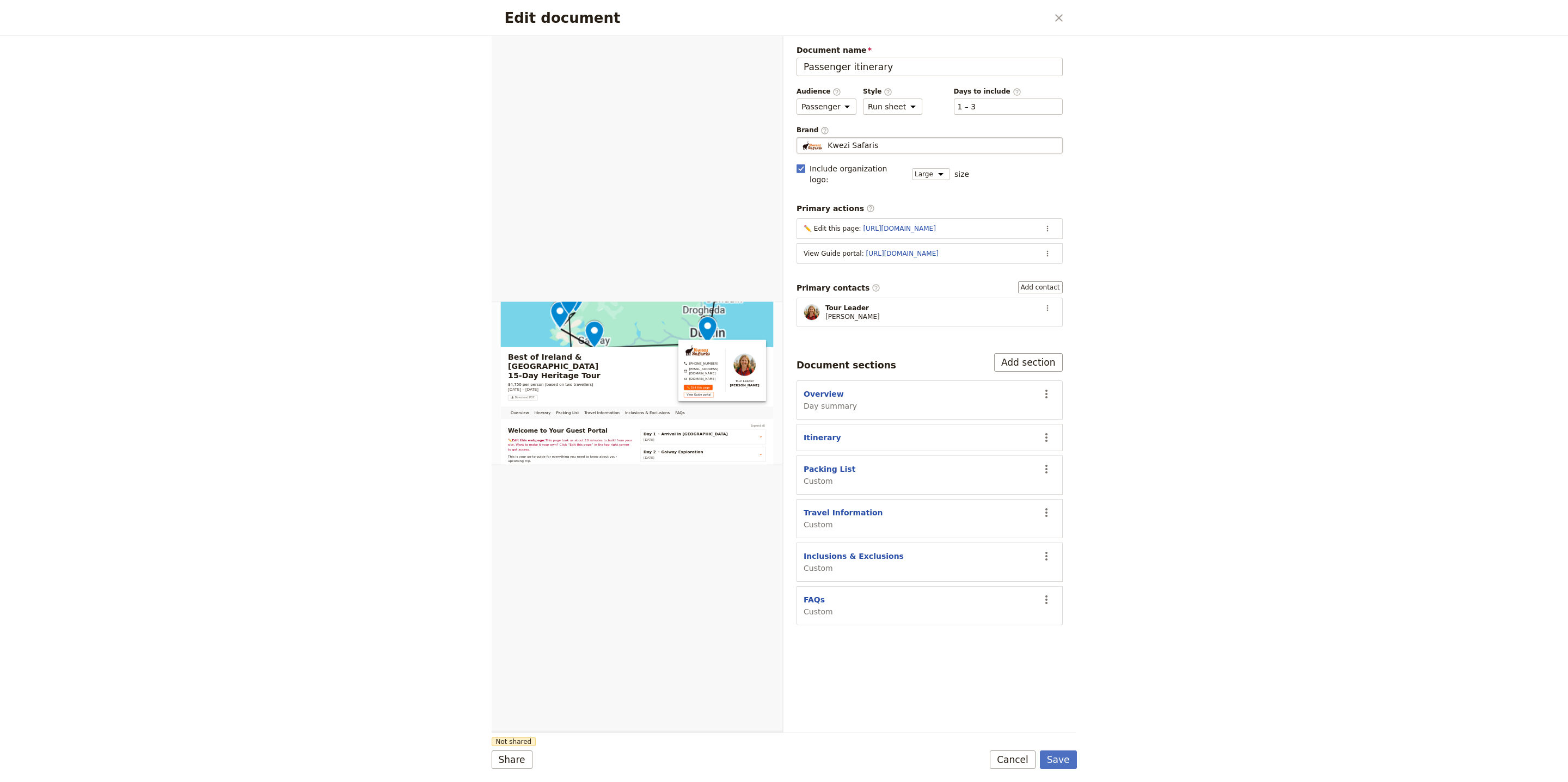
click at [963, 145] on div "Kwezi Safaris" at bounding box center [929, 145] width 256 height 11
click at [802, 138] on input "Kwezi Safaris" at bounding box center [801, 137] width 1 height 1
click at [864, 174] on span "The Celtic Way" at bounding box center [859, 171] width 69 height 13
type input "The Celtic Way"
click at [1074, 753] on button "Save" at bounding box center [1058, 759] width 37 height 18
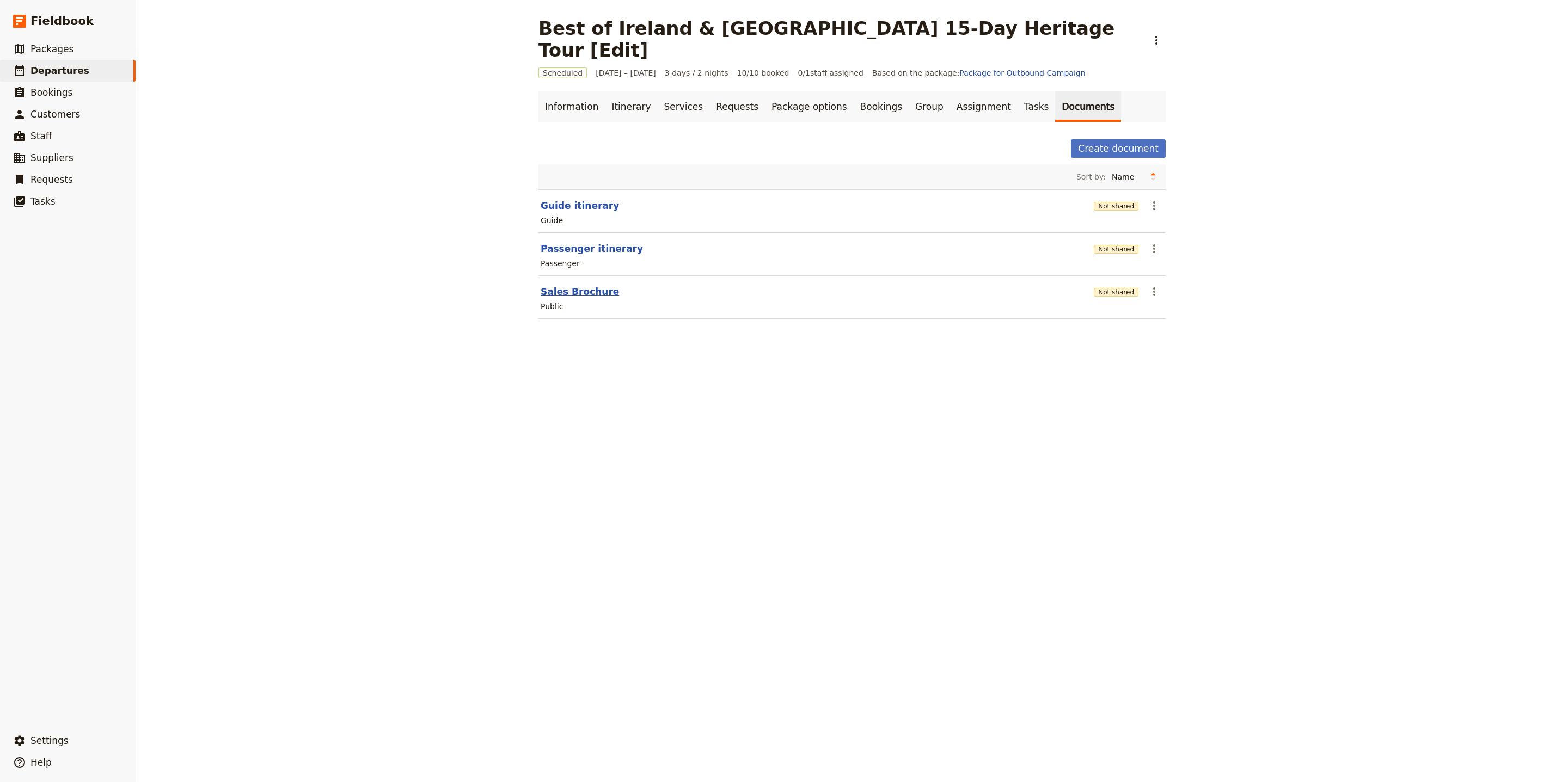
click at [575, 285] on button "Sales Brochure" at bounding box center [579, 292] width 79 height 13
select select "DEFAULT"
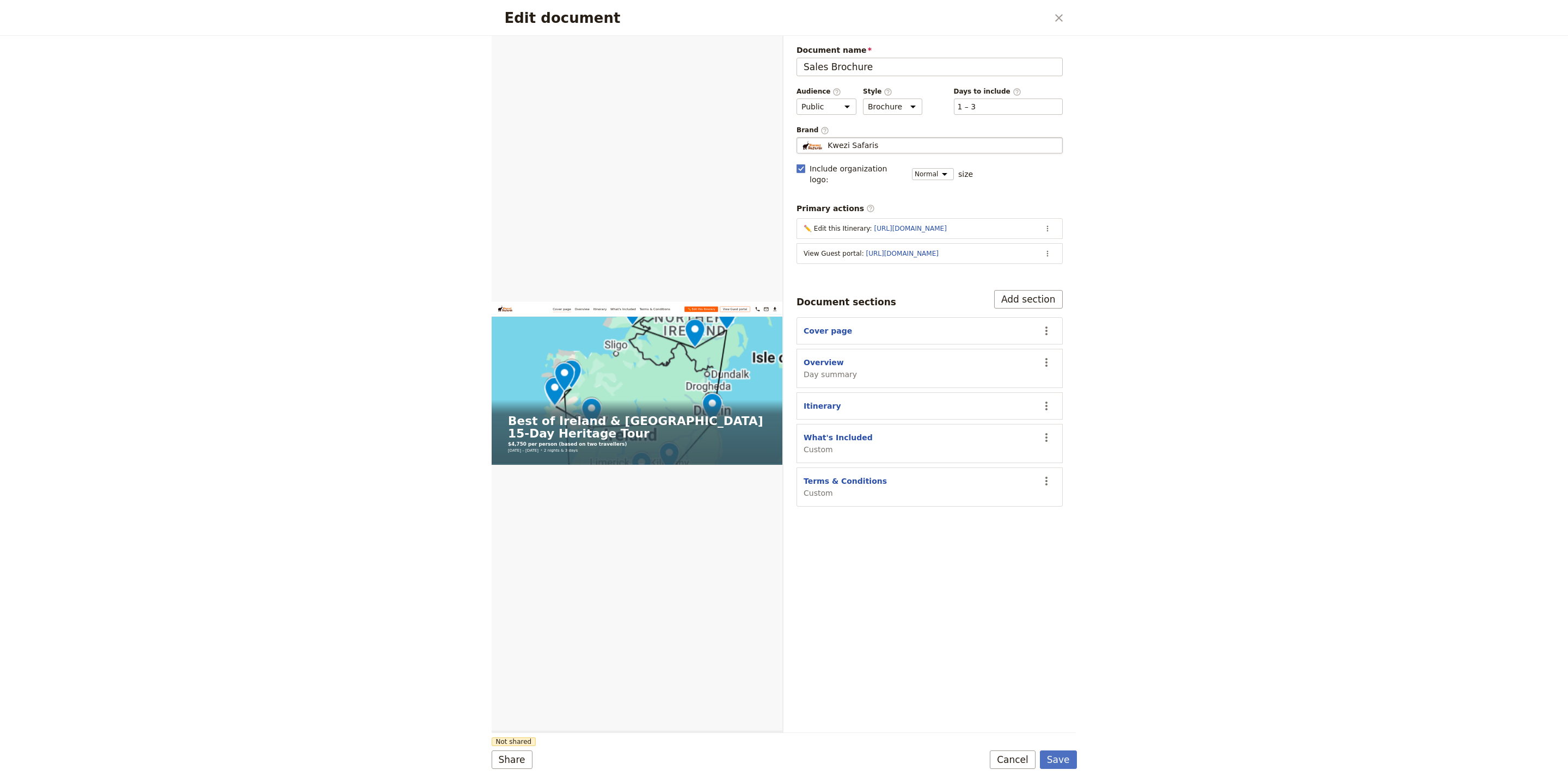
click at [895, 150] on div "Kwezi Safaris" at bounding box center [929, 145] width 256 height 11
click at [802, 138] on input "Kwezi Safaris" at bounding box center [801, 137] width 1 height 1
click at [889, 175] on span "The Celtic Way" at bounding box center [928, 171] width 250 height 13
type input "The Celtic Way"
click at [1060, 755] on button "Save" at bounding box center [1058, 759] width 37 height 18
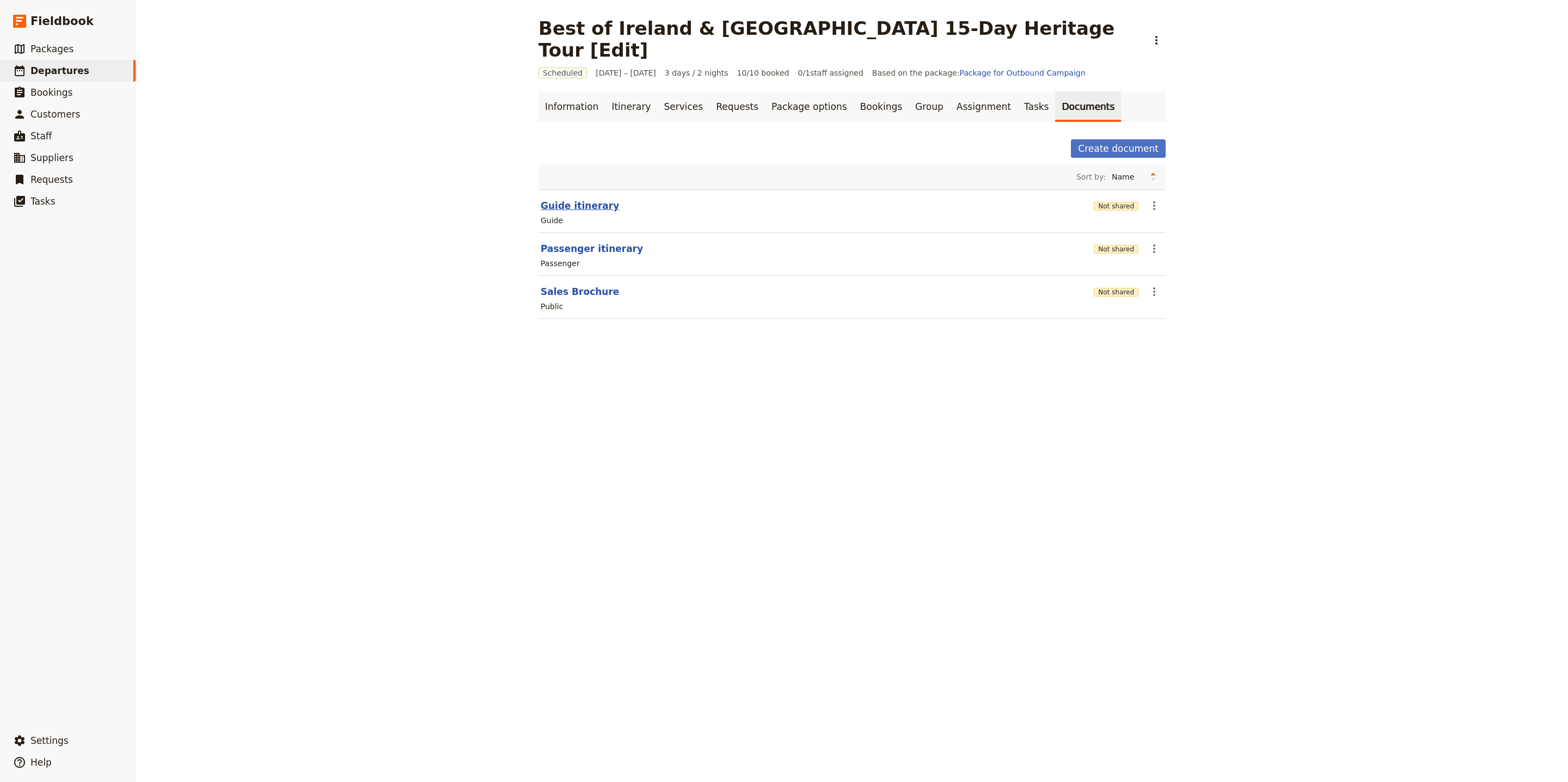
click at [588, 199] on button "Guide itinerary" at bounding box center [579, 205] width 79 height 13
select select "STAFF"
select select "RUN_SHEET"
select select "LARGE"
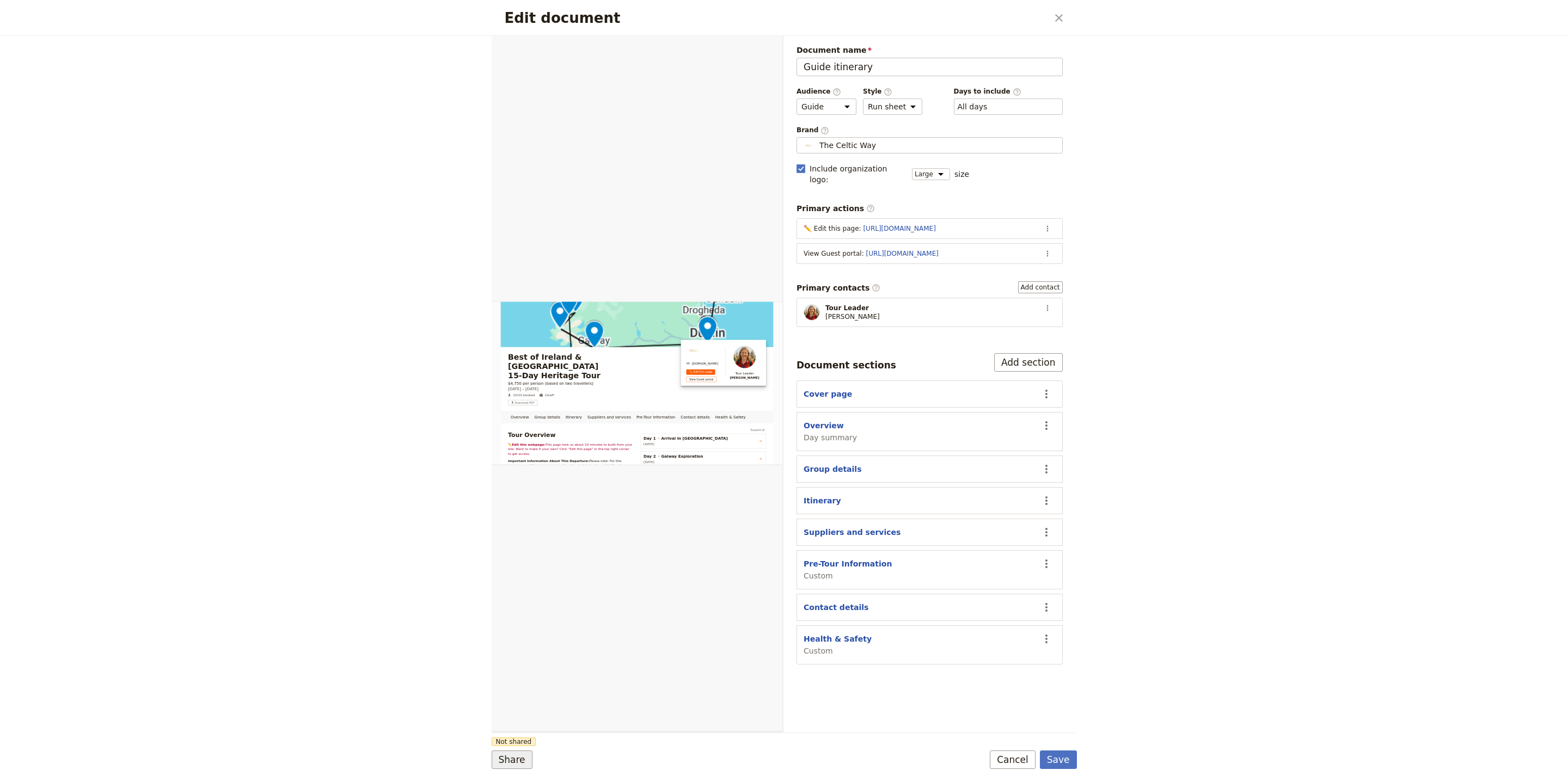
click at [520, 764] on button "Share" at bounding box center [512, 759] width 41 height 18
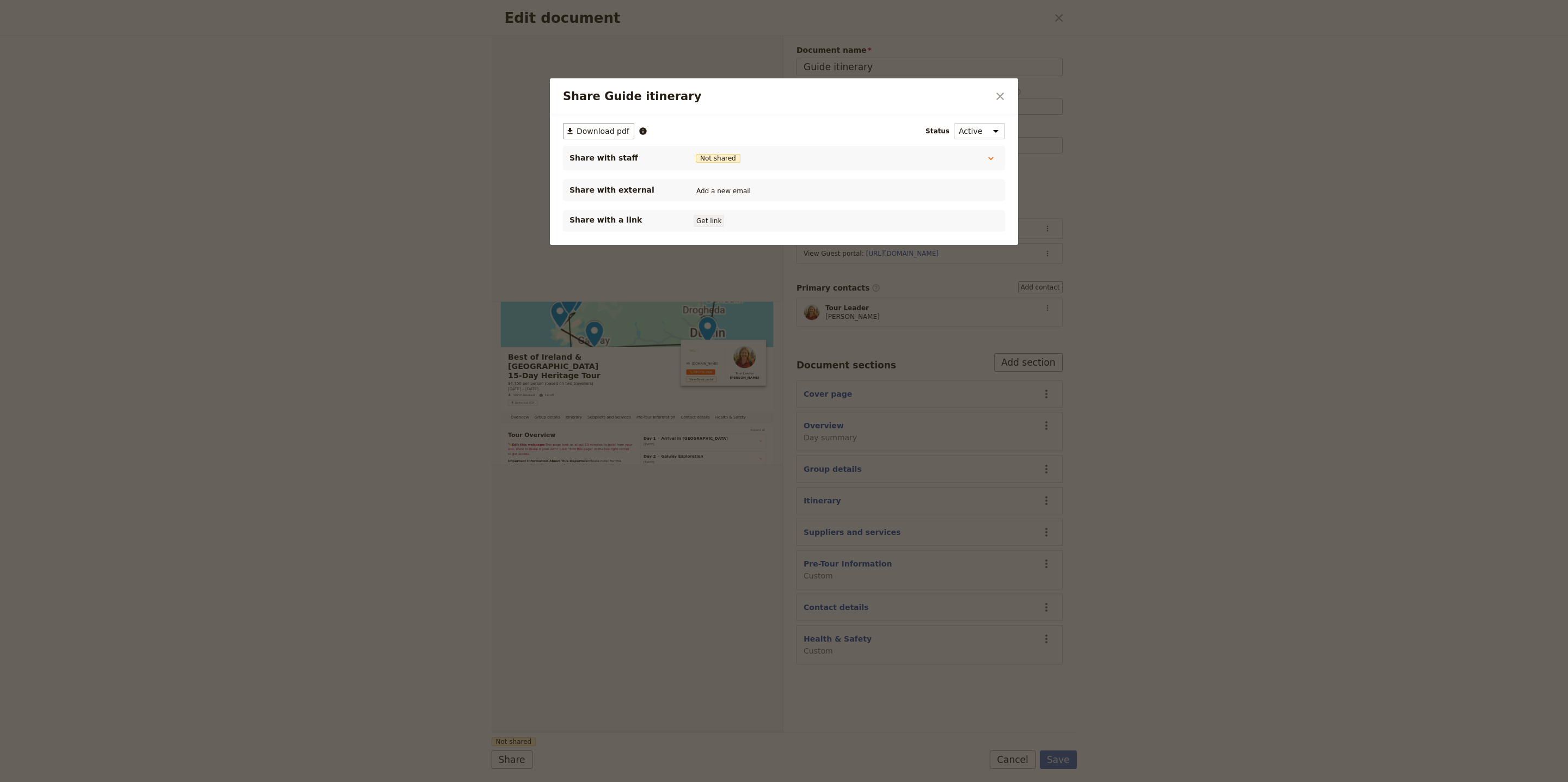
click at [704, 218] on button "Get link" at bounding box center [709, 221] width 30 height 12
click at [1001, 98] on icon "Close dialog" at bounding box center [999, 96] width 13 height 13
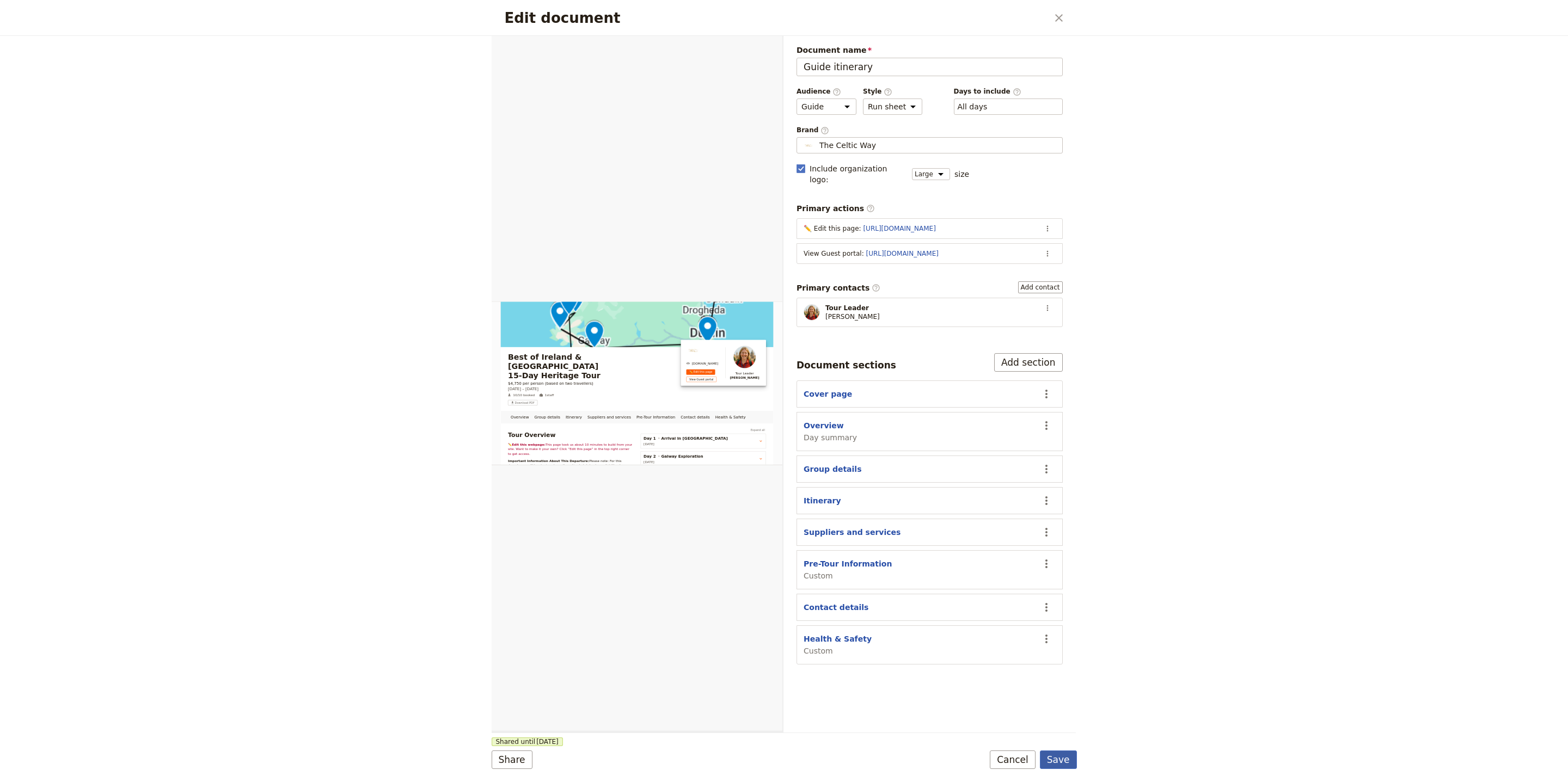
click at [1065, 750] on button "Save" at bounding box center [1058, 759] width 37 height 18
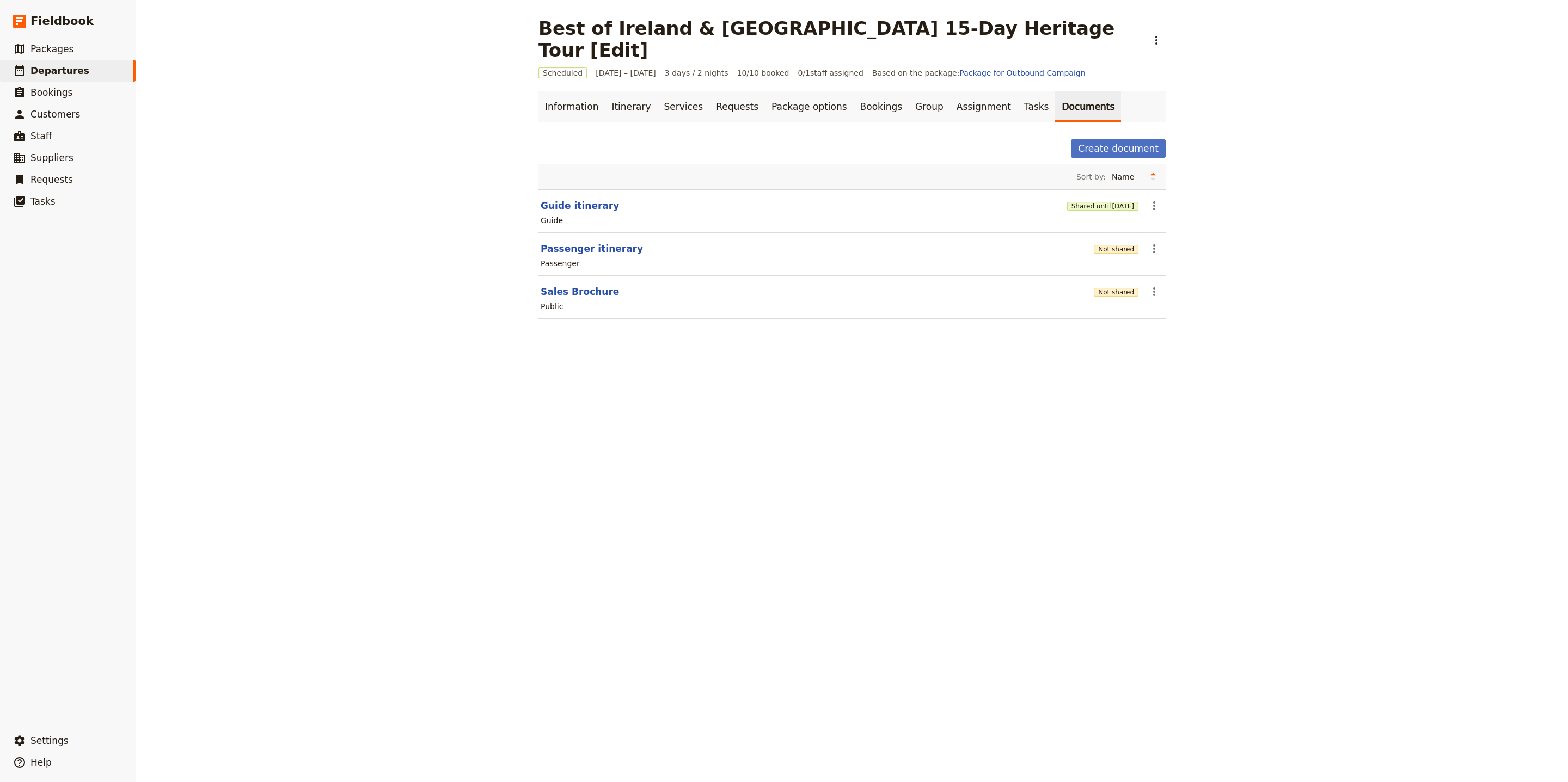
click at [573, 233] on section "Passenger itinerary Not shared ​ Passenger" at bounding box center [852, 254] width 627 height 43
click at [574, 242] on button "Passenger itinerary" at bounding box center [592, 248] width 102 height 13
select select "PASSENGER"
select select "RUN_SHEET"
select select "LARGE"
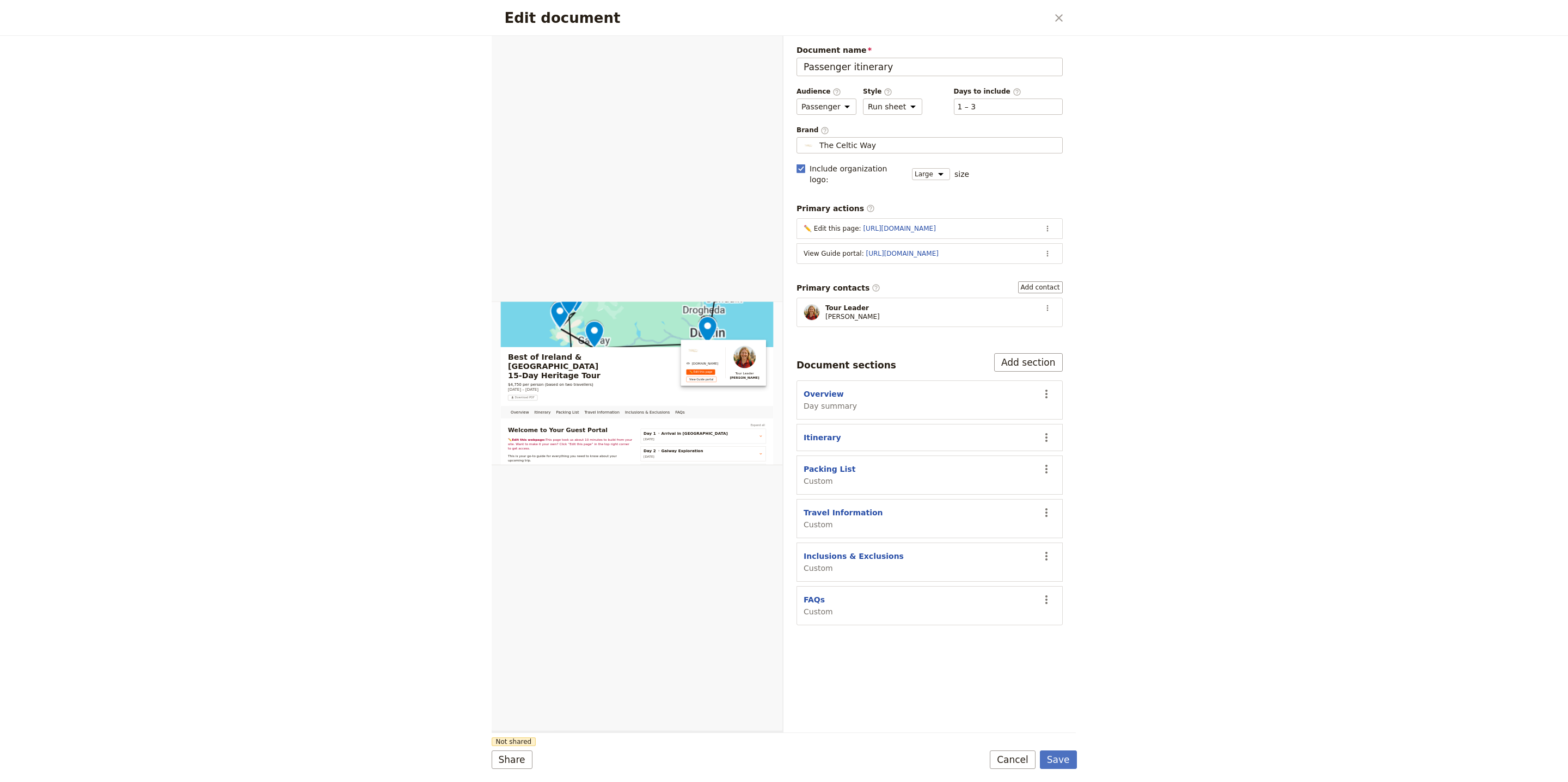
click at [1055, 244] on section "View Guide portal : https://trips.fieldbook.com/d/Vqy4ZE-yf_Rrbgp5PRcI0 ​" at bounding box center [929, 254] width 266 height 21
click at [1054, 245] on button "​" at bounding box center [1047, 253] width 16 height 16
click at [1049, 265] on button "Edit action" at bounding box center [1004, 268] width 101 height 15
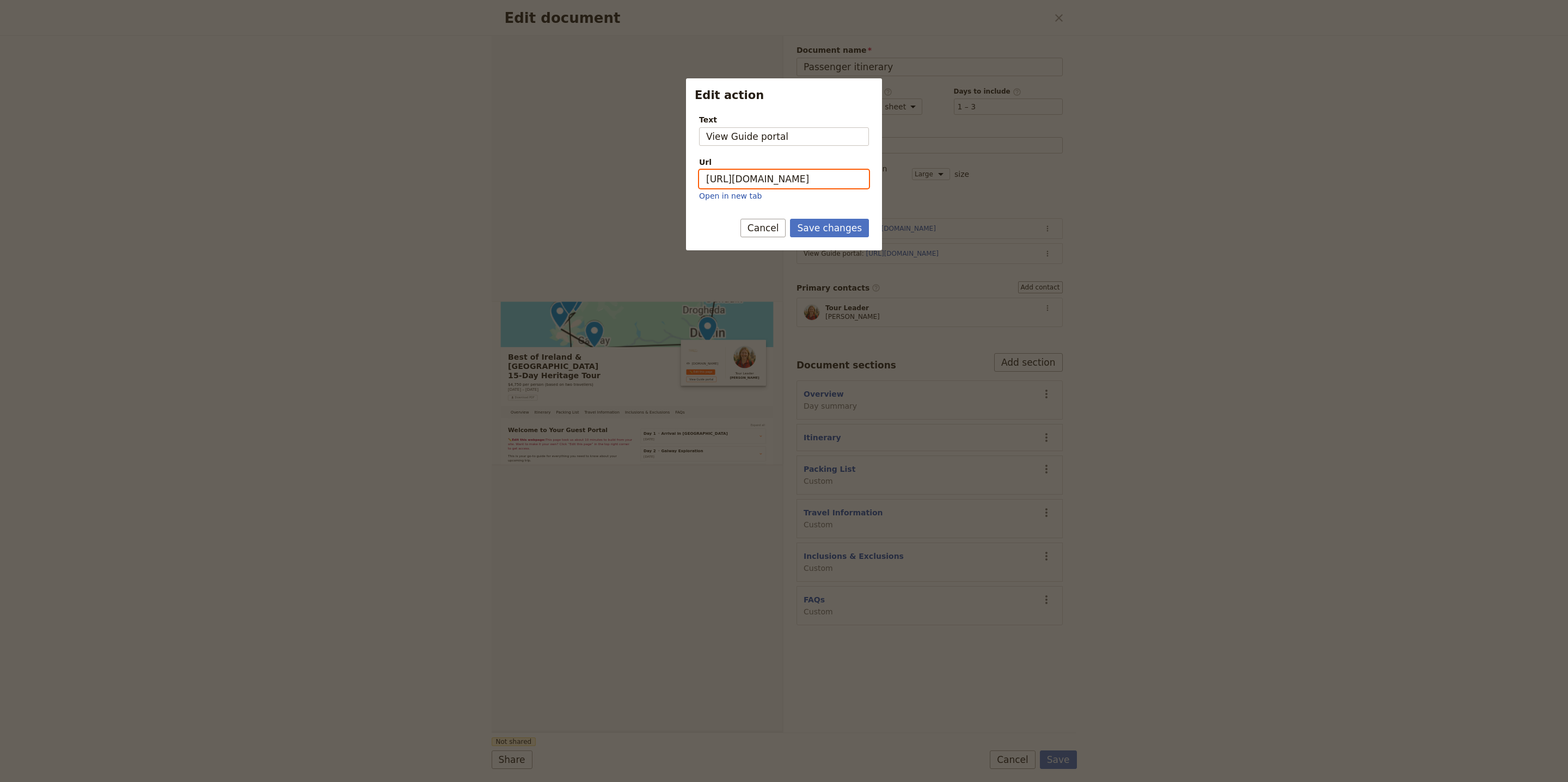
click at [844, 188] on input "https://trips.fieldbook.com/d/Vqy4ZE-yf_Rrbgp5PRcI0" at bounding box center [783, 179] width 170 height 18
paste input "lnaP9T3lwpzdY6adSINM7"
type input "[URL][DOMAIN_NAME]"
click at [851, 231] on button "Save changes" at bounding box center [830, 228] width 79 height 18
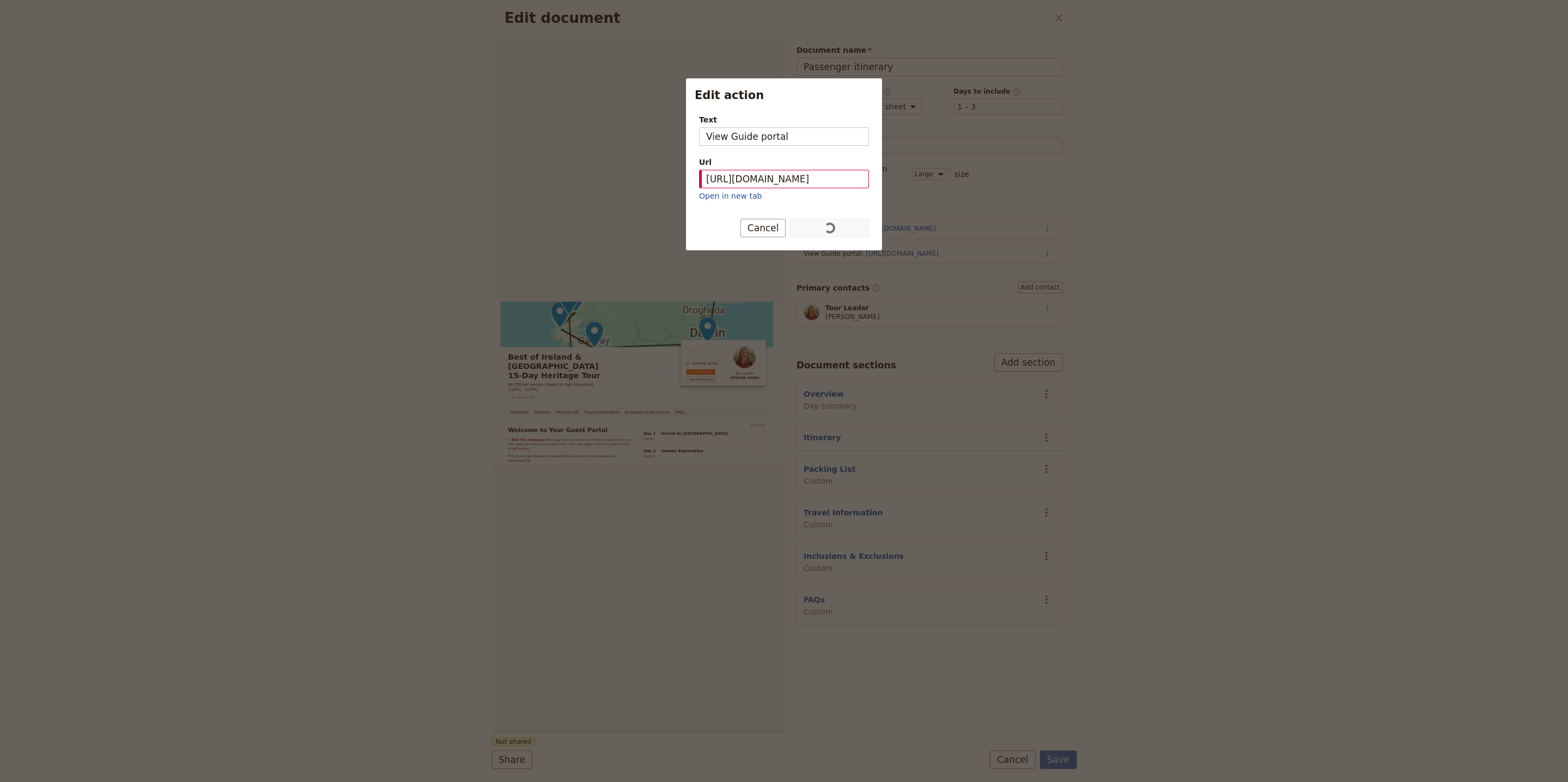
scroll to position [0, 0]
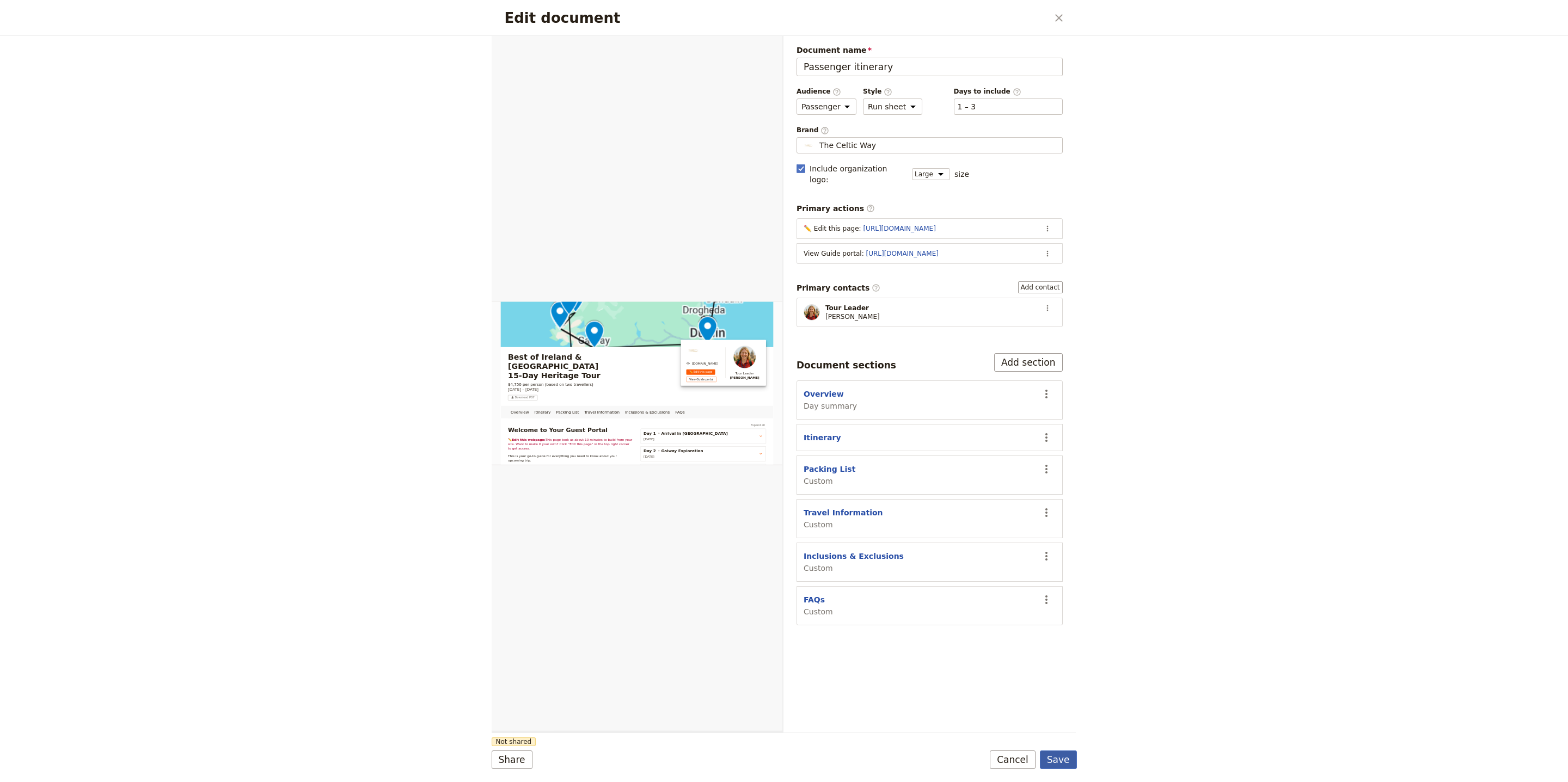
click at [1057, 754] on button "Save" at bounding box center [1058, 759] width 37 height 18
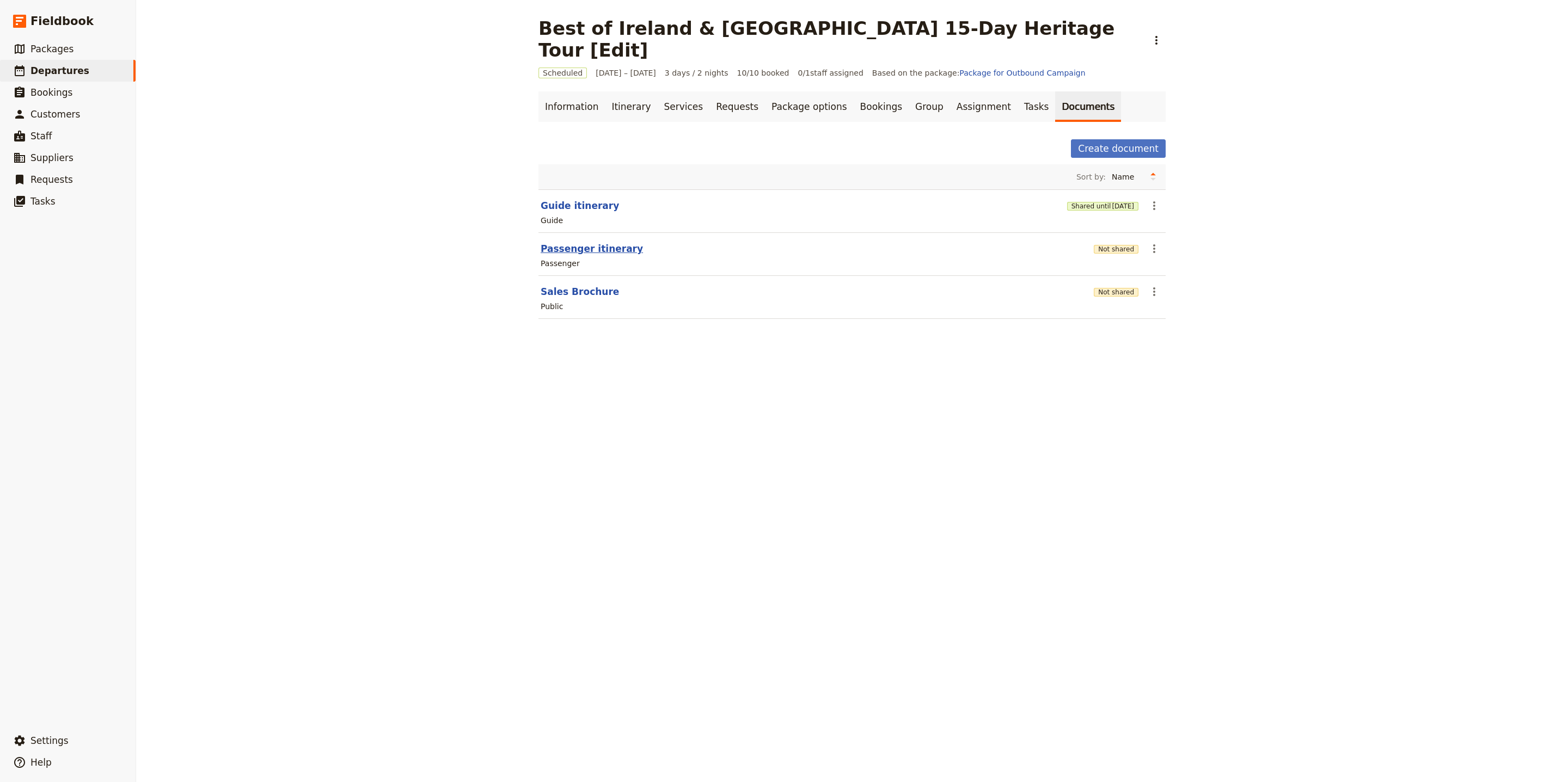
click at [590, 242] on button "Passenger itinerary" at bounding box center [592, 248] width 102 height 13
select select "PASSENGER"
select select "RUN_SHEET"
select select "LARGE"
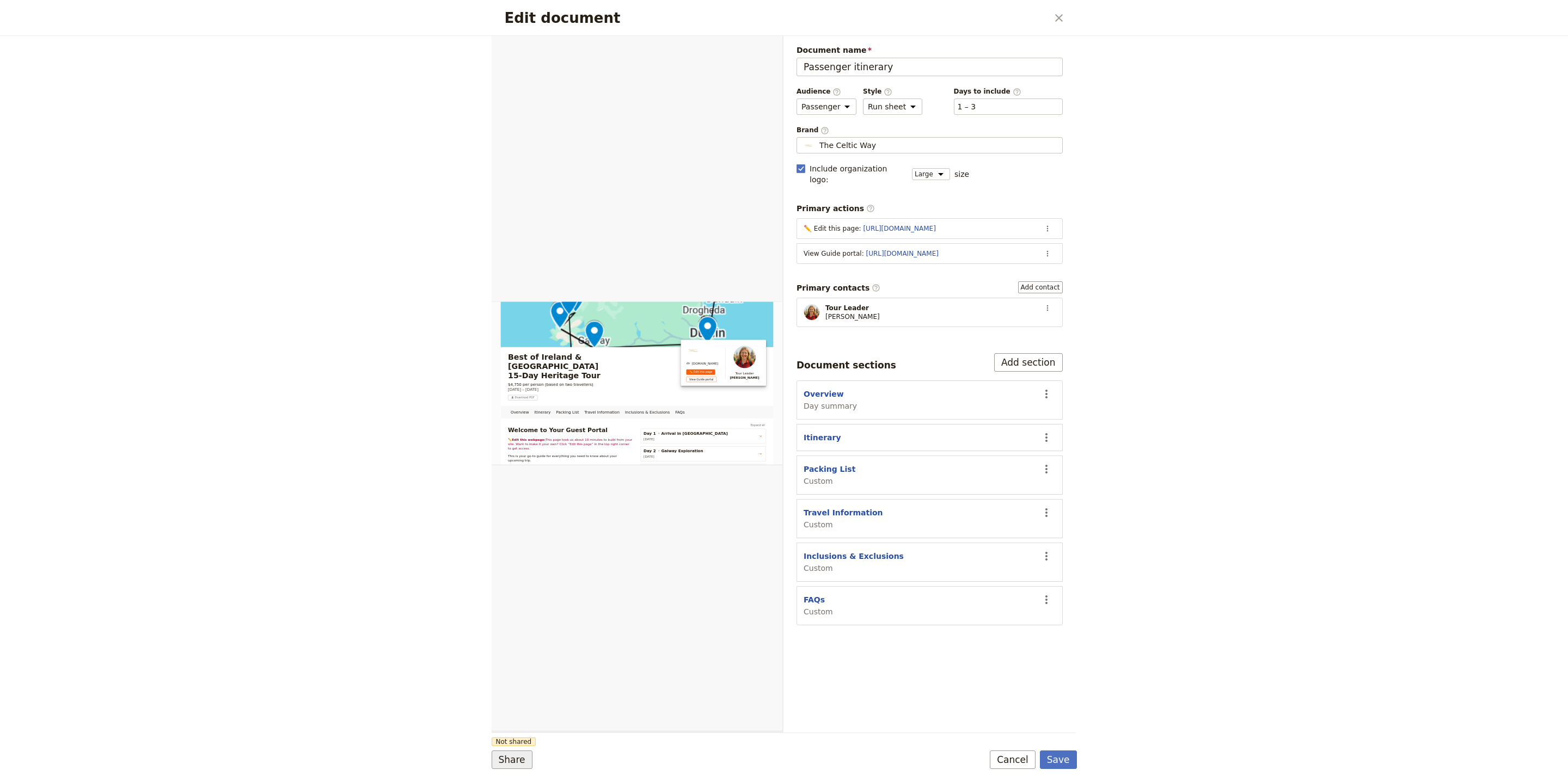
click at [503, 753] on button "Share" at bounding box center [512, 759] width 41 height 18
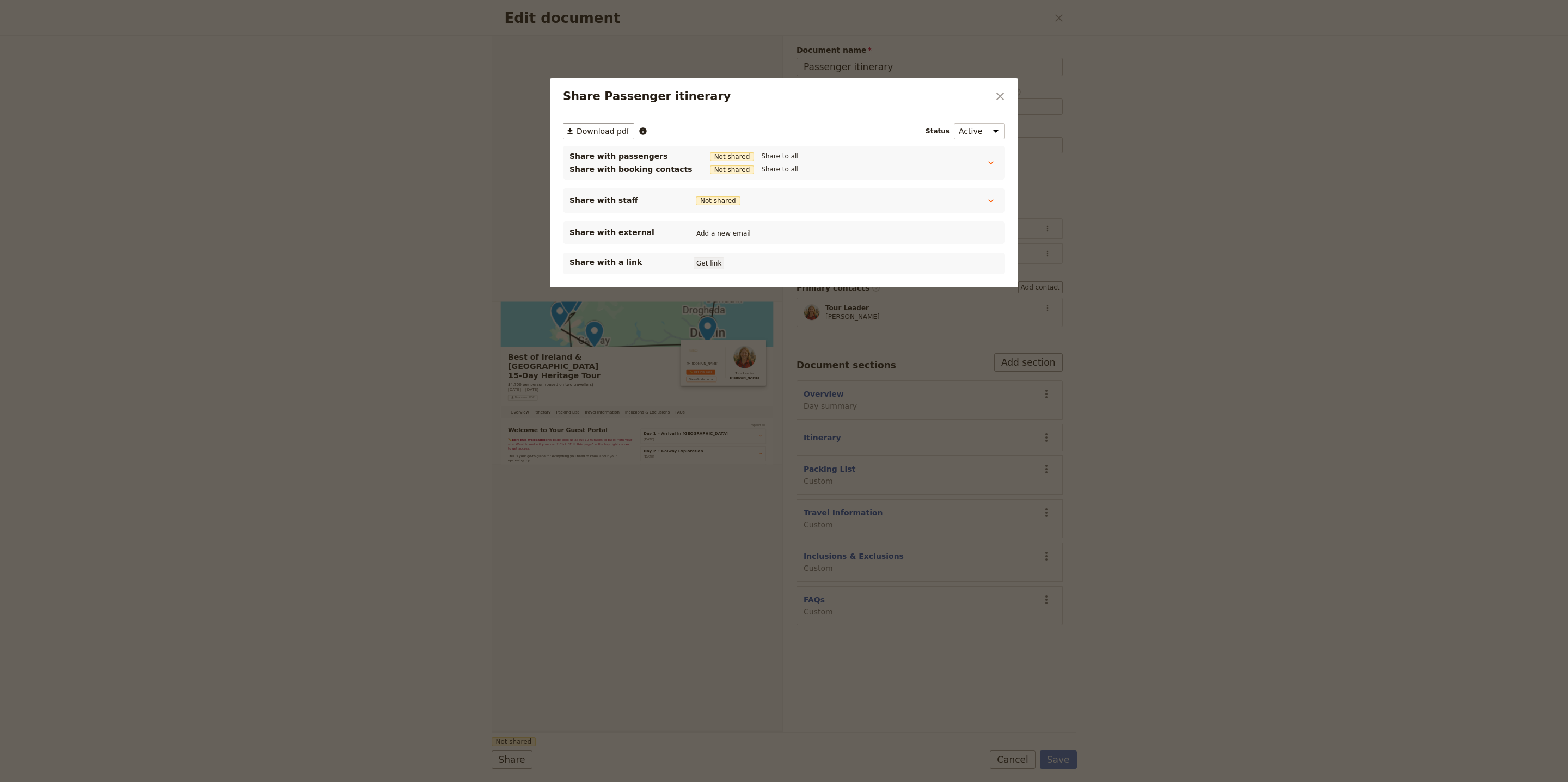
click at [712, 279] on div "​ Download pdf Status Active Inactive Share with passengers Not shared Share to…" at bounding box center [783, 201] width 468 height 173
click at [707, 267] on button "Get link" at bounding box center [709, 264] width 30 height 12
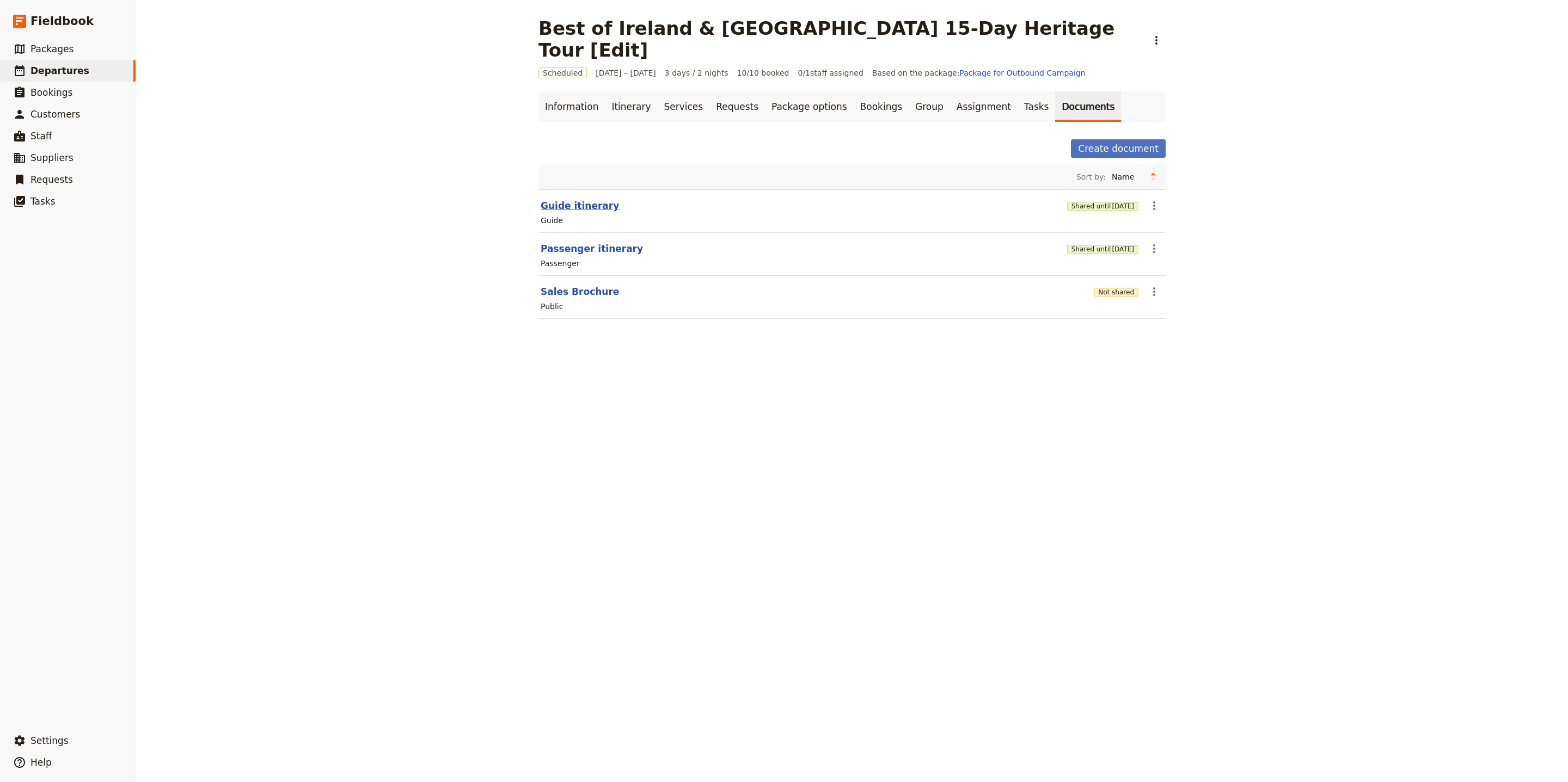
click at [553, 199] on button "Guide itinerary" at bounding box center [579, 205] width 79 height 13
select select "STAFF"
select select "RUN_SHEET"
select select "LARGE"
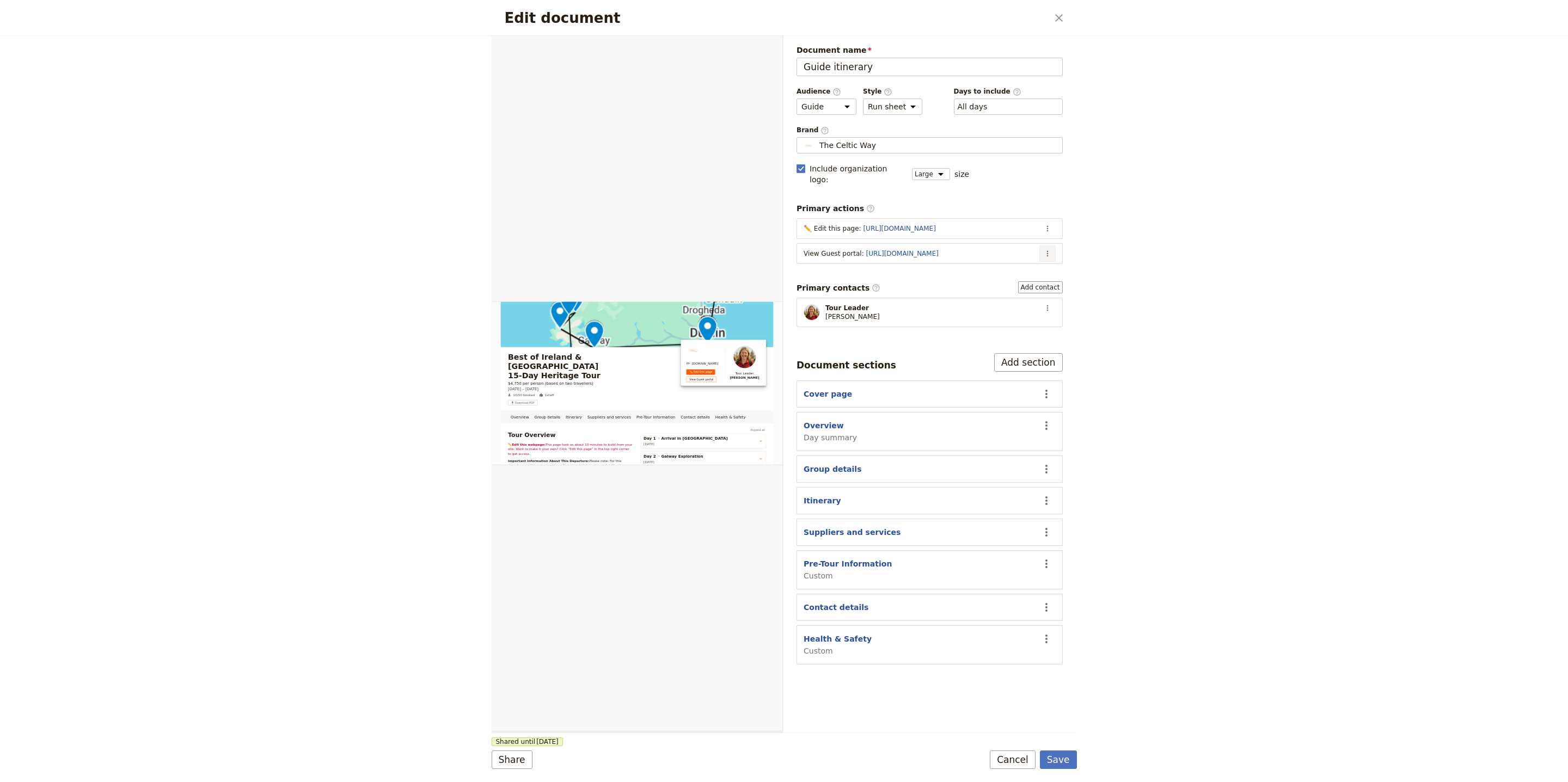
click at [1045, 250] on icon "Actions" at bounding box center [1048, 254] width 9 height 9
click at [1040, 266] on span "Edit action" at bounding box center [1004, 269] width 88 height 11
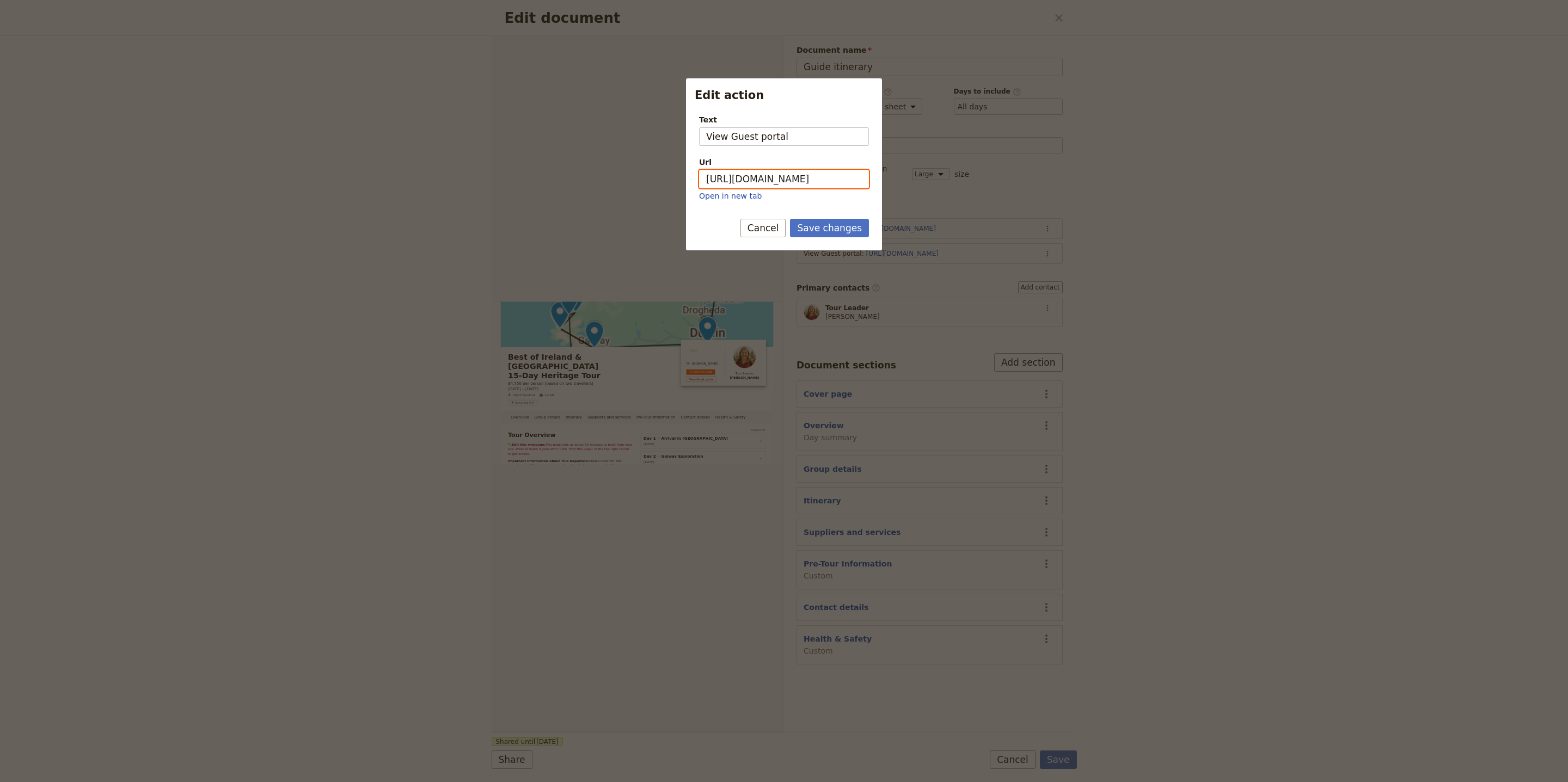
click at [782, 185] on input "[URL][DOMAIN_NAME]" at bounding box center [783, 179] width 170 height 18
paste input "bqwWoYWNjq578FOiDZNqM"
type input "[URL][DOMAIN_NAME]"
click at [827, 224] on button "Save changes" at bounding box center [830, 228] width 79 height 18
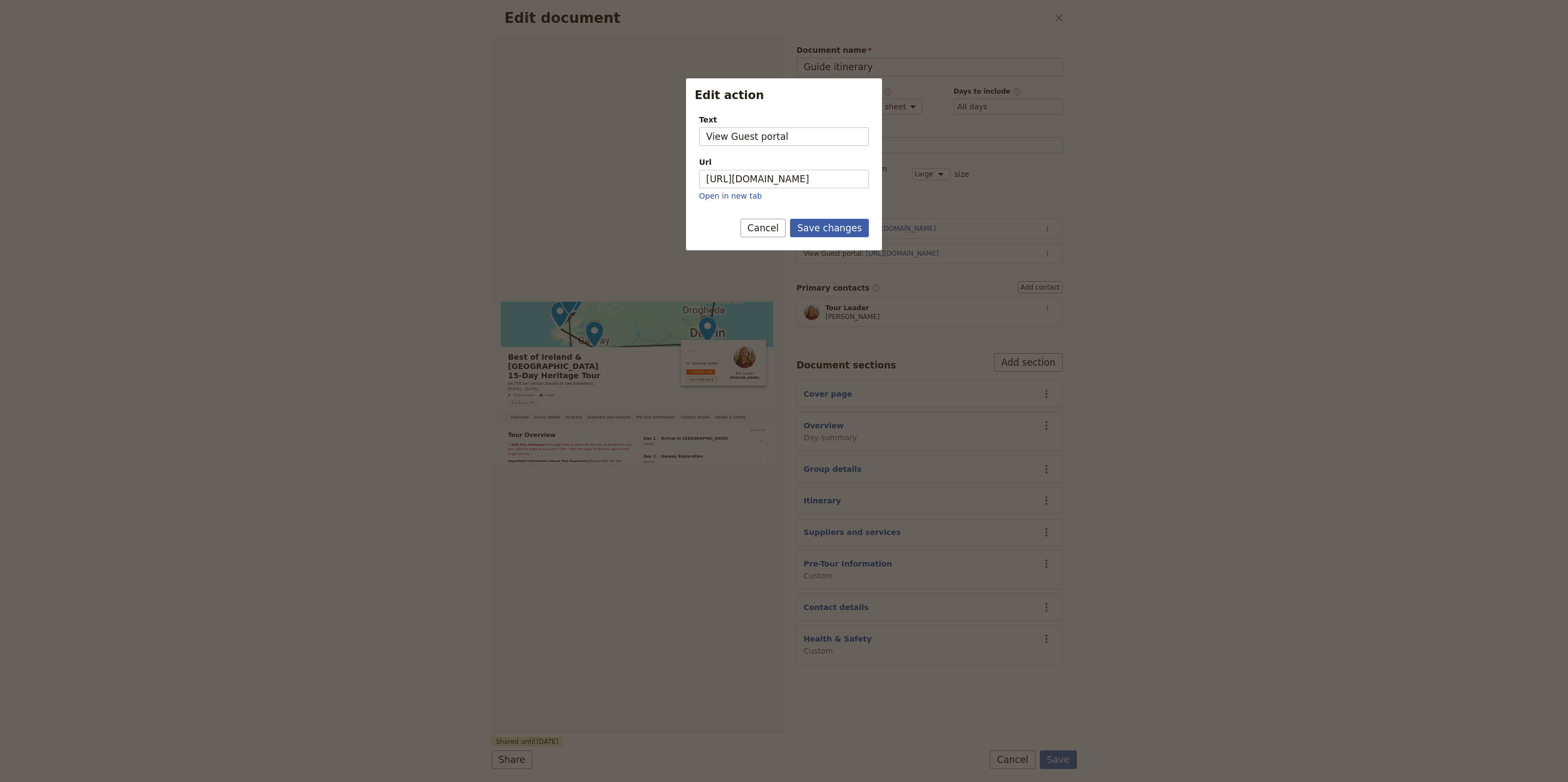
scroll to position [0, 0]
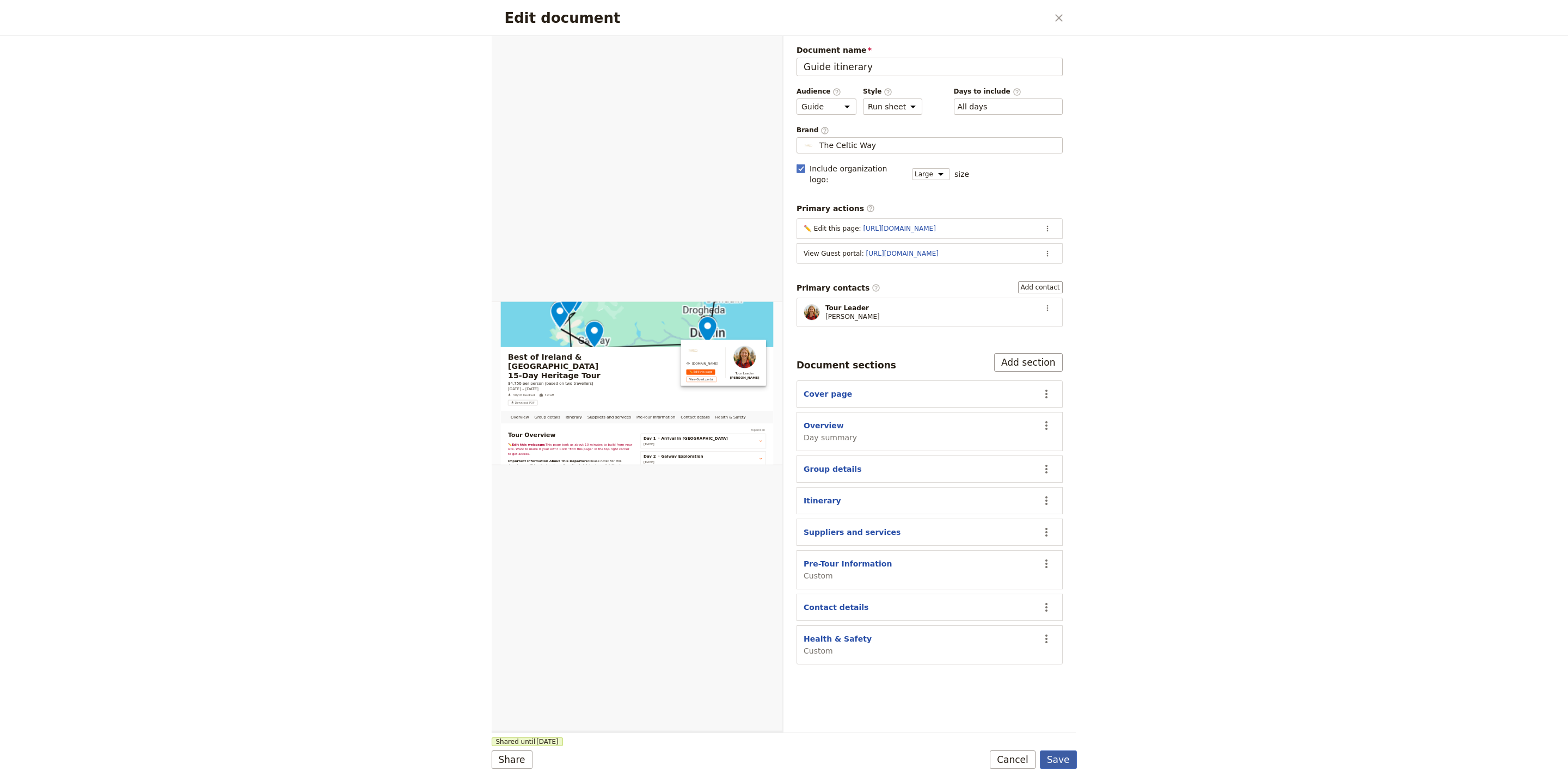
click at [1069, 758] on button "Save" at bounding box center [1058, 759] width 37 height 18
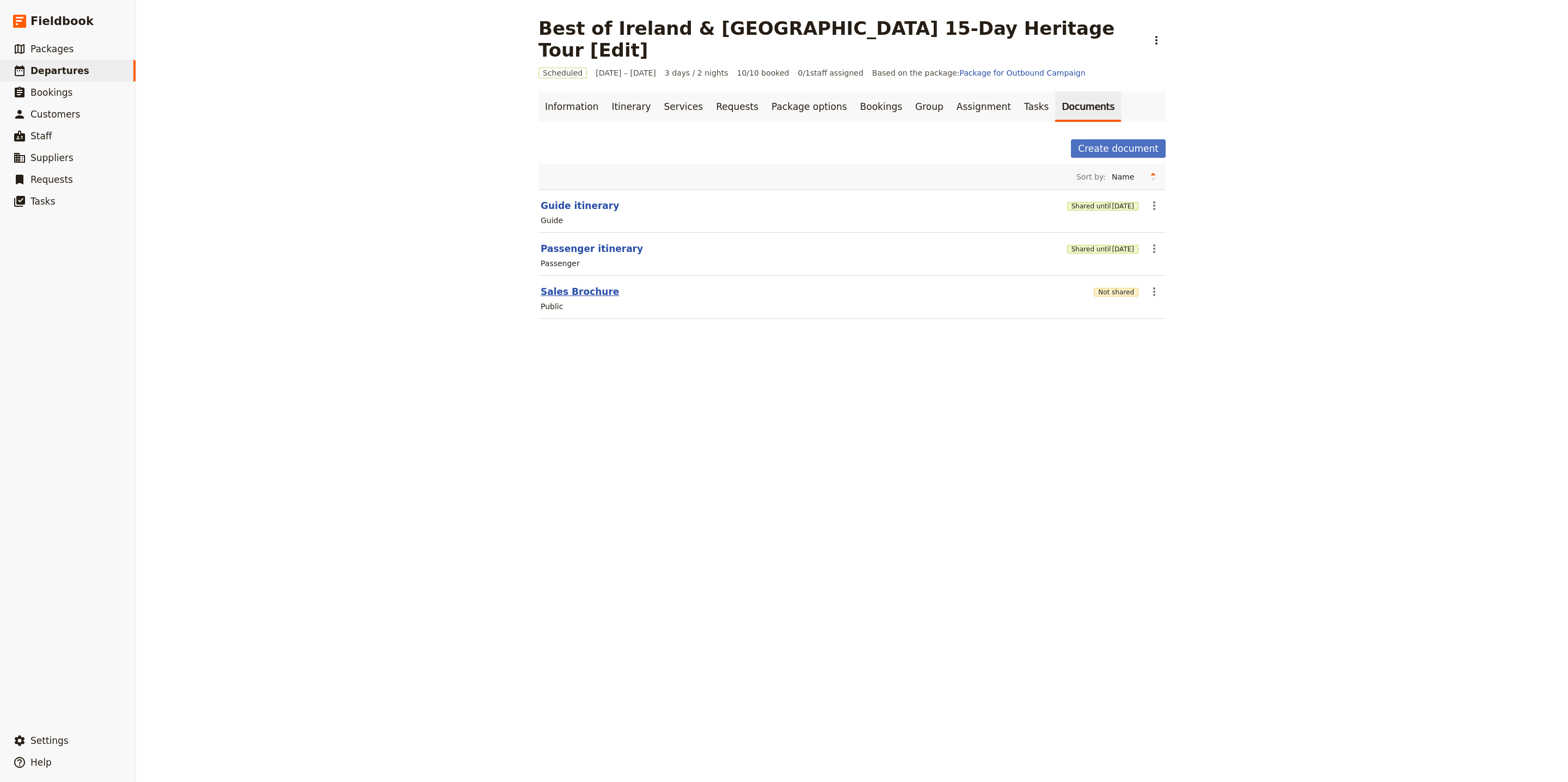
click at [587, 285] on button "Sales Brochure" at bounding box center [579, 292] width 79 height 13
select select "DEFAULT"
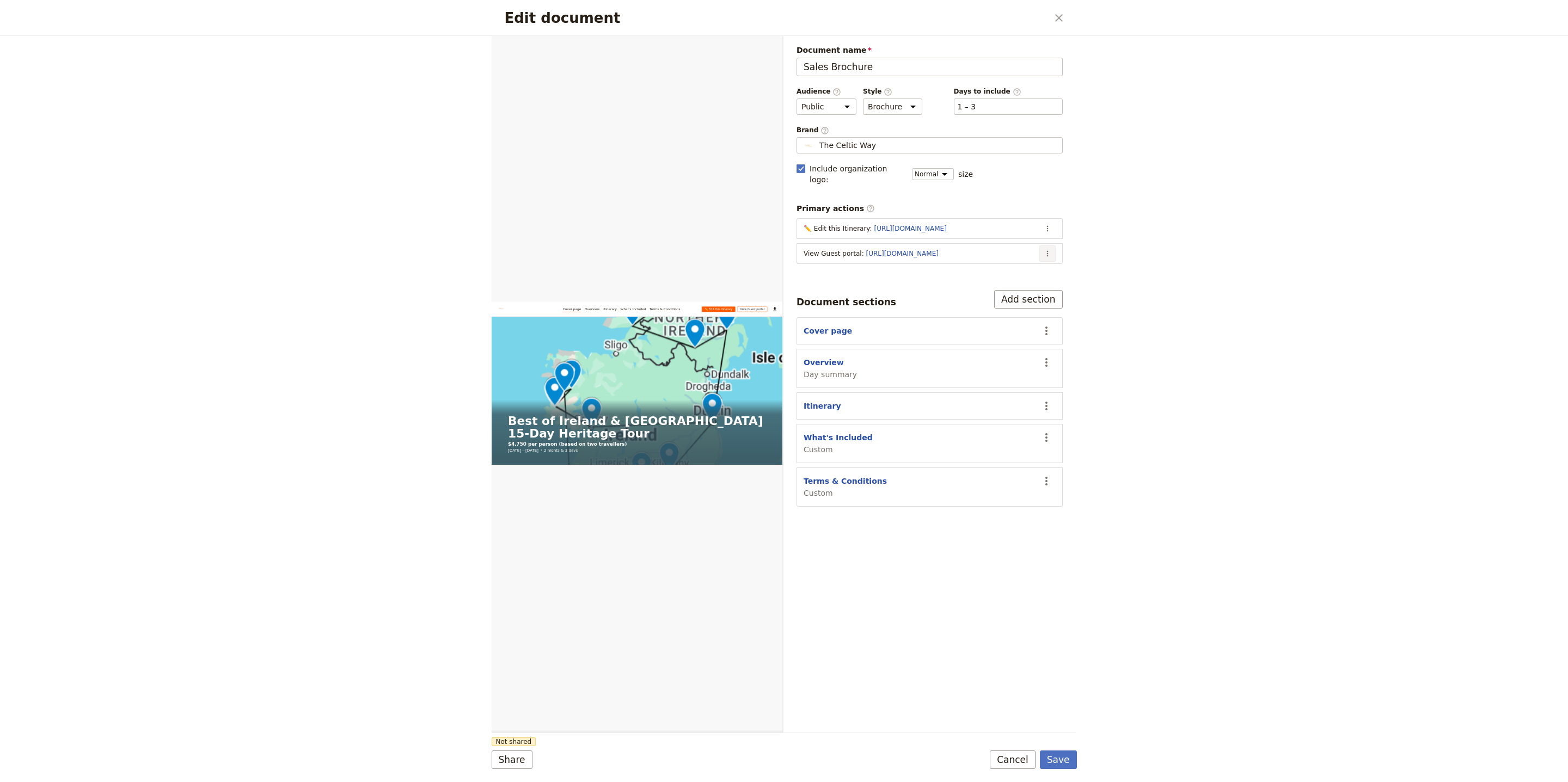
click at [1049, 250] on icon "Actions" at bounding box center [1048, 254] width 9 height 9
click at [1043, 264] on span "Edit action" at bounding box center [1004, 269] width 88 height 11
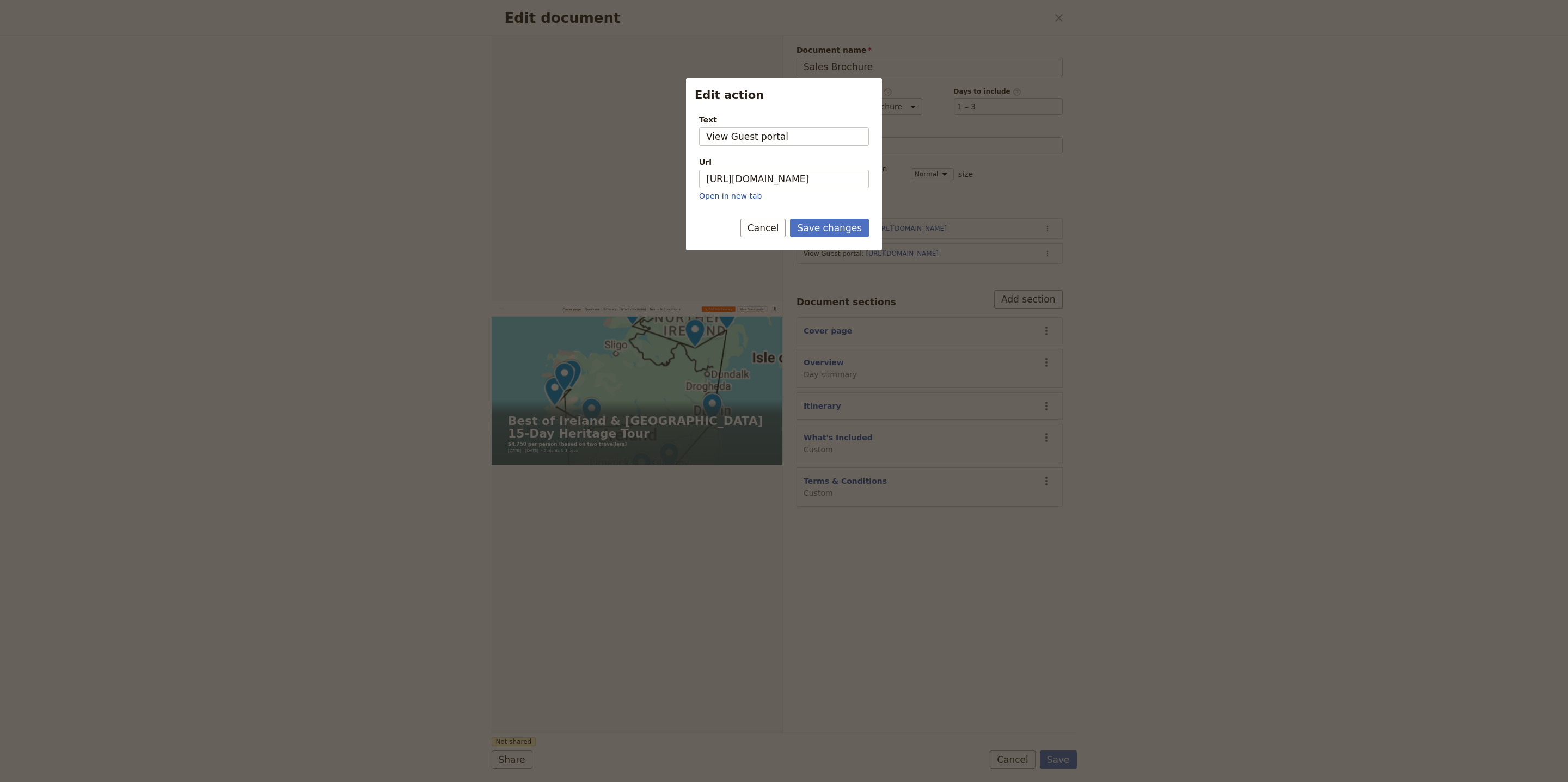
click at [877, 185] on div "Text View Guest portal Url https://trips.fieldbook.com/d/4WkCqRE0YakecE6YQXcdx …" at bounding box center [784, 154] width 196 height 97
click at [779, 183] on input "[URL][DOMAIN_NAME]" at bounding box center [783, 179] width 170 height 18
click at [758, 226] on button "Cancel" at bounding box center [763, 228] width 46 height 18
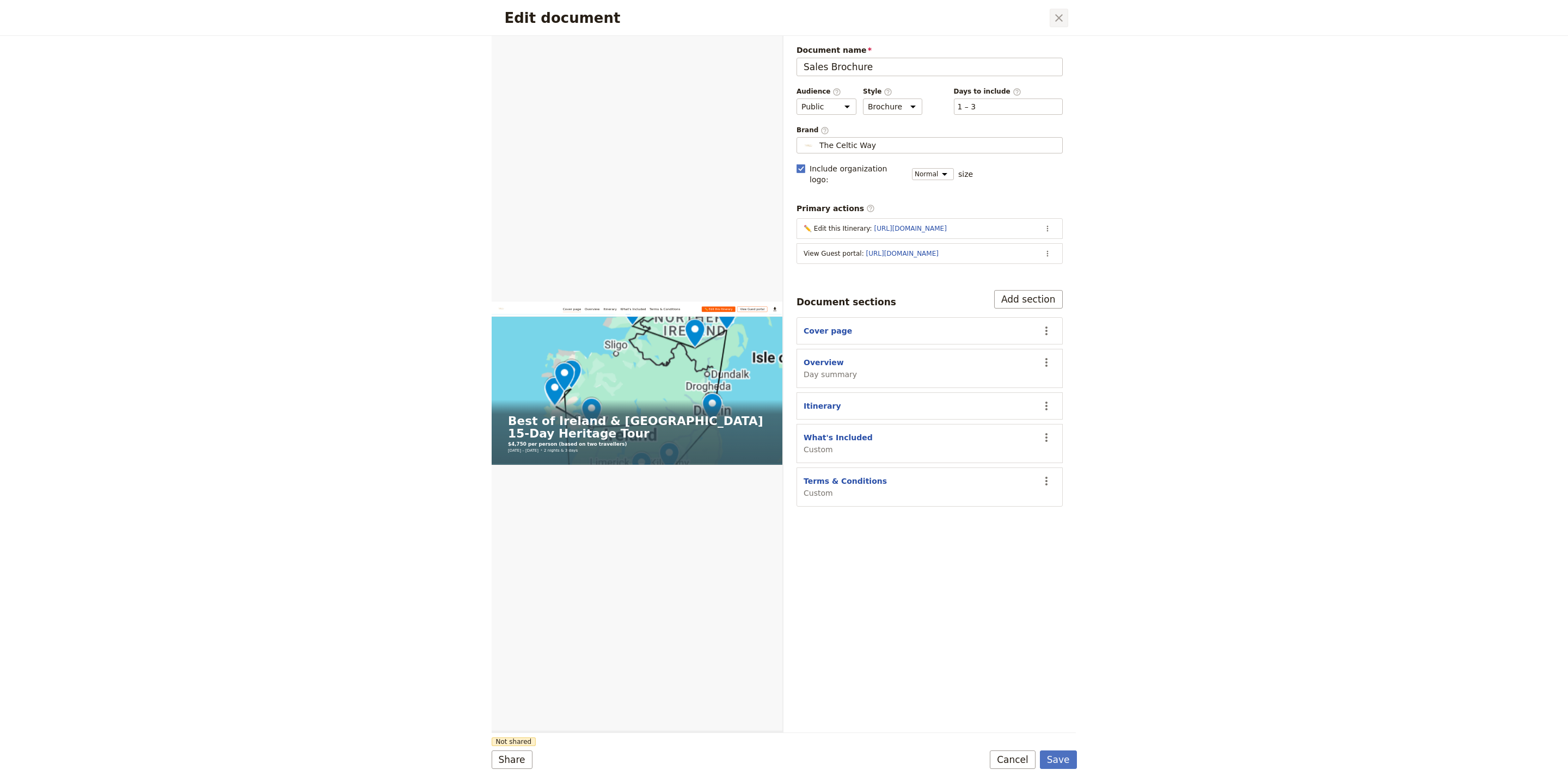
click at [1060, 10] on button "​" at bounding box center [1059, 18] width 18 height 18
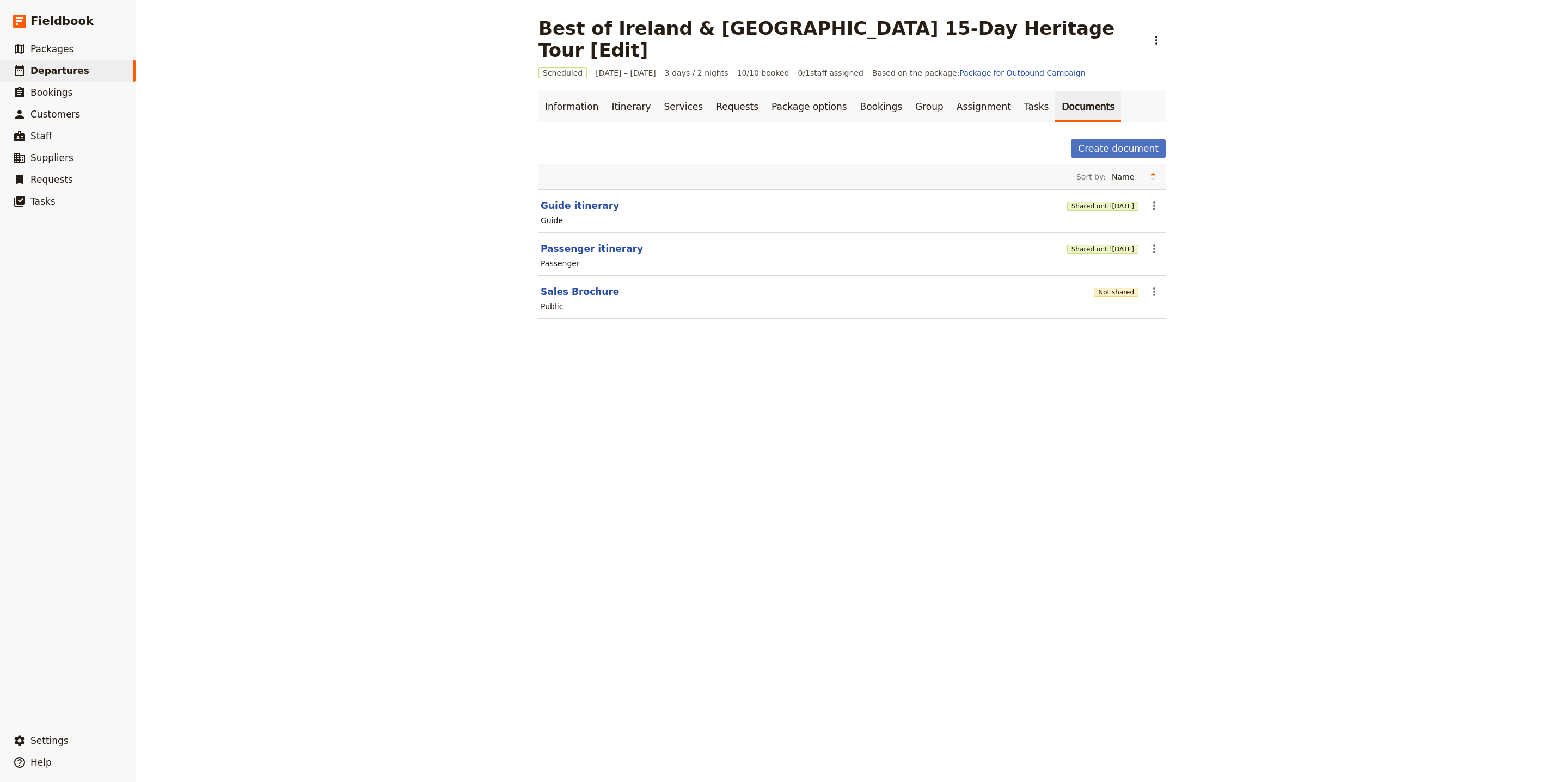
click at [624, 242] on header "Passenger itinerary" at bounding box center [802, 248] width 522 height 13
click at [1147, 242] on icon "Actions" at bounding box center [1153, 248] width 13 height 13
click at [1175, 254] on span "Share" at bounding box center [1178, 254] width 66 height 11
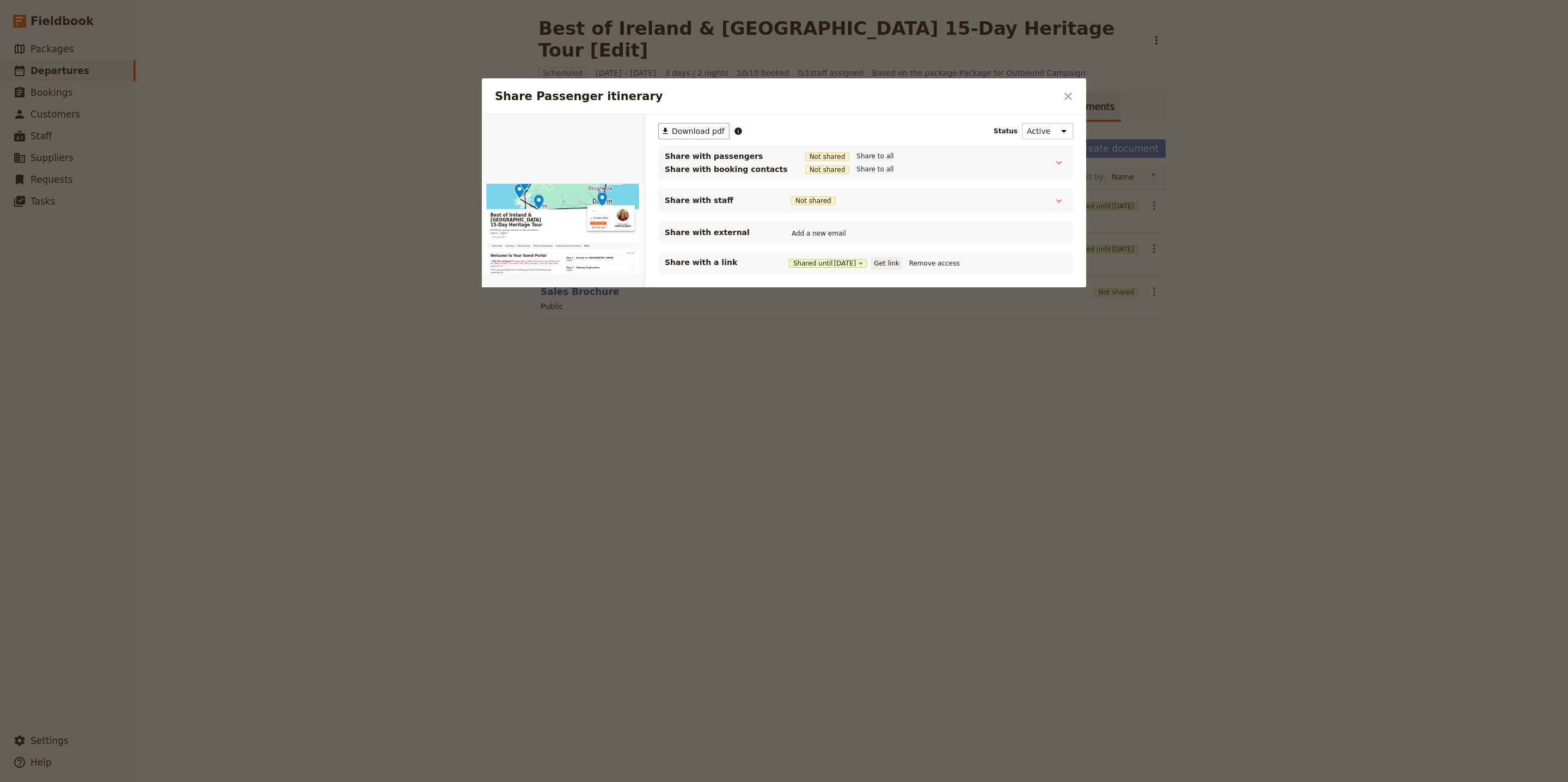
click at [893, 268] on button "Get link" at bounding box center [886, 264] width 30 height 12
click at [1278, 304] on div at bounding box center [784, 391] width 1568 height 782
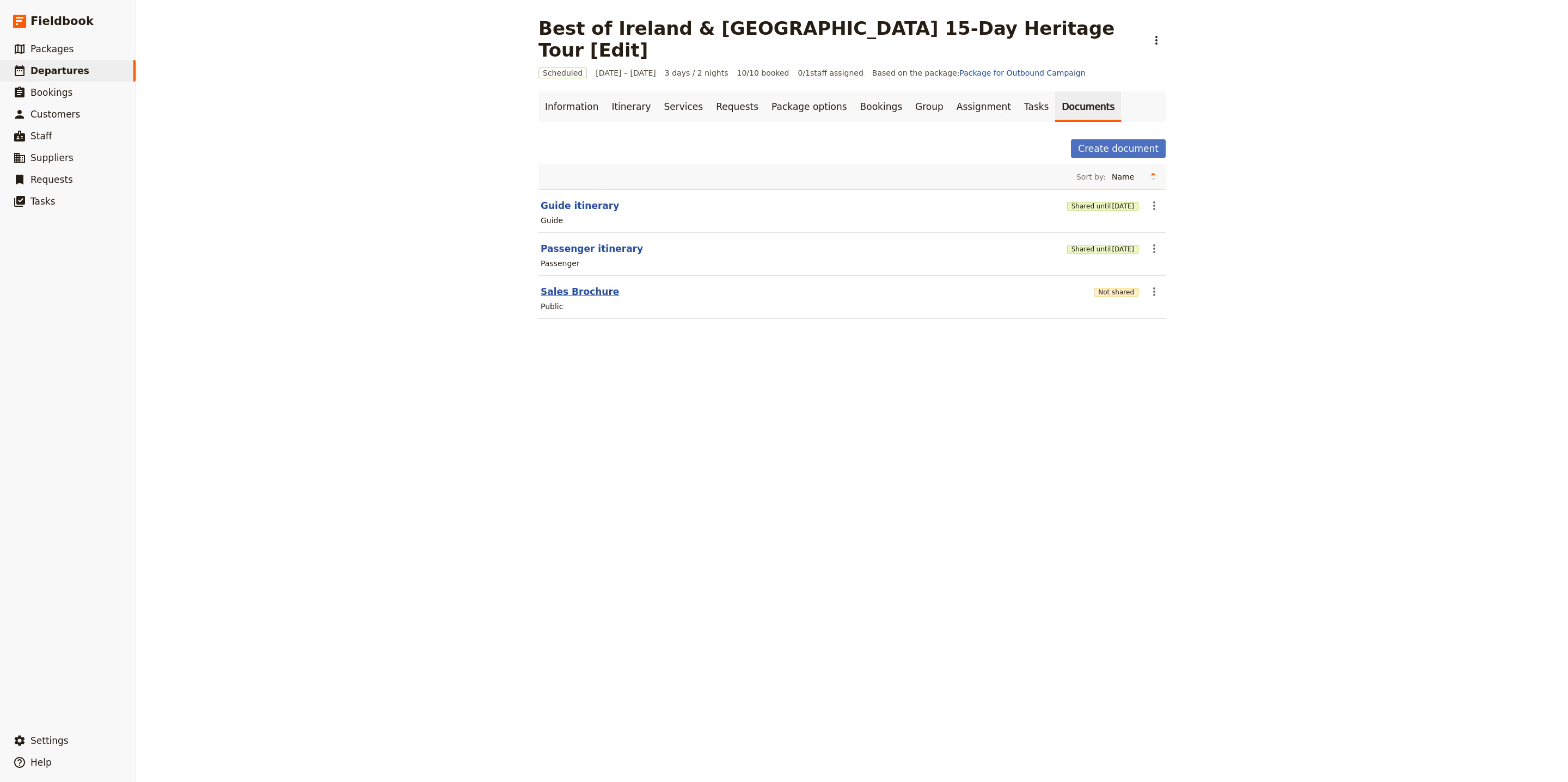
click at [584, 285] on button "Sales Brochure" at bounding box center [579, 292] width 79 height 13
select select "DEFAULT"
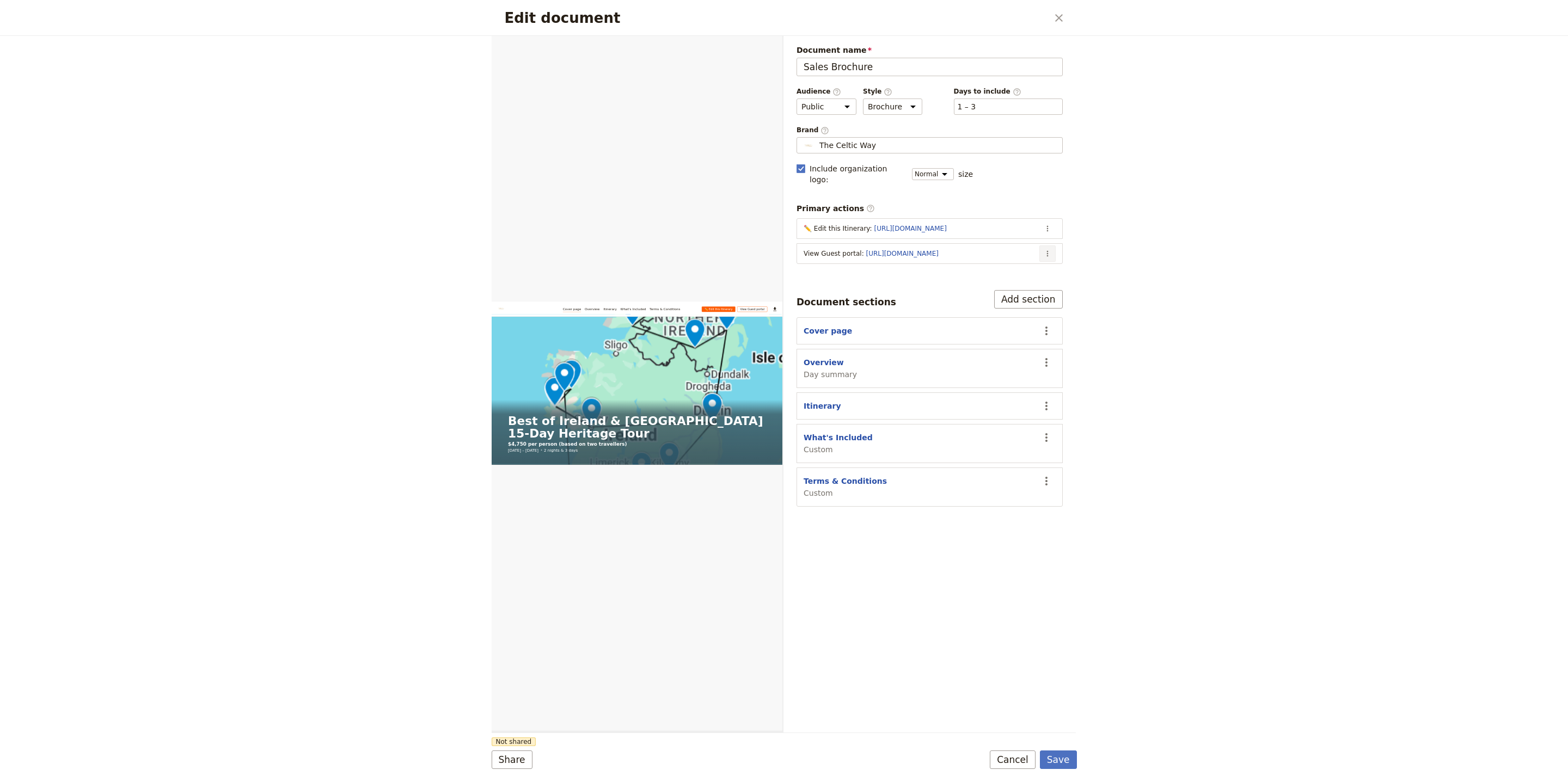
click at [1045, 250] on button "​" at bounding box center [1047, 253] width 16 height 16
click at [1043, 267] on span "Edit action" at bounding box center [1004, 269] width 88 height 11
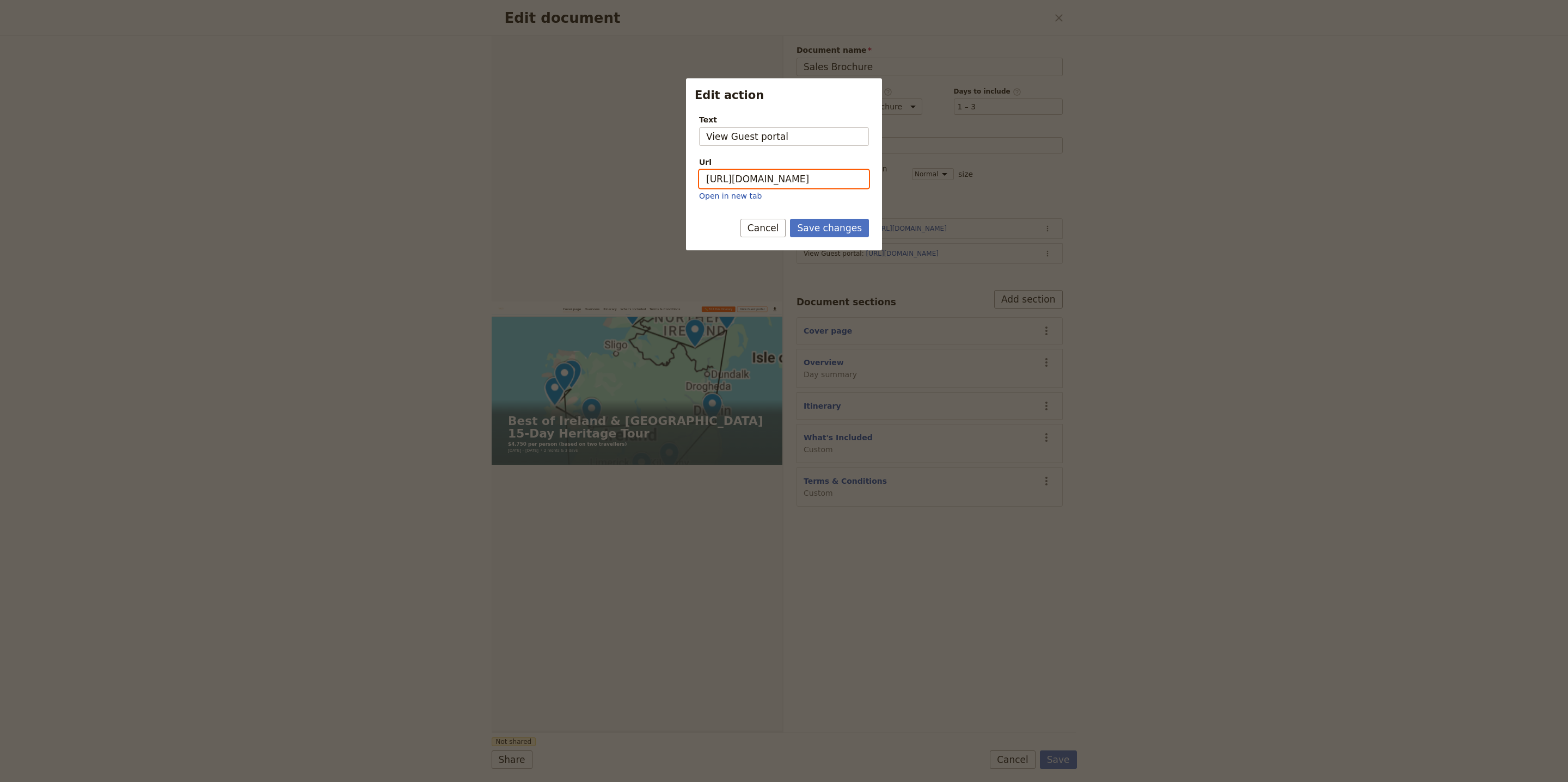
click at [814, 177] on input "[URL][DOMAIN_NAME]" at bounding box center [783, 179] width 170 height 18
click at [853, 229] on button "Save changes" at bounding box center [830, 228] width 79 height 18
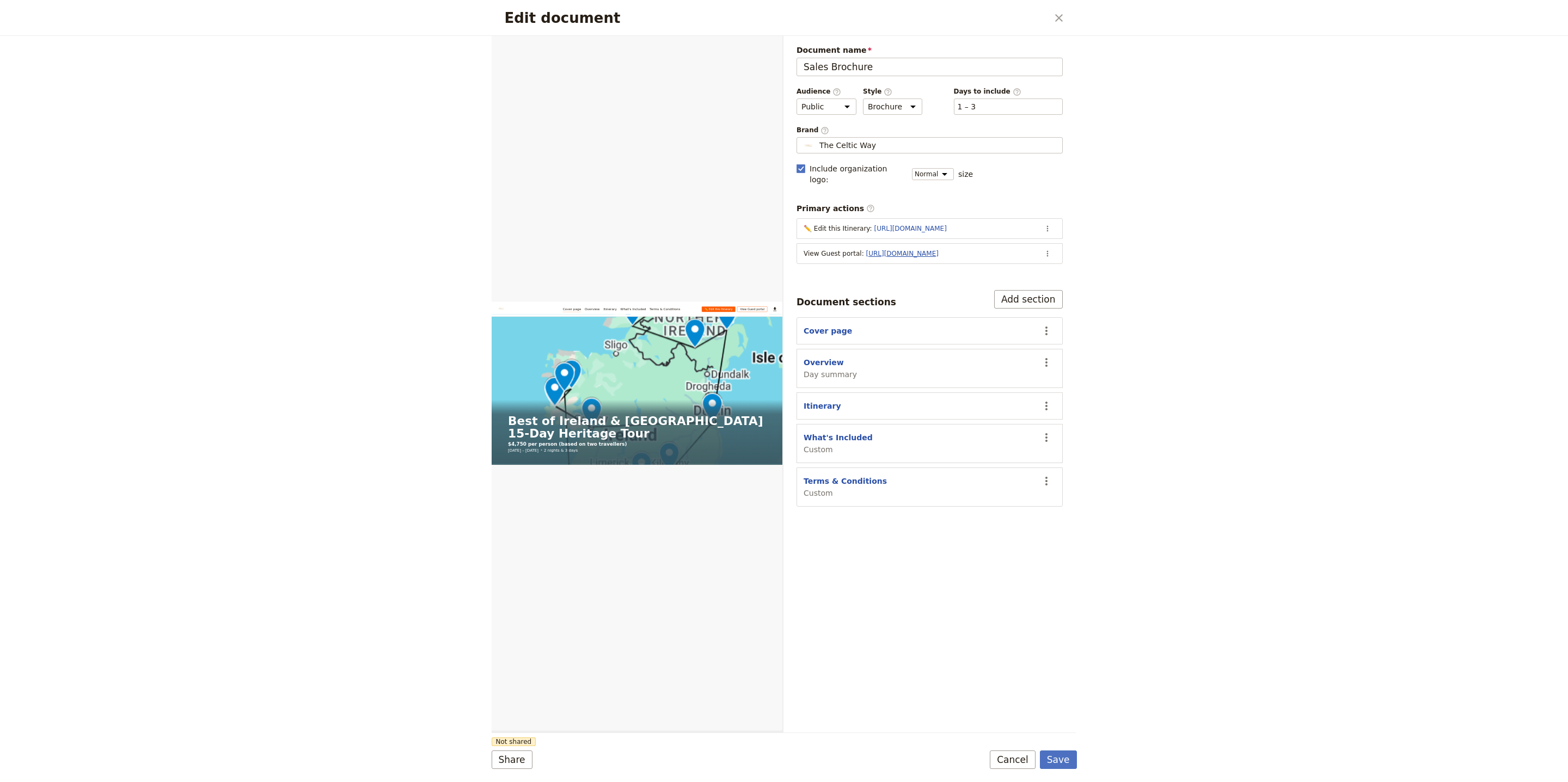
click at [939, 250] on link "[URL][DOMAIN_NAME]" at bounding box center [902, 254] width 72 height 8
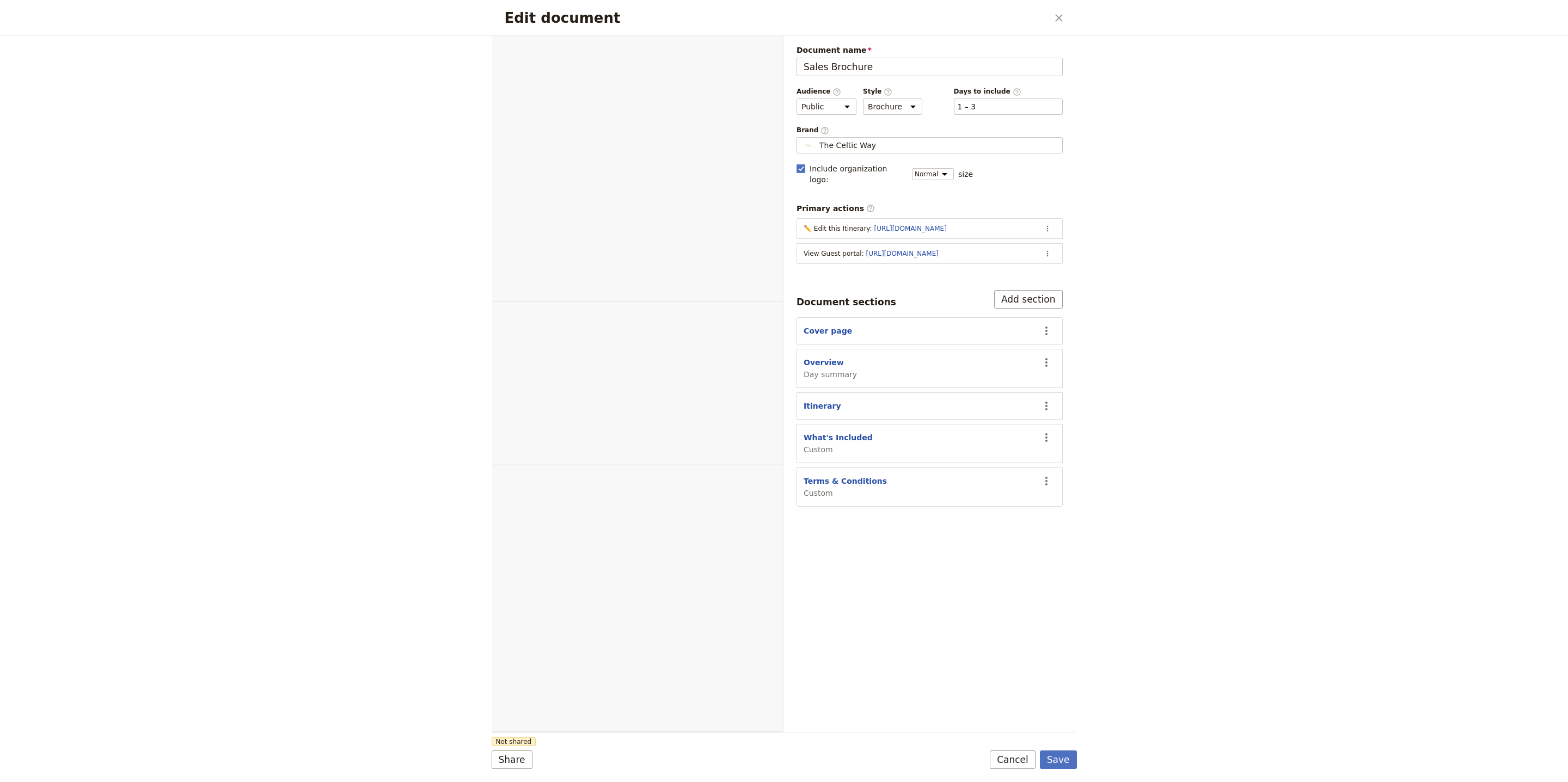
select select "DEFAULT"
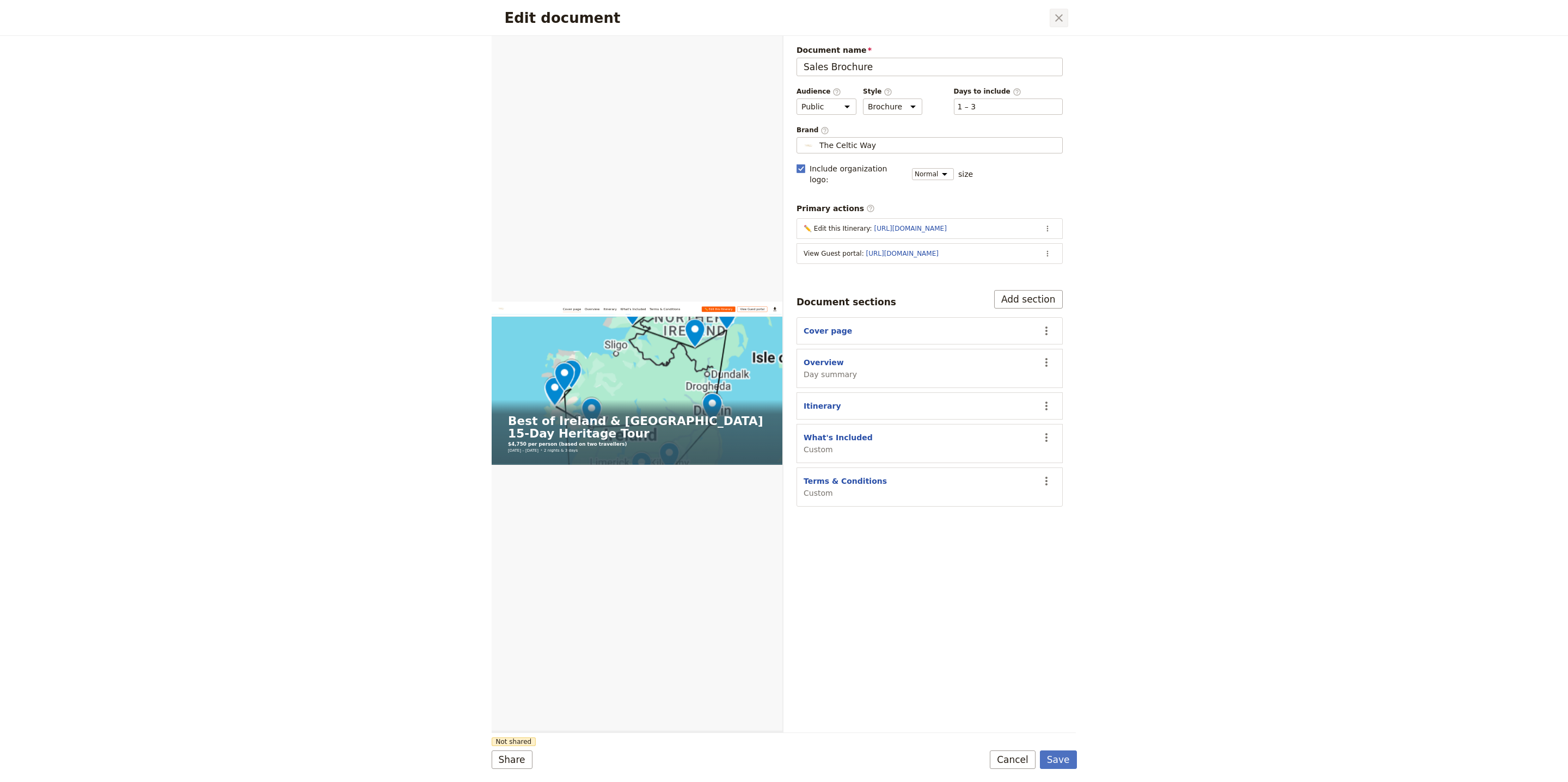
click at [1056, 17] on icon "Close dialog" at bounding box center [1059, 18] width 13 height 13
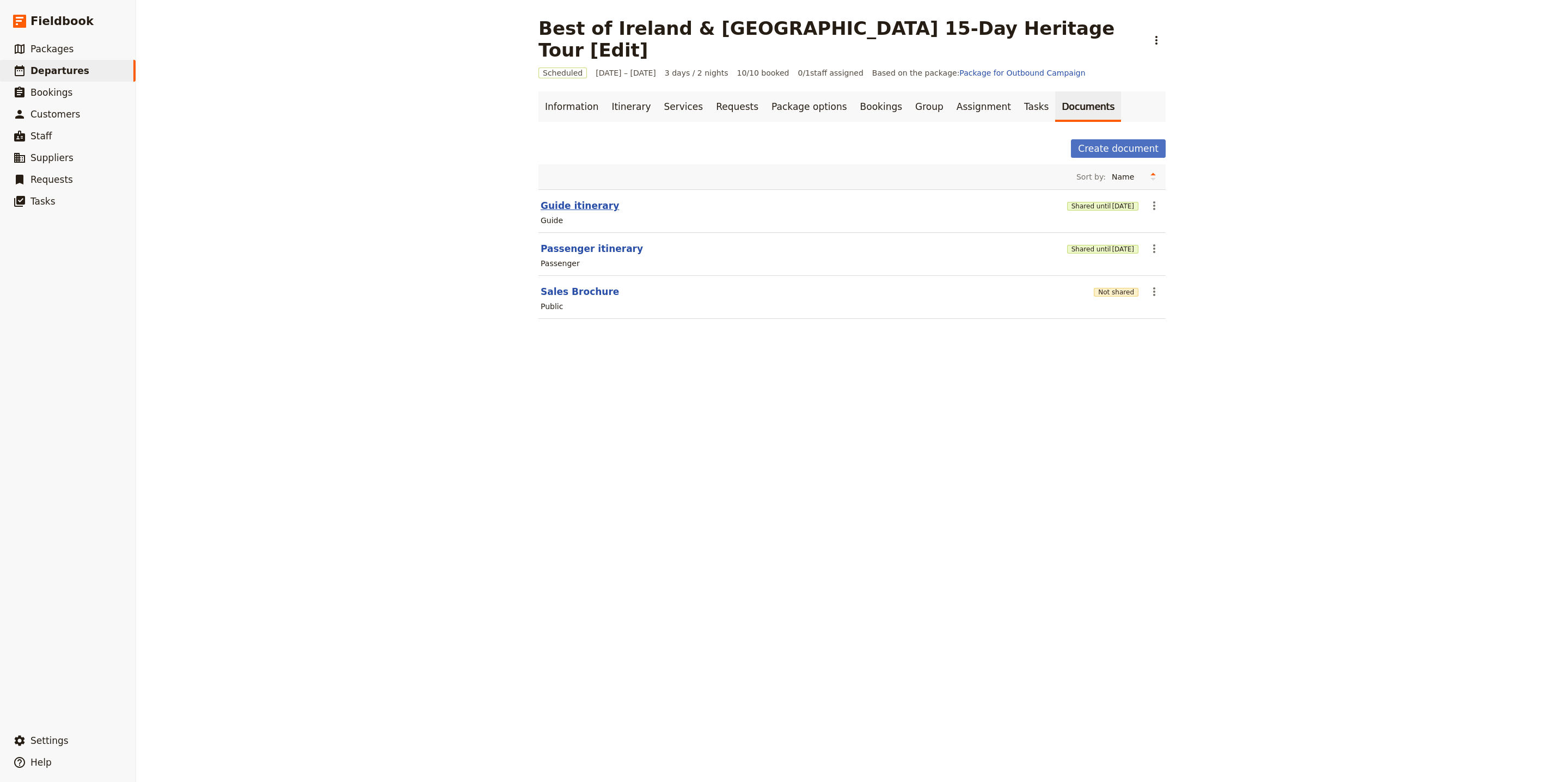
click at [589, 199] on button "Guide itinerary" at bounding box center [579, 205] width 79 height 13
select select "STAFF"
select select "RUN_SHEET"
select select "LARGE"
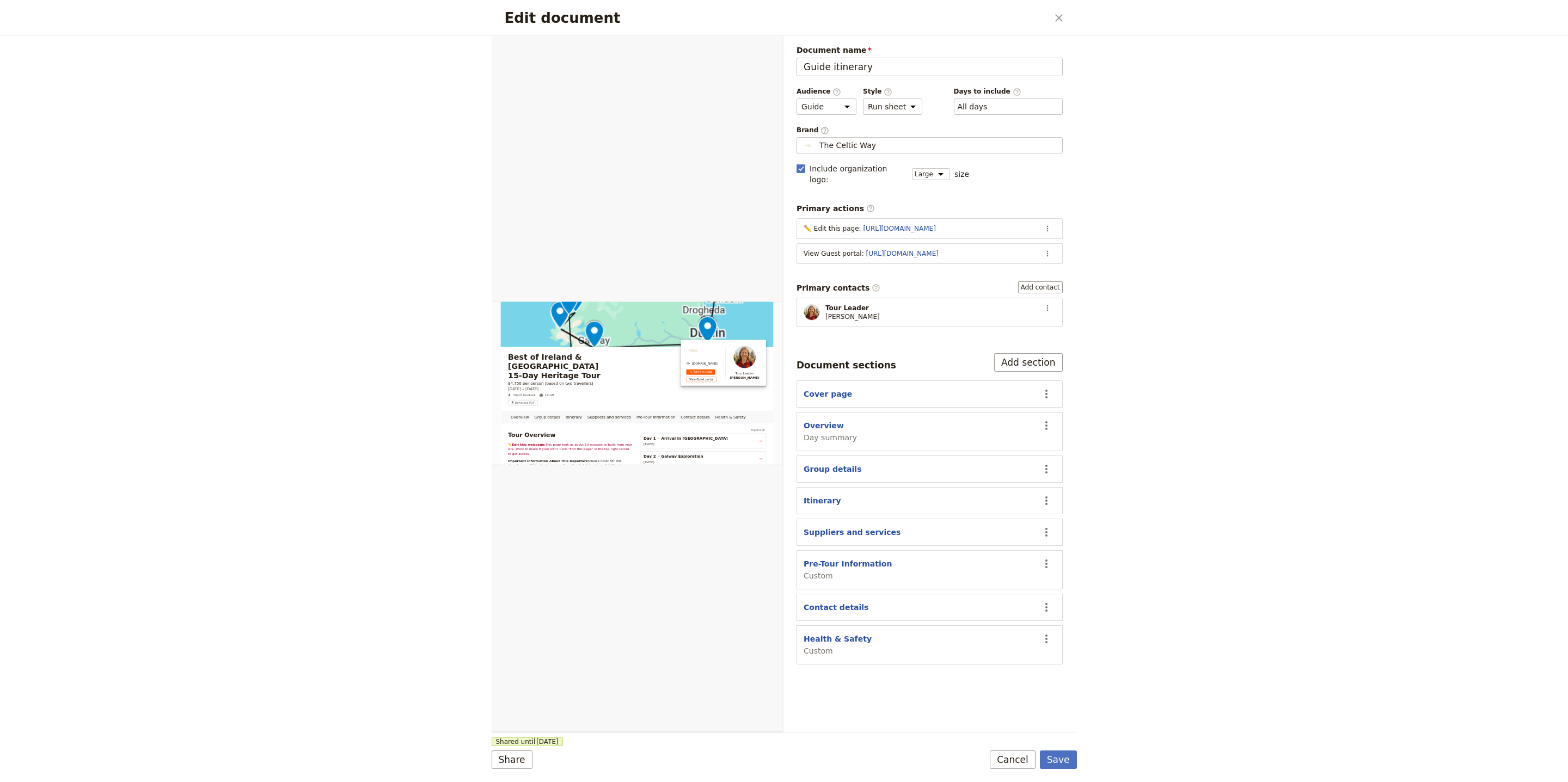
click at [513, 770] on form "Overview Group details Itinerary Suppliers and services Pre-Tour Information Co…" at bounding box center [785, 409] width 586 height 746
click at [516, 757] on button "Share" at bounding box center [512, 759] width 41 height 18
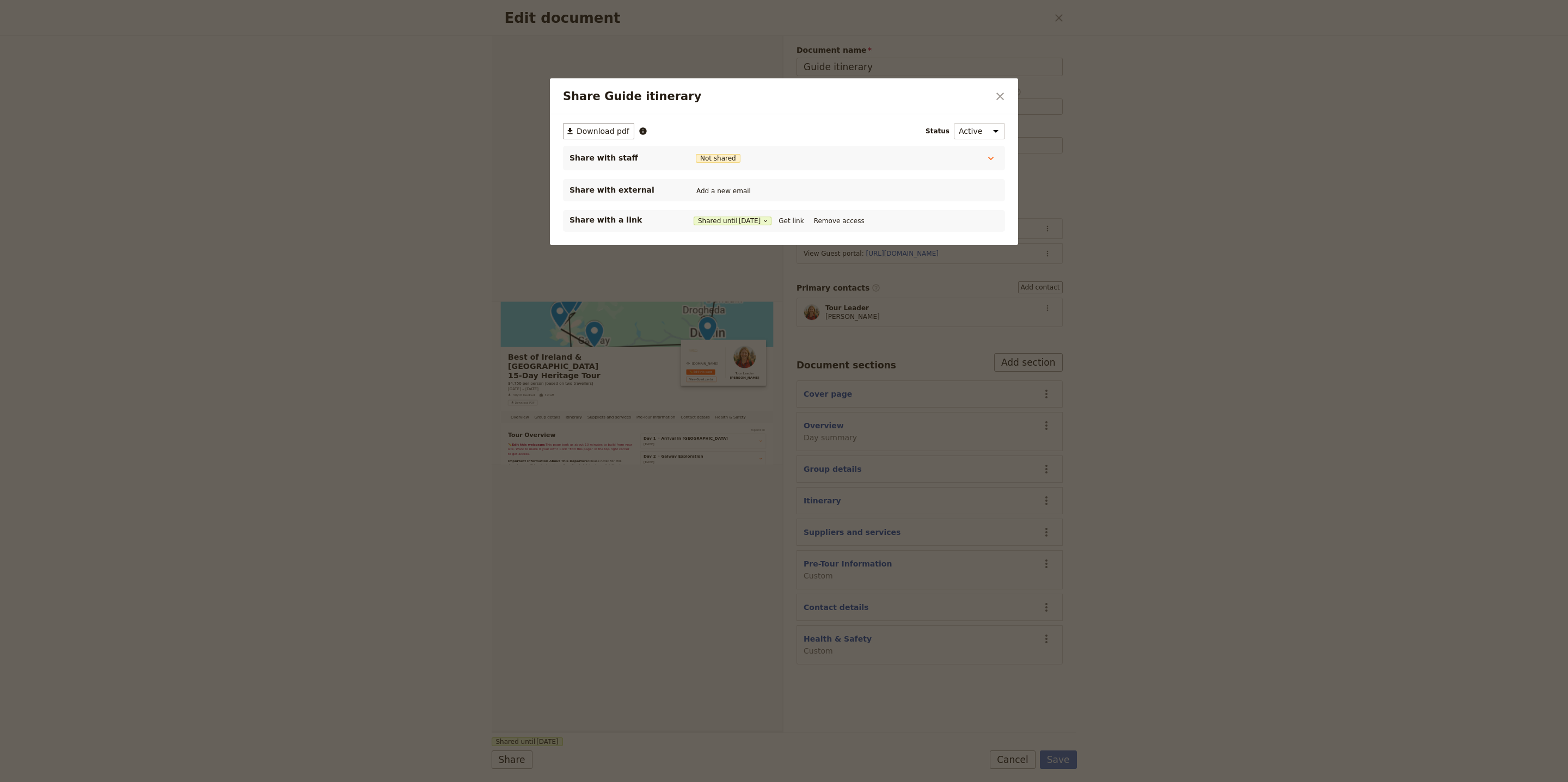
drag, startPoint x: 999, startPoint y: 93, endPoint x: 1010, endPoint y: 84, distance: 14.2
click at [999, 93] on icon "Close dialog" at bounding box center [999, 96] width 13 height 13
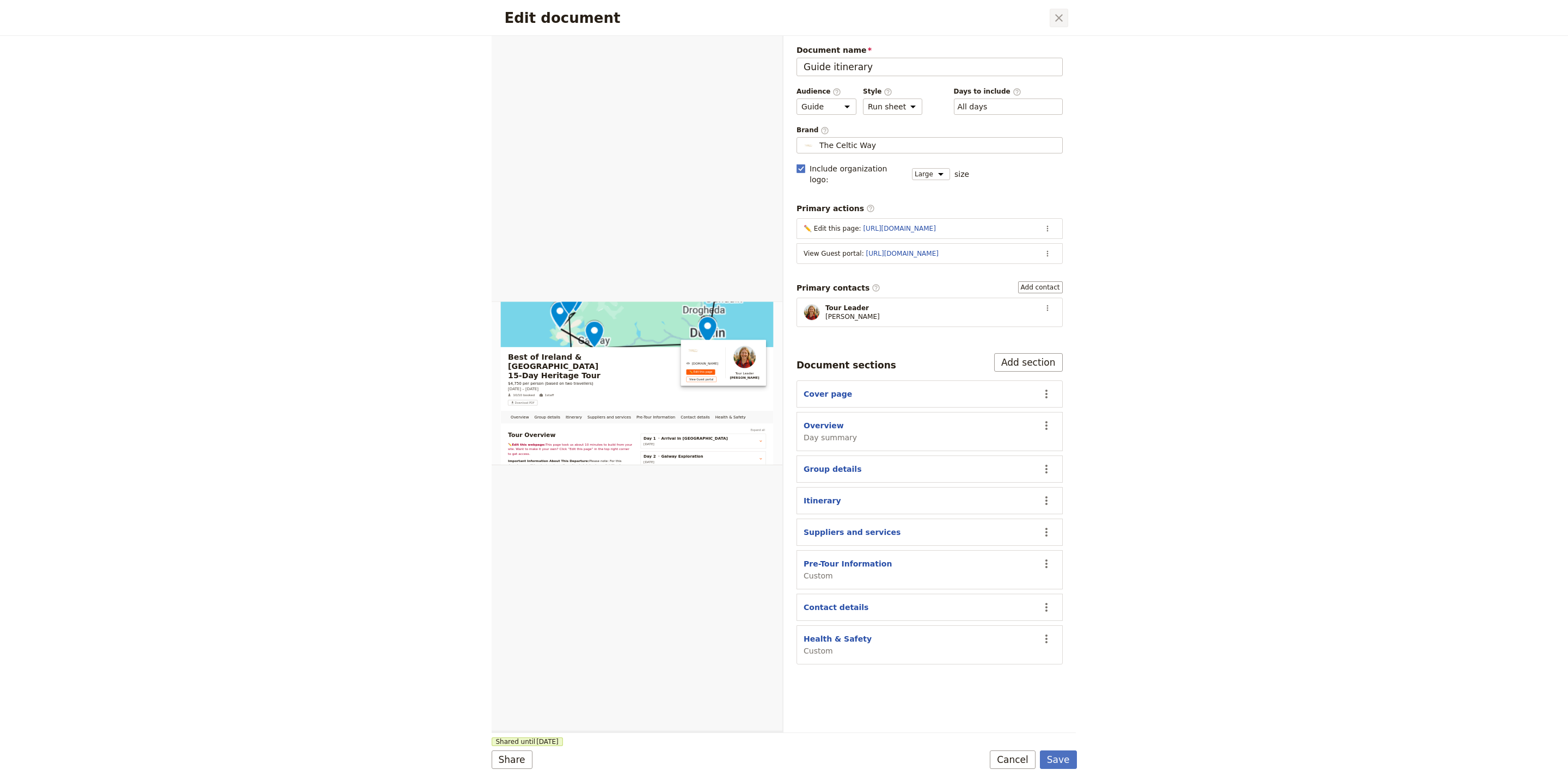
click at [1065, 10] on button "​" at bounding box center [1059, 18] width 18 height 18
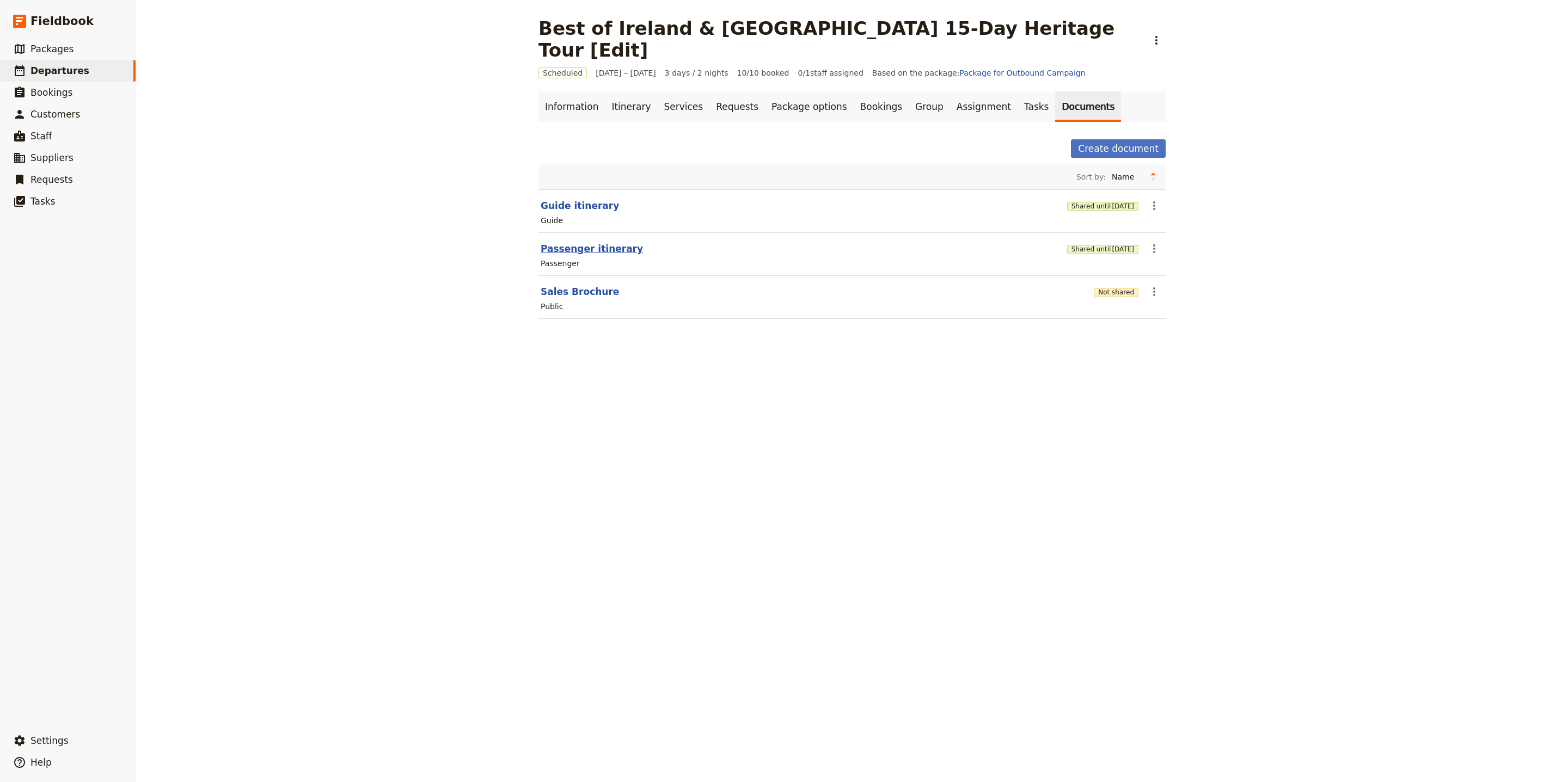
click at [594, 242] on button "Passenger itinerary" at bounding box center [592, 248] width 102 height 13
select select "PASSENGER"
select select "RUN_SHEET"
select select "LARGE"
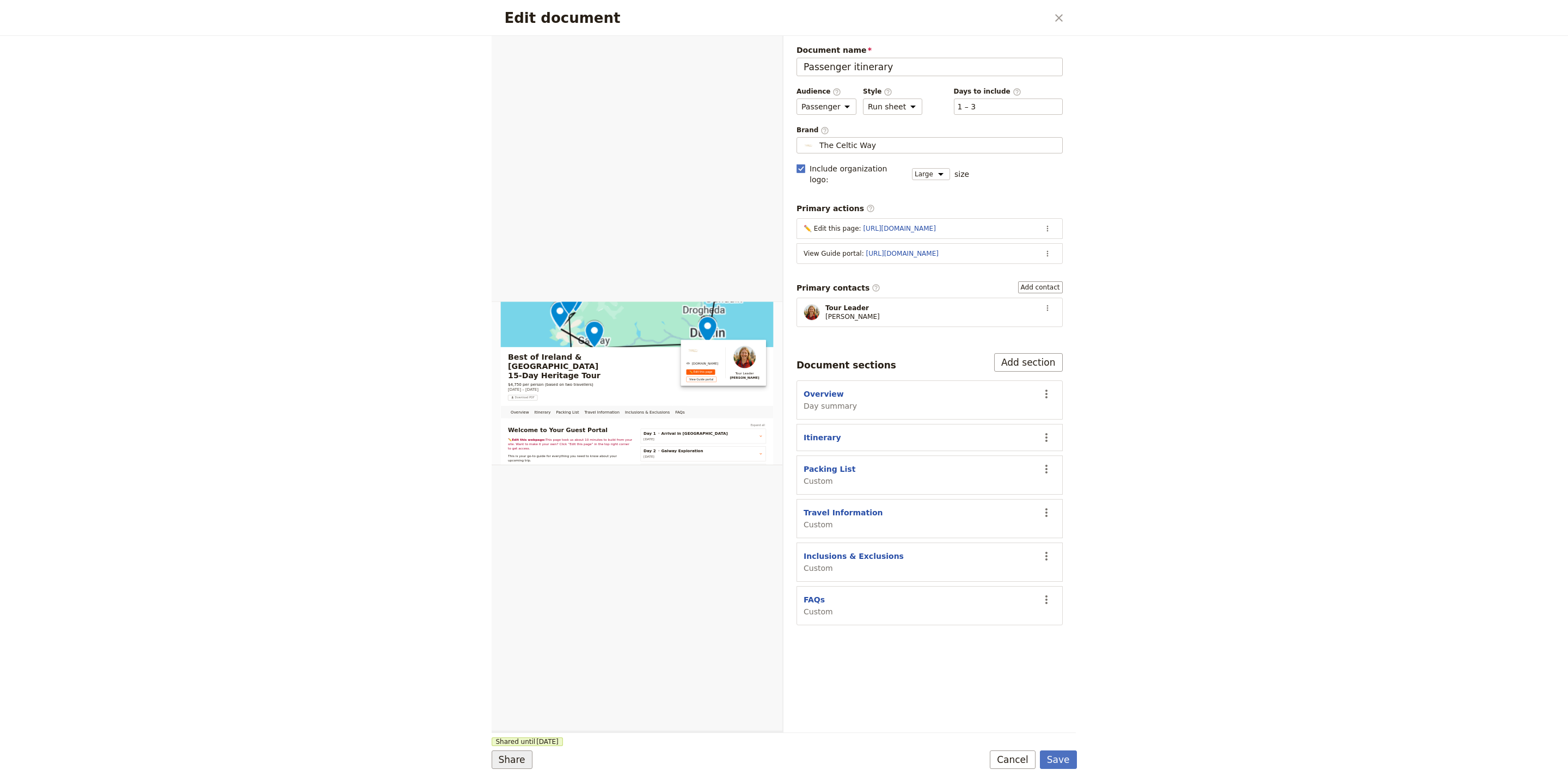
click at [520, 759] on button "Share" at bounding box center [512, 759] width 41 height 18
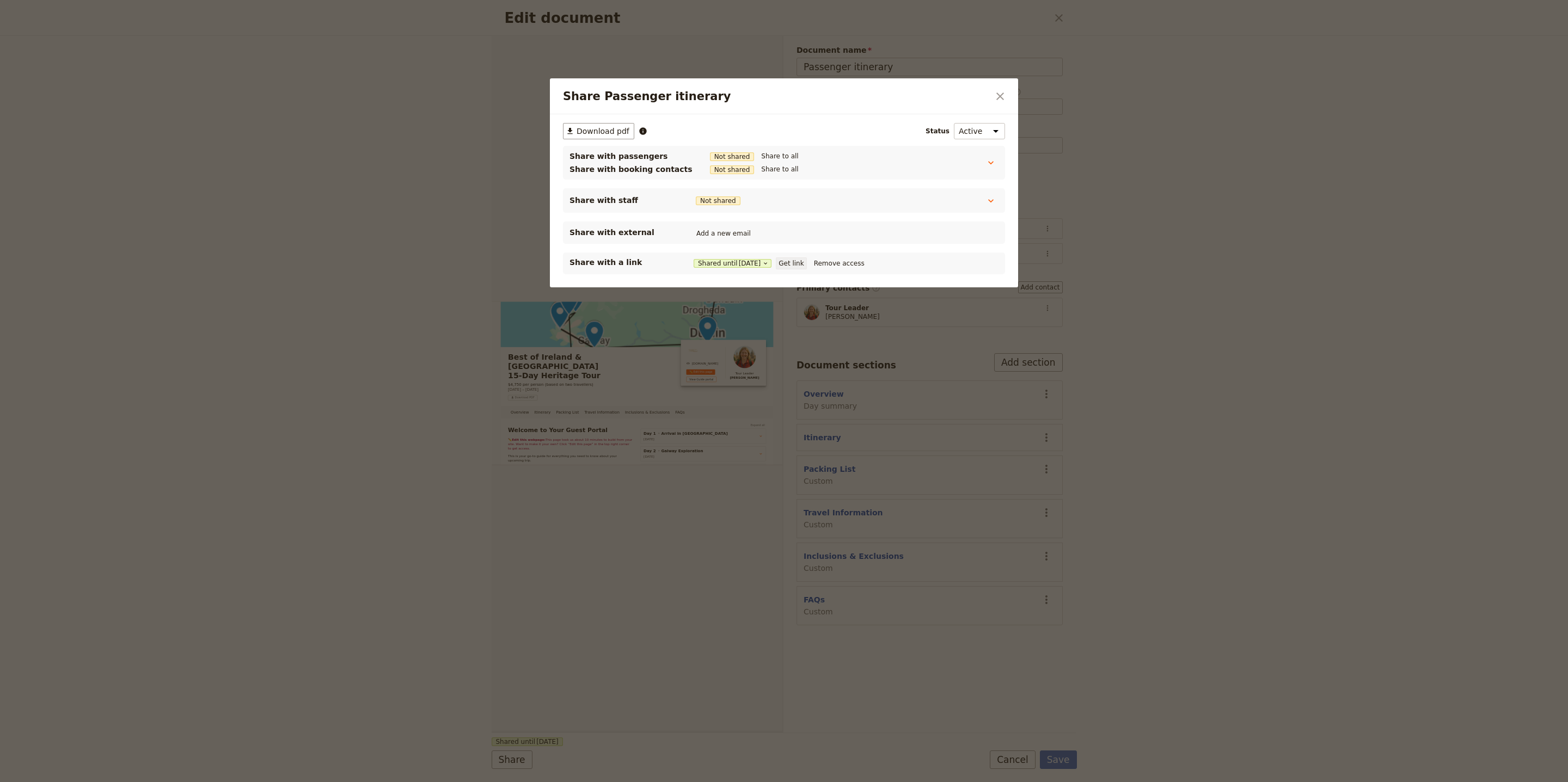
click at [807, 260] on button "Get link" at bounding box center [791, 264] width 30 height 12
click at [996, 96] on icon "Close dialog" at bounding box center [999, 96] width 13 height 13
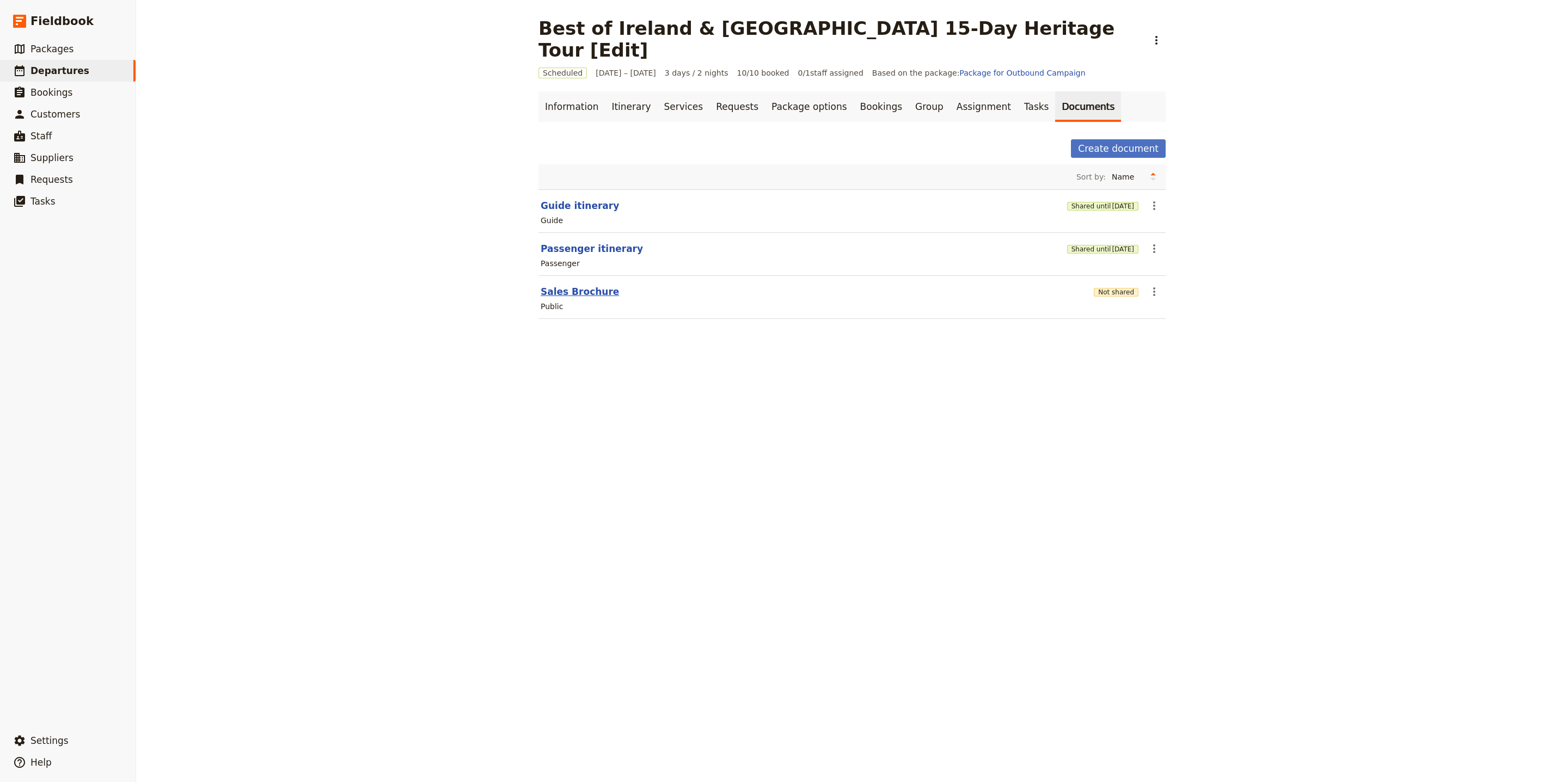
click at [570, 285] on button "Sales Brochure" at bounding box center [579, 292] width 79 height 13
select select "DEFAULT"
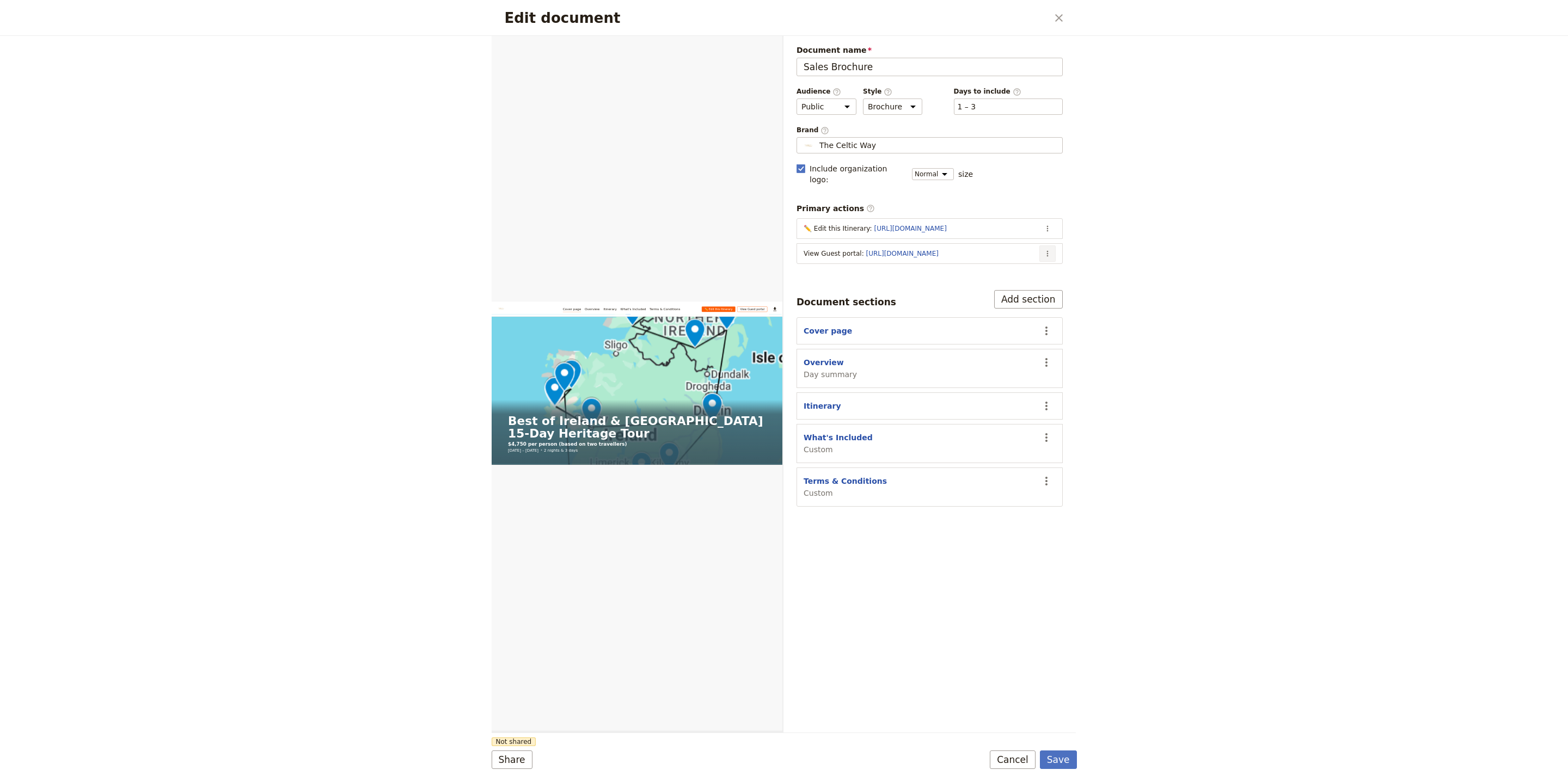
click at [1050, 250] on icon "Actions" at bounding box center [1048, 254] width 9 height 9
click at [1032, 265] on span "Edit action" at bounding box center [1004, 269] width 88 height 11
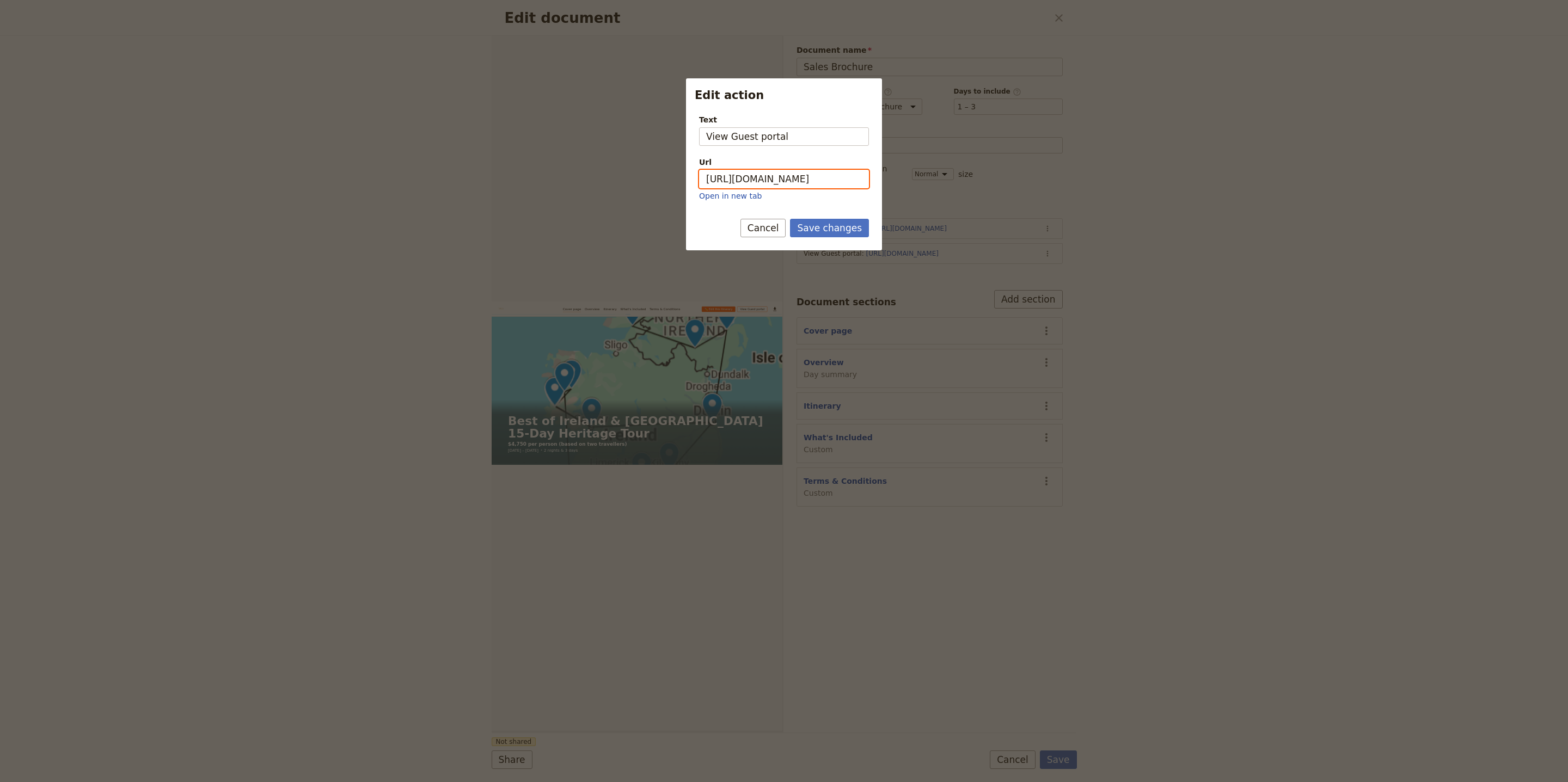
click at [867, 176] on input "https://trips.fieldbook.com/d/4WkCqRE0YakecE6YQXcdx" at bounding box center [783, 179] width 170 height 18
paste input "bqwWoYWNjq578FOiDZNqM"
type input "[URL][DOMAIN_NAME]"
click at [852, 229] on button "Save changes" at bounding box center [830, 228] width 79 height 18
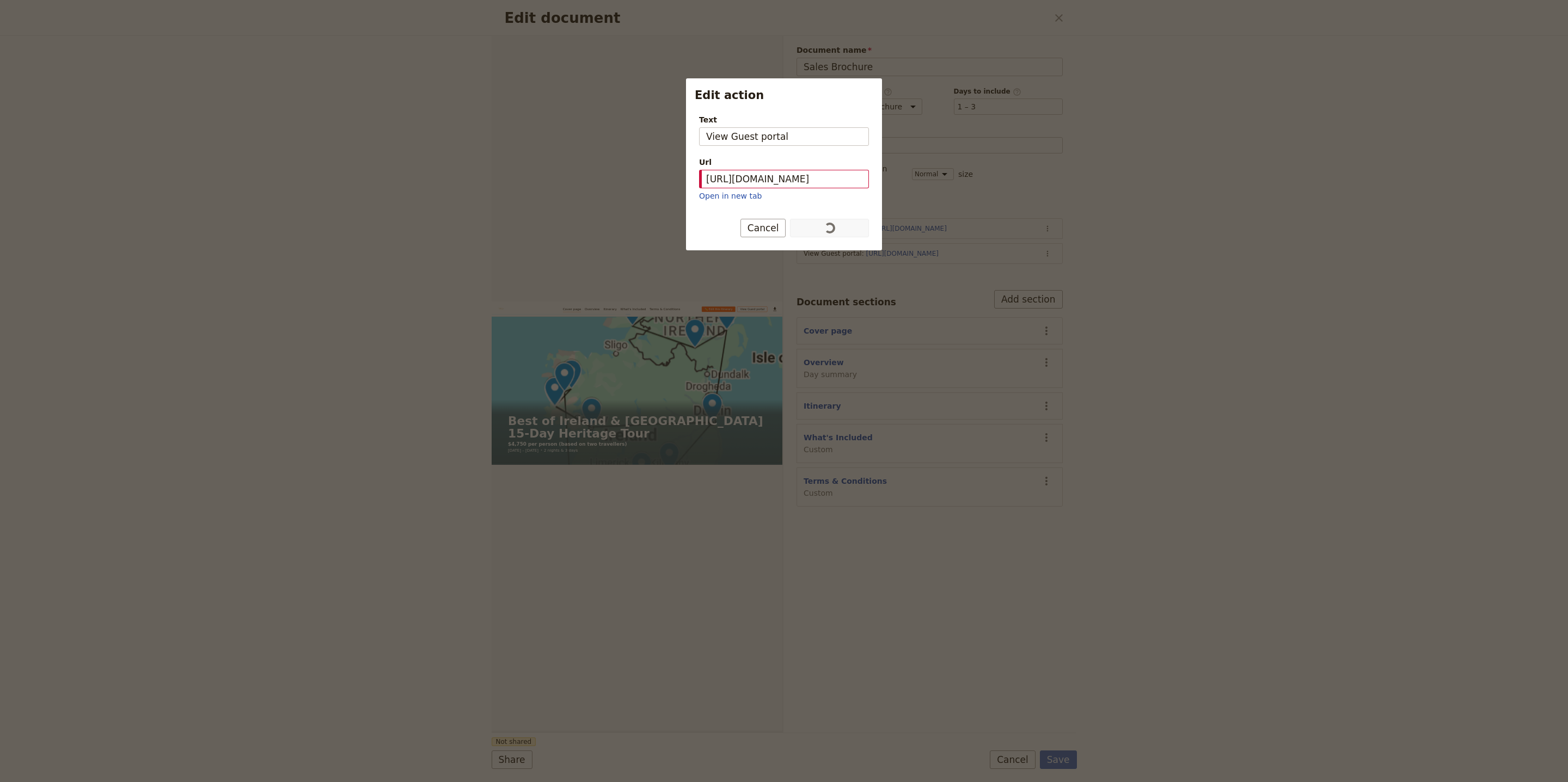
scroll to position [0, 0]
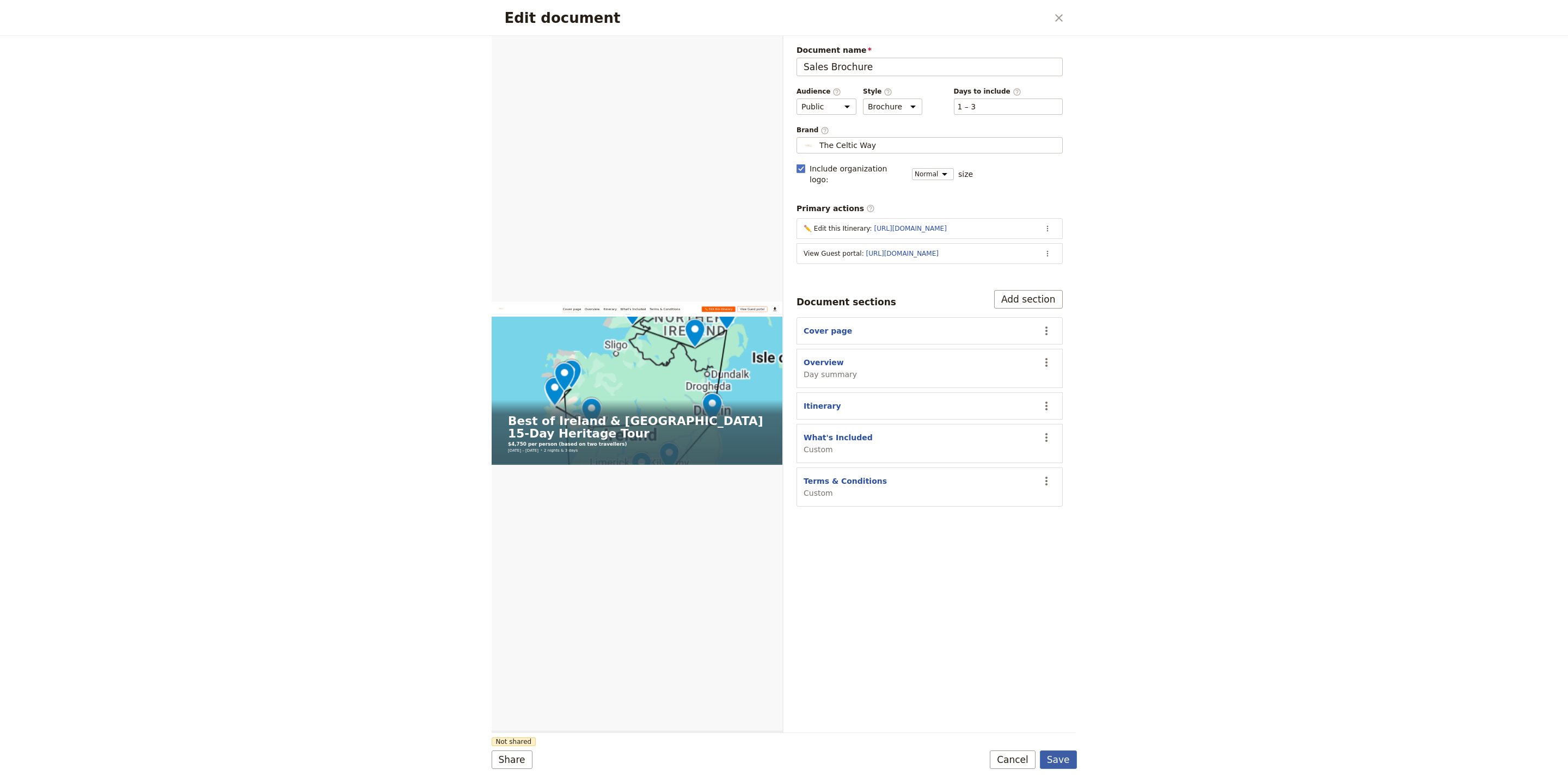
click at [1062, 761] on button "Save" at bounding box center [1058, 759] width 37 height 18
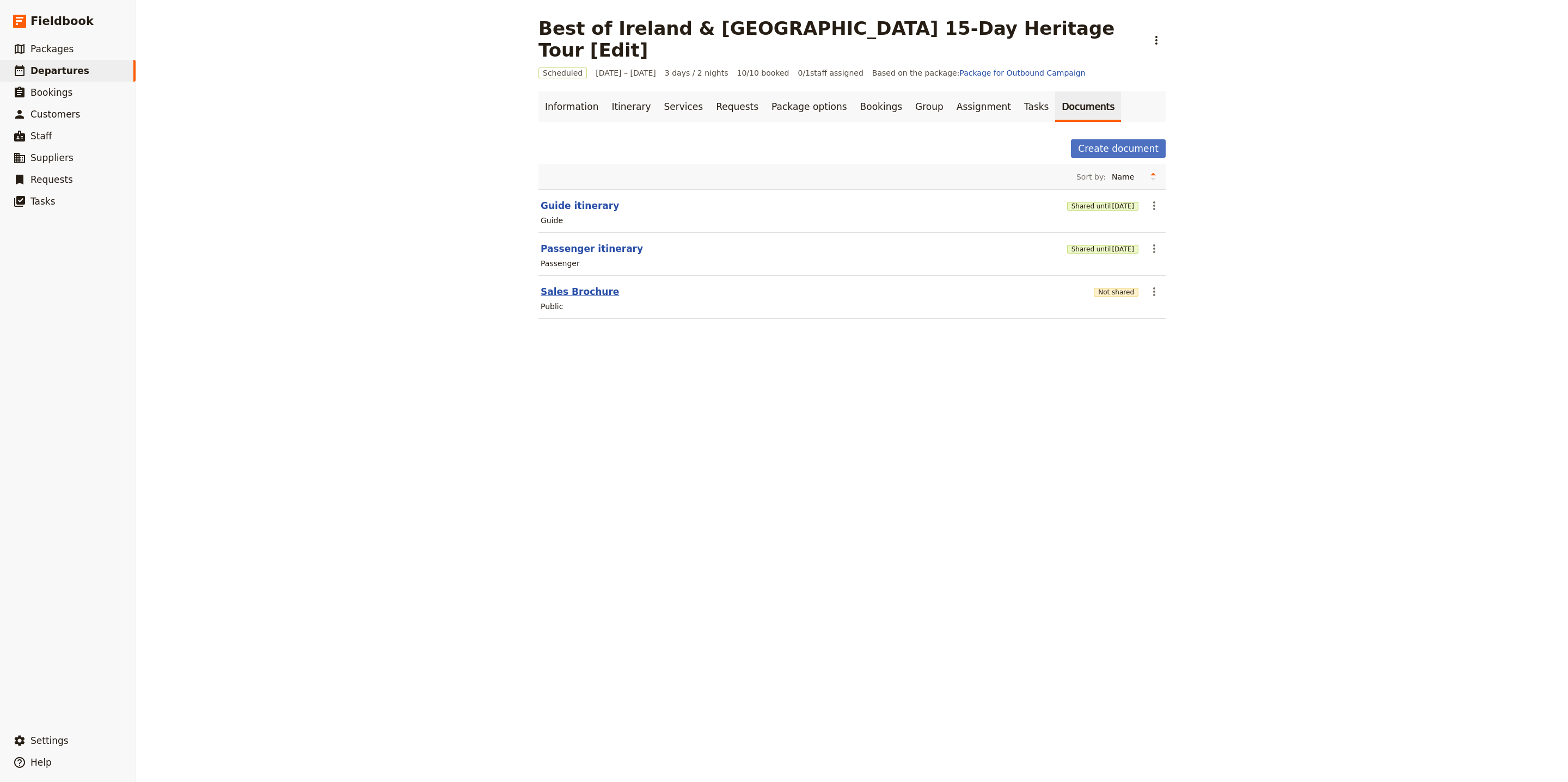
click at [594, 285] on button "Sales Brochure" at bounding box center [579, 292] width 79 height 13
select select "DEFAULT"
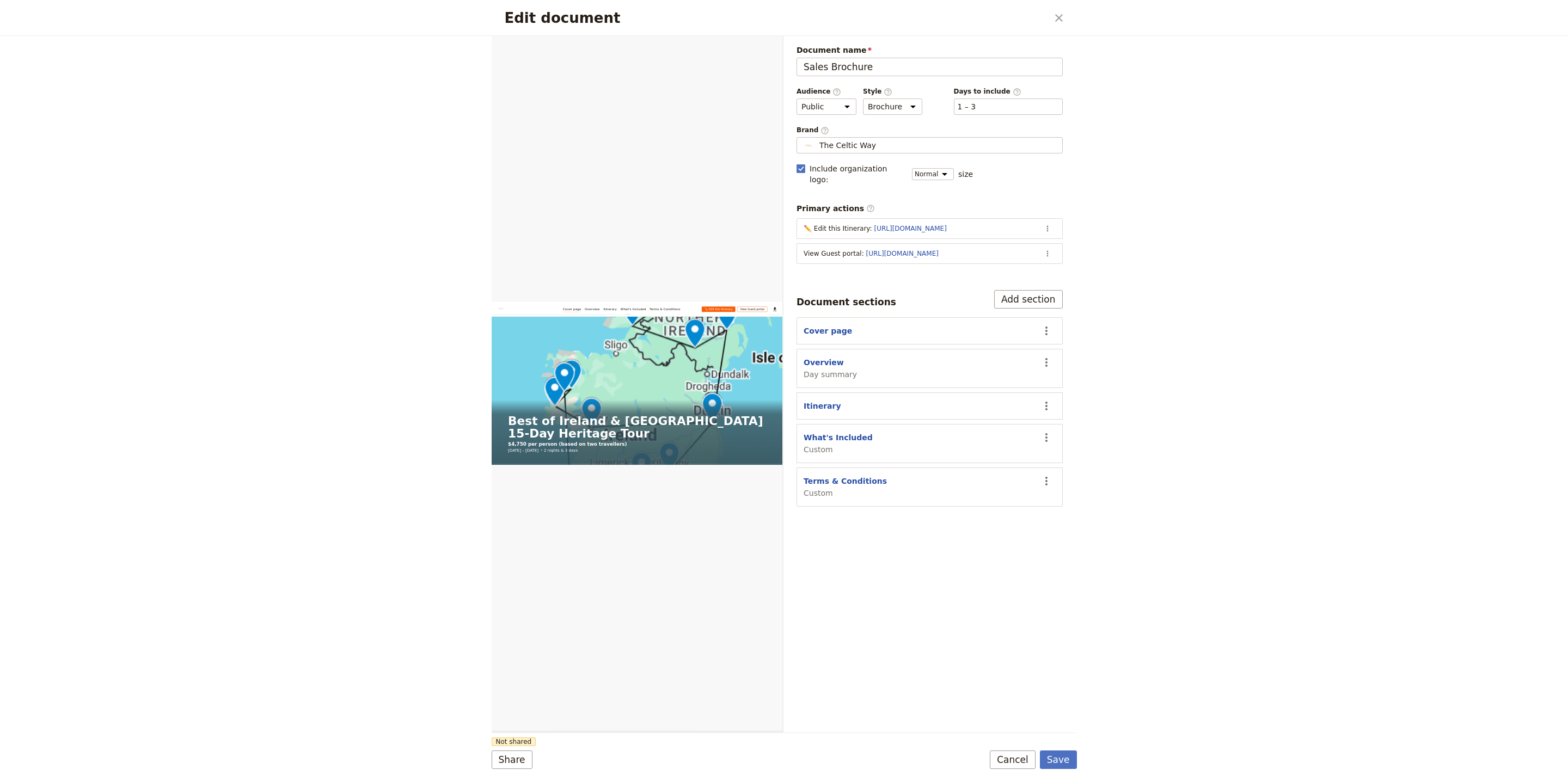
click at [519, 747] on form "Web PDF ​ Document name Sales Brochure Preview Audience ​ Public Passenger Guid…" at bounding box center [785, 409] width 586 height 746
click at [516, 756] on button "Share" at bounding box center [512, 759] width 41 height 18
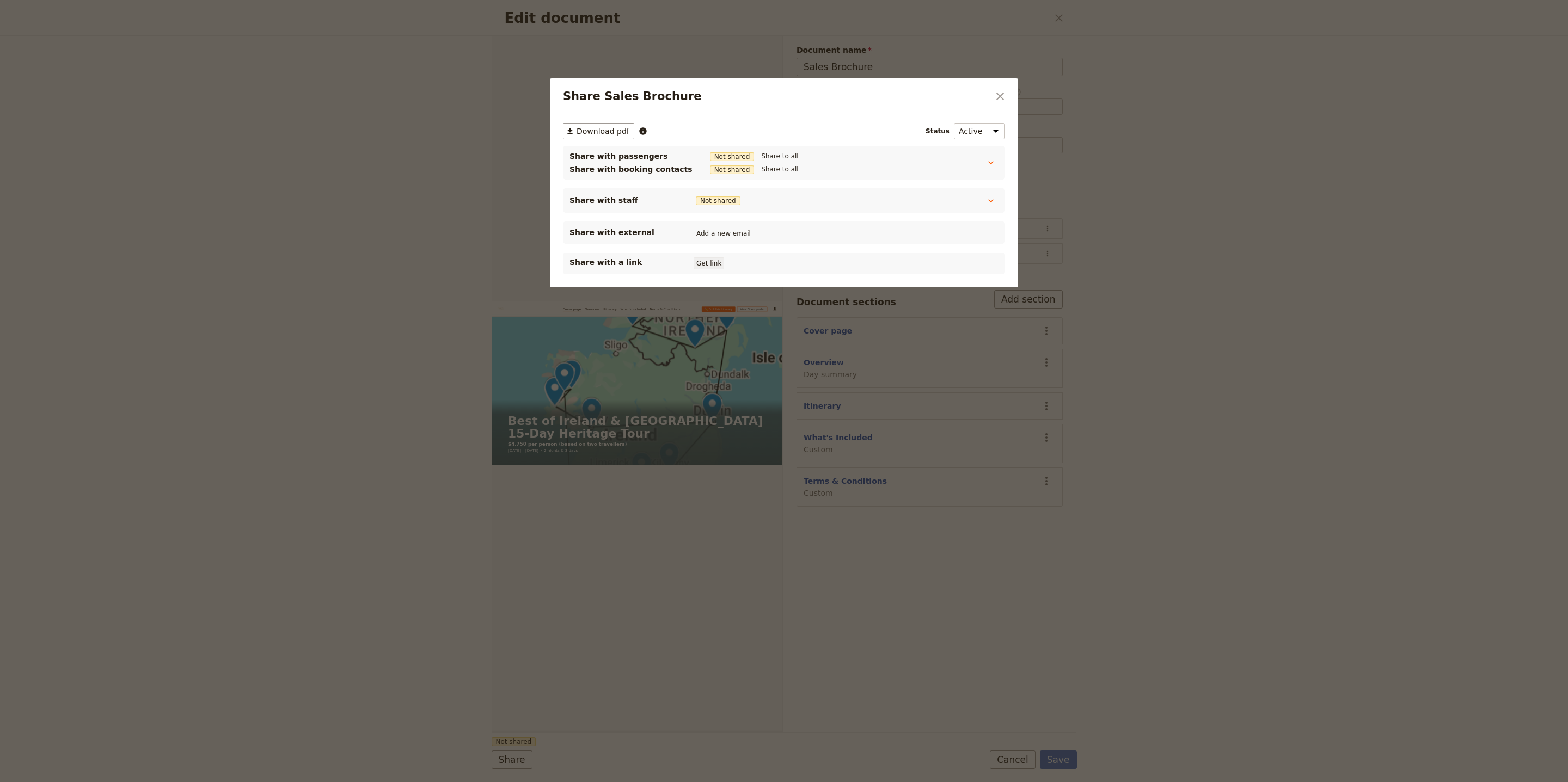
click at [710, 267] on button "Get link" at bounding box center [709, 264] width 30 height 12
click at [991, 94] on button "​" at bounding box center [1000, 96] width 18 height 18
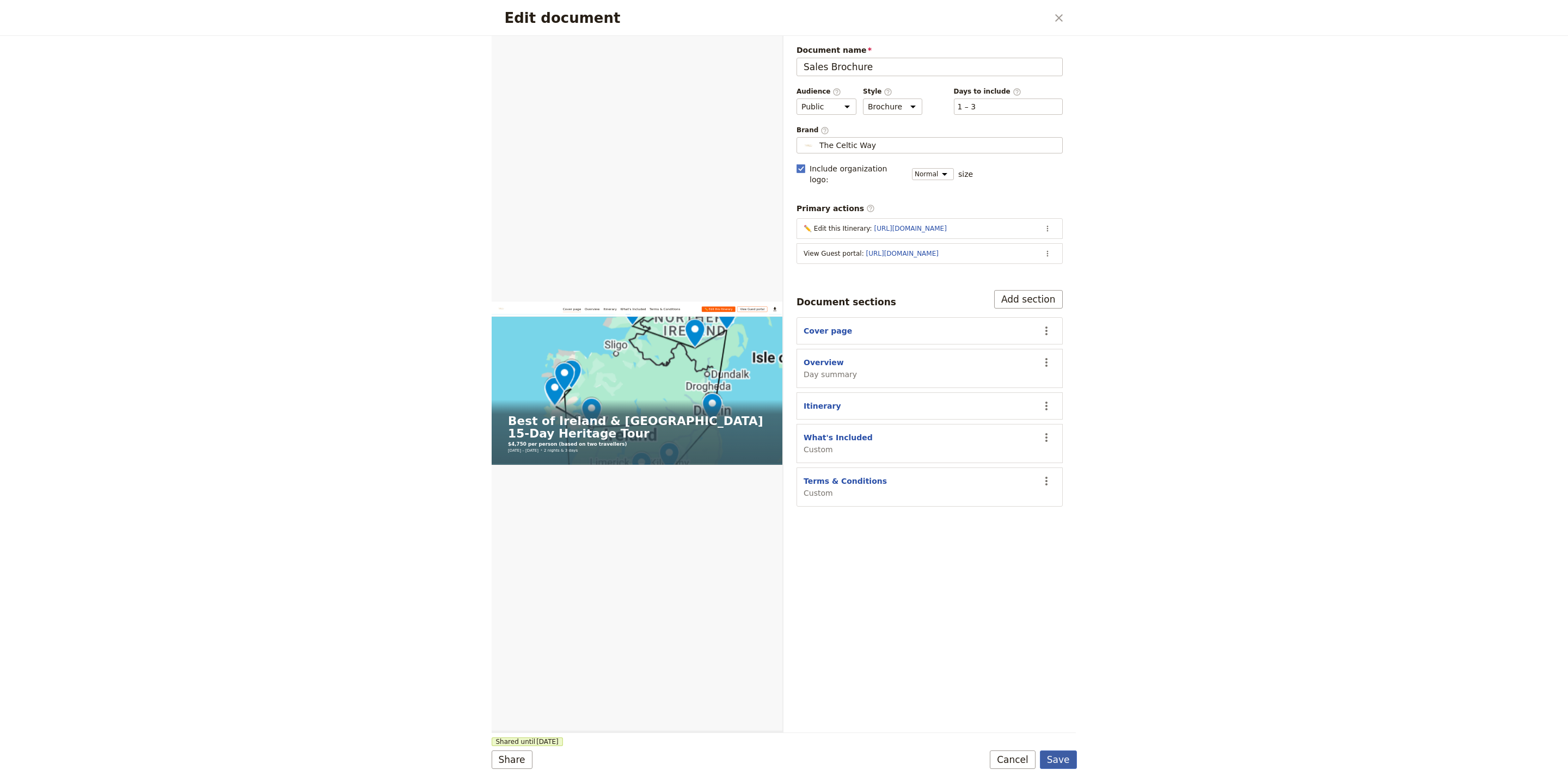
click at [1058, 759] on button "Save" at bounding box center [1058, 759] width 37 height 18
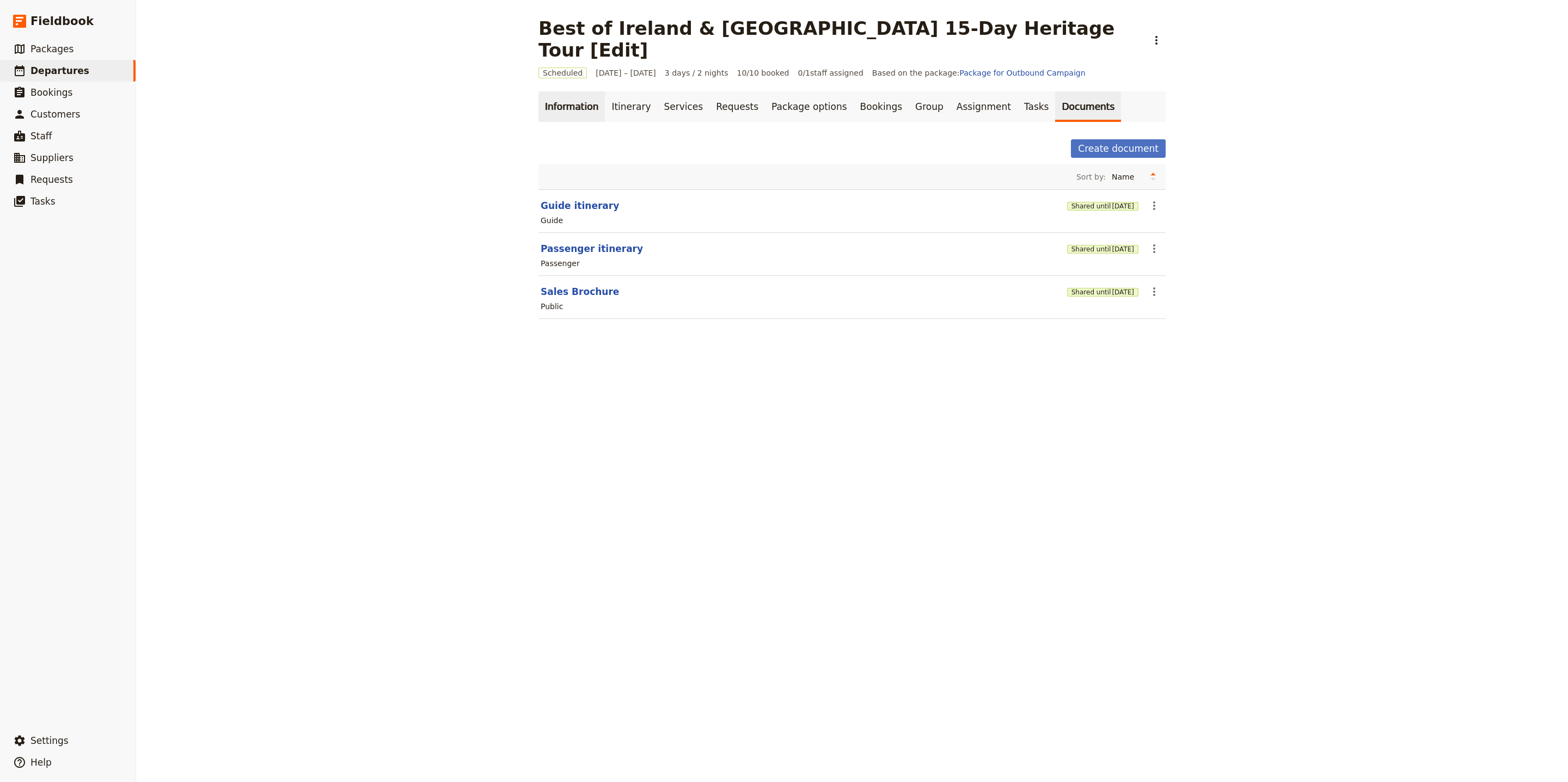
click at [574, 91] on link "Information" at bounding box center [572, 106] width 66 height 30
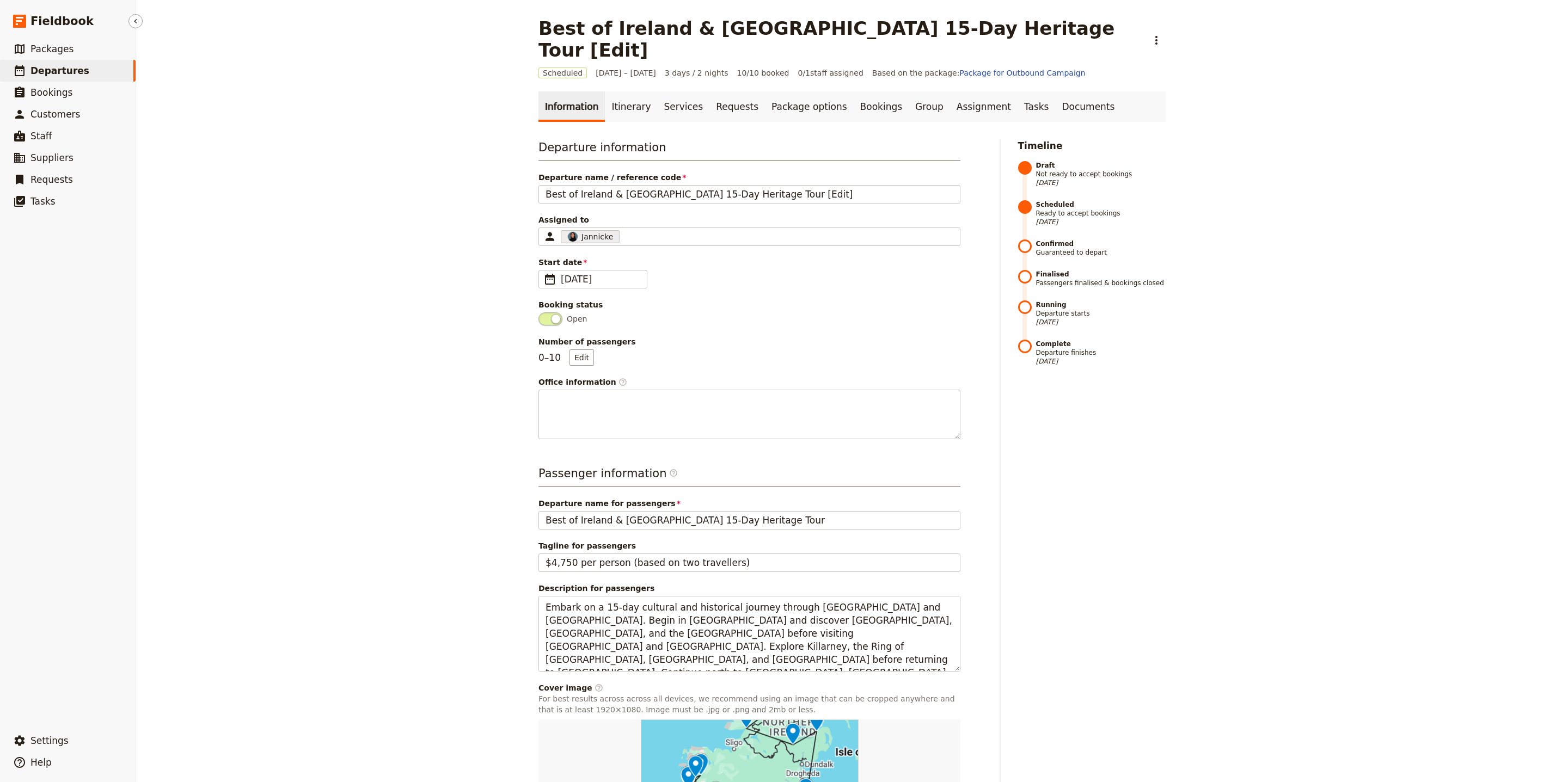
click at [100, 66] on link "​ Departures" at bounding box center [68, 71] width 136 height 22
select select "UPDATED_AT"
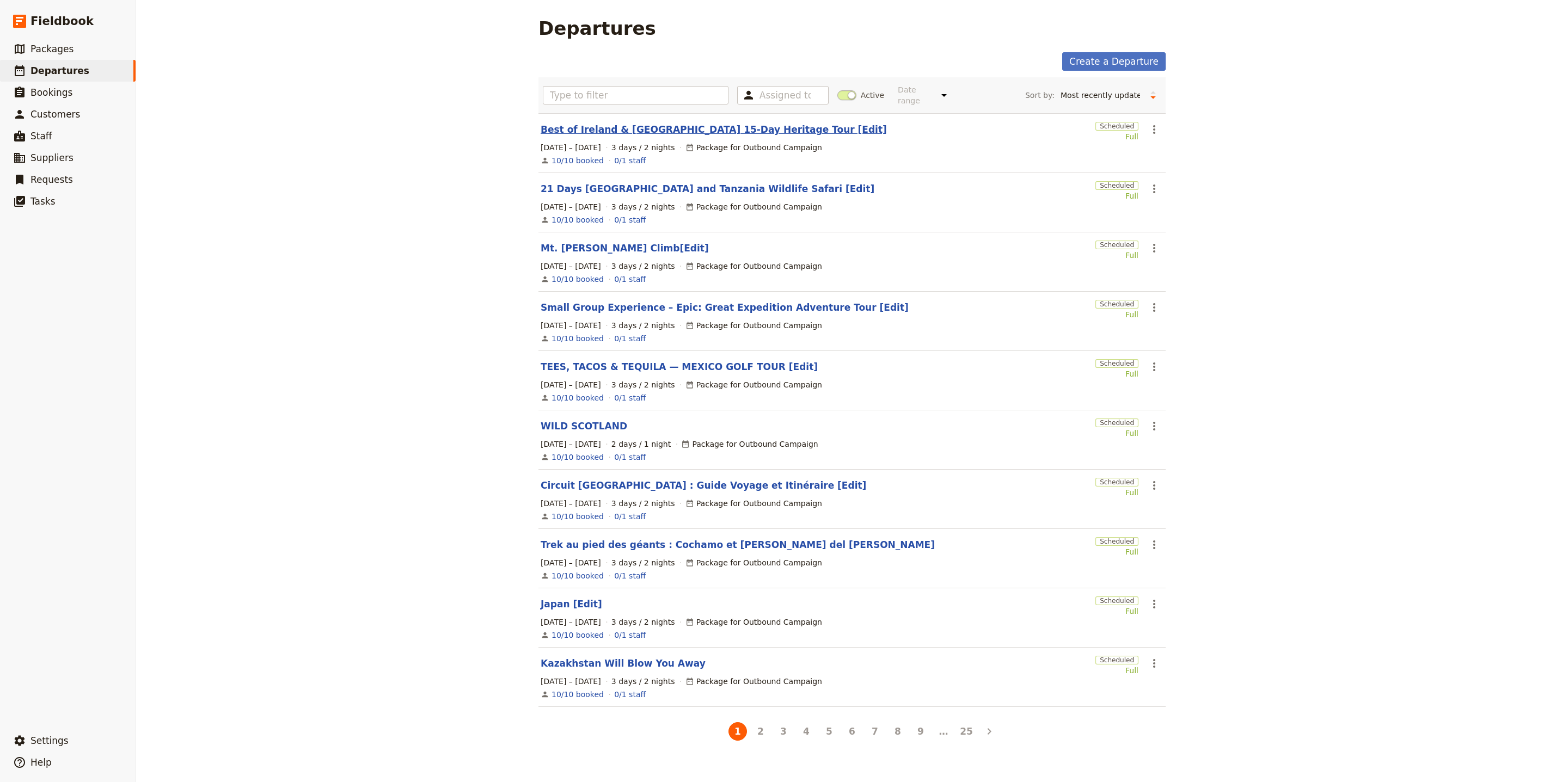
click at [735, 127] on link "Best of Ireland & [GEOGRAPHIC_DATA] 15-Day Heritage Tour [Edit]" at bounding box center [713, 129] width 346 height 13
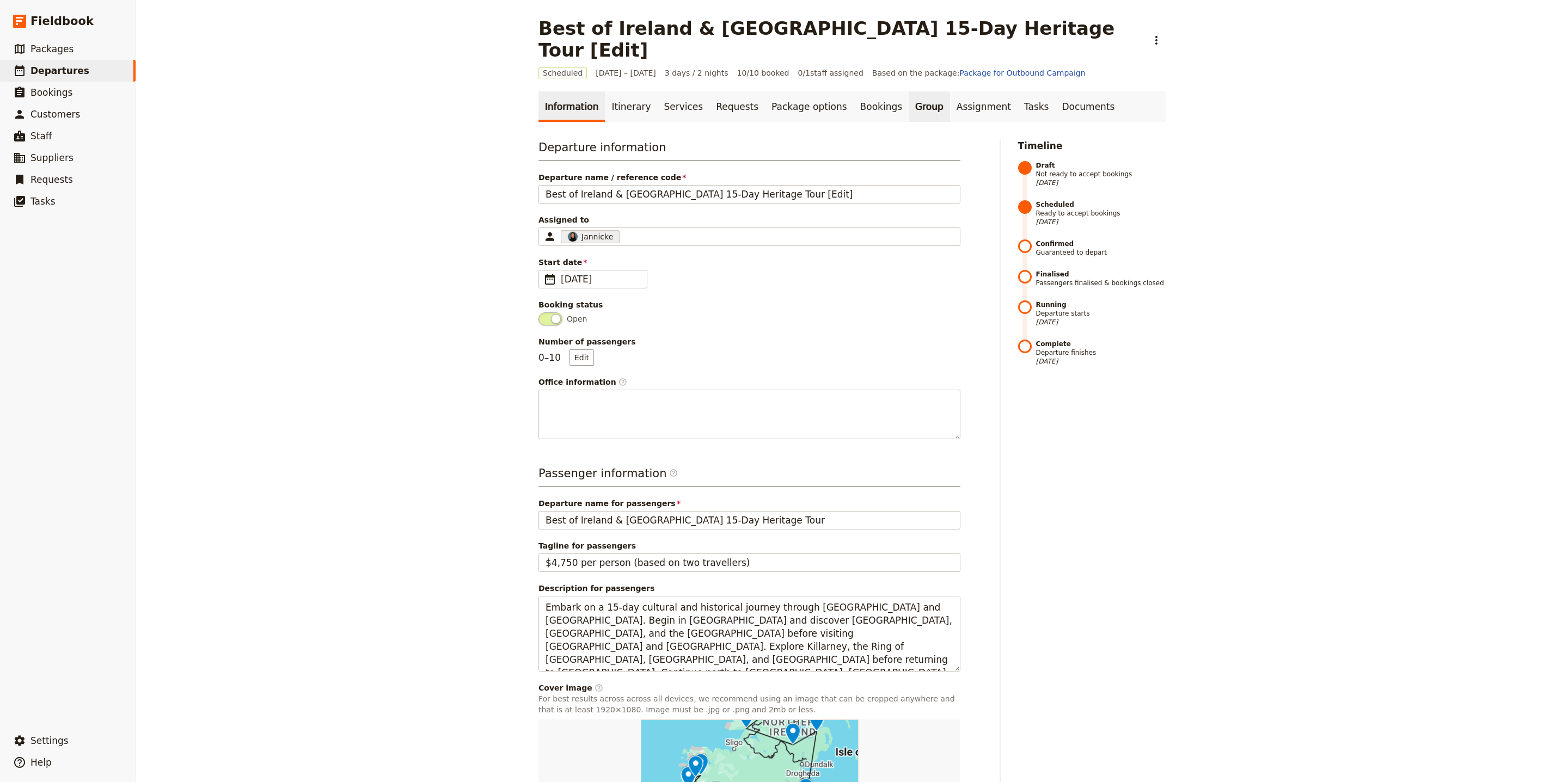
click at [909, 91] on link "Group" at bounding box center [929, 106] width 41 height 30
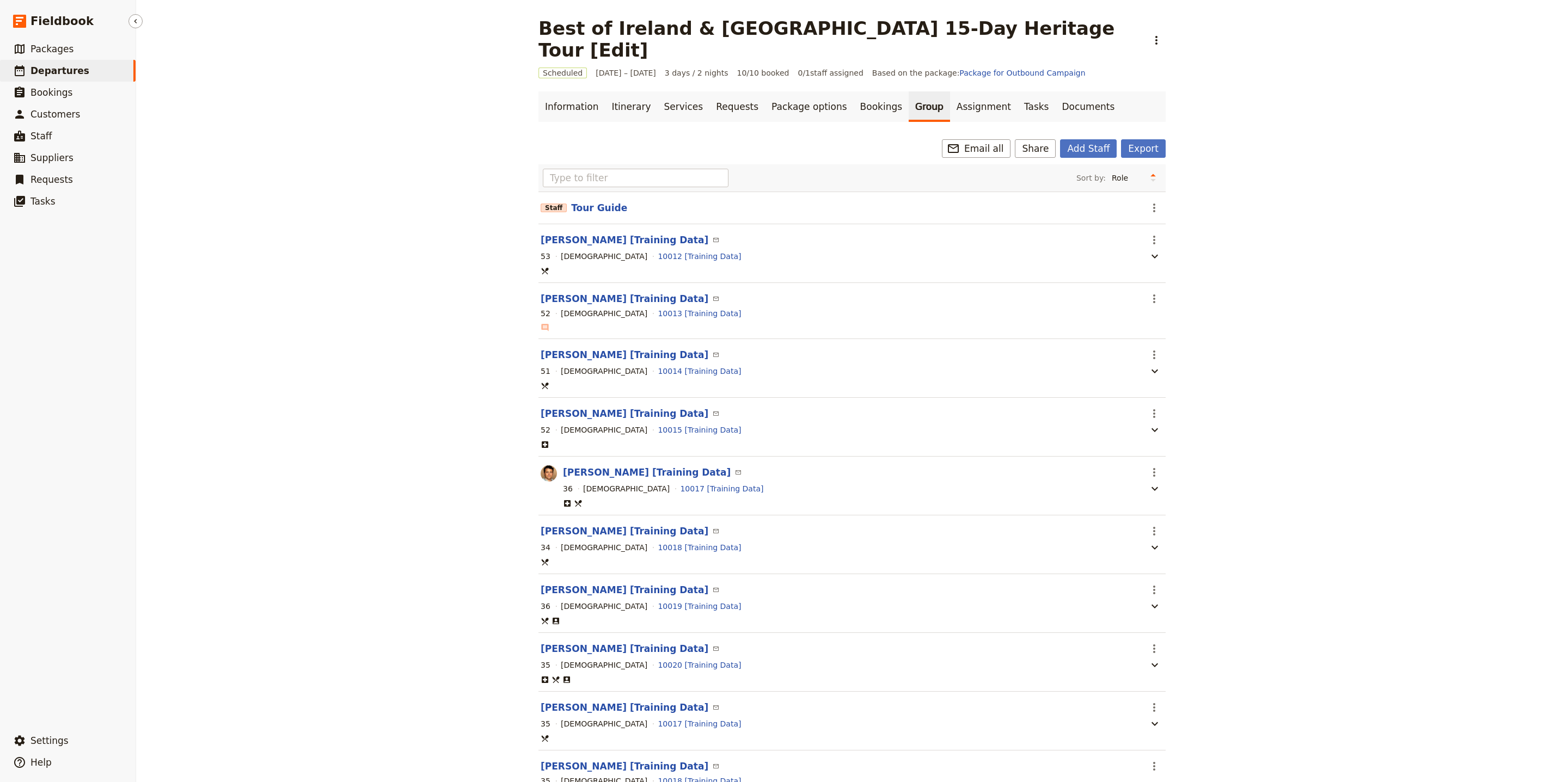
click at [96, 71] on link "​ Departures" at bounding box center [68, 71] width 136 height 22
select select "UPDATED_AT"
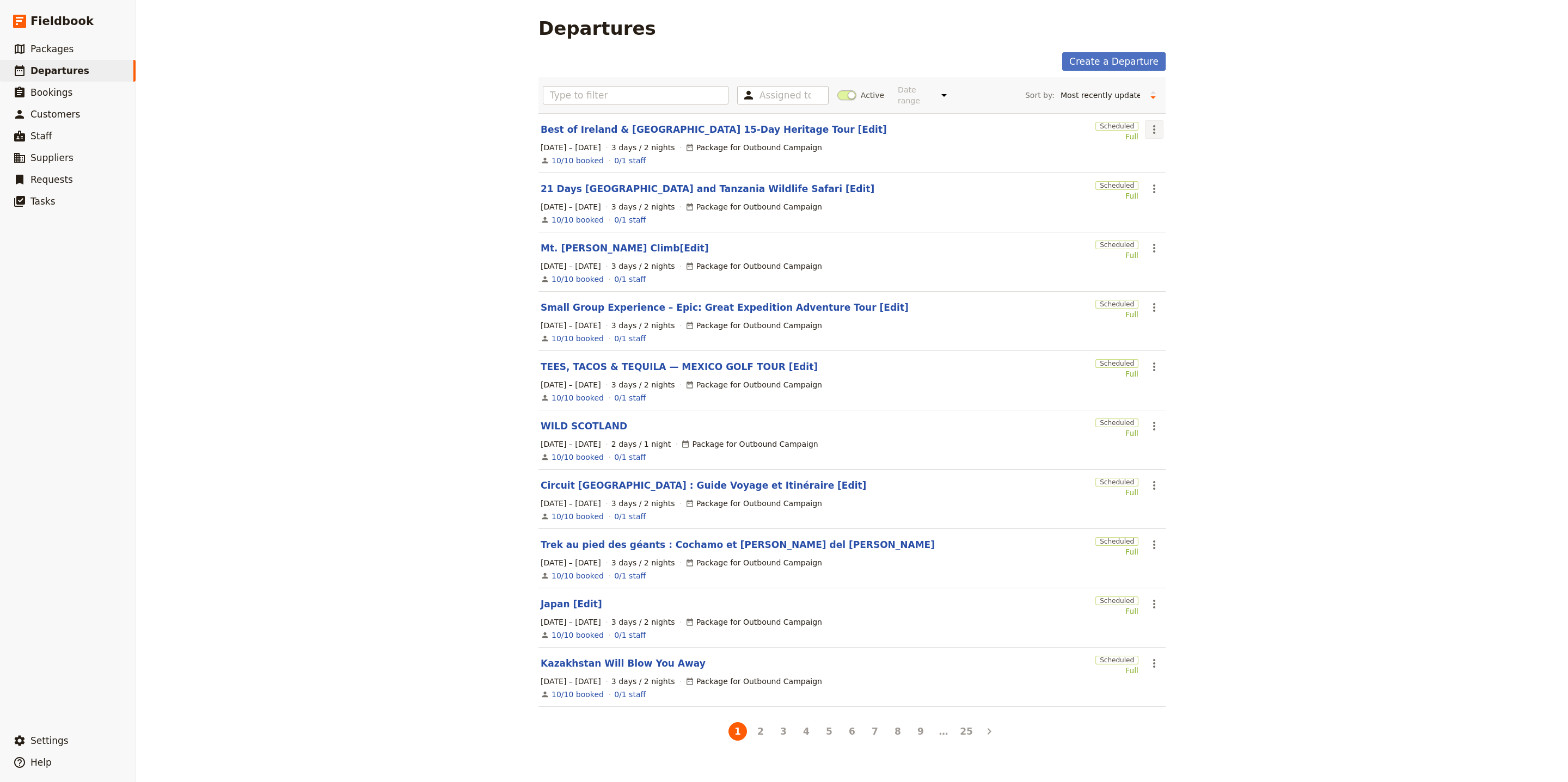
click at [1149, 123] on icon "Actions" at bounding box center [1153, 129] width 13 height 13
click at [1163, 157] on span "Clone this departure" at bounding box center [1185, 162] width 78 height 11
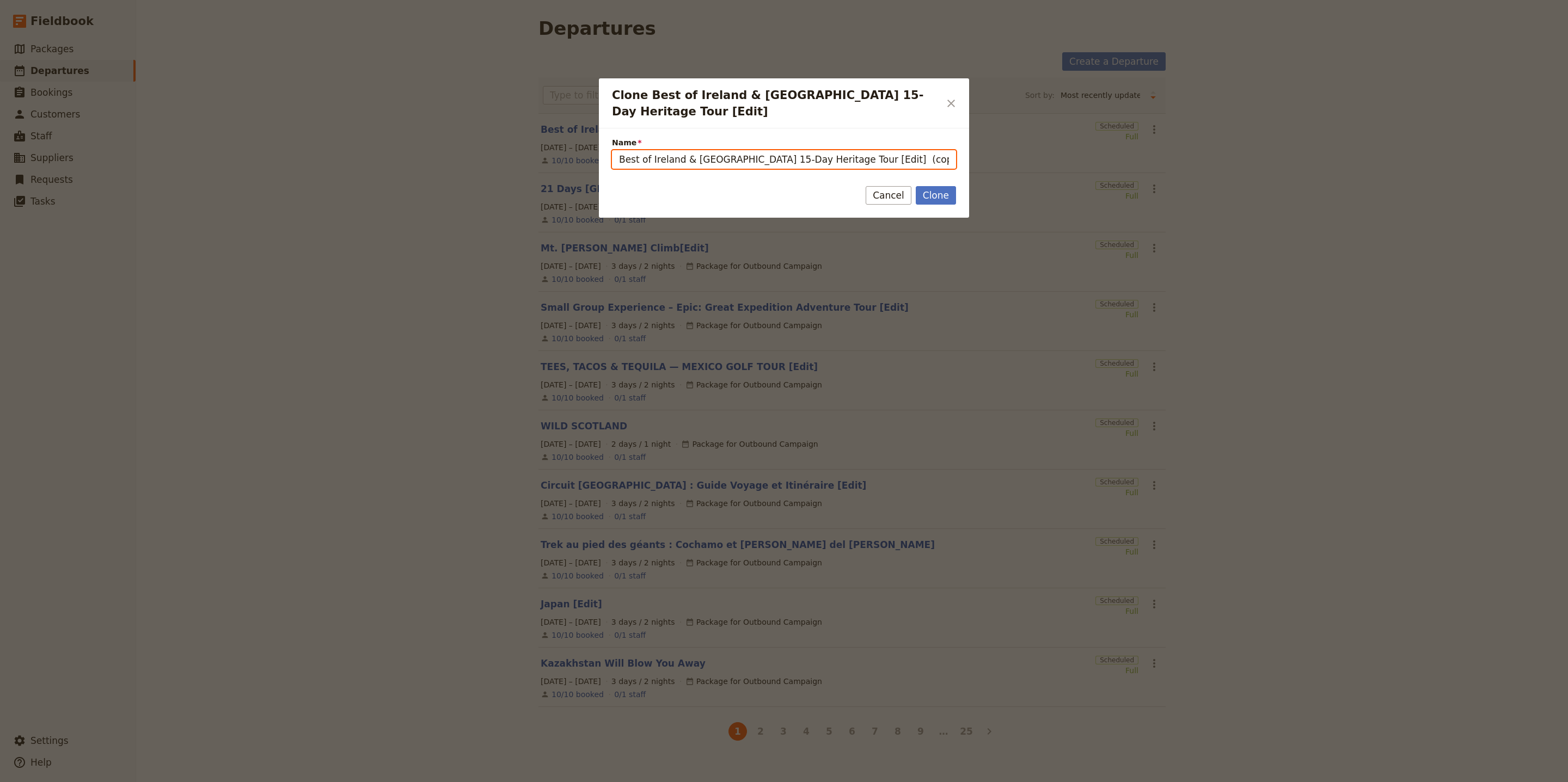
drag, startPoint x: 849, startPoint y: 157, endPoint x: 600, endPoint y: 159, distance: 249.0
click at [600, 159] on div "Name Best of Ireland & Northern Ireland 15-Day Heritage Tour [Edit] (copy)" at bounding box center [784, 149] width 370 height 41
paste input "Adventure cruise in the South and [GEOGRAPHIC_DATA] 8 days - [GEOGRAPHIC_DATA] …"
drag, startPoint x: 935, startPoint y: 159, endPoint x: 1031, endPoint y: 160, distance: 96.0
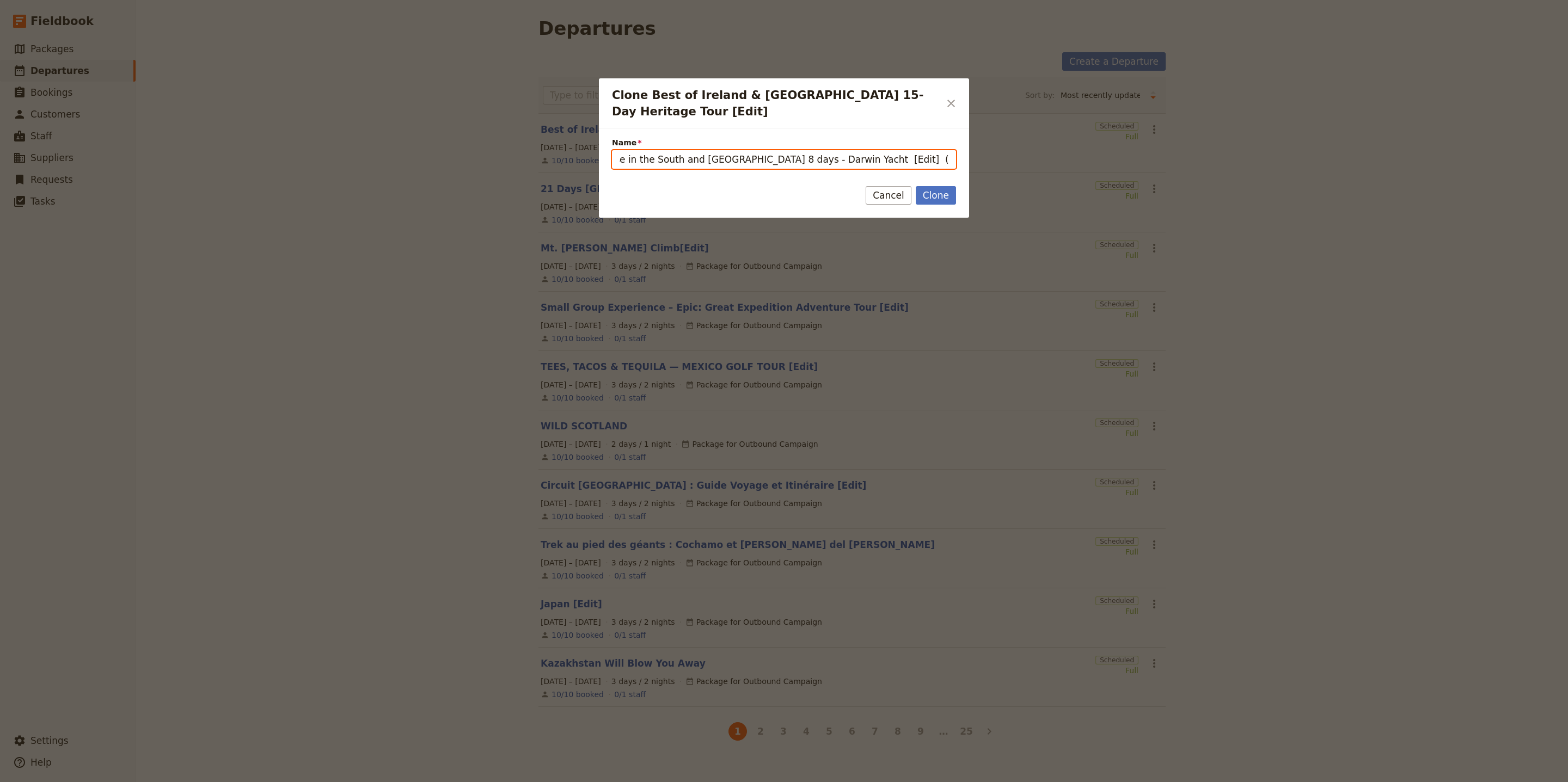
click at [1031, 781] on div "Clone Best of Ireland & Northern Ireland 15-Day Heritage Tour [Edit] ​ Name Adv…" at bounding box center [784, 782] width 1568 height 0
click at [942, 159] on input "Adventure cruise in the South and [GEOGRAPHIC_DATA] 8 days - Darwin Yacht [Edit…" at bounding box center [783, 159] width 344 height 18
drag, startPoint x: 941, startPoint y: 159, endPoint x: 923, endPoint y: 159, distance: 18.0
click at [923, 159] on input "Adventure cruise in the South and [GEOGRAPHIC_DATA] 8 days - Darwin Yacht [Edit…" at bounding box center [783, 159] width 344 height 18
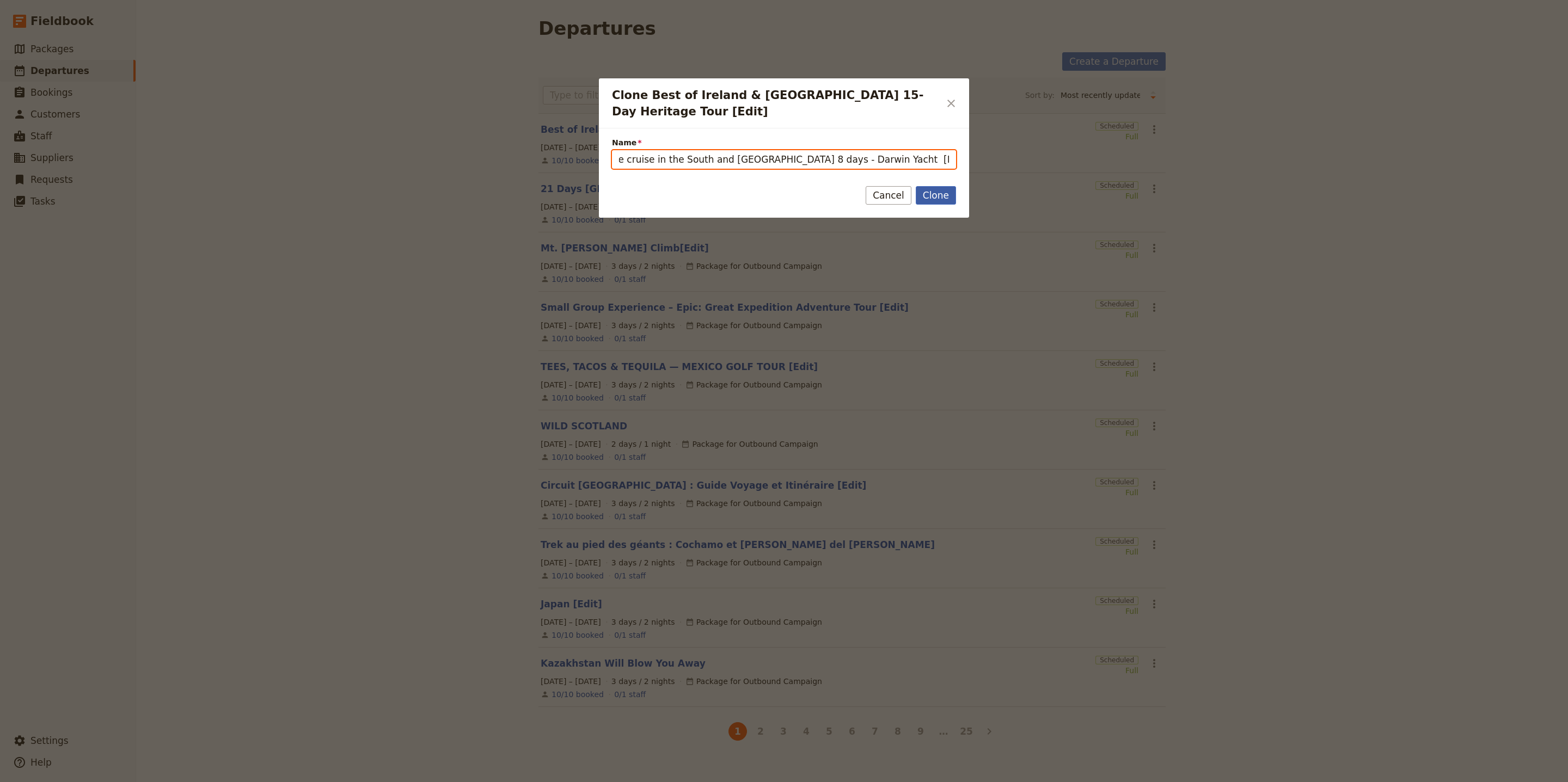
type input "Adventure cruise in the South and [GEOGRAPHIC_DATA] 8 days - Darwin Yacht [Edit]"
click at [941, 190] on button "Clone" at bounding box center [936, 195] width 40 height 18
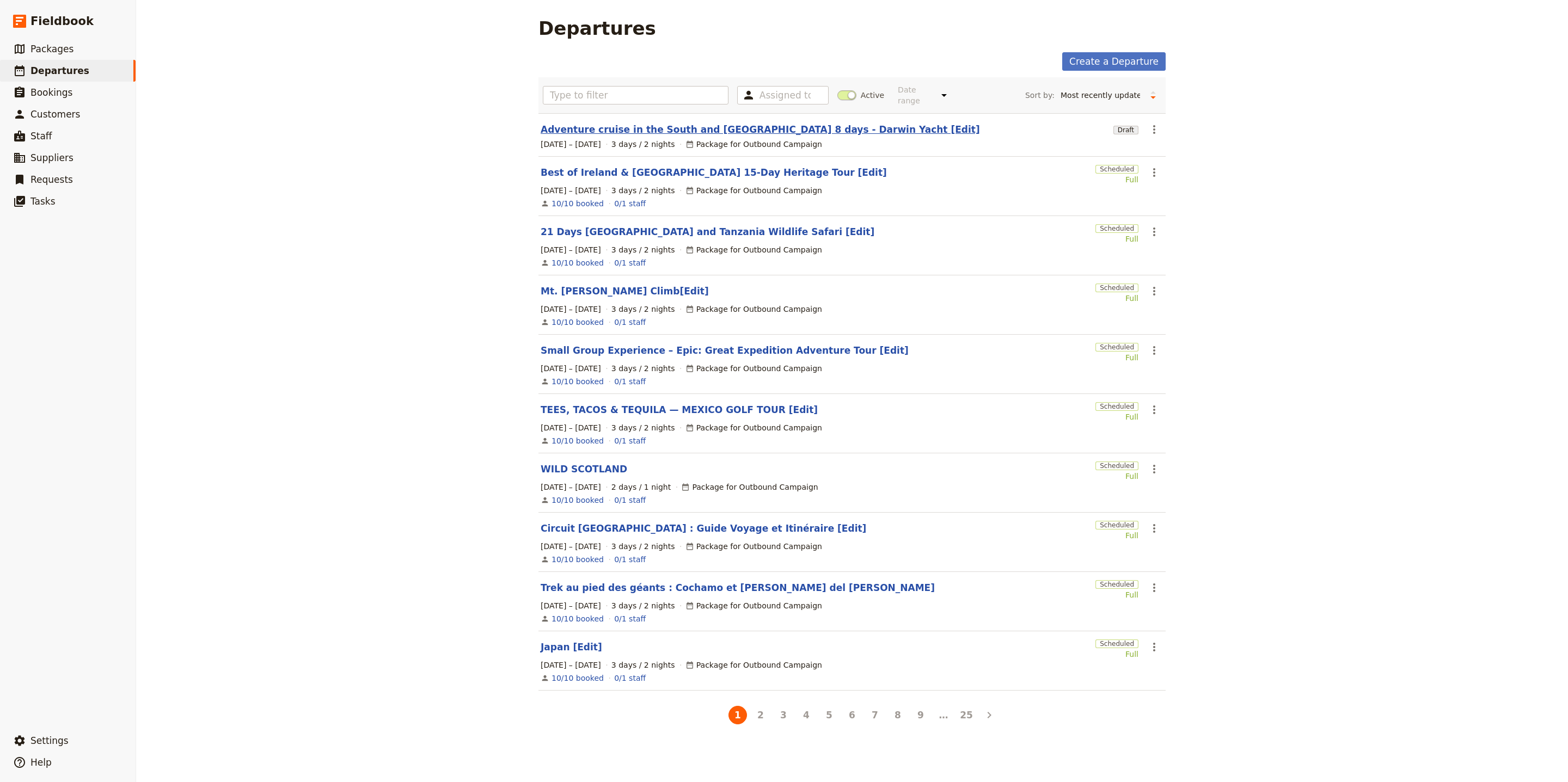
click at [657, 123] on link "Adventure cruise in the South and [GEOGRAPHIC_DATA] 8 days - Darwin Yacht [Edit]" at bounding box center [760, 129] width 439 height 13
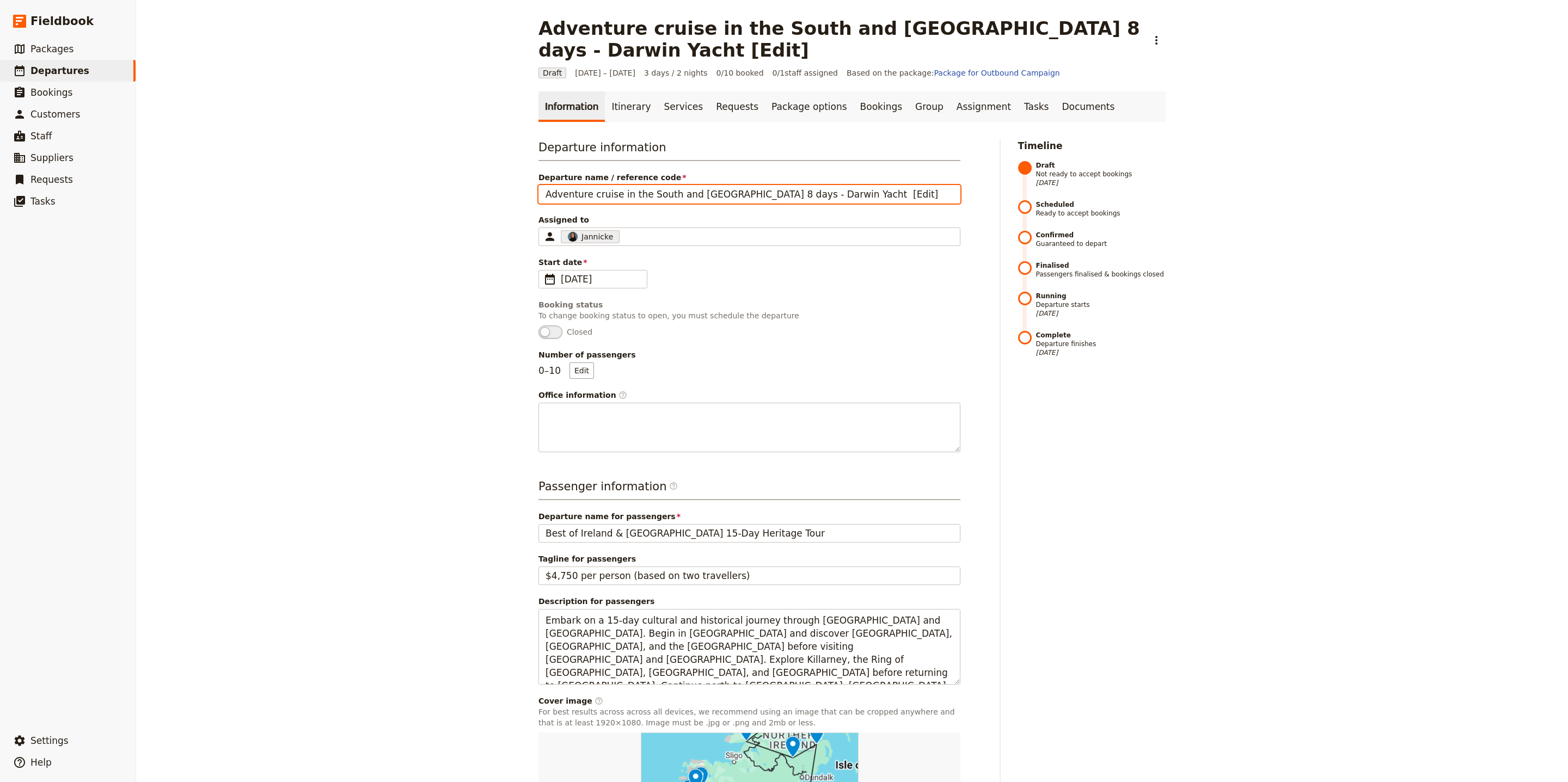
drag, startPoint x: 885, startPoint y: 192, endPoint x: 507, endPoint y: 184, distance: 378.1
click at [507, 184] on div "Adventure cruise in the South and Central Galapagos Islands 8 days - Darwin Yac…" at bounding box center [852, 391] width 1432 height 782
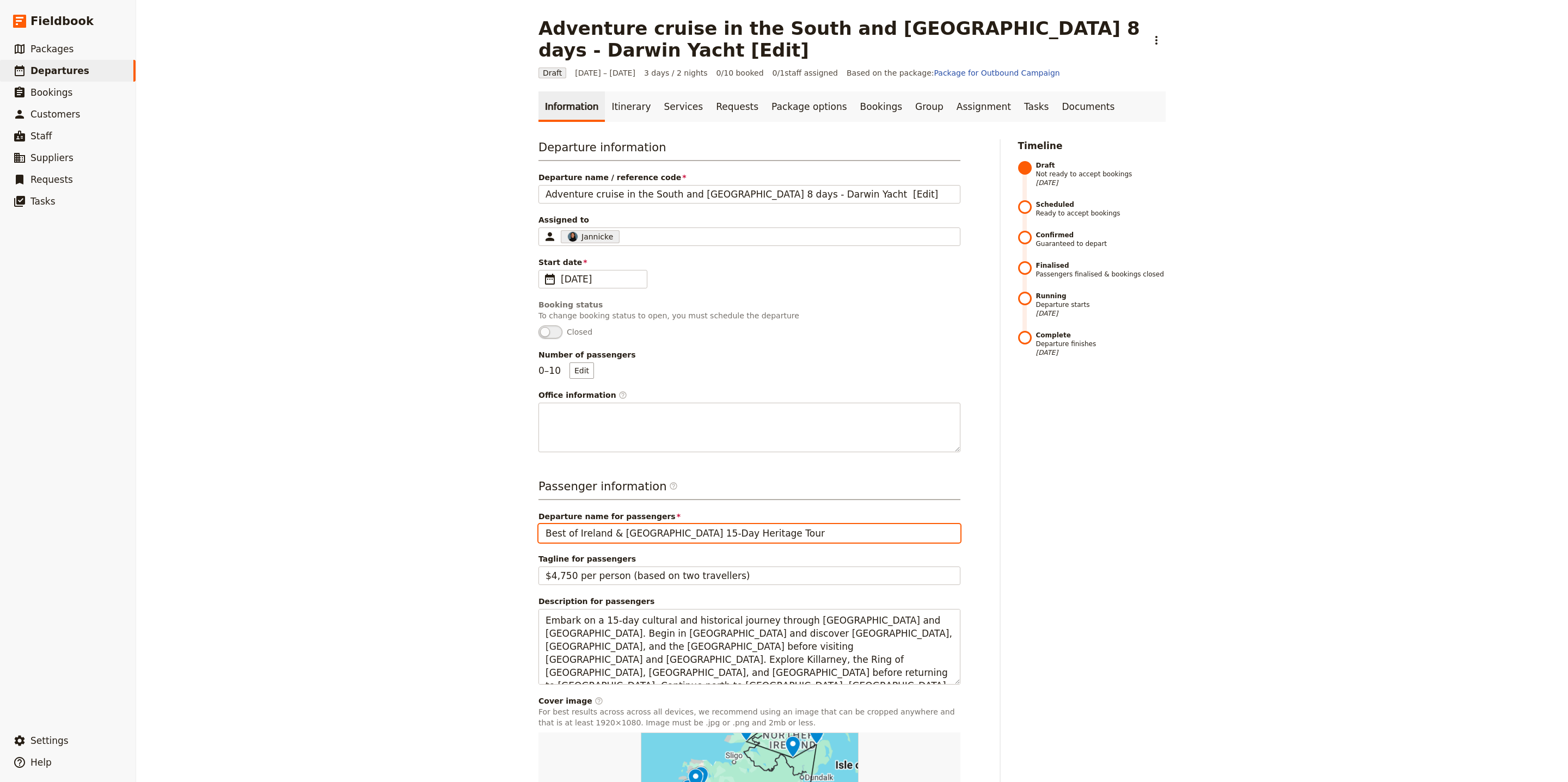
click at [619, 534] on input "Best of Ireland & Northern Ireland 15-Day Heritage Tour" at bounding box center [749, 533] width 422 height 18
paste input "Adventure cruise in the South and [GEOGRAPHIC_DATA] 8 days - [GEOGRAPHIC_DATA] …"
type input "Adventure cruise in the South and [GEOGRAPHIC_DATA] 8 days - [GEOGRAPHIC_DATA] …"
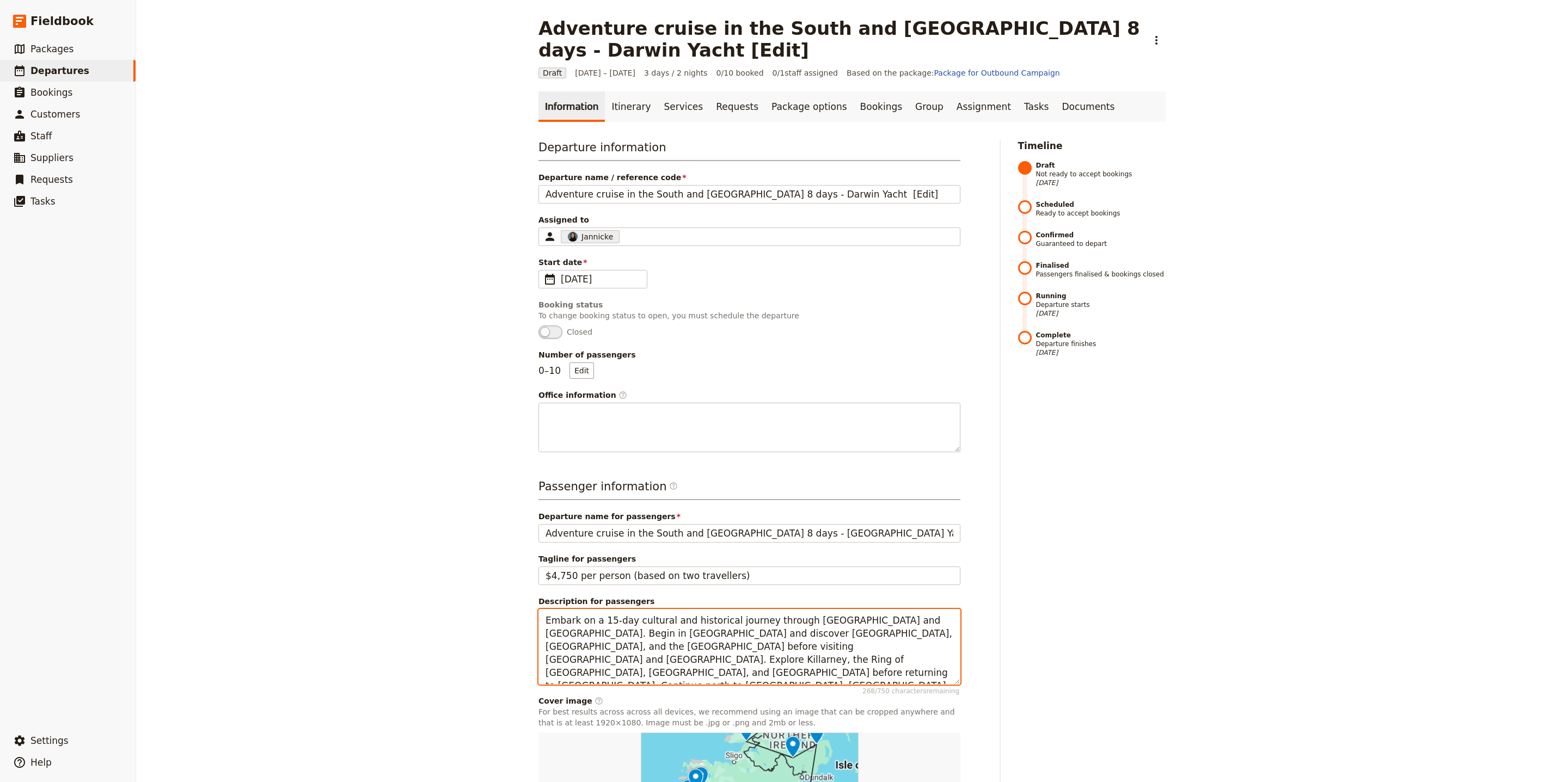
click at [830, 651] on textarea "Embark on a 15-day cultural and historical journey through Ireland and Northern…" at bounding box center [749, 647] width 422 height 75
paste textarea "A 7-night Galapagos cruise aboard the Darwin yacht visiting southern and centra…"
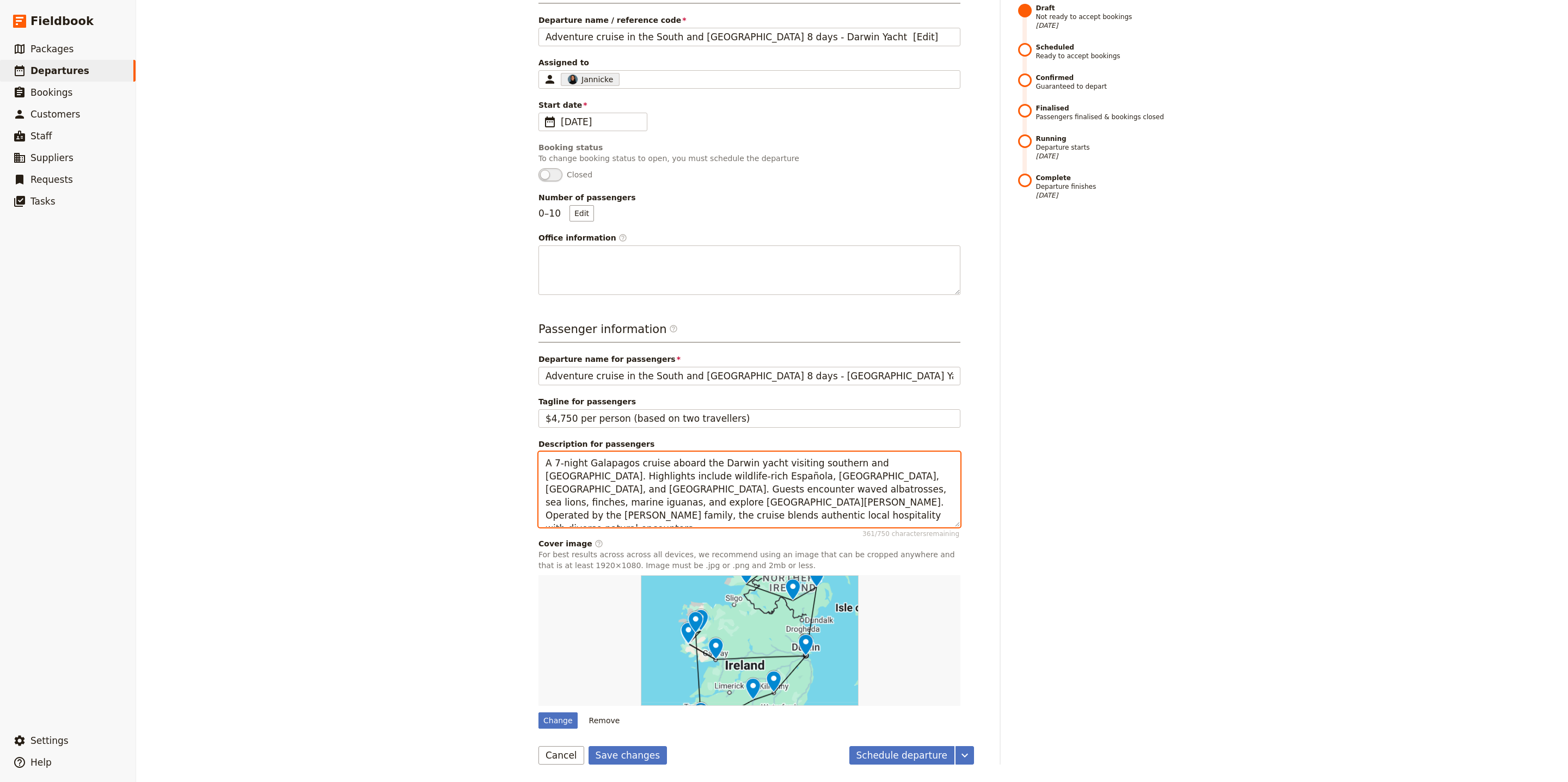
scroll to position [161, 0]
type textarea "A 7-night Galapagos cruise aboard the Darwin yacht visiting southern and [GEOGR…"
click at [614, 753] on button "Save changes" at bounding box center [628, 755] width 79 height 18
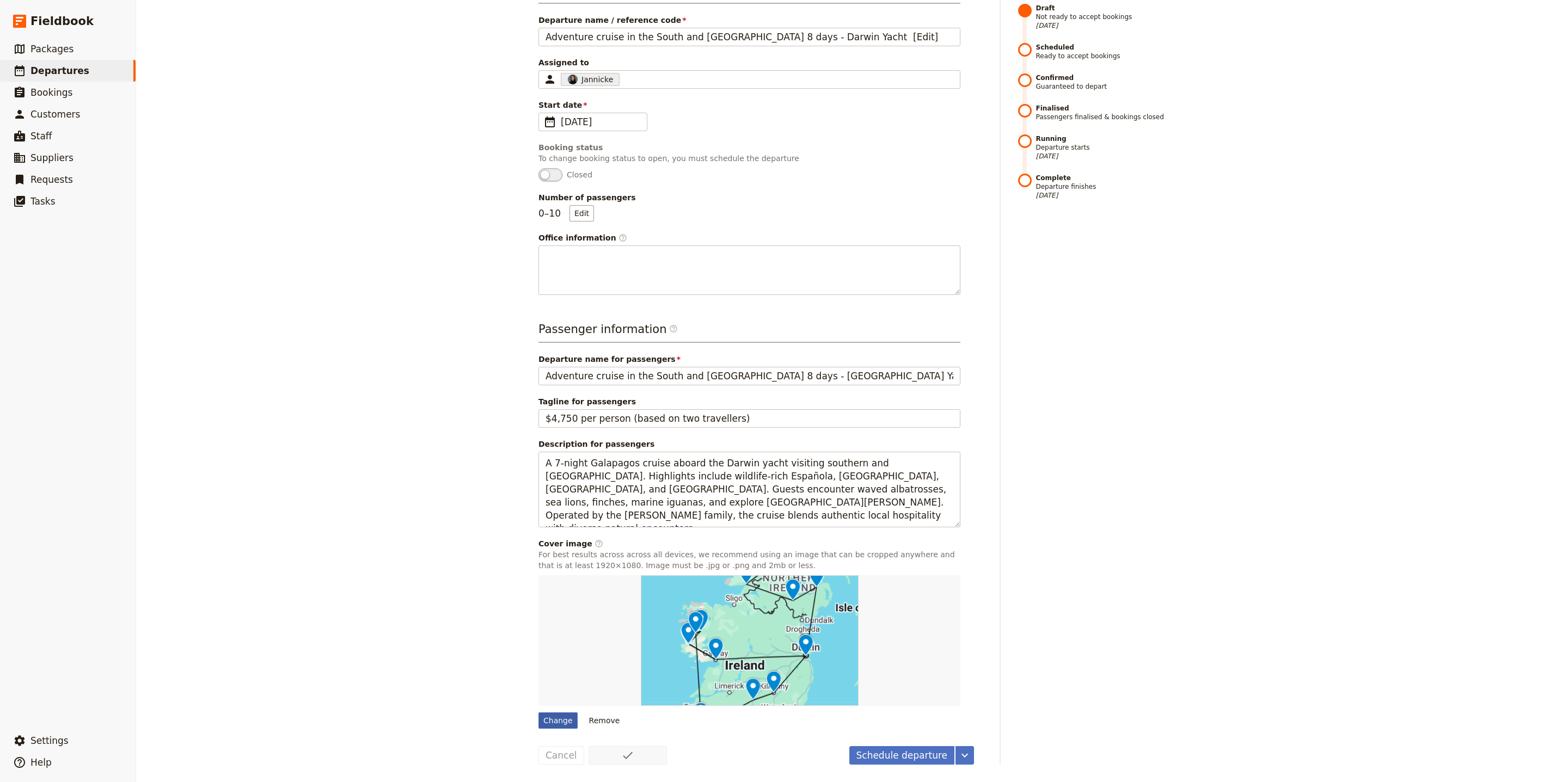
click at [555, 720] on div "Change" at bounding box center [558, 721] width 39 height 16
click at [539, 713] on input "Change" at bounding box center [538, 712] width 1 height 1
click at [551, 714] on div "Change" at bounding box center [558, 721] width 39 height 16
click at [539, 713] on input "Change" at bounding box center [538, 712] width 1 height 1
click at [546, 714] on div "Change" at bounding box center [558, 721] width 39 height 16
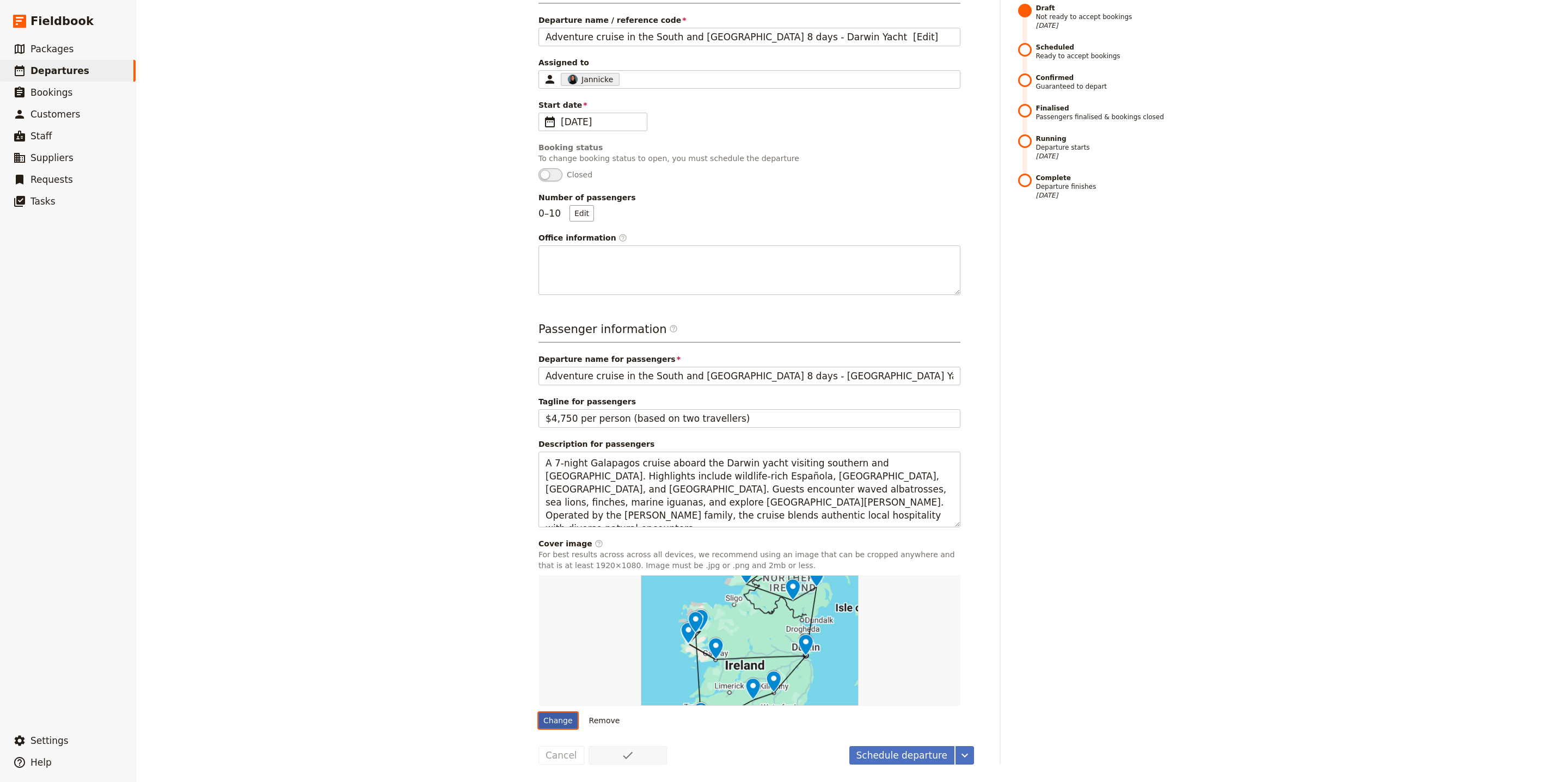
click at [539, 713] on input "Change" at bounding box center [538, 712] width 1 height 1
type input "C:\fakepath\Floreana Island Penguins.jpg"
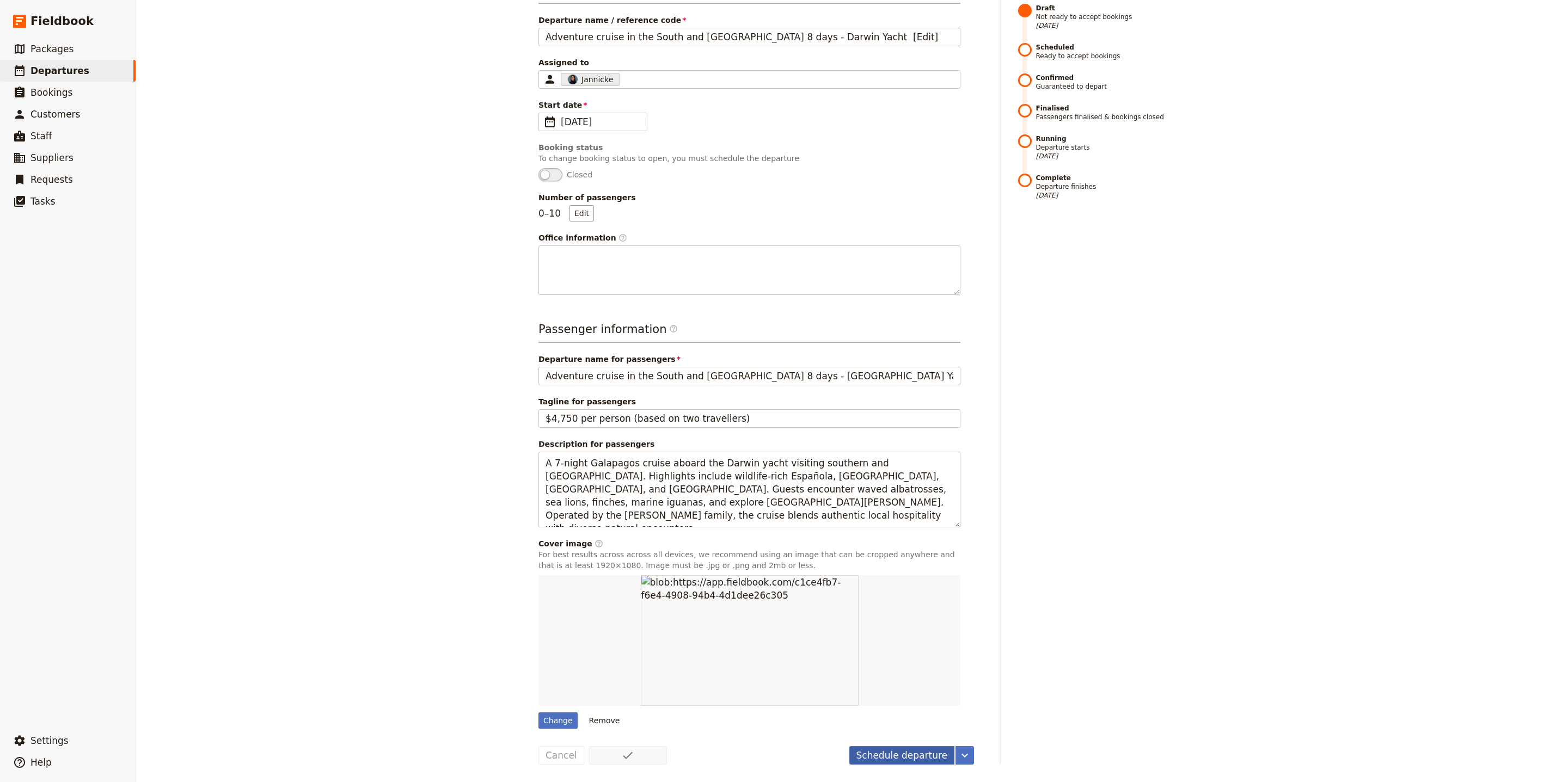
click at [884, 755] on button "Schedule departure" at bounding box center [902, 755] width 106 height 18
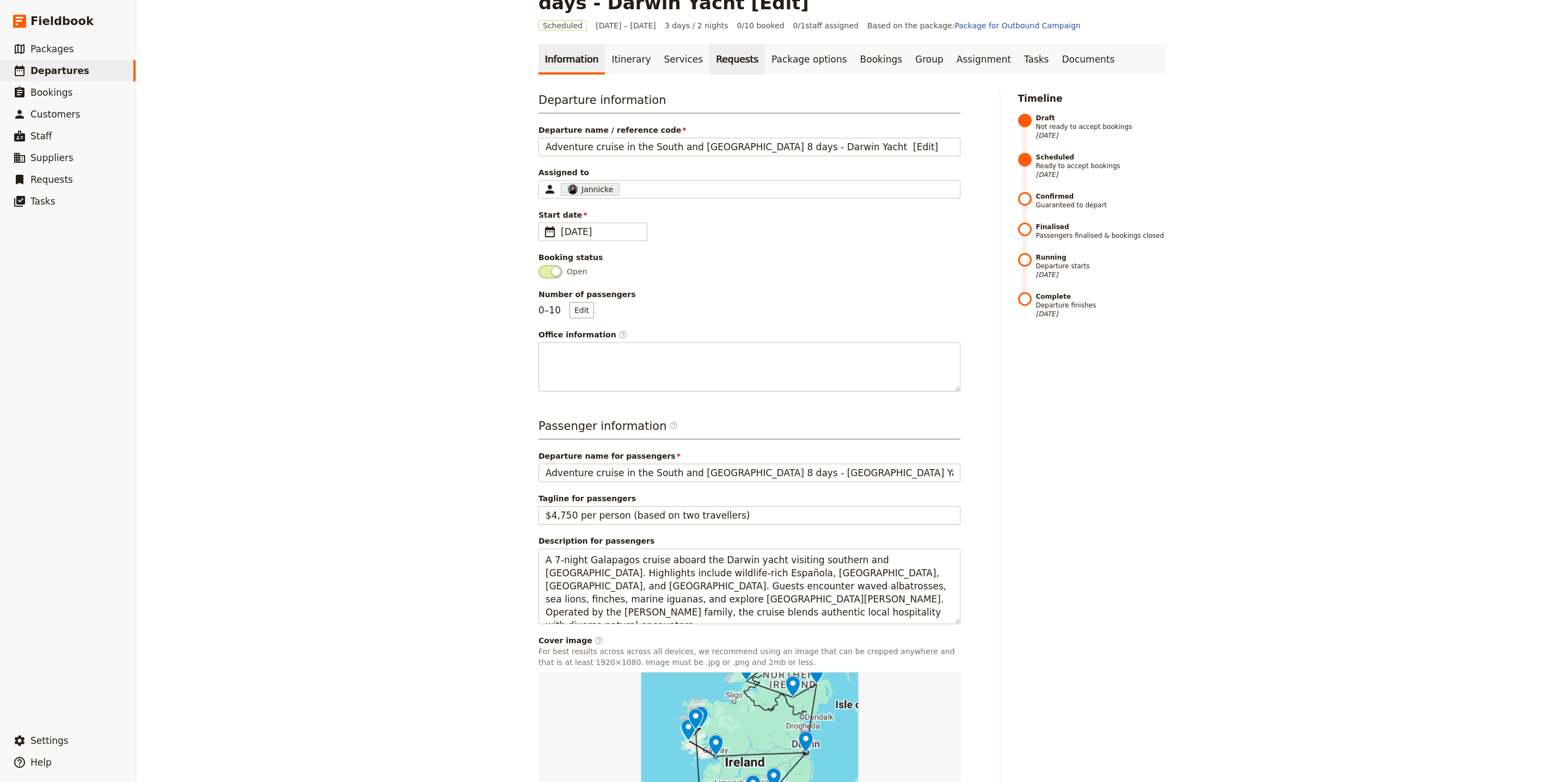
scroll to position [0, 0]
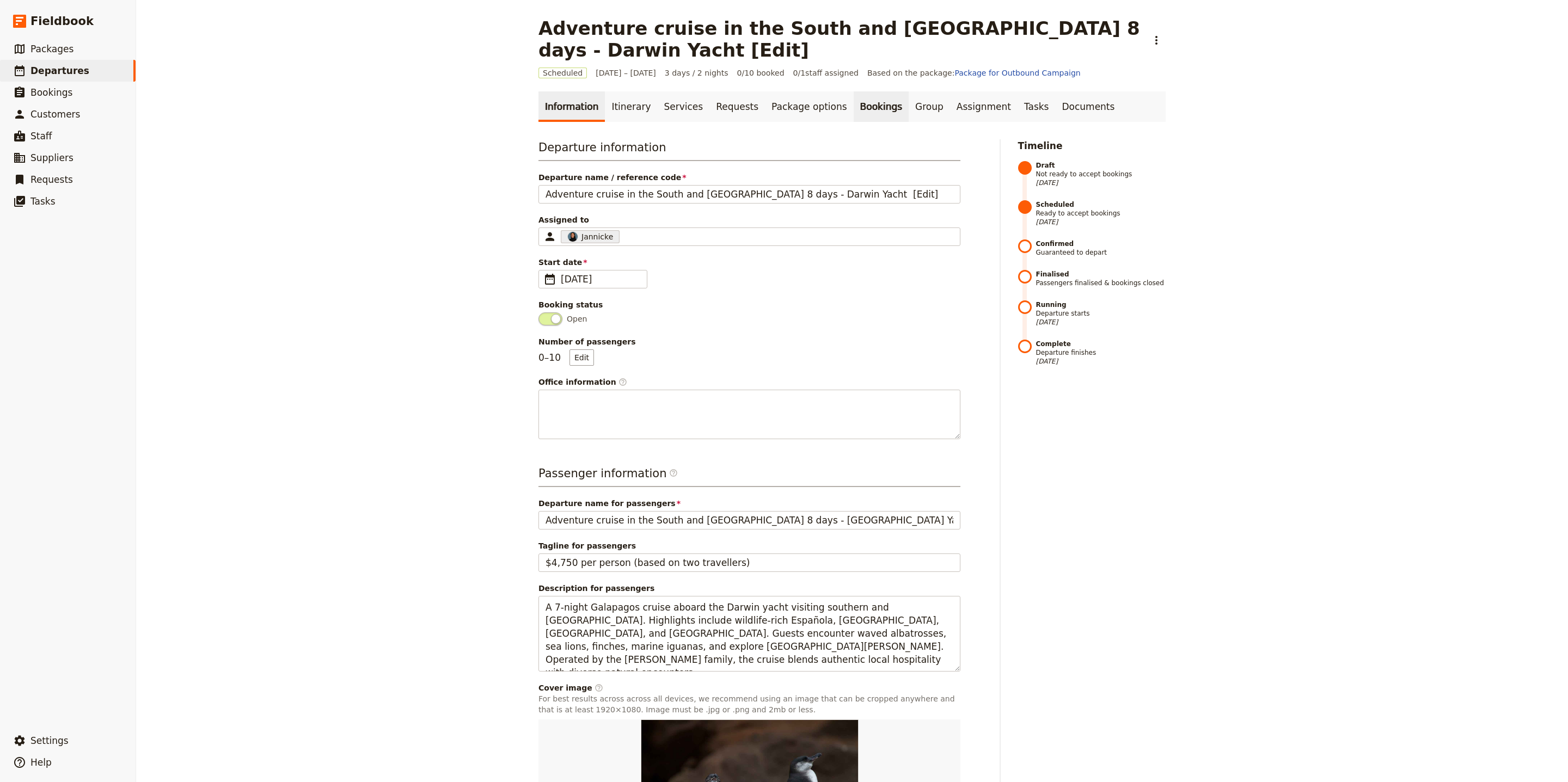
click at [853, 115] on link "Bookings" at bounding box center [881, 106] width 55 height 30
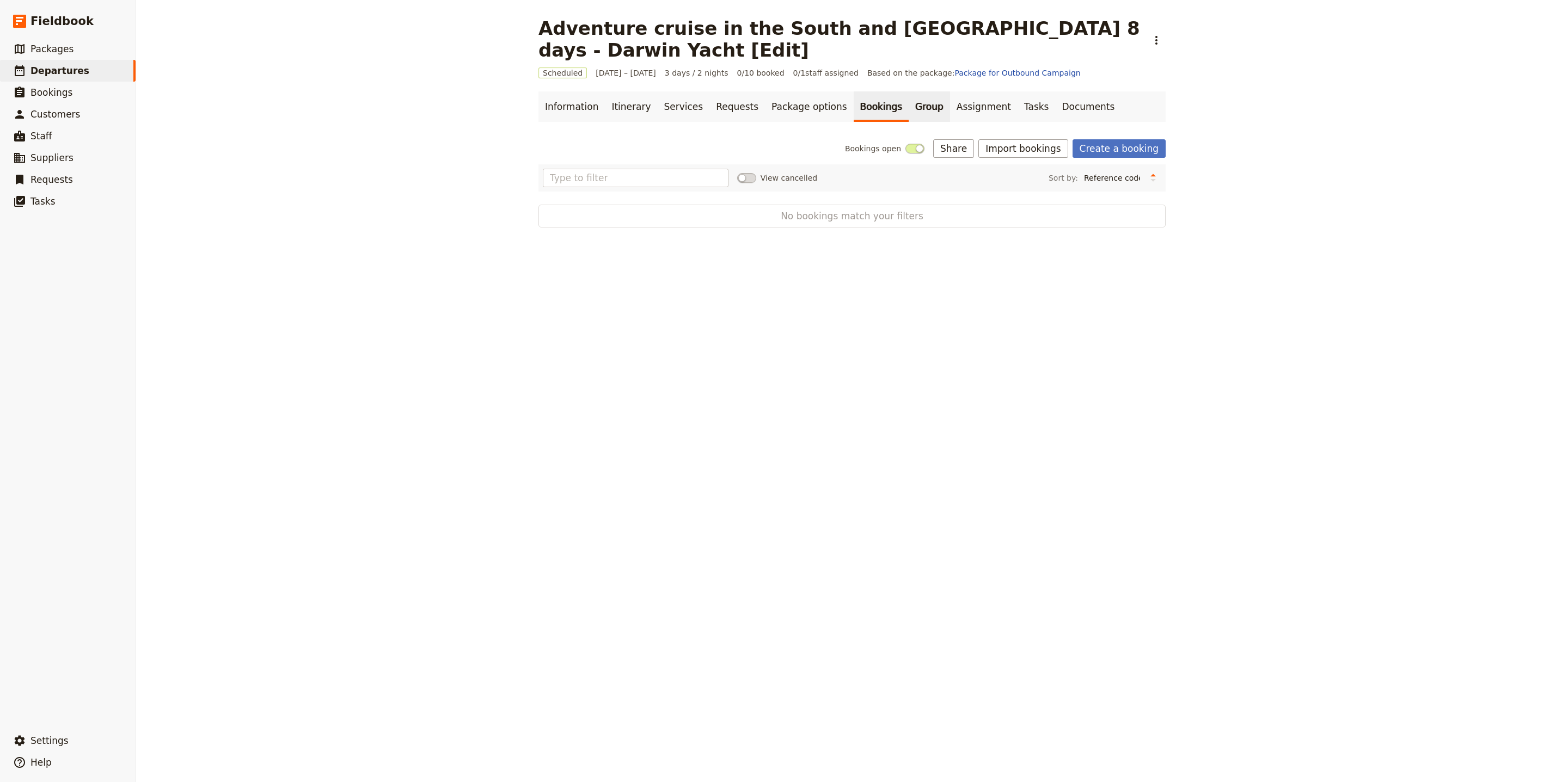
drag, startPoint x: 885, startPoint y: 111, endPoint x: 897, endPoint y: 112, distance: 12.0
click at [909, 111] on link "Group" at bounding box center [929, 106] width 41 height 30
click at [853, 105] on link "Bookings" at bounding box center [881, 106] width 55 height 30
click at [1021, 159] on div "Bookings open Share Import bookings Create a booking View cancelled Sort by: Re…" at bounding box center [852, 183] width 627 height 88
click at [1022, 154] on button "Import bookings" at bounding box center [1023, 148] width 89 height 18
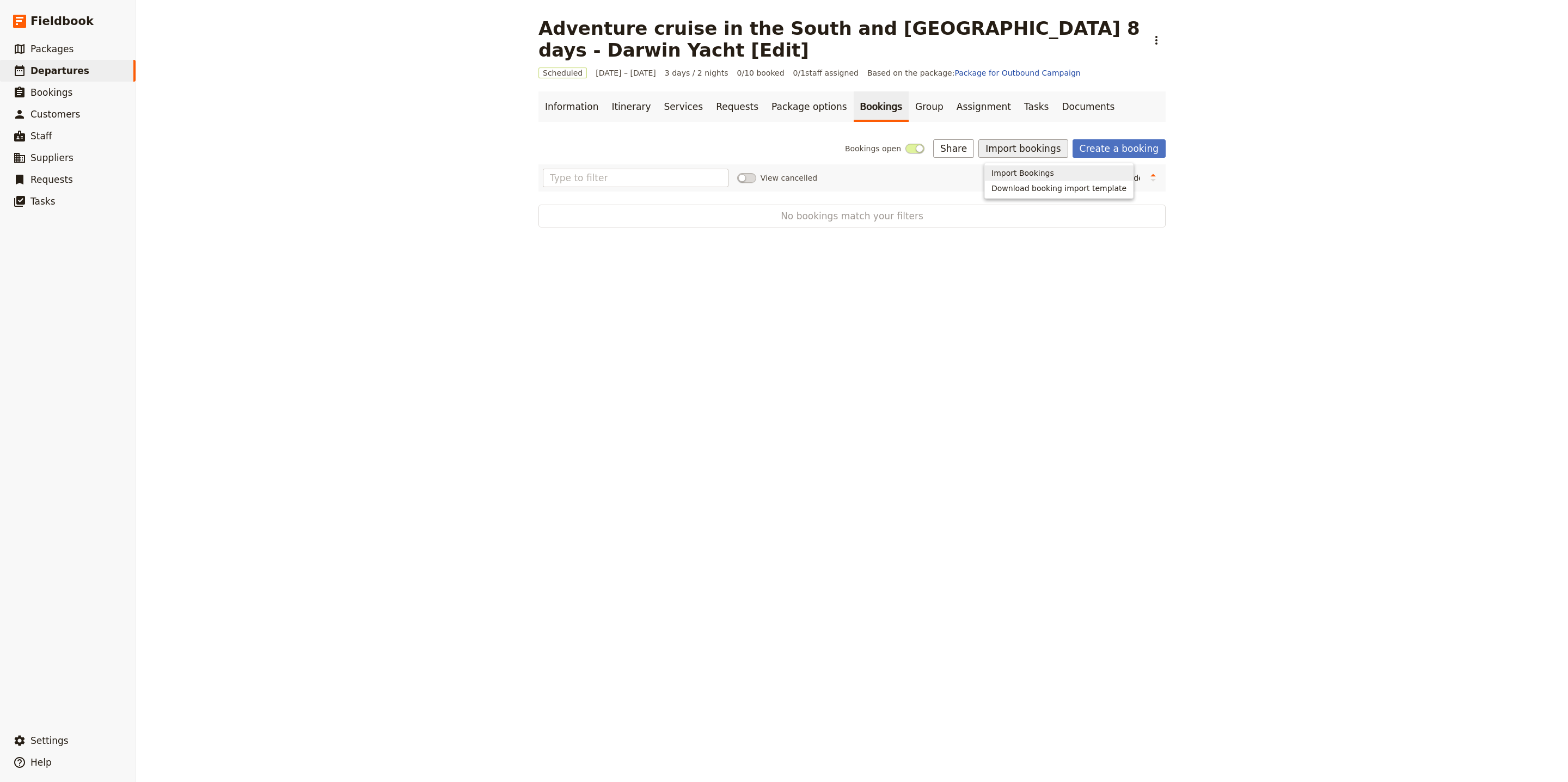
click at [1089, 176] on span "Import Bookings" at bounding box center [1059, 173] width 135 height 11
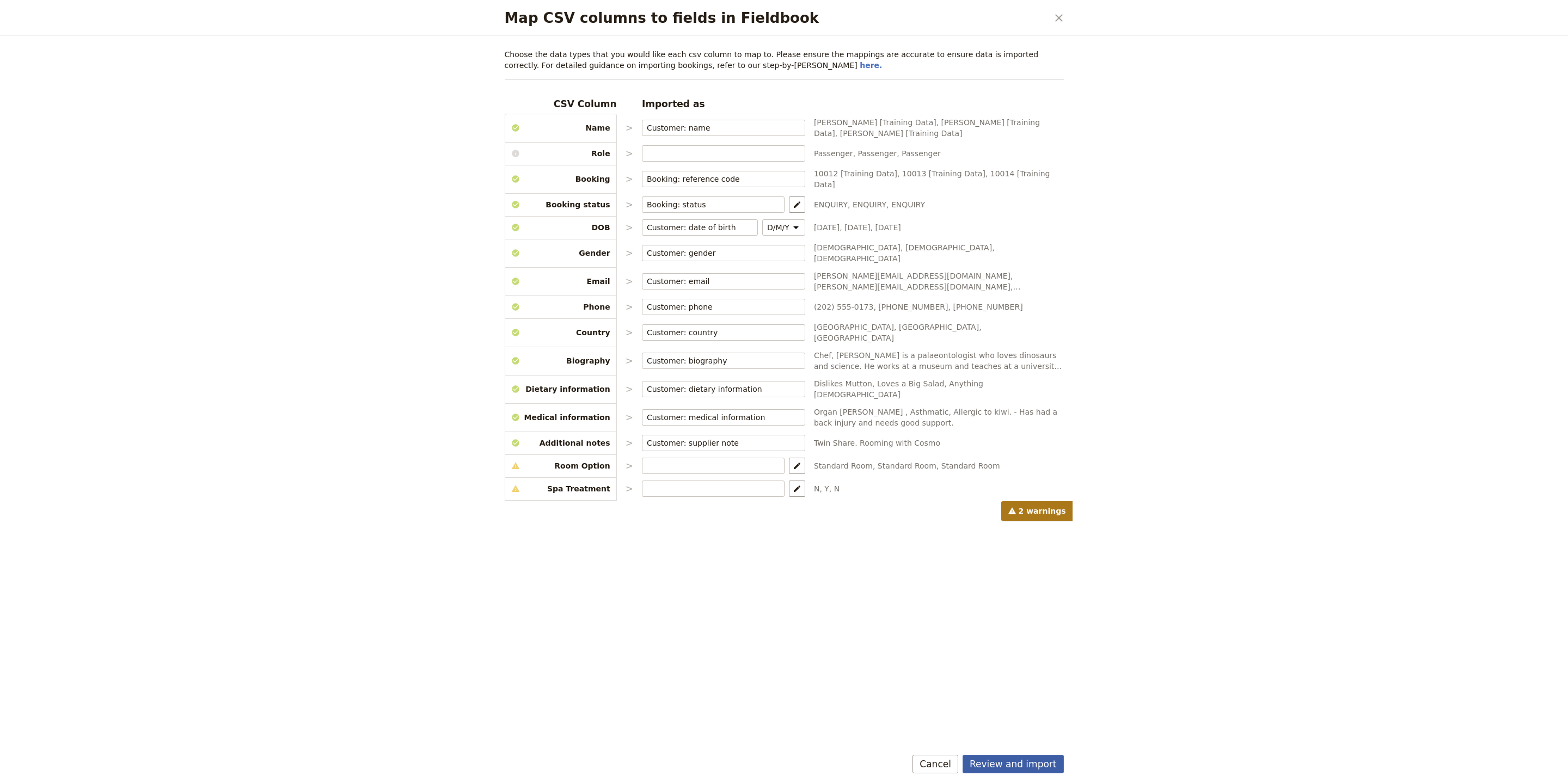
click at [1032, 768] on button "Review and import" at bounding box center [1013, 764] width 101 height 18
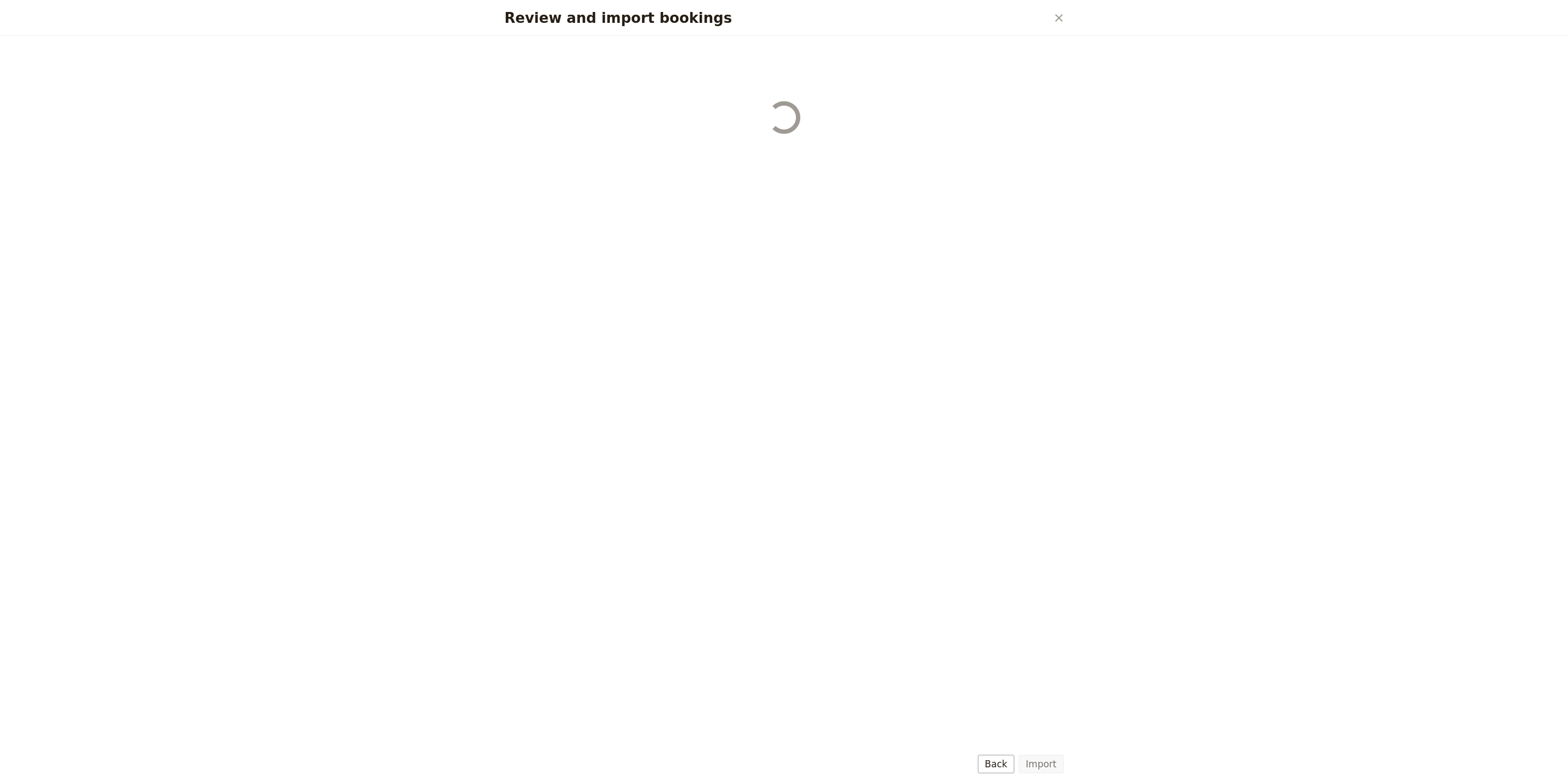
select select "68b002b7cac3c784cf00db27"
select select "68b002b7cac3c784cf00db28"
select select "68b002b7cac3c784cf00db29"
select select "68b002b7cac3c784cf00db2a"
select select "650e1b8d408bbede5b0c6045"
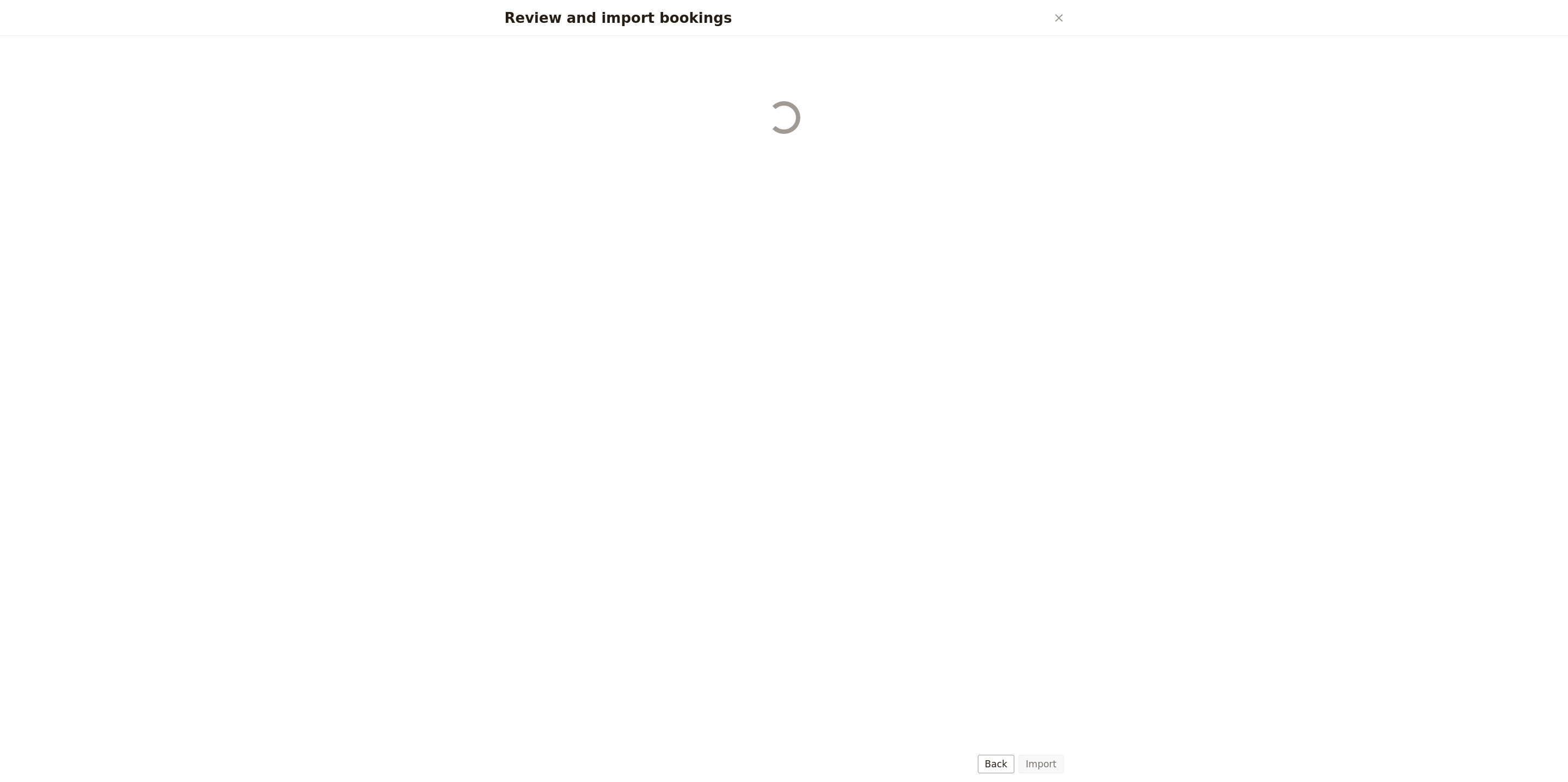
select select "68b002b7cac3c784cf00db2c"
select select "68b002b7cac3c784cf00db2d"
select select "68b002b7cac3c784cf00db2e"
select select "68b002b7cac3c784cf00db2f"
select select "68b002b7cac3c784cf00db30"
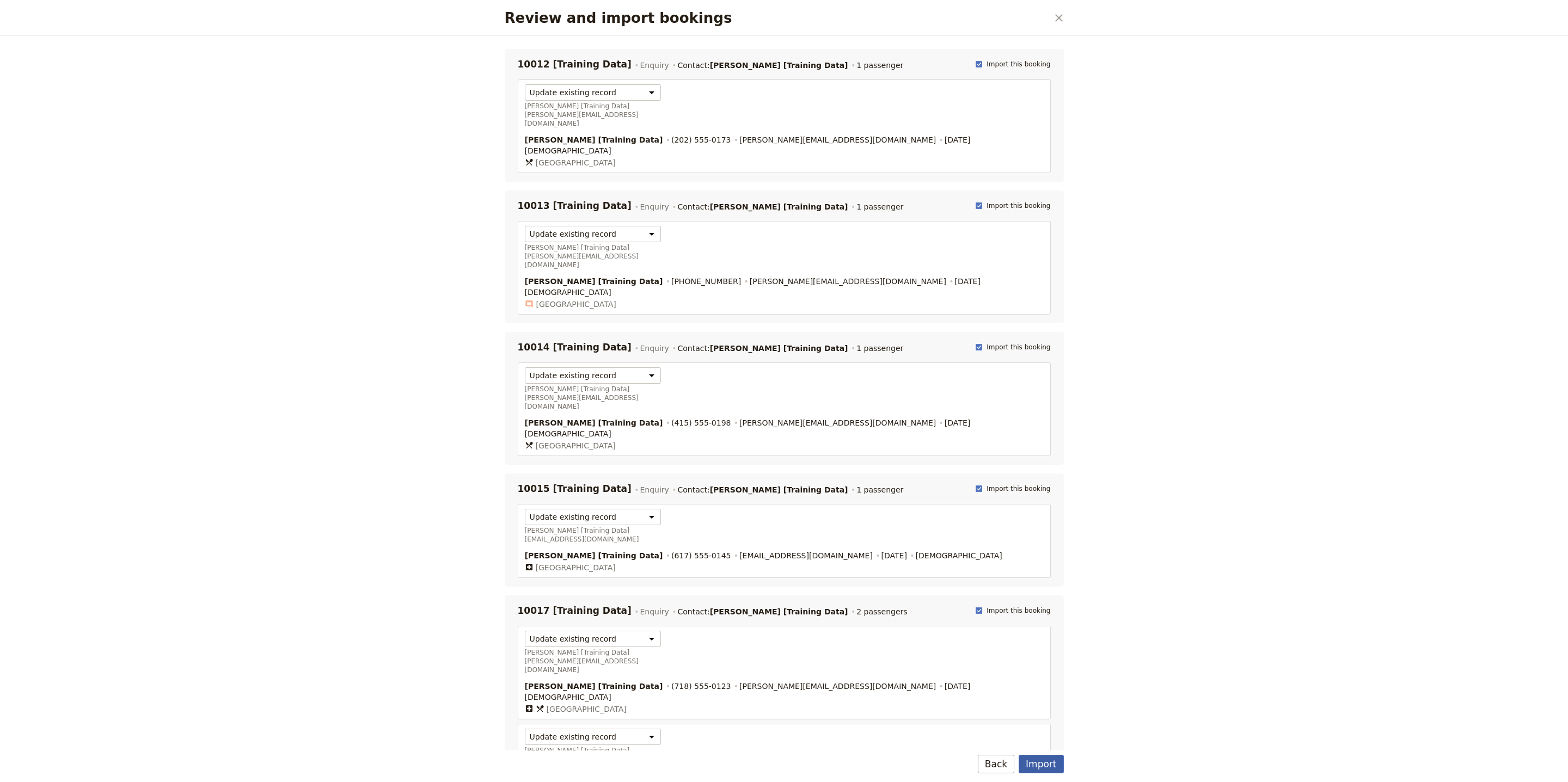
click at [1055, 769] on button "Import" at bounding box center [1041, 764] width 44 height 18
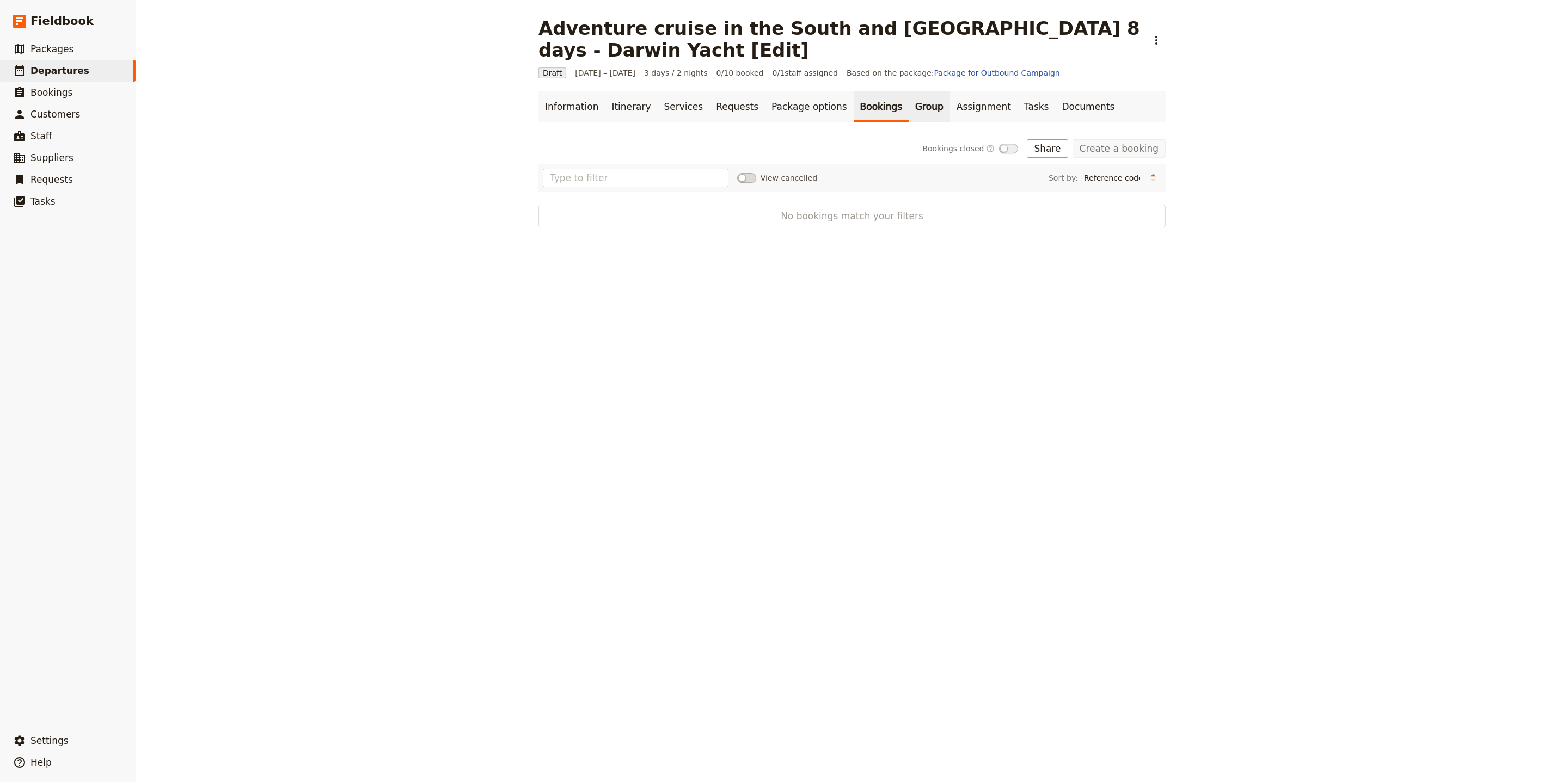
click at [909, 98] on link "Group" at bounding box center [929, 106] width 41 height 30
click at [853, 109] on link "Bookings" at bounding box center [881, 106] width 55 height 30
click at [1127, 156] on link "Create a booking" at bounding box center [1119, 148] width 93 height 18
click at [585, 113] on link "Information" at bounding box center [572, 106] width 66 height 30
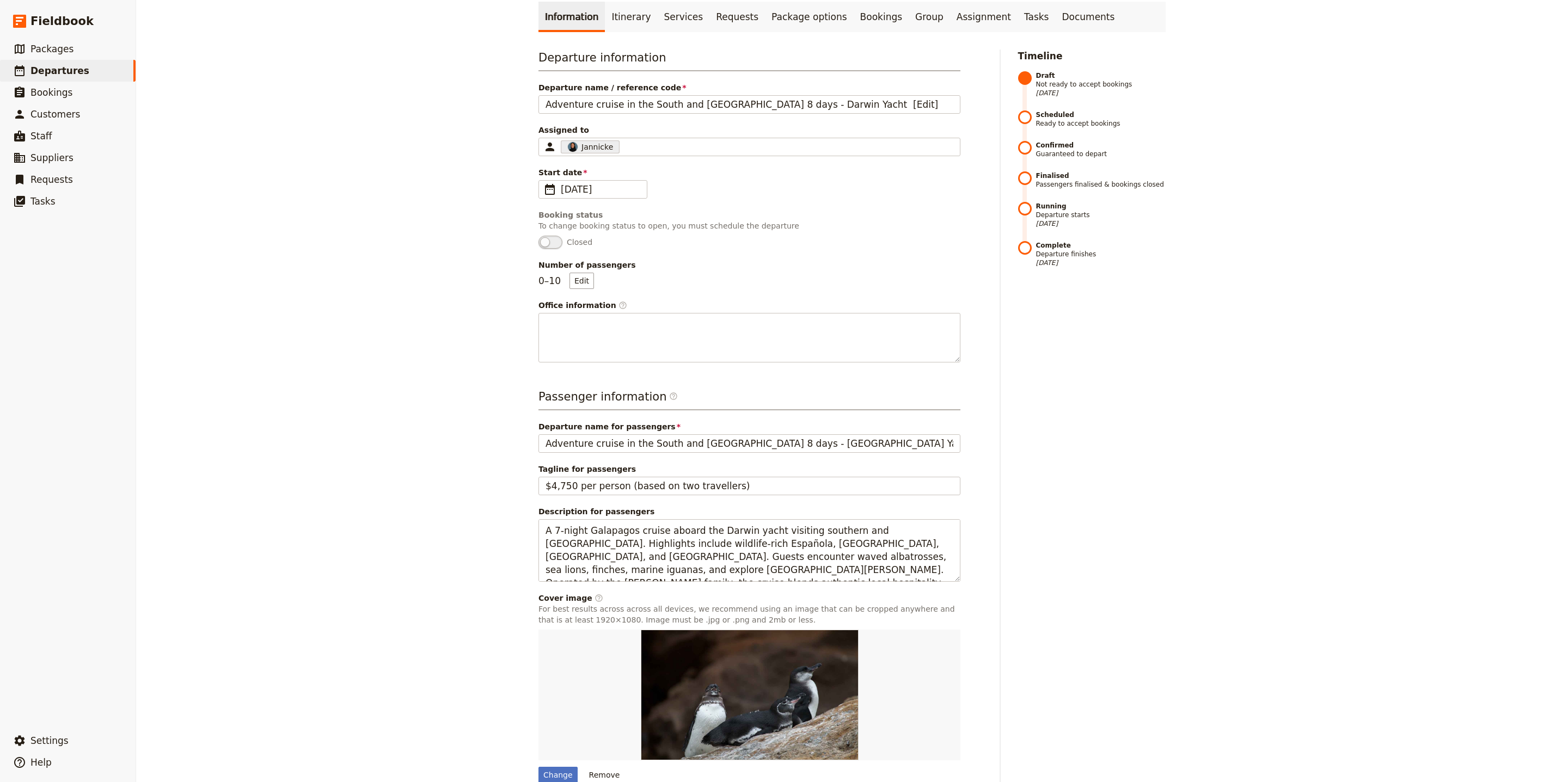
scroll to position [147, 0]
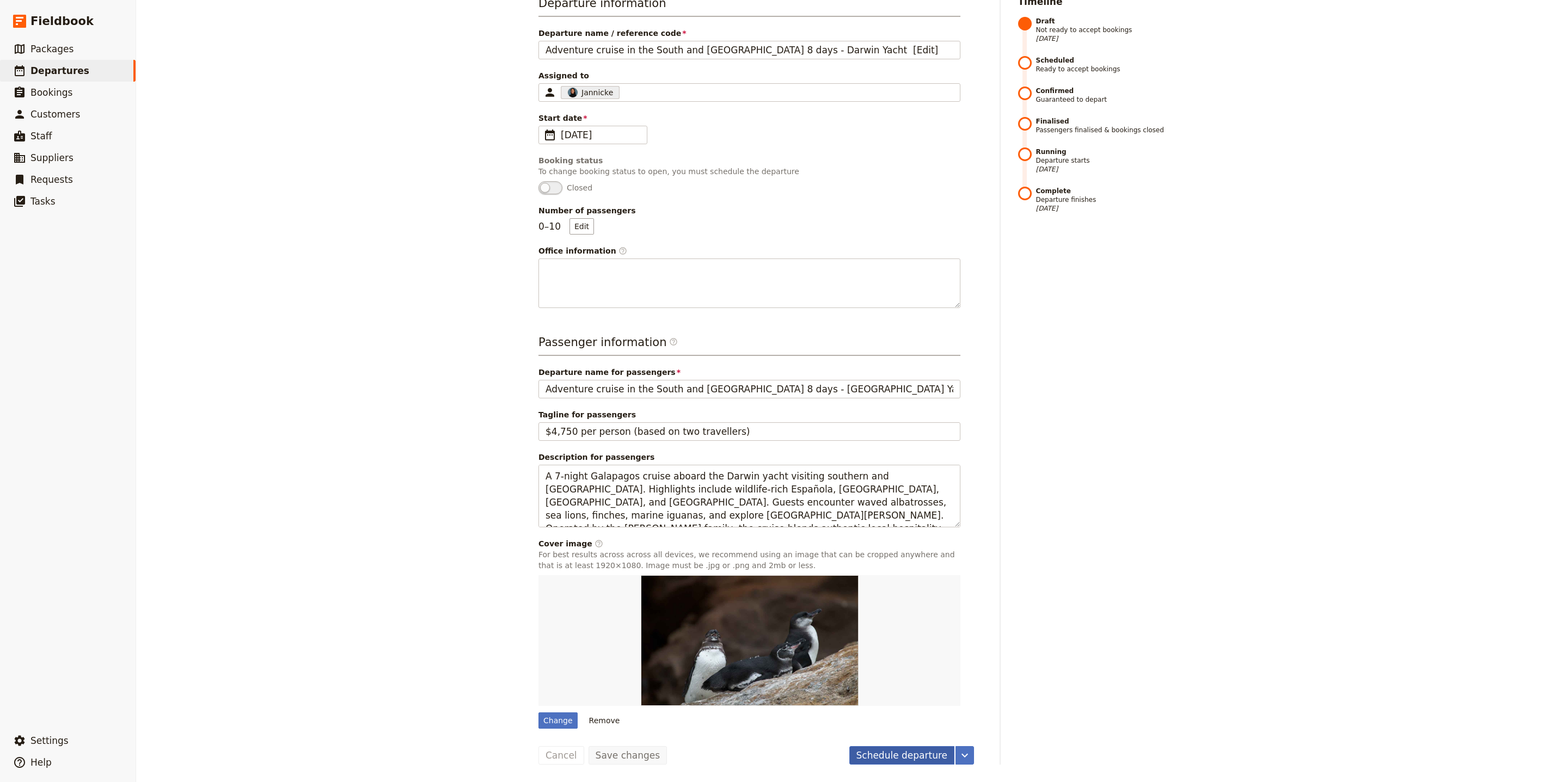
click at [890, 755] on button "Schedule departure" at bounding box center [902, 755] width 106 height 18
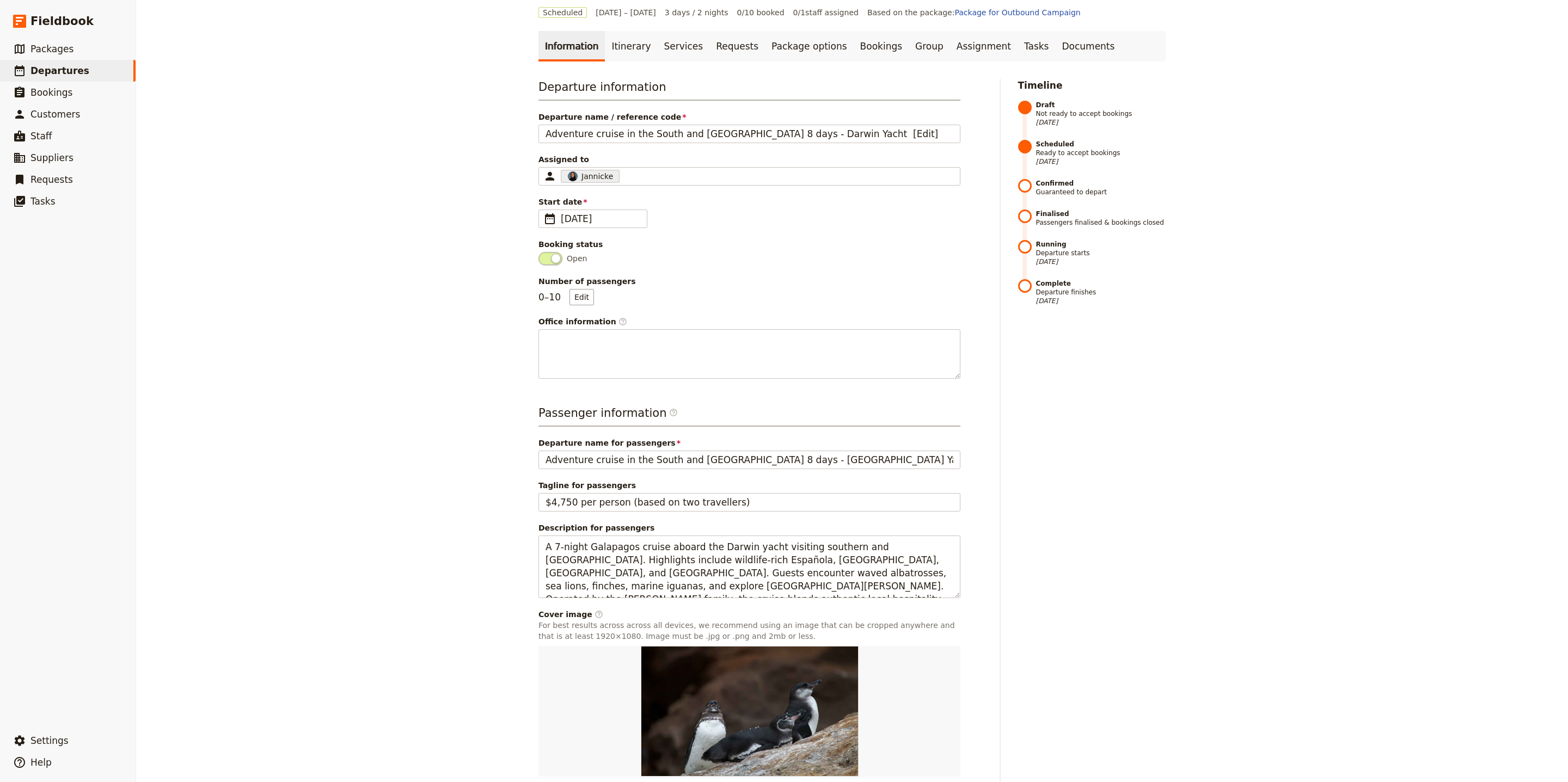
scroll to position [0, 0]
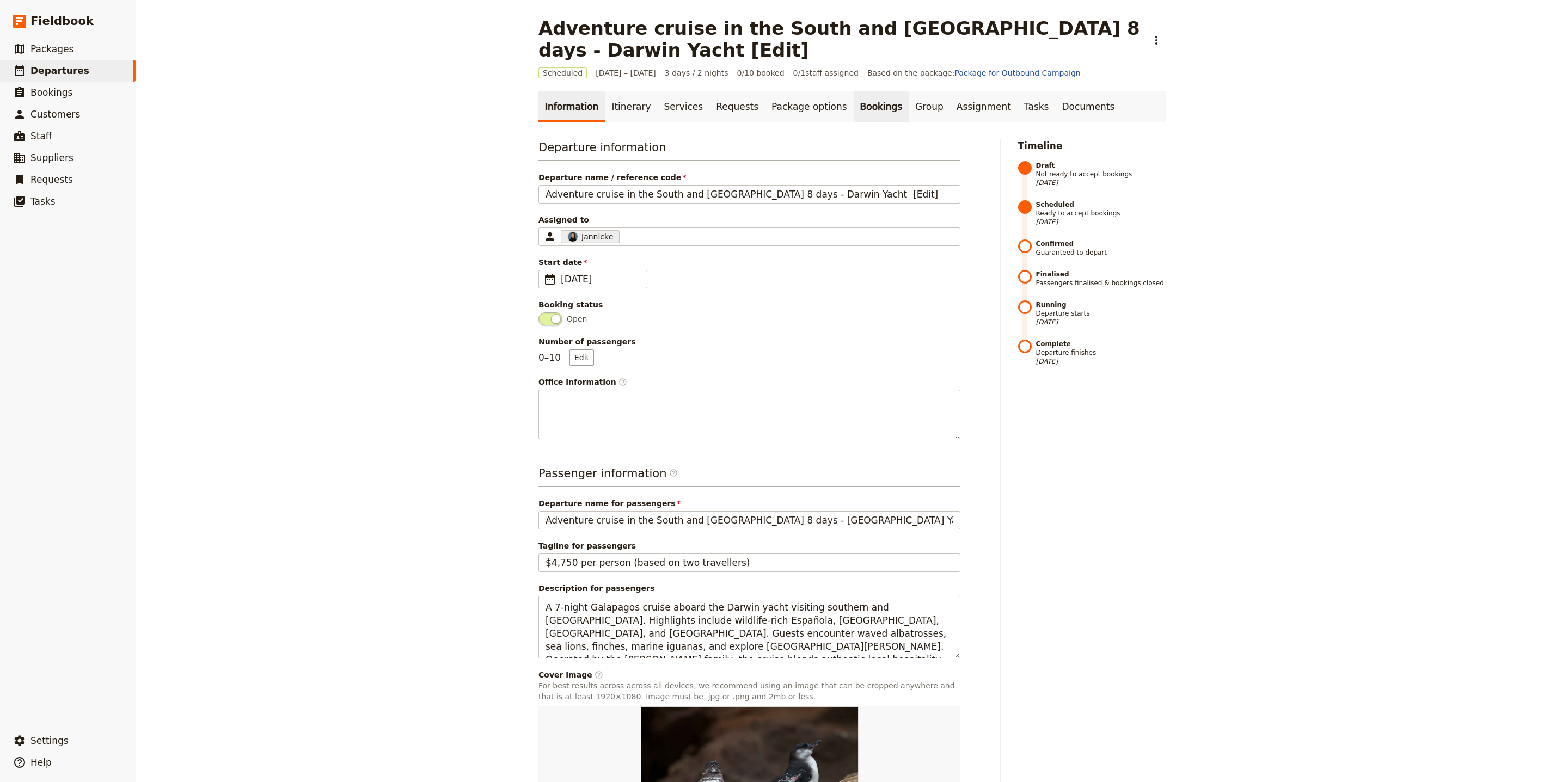
click at [857, 106] on link "Bookings" at bounding box center [881, 106] width 55 height 30
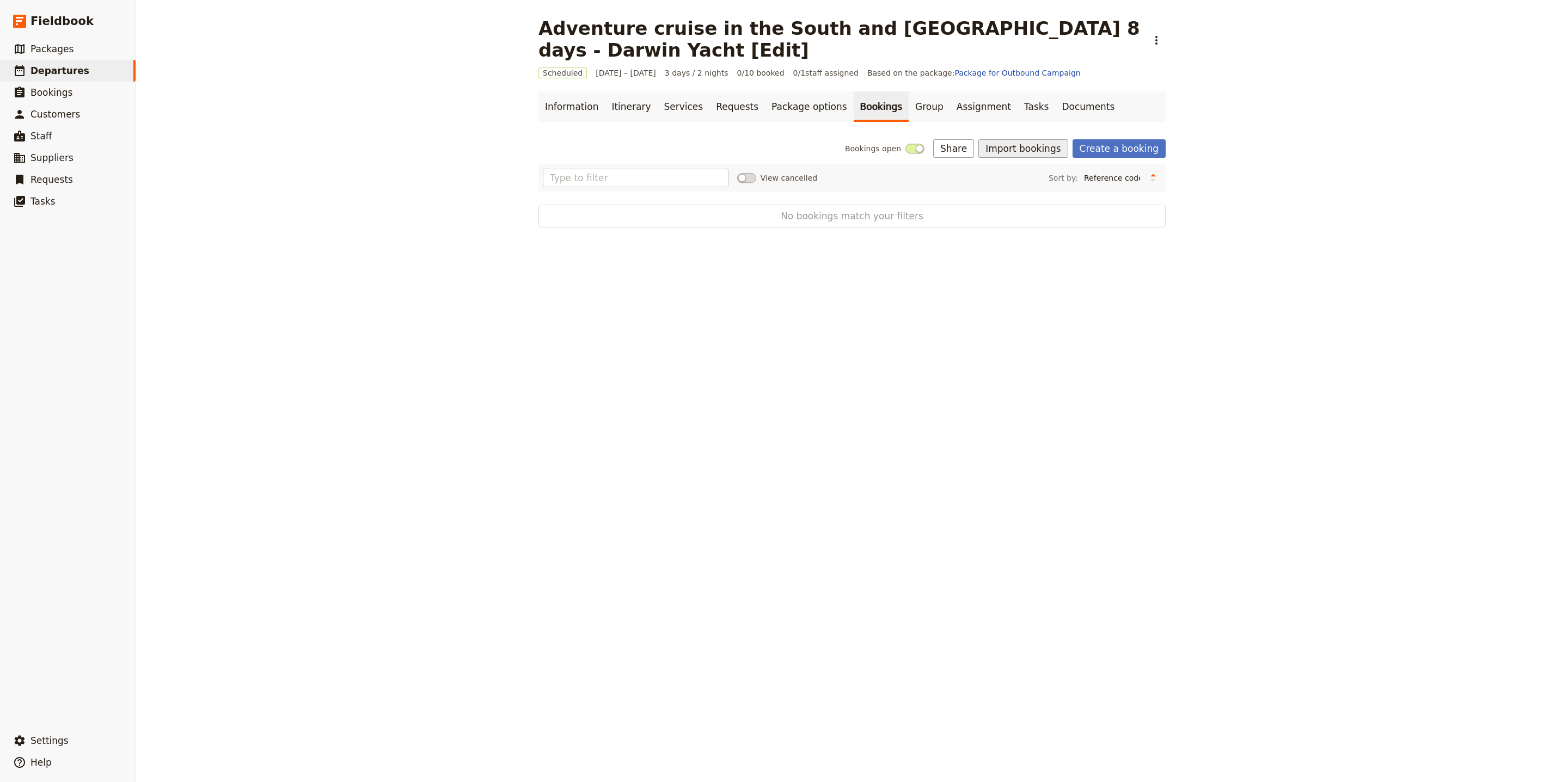
click at [1032, 152] on button "Import bookings" at bounding box center [1023, 148] width 89 height 18
click at [1062, 175] on span "Import Bookings" at bounding box center [1059, 173] width 135 height 11
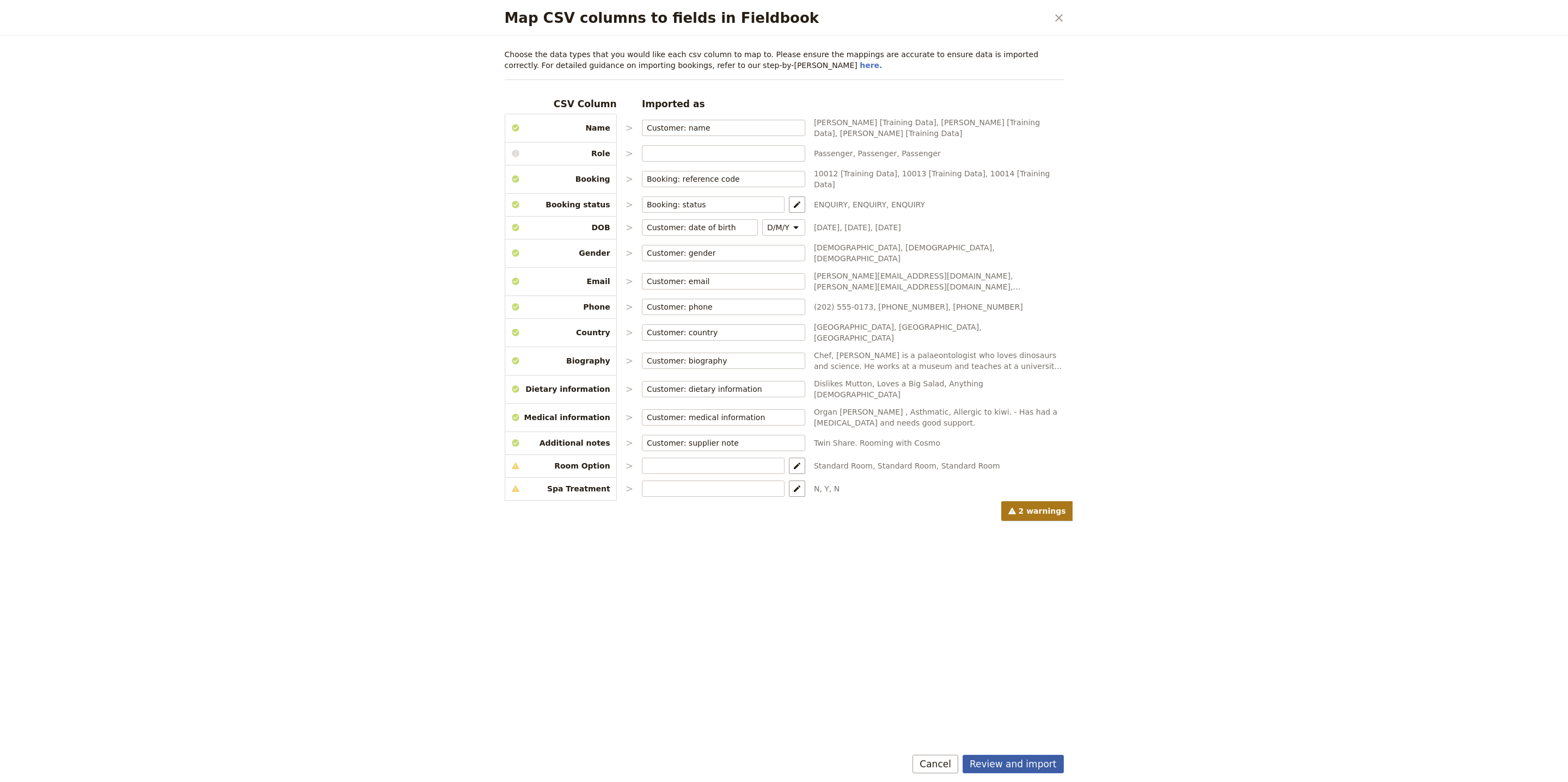
click at [1003, 756] on button "Review and import" at bounding box center [1013, 764] width 101 height 18
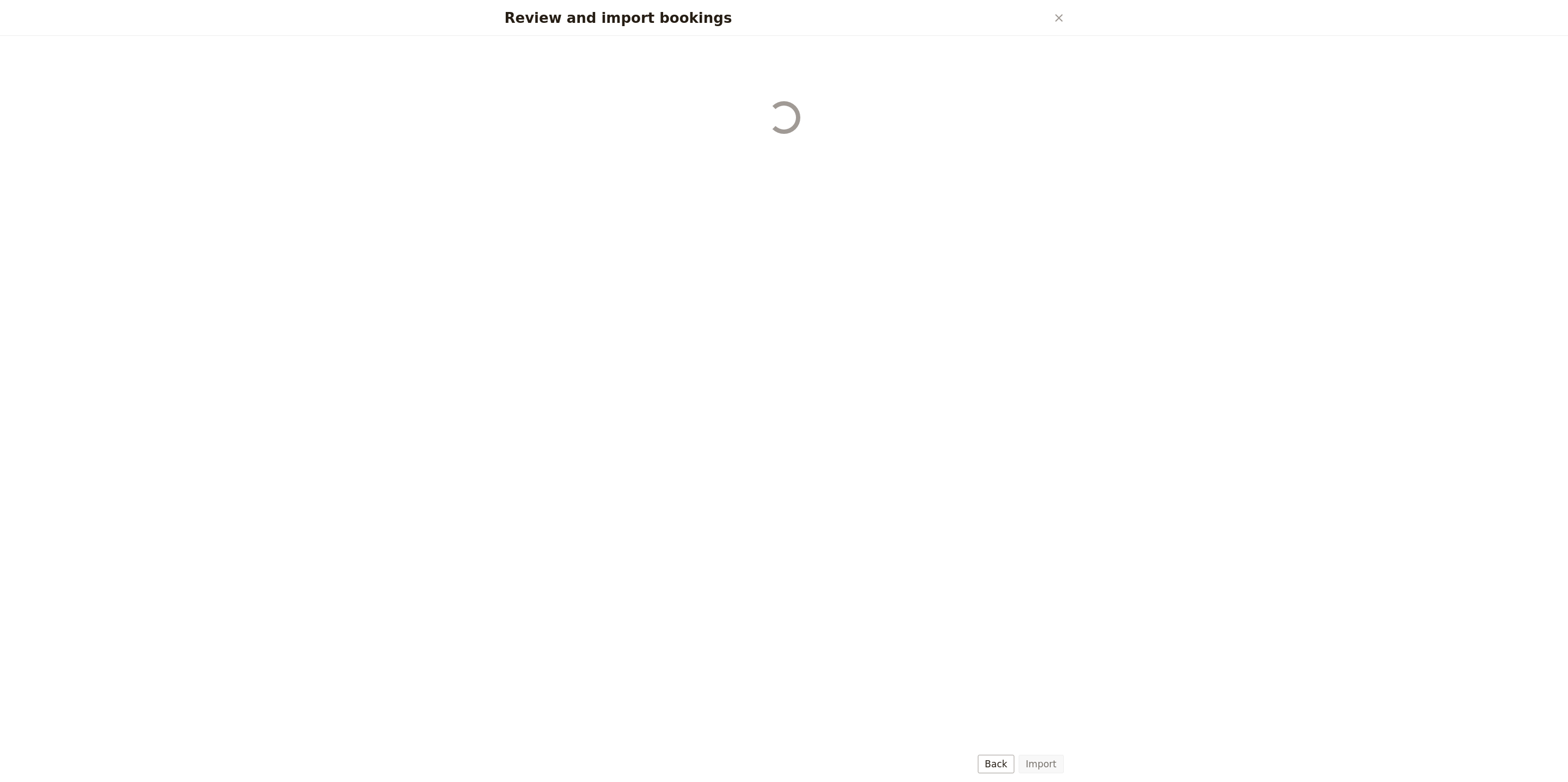
select select "68b002b7cac3c784cf00db27"
select select "68b002b7cac3c784cf00db28"
select select "68b002b7cac3c784cf00db29"
select select "68b002b7cac3c784cf00db2a"
select select "650e1b8d408bbede5b0c6045"
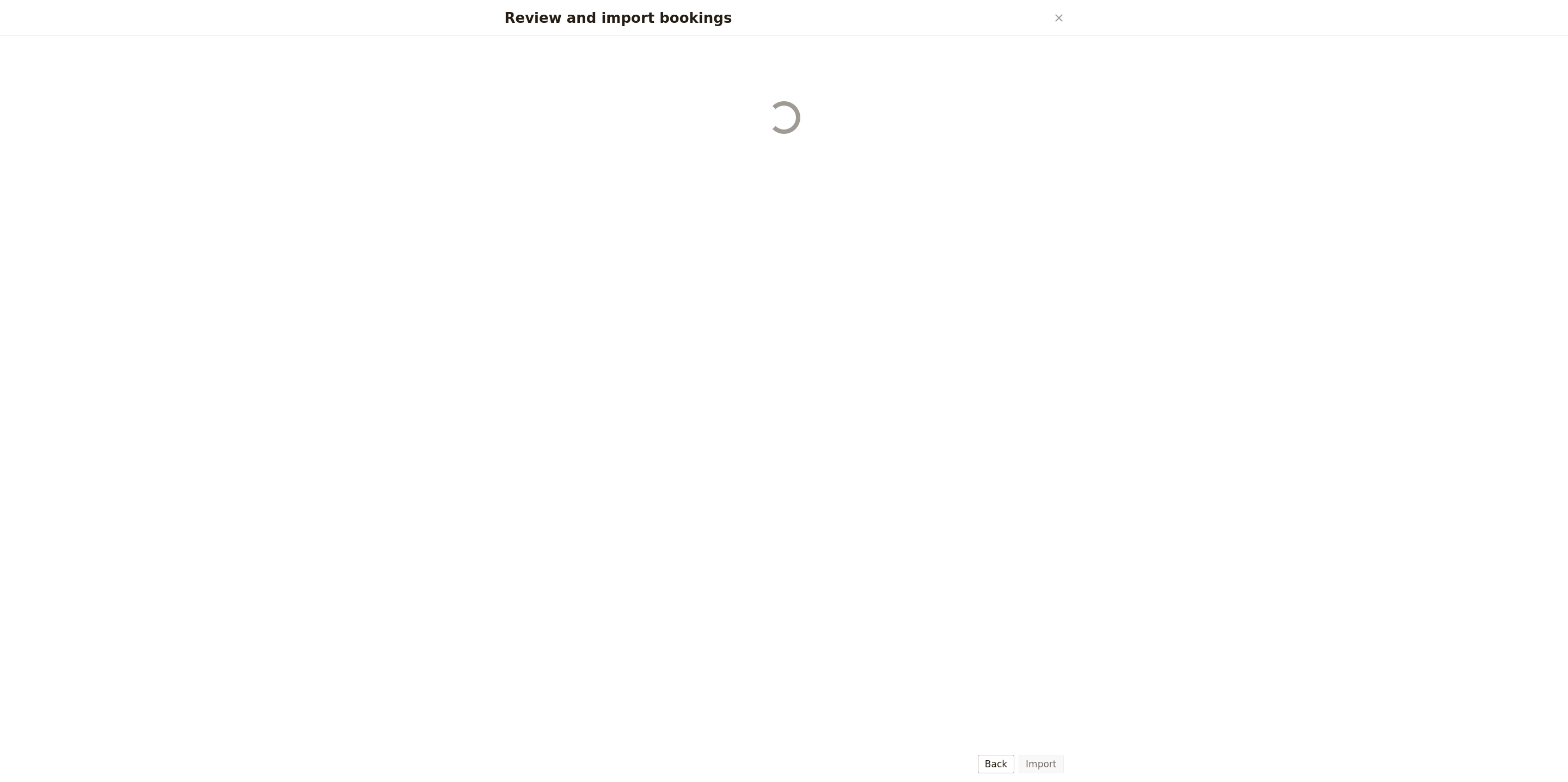
select select "68b002b7cac3c784cf00db2c"
select select "68b002b7cac3c784cf00db2d"
select select "68b002b7cac3c784cf00db2e"
select select "68b002b7cac3c784cf00db2f"
select select "68b002b7cac3c784cf00db30"
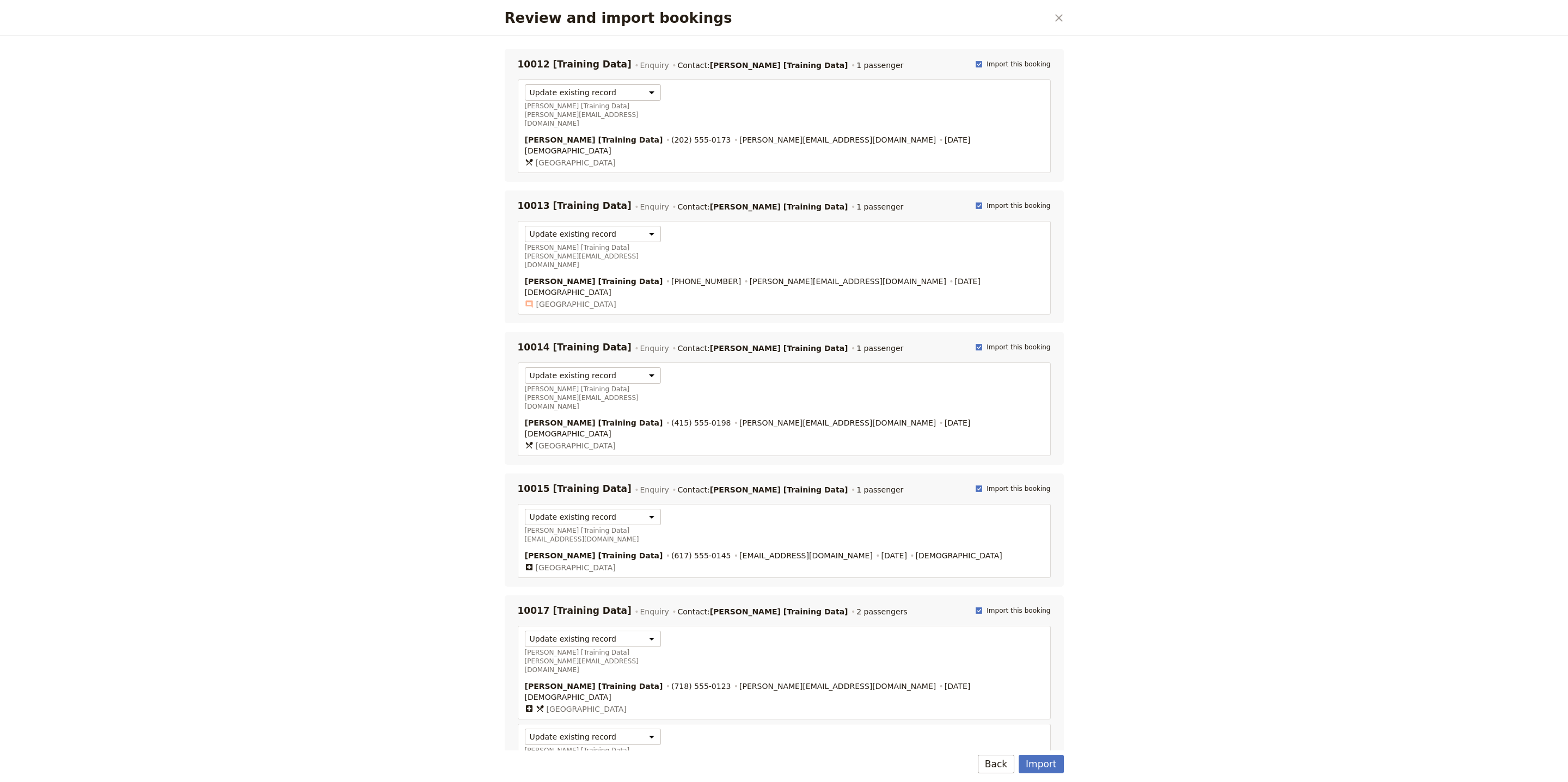
scroll to position [3, 0]
click at [1057, 767] on button "Import" at bounding box center [1041, 764] width 44 height 18
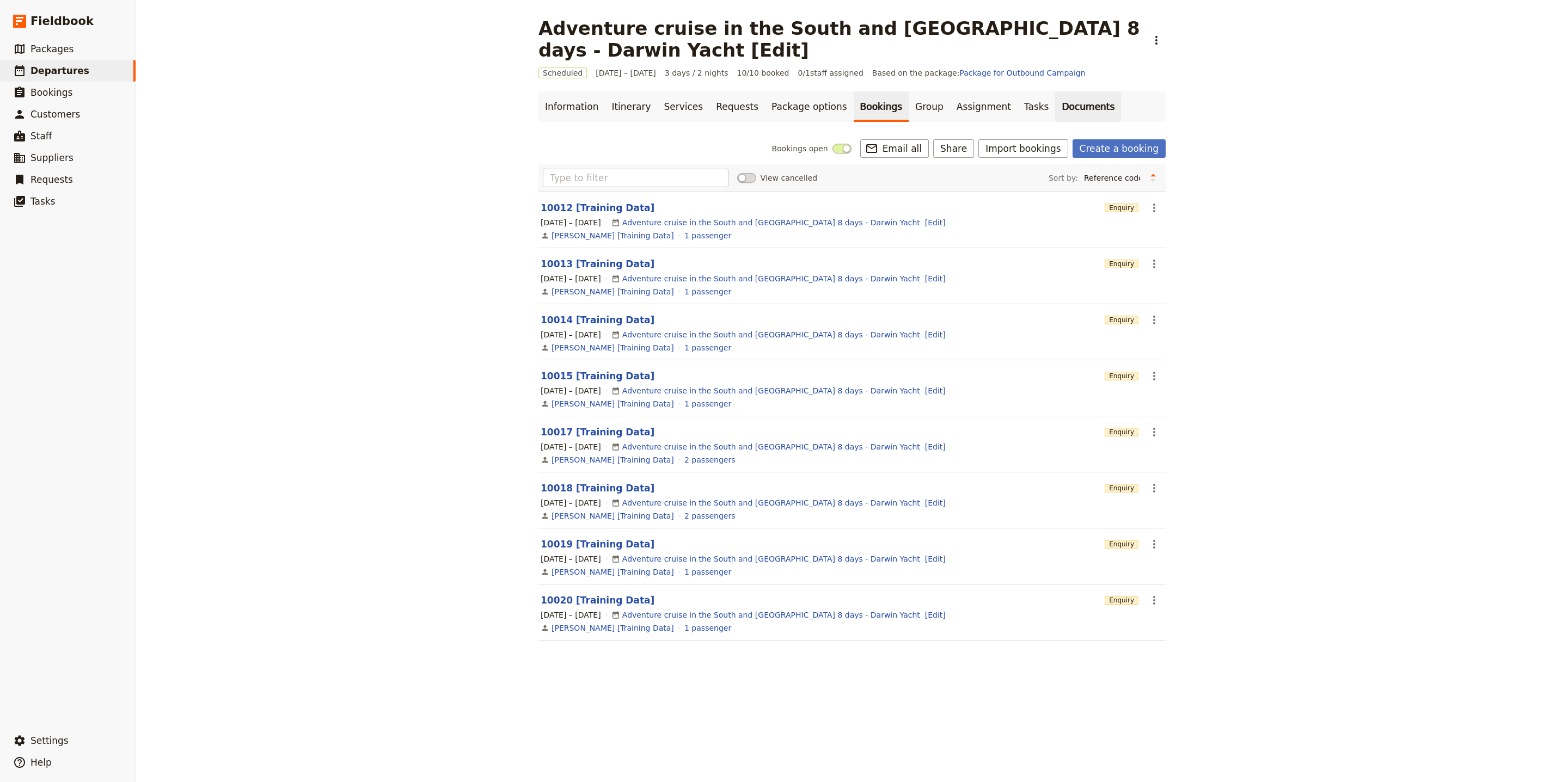
click at [1055, 110] on link "Documents" at bounding box center [1088, 106] width 66 height 30
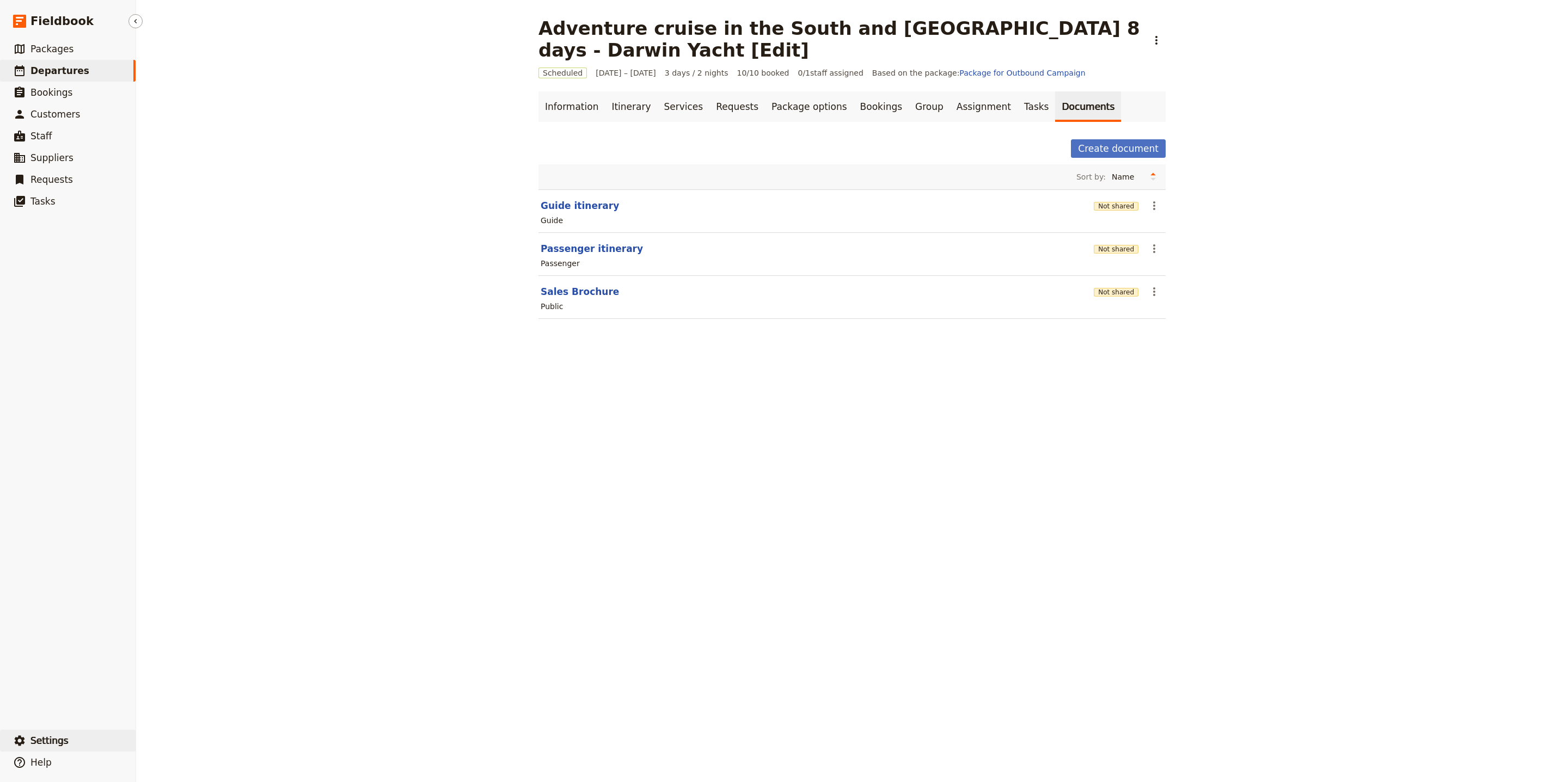
click at [66, 738] on button "​ Settings" at bounding box center [68, 741] width 136 height 22
click at [220, 713] on span "Your organization" at bounding box center [191, 711] width 88 height 11
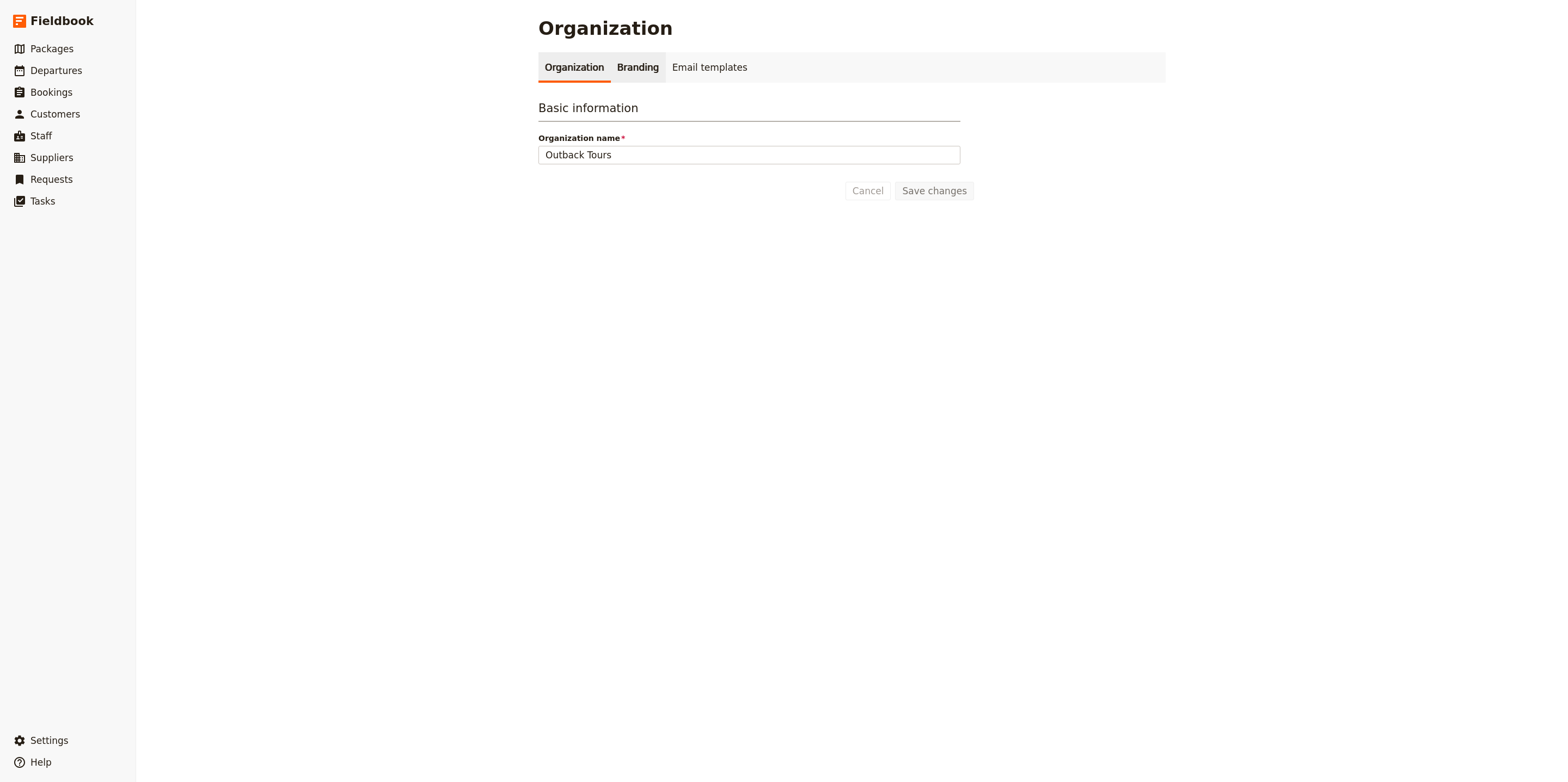
click at [617, 72] on link "Branding" at bounding box center [639, 68] width 55 height 30
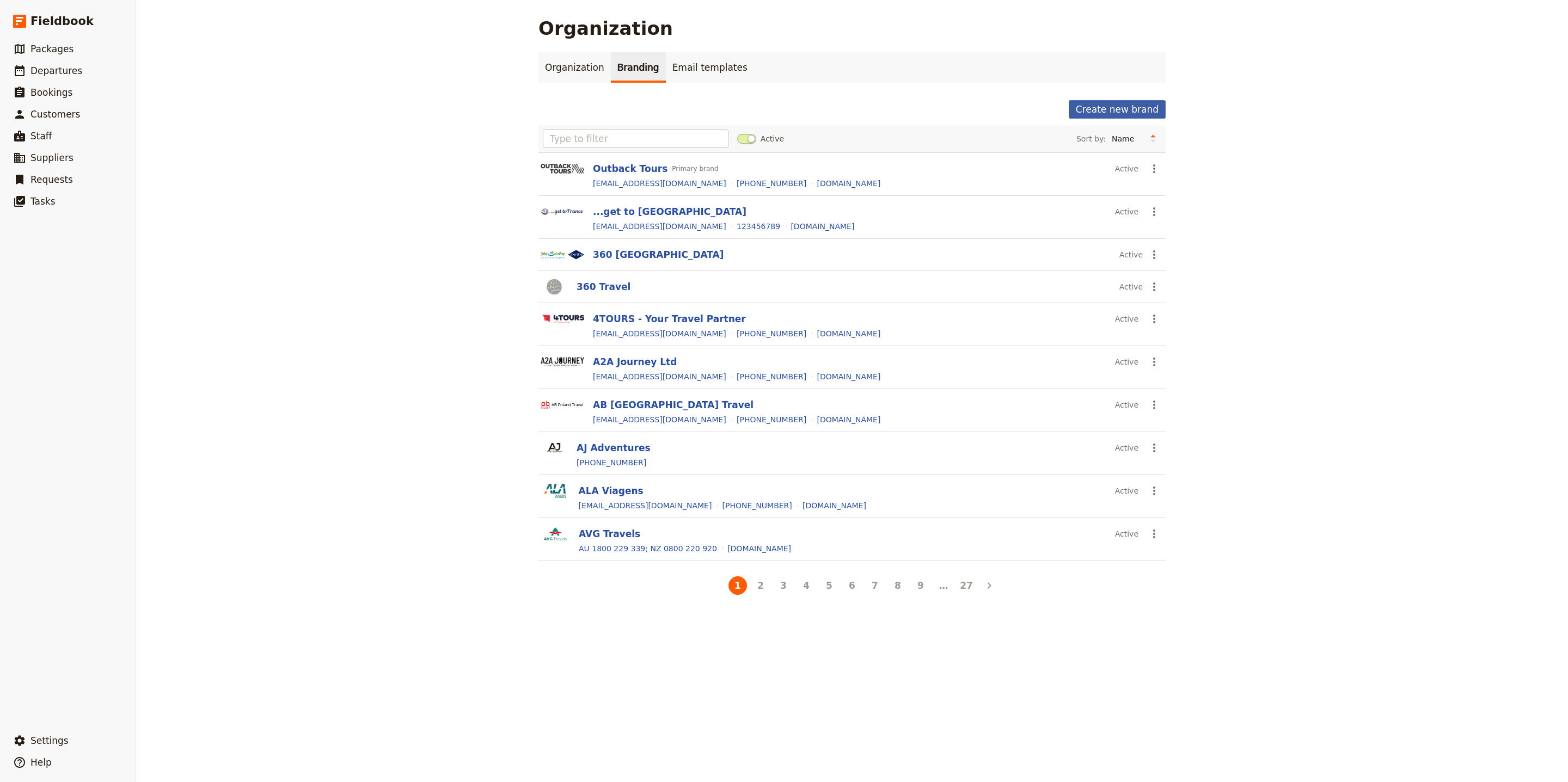
click at [1151, 109] on button "Create new brand" at bounding box center [1117, 110] width 97 height 18
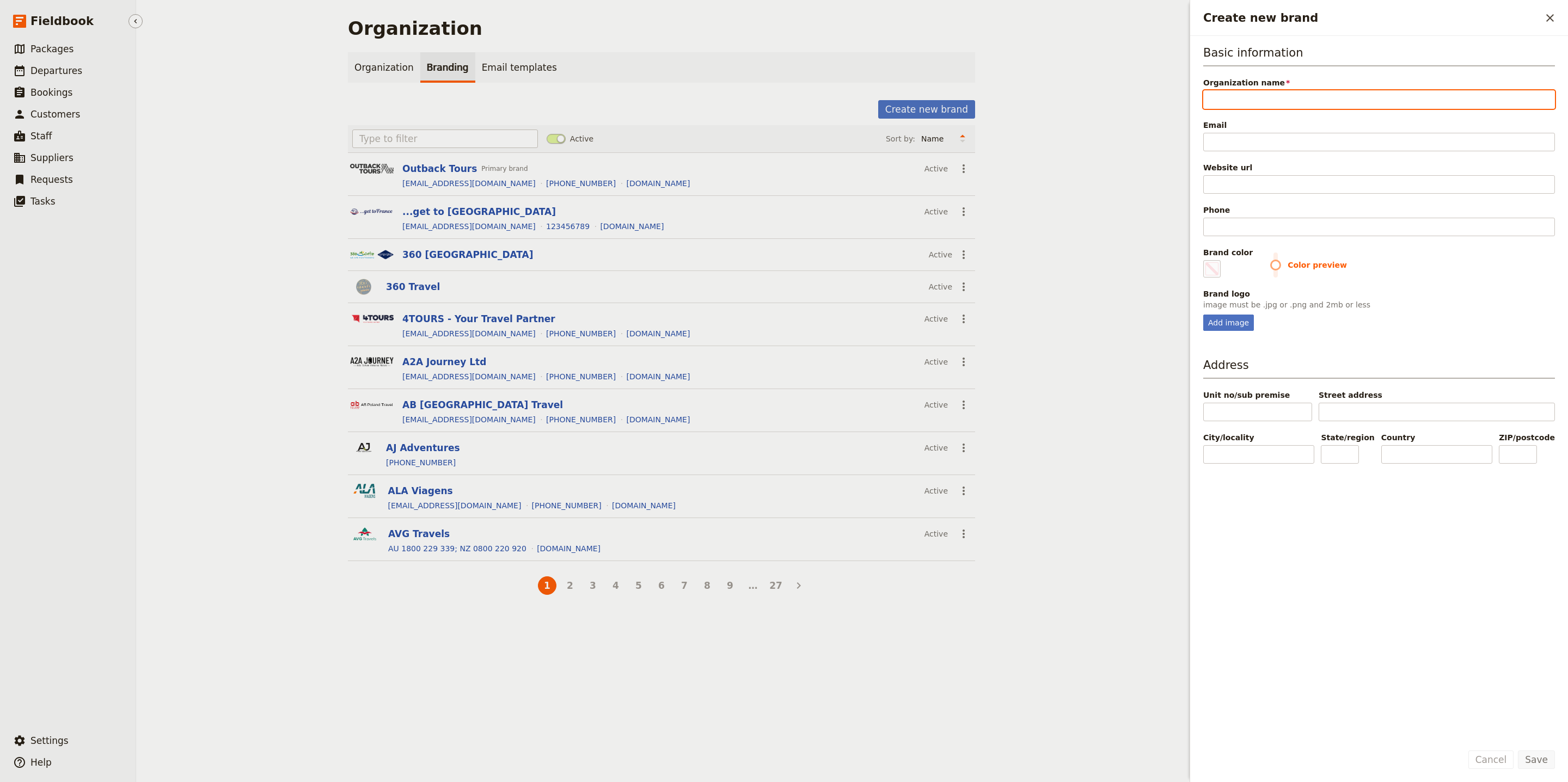
paste input "Voyagers Travel"
type input "Voyagers Travel"
type input "#000000"
type input "Voyagers Travel"
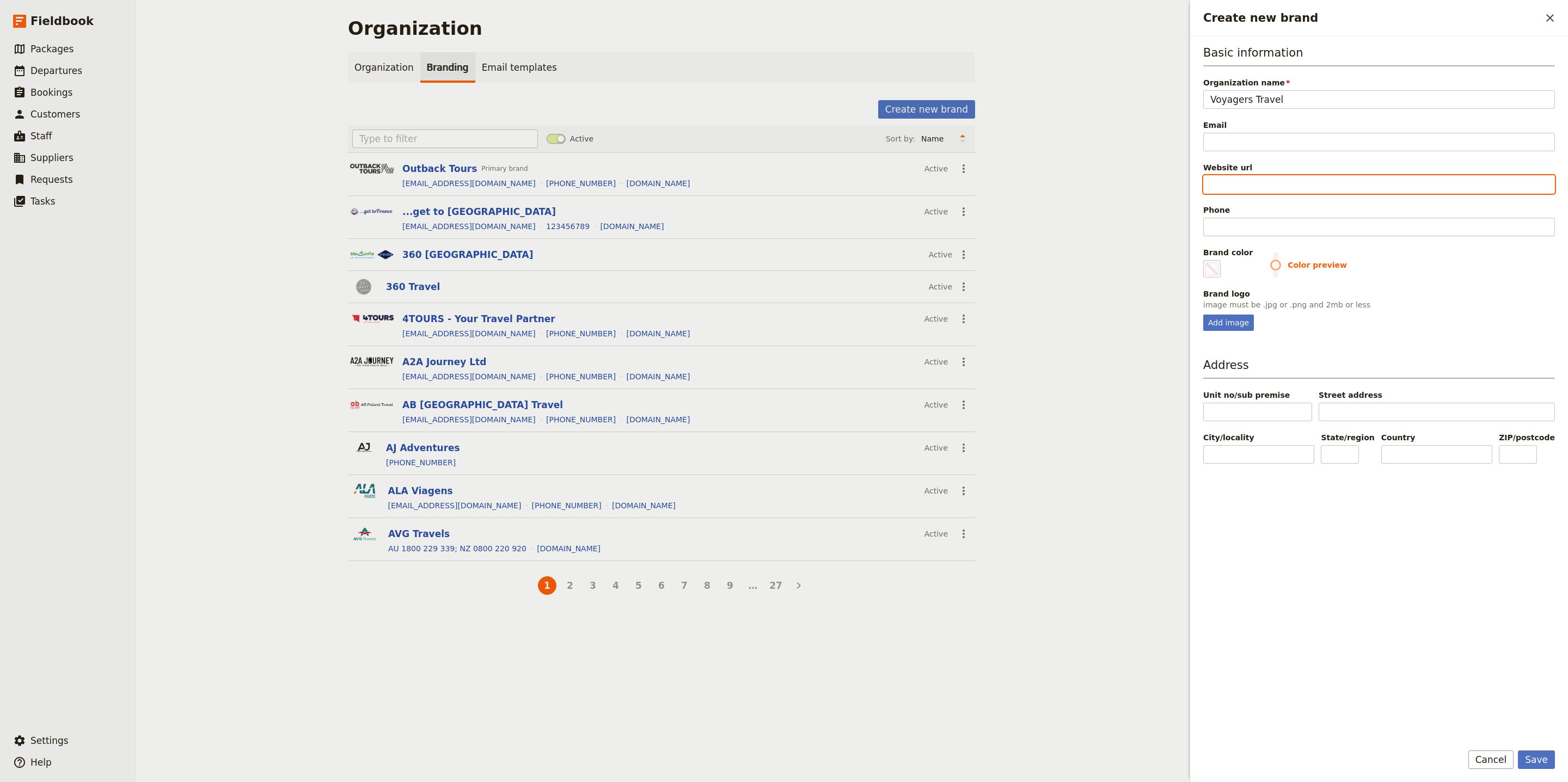
click at [1255, 180] on input "Website url" at bounding box center [1379, 184] width 352 height 18
paste input "[URL][DOMAIN_NAME]"
type input "[URL][DOMAIN_NAME]"
type input "#000000"
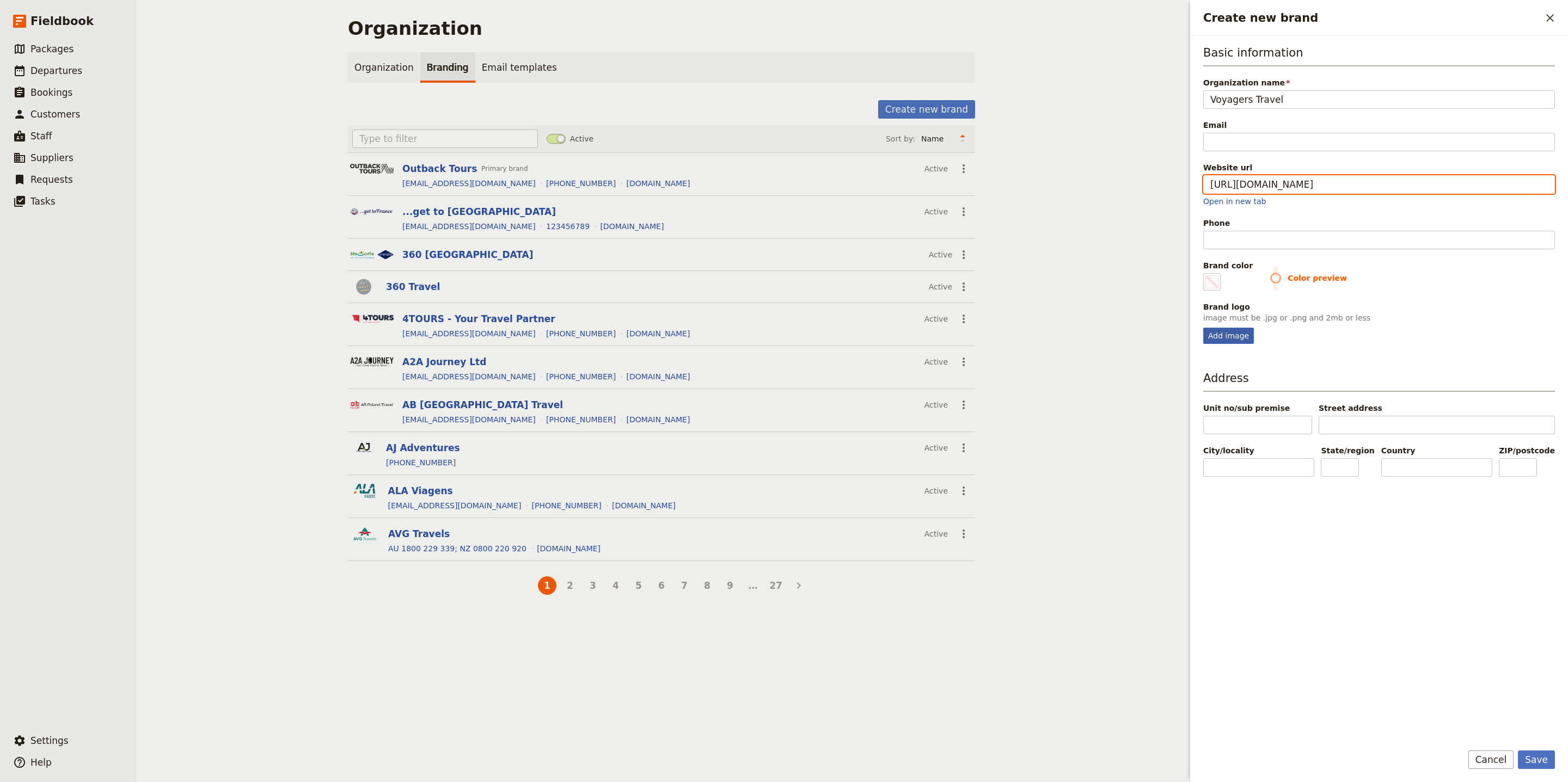
type input "[URL][DOMAIN_NAME]"
type input "#000000"
click at [1250, 337] on div "Add image" at bounding box center [1228, 335] width 51 height 16
click at [1203, 327] on input "Add image" at bounding box center [1203, 327] width 1 height 1
type input "C:\fakepath\caption.jpg"
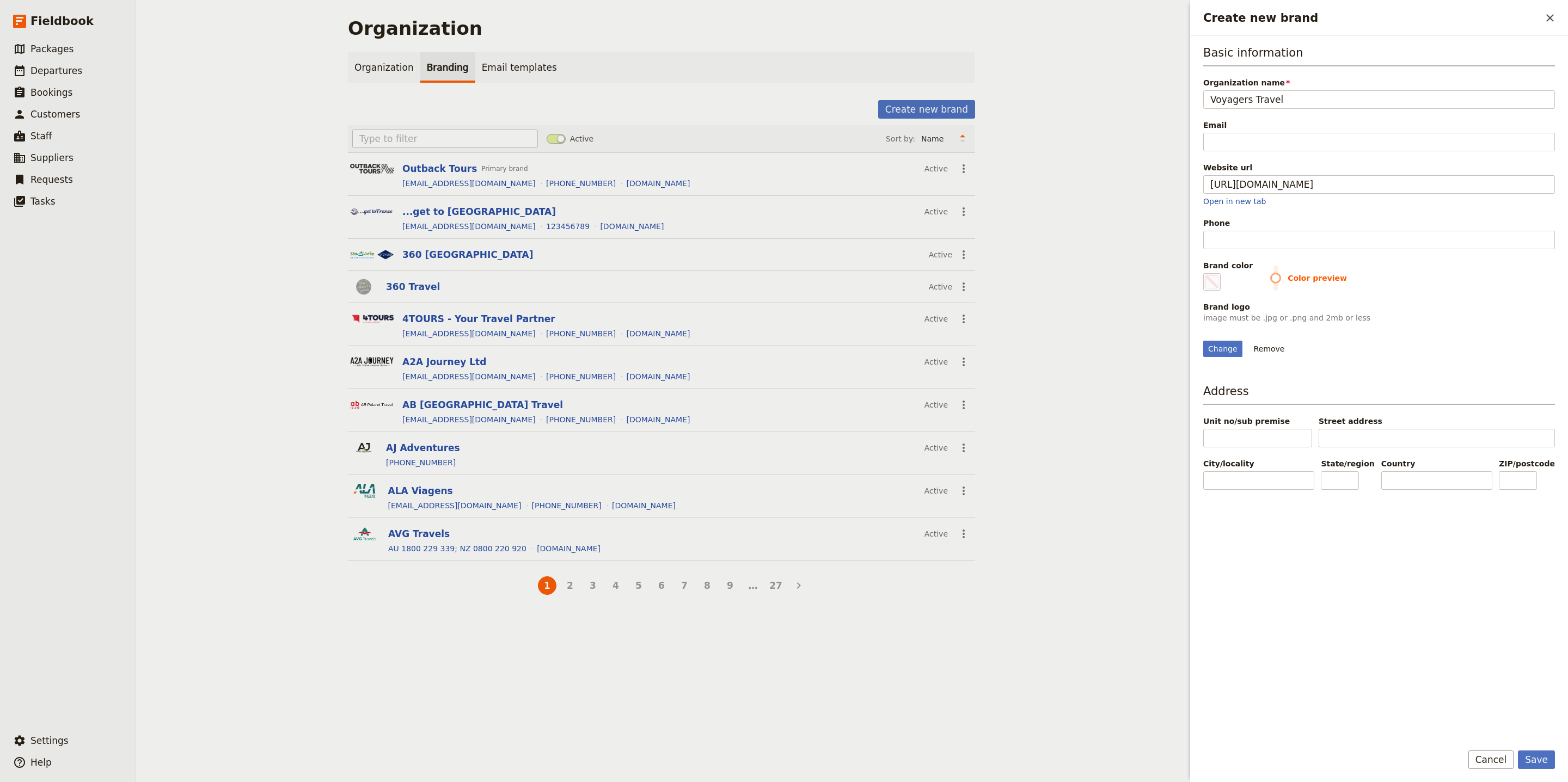
click at [1263, 271] on div "Brand color #000000 Color preview" at bounding box center [1379, 276] width 352 height 30
click at [1222, 282] on label "Brand color #000000" at bounding box center [1228, 276] width 49 height 30
click at [1206, 273] on input "#000000" at bounding box center [1205, 273] width 1 height 1
click at [1528, 347] on div "Change Remove" at bounding box center [1379, 342] width 352 height 29
click at [1206, 287] on fieldset "#f9fbfd" at bounding box center [1212, 282] width 18 height 18
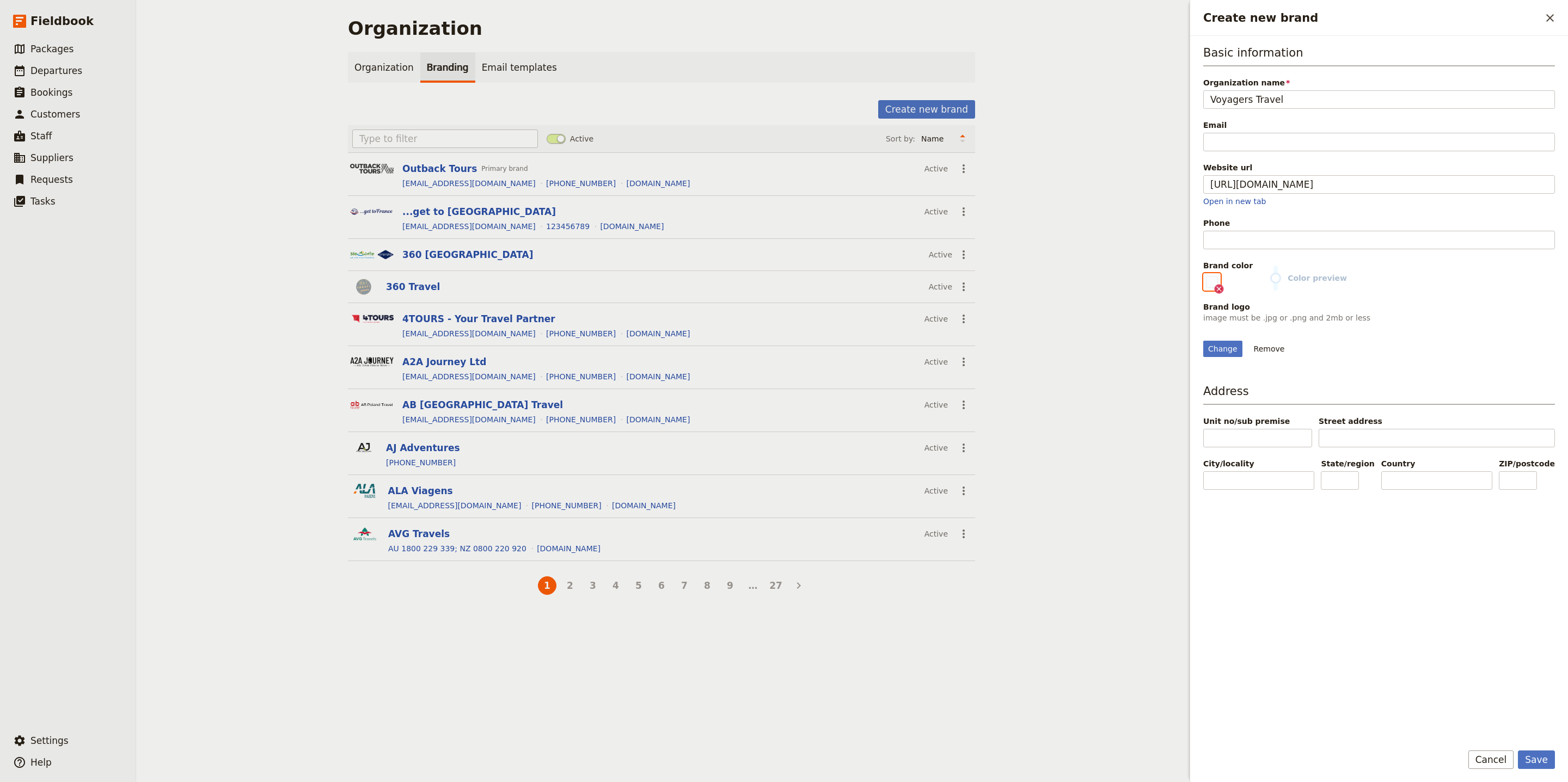
click at [1206, 273] on input "#f9fbfd" at bounding box center [1205, 273] width 1 height 1
click at [1286, 265] on div "Brand color #f9fbfd Color preview" at bounding box center [1379, 276] width 352 height 30
click at [1202, 287] on div "Basic information Organization name Voyagers Travel Email Website url [URL][DOM…" at bounding box center [1379, 385] width 378 height 699
click at [1223, 282] on label "Brand color #f9fbfd" at bounding box center [1228, 276] width 49 height 30
click at [1206, 273] on input "#f9fbfd" at bounding box center [1205, 273] width 1 height 1
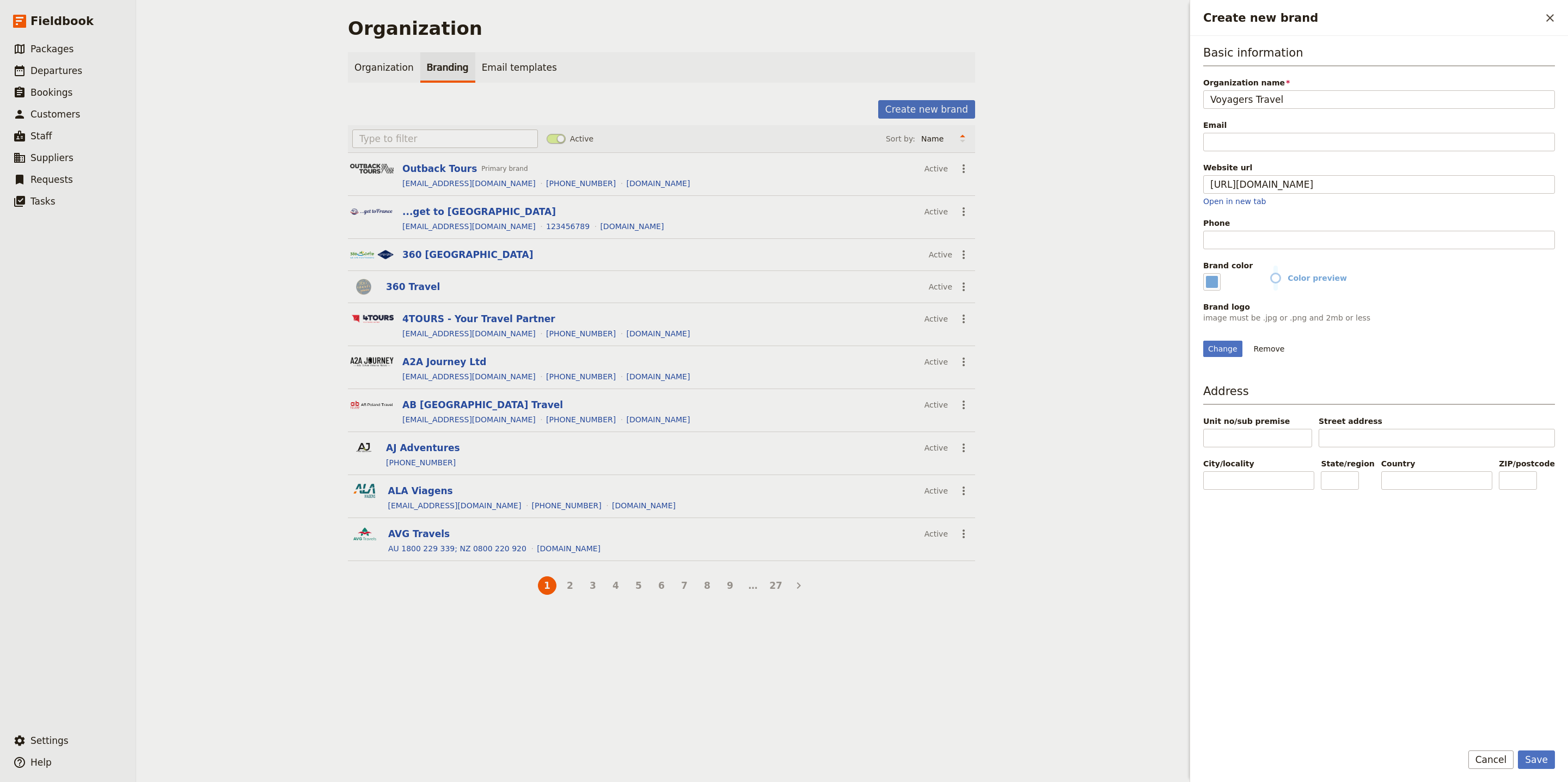
type input "#75a6d7"
click at [1419, 357] on div "Change Remove" at bounding box center [1379, 342] width 352 height 29
click at [1553, 750] on button "Save" at bounding box center [1536, 759] width 37 height 18
click at [75, 79] on link "​ Departures" at bounding box center [68, 71] width 136 height 22
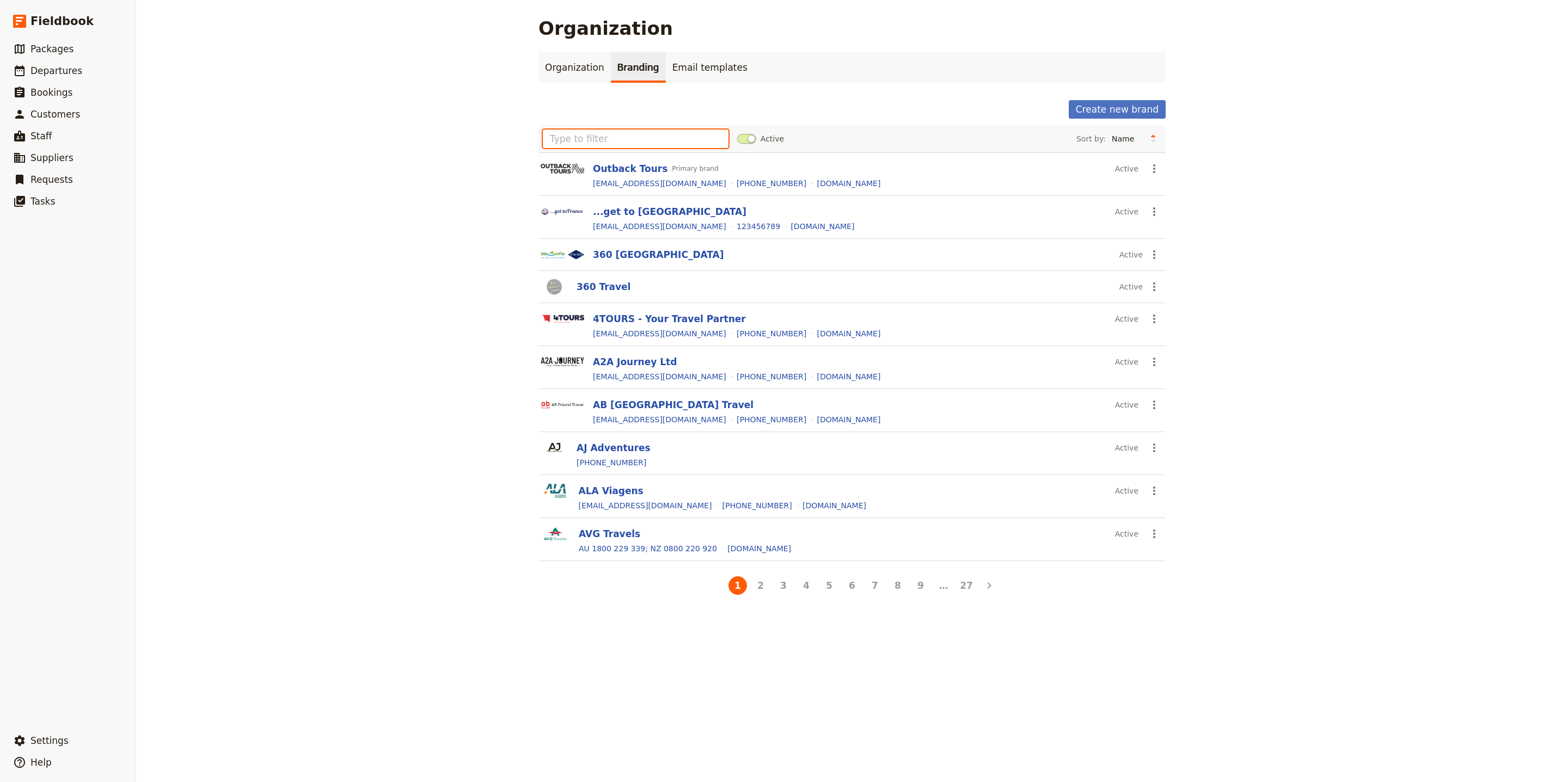
click at [579, 139] on input "text" at bounding box center [635, 139] width 186 height 18
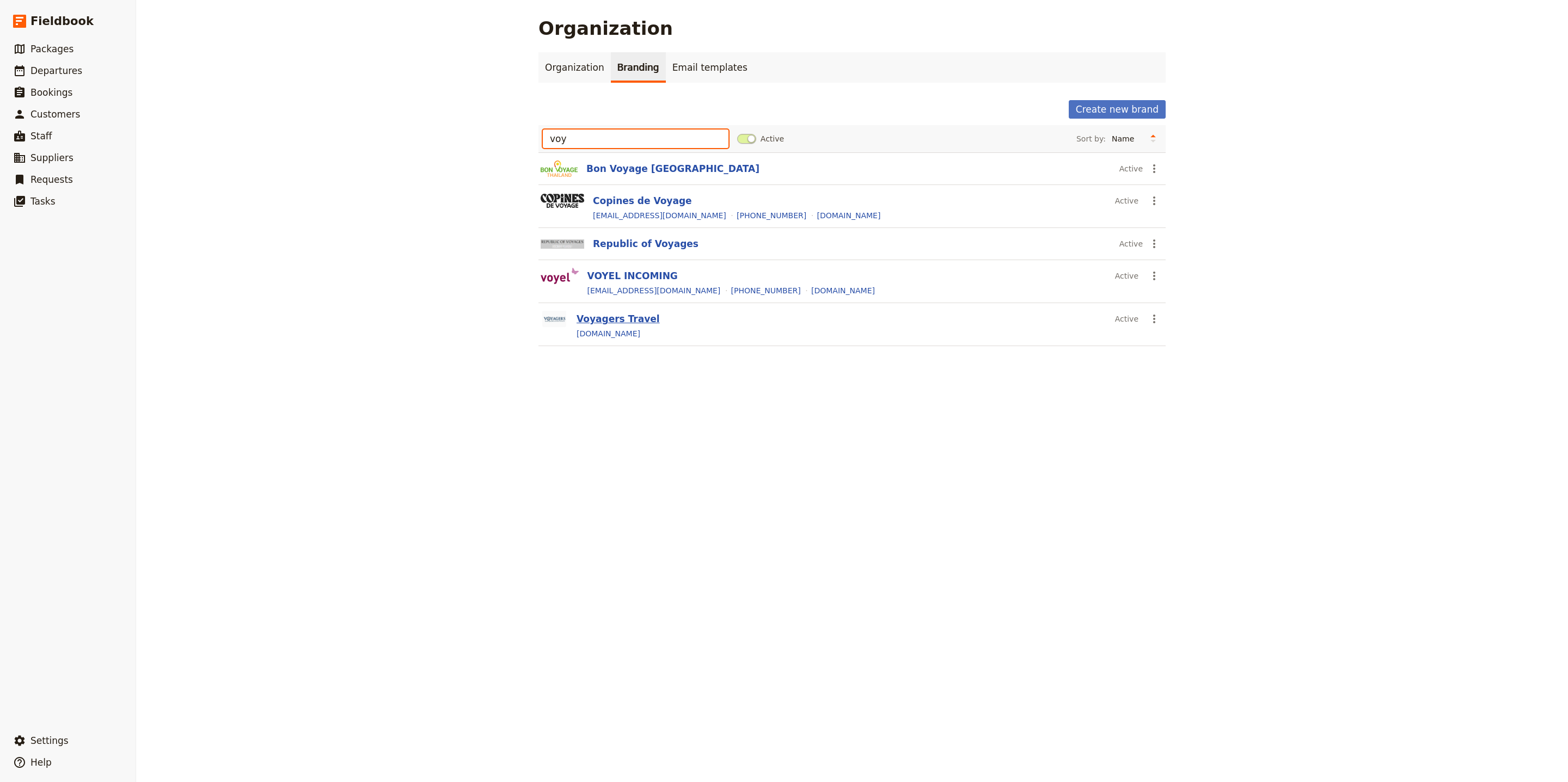
type input "voy"
click at [634, 318] on button "Voyagers Travel" at bounding box center [618, 318] width 83 height 13
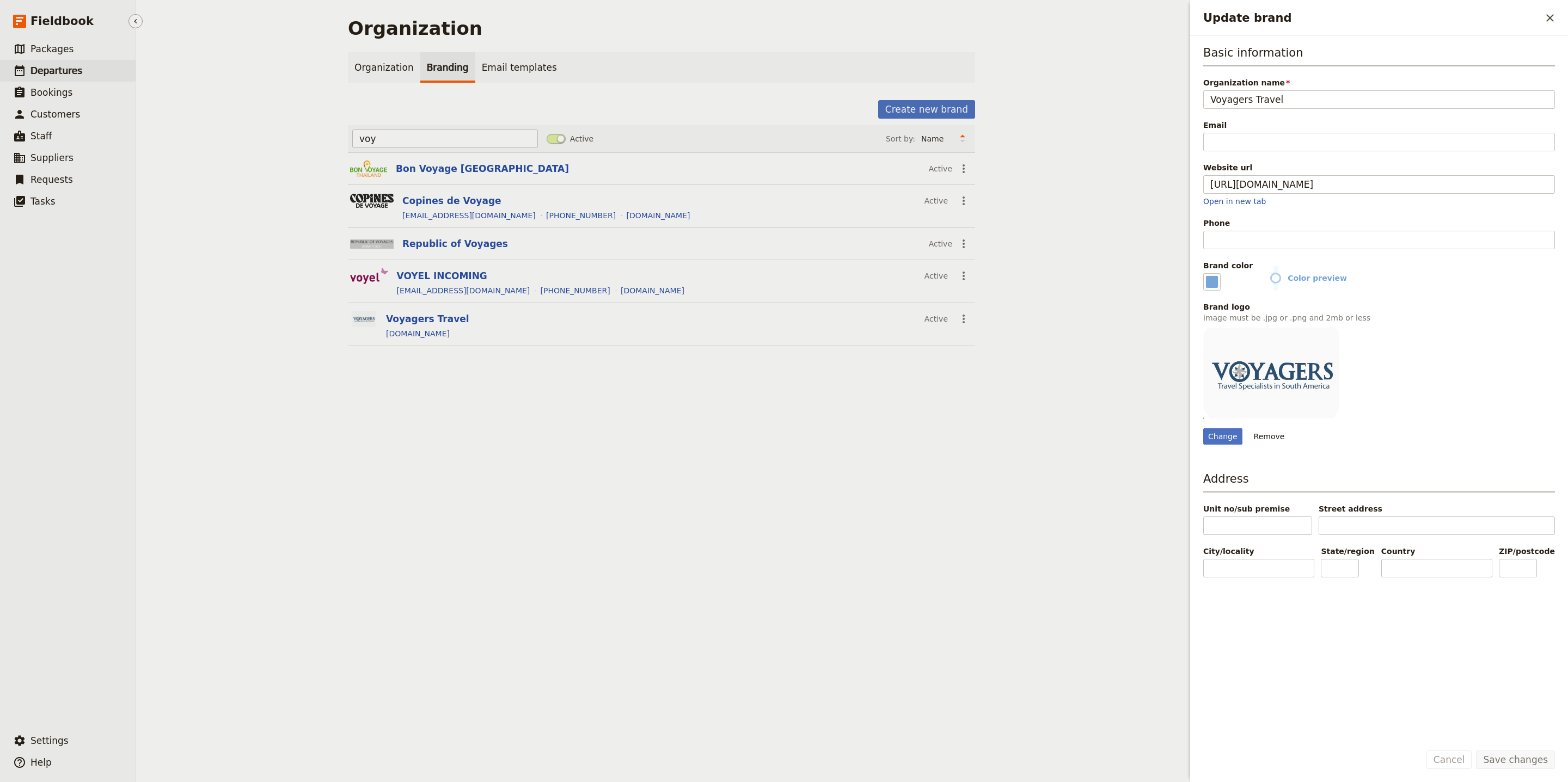
click at [72, 75] on span "Departures" at bounding box center [56, 71] width 52 height 11
select select "UPDATED_AT"
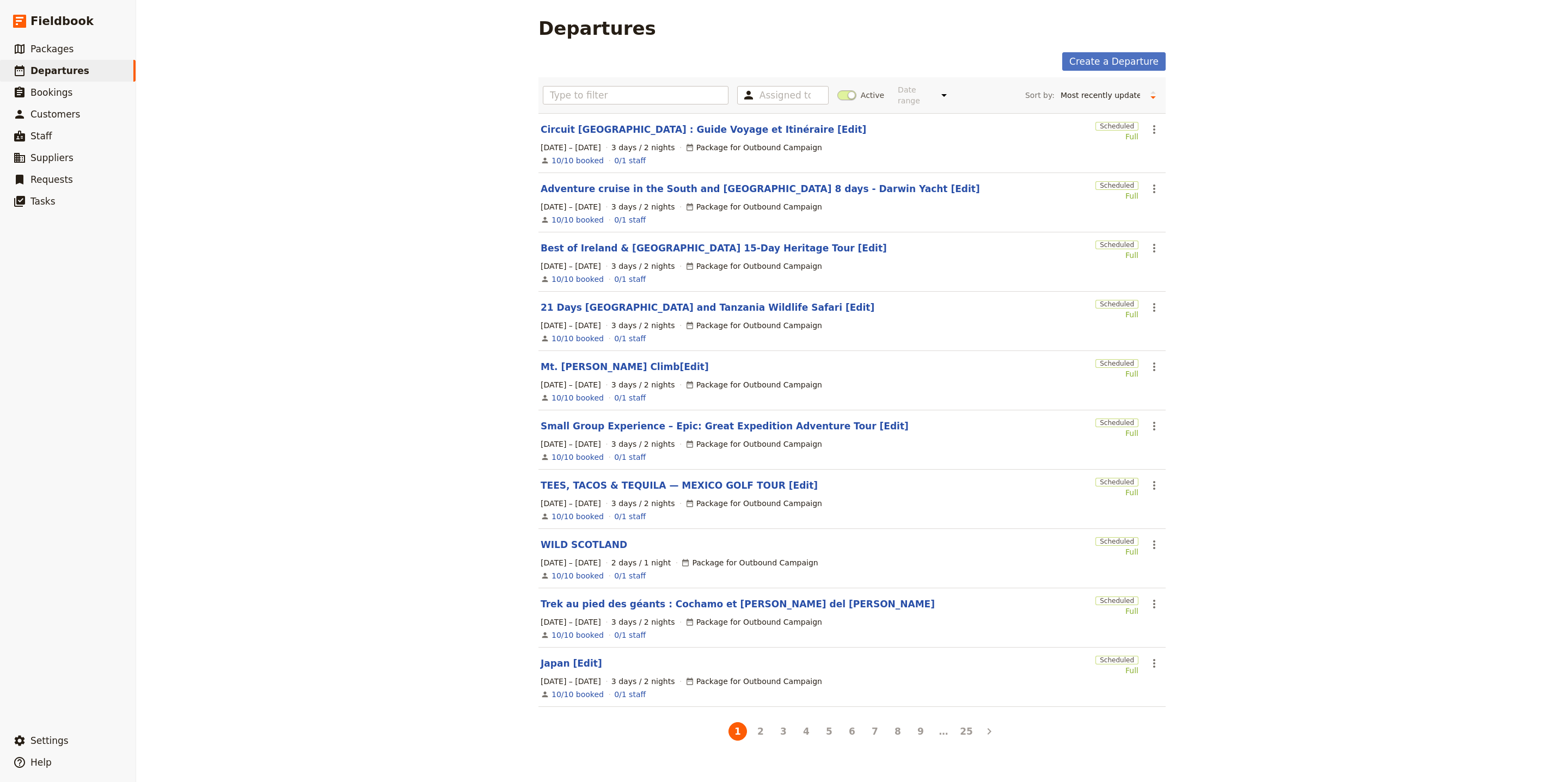
click at [651, 131] on section "Circuit [GEOGRAPHIC_DATA] : Guide Voyage et Itinéraire [Edit] Scheduled Full ​ …" at bounding box center [852, 143] width 627 height 60
click at [766, 183] on link "Adventure cruise in the South and [GEOGRAPHIC_DATA] 8 days - Darwin Yacht [Edit]" at bounding box center [760, 189] width 439 height 13
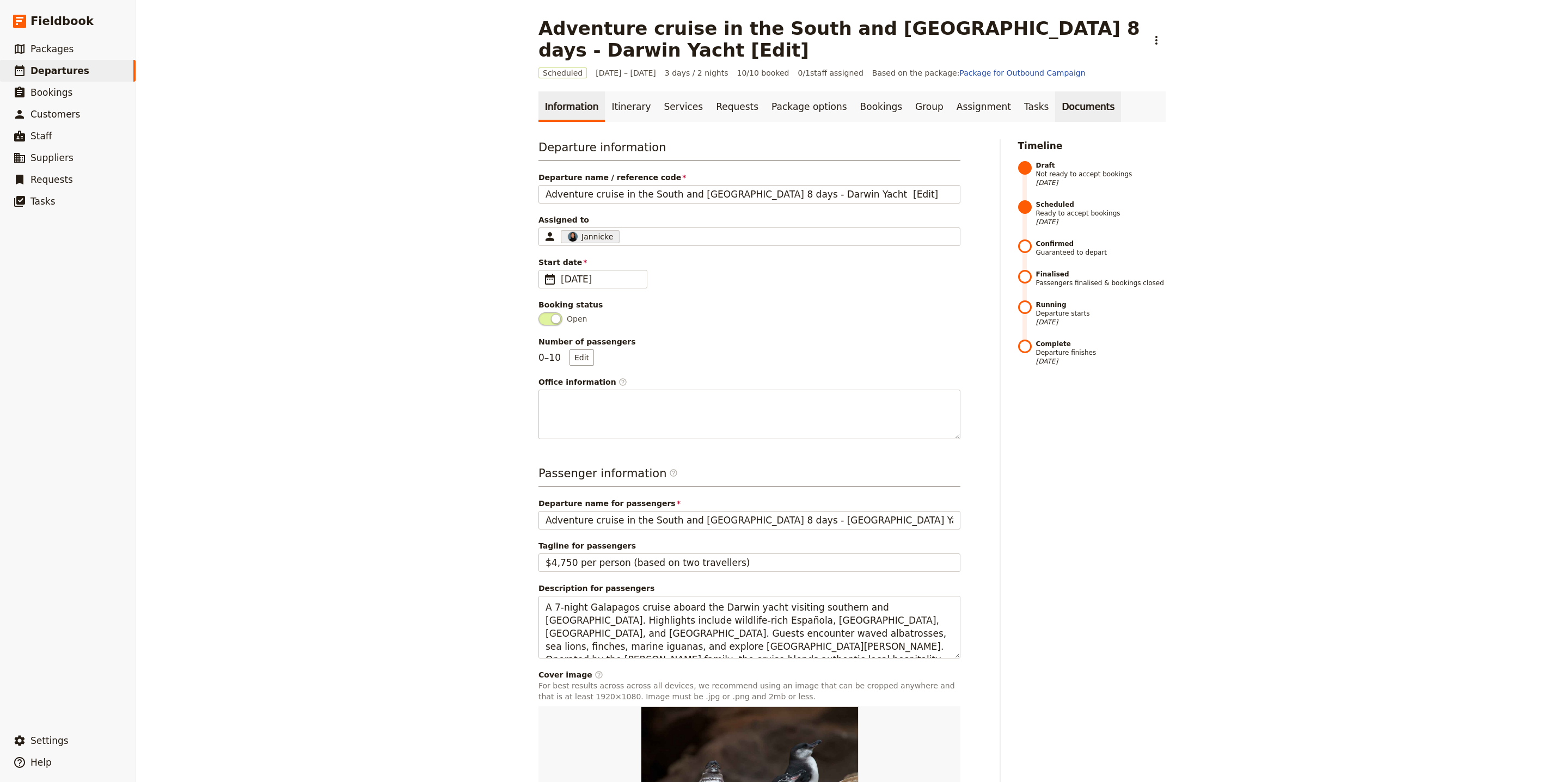
click at [1055, 108] on link "Documents" at bounding box center [1088, 106] width 66 height 30
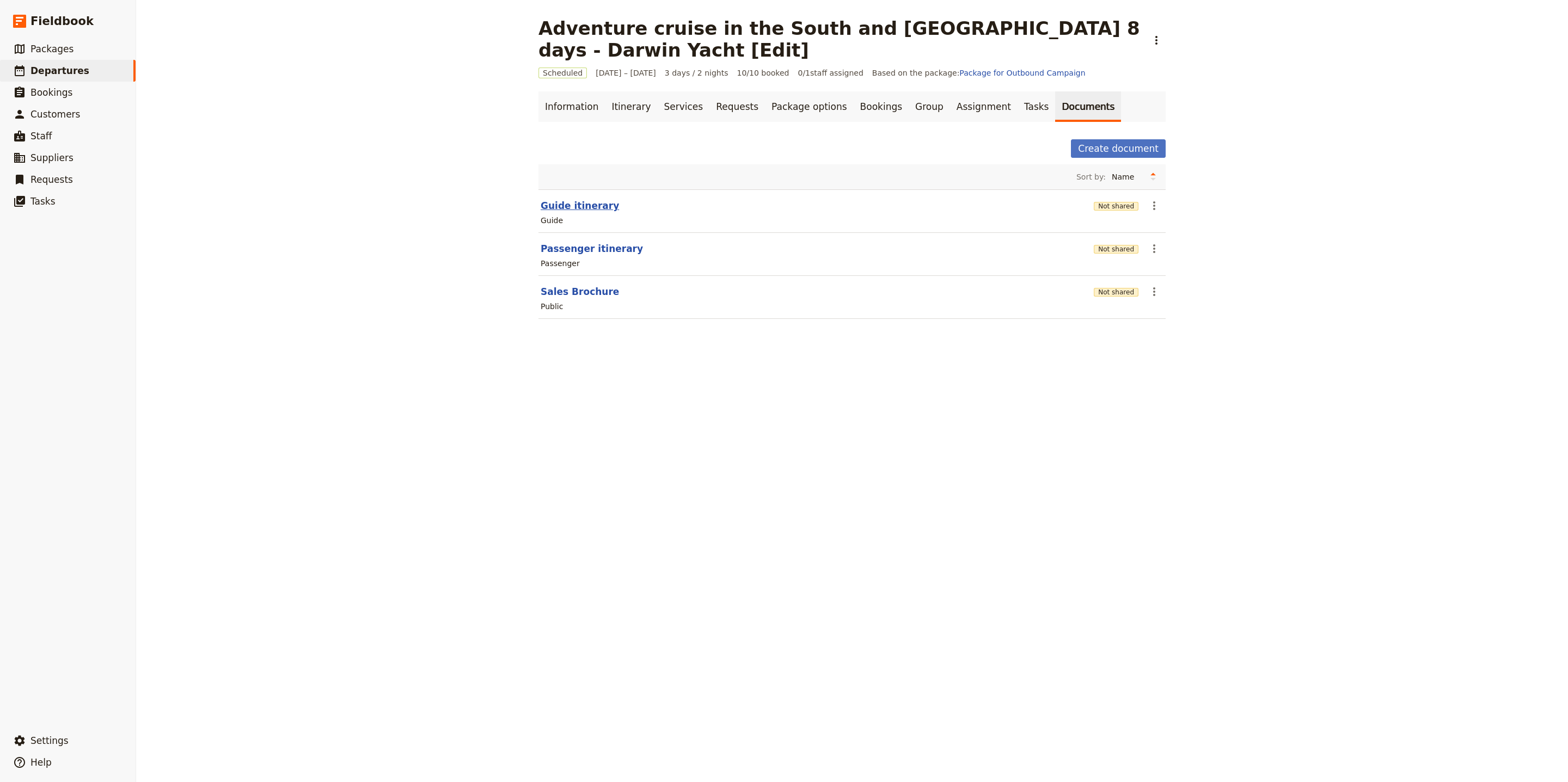
click at [573, 210] on button "Guide itinerary" at bounding box center [579, 205] width 79 height 13
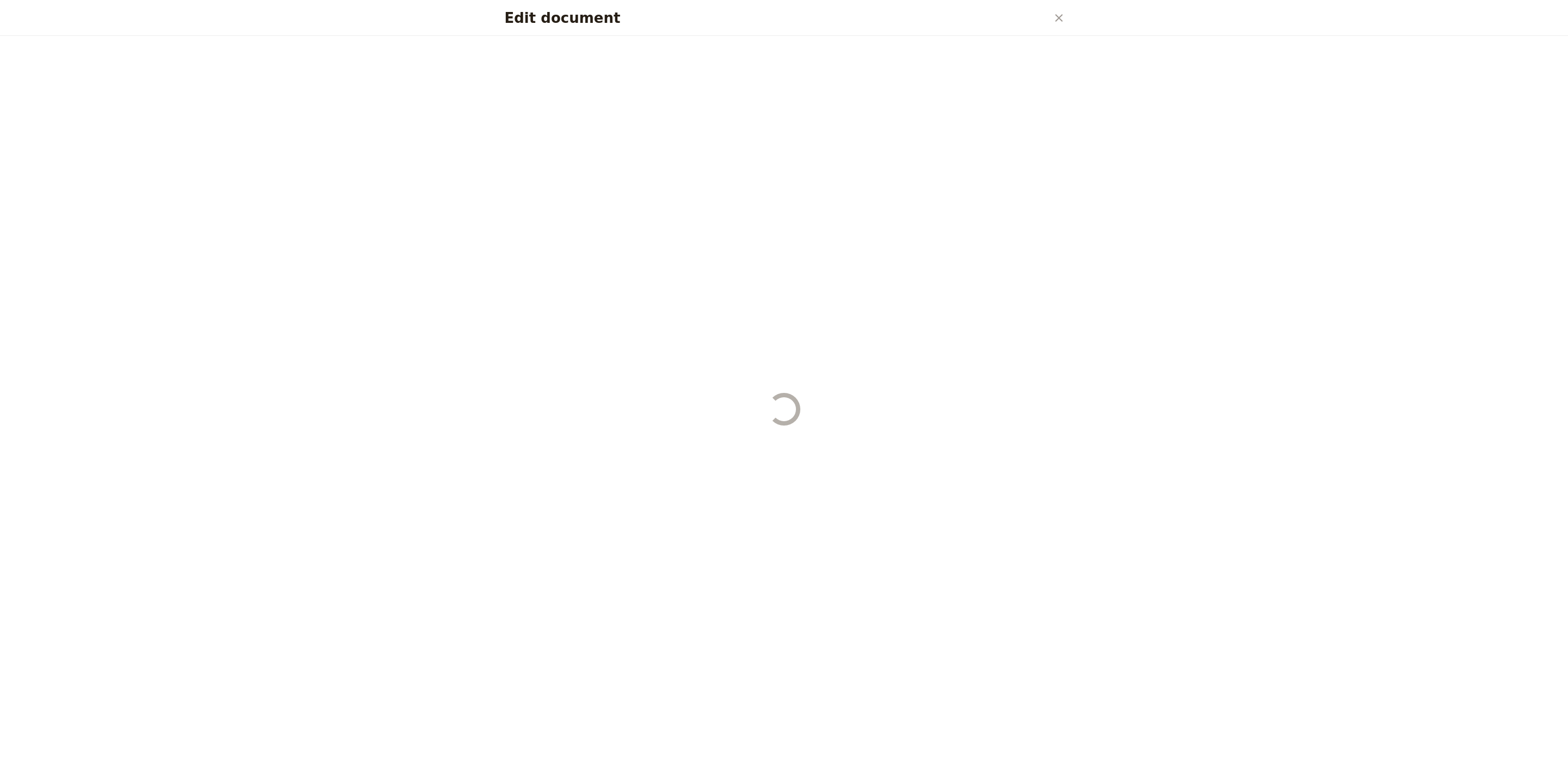
select select "STAFF"
select select "RUN_SHEET"
select select "LARGE"
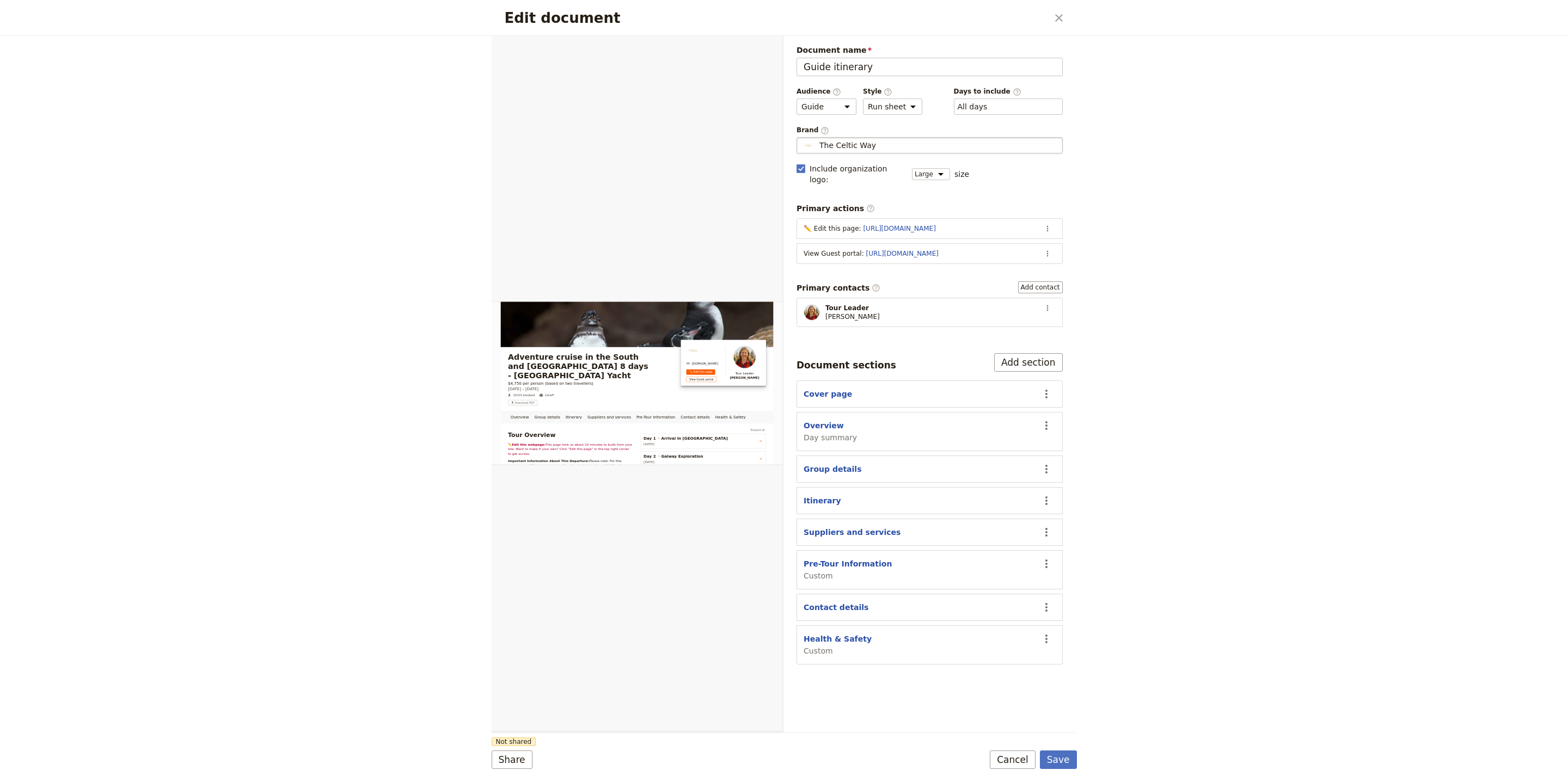
click at [864, 147] on span "The Celtic Way" at bounding box center [847, 145] width 57 height 11
click at [802, 138] on input "The Celtic Way" at bounding box center [801, 137] width 1 height 1
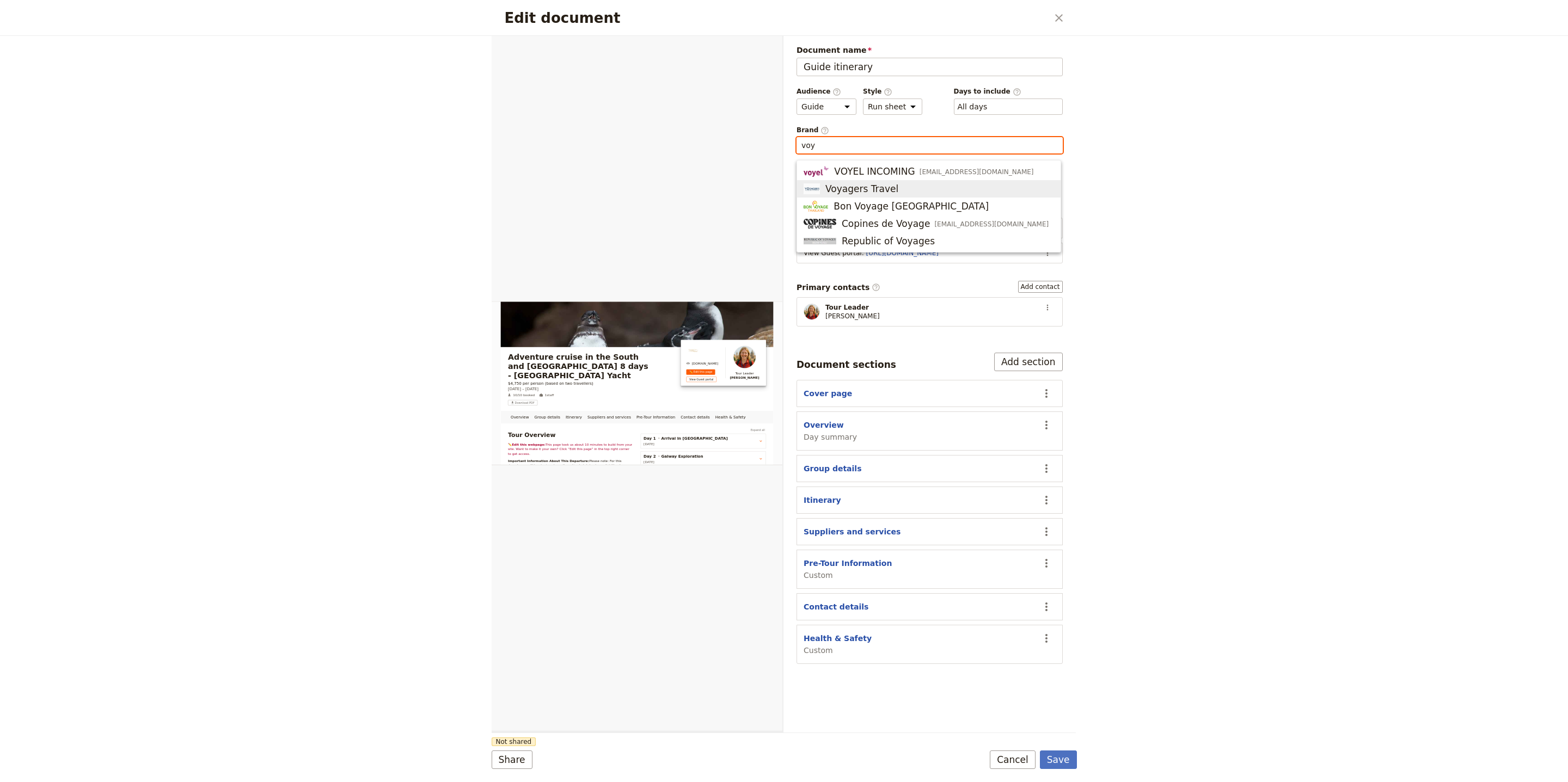
click at [888, 187] on span "Voyagers Travel" at bounding box center [862, 189] width 73 height 13
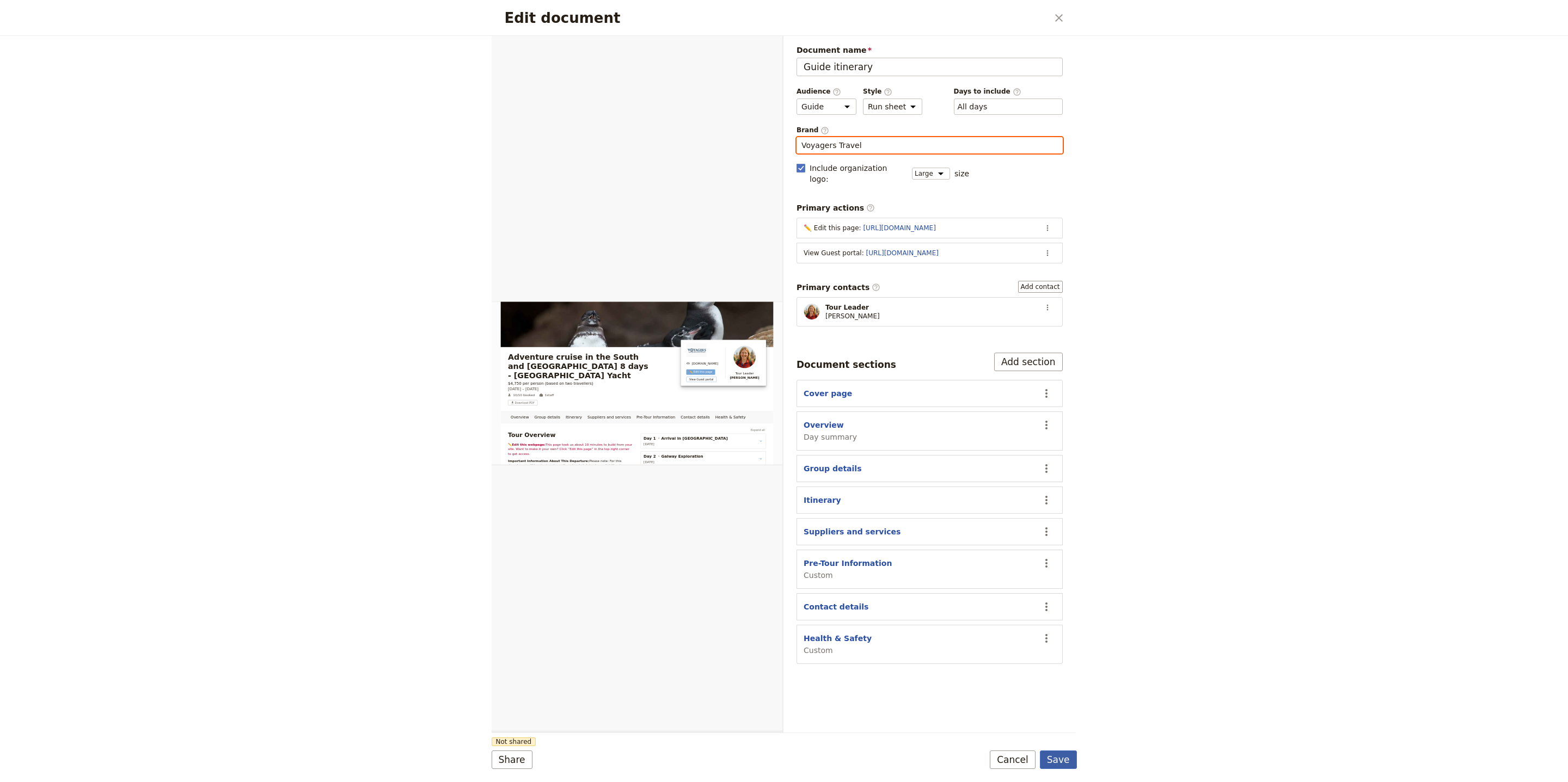
type input "Voyagers Travel"
click at [1066, 761] on button "Save" at bounding box center [1058, 759] width 37 height 18
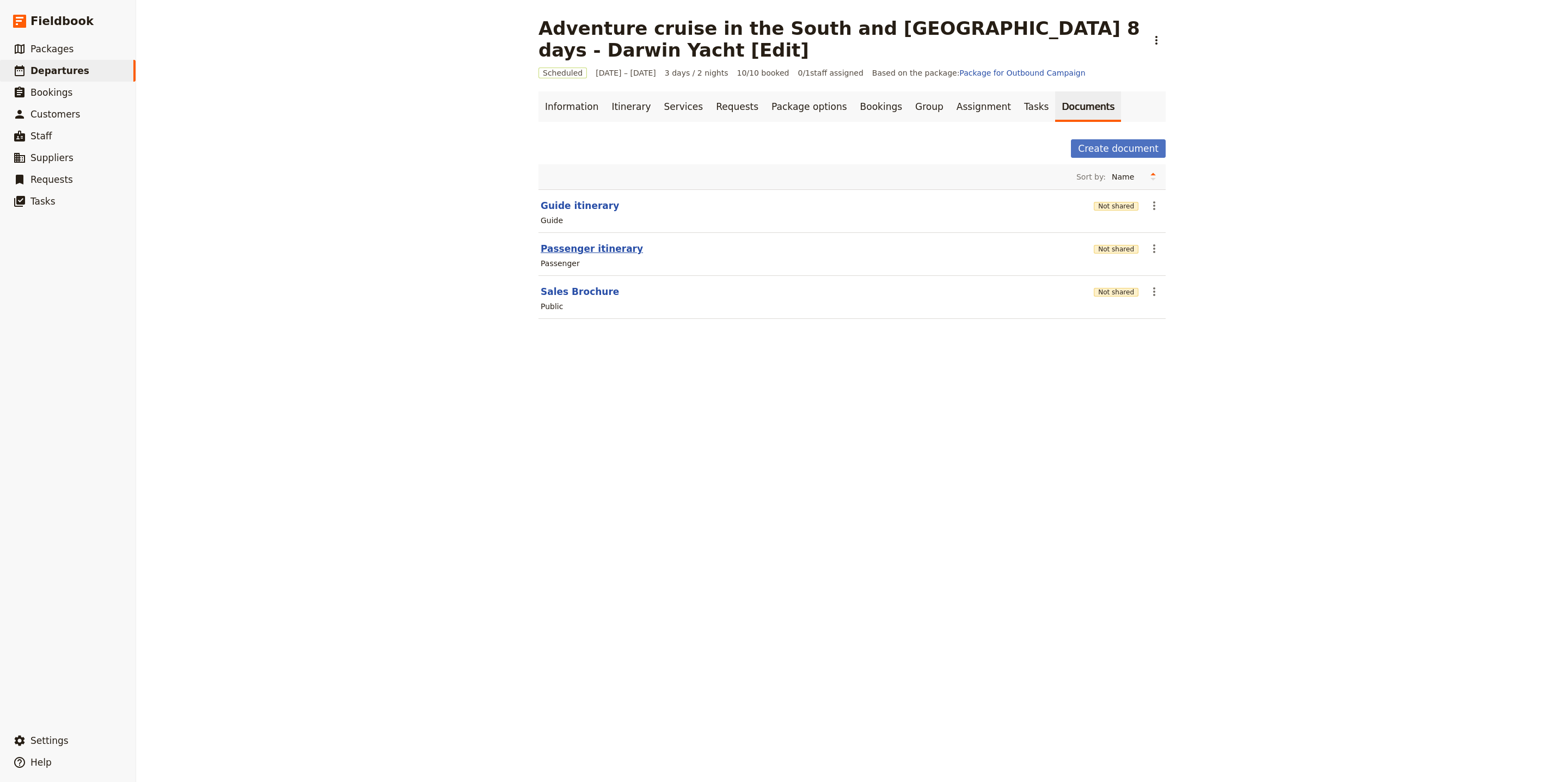
click at [602, 254] on button "Passenger itinerary" at bounding box center [592, 248] width 102 height 13
select select "PASSENGER"
select select "RUN_SHEET"
select select "LARGE"
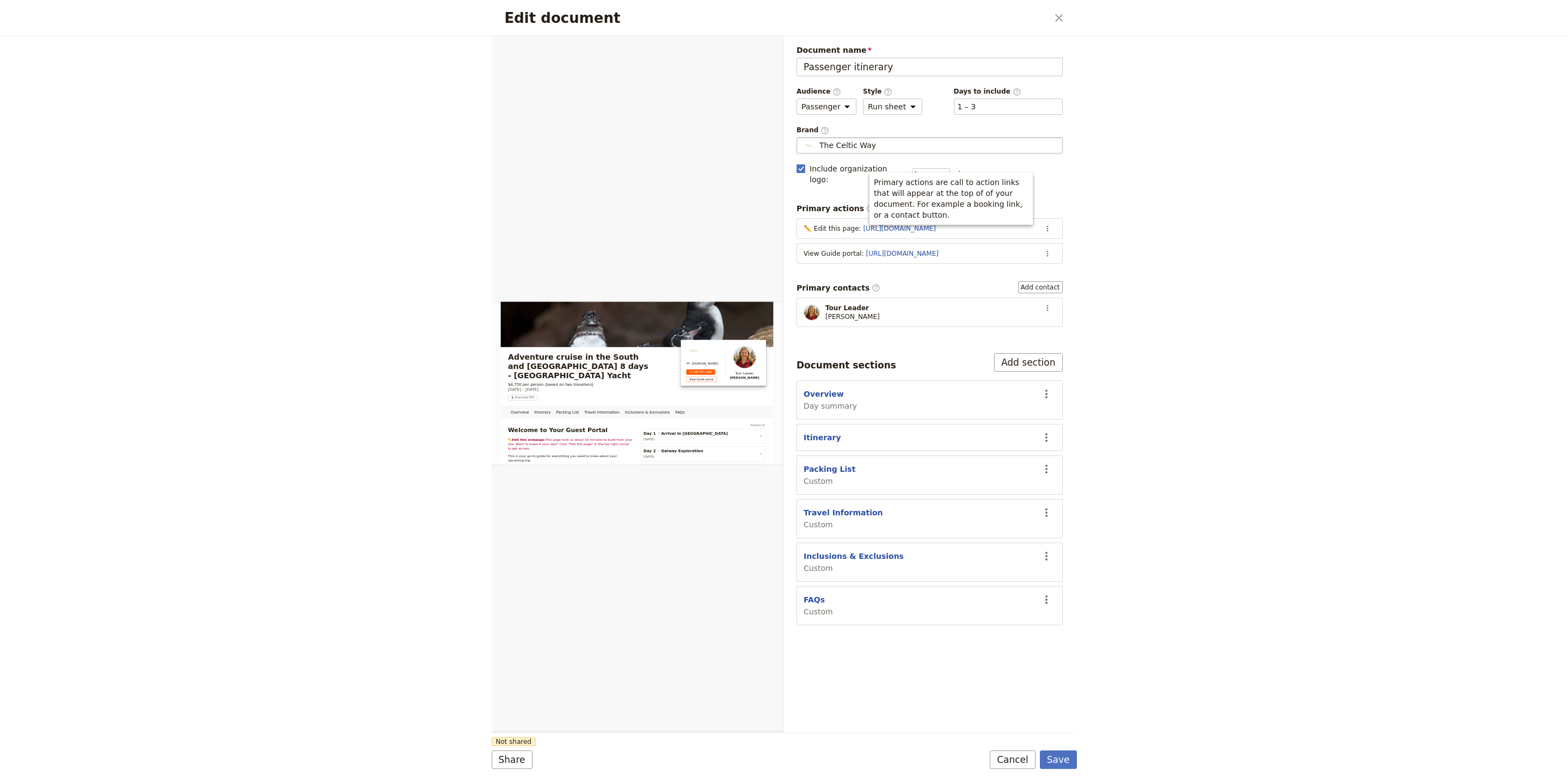
click at [900, 151] on div "The Celtic Way" at bounding box center [929, 145] width 256 height 11
click at [802, 138] on input "The Celtic Way" at bounding box center [801, 137] width 1 height 1
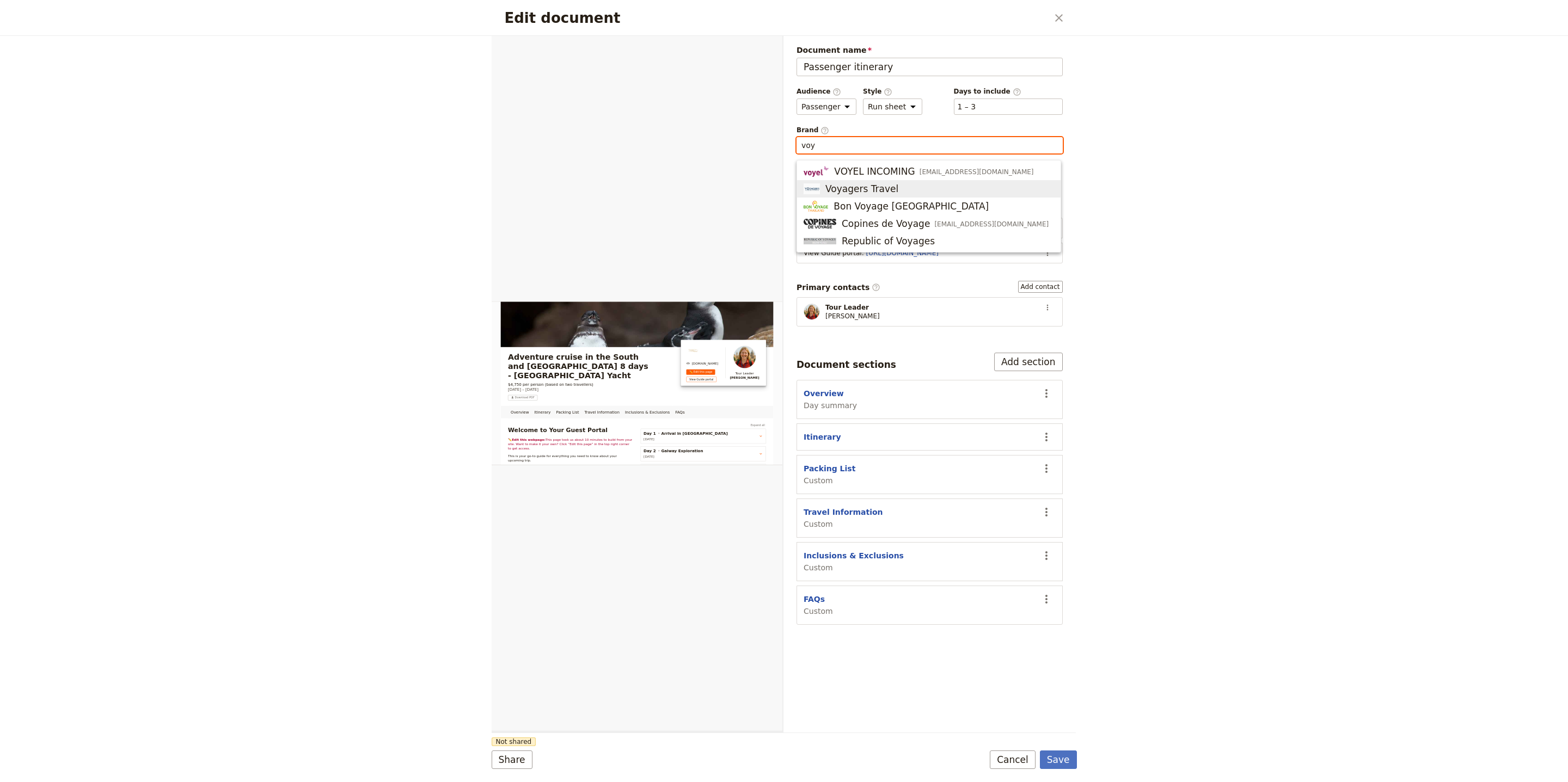
click at [926, 184] on span "Voyagers Travel" at bounding box center [928, 189] width 250 height 13
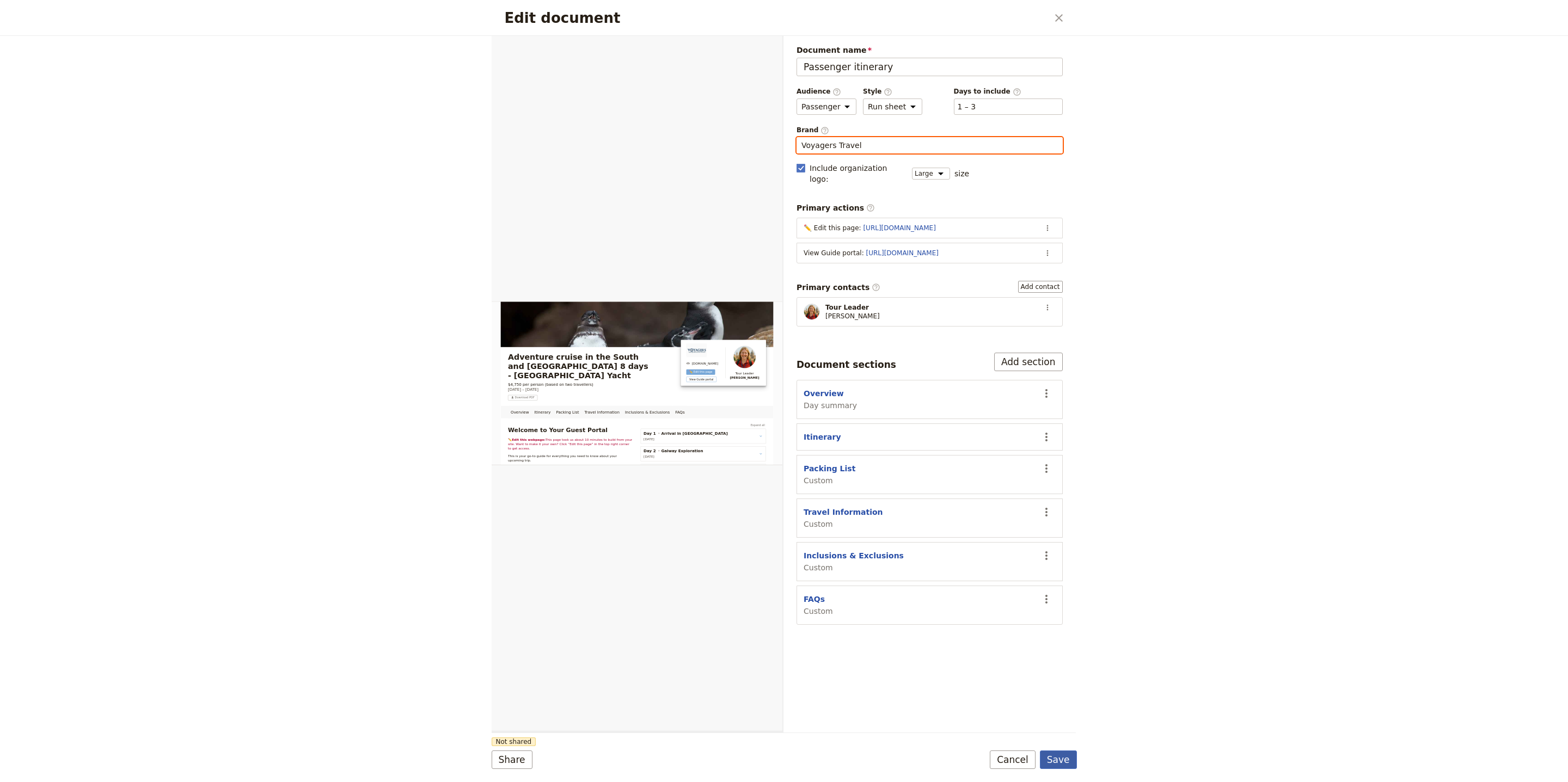
type input "Voyagers Travel"
click at [1060, 759] on button "Save" at bounding box center [1058, 759] width 37 height 18
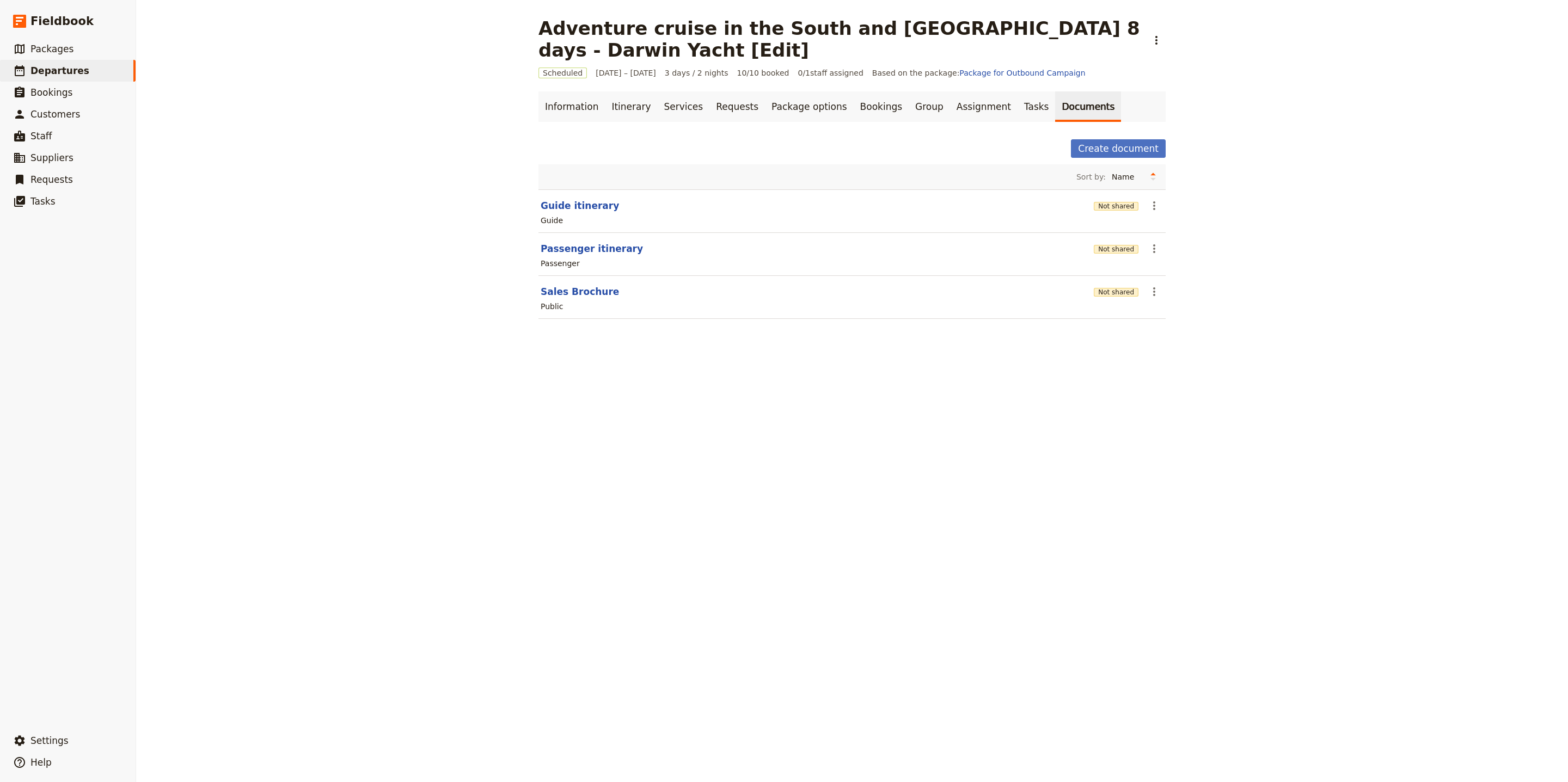
click at [551, 302] on div "Public" at bounding box center [852, 306] width 625 height 13
click at [557, 292] on button "Sales Brochure" at bounding box center [579, 292] width 79 height 13
select select "DEFAULT"
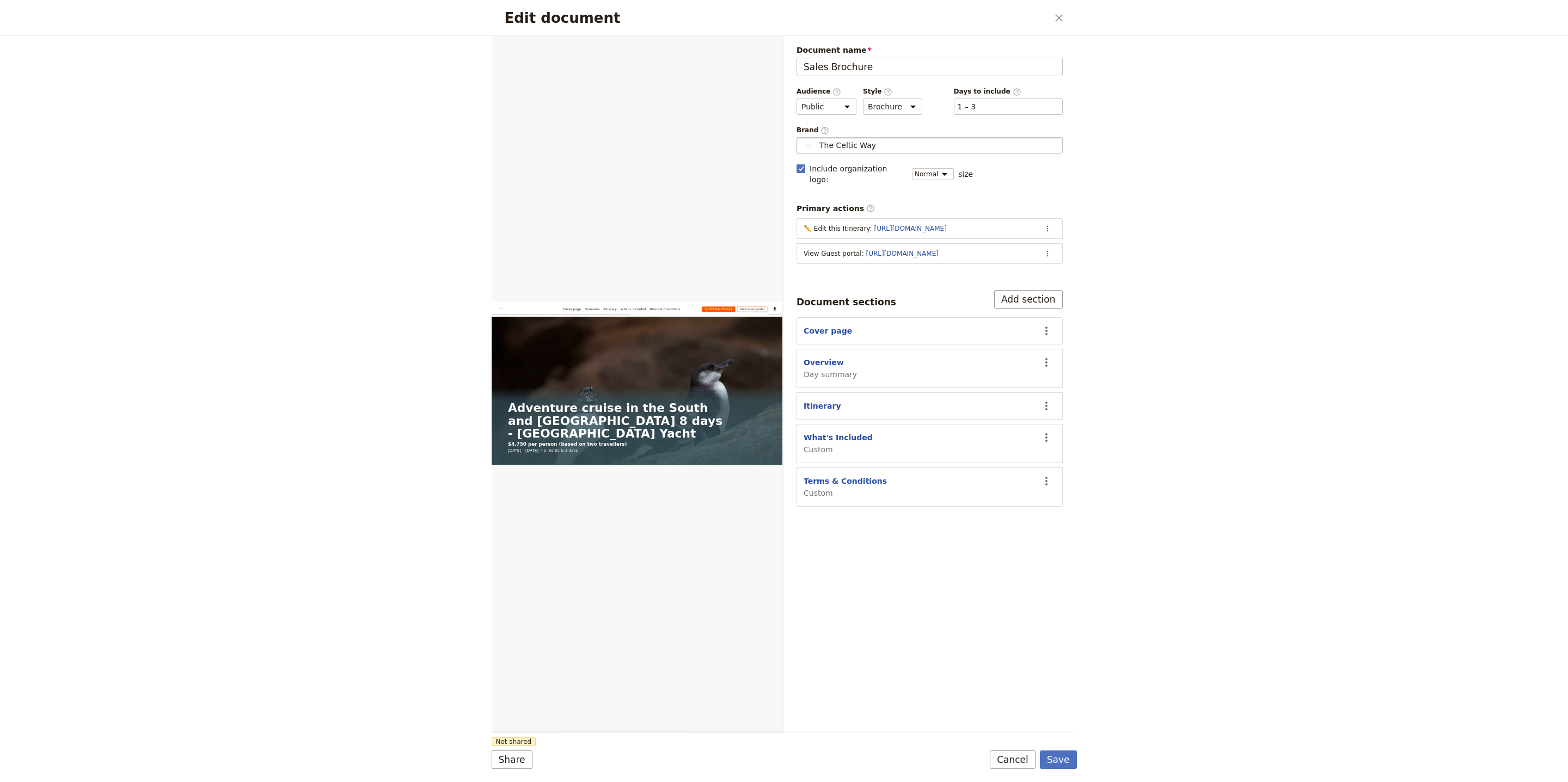
click at [880, 142] on div "The Celtic Way" at bounding box center [929, 145] width 256 height 11
click at [802, 138] on input "The Celtic Way" at bounding box center [801, 137] width 1 height 1
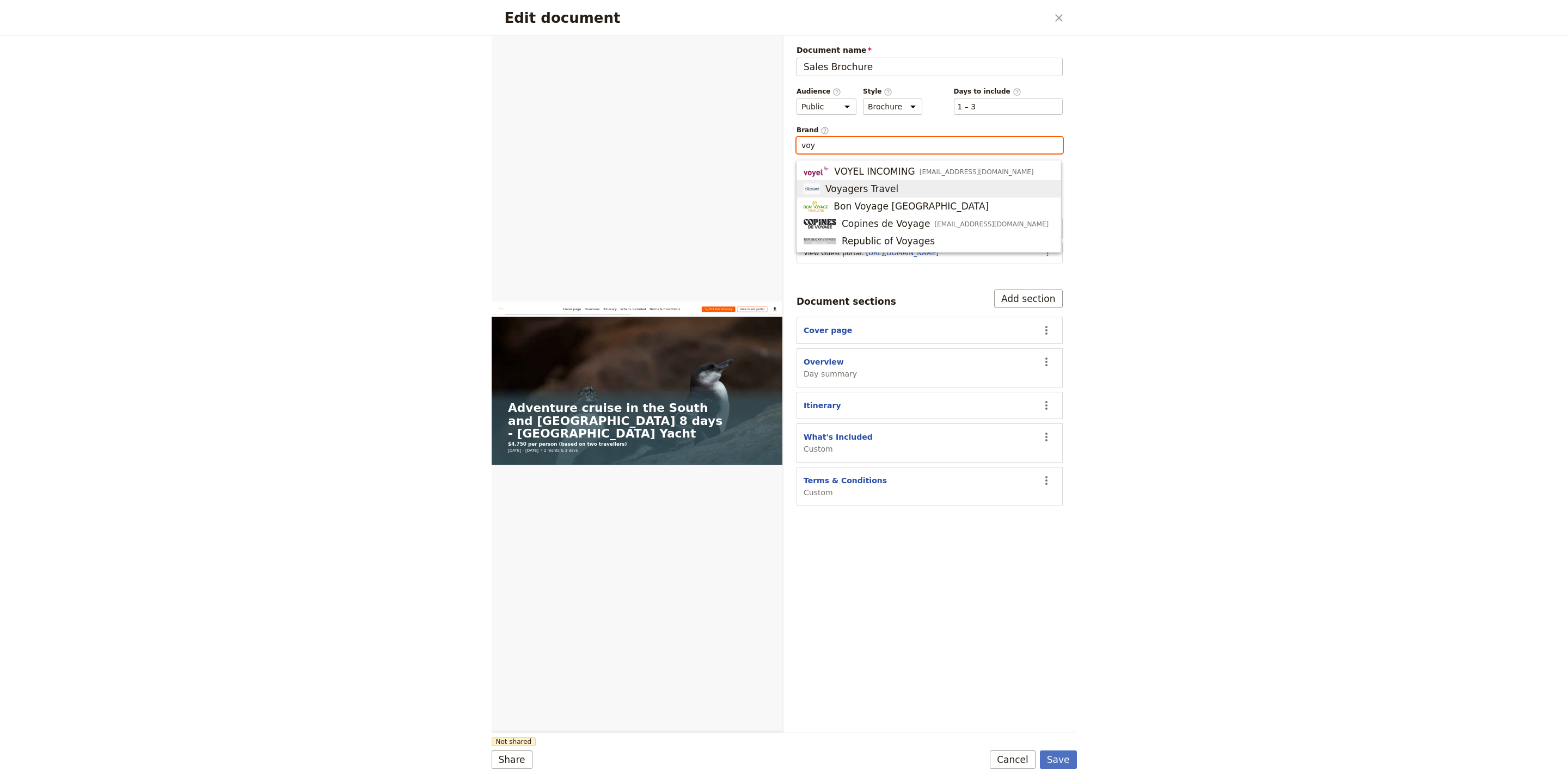
click at [892, 192] on span "Voyagers Travel" at bounding box center [928, 189] width 250 height 13
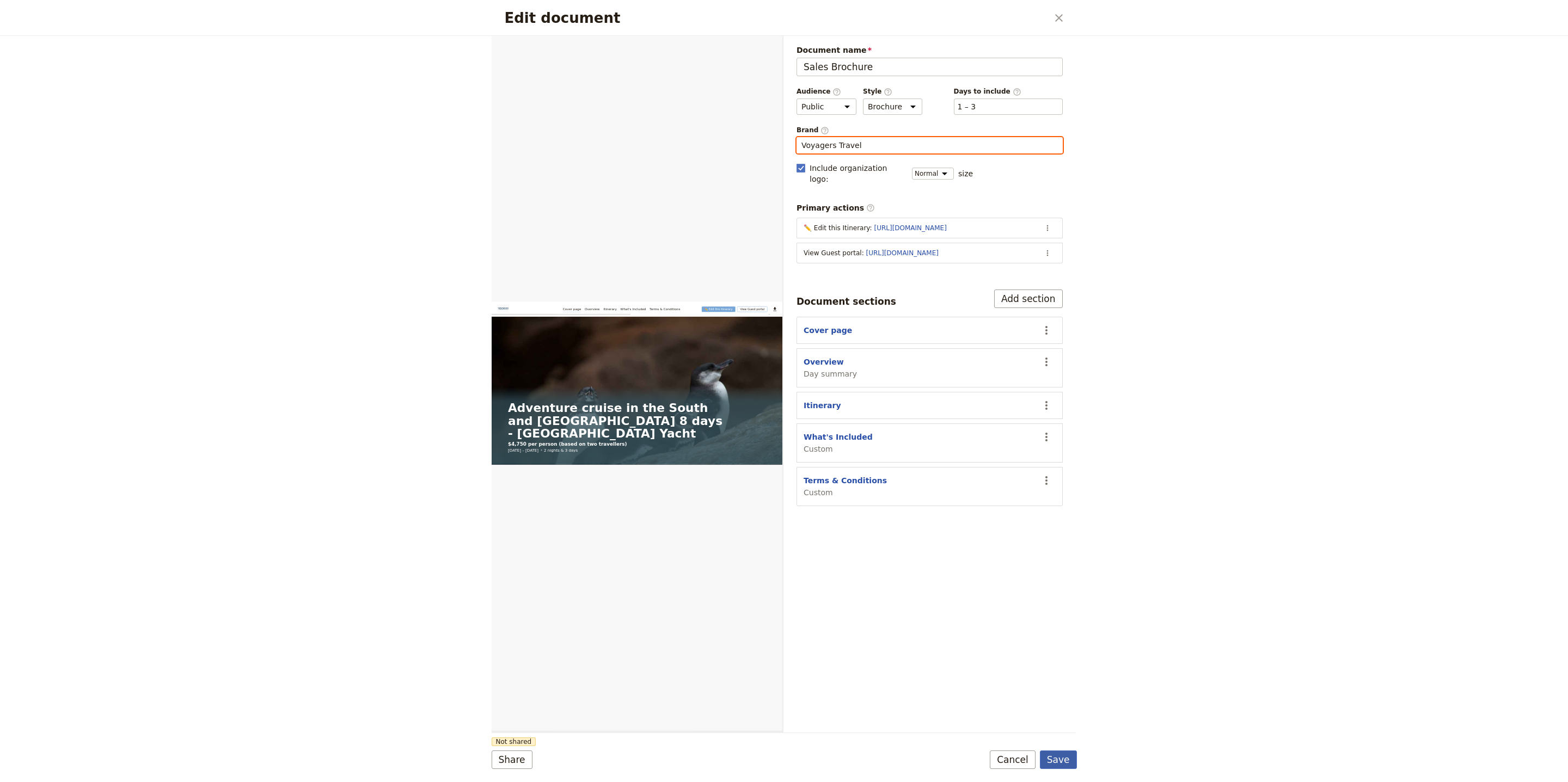
type input "Voyagers Travel"
click at [1045, 756] on button "Save" at bounding box center [1058, 759] width 37 height 18
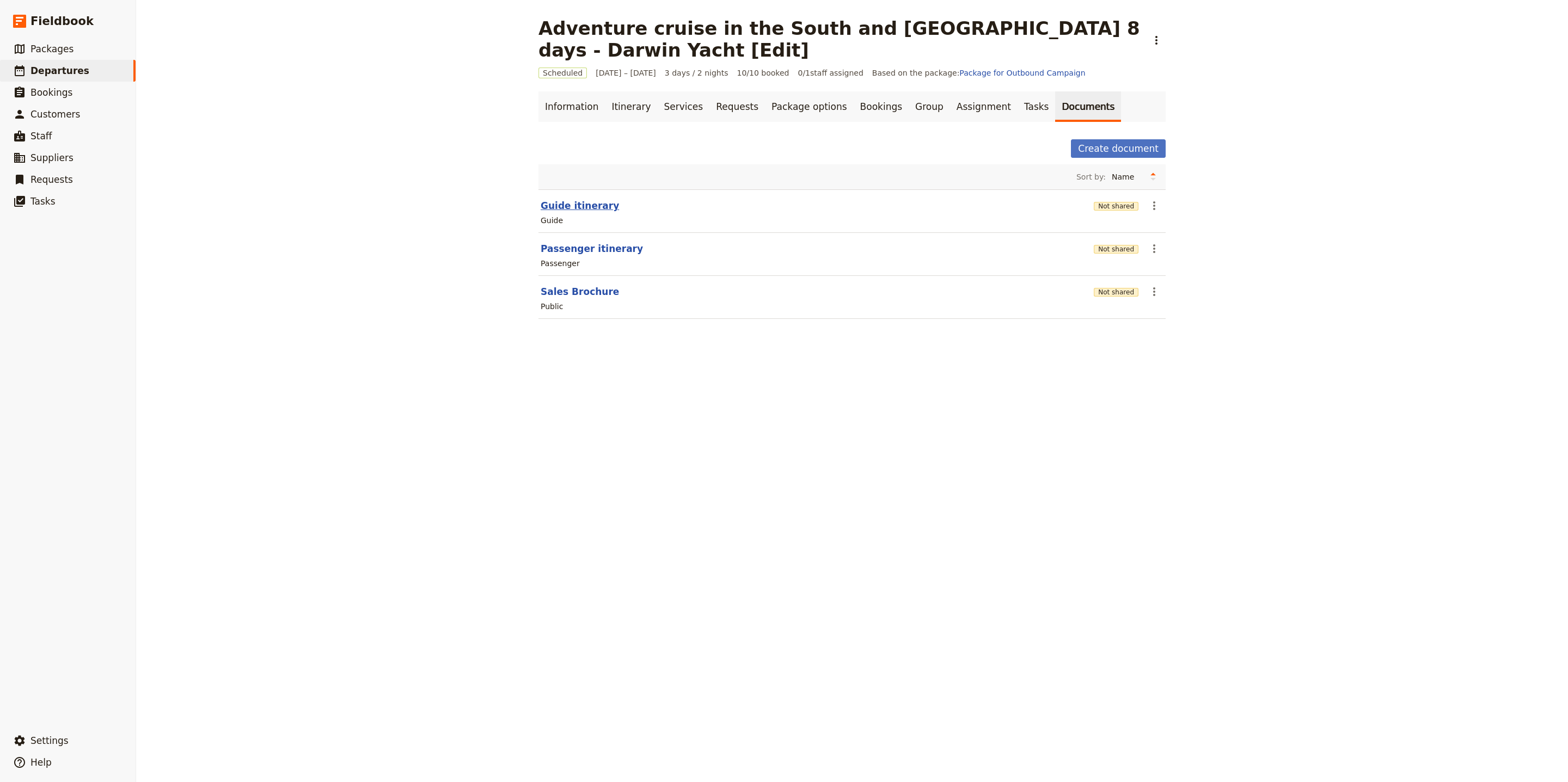
click at [576, 208] on button "Guide itinerary" at bounding box center [579, 205] width 79 height 13
select select "STAFF"
select select "RUN_SHEET"
select select "LARGE"
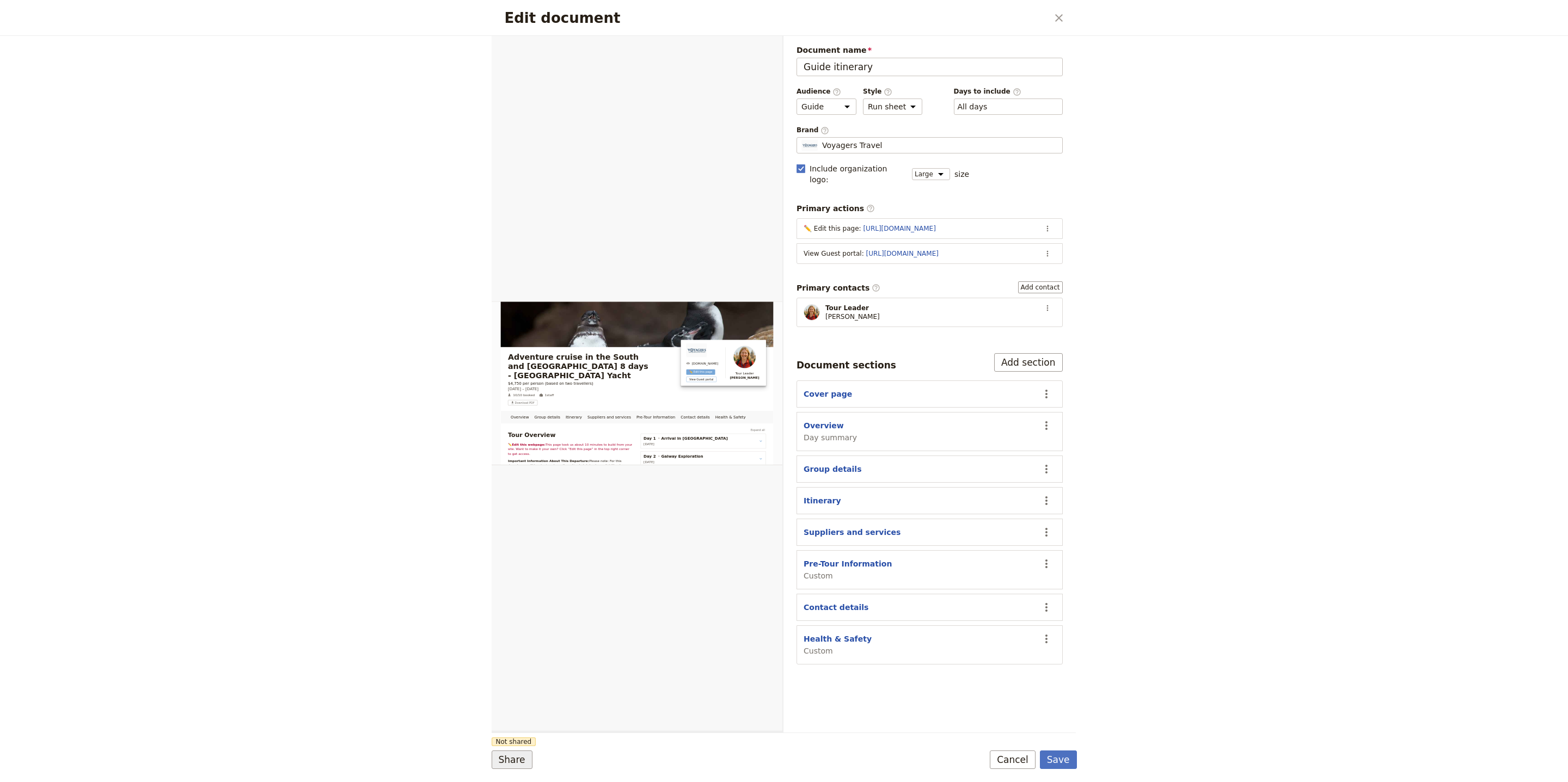
click at [511, 756] on button "Share" at bounding box center [512, 759] width 41 height 18
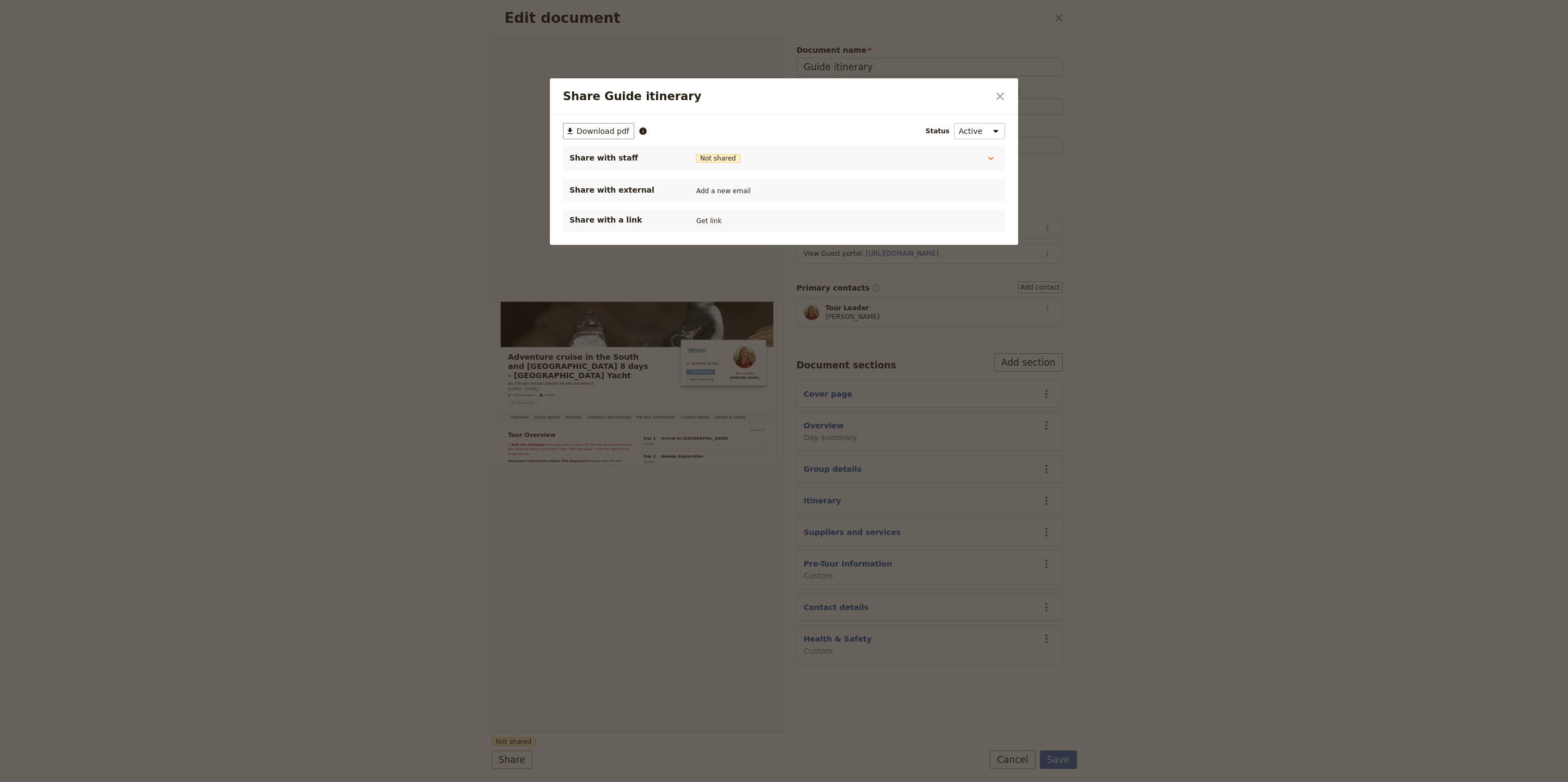
click at [719, 229] on div "Share with a link Get link" at bounding box center [784, 221] width 442 height 22
click at [712, 224] on button "Get link" at bounding box center [709, 221] width 30 height 12
click at [984, 96] on h2 "Share Guide itinerary" at bounding box center [775, 96] width 425 height 16
click at [1002, 96] on icon "Close dialog" at bounding box center [999, 96] width 13 height 13
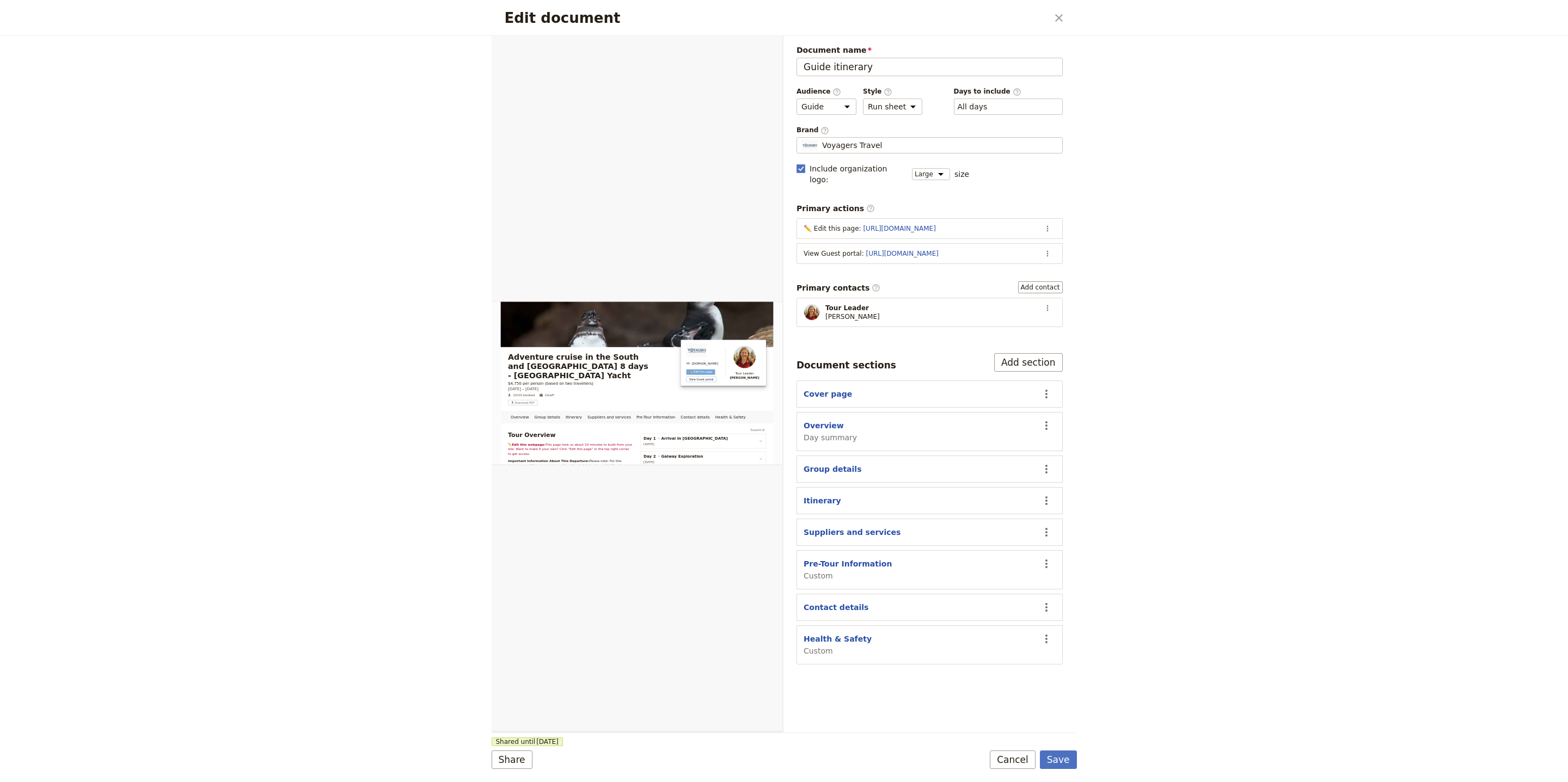
click at [1080, 766] on div "Edit document ​ Overview Group details Itinerary Suppliers and services Pre-Tou…" at bounding box center [784, 391] width 1568 height 782
click at [1073, 758] on button "Save" at bounding box center [1058, 759] width 37 height 18
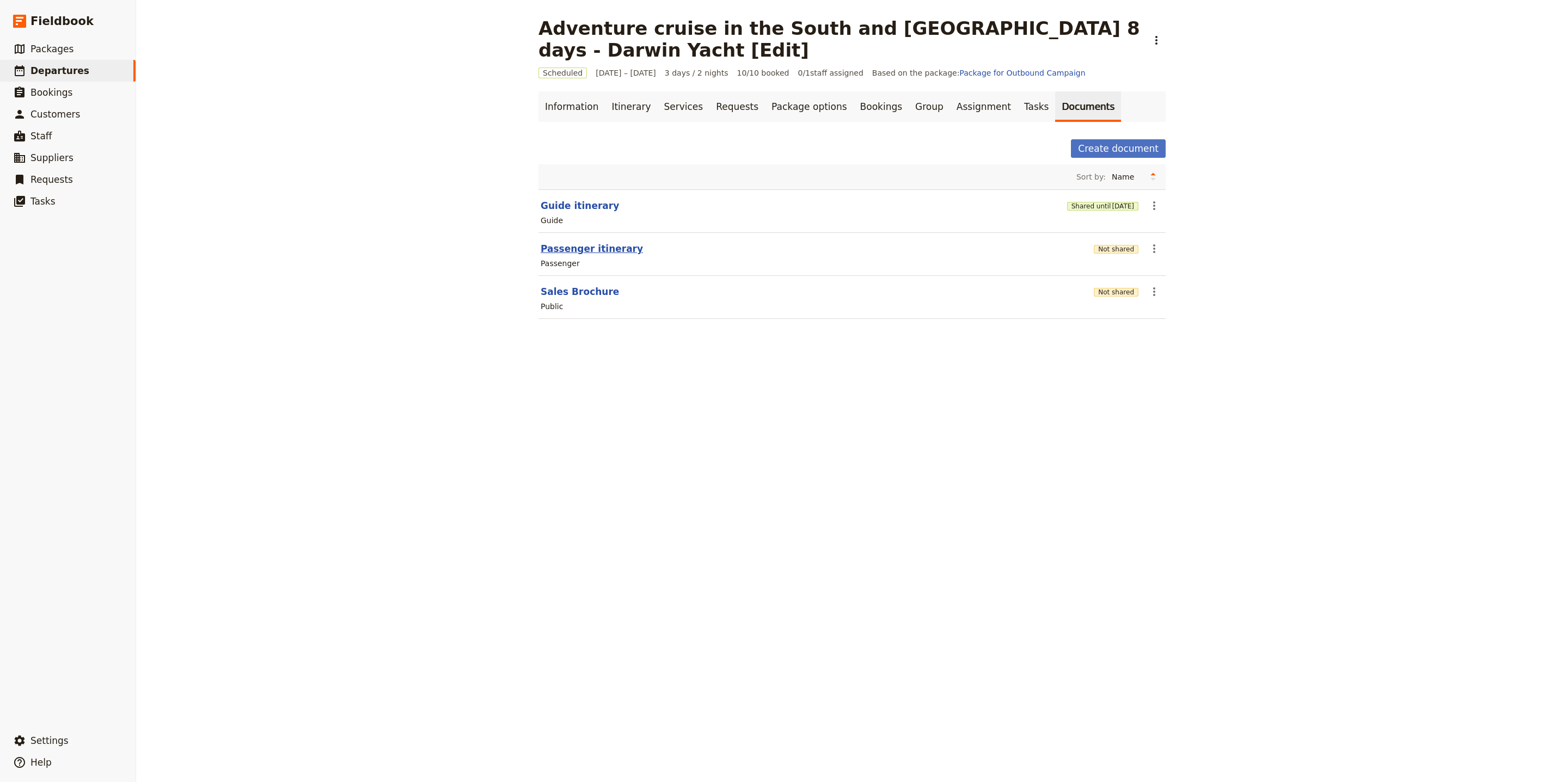
click at [590, 252] on button "Passenger itinerary" at bounding box center [592, 248] width 102 height 13
select select "PASSENGER"
select select "RUN_SHEET"
select select "LARGE"
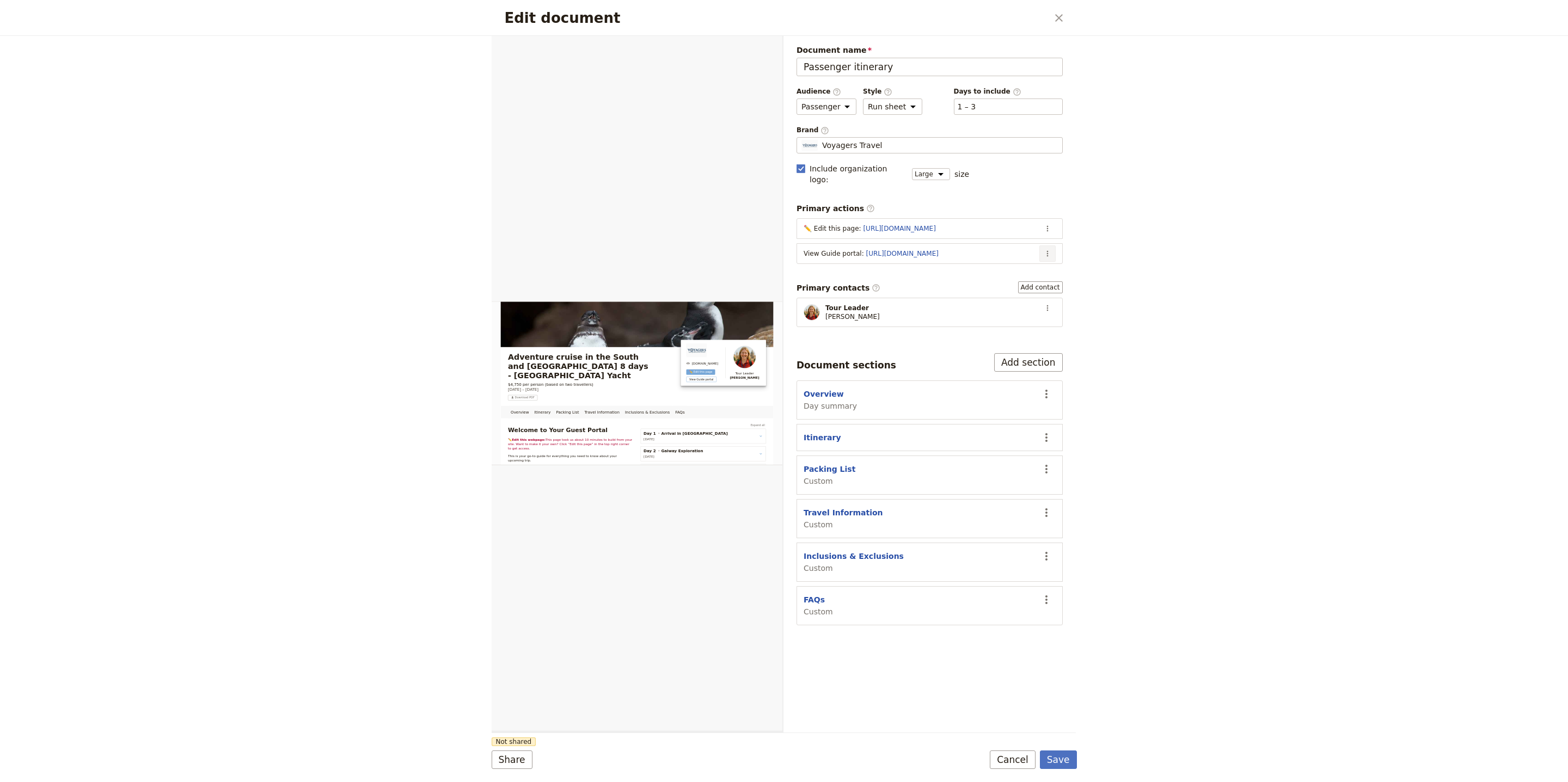
click at [1039, 245] on button "​" at bounding box center [1047, 253] width 16 height 16
click at [1037, 267] on span "Edit action" at bounding box center [1004, 269] width 88 height 11
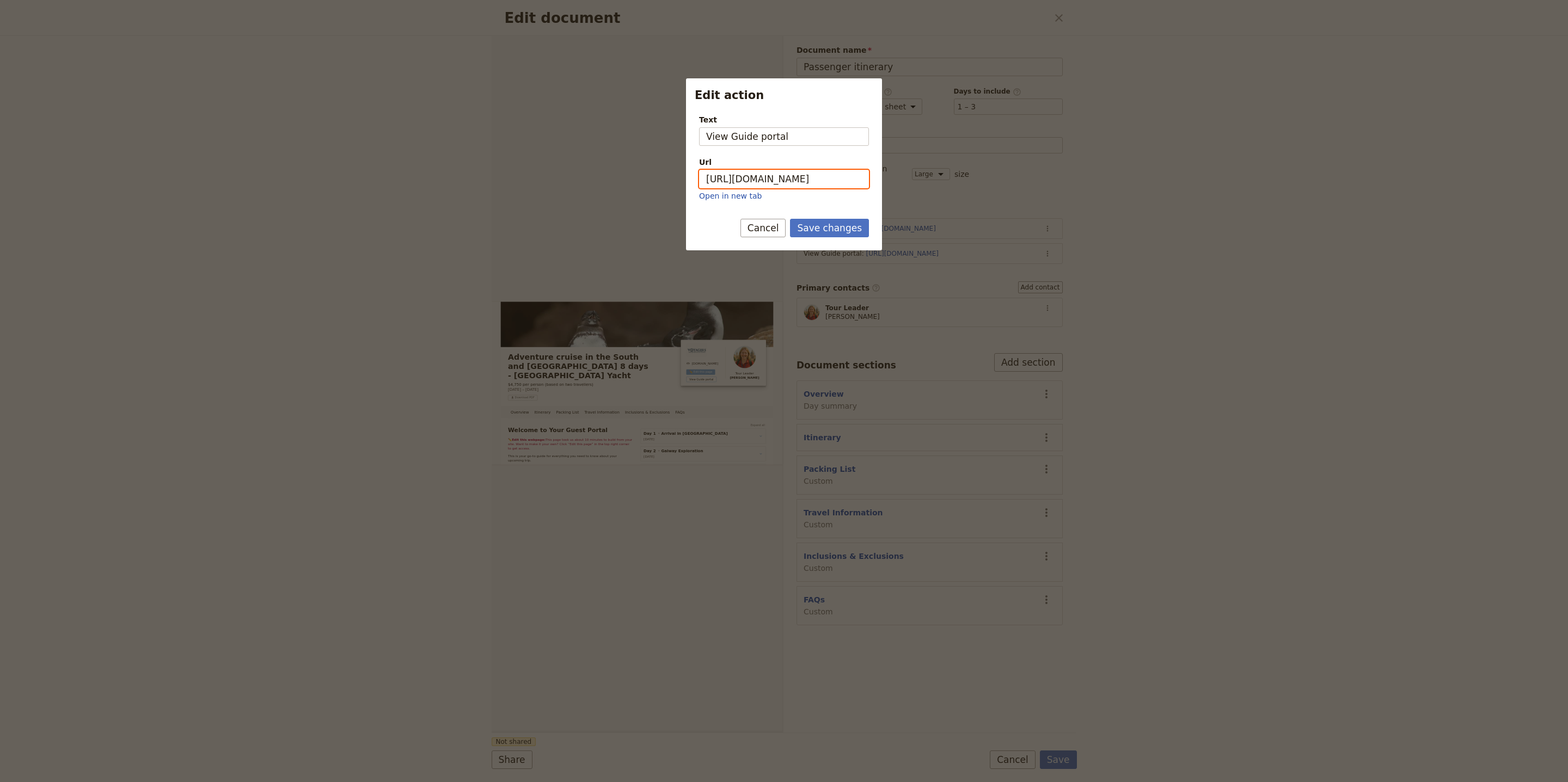
click at [807, 183] on input "[URL][DOMAIN_NAME]" at bounding box center [783, 179] width 170 height 18
paste input "Abwq7THtKnimrqAWG3ooF"
type input "[URL][DOMAIN_NAME]"
click at [835, 228] on button "Save changes" at bounding box center [830, 228] width 79 height 18
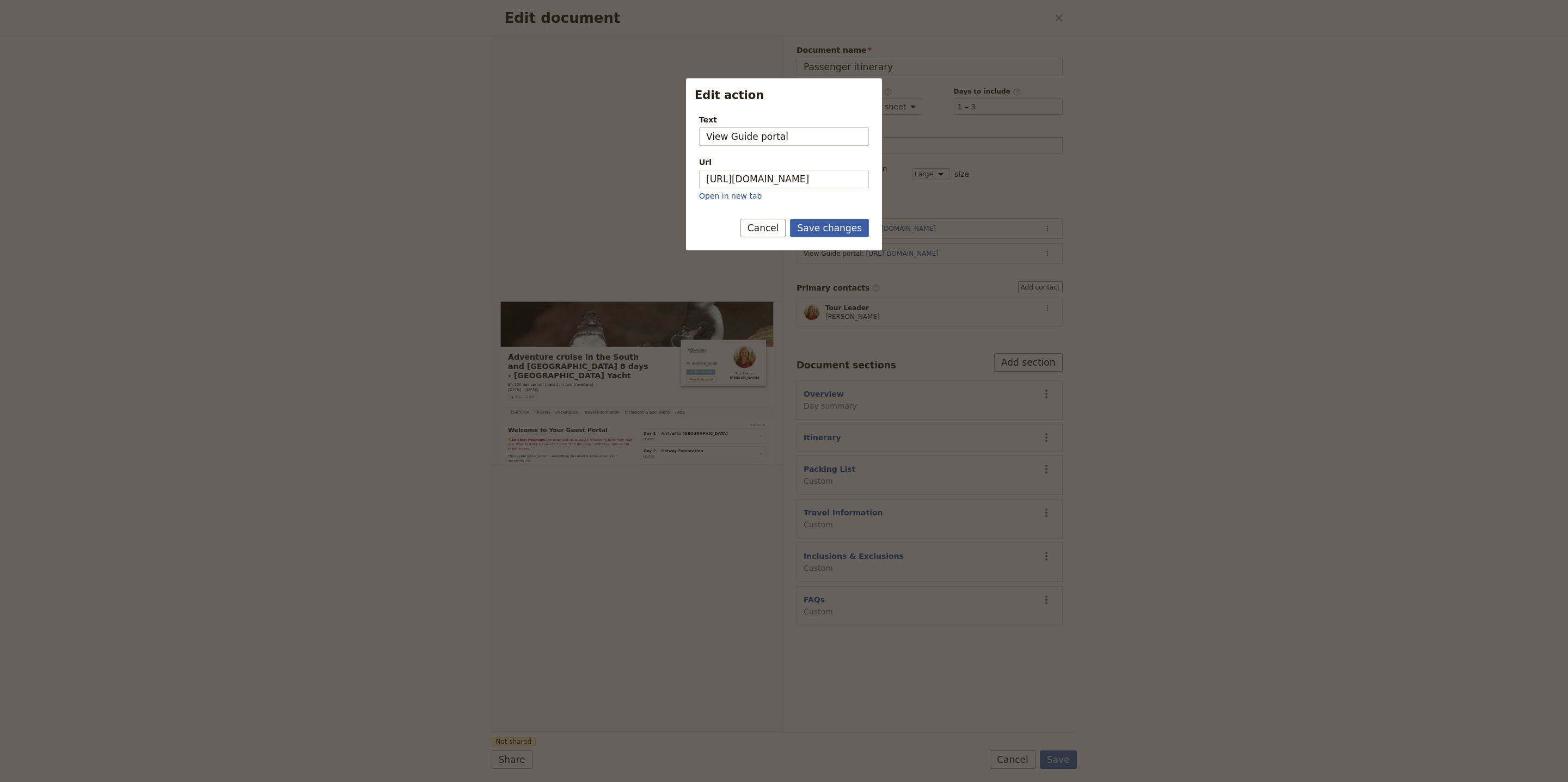
scroll to position [0, 0]
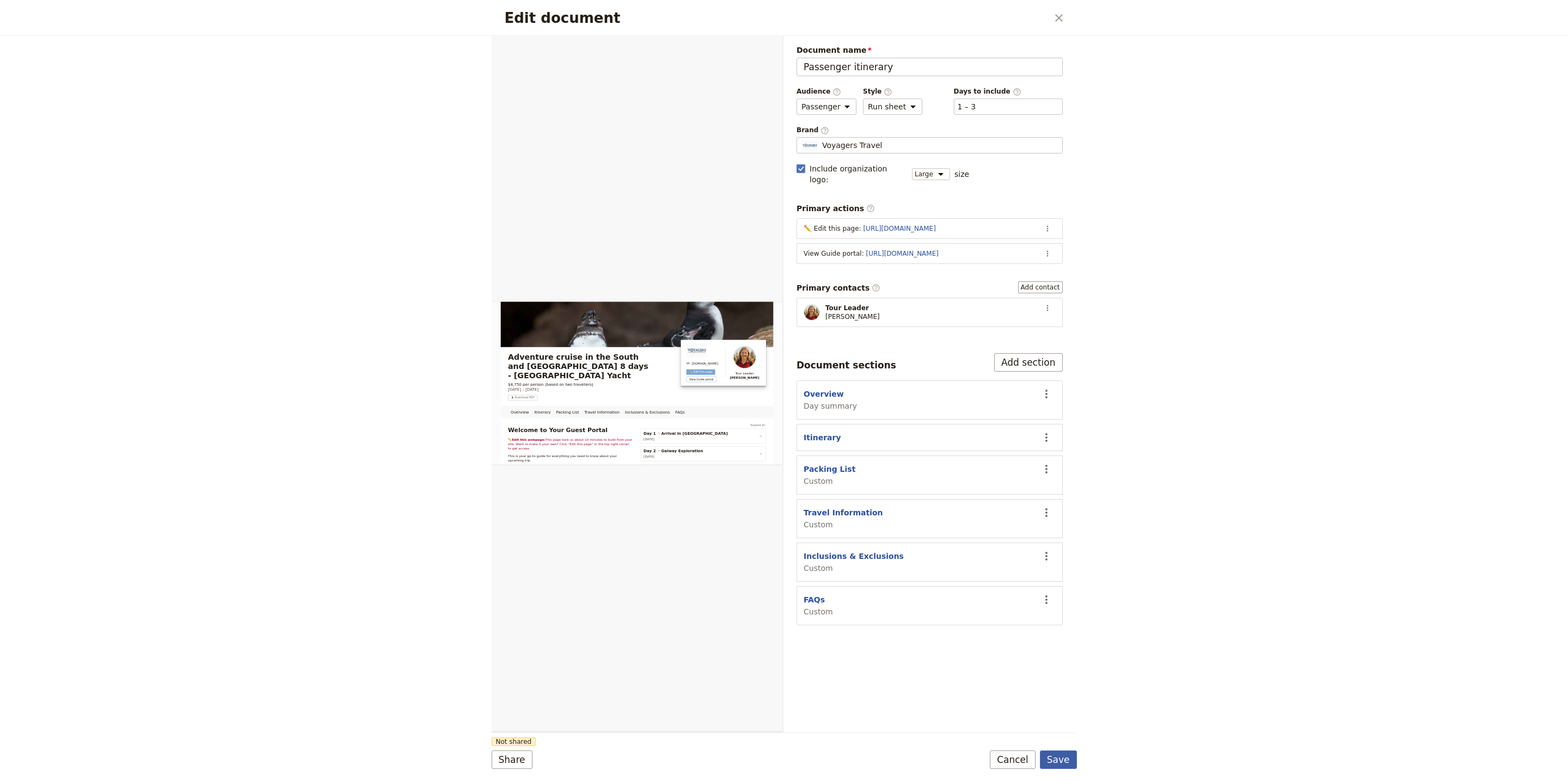
click at [1055, 752] on button "Save" at bounding box center [1058, 759] width 37 height 18
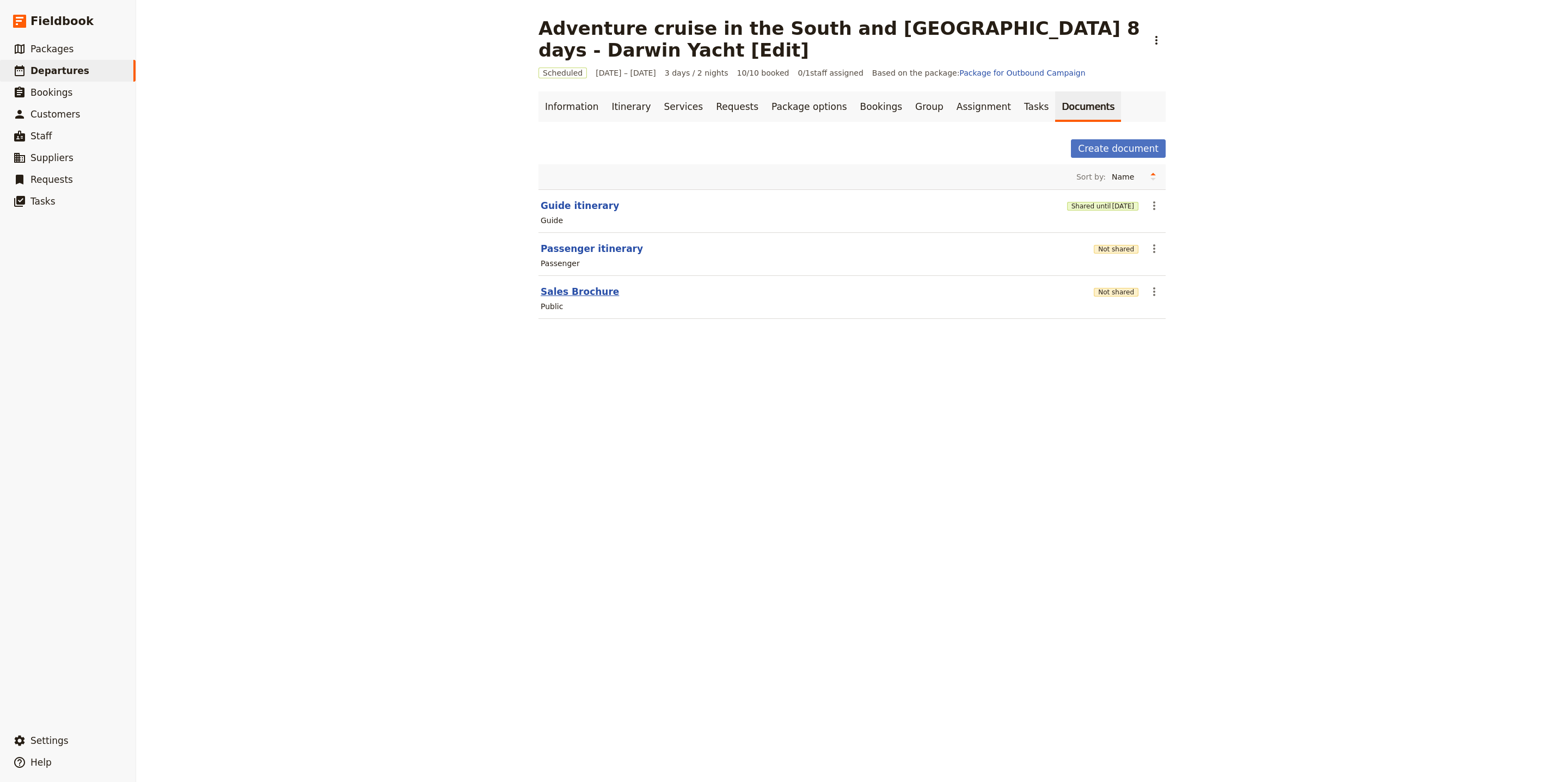
click at [577, 290] on button "Sales Brochure" at bounding box center [579, 292] width 79 height 13
select select "DEFAULT"
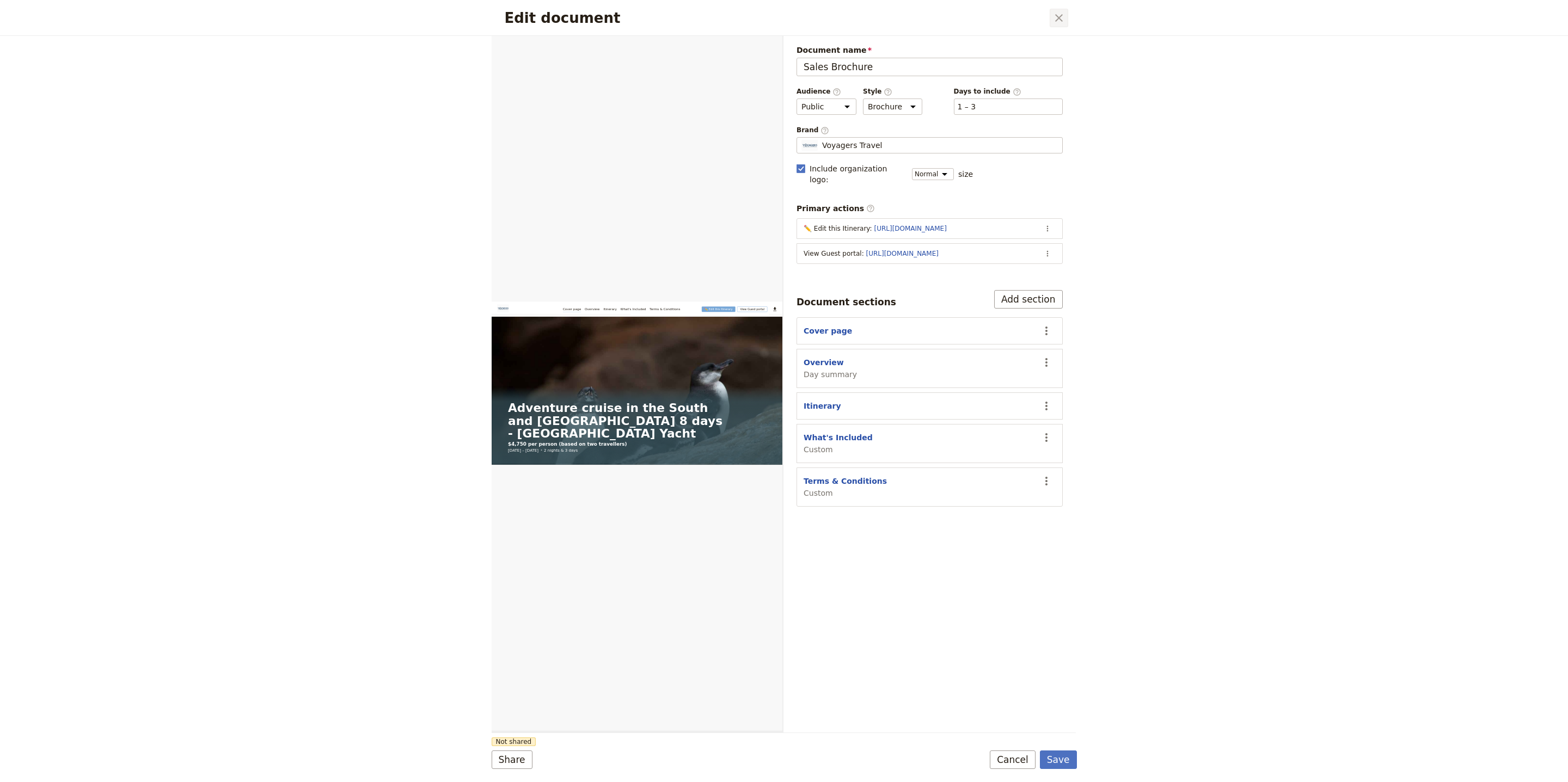
click at [1063, 23] on icon "Close dialog" at bounding box center [1059, 18] width 13 height 13
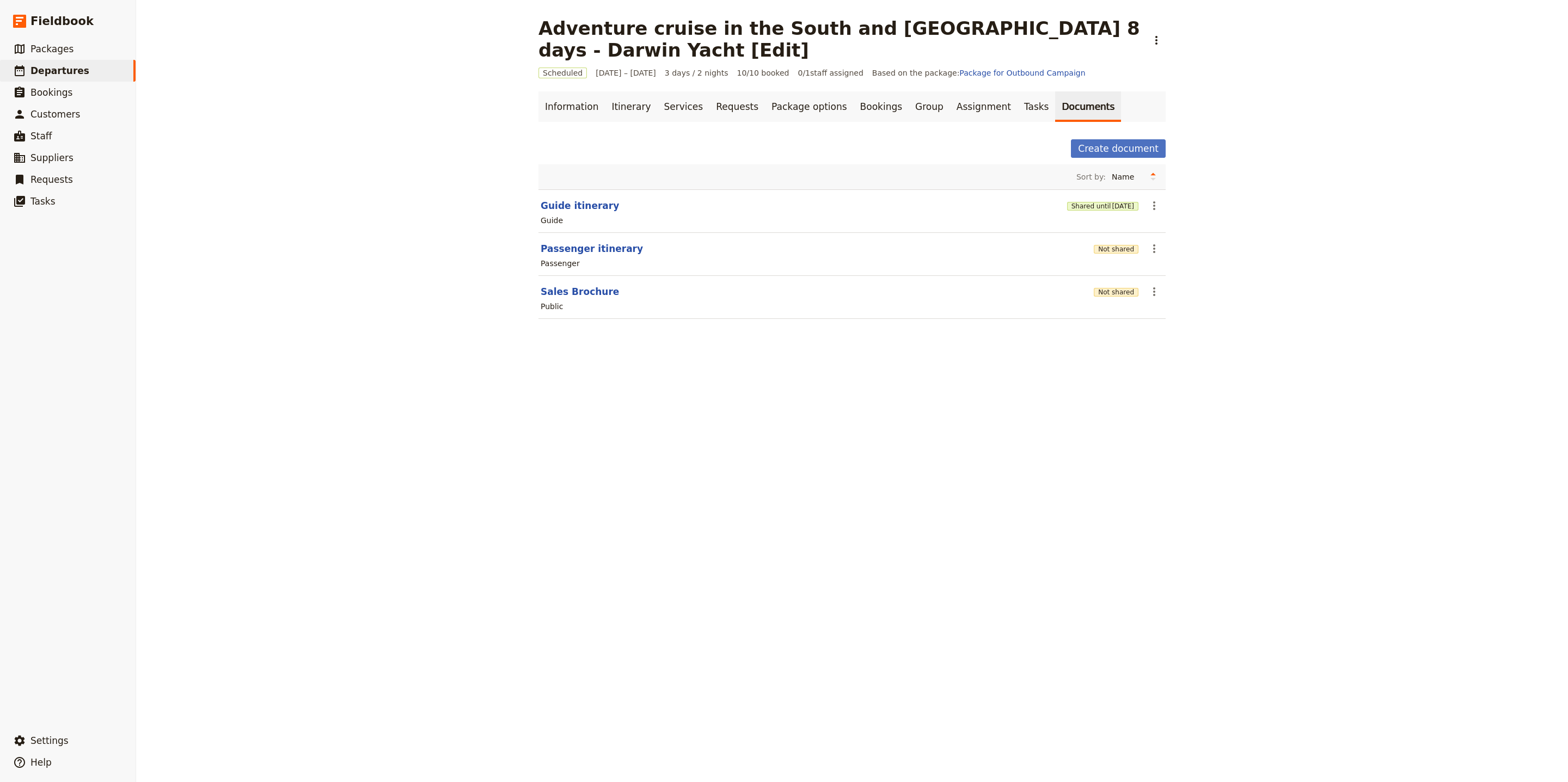
click at [576, 266] on div "Passenger" at bounding box center [852, 263] width 625 height 13
click at [581, 255] on button "Passenger itinerary" at bounding box center [592, 248] width 102 height 13
select select "PASSENGER"
select select "RUN_SHEET"
select select "LARGE"
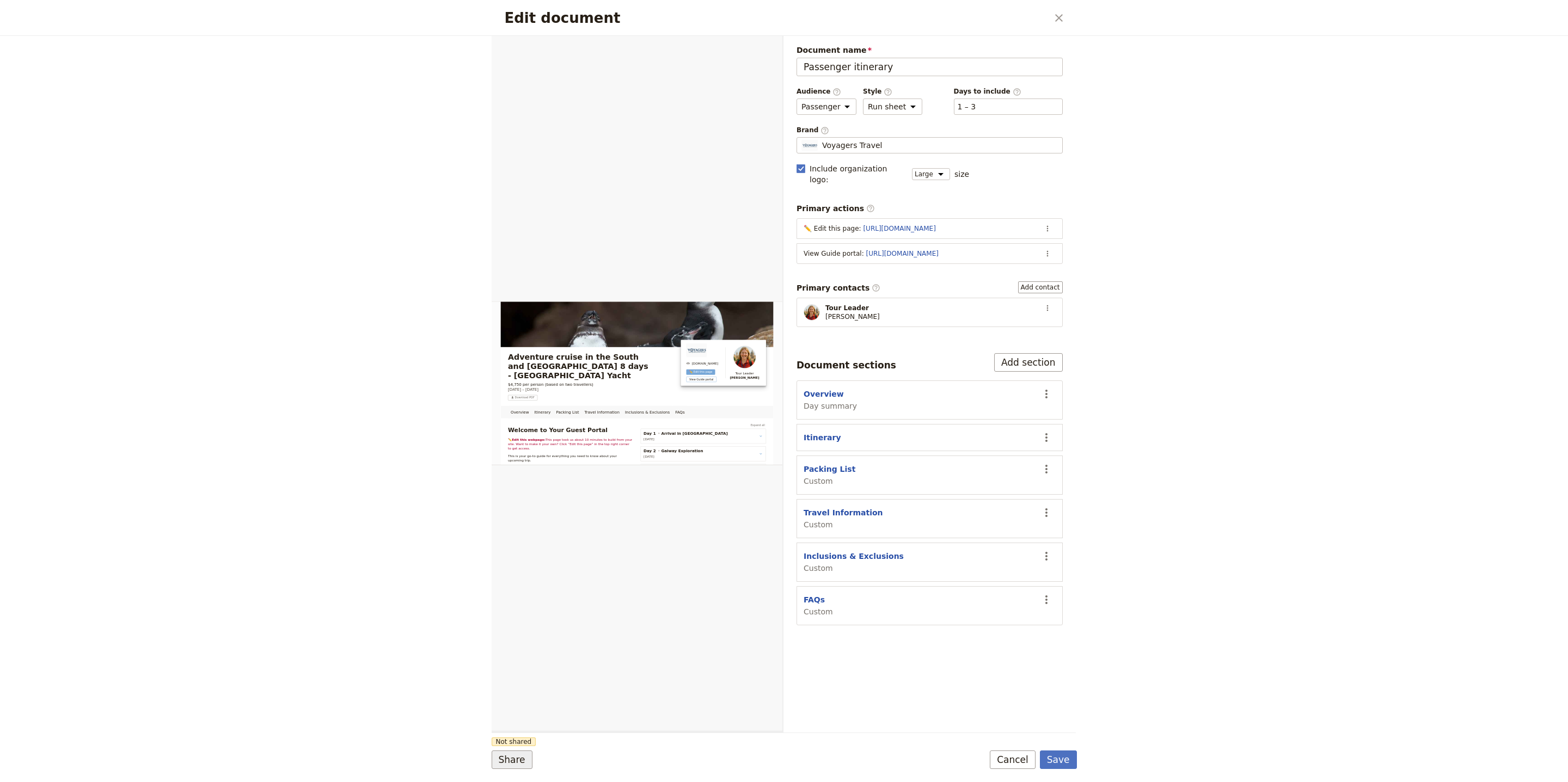
click at [500, 762] on button "Share" at bounding box center [512, 759] width 41 height 18
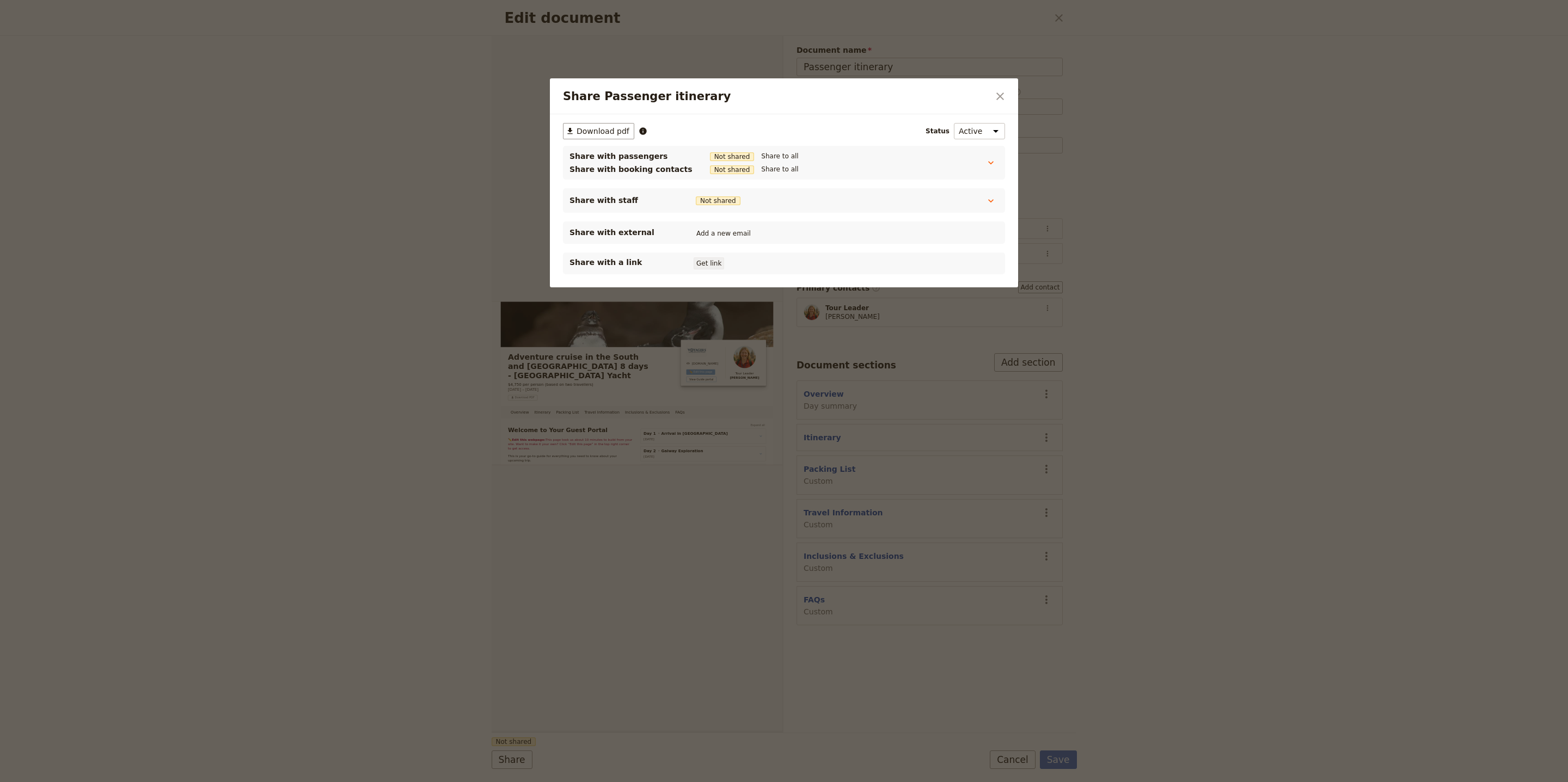
click at [701, 270] on button "Get link" at bounding box center [709, 264] width 30 height 12
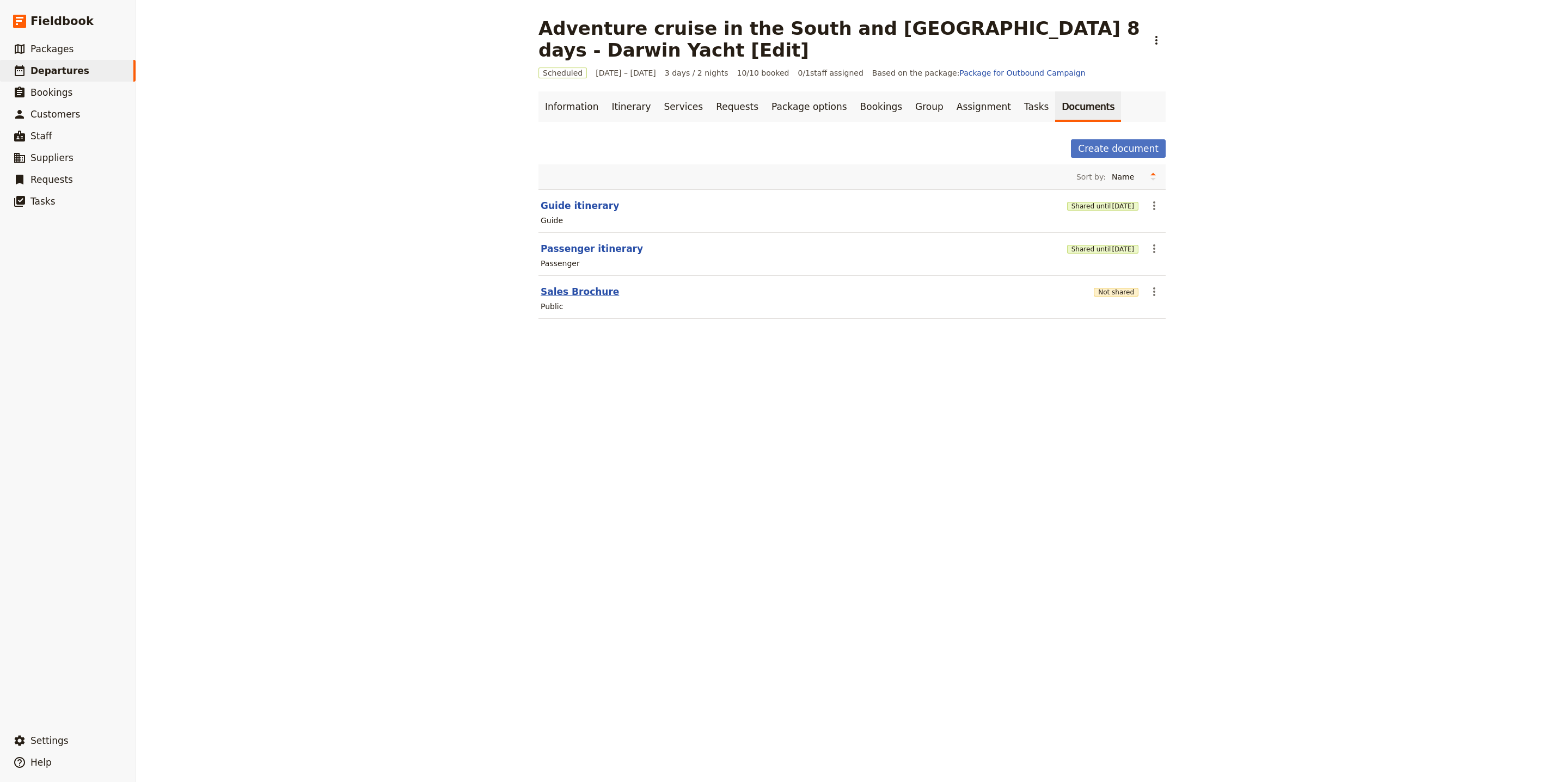
click at [580, 296] on button "Sales Brochure" at bounding box center [579, 292] width 79 height 13
select select "DEFAULT"
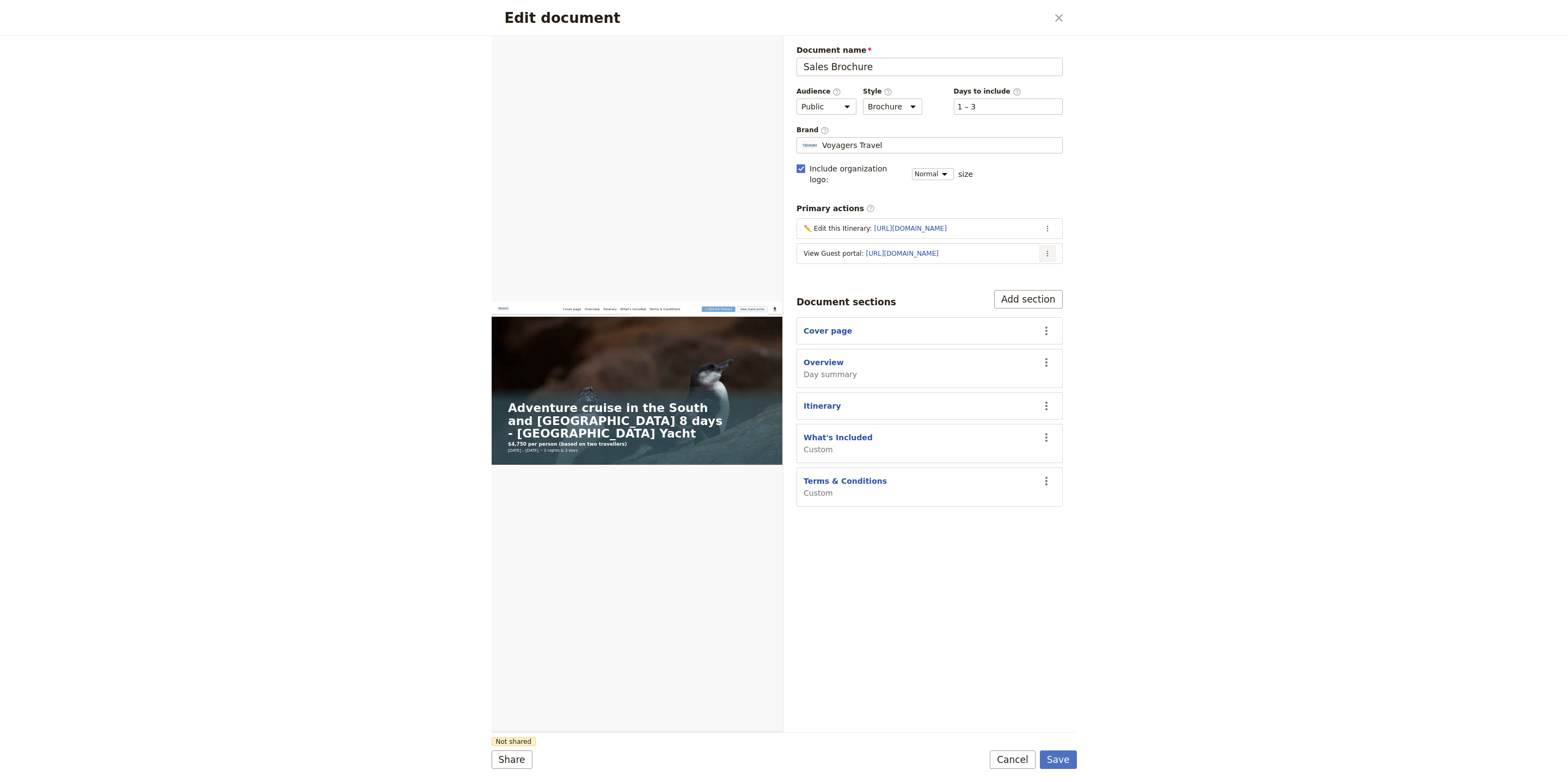
click at [1050, 250] on icon "Actions" at bounding box center [1048, 254] width 9 height 9
click at [1047, 266] on span "Edit action" at bounding box center [1004, 269] width 88 height 11
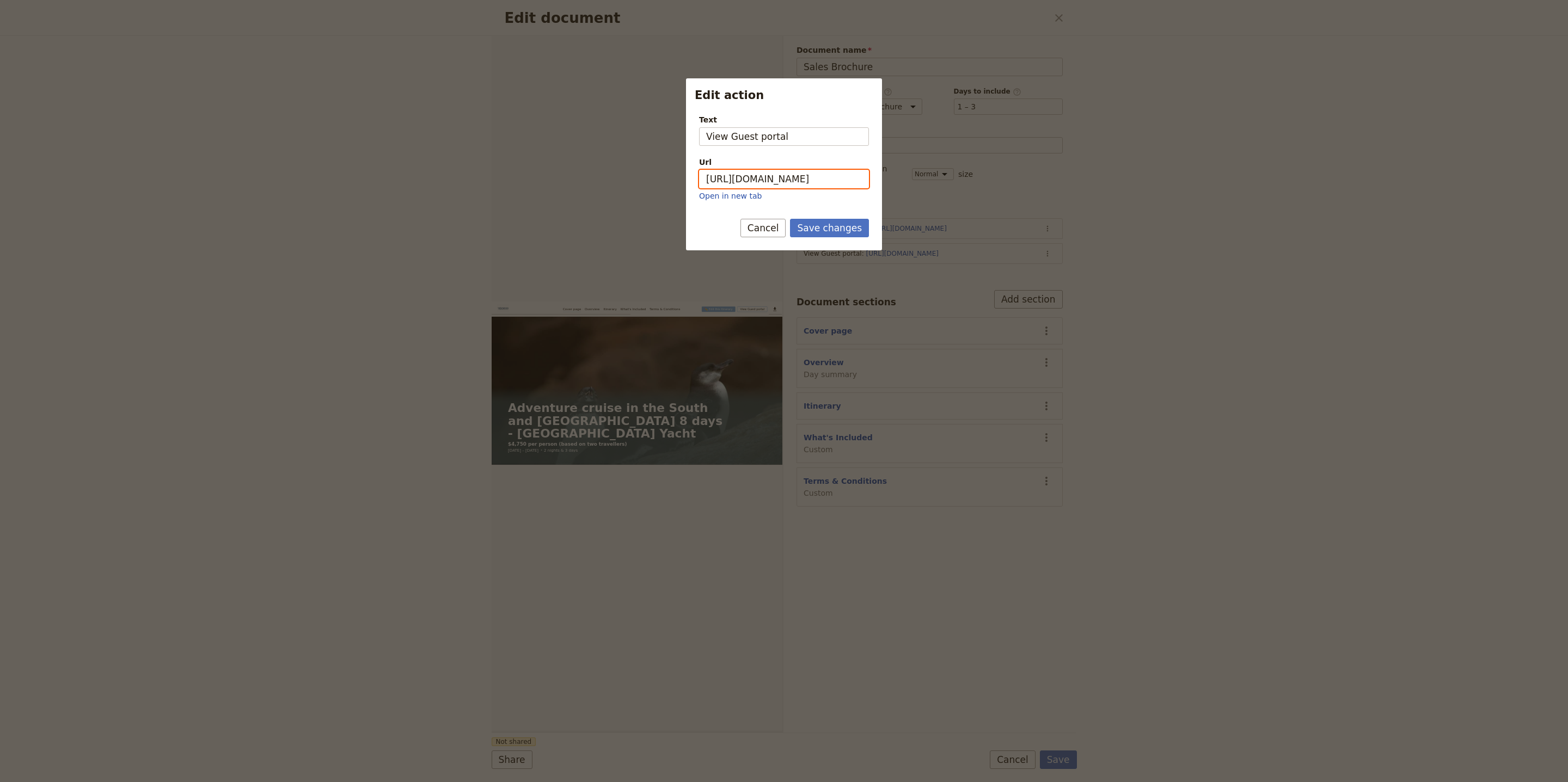
click at [862, 181] on input "https://trips.fieldbook.com/d/bqwWoYWNjq578FOiDZNqM" at bounding box center [783, 179] width 170 height 18
paste input "SizmnZ-sGbSOySJkWGXDm"
type input "[URL][DOMAIN_NAME]"
click at [845, 226] on button "Save changes" at bounding box center [830, 228] width 79 height 18
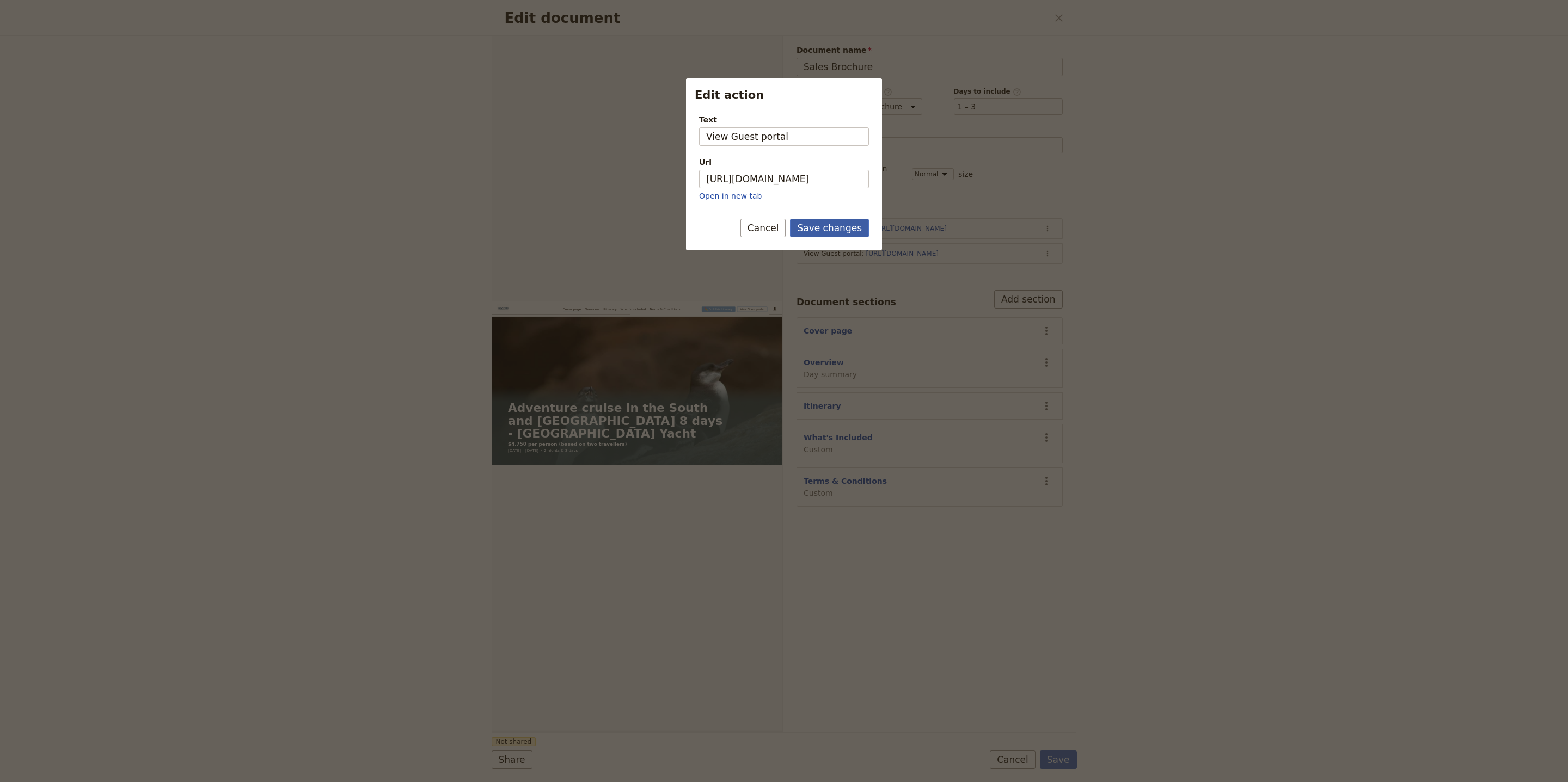
scroll to position [0, 0]
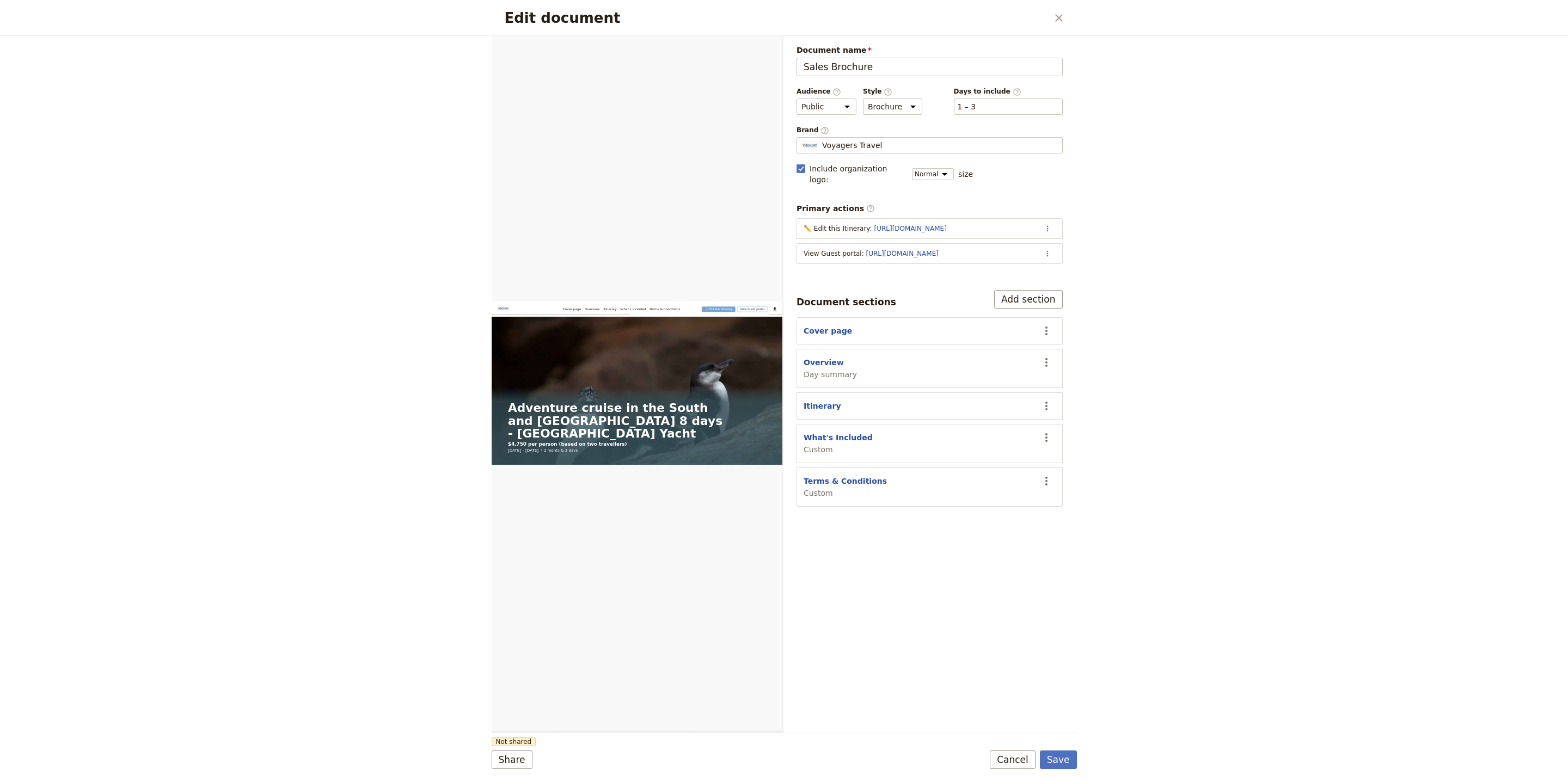
click at [1060, 771] on form "Web PDF ​ Document name Sales Brochure Preview Audience ​ Public Passenger Guid…" at bounding box center [785, 409] width 586 height 746
click at [1059, 761] on button "Save" at bounding box center [1058, 759] width 37 height 18
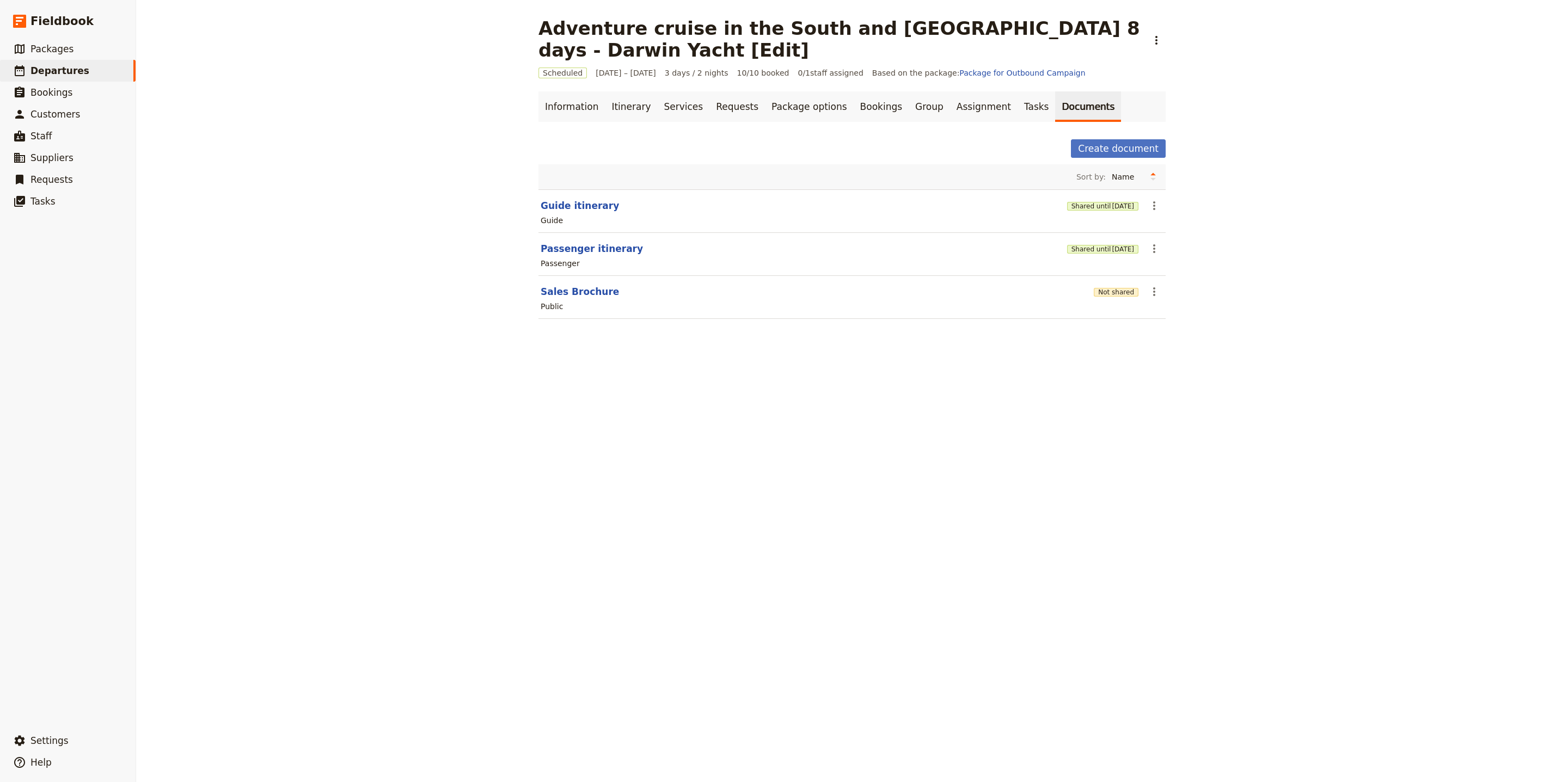
click at [611, 211] on header "Guide itinerary" at bounding box center [802, 205] width 522 height 13
click at [592, 204] on button "Guide itinerary" at bounding box center [579, 205] width 79 height 13
select select "STAFF"
select select "RUN_SHEET"
select select "LARGE"
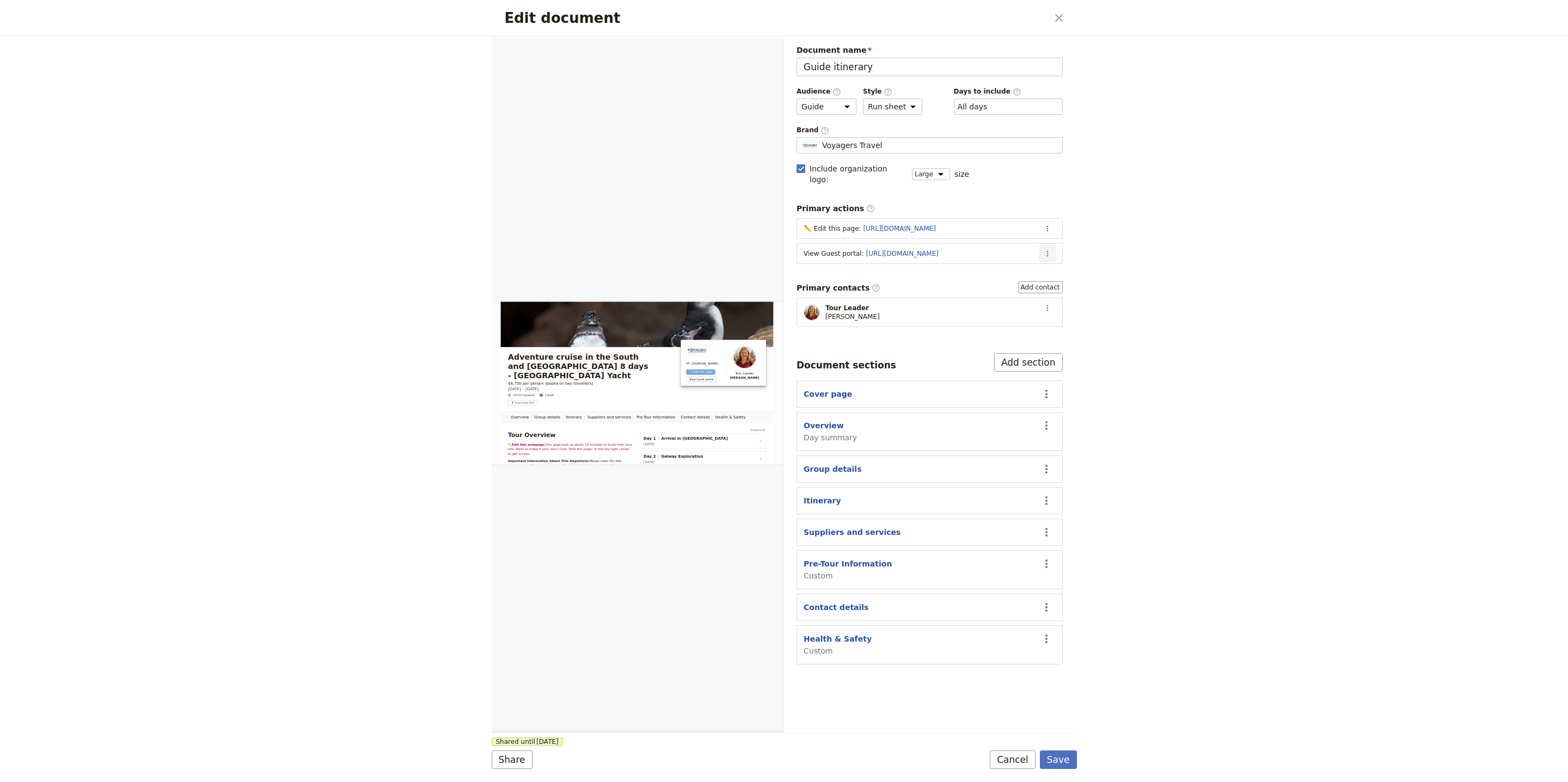
click at [1048, 250] on icon "Actions" at bounding box center [1048, 254] width 9 height 9
click at [1041, 266] on span "Edit action" at bounding box center [1004, 269] width 88 height 11
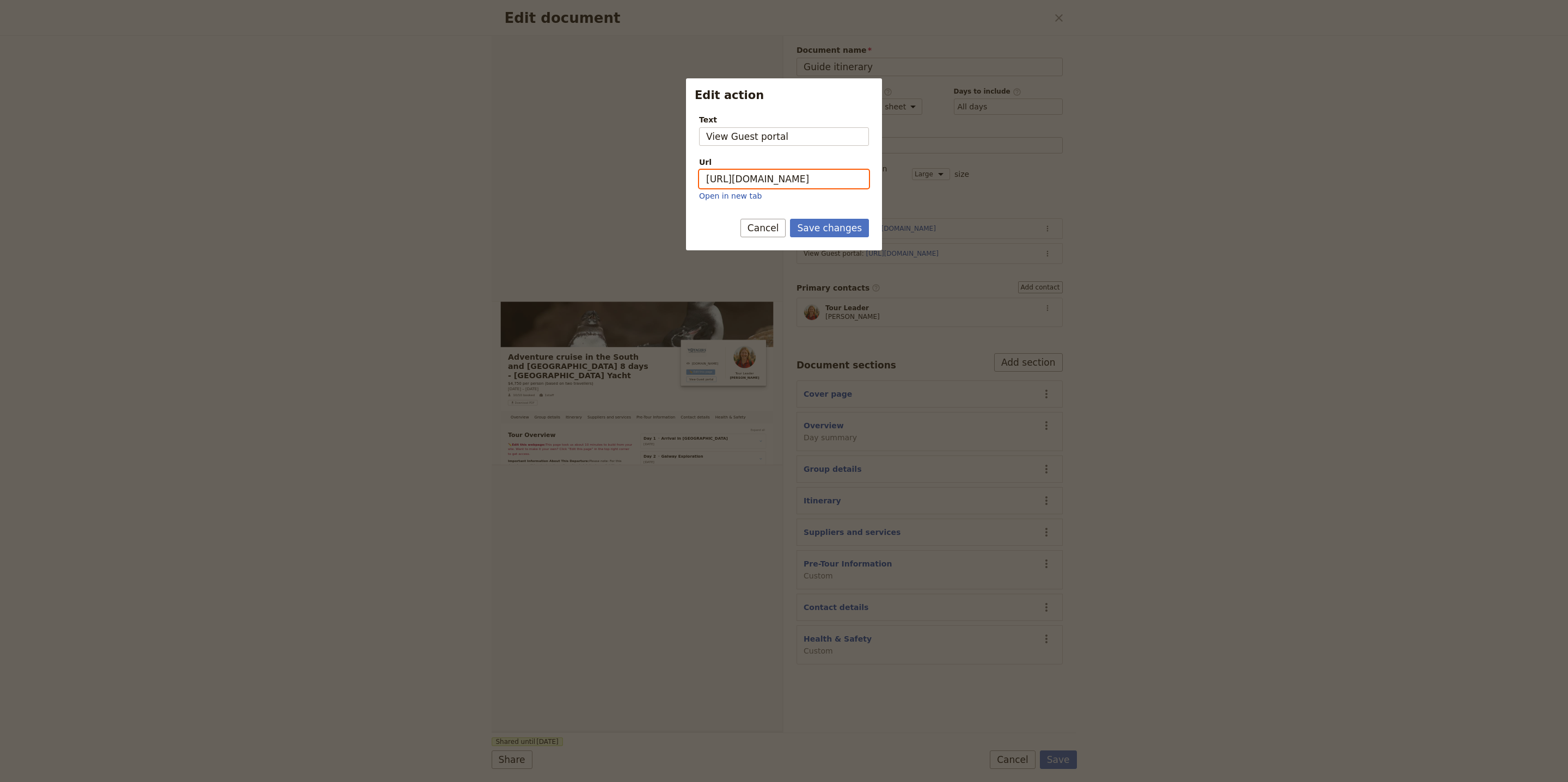
click at [763, 179] on input "https://trips.fieldbook.com/d/bqwWoYWNjq578FOiDZNqM" at bounding box center [783, 179] width 170 height 18
paste input "SizmnZ-sGbSOySJkWGXDm"
type input "[URL][DOMAIN_NAME]"
click at [841, 223] on button "Save changes" at bounding box center [830, 228] width 79 height 18
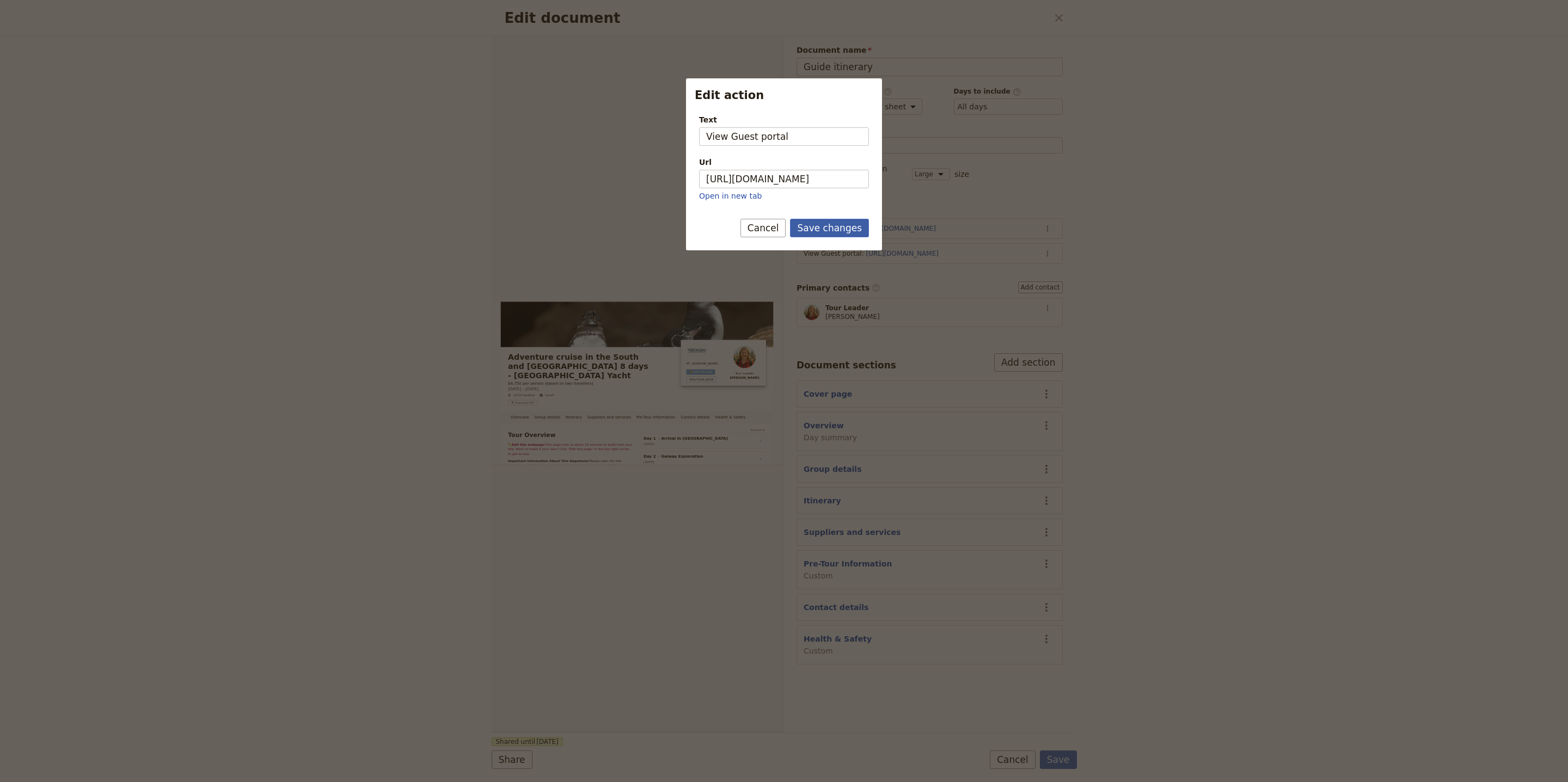
scroll to position [0, 0]
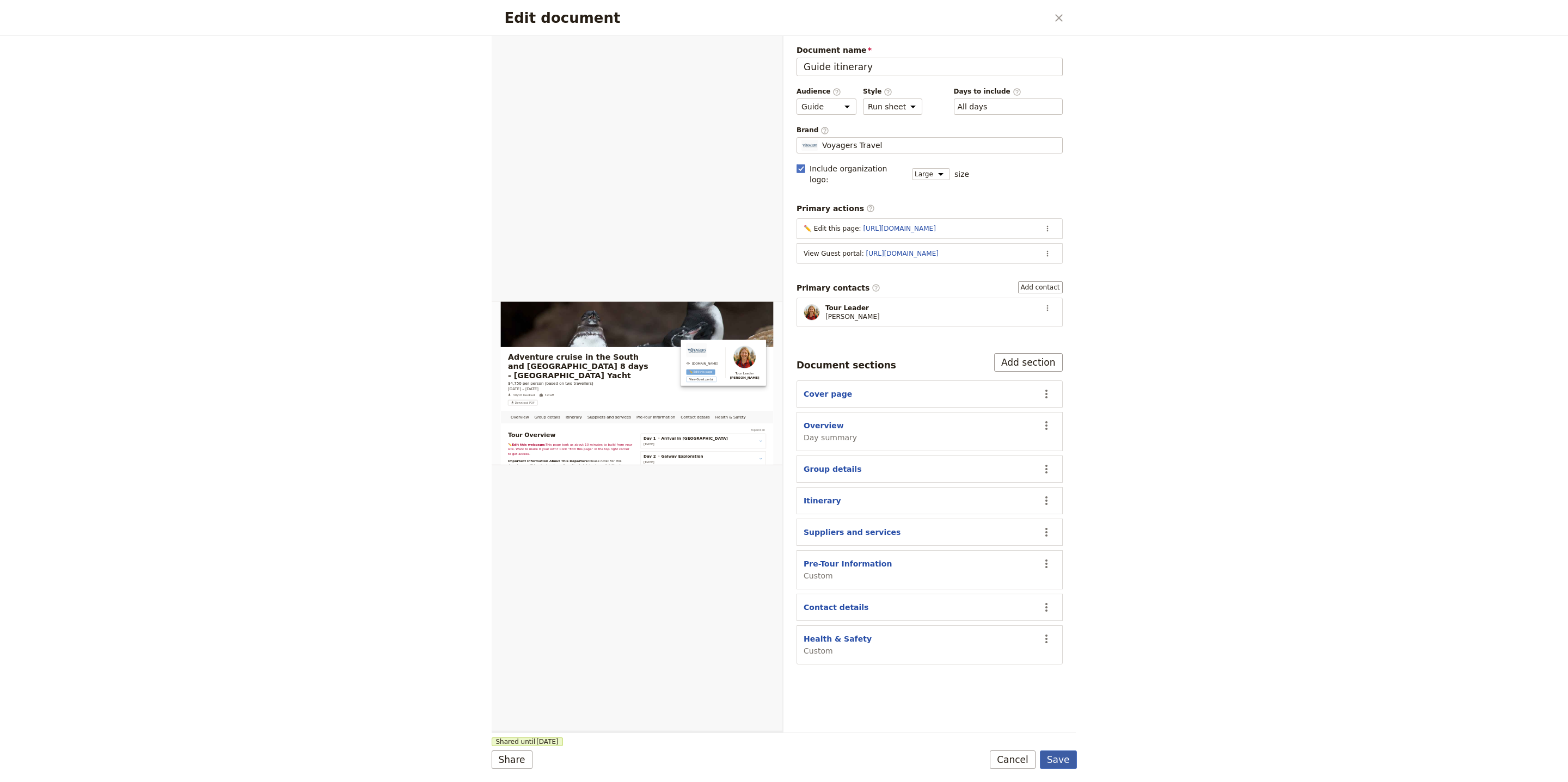
click at [1050, 755] on button "Save" at bounding box center [1058, 759] width 37 height 18
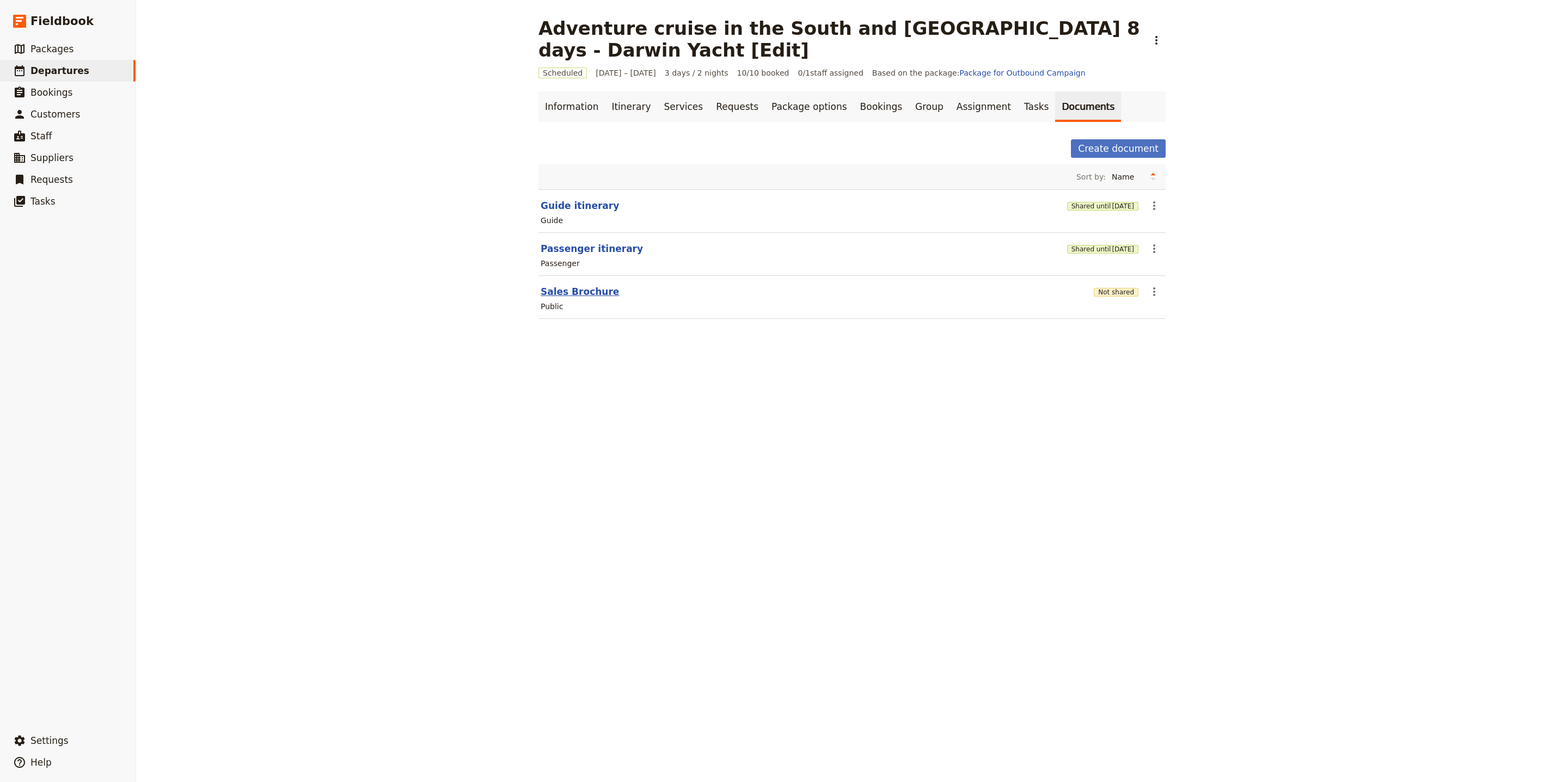
click at [590, 292] on button "Sales Brochure" at bounding box center [579, 292] width 79 height 13
select select "DEFAULT"
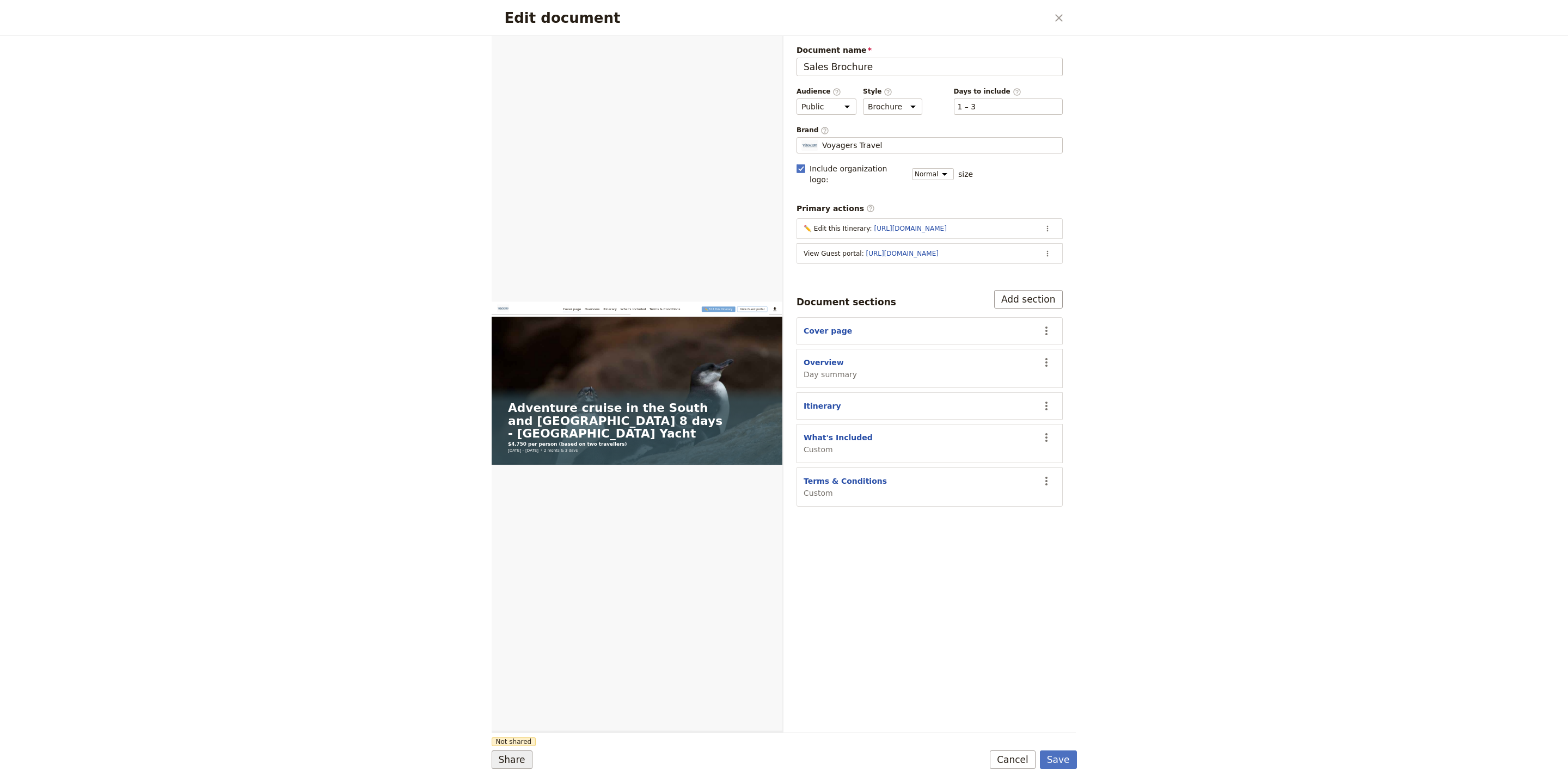
click at [523, 758] on button "Share" at bounding box center [512, 759] width 41 height 18
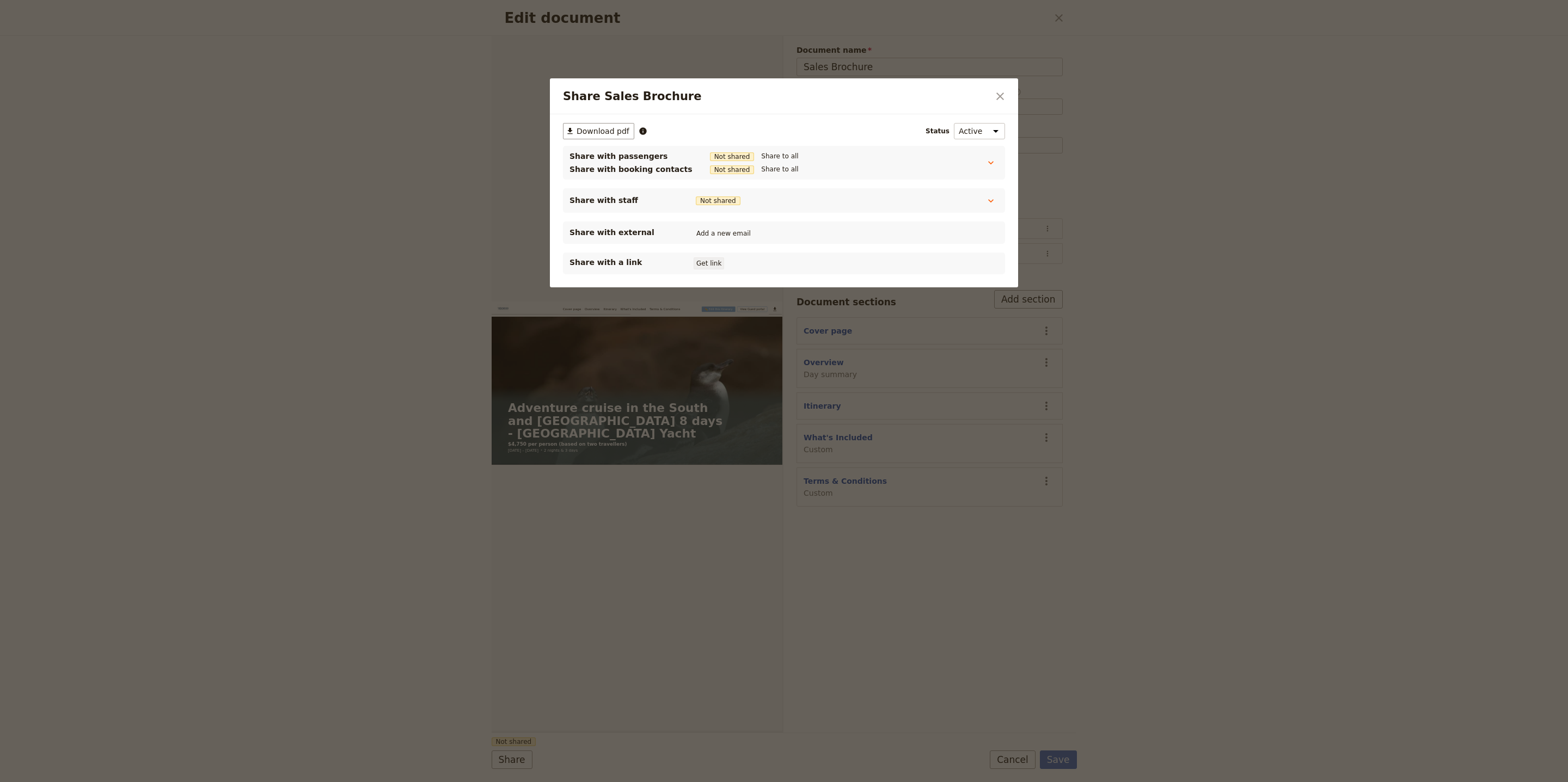
click at [698, 262] on button "Get link" at bounding box center [709, 264] width 30 height 12
click at [1006, 96] on button "​" at bounding box center [1000, 96] width 18 height 18
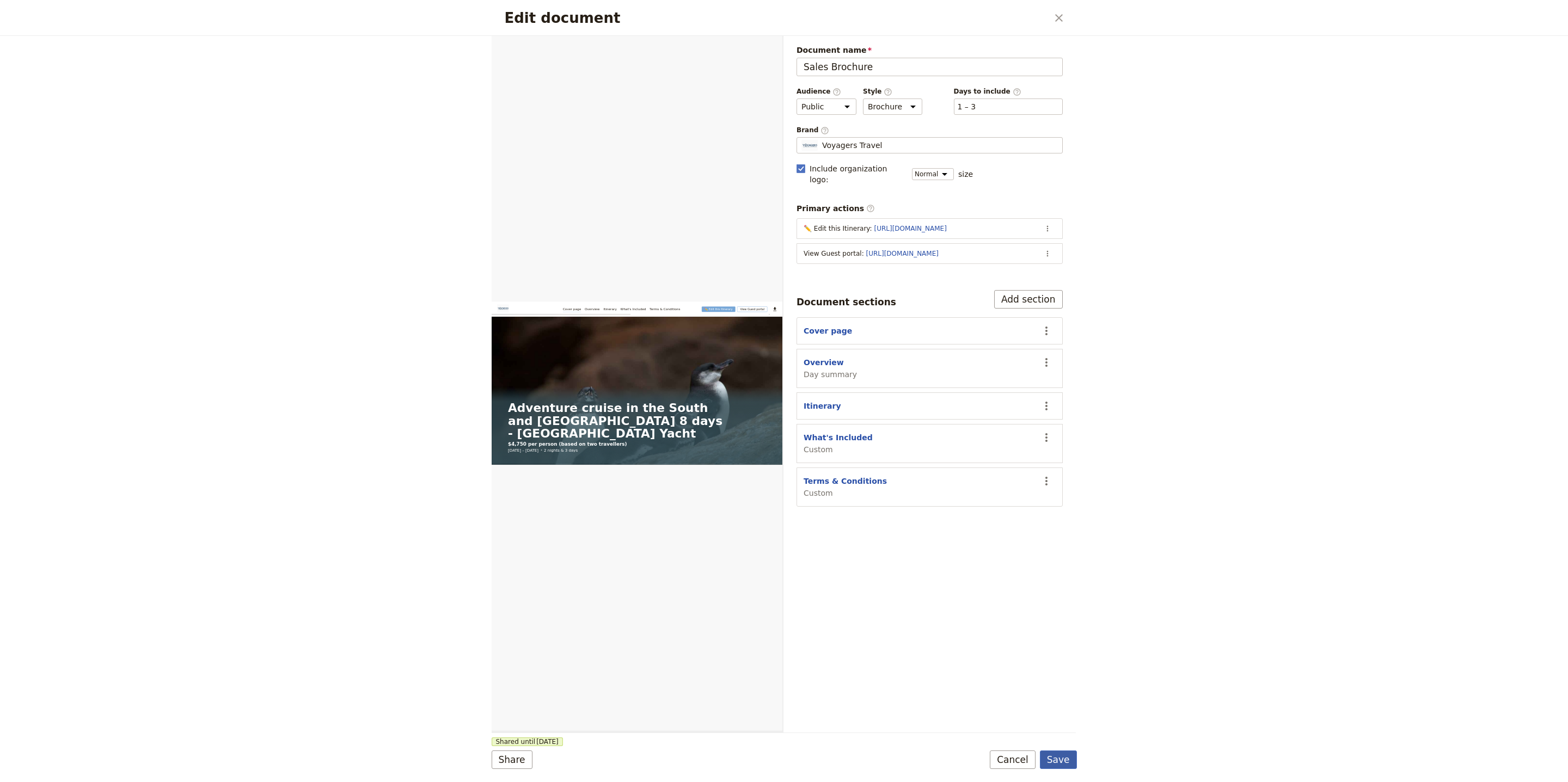
click at [1066, 755] on button "Save" at bounding box center [1058, 759] width 37 height 18
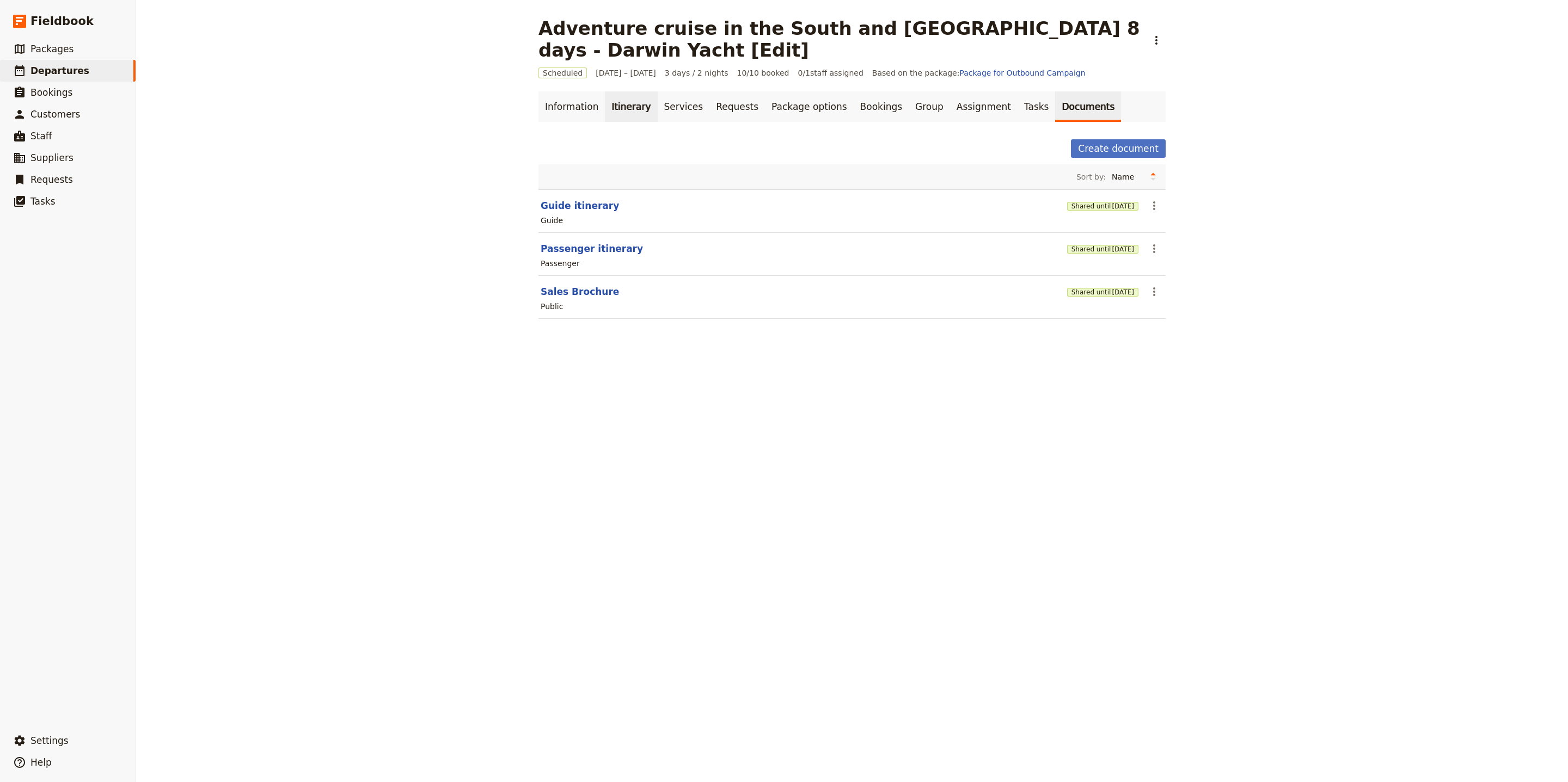
click at [618, 113] on link "Itinerary" at bounding box center [631, 106] width 52 height 30
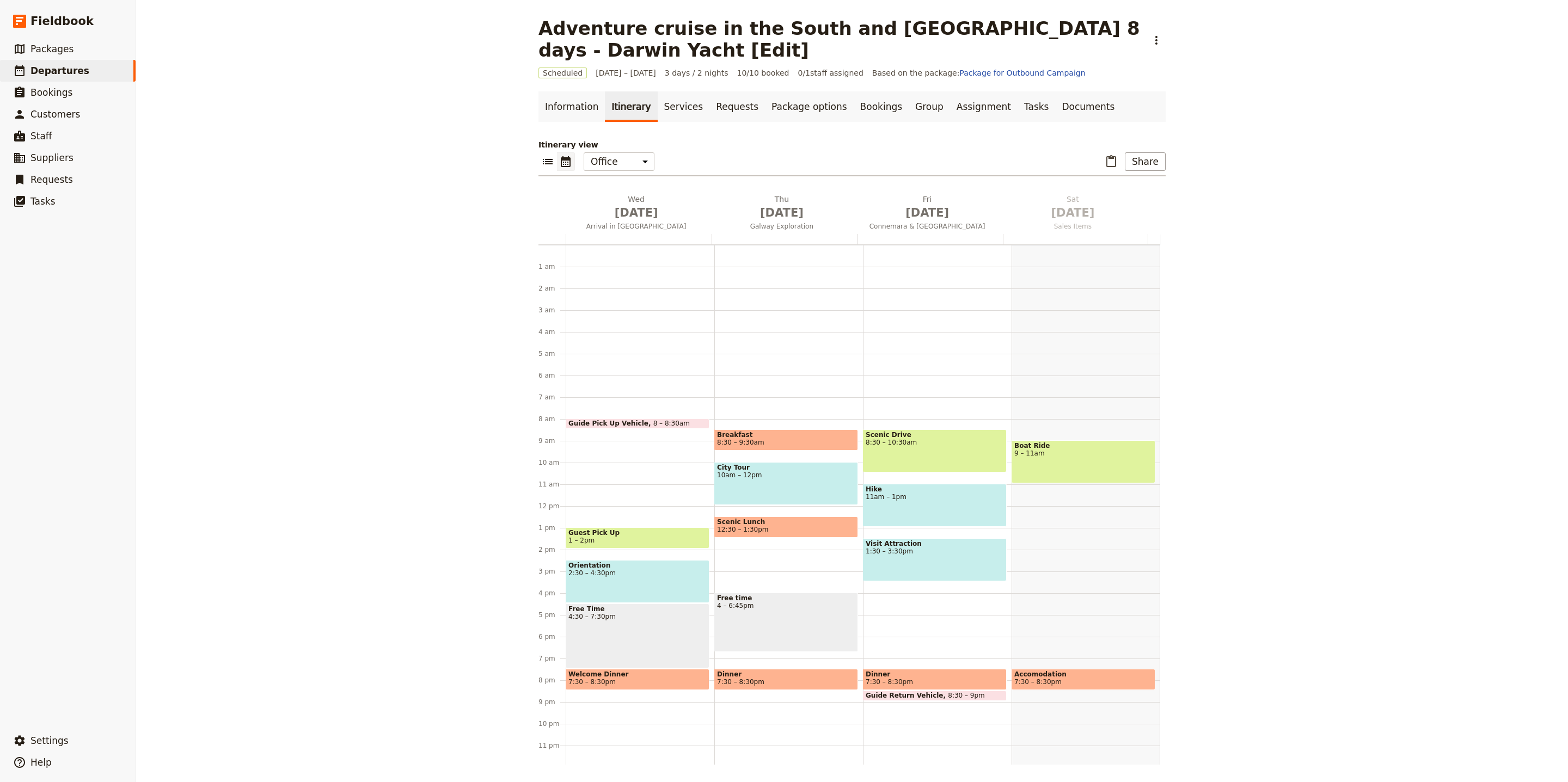
scroll to position [15, 0]
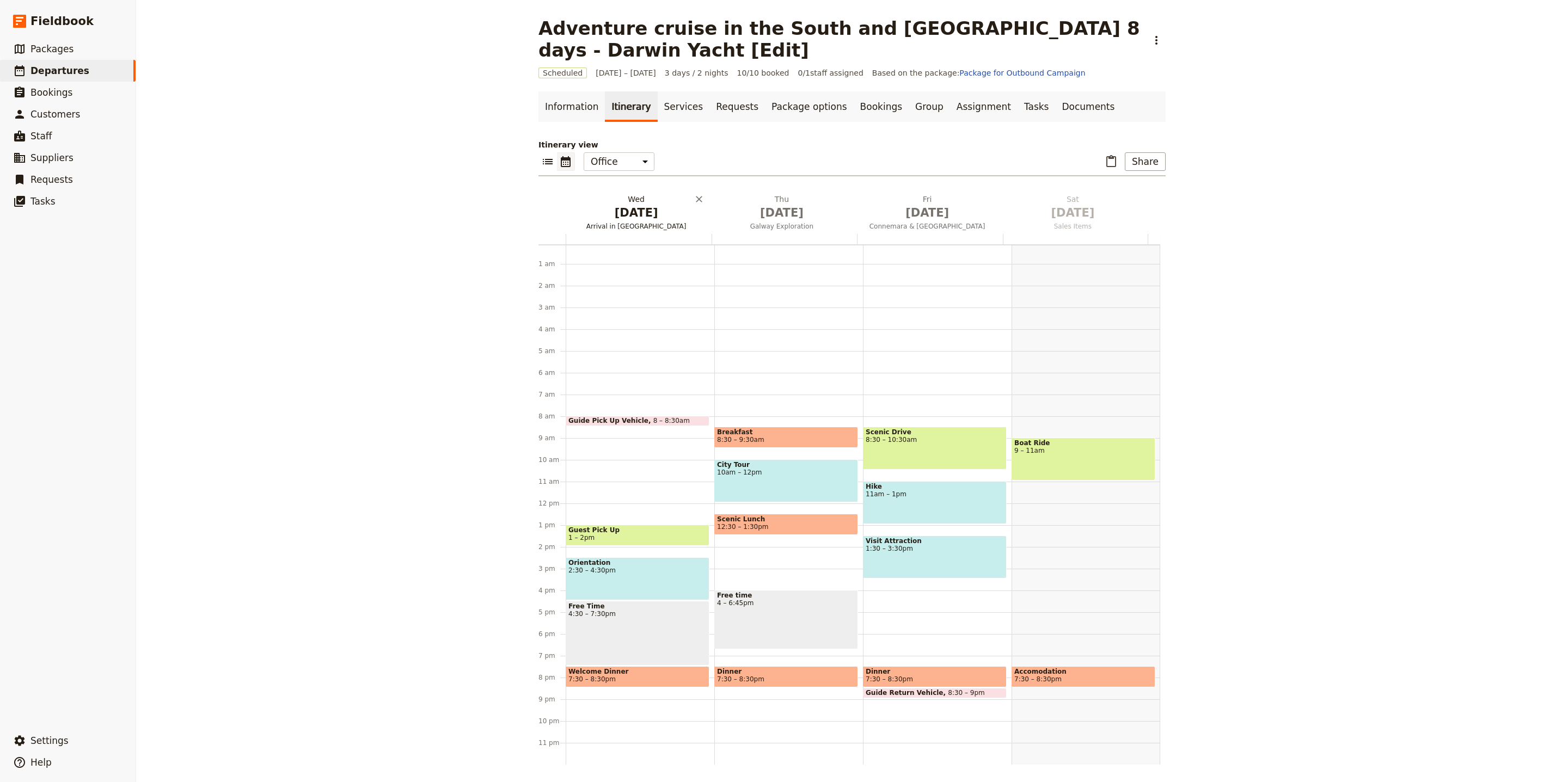
click at [638, 223] on span "Arrival in Dublin" at bounding box center [636, 226] width 141 height 9
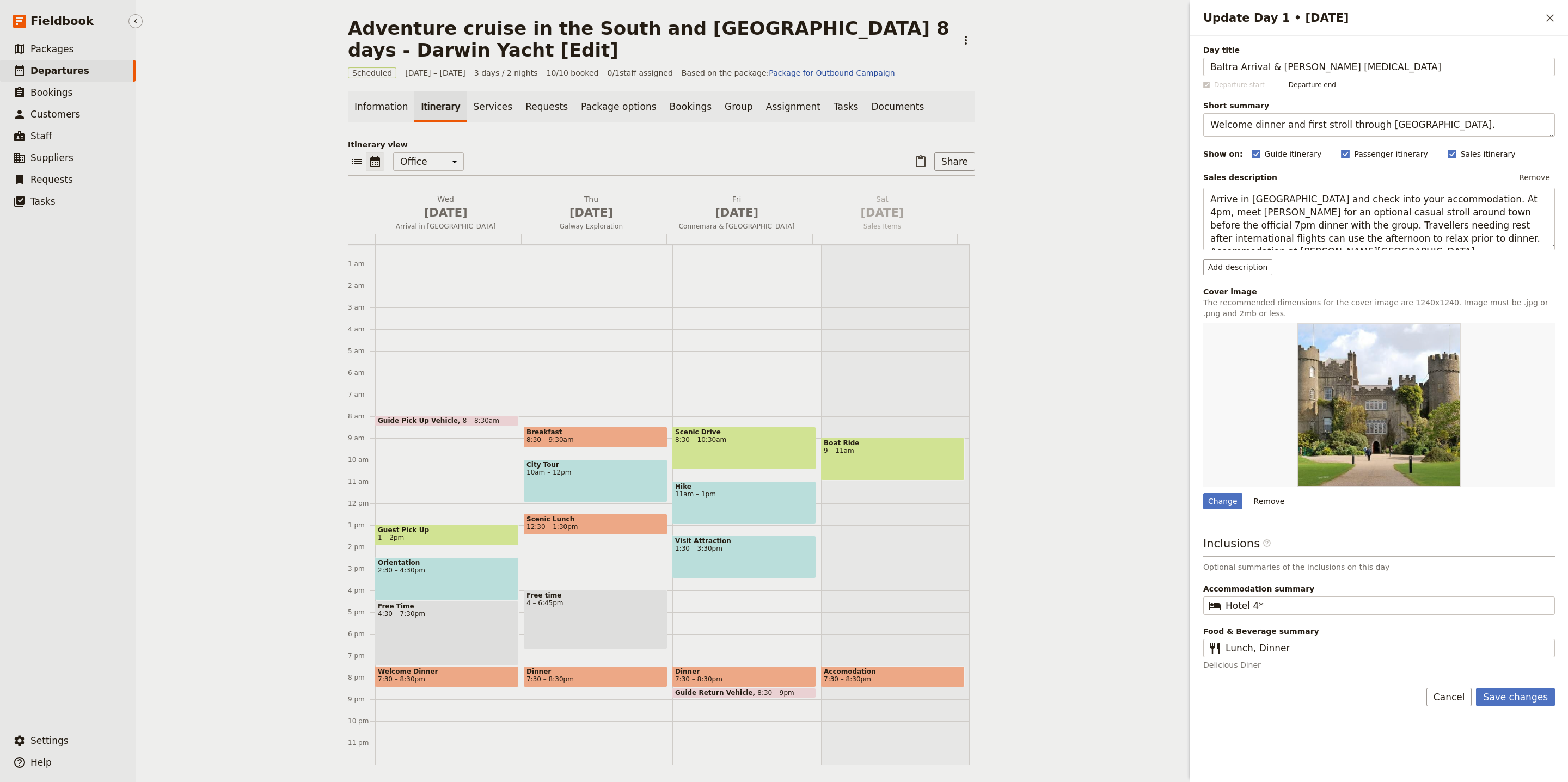
type input "Baltra Arrival & [PERSON_NAME] [MEDICAL_DATA]"
click at [1298, 125] on textarea "Welcome dinner and first stroll through Dublin." at bounding box center [1379, 125] width 352 height 23
paste textarea "Embark cruise and first landing at Mosquera"
type textarea "Embark cruise and first landing at [GEOGRAPHIC_DATA]."
click at [1379, 222] on textarea "Arrive in Dublin and check into your accommodation. At 4pm, meet Steph for an o…" at bounding box center [1379, 219] width 352 height 63
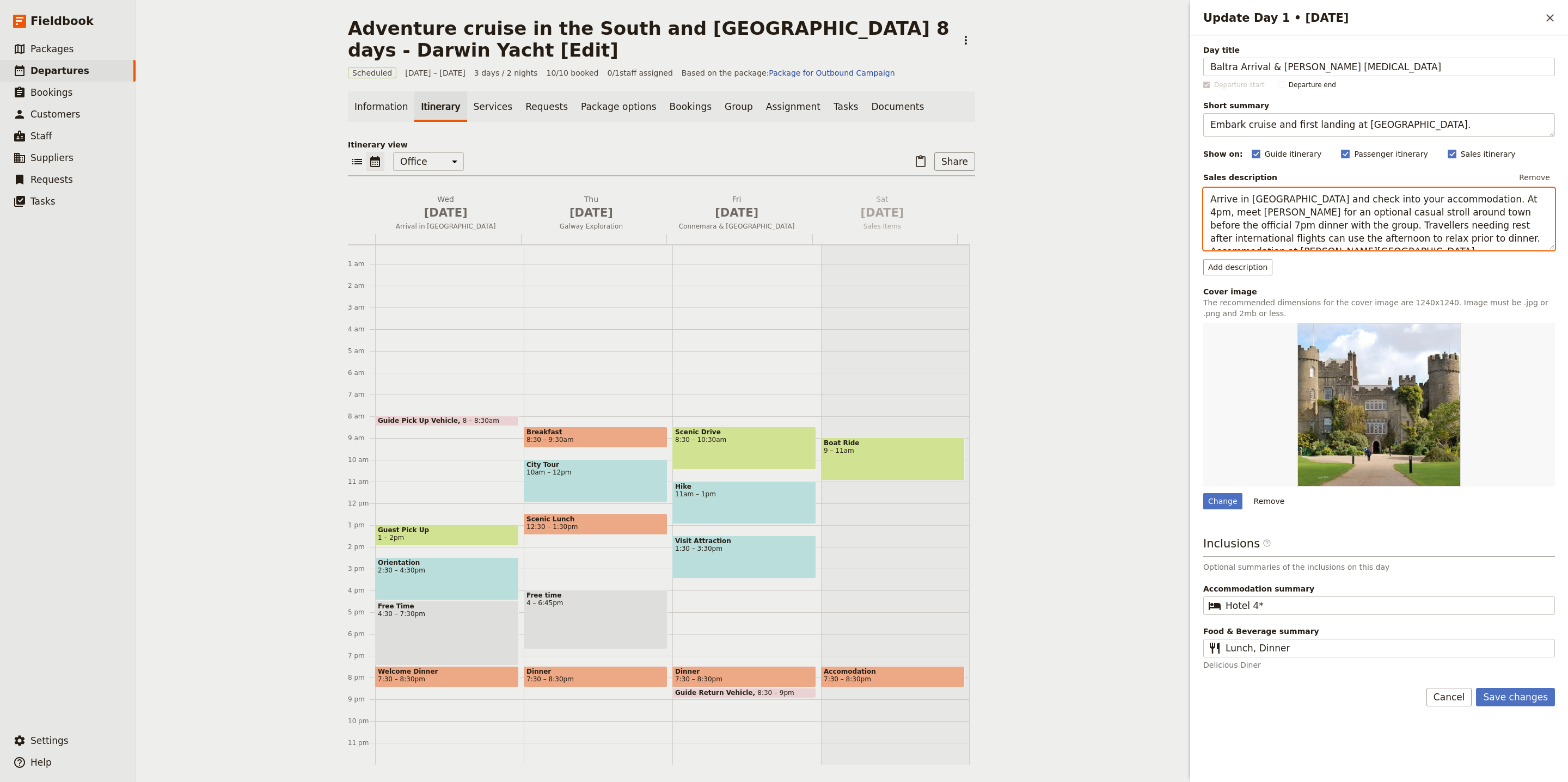
click at [1379, 222] on textarea "Arrive in Dublin and check into your accommodation. At 4pm, meet Steph for an o…" at bounding box center [1379, 219] width 352 height 63
paste textarea "at Baltra Island and board the Darwin Yacht. Visit Mosquera Islet for your firs…"
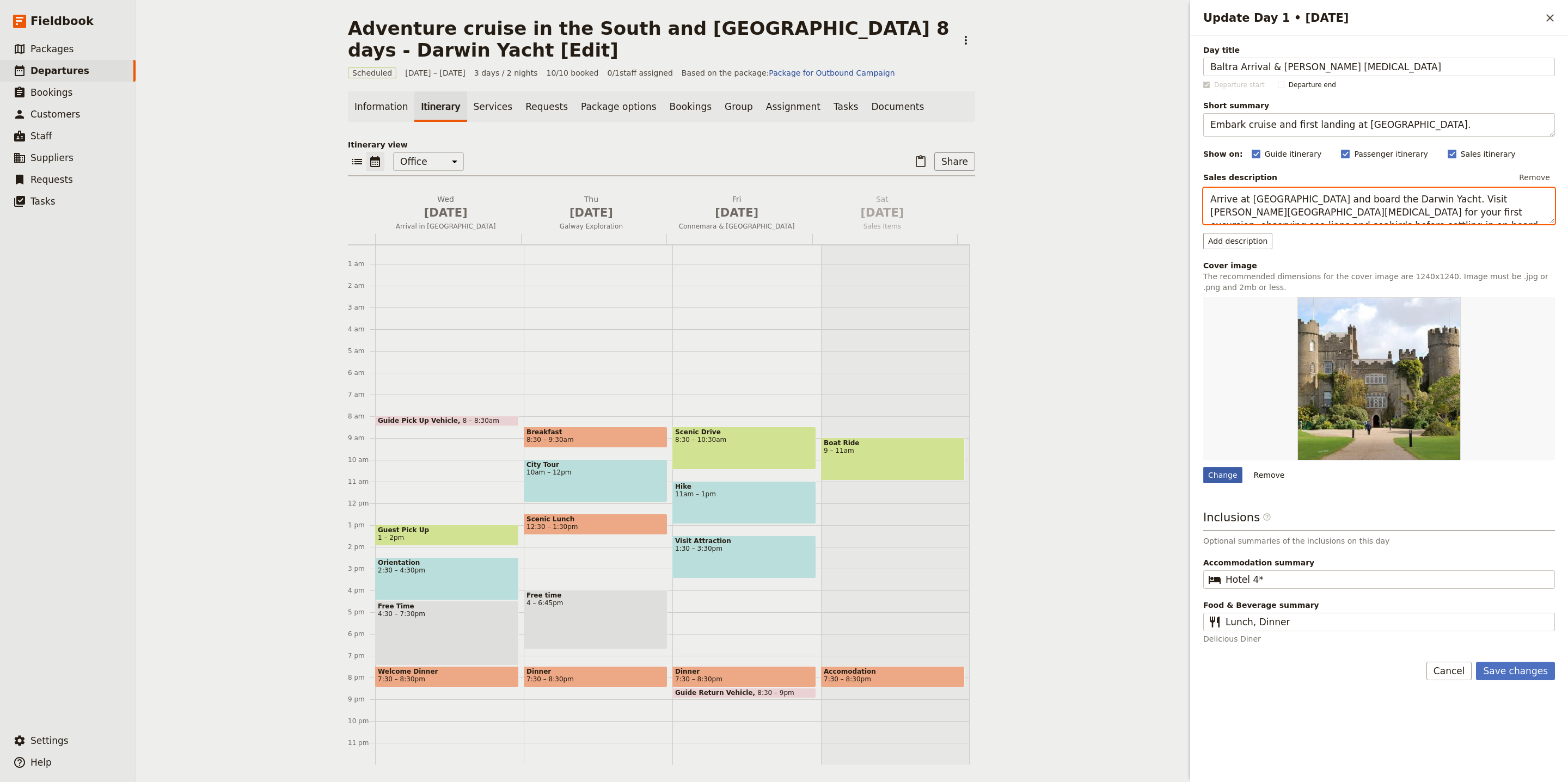
type textarea "Arrive at [GEOGRAPHIC_DATA] and board the Darwin Yacht. Visit [PERSON_NAME][GEO…"
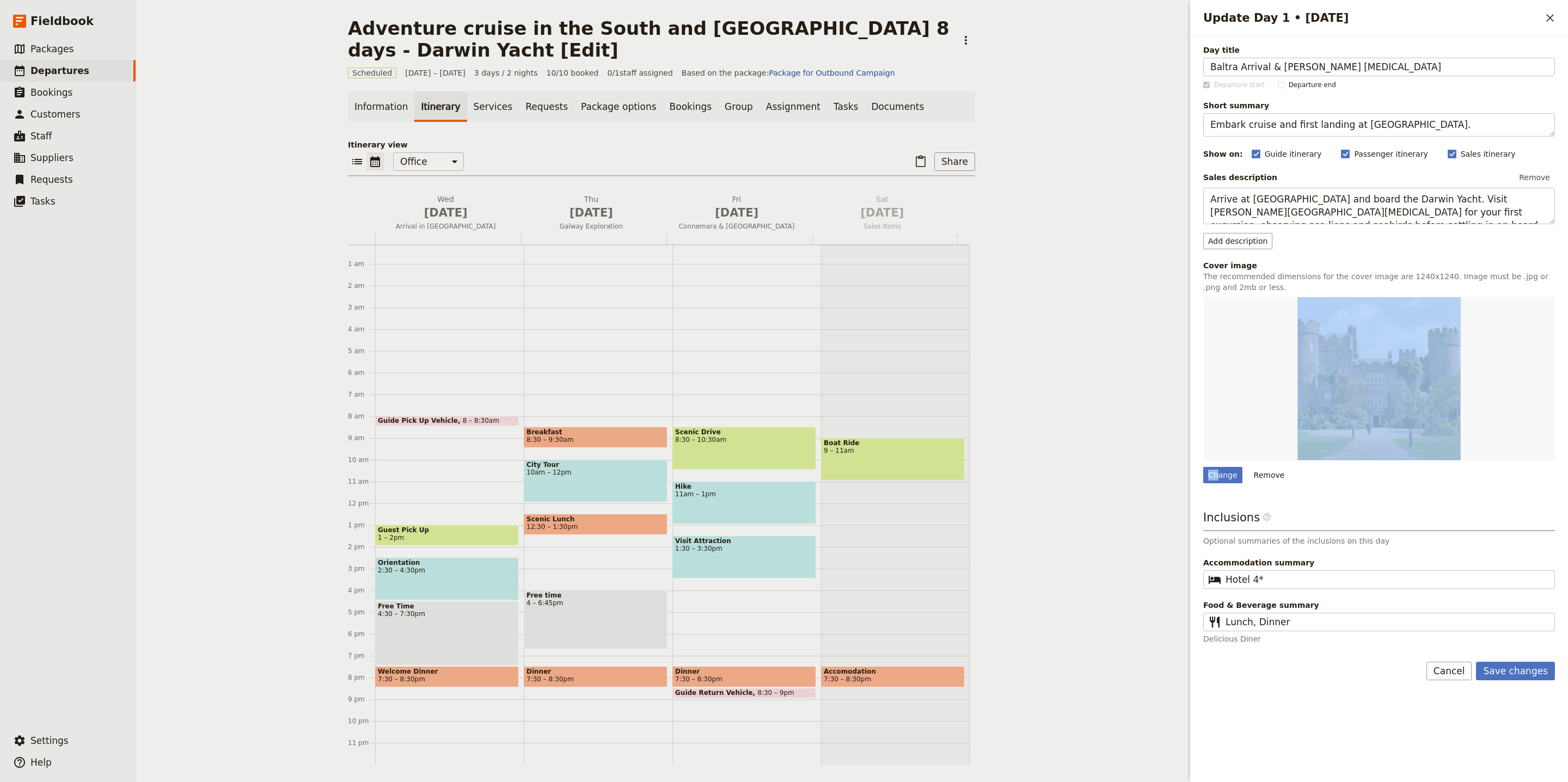
drag, startPoint x: 1219, startPoint y: 478, endPoint x: 1374, endPoint y: 441, distance: 159.4
click at [1374, 441] on div "Change Remove" at bounding box center [1379, 390] width 352 height 186
click at [1497, 671] on button "Save changes" at bounding box center [1516, 671] width 79 height 18
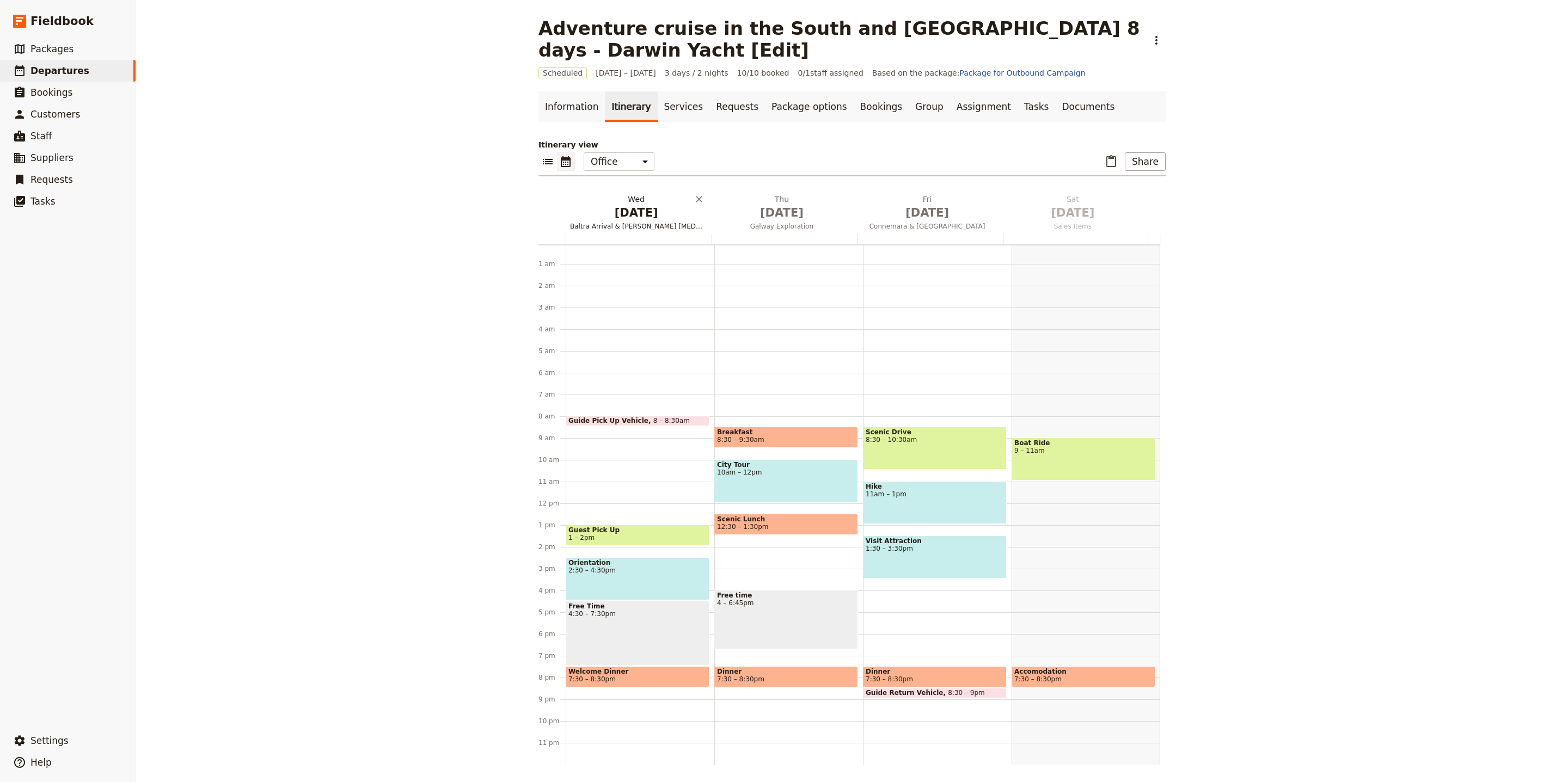
click at [628, 223] on span "Baltra Arrival & [PERSON_NAME] [MEDICAL_DATA]" at bounding box center [636, 226] width 141 height 9
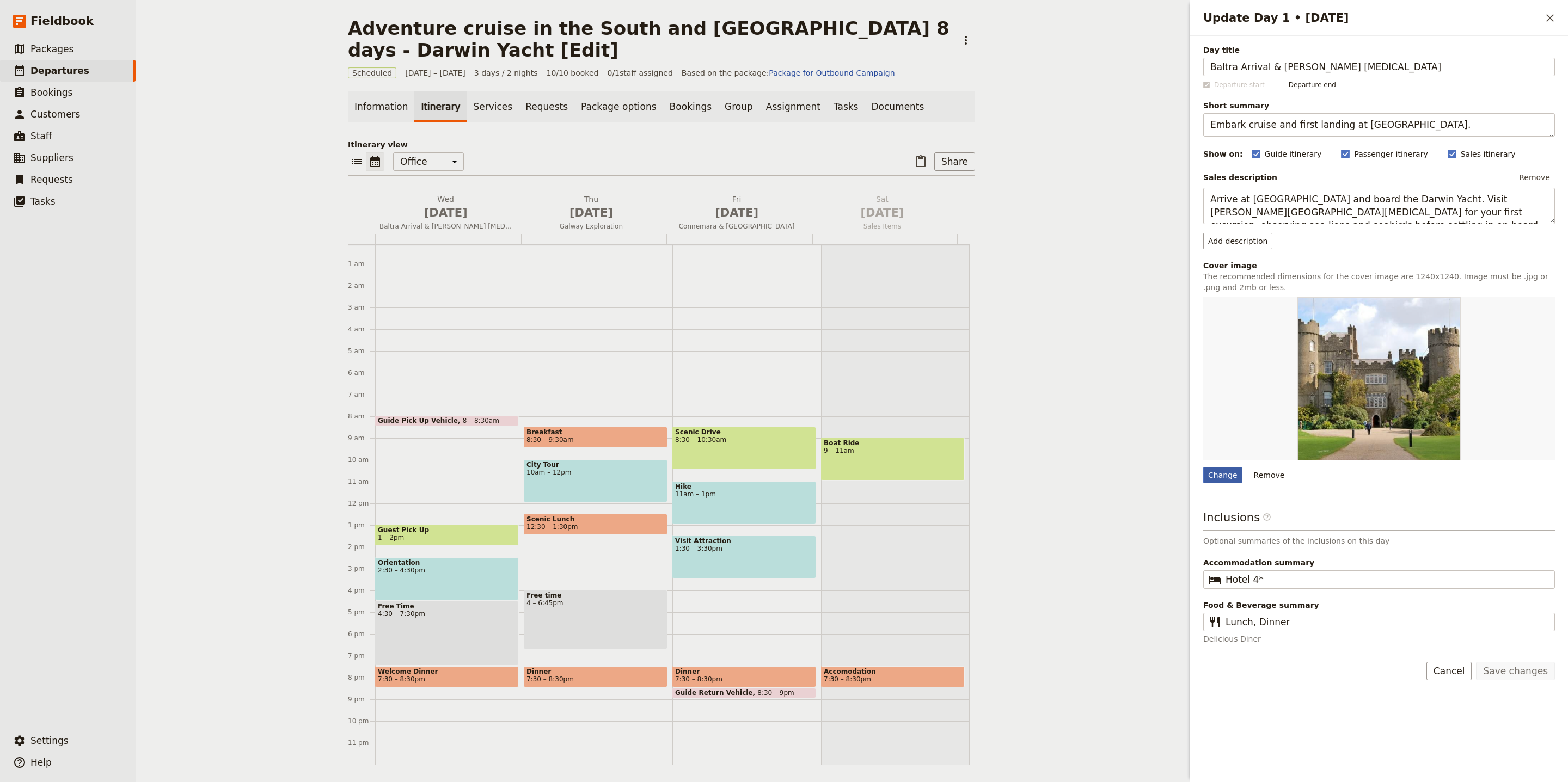
click at [1220, 477] on div "Change" at bounding box center [1223, 475] width 39 height 16
click at [1203, 467] on input "Change" at bounding box center [1203, 467] width 1 height 1
type input "C:\fakepath\South Plazas.jpg"
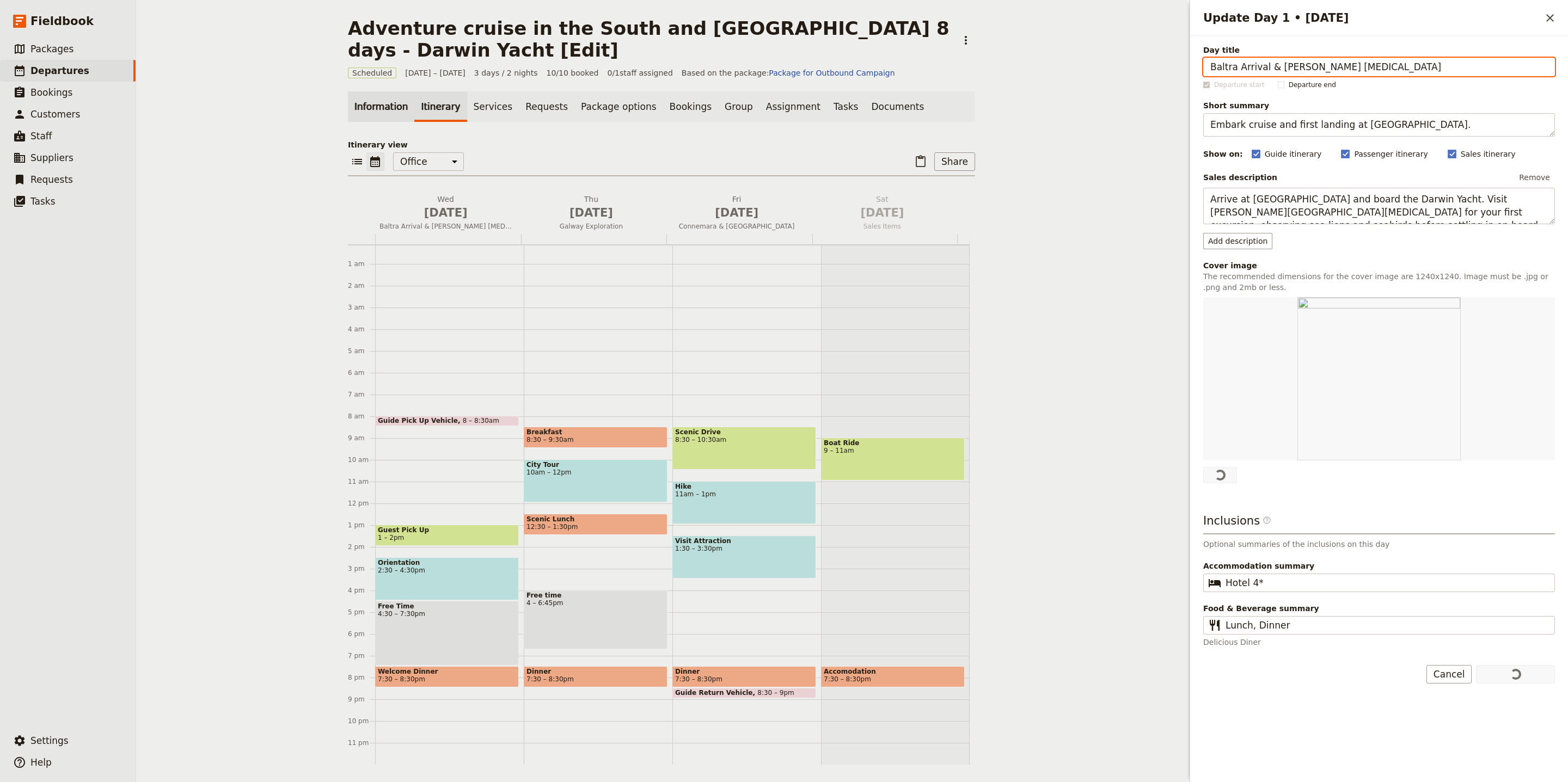
click at [368, 101] on link "Information" at bounding box center [381, 106] width 66 height 30
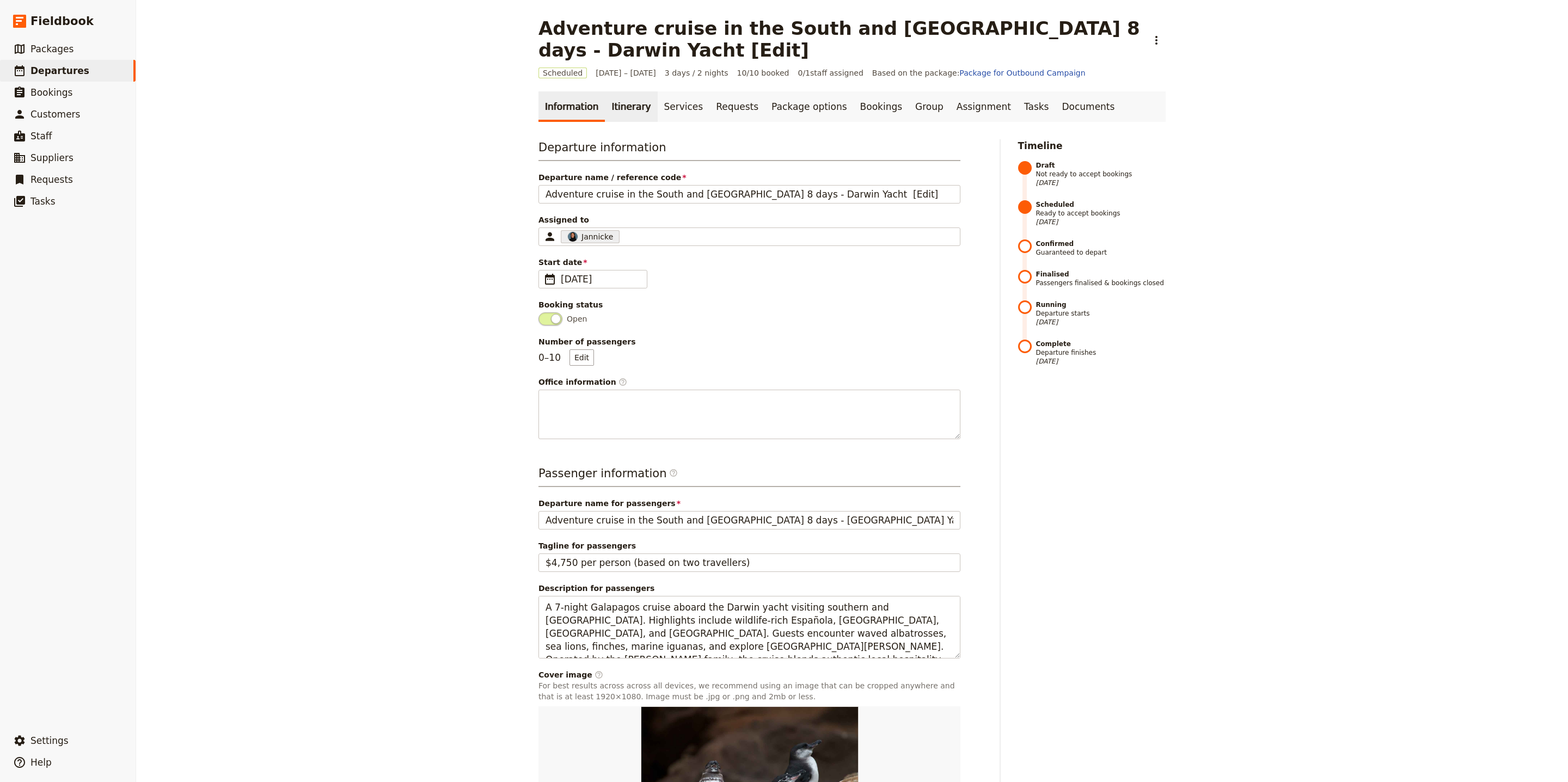
click at [605, 102] on link "Itinerary" at bounding box center [631, 106] width 52 height 30
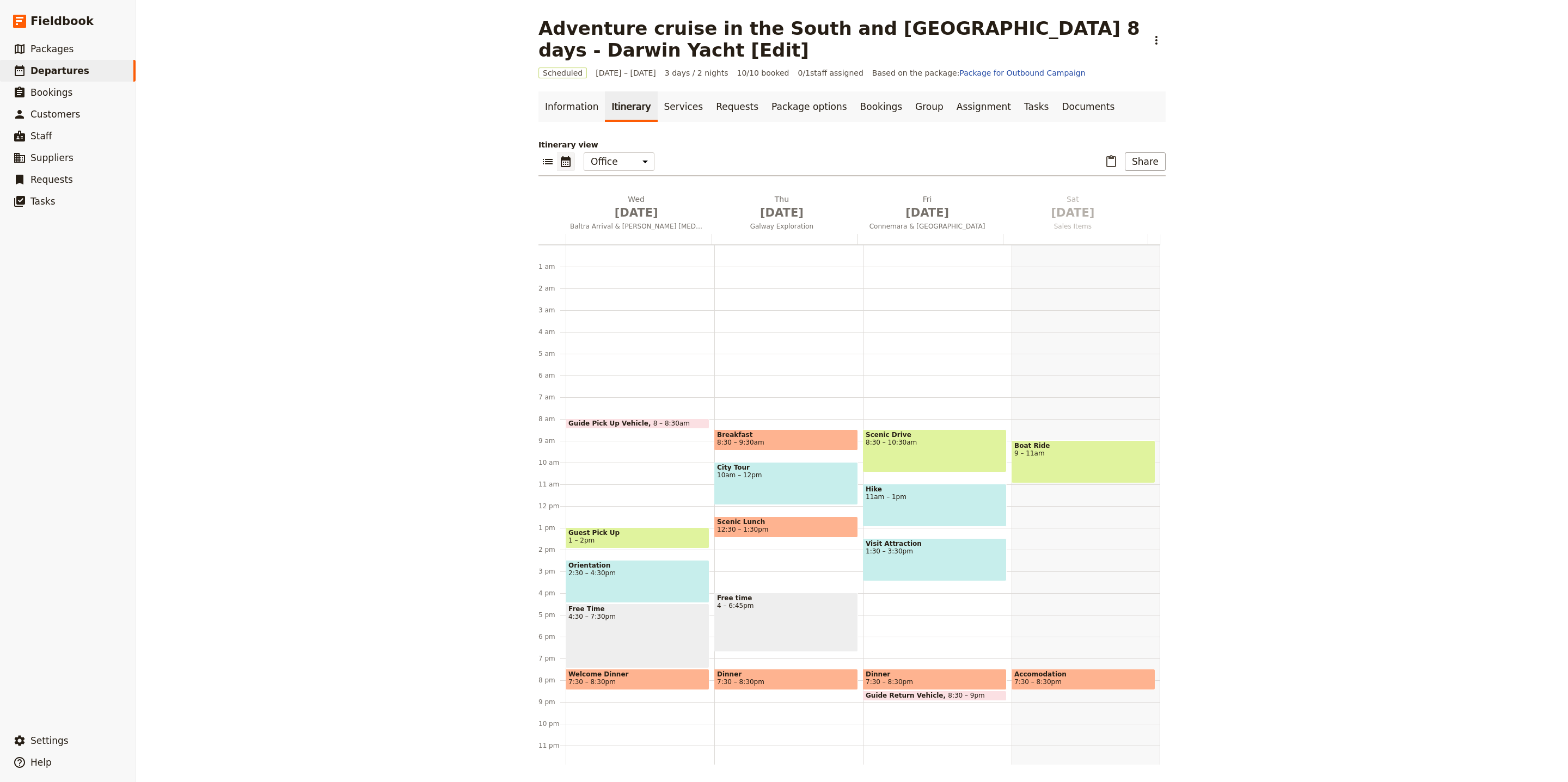
scroll to position [15, 0]
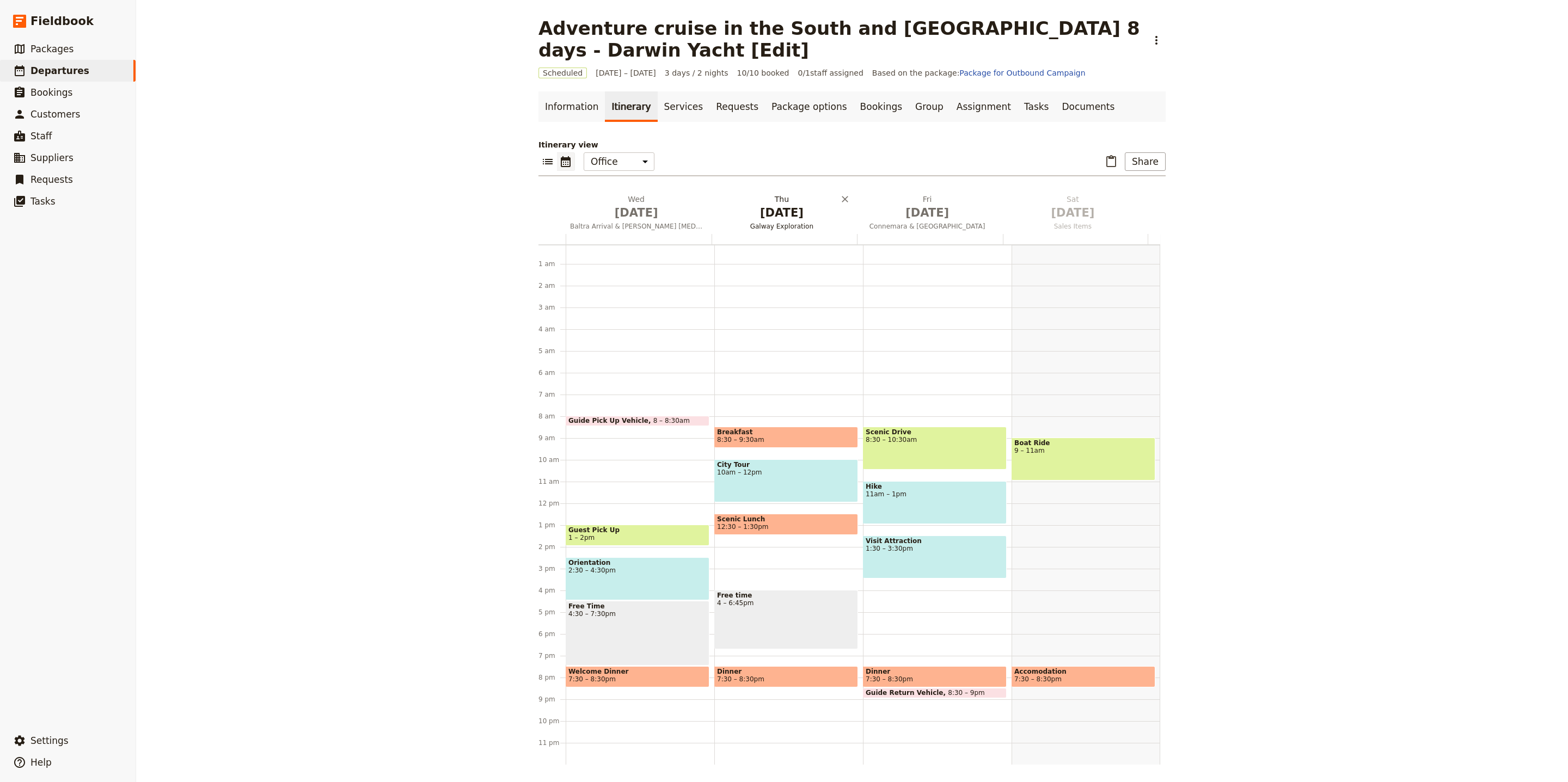
click at [738, 219] on span "[DATE]" at bounding box center [781, 212] width 132 height 16
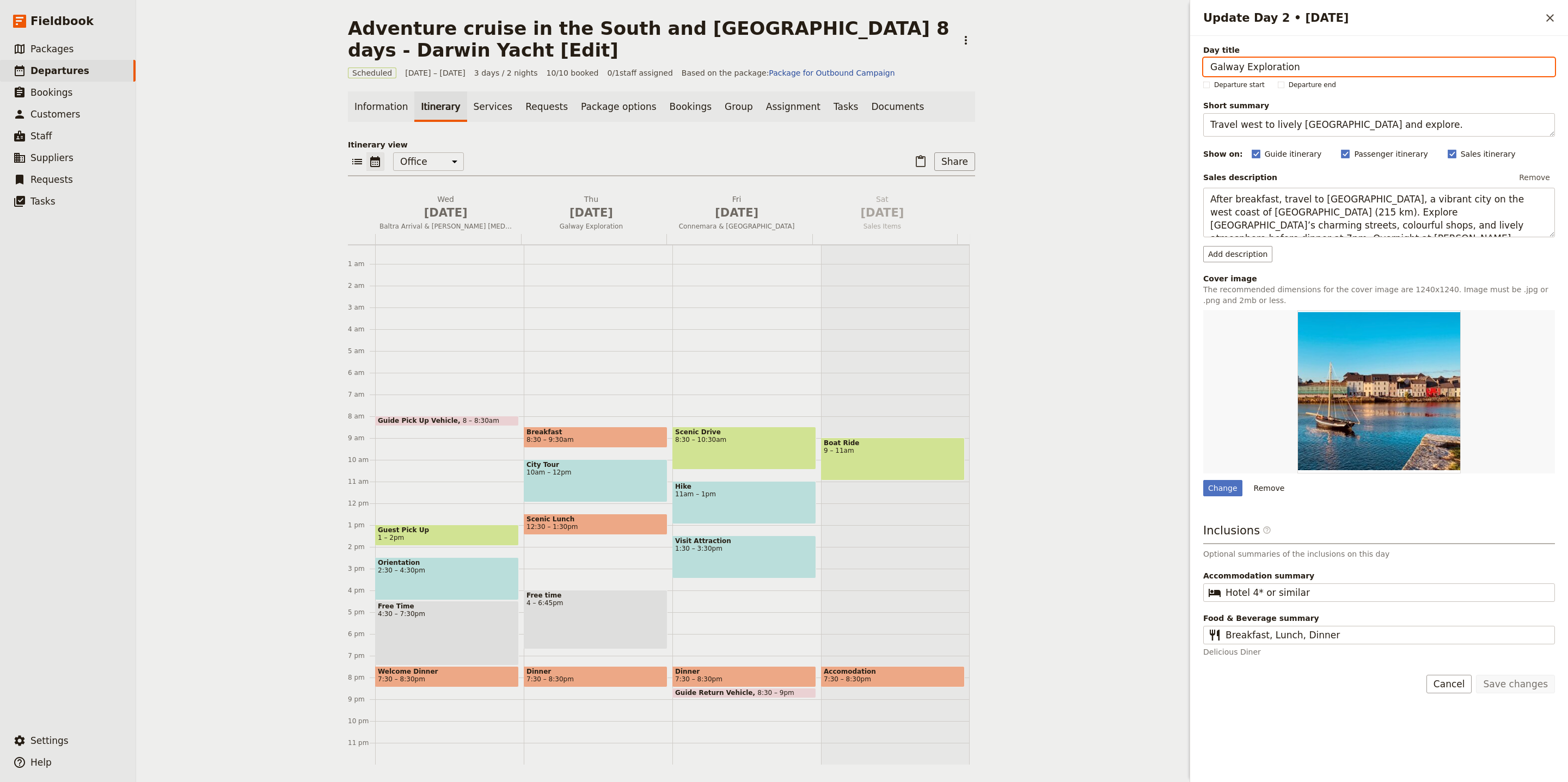
click at [1326, 65] on input "Galway Exploration" at bounding box center [1379, 67] width 352 height 18
paste input "[GEOGRAPHIC_DATA]"
type input "[GEOGRAPHIC_DATA]"
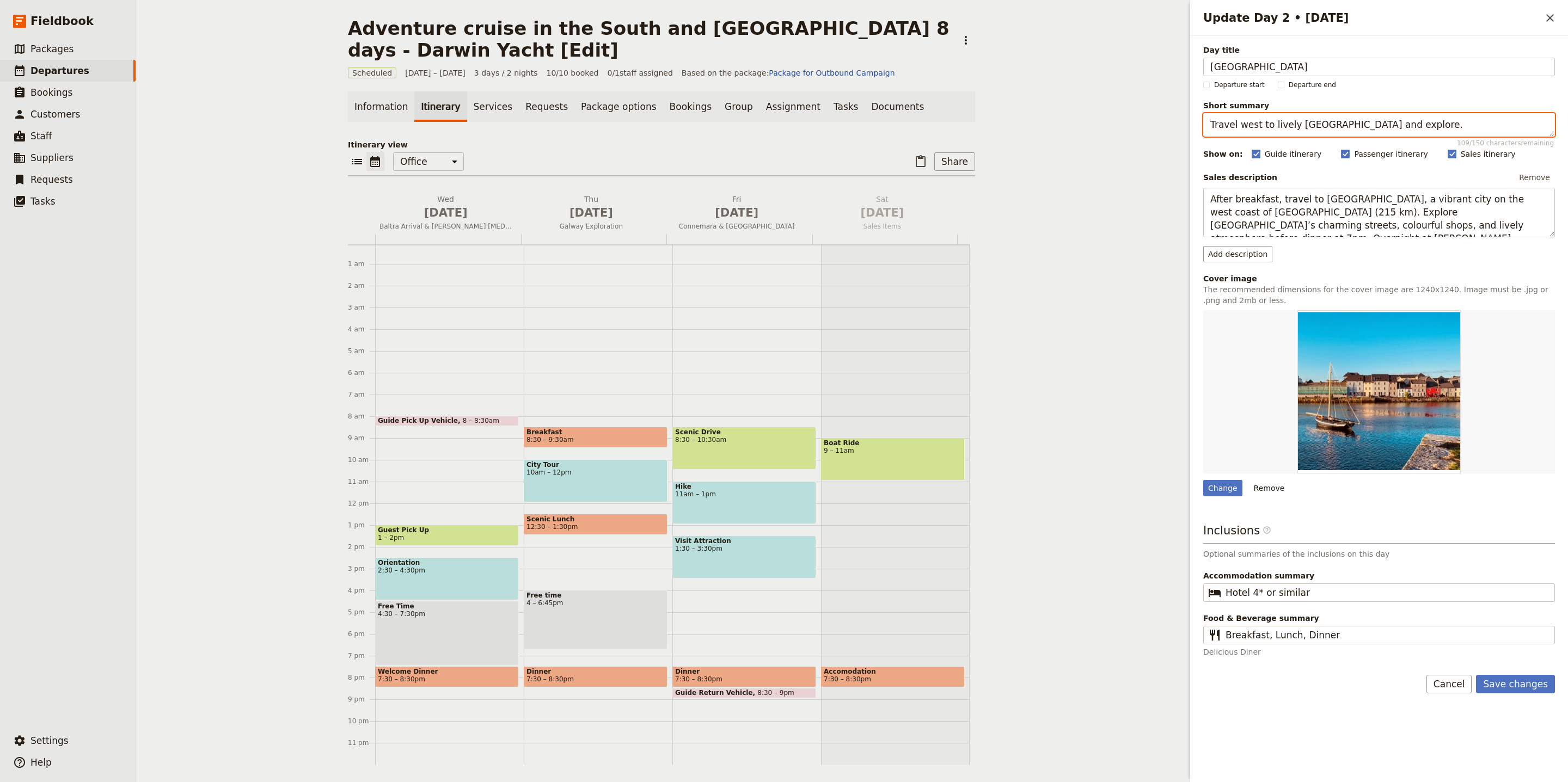
click at [1348, 114] on textarea "Travel west to lively Galway and explore." at bounding box center [1379, 125] width 352 height 23
click at [1348, 116] on textarea "Travel west to lively Galway and explore." at bounding box center [1379, 125] width 352 height 23
click at [1348, 124] on textarea "Travel west to lively Galway and explore." at bounding box center [1379, 125] width 352 height 23
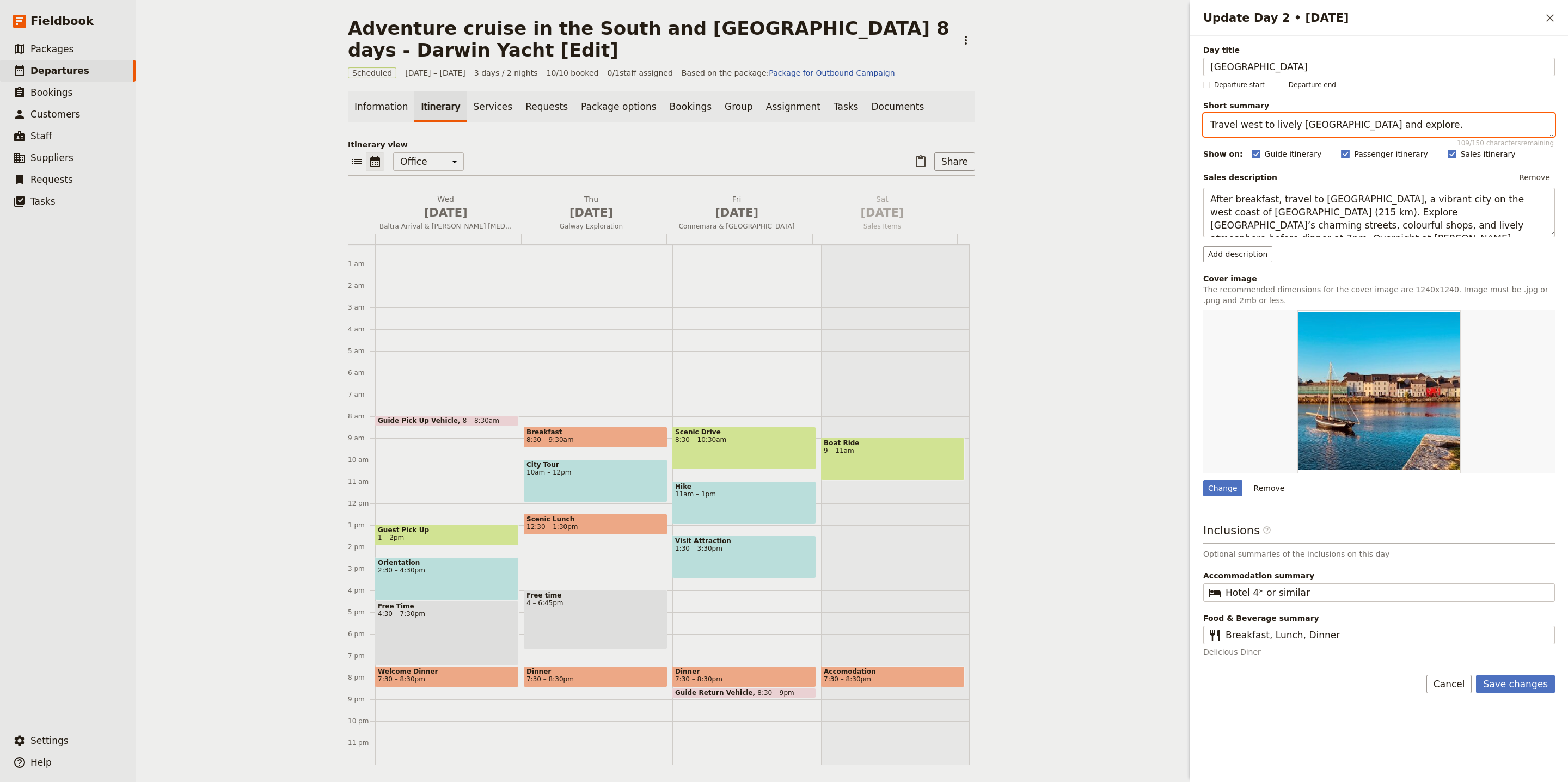
paste textarea "Explore vibrant wildlife on two islands"
type textarea "Explore vibrant wildlife on two islands."
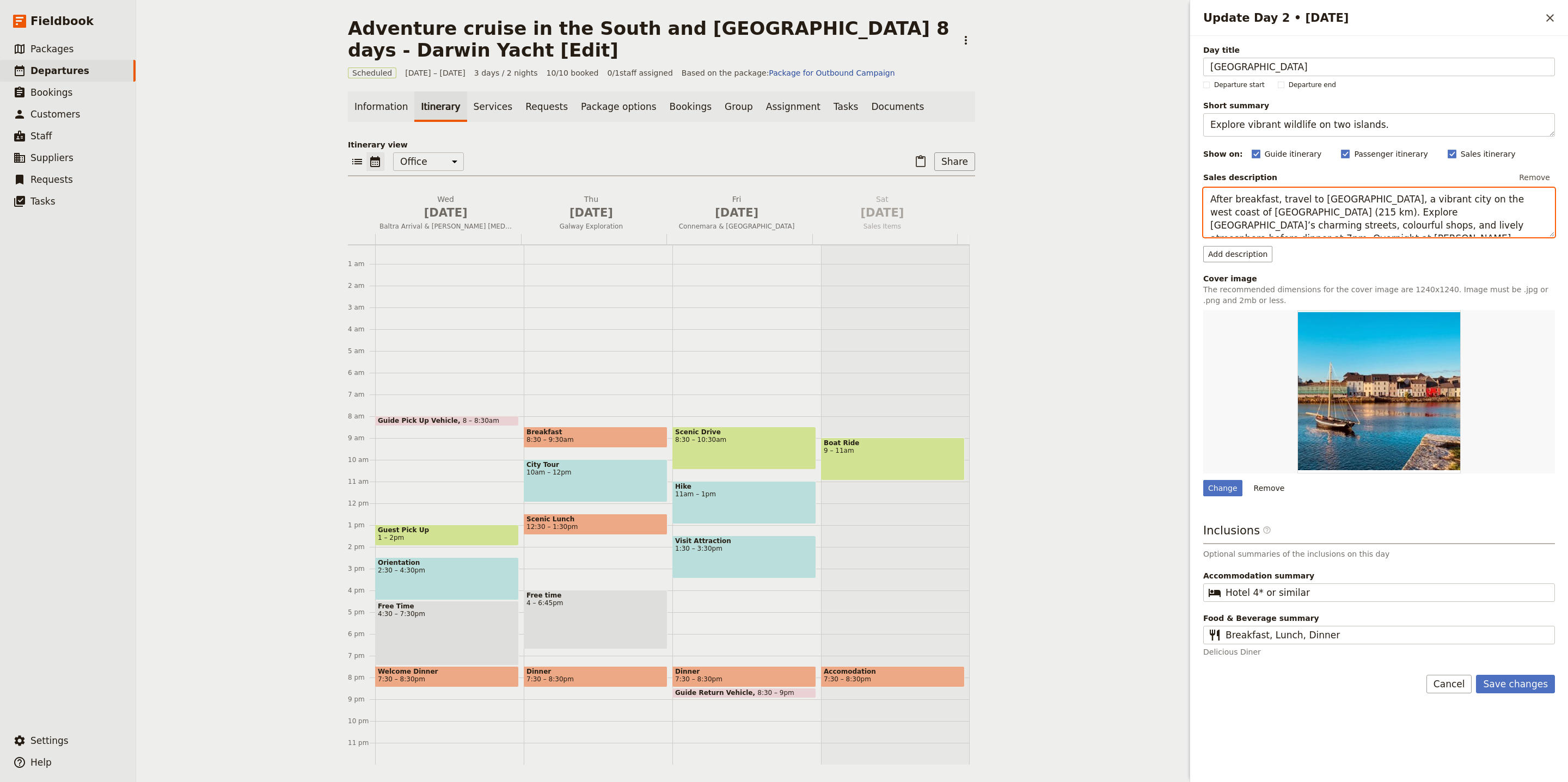
click at [1323, 221] on textarea "After breakfast, travel to Galway, a vibrant city on the west coast of Ireland …" at bounding box center [1379, 212] width 352 height 49
paste textarea "Visit South Plaza Island, home to land iguanas and seabird colonies. Continue t…"
type textarea "Visit [GEOGRAPHIC_DATA], home to land iguanas and seabird colonies. Continue to…"
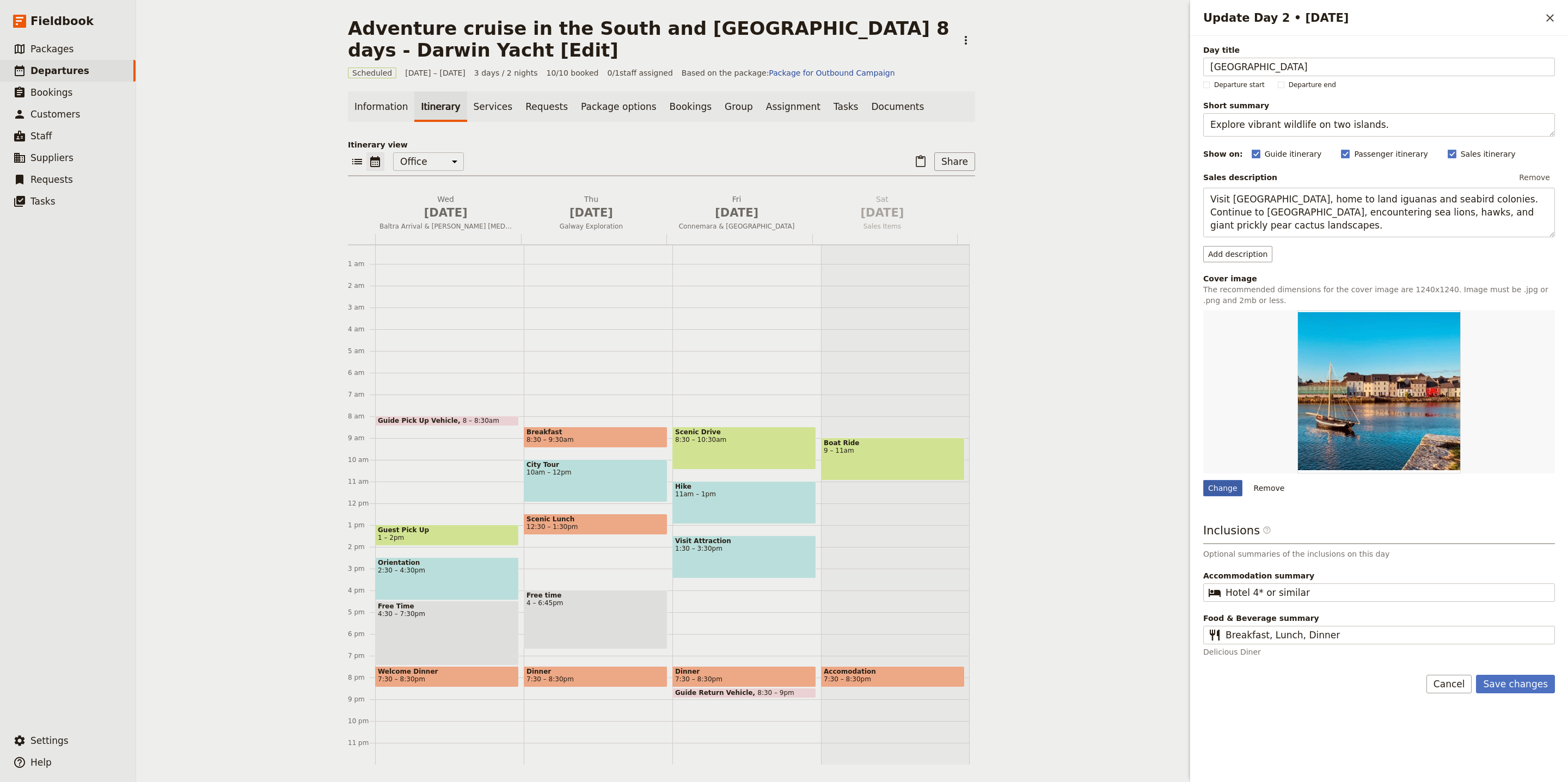
click at [1216, 488] on div "Change" at bounding box center [1223, 488] width 39 height 16
click at [1203, 480] on input "Change" at bounding box center [1203, 480] width 1 height 1
type input "C:\fakepath\Hammer shrarks.jpg"
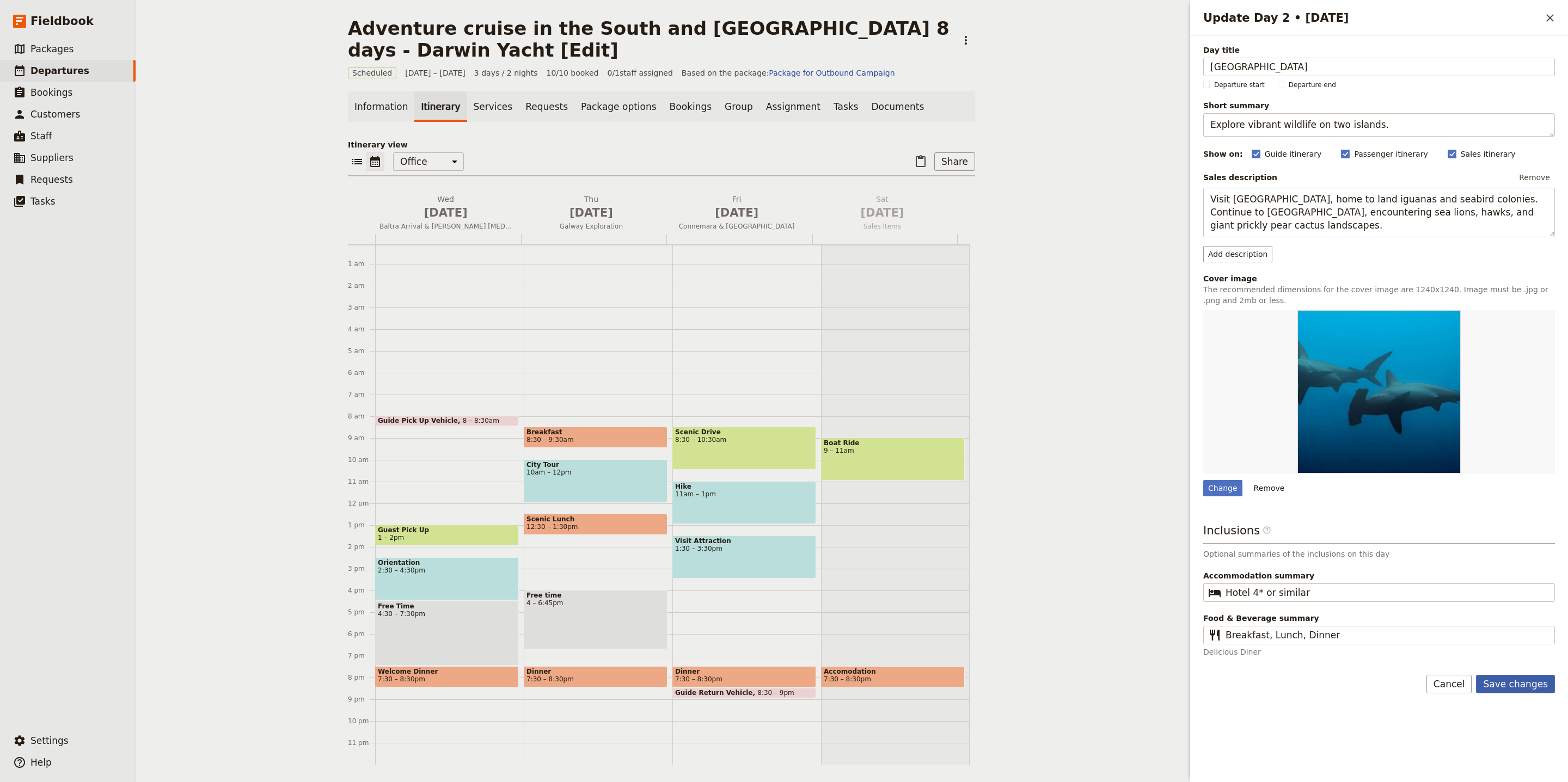
click at [1539, 694] on button "Save changes" at bounding box center [1516, 684] width 79 height 18
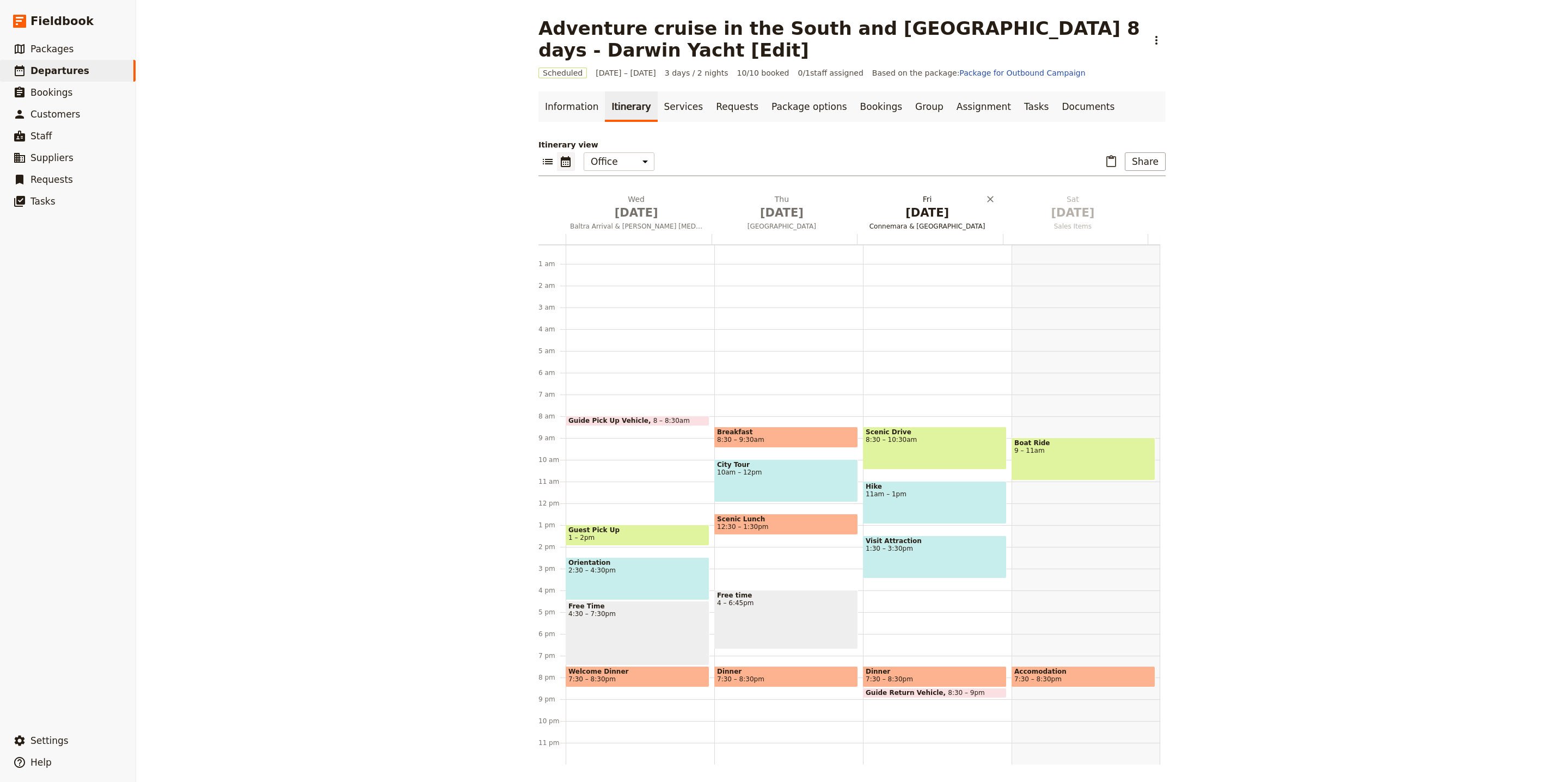
click at [924, 221] on button "Fri Oct 3 Connemara & Ashford Castle" at bounding box center [929, 214] width 145 height 40
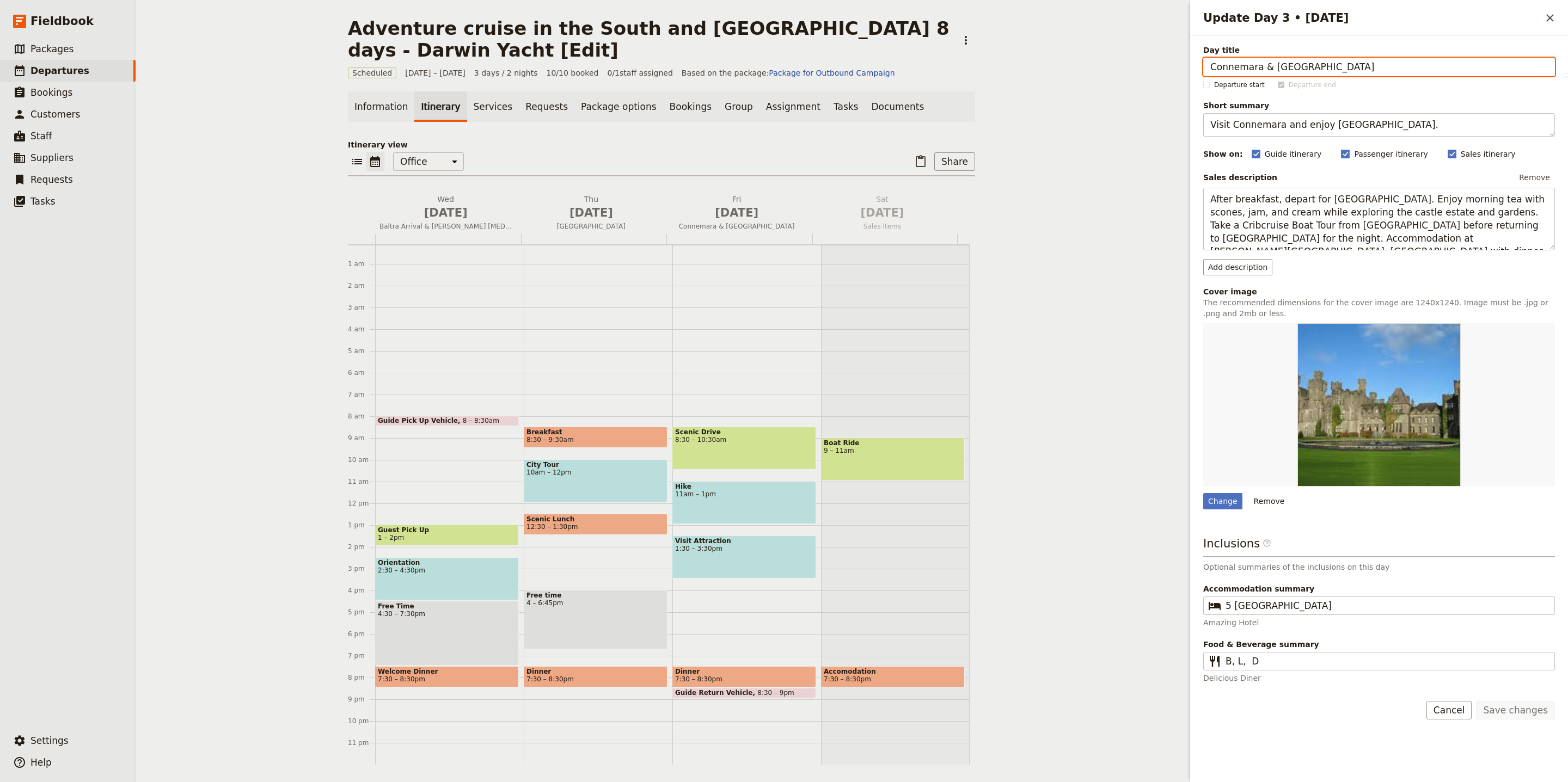
paste input "[GEOGRAPHIC_DATA]: [PERSON_NAME][GEOGRAPHIC_DATA] & [GEOGRAPHIC_DATA][PERSON_NA…"
type input "[GEOGRAPHIC_DATA]: [PERSON_NAME][GEOGRAPHIC_DATA] & [GEOGRAPHIC_DATA][PERSON_NA…"
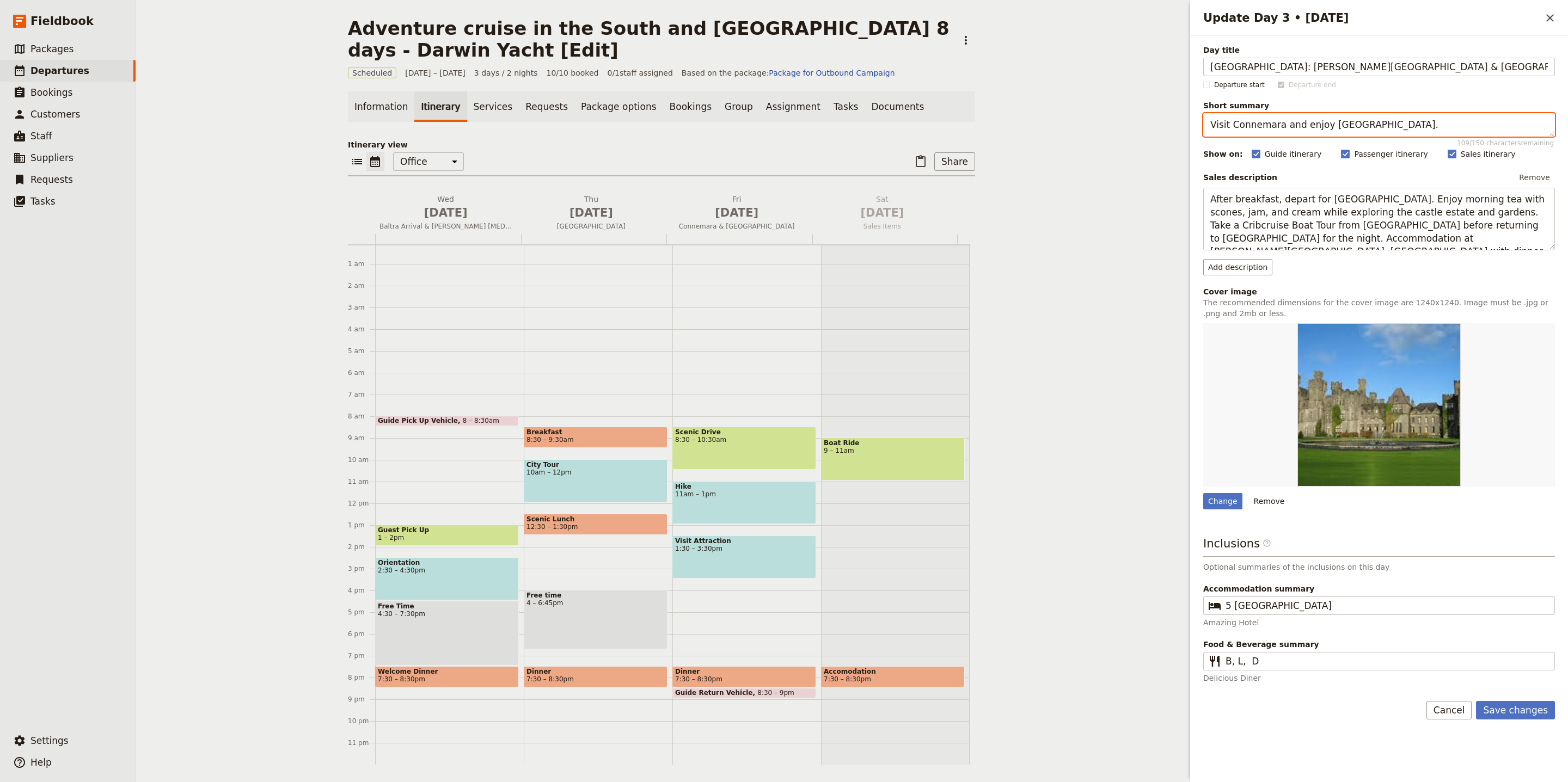
click at [1307, 130] on textarea "Visit Connemara and enjoy Ashford Castle." at bounding box center [1379, 125] width 352 height 23
click at [1306, 130] on textarea "Visit Connemara and enjoy Ashford Castle." at bounding box center [1379, 125] width 352 height 23
paste textarea "Sea lions, finches, and waved albatross"
type textarea "Sea lions, finches, and waved albatross."
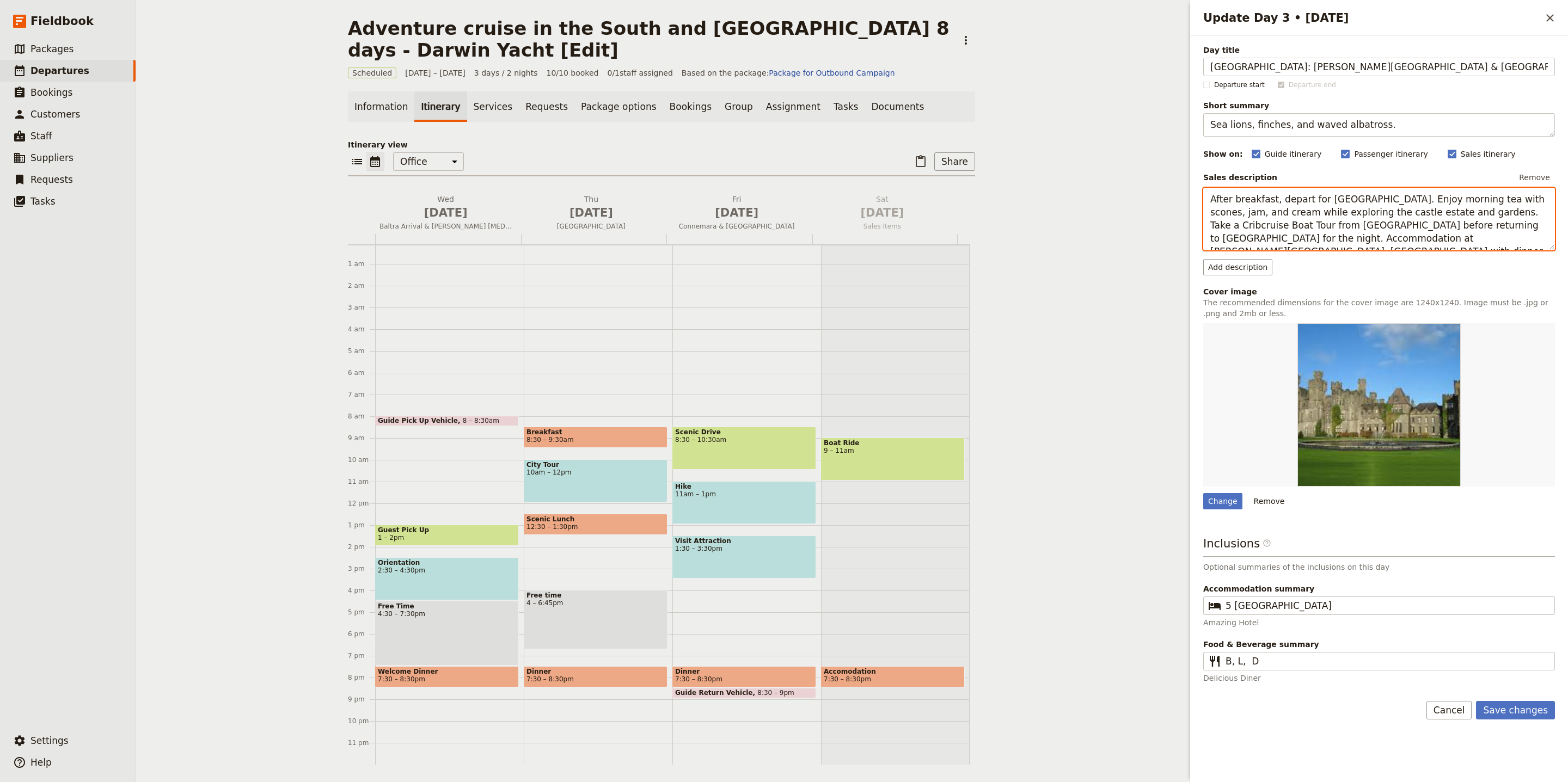
click at [1342, 212] on textarea "After breakfast, depart for Ashford Castle. Enjoy morning tea with scones, jam,…" at bounding box center [1379, 219] width 352 height 63
paste textarea "t Gardner Bay, walk sandy beaches with large sea lion colonies and nesting sea …"
type textarea "At [PERSON_NAME][GEOGRAPHIC_DATA], walk [PERSON_NAME] beaches with large sea li…"
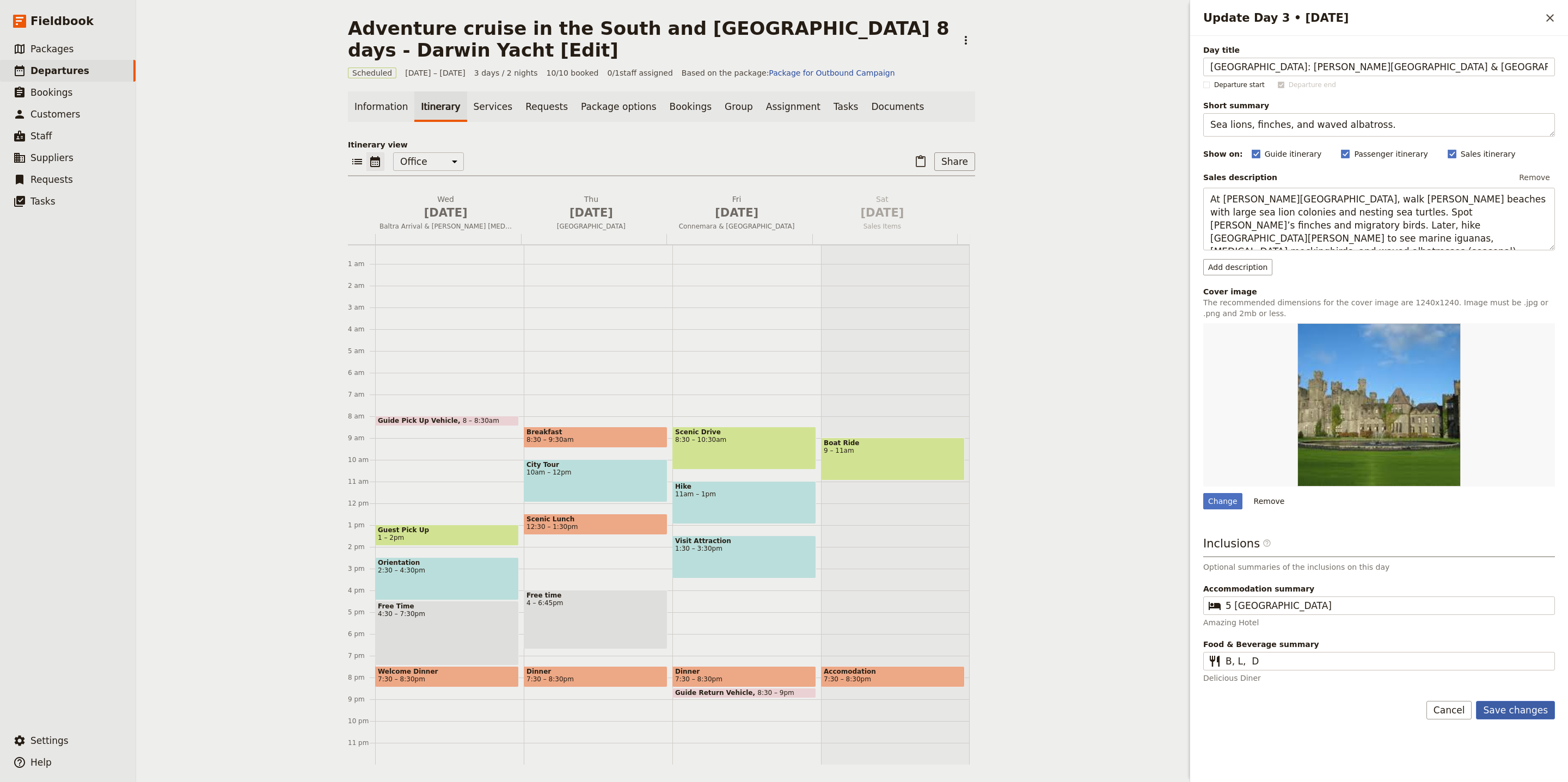
click at [1531, 713] on button "Save changes" at bounding box center [1516, 710] width 79 height 18
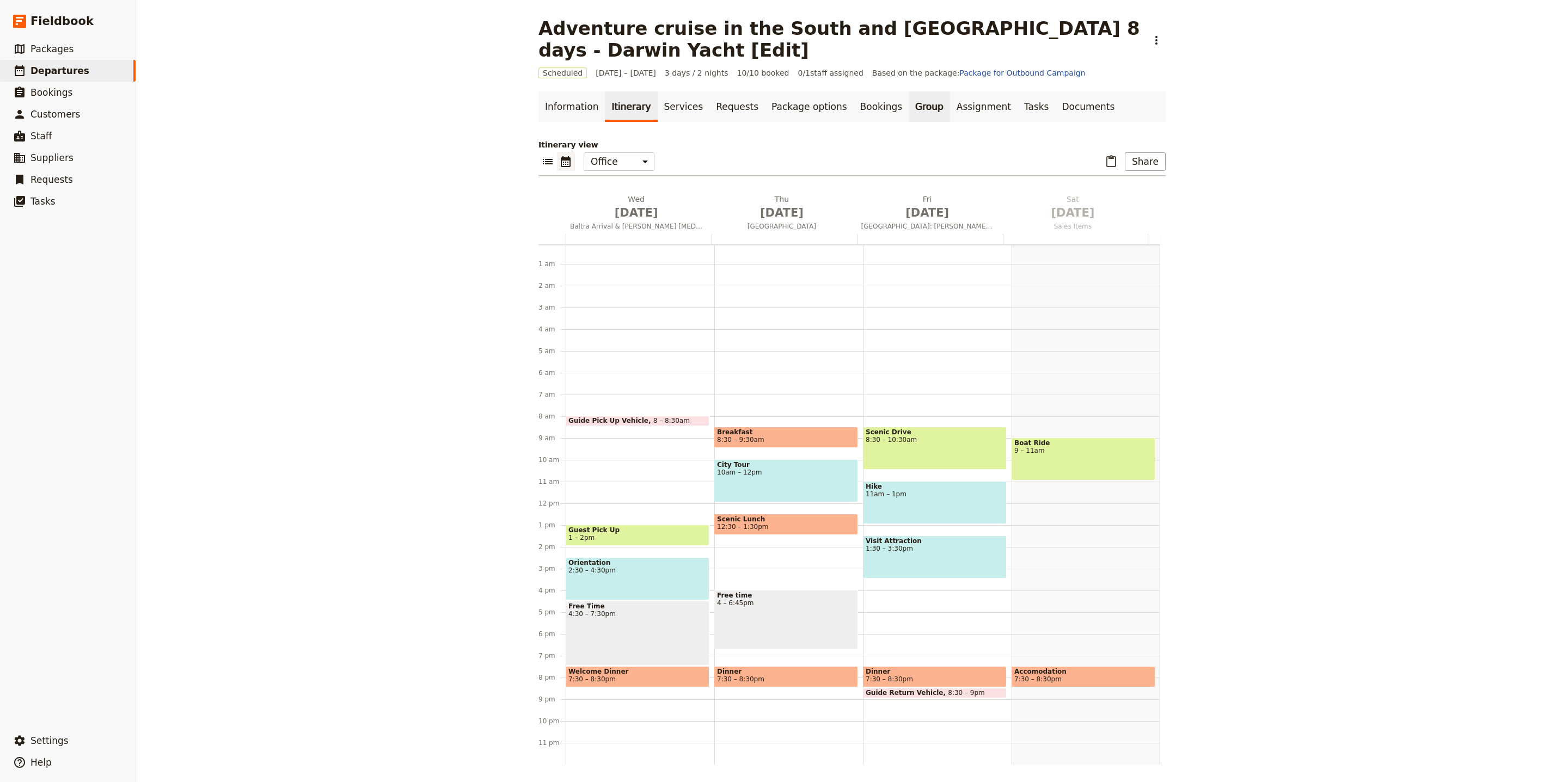
click at [909, 98] on link "Group" at bounding box center [929, 106] width 41 height 30
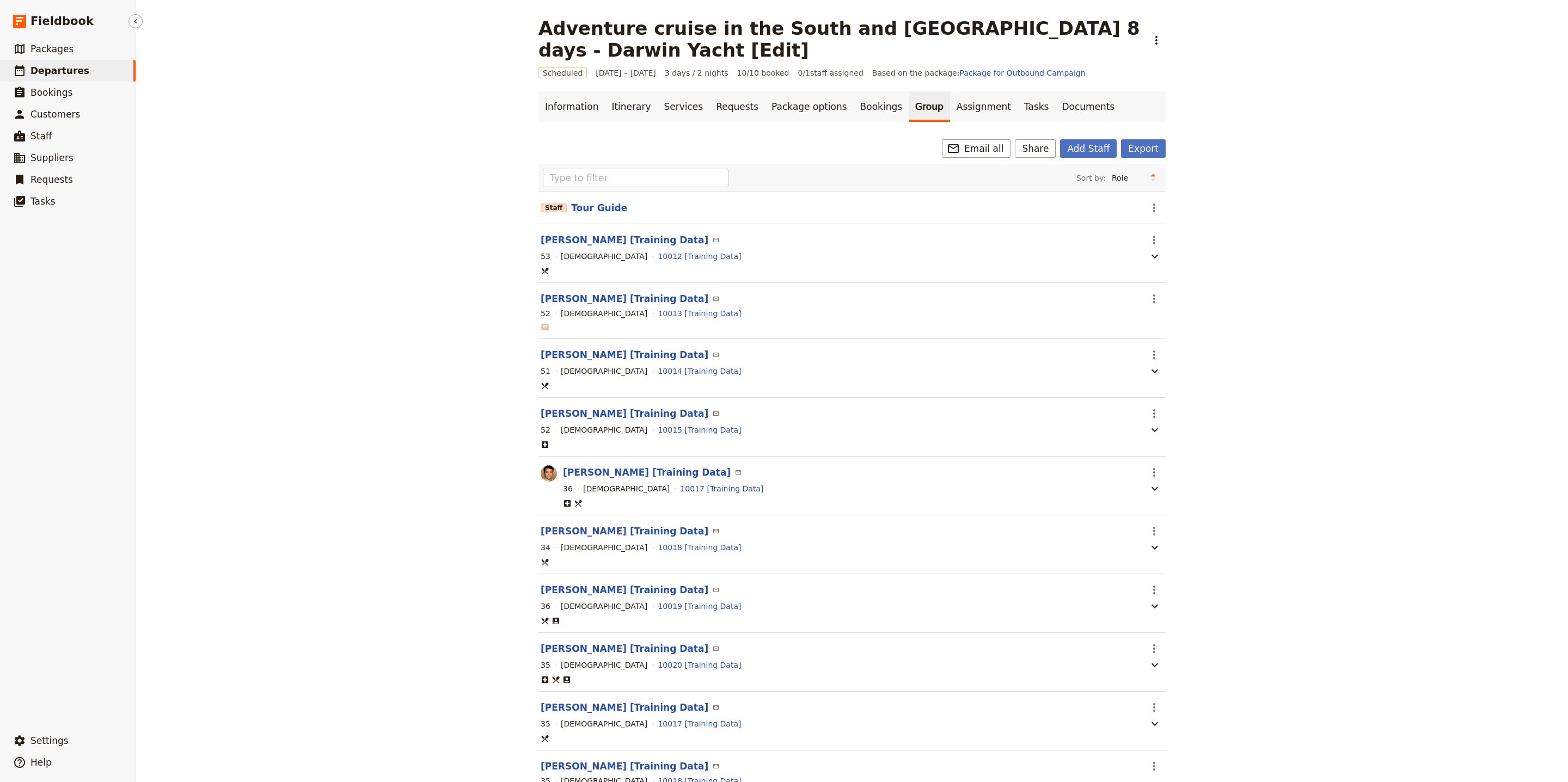
click at [79, 74] on span "Departures" at bounding box center [60, 71] width 59 height 11
select select "UPDATED_AT"
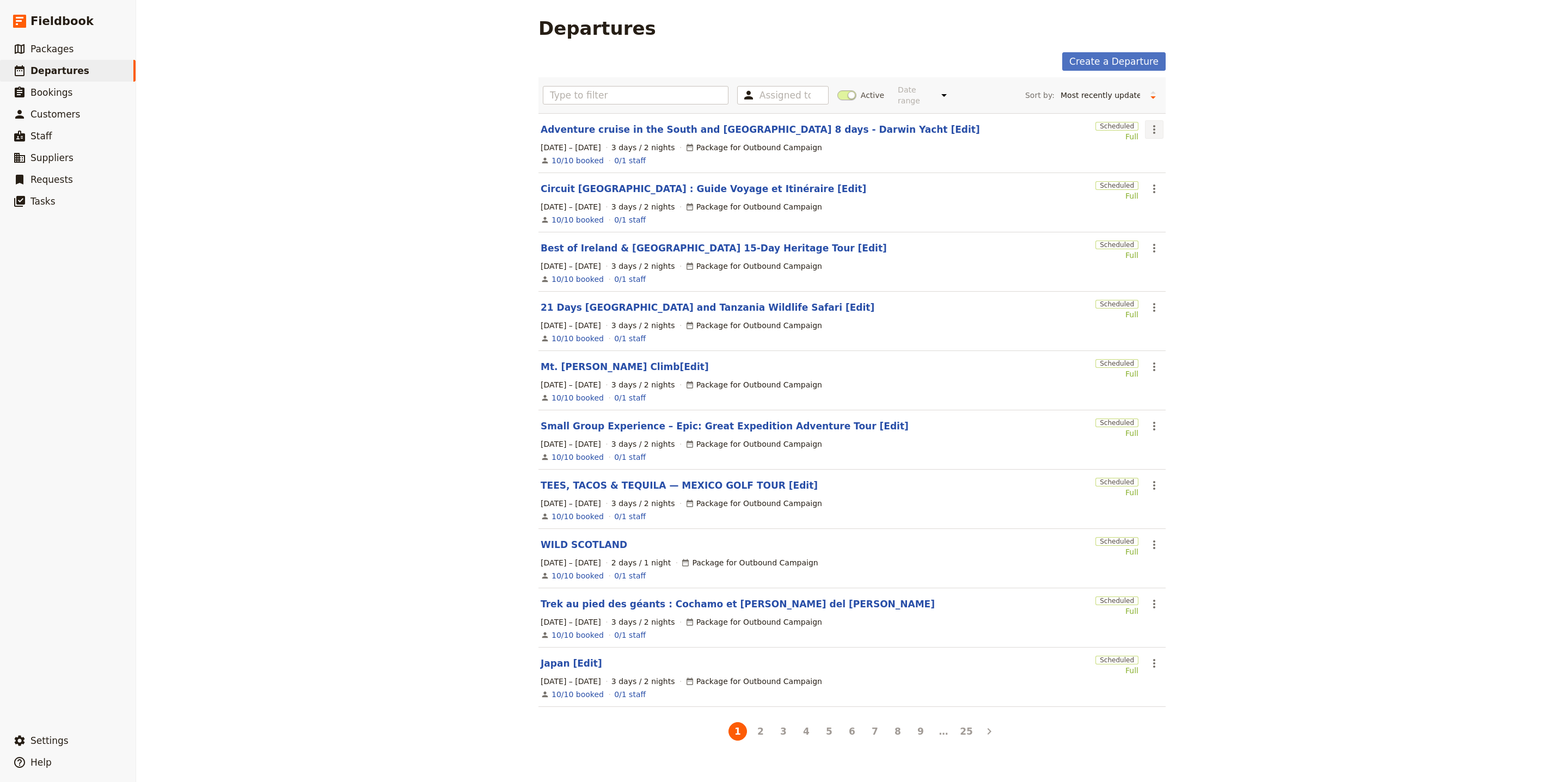
click at [1151, 123] on icon "Actions" at bounding box center [1153, 129] width 13 height 13
click at [1150, 155] on button "Clone this departure" at bounding box center [1189, 161] width 101 height 15
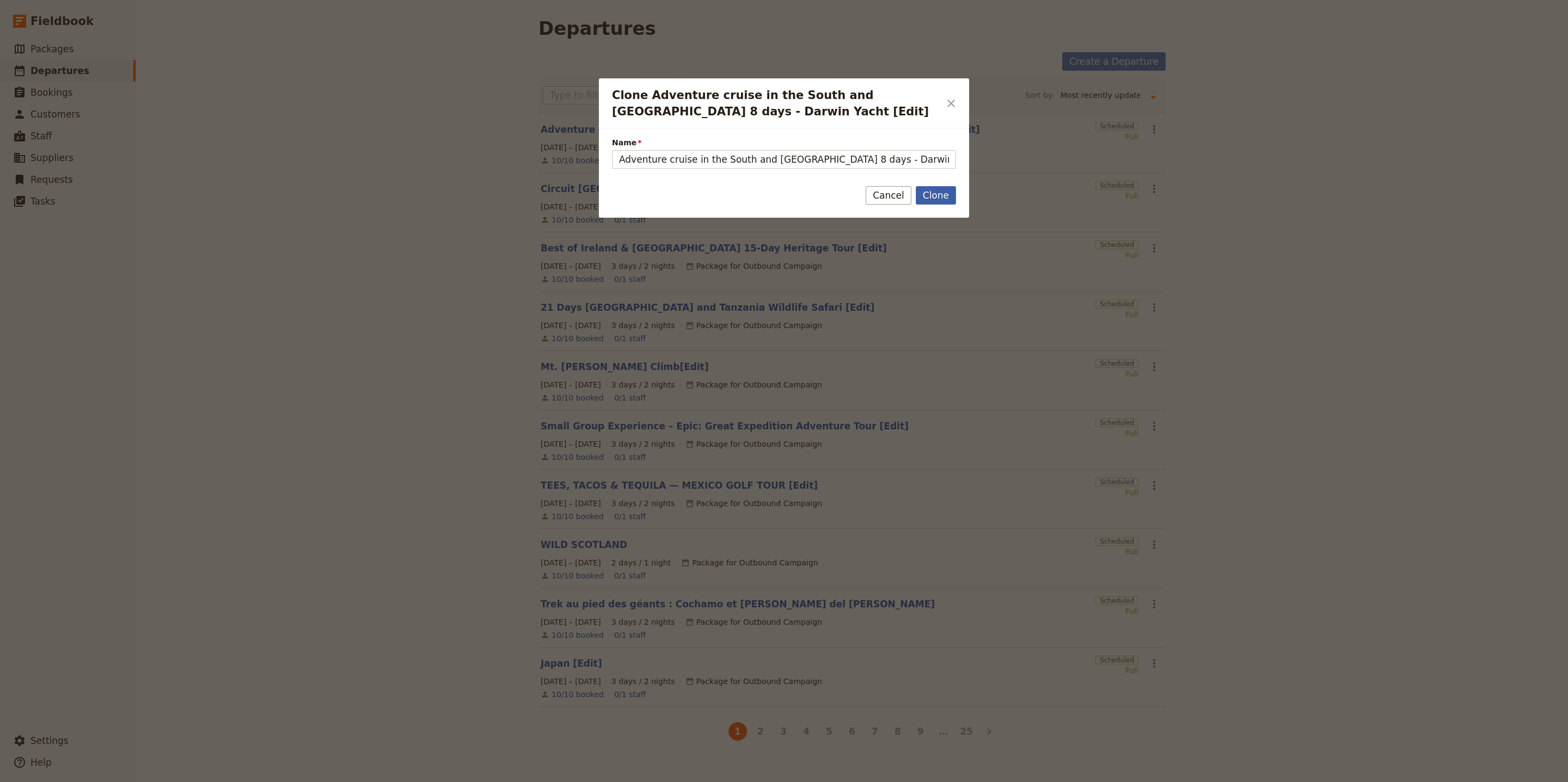
click at [923, 196] on button "Clone" at bounding box center [936, 195] width 40 height 18
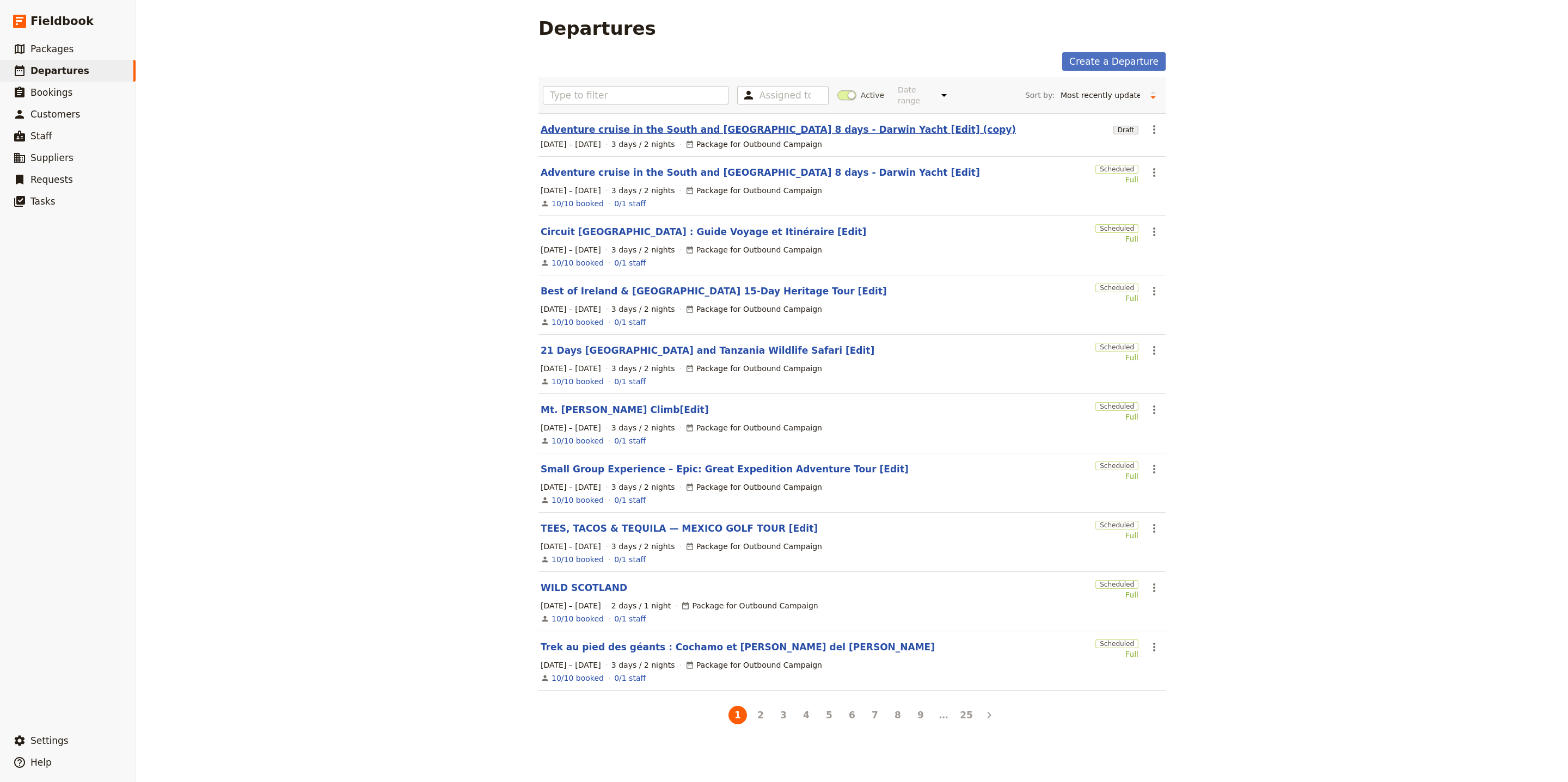
click at [778, 123] on link "Adventure cruise in the South and Central Galapagos Islands 8 days - Darwin Yac…" at bounding box center [778, 129] width 475 height 13
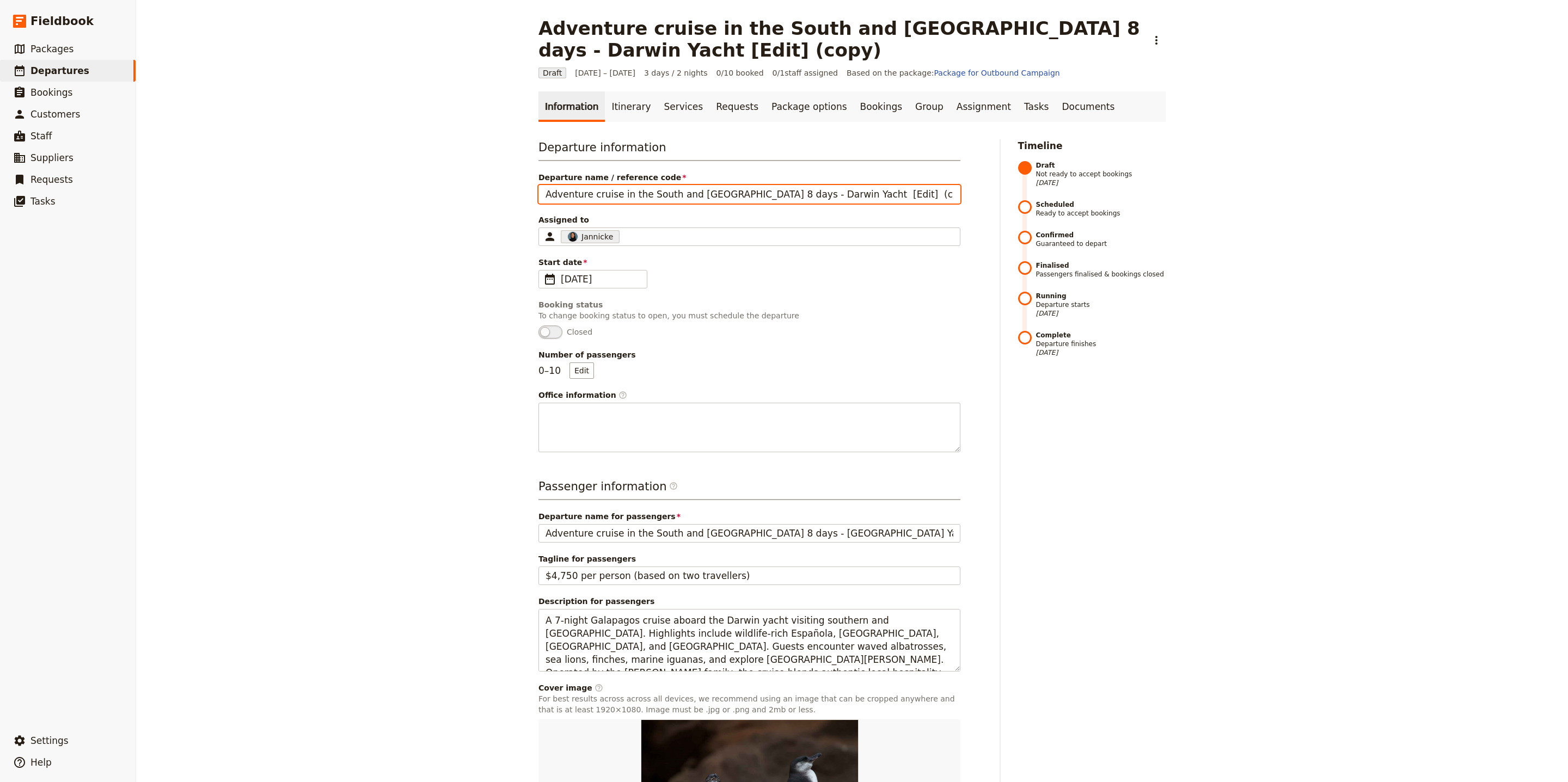
click at [628, 185] on input "Adventure cruise in the South and [GEOGRAPHIC_DATA] 8 days - Darwin Yacht [Edit…" at bounding box center [749, 194] width 422 height 18
click at [897, 189] on input "Adventure cruise in the South and [GEOGRAPHIC_DATA] 8 days - Darwin Yacht [Edit…" at bounding box center [749, 194] width 422 height 18
drag, startPoint x: 888, startPoint y: 192, endPoint x: 434, endPoint y: 178, distance: 454.2
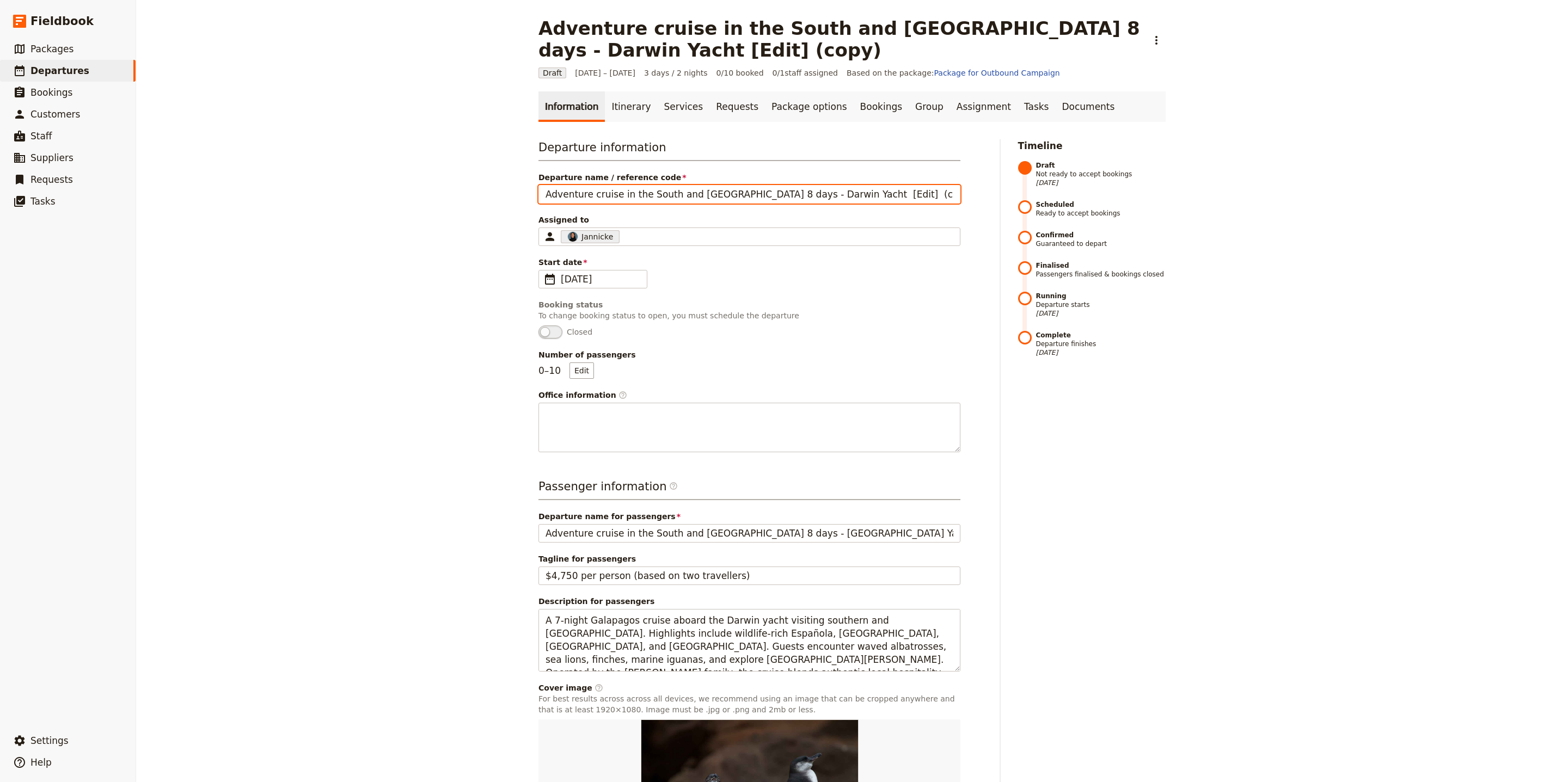
click at [391, 175] on div "Adventure cruise in the [GEOGRAPHIC_DATA] 8 days - Darwin Yacht [Edit] (copy) ​…" at bounding box center [852, 391] width 1432 height 782
paste input "Hiking Program"
drag, startPoint x: 651, startPoint y: 194, endPoint x: 625, endPoint y: 194, distance: 26.0
click at [625, 194] on input "Hiking Program[Edit] (copy)" at bounding box center [749, 194] width 422 height 18
click at [603, 194] on input "Hiking Program[Edit" at bounding box center [749, 194] width 422 height 18
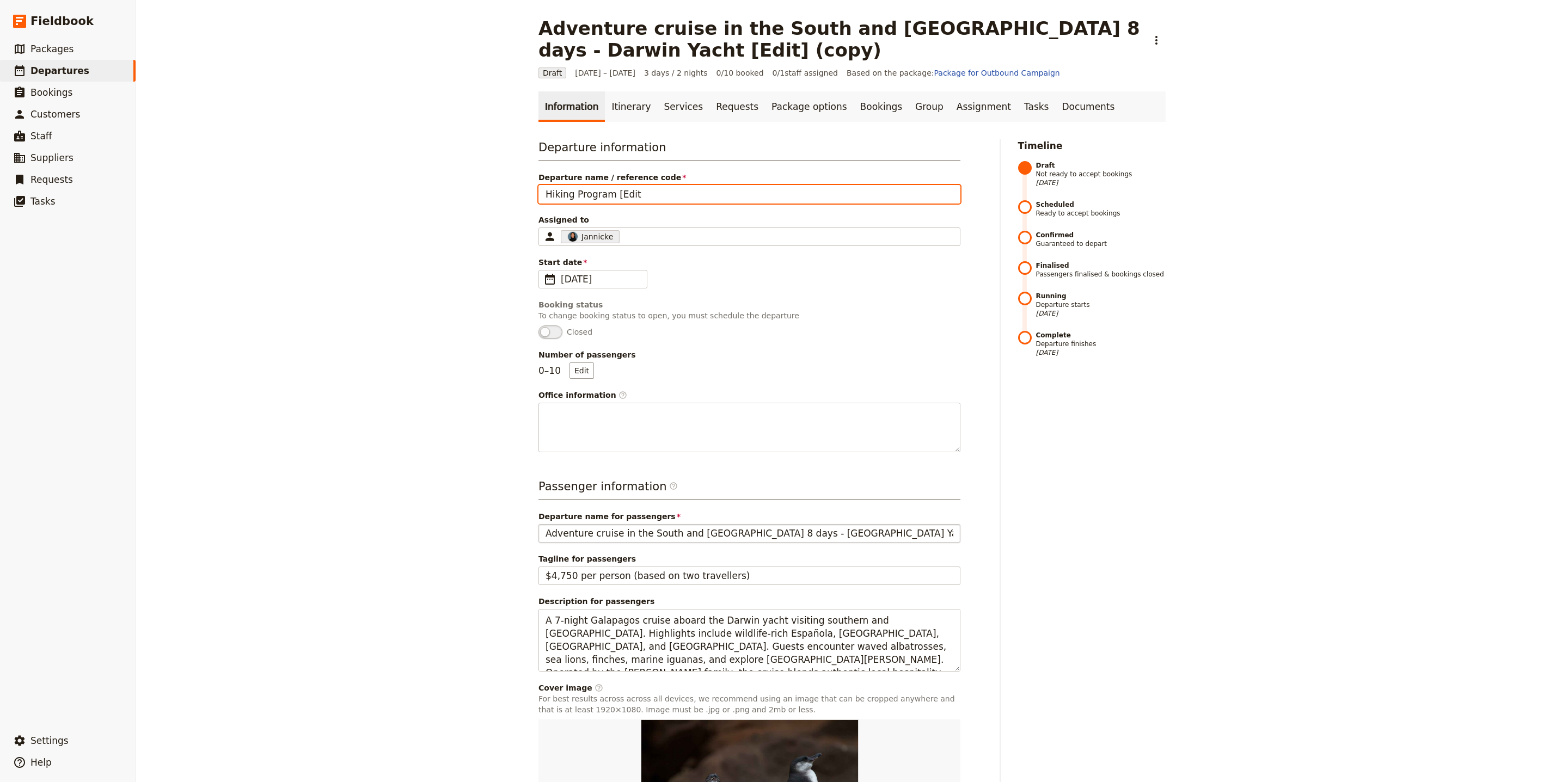
type input "Hiking Program [Edit"
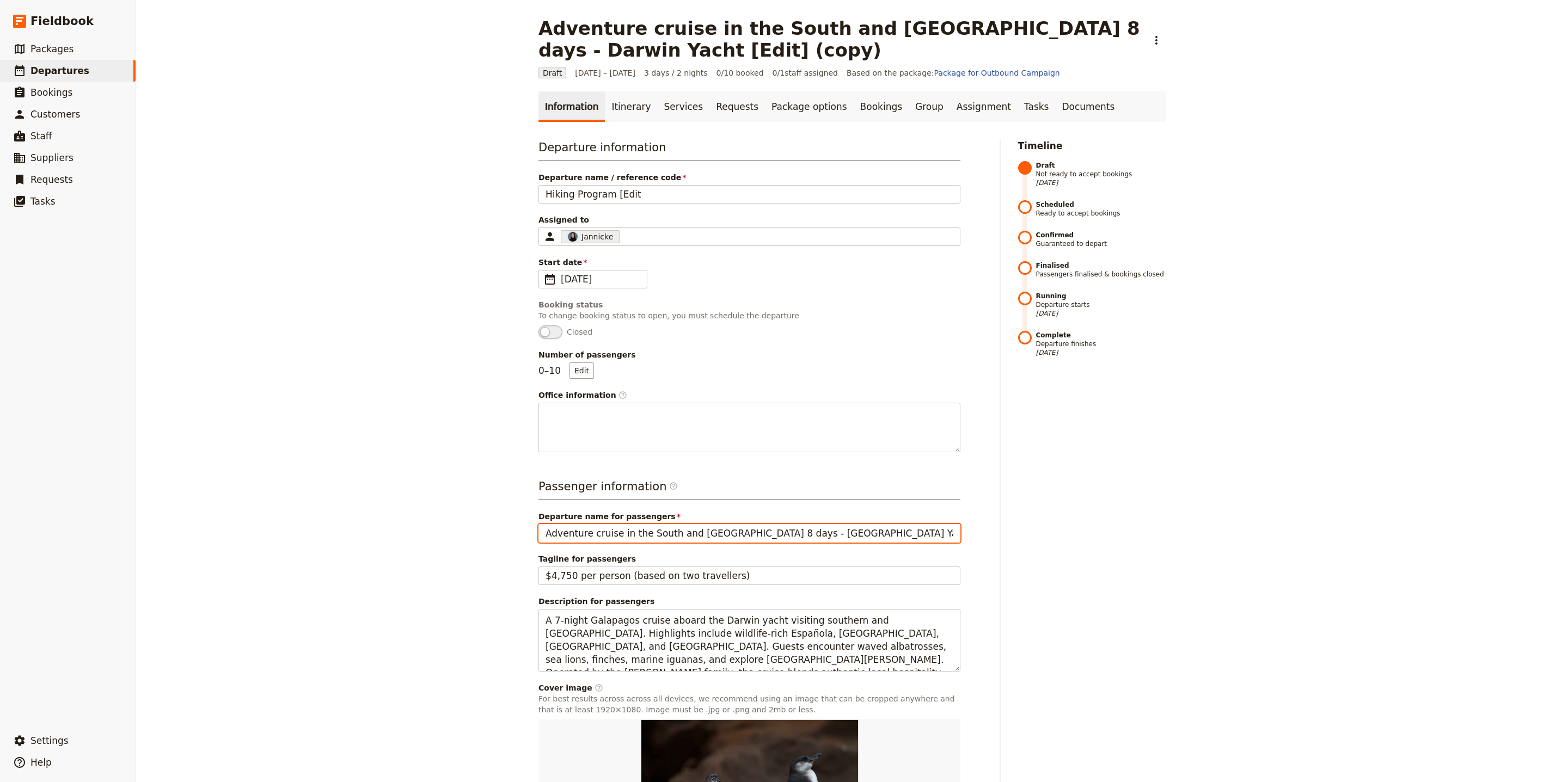
click at [710, 526] on input "Adventure cruise in the South and [GEOGRAPHIC_DATA] 8 days - [GEOGRAPHIC_DATA] …" at bounding box center [749, 533] width 422 height 18
click at [709, 527] on input "Adventure cruise in the South and [GEOGRAPHIC_DATA] 8 days - [GEOGRAPHIC_DATA] …" at bounding box center [749, 533] width 422 height 18
paste input "Hiking Program"
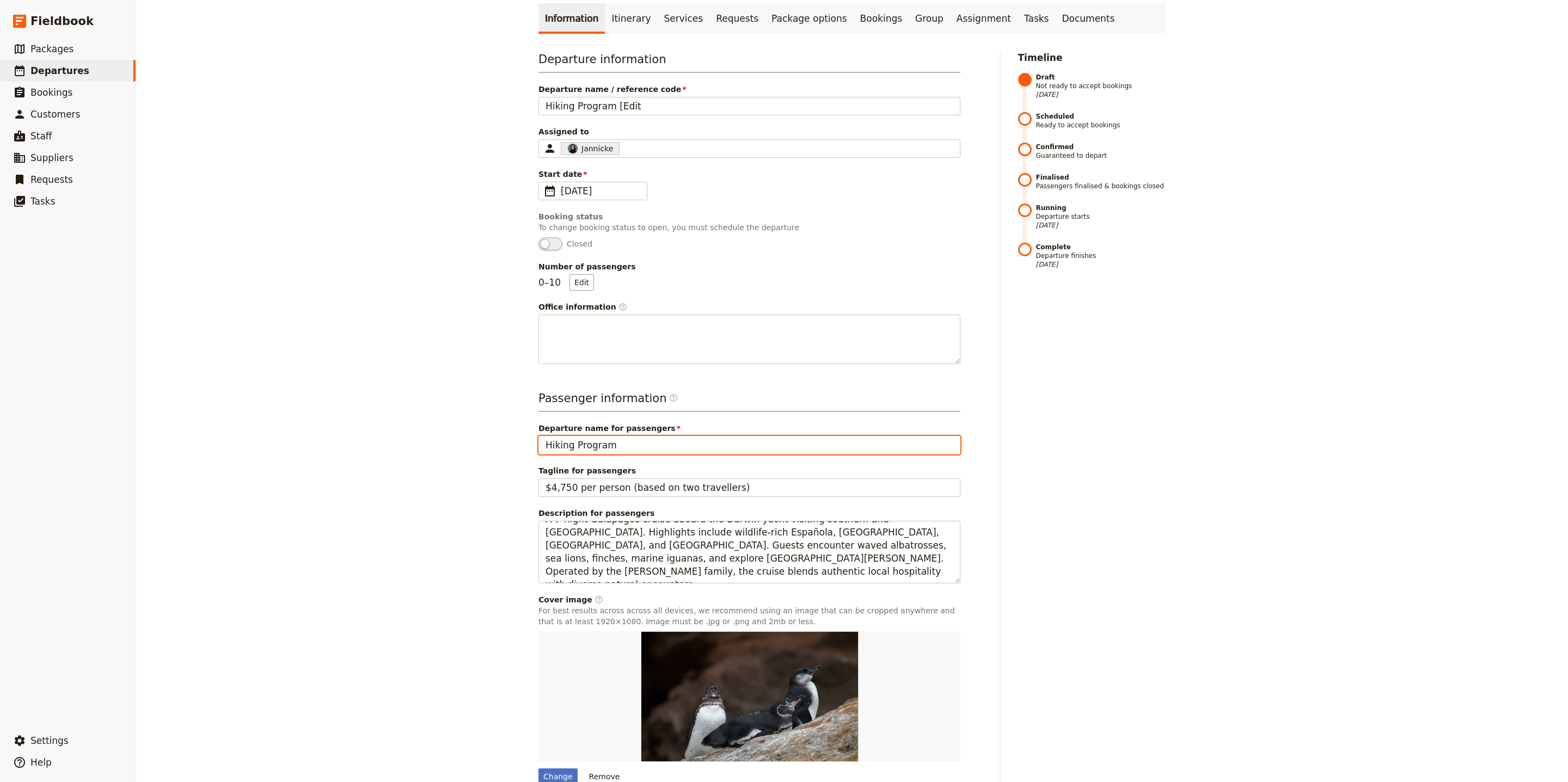
scroll to position [147, 0]
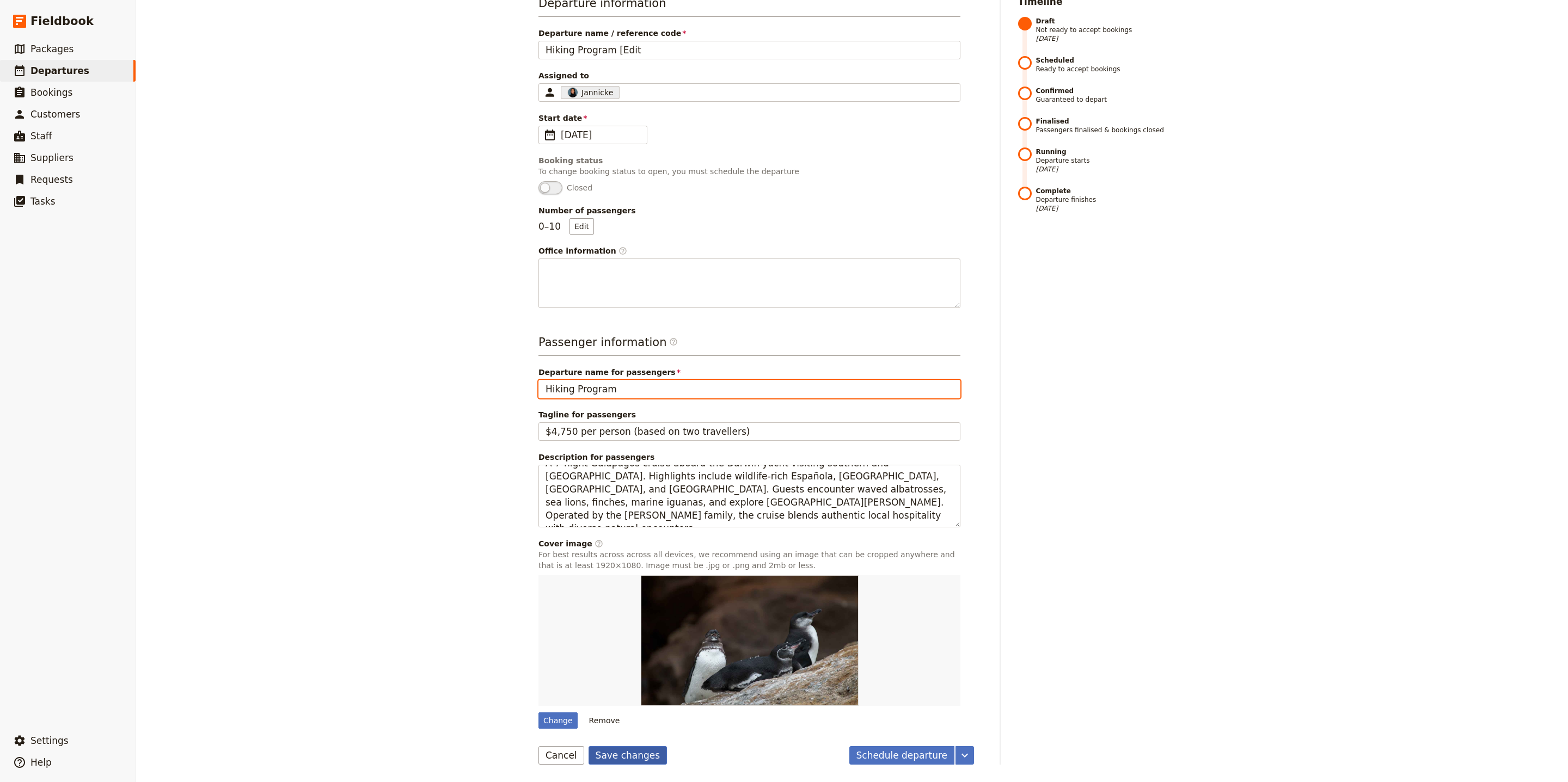
type input "Hiking Program"
click at [599, 746] on button "Save changes" at bounding box center [628, 755] width 79 height 18
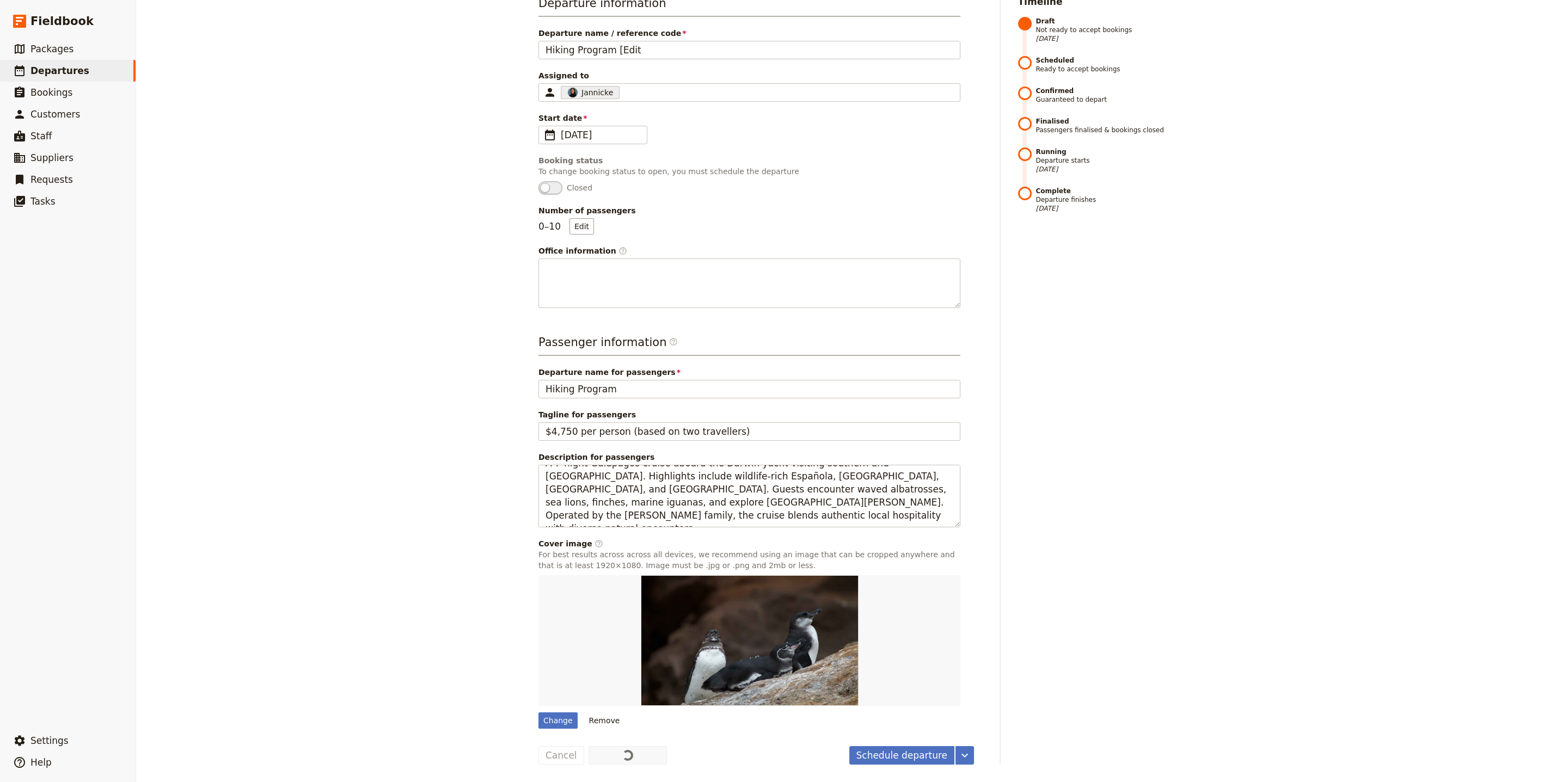
scroll to position [126, 0]
click at [758, 511] on textarea "A 7-night Galapagos cruise aboard the Darwin yacht visiting southern and [GEOGR…" at bounding box center [749, 496] width 422 height 63
click at [758, 510] on textarea "A 7-night Galapagos cruise aboard the Darwin yacht visiting southern and [GEOGR…" at bounding box center [749, 496] width 422 height 63
paste textarea "Ten days of hiking and cultural discovery across [GEOGRAPHIC_DATA]’s mountains,…"
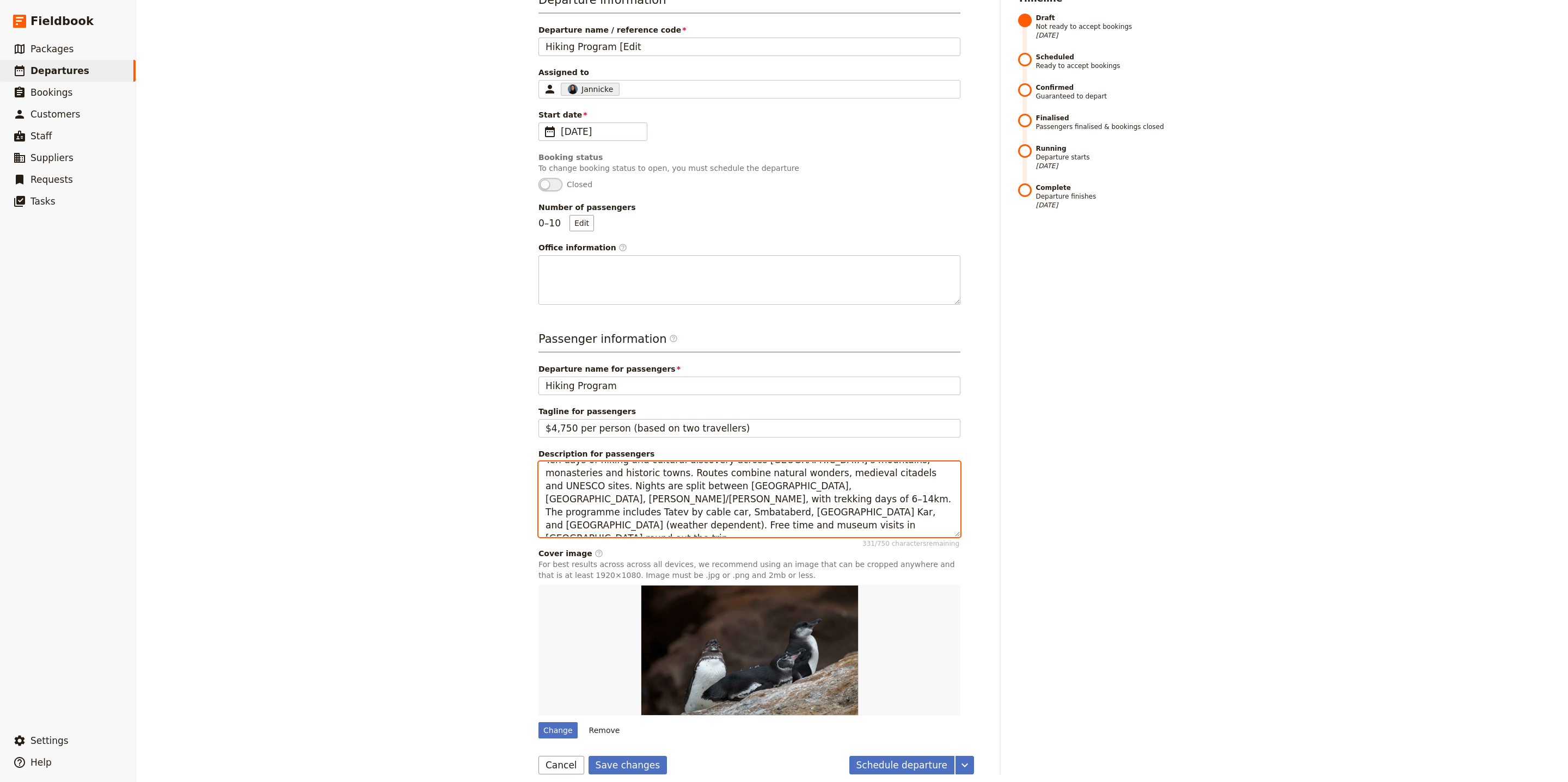
scroll to position [0, 0]
type textarea "Ten days of hiking and cultural discovery across [GEOGRAPHIC_DATA]’s mountains,…"
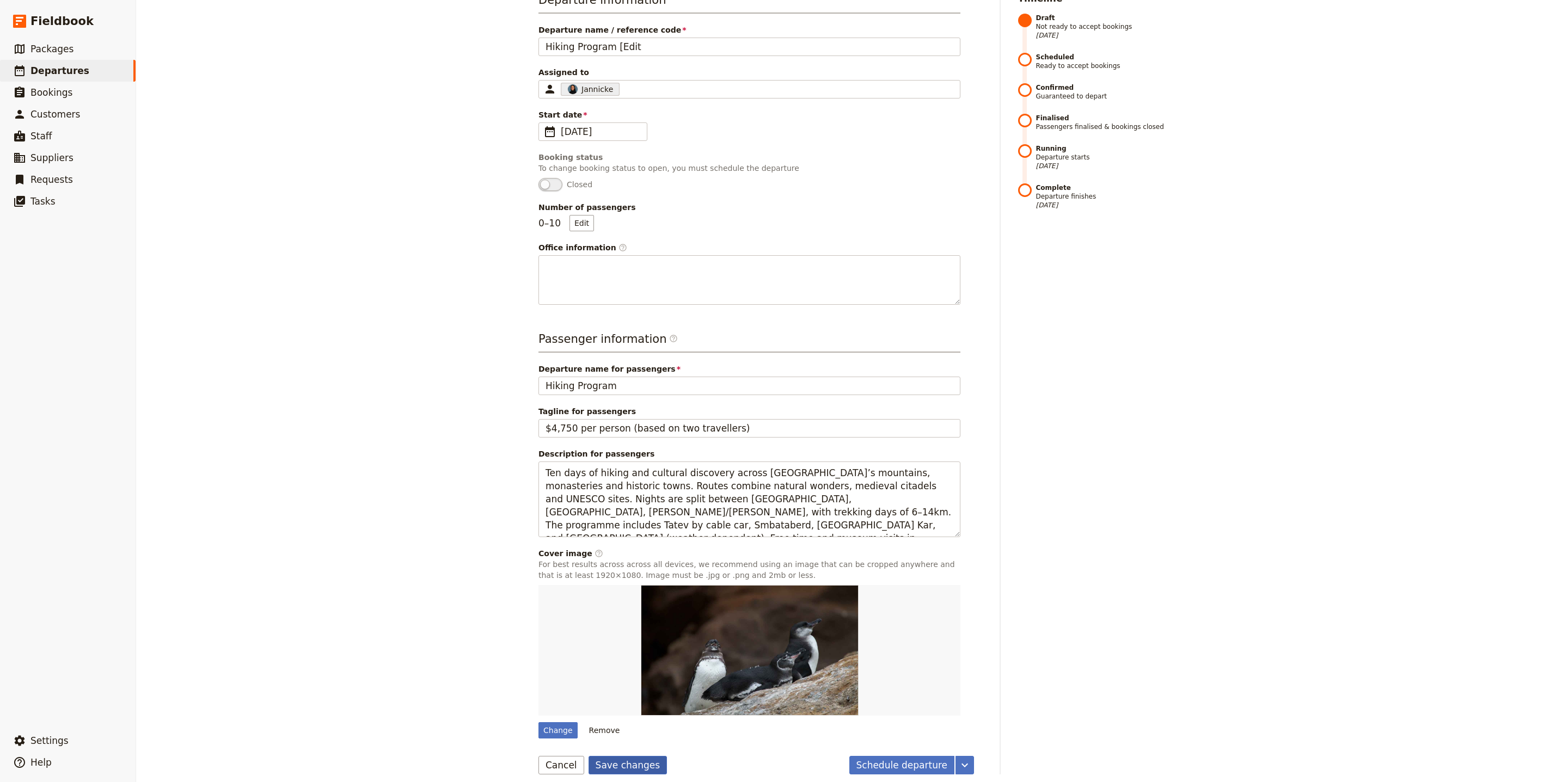
click at [641, 773] on button "Save changes" at bounding box center [628, 765] width 79 height 18
click at [569, 730] on div "Change" at bounding box center [558, 730] width 39 height 16
click at [539, 722] on input "Change" at bounding box center [538, 722] width 1 height 1
type input "C:\fakepath\7-1.jpg"
click at [872, 771] on button "Schedule departure" at bounding box center [902, 769] width 106 height 18
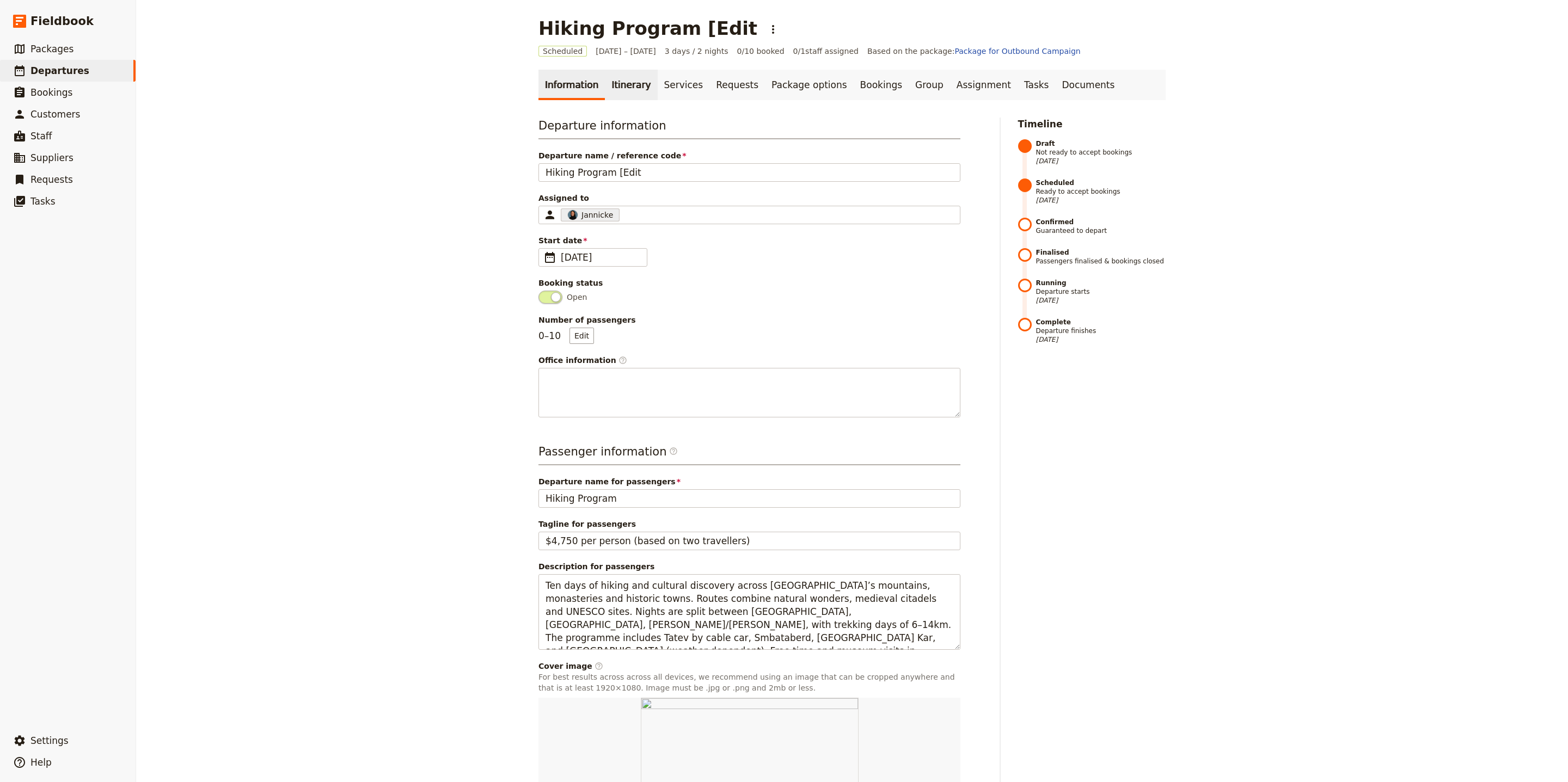
click at [620, 83] on link "Itinerary" at bounding box center [631, 85] width 52 height 30
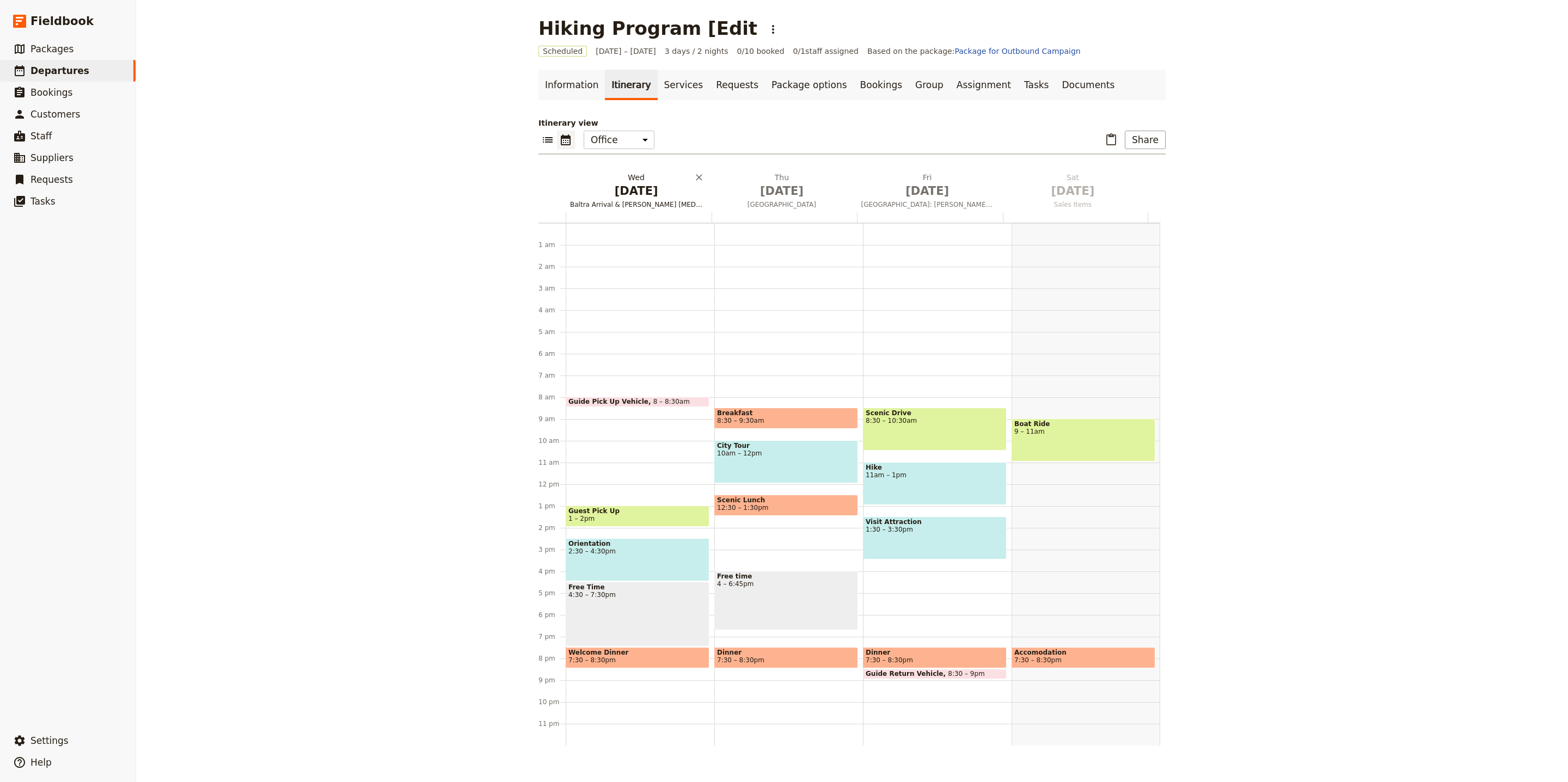
click at [606, 210] on button "[DATE] Baltra Arrival & [PERSON_NAME] [MEDICAL_DATA]" at bounding box center [638, 192] width 145 height 40
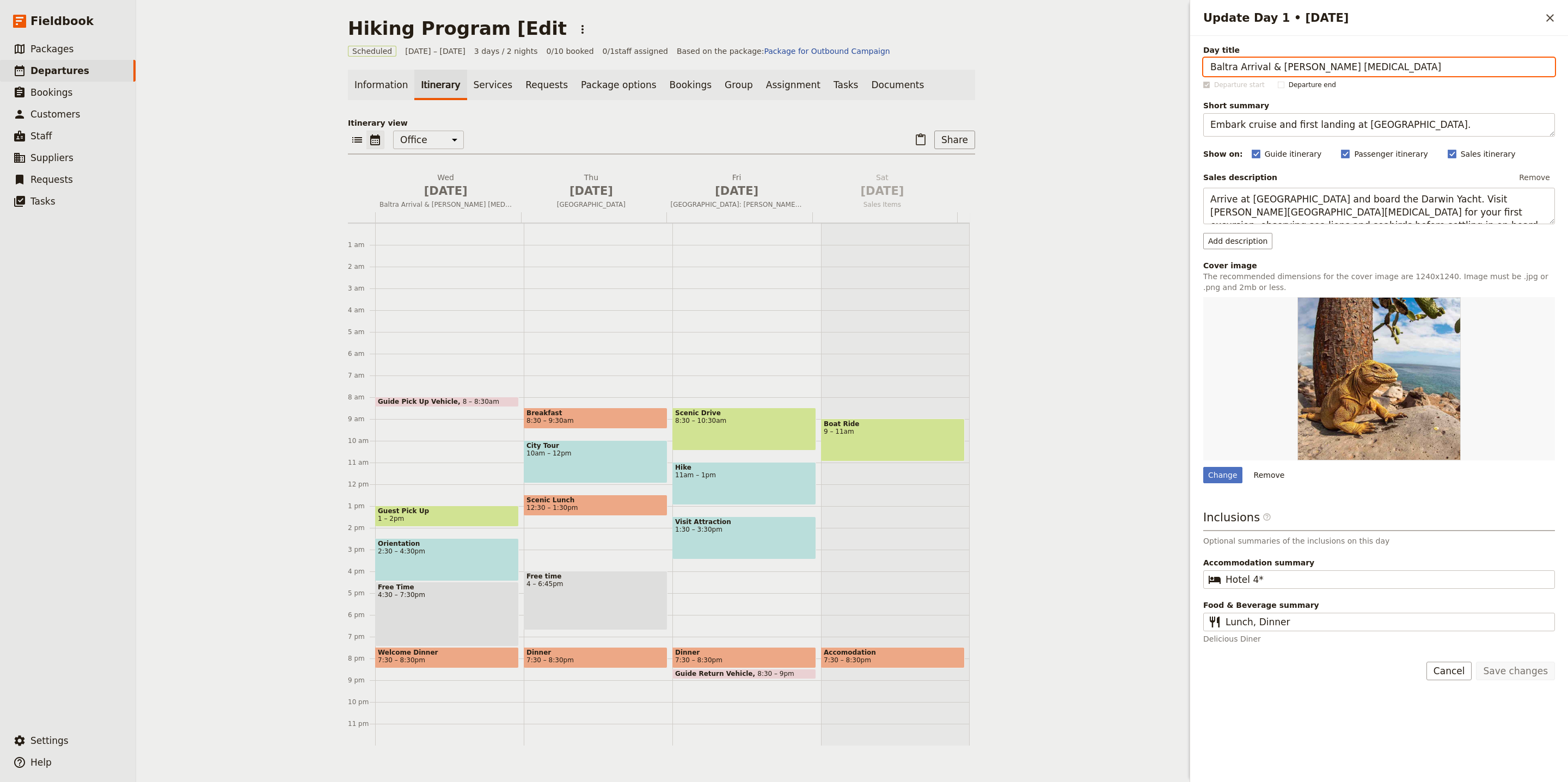
click at [1315, 74] on input "Baltra Arrival & [PERSON_NAME] [MEDICAL_DATA]" at bounding box center [1379, 67] width 352 height 18
paste input "Yerevan highlights & museums"
type input "Yerevan highlights & museums"
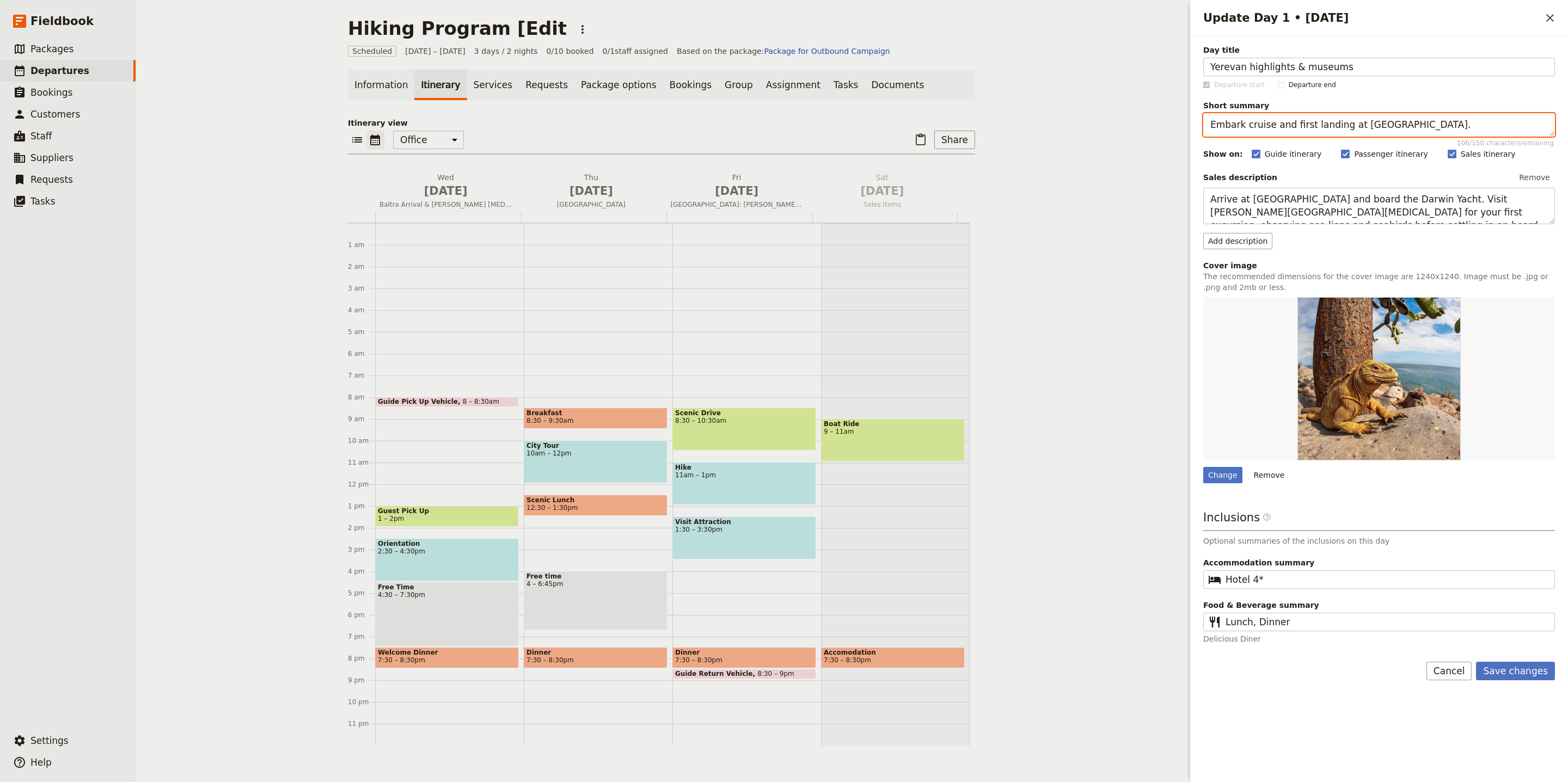
click at [1309, 121] on textarea "Embark cruise and first landing at [GEOGRAPHIC_DATA]." at bounding box center [1379, 125] width 352 height 23
paste textarea "Intro to Yerevan’s heritage and key sites"
type textarea "Intro to Yerevan’s heritage and key sites."
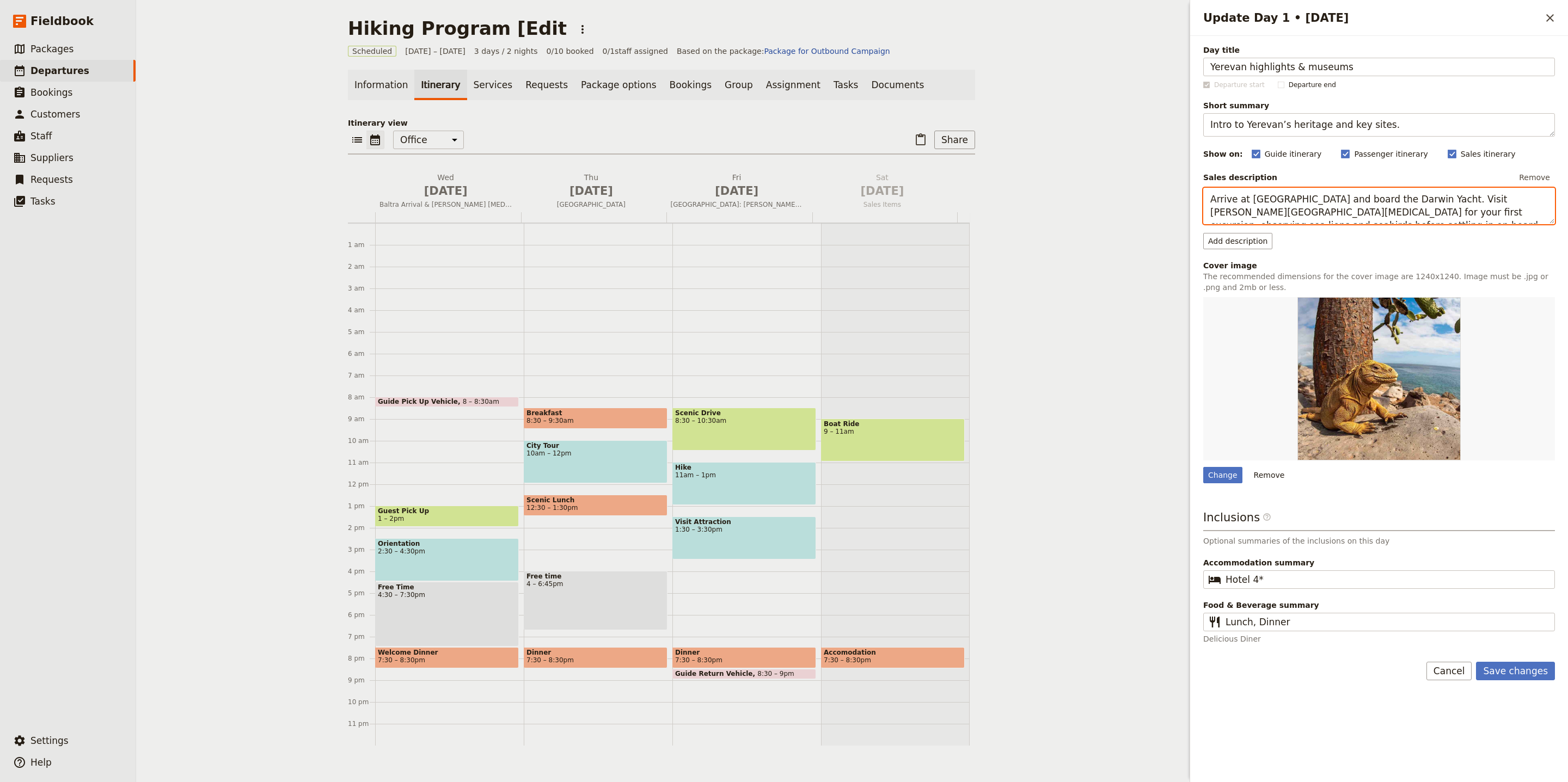
click at [1396, 215] on textarea "Arrive at [GEOGRAPHIC_DATA] and board the Darwin Yacht. Visit [PERSON_NAME][GEO…" at bounding box center [1379, 206] width 352 height 37
paste textarea "The excursion starts with the visit to [GEOGRAPHIC_DATA], which houses a unique…"
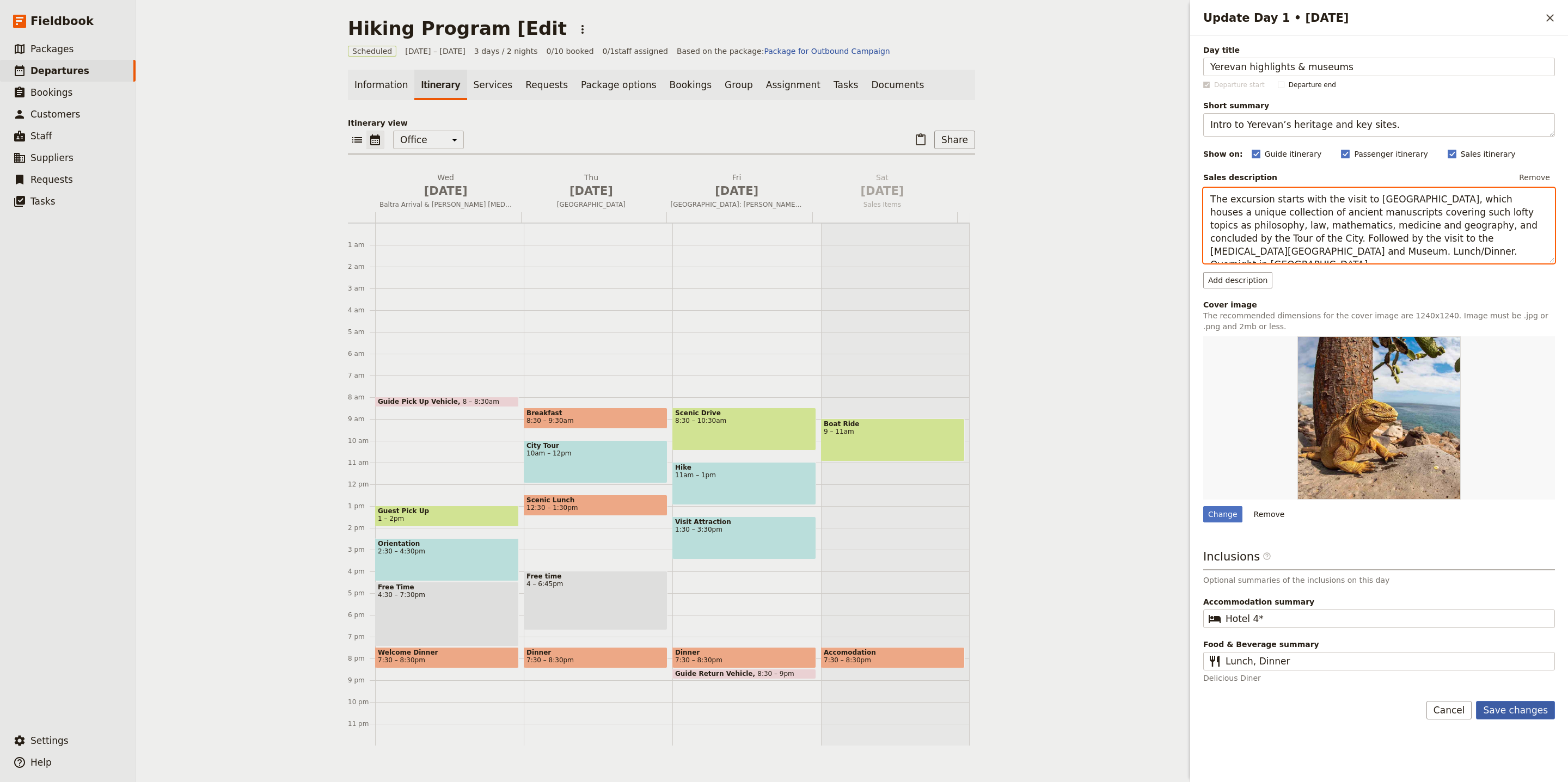
type textarea "The excursion starts with the visit to [GEOGRAPHIC_DATA], which houses a unique…"
click at [1514, 711] on button "Save changes" at bounding box center [1516, 710] width 79 height 18
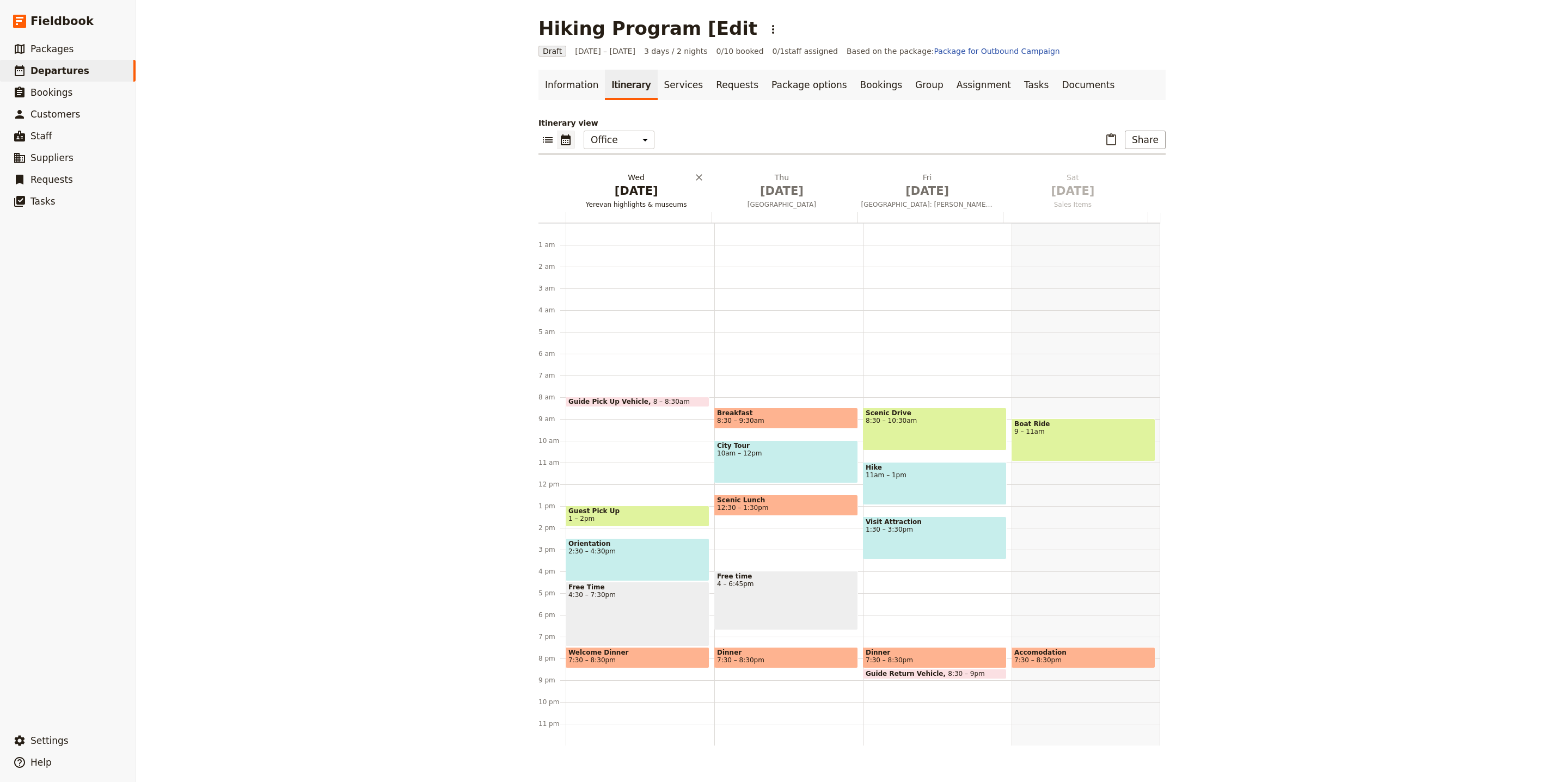
click at [621, 194] on span "[DATE]" at bounding box center [635, 191] width 132 height 16
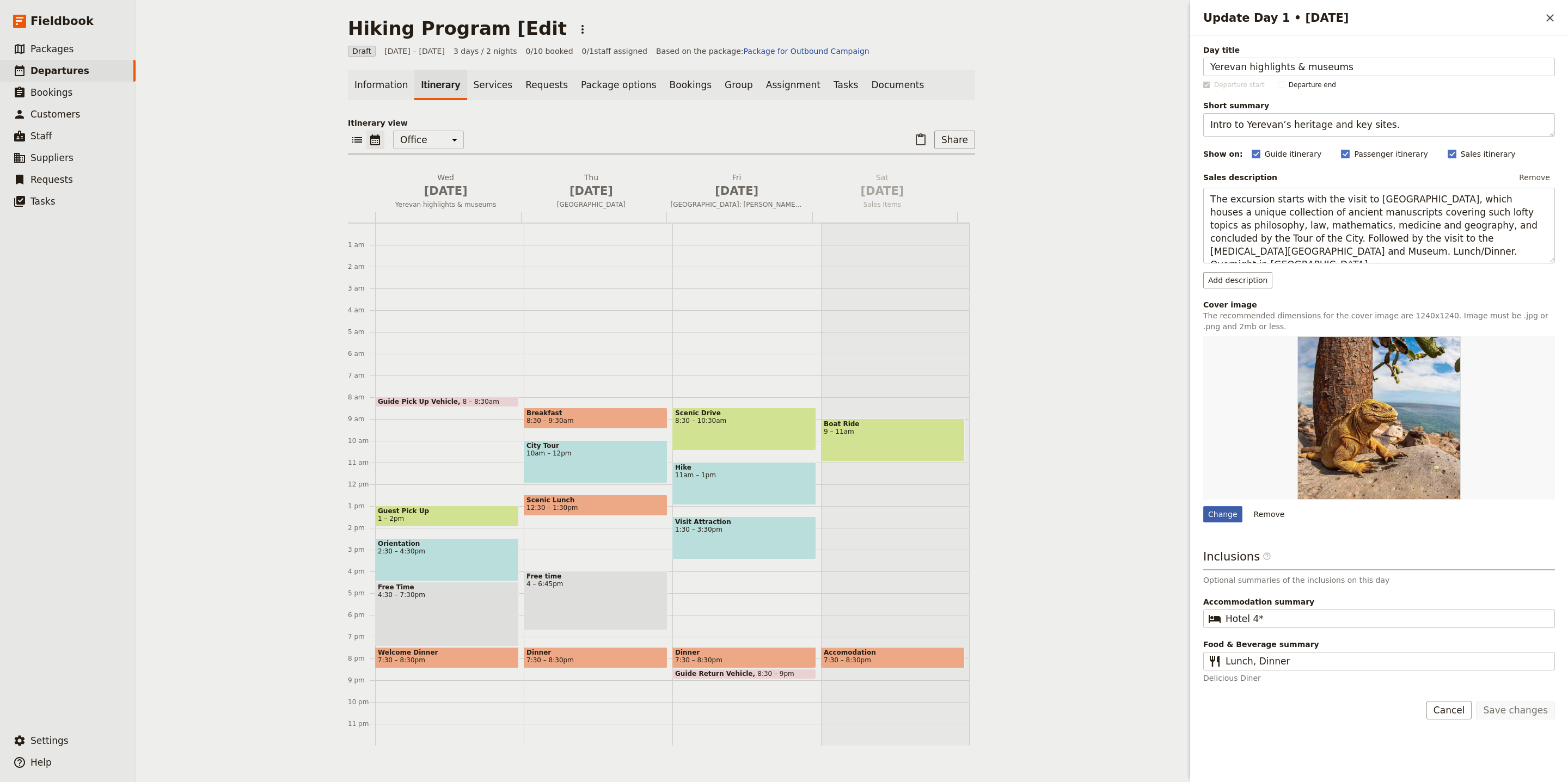
click at [1218, 512] on div "Change" at bounding box center [1223, 514] width 39 height 16
click at [1203, 506] on input "Change" at bounding box center [1203, 506] width 1 height 1
type input "C:\fakepath\9.jpg"
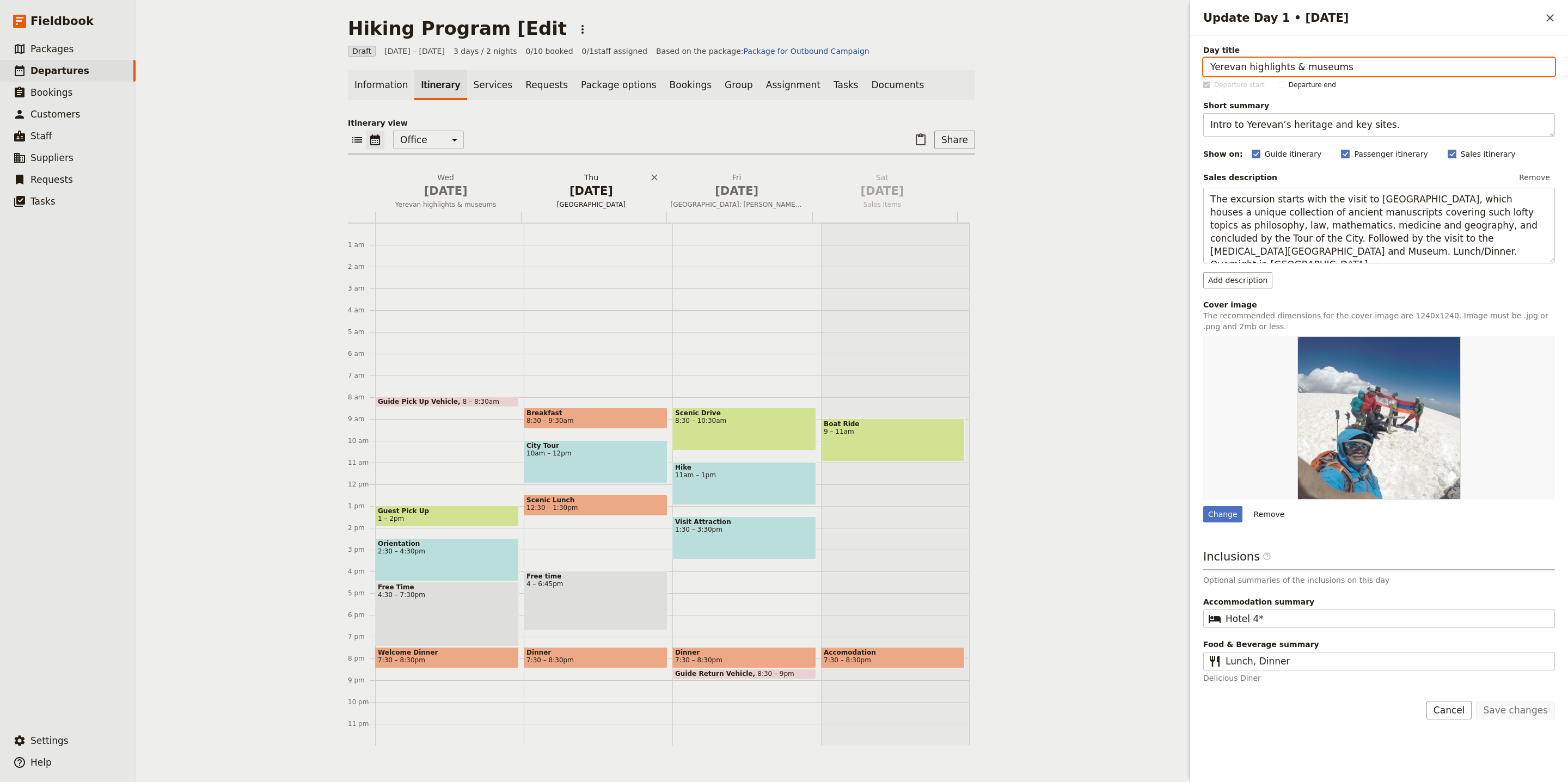
click at [600, 189] on span "[DATE]" at bounding box center [590, 191] width 132 height 16
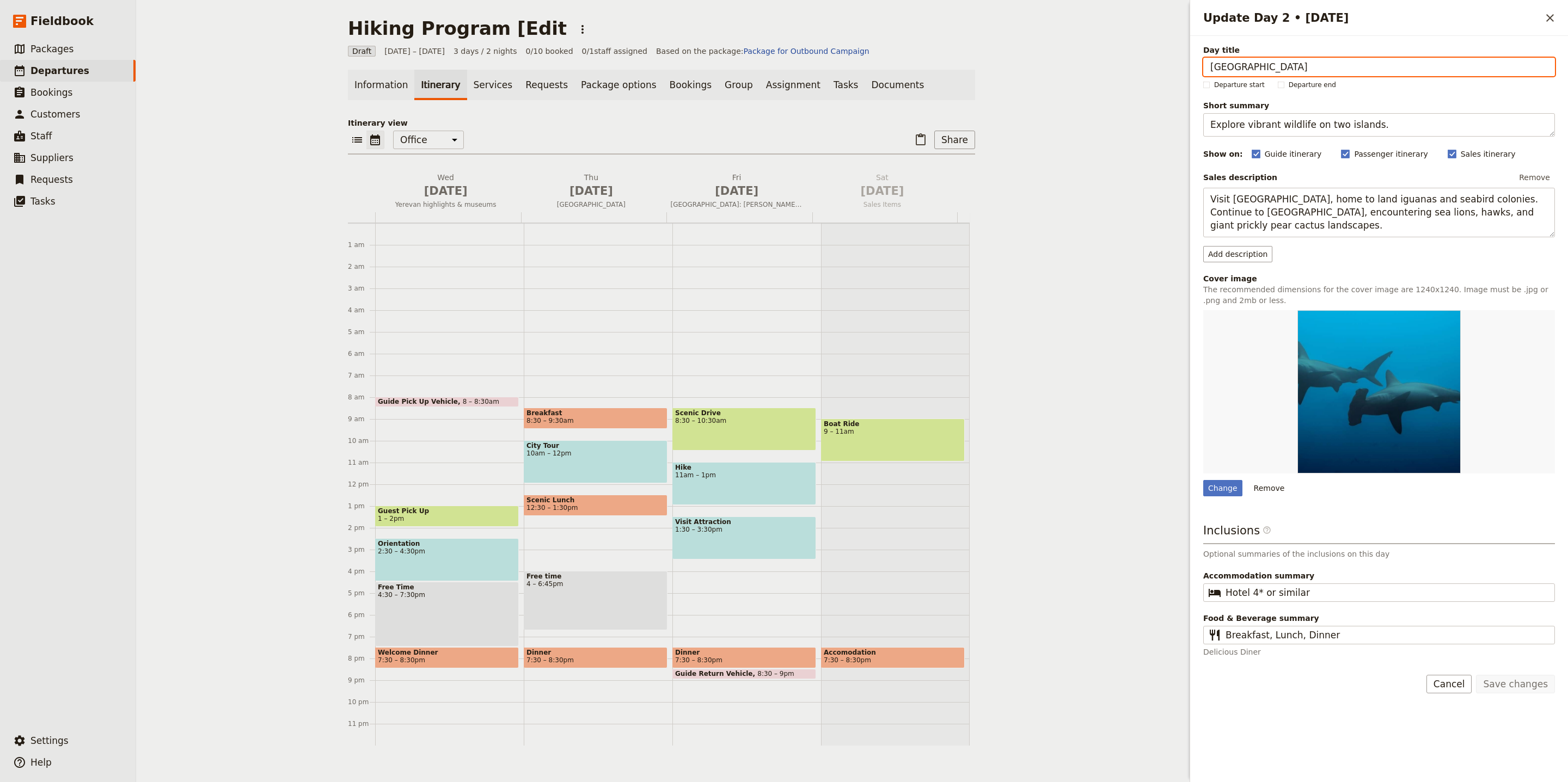
click at [1325, 72] on input "[GEOGRAPHIC_DATA]" at bounding box center [1379, 67] width 352 height 18
click at [1325, 72] on input "South Plaza & Santa Fe Islands" at bounding box center [1379, 67] width 352 height 18
paste input "Spitakavor & Proshaberd hike"
paste input "Update Day 2 • 2 Oct"
type input "Spitakavor & Proshaberd hike"
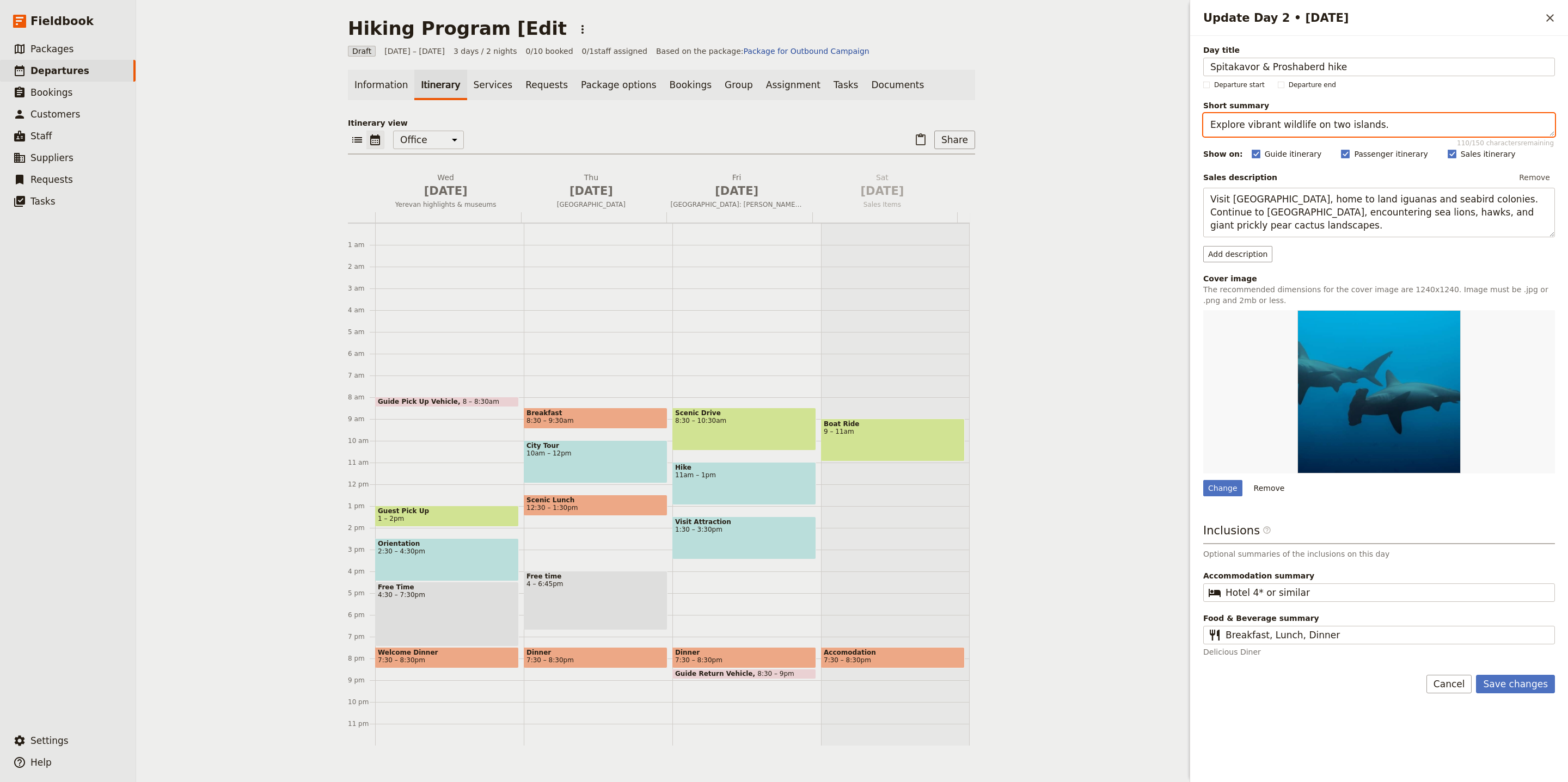
click at [1340, 127] on textarea "Explore vibrant wildlife on two islands." at bounding box center [1379, 125] width 352 height 23
paste textarea "Southern Armenia hike with monastery and citadel views."
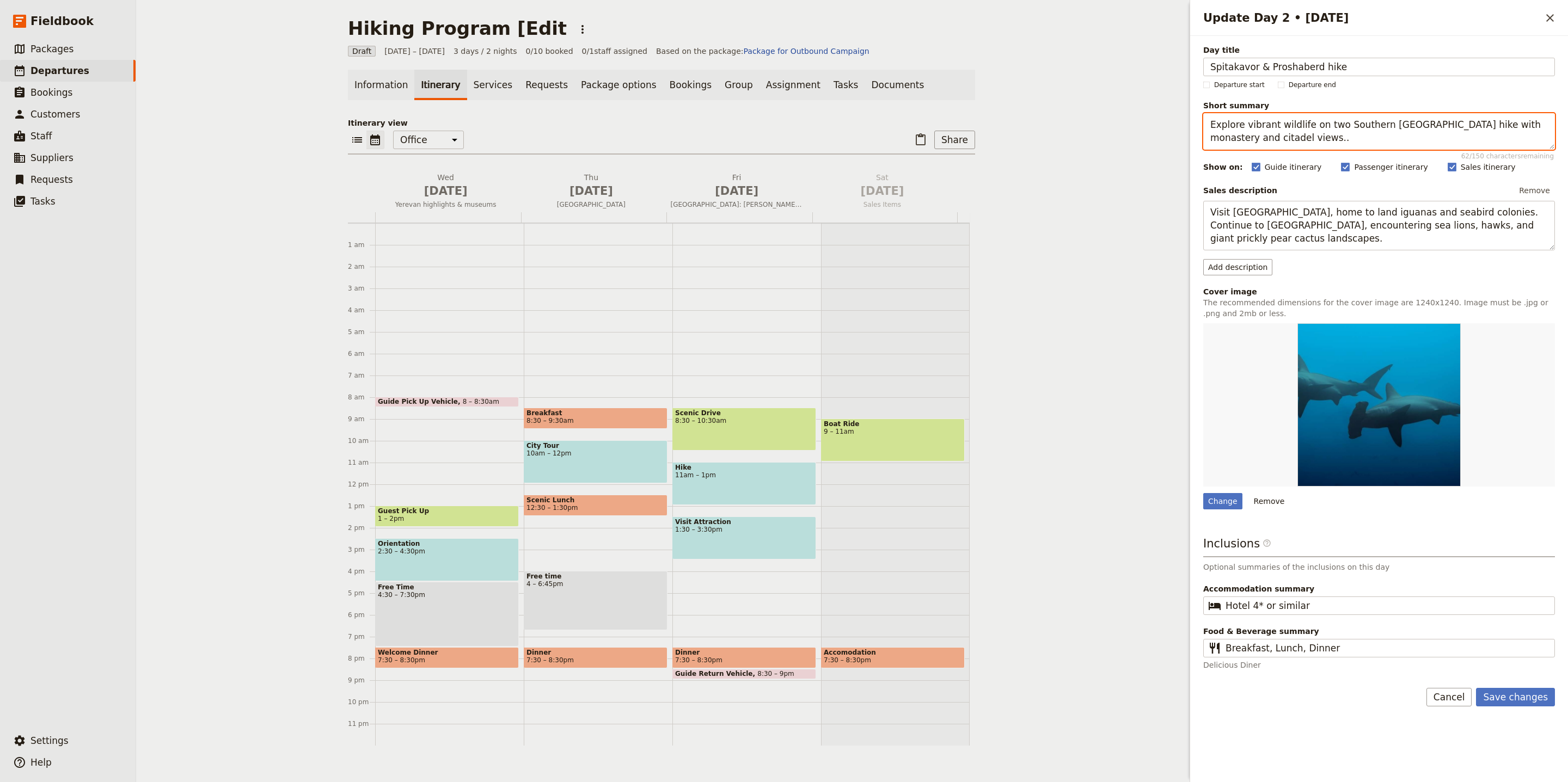
paste textarea "Southern Armenia hike with monastery and citadel views"
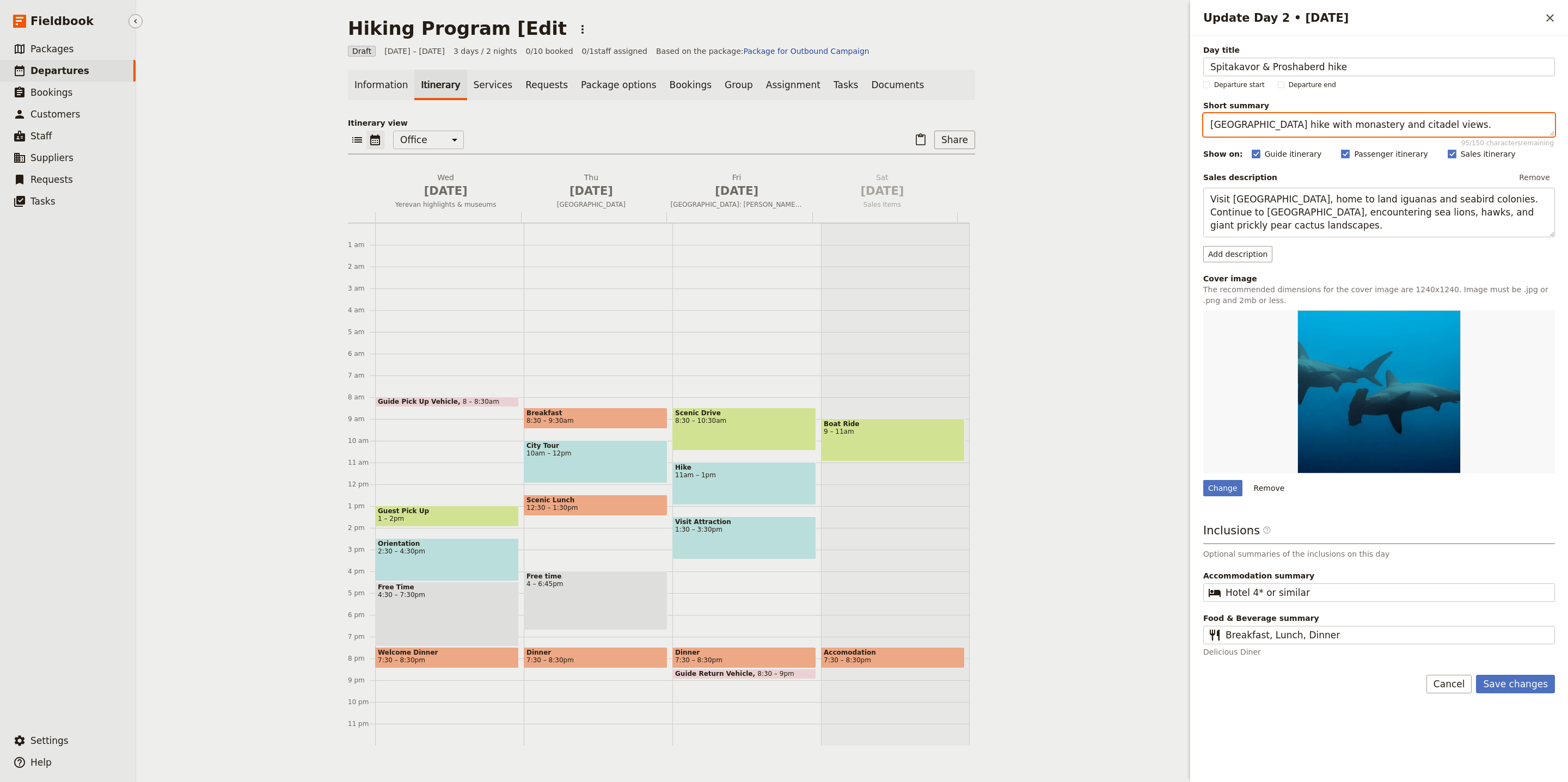
type textarea "Southern Armenia hike with monastery and citadel views."
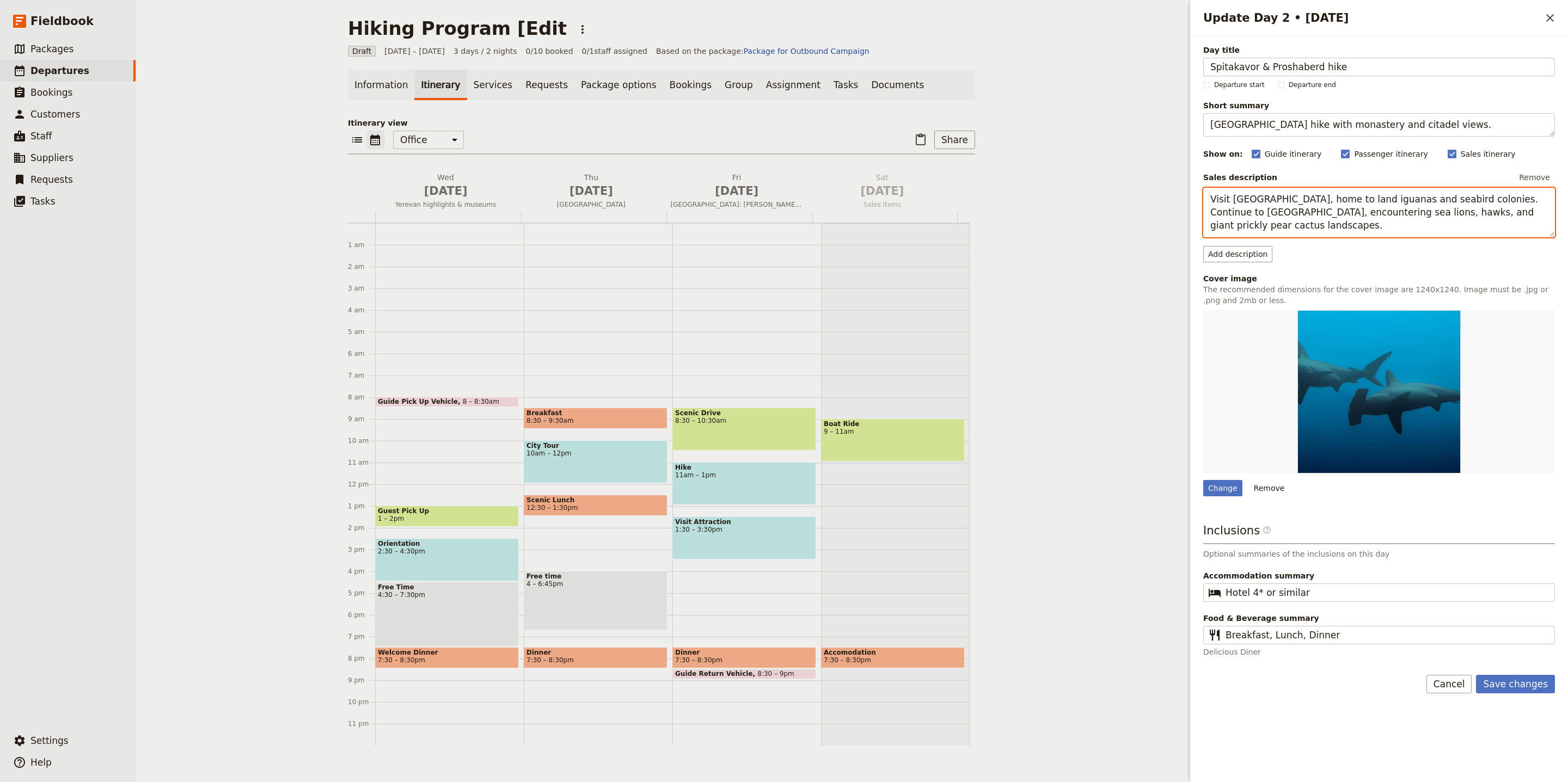
click at [1293, 211] on textarea "Visit South Plaza Island, home to land iguanas and seabird colonies. Continue t…" at bounding box center [1379, 212] width 352 height 49
paste textarea "We'll begin our exploration of Southern Armenia. Driving to the south we gain i…"
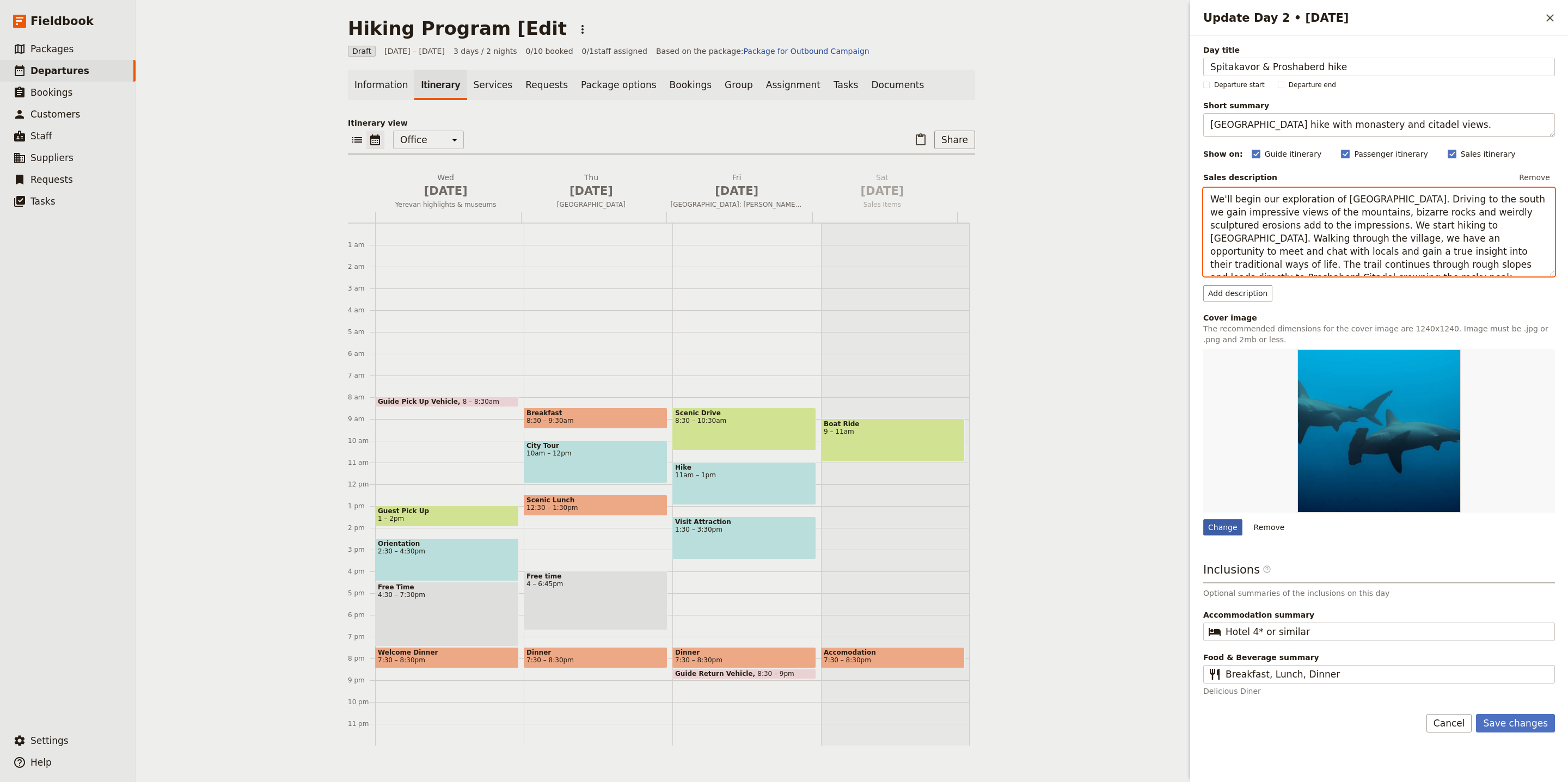
type textarea "We'll begin our exploration of [GEOGRAPHIC_DATA]. Driving to the south we gain …"
click at [1212, 525] on div "Change" at bounding box center [1223, 527] width 39 height 16
click at [1203, 519] on input "Change" at bounding box center [1203, 518] width 1 height 1
type input "C:\fakepath\2-1.jpg"
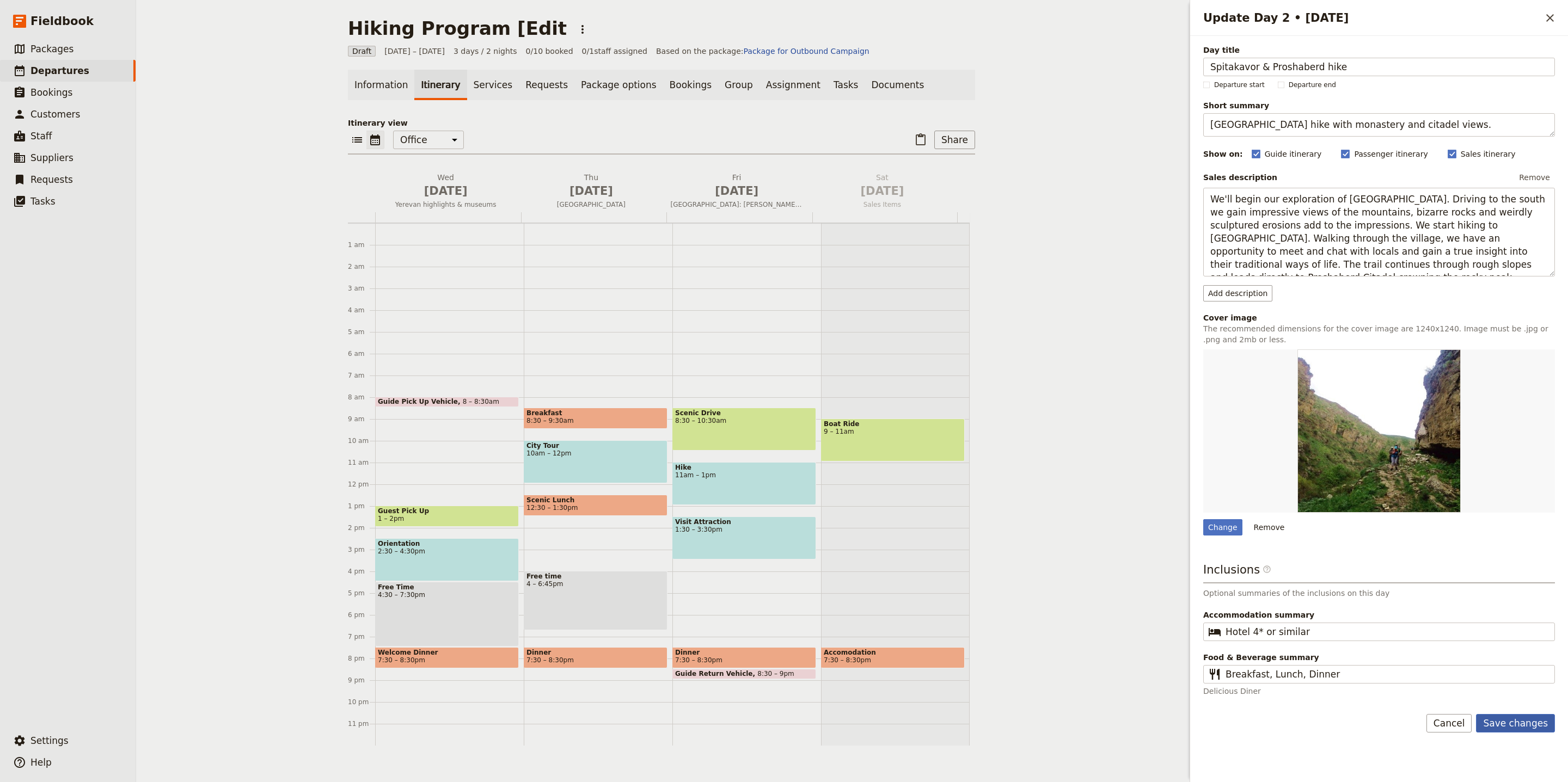
click at [1508, 730] on button "Save changes" at bounding box center [1516, 724] width 79 height 18
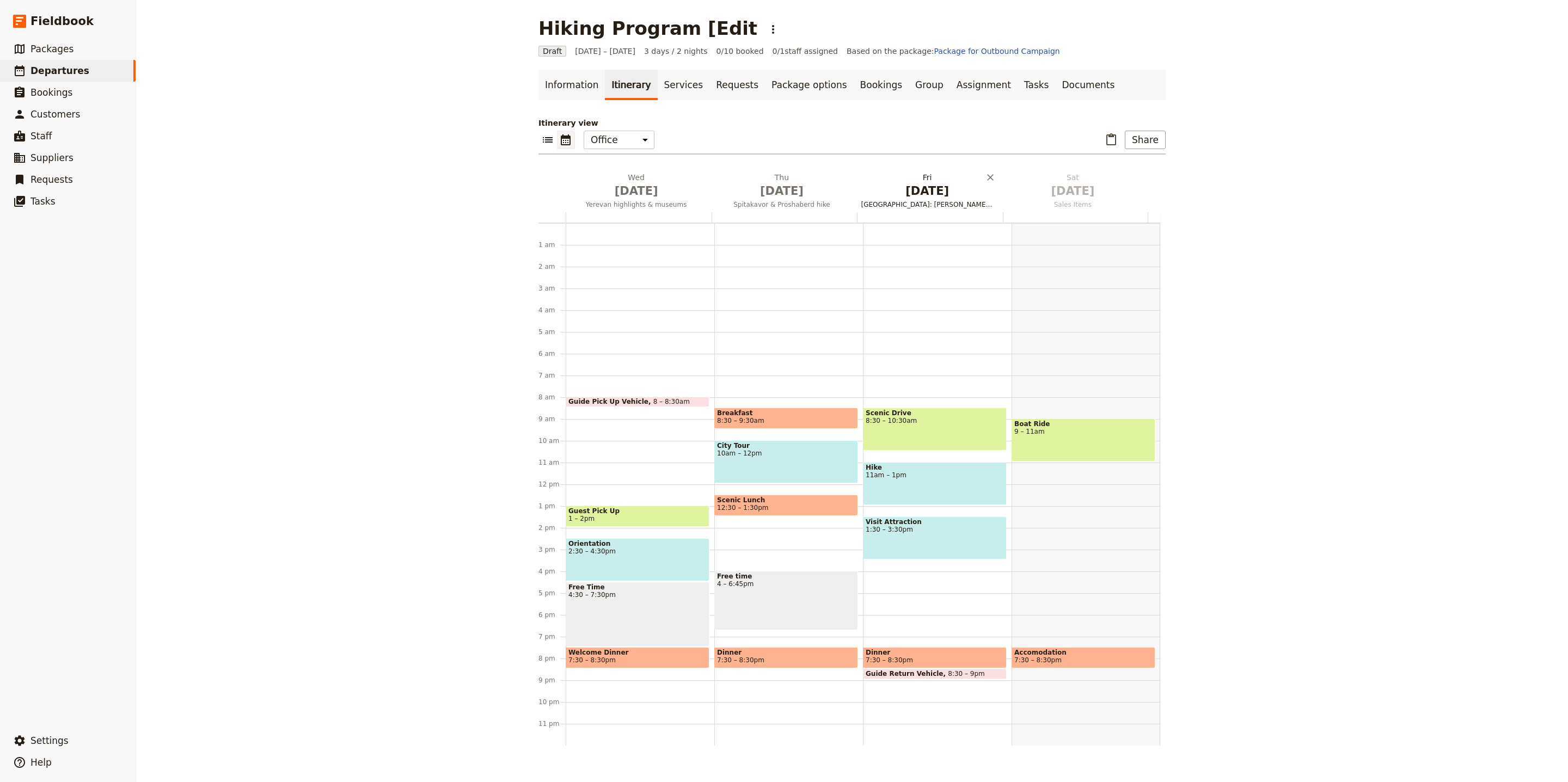
click at [922, 180] on h2 "Fri Oct 3 Española Island: Gardner Bay & Punta Suarez" at bounding box center [927, 186] width 132 height 27
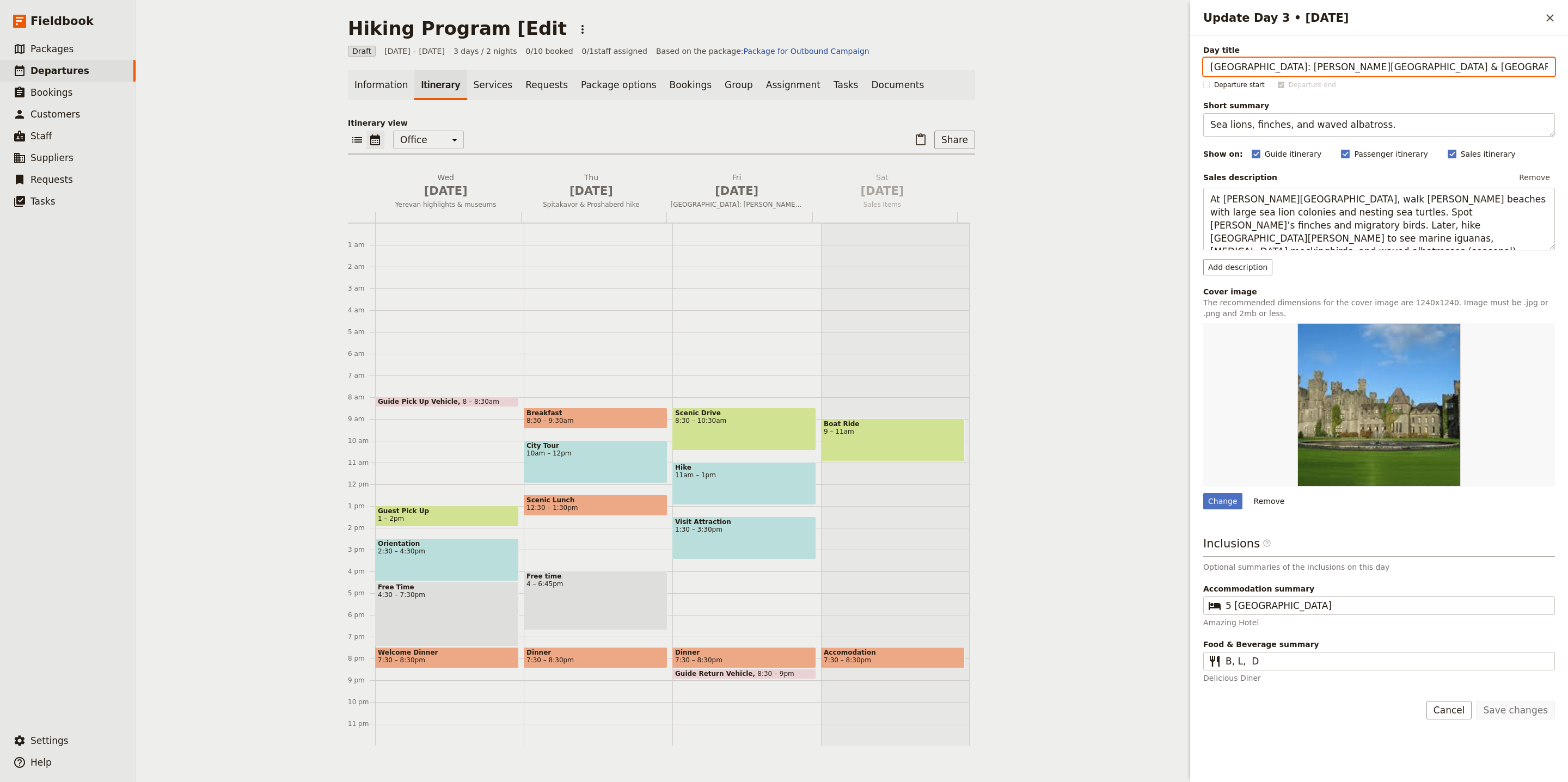
click at [1397, 69] on input "Española Island: Gardner Bay & Punta Suarez" at bounding box center [1379, 67] width 352 height 18
paste input "Smbataberd & Tsaghats Kar"
type input "Smbataberd & Tsaghats Kar"
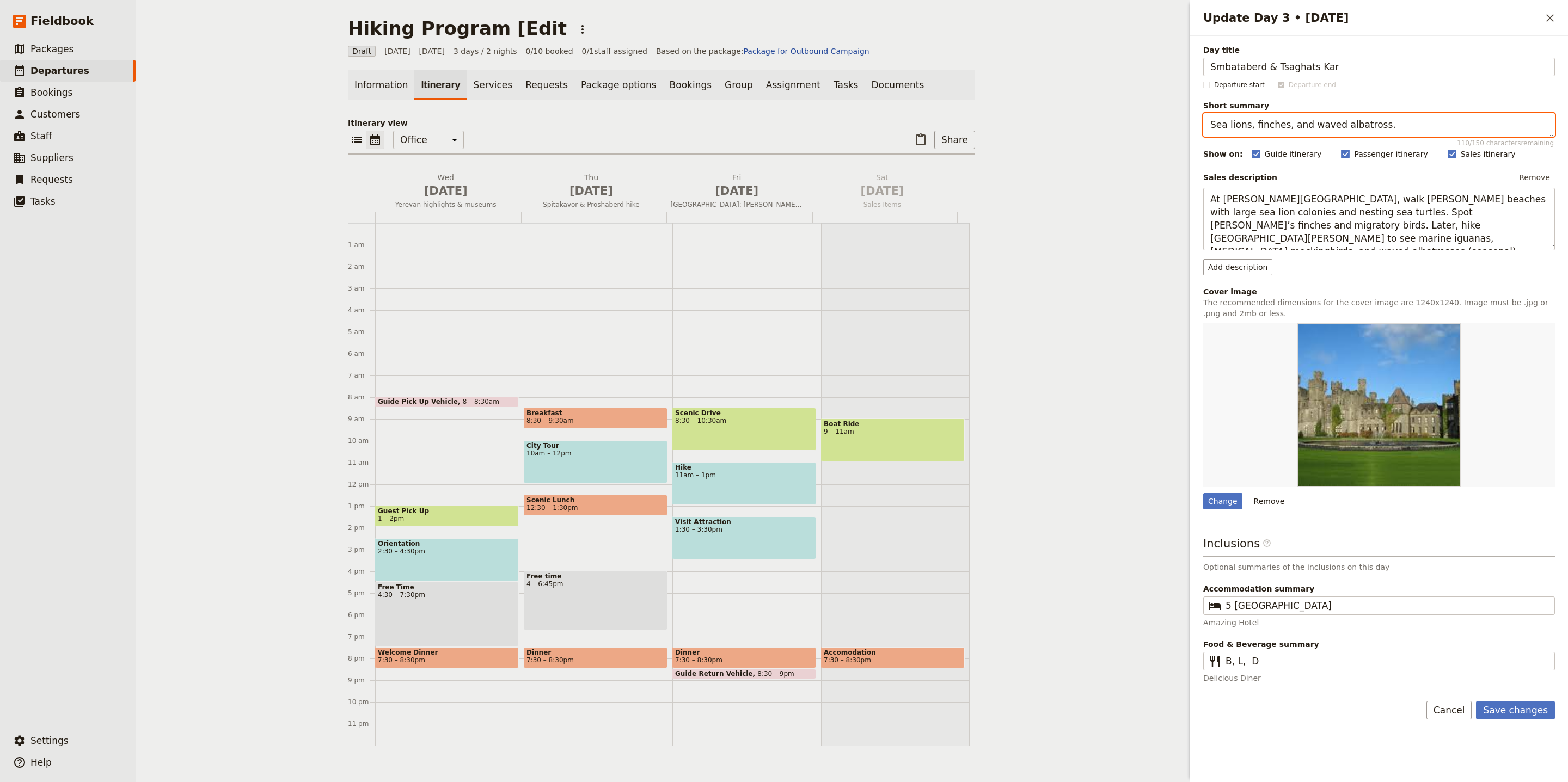
click at [1367, 130] on textarea "Sea lions, finches, and waved albatross." at bounding box center [1379, 125] width 352 height 23
paste textarea "Medieval fortress, monastery and wildlife lookout."
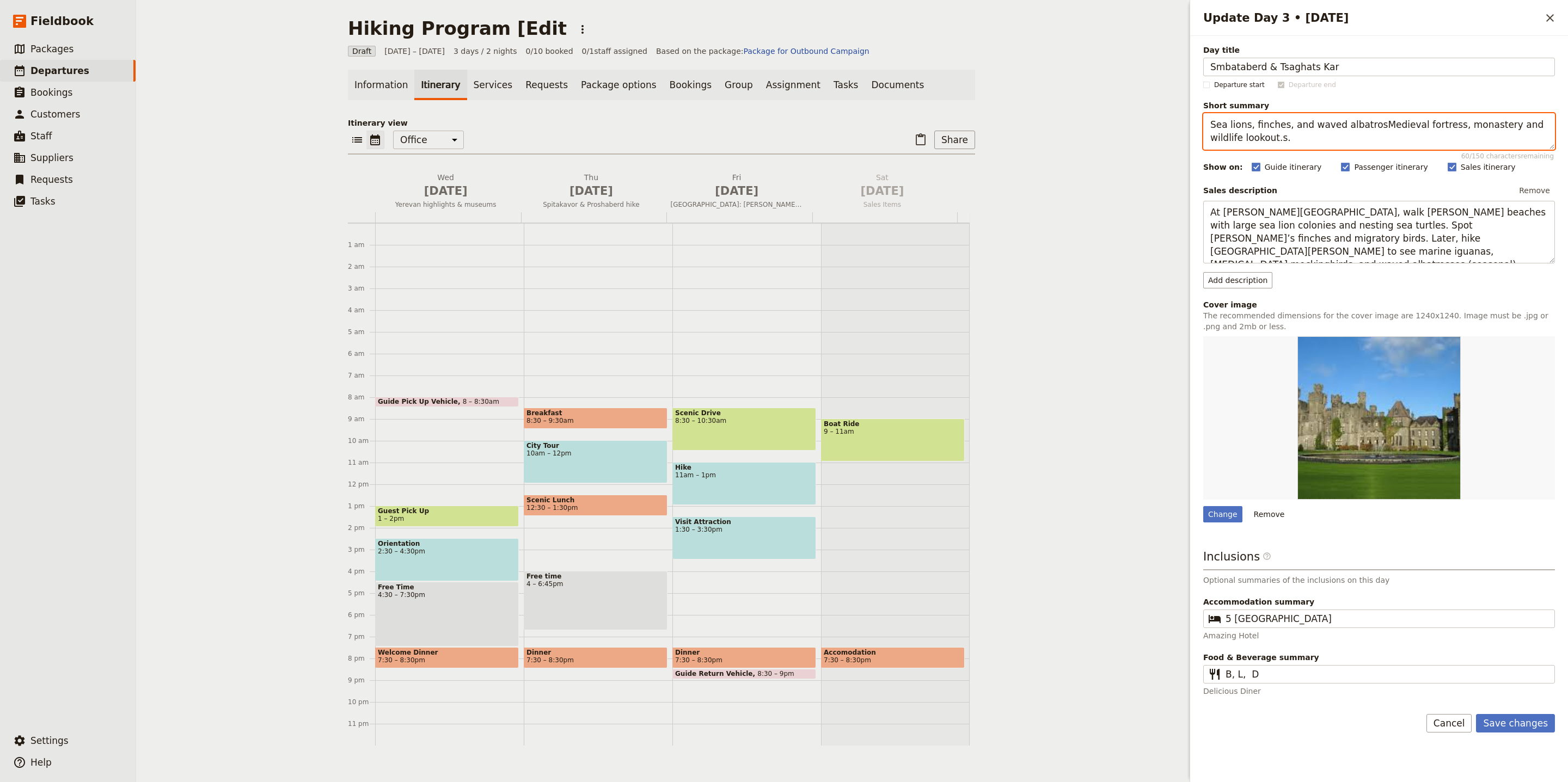
paste textarea "Medieval fortress, monastery and wildlife lookout"
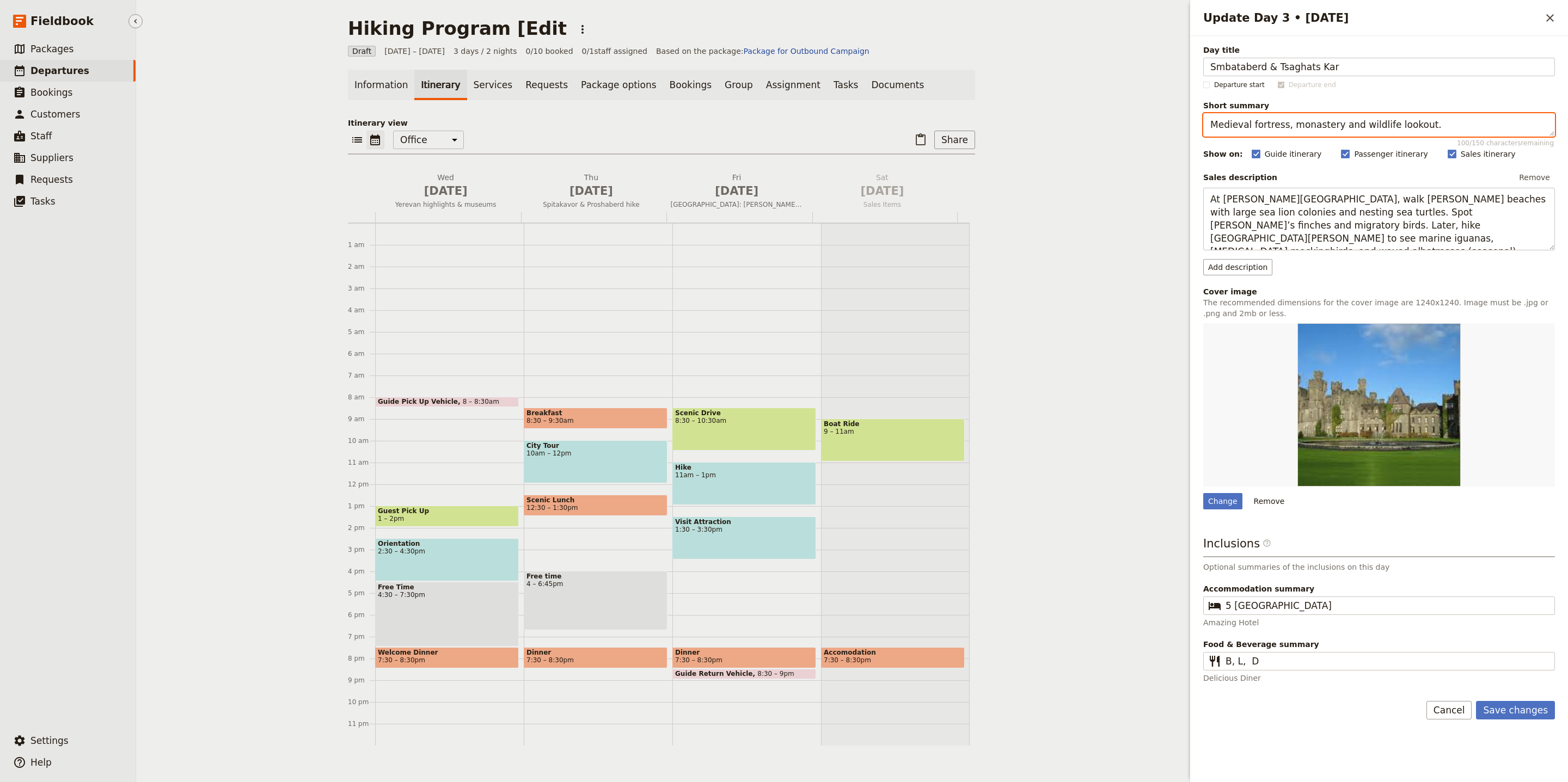
type textarea "Medieval fortress, monastery and wildlife lookout."
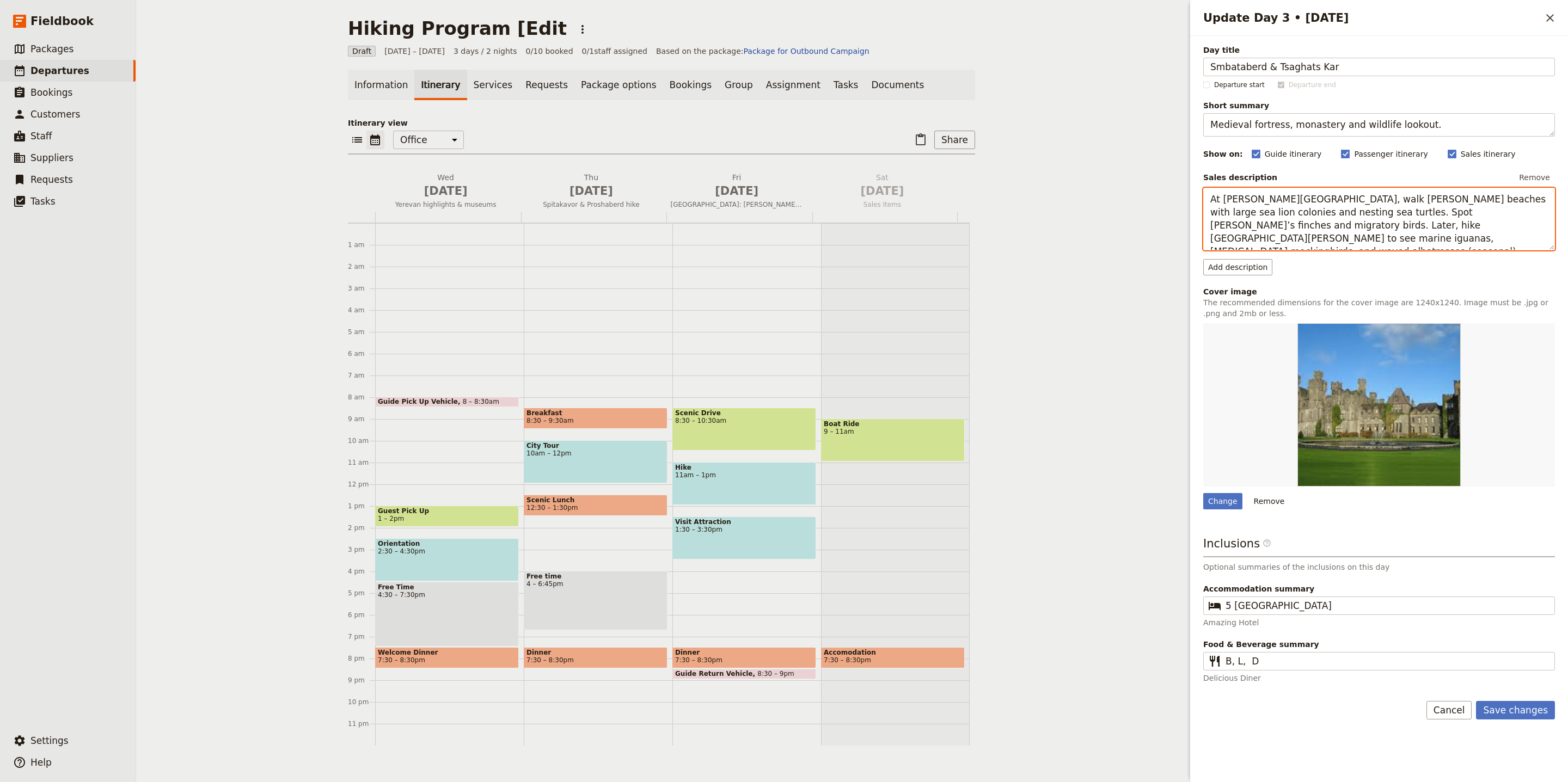
click at [1313, 231] on textarea "At Gardner Bay, walk sandy beaches with large sea lion colonies and nesting sea…" at bounding box center [1379, 219] width 352 height 63
click at [1313, 230] on textarea "At Gardner Bay, walk sandy beaches with large sea lion colonies and nesting sea…" at bounding box center [1379, 219] width 352 height 63
paste textarea "We begin hiking to [GEOGRAPHIC_DATA], a well-preserved medieval citadel built b…"
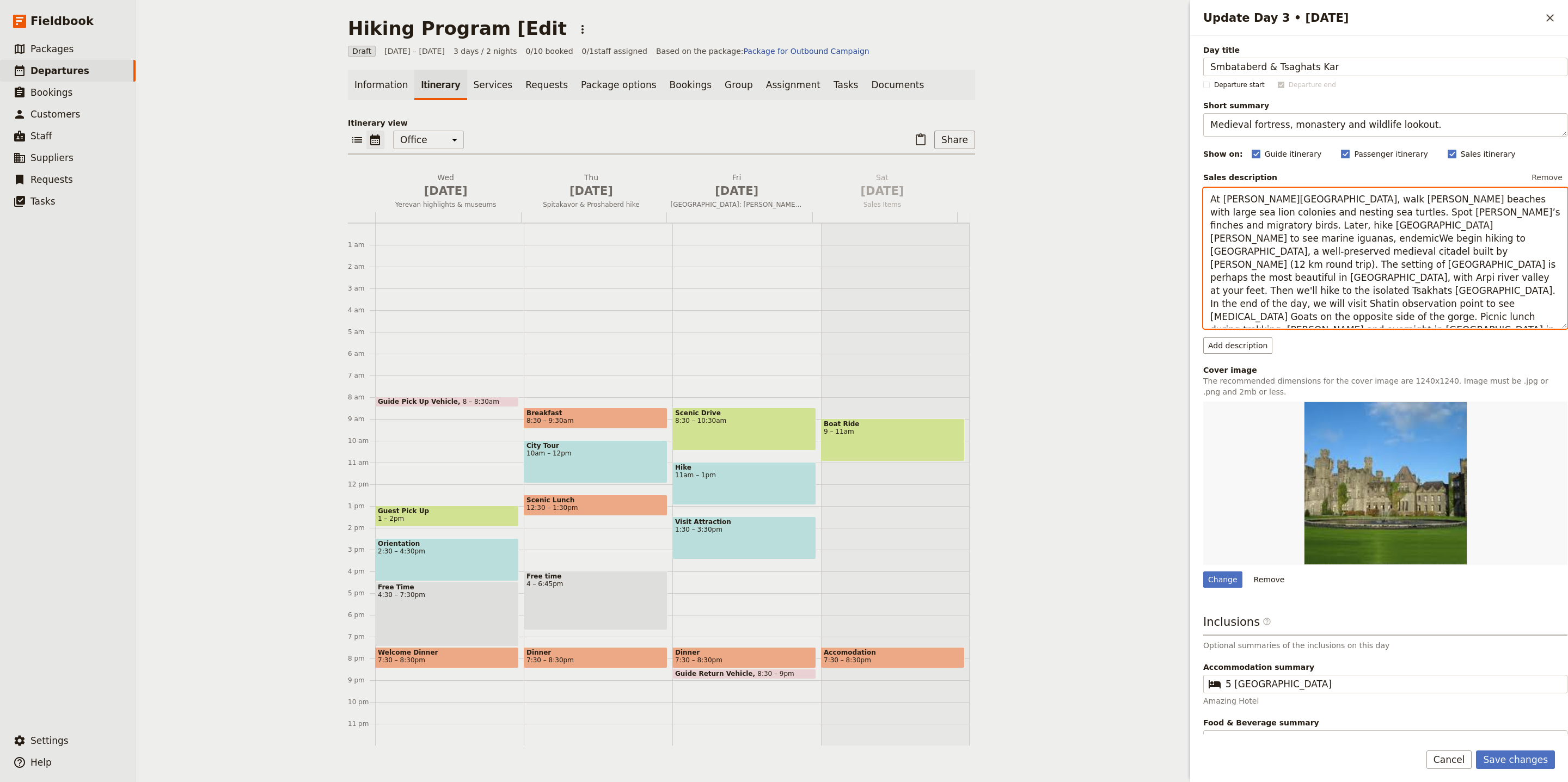
paste textarea "We begin hiking to Smbataberd, a well-preserved medieval citadel built by King …"
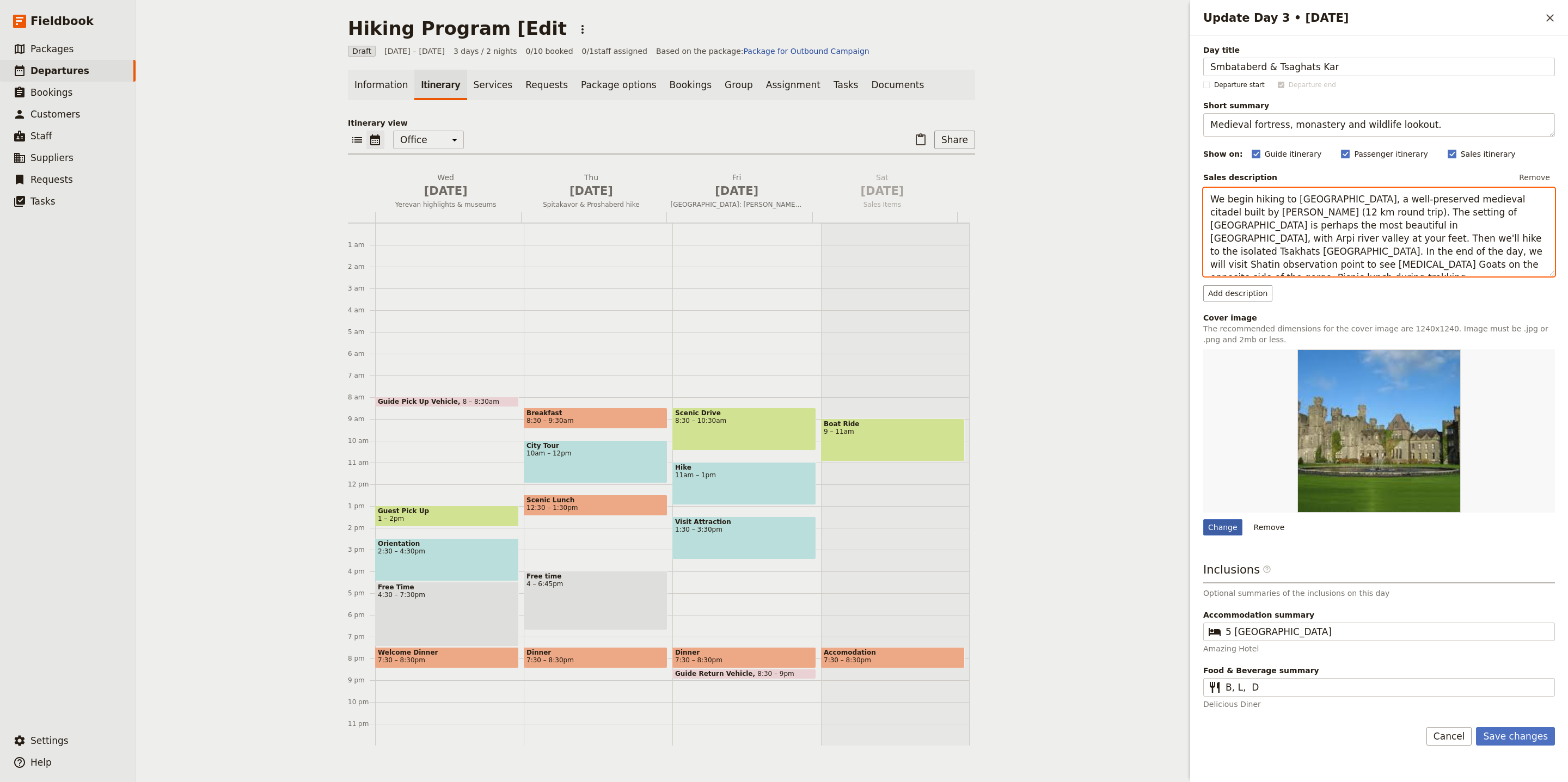
type textarea "We begin hiking to [GEOGRAPHIC_DATA], a well-preserved medieval citadel built b…"
click at [1223, 529] on div "Change" at bounding box center [1223, 527] width 39 height 16
click at [1203, 519] on input "Change" at bounding box center [1203, 518] width 1 height 1
type input "C:\fakepath\3-1.jpg"
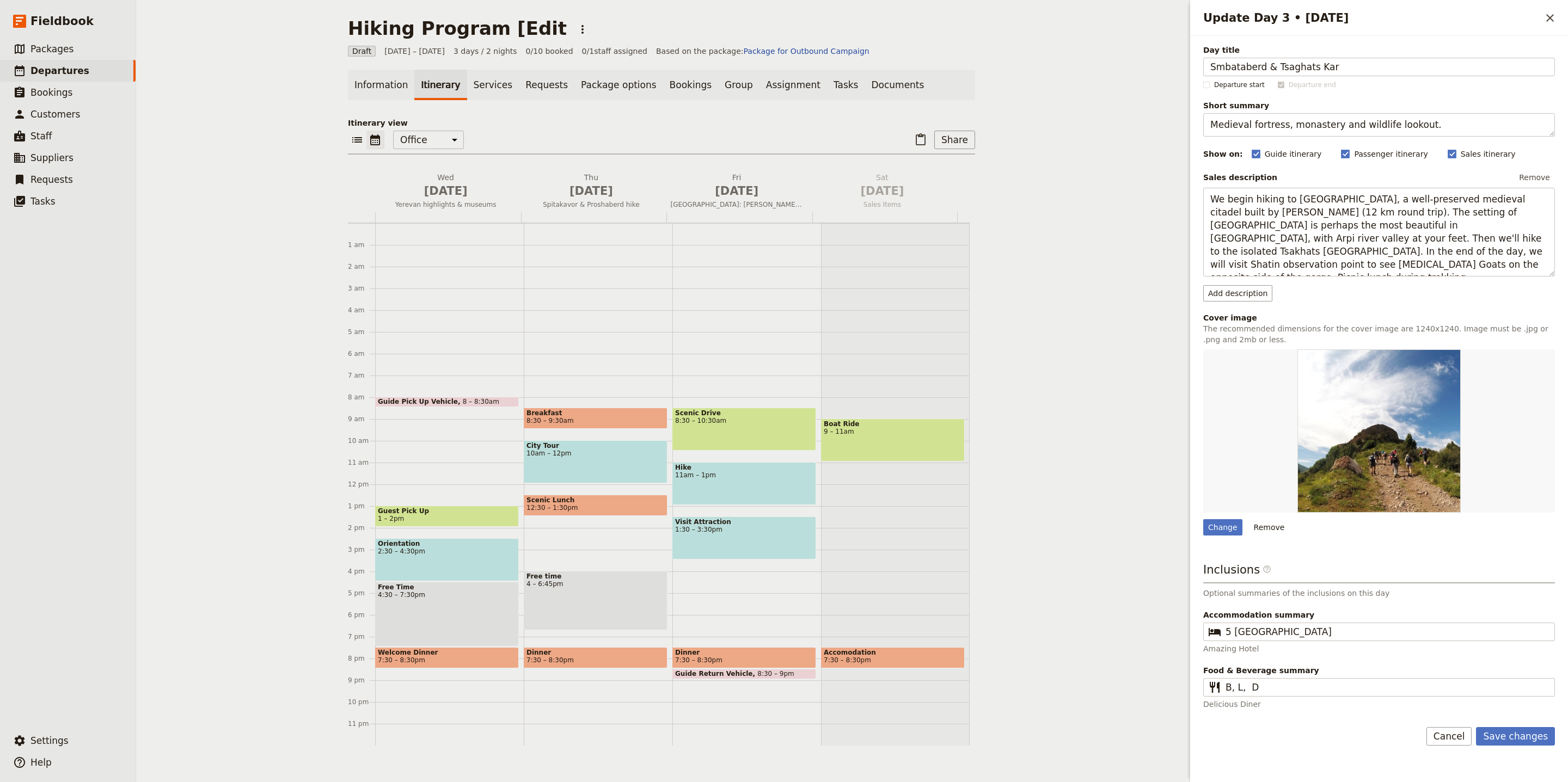
click at [1517, 742] on button "Save changes" at bounding box center [1516, 736] width 79 height 18
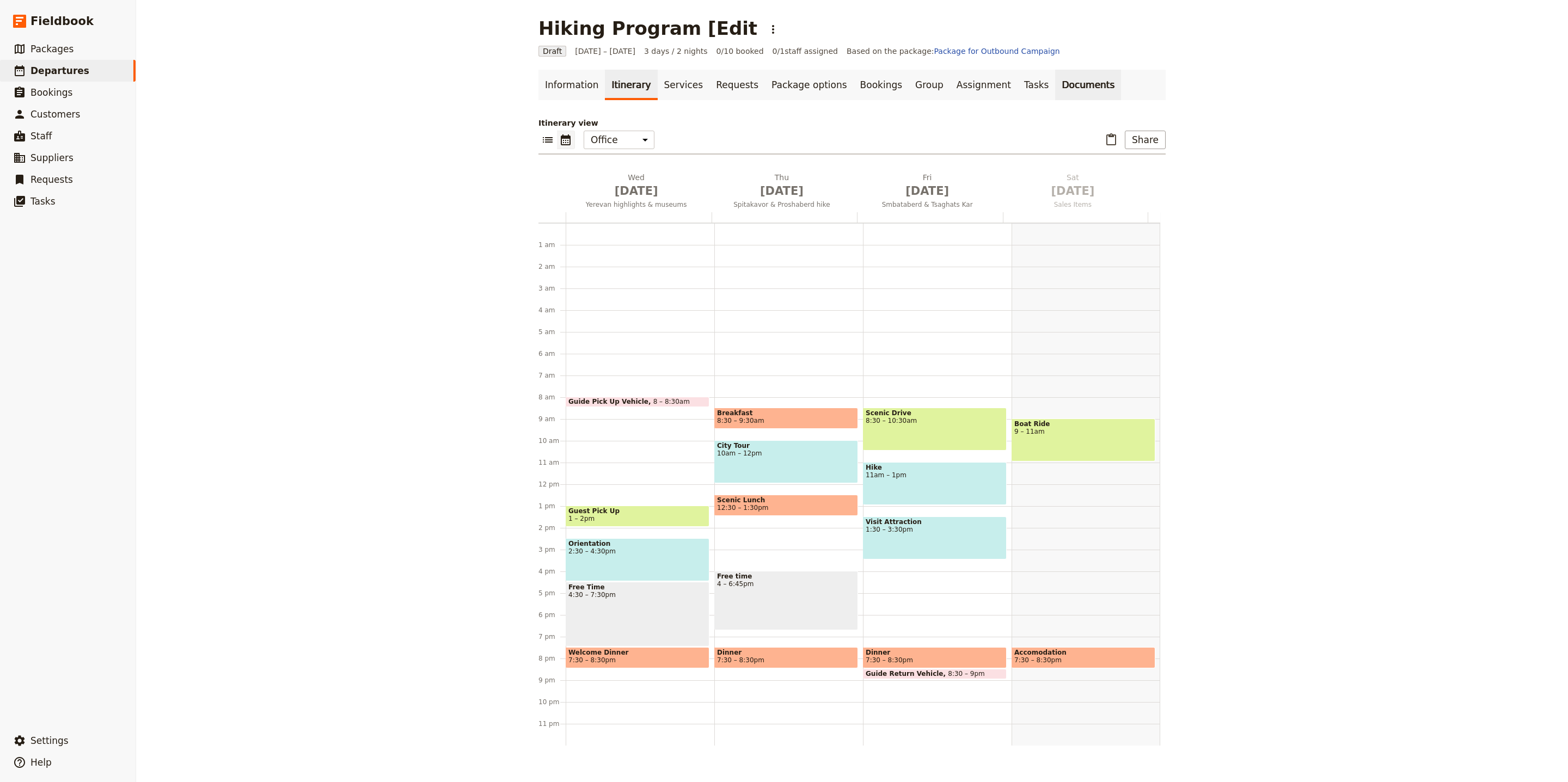
click at [1055, 88] on link "Documents" at bounding box center [1088, 85] width 66 height 30
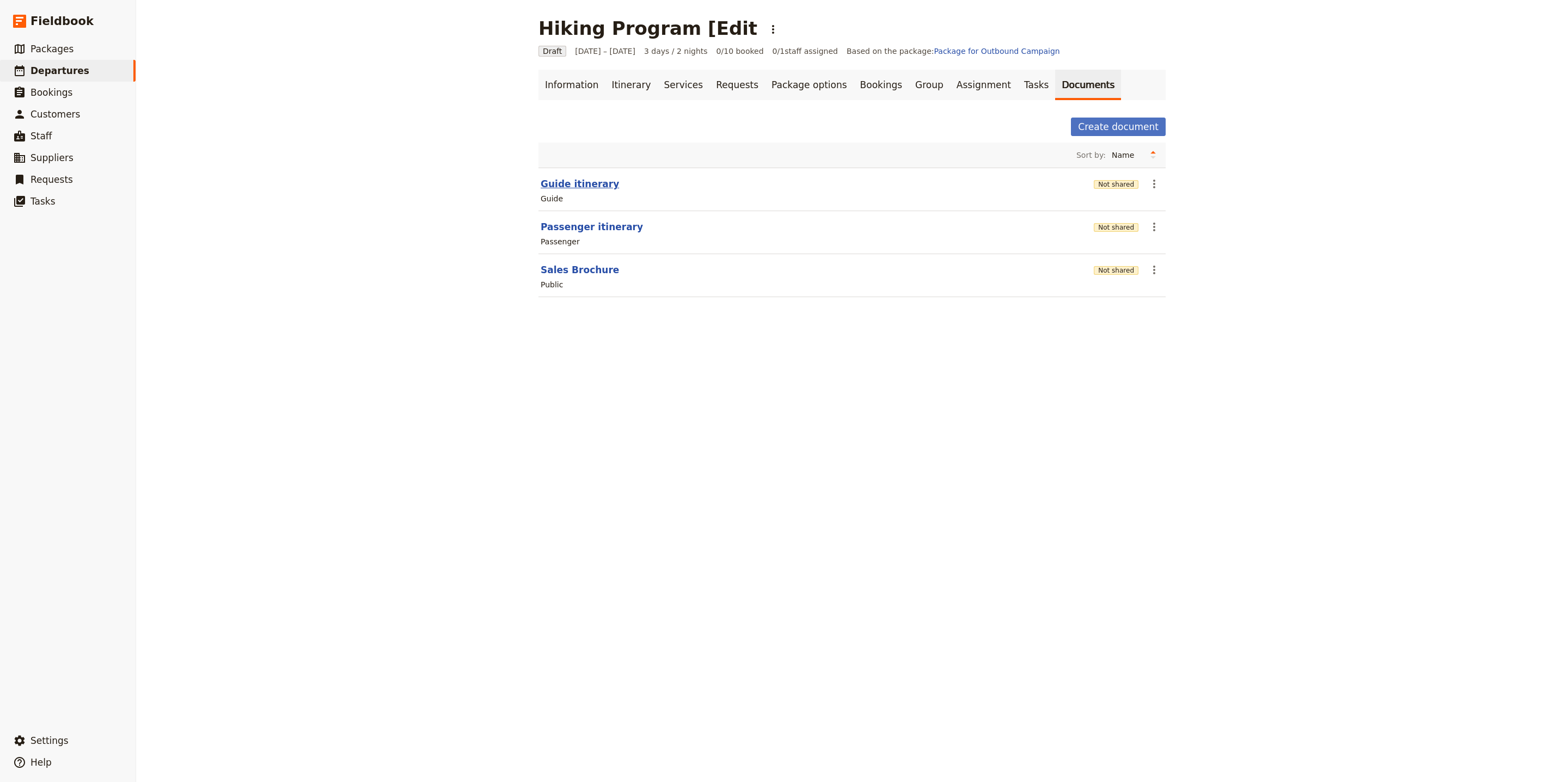
click at [555, 188] on button "Guide itinerary" at bounding box center [579, 184] width 79 height 13
select select "STAFF"
select select "RUN_SHEET"
select select "LARGE"
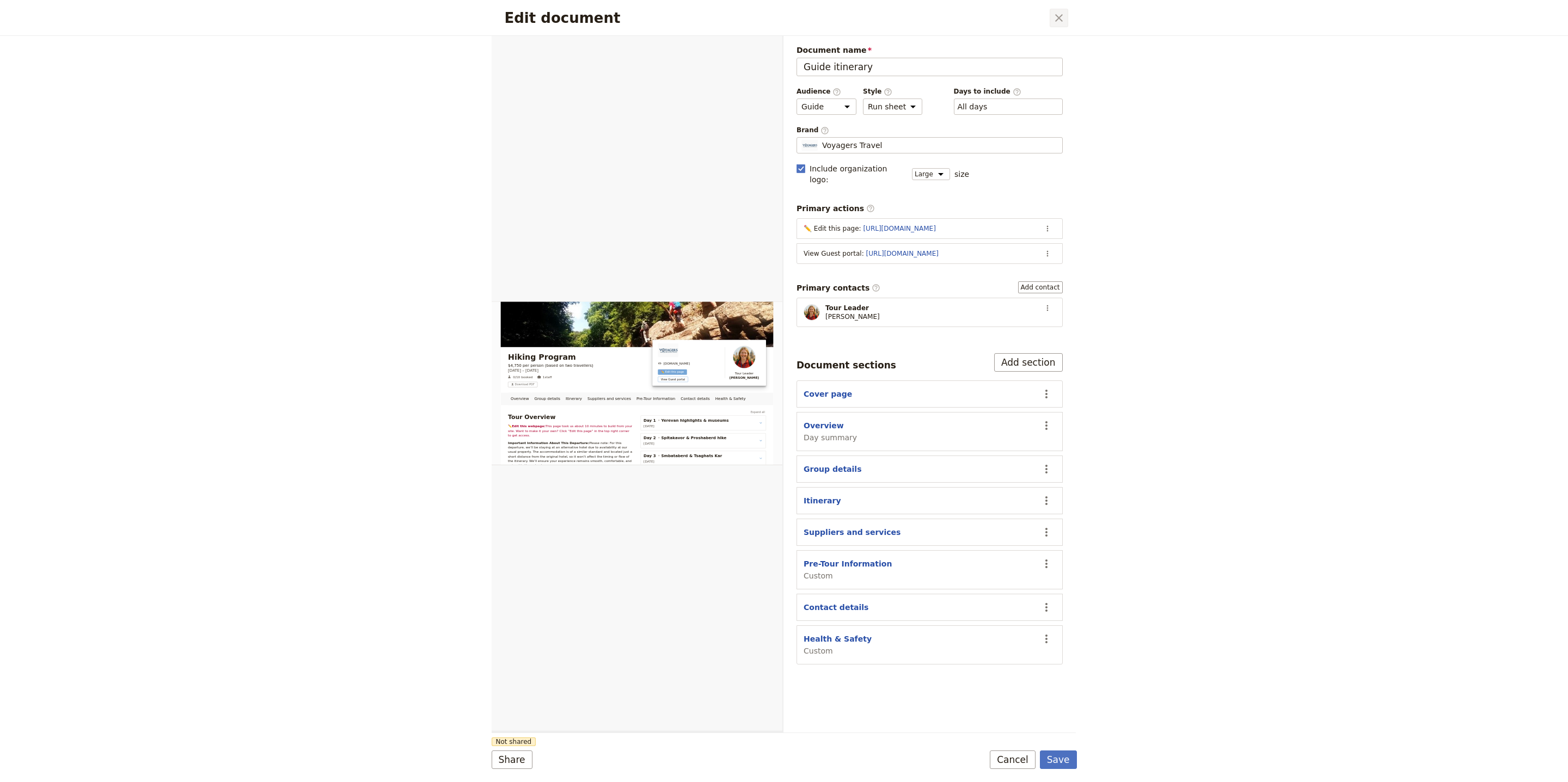
click at [1051, 0] on div "Edit document ​" at bounding box center [785, 18] width 586 height 36
click at [1057, 19] on icon "Close dialog" at bounding box center [1059, 18] width 8 height 8
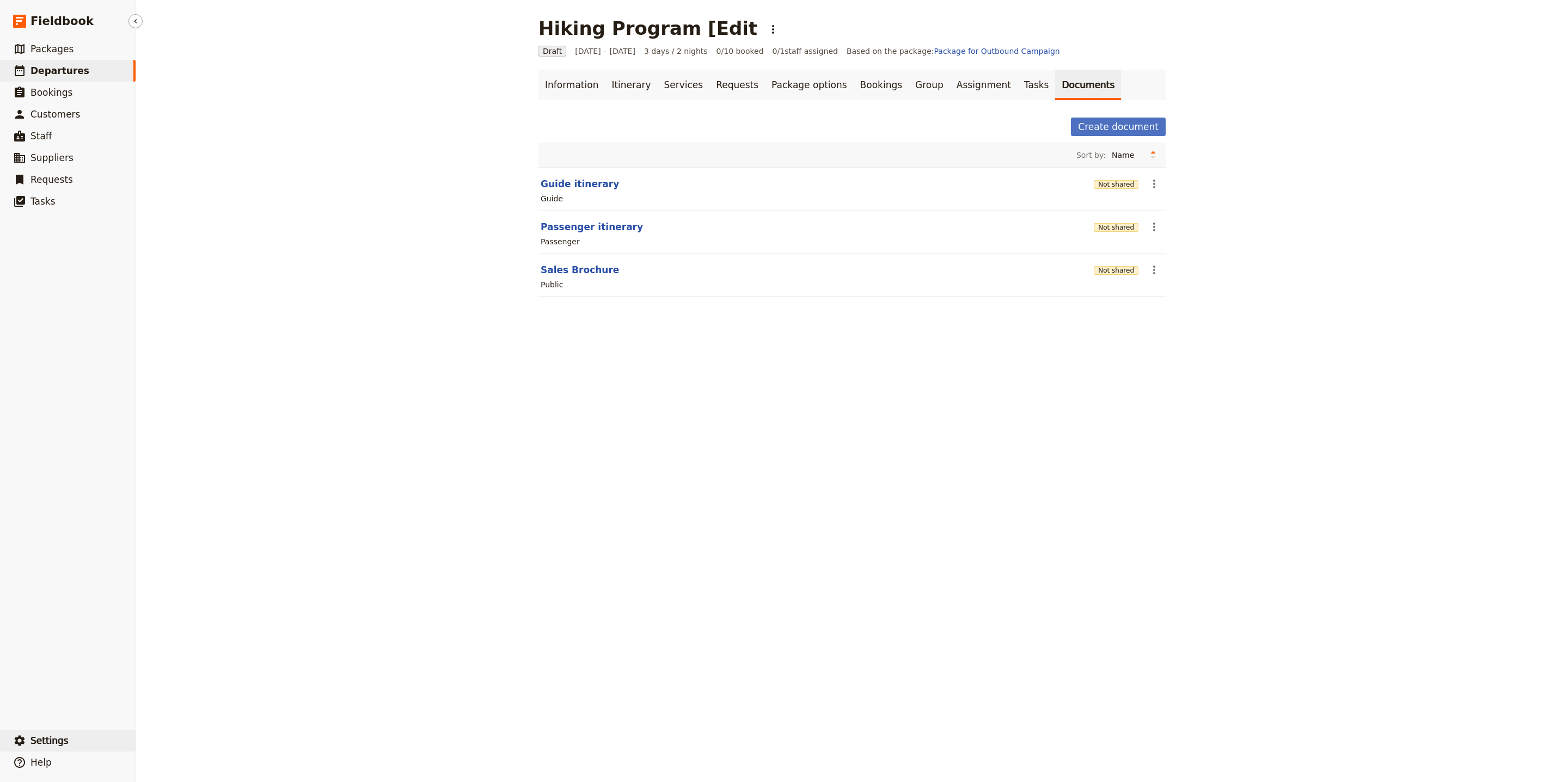
click at [53, 742] on span "Settings" at bounding box center [49, 741] width 38 height 11
click at [223, 708] on span "Your organization" at bounding box center [191, 711] width 88 height 11
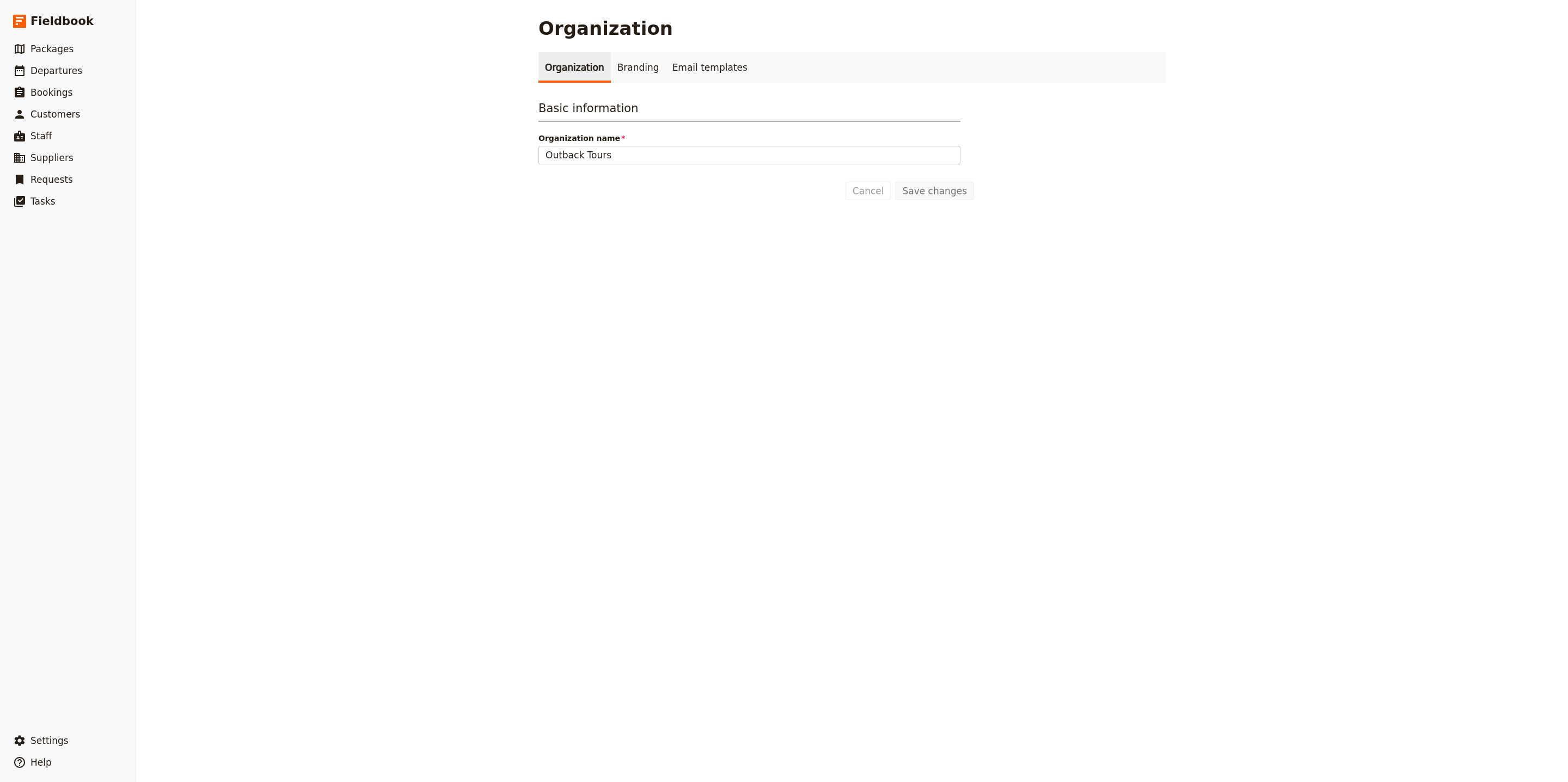
click at [639, 25] on h1 "Organization" at bounding box center [606, 29] width 135 height 22
click at [633, 59] on link "Branding" at bounding box center [639, 68] width 55 height 30
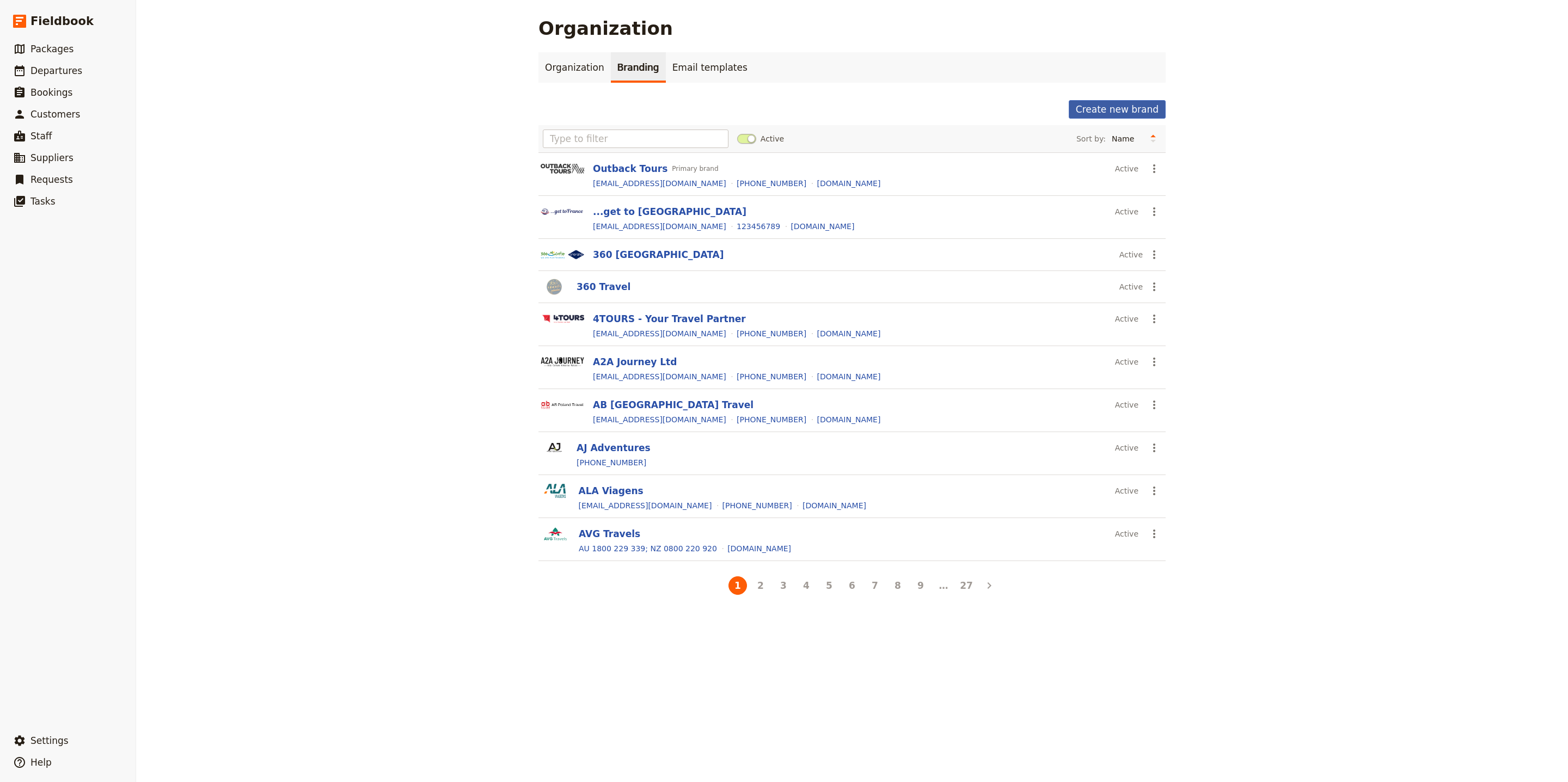
click at [1135, 102] on button "Create new brand" at bounding box center [1117, 110] width 97 height 18
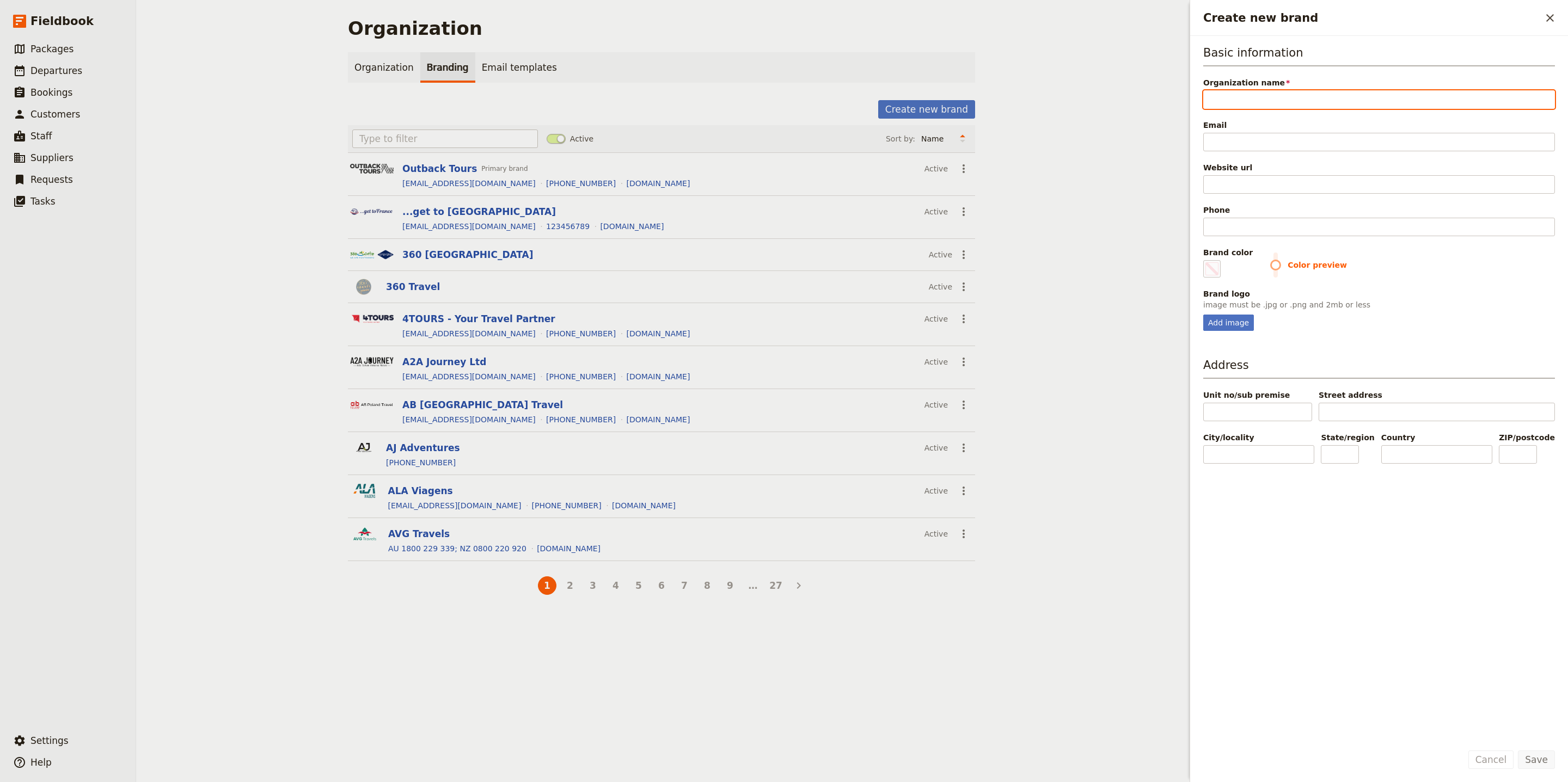
paste input "Geographic Travel Club"
type input "Geographic Travel Club"
type input "#000000"
type input "Geographic Travel Club"
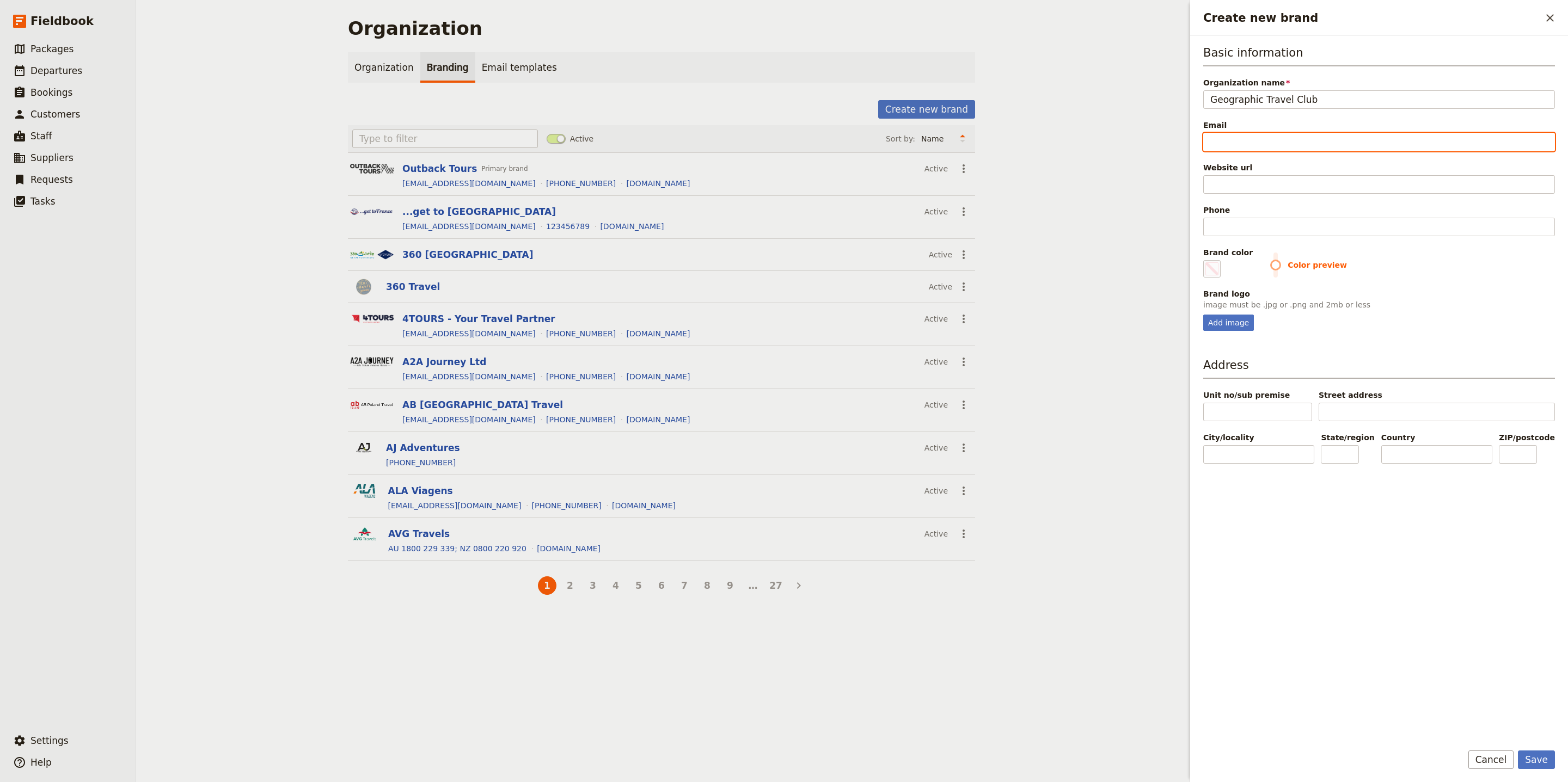
click at [1339, 140] on input "Email" at bounding box center [1379, 142] width 352 height 18
paste input "product@geotravel.am"
type input "product@geotravel.am"
type input "#000000"
type input "product@geotravel.am"
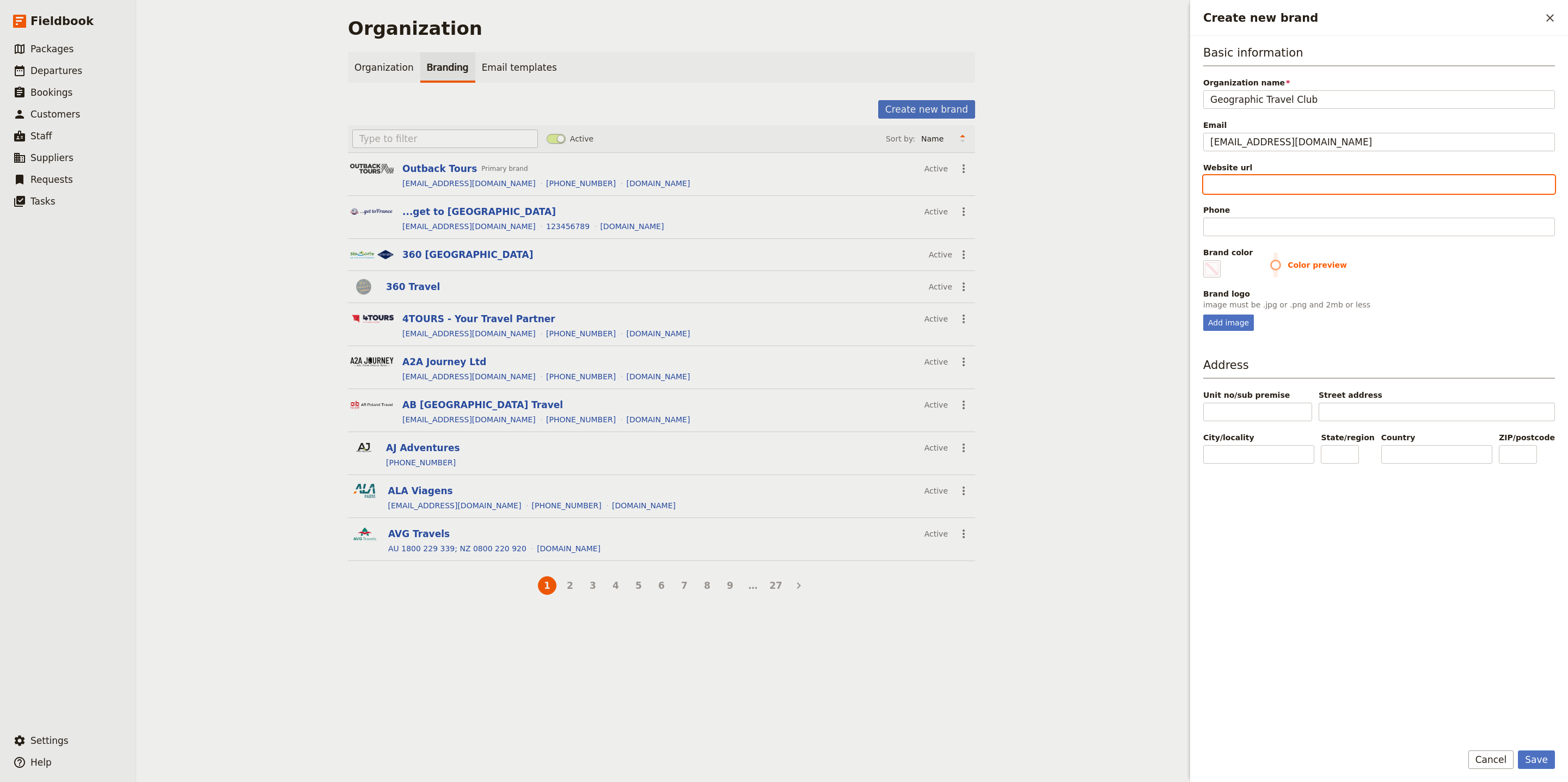
click at [1399, 191] on input "Website url" at bounding box center [1379, 184] width 352 height 18
paste input "https://geotravel.am"
type input "https://geotravel.am"
type input "#000000"
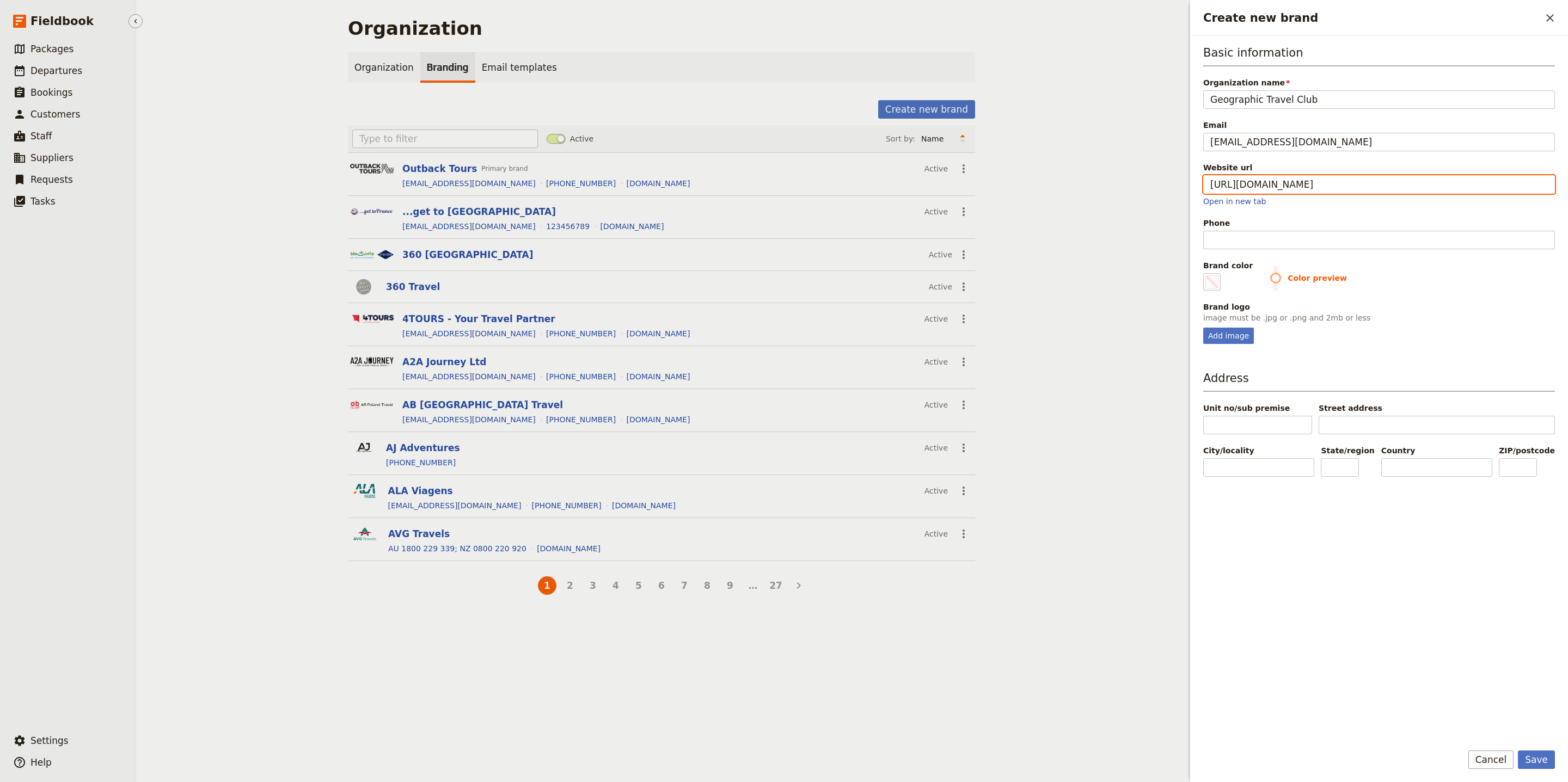
type input "https://geotravel.am"
click at [1254, 235] on input "Phone" at bounding box center [1379, 240] width 352 height 18
type input "#000000"
click at [1254, 235] on input "Phone" at bounding box center [1379, 240] width 352 height 18
paste input "+374 10 518833"
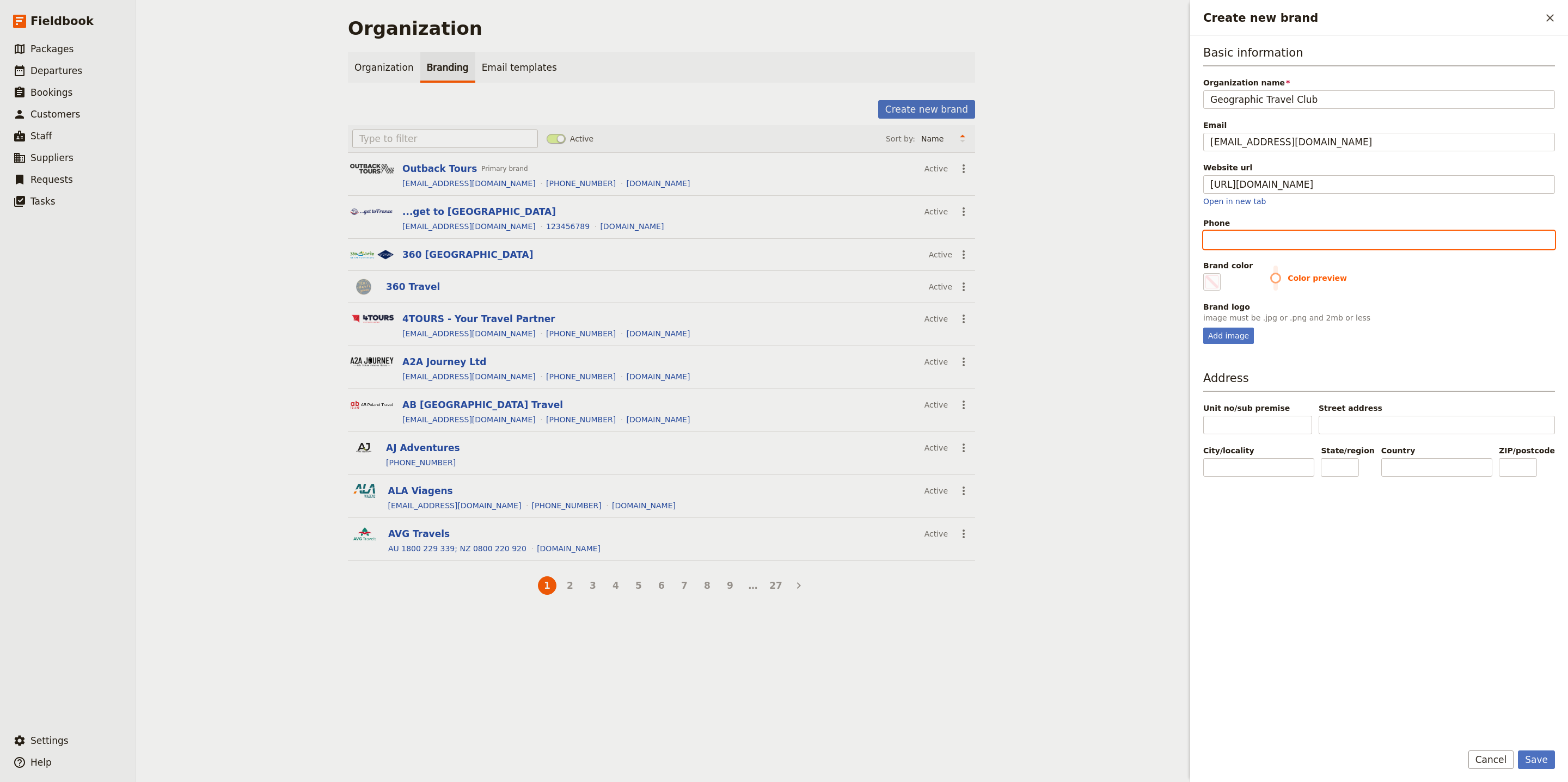
type input "+374 10 518833"
type input "#000000"
click at [1246, 239] on input "+374 10 518833" at bounding box center [1379, 240] width 352 height 18
type input "+374 10518833"
type input "#000000"
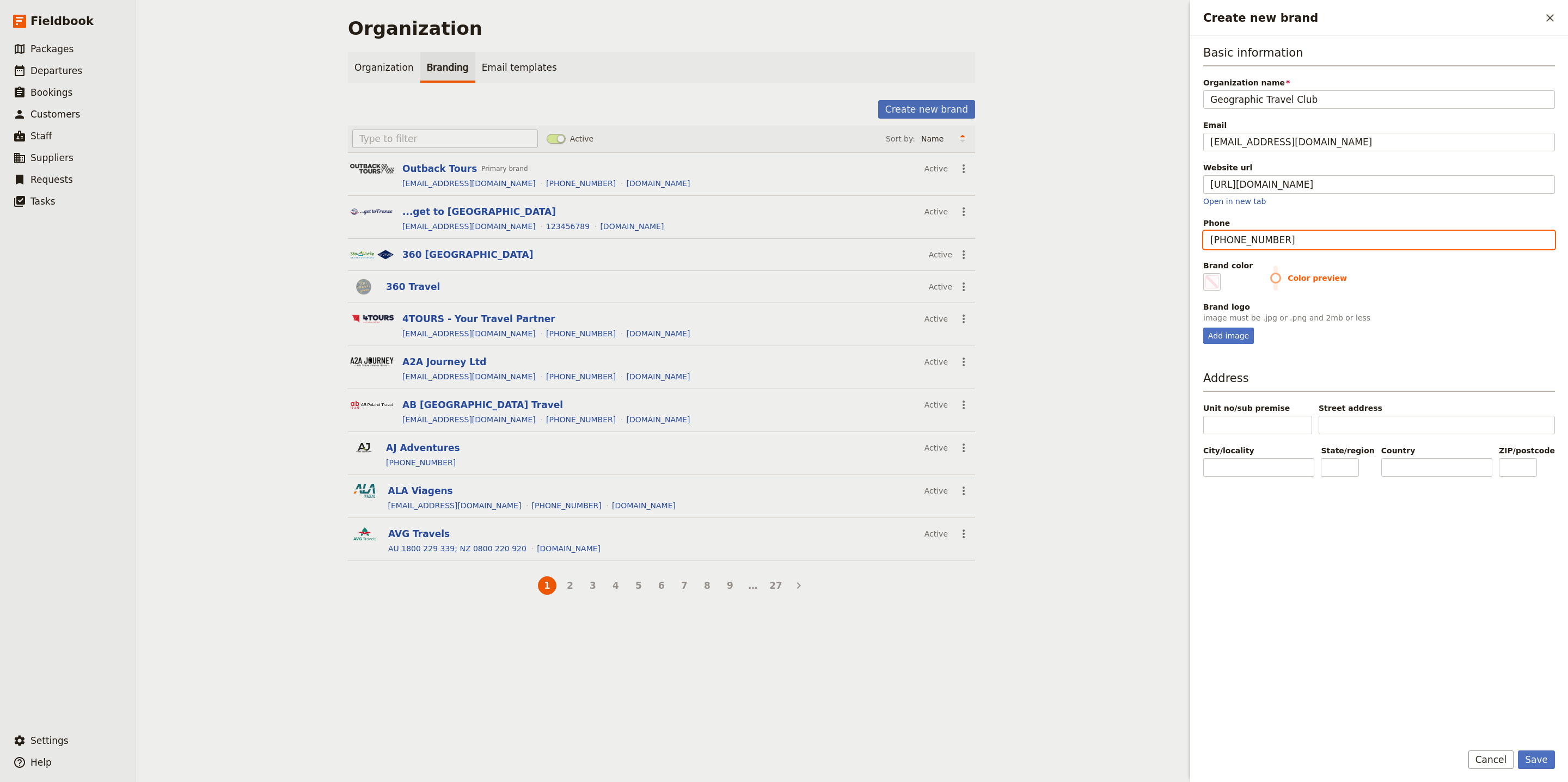
click at [1235, 241] on input "+374 10518833" at bounding box center [1379, 240] width 352 height 18
type input "+37410518833"
type input "#000000"
type input "+37410518833"
click at [1231, 327] on fieldset "Brand logo image must be .jpg or .png and 2mb or less Add image" at bounding box center [1379, 323] width 352 height 43
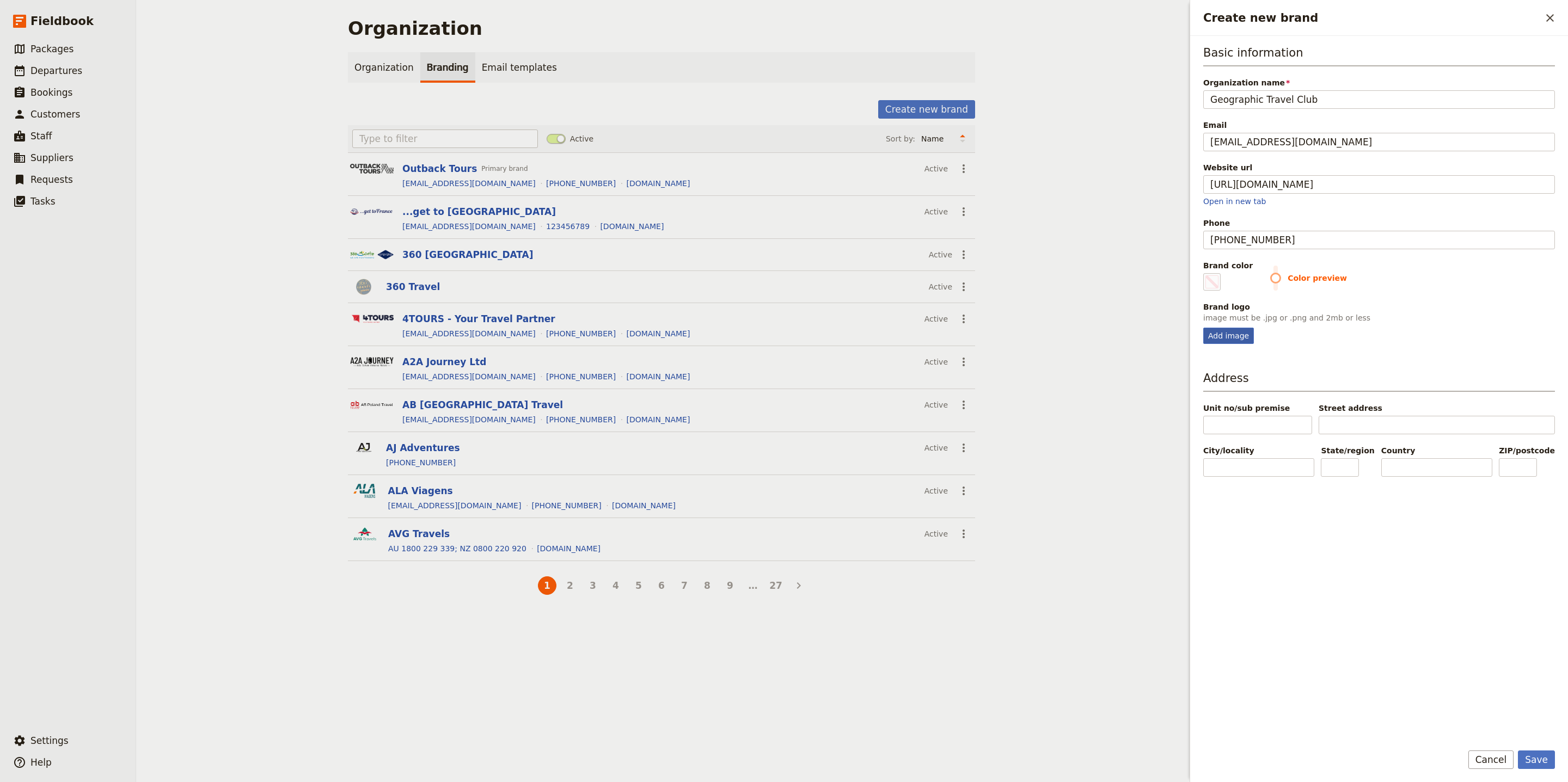
click at [1236, 335] on div "Add image" at bounding box center [1228, 335] width 51 height 16
click at [1203, 327] on input "Add image" at bounding box center [1203, 327] width 1 height 1
type input "C:\fakepath\logo_desktop.png"
click at [1553, 756] on button "Save" at bounding box center [1536, 759] width 37 height 18
type input "#000000"
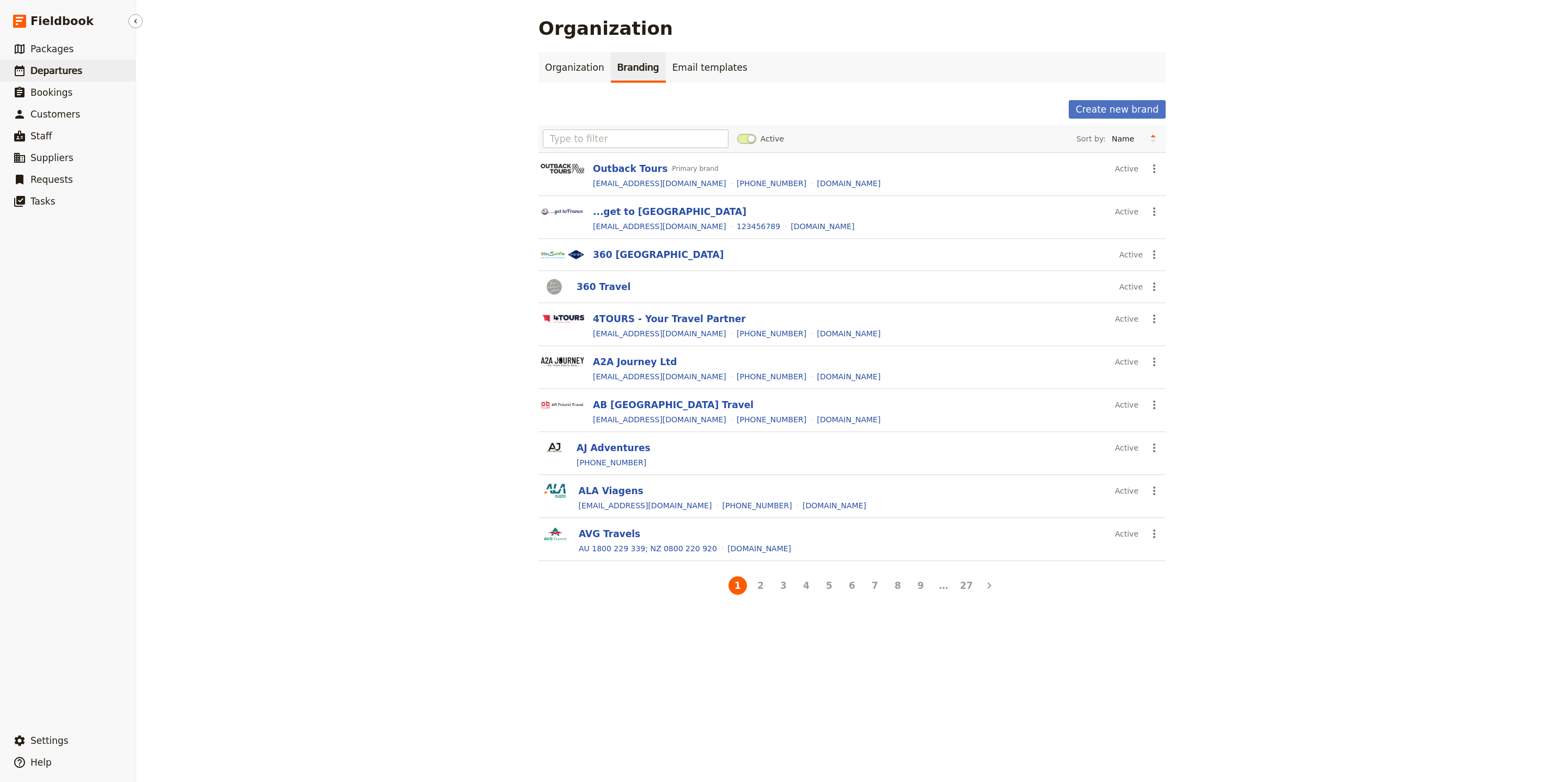
click at [99, 70] on link "​ Departures" at bounding box center [68, 71] width 136 height 22
select select "UPDATED_AT"
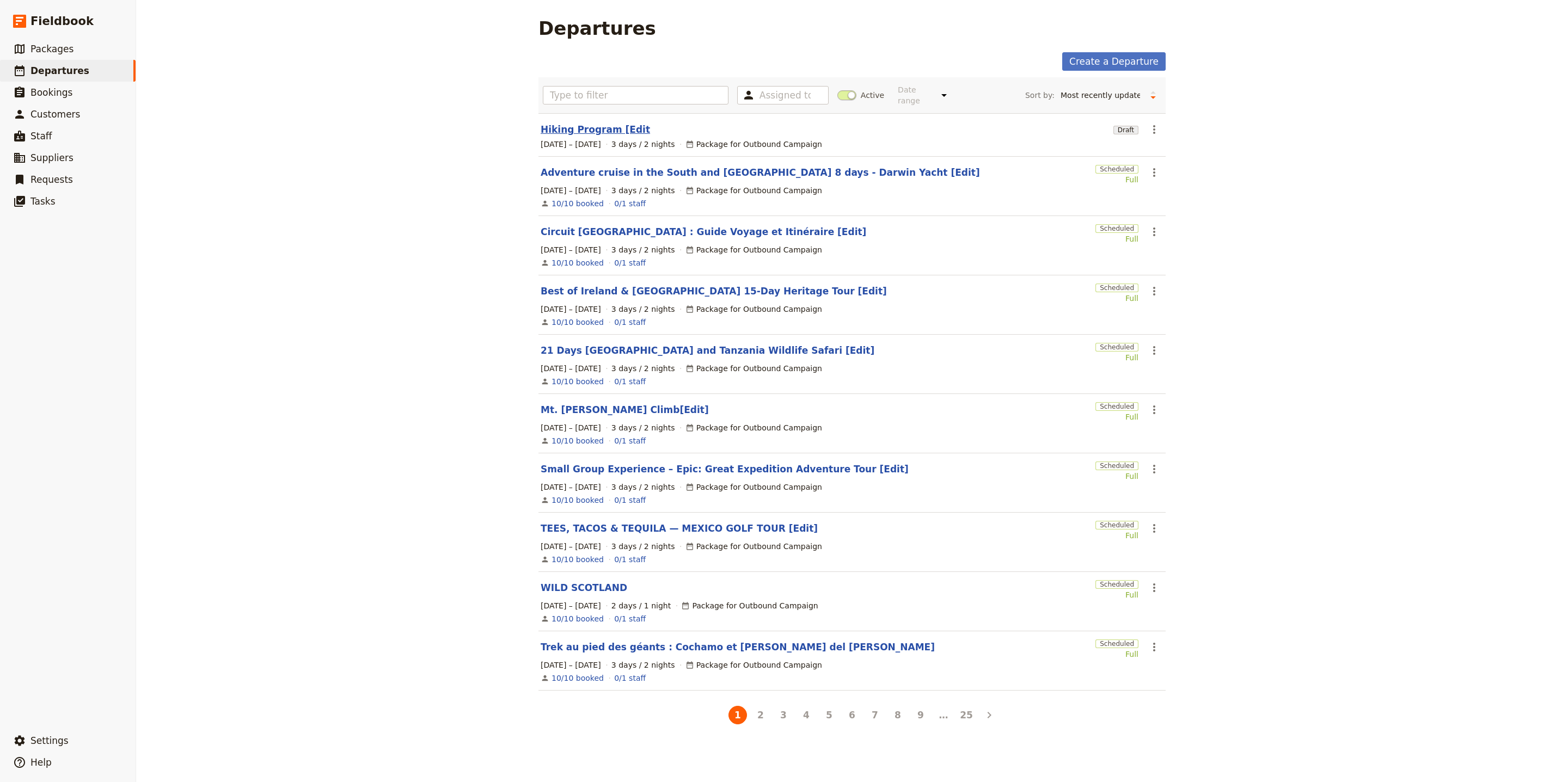
click at [587, 123] on link "Hiking Program [Edit" at bounding box center [595, 129] width 110 height 13
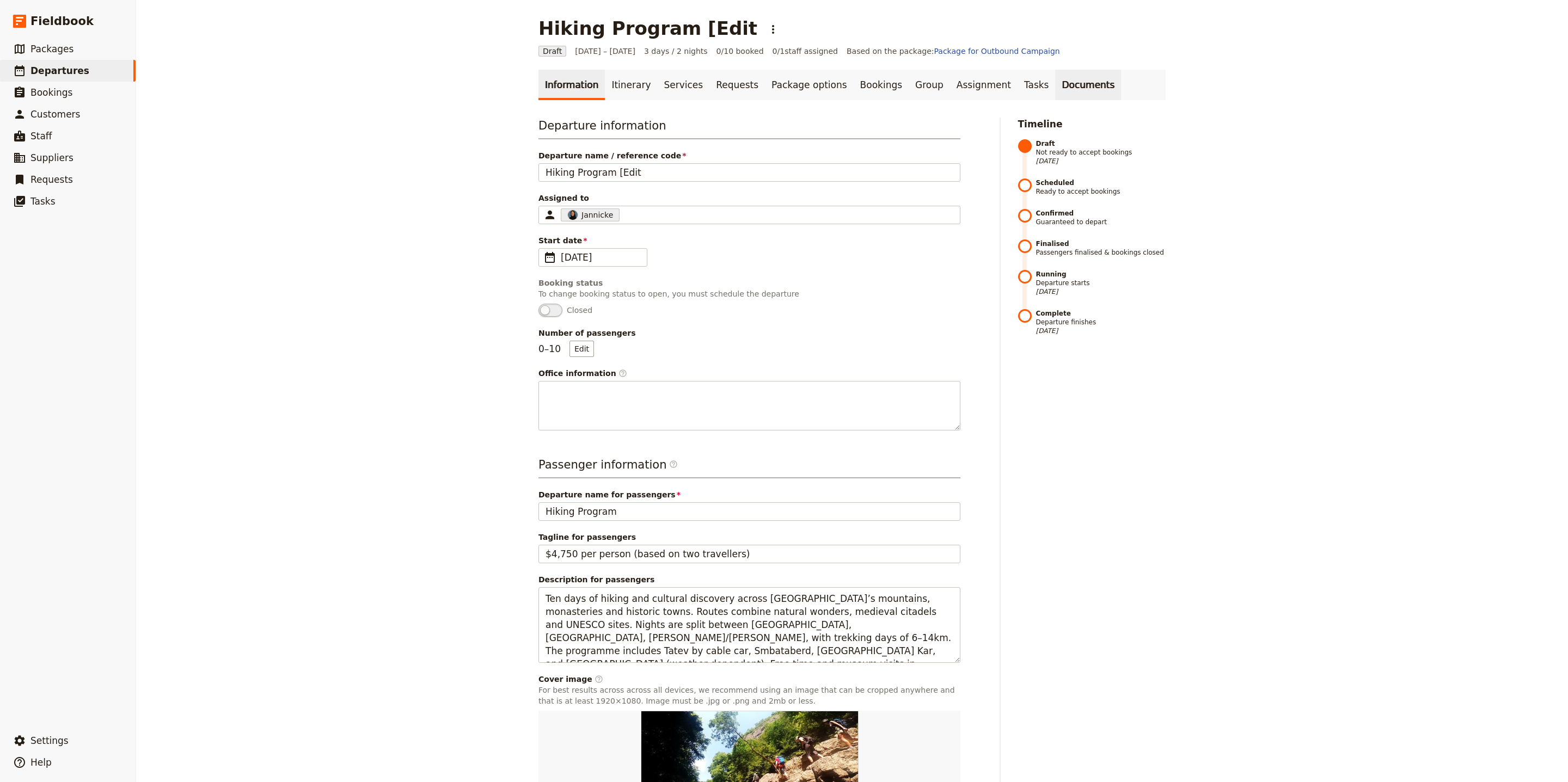
click at [1055, 89] on link "Documents" at bounding box center [1088, 85] width 66 height 30
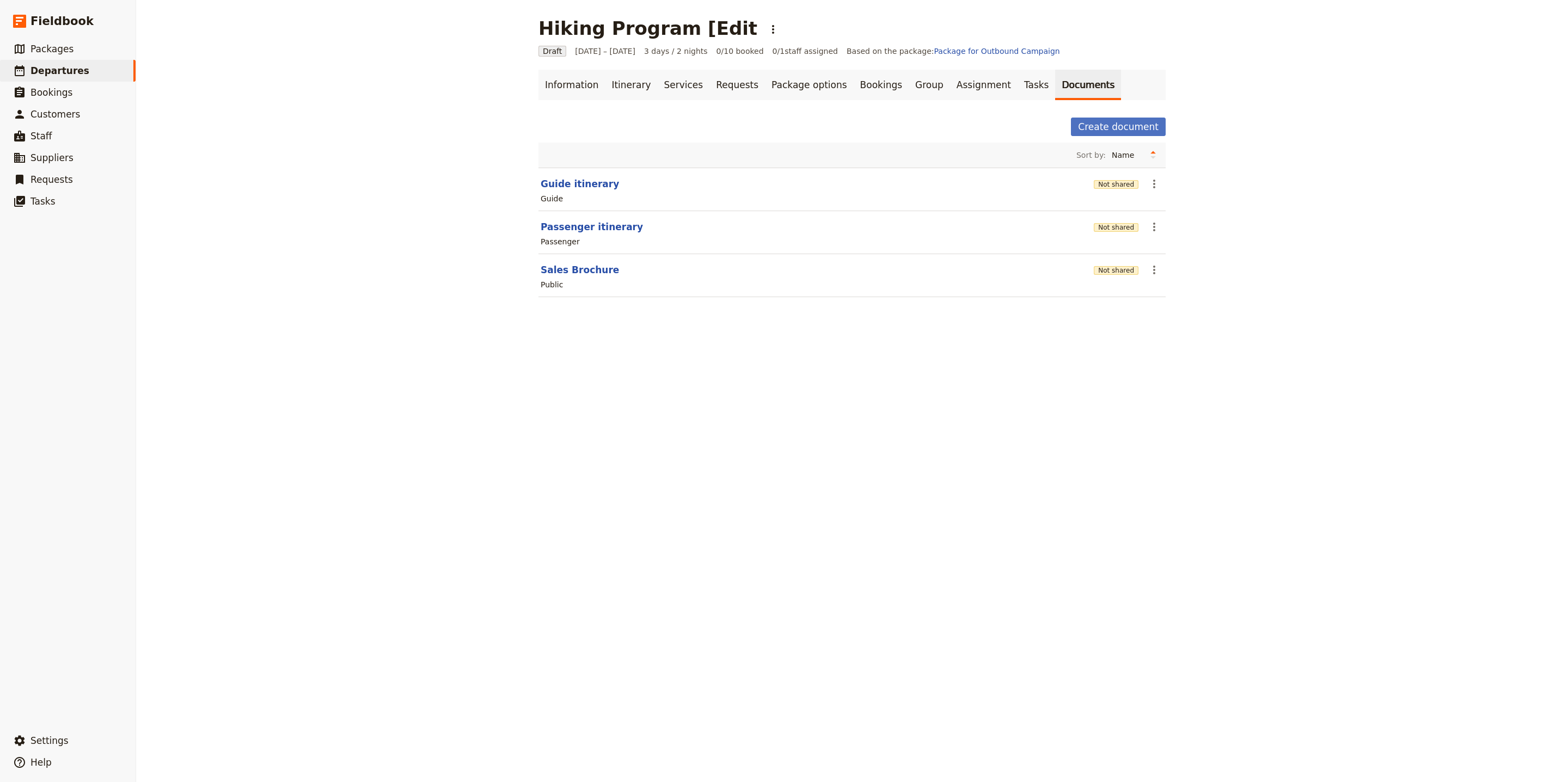
click at [553, 175] on section "Guide itinerary Not shared ​ Guide" at bounding box center [852, 189] width 627 height 44
click at [556, 180] on button "Guide itinerary" at bounding box center [579, 184] width 79 height 13
select select "STAFF"
select select "RUN_SHEET"
select select "LARGE"
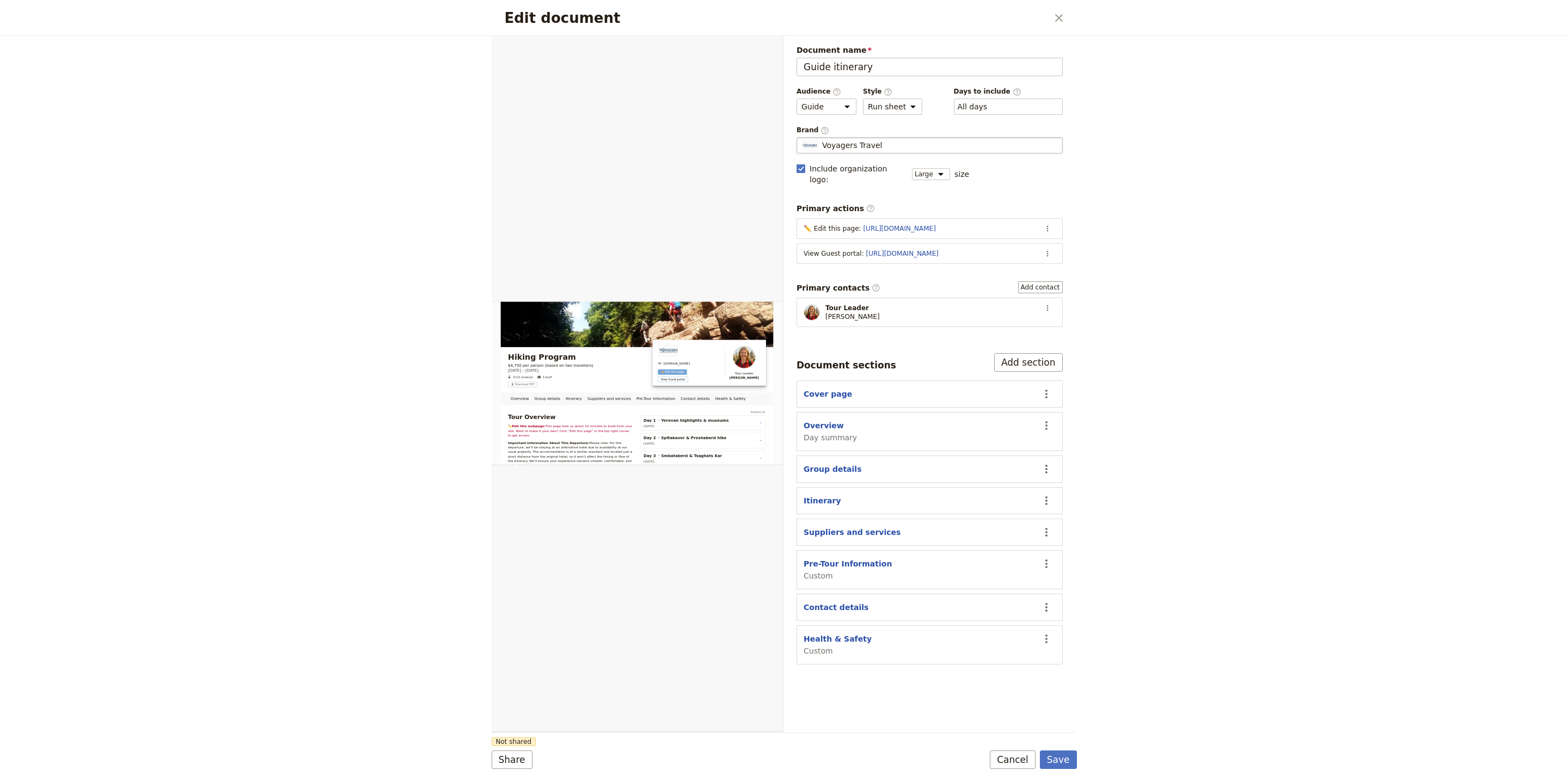
click at [919, 146] on div "Voyagers Travel" at bounding box center [929, 145] width 256 height 11
click at [802, 138] on input "Voyagers Travel" at bounding box center [801, 137] width 1 height 1
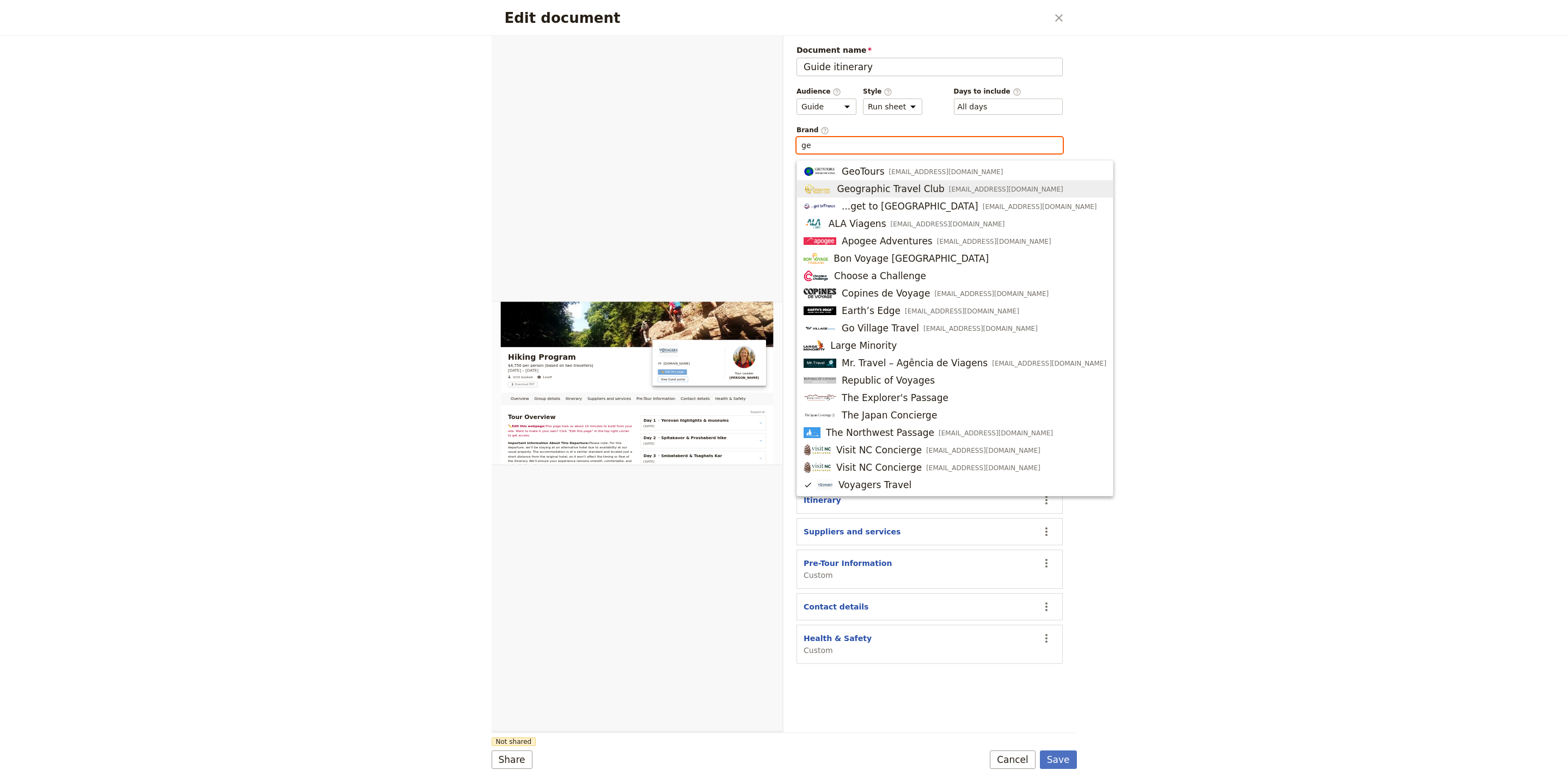
click at [937, 187] on div "Geographic Travel Club product@geotravel.am" at bounding box center [933, 189] width 260 height 13
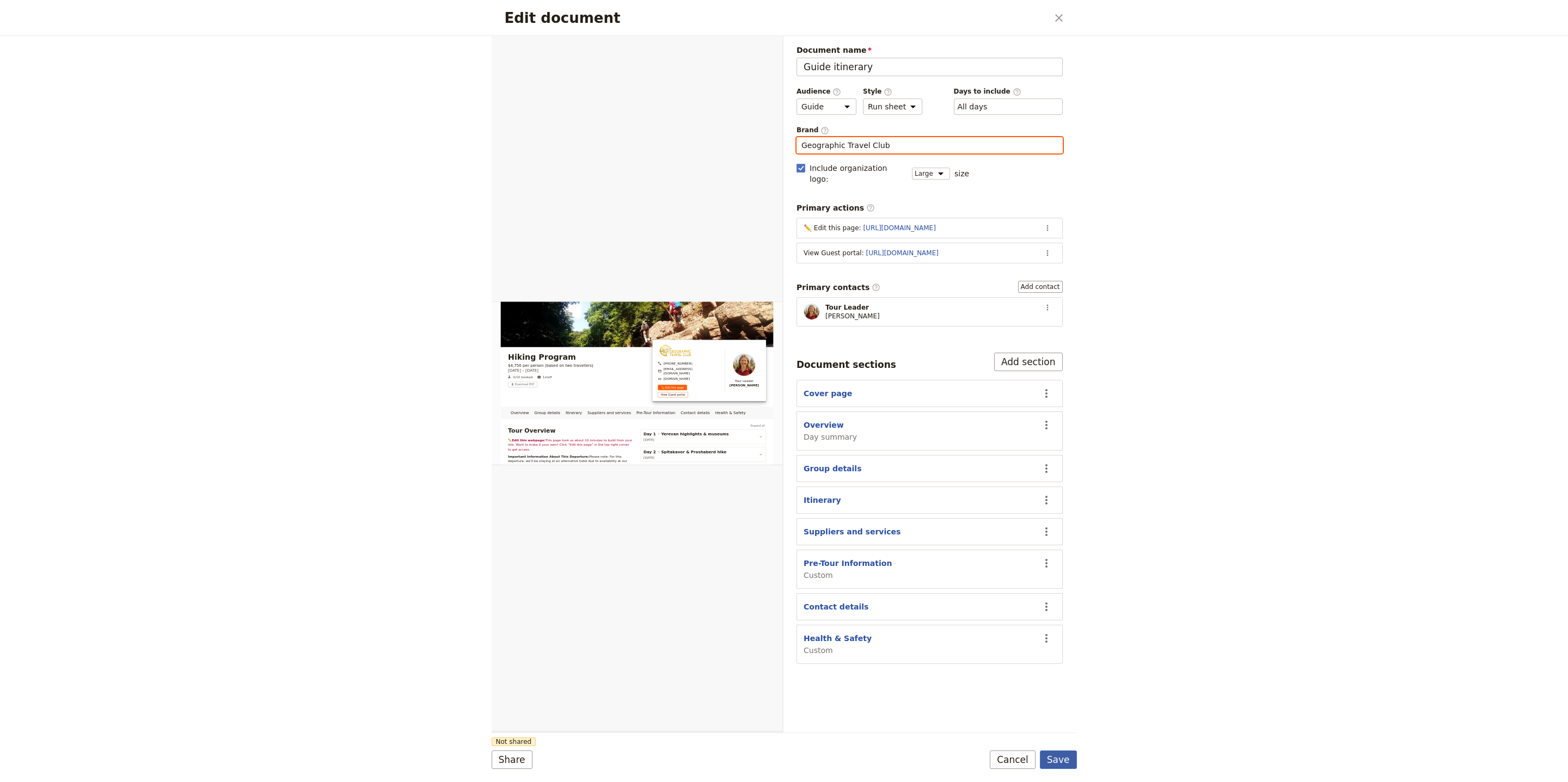
type input "Geographic Travel Club"
click at [1067, 757] on button "Save" at bounding box center [1058, 759] width 37 height 18
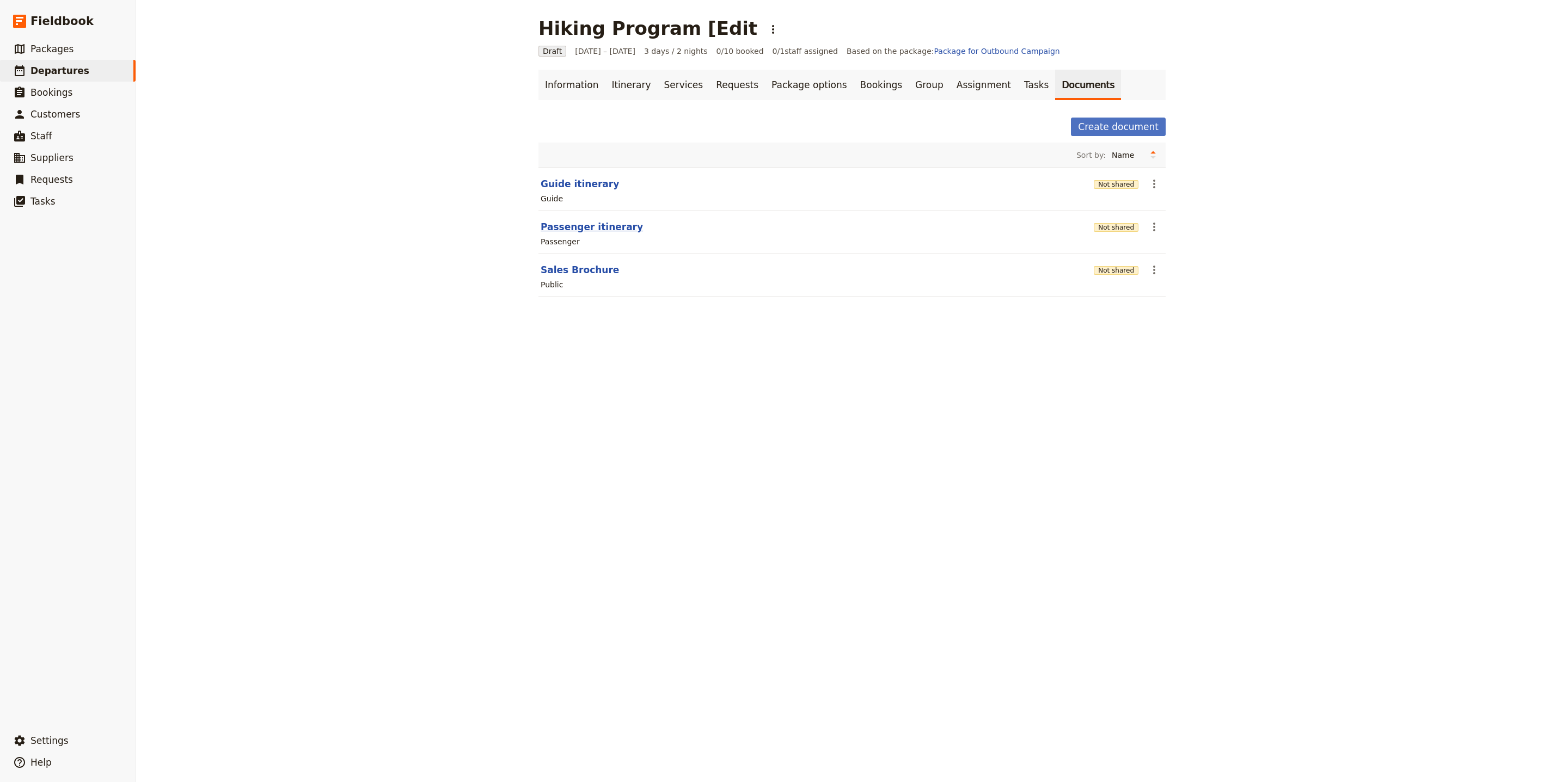
click at [564, 228] on button "Passenger itinerary" at bounding box center [592, 226] width 102 height 13
select select "PASSENGER"
select select "RUN_SHEET"
select select "LARGE"
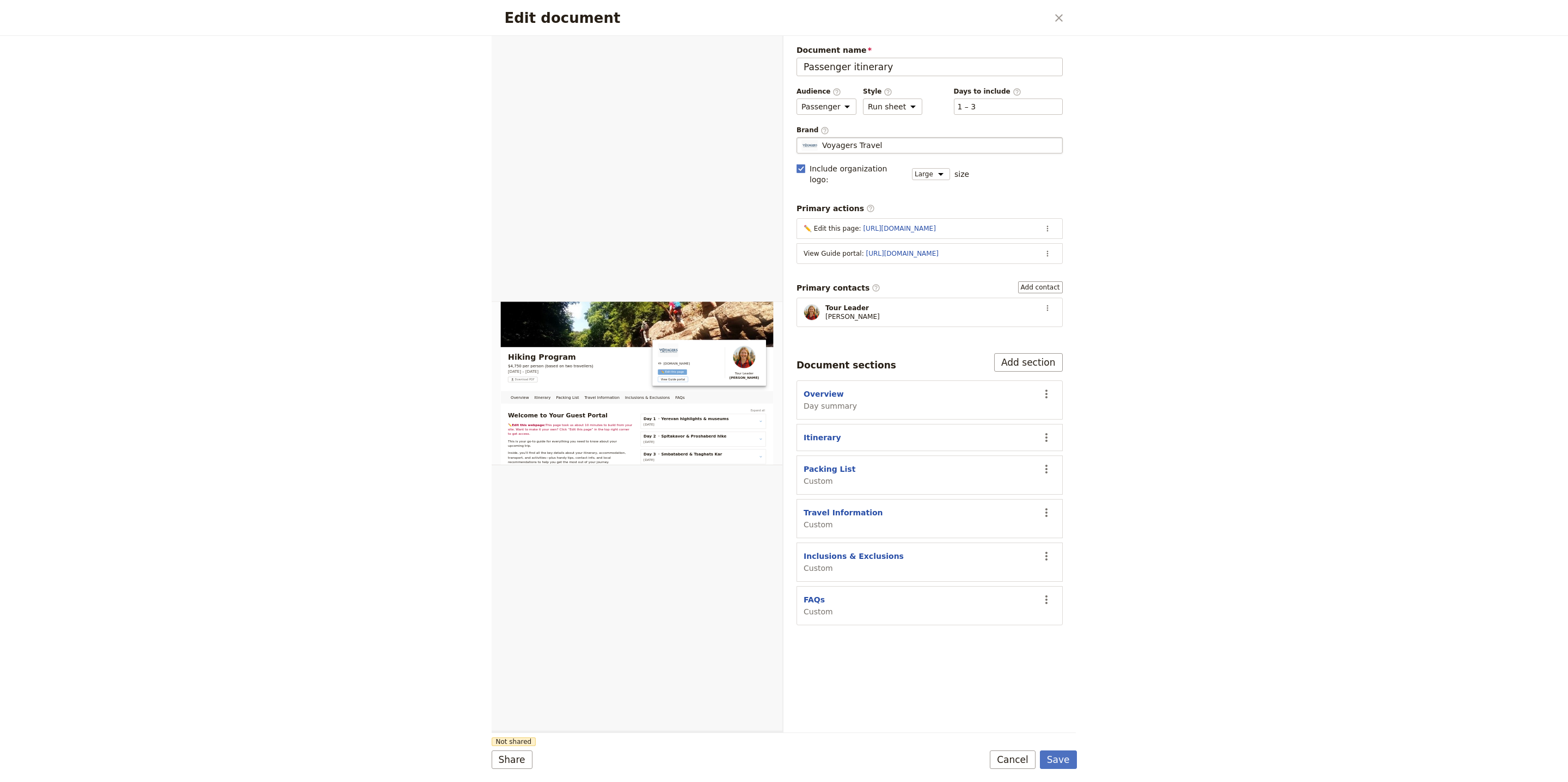
click at [912, 148] on div "Voyagers Travel" at bounding box center [929, 145] width 256 height 11
click at [802, 138] on input "Voyagers Travel" at bounding box center [801, 137] width 1 height 1
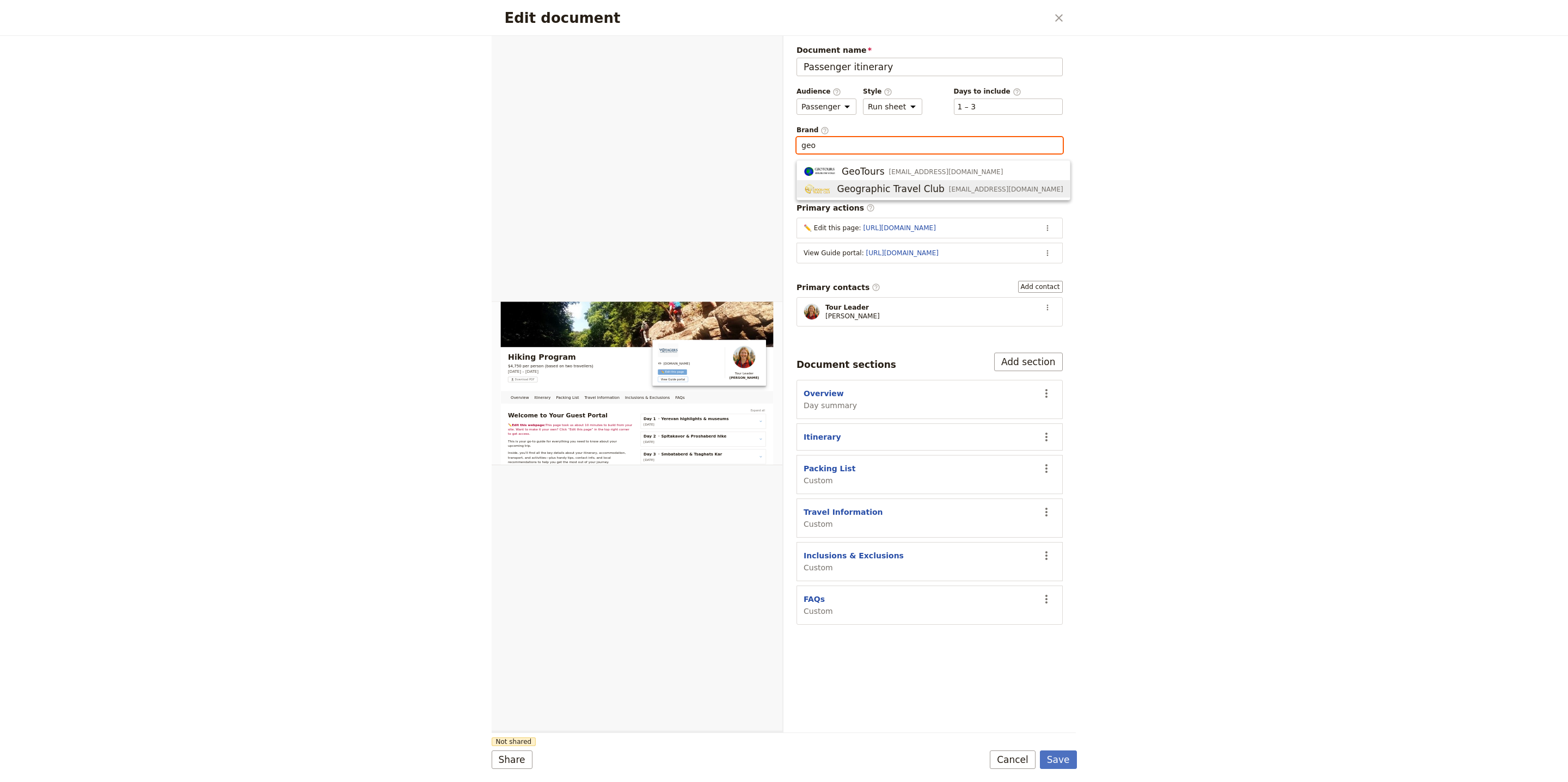
click at [903, 186] on span "Geographic Travel Club" at bounding box center [891, 189] width 107 height 13
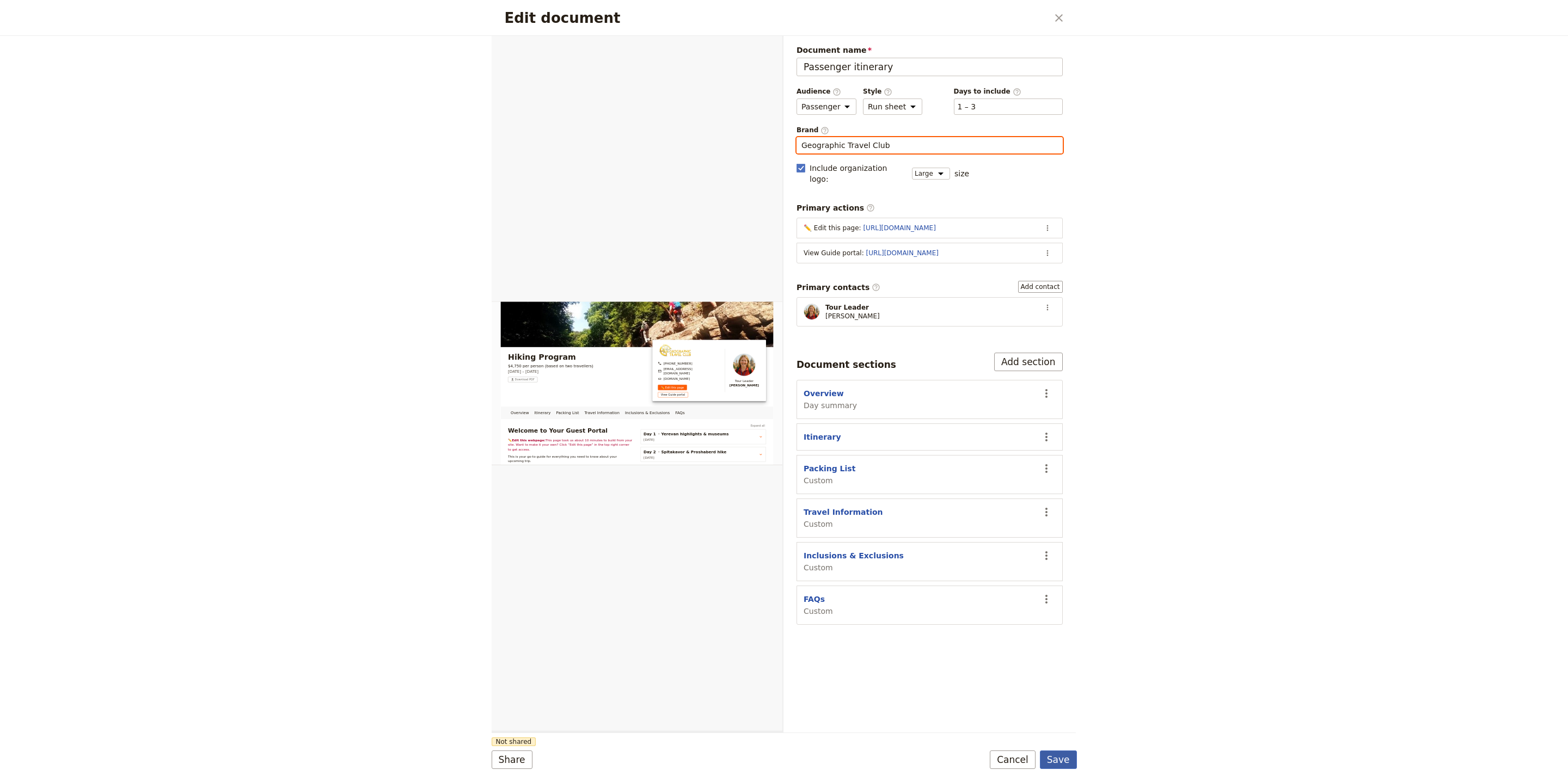
type input "Geographic Travel Club"
click at [1067, 759] on button "Save" at bounding box center [1058, 759] width 37 height 18
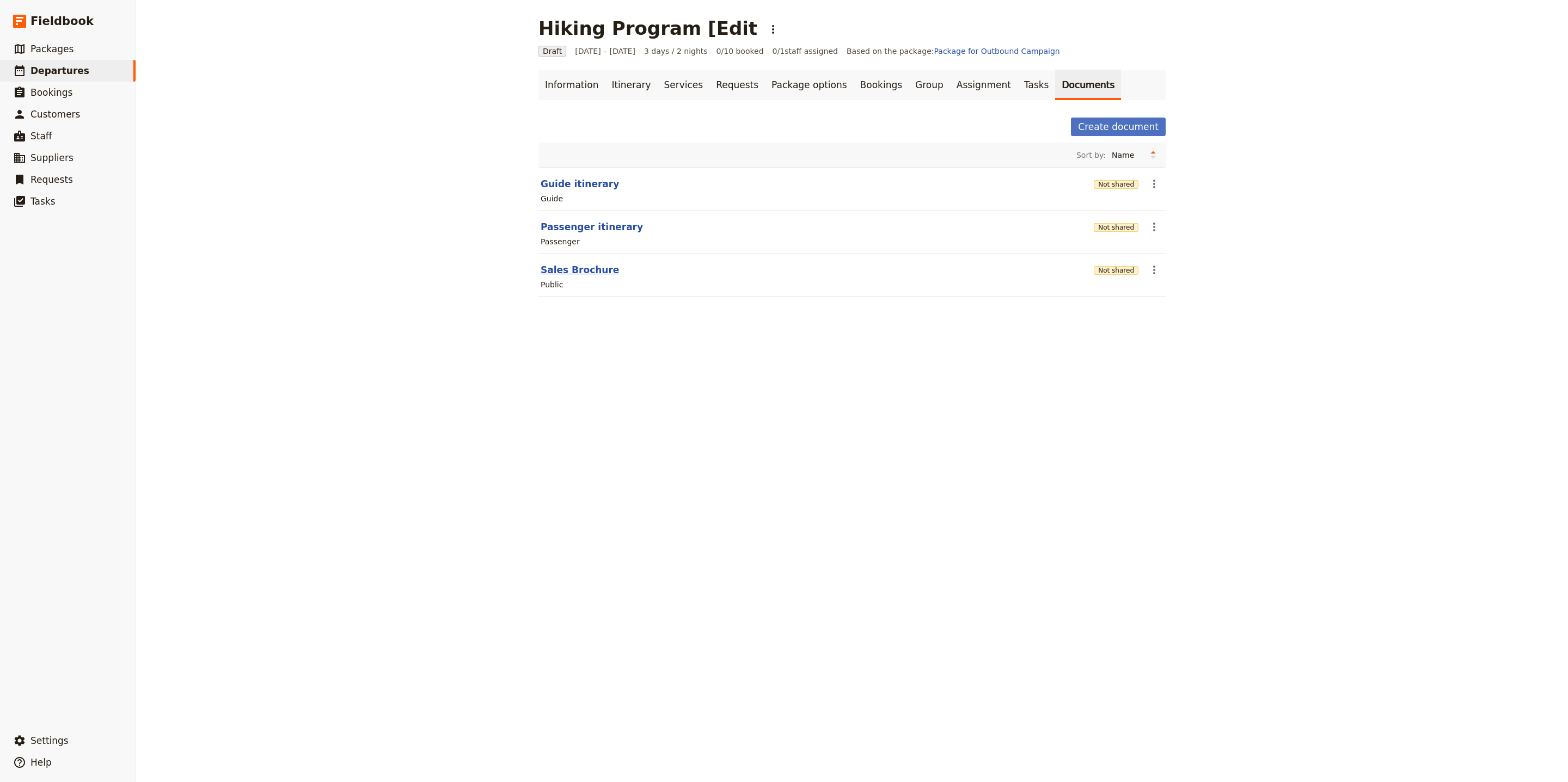
click at [570, 274] on button "Sales Brochure" at bounding box center [579, 270] width 79 height 13
select select "DEFAULT"
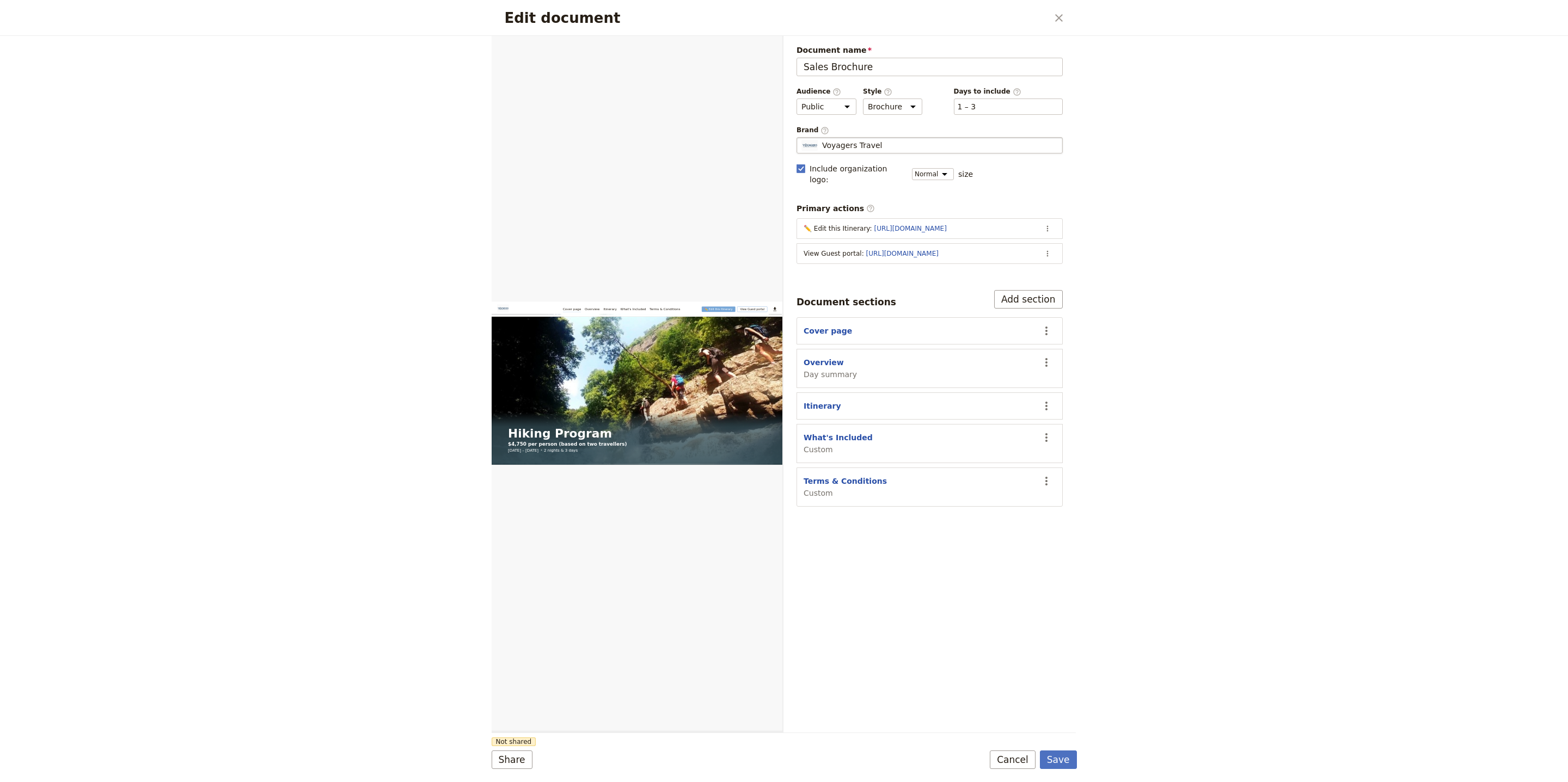
click at [981, 151] on div "Voyagers Travel" at bounding box center [929, 145] width 256 height 11
click at [802, 138] on input "Voyagers Travel" at bounding box center [801, 137] width 1 height 1
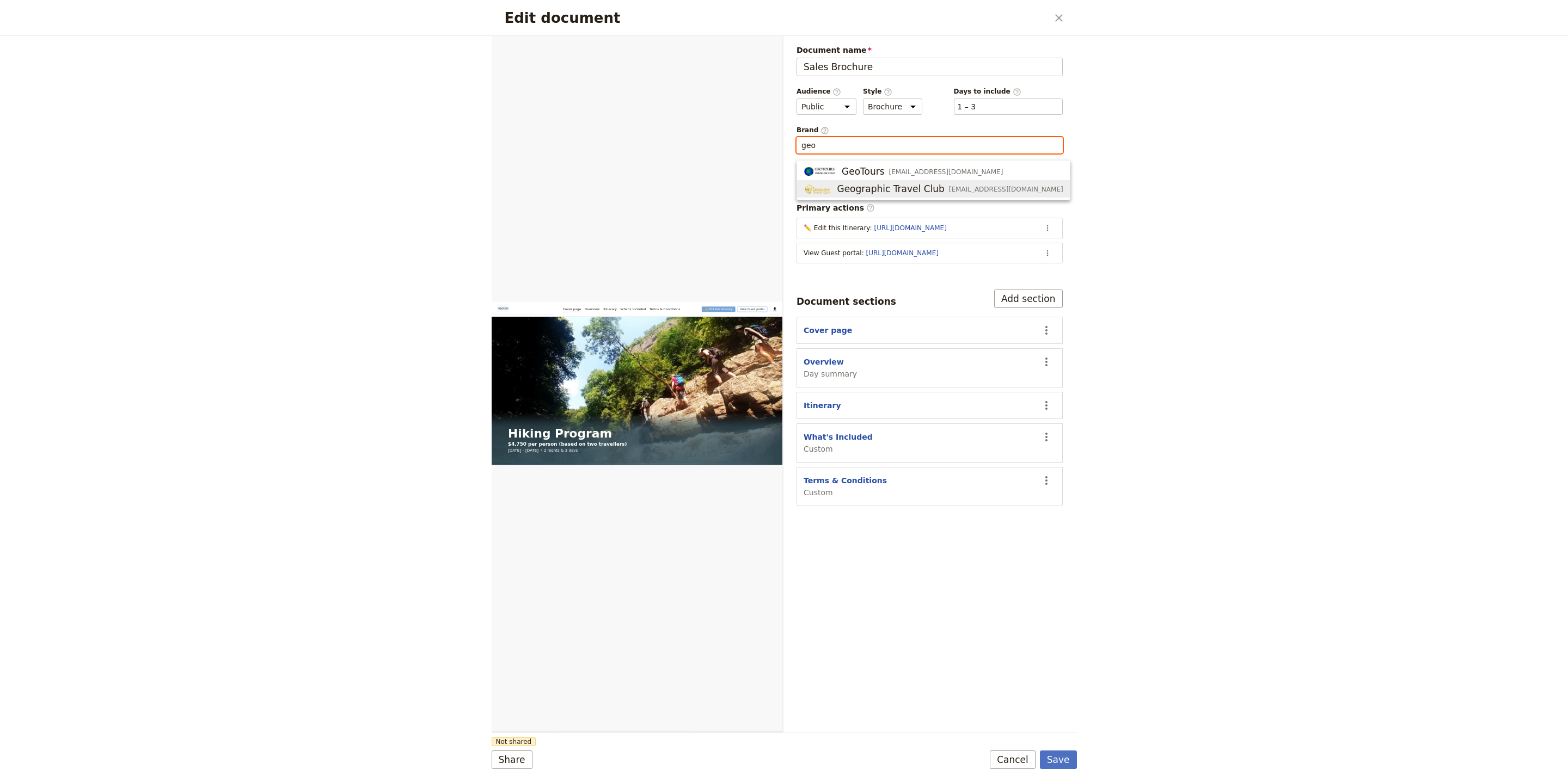
click at [978, 183] on div "Geographic Travel Club product@geotravel.am" at bounding box center [933, 189] width 260 height 13
type input "Geographic Travel Club"
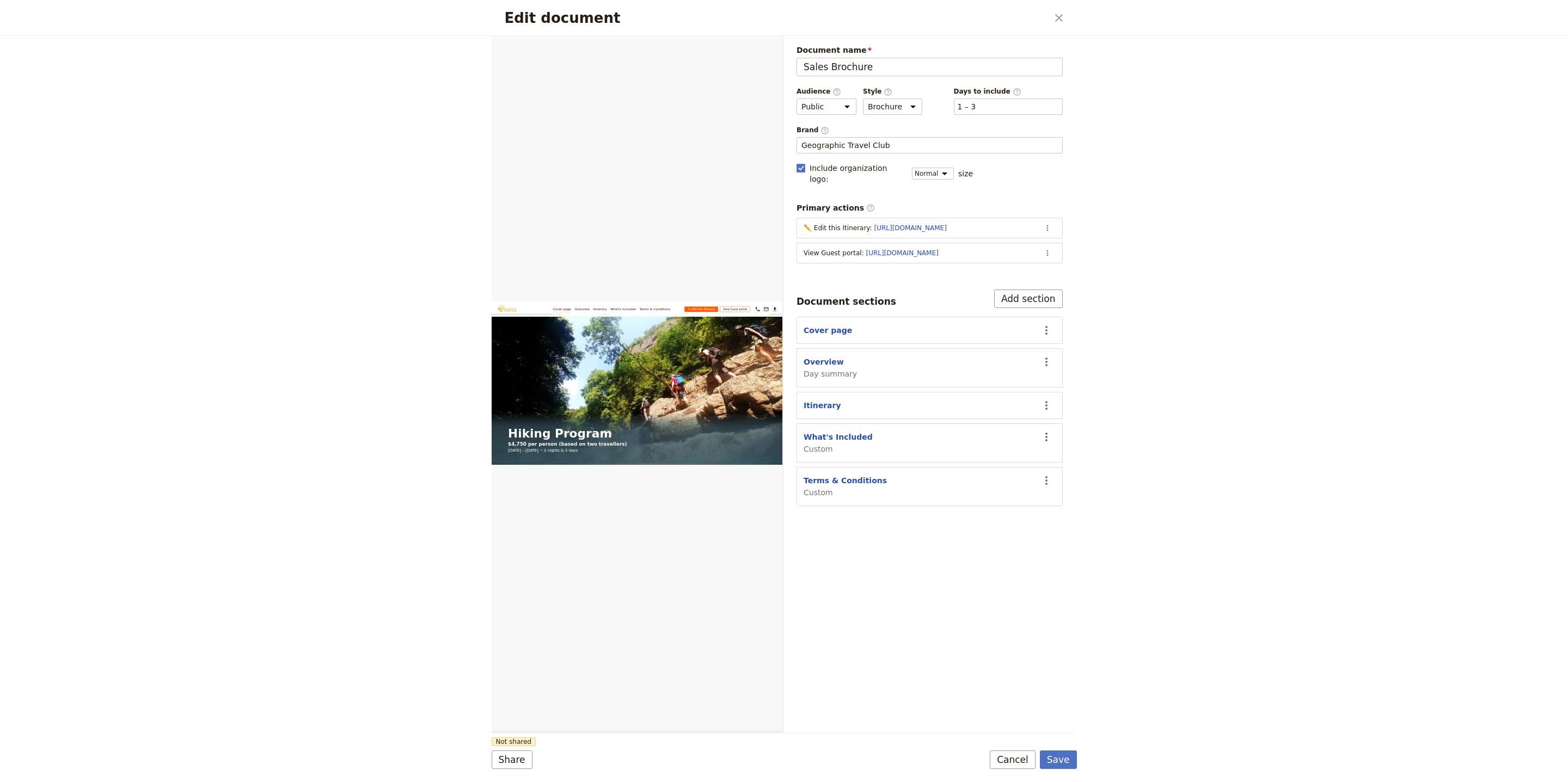
click at [1146, 650] on div "Edit document ​ Web PDF ​ Document name Sales Brochure Preview Audience ​ Publi…" at bounding box center [784, 391] width 1568 height 782
click at [1072, 760] on button "Save" at bounding box center [1058, 759] width 37 height 18
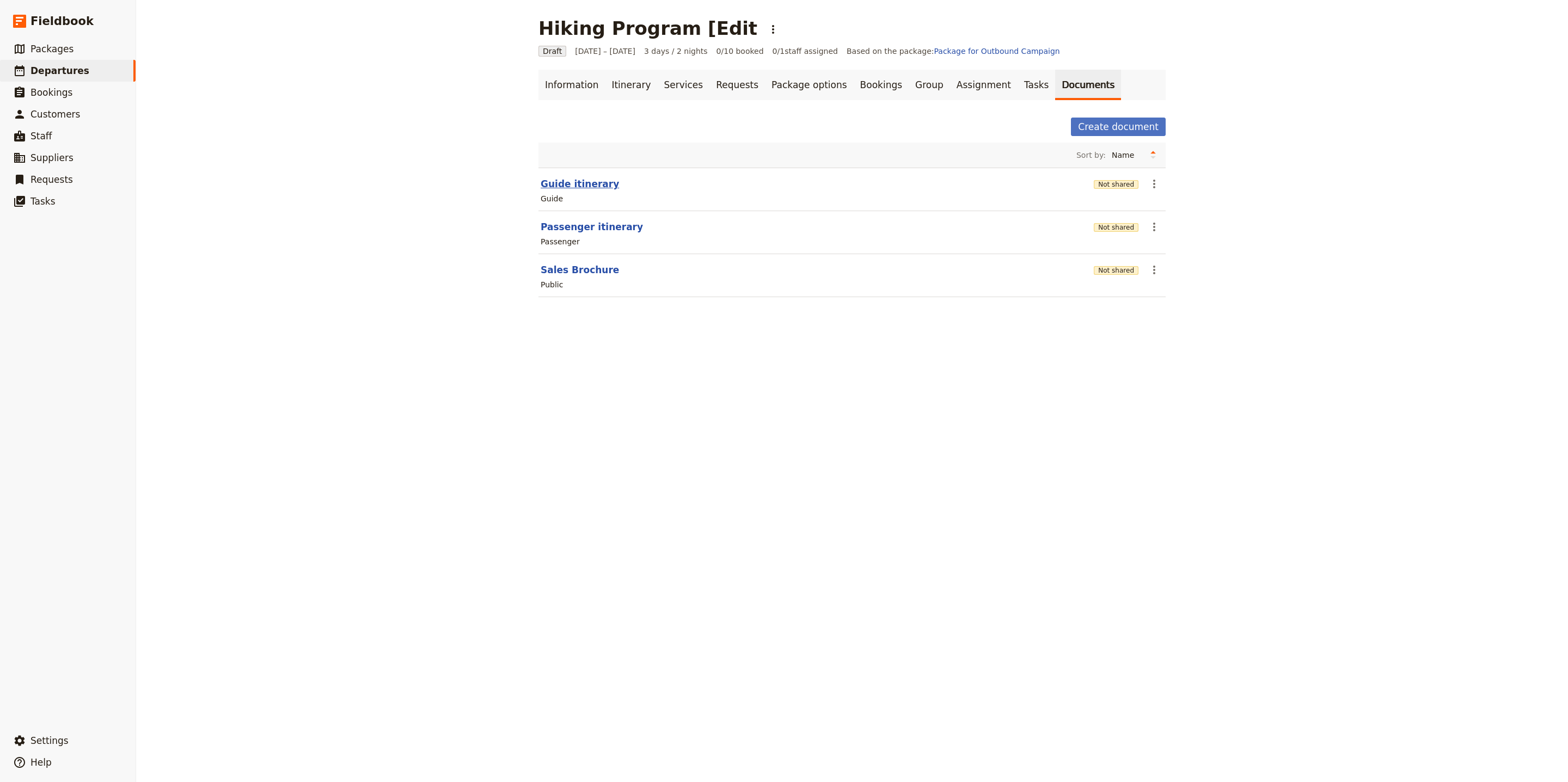
click at [582, 189] on button "Guide itinerary" at bounding box center [579, 184] width 79 height 13
select select "STAFF"
select select "RUN_SHEET"
select select "LARGE"
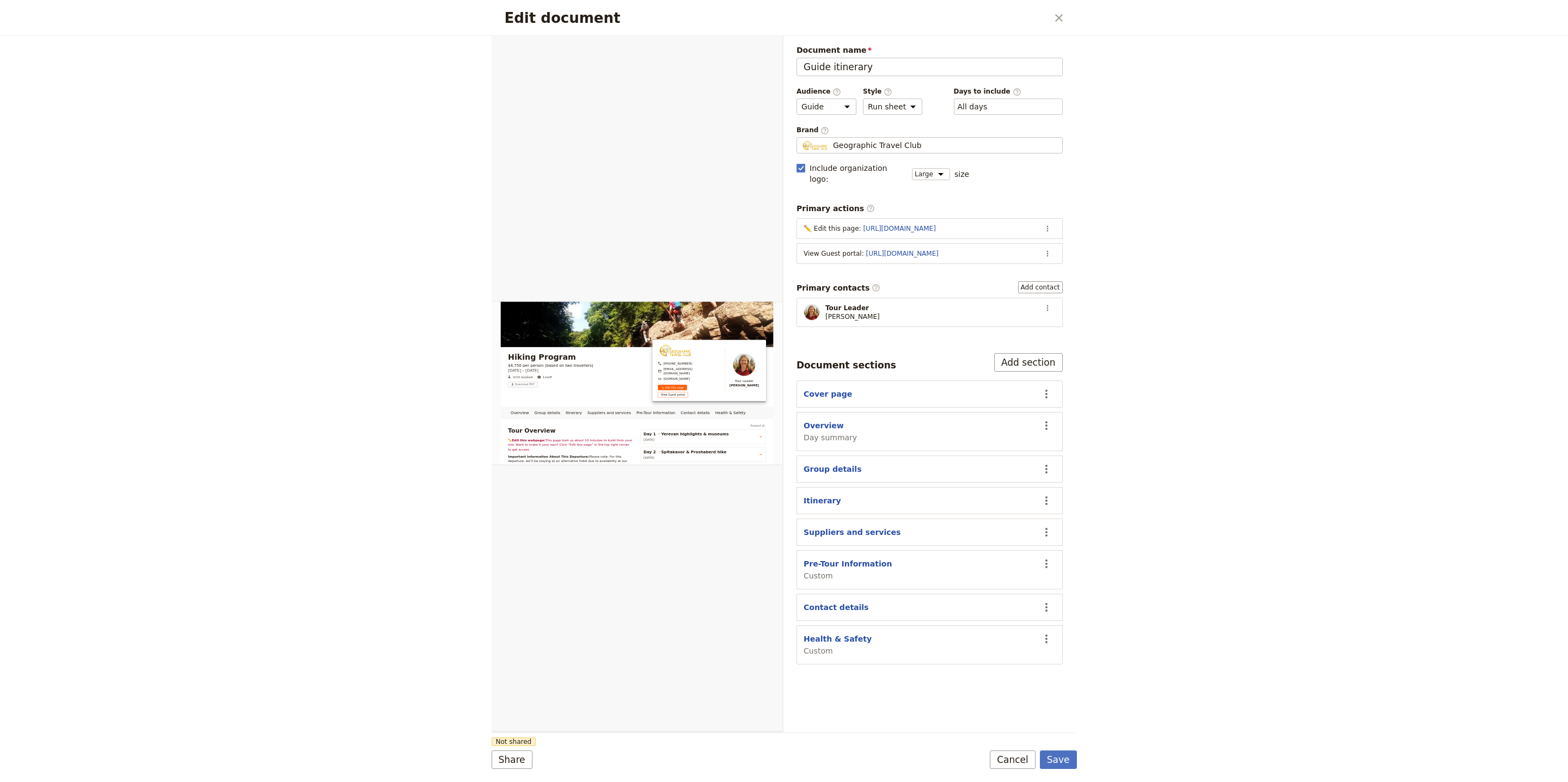
click at [513, 779] on form "Overview Group details Itinerary Suppliers and services Pre-Tour Information Co…" at bounding box center [785, 409] width 586 height 746
click at [513, 766] on button "Share" at bounding box center [512, 759] width 41 height 18
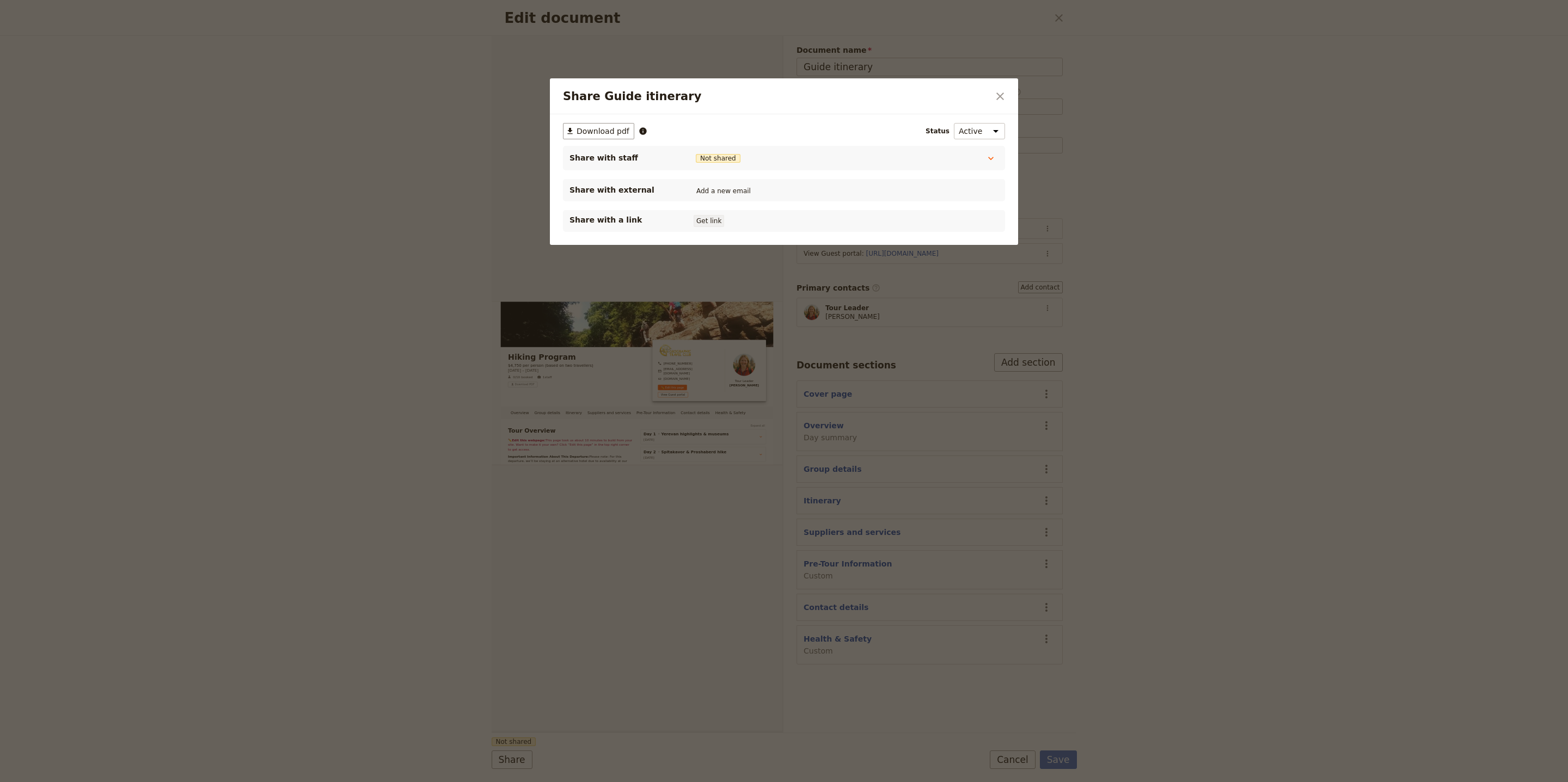
click at [704, 225] on button "Get link" at bounding box center [709, 221] width 30 height 12
click at [1004, 93] on icon "Close dialog" at bounding box center [999, 96] width 13 height 13
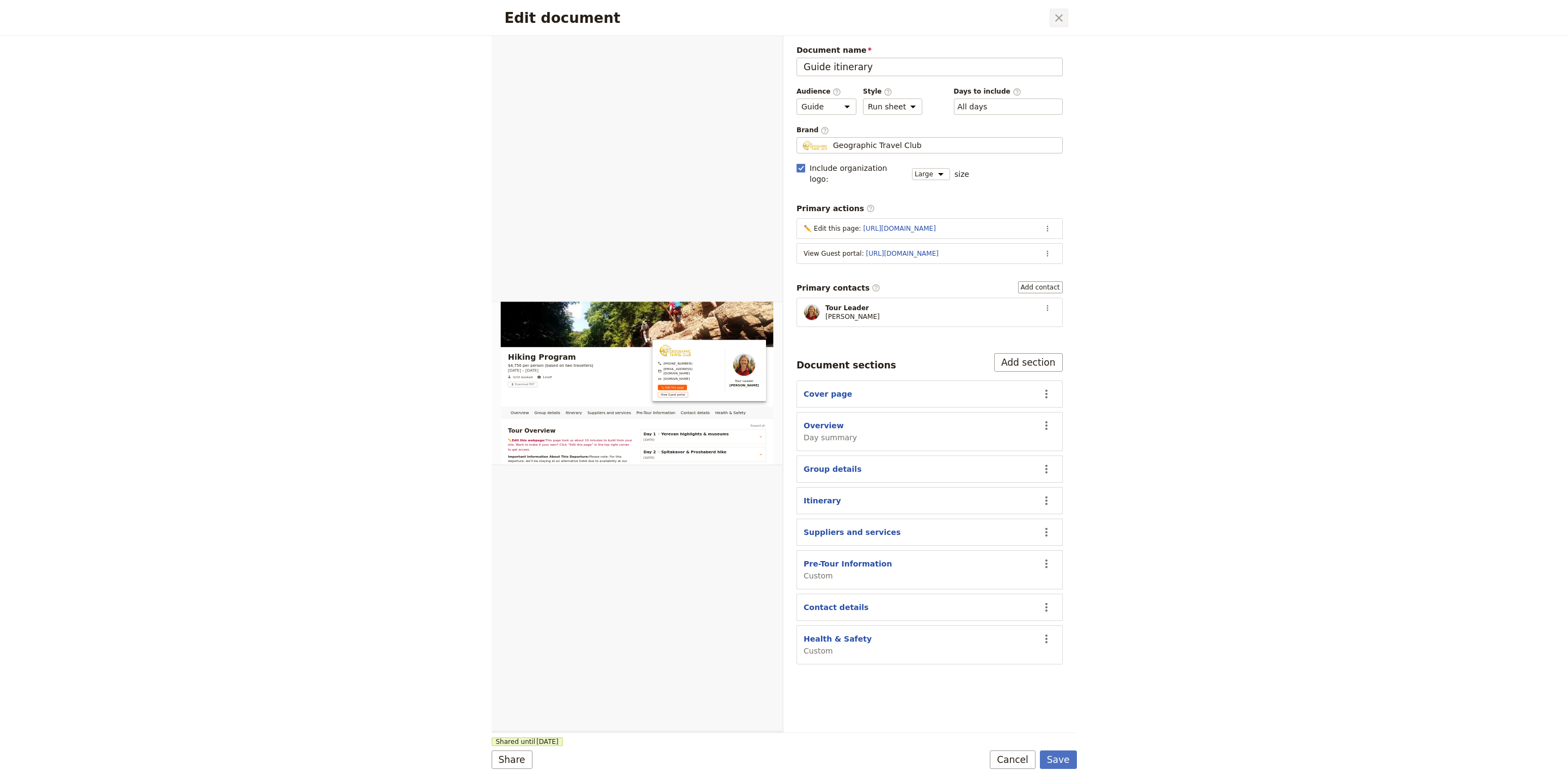
click at [1065, 12] on icon "Close dialog" at bounding box center [1059, 18] width 13 height 13
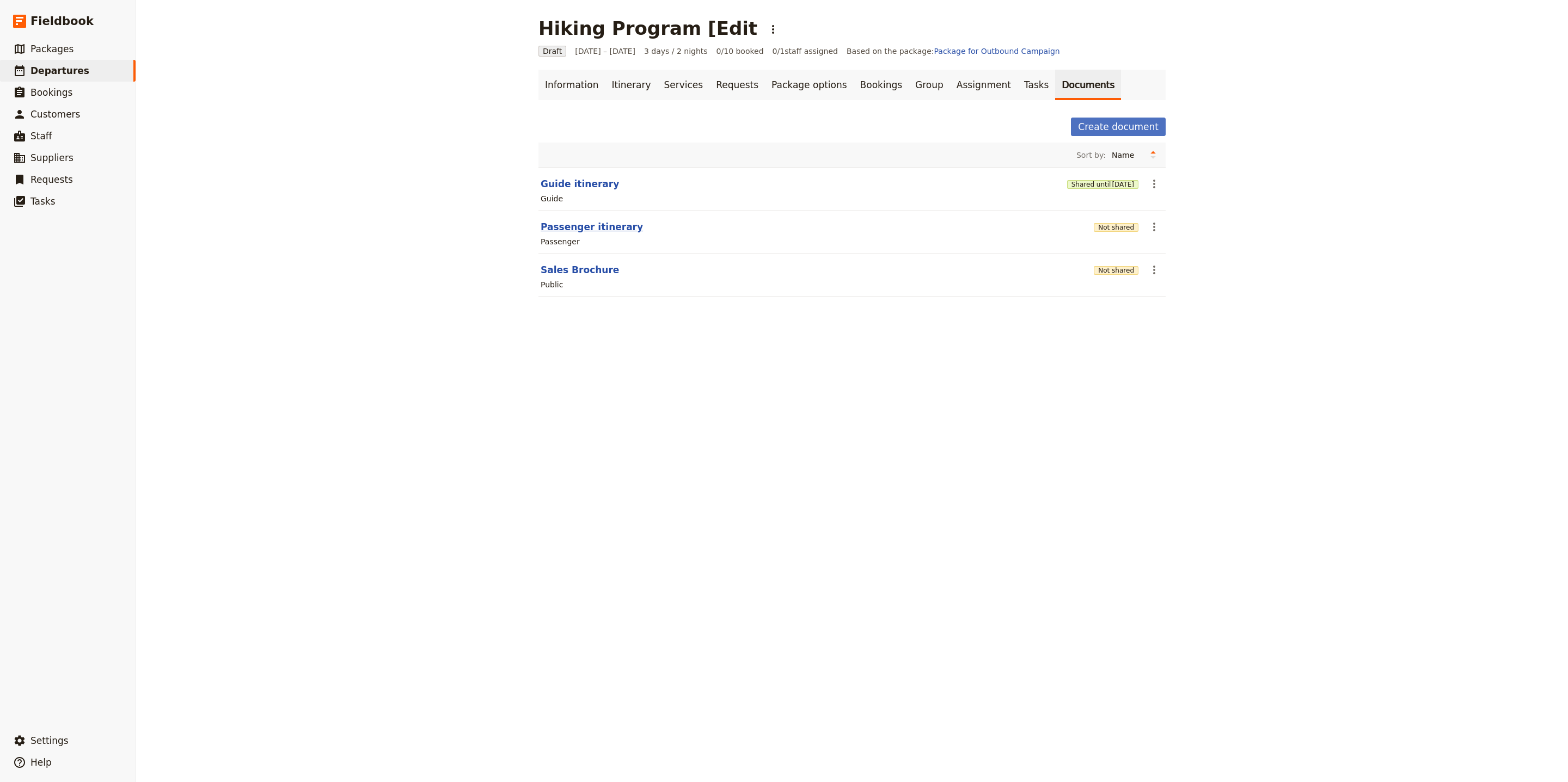
click at [609, 229] on button "Passenger itinerary" at bounding box center [592, 226] width 102 height 13
select select "PASSENGER"
select select "RUN_SHEET"
select select "LARGE"
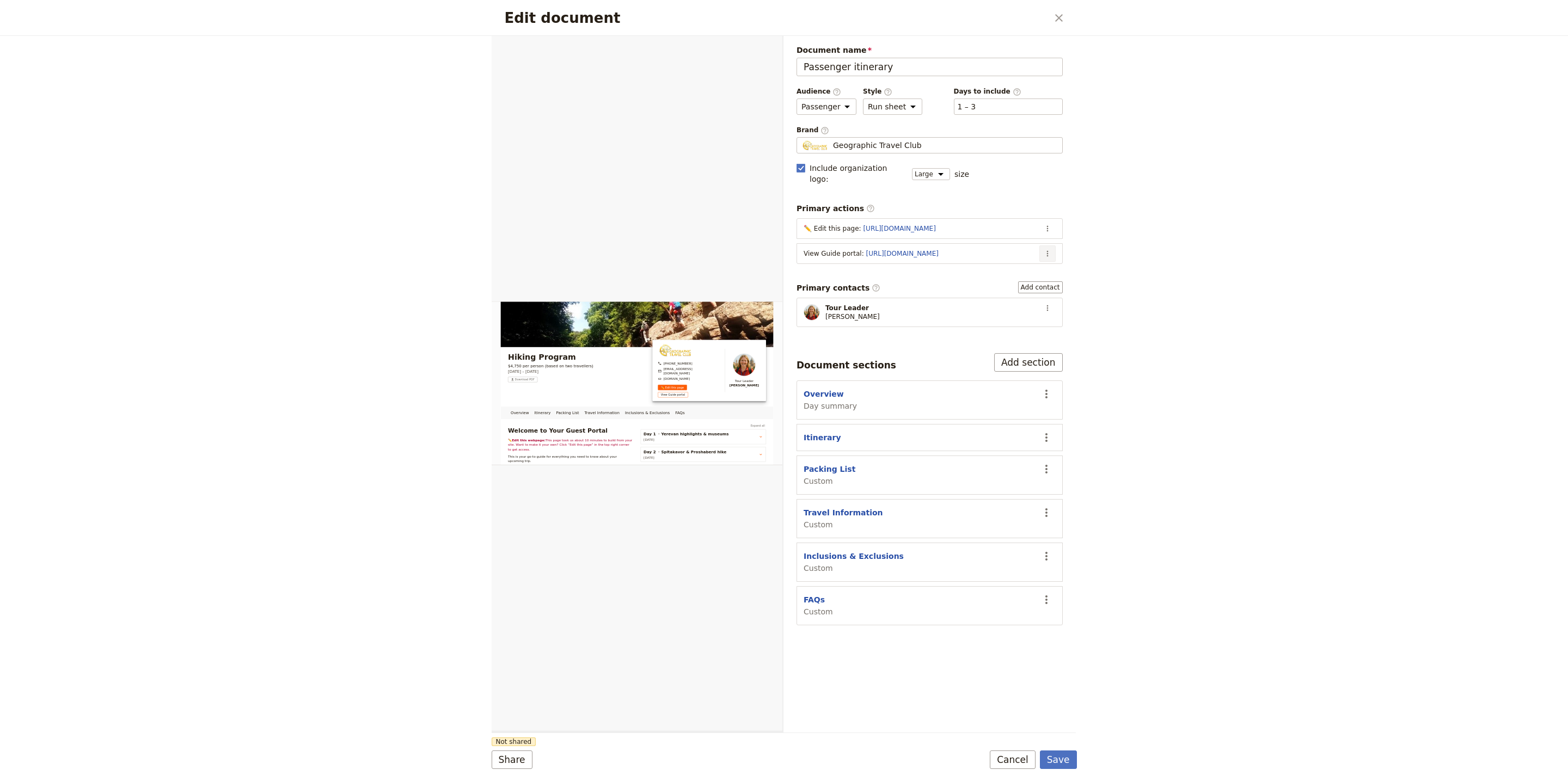
click at [1049, 250] on icon "Actions" at bounding box center [1048, 254] width 9 height 9
click at [1042, 267] on span "Edit action" at bounding box center [1004, 268] width 88 height 11
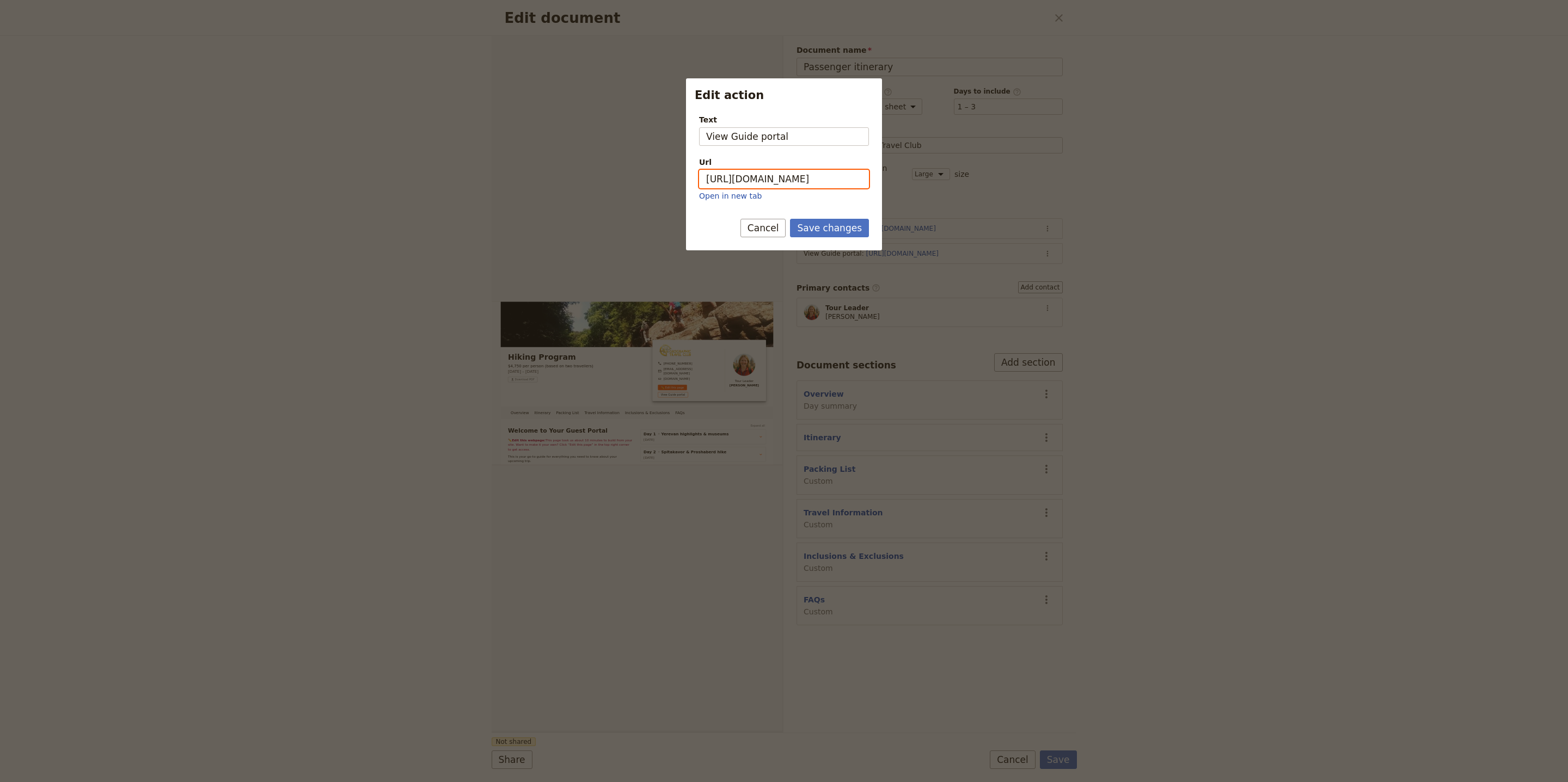
click at [819, 187] on input "https://trips.fieldbook.com/d/Abwq7THtKnimrqAWG3ooF" at bounding box center [783, 179] width 170 height 18
paste input "OpLKHiKS4p4pVUr0lj5_5"
type input "https://trips.fieldbook.com/d/OpLKHiKS4p4pVUr0lj5_5"
click at [839, 222] on button "Save changes" at bounding box center [830, 228] width 79 height 18
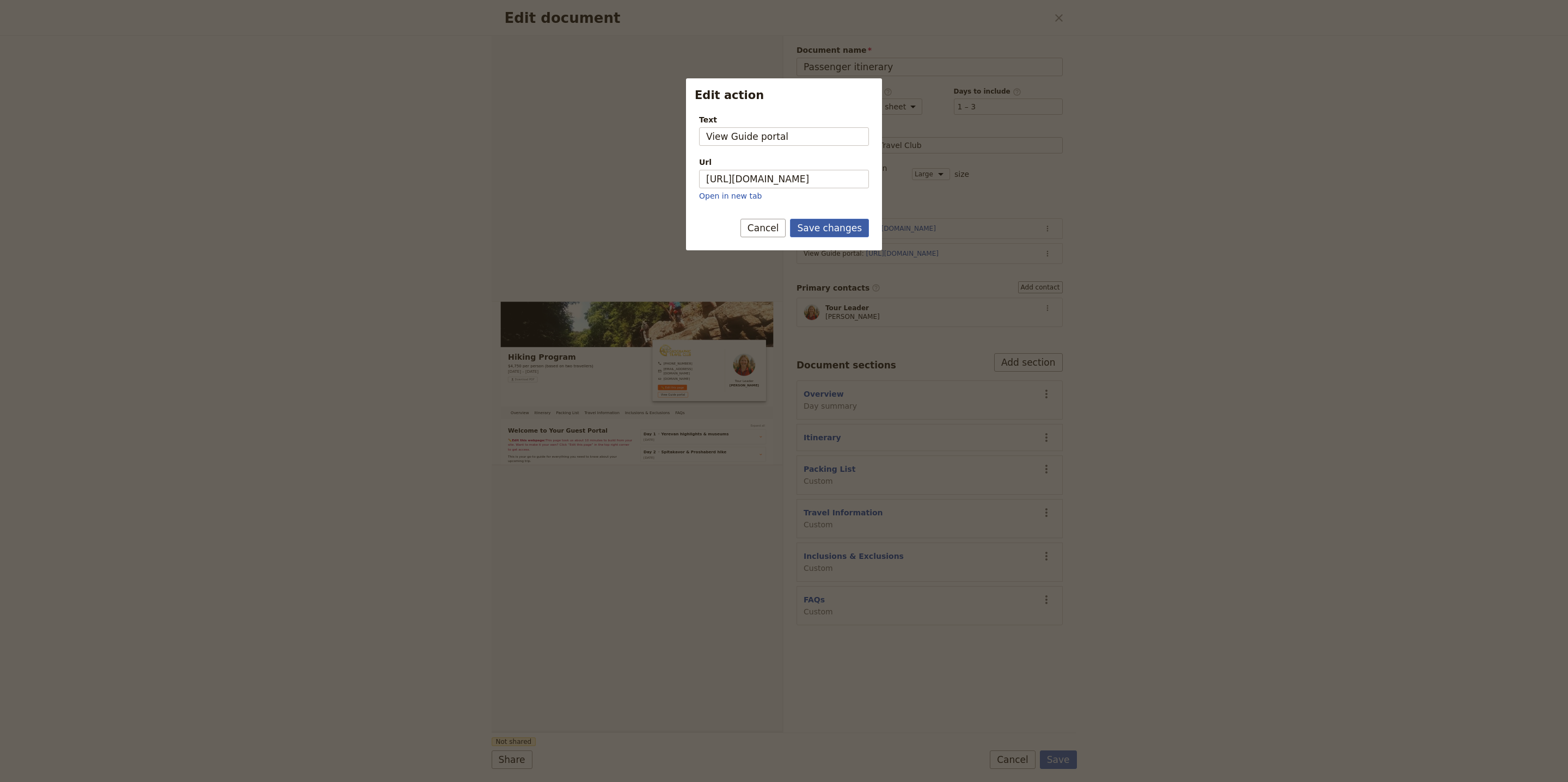
scroll to position [0, 0]
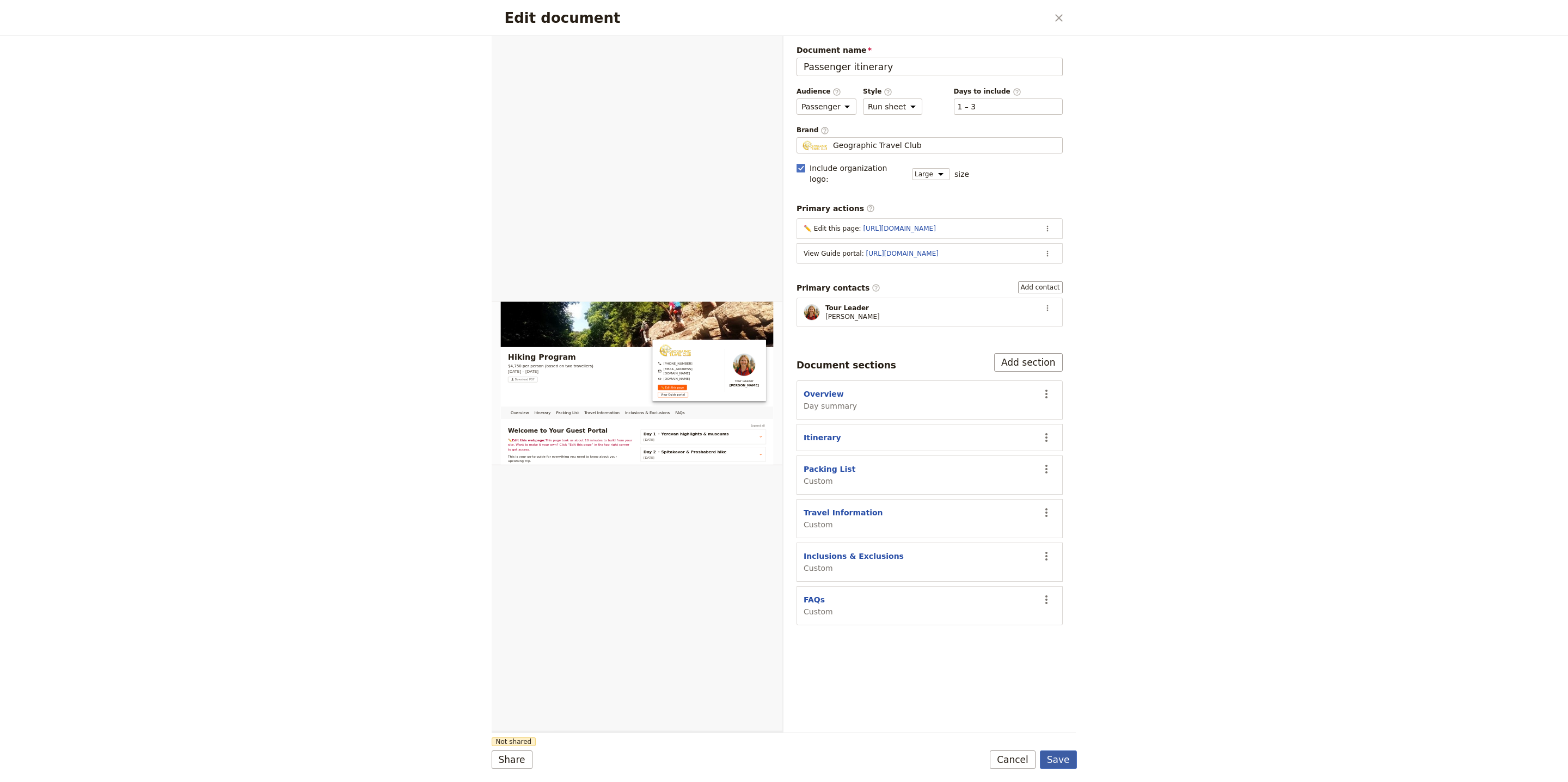
click at [1074, 759] on button "Save" at bounding box center [1058, 759] width 37 height 18
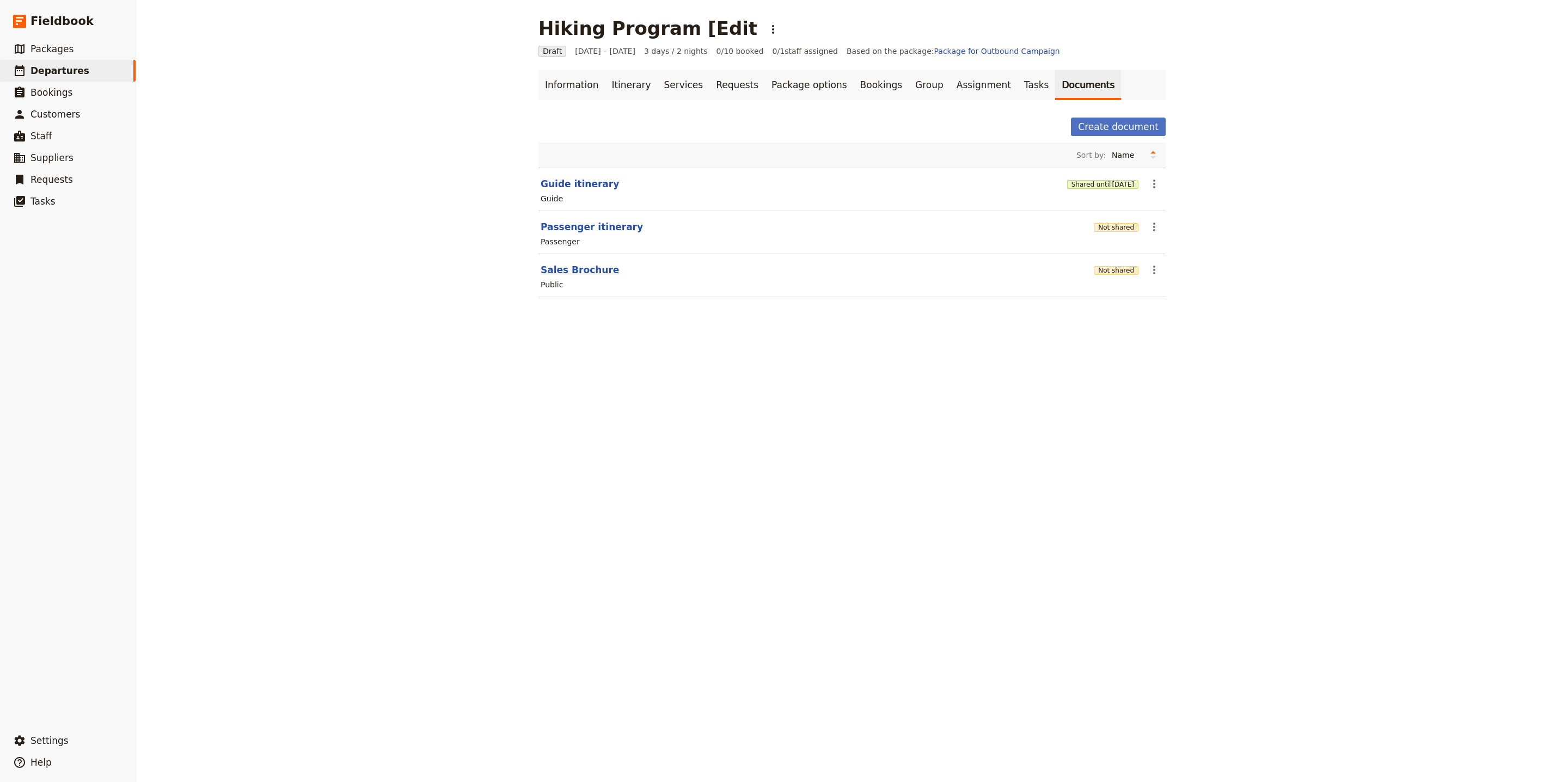
click at [588, 271] on button "Sales Brochure" at bounding box center [579, 270] width 79 height 13
select select "DEFAULT"
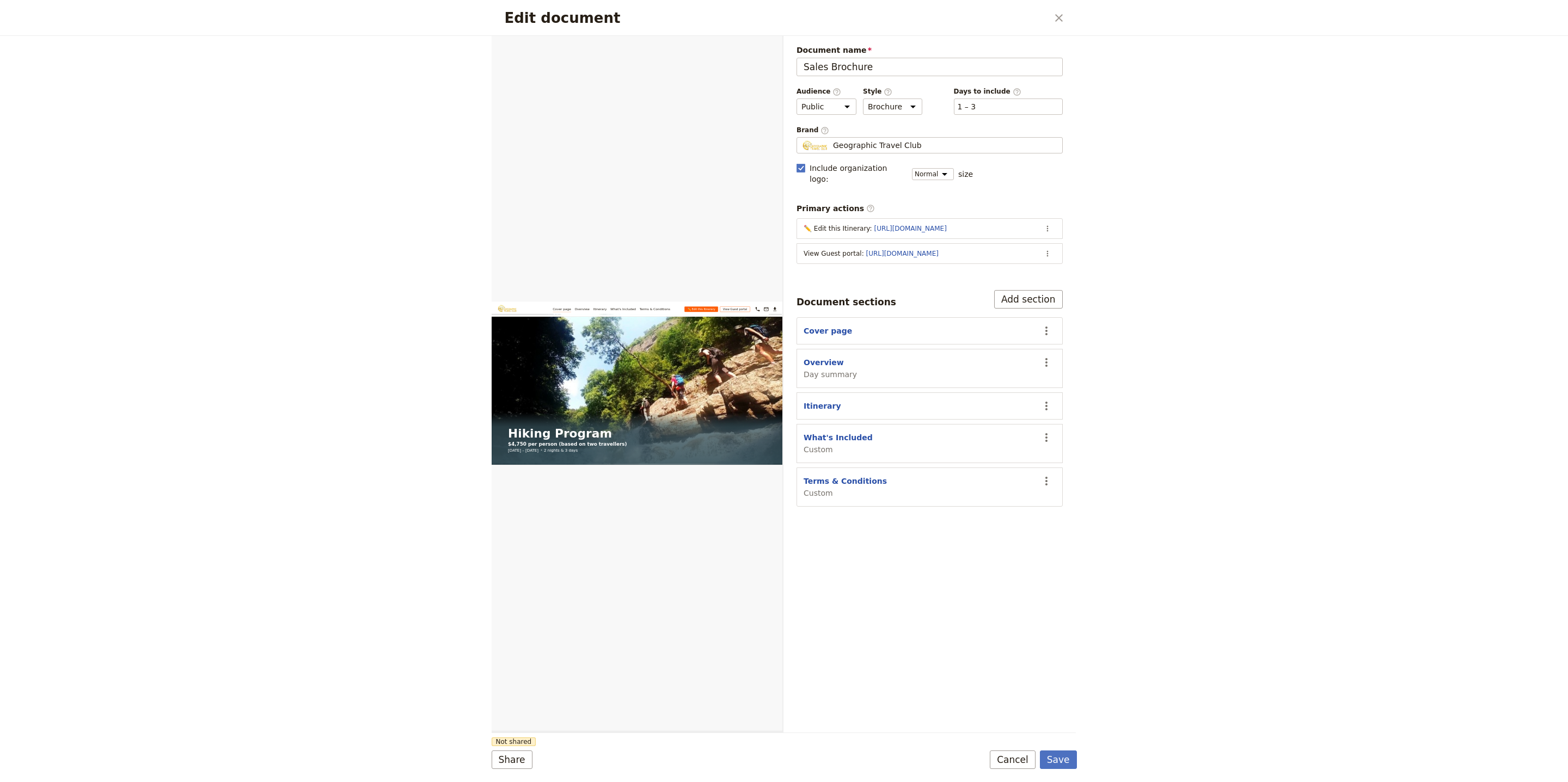
click at [513, 743] on span "Not shared" at bounding box center [514, 742] width 44 height 9
click at [514, 764] on button "Share" at bounding box center [512, 759] width 41 height 18
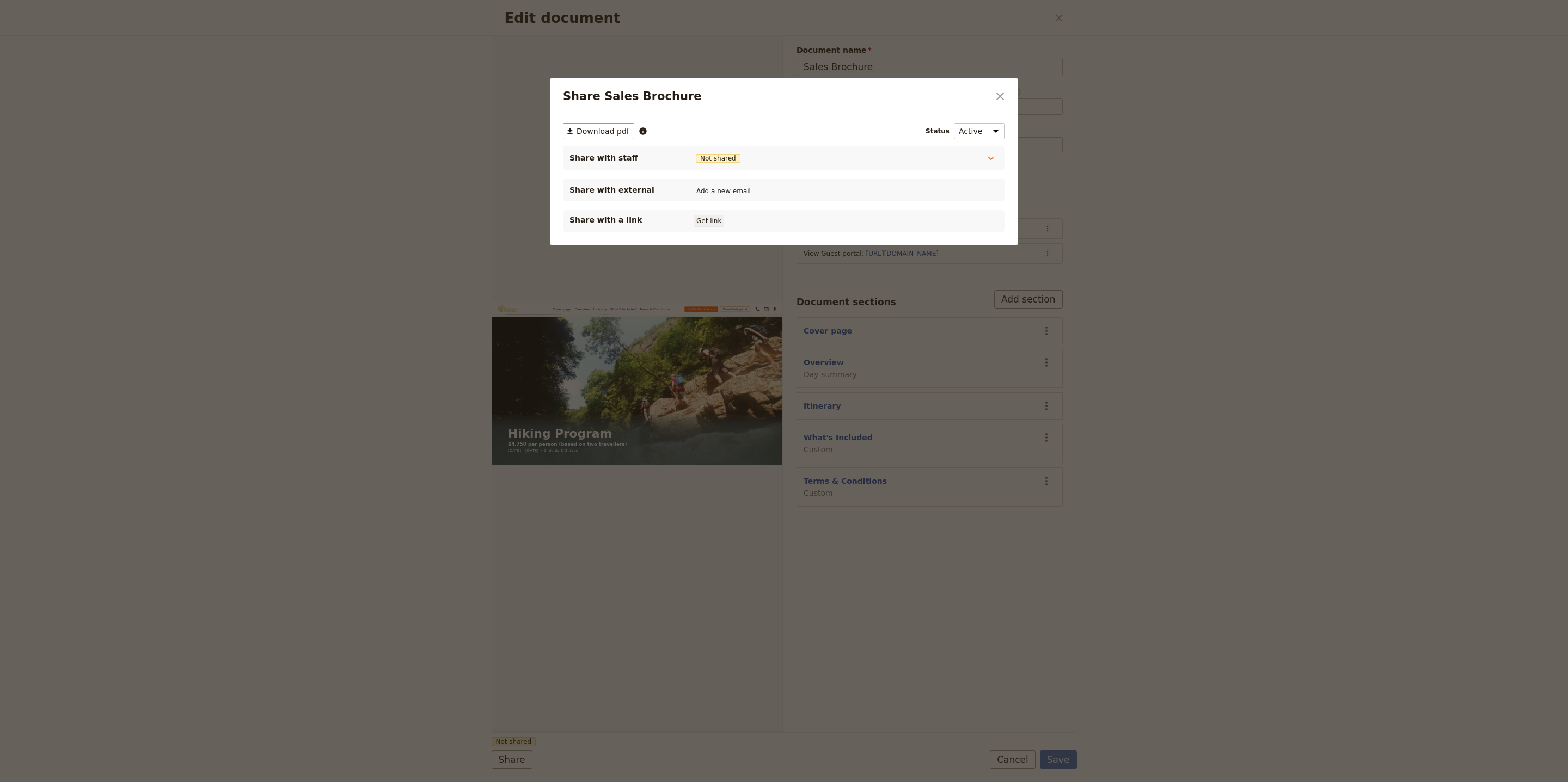
click at [718, 222] on button "Get link" at bounding box center [709, 221] width 30 height 12
click at [797, 222] on button "Get link" at bounding box center [791, 221] width 30 height 12
click at [1003, 94] on icon "Close dialog" at bounding box center [1000, 96] width 8 height 8
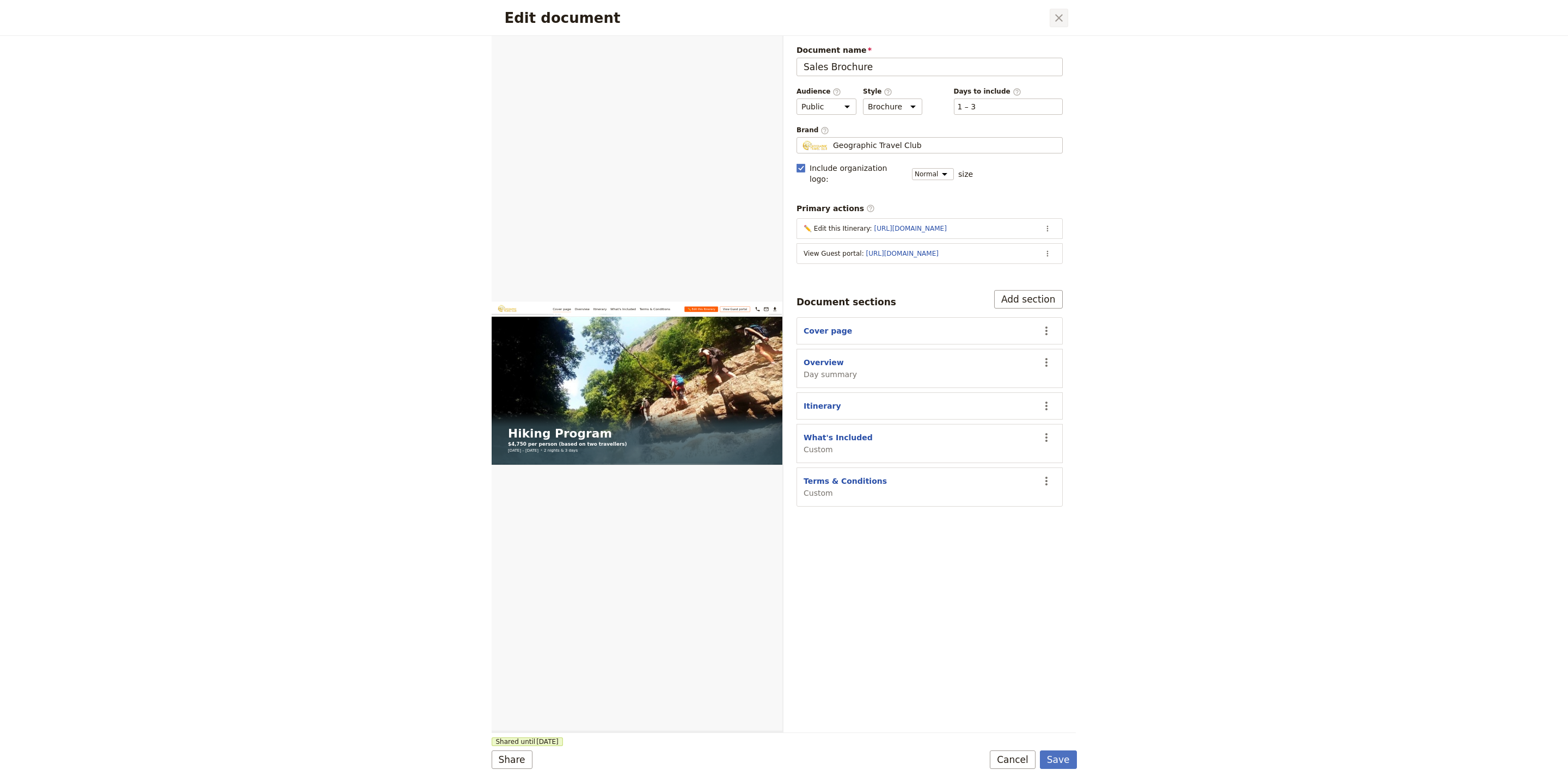
click at [1060, 19] on icon "Close dialog" at bounding box center [1059, 18] width 8 height 8
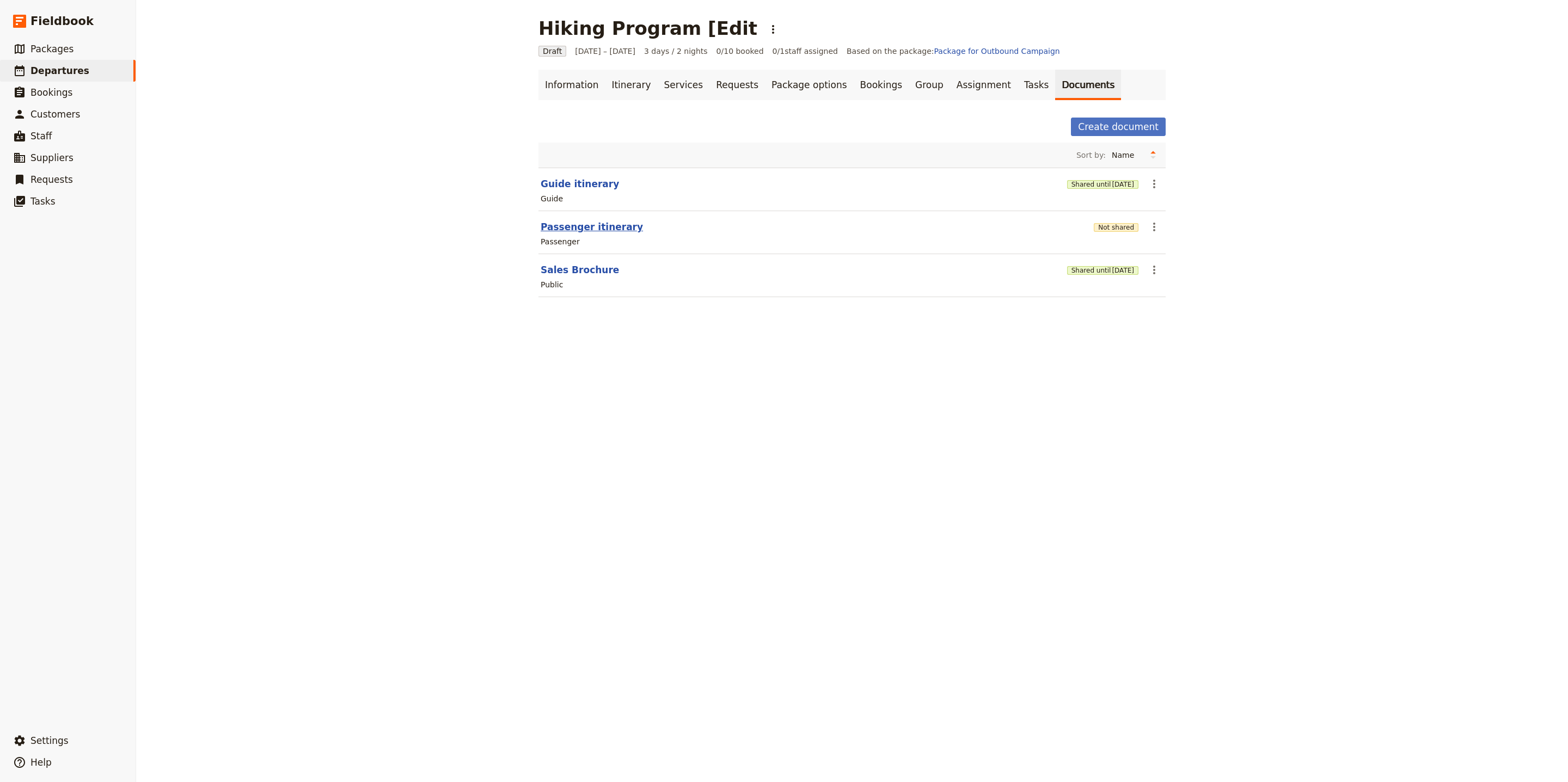
click at [609, 227] on button "Passenger itinerary" at bounding box center [592, 226] width 102 height 13
select select "PASSENGER"
select select "RUN_SHEET"
select select "LARGE"
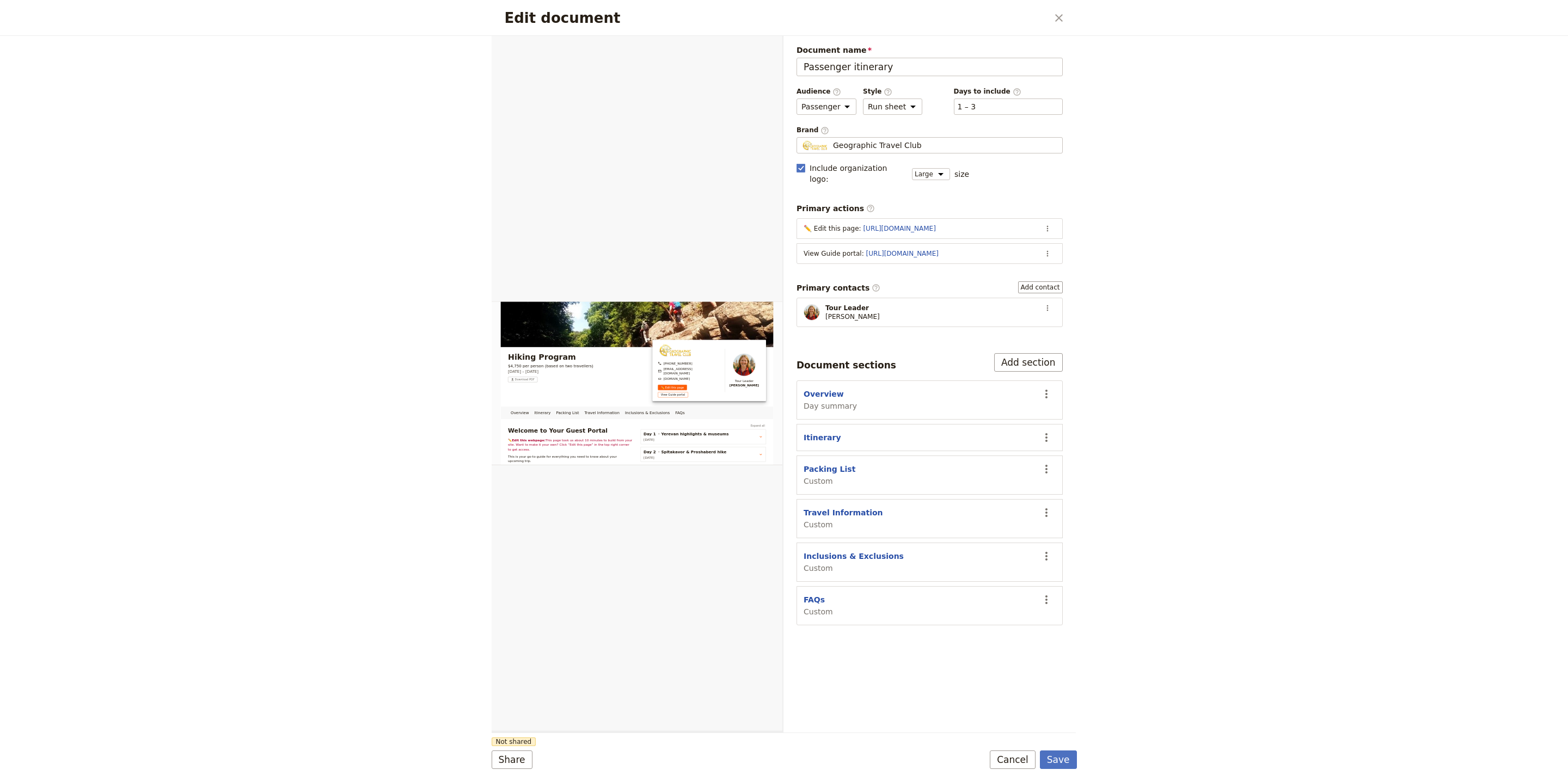
click at [522, 770] on form "Overview Itinerary Packing List Travel Information Inclusions & Exclusions FAQs…" at bounding box center [785, 409] width 586 height 746
click at [523, 761] on button "Share" at bounding box center [512, 759] width 41 height 18
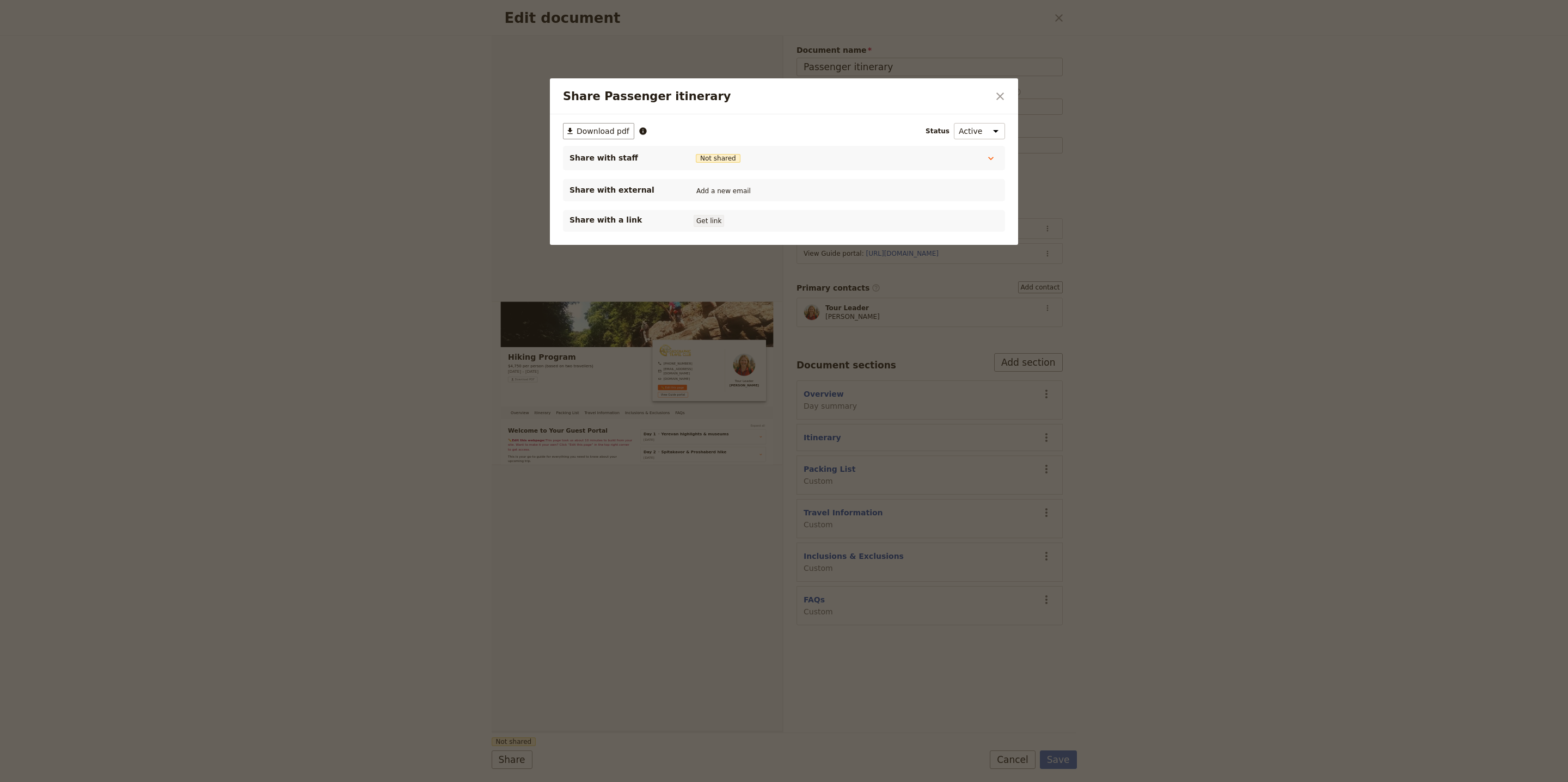
click at [709, 222] on button "Get link" at bounding box center [709, 221] width 30 height 12
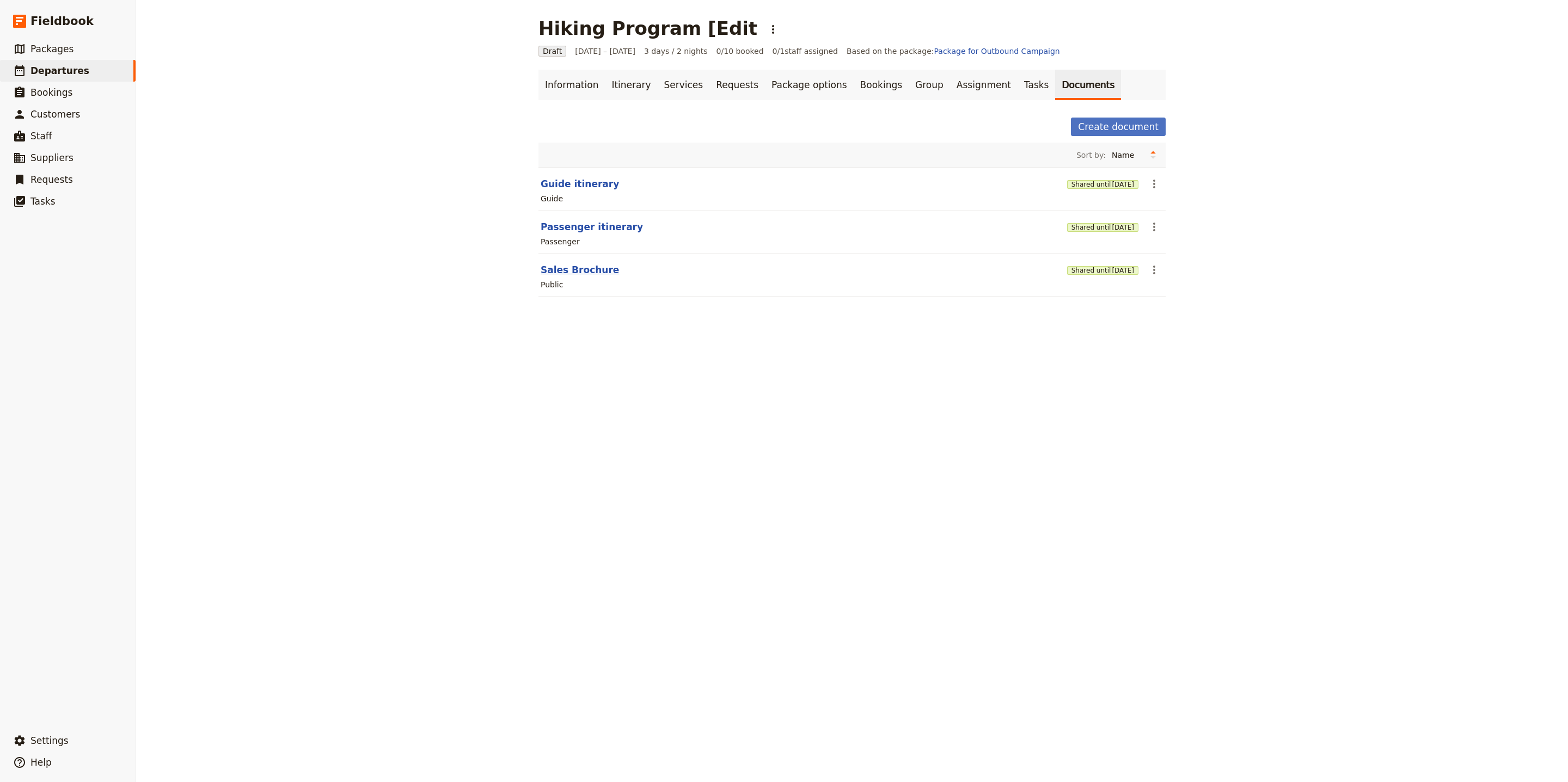
click at [573, 276] on button "Sales Brochure" at bounding box center [579, 270] width 79 height 13
select select "DEFAULT"
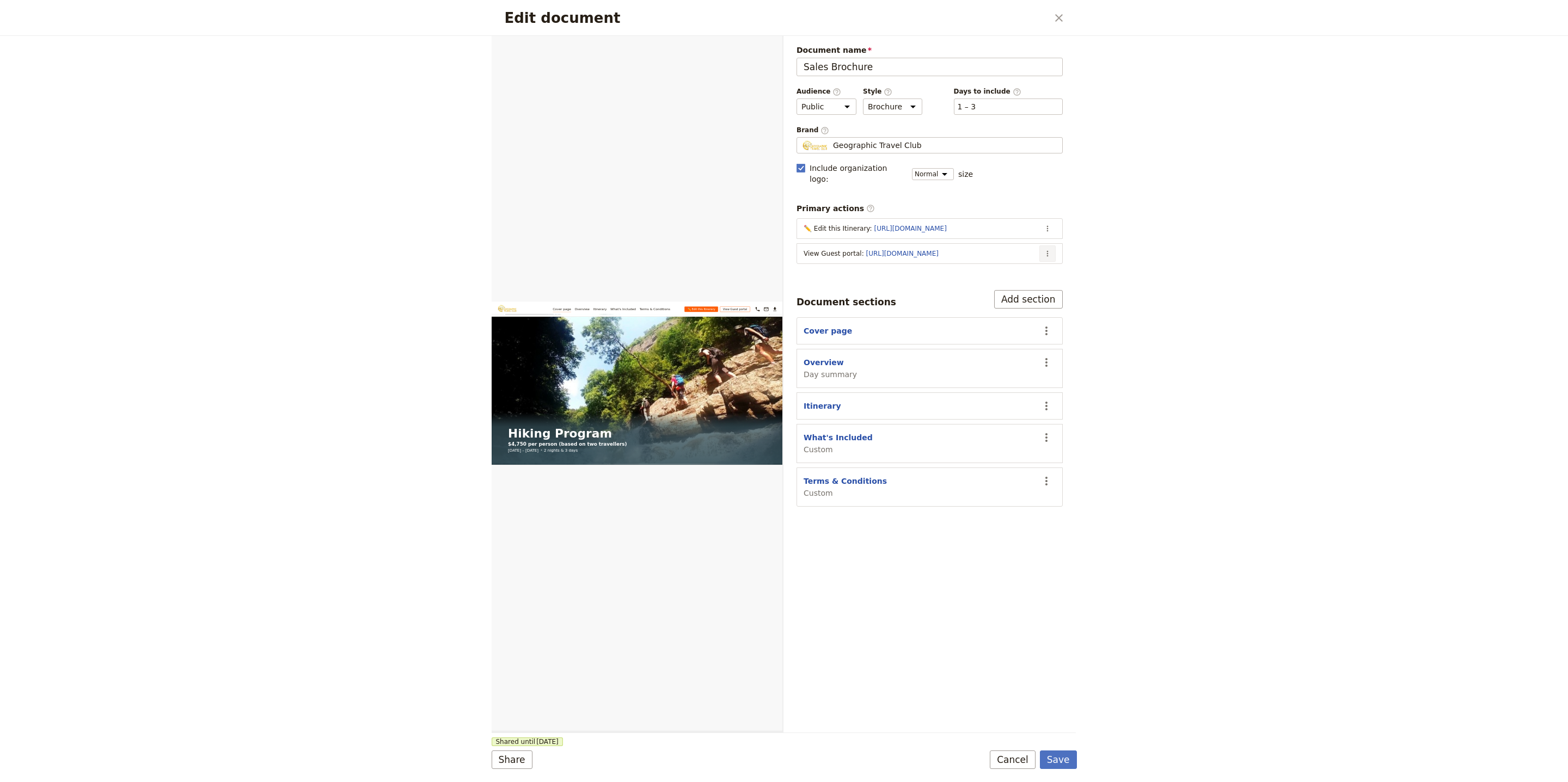
click at [1049, 250] on icon "Actions" at bounding box center [1048, 254] width 9 height 9
click at [1034, 264] on span "Edit action" at bounding box center [1004, 268] width 88 height 11
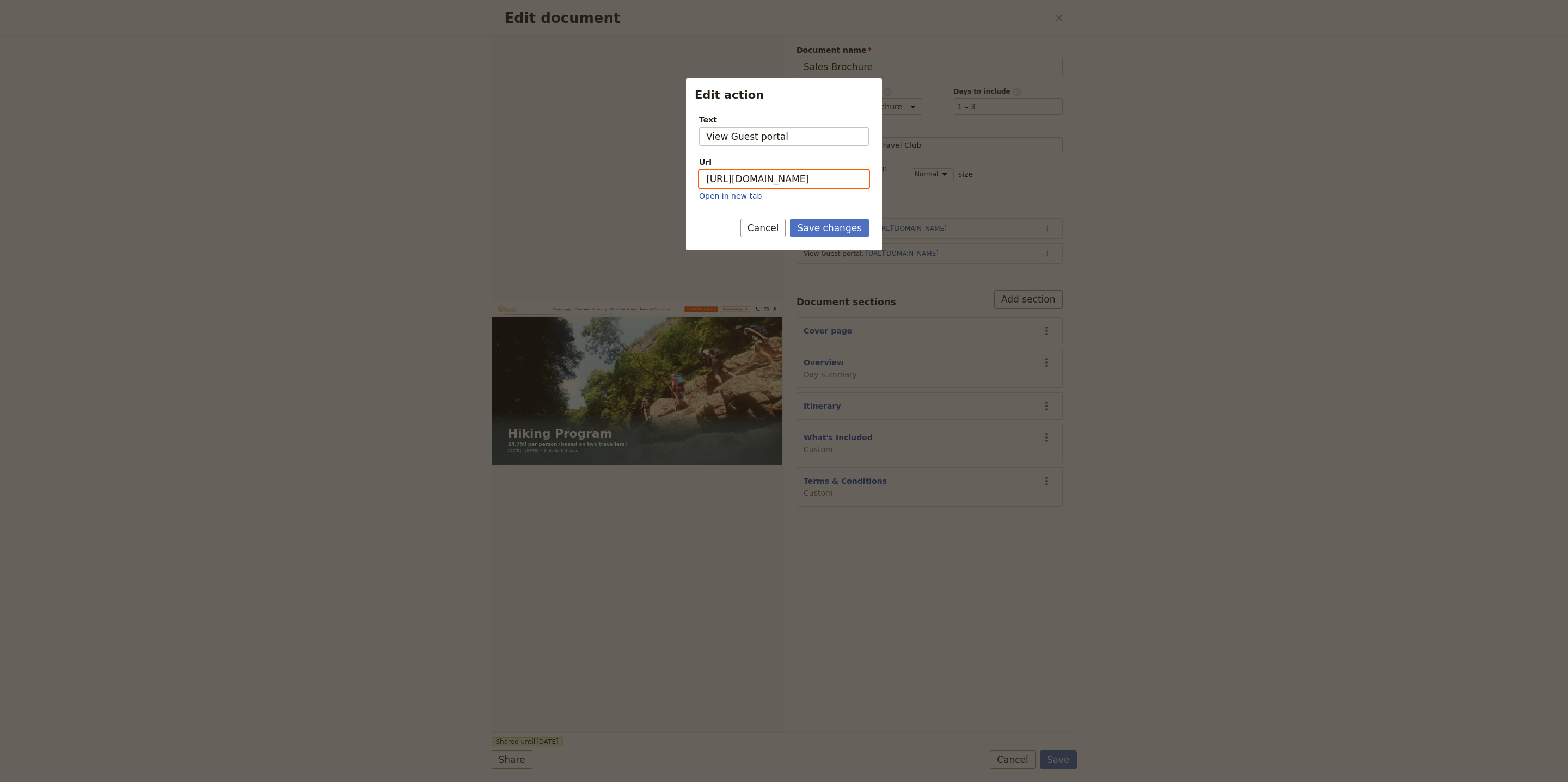
click at [823, 178] on input "https://trips.fieldbook.com/d/SizmnZ-sGbSOySJkWGXDm" at bounding box center [783, 179] width 170 height 18
paste input "GhQGwFUElTzfRc15faKa0"
type input "[URL][DOMAIN_NAME]"
click at [833, 224] on button "Save changes" at bounding box center [830, 228] width 79 height 18
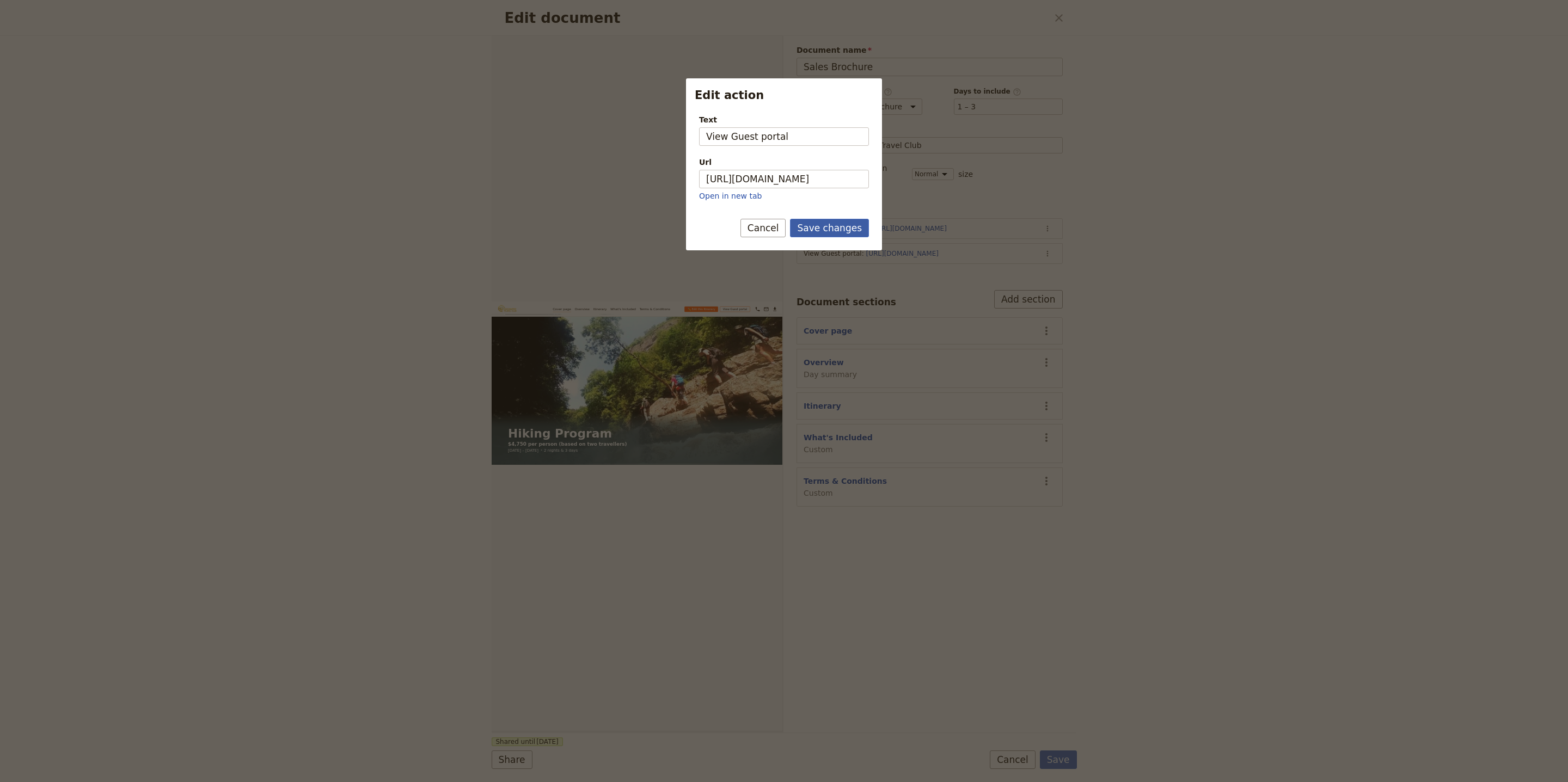
scroll to position [0, 0]
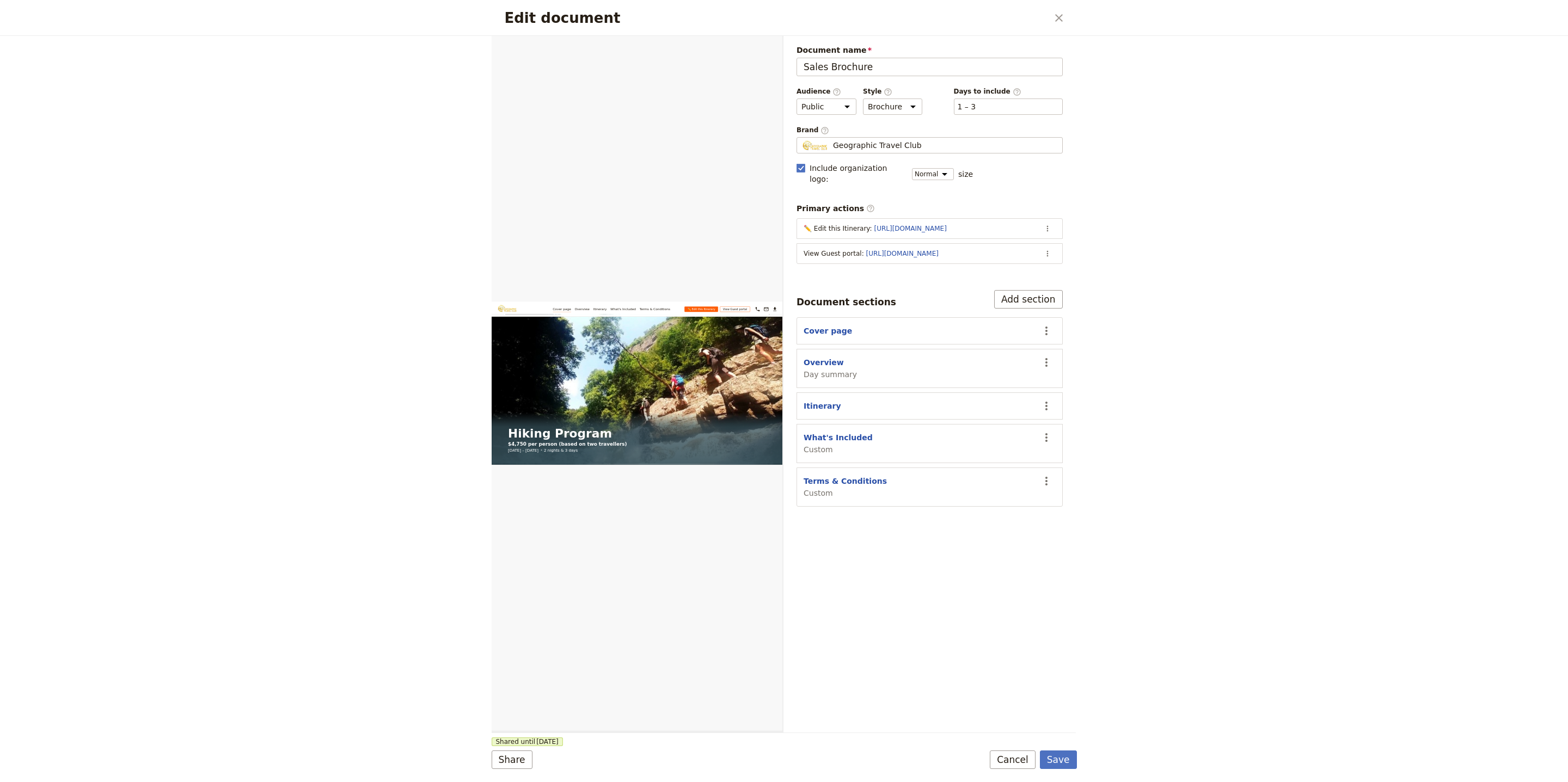
click at [1146, 342] on div "Edit document ​ Web PDF ​ Document name Sales Brochure Preview Audience ​ Publi…" at bounding box center [784, 391] width 1568 height 782
click at [1055, 761] on button "Save" at bounding box center [1058, 759] width 37 height 18
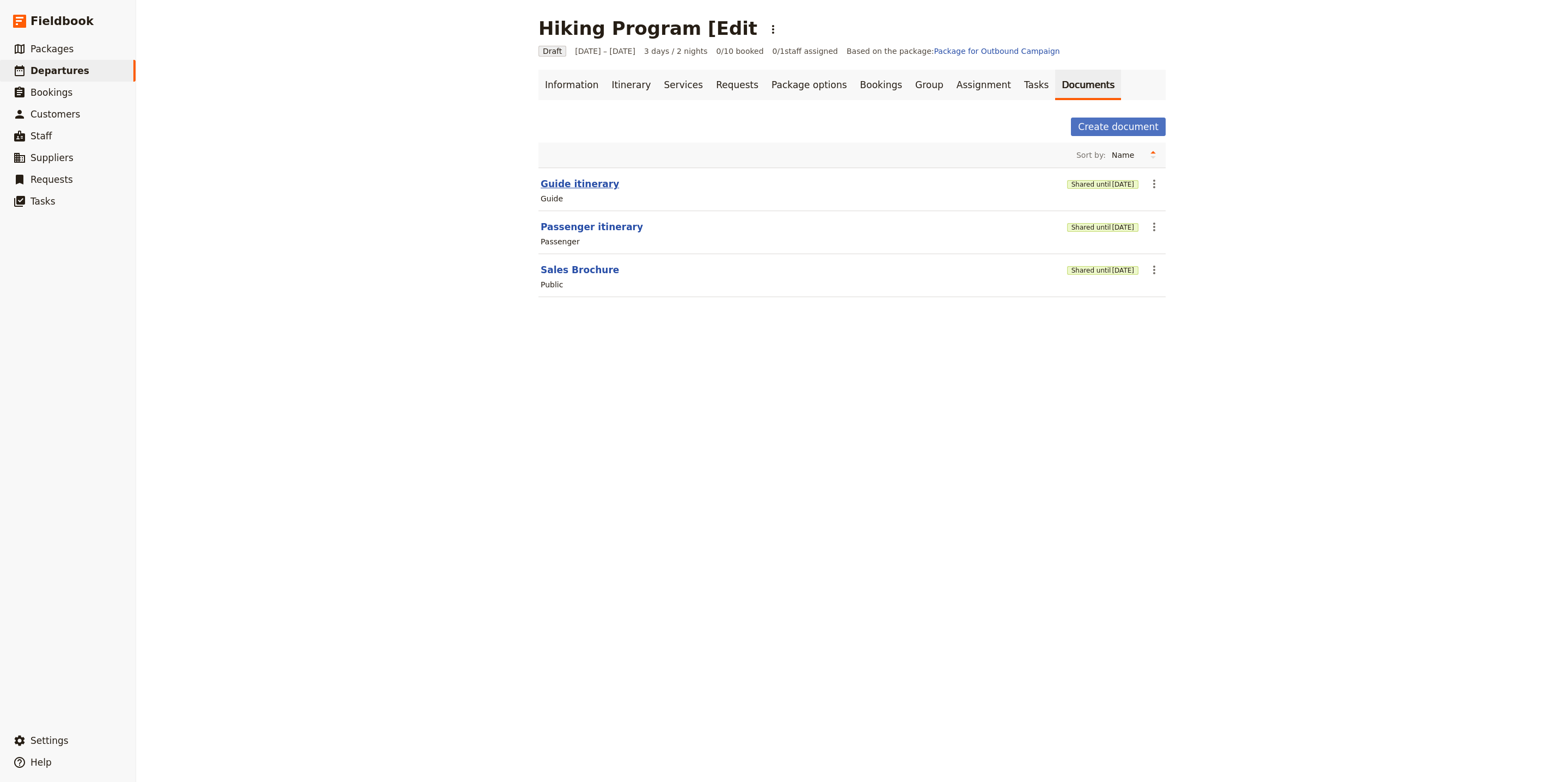
click at [565, 190] on button "Guide itinerary" at bounding box center [579, 184] width 79 height 13
select select "STAFF"
select select "RUN_SHEET"
select select "LARGE"
click at [1153, 233] on icon "Actions" at bounding box center [1153, 226] width 13 height 13
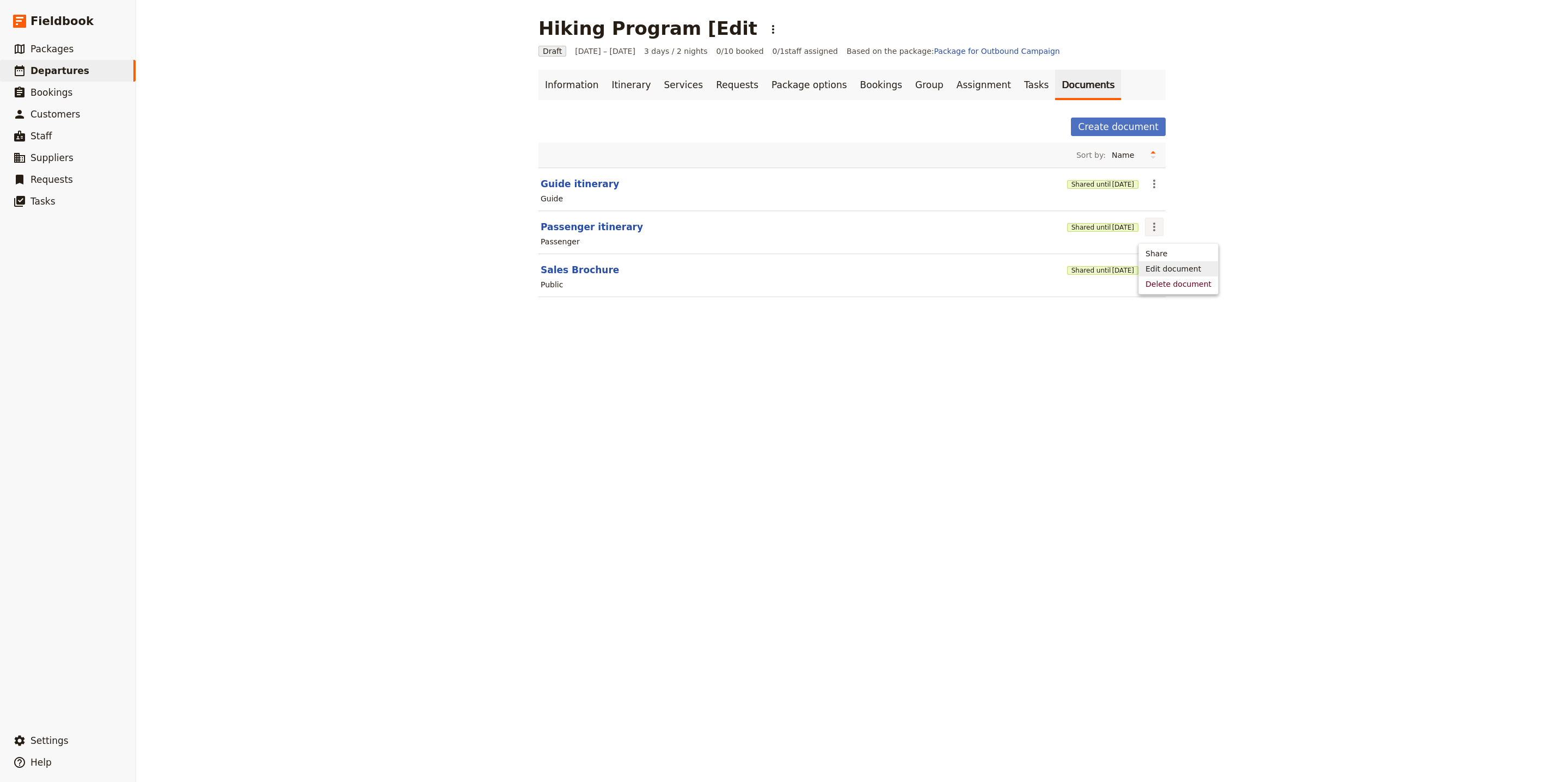
click at [1164, 252] on span "Share" at bounding box center [1157, 254] width 22 height 11
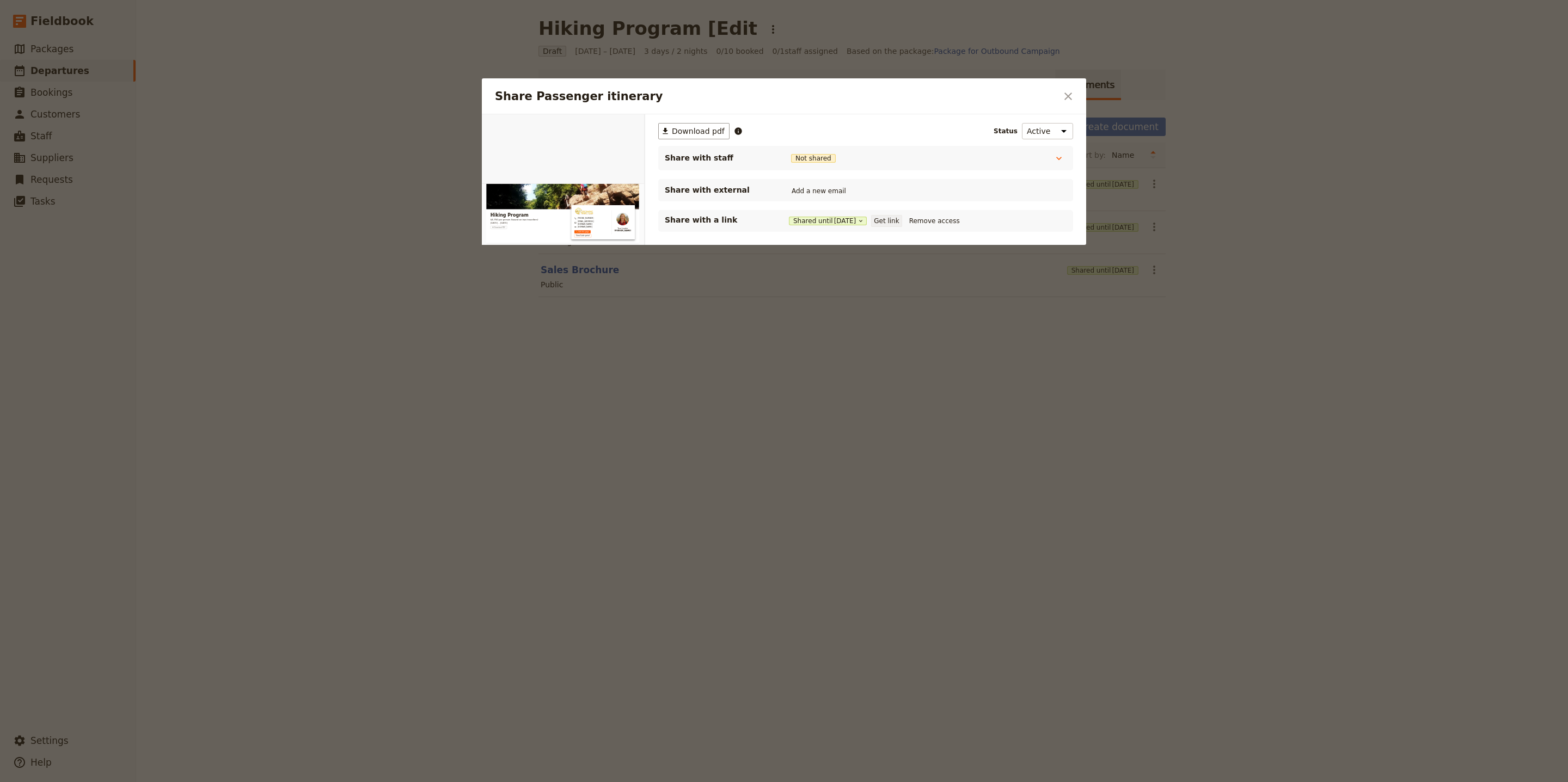
click at [895, 222] on button "Get link" at bounding box center [886, 221] width 30 height 12
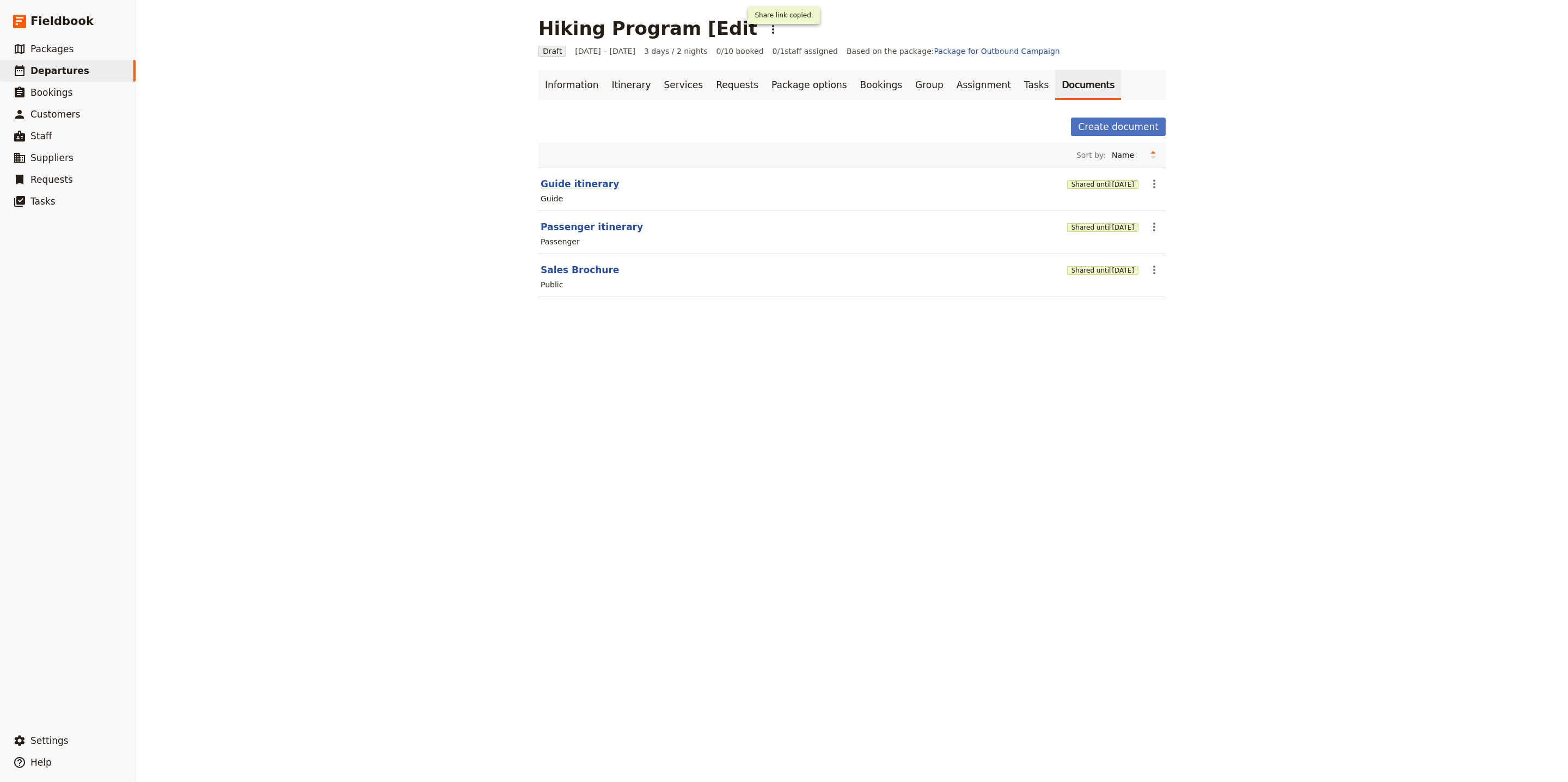
click at [571, 184] on button "Guide itinerary" at bounding box center [579, 184] width 79 height 13
select select "STAFF"
select select "RUN_SHEET"
select select "LARGE"
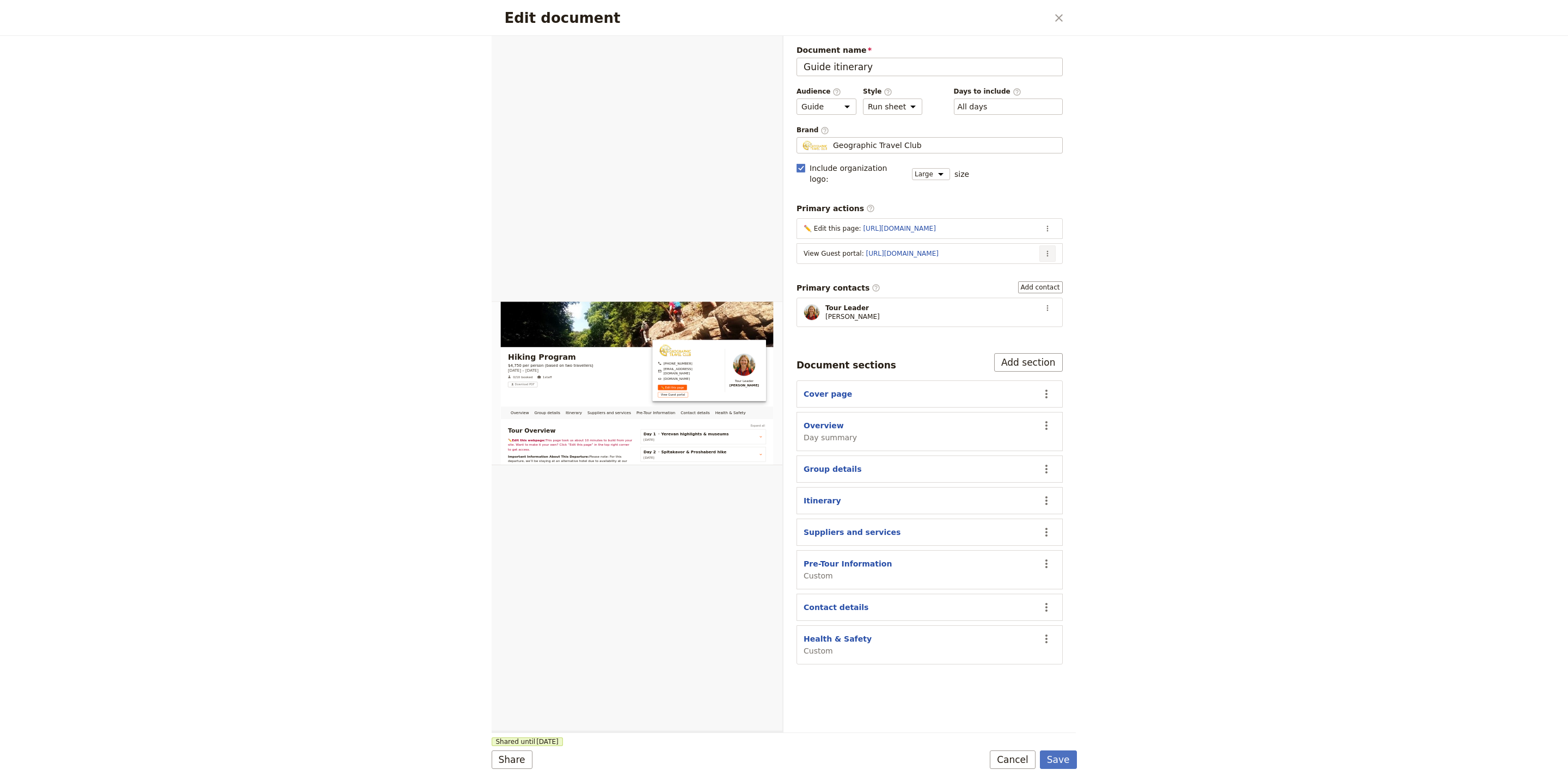
click at [1054, 253] on button "​" at bounding box center [1047, 253] width 16 height 16
click at [1043, 273] on span "Edit action" at bounding box center [1004, 268] width 88 height 11
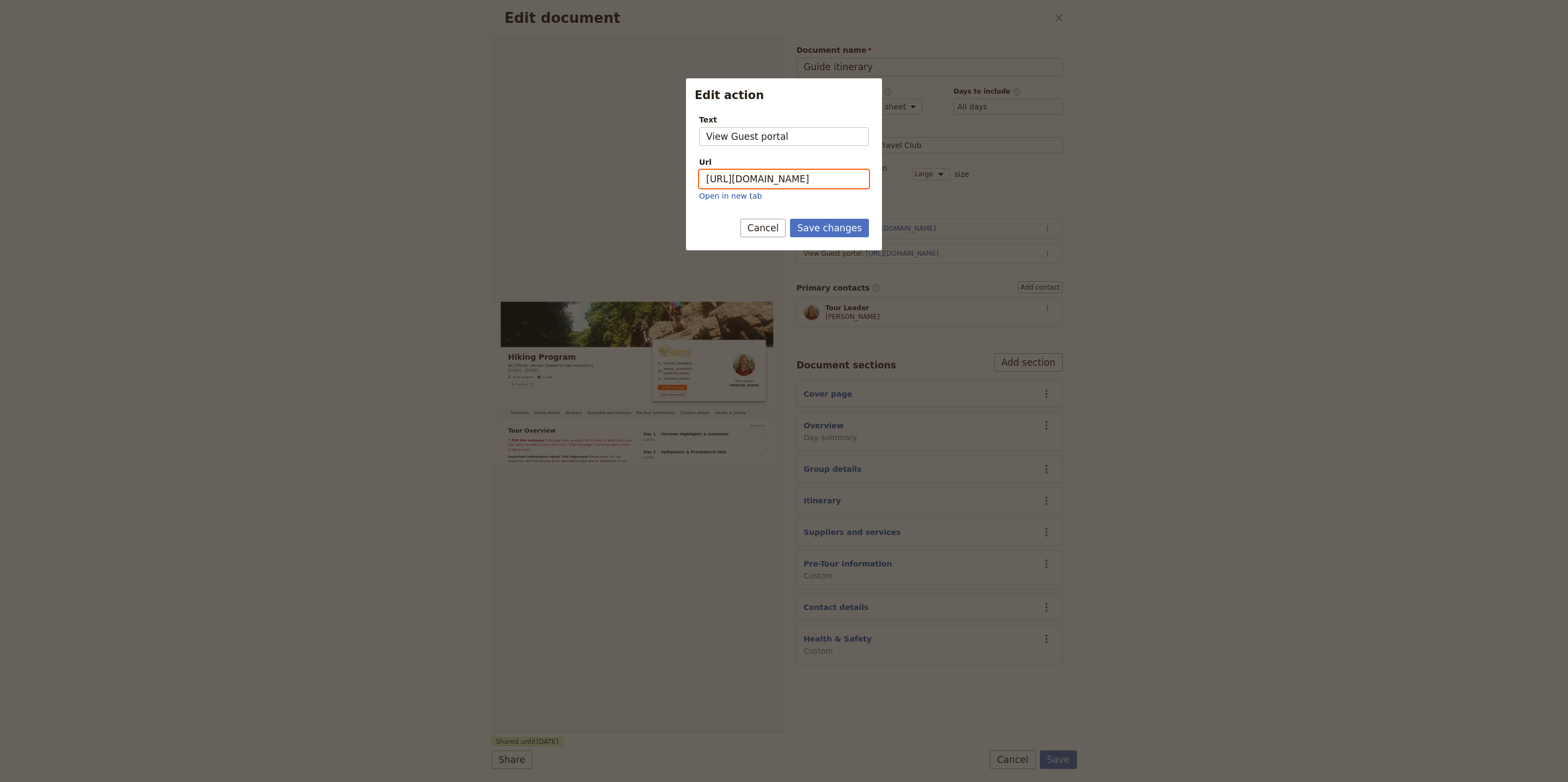
click at [825, 170] on input "https://trips.fieldbook.com/d/SizmnZ-sGbSOySJkWGXDm" at bounding box center [783, 179] width 170 height 18
paste input "GhQGwFUElTzfRc15faKa0"
type input "[URL][DOMAIN_NAME]"
click at [853, 230] on button "Save changes" at bounding box center [830, 228] width 79 height 18
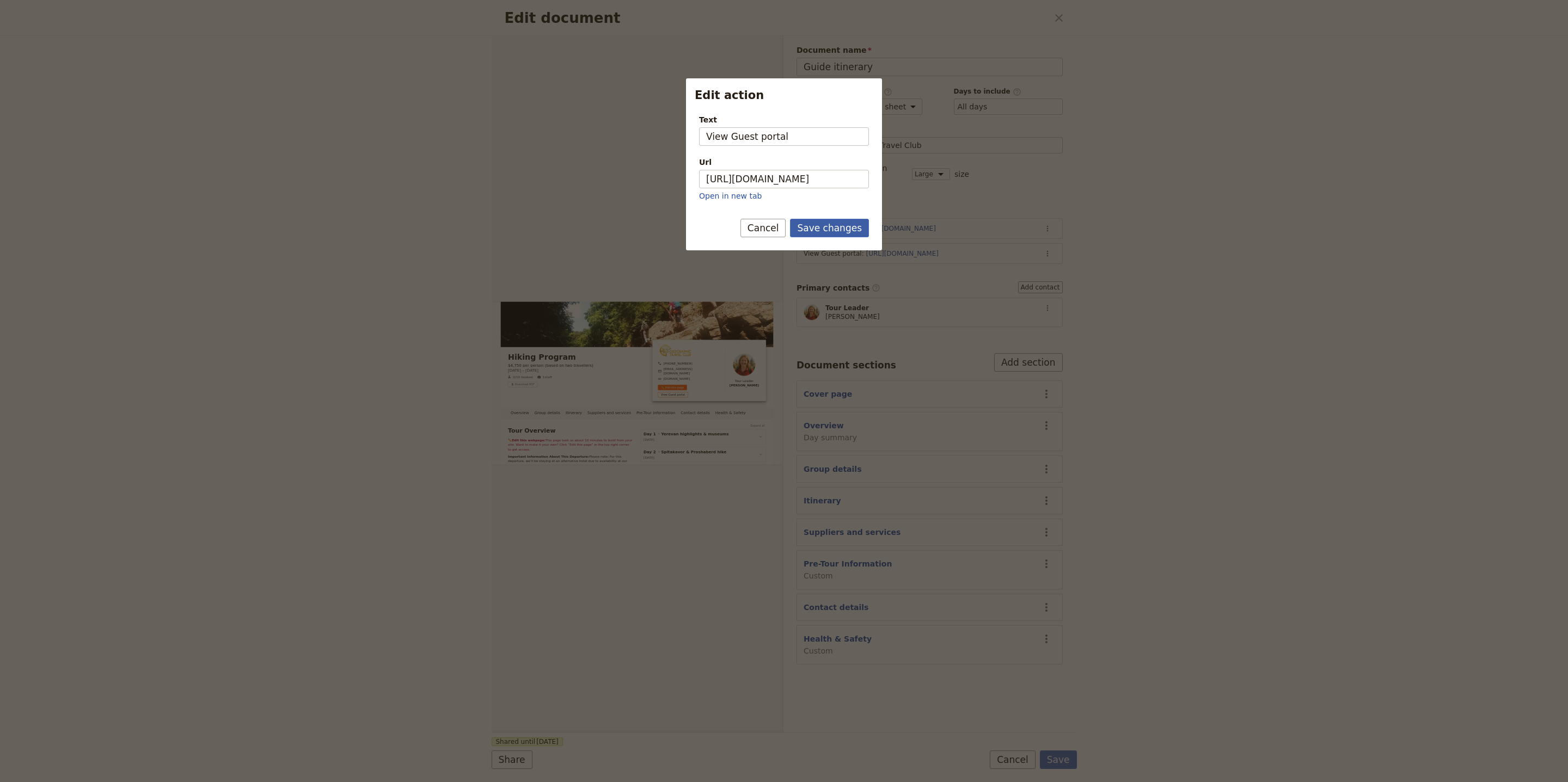
scroll to position [0, 0]
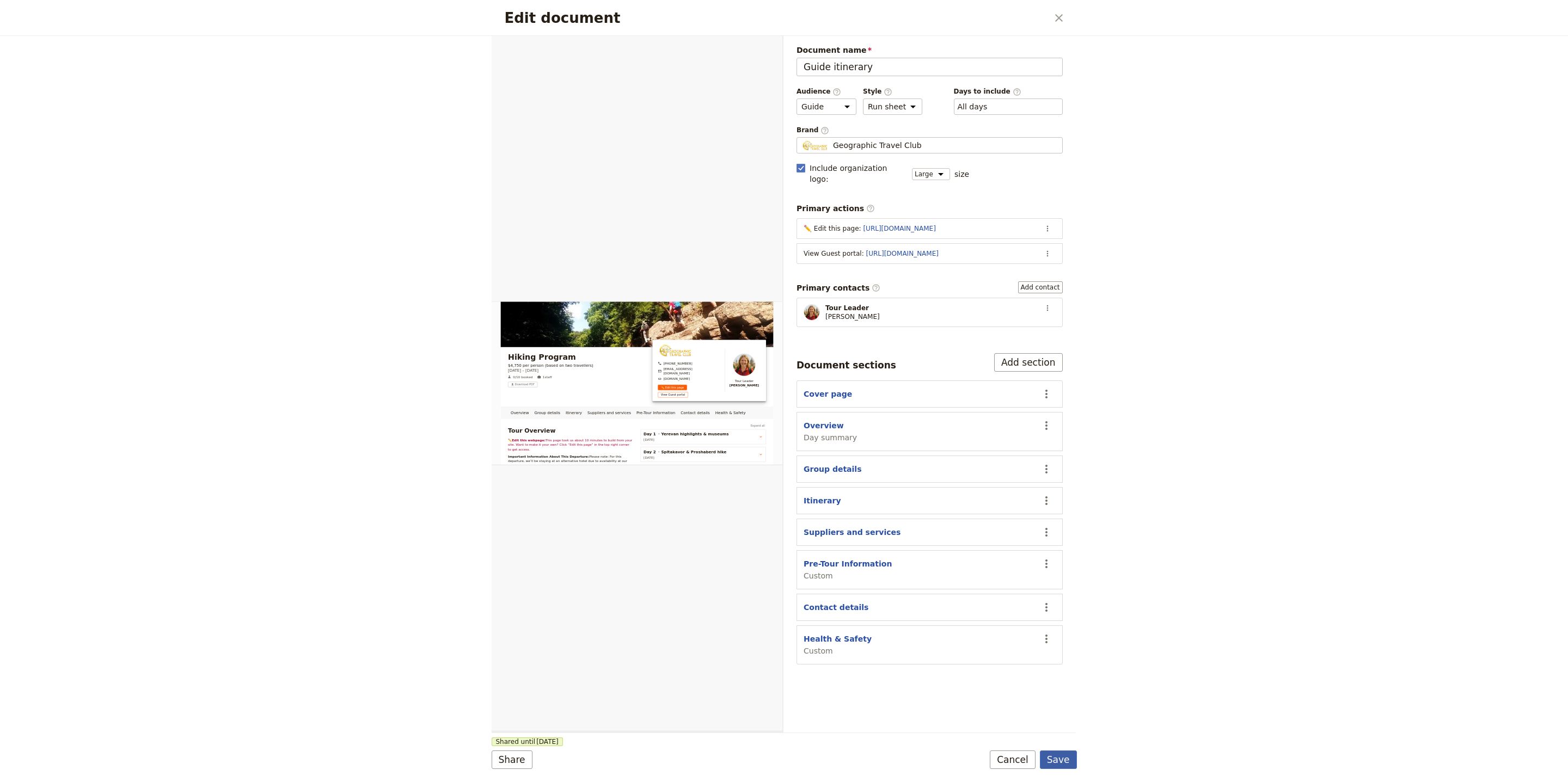
click at [1071, 752] on button "Save" at bounding box center [1058, 759] width 37 height 18
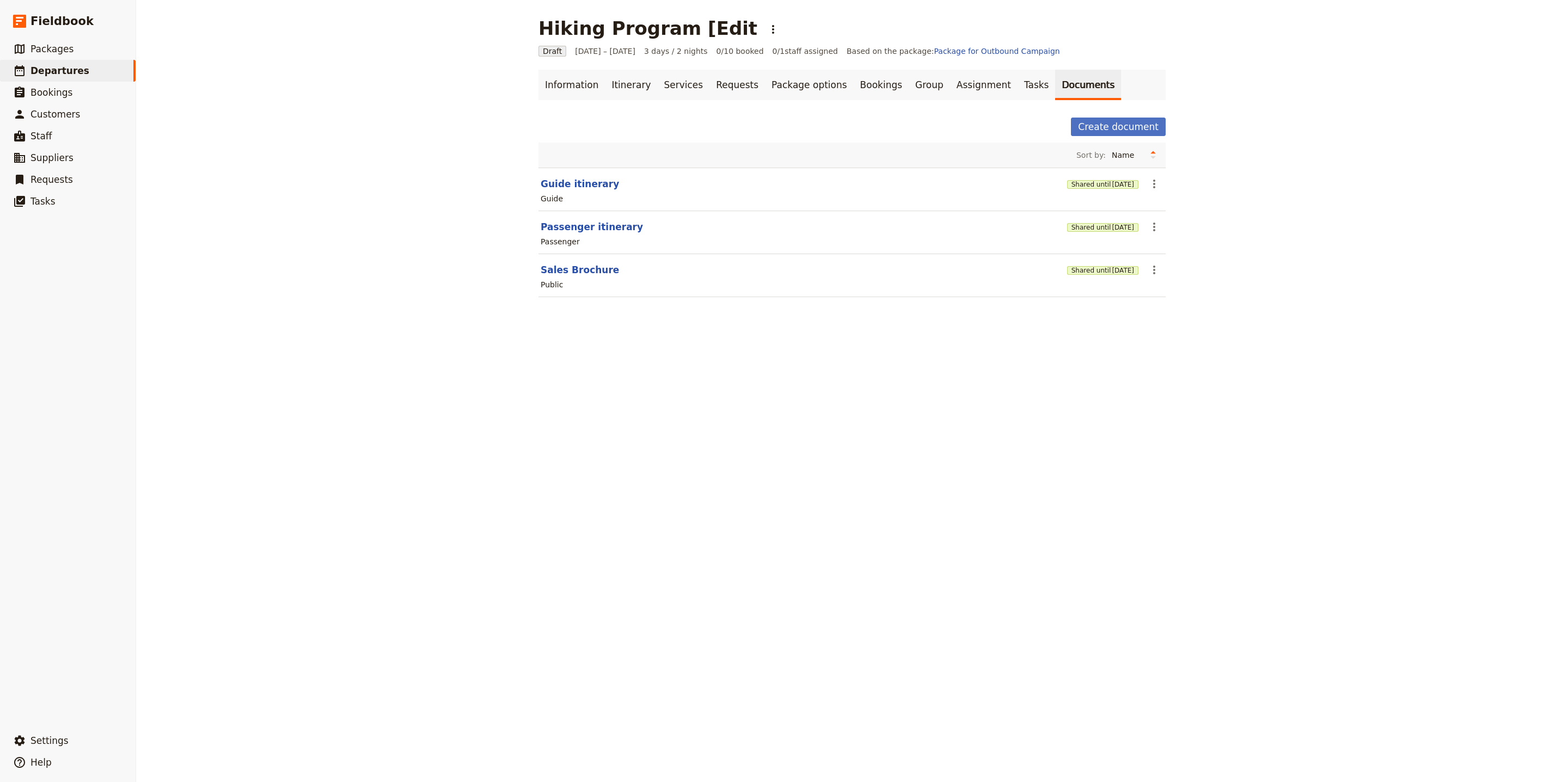
click at [729, 281] on div "Public" at bounding box center [852, 284] width 625 height 13
click at [544, 267] on button "Sales Brochure" at bounding box center [579, 270] width 79 height 13
select select "DEFAULT"
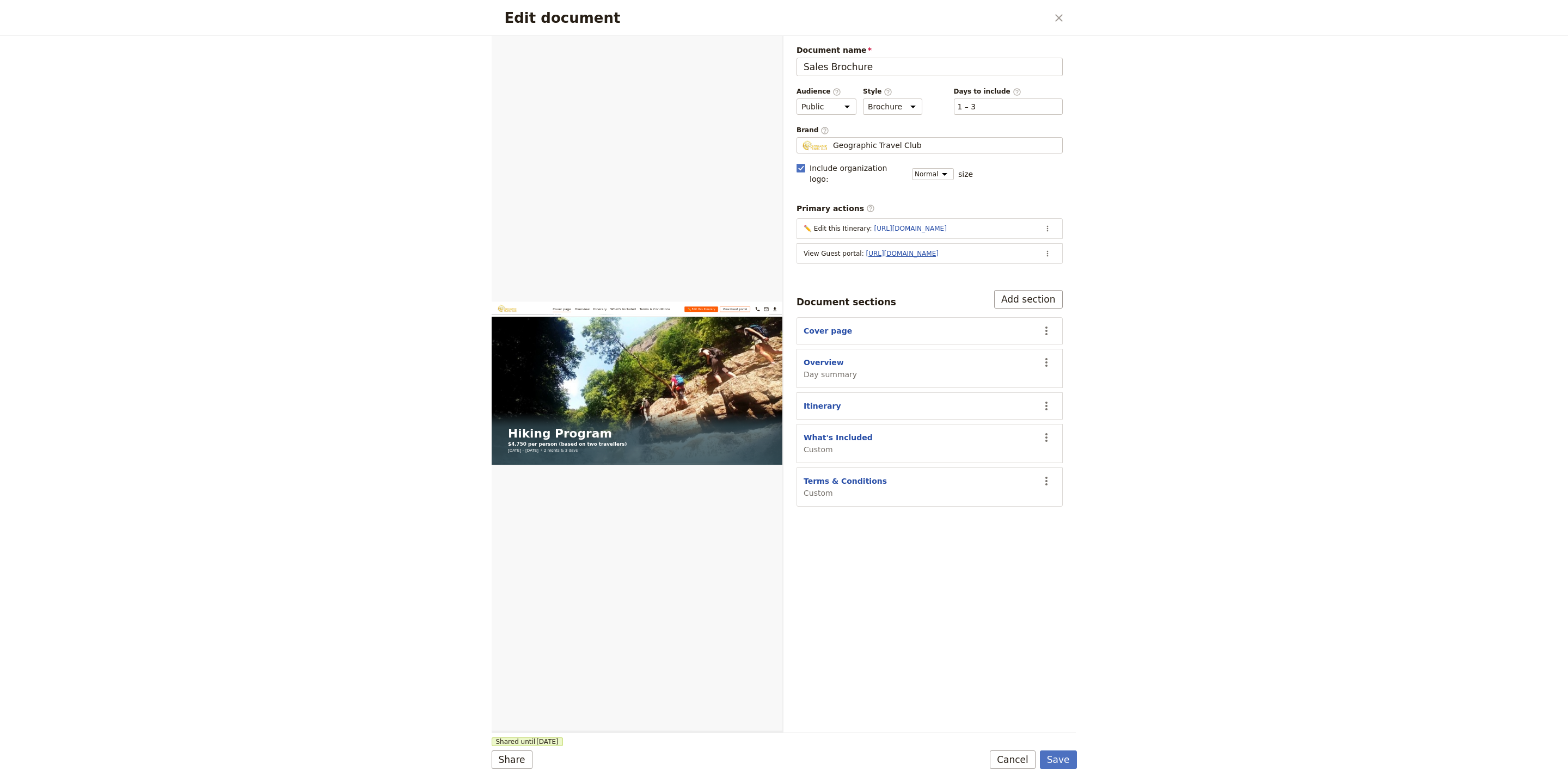
click at [913, 250] on link "[URL][DOMAIN_NAME]" at bounding box center [902, 254] width 72 height 8
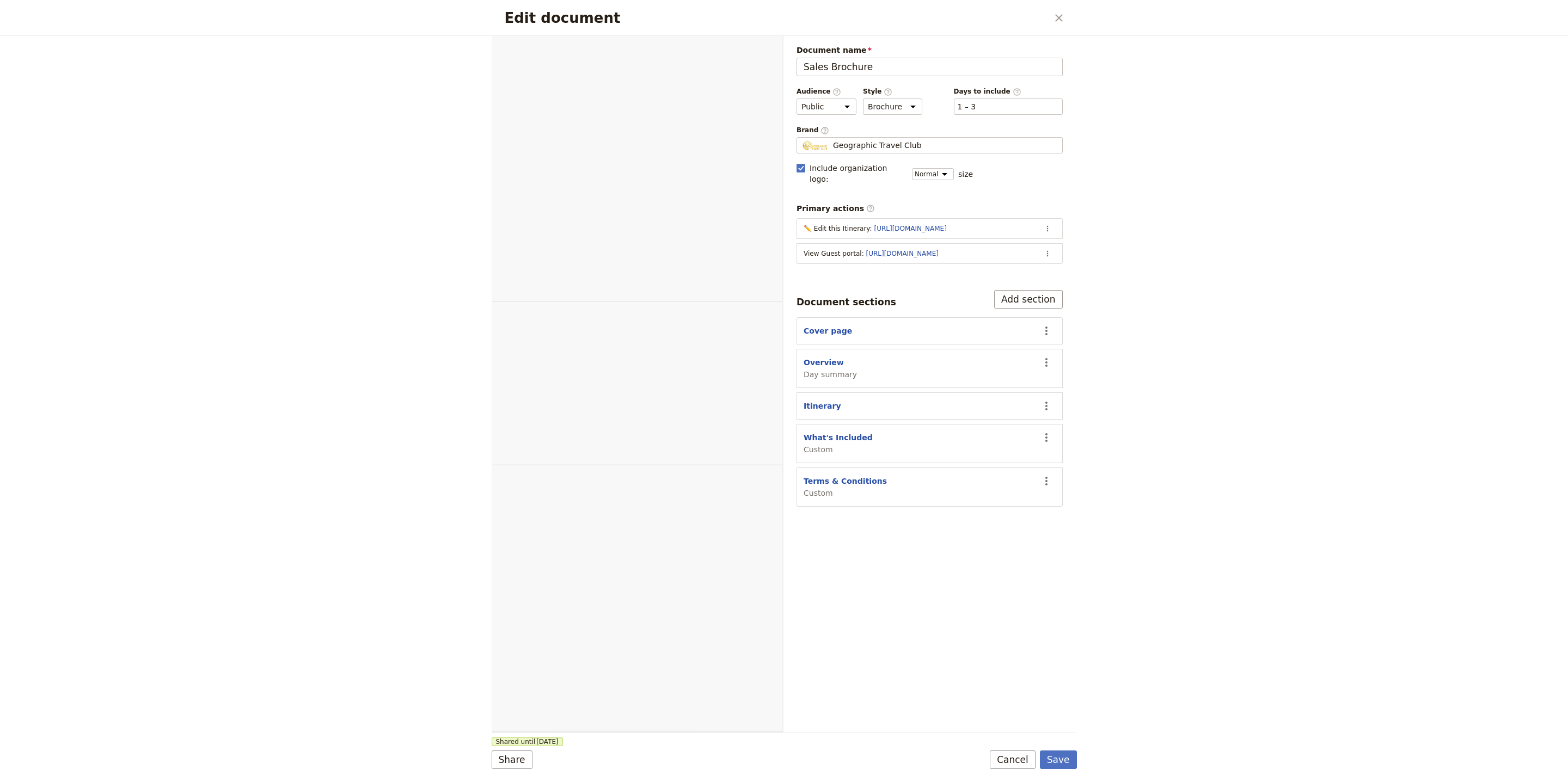
select select "DEFAULT"
